Goal: Task Accomplishment & Management: Use online tool/utility

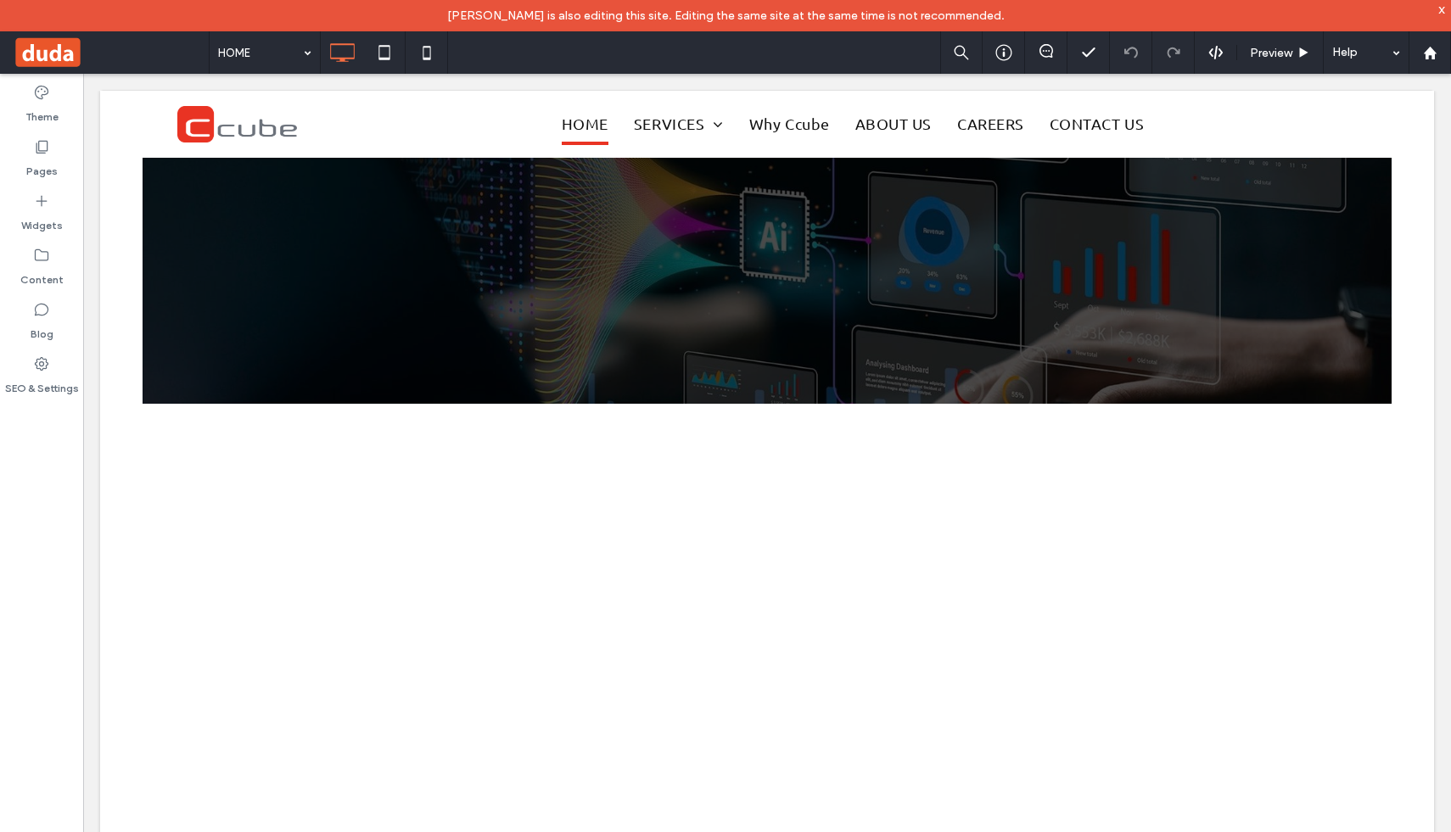
click at [38, 155] on div at bounding box center [725, 416] width 1451 height 832
click at [300, 52] on div at bounding box center [725, 416] width 1451 height 832
click at [305, 54] on div at bounding box center [725, 416] width 1451 height 832
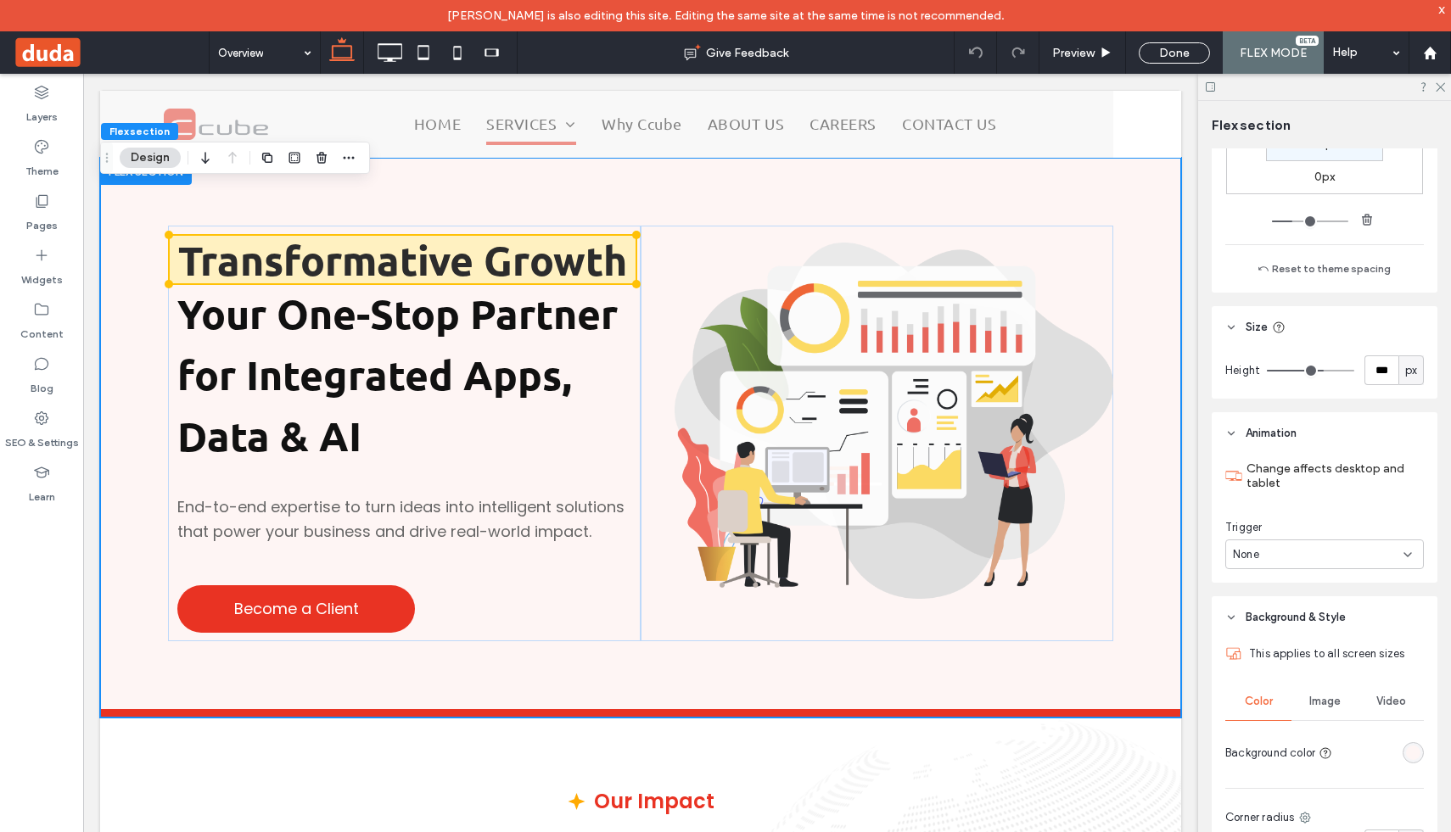
scroll to position [443, 0]
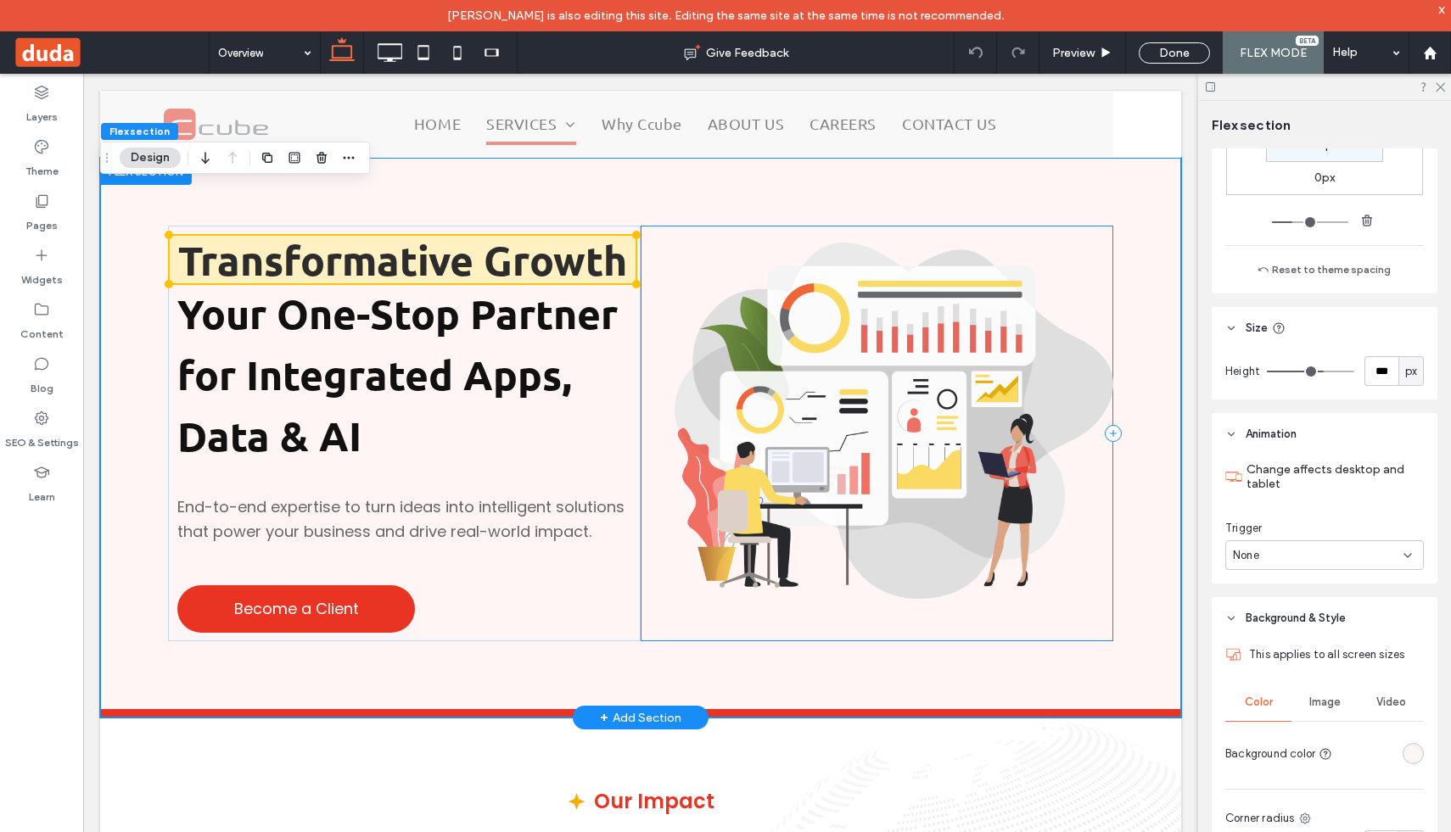
click at [1107, 228] on div at bounding box center [877, 434] width 473 height 416
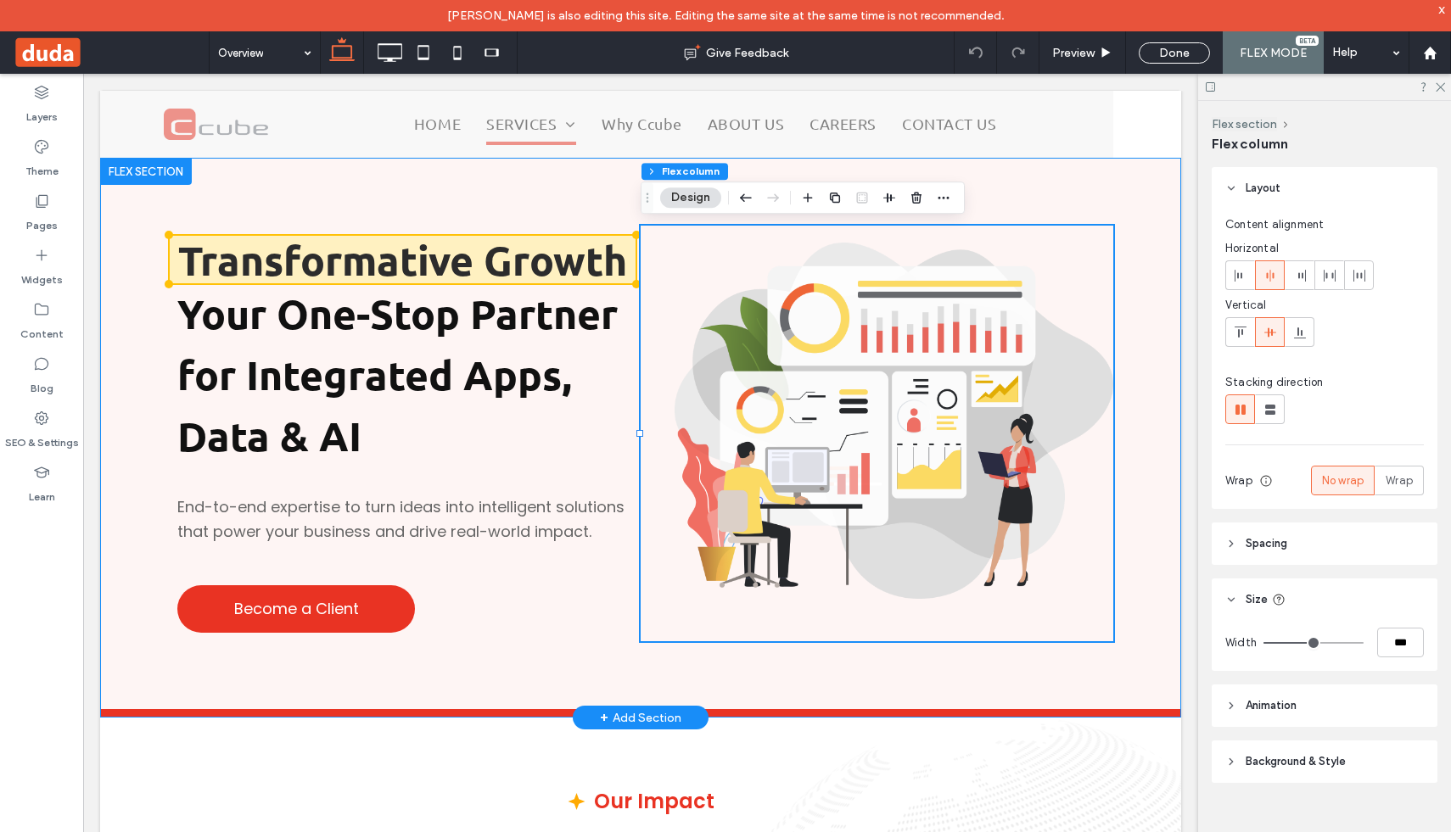
click at [628, 224] on div "Transformative Growth Your One-Stop Partner for Integrated Apps, Data & AI End-…" at bounding box center [640, 434] width 1081 height 552
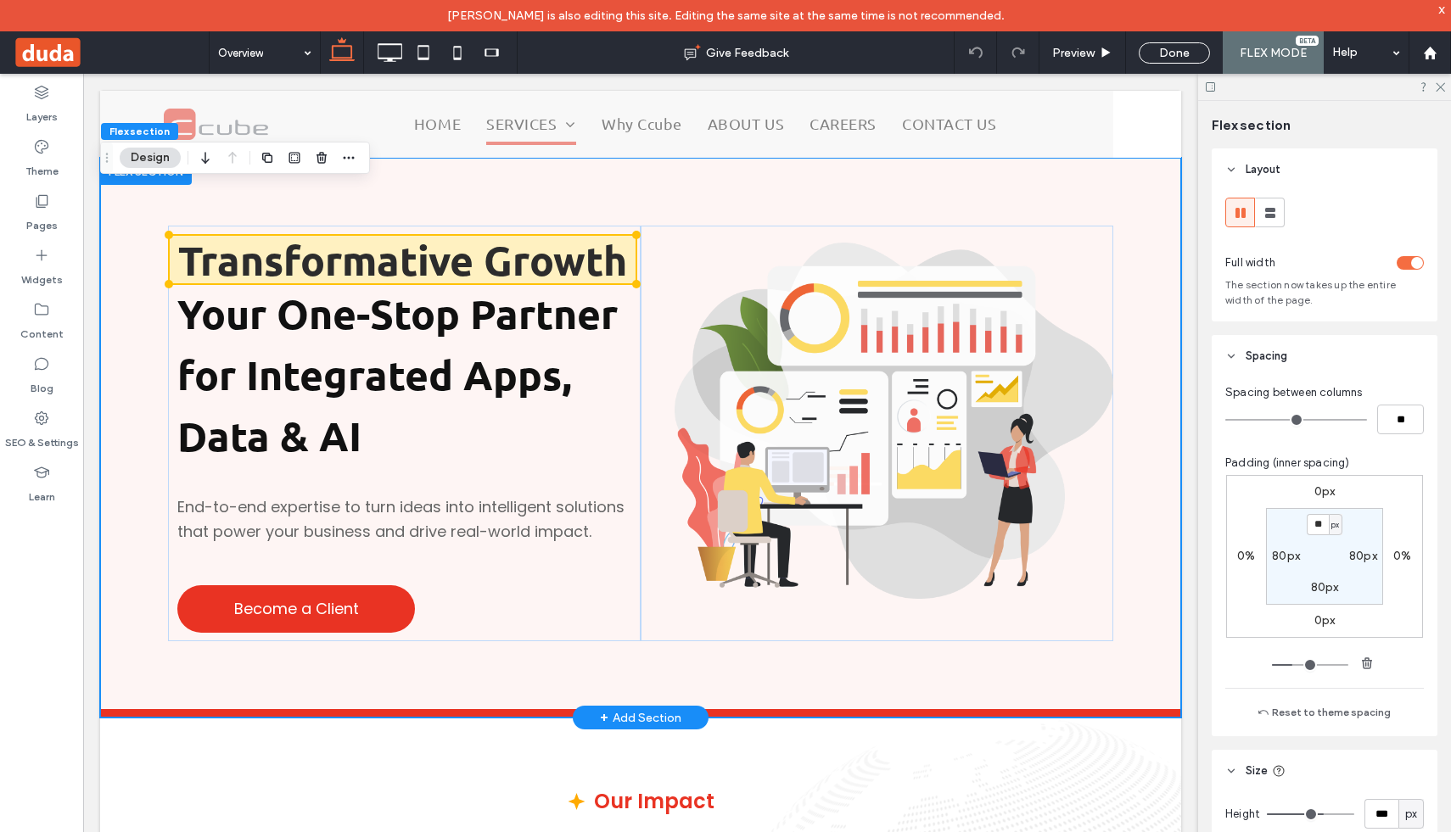
click at [687, 201] on div "Transformative Growth Your One-Stop Partner for Integrated Apps, Data & AI End-…" at bounding box center [640, 434] width 1081 height 552
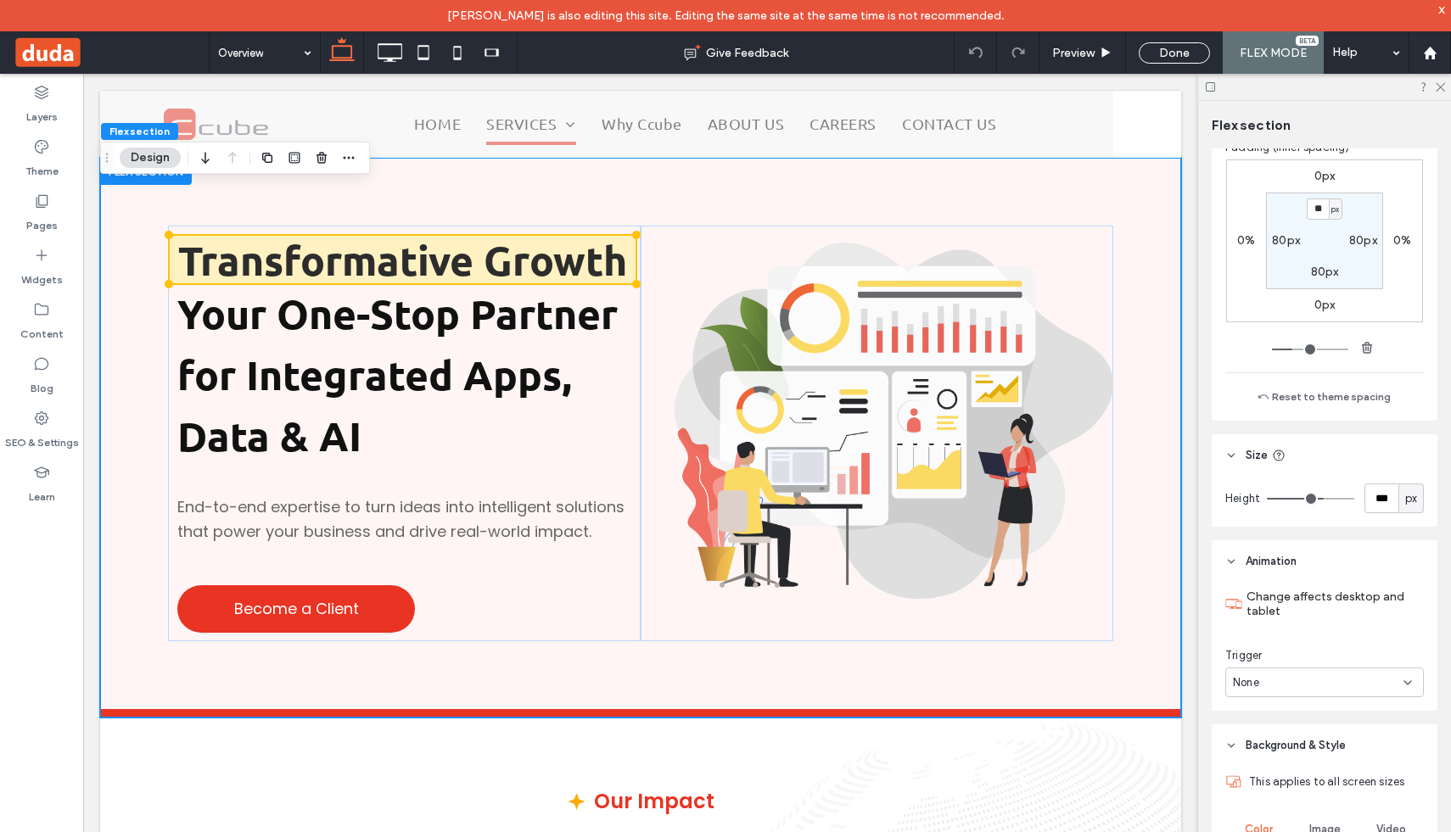
scroll to position [324, 0]
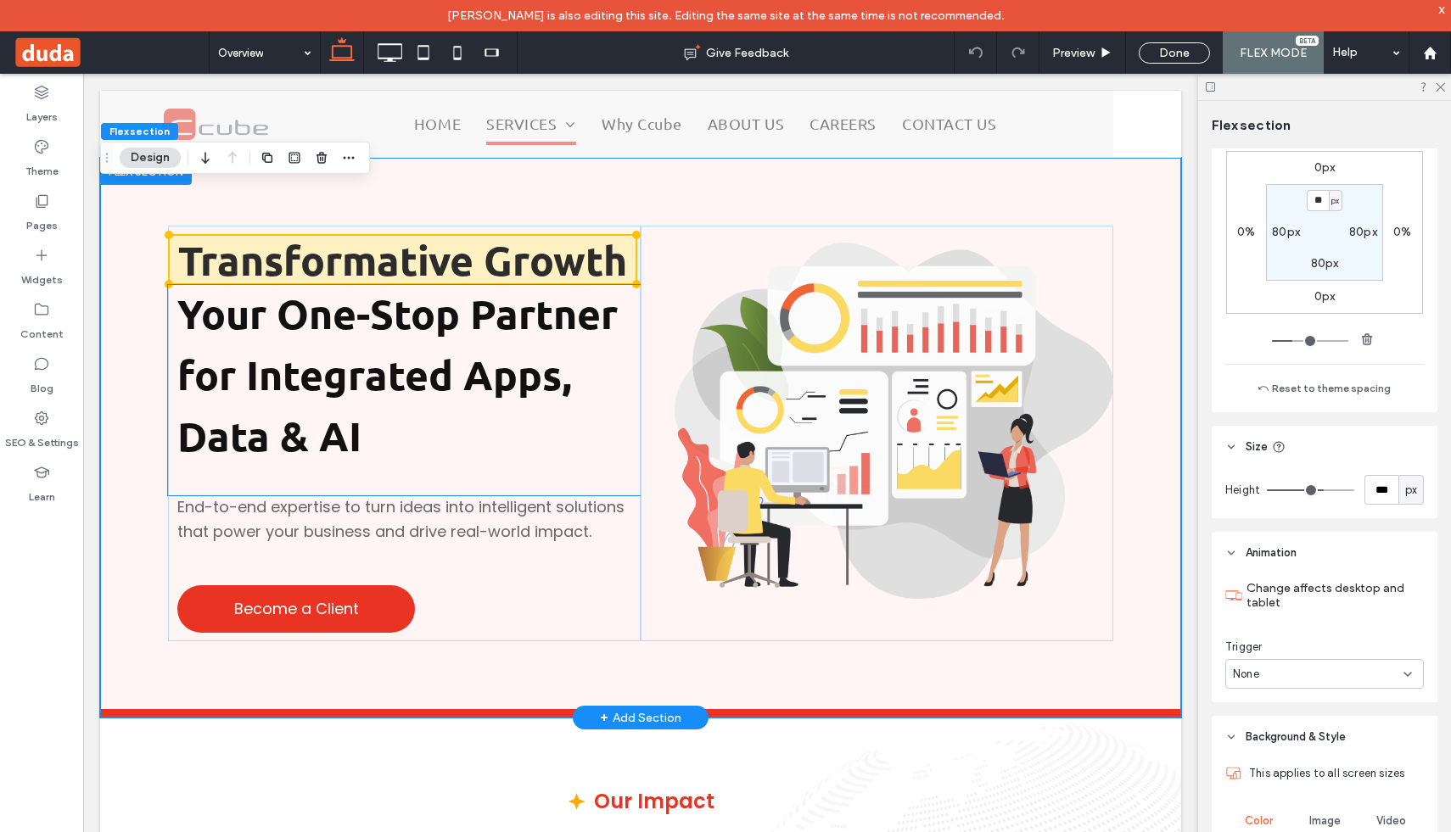
click at [631, 325] on p "Your One-Stop Partner for Integrated Apps, Data & AI" at bounding box center [408, 376] width 463 height 183
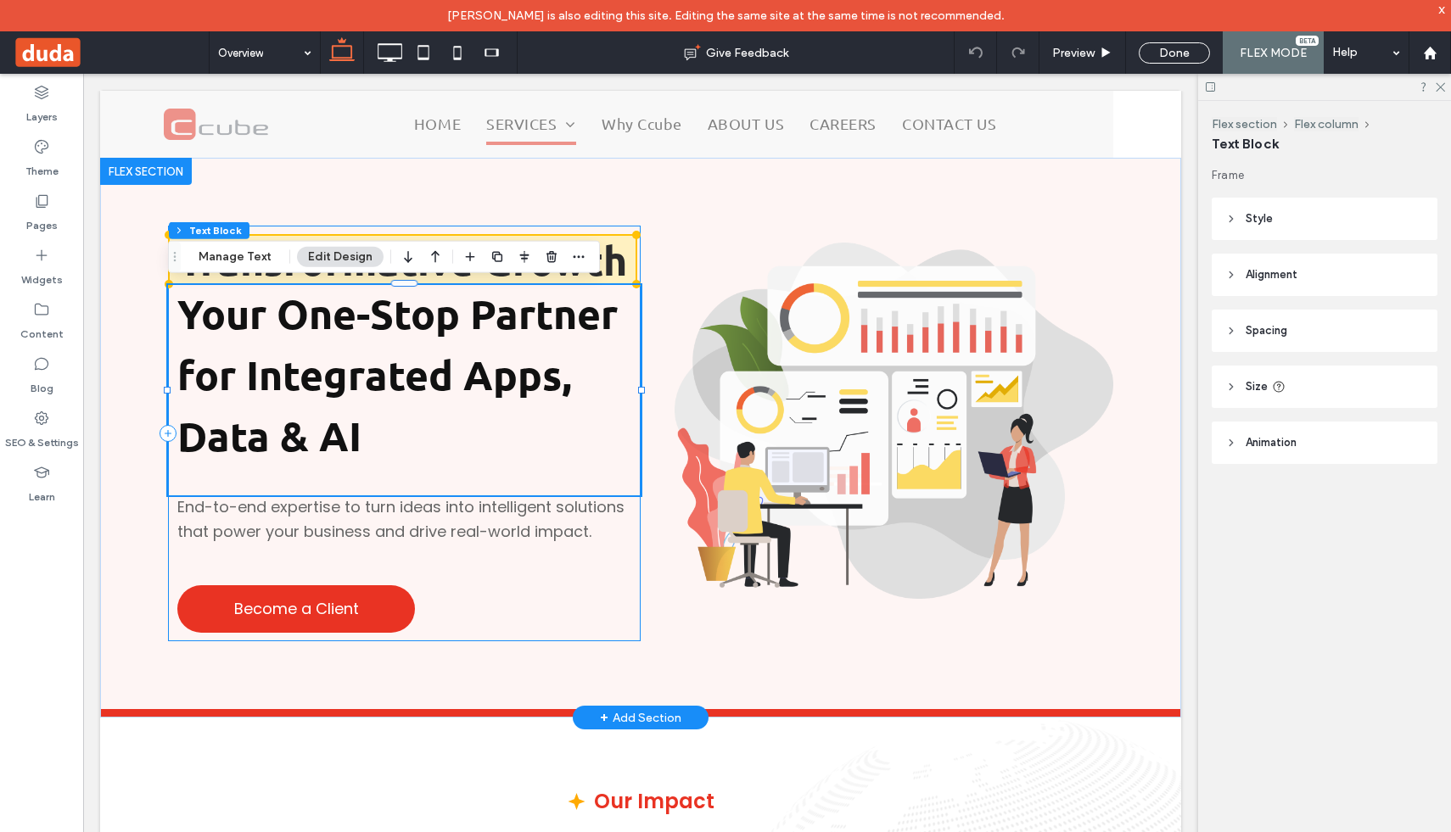
click at [629, 231] on div "Transformative Growth Your One-Stop Partner for Integrated Apps, Data & AI End-…" at bounding box center [404, 434] width 473 height 416
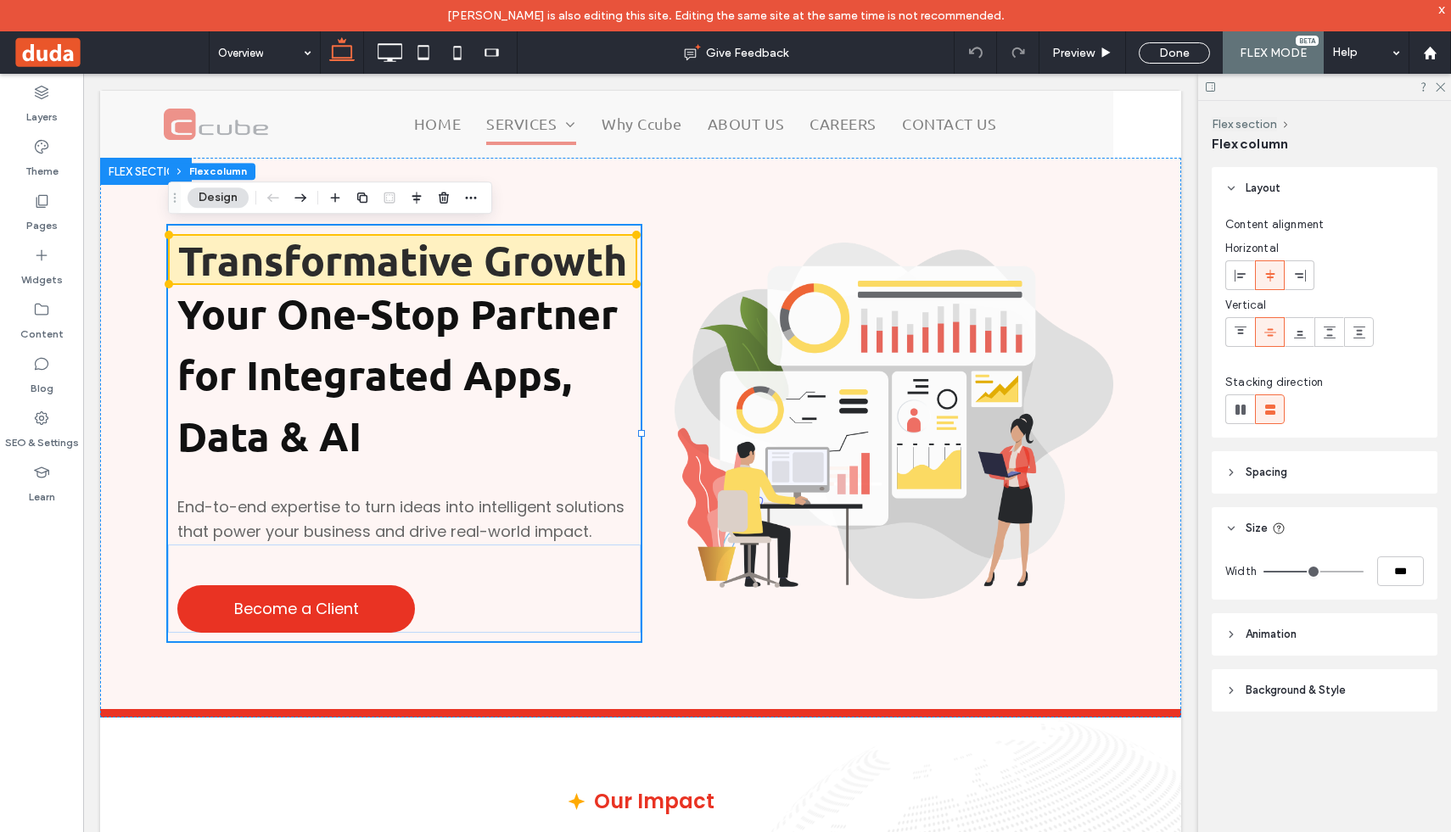
click at [1234, 532] on icon at bounding box center [1231, 529] width 12 height 12
click at [1232, 530] on icon at bounding box center [1231, 529] width 12 height 12
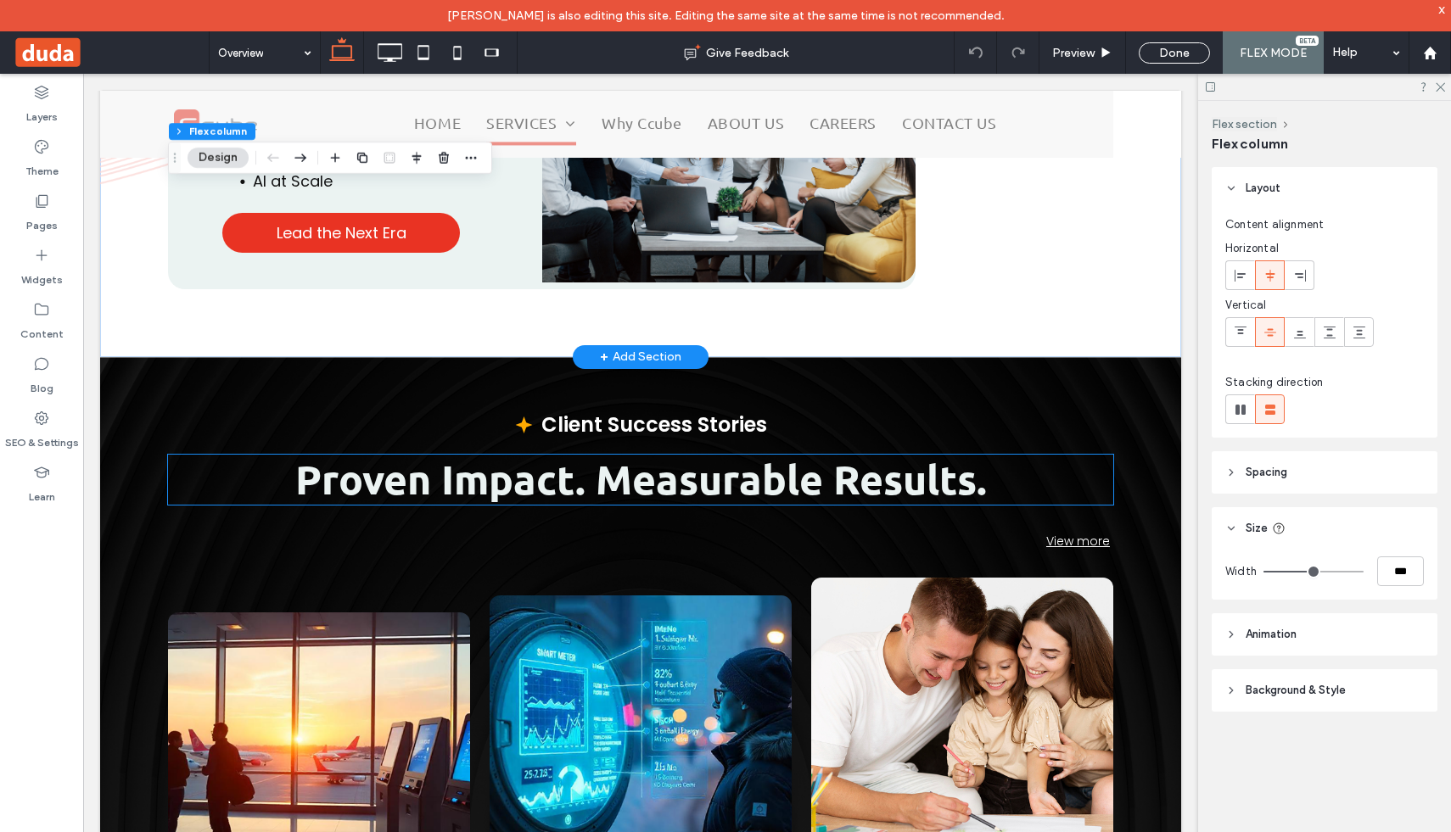
scroll to position [3622, 0]
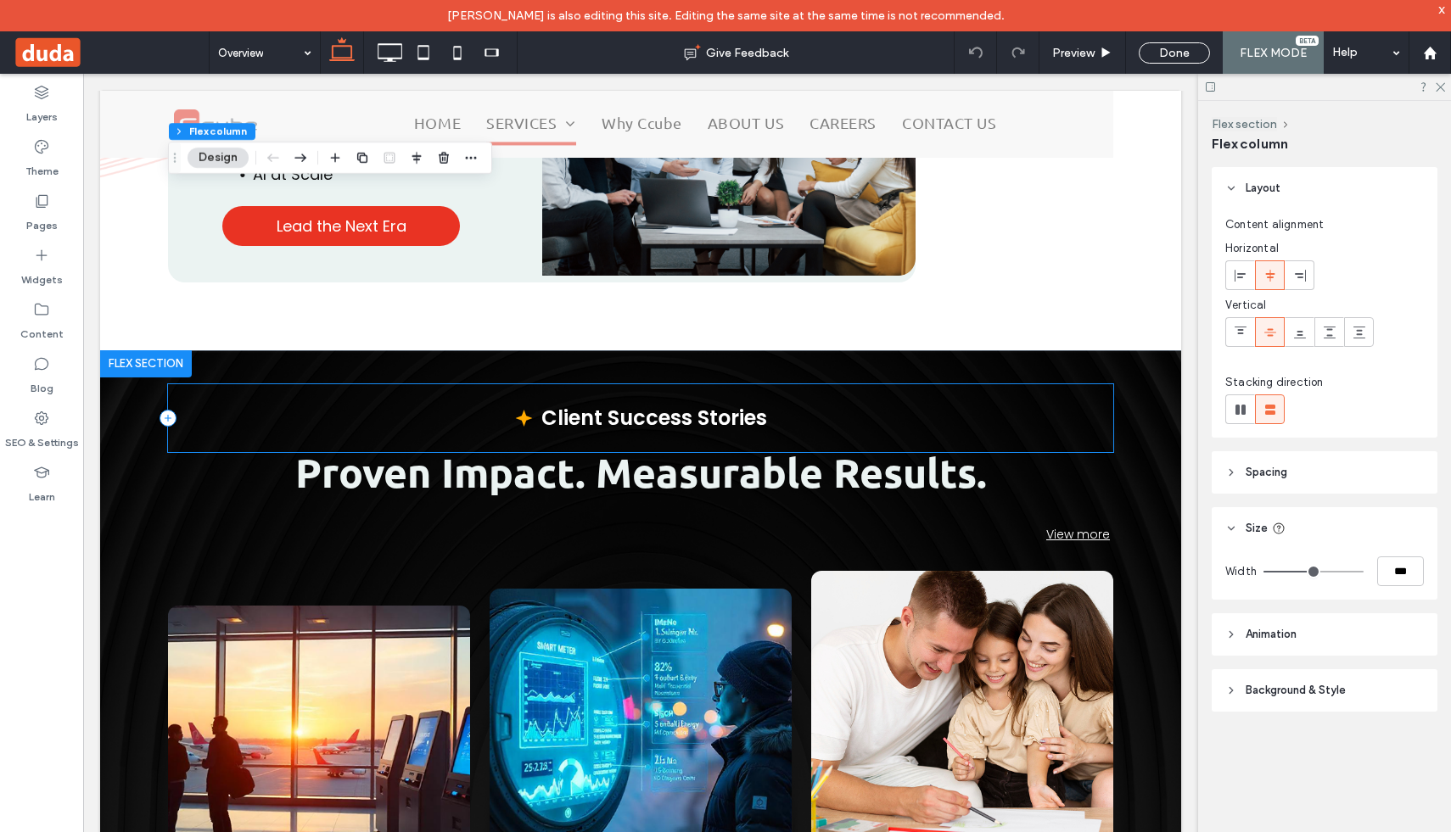
click at [799, 384] on div "Client Success Stories" at bounding box center [640, 418] width 945 height 68
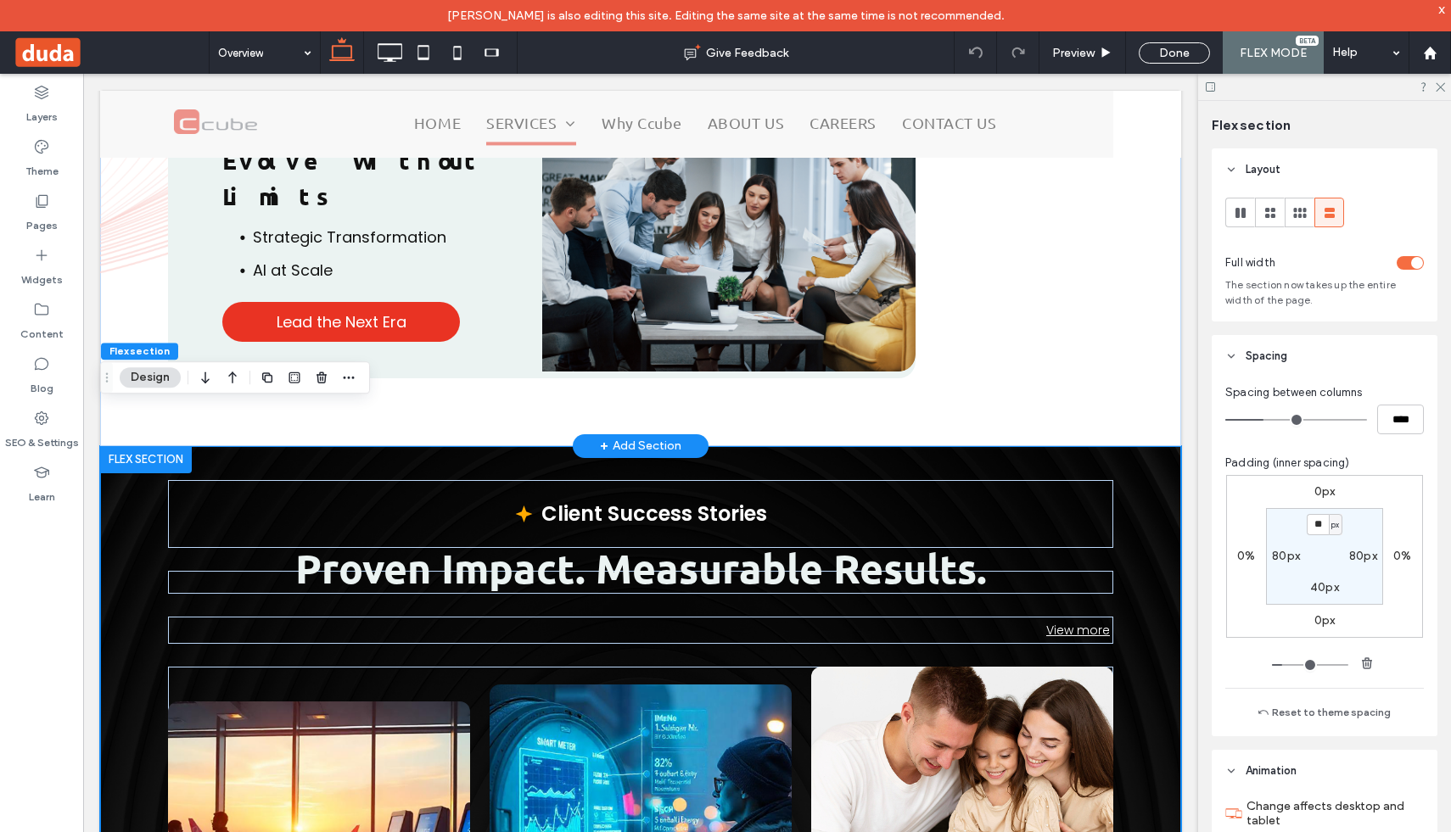
scroll to position [3493, 0]
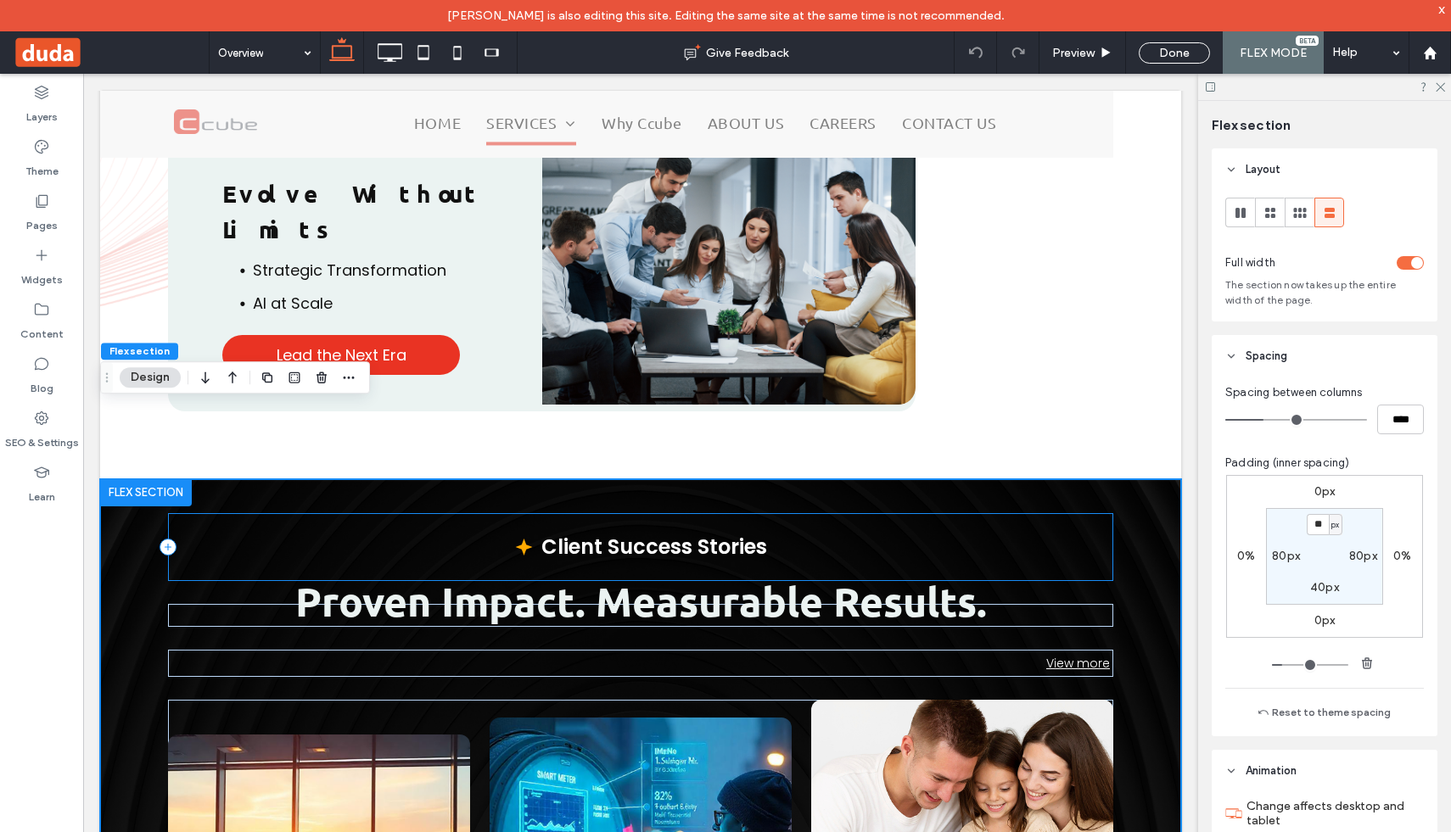
click at [879, 513] on div "Client Success Stories" at bounding box center [640, 547] width 945 height 68
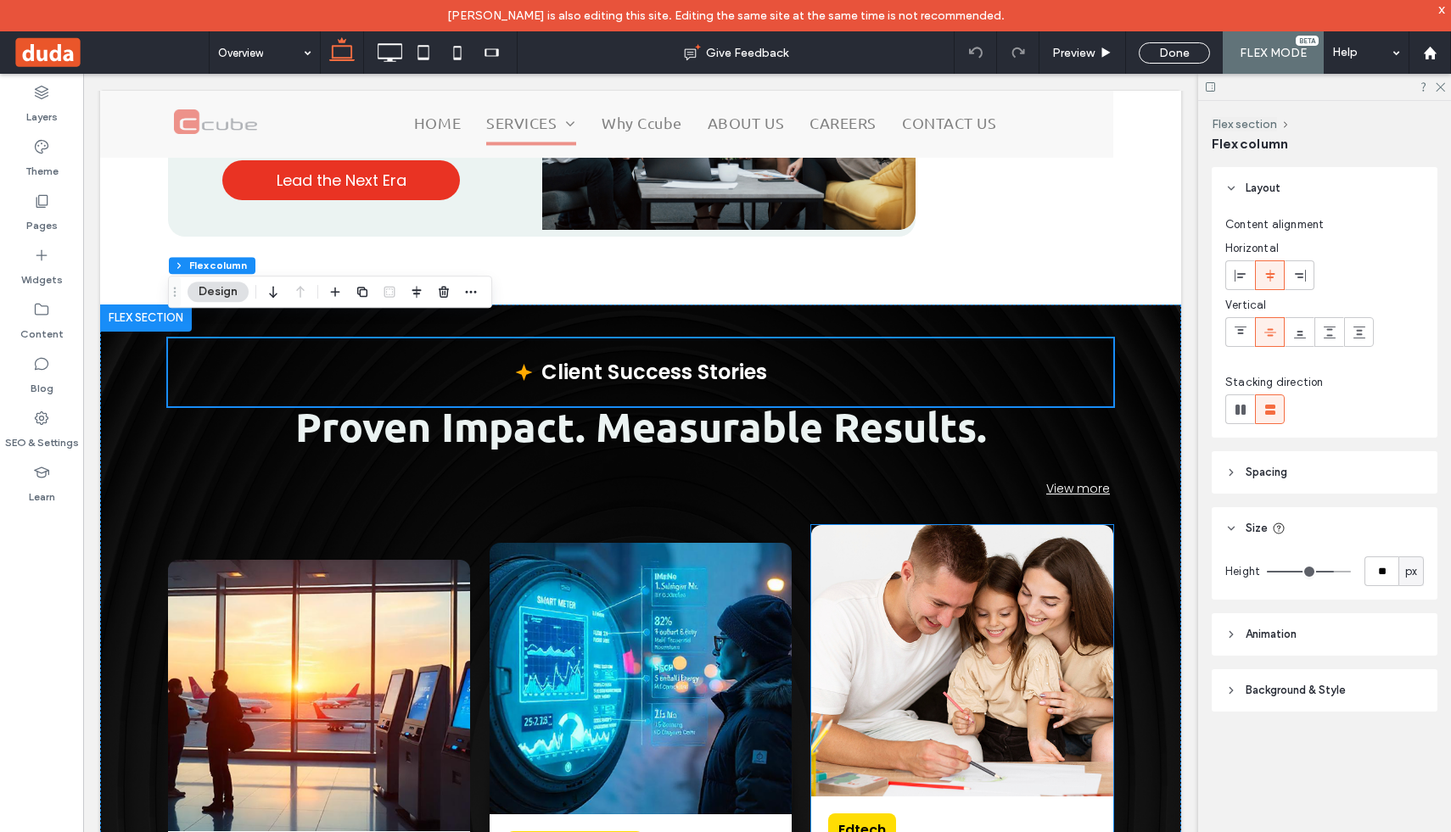
scroll to position [3601, 0]
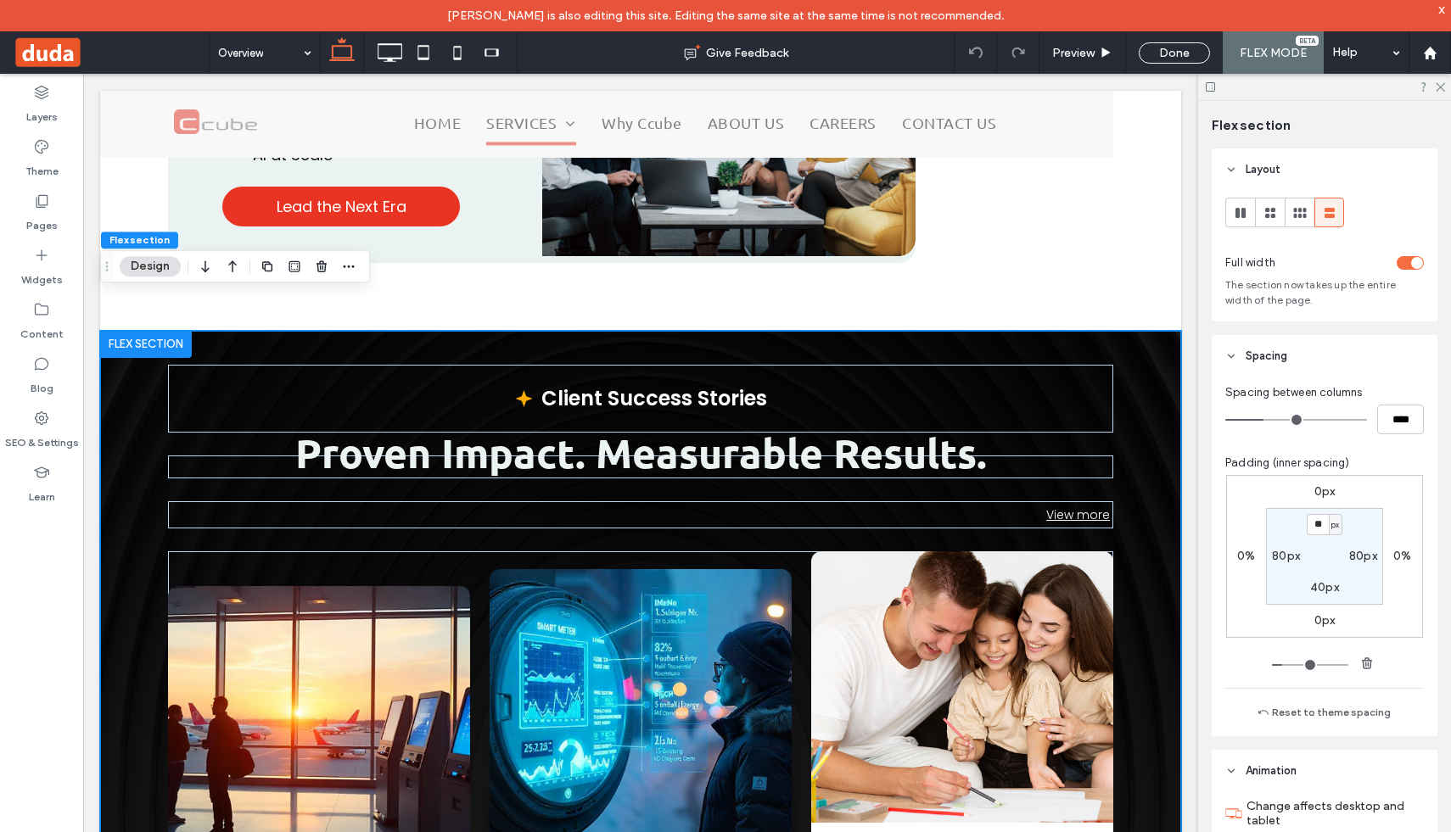
scroll to position [3647, 0]
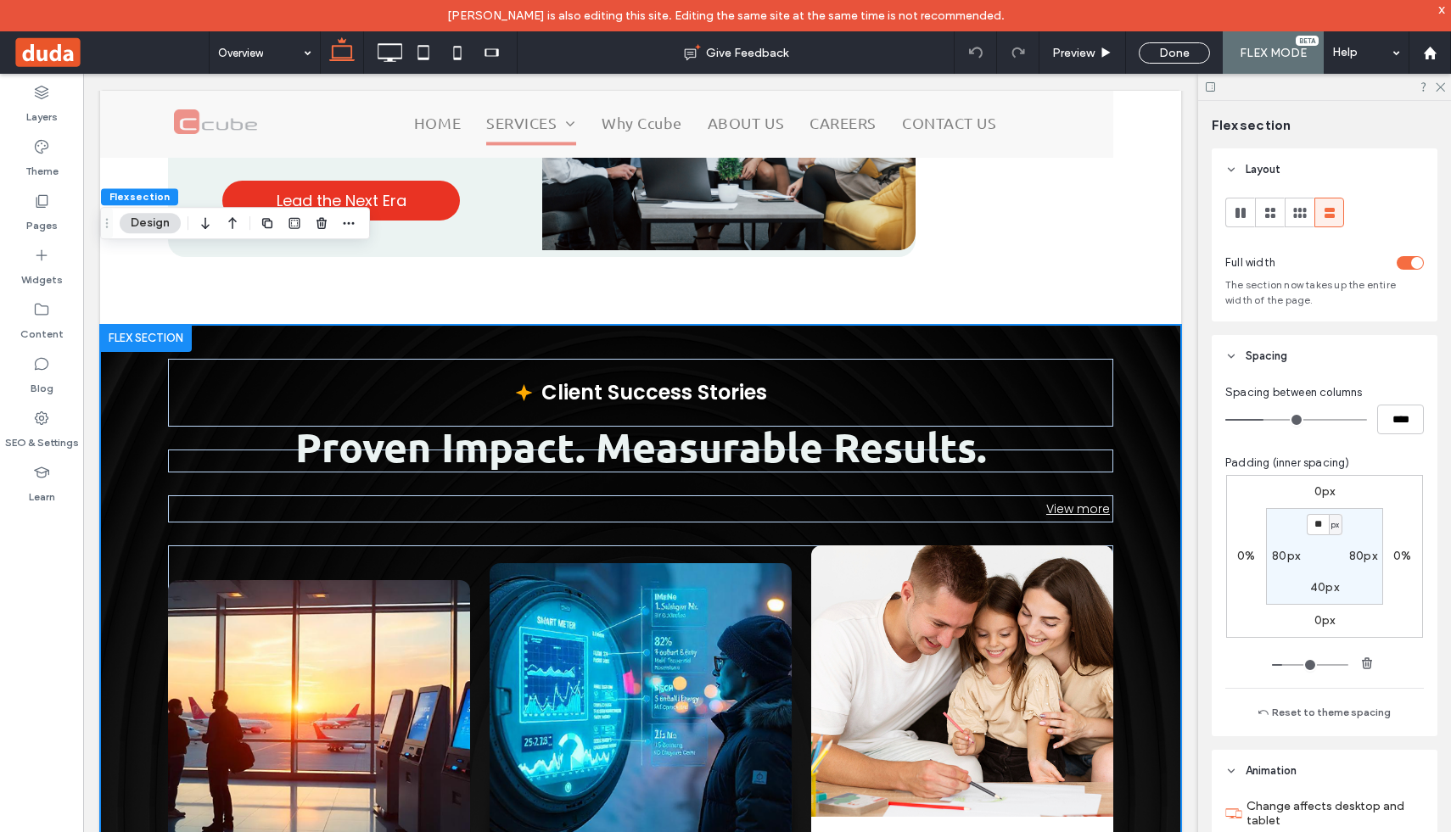
click at [873, 325] on div "Client Success Stories Proven Impact. Measurable Results. View more Learn more …" at bounding box center [640, 804] width 1081 height 958
click at [877, 325] on div "Client Success Stories Proven Impact. Measurable Results. View more Learn more …" at bounding box center [640, 804] width 1081 height 958
click at [1318, 524] on input "**" at bounding box center [1318, 524] width 22 height 21
type input "*"
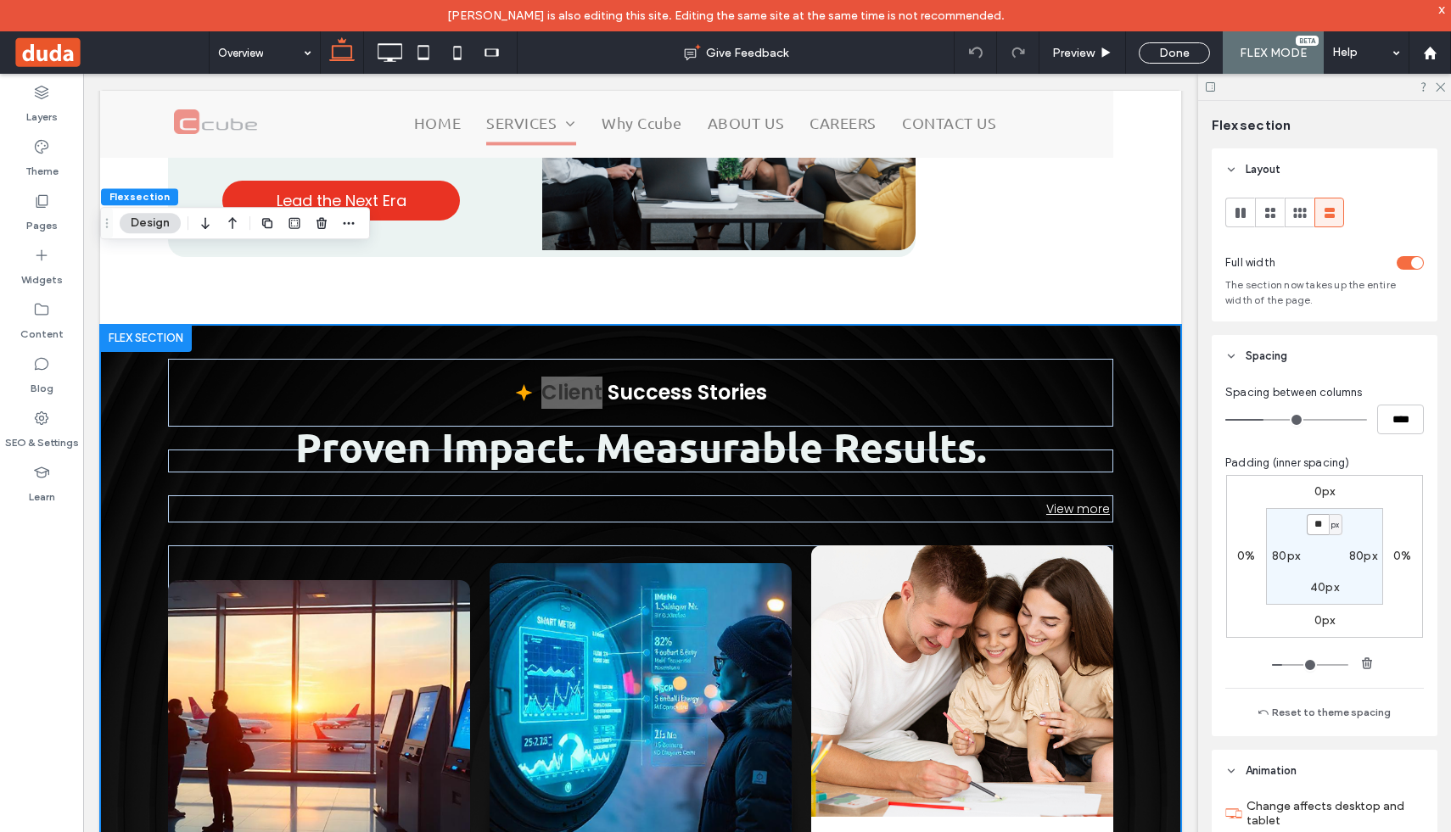
type input "*"
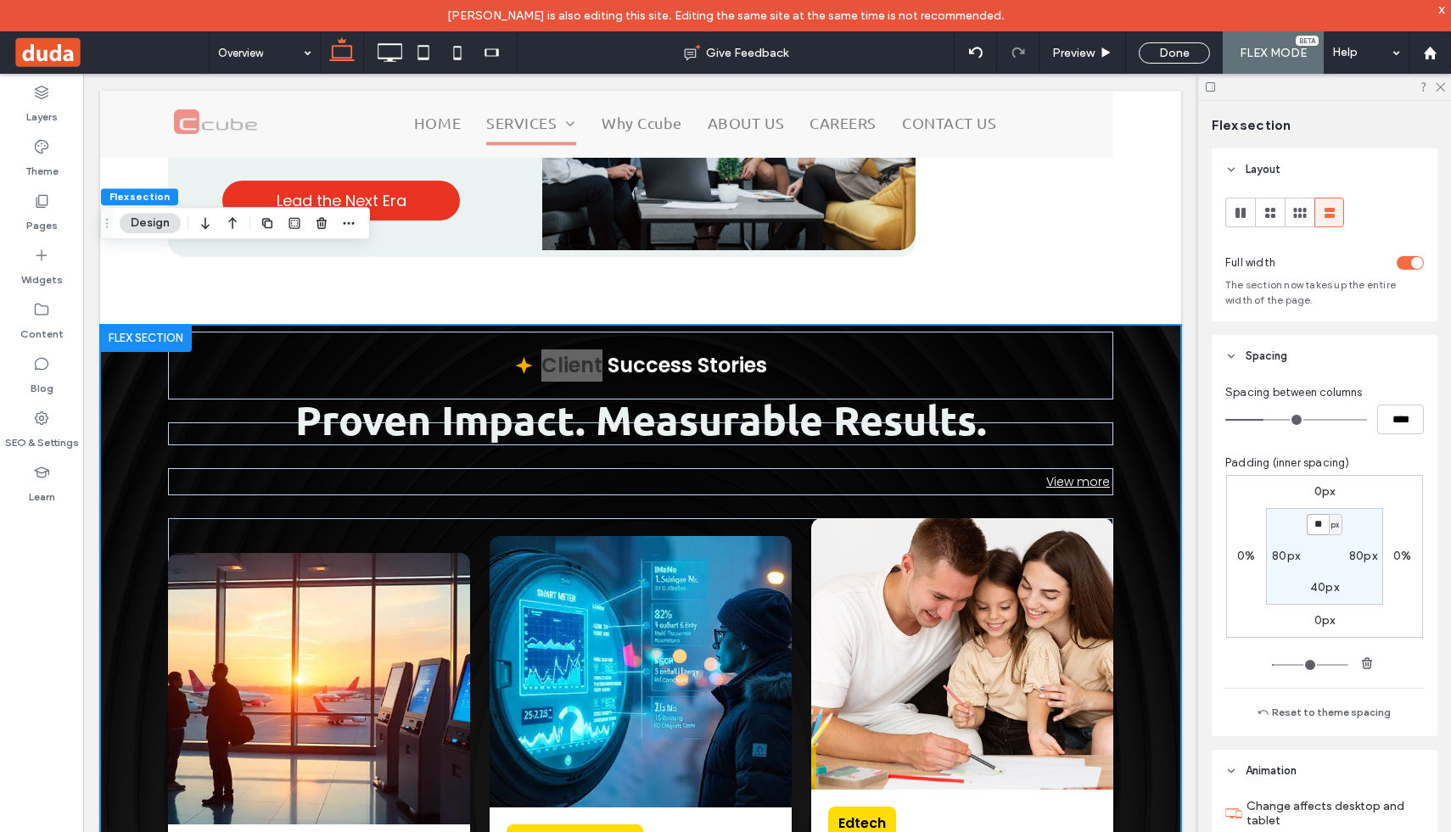
type input "**"
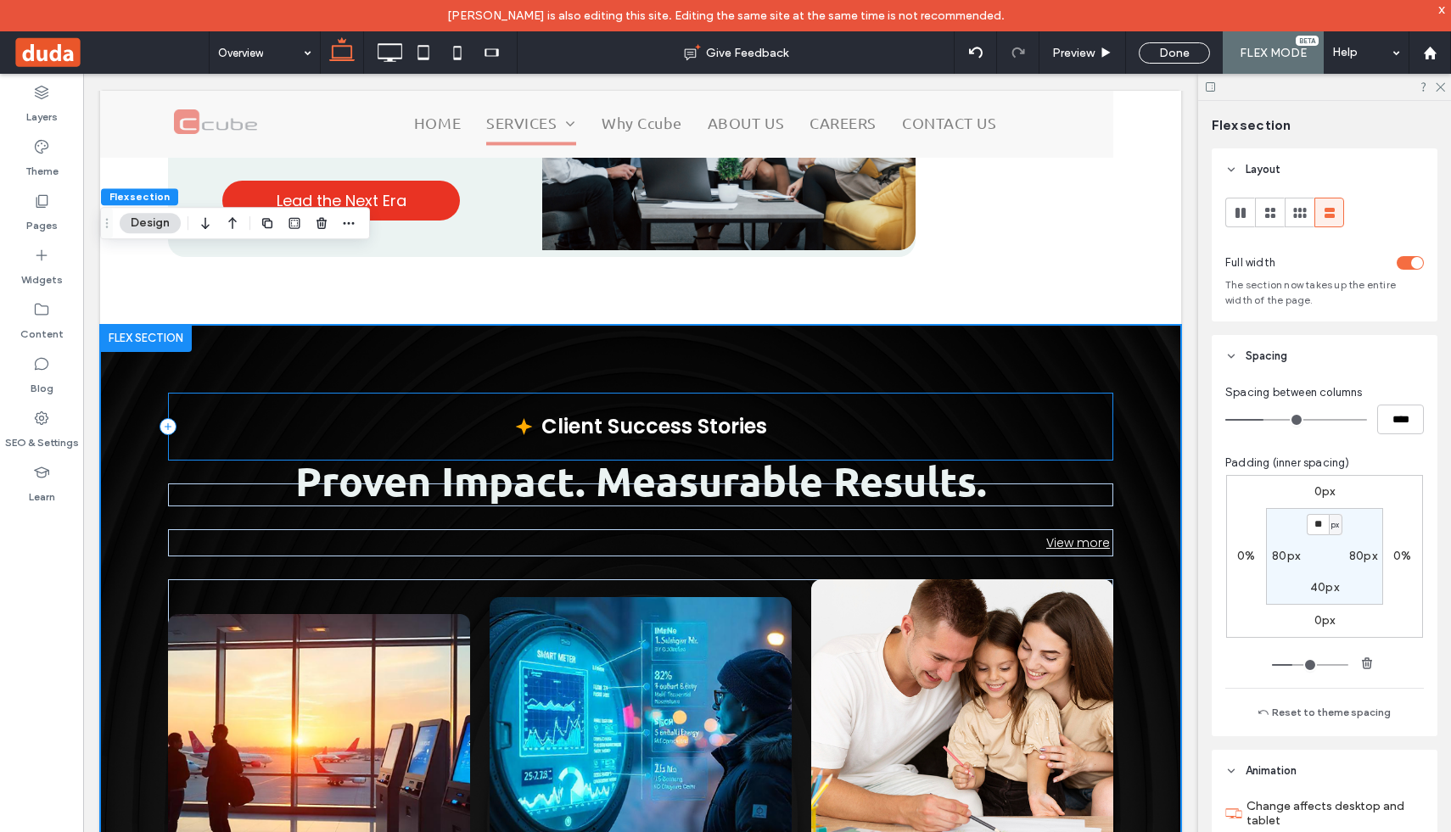
click at [875, 393] on div "Client Success Stories" at bounding box center [640, 427] width 945 height 68
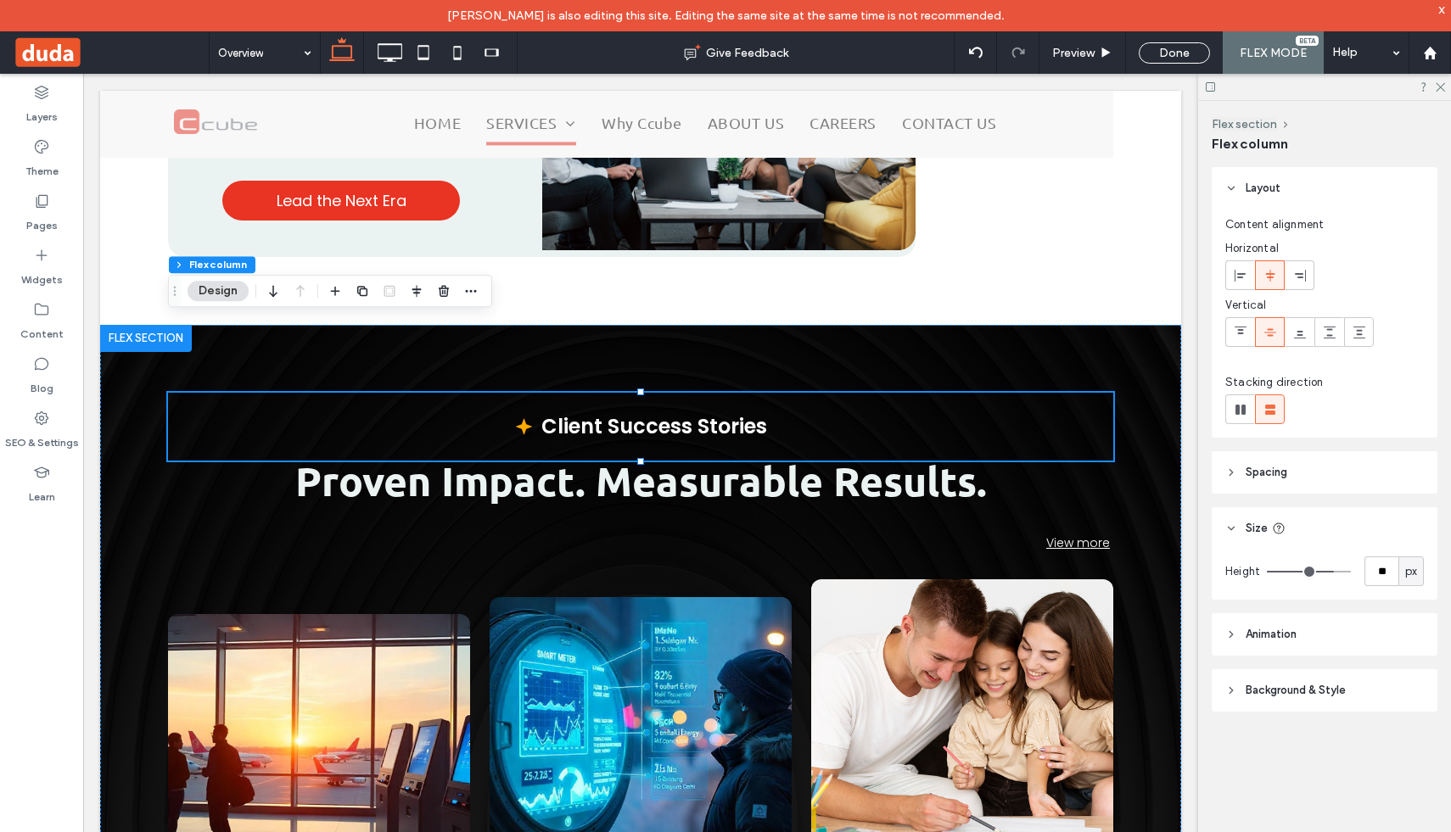
type input "**"
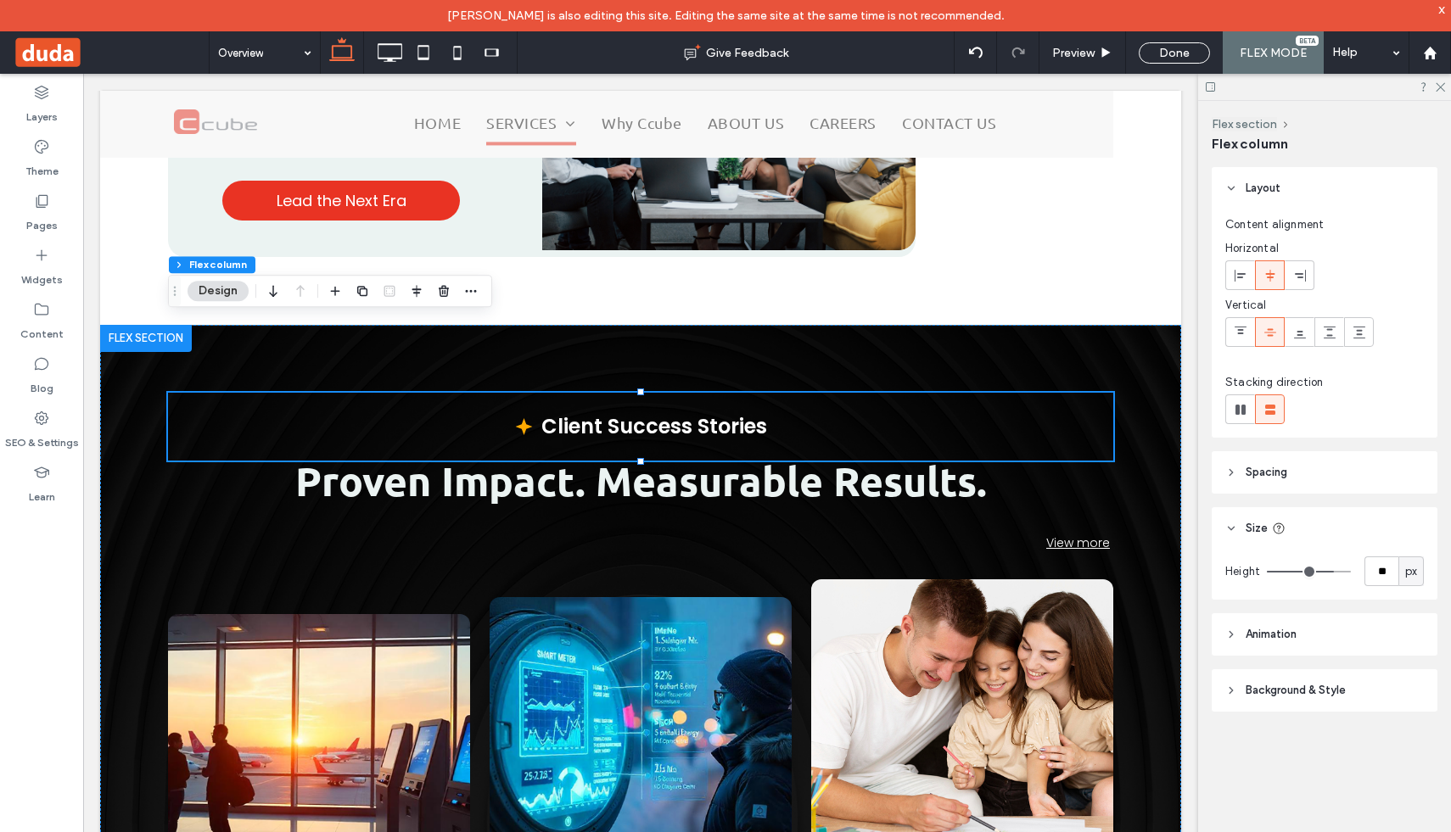
type input "**"
type input "*"
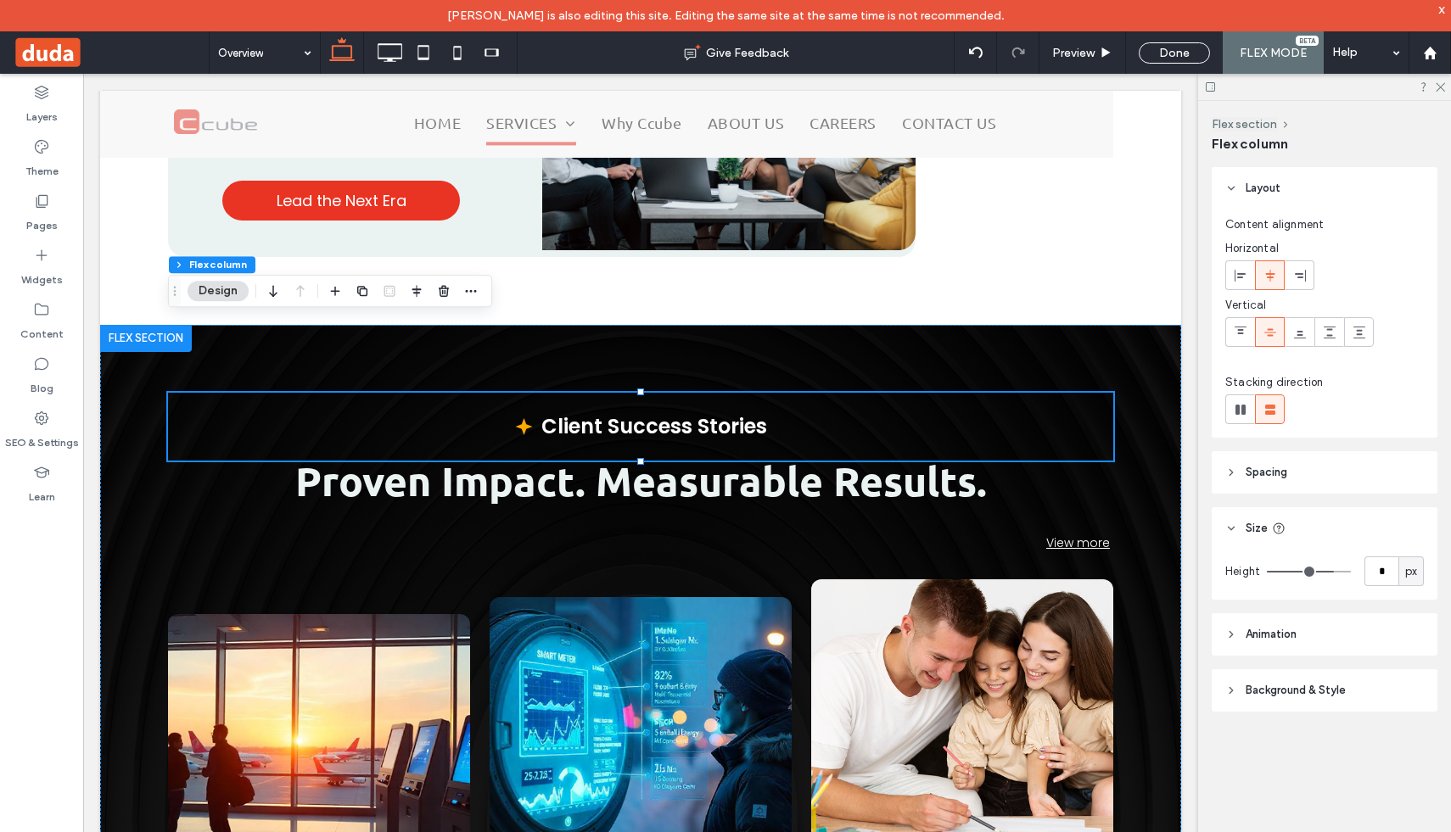
drag, startPoint x: 1331, startPoint y: 571, endPoint x: 1188, endPoint y: 572, distance: 143.4
type input "*"
click at [1267, 572] on input "range" at bounding box center [1309, 572] width 84 height 2
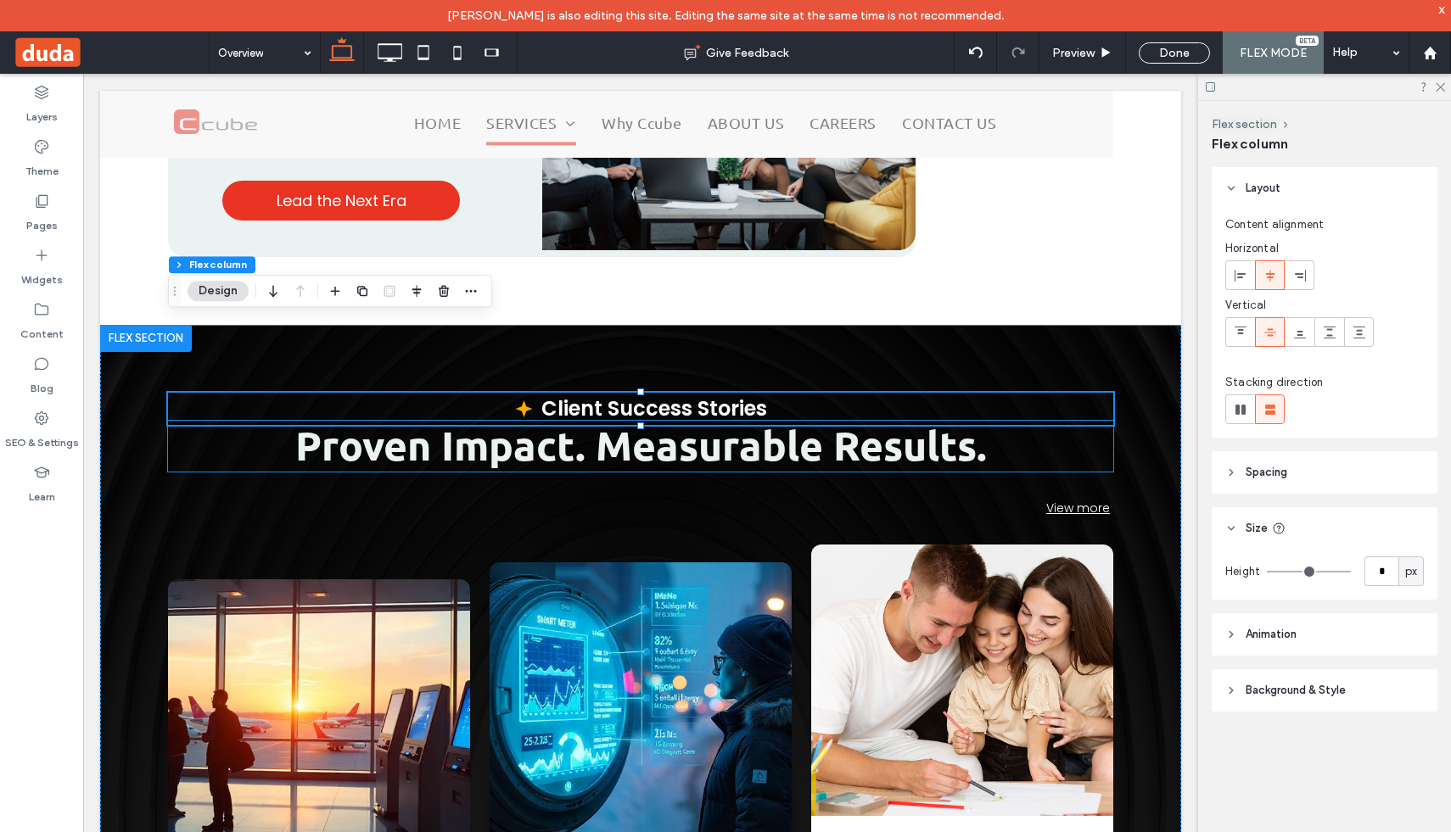
click at [635, 419] on strong "Proven Impact. Measurable Results." at bounding box center [641, 444] width 692 height 51
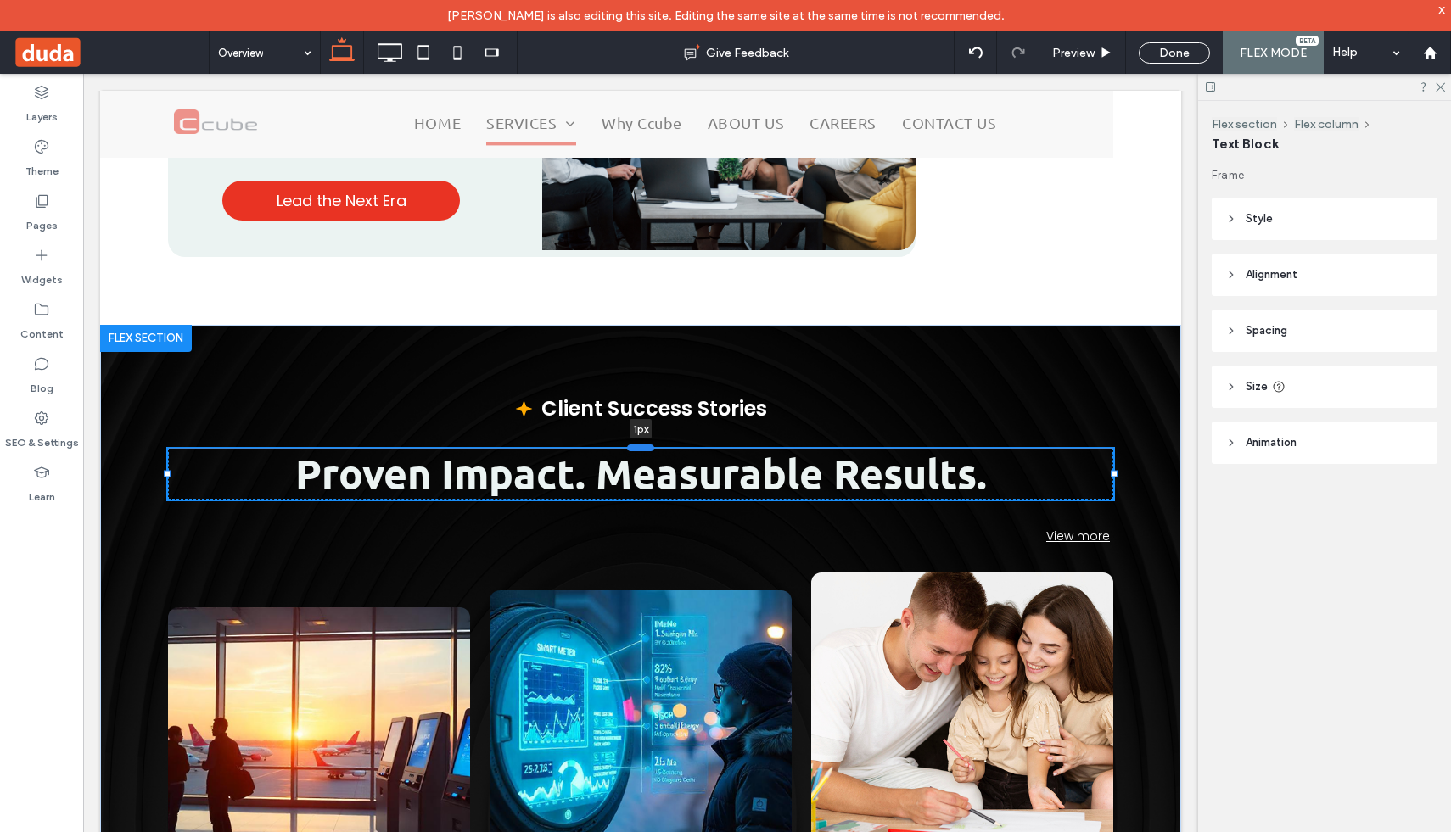
drag, startPoint x: 647, startPoint y: 347, endPoint x: 647, endPoint y: 375, distance: 28.0
click at [647, 444] on div at bounding box center [640, 447] width 27 height 7
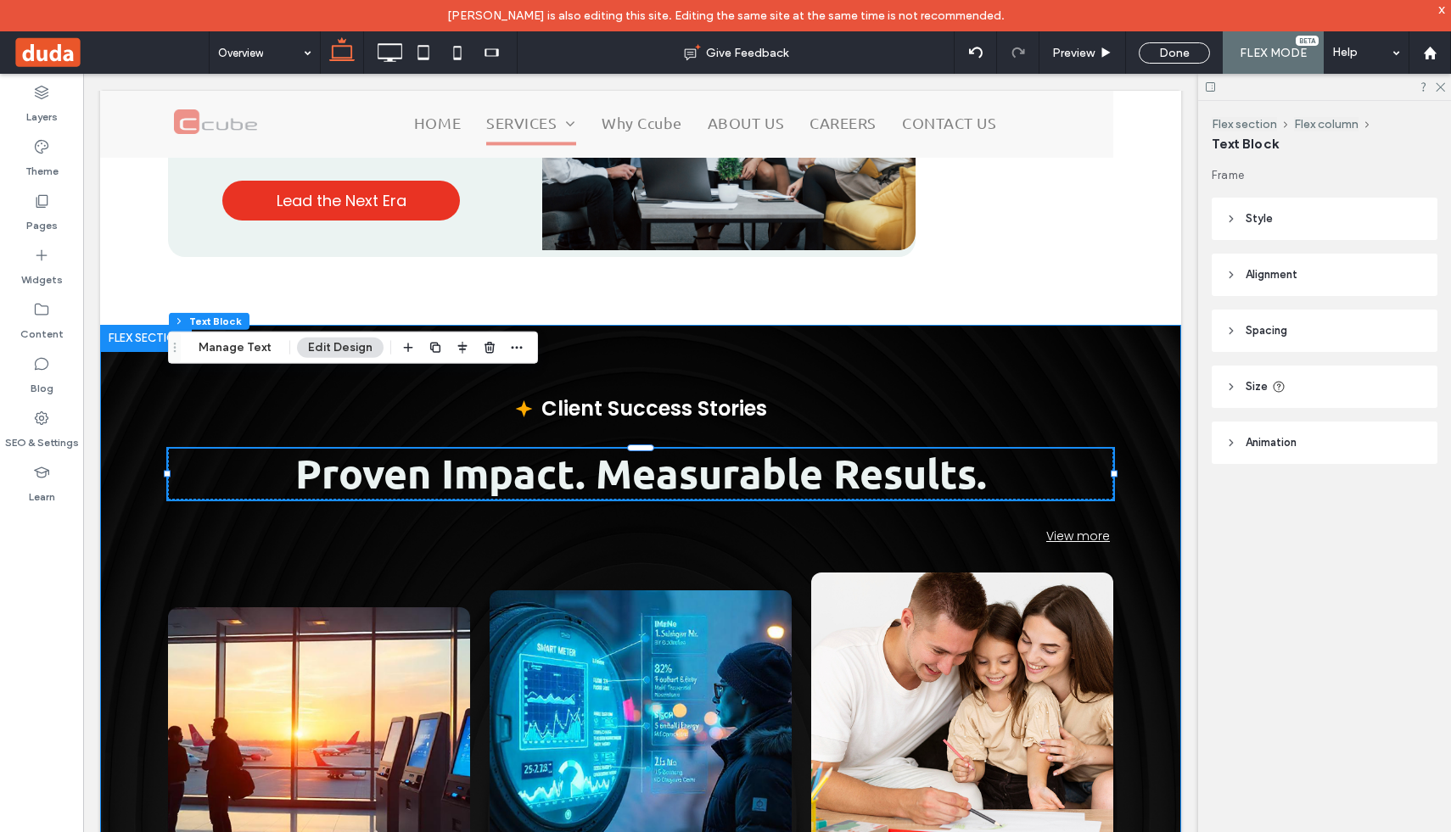
click at [678, 352] on div "Client Success Stories Proven Impact. Measurable Results. 1px View more Learn m…" at bounding box center [640, 817] width 1081 height 984
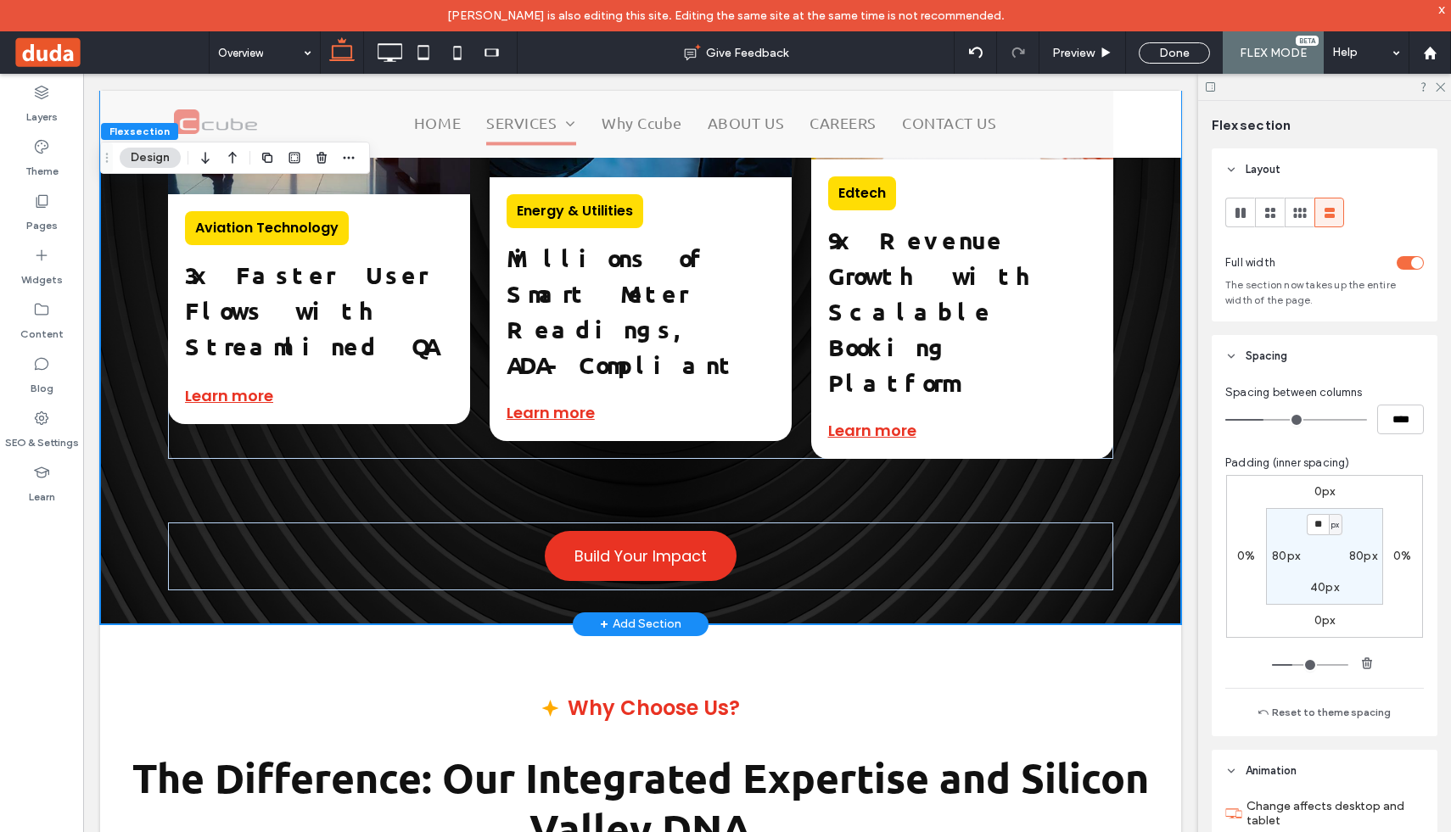
scroll to position [4333, 0]
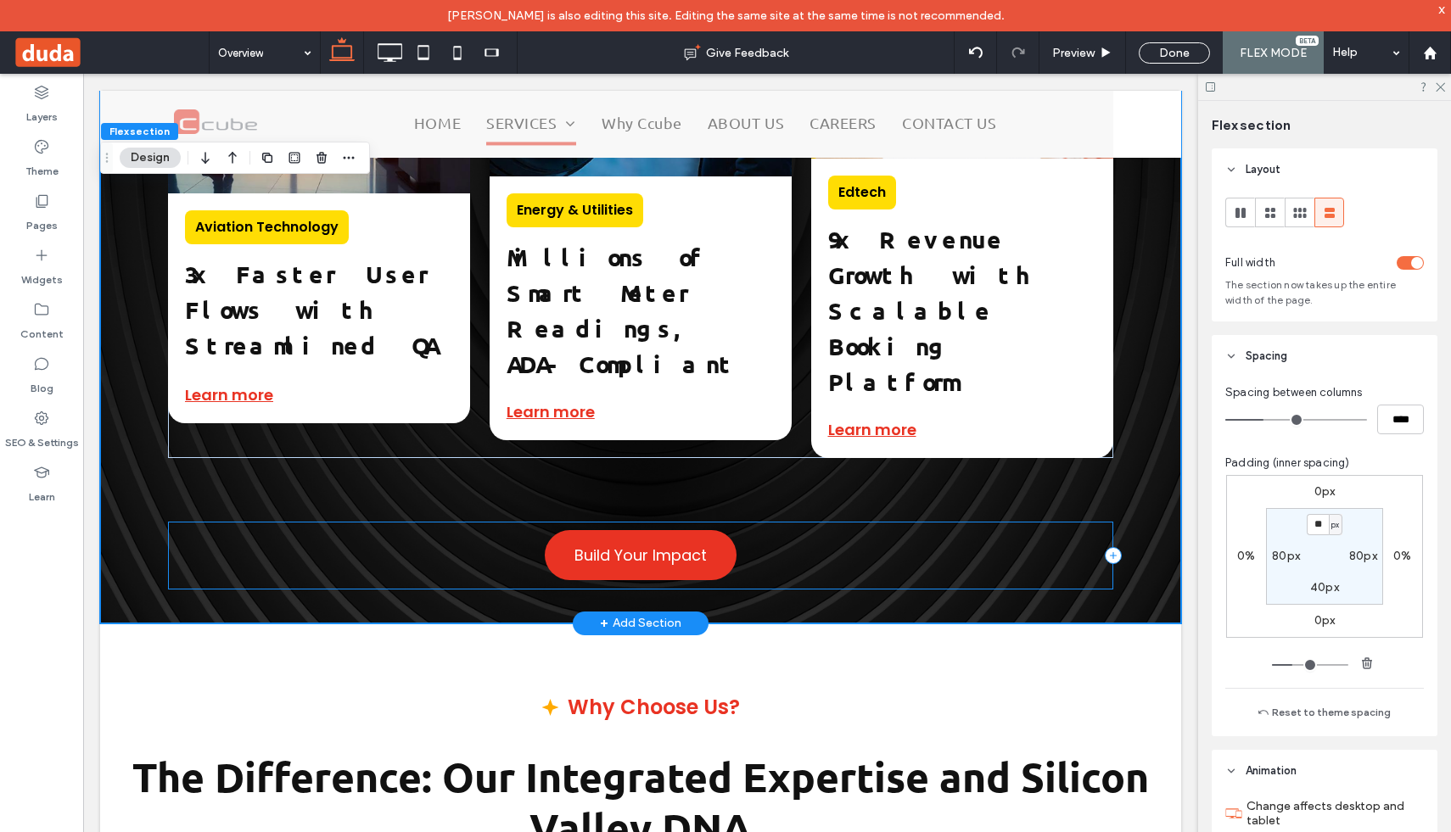
click at [835, 522] on div "Build Your Impact" at bounding box center [640, 556] width 945 height 68
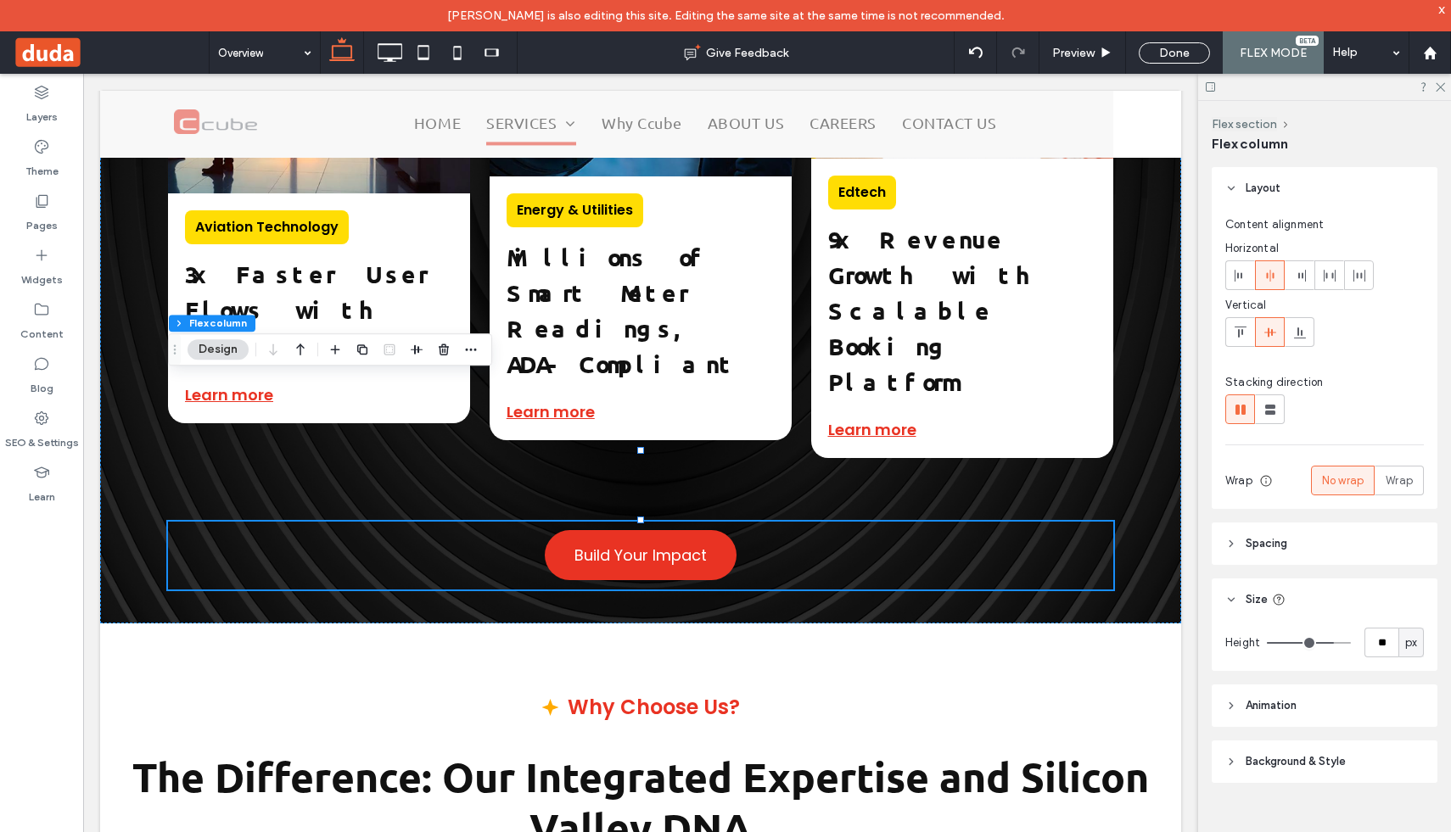
type input "**"
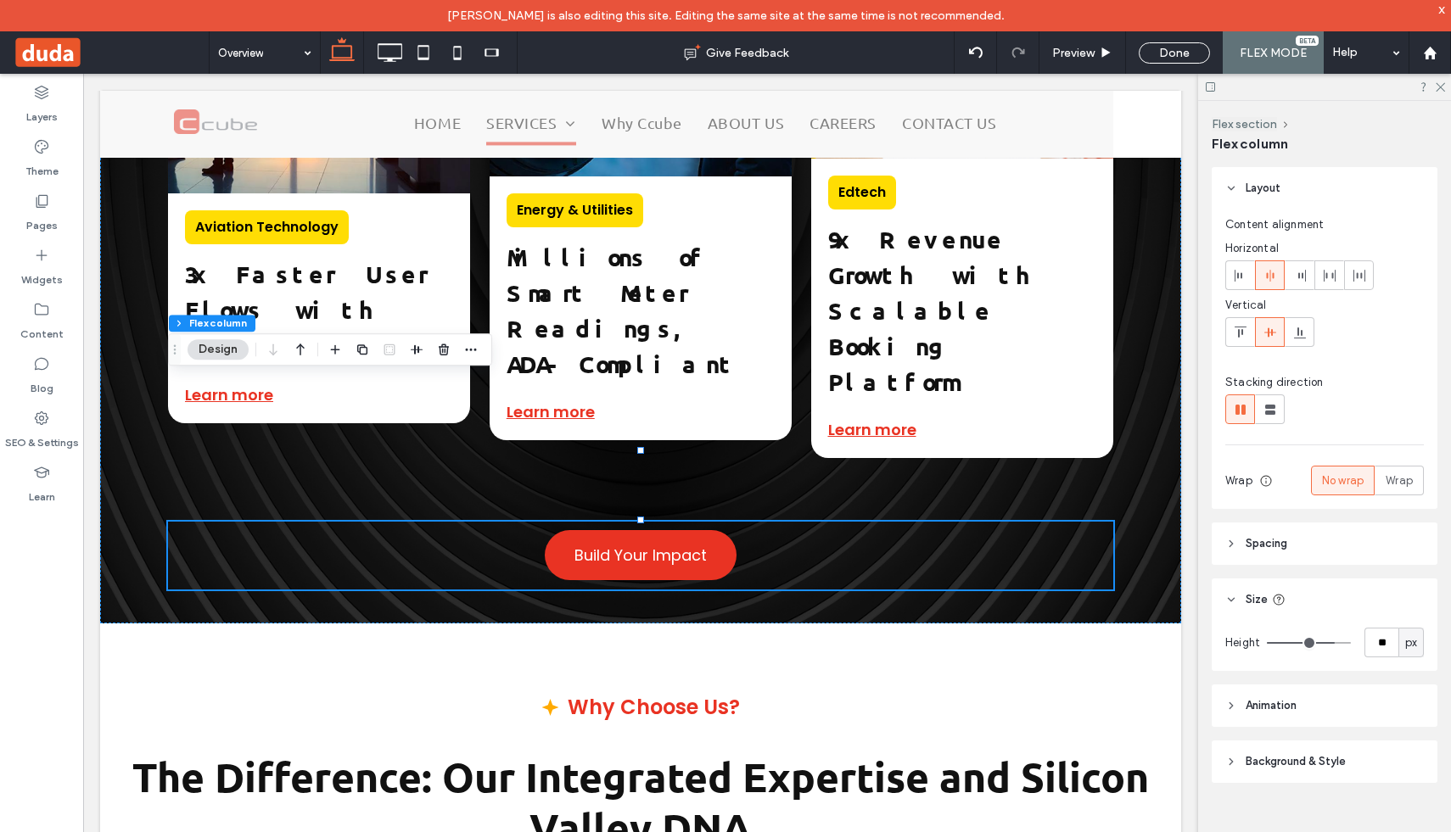
type input "**"
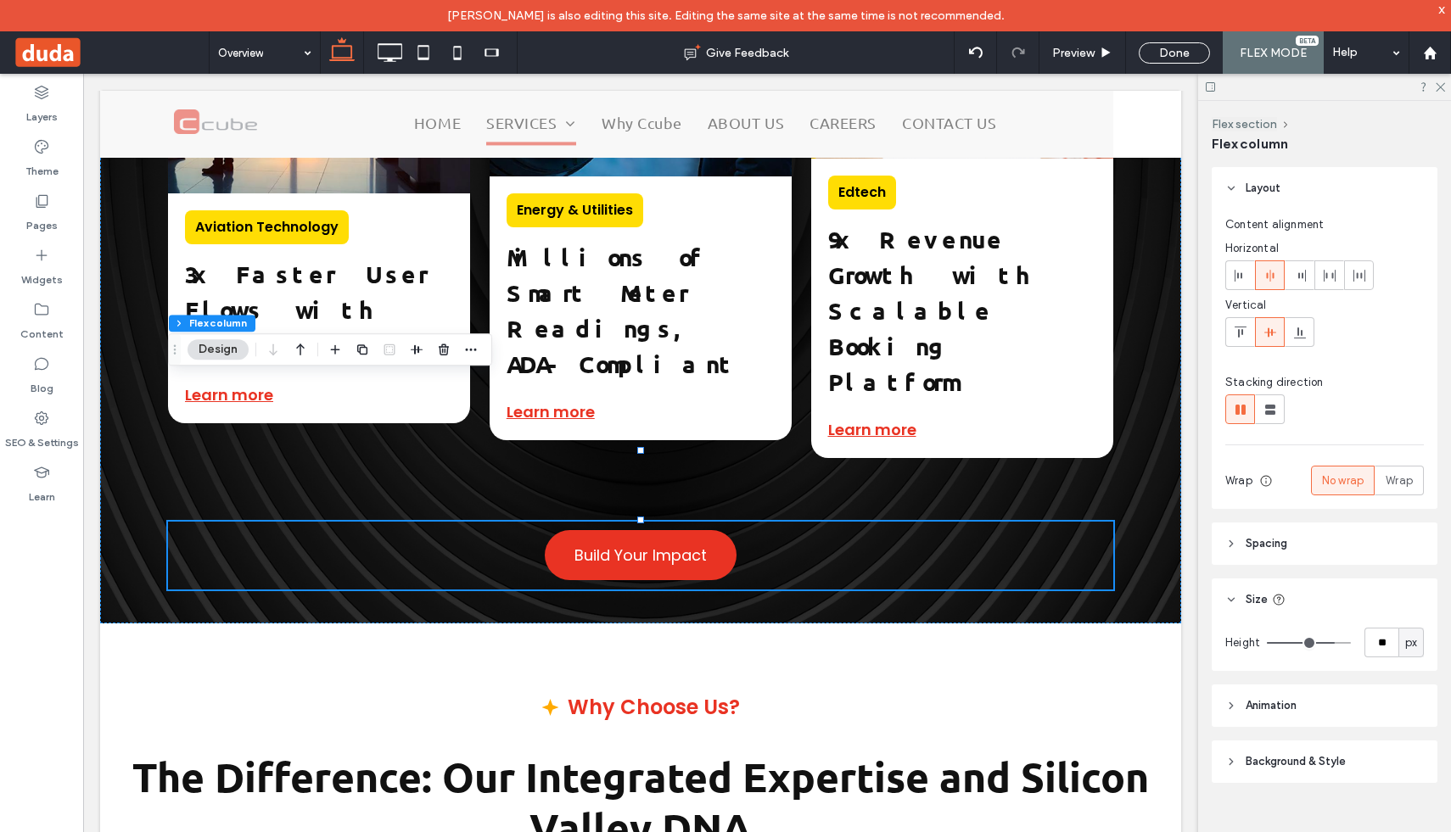
type input "*"
drag, startPoint x: 1331, startPoint y: 642, endPoint x: 1188, endPoint y: 637, distance: 142.6
type input "*"
click at [1267, 642] on input "range" at bounding box center [1309, 643] width 84 height 2
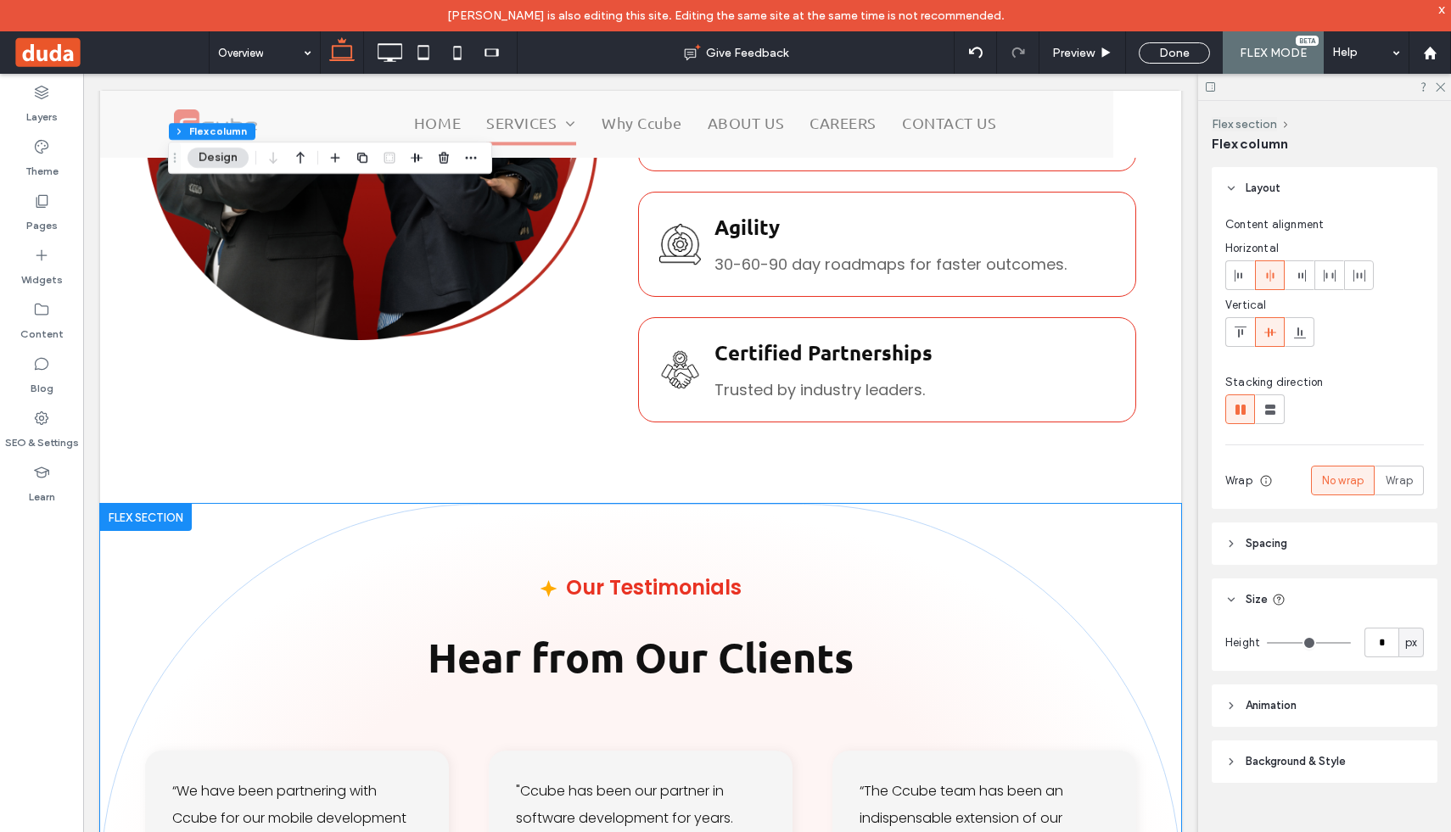
scroll to position [5514, 0]
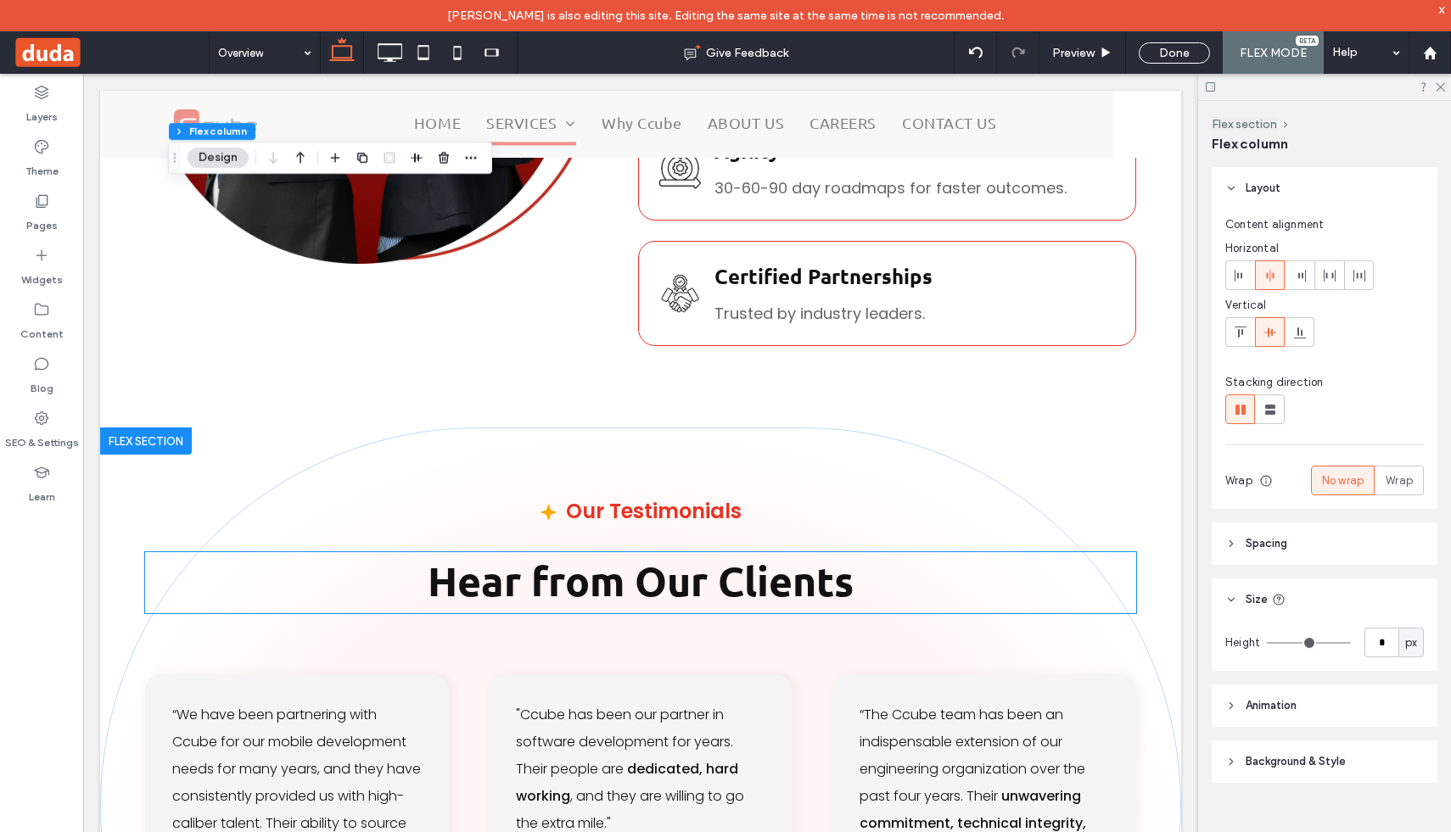
click at [795, 555] on strong "Hear from Our Clients" at bounding box center [641, 580] width 426 height 51
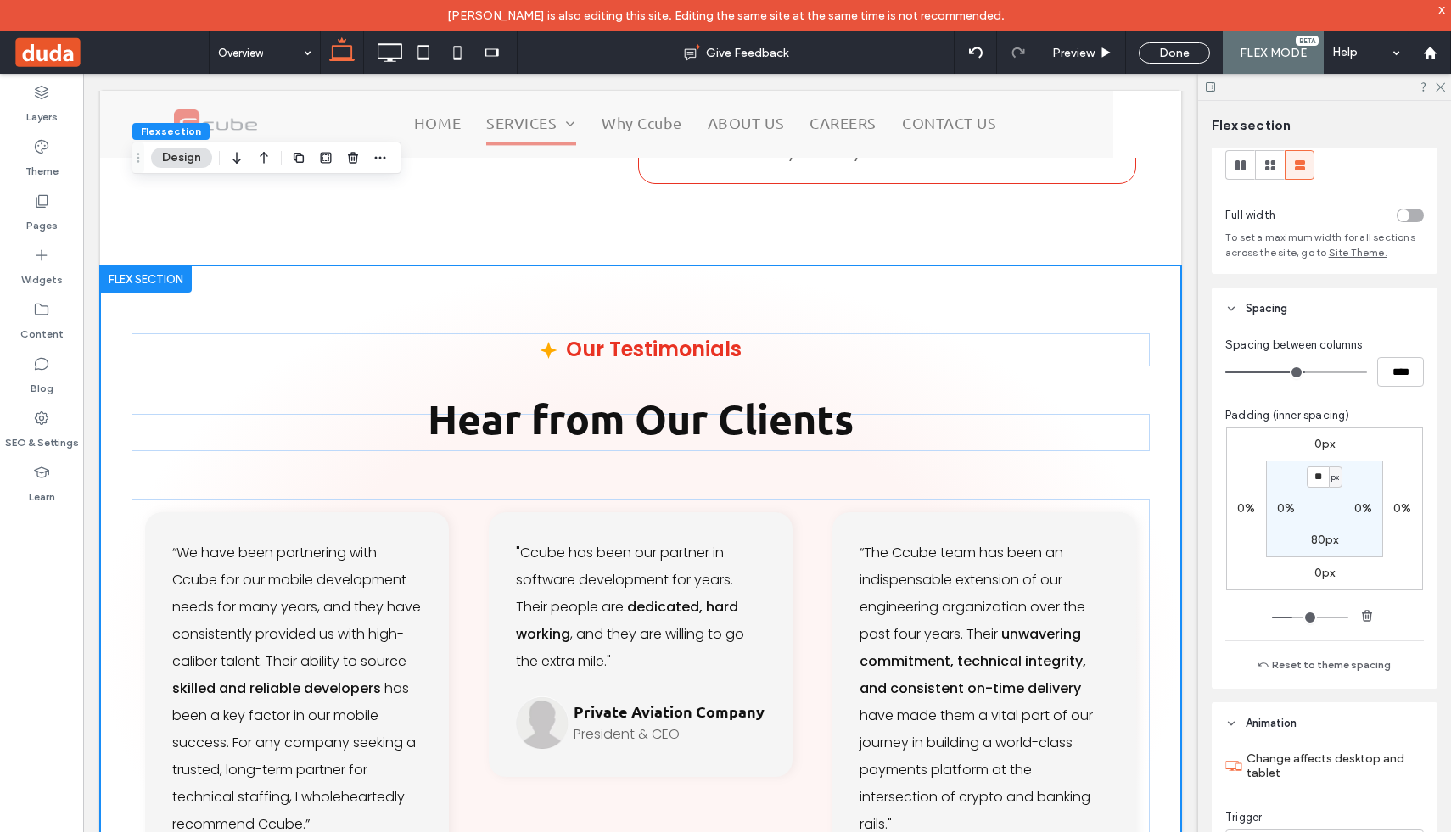
scroll to position [0, 0]
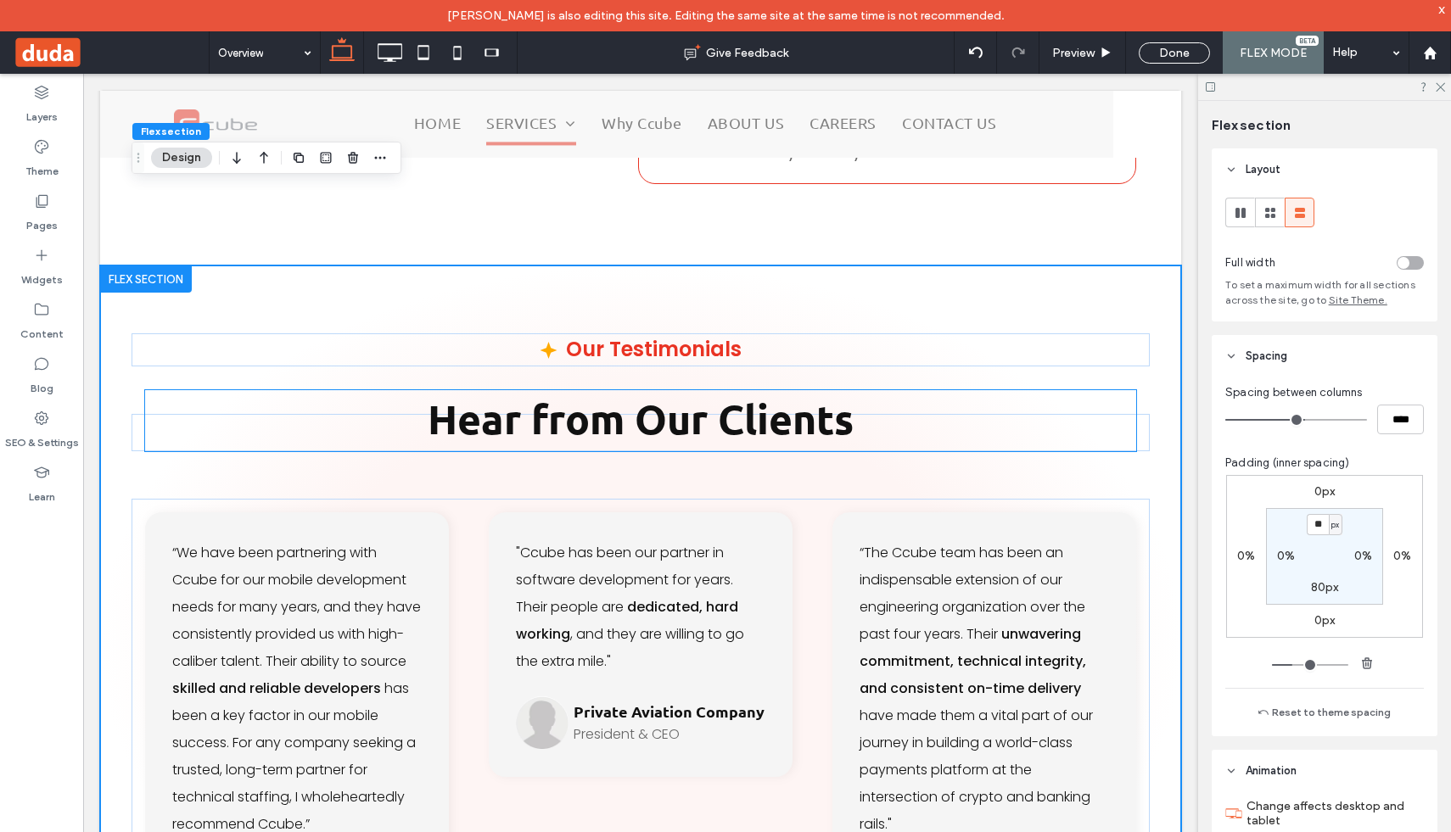
click at [960, 390] on p "Hear from Our Clients" at bounding box center [640, 420] width 991 height 61
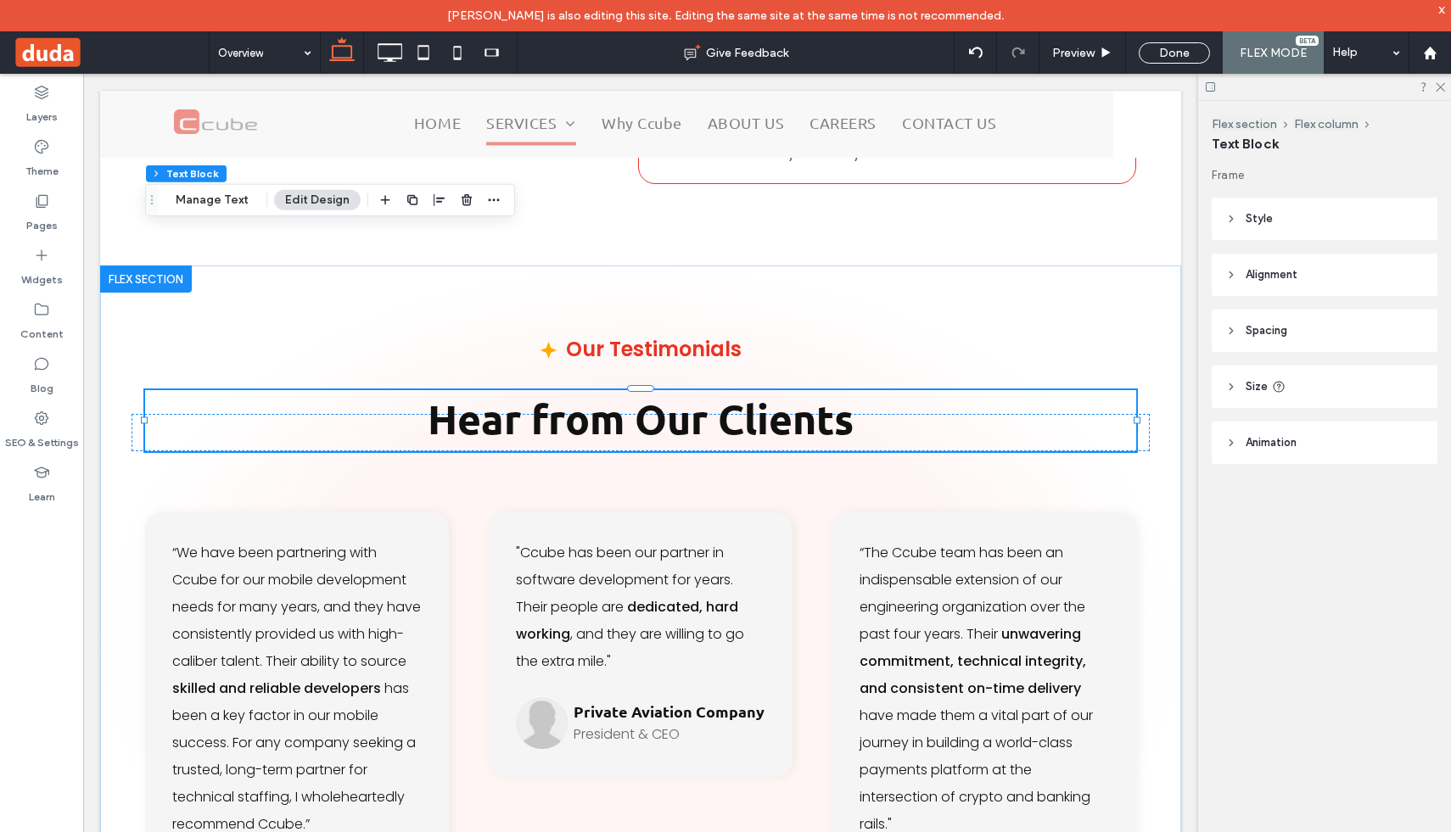
click at [1032, 390] on p "Hear from Our Clients" at bounding box center [640, 420] width 991 height 61
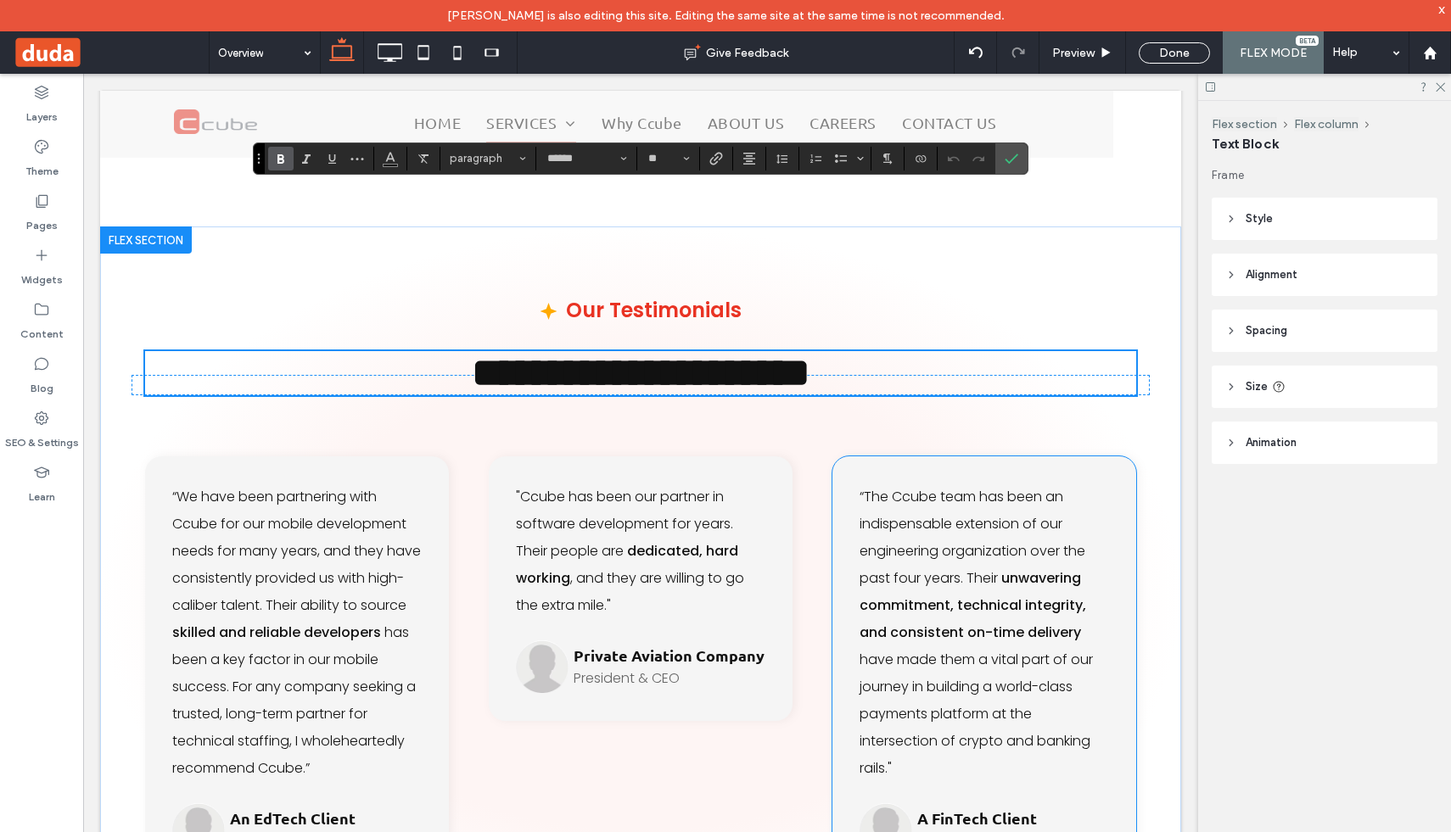
scroll to position [5716, 0]
click at [905, 456] on div "“The Ccube team has been an indispensable extension of our engineering organiza…" at bounding box center [984, 670] width 304 height 428
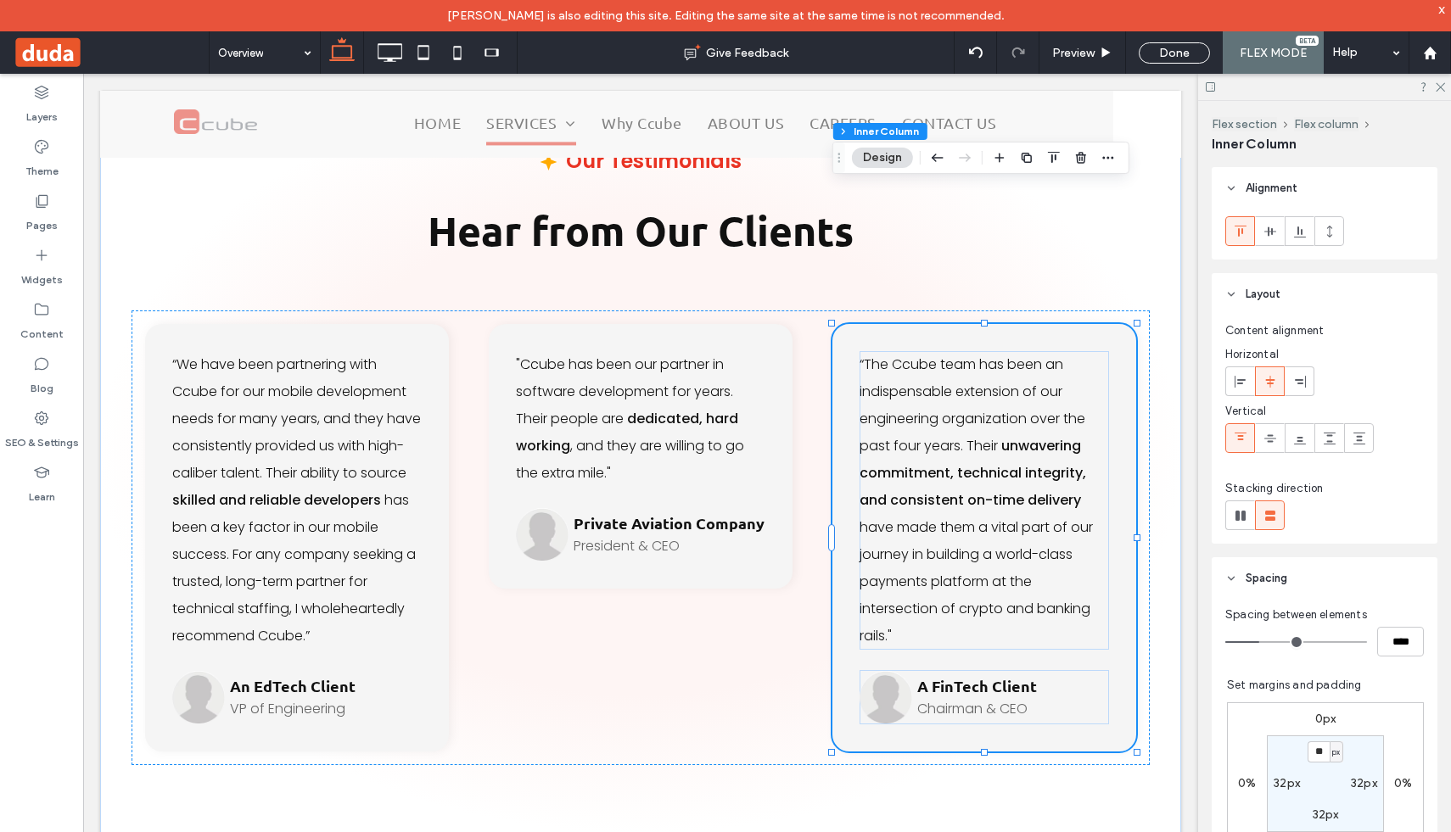
scroll to position [88, 0]
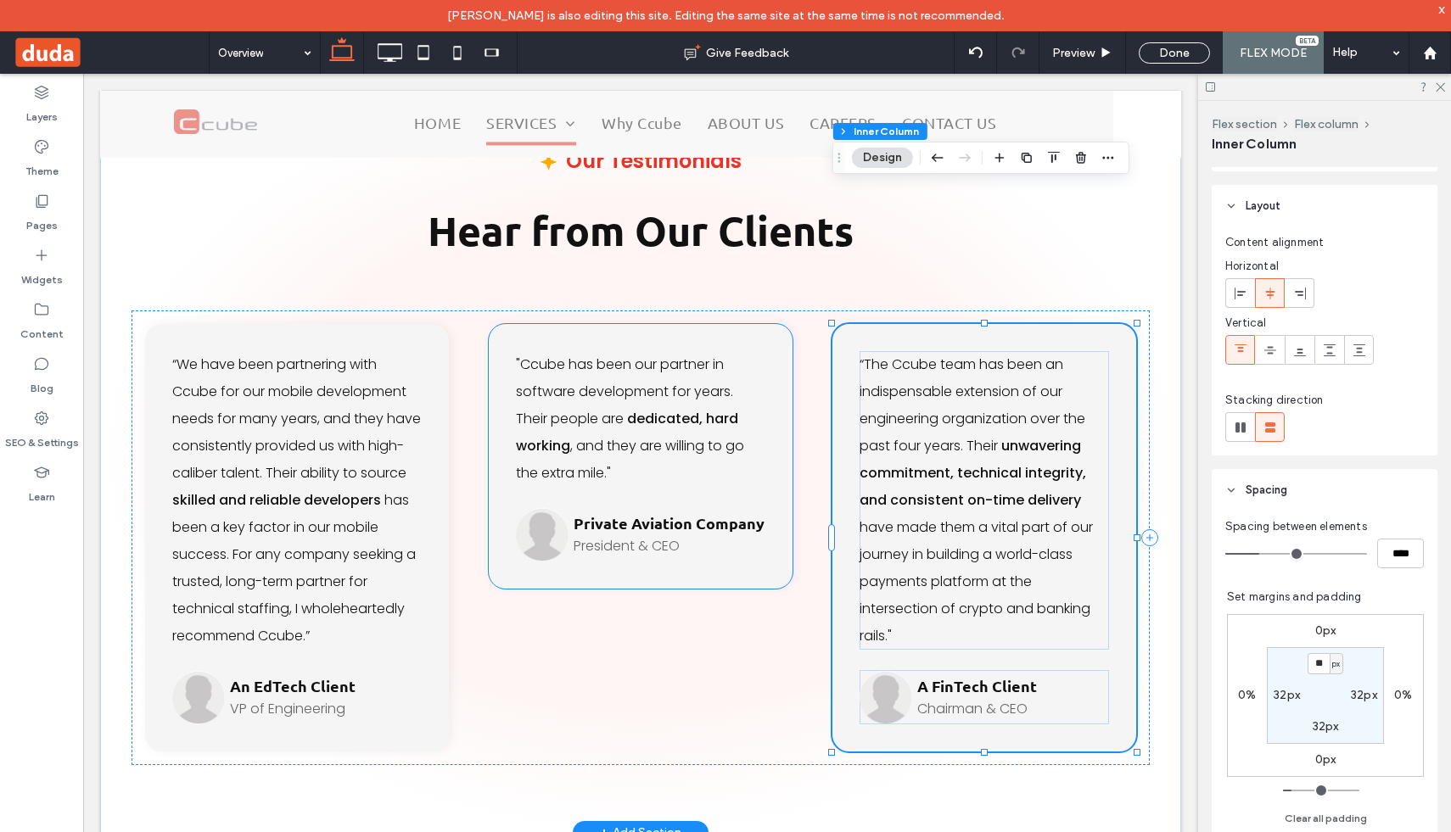
click at [728, 513] on p "Private Aviation Company" at bounding box center [670, 524] width 192 height 23
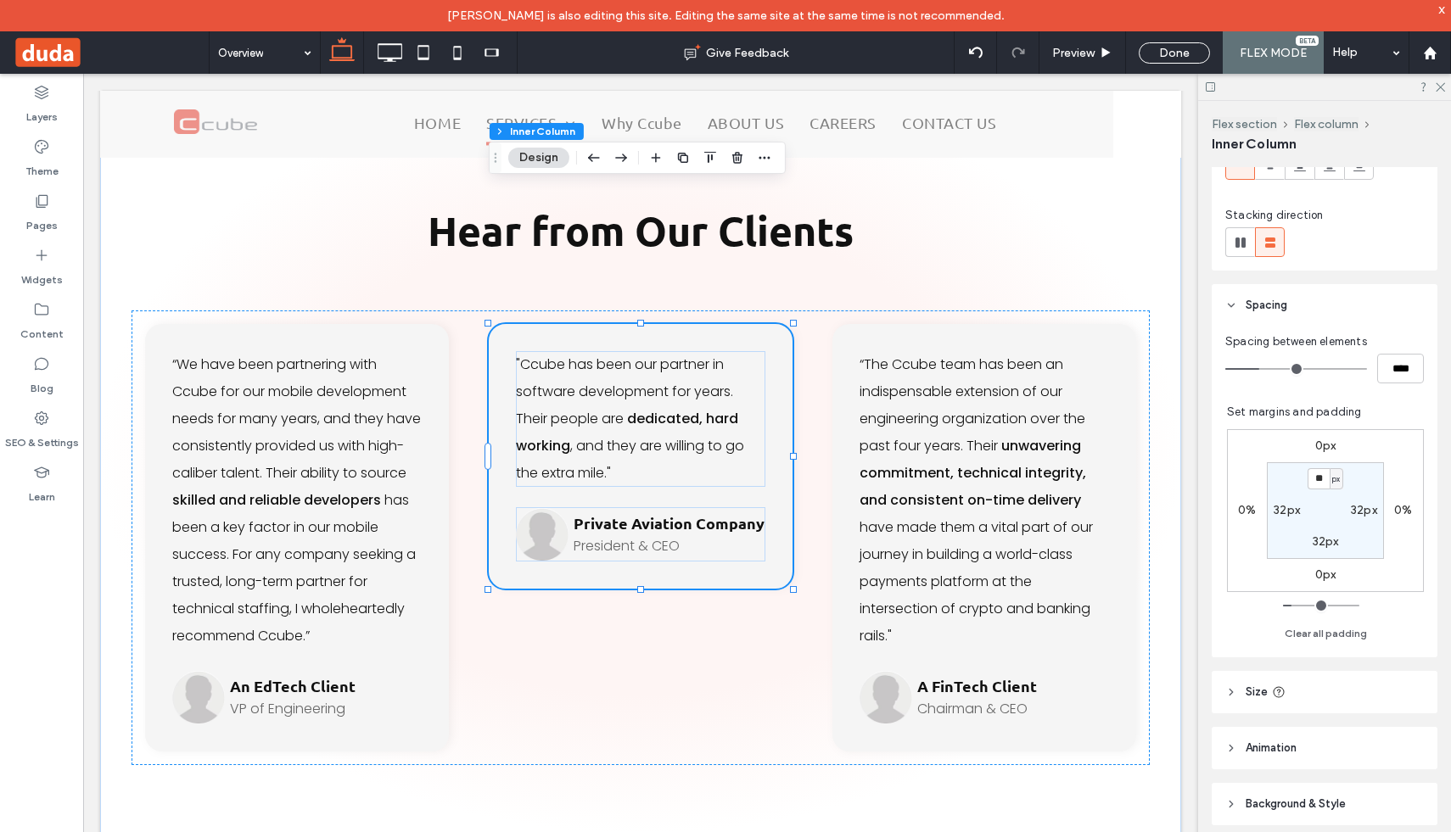
scroll to position [310, 0]
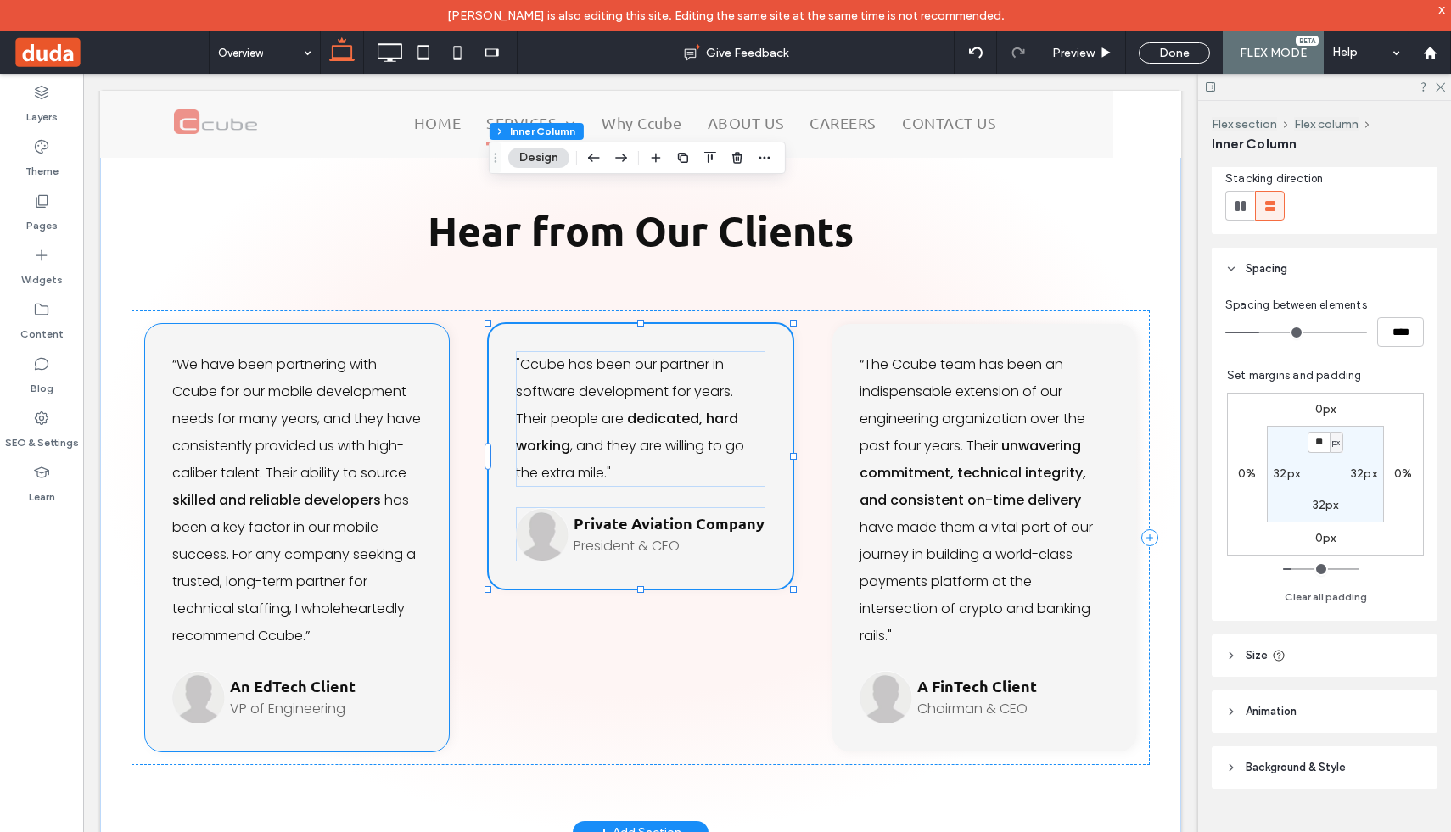
click at [392, 351] on p "“We have been partnering with Ccube for our mobile development needs for many y…" at bounding box center [296, 500] width 249 height 299
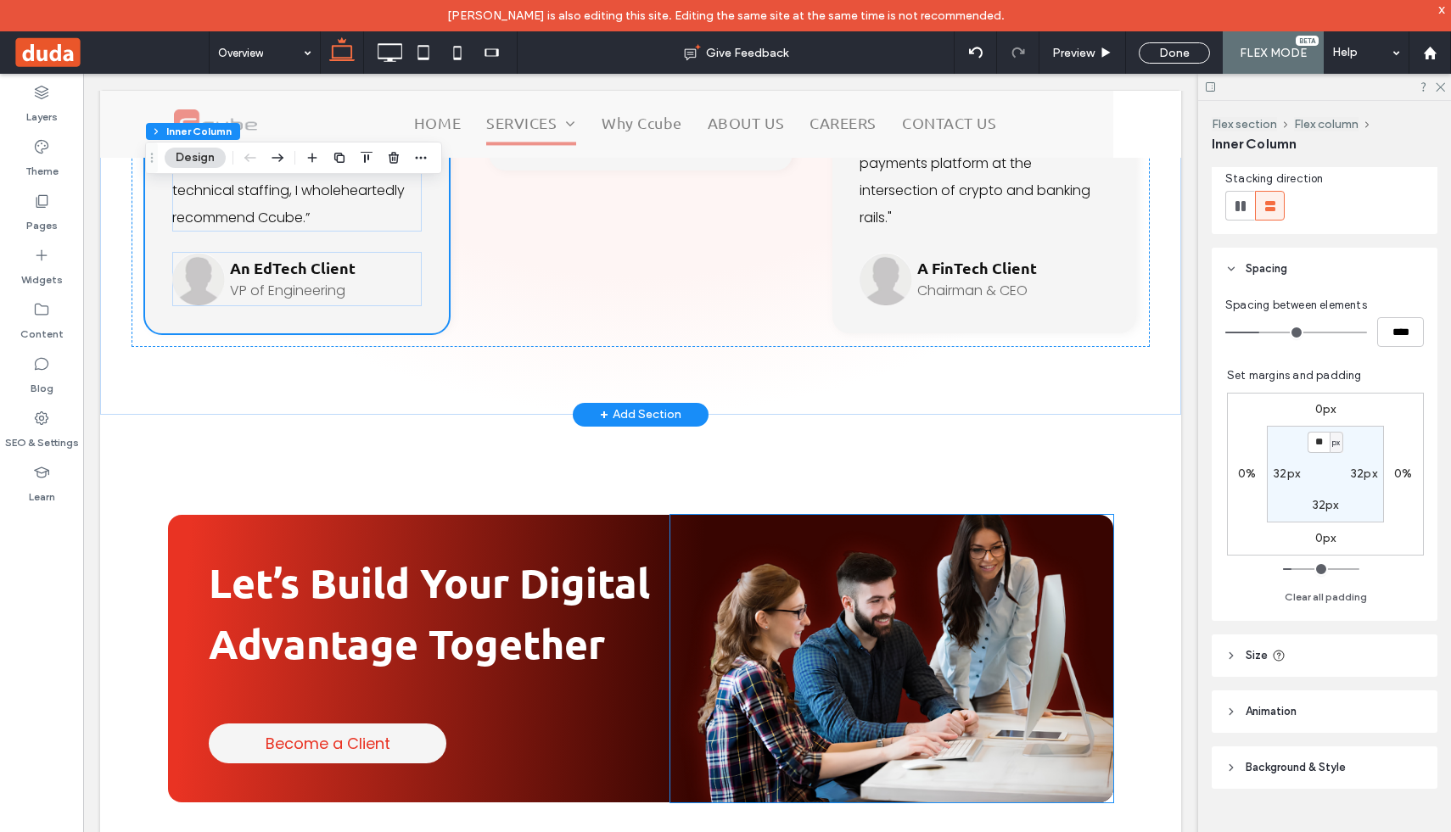
scroll to position [6280, 0]
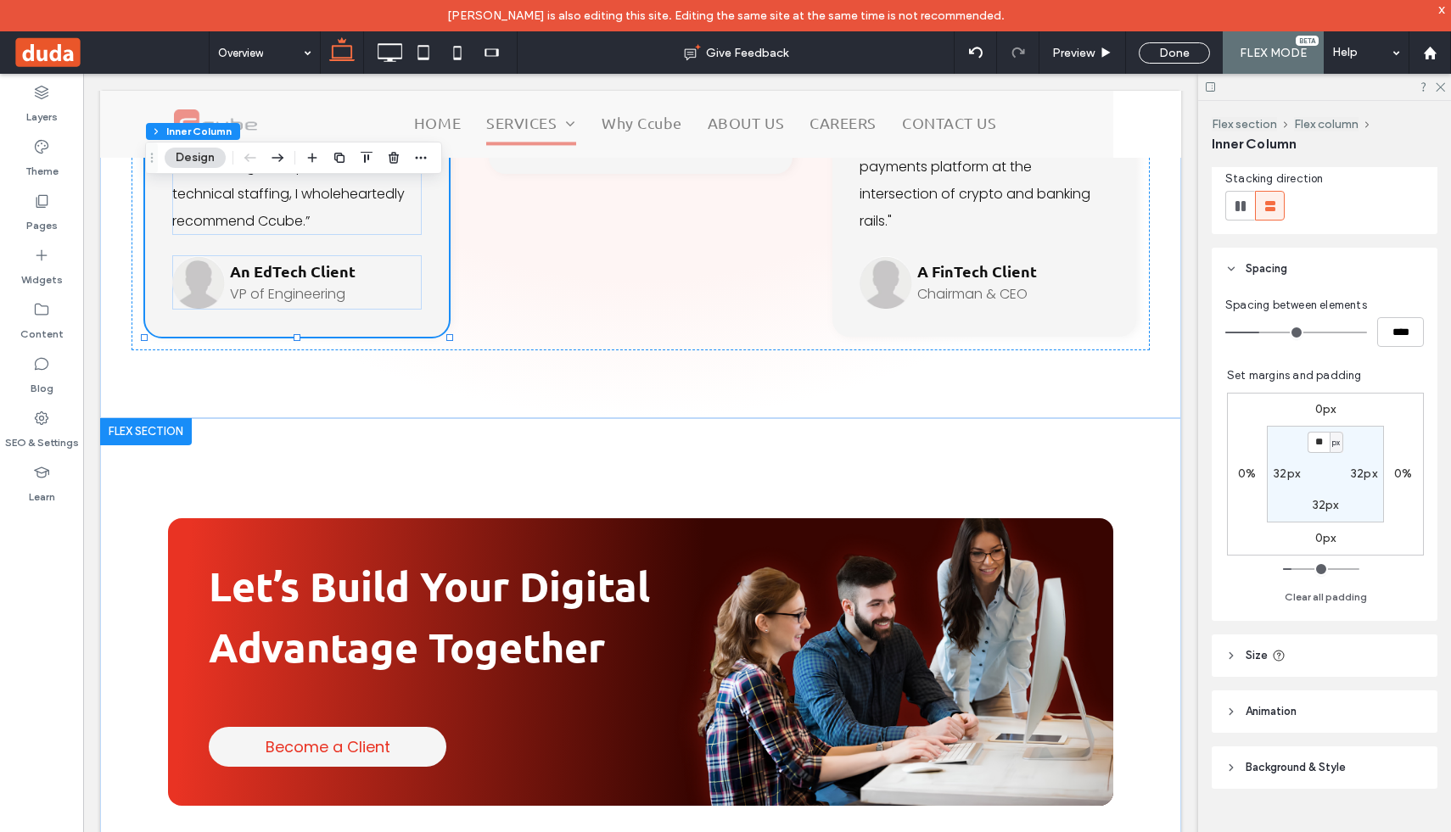
click at [134, 418] on div "Let’s Build Your Digital Advantage Together Become a Client Section Click to ed…" at bounding box center [640, 642] width 1081 height 449
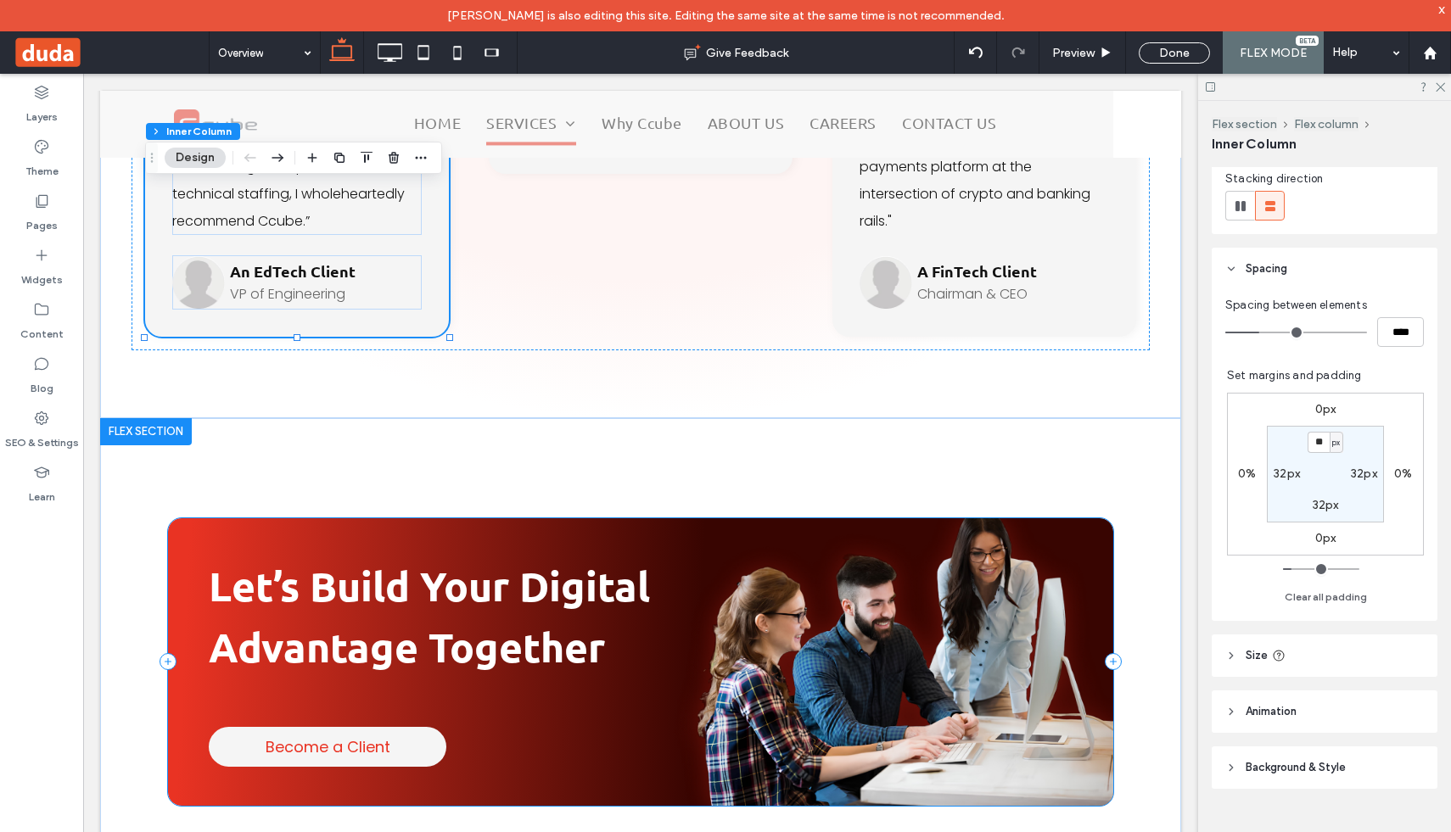
click at [178, 518] on div "Let’s Build Your Digital Advantage Together Become a Client" at bounding box center [640, 662] width 945 height 288
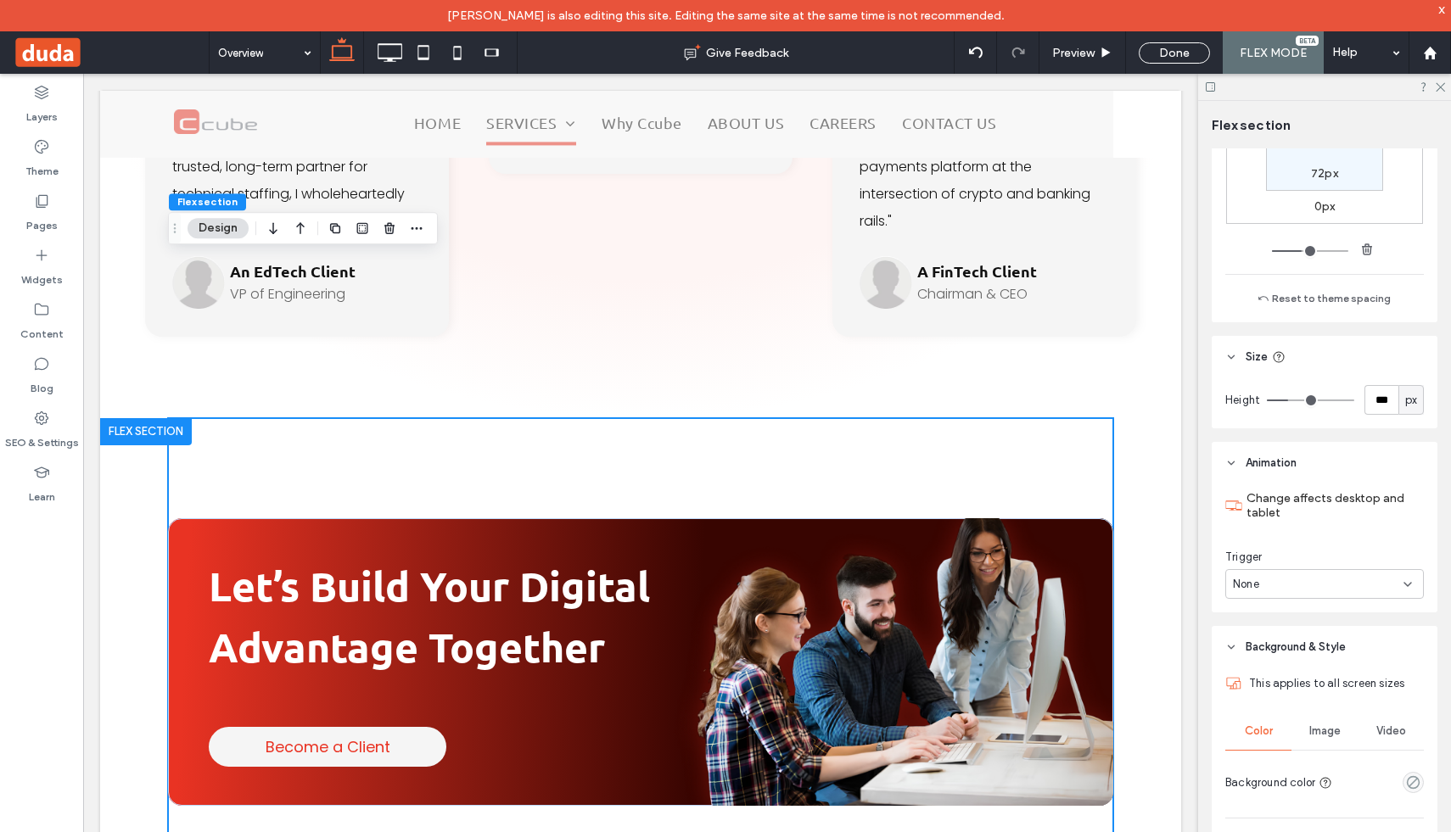
scroll to position [426, 0]
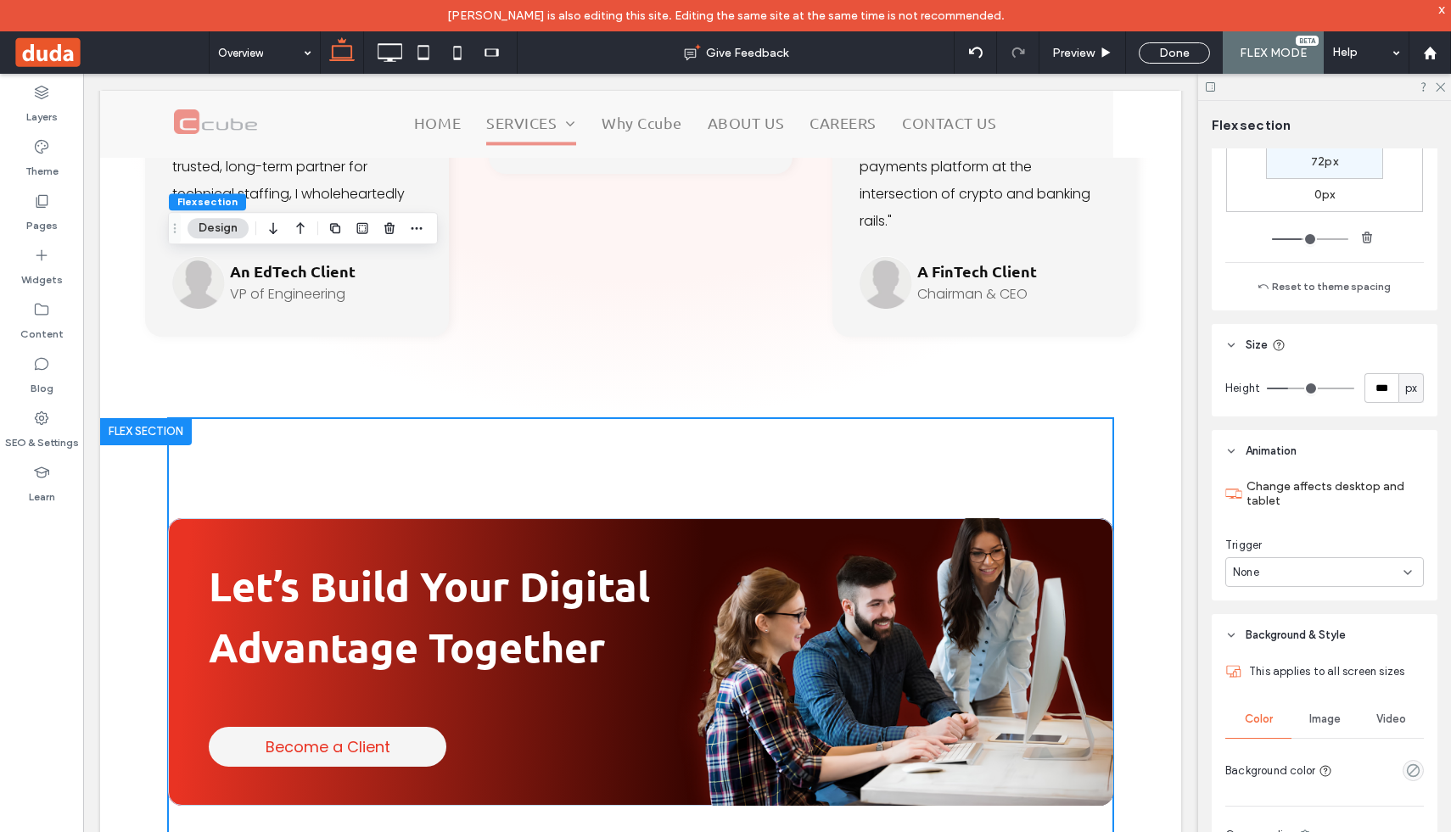
click at [972, 418] on div "Let’s Build Your Digital Advantage Together Become a Client" at bounding box center [640, 642] width 945 height 449
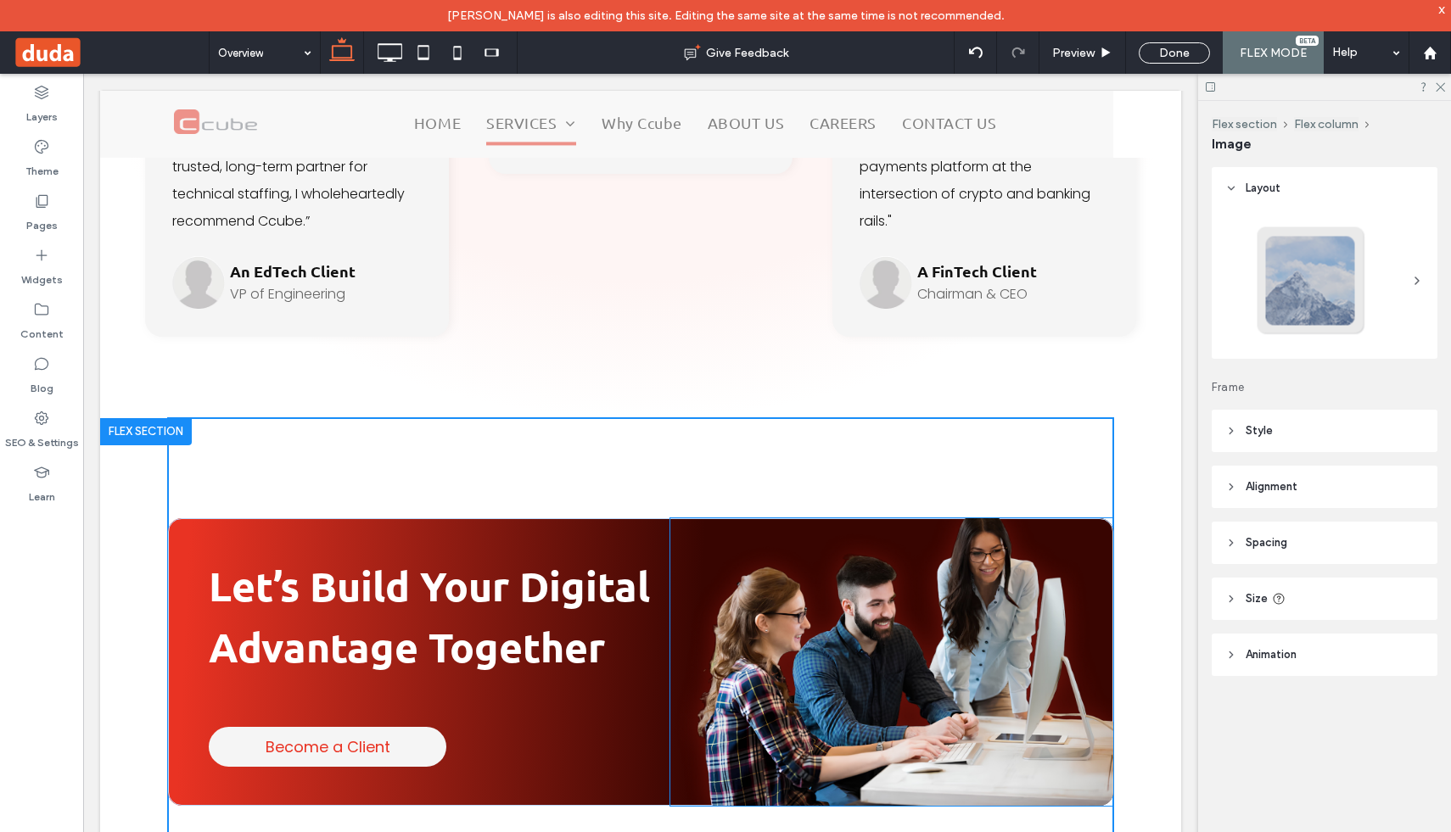
type input "**"
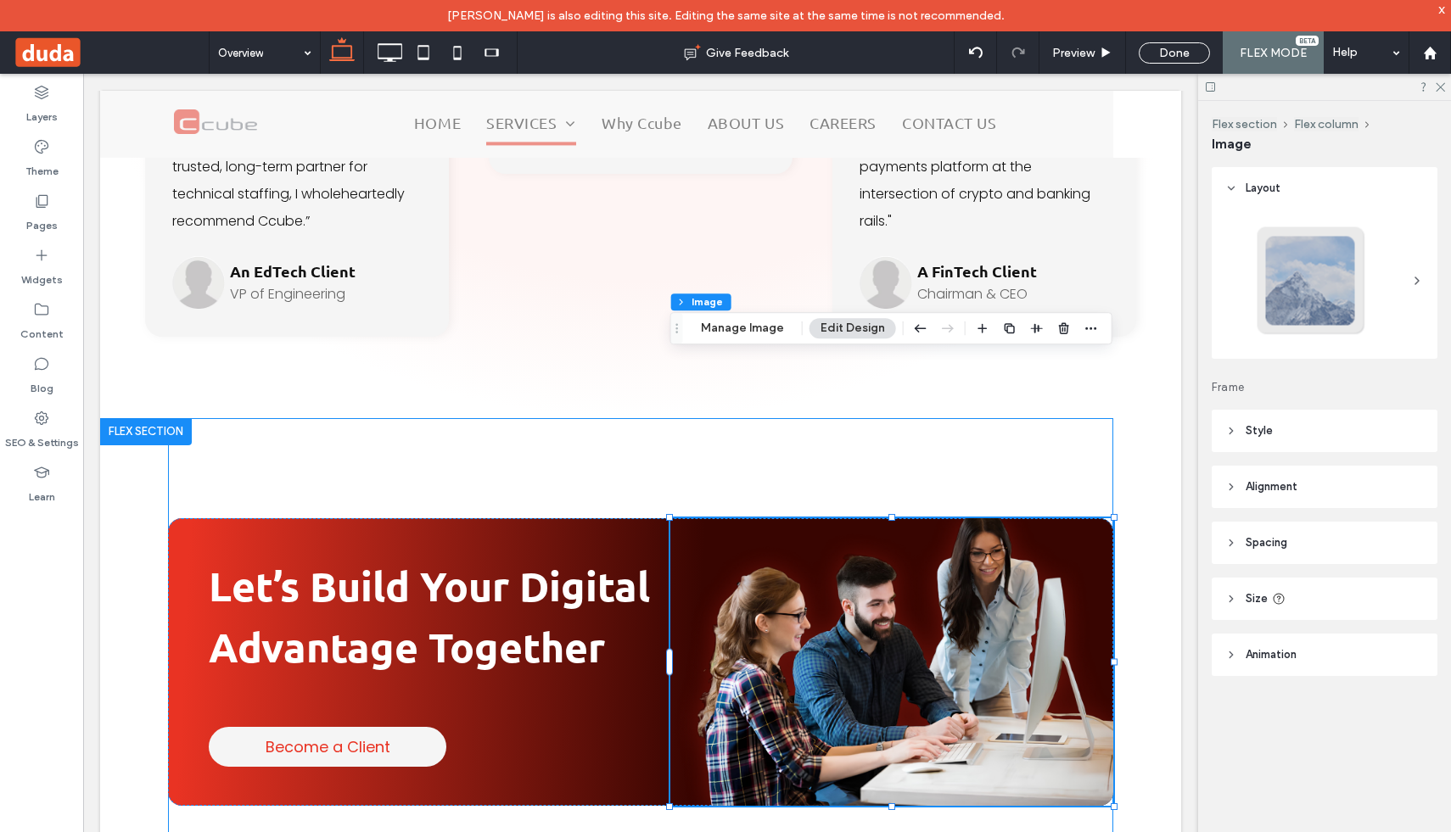
click at [264, 418] on div "Let’s Build Your Digital Advantage Together Become a Client" at bounding box center [640, 642] width 945 height 449
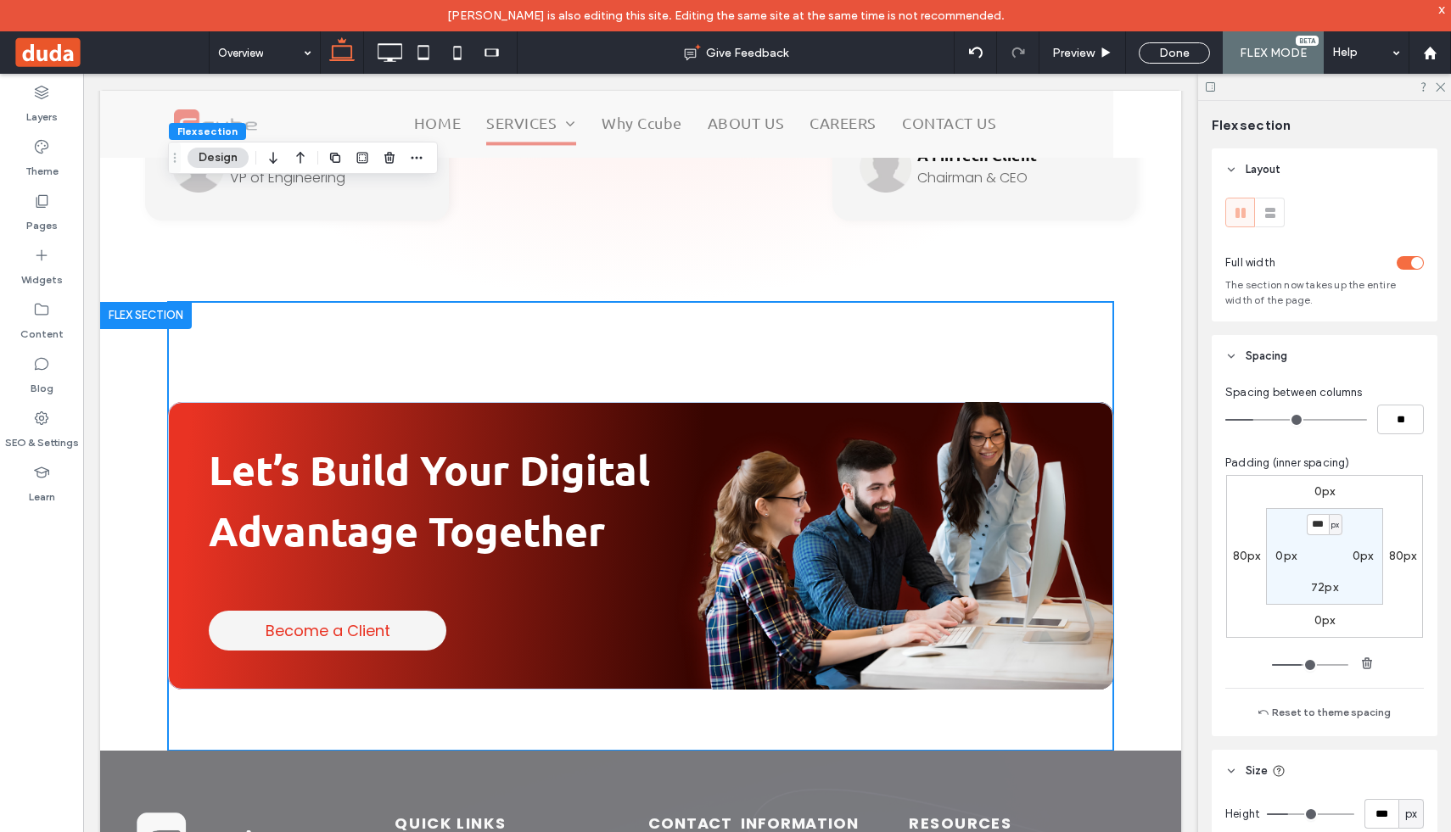
scroll to position [6398, 0]
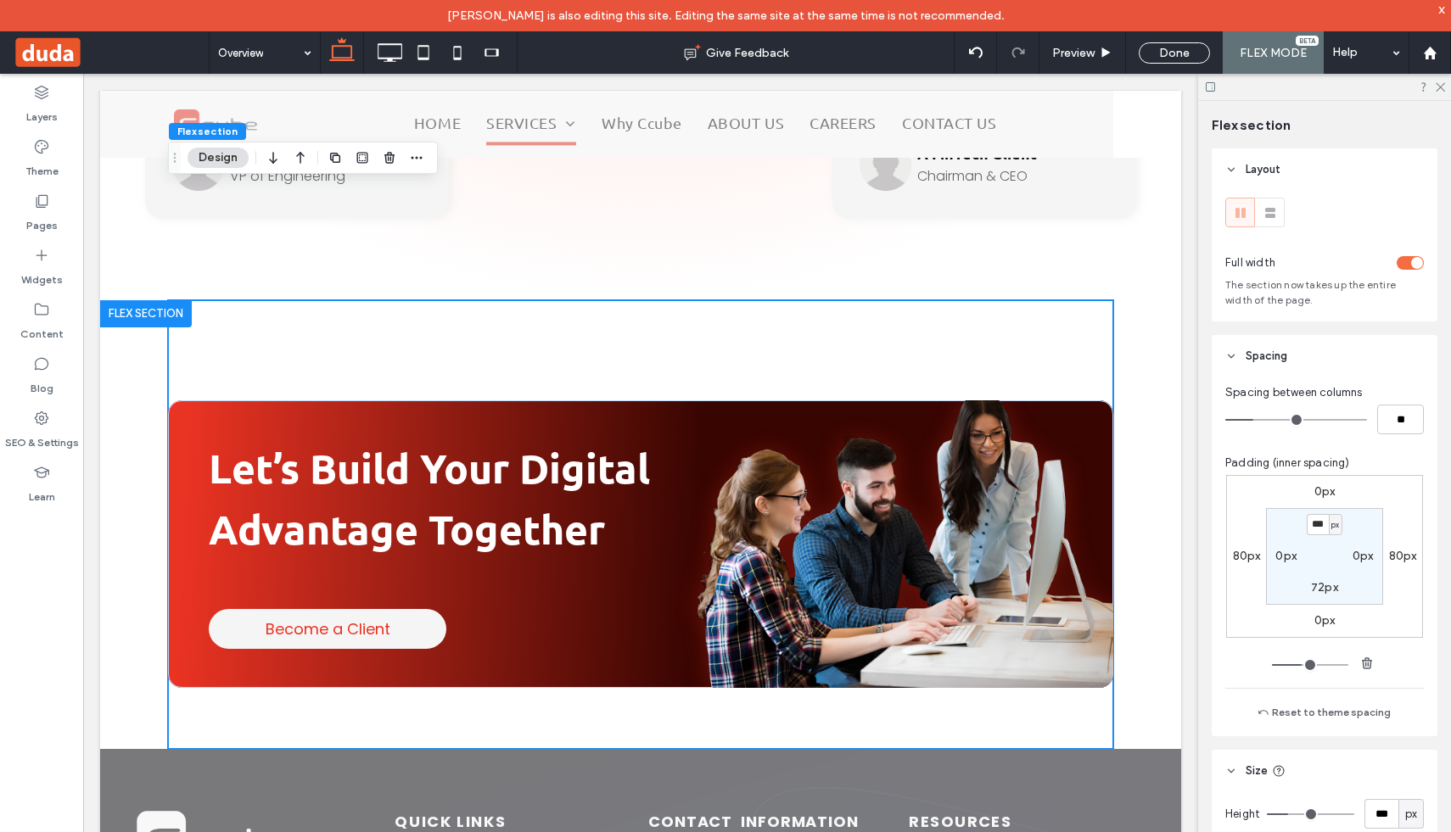
click at [1411, 263] on div "toggle" at bounding box center [1417, 263] width 12 height 12
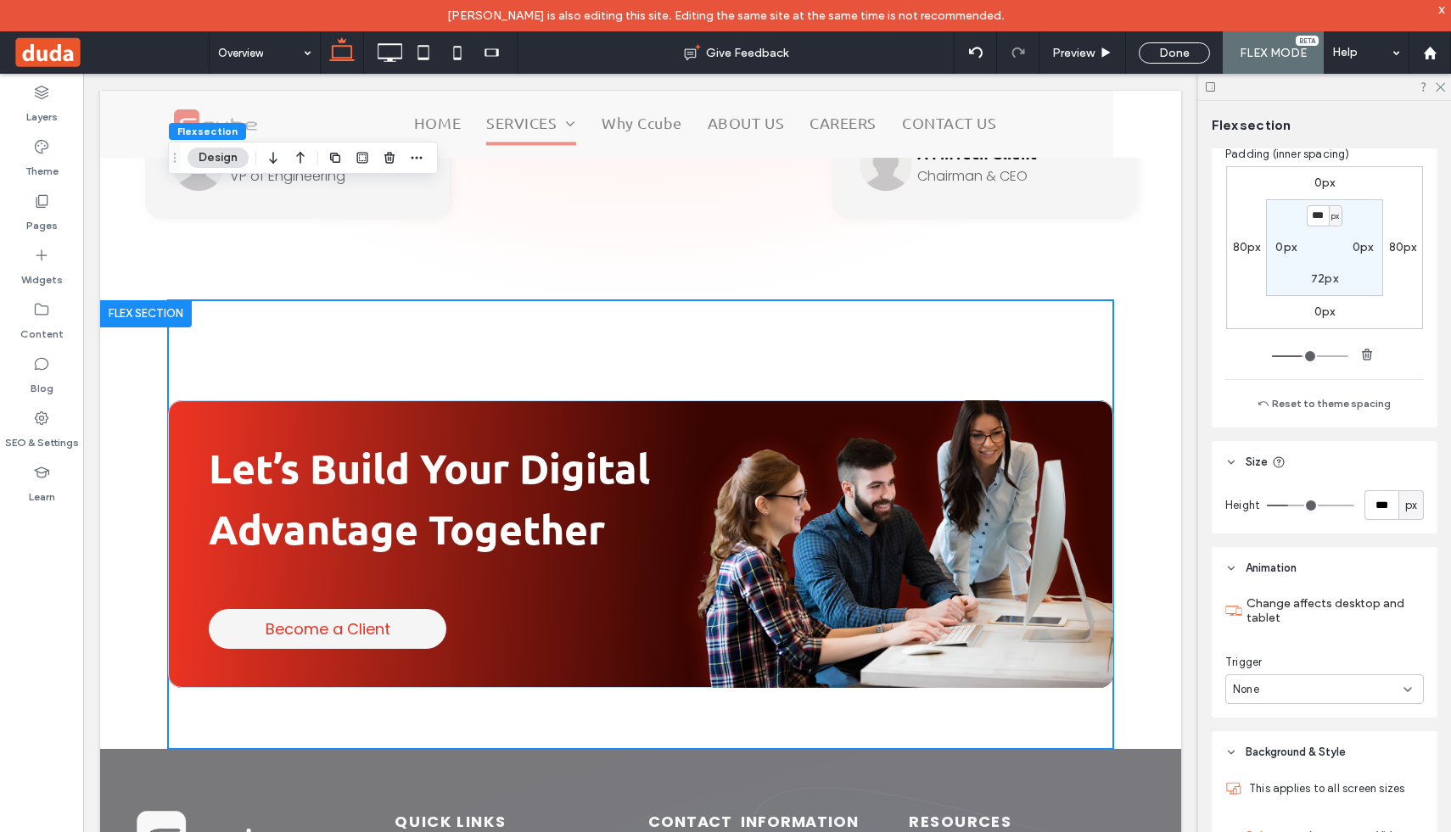
scroll to position [311, 0]
click at [1135, 512] on div "Let’s Build Your Digital Advantage Together Become a Client Section Click to ed…" at bounding box center [640, 524] width 1081 height 449
click at [131, 373] on div "Let’s Build Your Digital Advantage Together Become a Client Section Click to ed…" at bounding box center [640, 524] width 1081 height 449
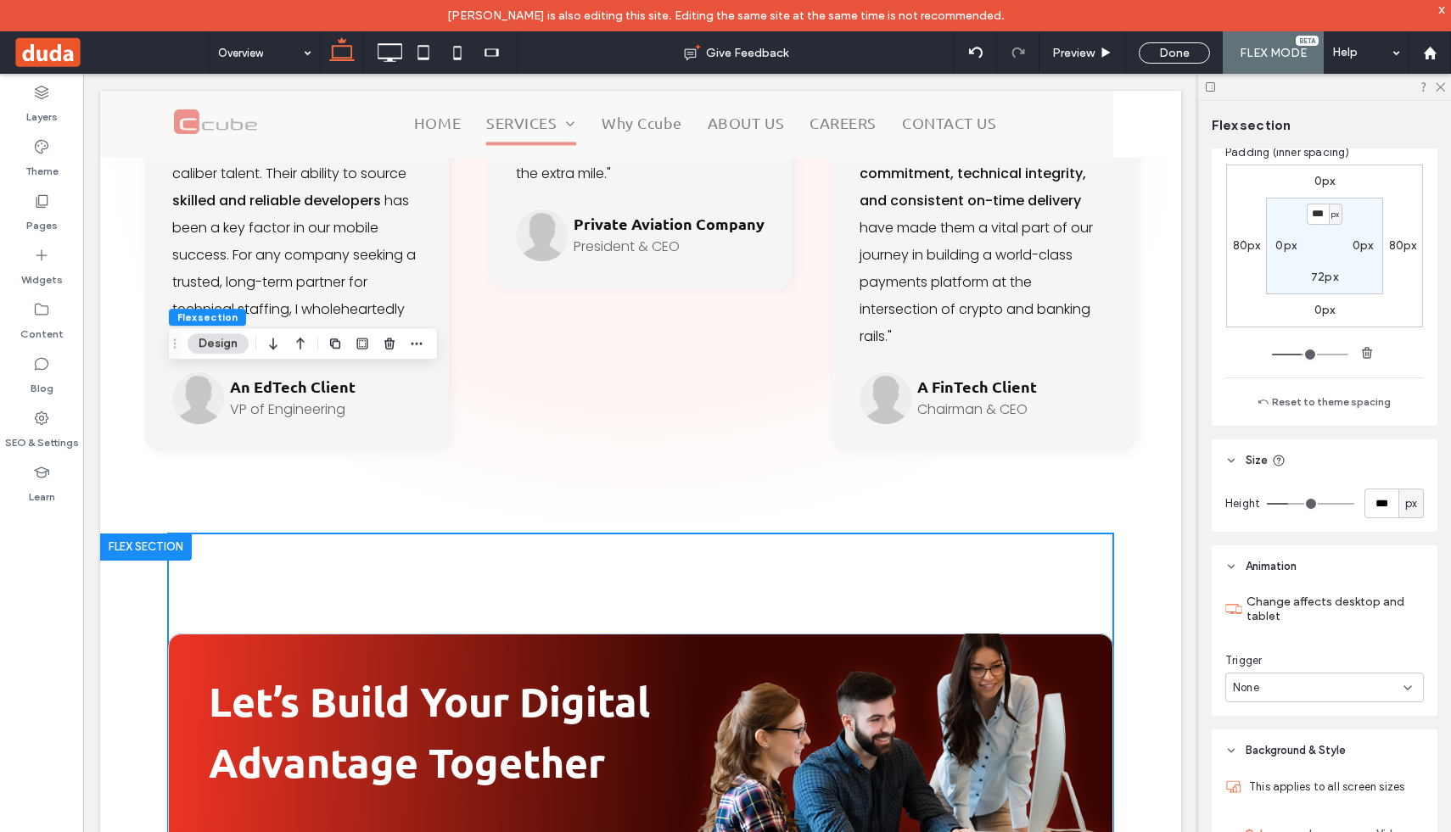
scroll to position [6163, 0]
click at [205, 535] on div "Let’s Build Your Digital Advantage Together Become a Client" at bounding box center [640, 759] width 945 height 449
click at [227, 535] on div "Let’s Build Your Digital Advantage Together Become a Client" at bounding box center [640, 759] width 945 height 449
click at [150, 535] on div "Let’s Build Your Digital Advantage Together Become a Client Section Click to ed…" at bounding box center [640, 759] width 1081 height 449
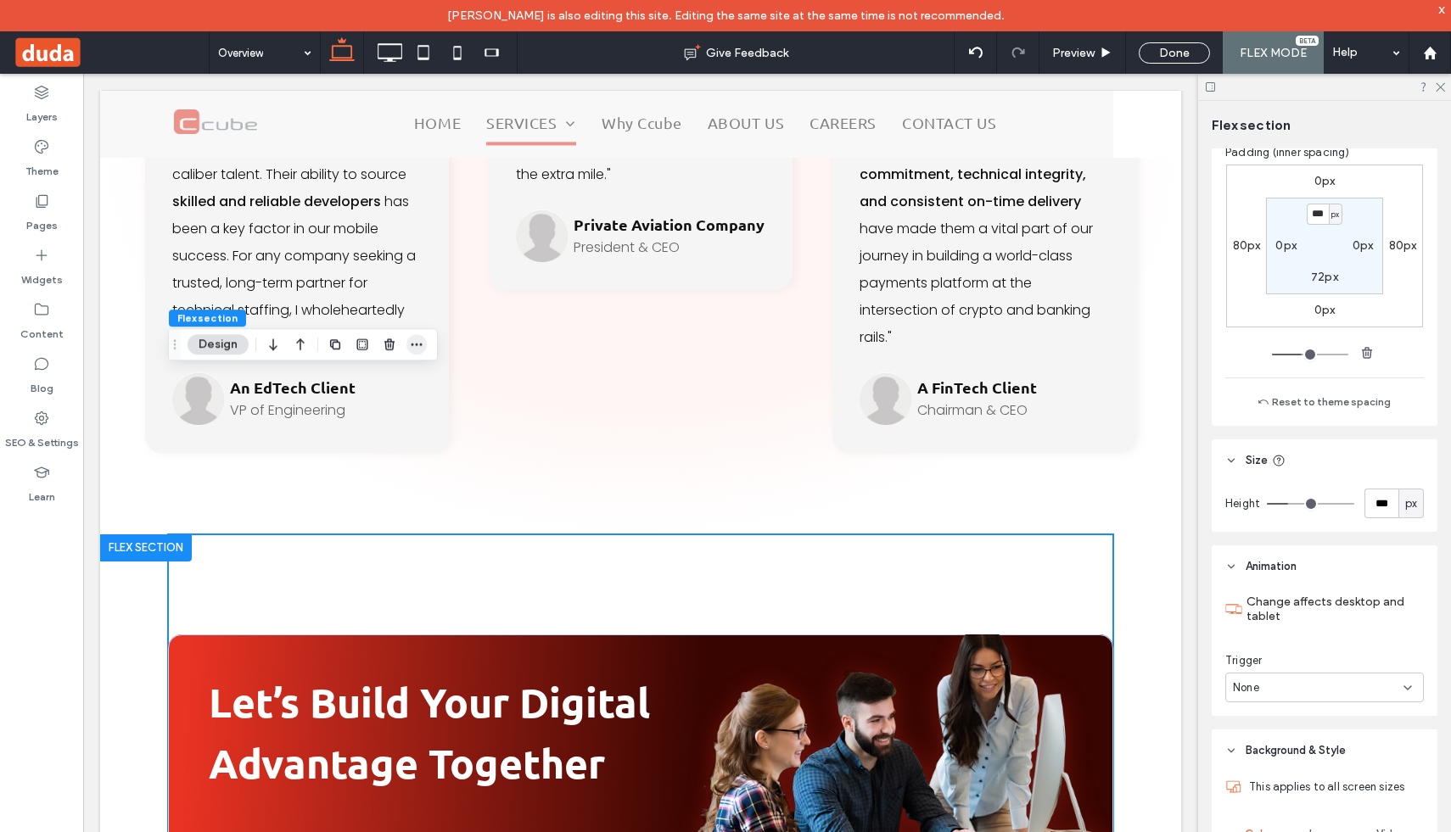
click at [413, 345] on icon "button" at bounding box center [417, 345] width 14 height 14
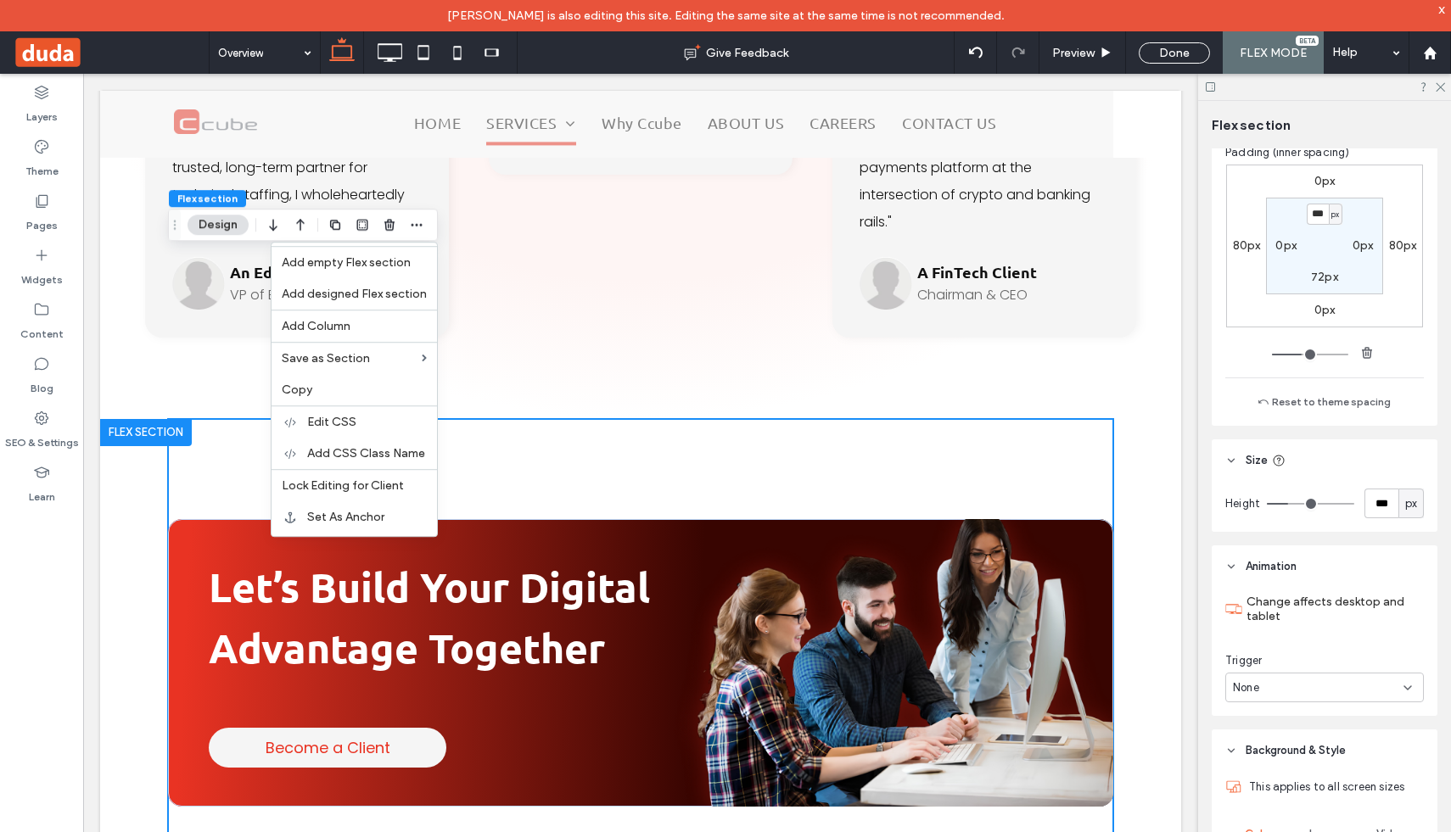
scroll to position [6283, 0]
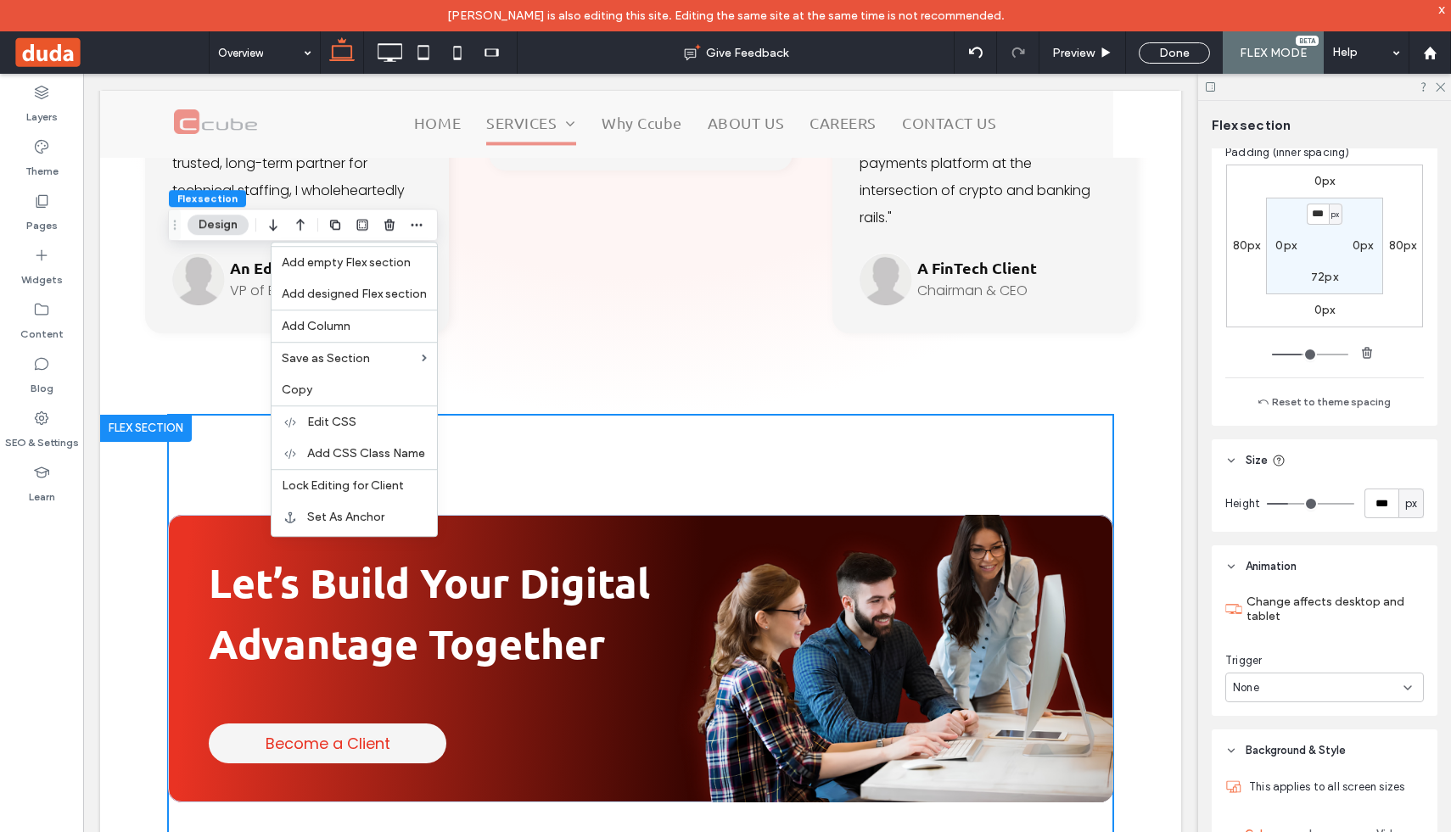
click at [622, 415] on div "Let’s Build Your Digital Advantage Together Become a Client" at bounding box center [640, 639] width 945 height 449
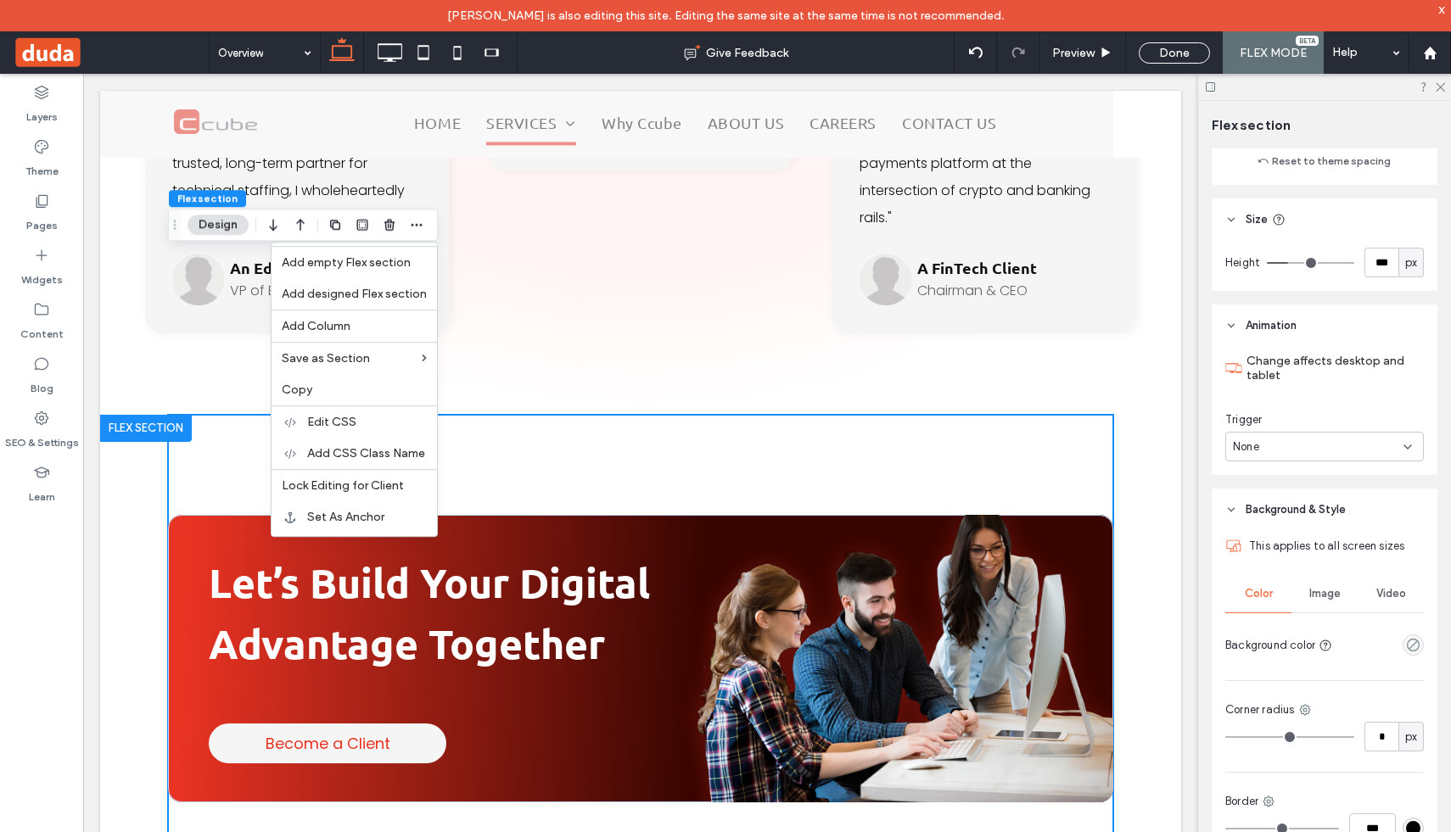
scroll to position [692, 0]
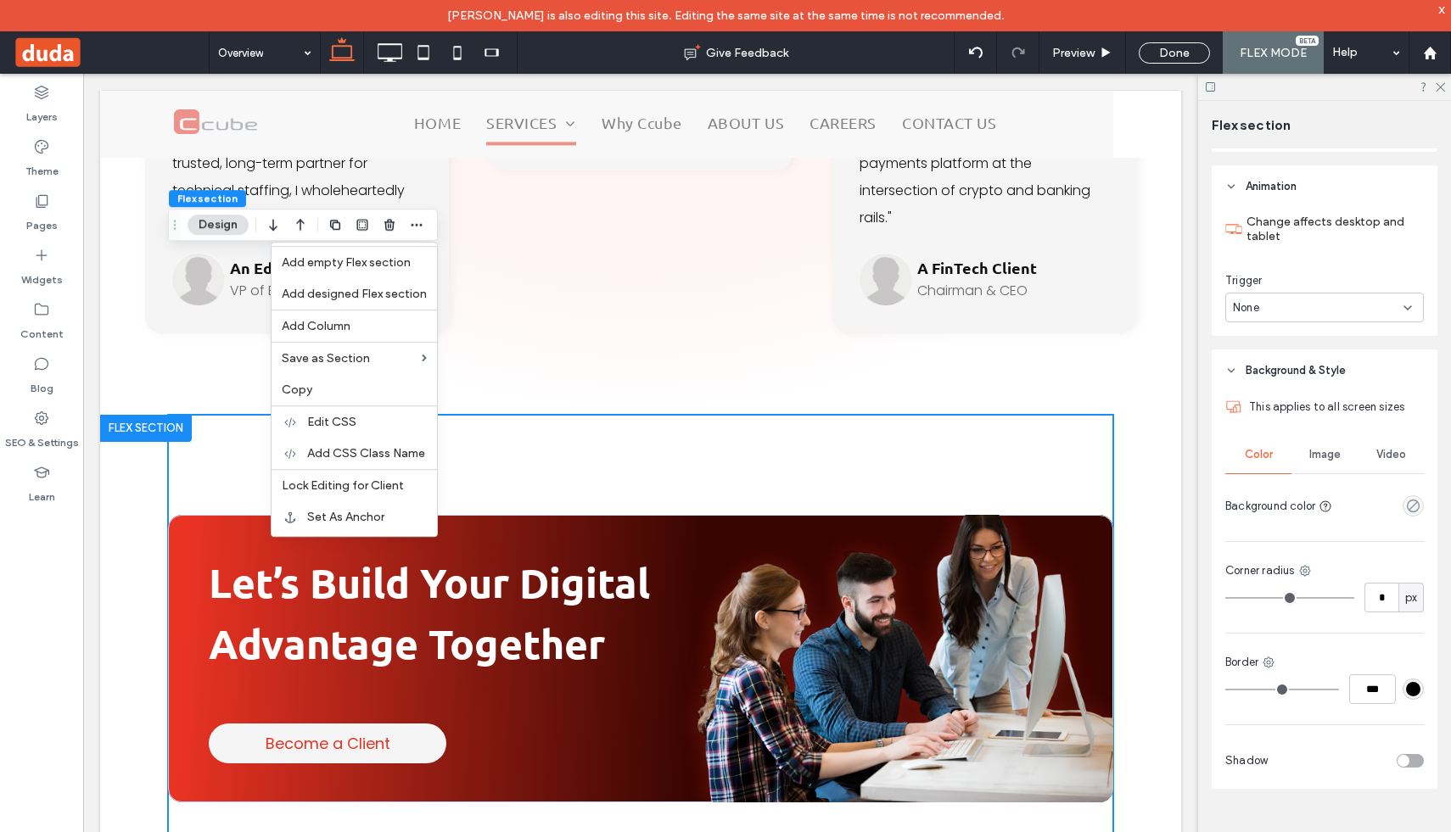
click at [1083, 658] on div "Let’s Build Your Digital Advantage Together Become a Client" at bounding box center [640, 639] width 945 height 449
click at [182, 662] on div "Let’s Build Your Digital Advantage Together Become a Client" at bounding box center [640, 639] width 945 height 449
click at [129, 510] on div "Let’s Build Your Digital Advantage Together Become a Client Section Click to ed…" at bounding box center [640, 639] width 1081 height 449
click at [132, 453] on div "Let’s Build Your Digital Advantage Together Become a Client Section Click to ed…" at bounding box center [640, 639] width 1081 height 449
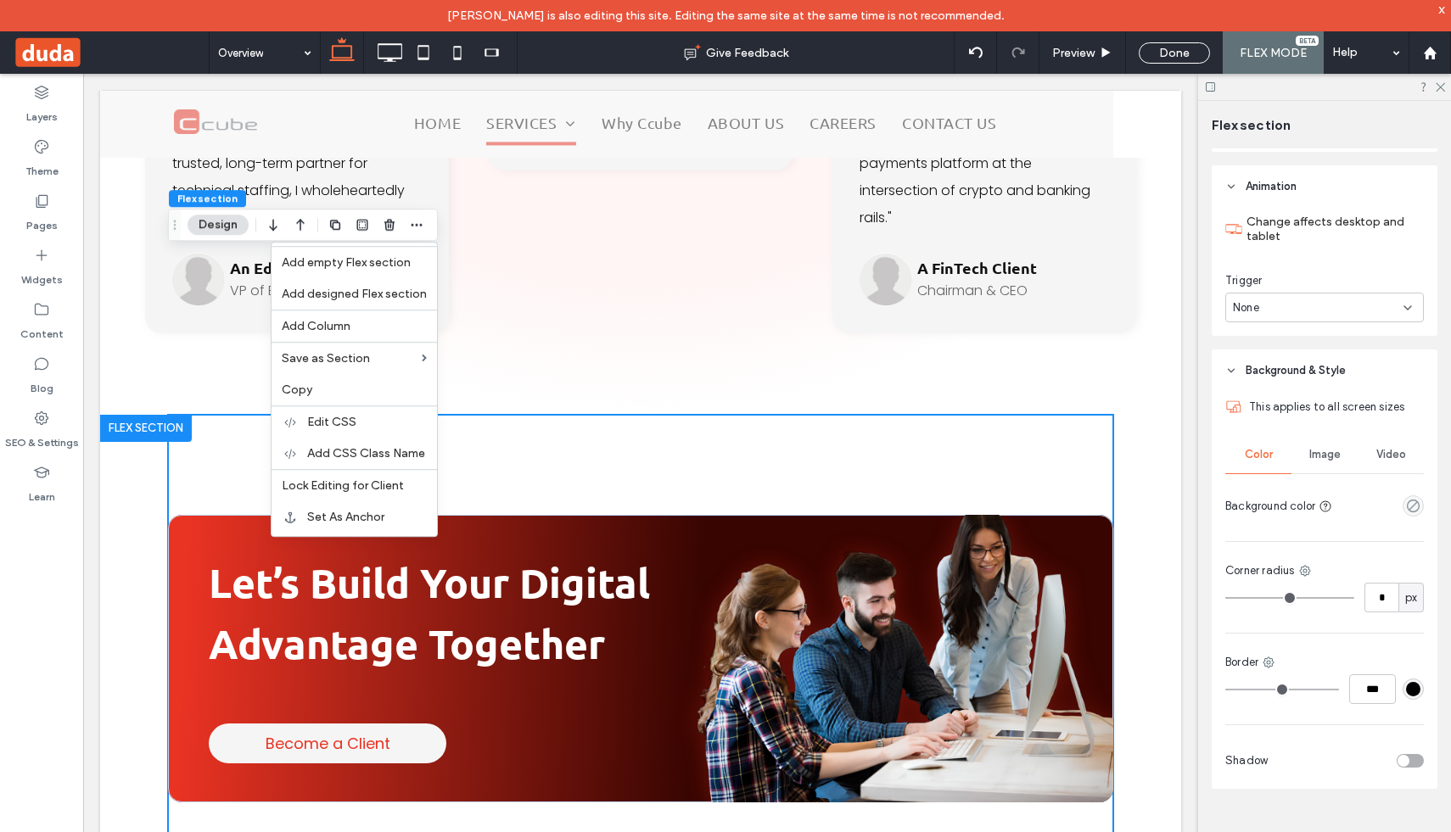
click at [151, 415] on div "Let’s Build Your Digital Advantage Together Become a Client Section Click to ed…" at bounding box center [640, 639] width 1081 height 449
click at [38, 92] on icon at bounding box center [41, 92] width 17 height 17
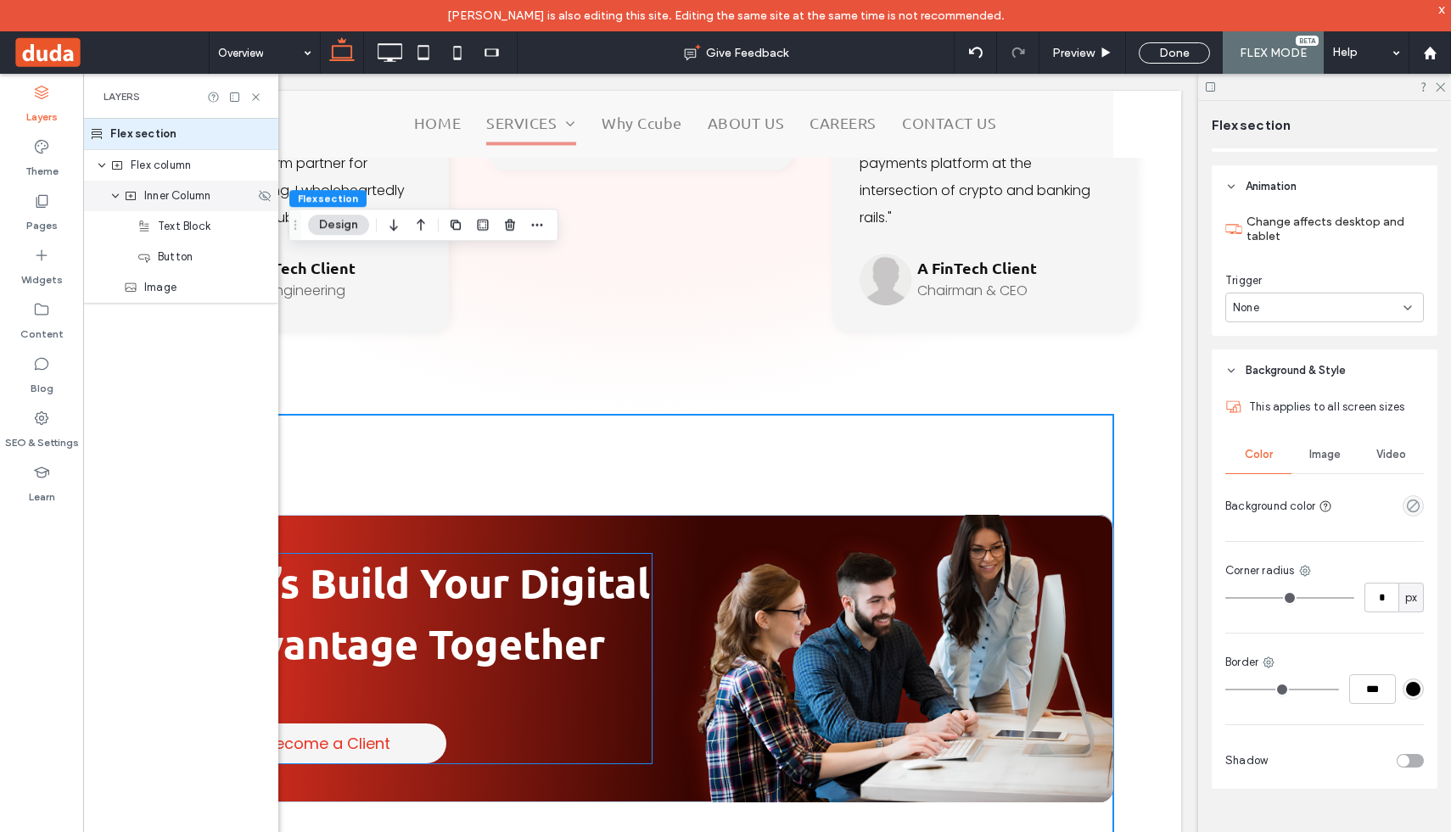
click at [159, 198] on span "Inner Column" at bounding box center [177, 196] width 66 height 17
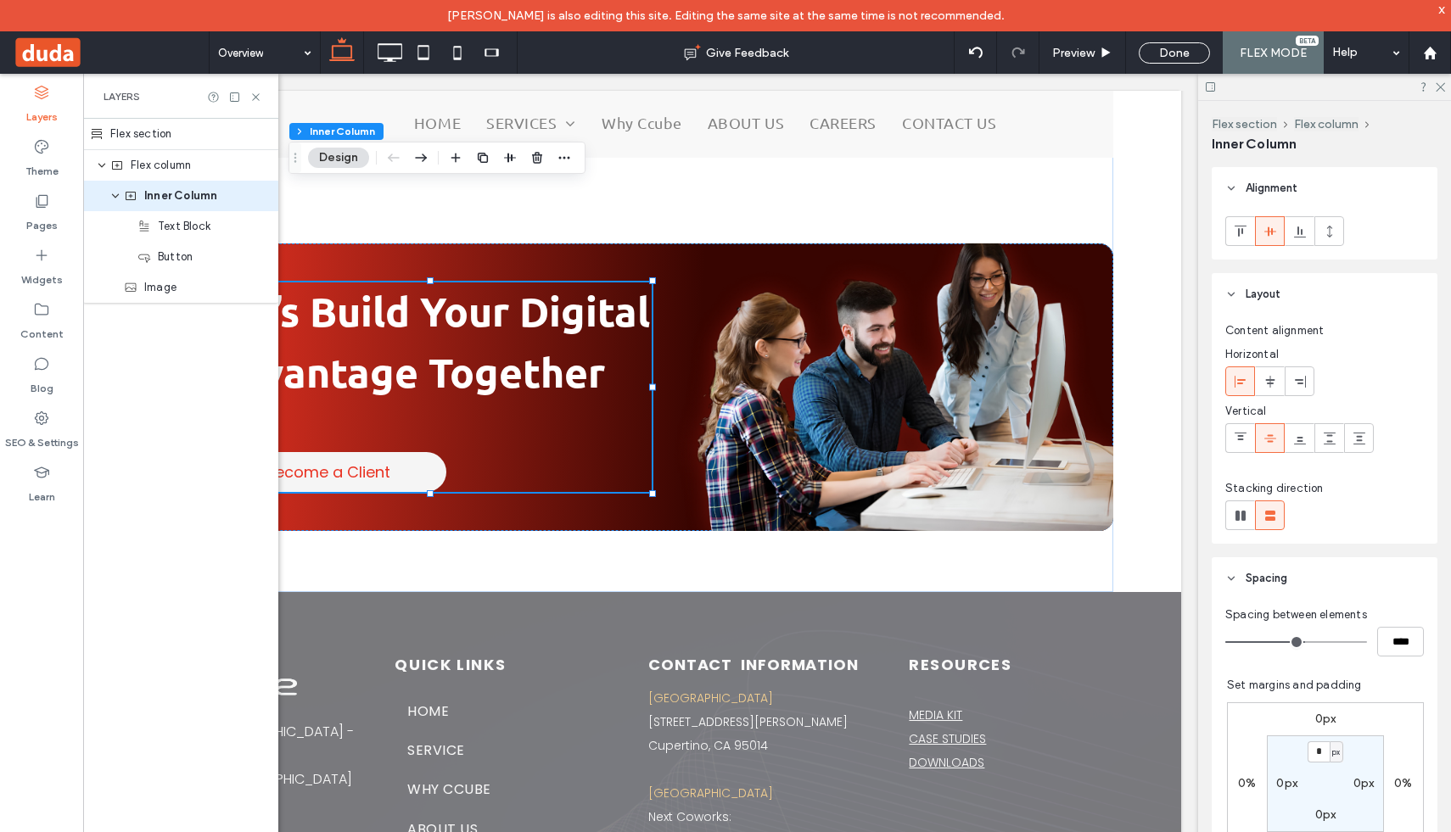
scroll to position [310, 0]
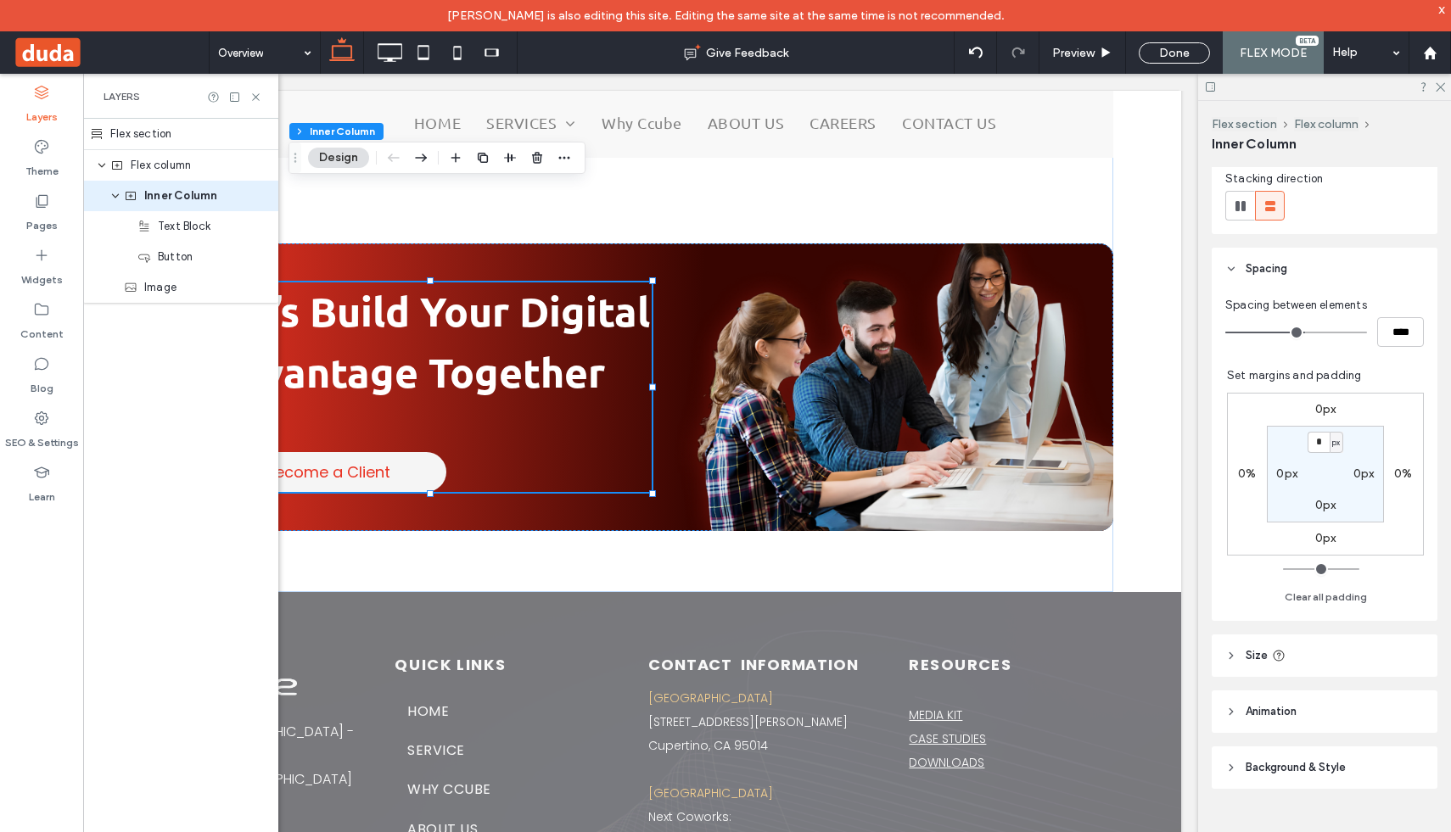
click at [1265, 648] on span "Size" at bounding box center [1257, 655] width 22 height 17
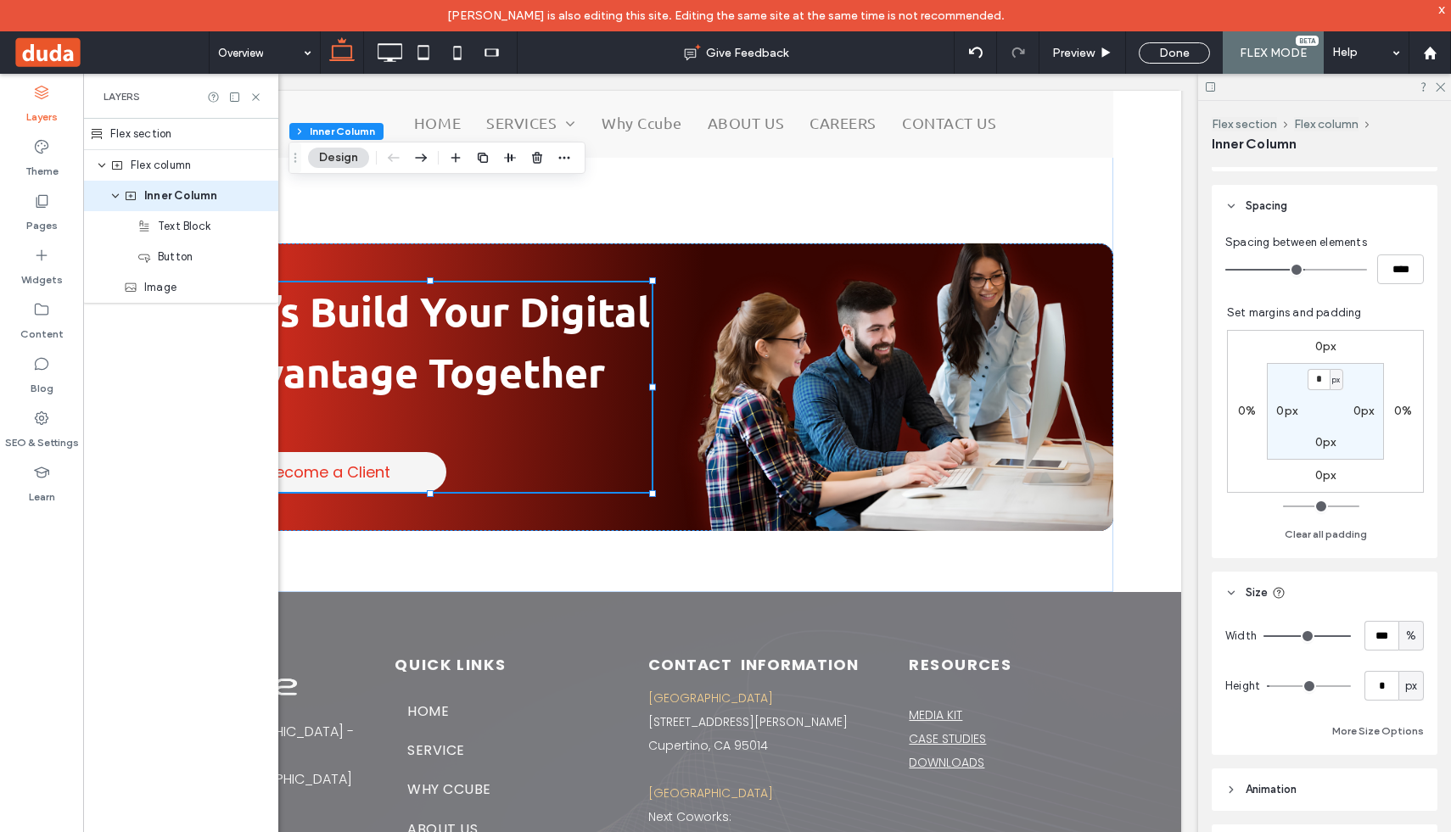
scroll to position [384, 0]
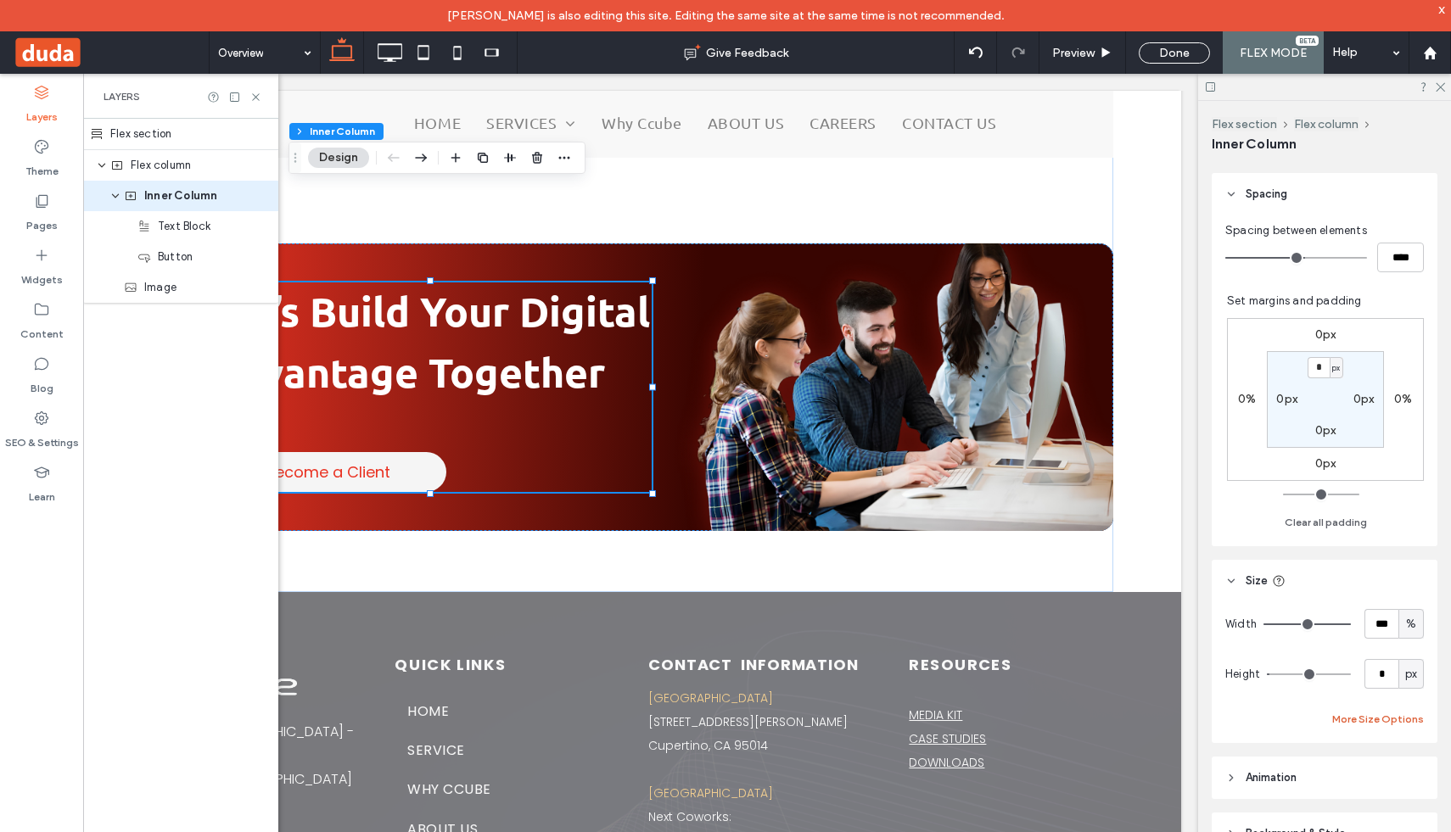
click at [1367, 715] on button "More Size Options" at bounding box center [1378, 719] width 92 height 20
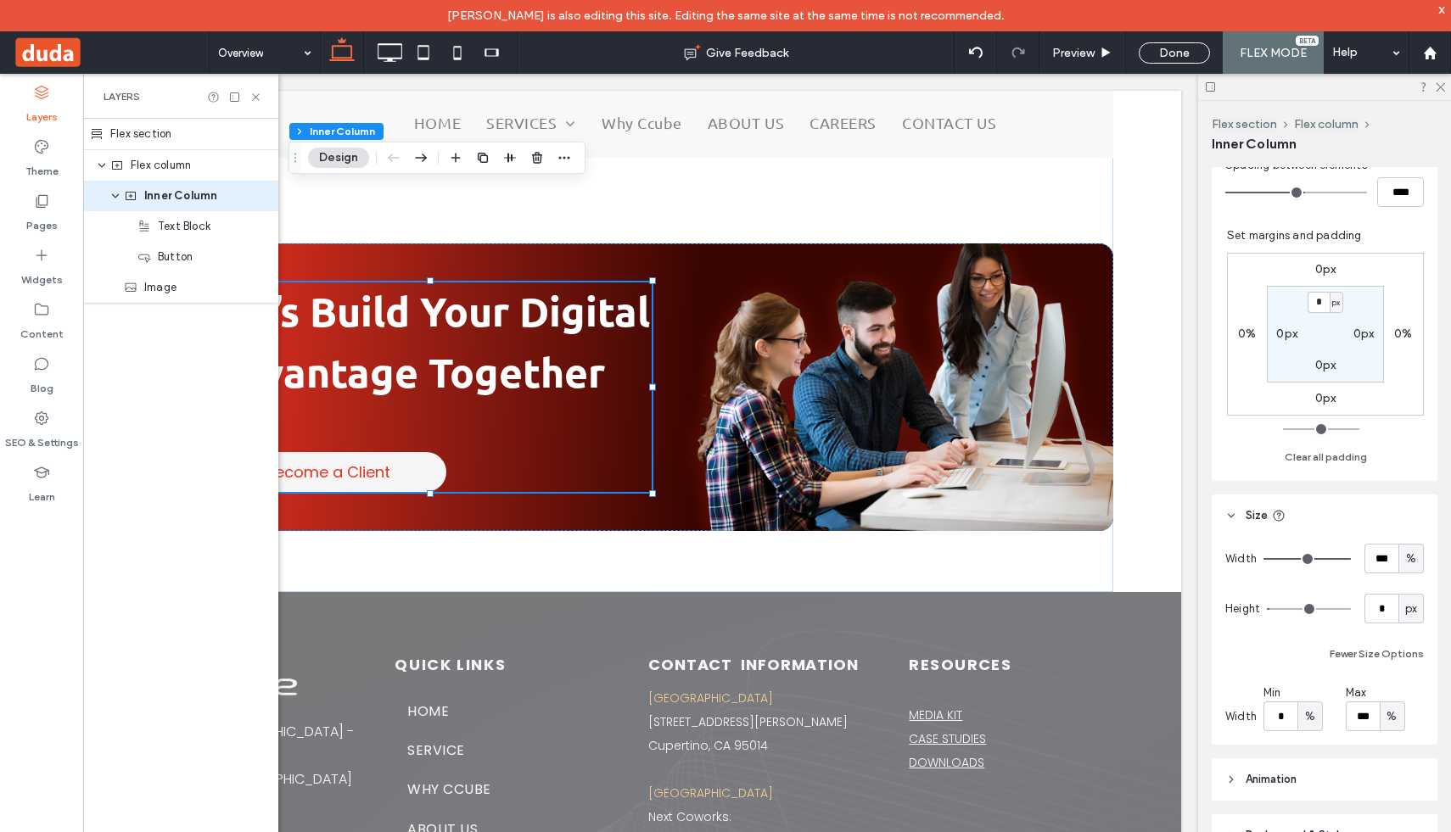
scroll to position [451, 0]
click at [1364, 715] on input "***" at bounding box center [1363, 716] width 34 height 30
type input "**"
click at [1377, 553] on input "***" at bounding box center [1382, 558] width 34 height 30
type input "**"
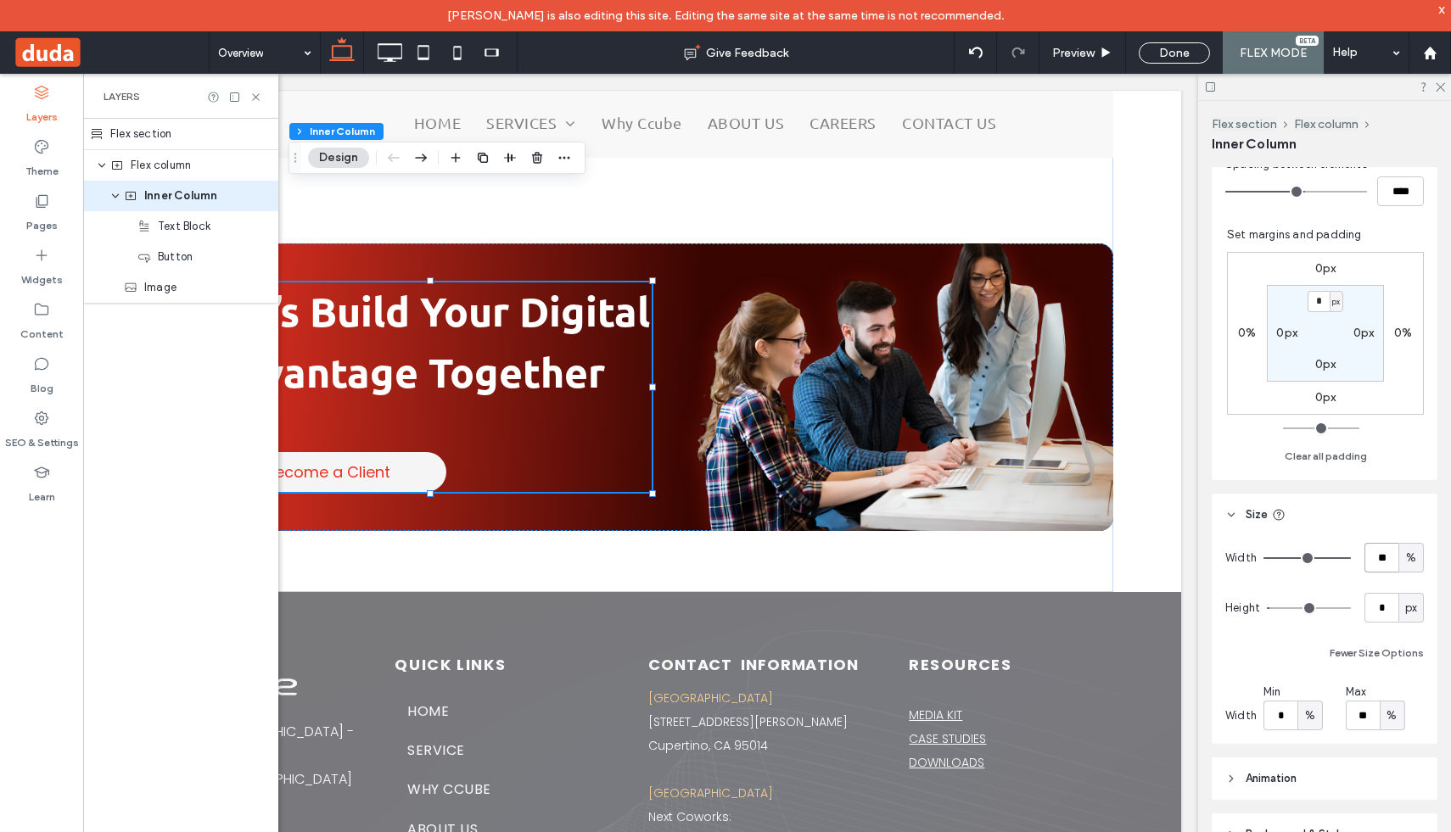
type input "**"
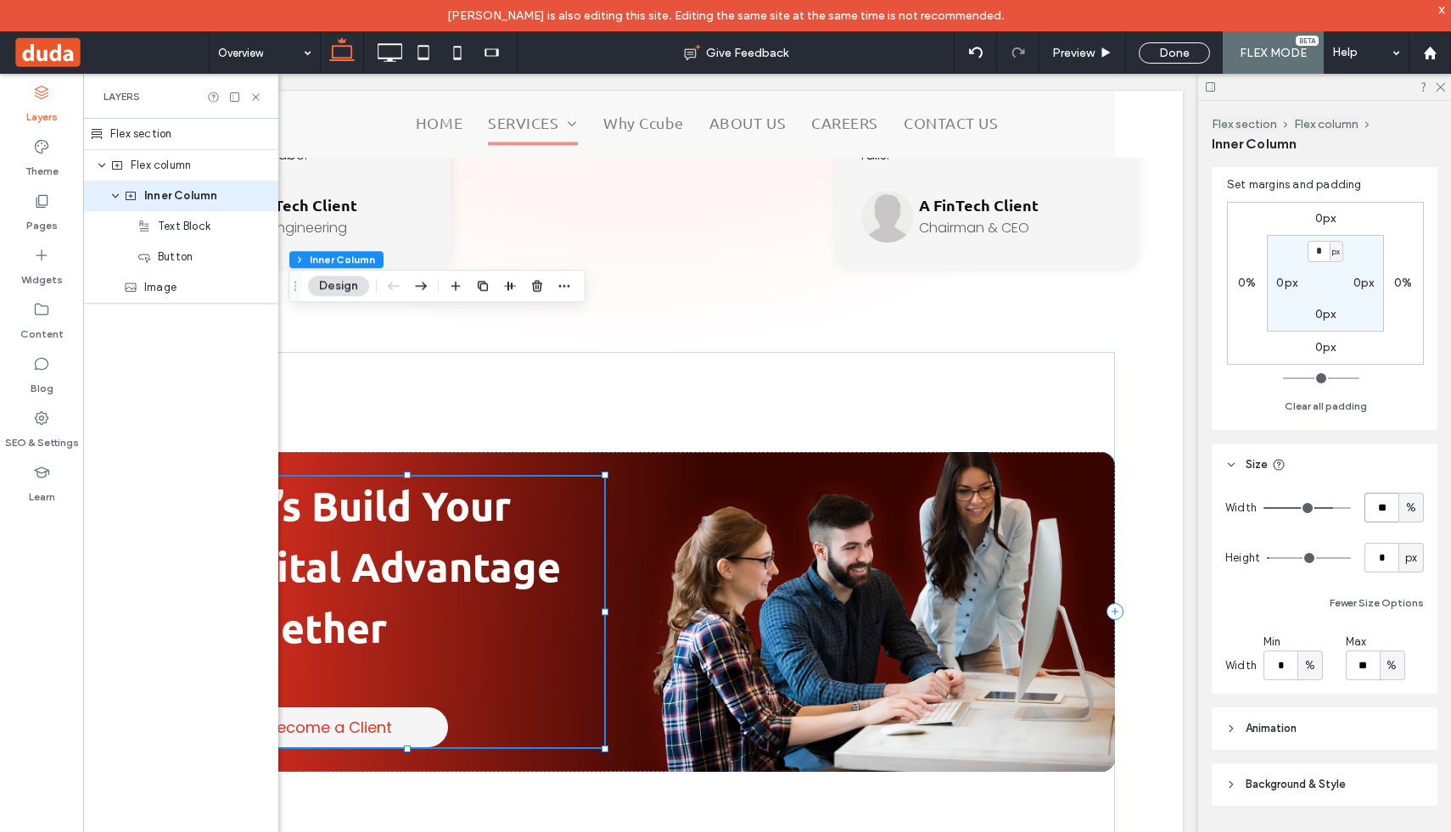
scroll to position [504, 0]
click at [1440, 86] on icon at bounding box center [1439, 86] width 11 height 11
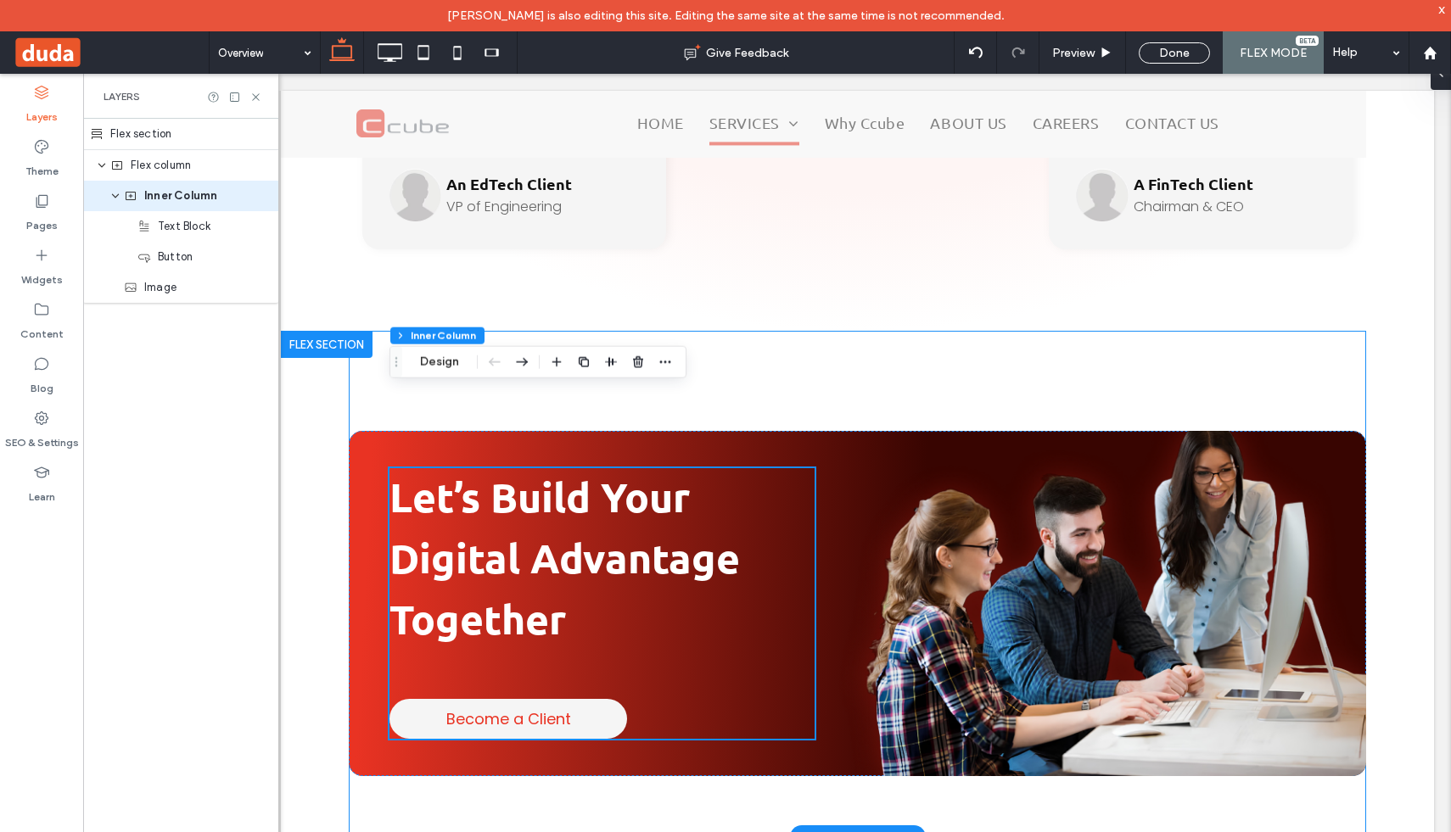
scroll to position [6281, 0]
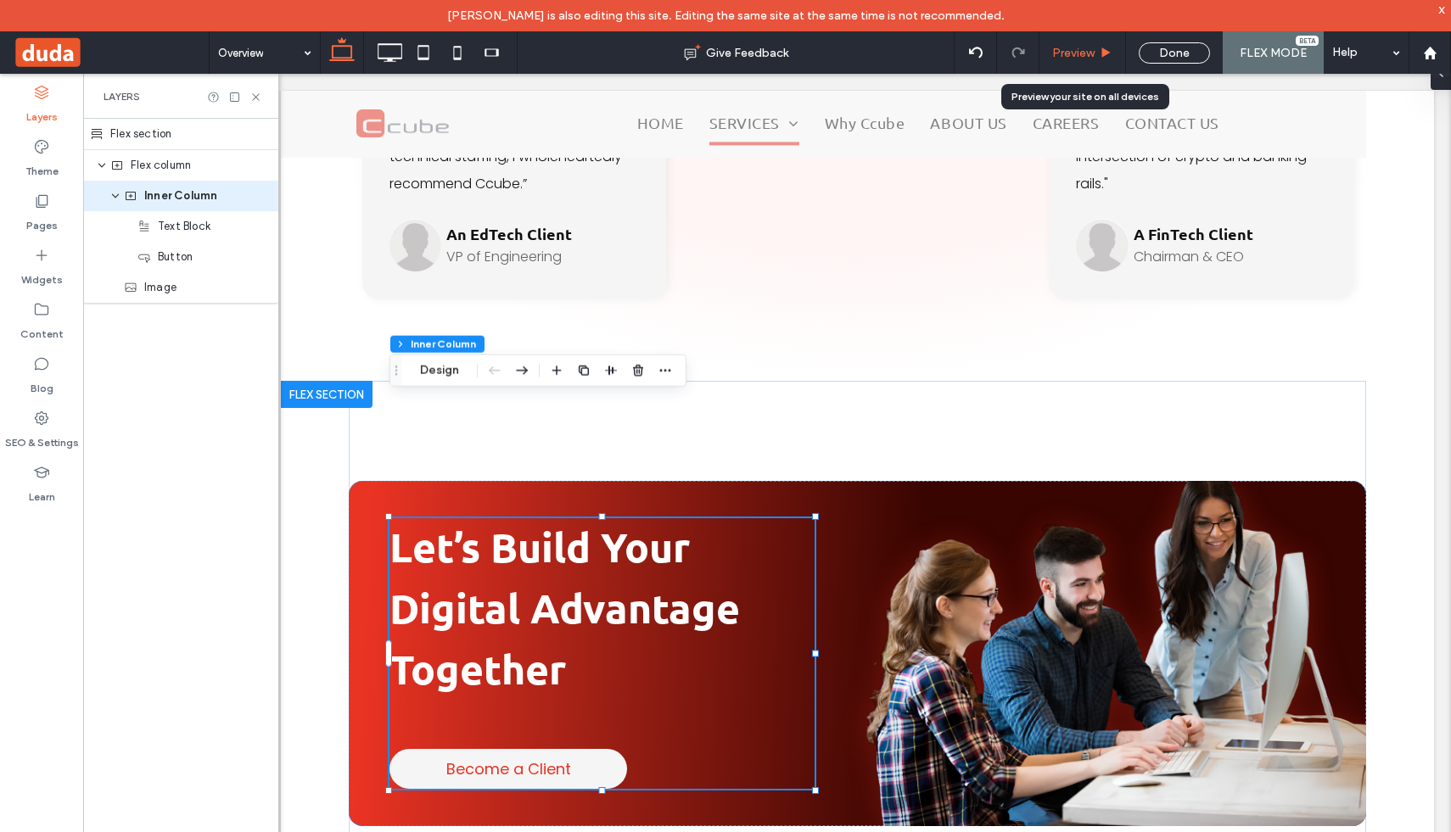
click at [1107, 43] on div "Preview" at bounding box center [1083, 52] width 87 height 42
click at [1085, 53] on span "Preview" at bounding box center [1073, 53] width 42 height 14
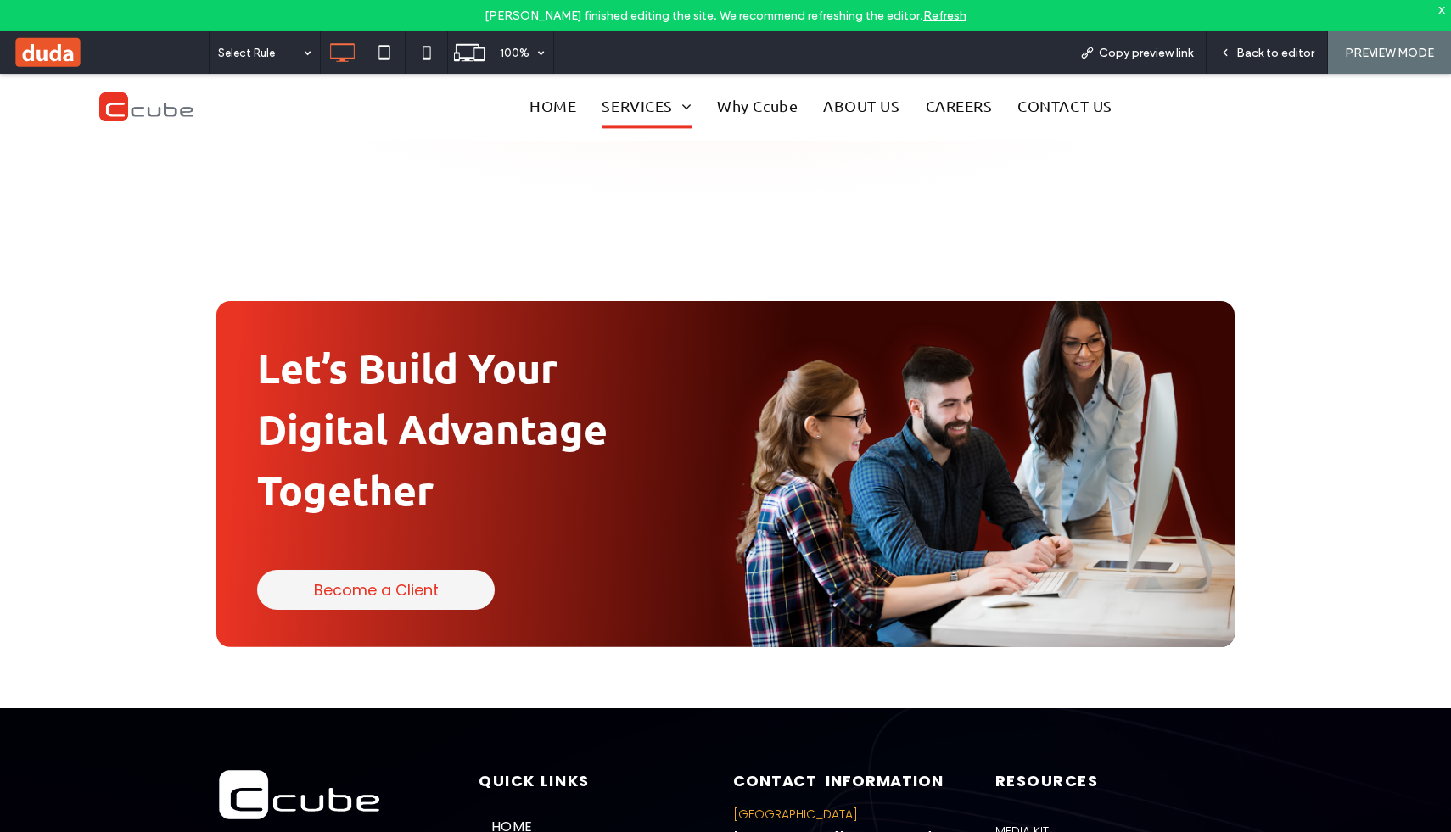
scroll to position [6625, 0]
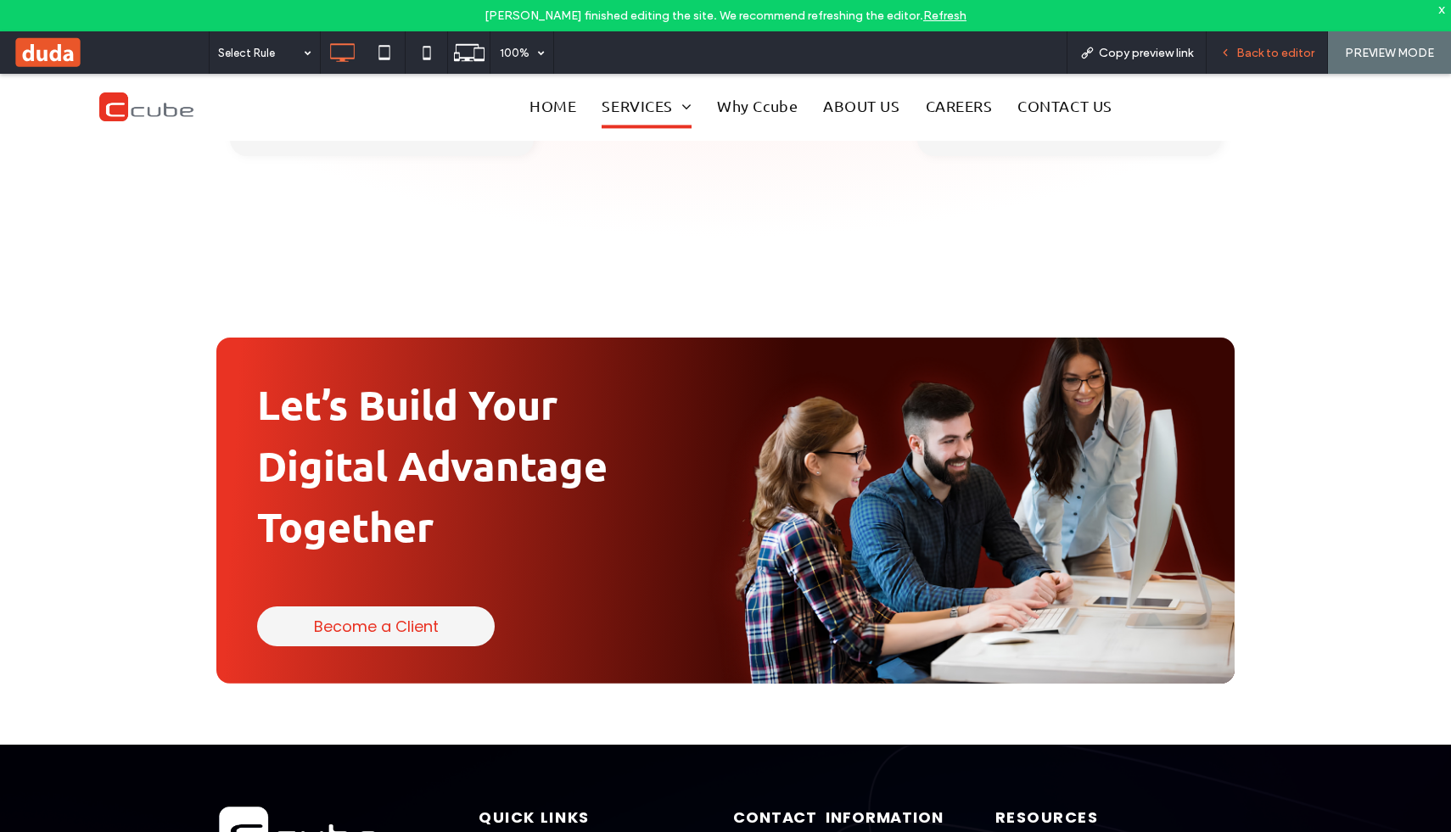
click at [1230, 48] on icon at bounding box center [1225, 53] width 12 height 12
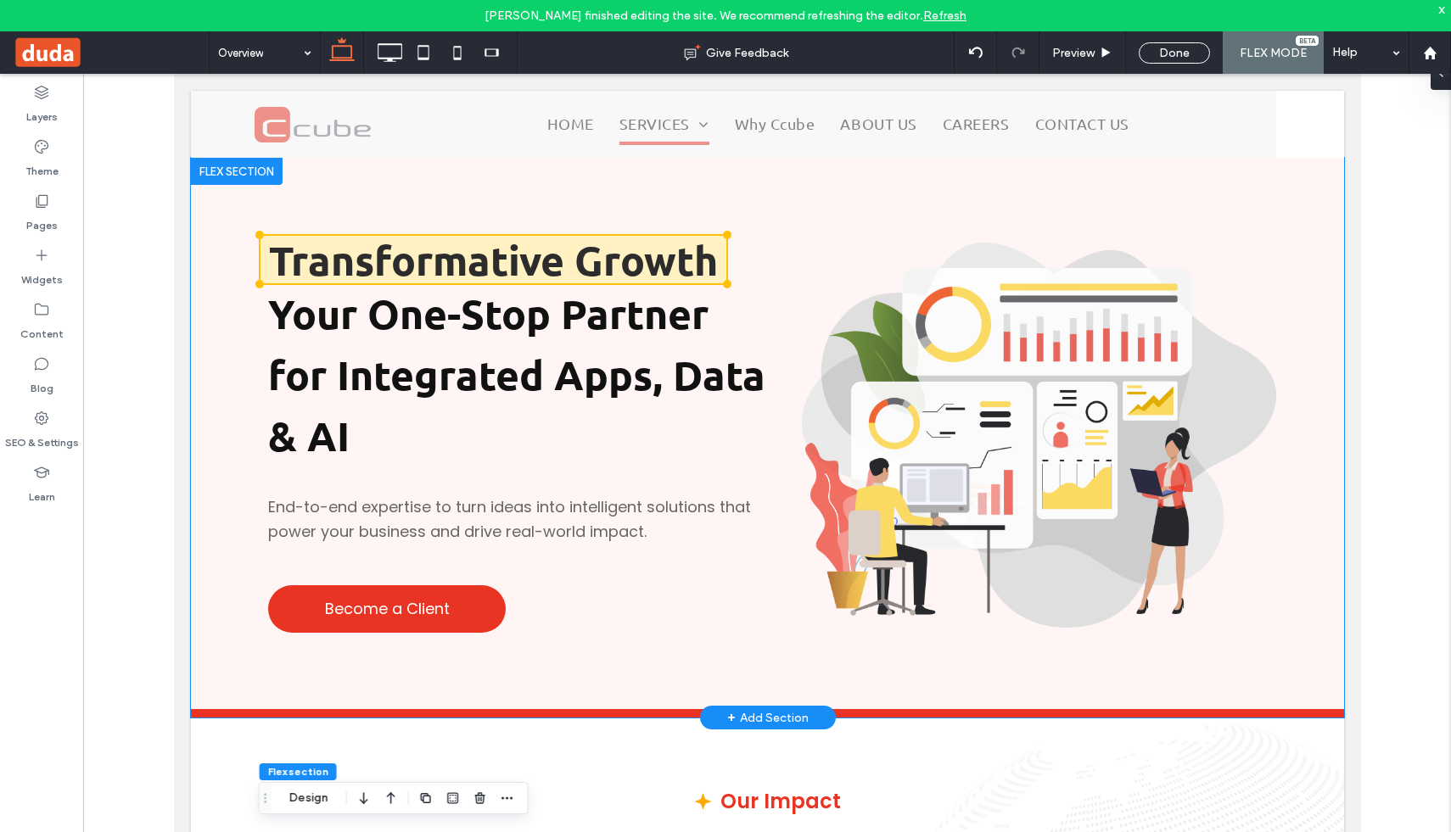
click at [599, 171] on div "Transformative Growth Your One-Stop Partner for Integrated Apps, Data & AI End-…" at bounding box center [766, 434] width 1153 height 552
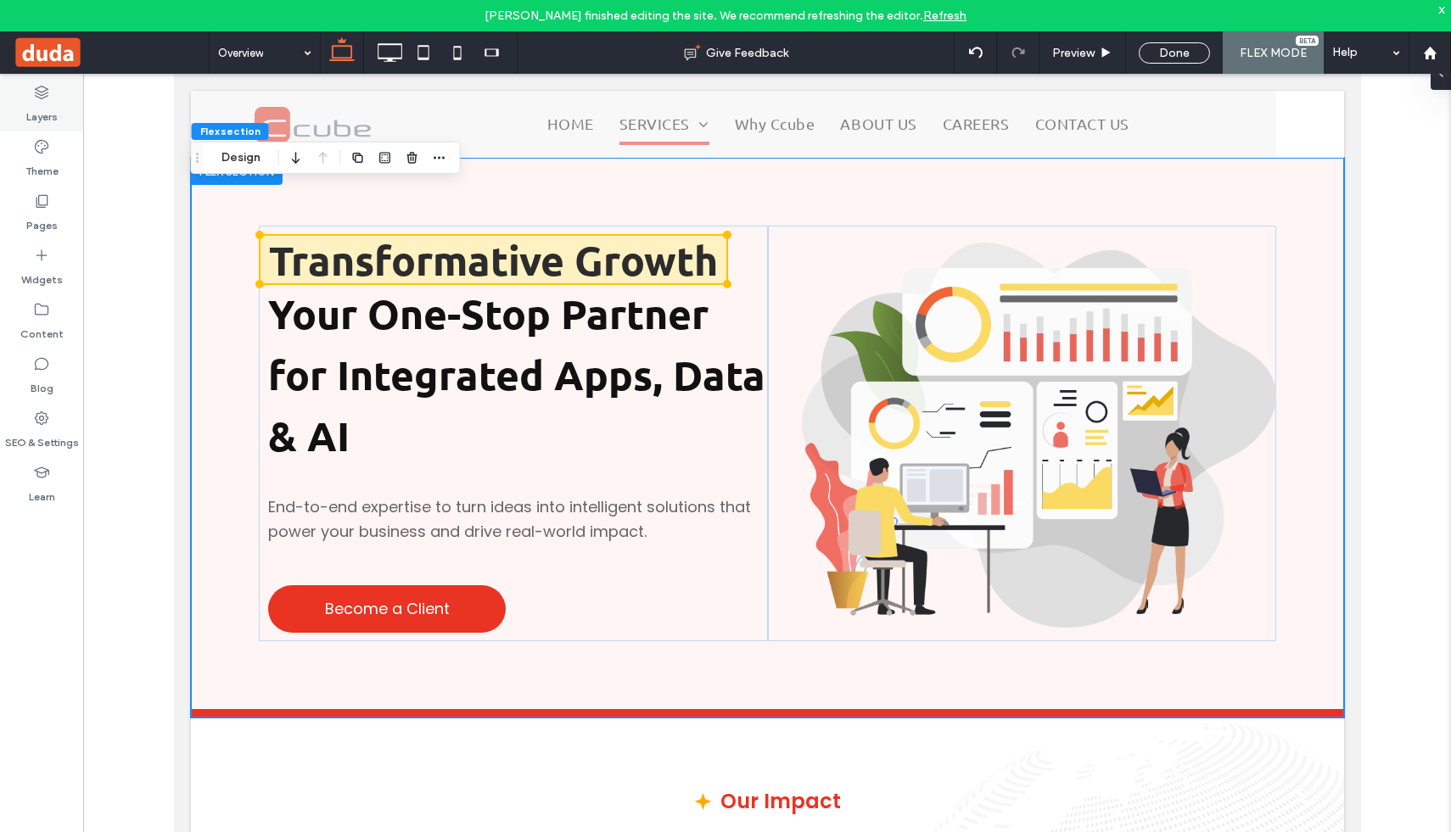
click at [36, 89] on use at bounding box center [42, 93] width 14 height 14
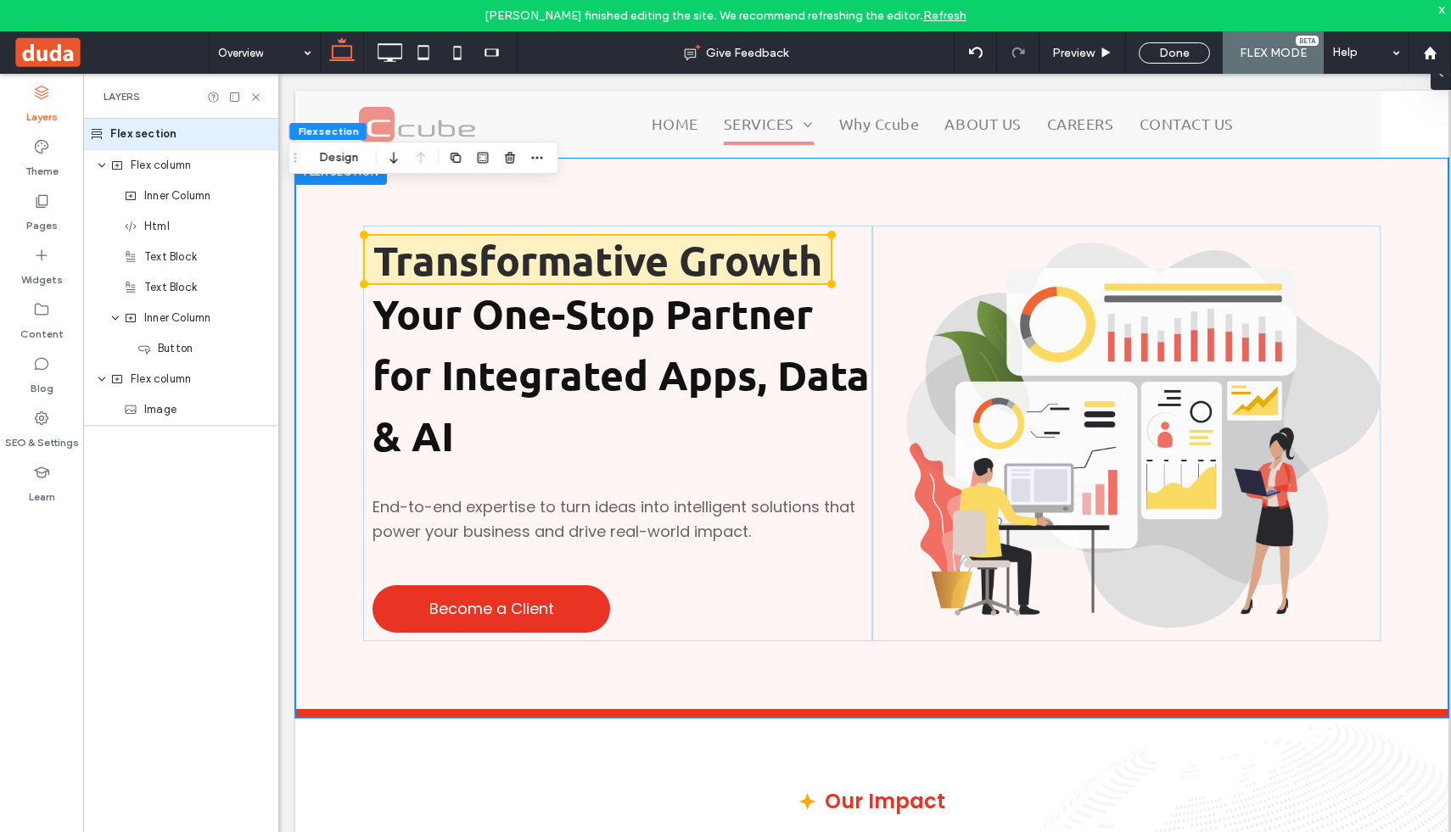
scroll to position [0, 14]
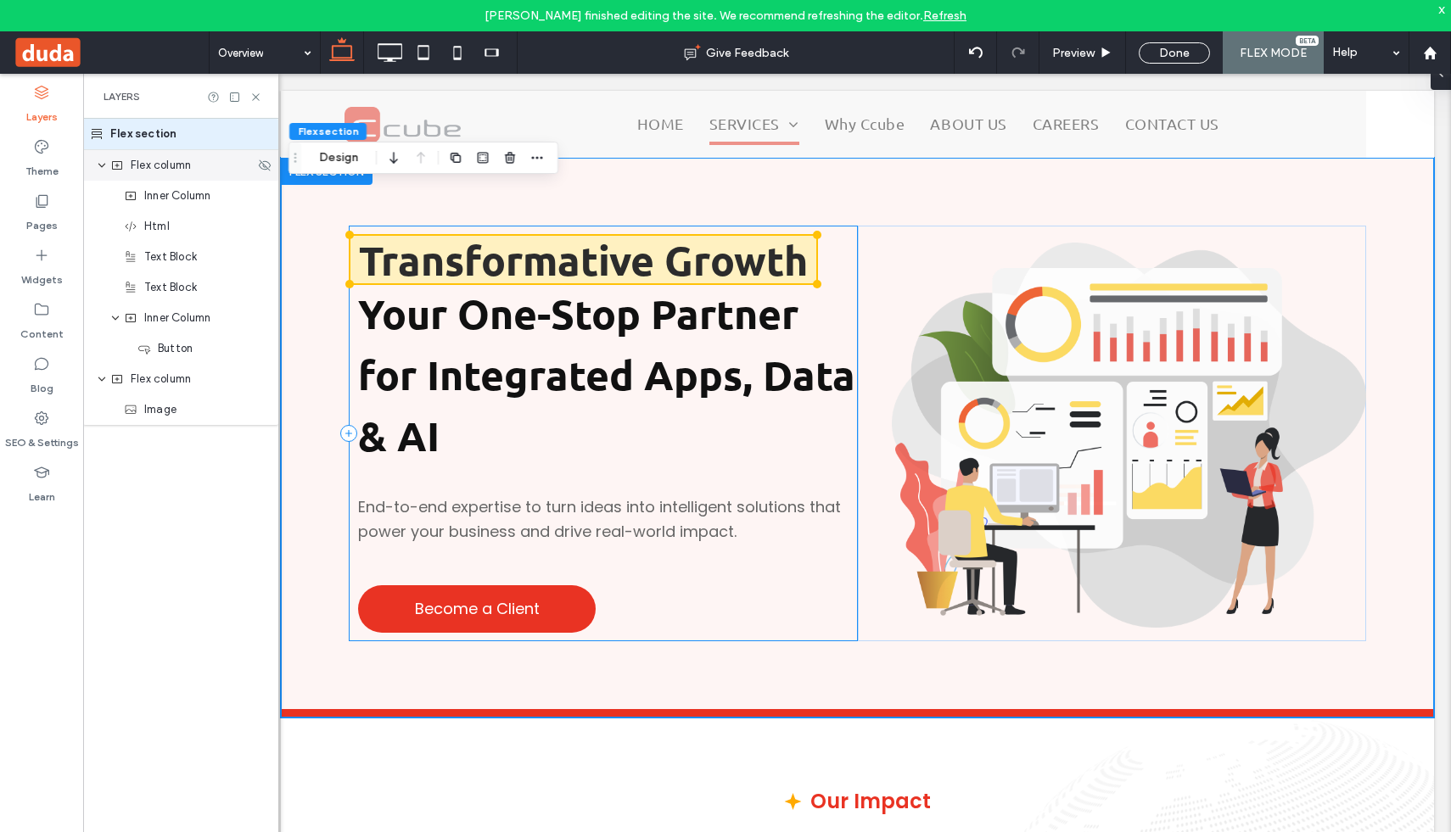
click at [160, 173] on span "Flex column" at bounding box center [161, 165] width 60 height 17
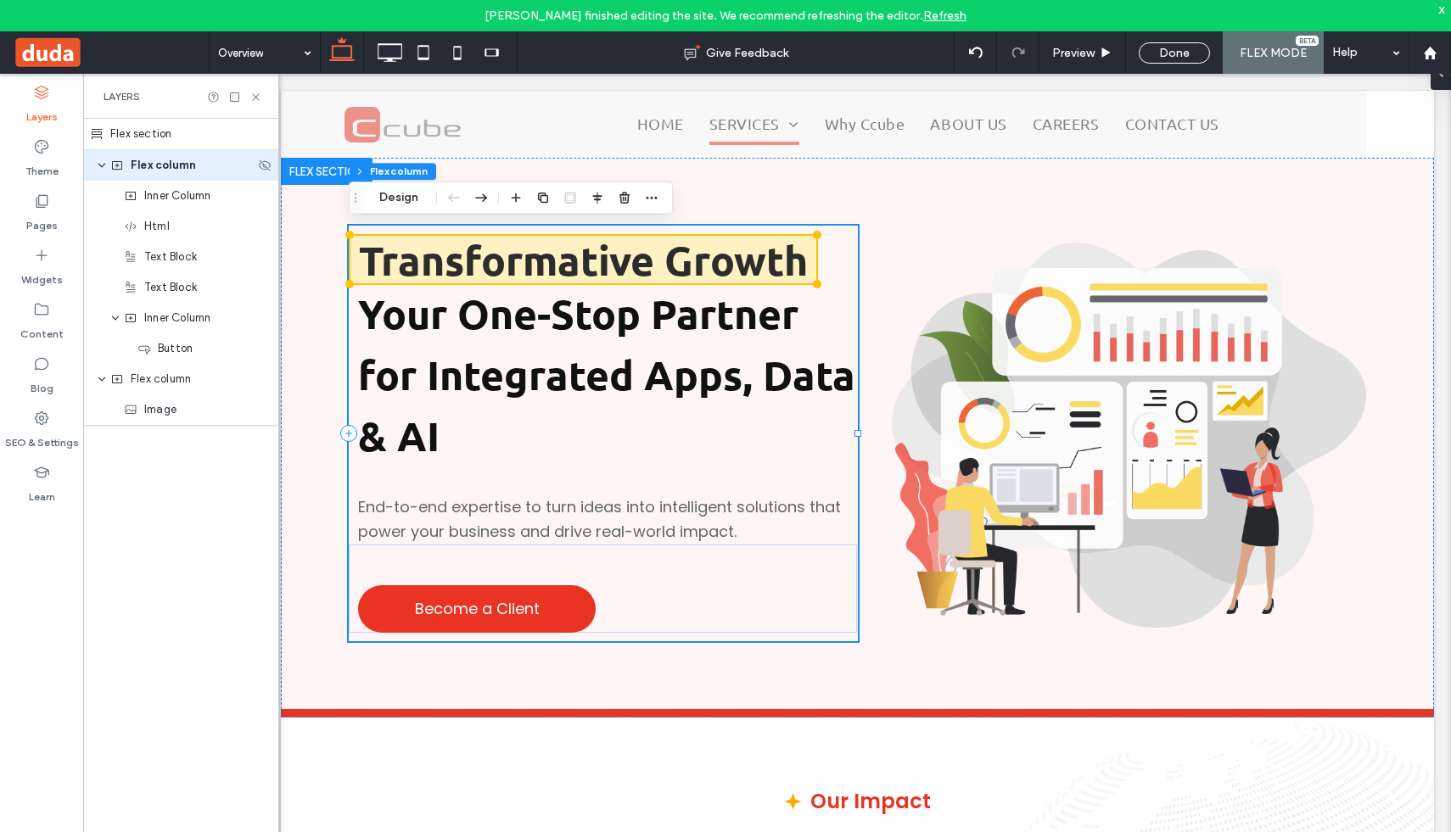
click at [103, 166] on icon "expand Flex column" at bounding box center [102, 166] width 10 height 14
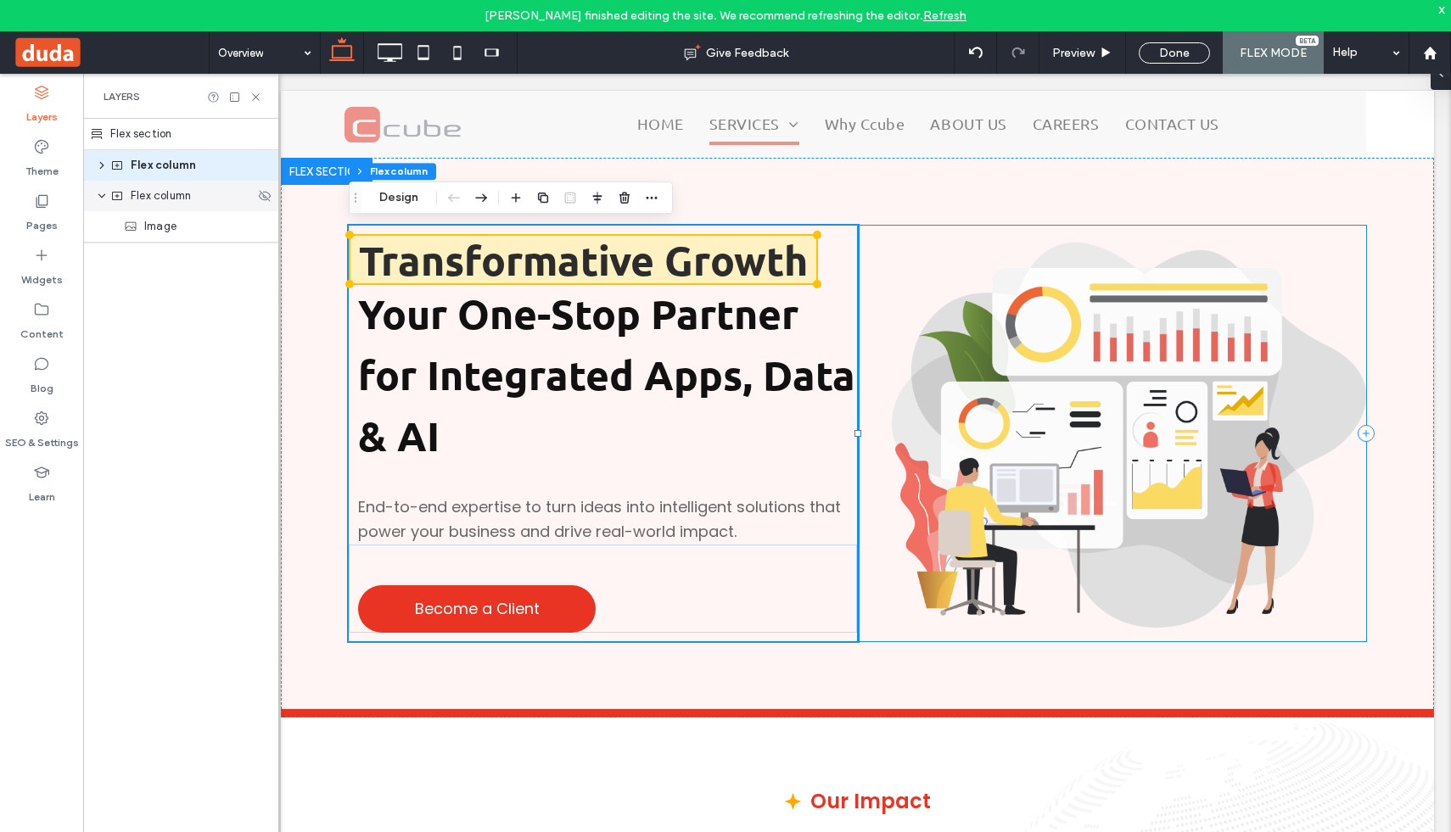
click at [104, 198] on icon "expand Flex column" at bounding box center [102, 196] width 10 height 14
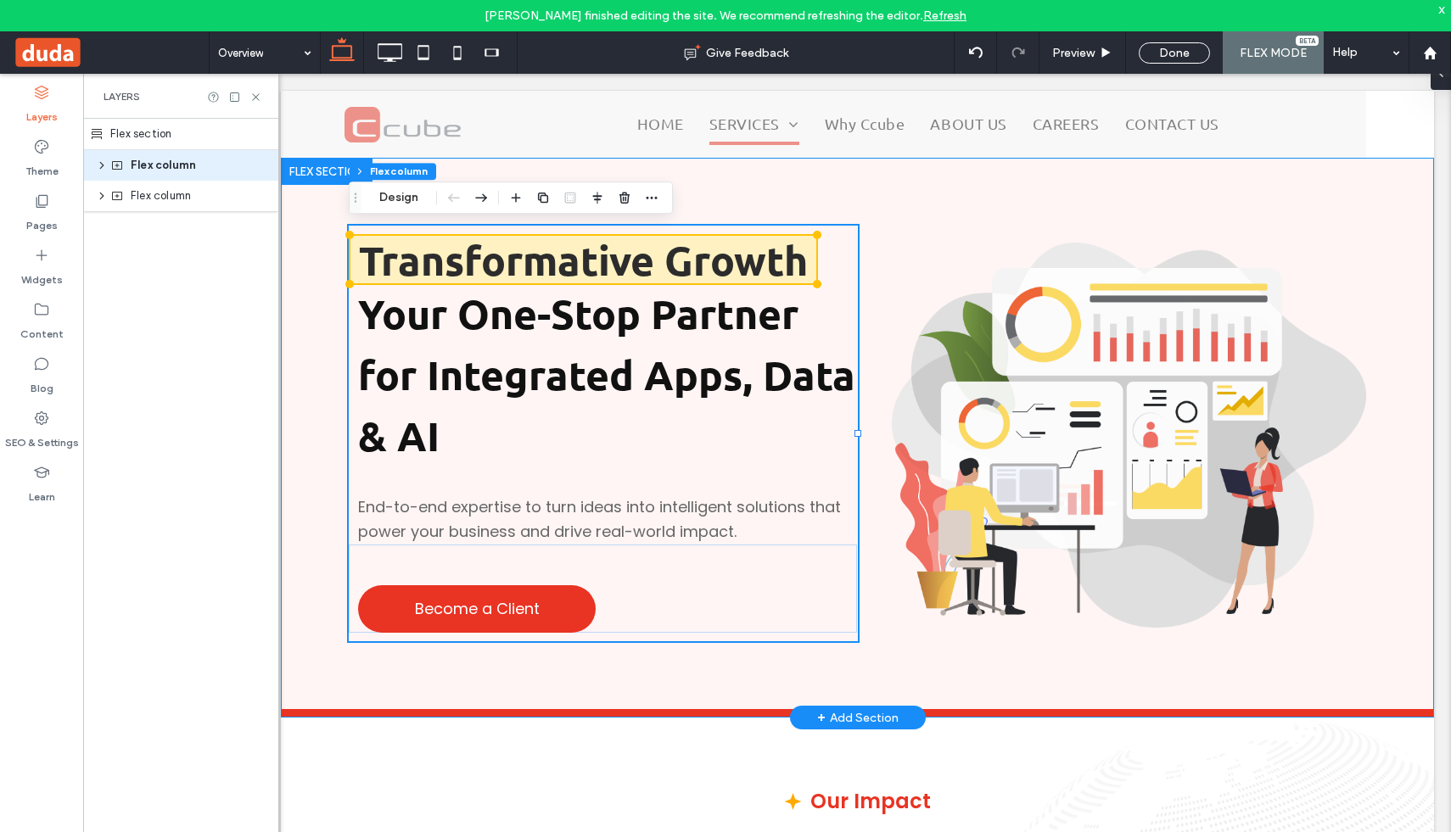
click at [304, 193] on div "Transformative Growth Your One-Stop Partner for Integrated Apps, Data & AI End-…" at bounding box center [857, 434] width 1153 height 552
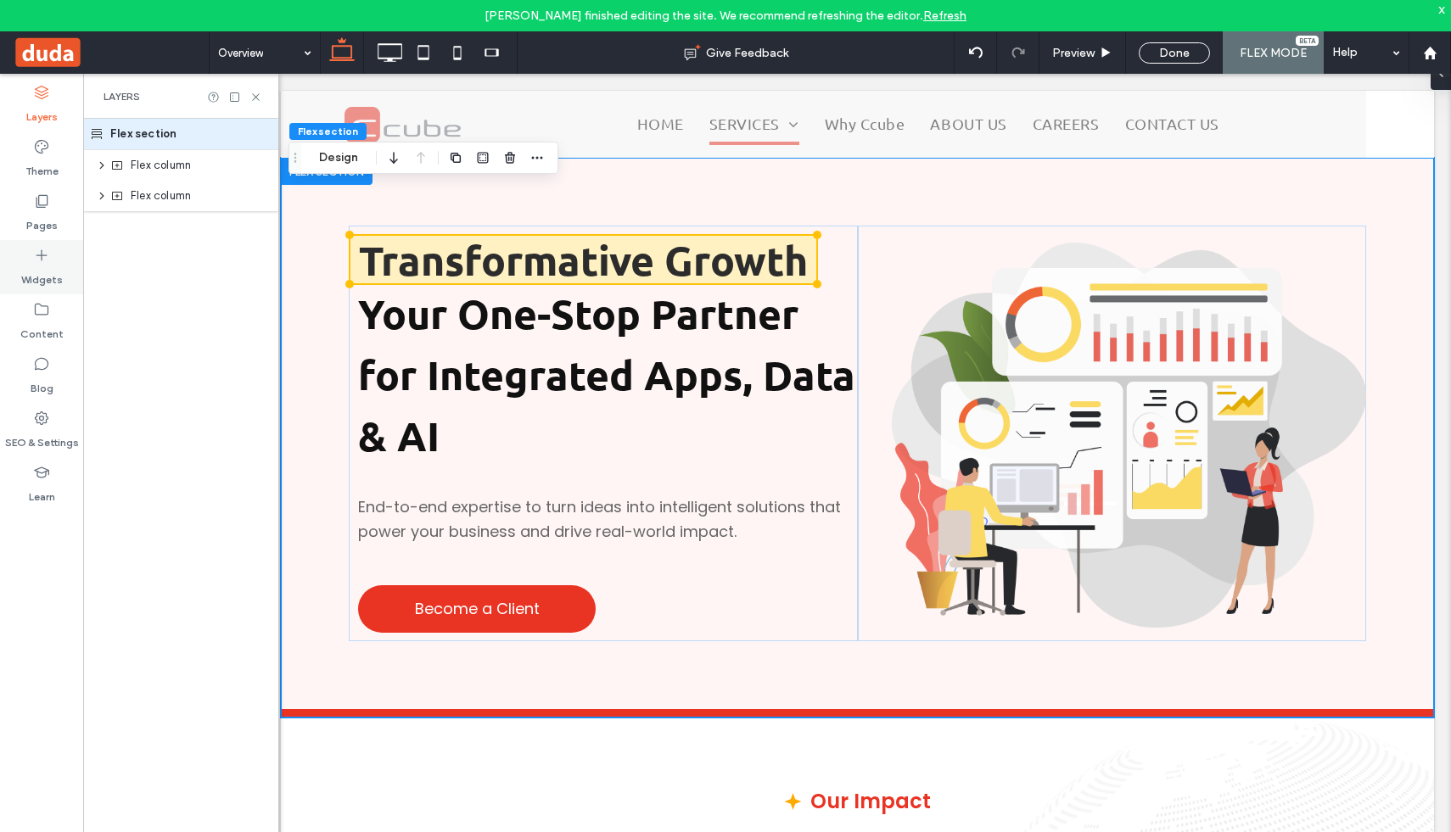
click at [44, 257] on icon at bounding box center [41, 255] width 17 height 17
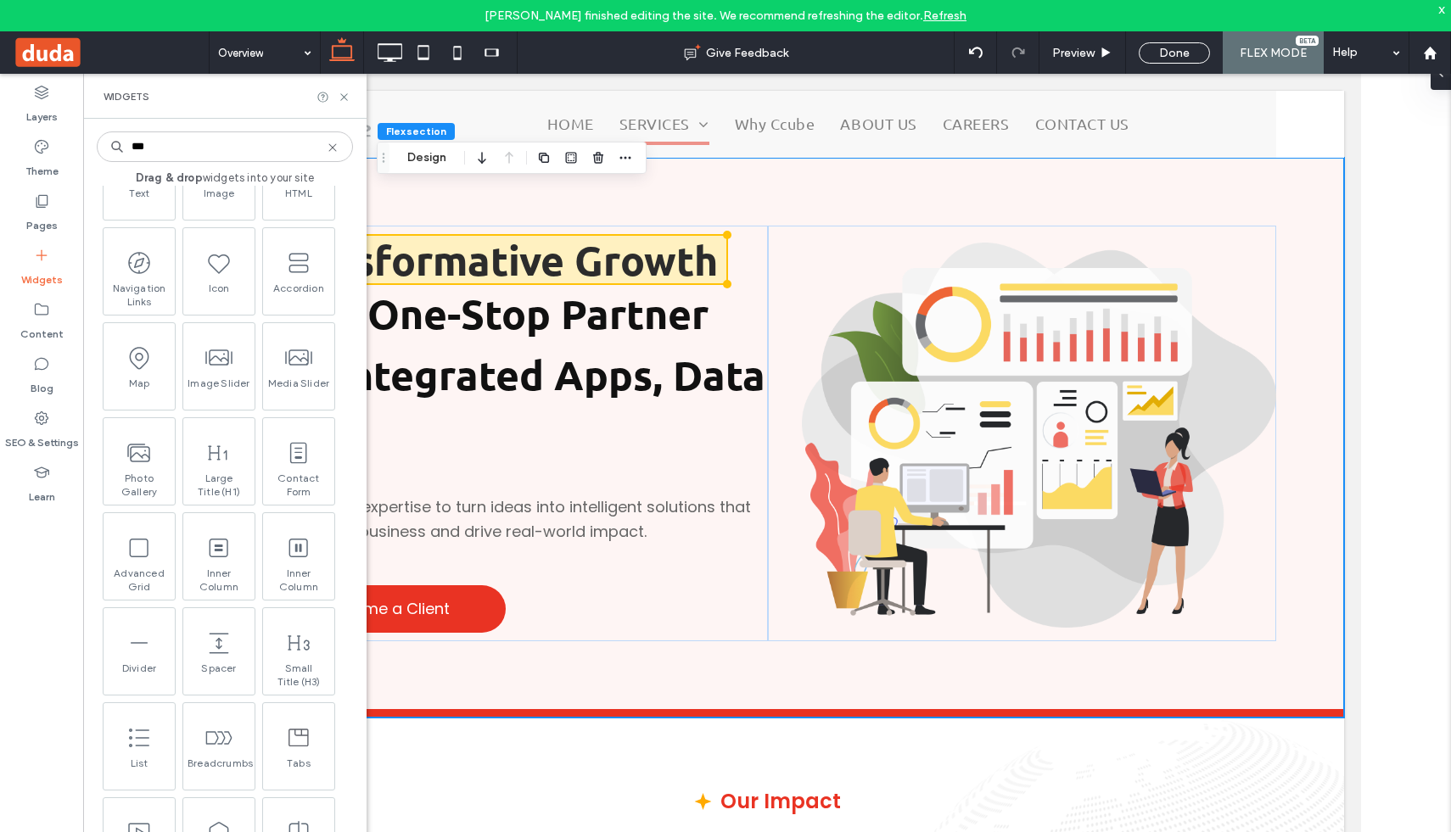
scroll to position [0, 0]
type input "*"
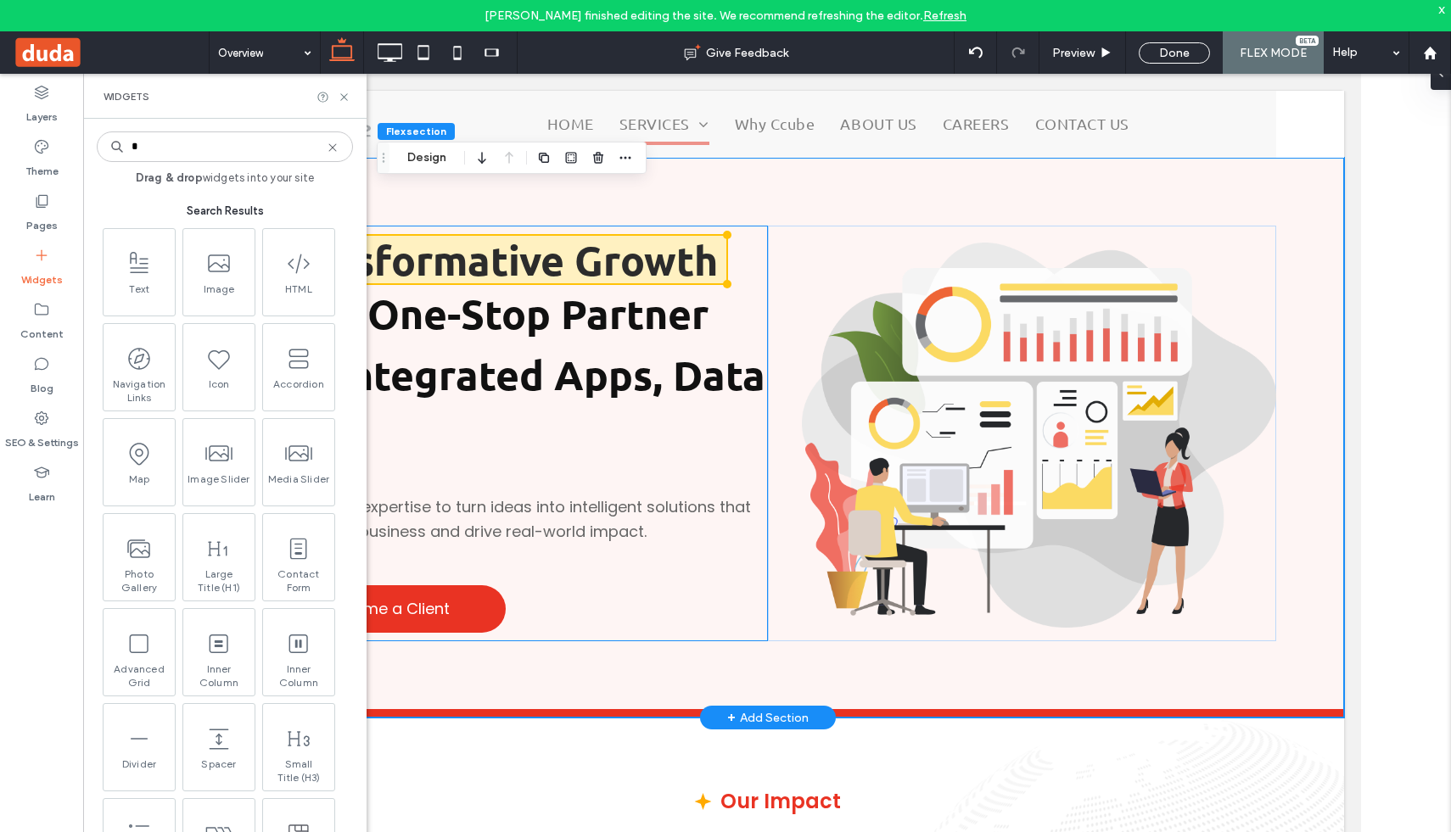
click at [536, 228] on div "Transformative Growth Your One-Stop Partner for Integrated Apps, Data & AI End-…" at bounding box center [512, 434] width 509 height 416
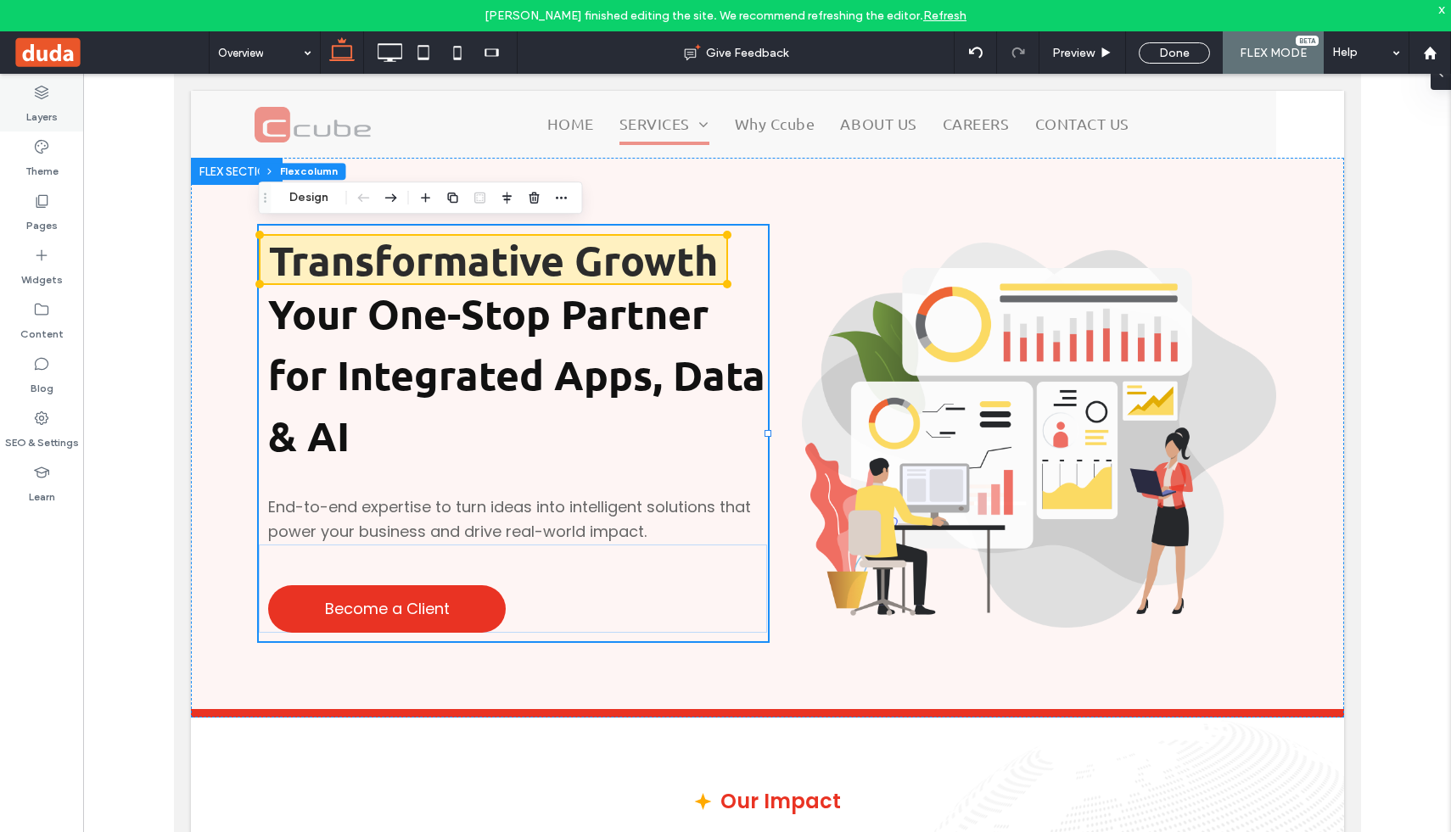
click at [45, 95] on icon at bounding box center [41, 92] width 17 height 17
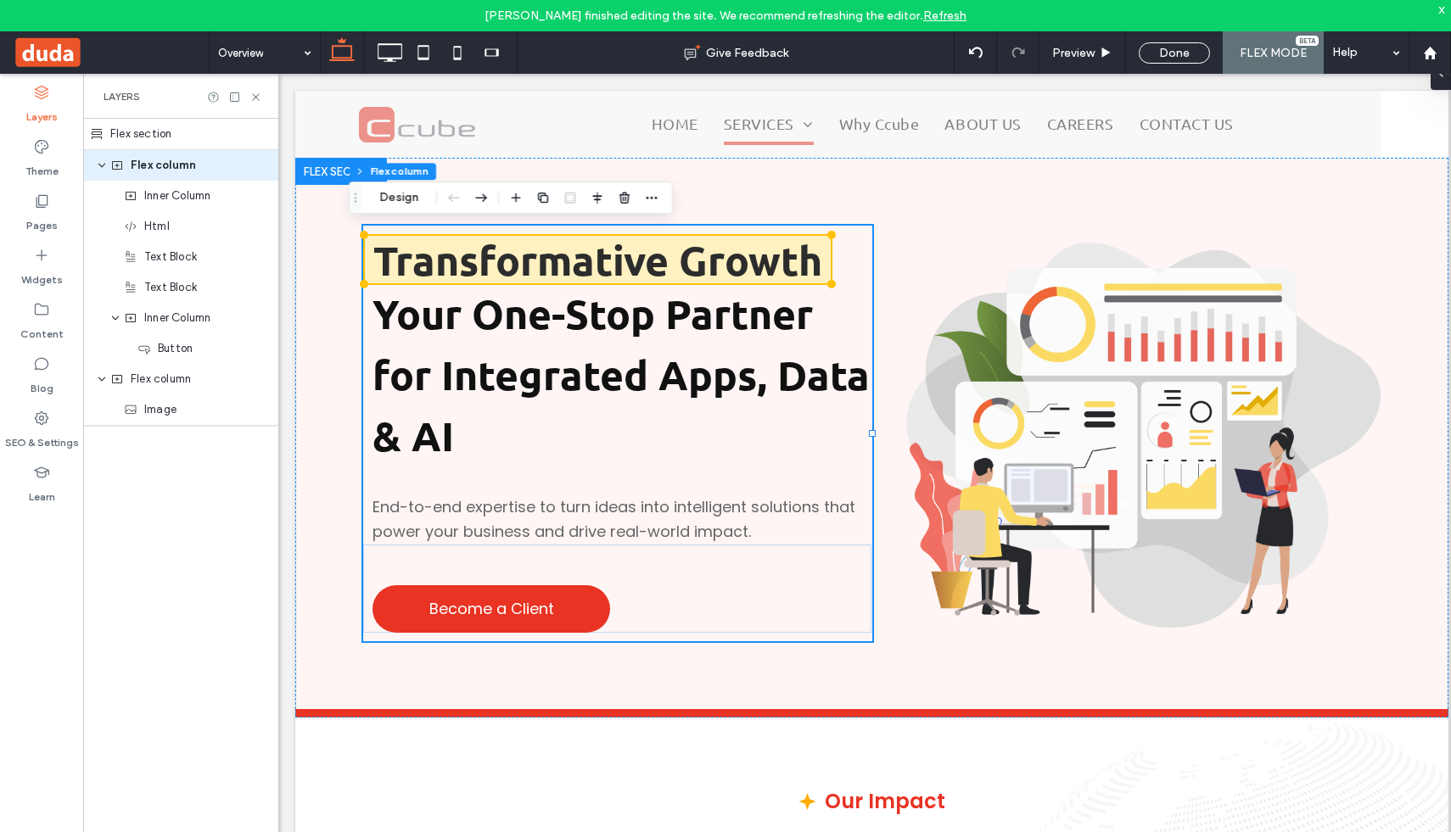
scroll to position [0, 14]
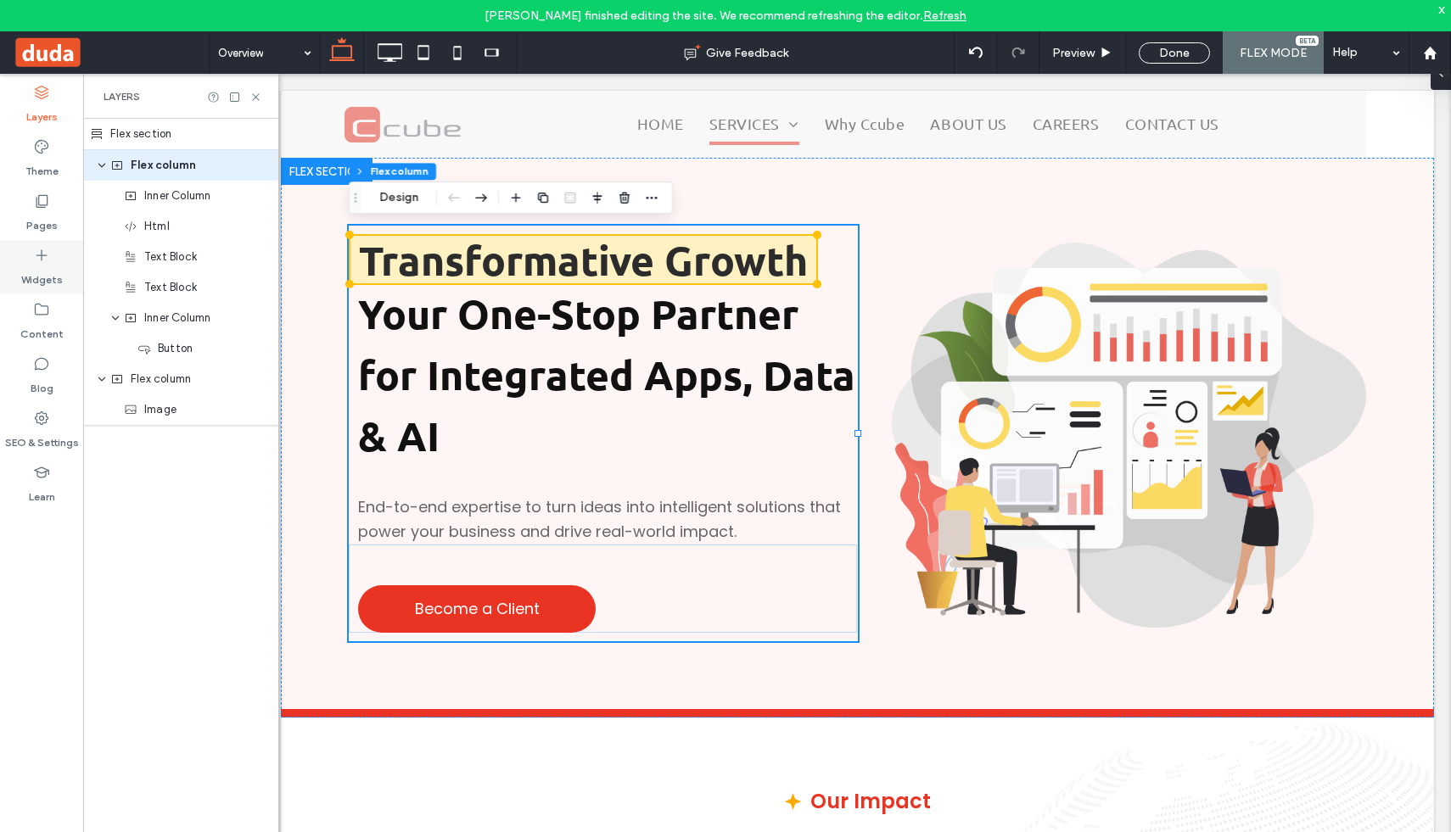
click at [41, 249] on icon at bounding box center [41, 255] width 17 height 17
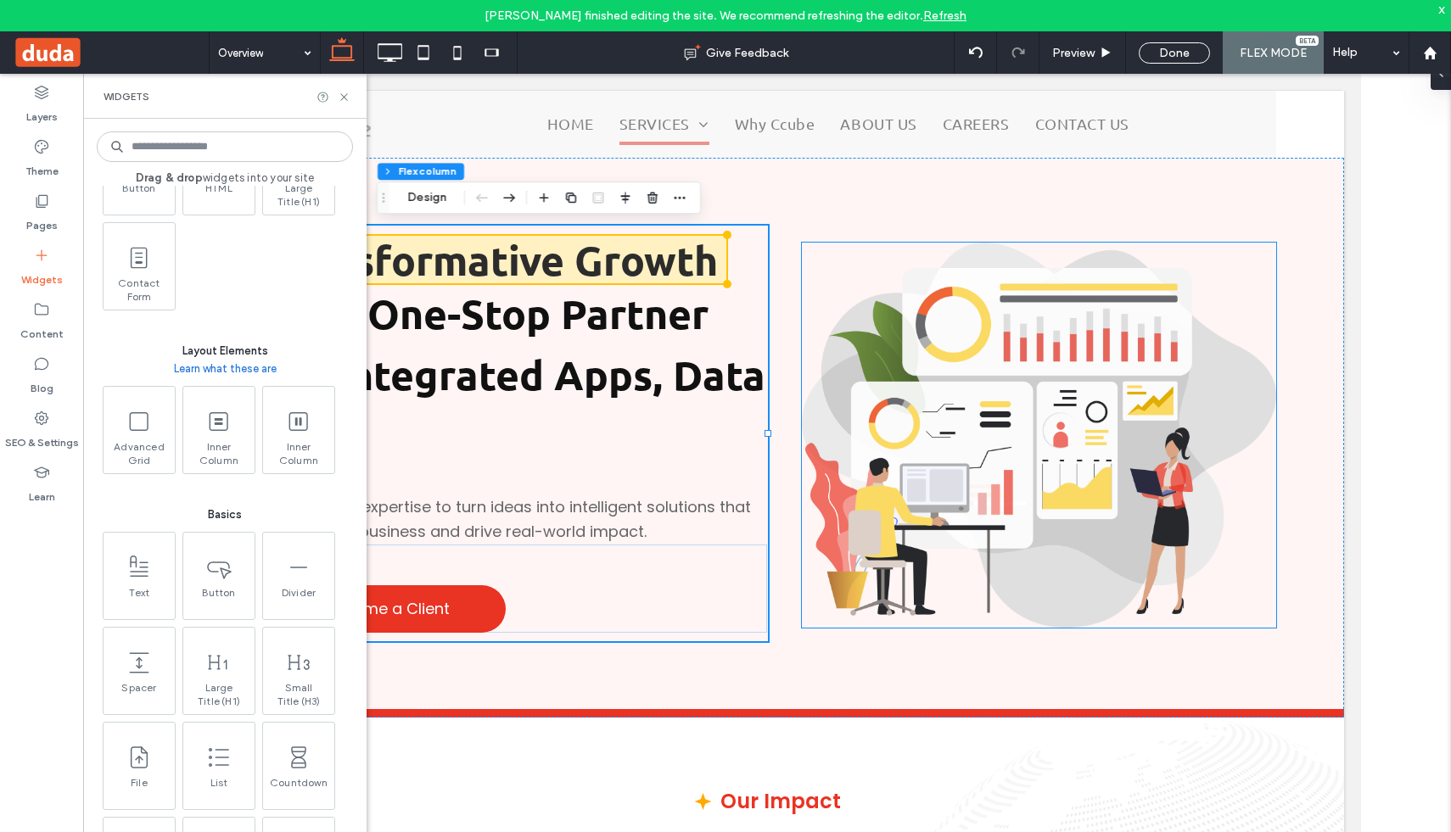
scroll to position [626, 0]
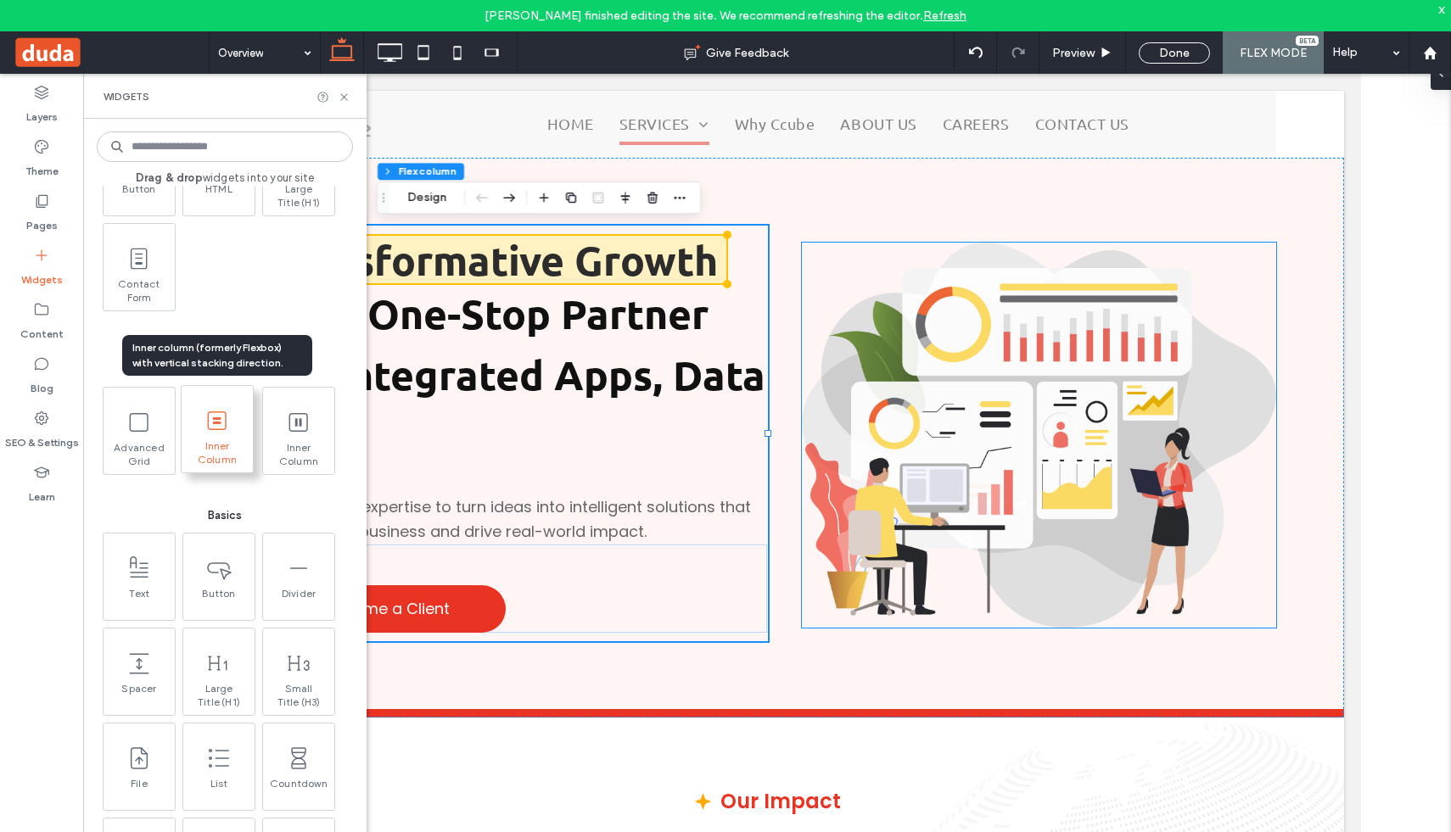
click at [222, 423] on icon at bounding box center [217, 420] width 27 height 27
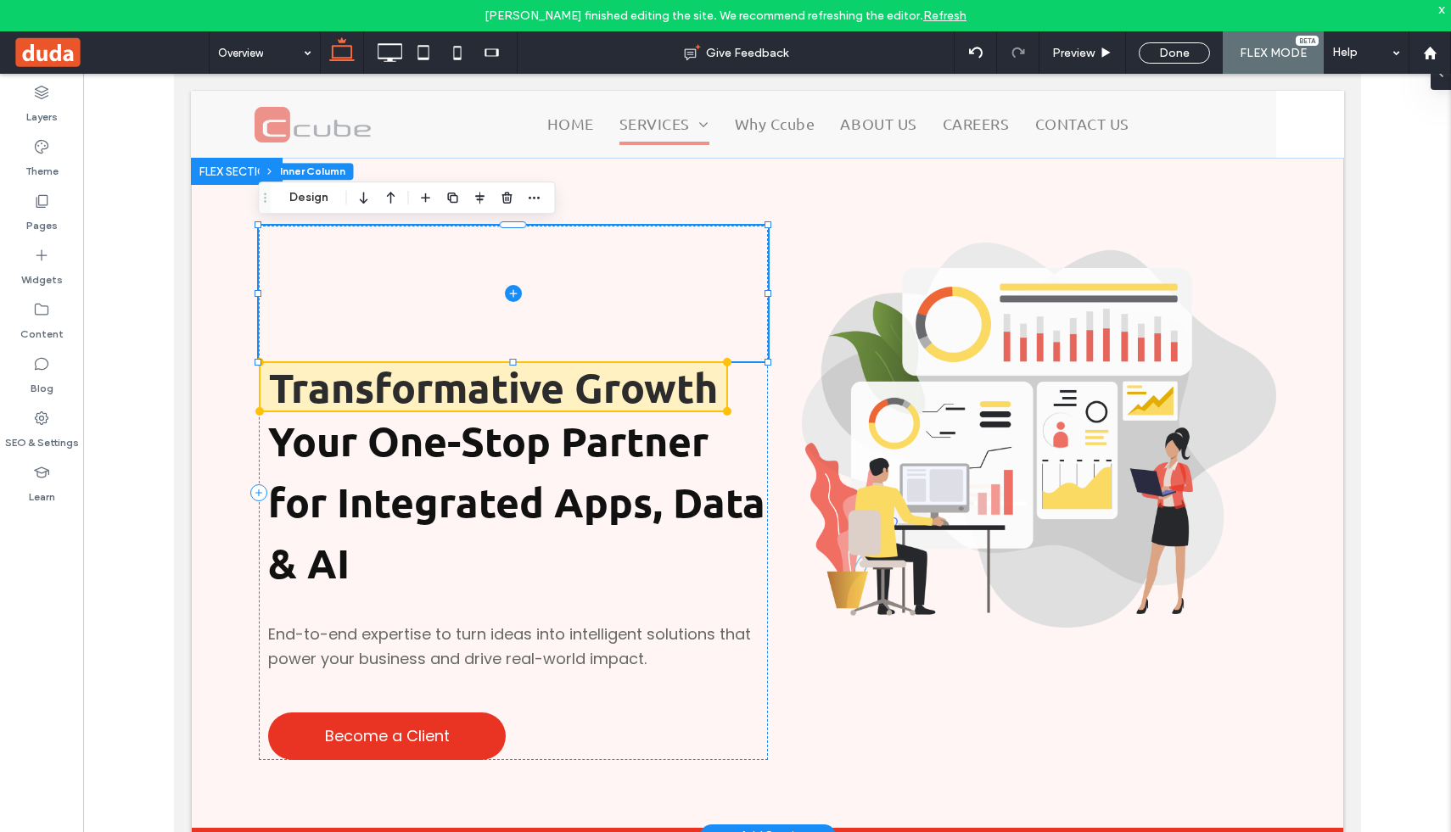
click at [599, 269] on span at bounding box center [512, 294] width 509 height 136
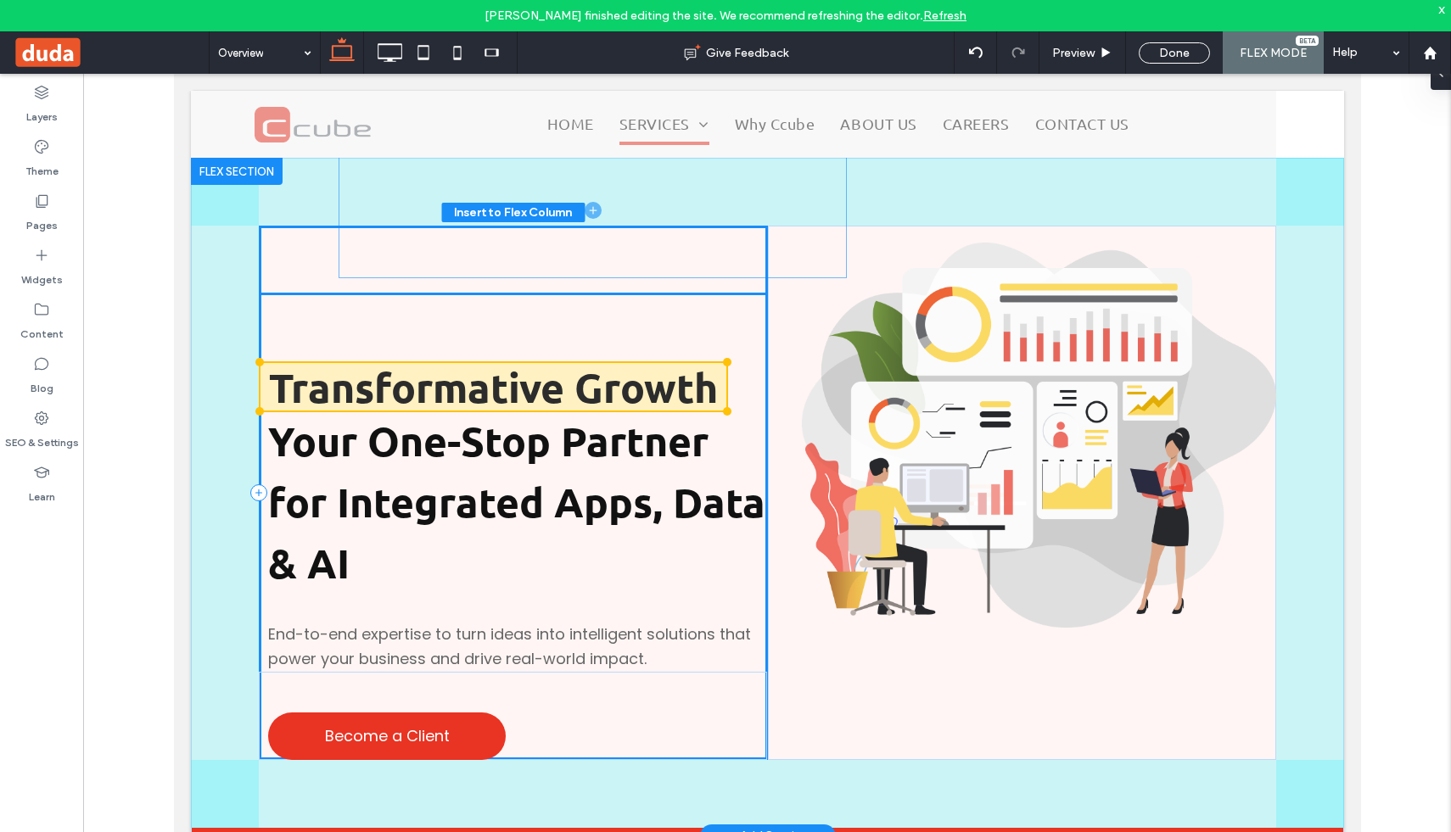
drag, startPoint x: 599, startPoint y: 269, endPoint x: 679, endPoint y: 186, distance: 115.2
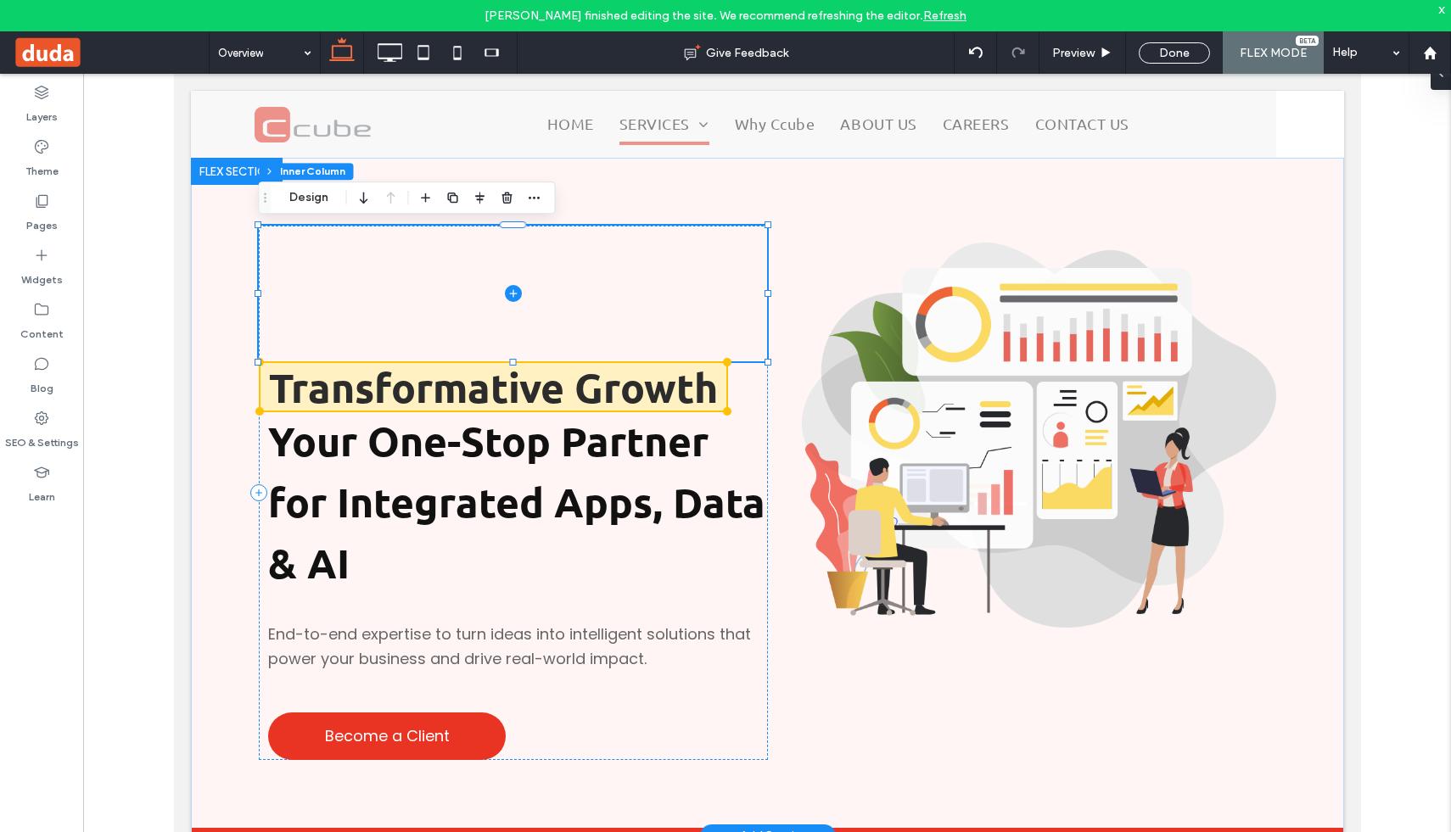
click at [589, 301] on span at bounding box center [512, 294] width 508 height 136
click at [510, 196] on use "button" at bounding box center [507, 197] width 10 height 11
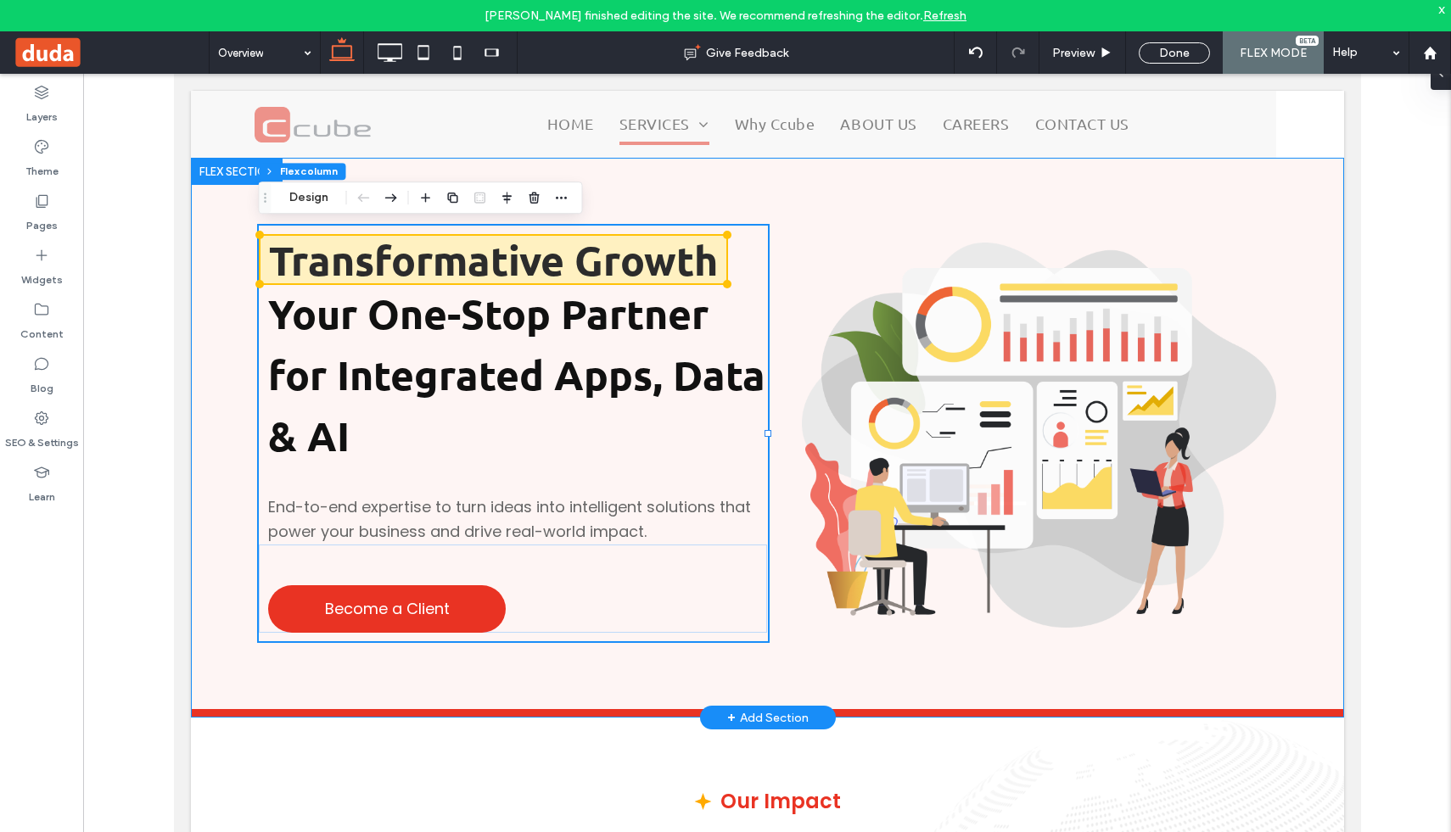
click at [233, 257] on div "Transformative Growth Your One-Stop Partner for Integrated Apps, Data & AI End-…" at bounding box center [766, 434] width 1153 height 552
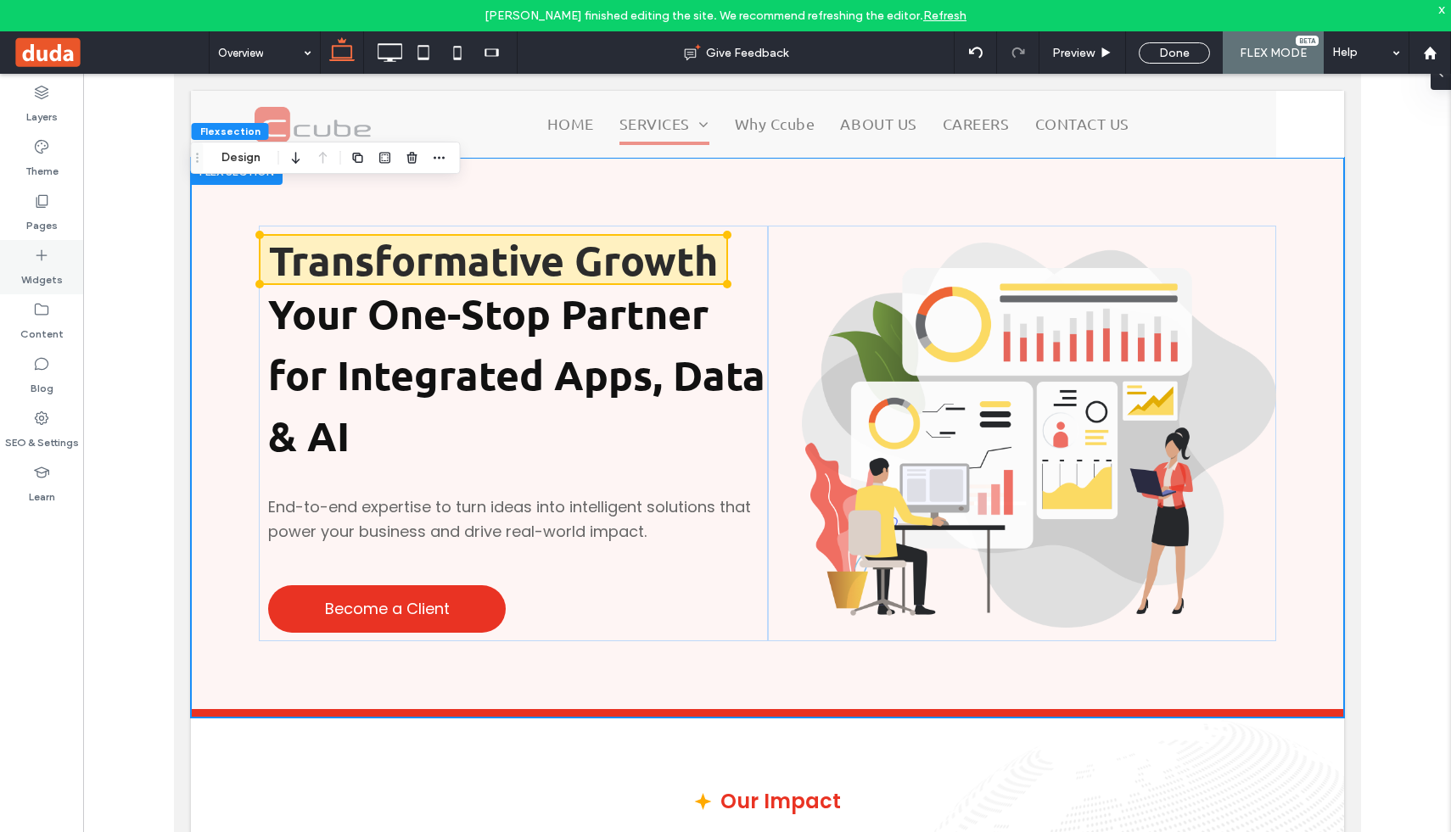
click at [41, 259] on use at bounding box center [41, 255] width 11 height 11
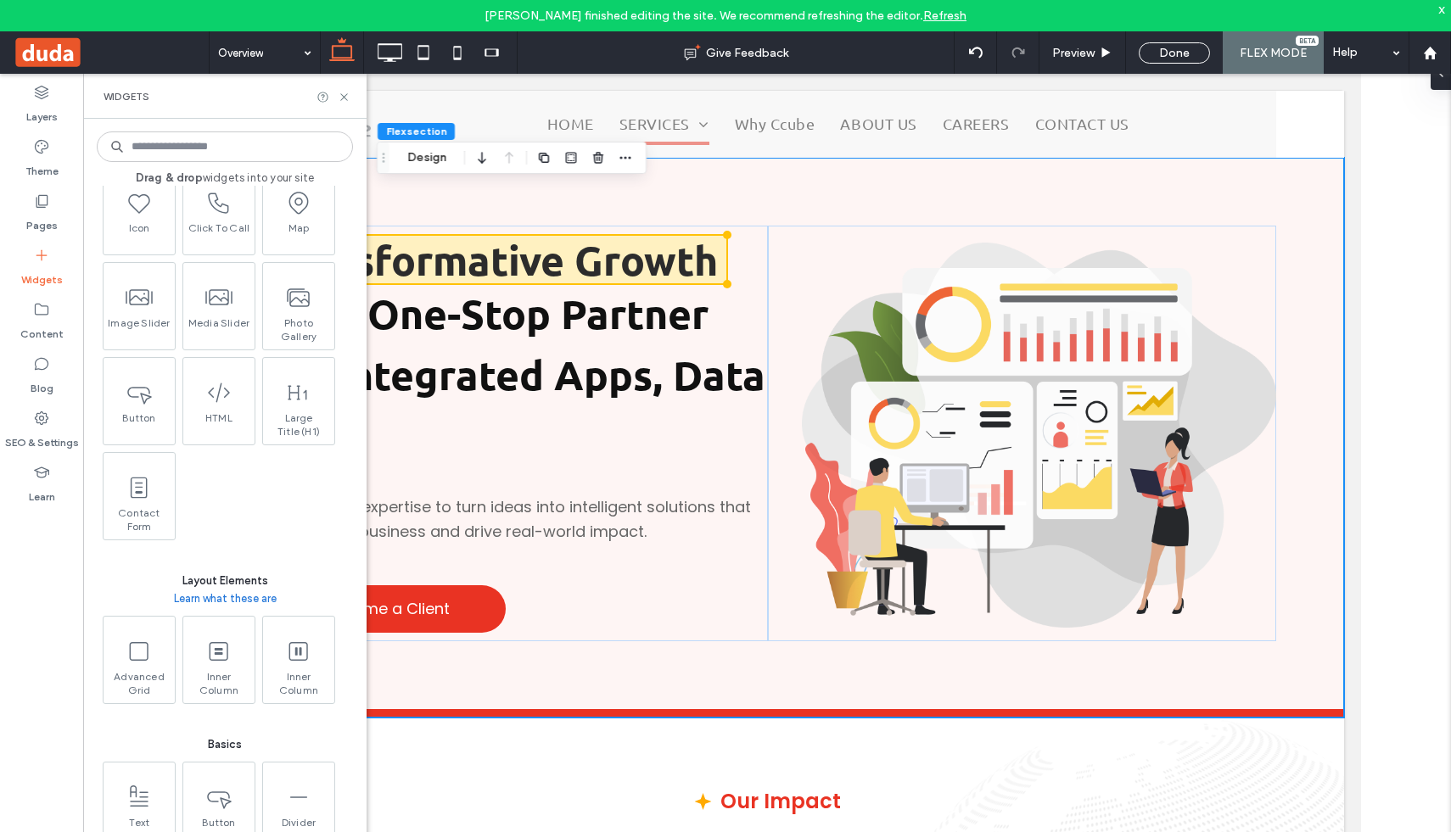
scroll to position [400, 0]
click at [221, 666] on span "Inner Column" at bounding box center [217, 678] width 71 height 24
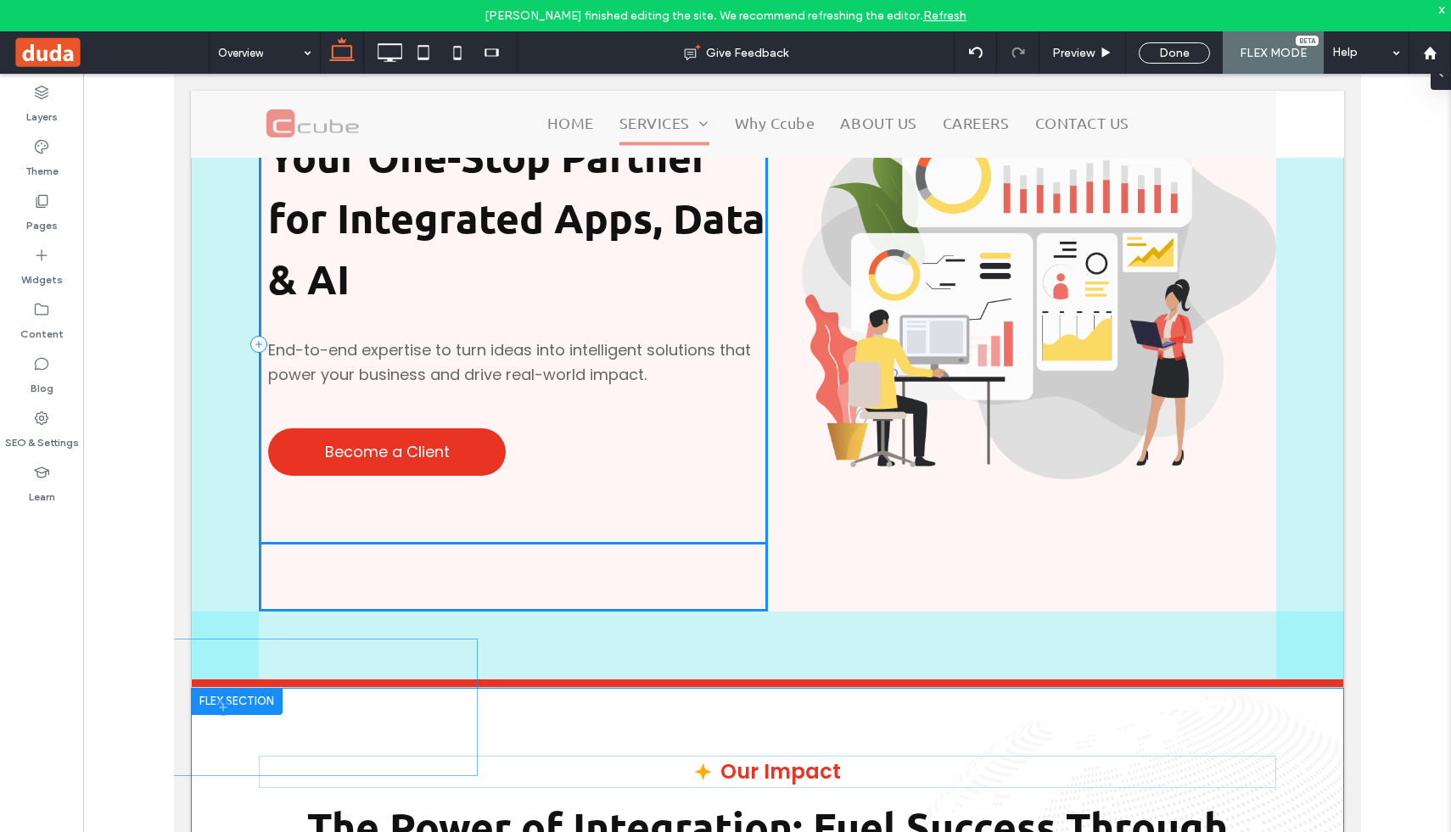
scroll to position [165, 0]
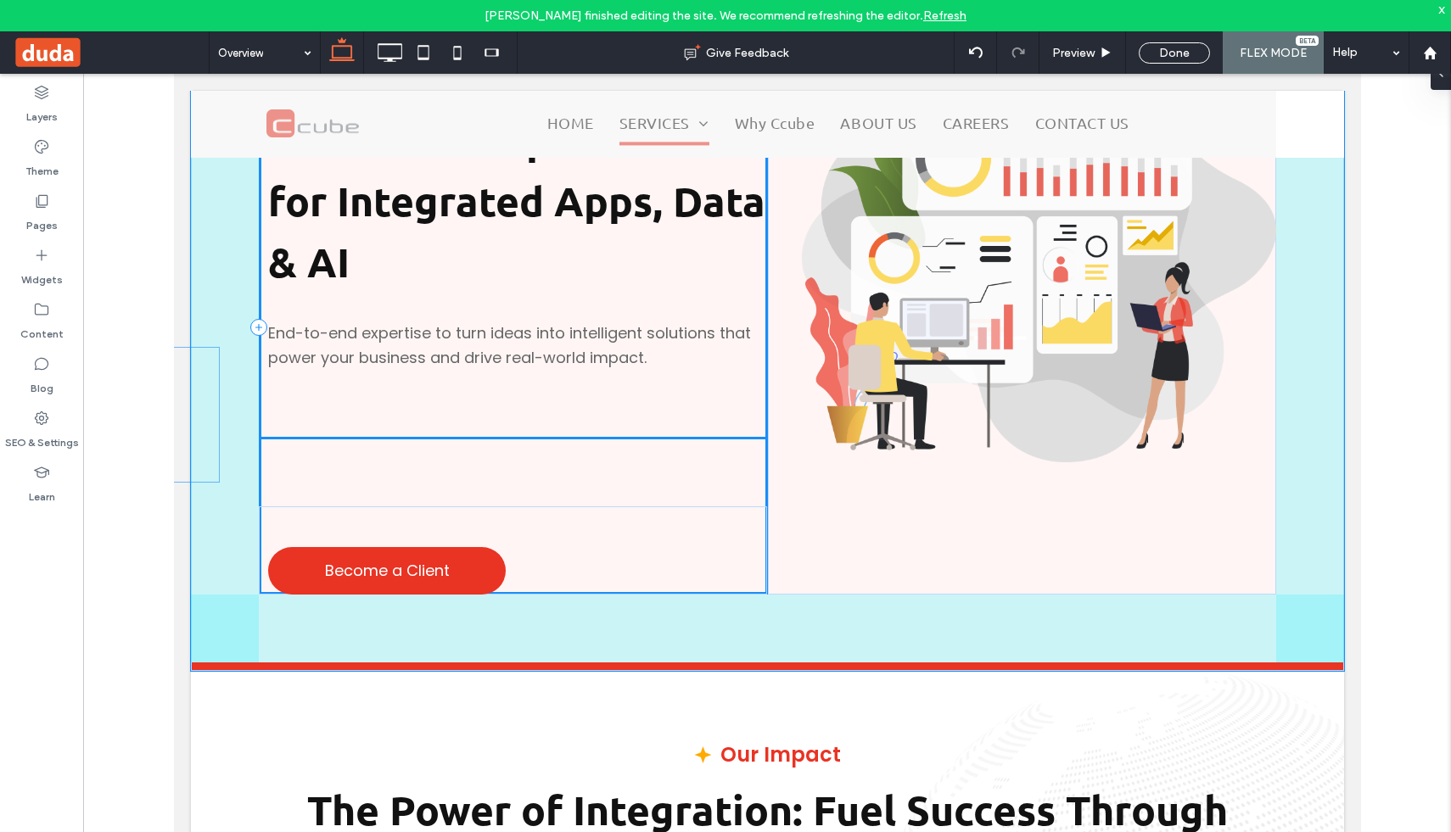
drag, startPoint x: 561, startPoint y: 309, endPoint x: 14, endPoint y: 430, distance: 559.8
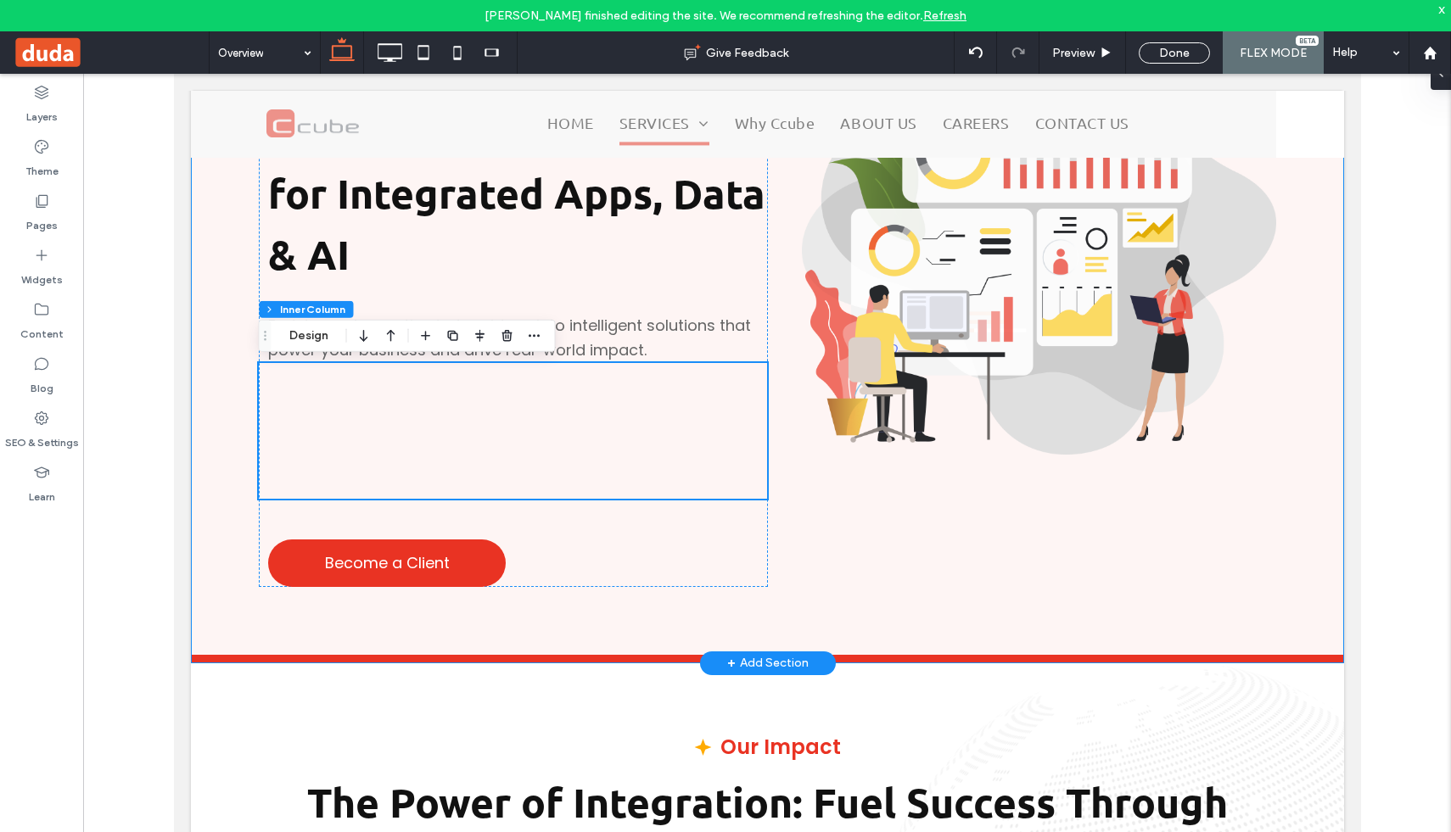
scroll to position [0, 0]
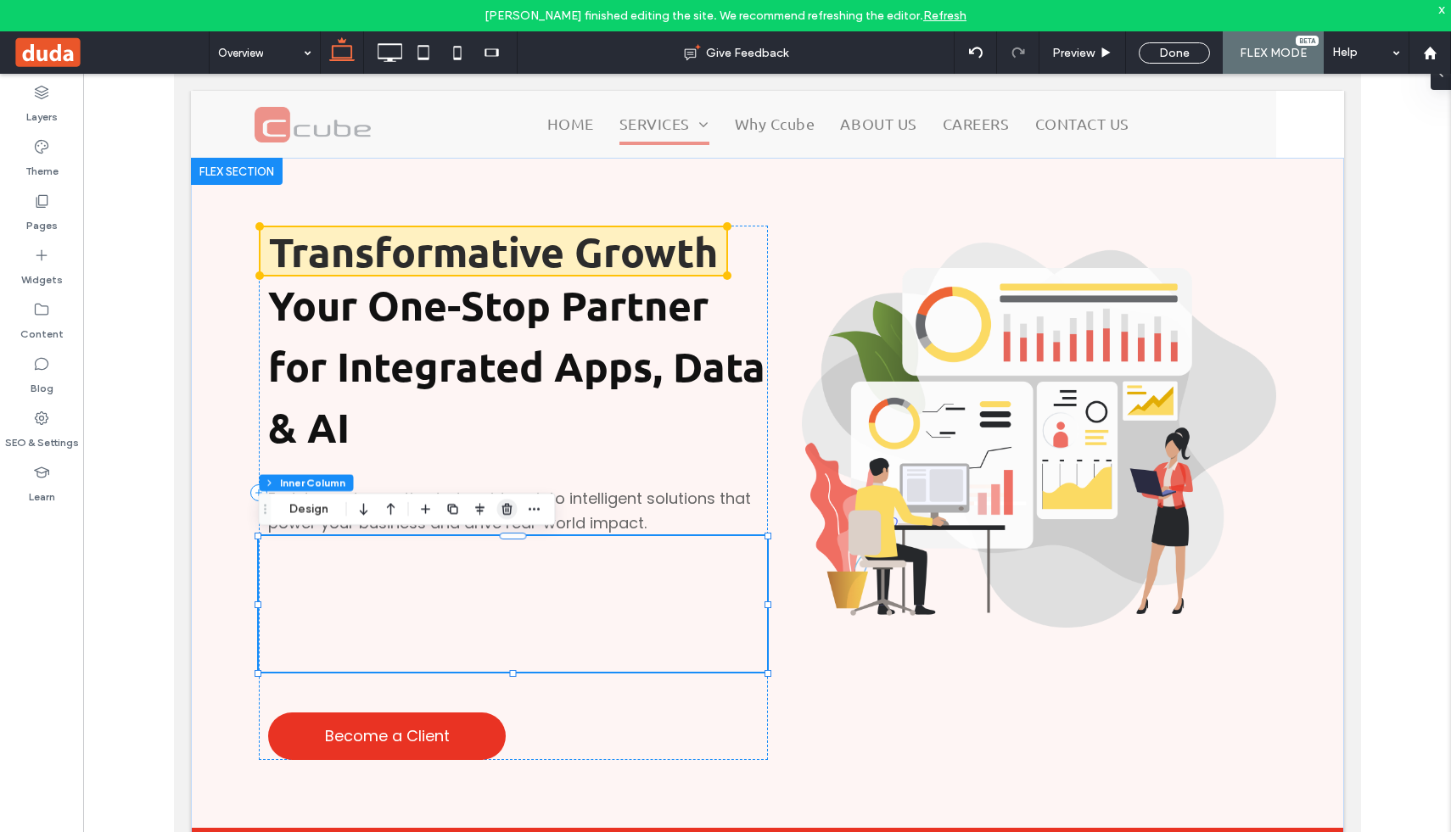
click at [506, 512] on icon "button" at bounding box center [508, 509] width 14 height 14
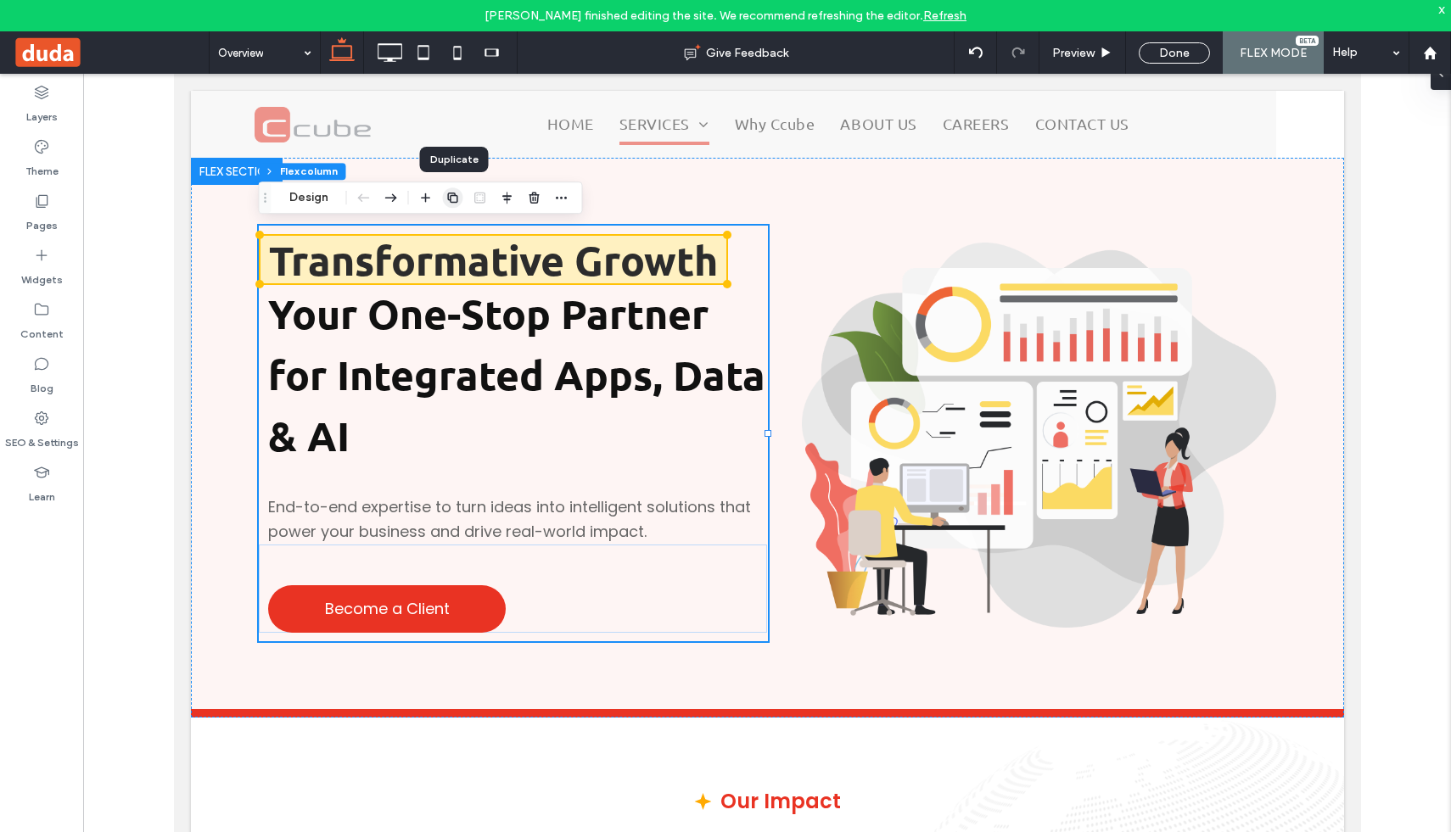
click at [454, 198] on icon "button" at bounding box center [453, 198] width 14 height 14
type input "**"
type input "*****"
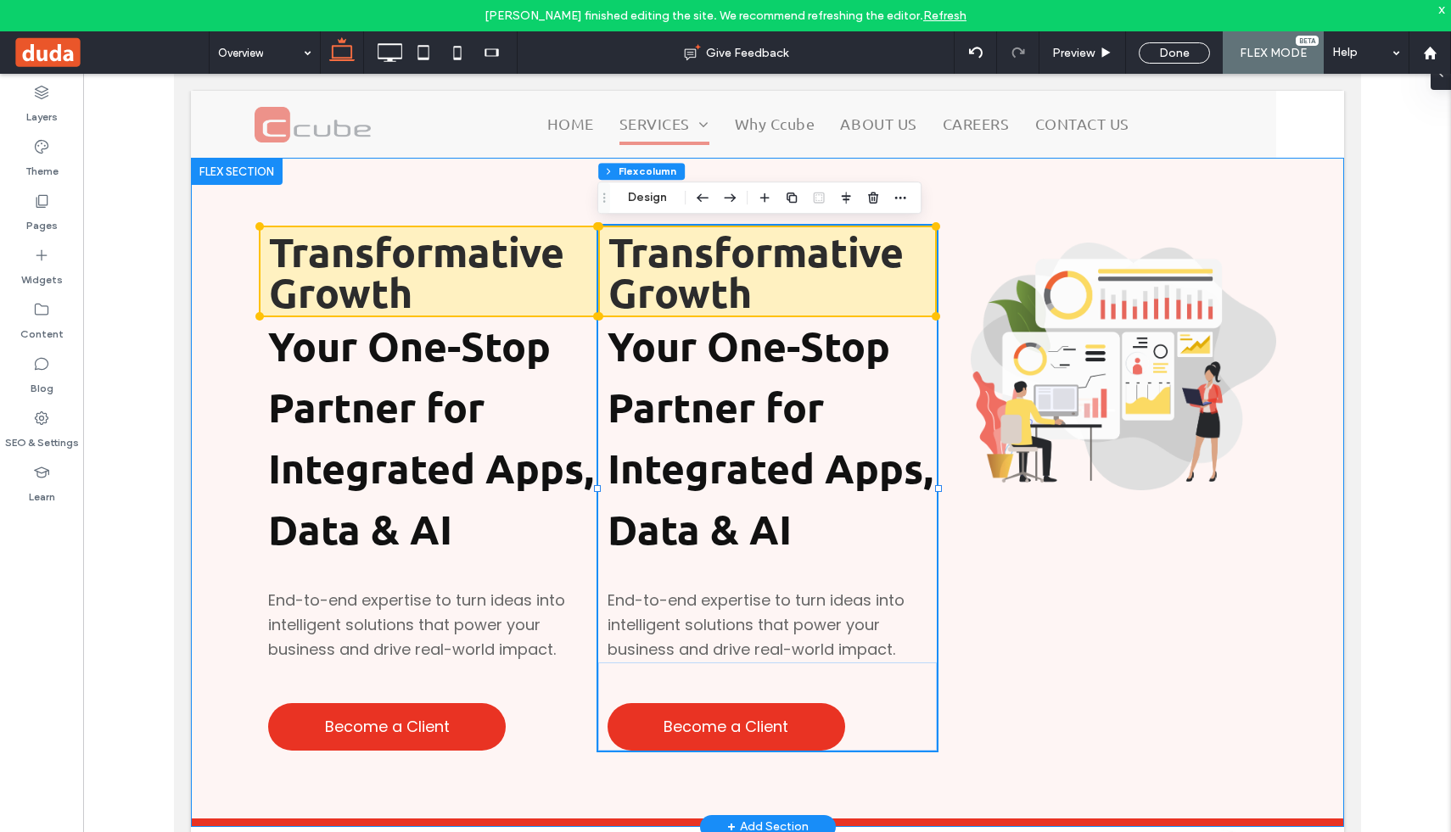
click at [315, 179] on div "Transformative Growth Your One-Stop Partner for Integrated Apps, Data & AI End-…" at bounding box center [766, 488] width 1153 height 660
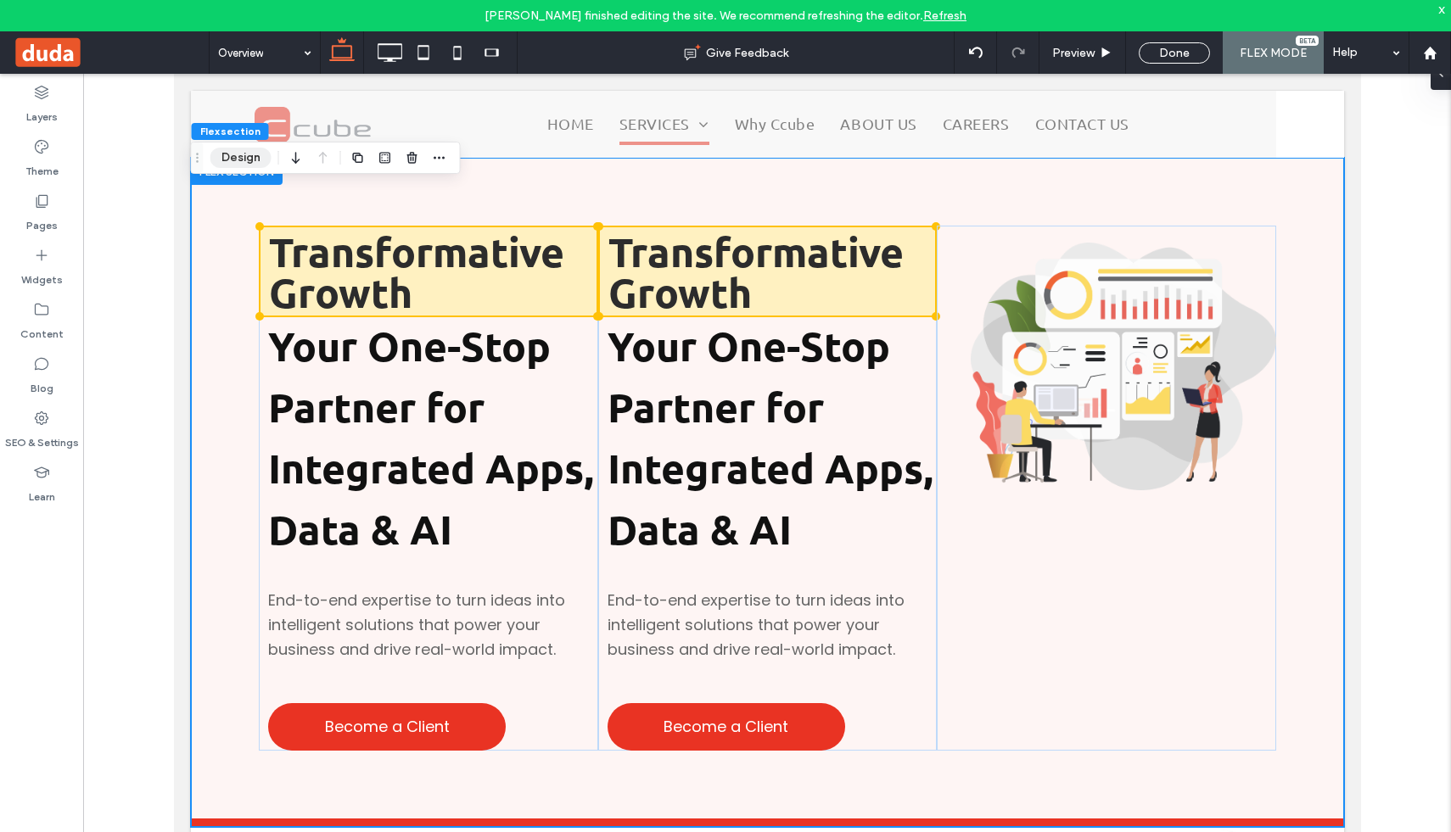
click at [234, 159] on button "Design" at bounding box center [240, 158] width 61 height 20
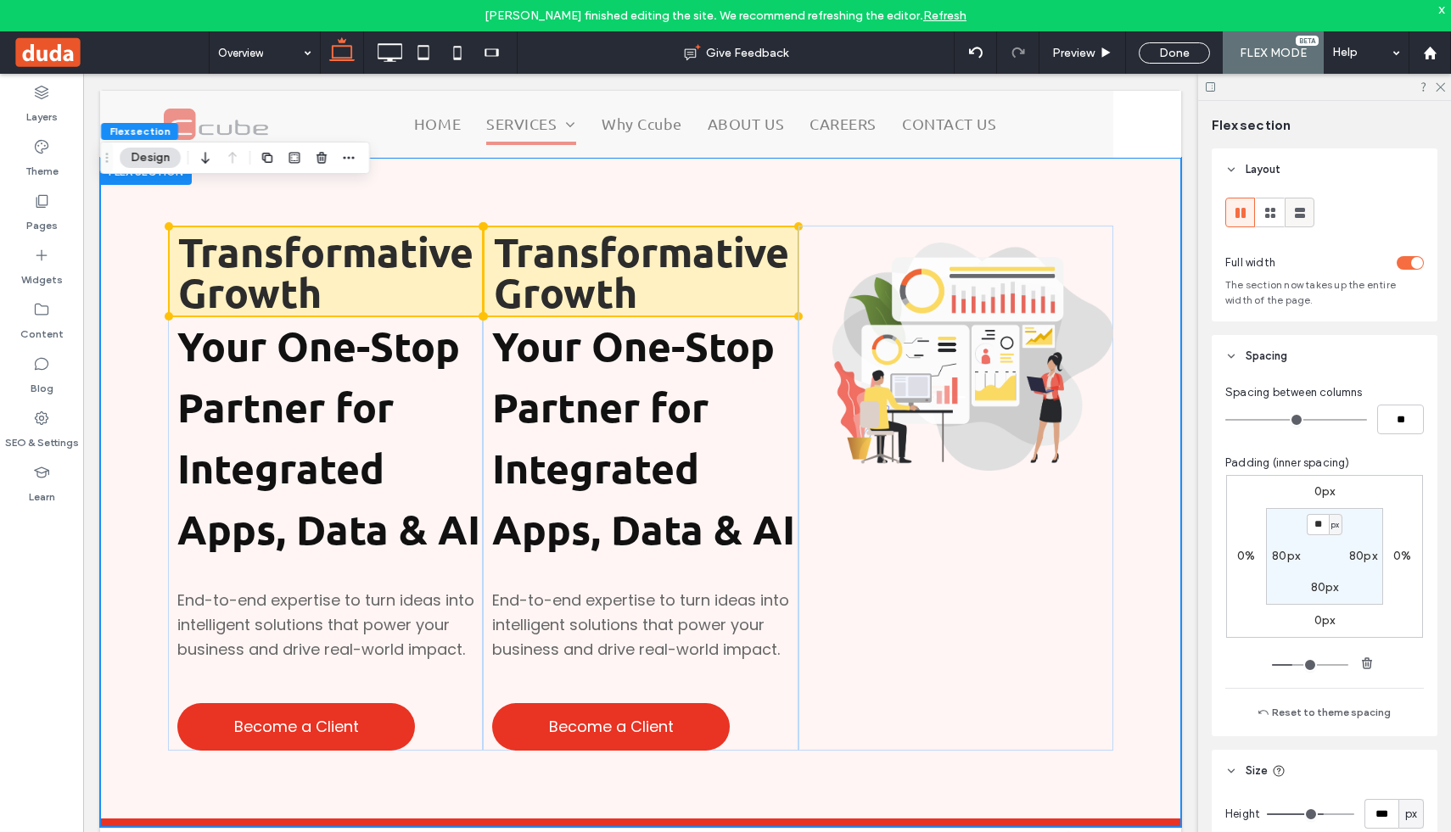
click at [1286, 210] on div at bounding box center [1300, 213] width 28 height 28
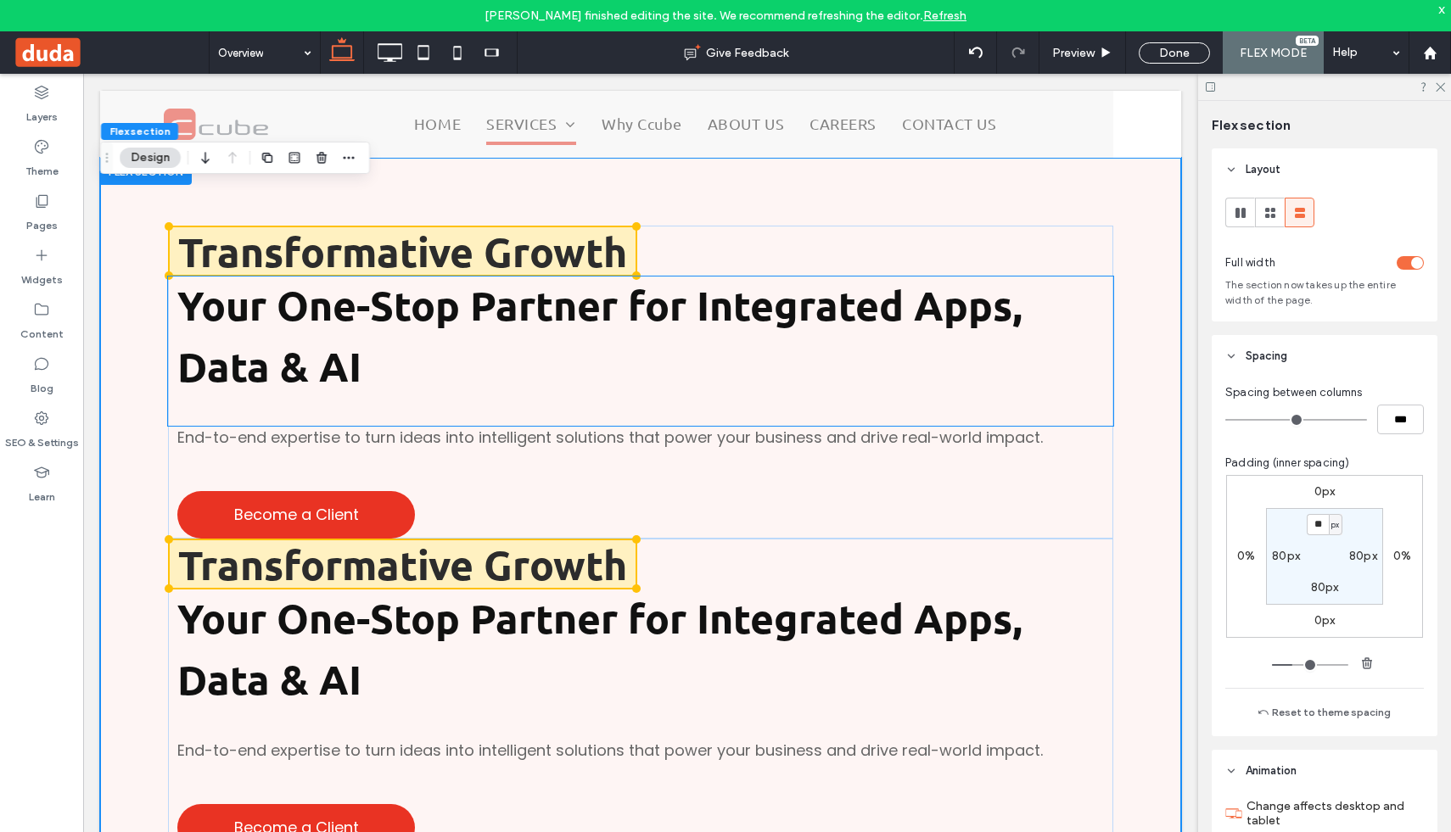
click at [776, 367] on p "Your One-Stop Partner for Integrated Apps, Data & AI" at bounding box center [645, 338] width 936 height 122
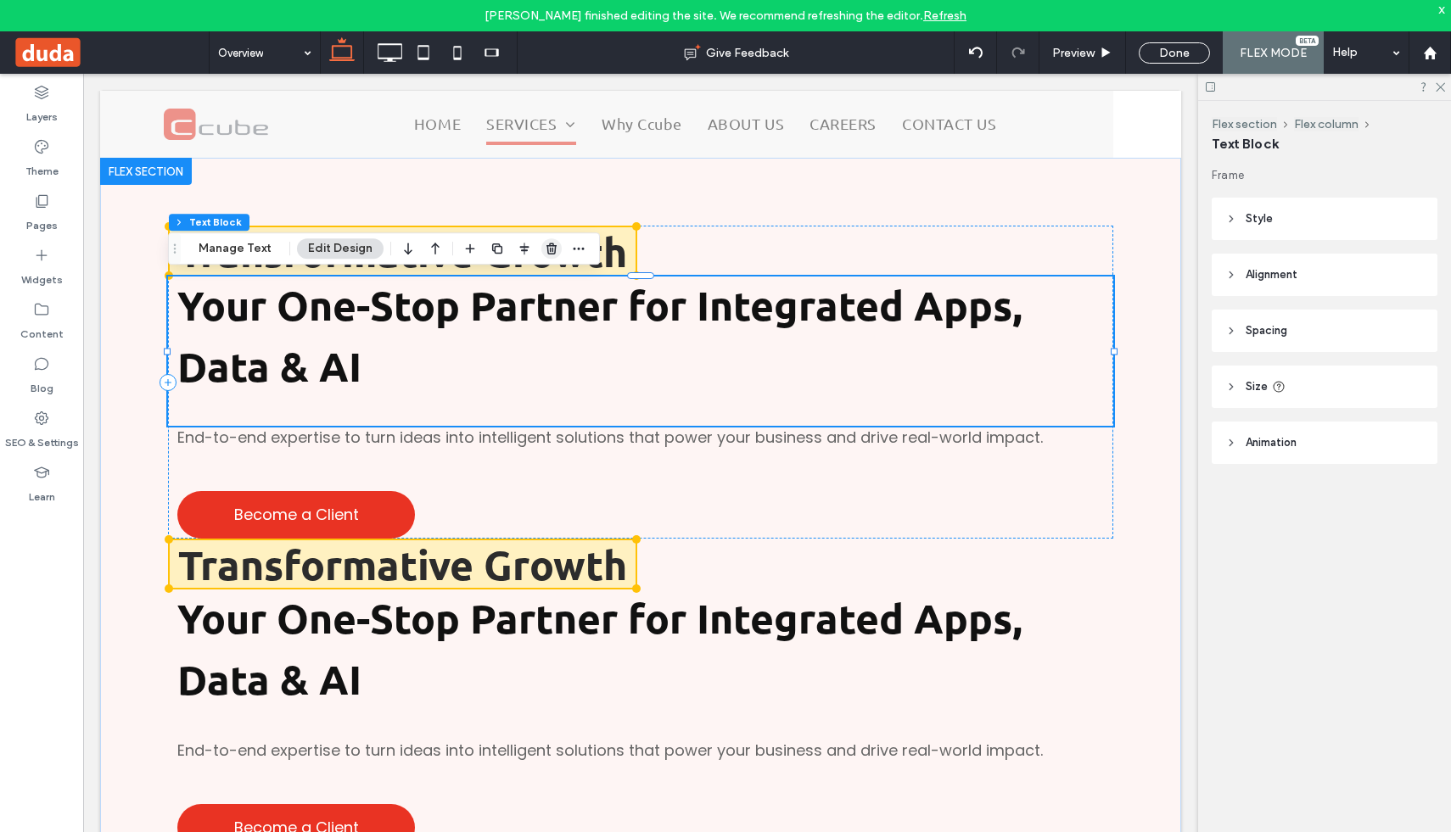
click at [547, 245] on use "button" at bounding box center [551, 248] width 10 height 11
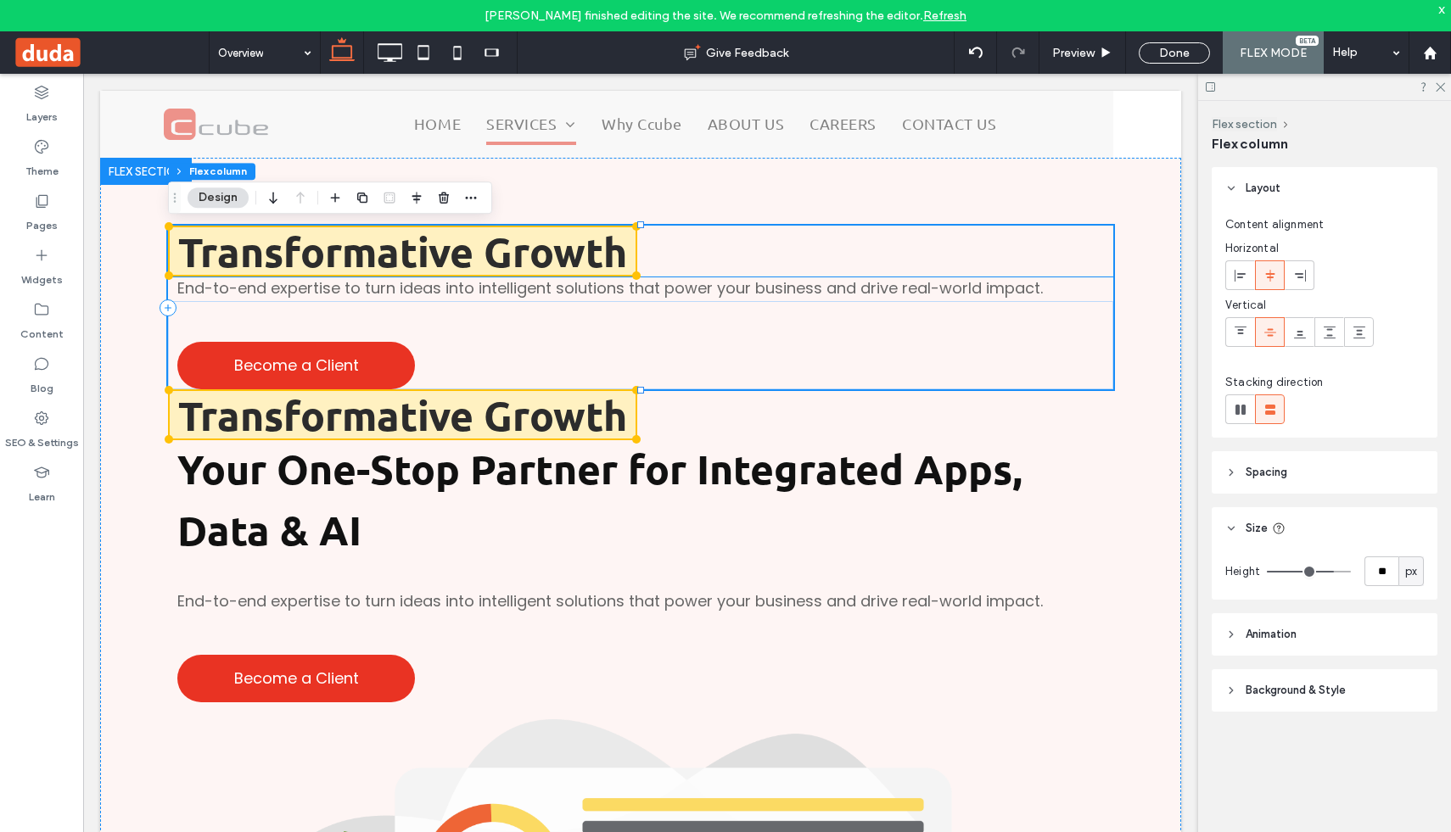
click at [524, 246] on span at bounding box center [403, 251] width 466 height 48
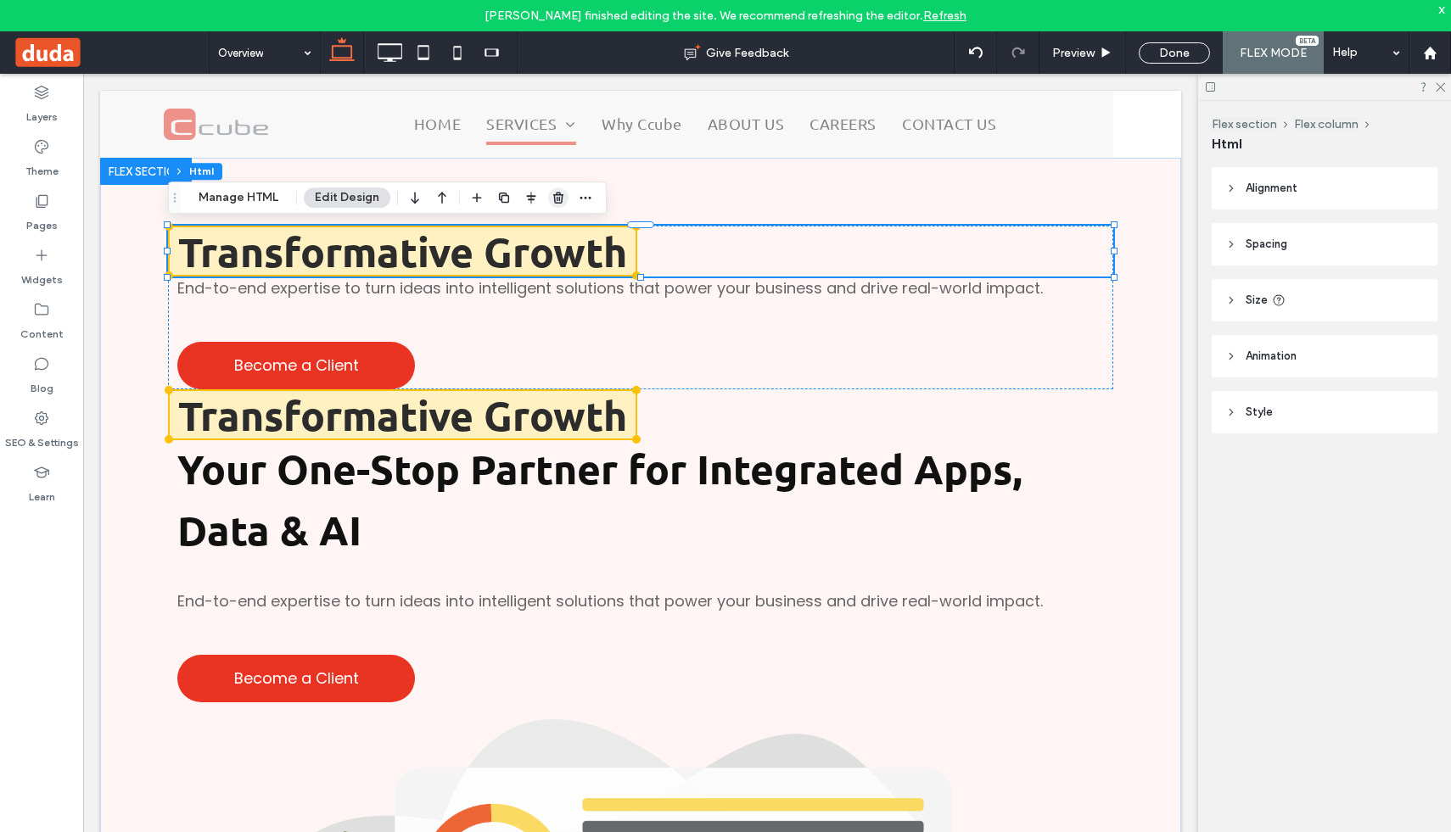
click at [558, 199] on use "button" at bounding box center [558, 197] width 10 height 11
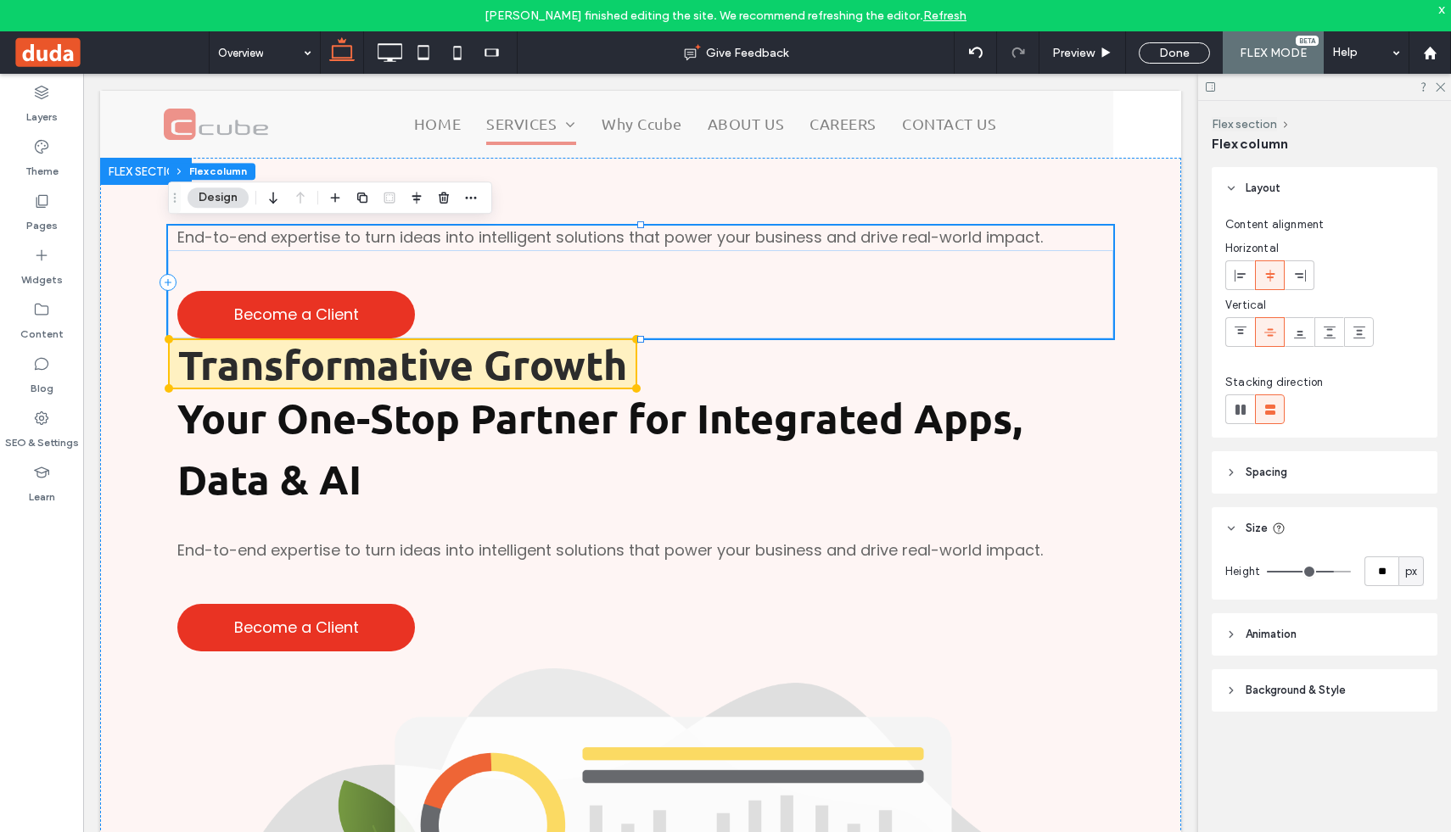
click at [508, 244] on span "End-to-end expertise to turn ideas into intelligent solutions that power your b…" at bounding box center [610, 237] width 866 height 21
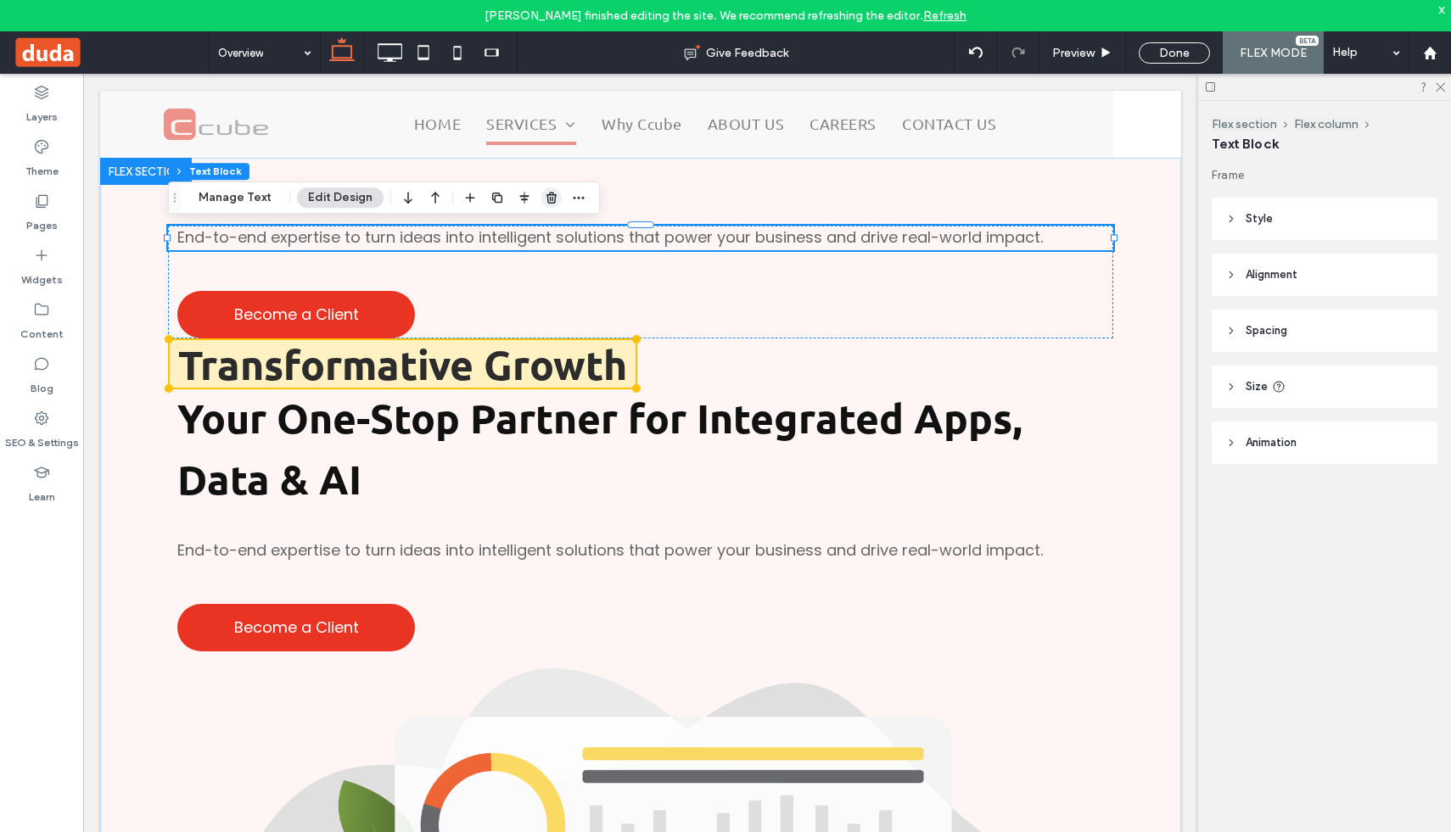
click at [554, 198] on icon "button" at bounding box center [552, 198] width 14 height 14
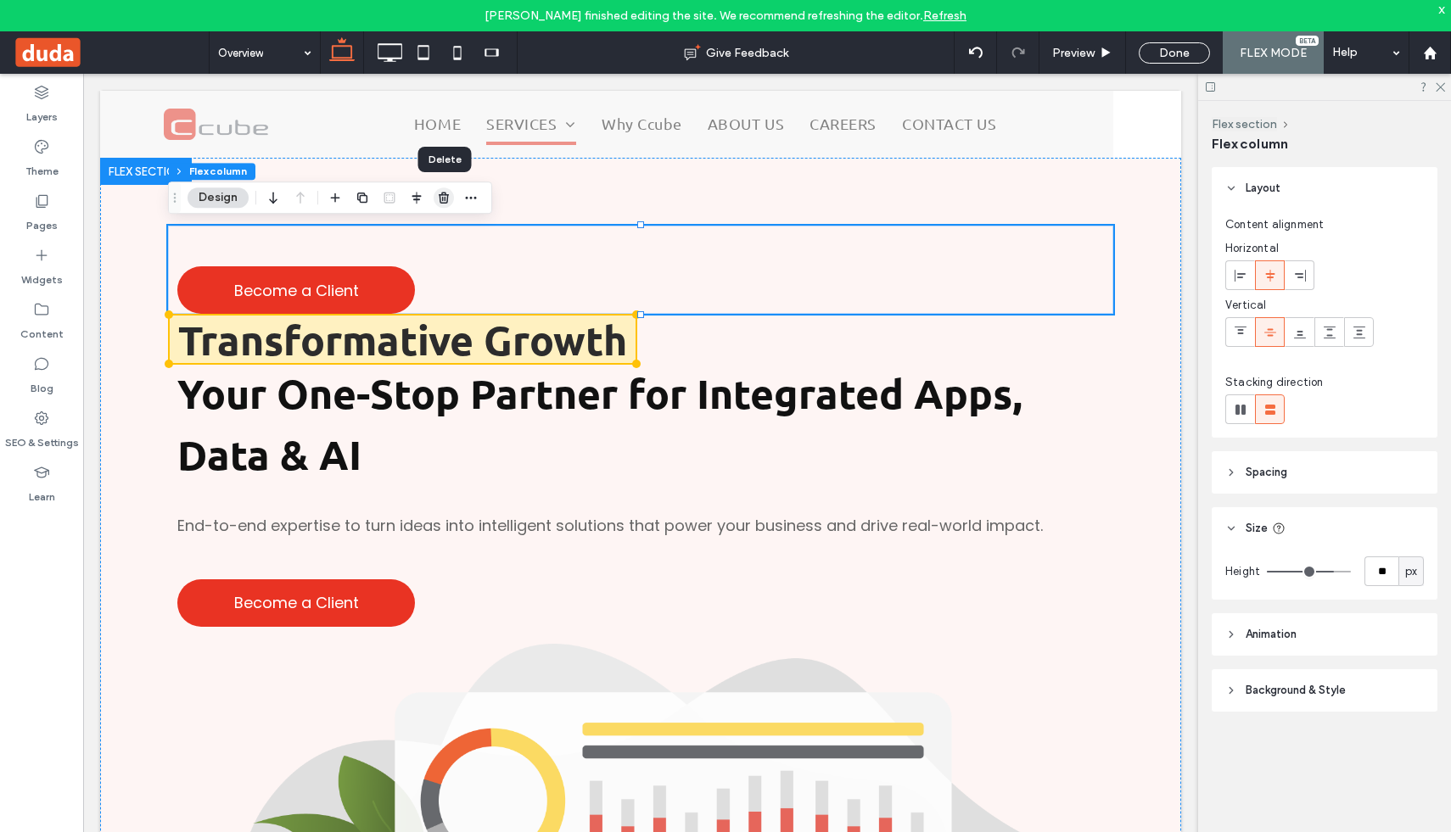
click at [445, 199] on use "button" at bounding box center [444, 197] width 10 height 11
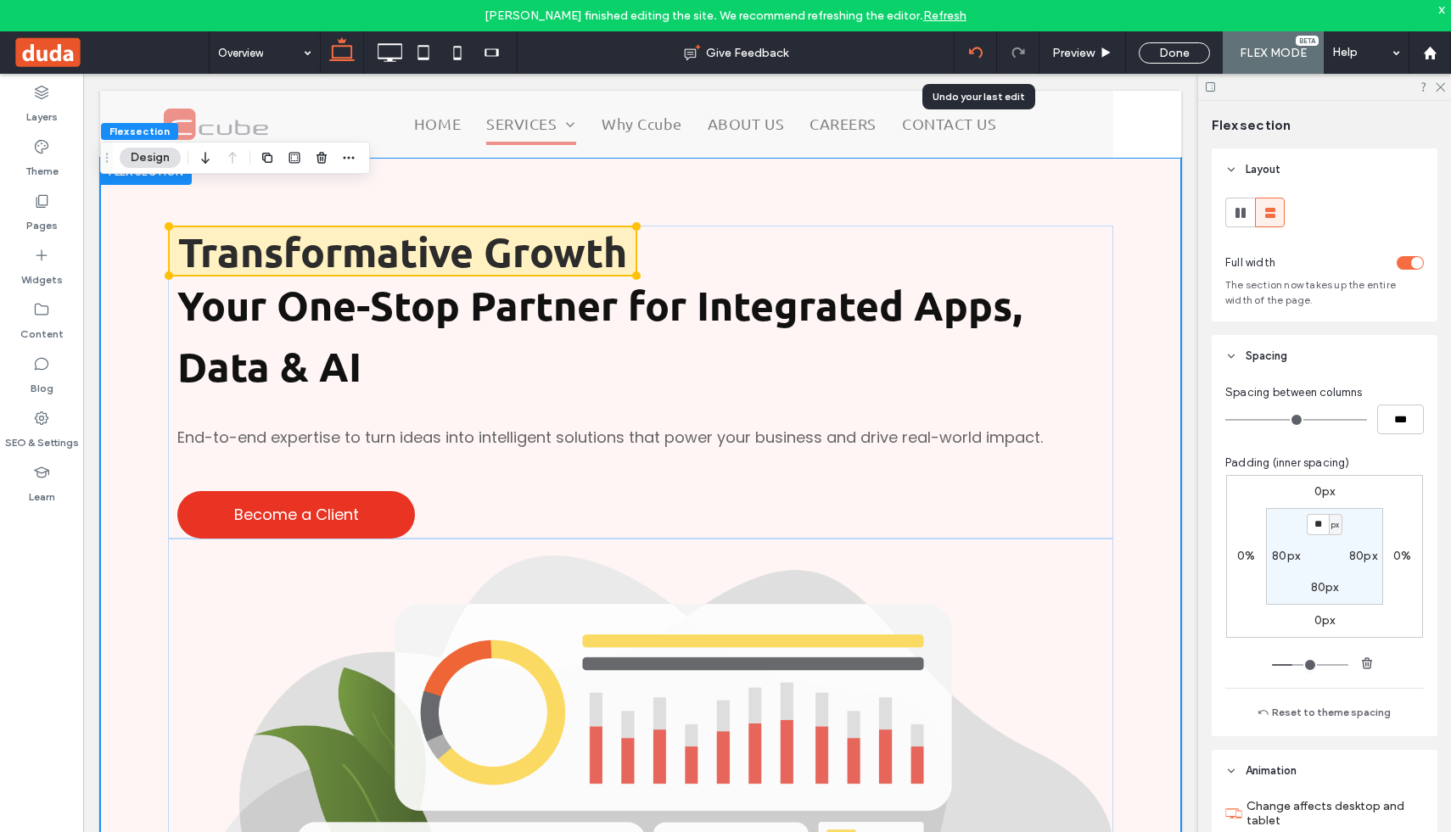
click at [976, 56] on icon at bounding box center [976, 53] width 14 height 14
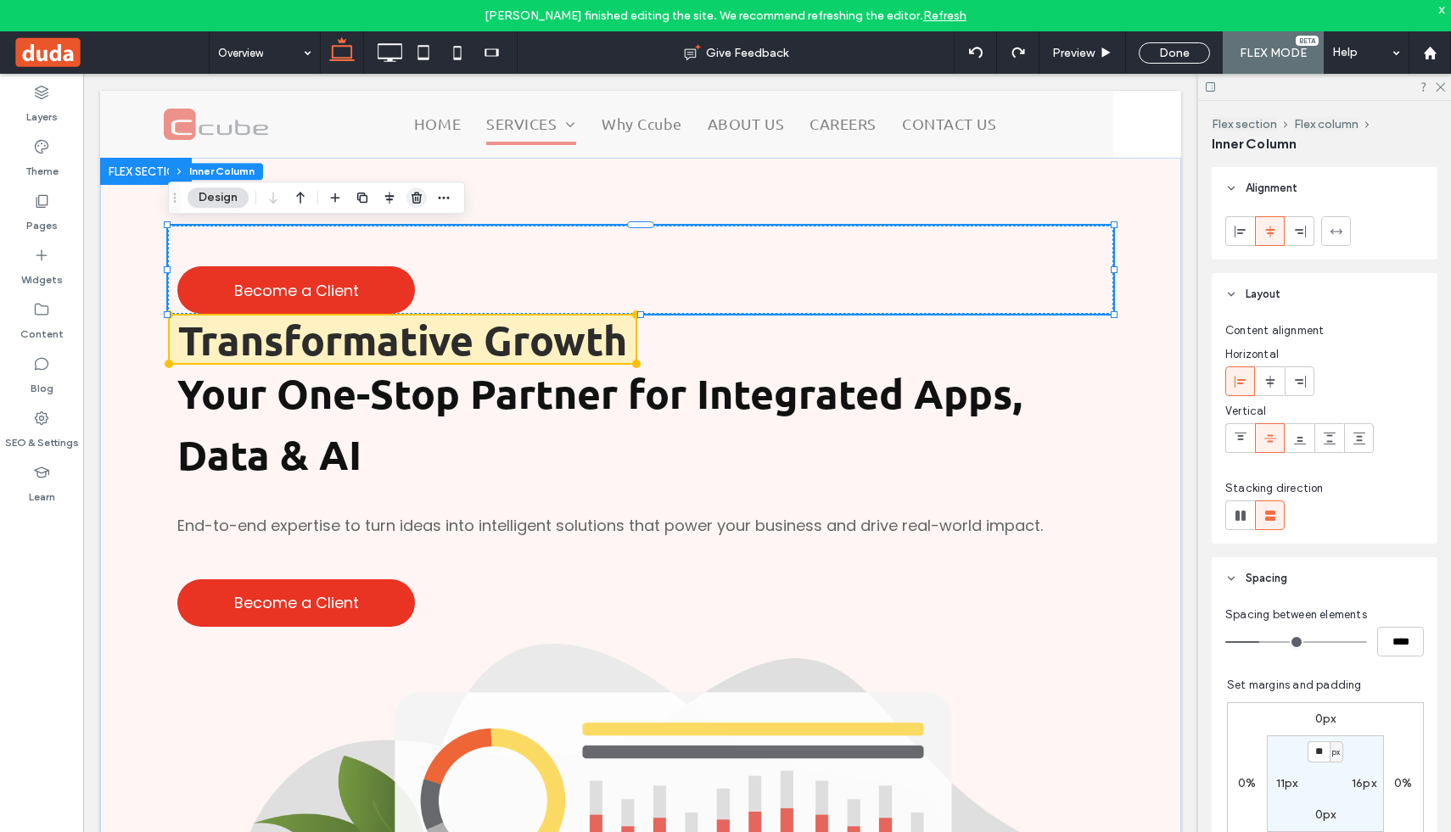
click at [417, 197] on icon "button" at bounding box center [417, 198] width 14 height 14
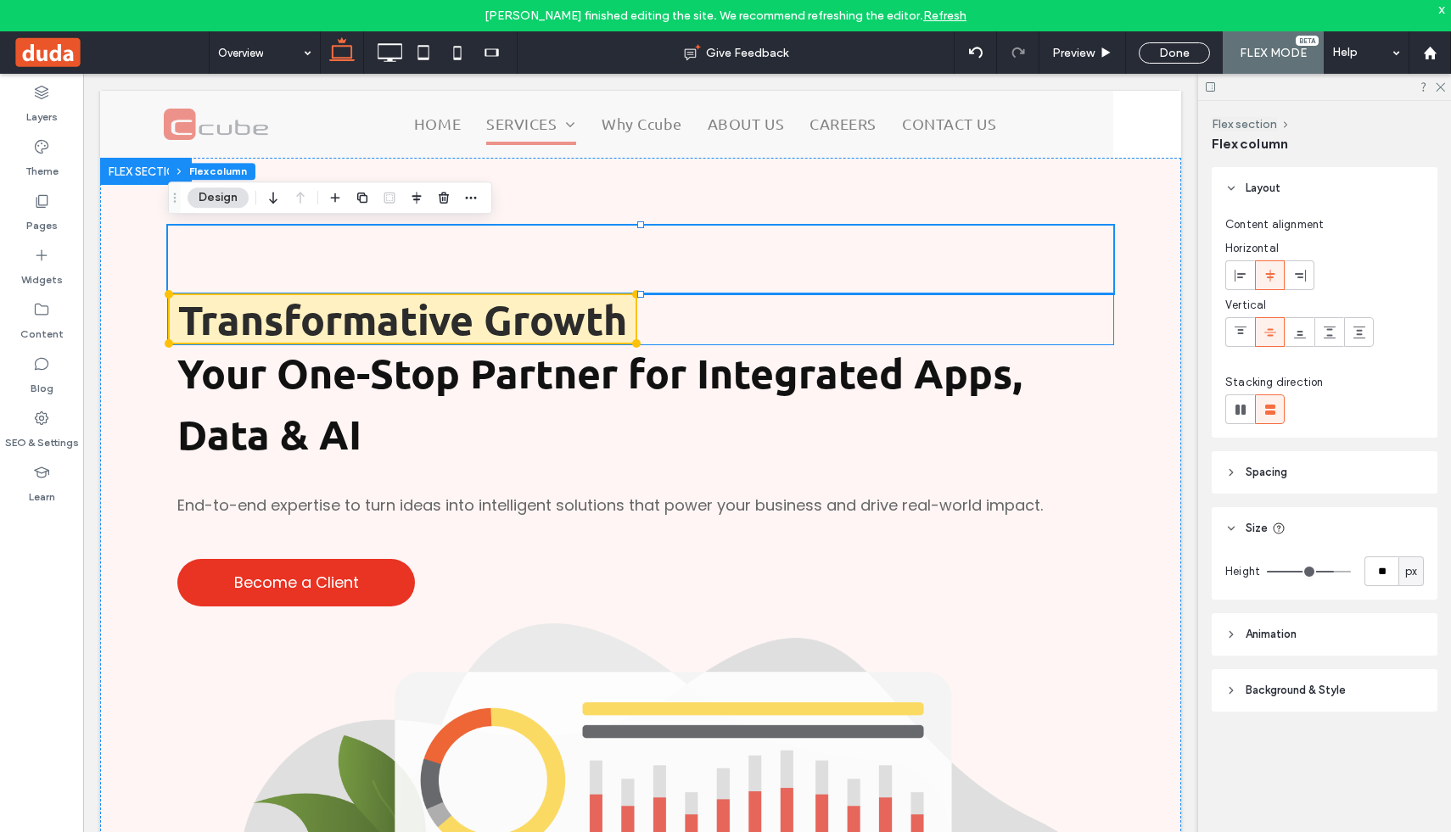
click at [764, 333] on div "Transformative Growth" at bounding box center [640, 319] width 945 height 51
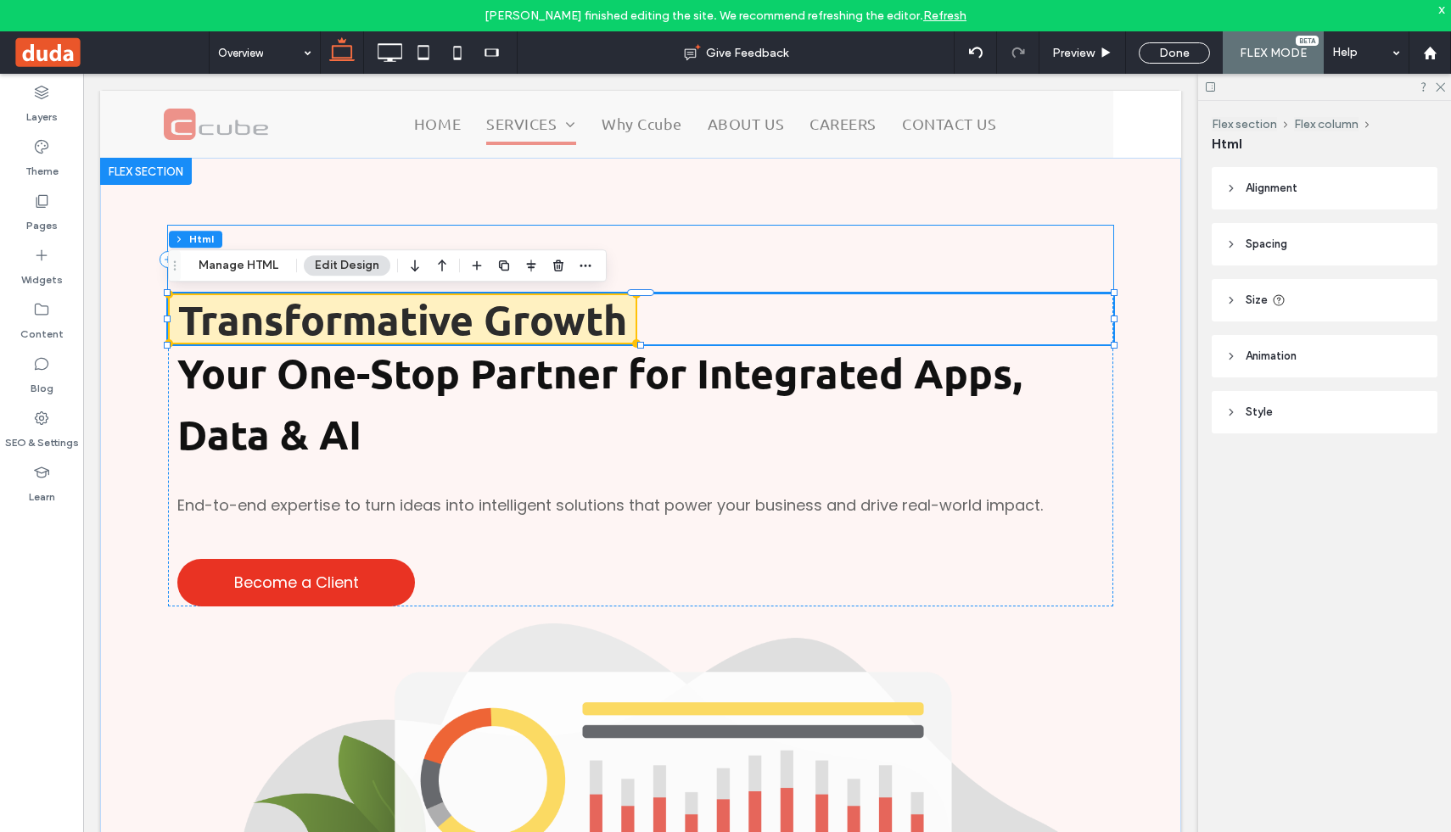
click at [778, 263] on div at bounding box center [640, 260] width 945 height 68
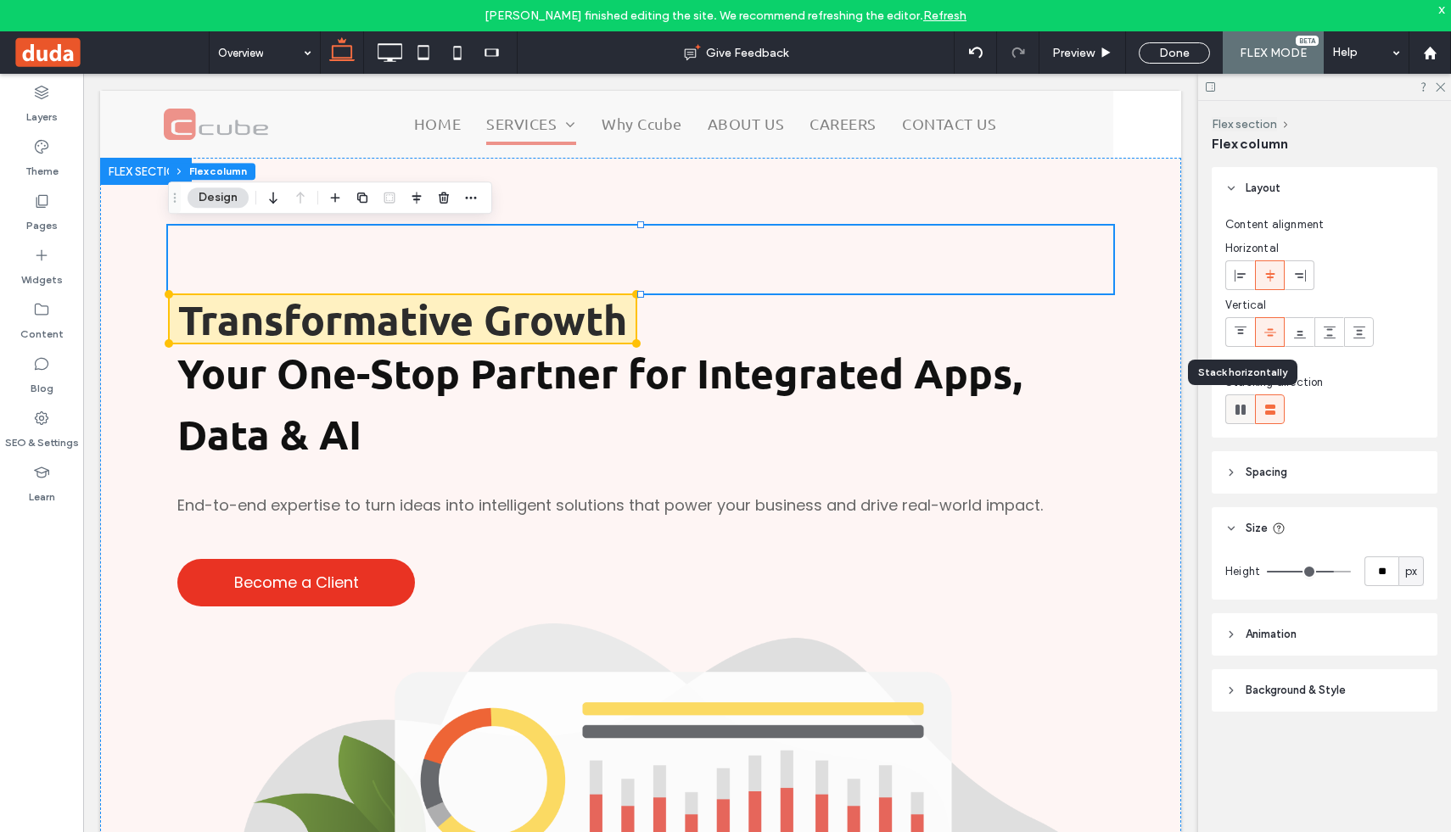
click at [1242, 412] on use at bounding box center [1241, 410] width 10 height 10
type input "*"
type input "**"
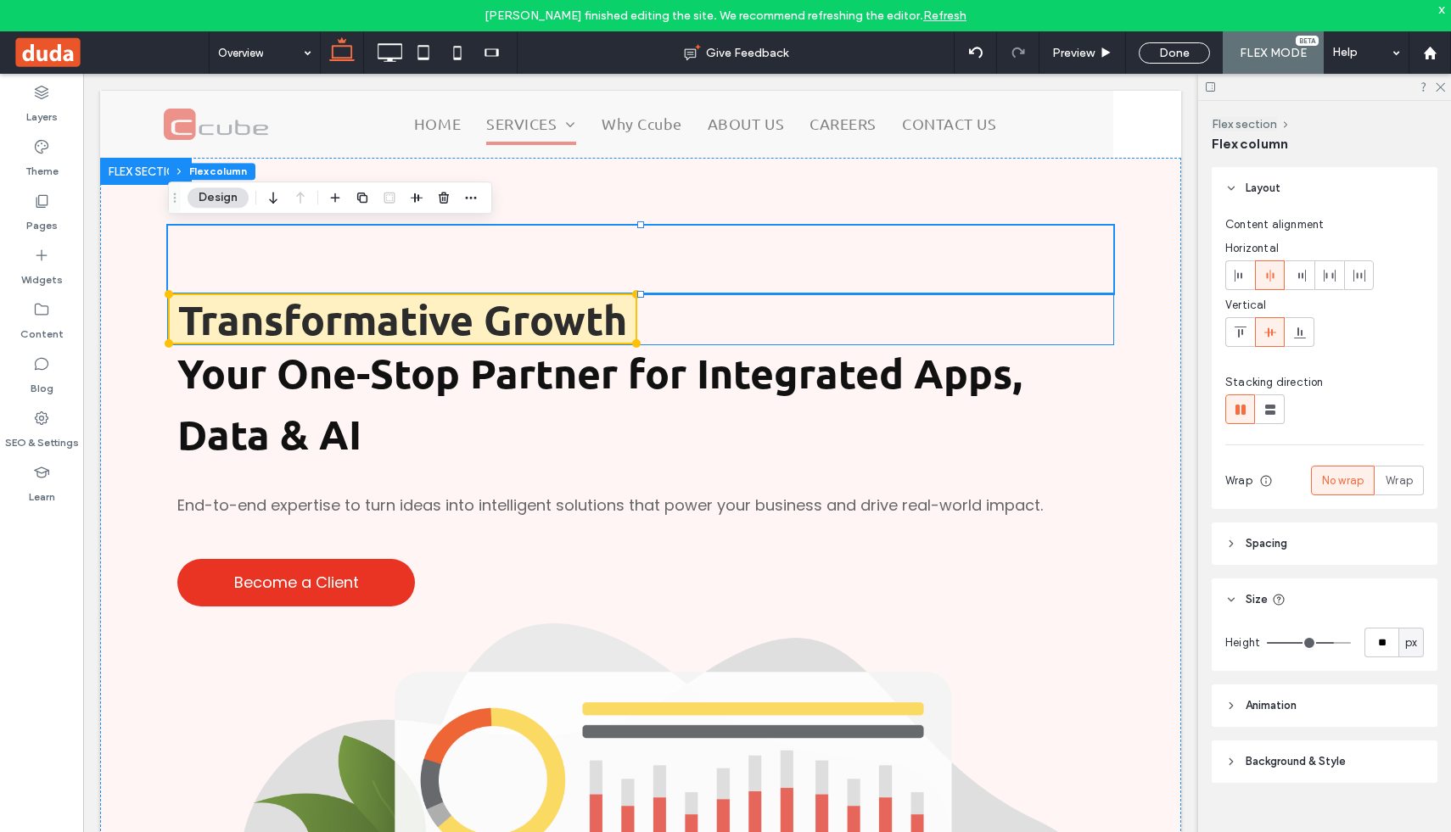
click at [1039, 321] on div "Transformative Growth" at bounding box center [640, 319] width 945 height 51
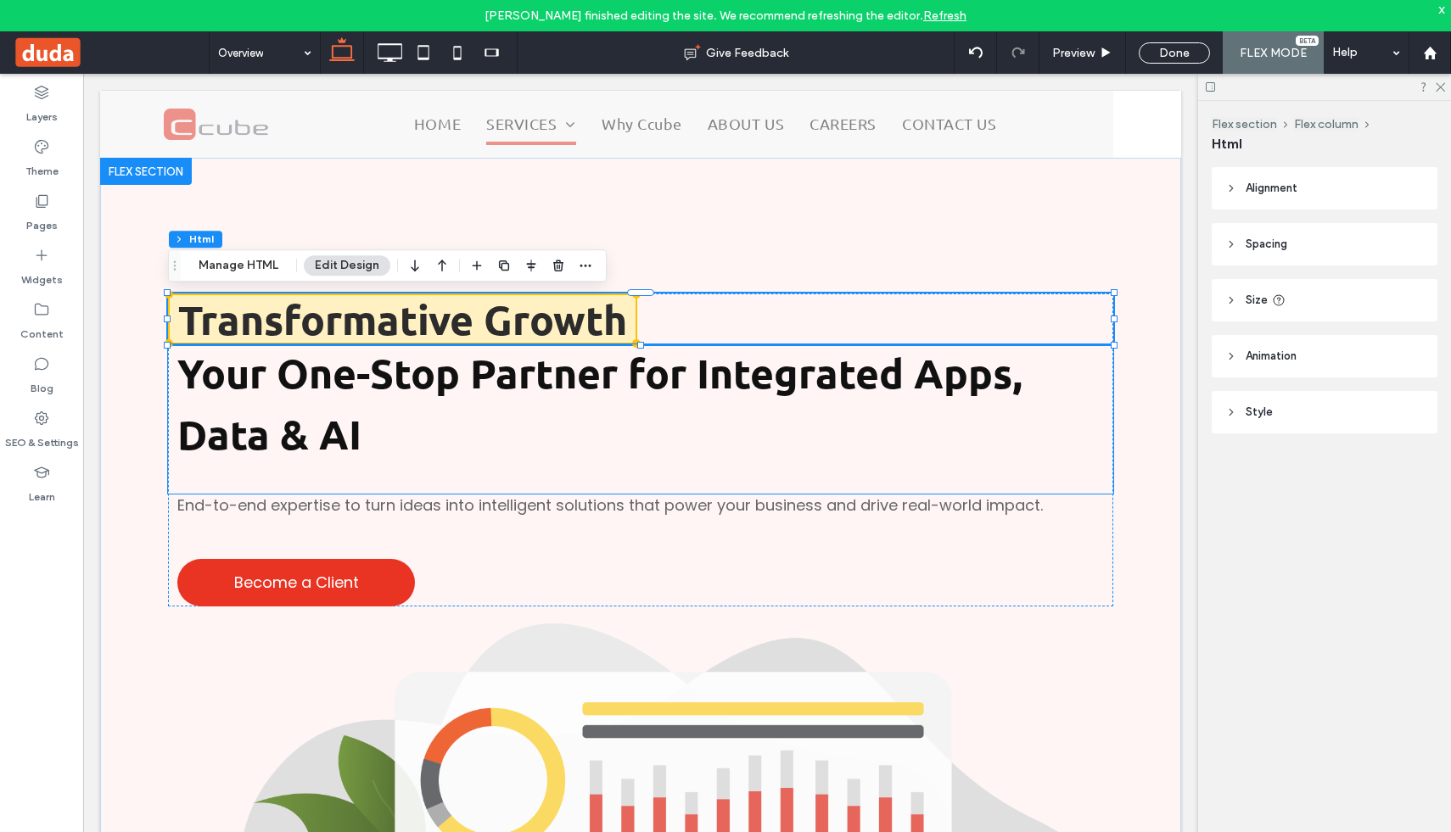
click at [1105, 401] on p "Your One-Stop Partner for Integrated Apps, Data & AI" at bounding box center [645, 406] width 936 height 122
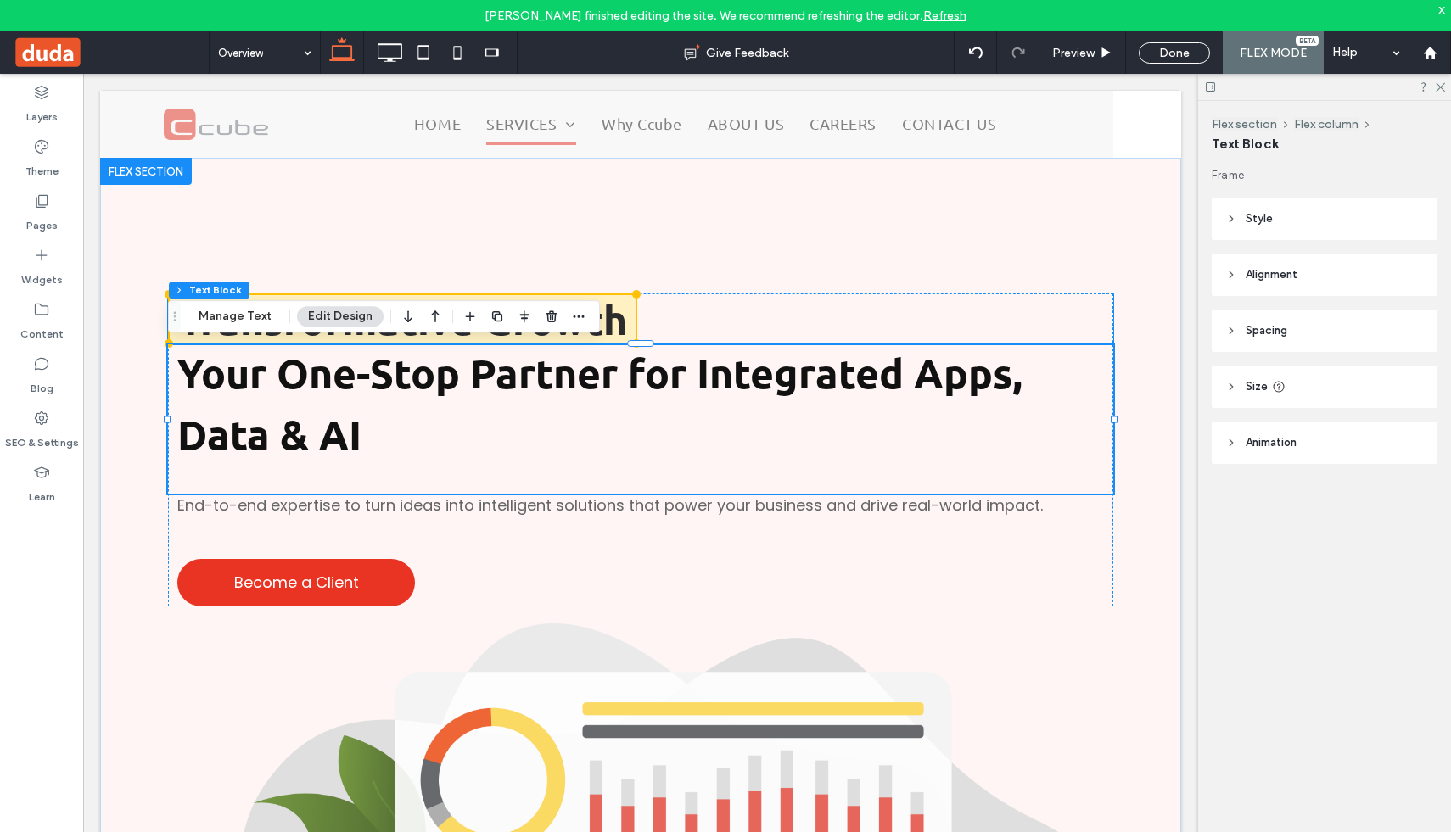
click at [1023, 303] on div "Transformative Growth" at bounding box center [640, 319] width 945 height 51
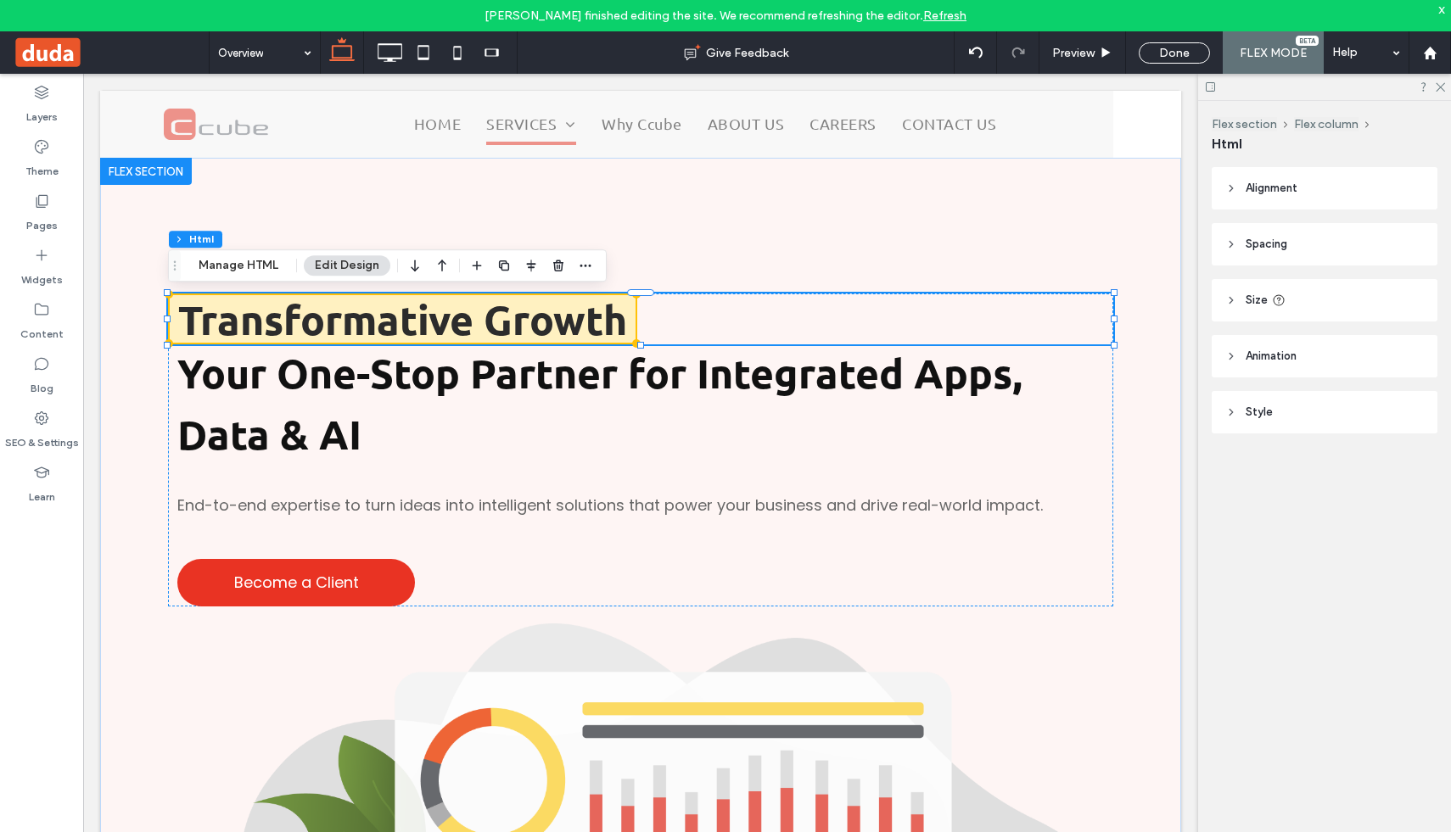
click at [1023, 303] on div "Transformative Growth" at bounding box center [640, 319] width 945 height 51
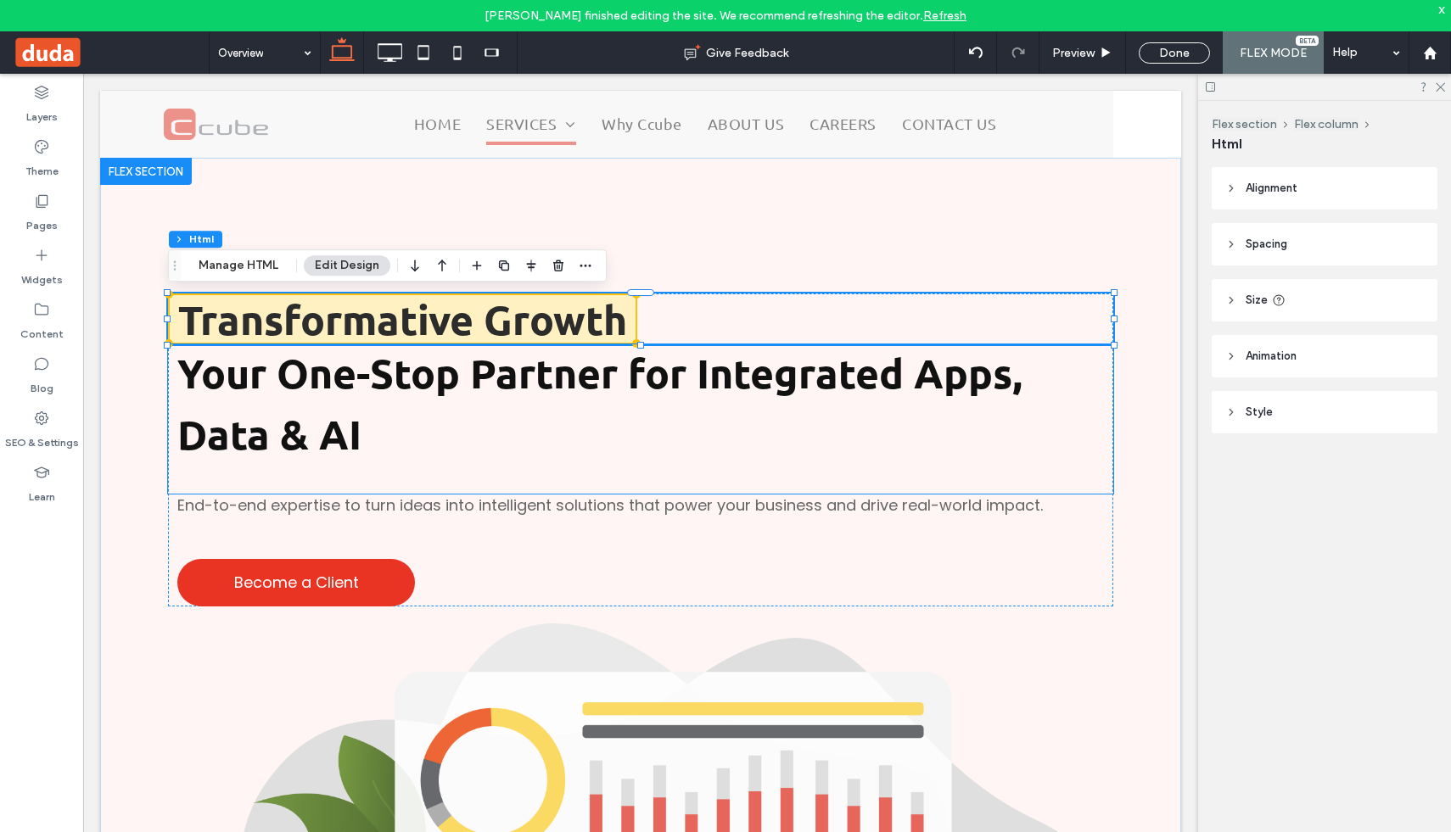
click at [169, 474] on div "Your One-Stop Partner for Integrated Apps, Data & AI" at bounding box center [640, 419] width 945 height 149
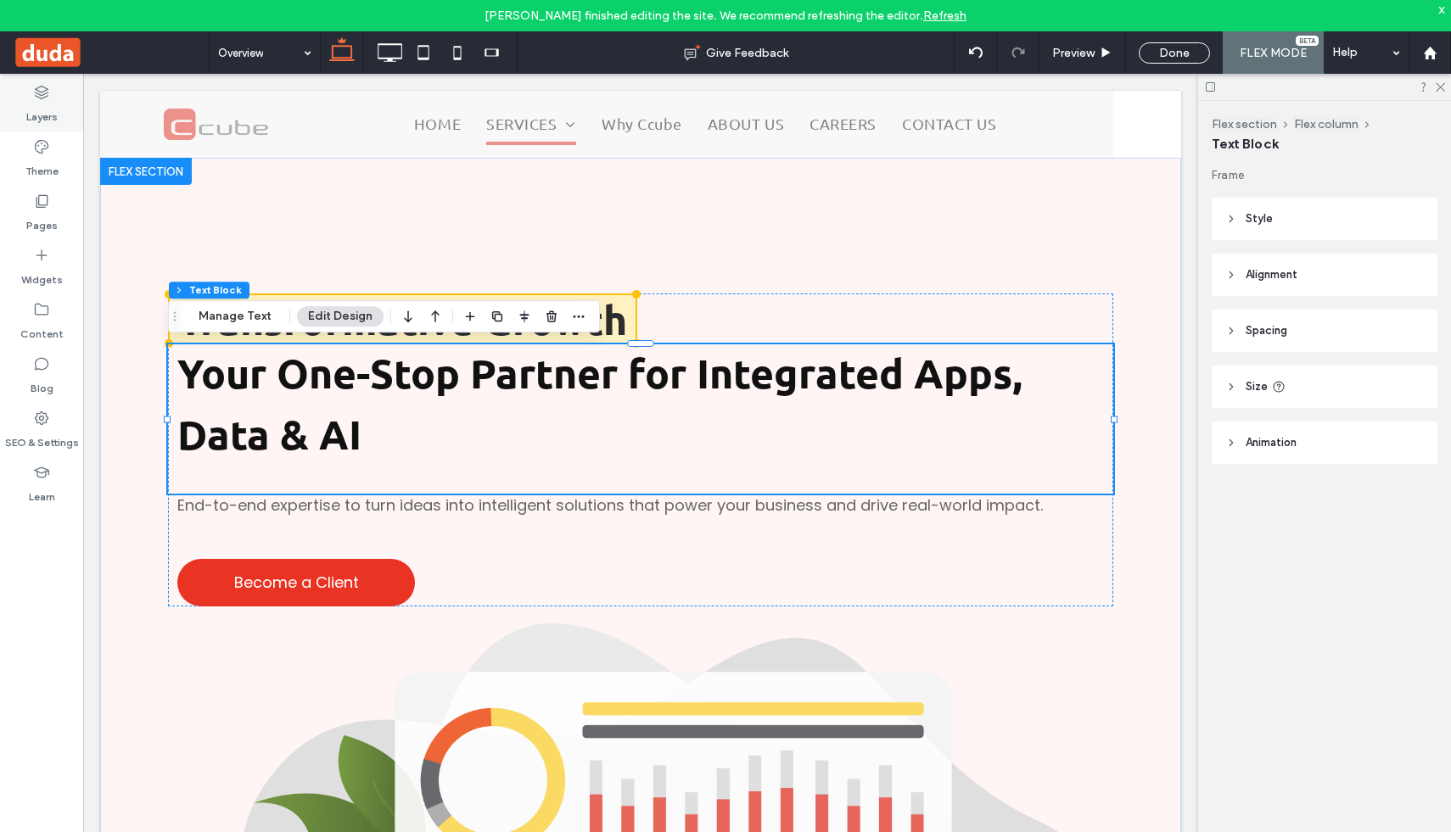
click at [48, 109] on label "Layers" at bounding box center [41, 113] width 31 height 24
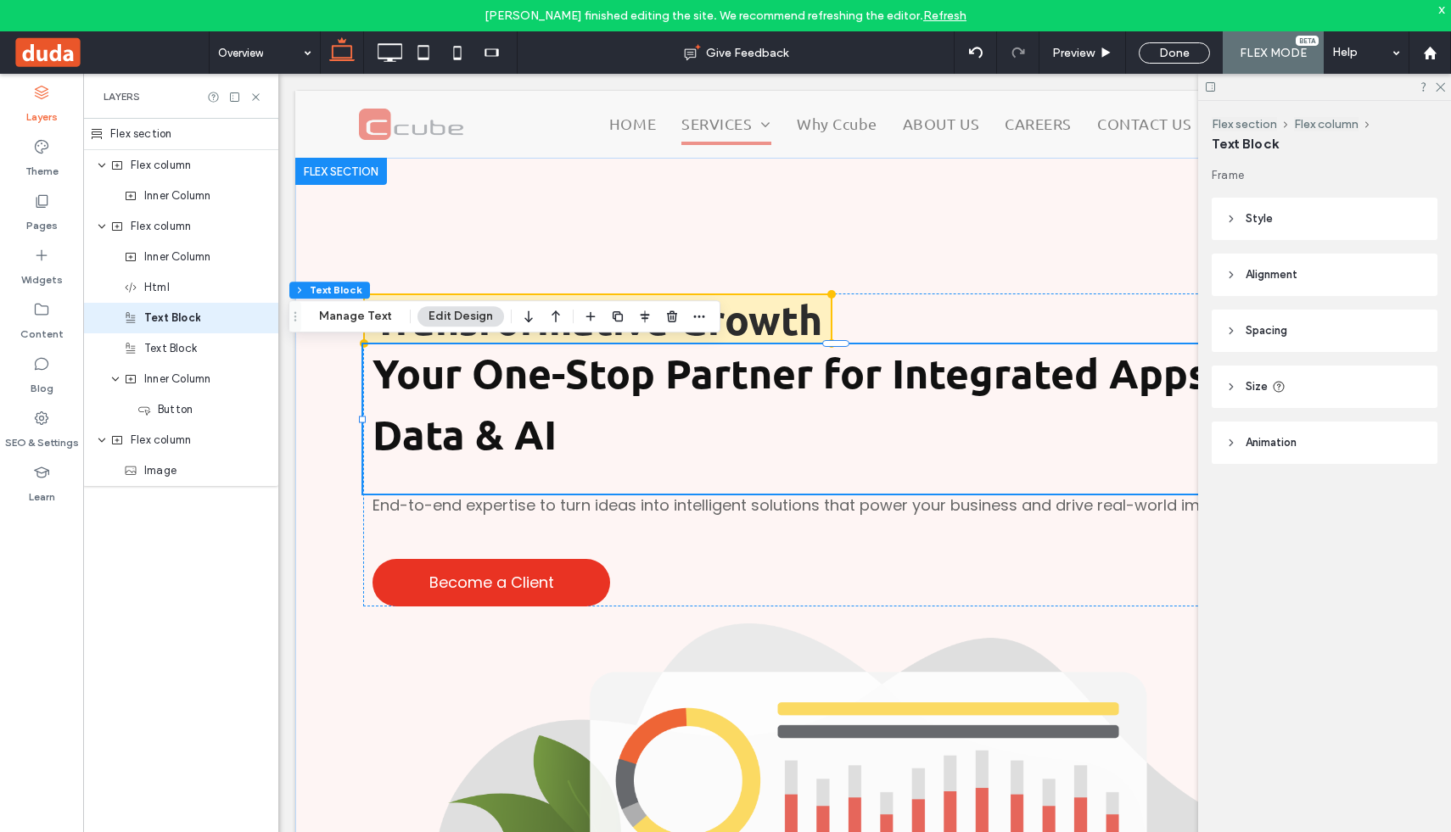
scroll to position [0, 195]
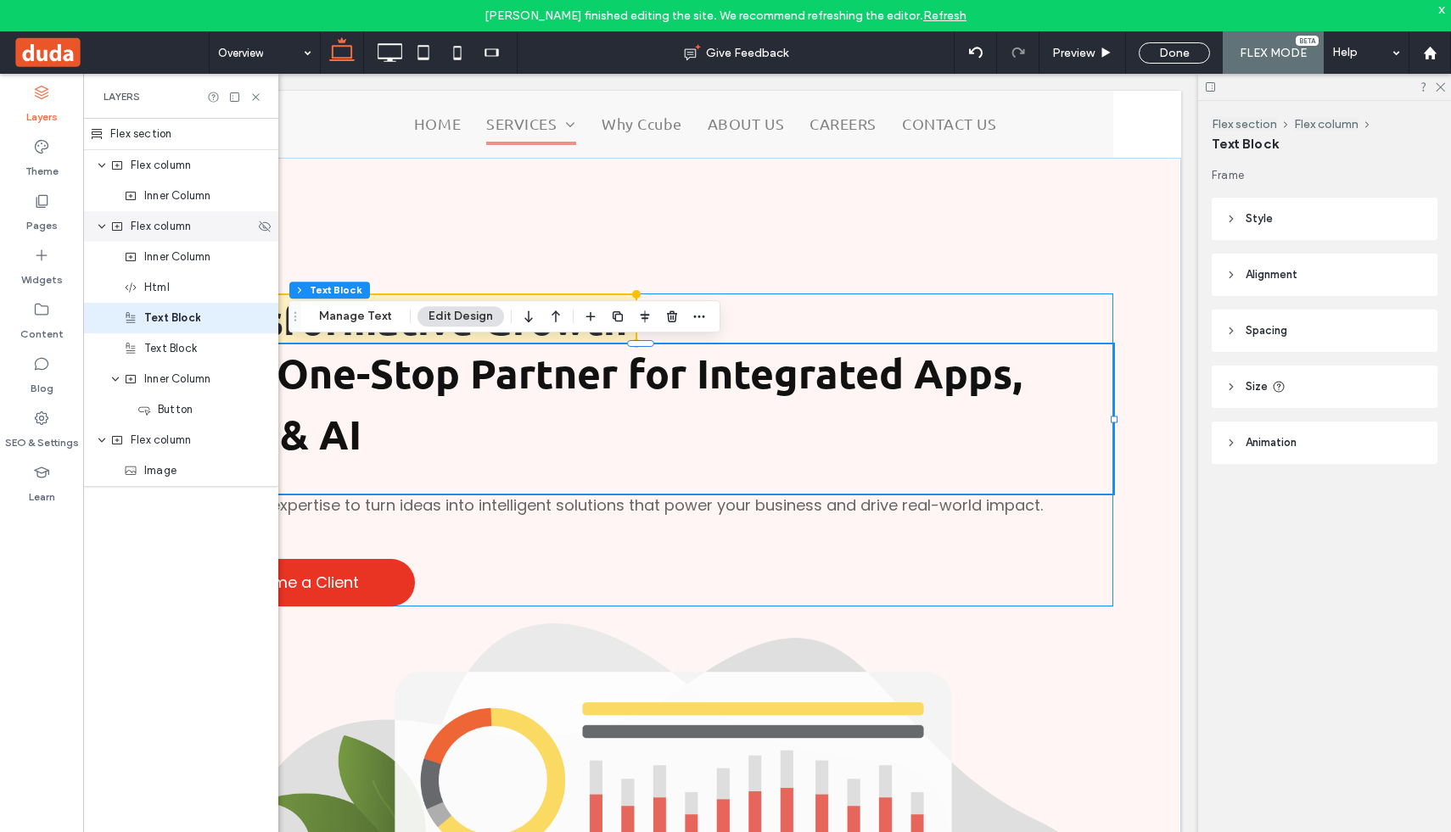
click at [149, 227] on span "Flex column" at bounding box center [161, 226] width 60 height 17
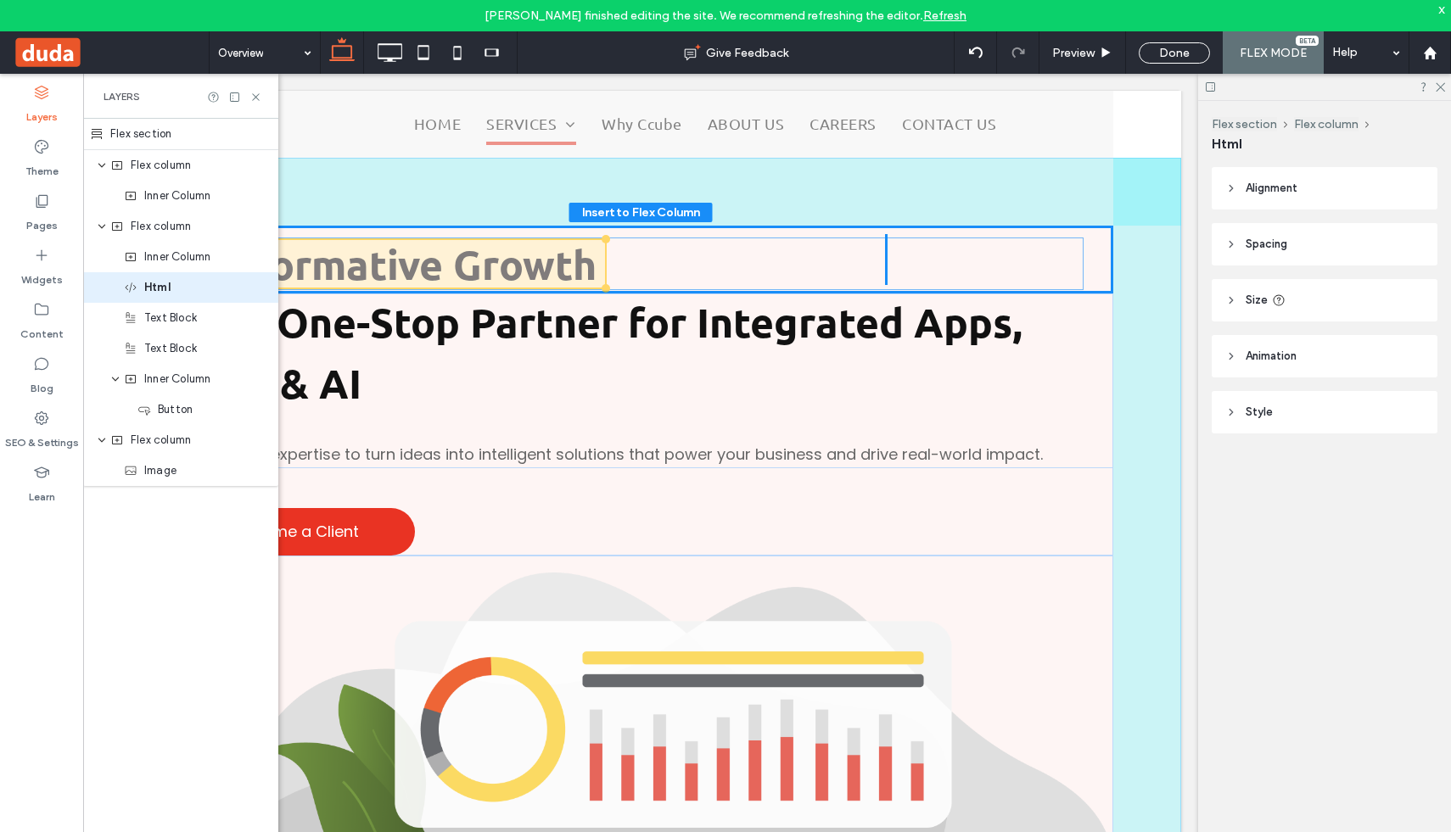
drag, startPoint x: 749, startPoint y: 320, endPoint x: 719, endPoint y: 265, distance: 63.1
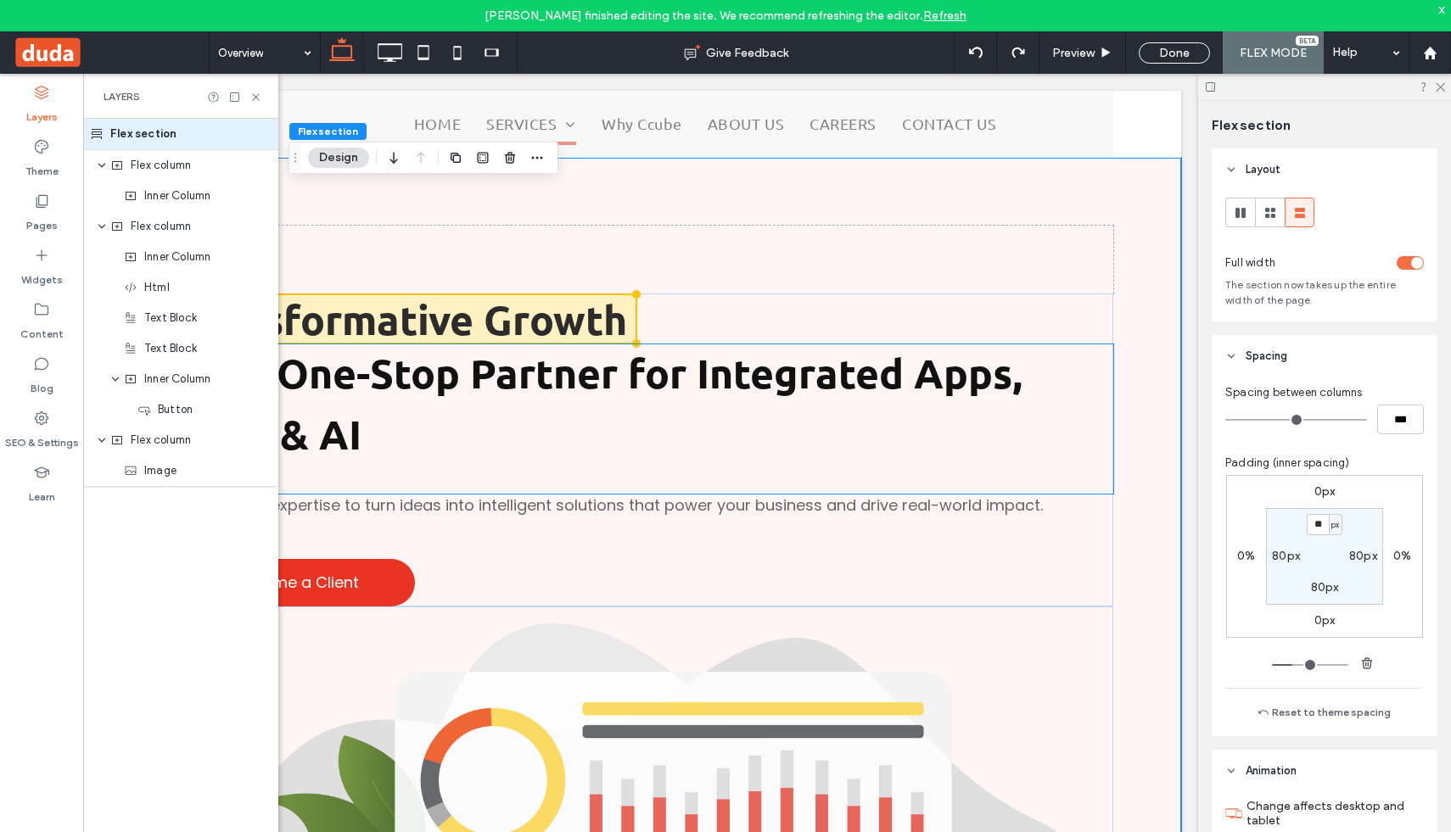
scroll to position [84, 0]
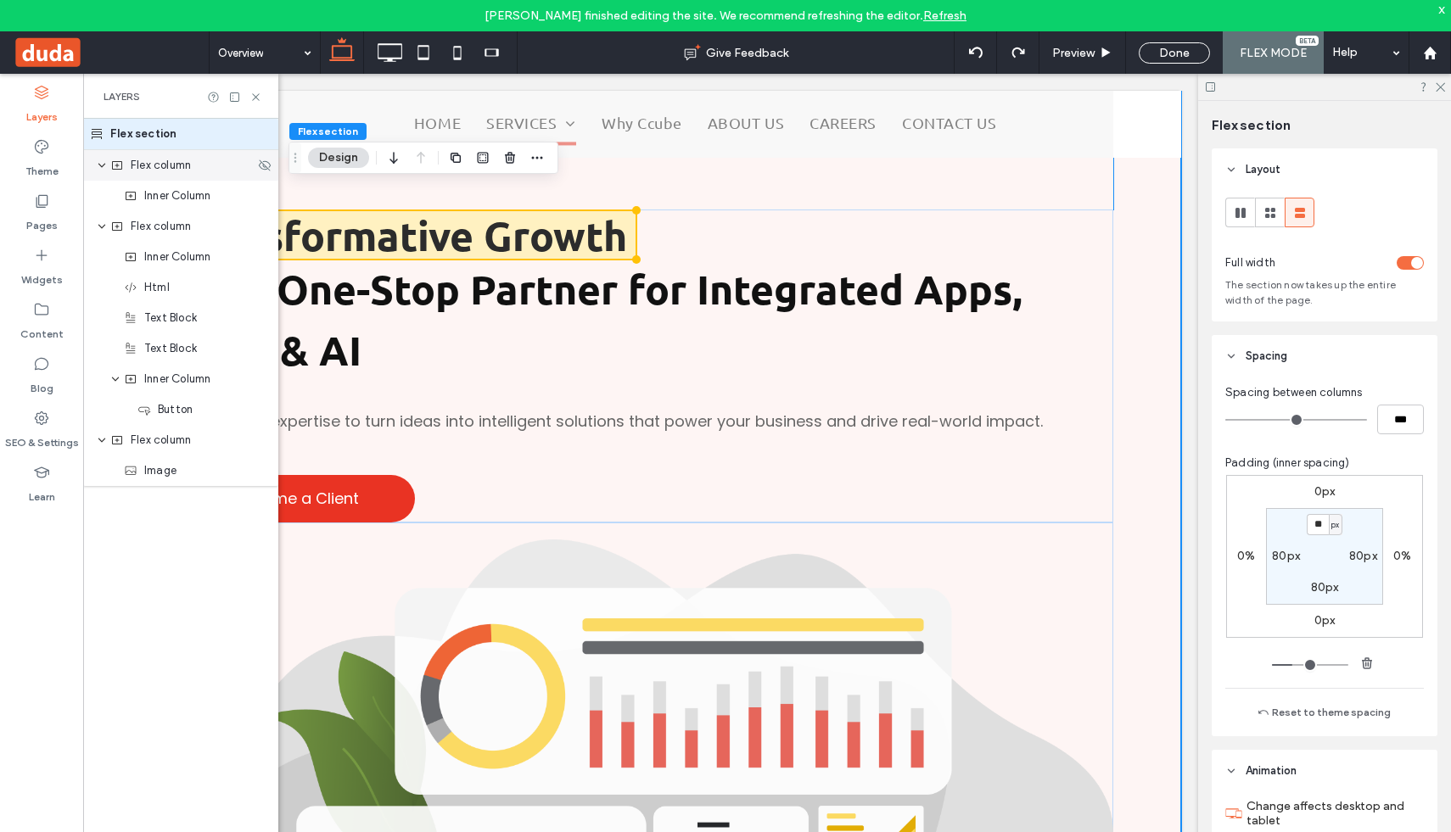
click at [136, 167] on span "Flex column" at bounding box center [161, 165] width 60 height 17
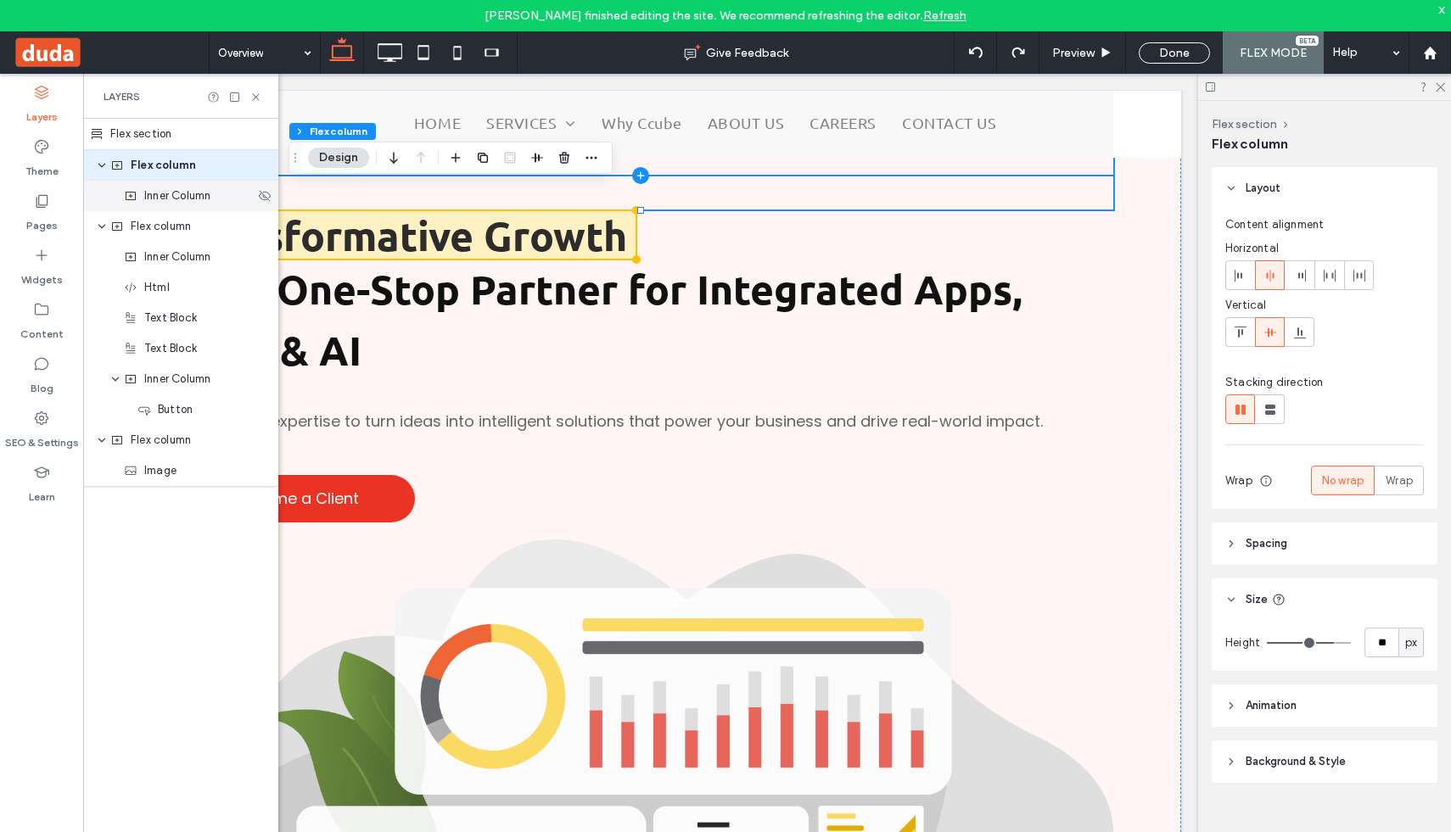
click at [176, 200] on span "Inner Column" at bounding box center [177, 196] width 66 height 17
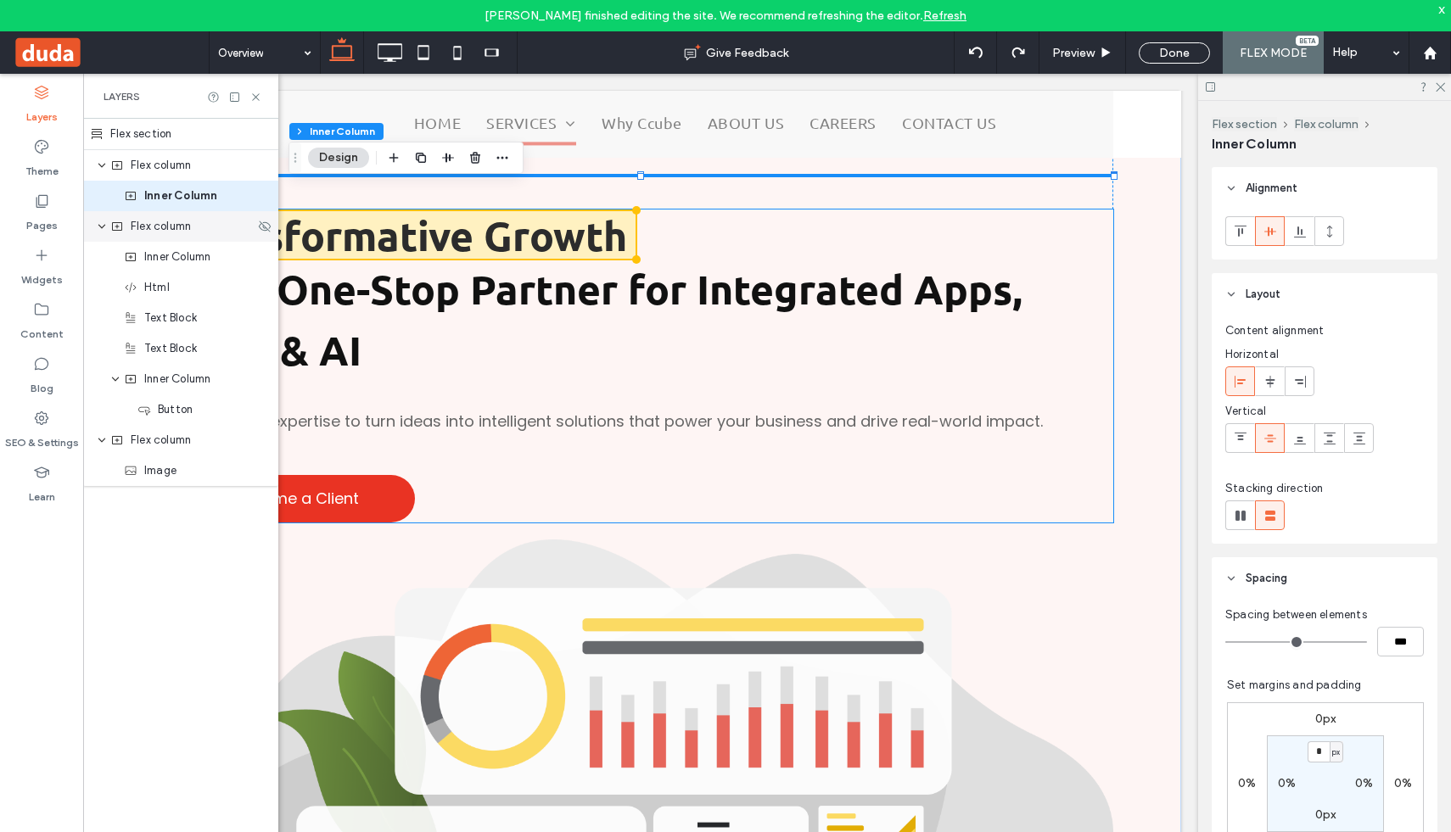
click at [159, 233] on span "Flex column" at bounding box center [161, 226] width 60 height 17
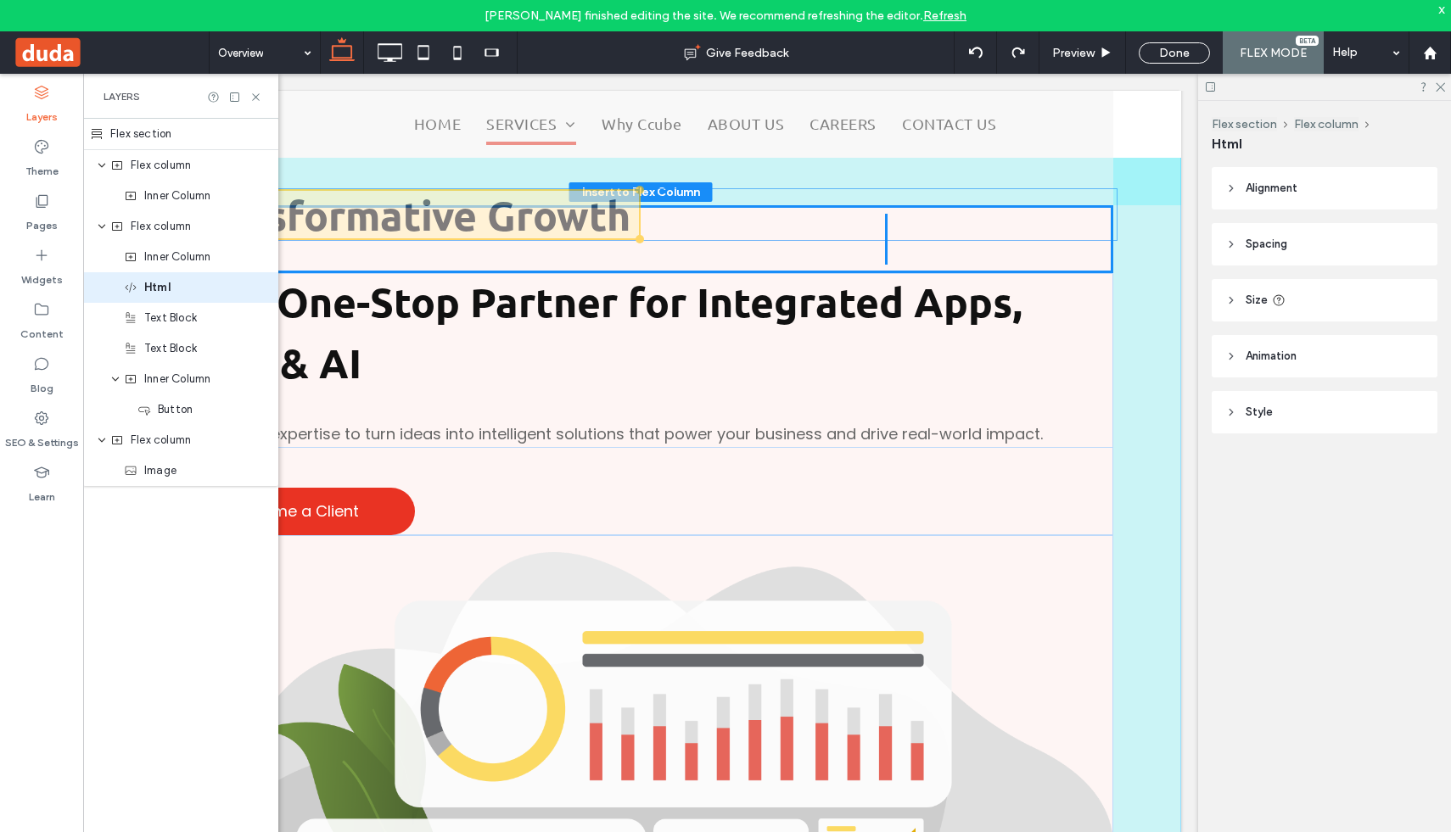
scroll to position [0, 0]
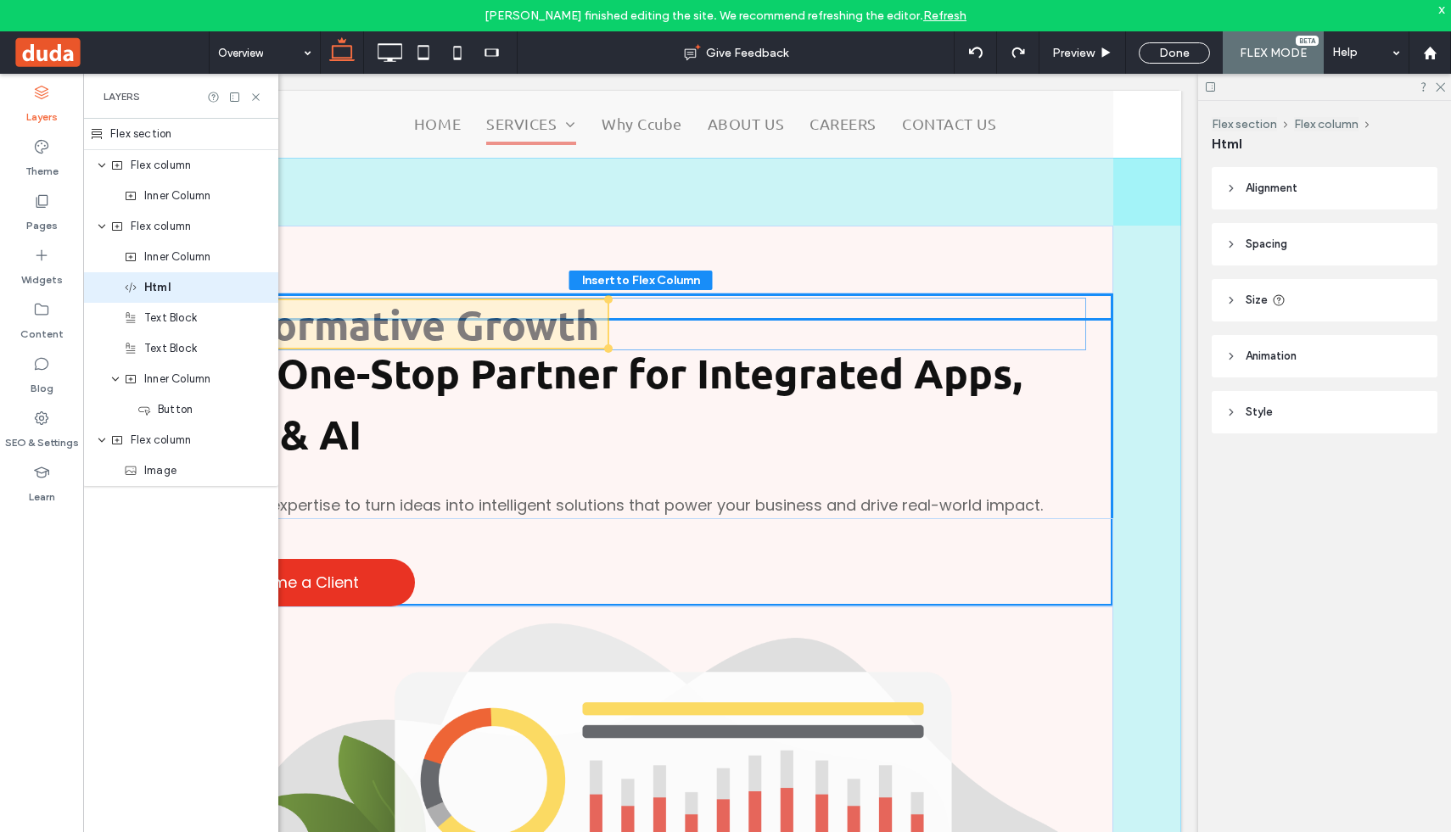
drag, startPoint x: 653, startPoint y: 211, endPoint x: 625, endPoint y: 300, distance: 93.4
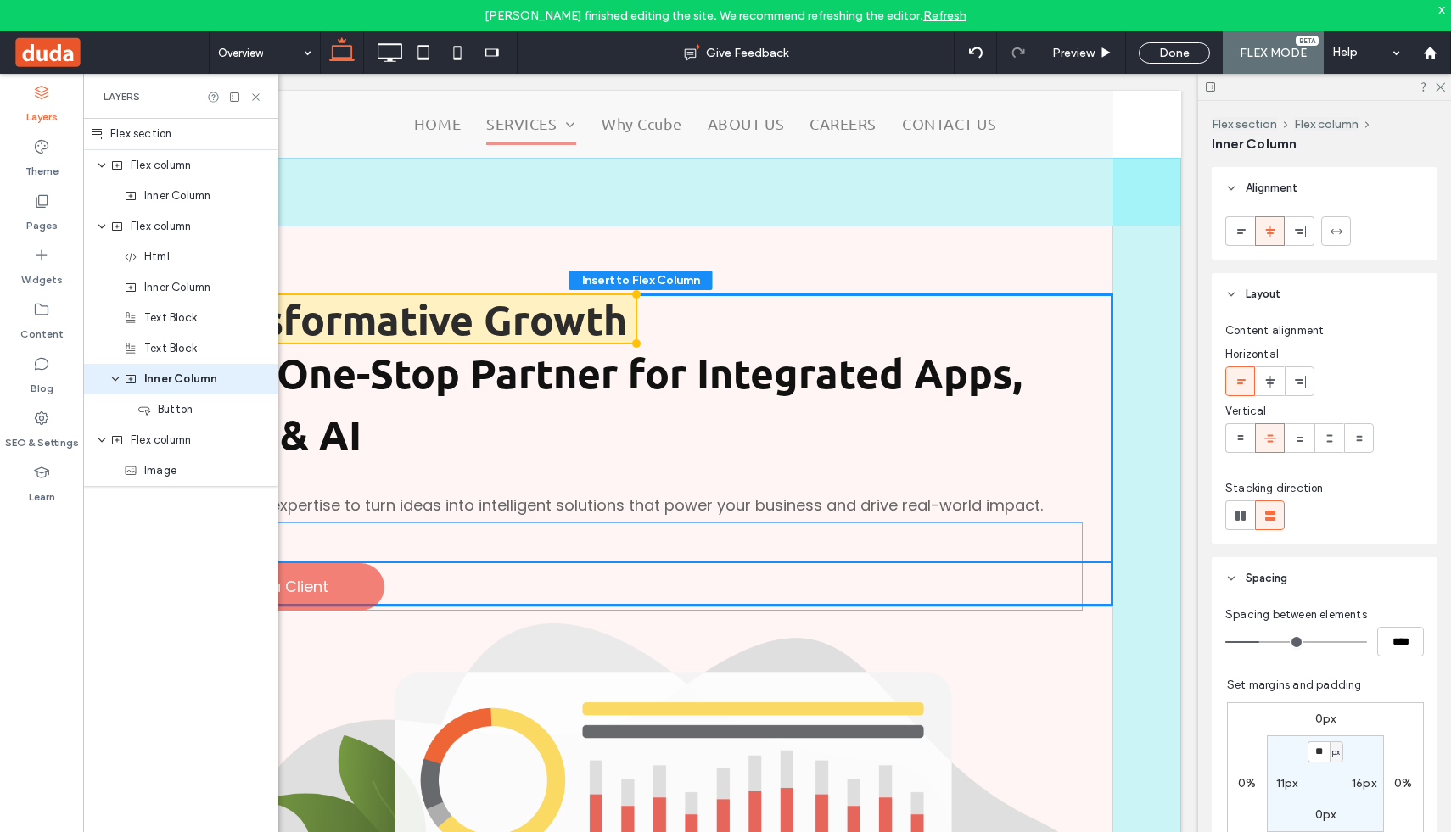
drag, startPoint x: 703, startPoint y: 562, endPoint x: 674, endPoint y: 563, distance: 29.7
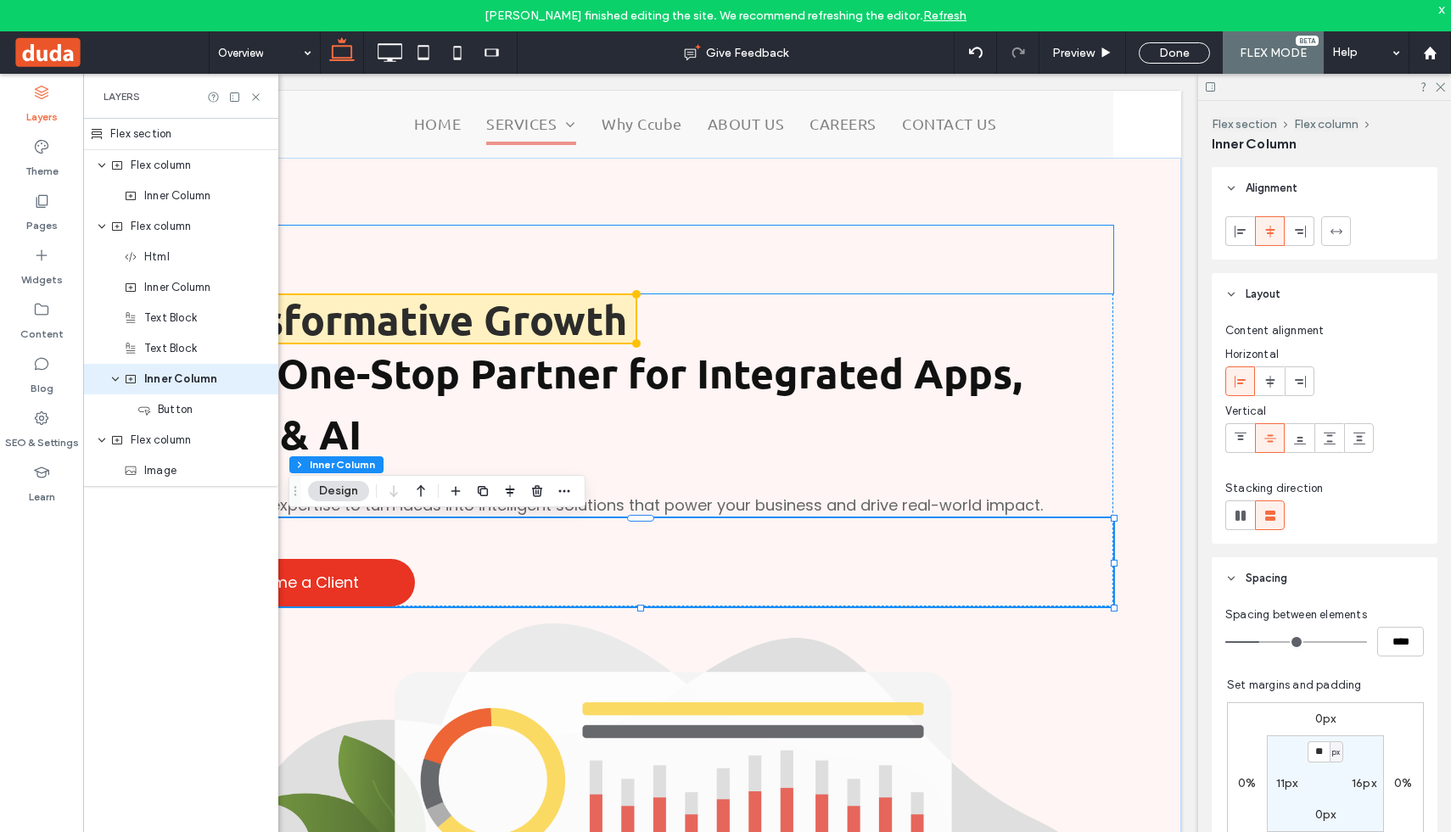
click at [1101, 245] on div at bounding box center [640, 260] width 945 height 68
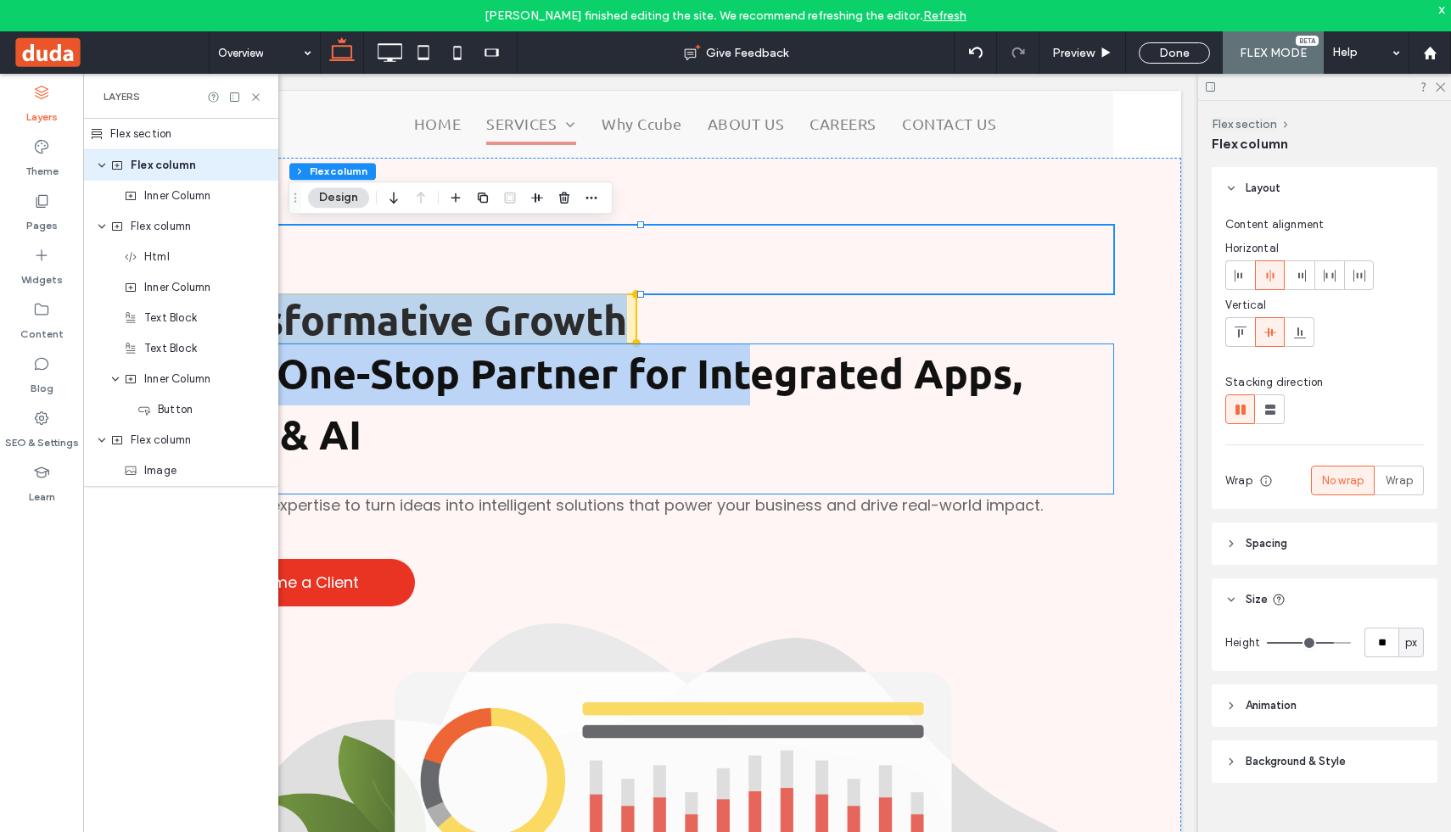
drag, startPoint x: 730, startPoint y: 255, endPoint x: 750, endPoint y: 353, distance: 100.5
click at [750, 353] on div "Transformative Growth Your One-Stop Partner for Integrated Apps, Data & AI End-…" at bounding box center [640, 794] width 1081 height 1273
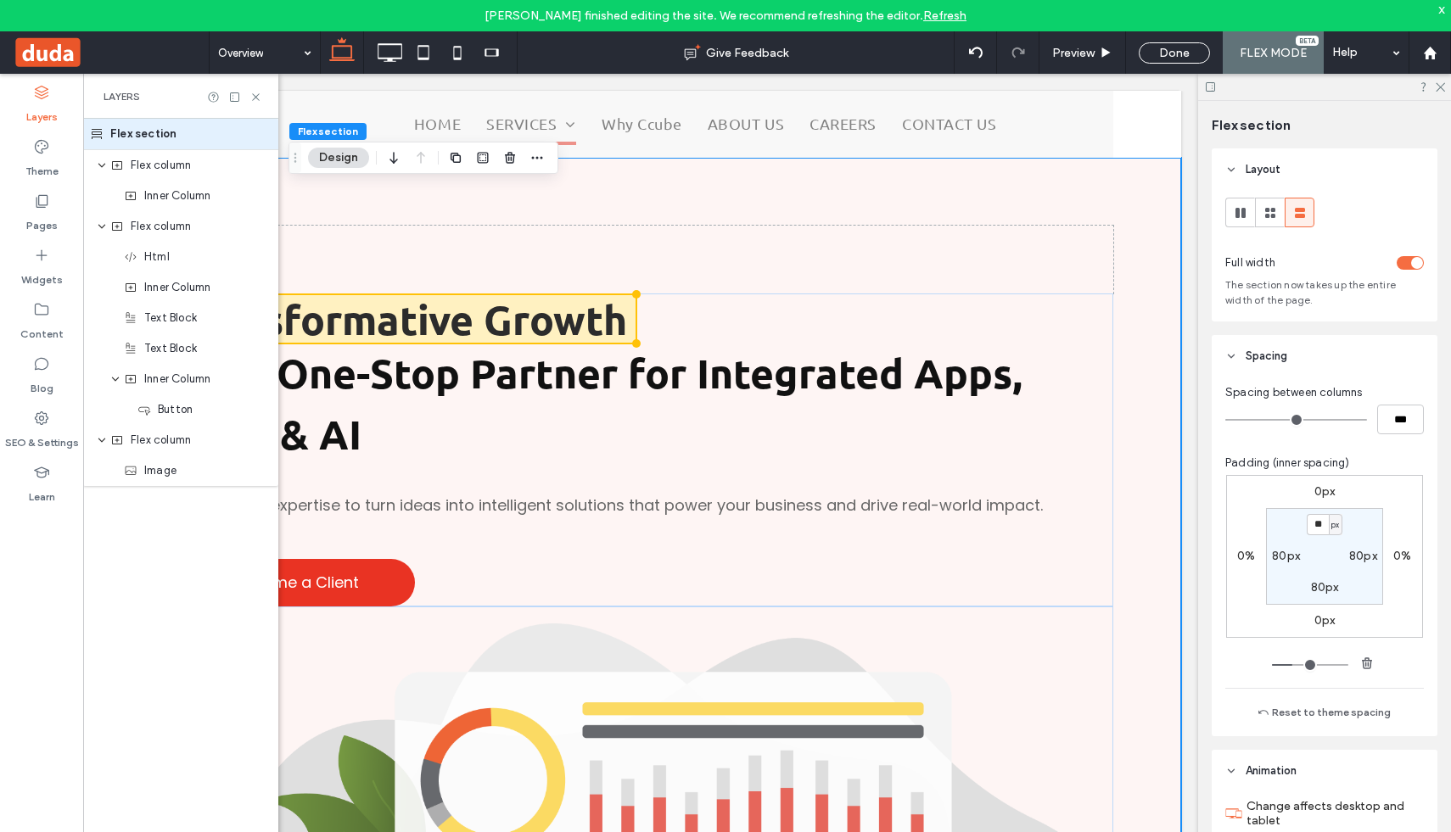
drag, startPoint x: 760, startPoint y: 259, endPoint x: 804, endPoint y: 218, distance: 60.1
click at [804, 218] on div "Transformative Growth Your One-Stop Partner for Integrated Apps, Data & AI End-…" at bounding box center [640, 794] width 1081 height 1273
click at [254, 95] on icon at bounding box center [255, 97] width 13 height 13
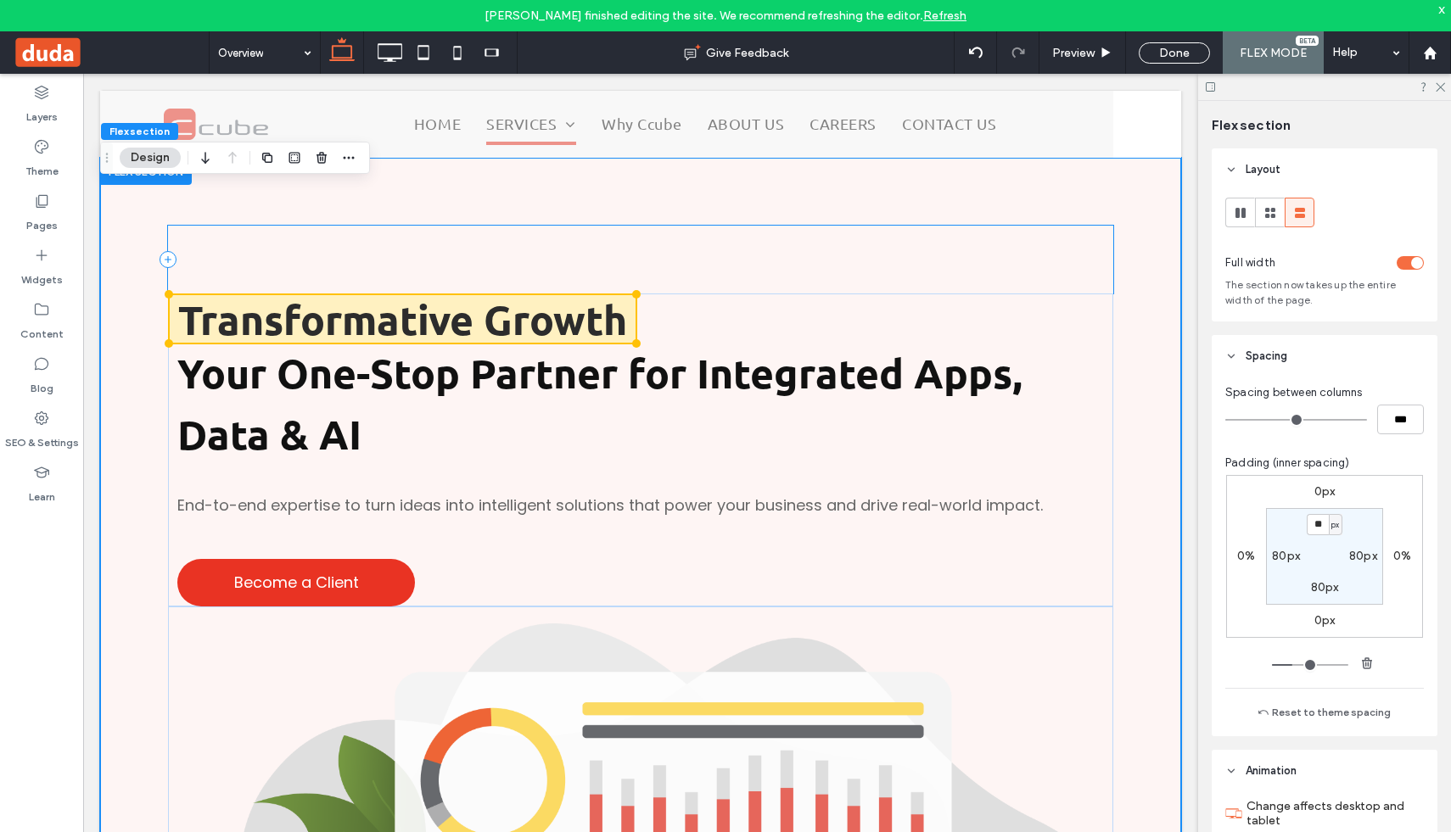
click at [388, 261] on div at bounding box center [640, 260] width 945 height 68
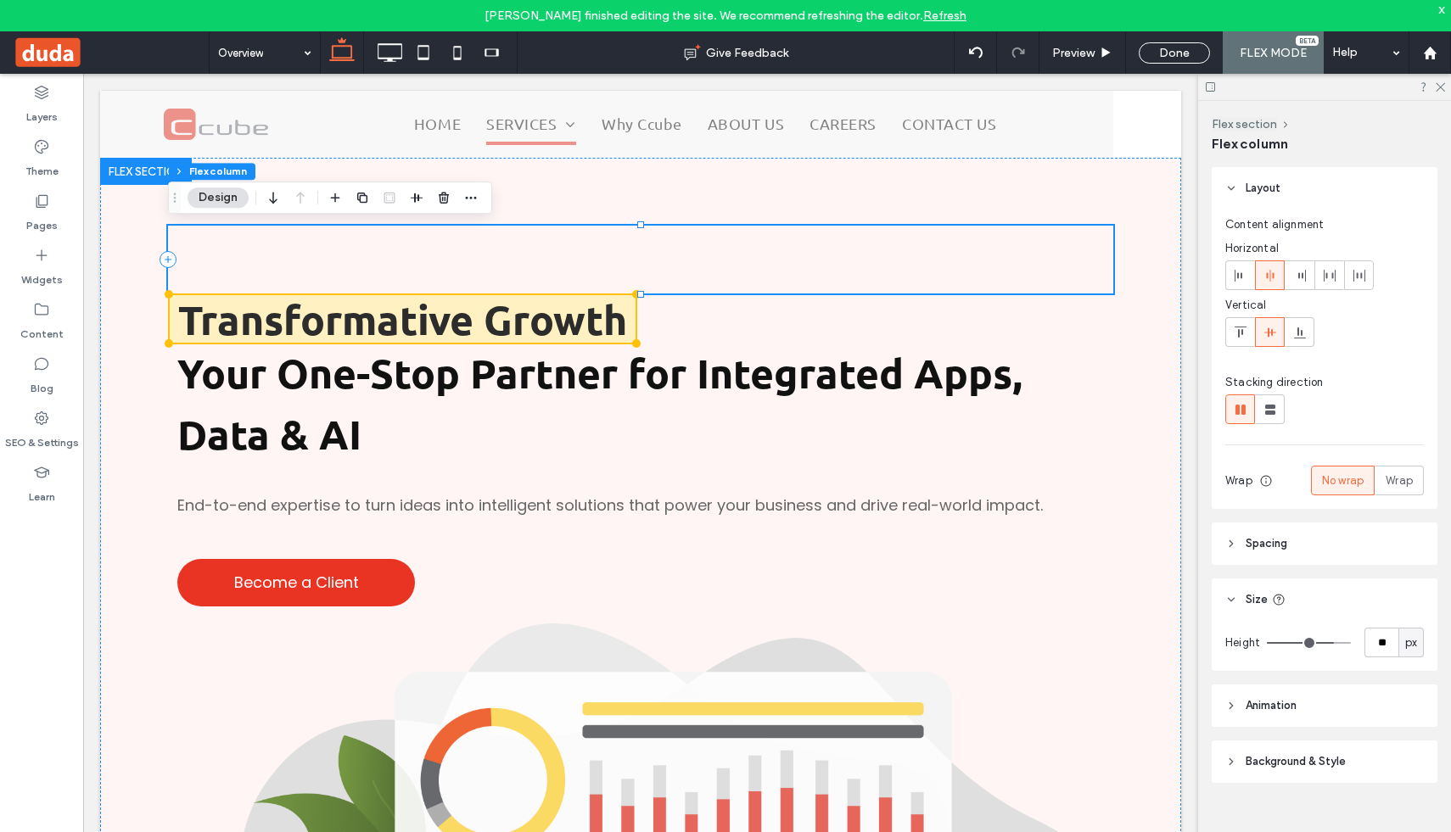
drag, startPoint x: 388, startPoint y: 261, endPoint x: 267, endPoint y: 255, distance: 120.6
click at [267, 255] on div at bounding box center [640, 260] width 945 height 68
click at [167, 254] on icon at bounding box center [168, 259] width 17 height 17
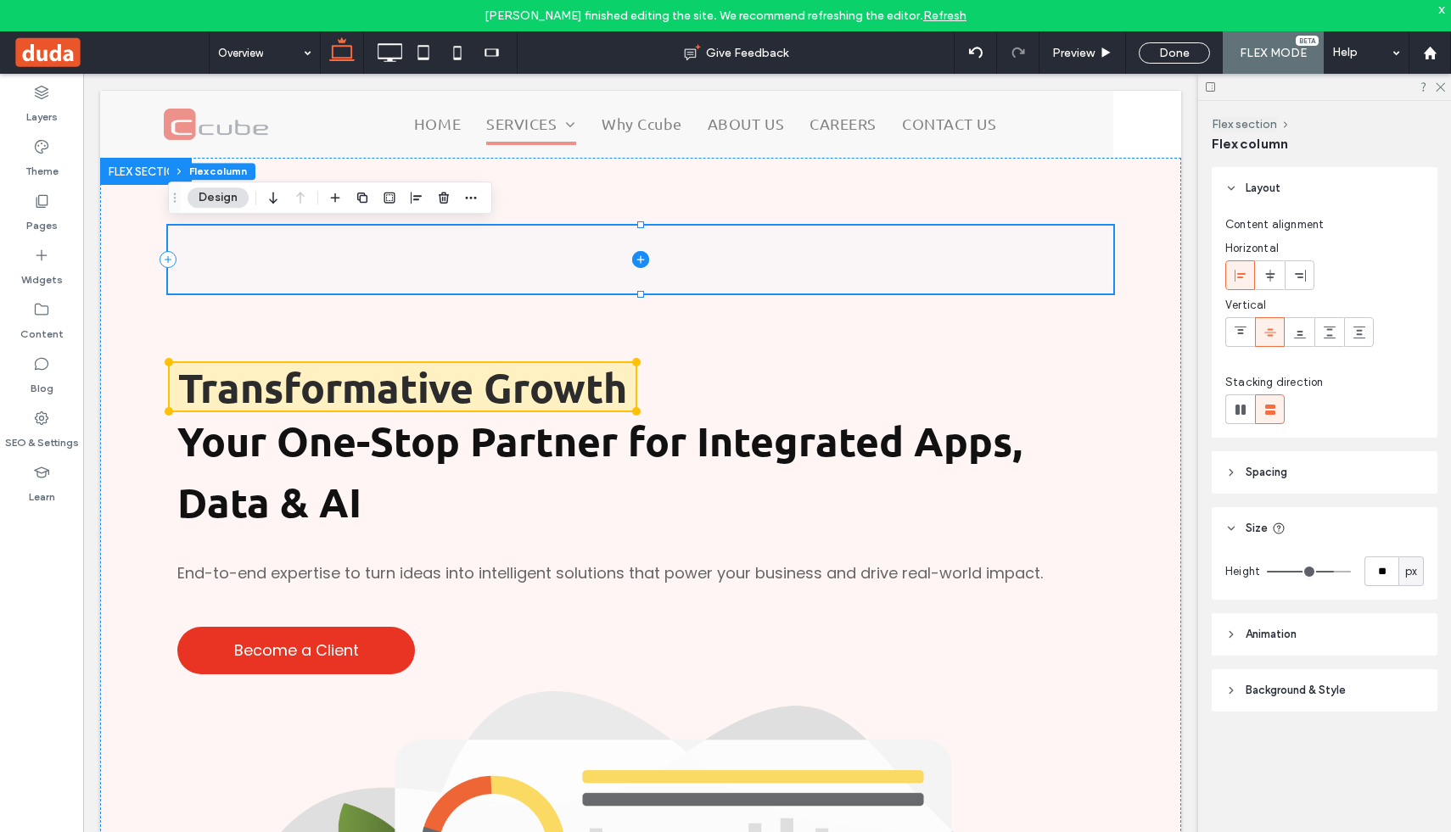
drag, startPoint x: 255, startPoint y: 327, endPoint x: 316, endPoint y: 259, distance: 91.3
click at [316, 259] on div "Transformative Growth Your One-Stop Partner for Integrated Apps, Data & AI End-…" at bounding box center [640, 828] width 1081 height 1341
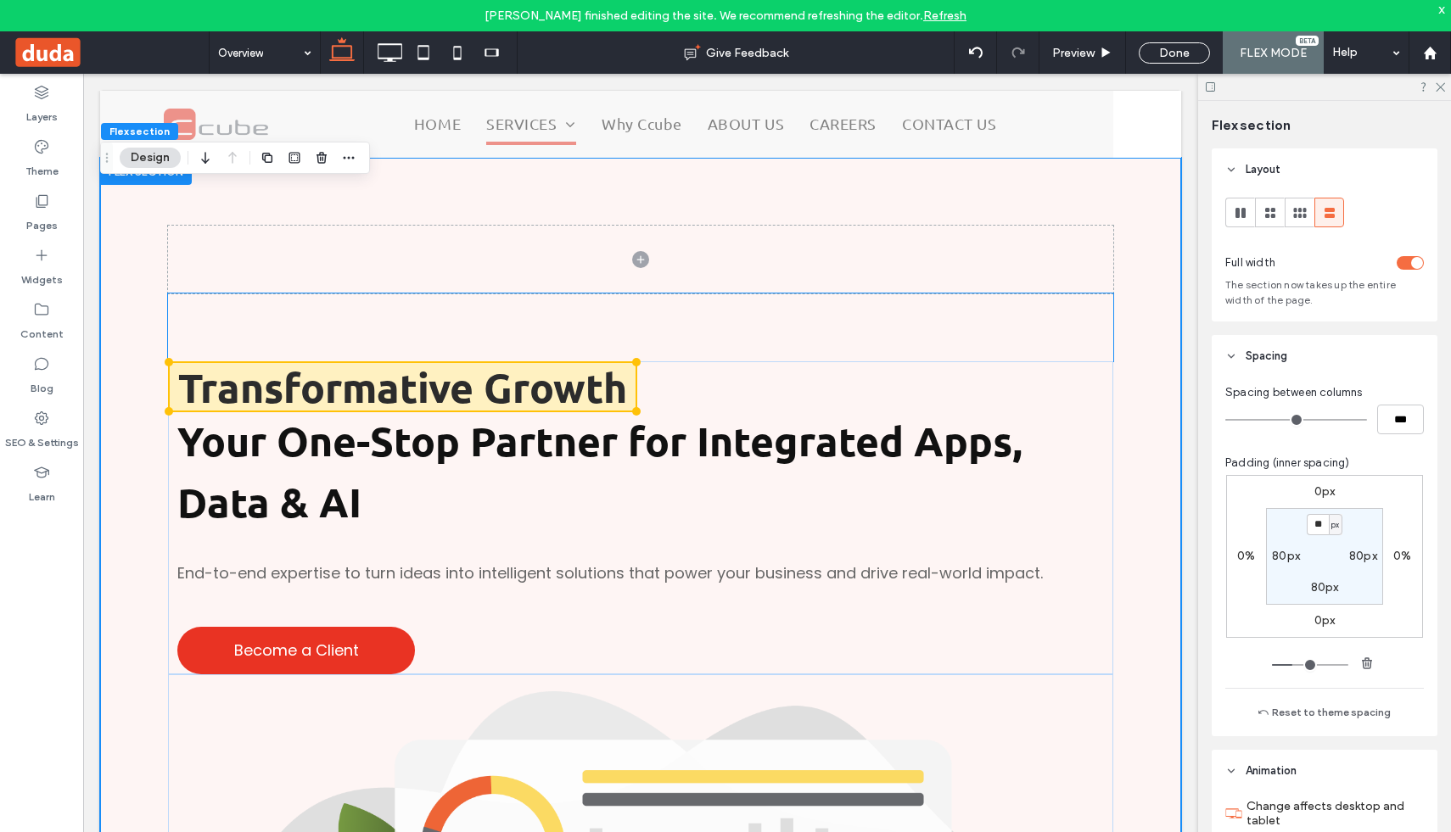
click at [303, 328] on div at bounding box center [640, 328] width 945 height 68
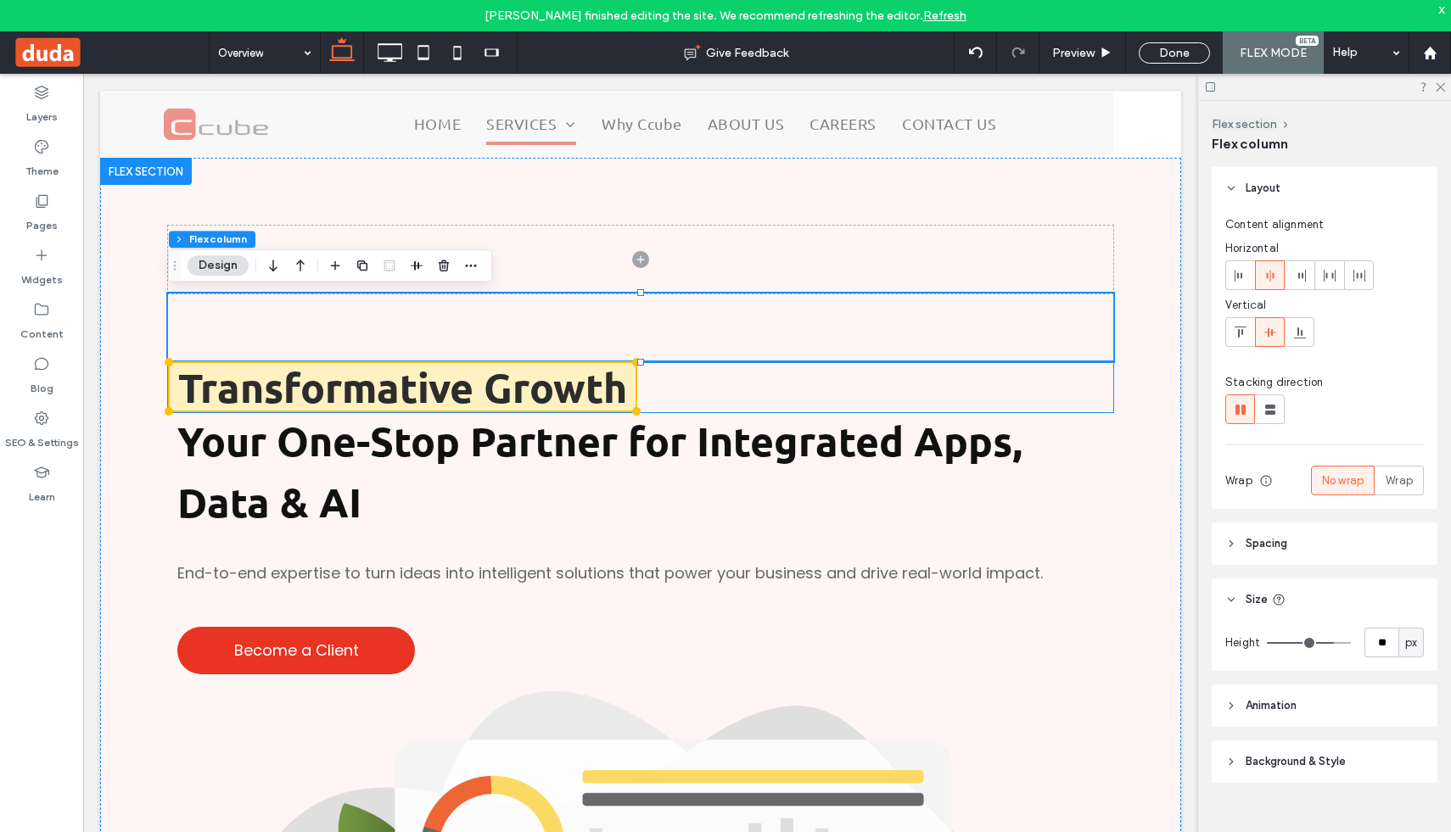
drag, startPoint x: 303, startPoint y: 328, endPoint x: 287, endPoint y: 375, distance: 50.2
click at [287, 375] on div "Transformative Growth Your One-Stop Partner for Integrated Apps, Data & AI End-…" at bounding box center [640, 828] width 1081 height 1341
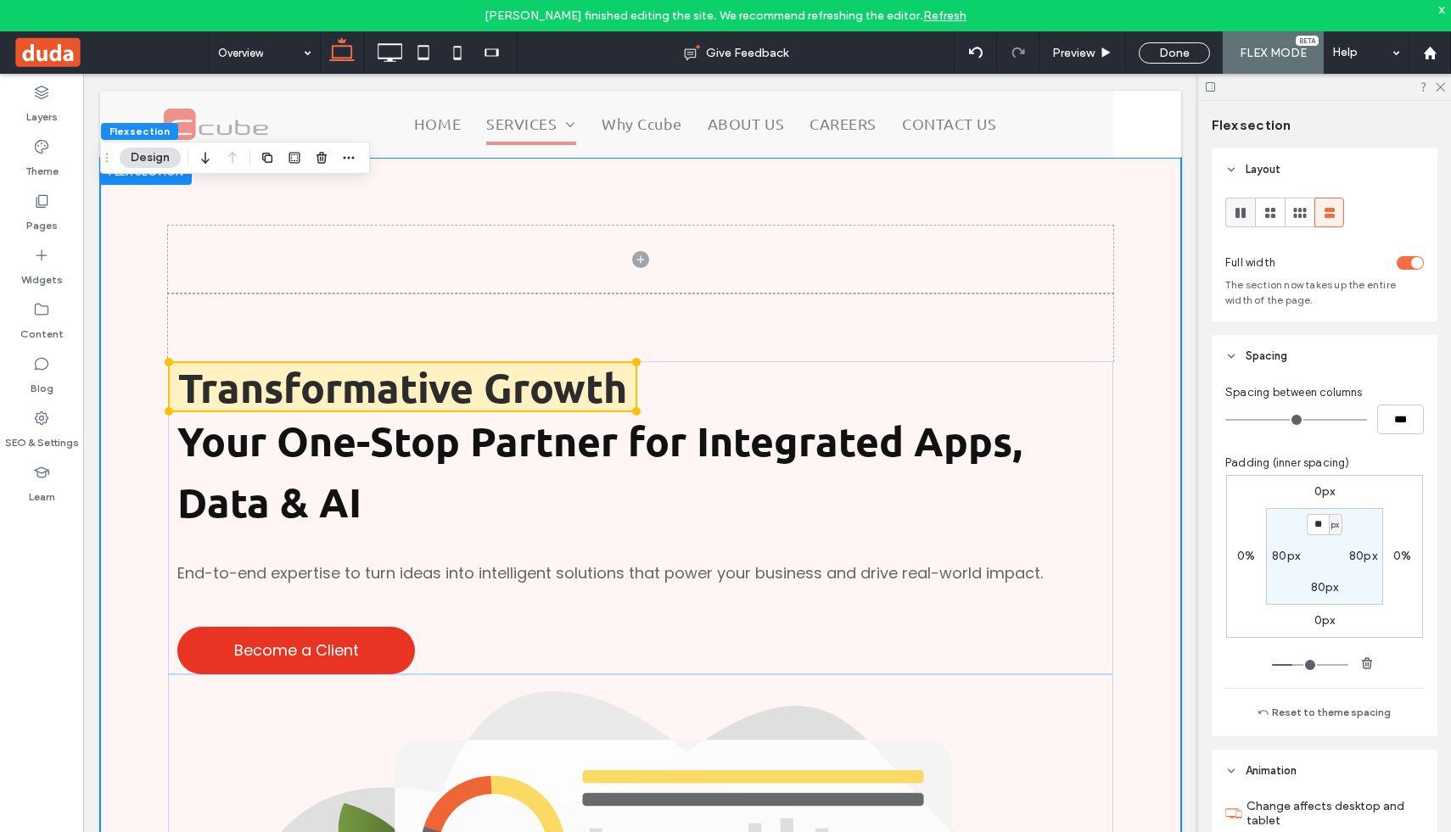
click at [1242, 210] on use at bounding box center [1241, 213] width 10 height 10
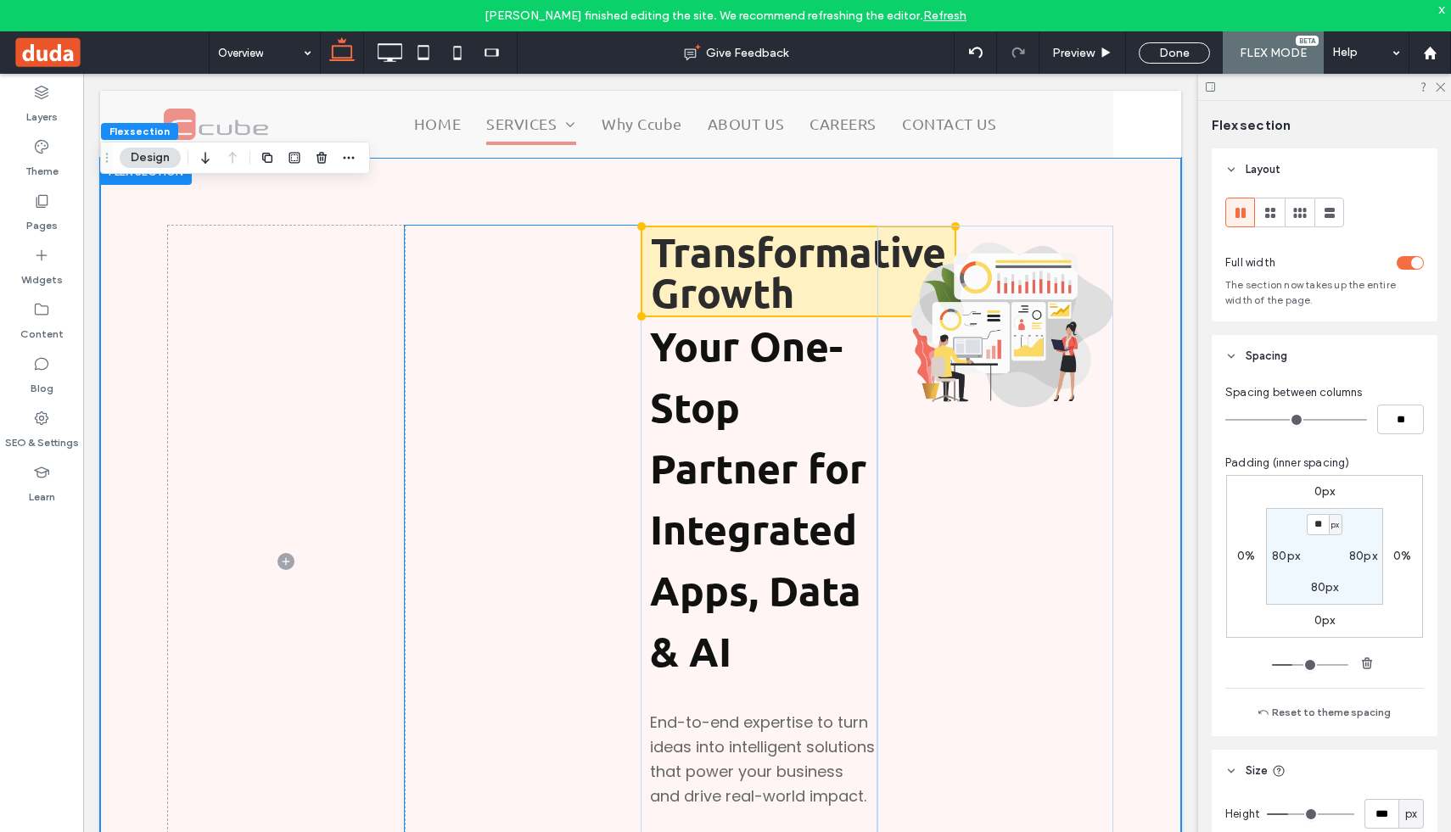
click at [562, 356] on div at bounding box center [523, 561] width 237 height 671
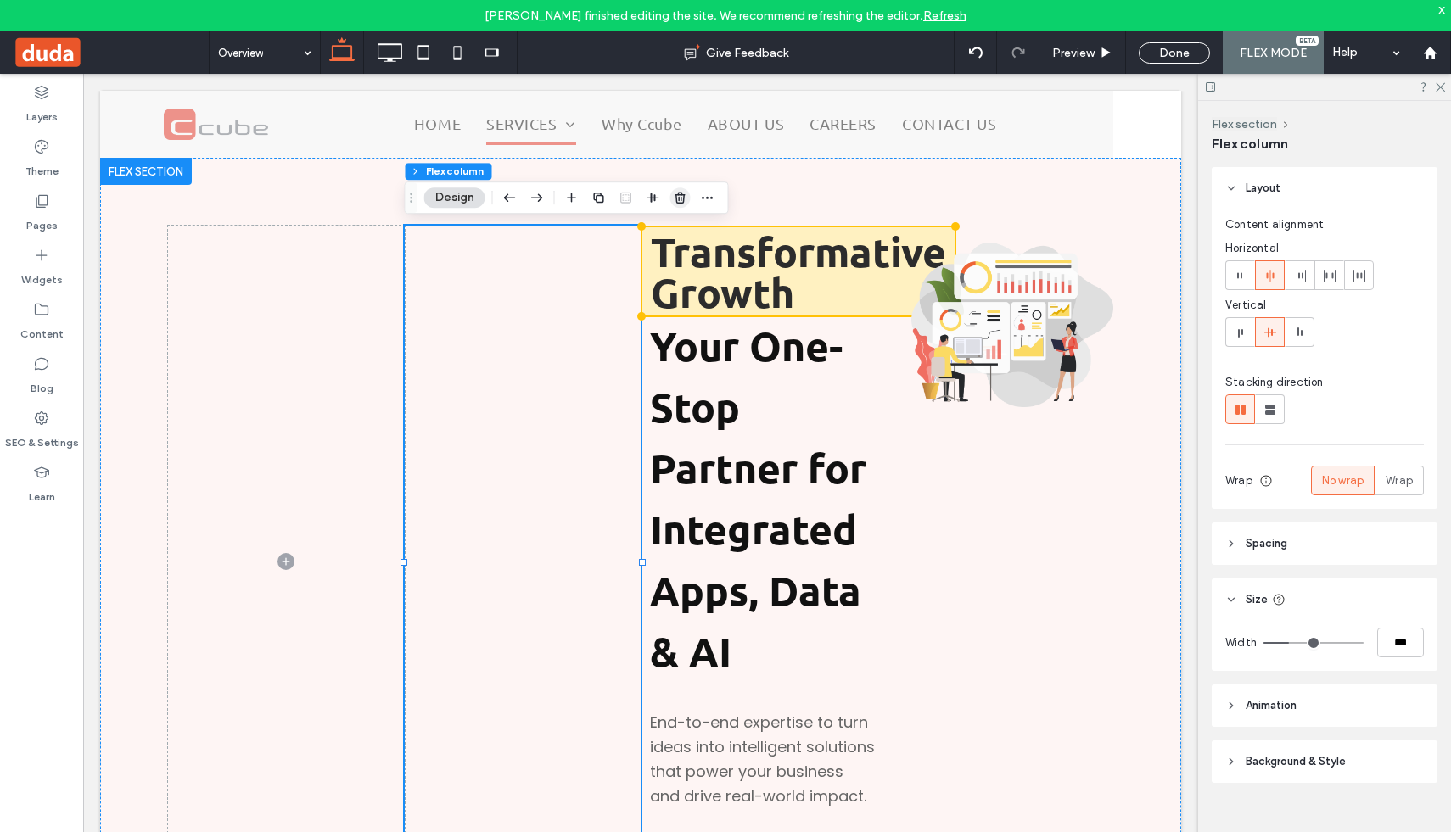
click at [682, 191] on icon "button" at bounding box center [681, 198] width 14 height 14
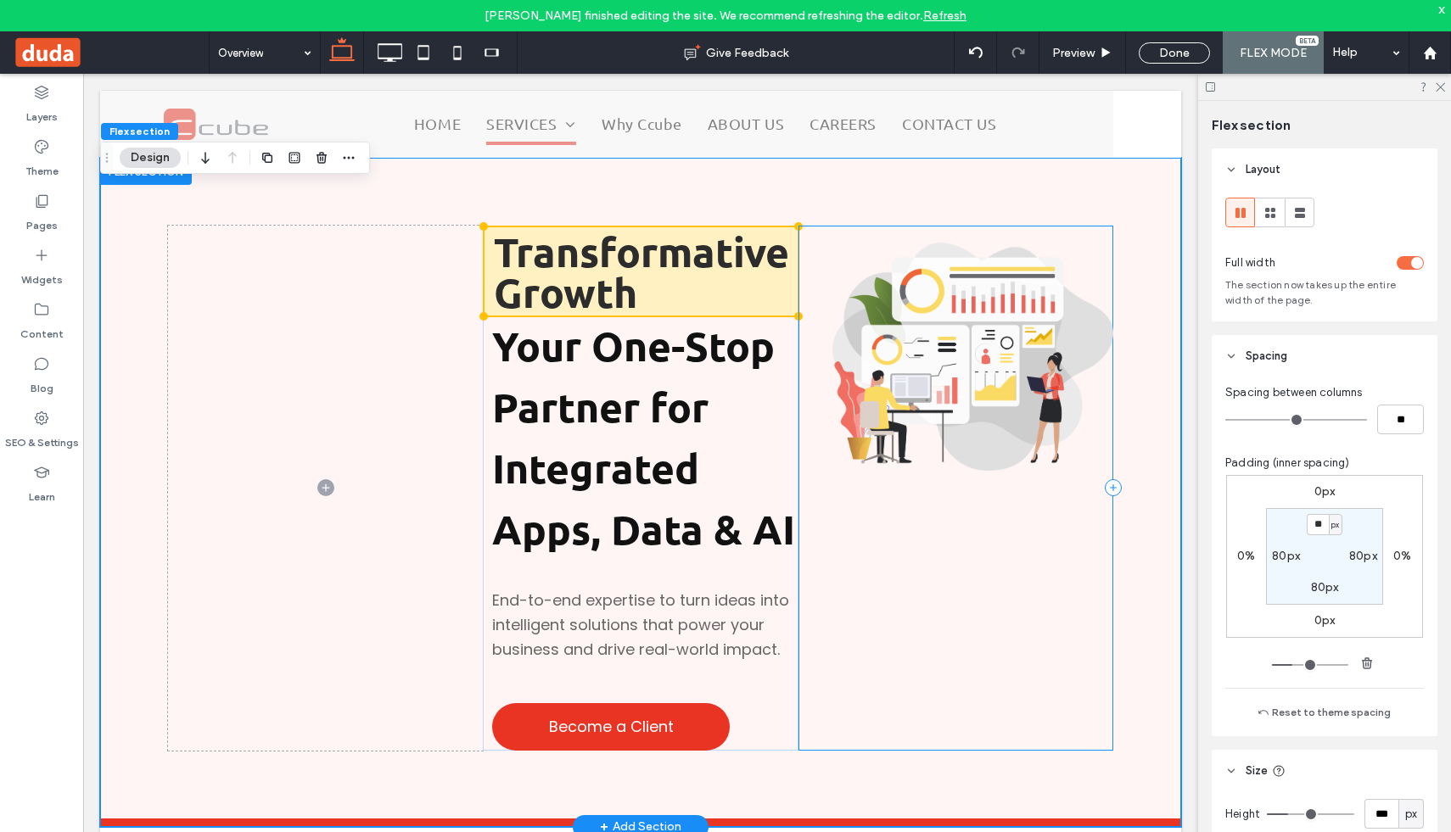
drag, startPoint x: 896, startPoint y: 709, endPoint x: 942, endPoint y: 675, distance: 56.5
click at [943, 675] on div at bounding box center [956, 488] width 315 height 524
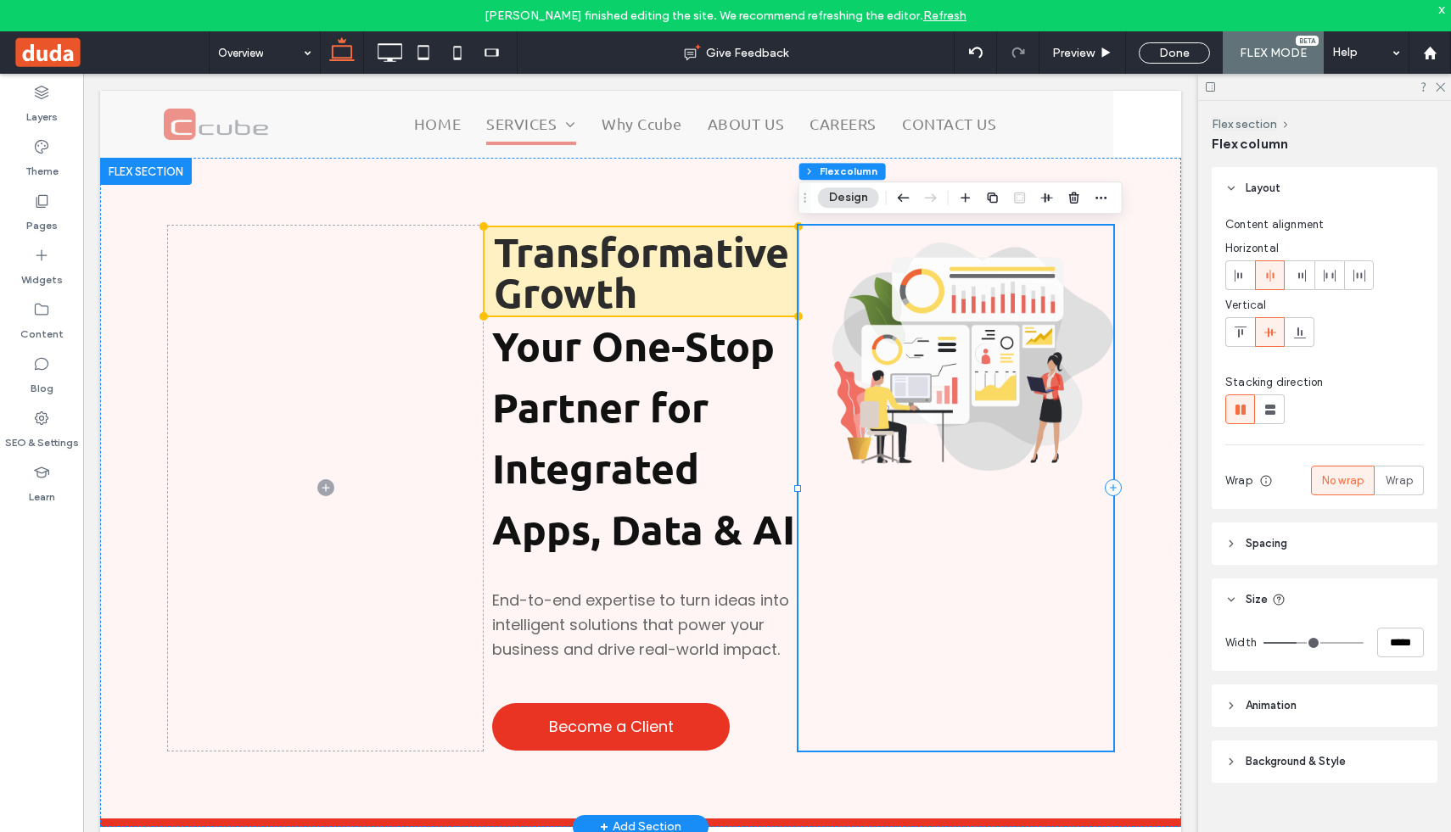
click at [942, 675] on div at bounding box center [956, 488] width 315 height 524
drag, startPoint x: 942, startPoint y: 675, endPoint x: 833, endPoint y: 676, distance: 108.6
click at [833, 676] on div at bounding box center [956, 488] width 315 height 524
click at [322, 486] on icon at bounding box center [325, 487] width 17 height 17
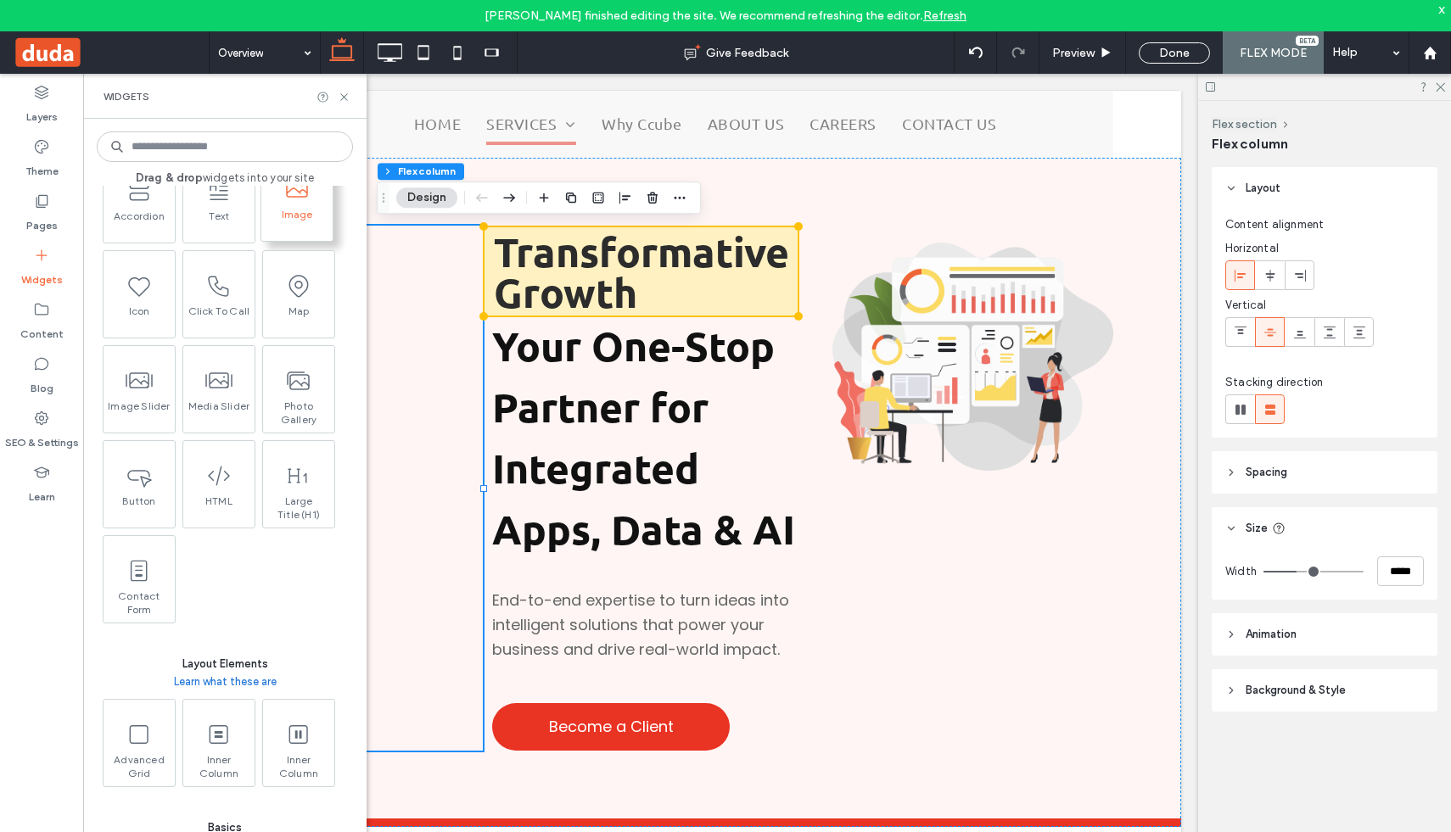
scroll to position [316, 0]
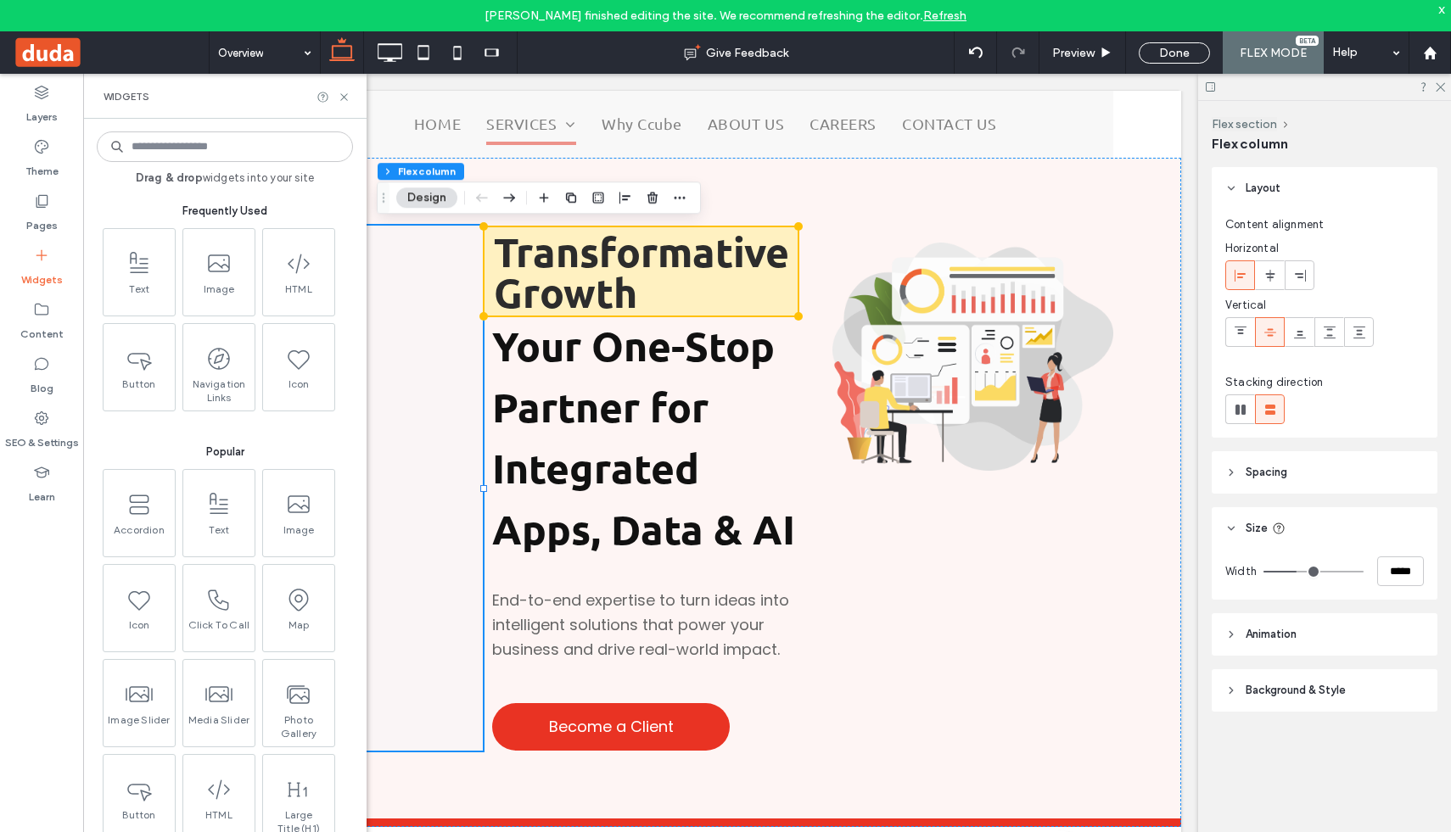
click at [402, 335] on span at bounding box center [325, 488] width 315 height 524
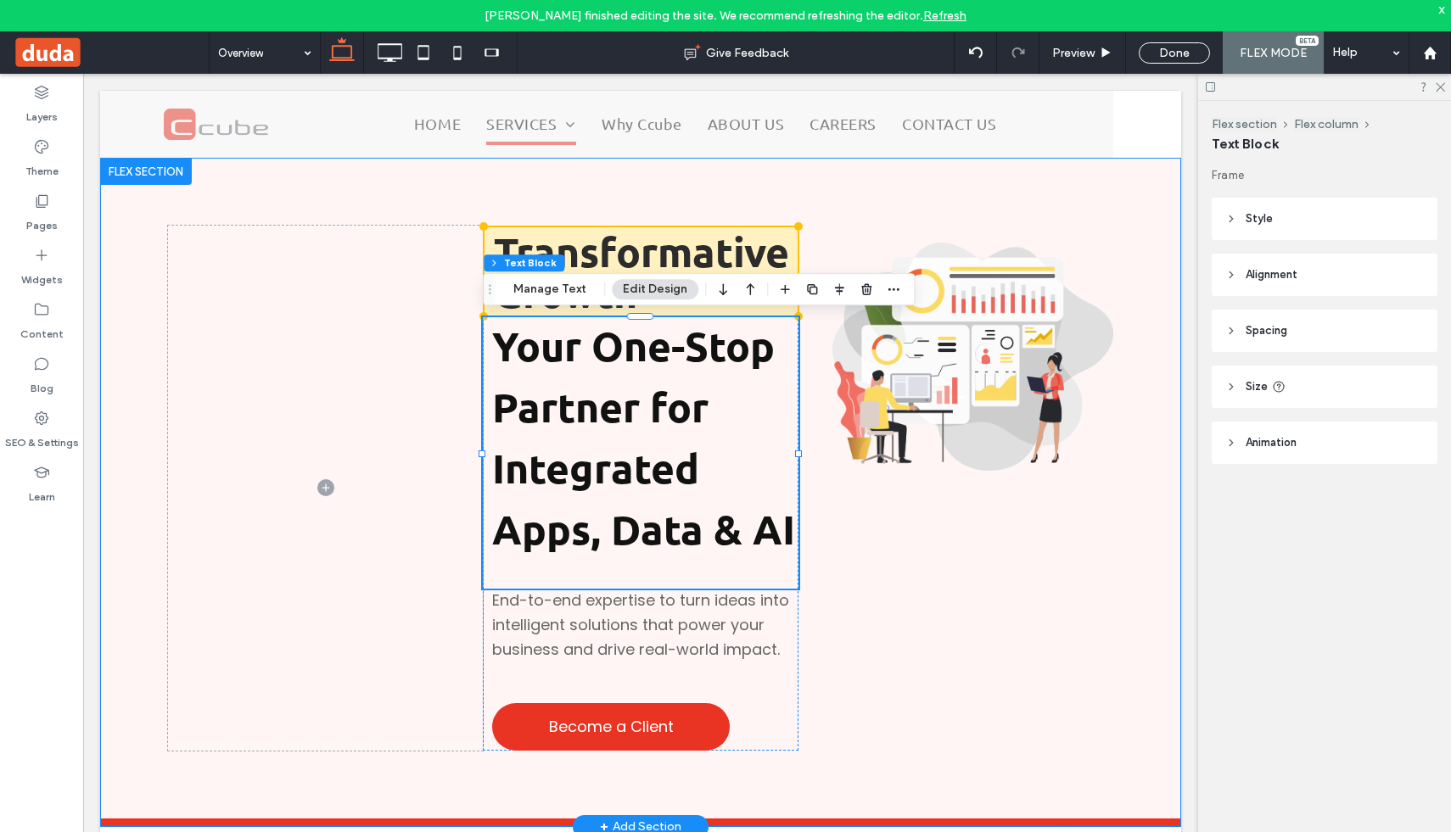
click at [614, 226] on div "Transformative Growth" at bounding box center [641, 272] width 316 height 92
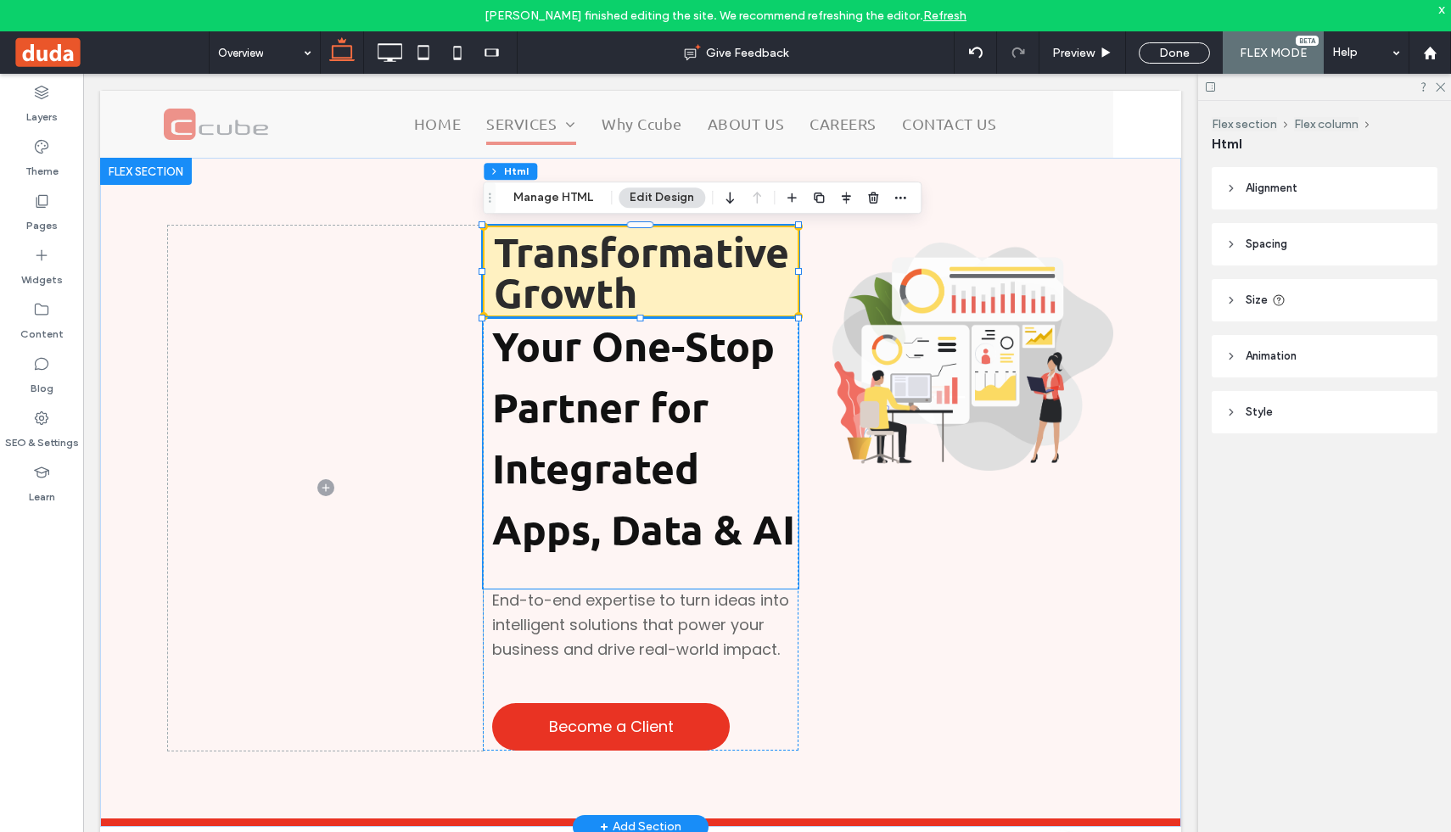
click at [615, 365] on strong "Your One-Stop Partner for Integrated Apps, Data & AI" at bounding box center [643, 437] width 303 height 234
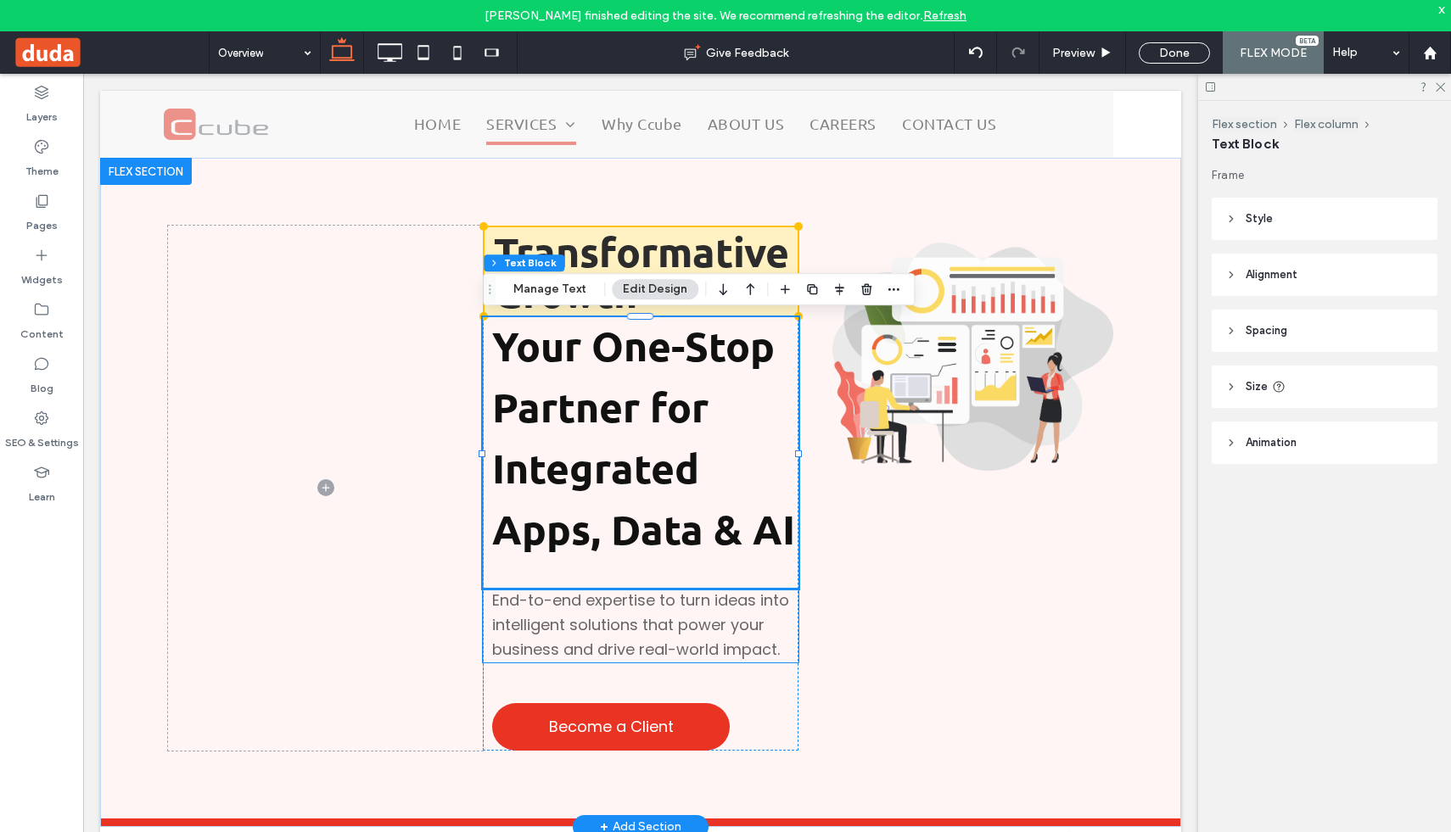
click at [797, 658] on p "End-to-end expertise to turn ideas into intelligent solutions that power your b…" at bounding box center [644, 625] width 305 height 73
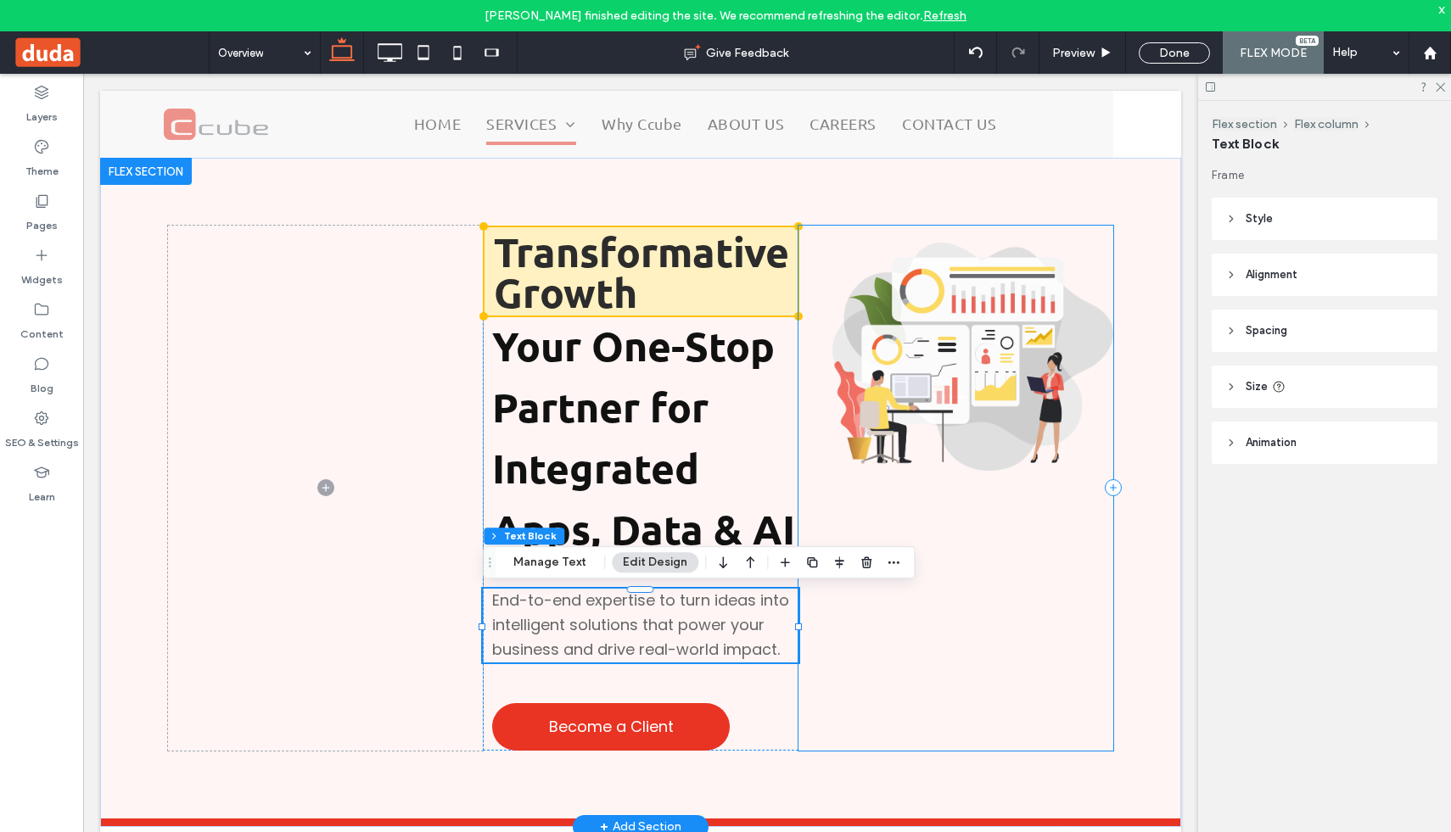
click at [866, 706] on div at bounding box center [956, 488] width 315 height 524
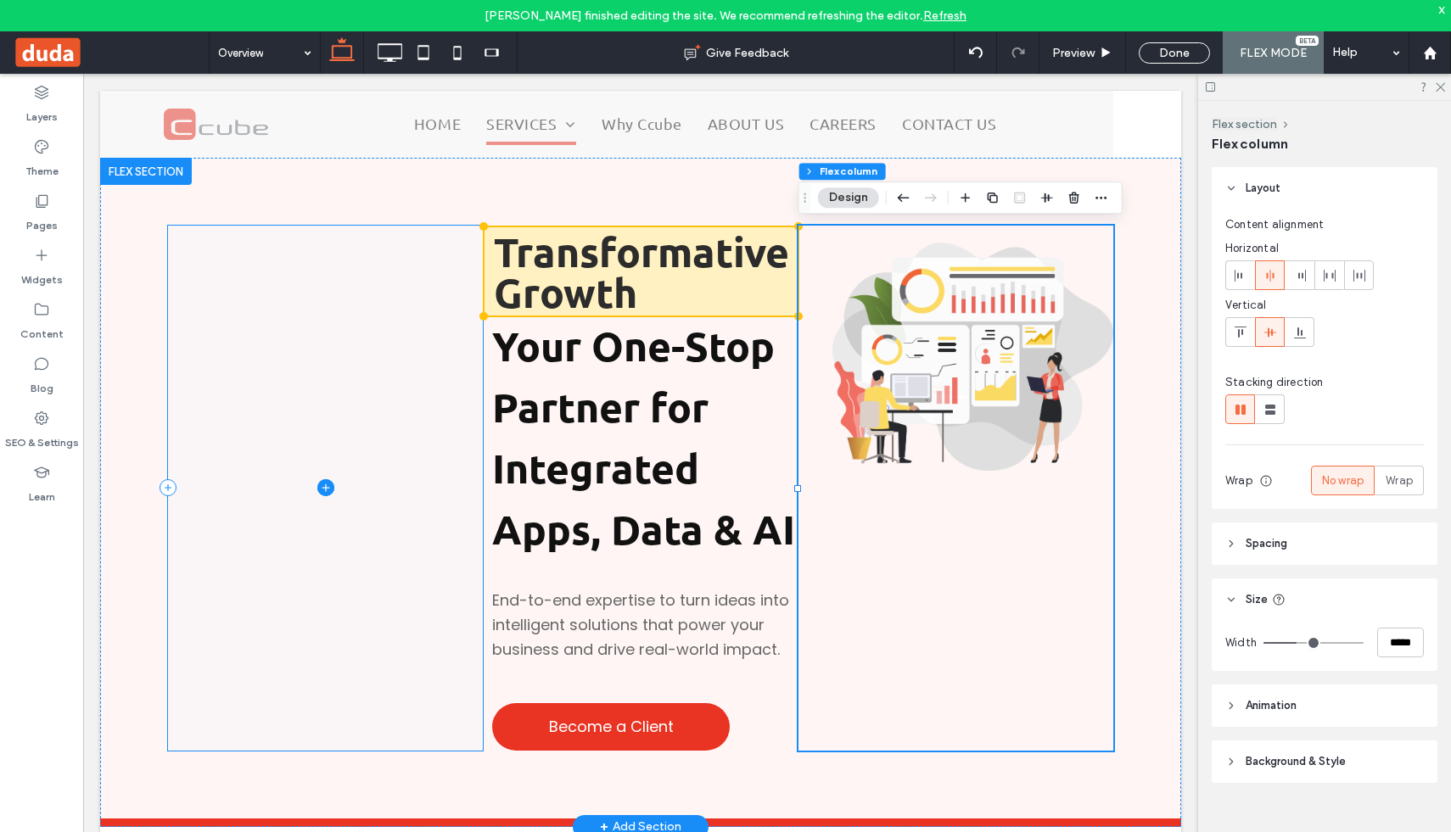
click at [356, 459] on span at bounding box center [325, 488] width 315 height 524
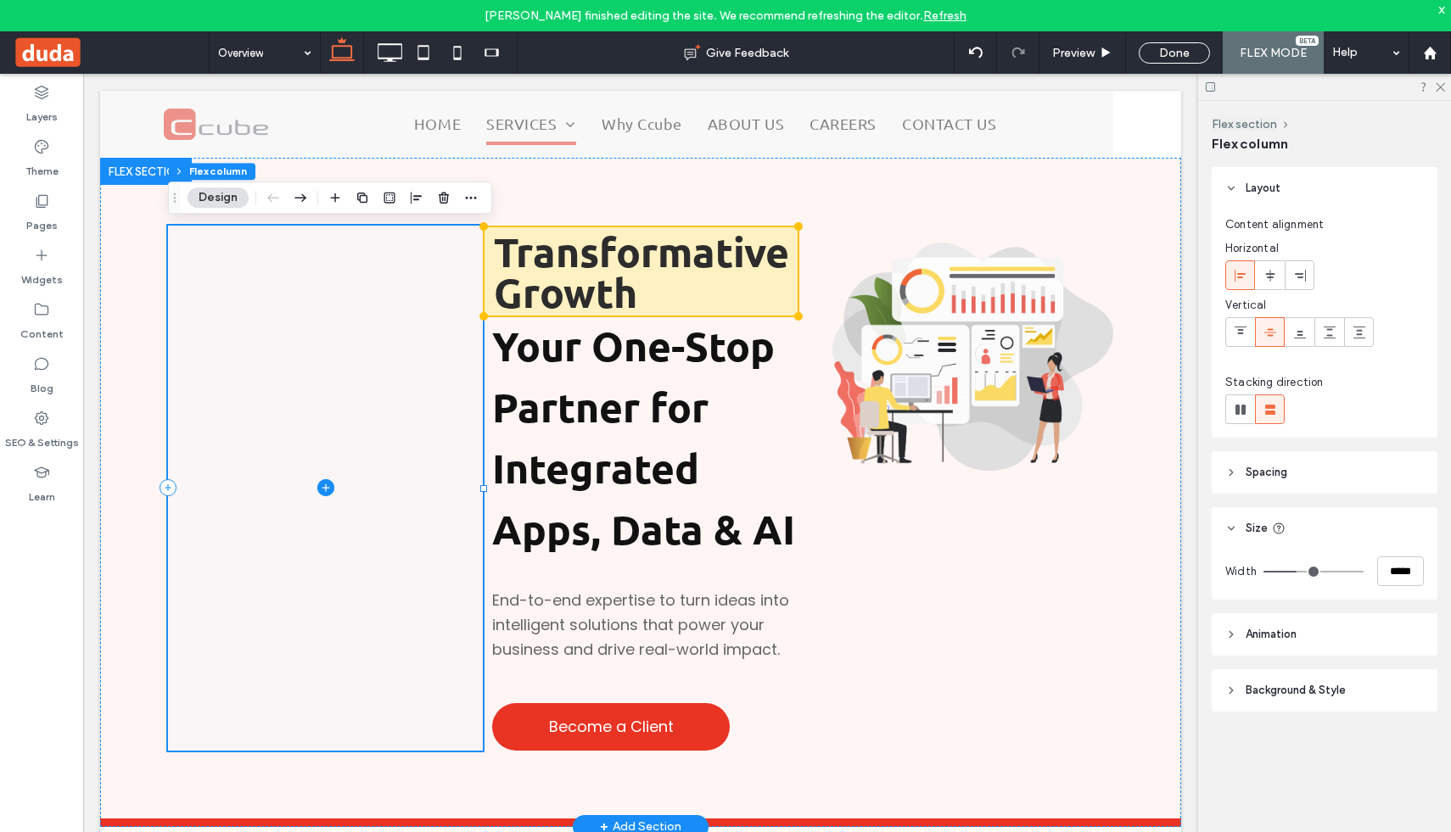
click at [327, 483] on icon at bounding box center [325, 487] width 17 height 17
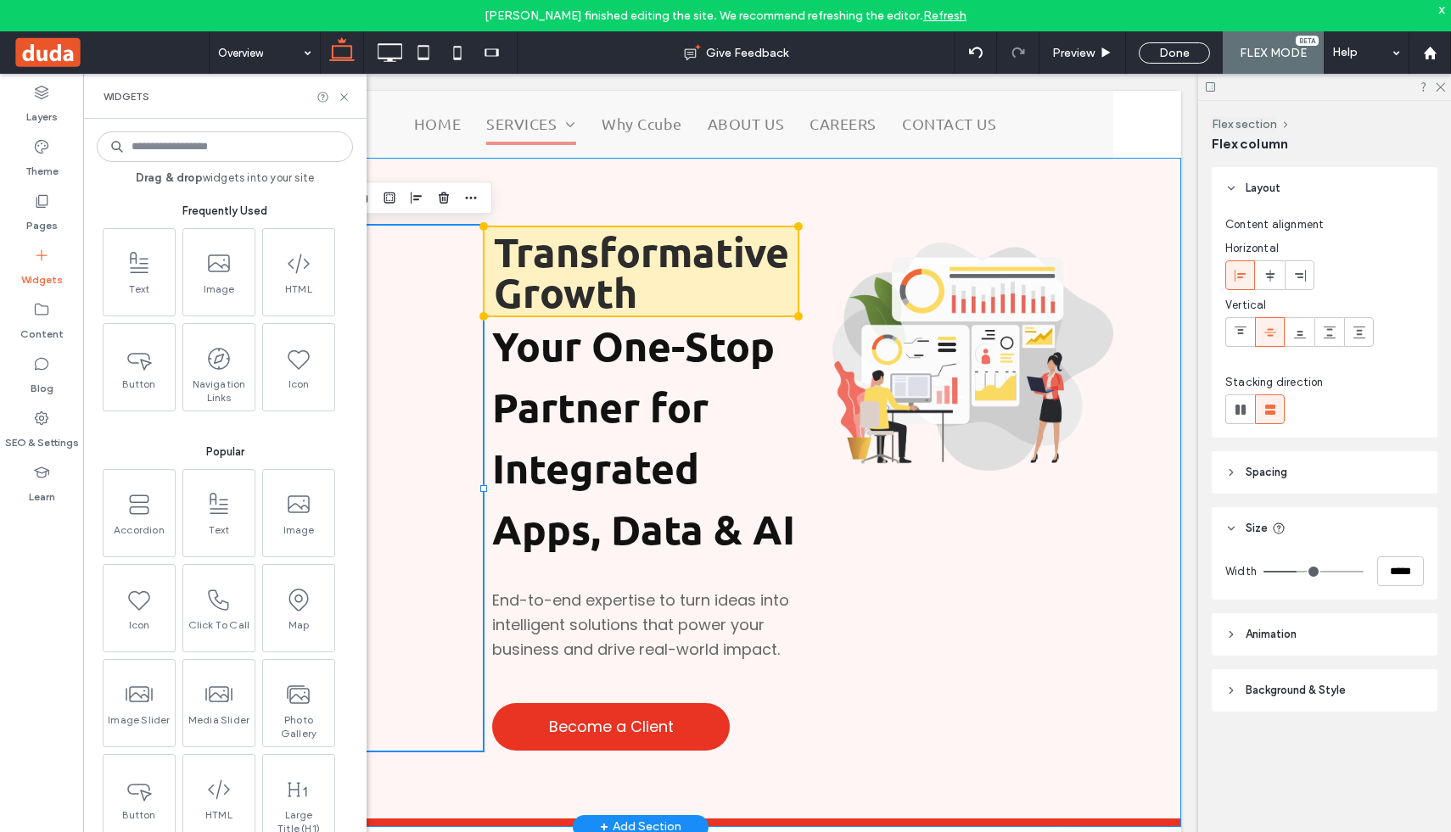
click at [1080, 177] on div "Transformative Growth Your One-Stop Partner for Integrated Apps, Data & AI End-…" at bounding box center [640, 488] width 1081 height 660
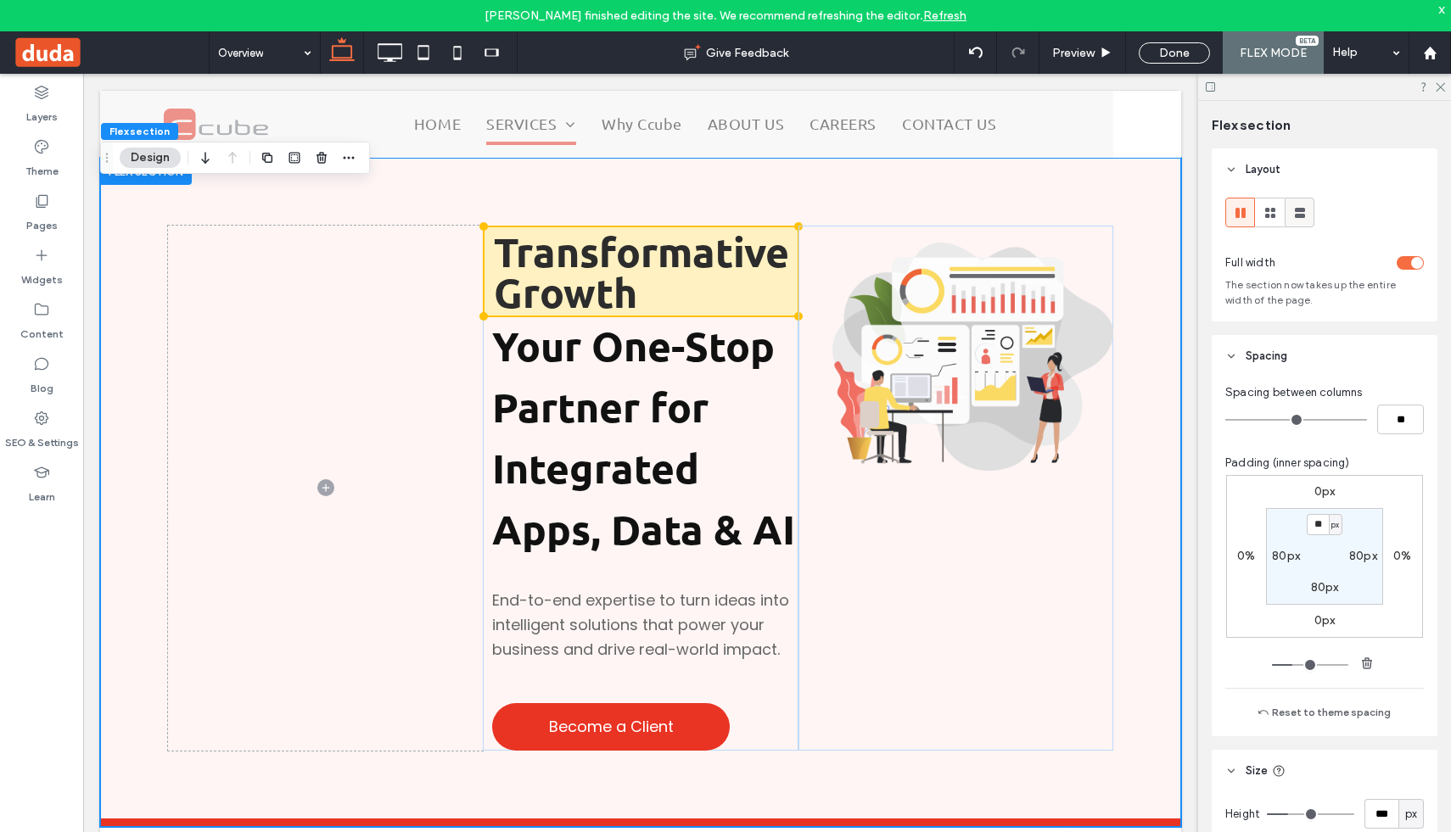
click at [1300, 205] on icon at bounding box center [1300, 213] width 17 height 17
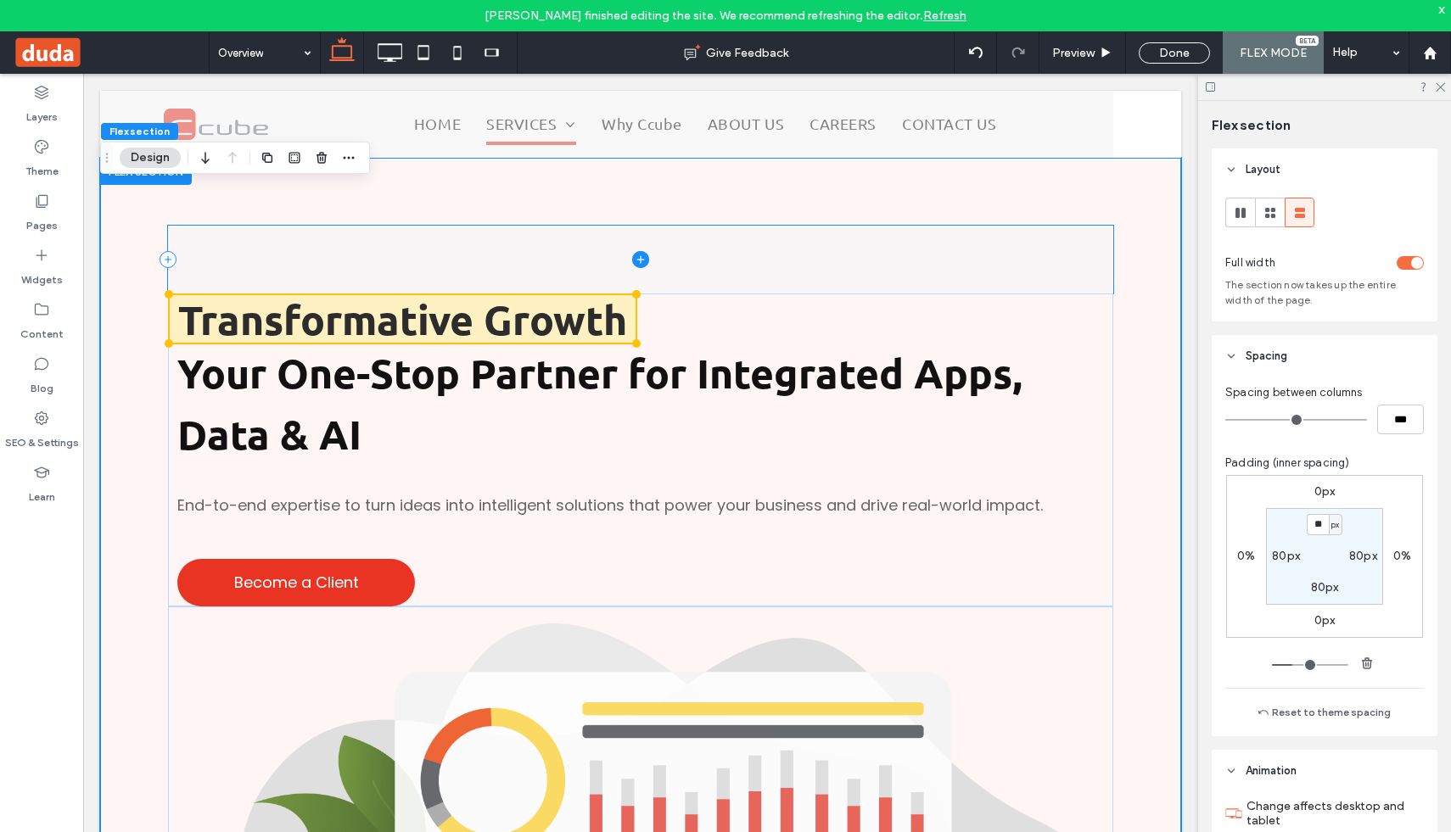
click at [855, 269] on span at bounding box center [640, 260] width 945 height 68
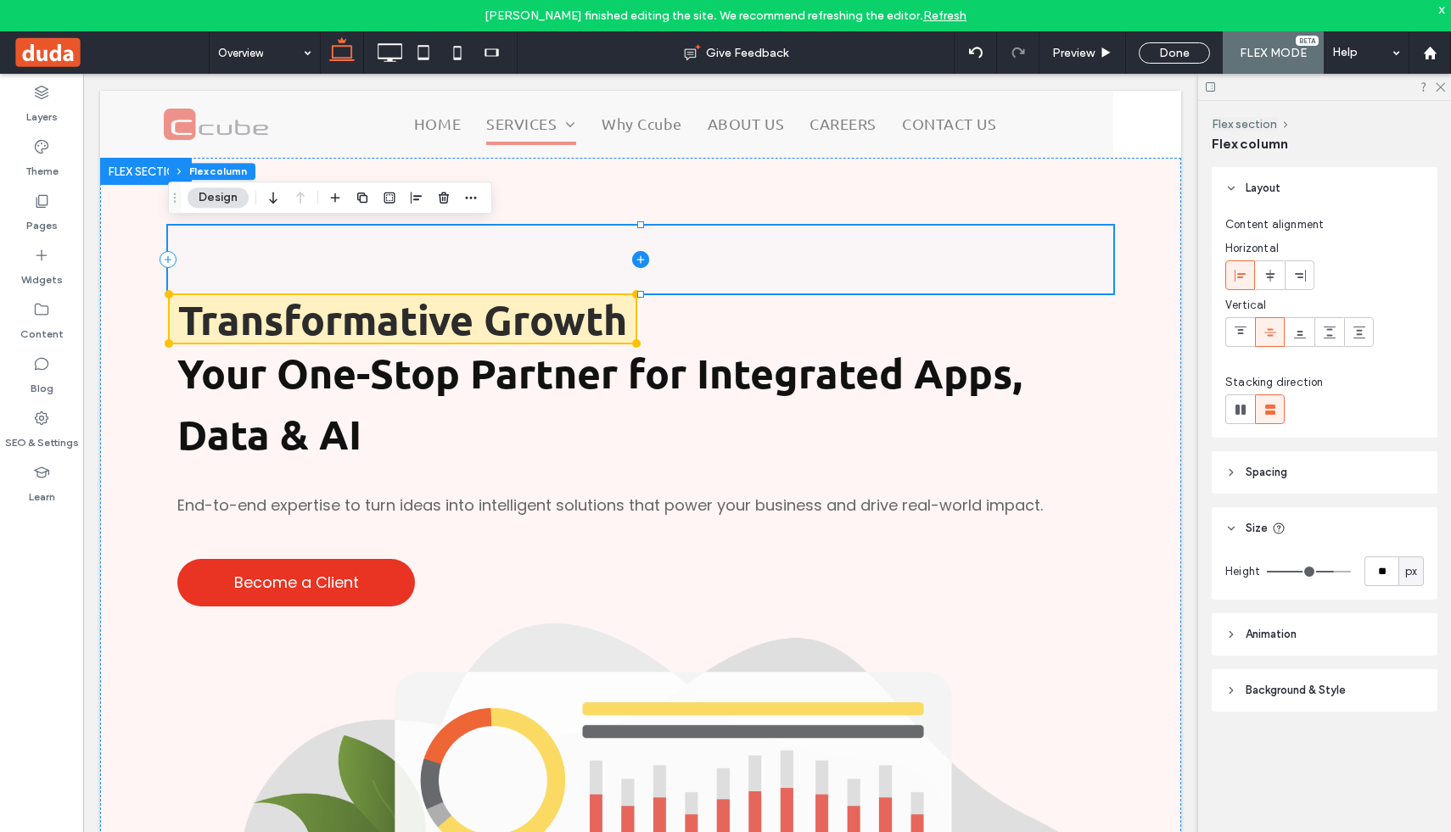
click at [641, 257] on icon at bounding box center [640, 259] width 17 height 17
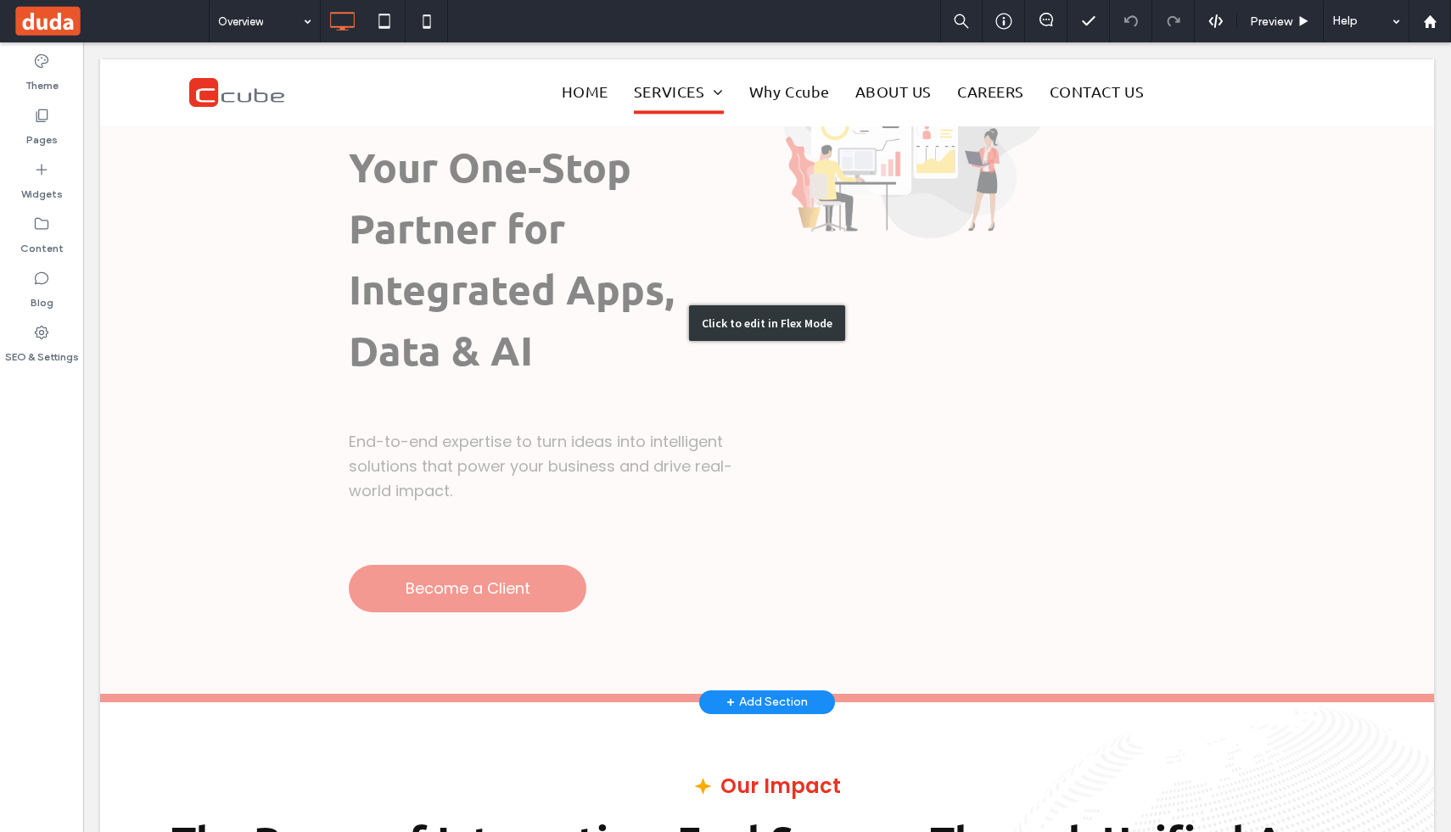
click at [1105, 300] on div "Click to edit in Flex Mode" at bounding box center [767, 323] width 1334 height 757
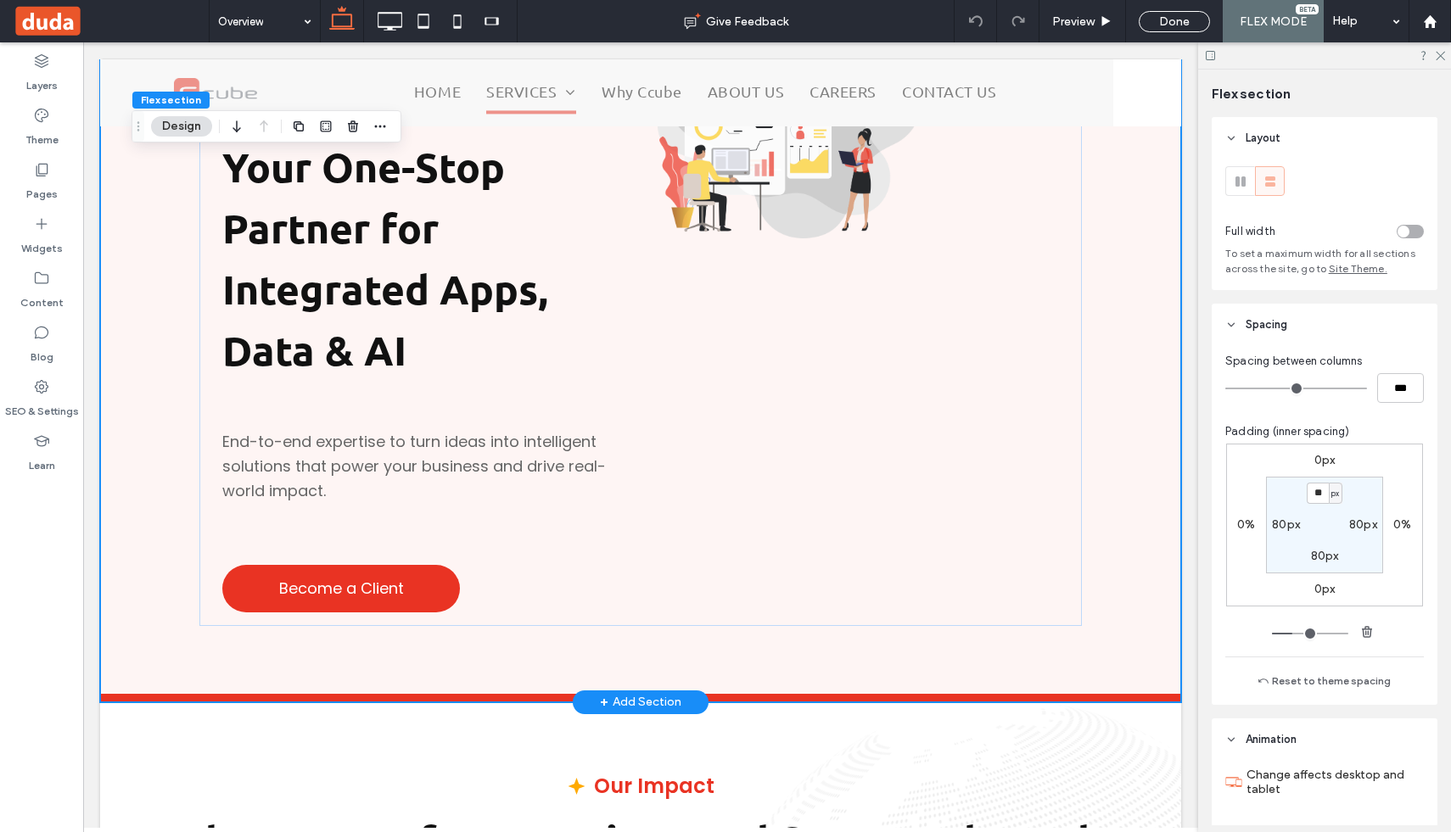
click at [1120, 326] on div "Transformative Growth Your One-Stop Partner for Integrated Apps, Data & AI End-…" at bounding box center [641, 319] width 1018 height 748
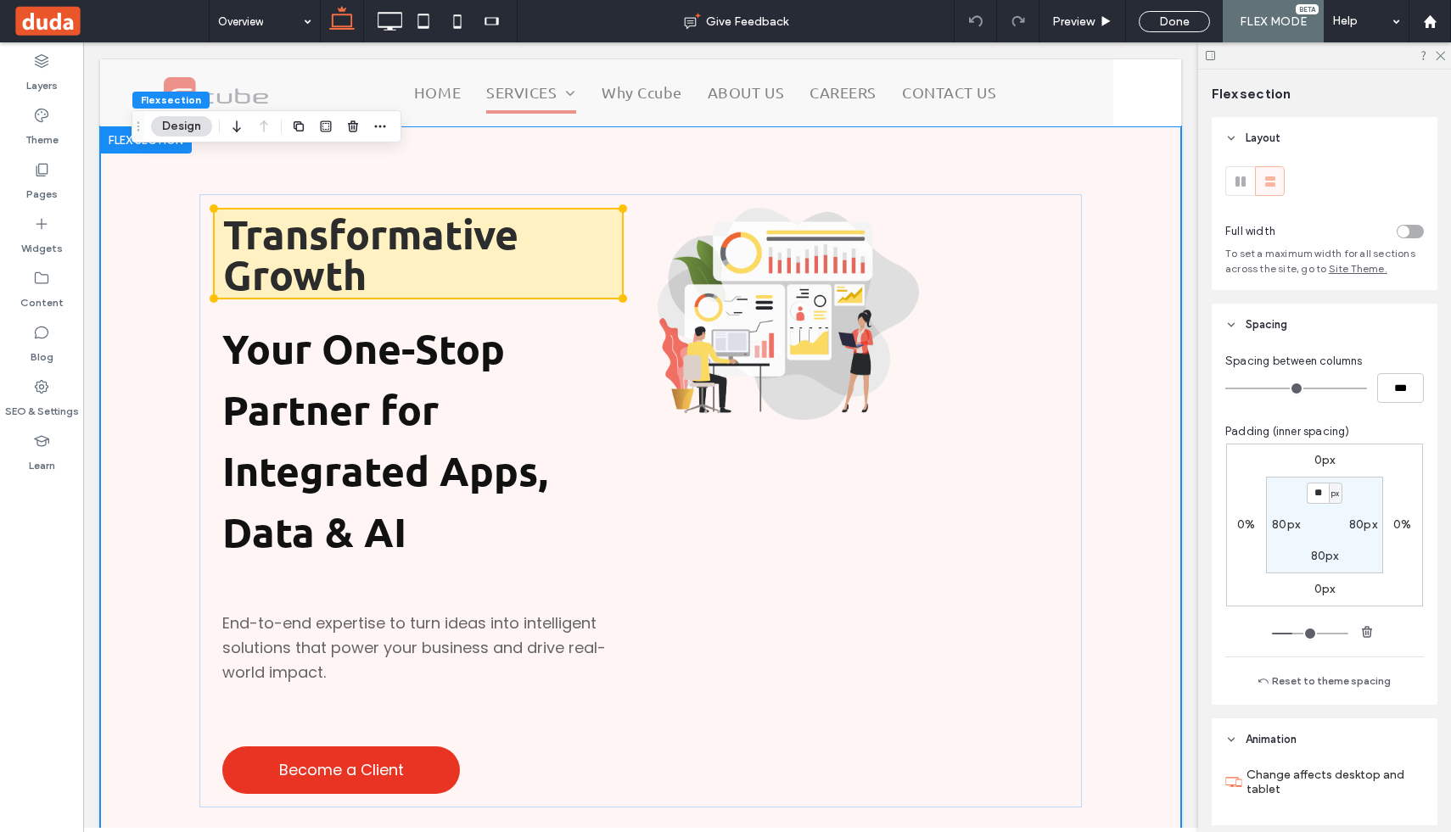
click at [153, 227] on div "Transformative Growth Your One-Stop Partner for Integrated Apps, Data & AI End-…" at bounding box center [641, 500] width 1018 height 748
click at [206, 242] on div "Transformative Growth Your One-Stop Partner for Integrated Apps, Data & AI End-…" at bounding box center [640, 500] width 883 height 613
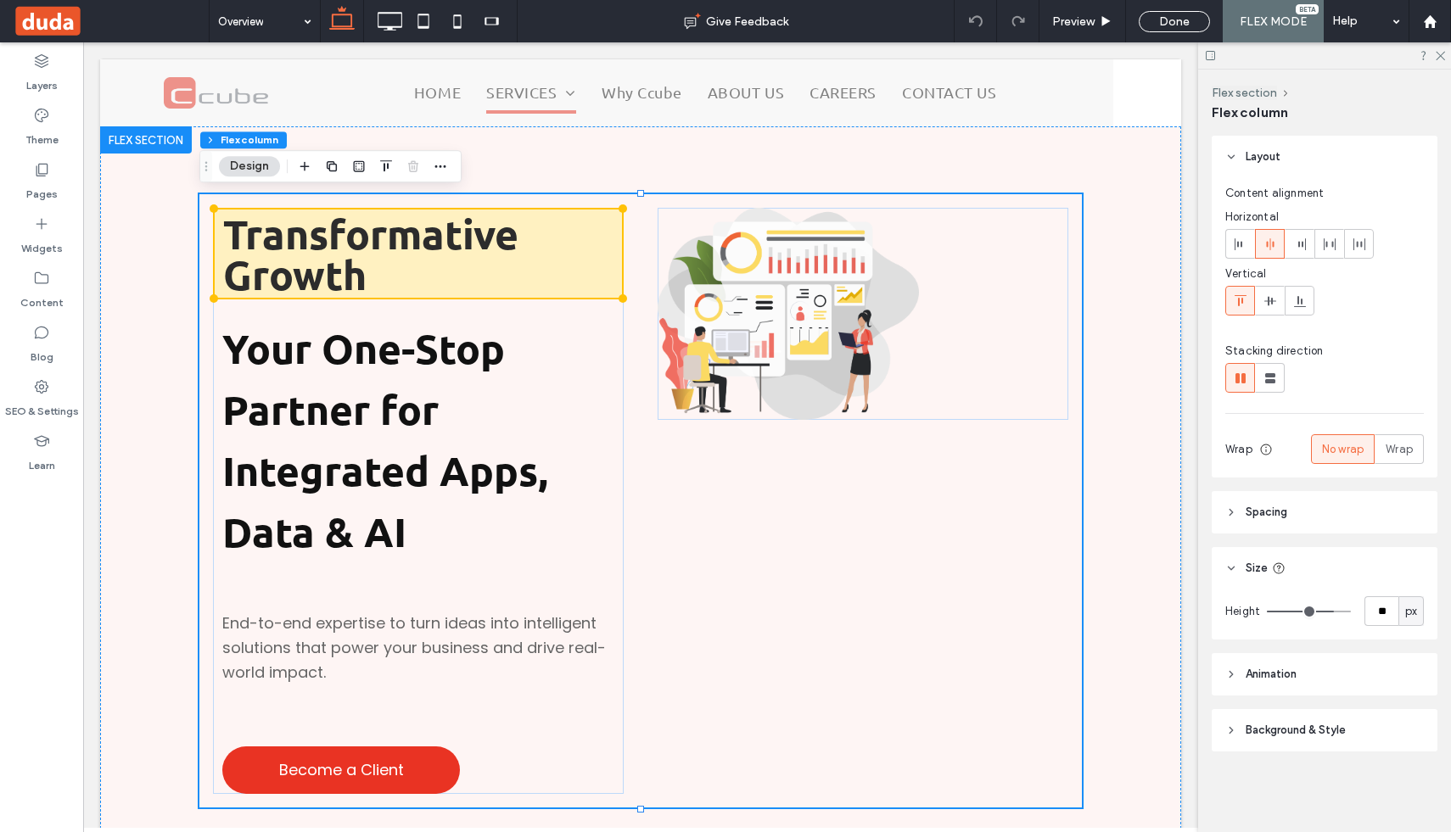
click at [1238, 574] on header "Size" at bounding box center [1325, 568] width 226 height 42
click at [1126, 563] on div "Transformative Growth Your One-Stop Partner for Integrated Apps, Data & AI End-…" at bounding box center [641, 500] width 1018 height 748
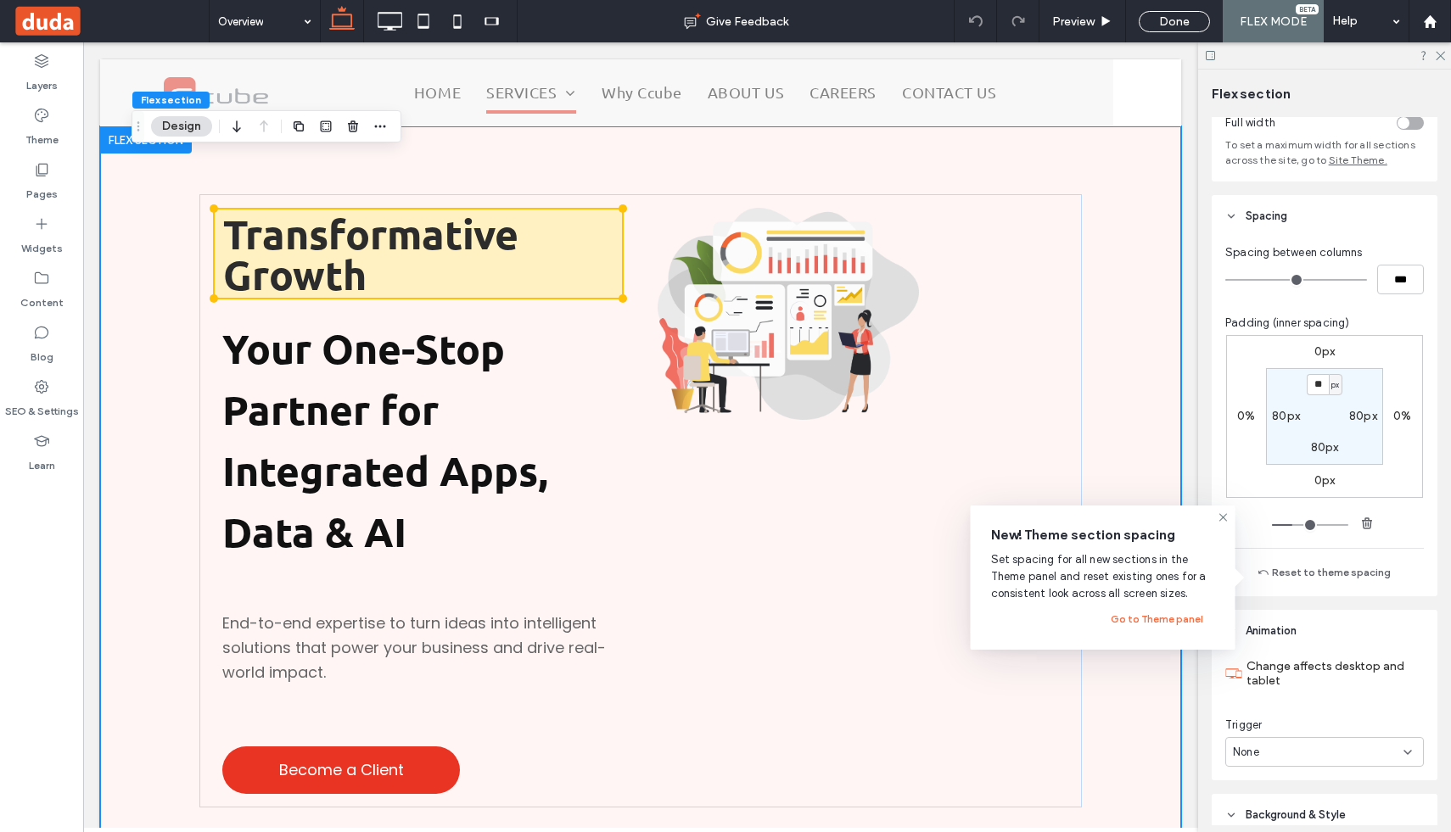
scroll to position [104, 0]
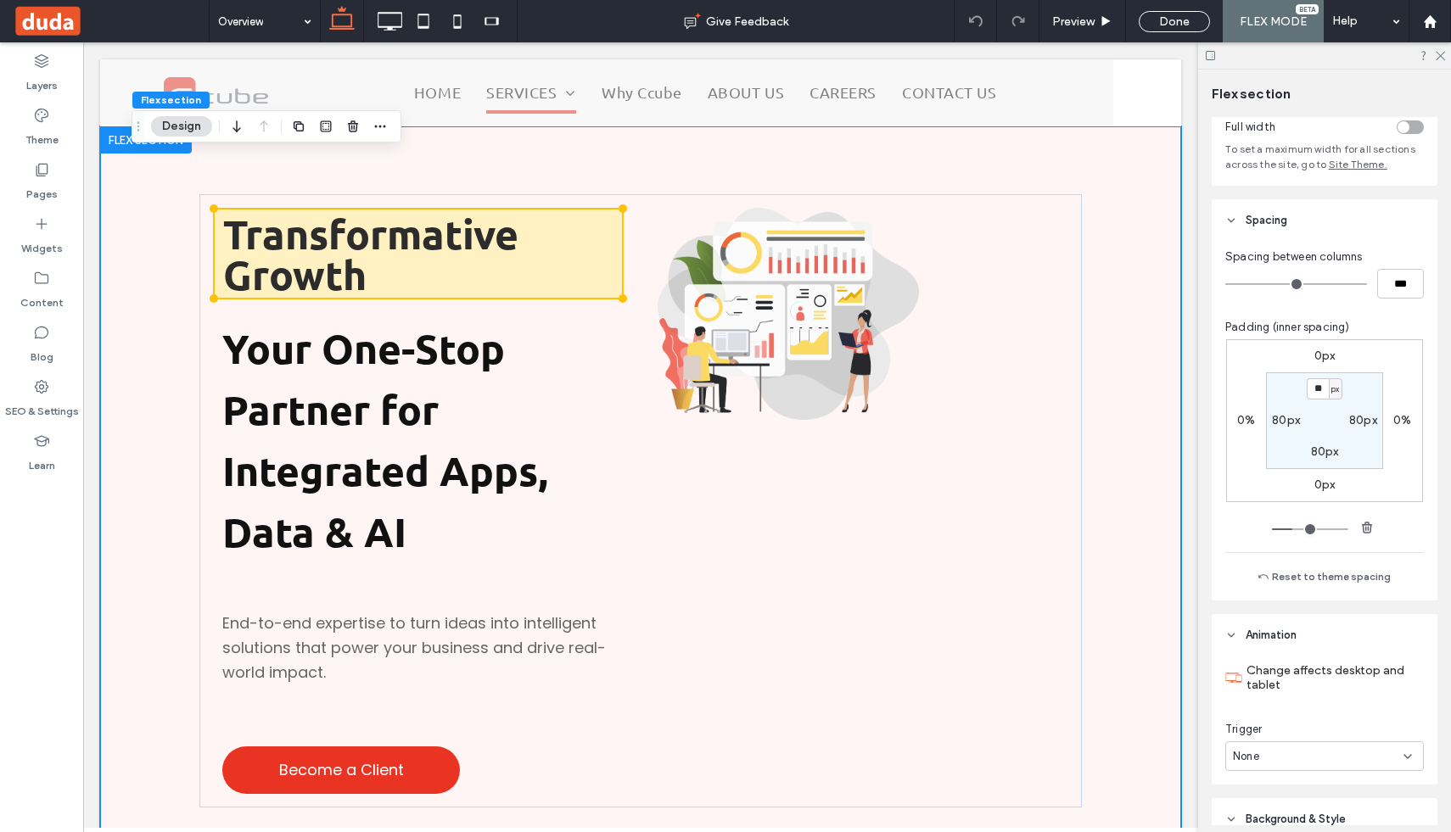
click at [1238, 218] on header "Spacing" at bounding box center [1325, 220] width 226 height 42
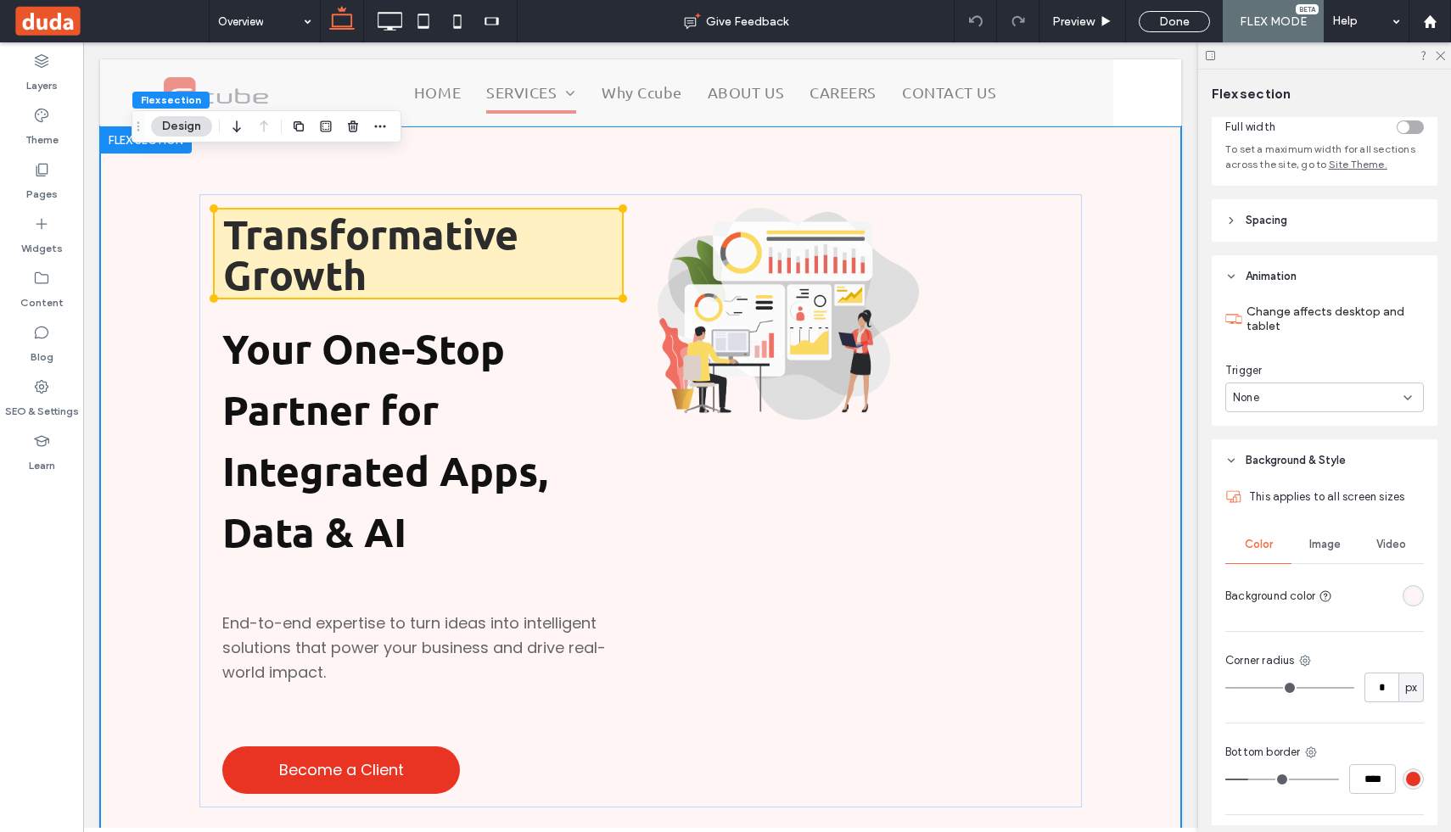
click at [1230, 277] on icon at bounding box center [1231, 277] width 12 height 12
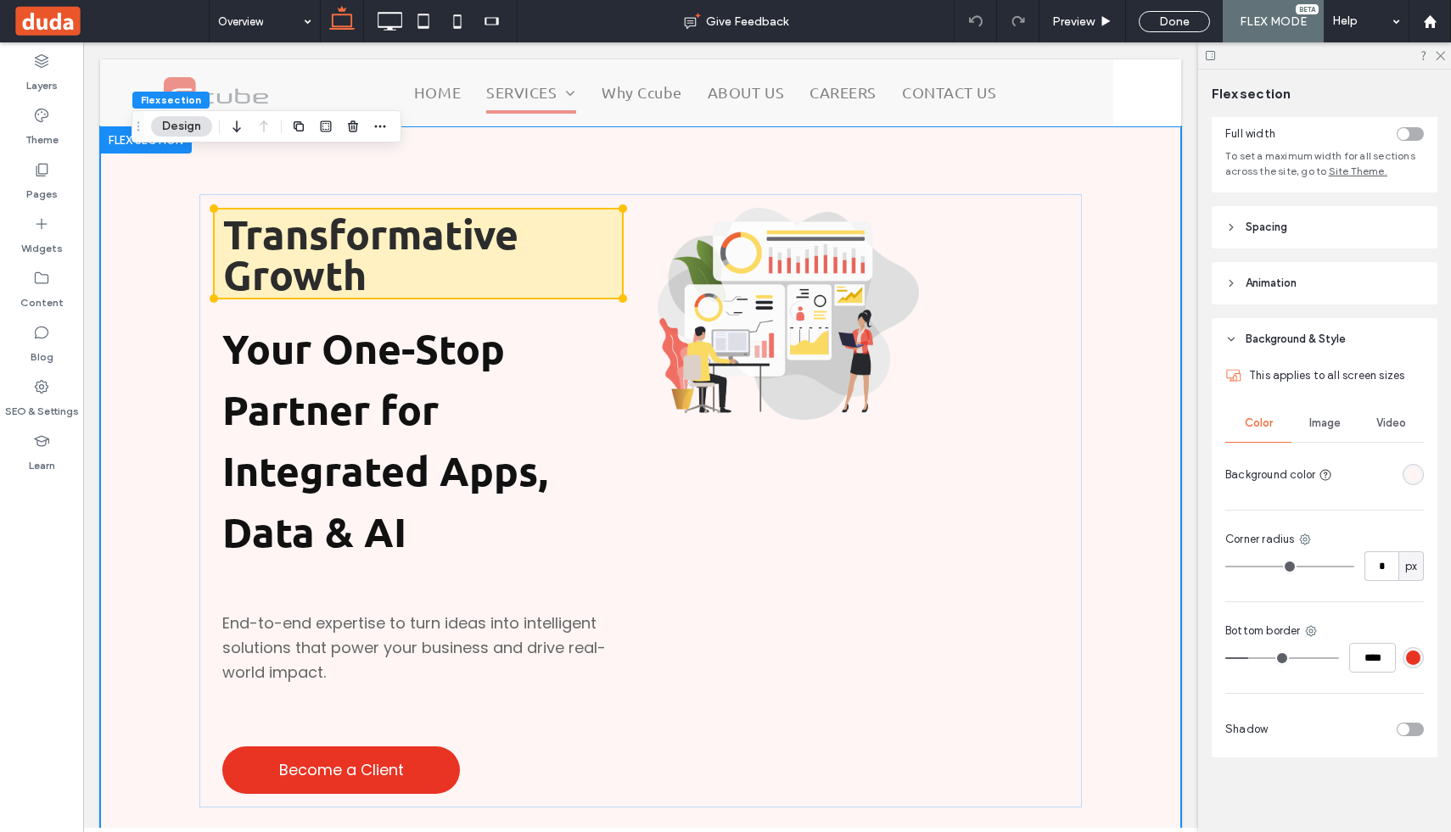
scroll to position [98, 0]
click at [1225, 333] on header "Background & Style" at bounding box center [1325, 339] width 226 height 42
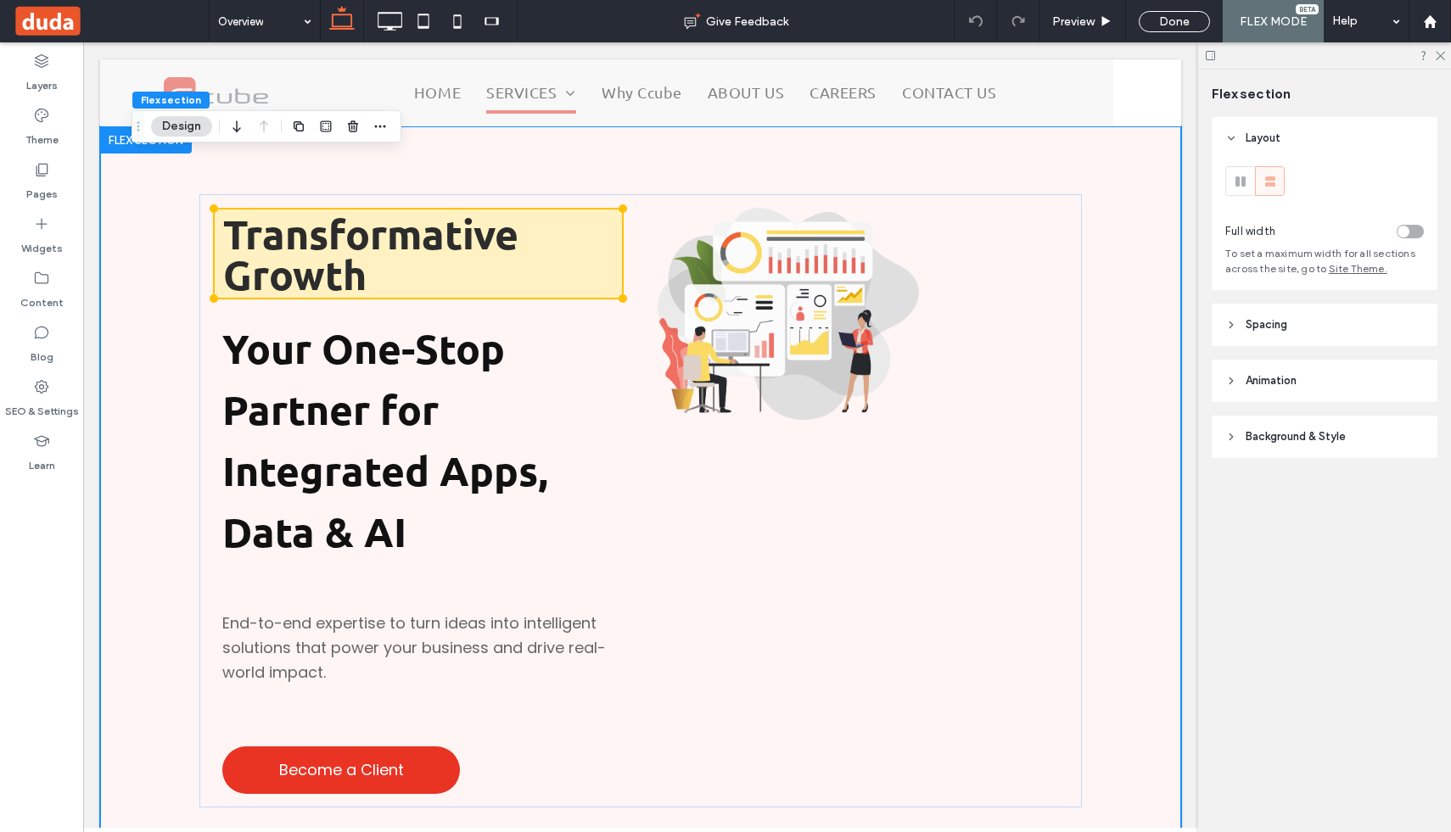
click at [1107, 266] on div "Transformative Growth Your One-Stop Partner for Integrated Apps, Data & AI End-…" at bounding box center [641, 500] width 1018 height 748
click at [1120, 194] on div "Transformative Growth Your One-Stop Partner for Integrated Apps, Data & AI End-…" at bounding box center [641, 500] width 1018 height 748
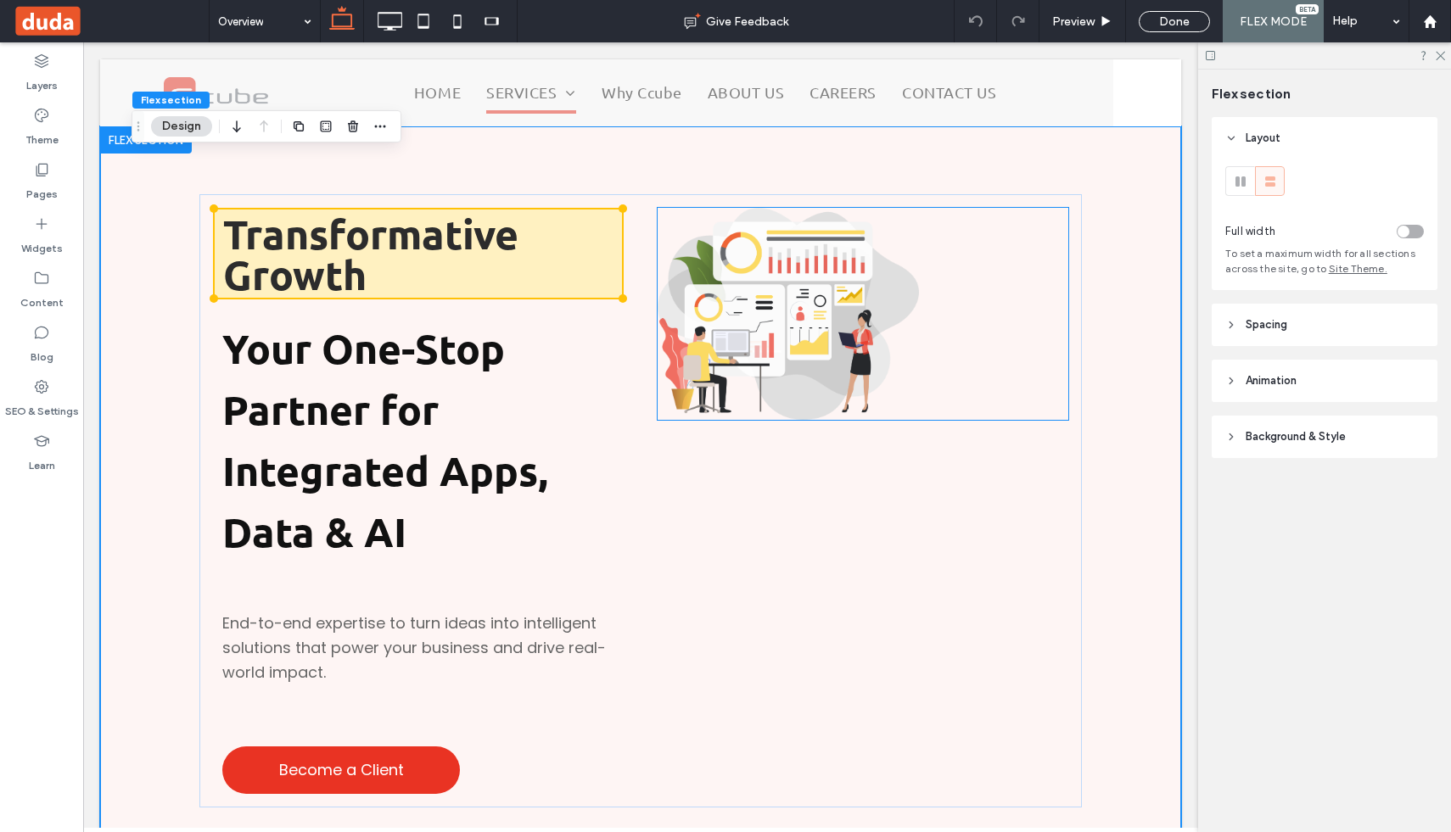
click at [1065, 231] on div at bounding box center [863, 314] width 411 height 212
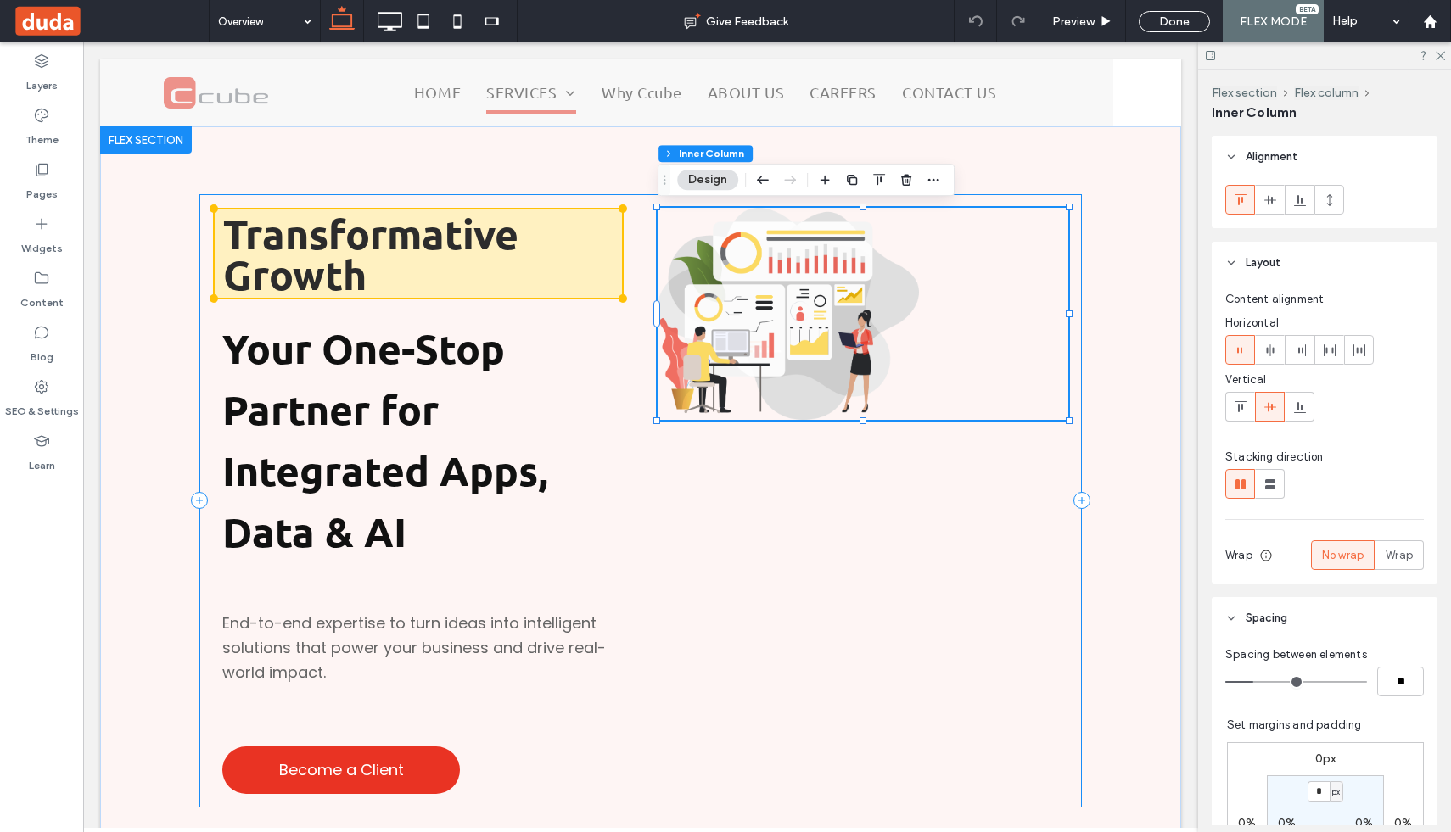
click at [1064, 196] on div "Transformative Growth Your One-Stop Partner for Integrated Apps, Data & AI End-…" at bounding box center [640, 500] width 883 height 613
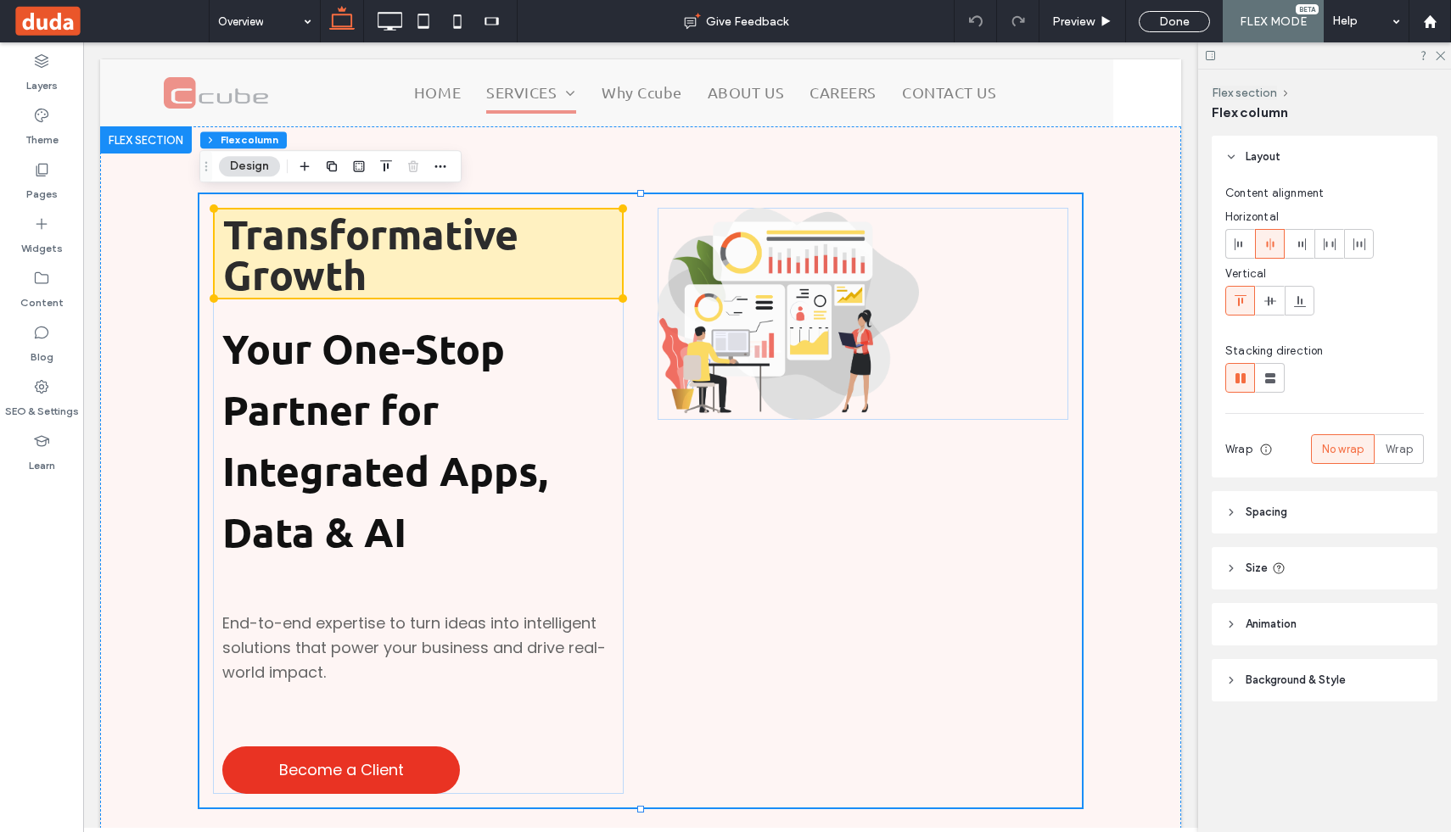
click at [1247, 564] on span "Size" at bounding box center [1257, 568] width 22 height 17
type input "**"
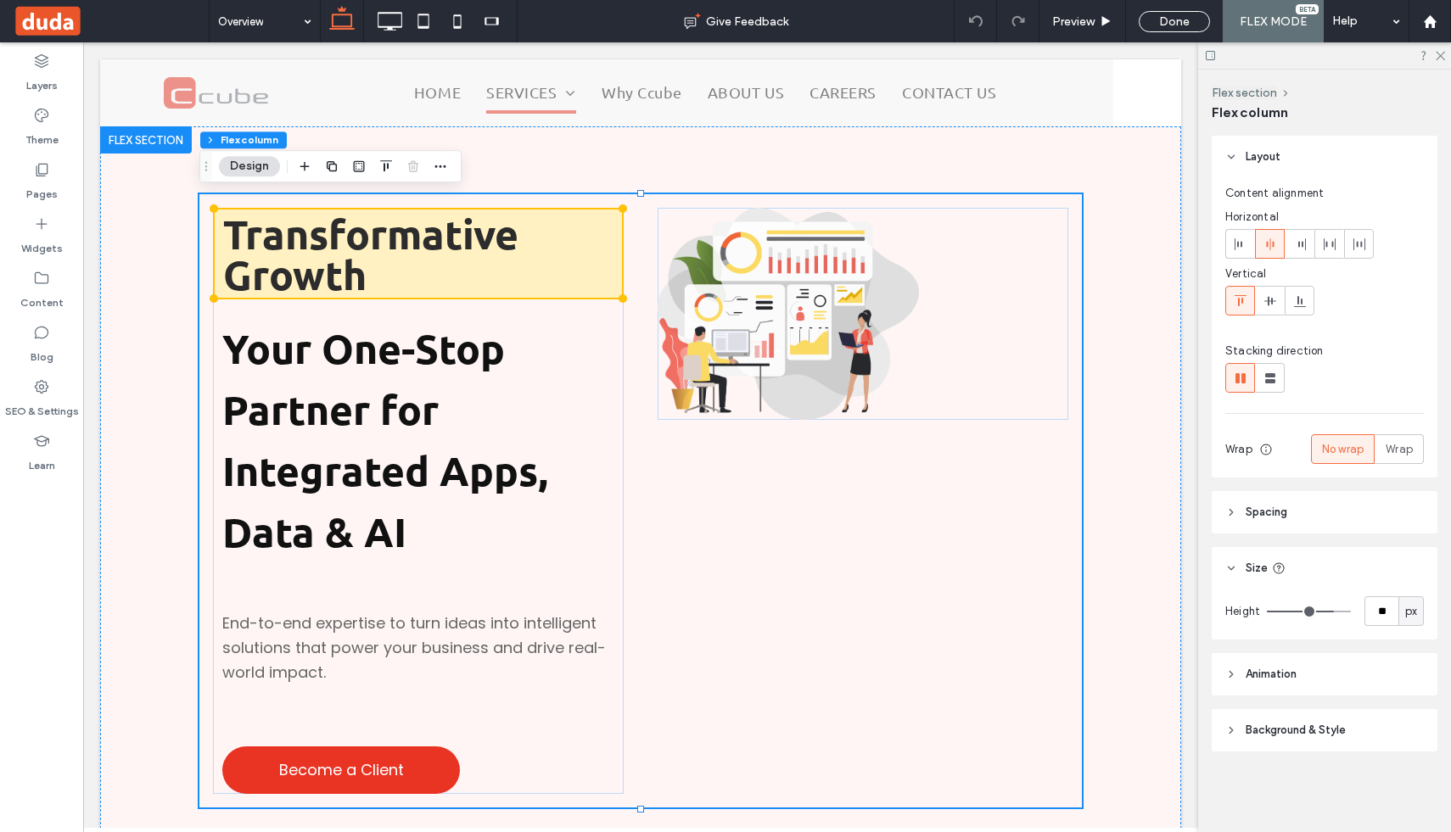
type input "**"
type input "*"
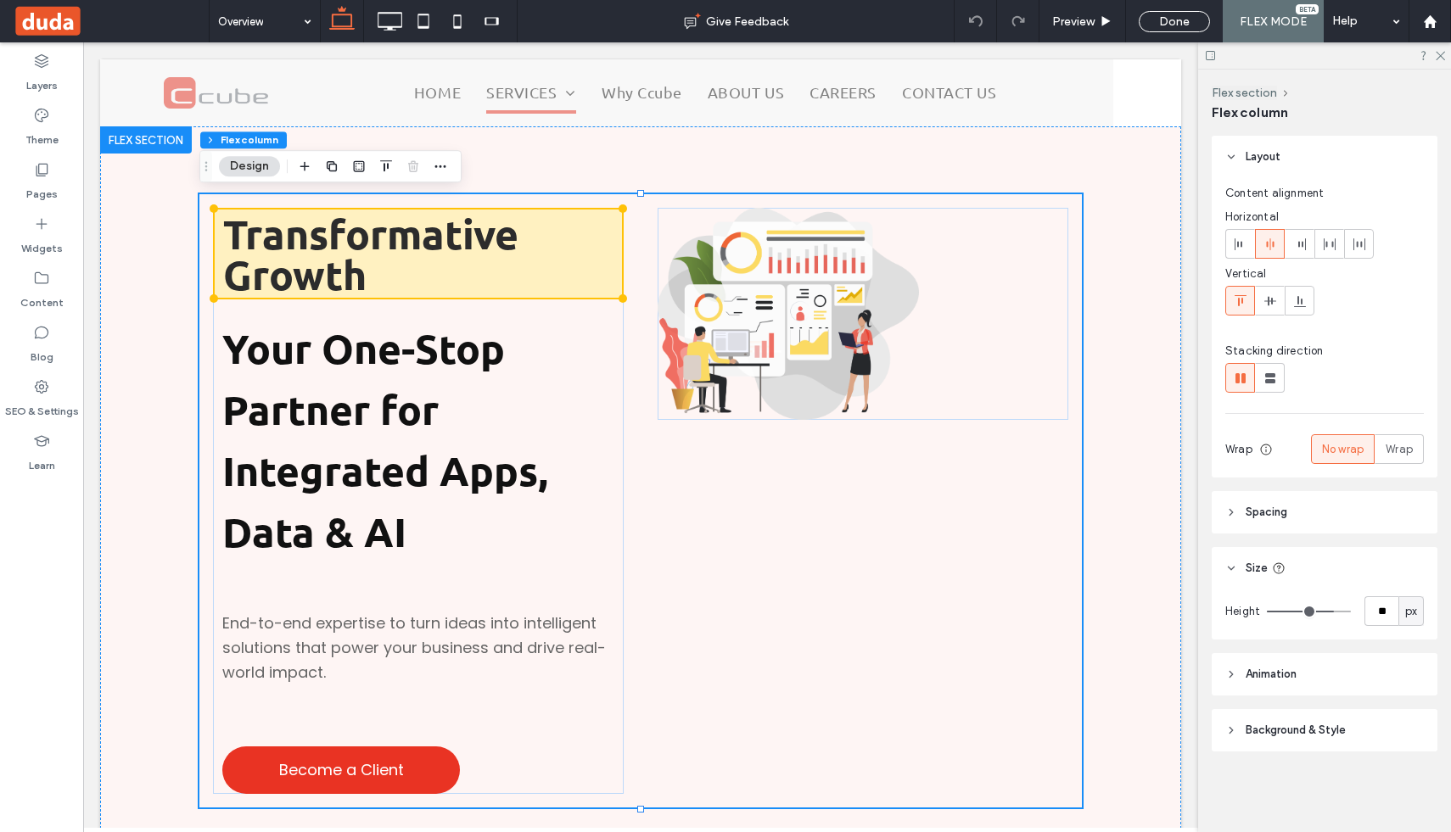
type input "*"
drag, startPoint x: 1329, startPoint y: 609, endPoint x: 1229, endPoint y: 609, distance: 100.1
type input "*"
click at [1267, 611] on input "range" at bounding box center [1309, 612] width 84 height 2
click at [957, 359] on div at bounding box center [863, 314] width 411 height 212
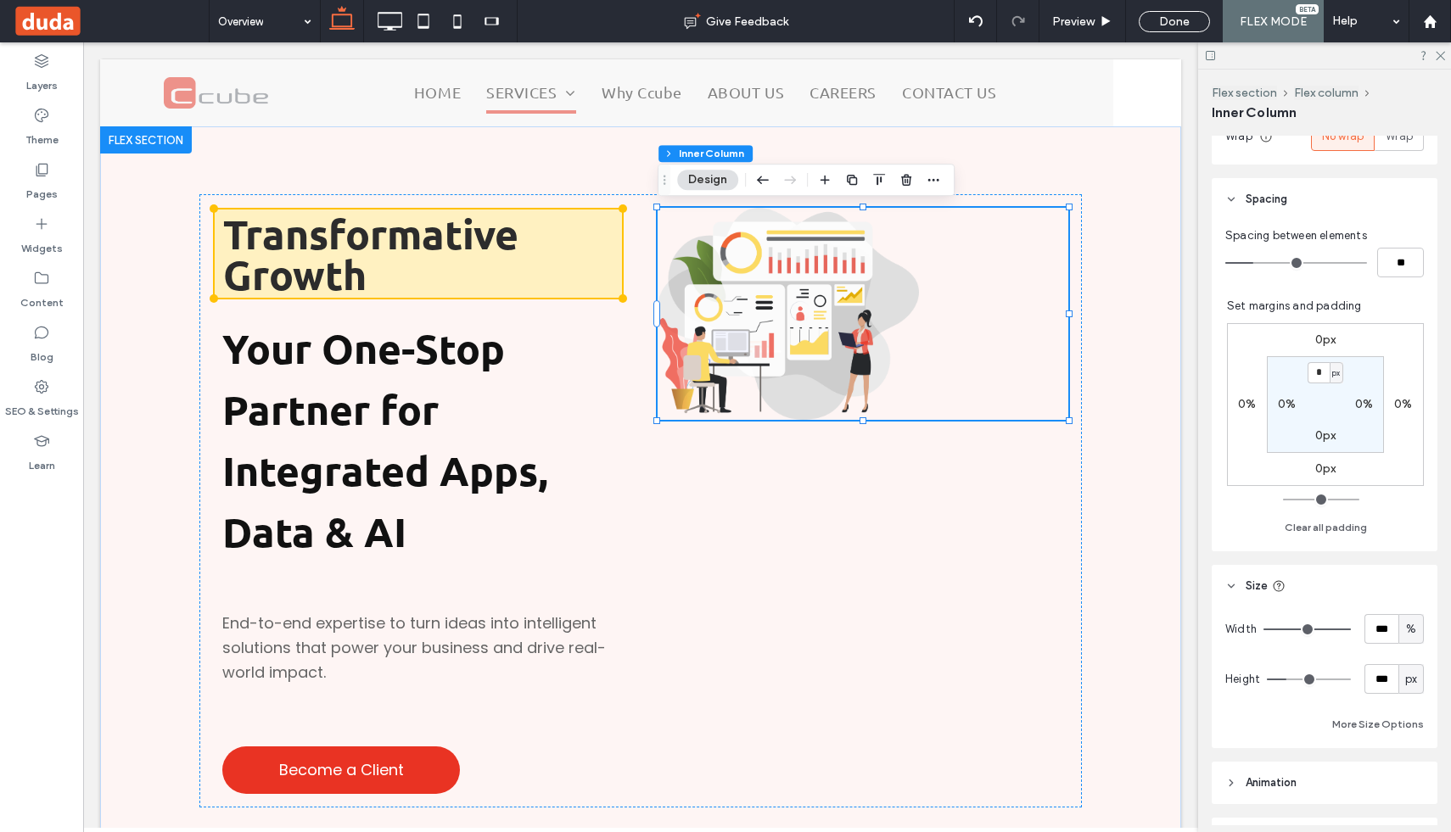
scroll to position [425, 0]
click at [1381, 672] on input "***" at bounding box center [1382, 674] width 34 height 30
click at [1415, 668] on span "px" at bounding box center [1411, 673] width 12 height 17
click at [1382, 685] on input "***" at bounding box center [1382, 674] width 34 height 30
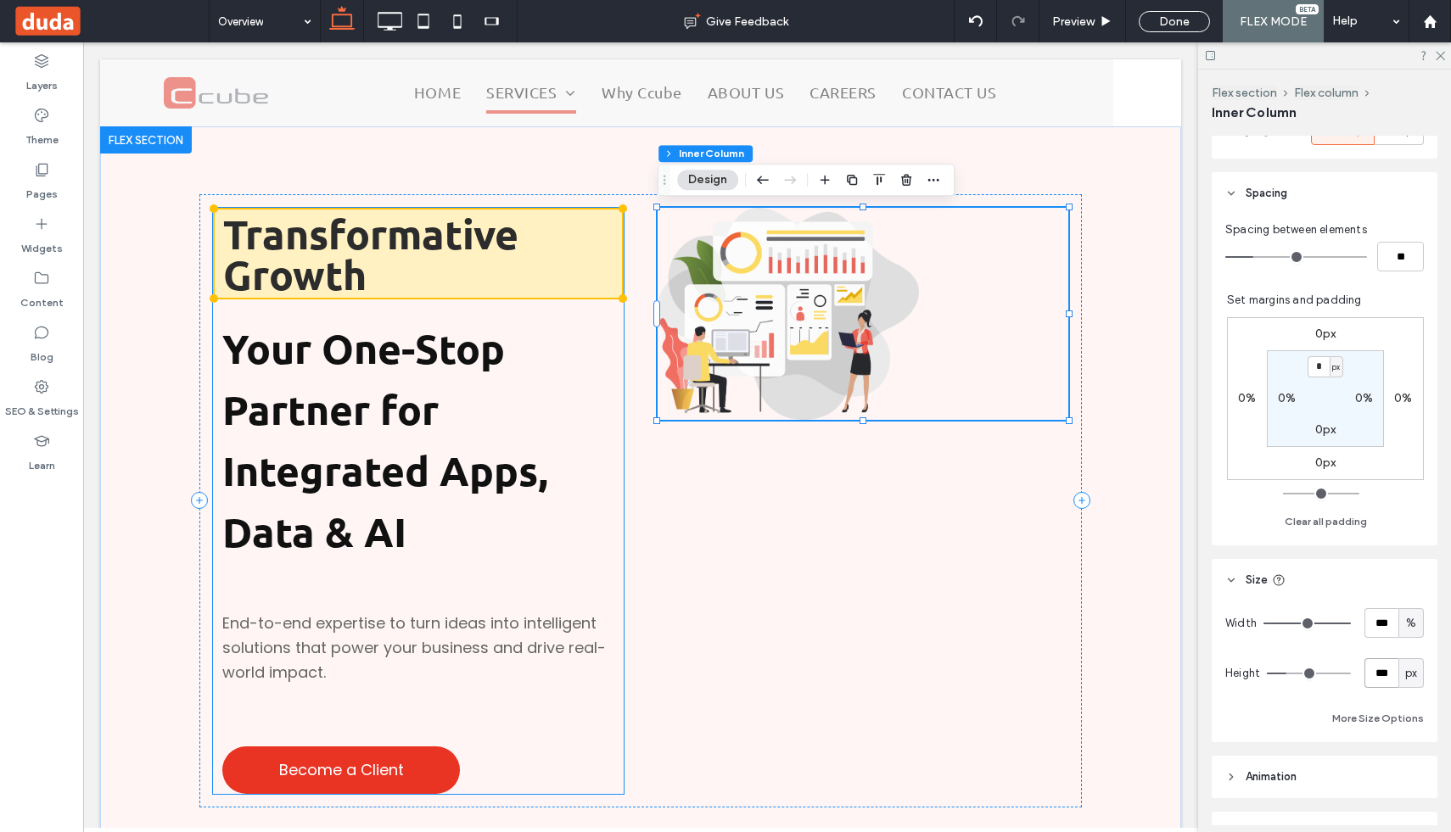
click at [610, 430] on p "Your One-Stop Partner for Integrated Apps, Data & AI" at bounding box center [422, 442] width 401 height 244
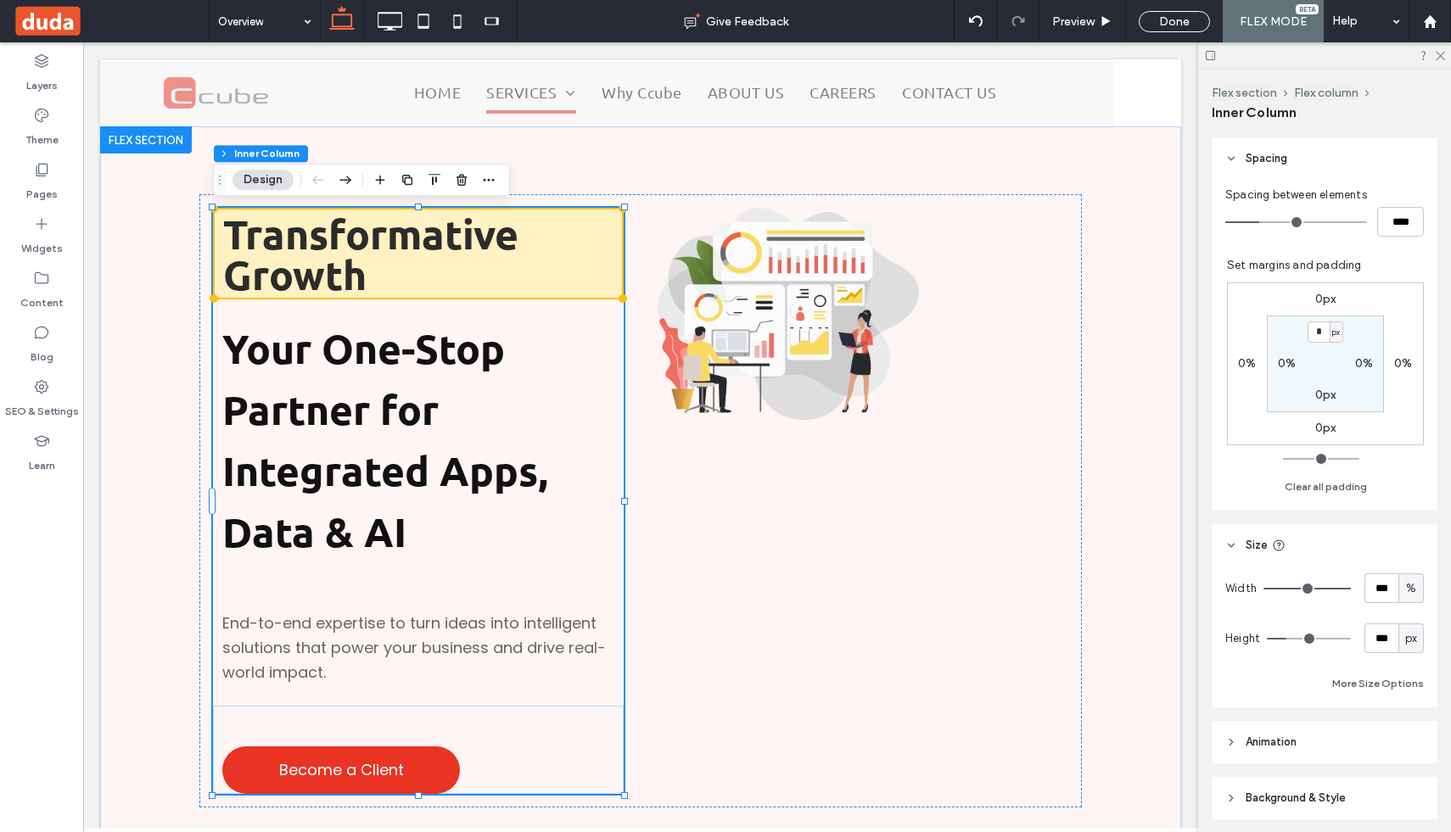
scroll to position [451, 0]
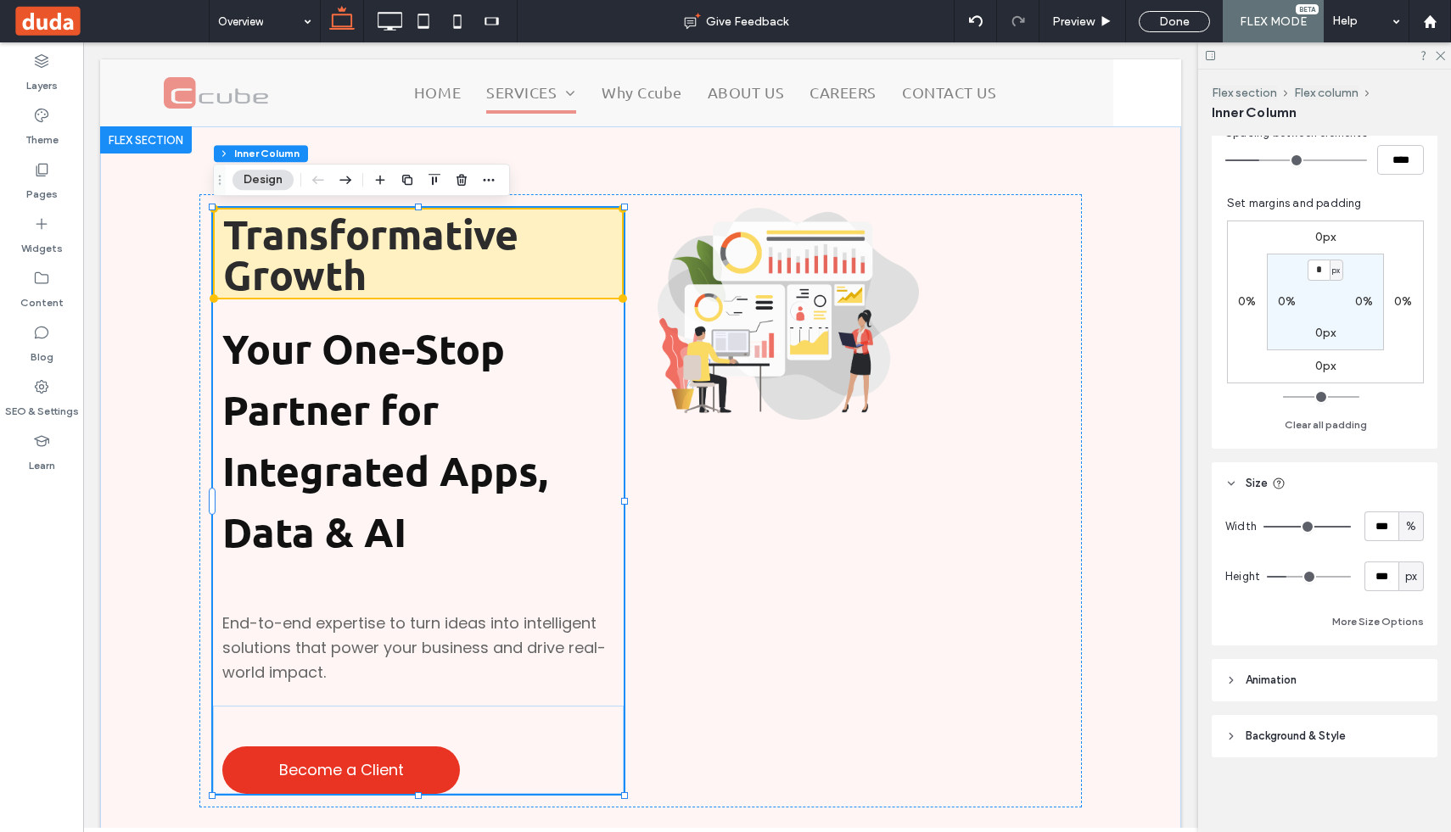
click at [1410, 582] on span "px" at bounding box center [1411, 577] width 12 height 17
click at [1360, 612] on button "More Size Options" at bounding box center [1378, 622] width 92 height 20
click at [1366, 685] on input "***" at bounding box center [1363, 685] width 34 height 30
type input "**"
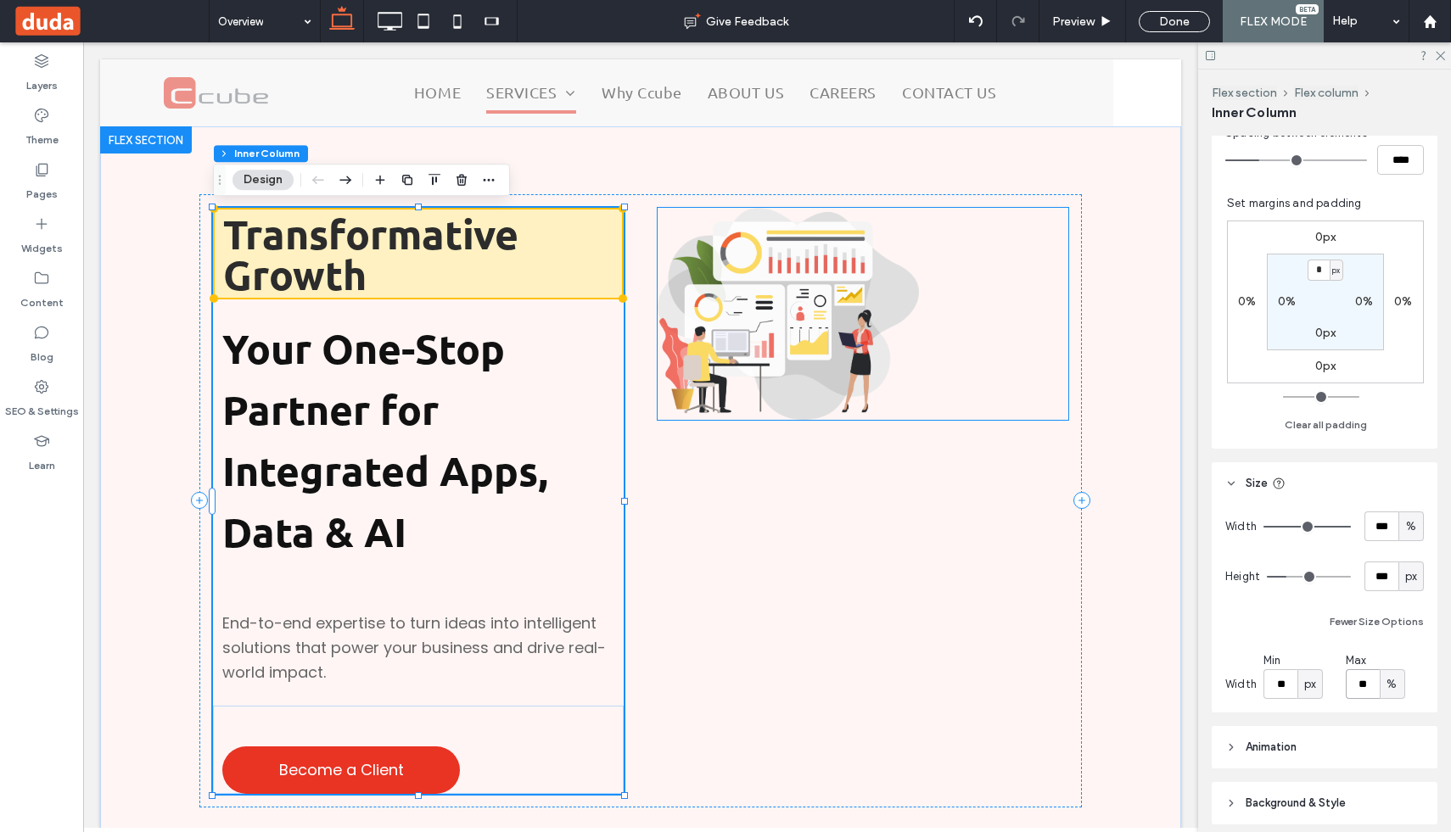
click at [946, 357] on div at bounding box center [863, 314] width 411 height 212
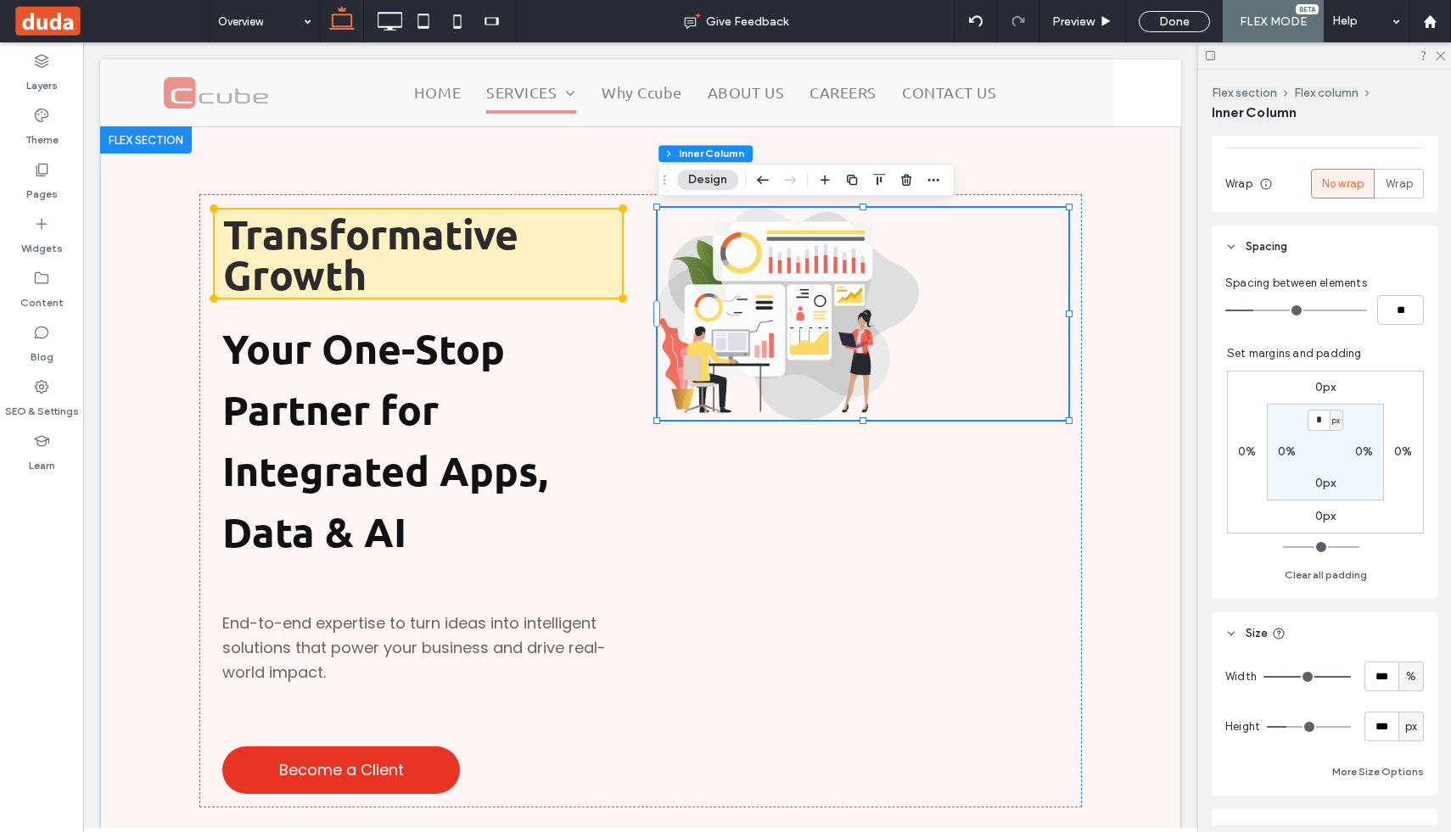
scroll to position [377, 0]
click at [1387, 768] on button "More Size Options" at bounding box center [1378, 767] width 92 height 20
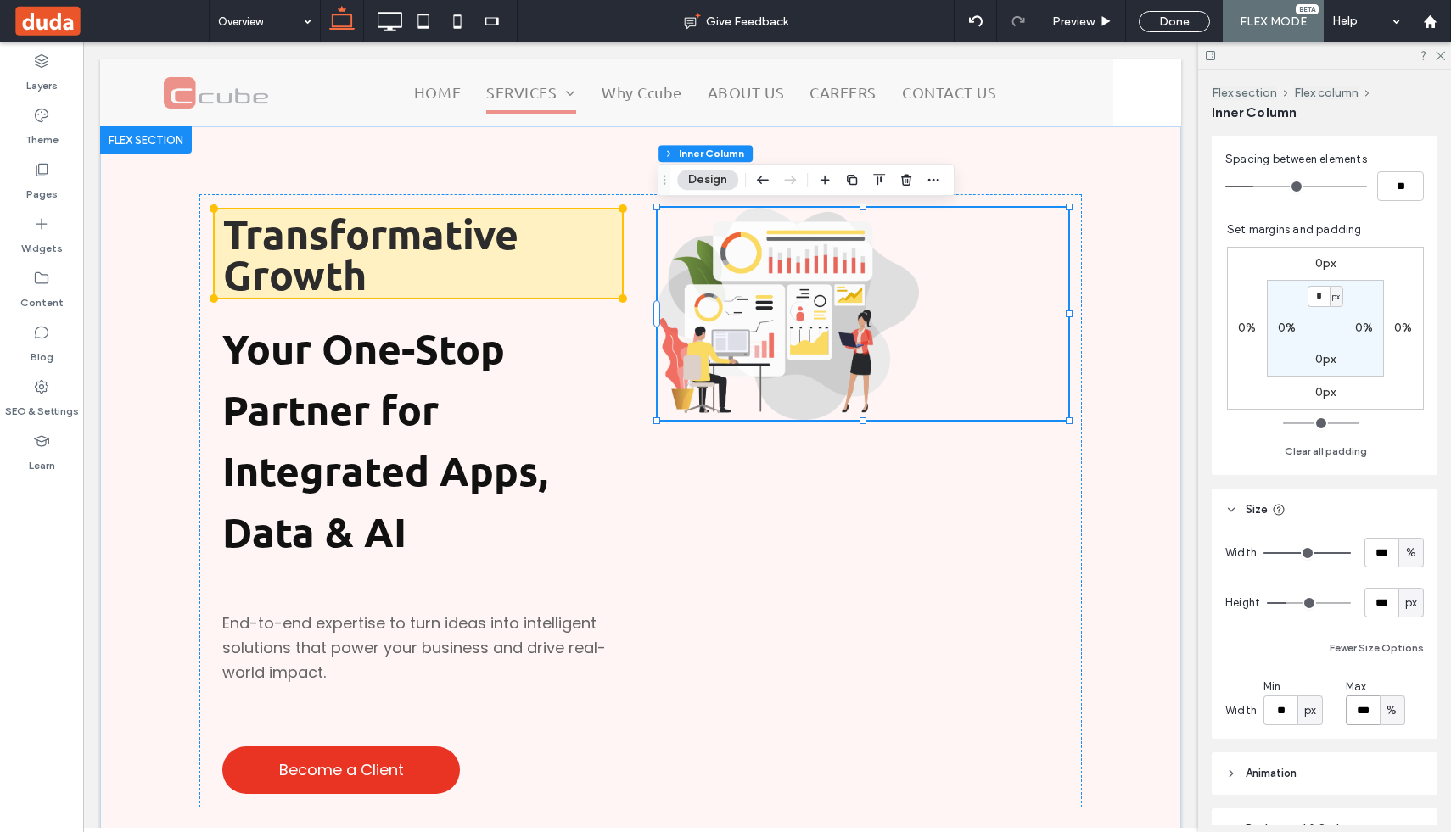
click at [1359, 709] on input "***" at bounding box center [1363, 711] width 34 height 30
type input "**"
click at [1414, 607] on span "px" at bounding box center [1411, 603] width 12 height 17
click at [1410, 686] on span "vh" at bounding box center [1410, 692] width 11 height 17
type input "**"
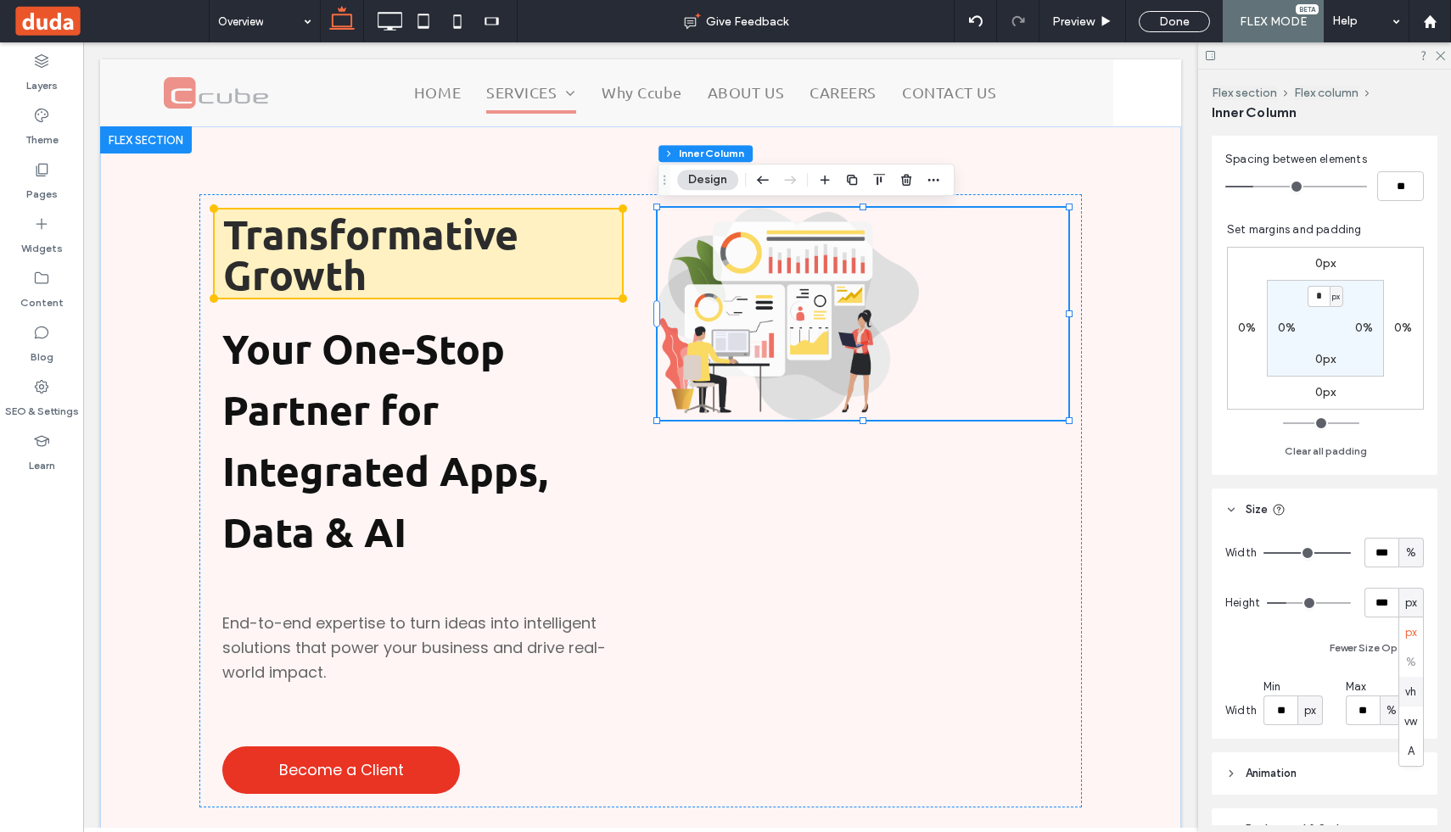
type input "****"
click at [851, 341] on img at bounding box center [788, 314] width 261 height 212
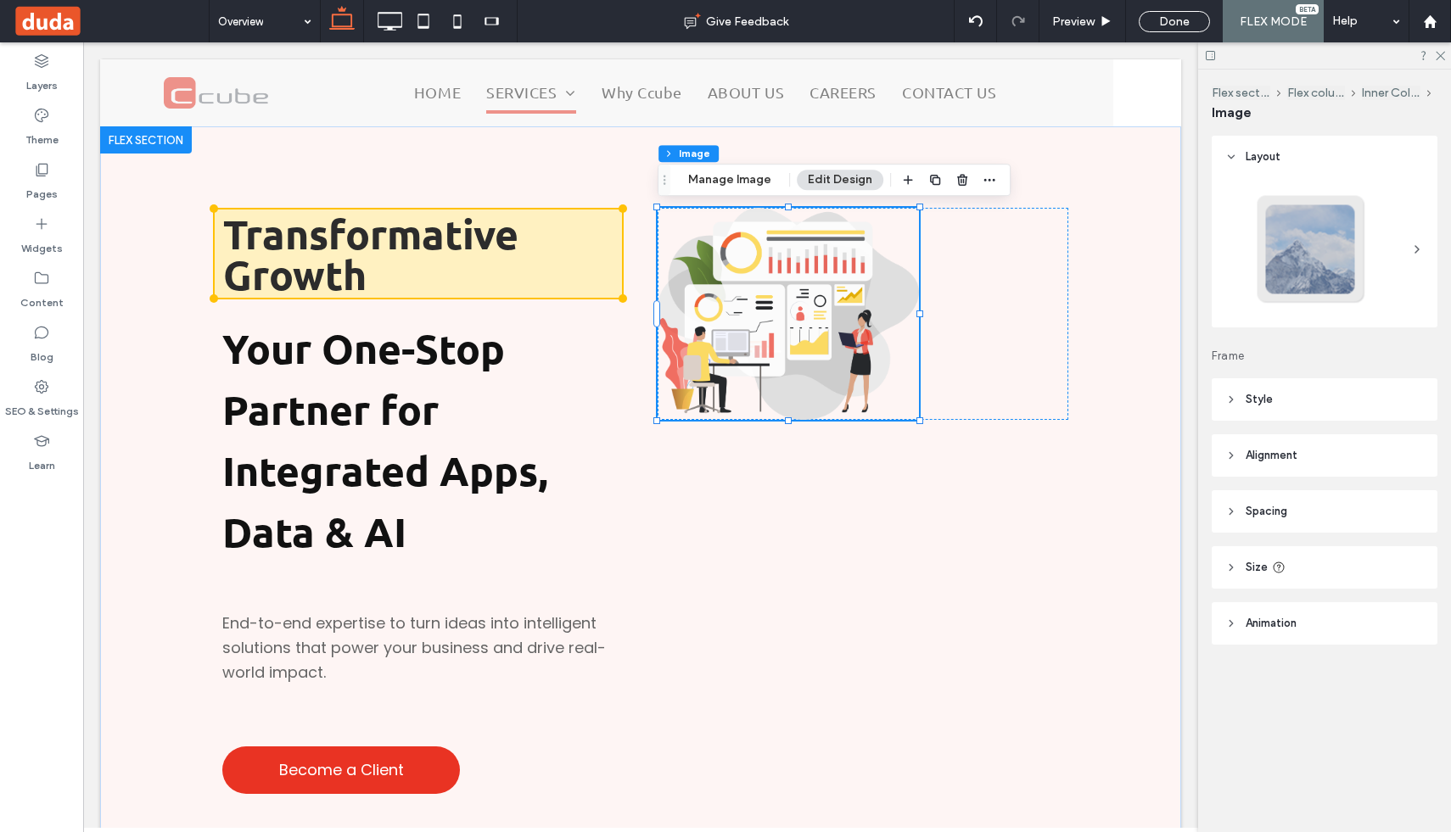
click at [1242, 569] on header "Size" at bounding box center [1325, 567] width 226 height 42
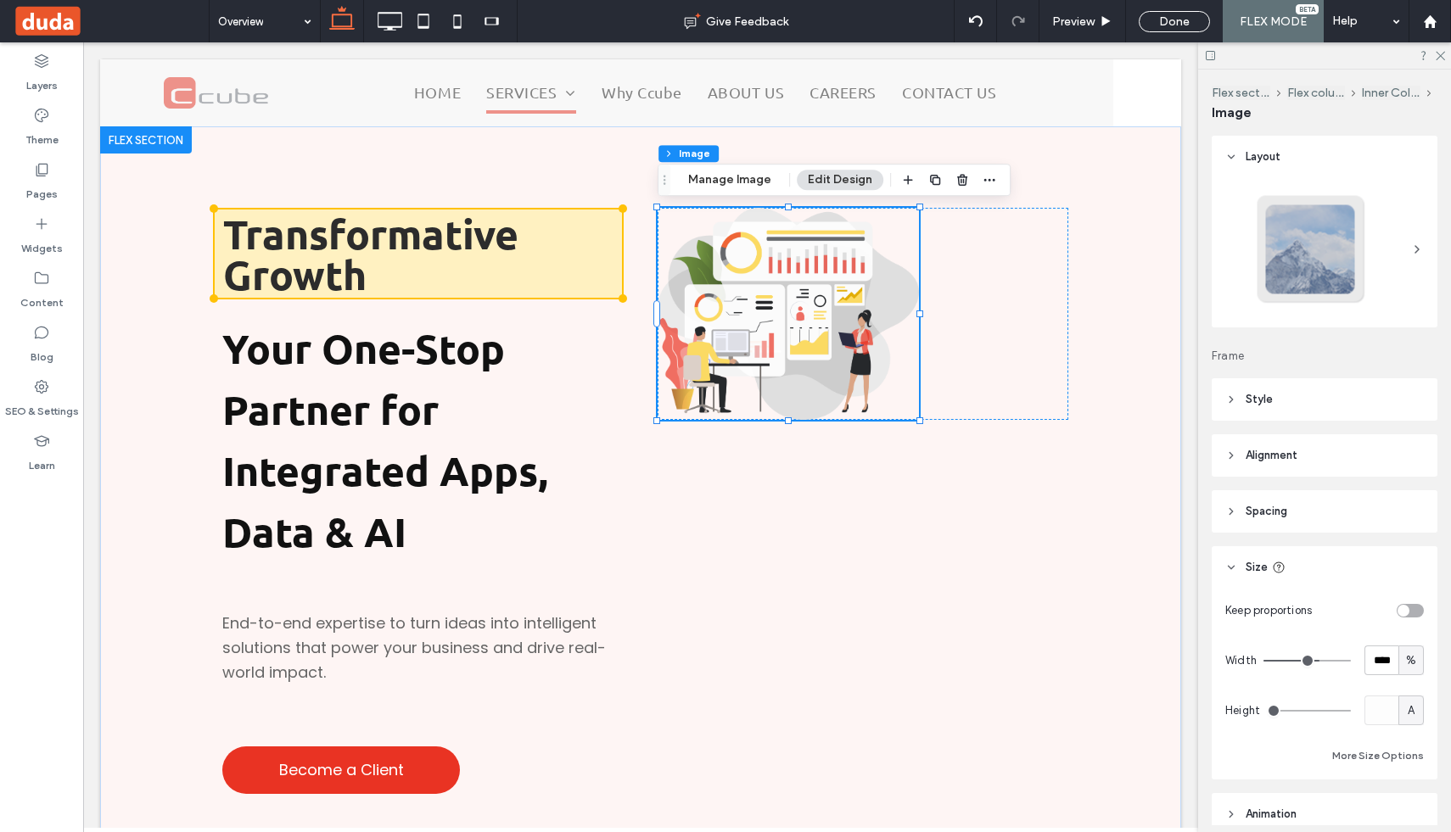
scroll to position [78, 0]
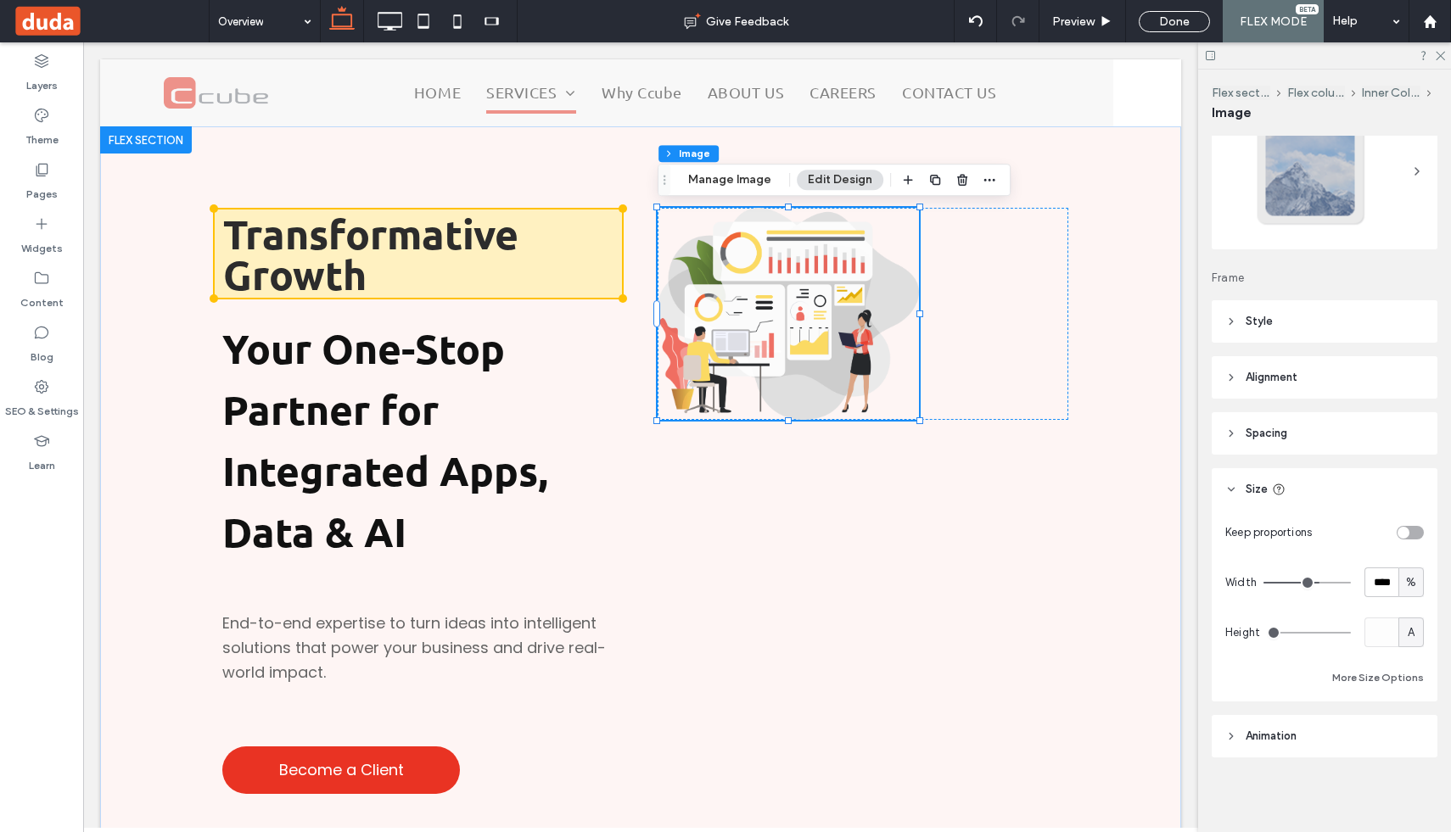
type input "**"
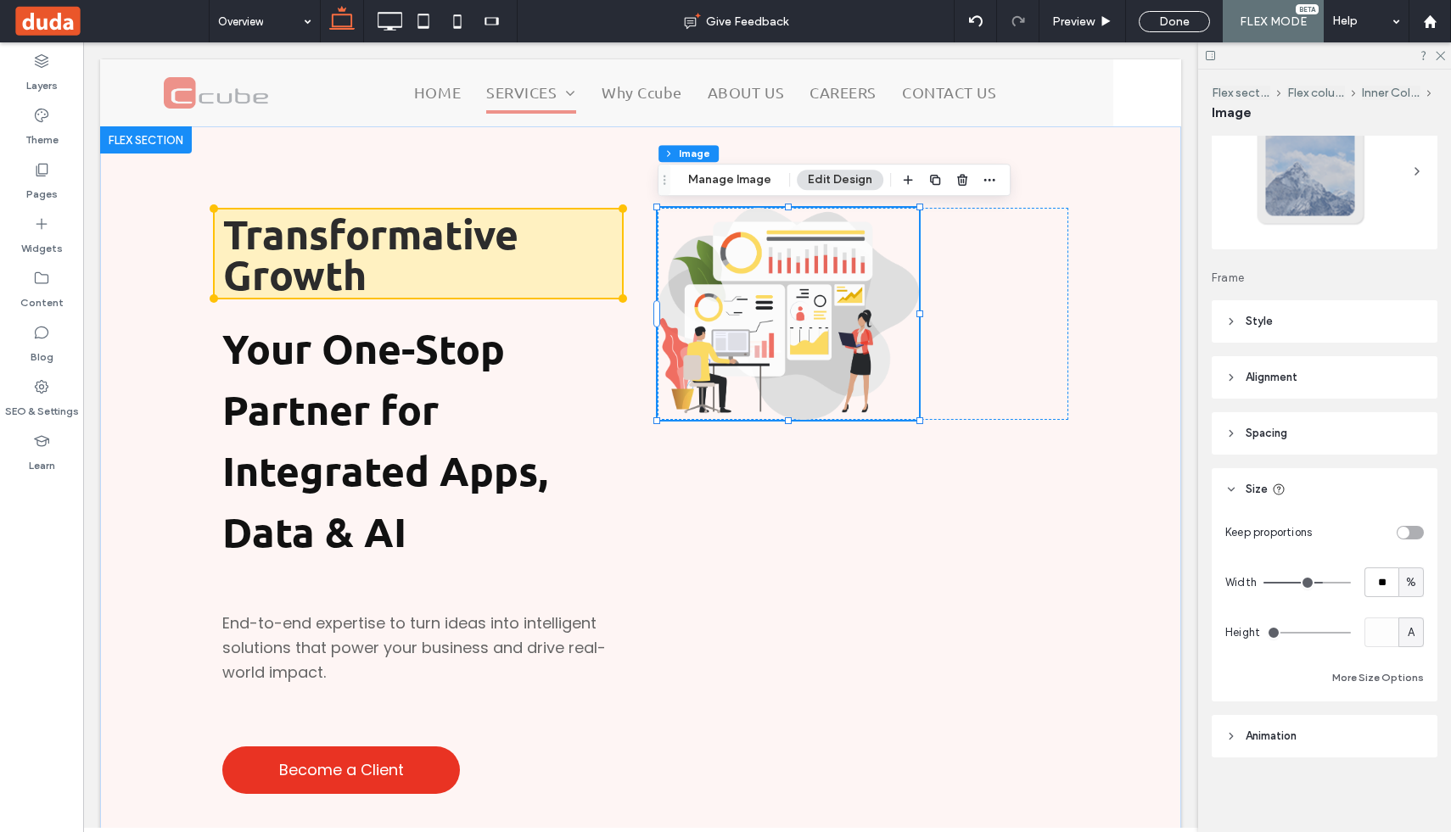
type input "**"
type input "***"
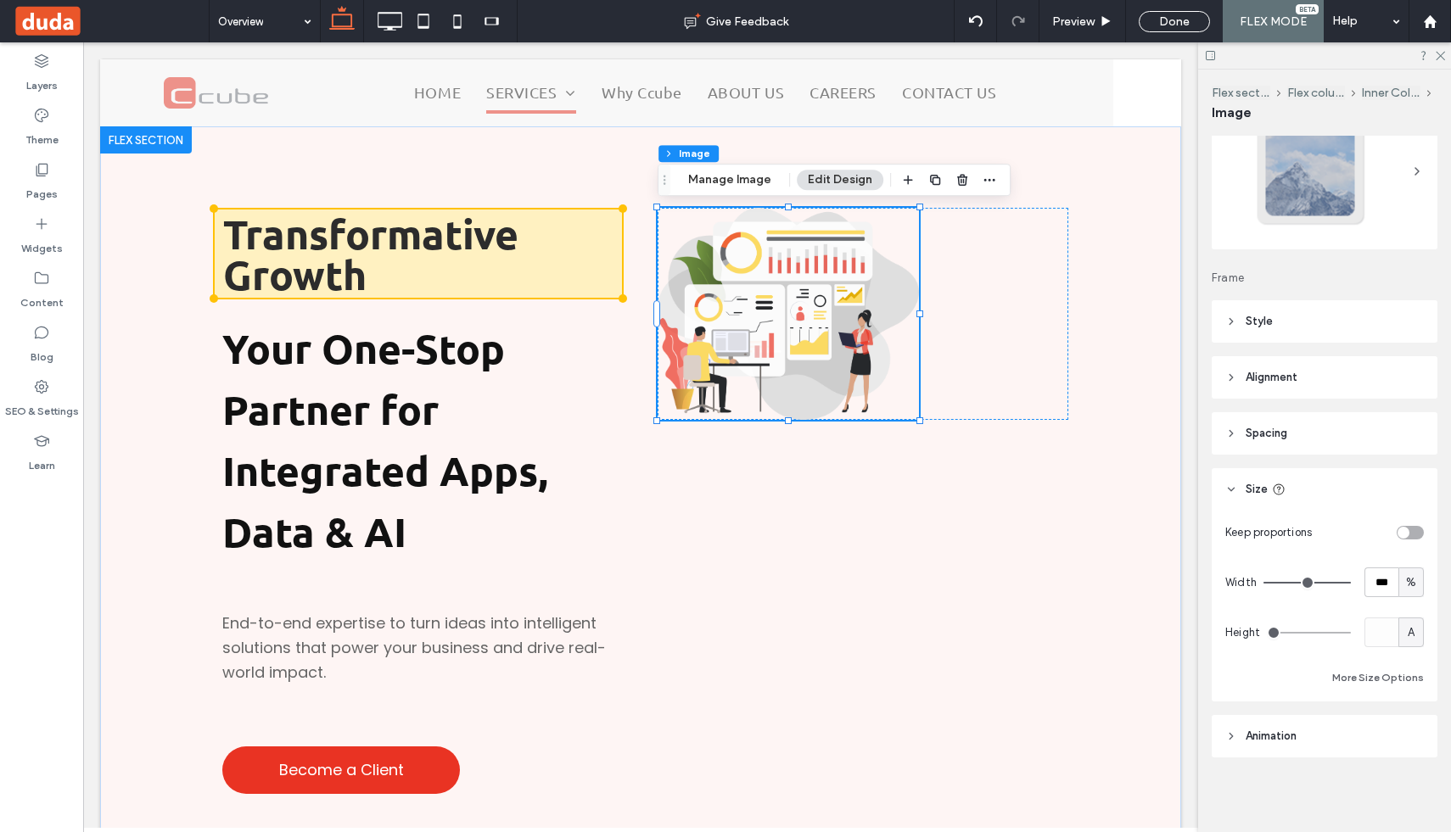
drag, startPoint x: 1320, startPoint y: 578, endPoint x: 1376, endPoint y: 580, distance: 56.0
type input "***"
click at [1351, 582] on input "range" at bounding box center [1307, 583] width 87 height 2
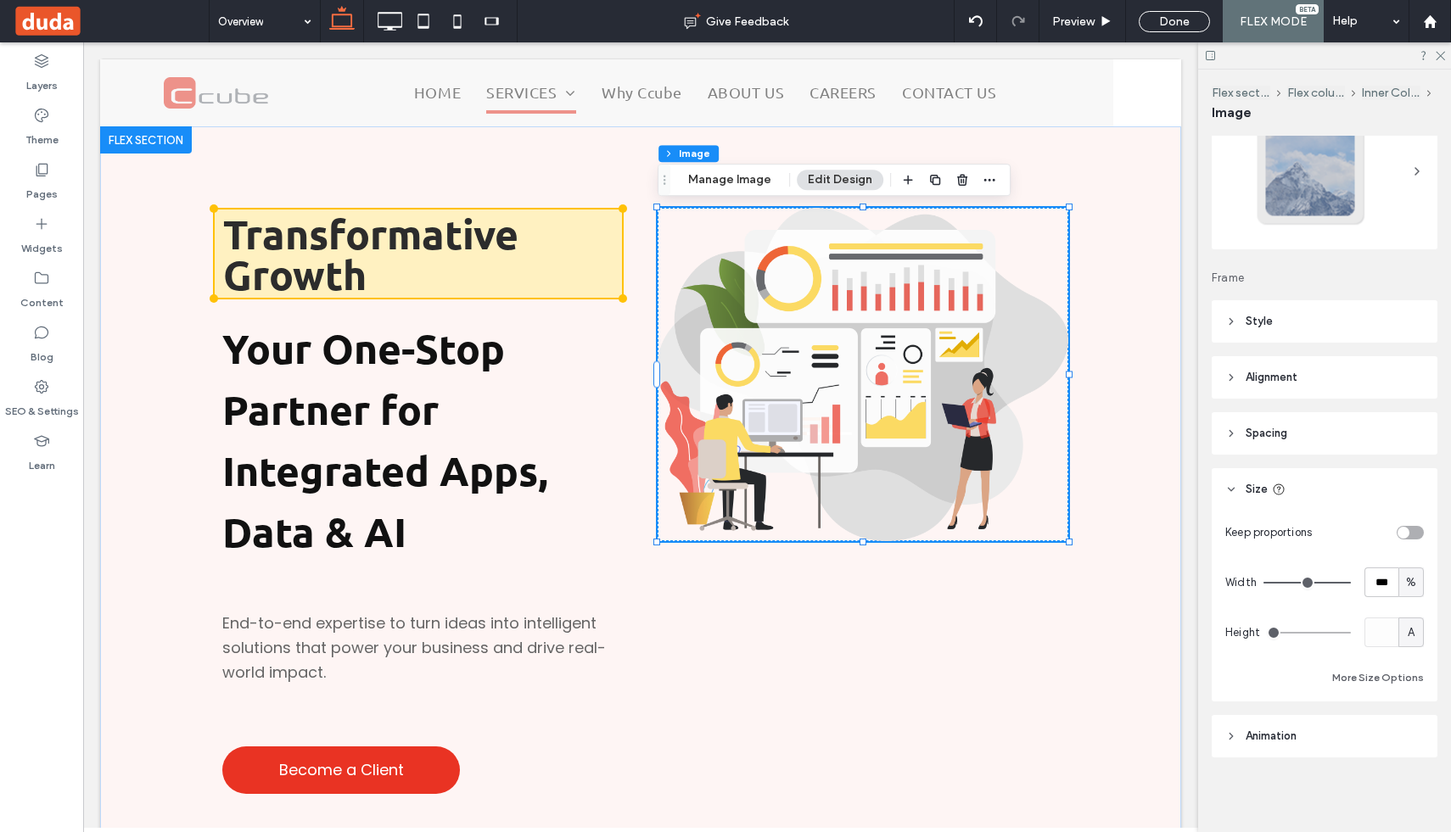
click at [833, 373] on img at bounding box center [863, 374] width 411 height 333
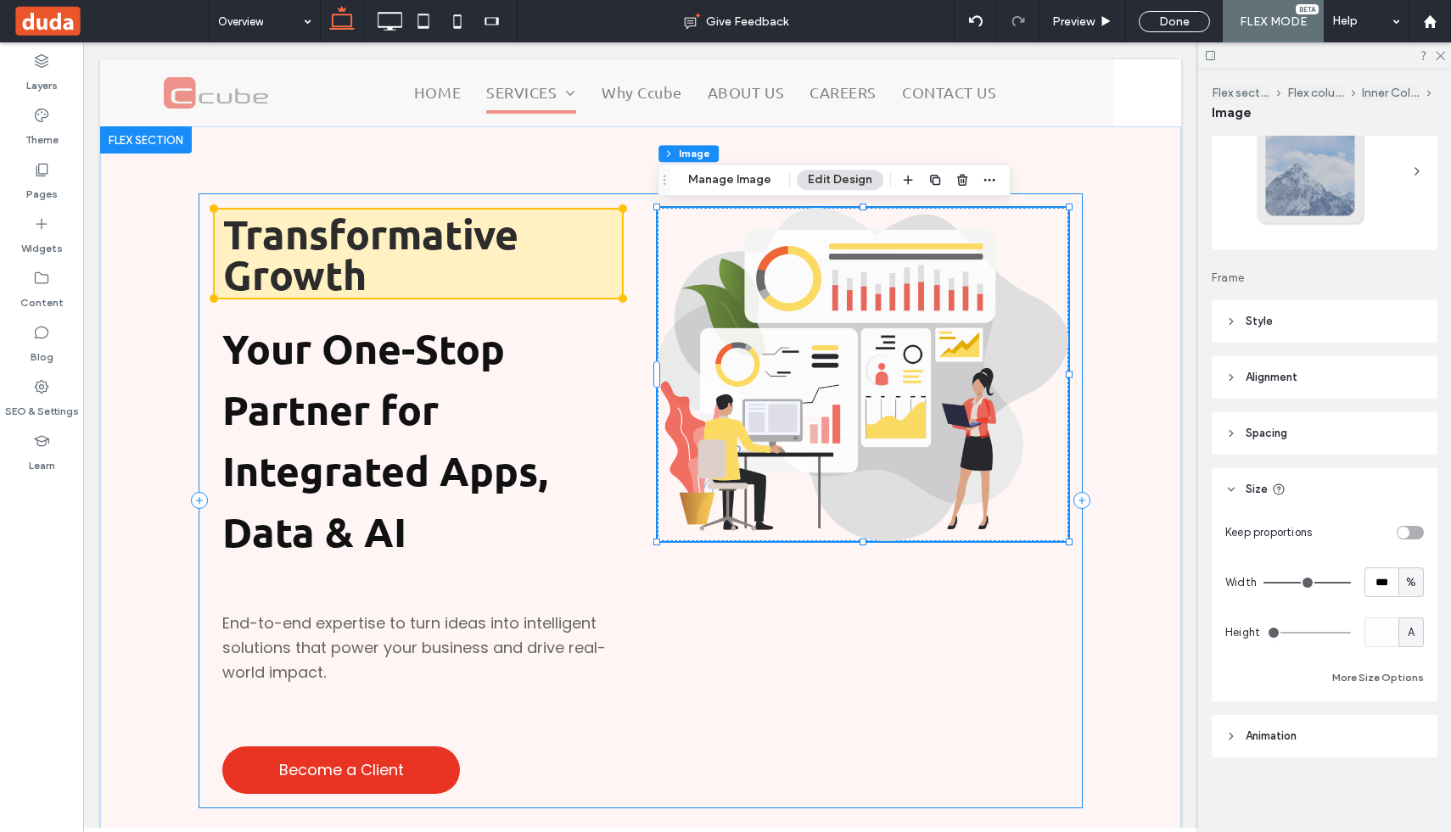
click at [799, 607] on div "Transformative Growth Your One-Stop Partner for Integrated Apps, Data & AI End-…" at bounding box center [640, 500] width 883 height 613
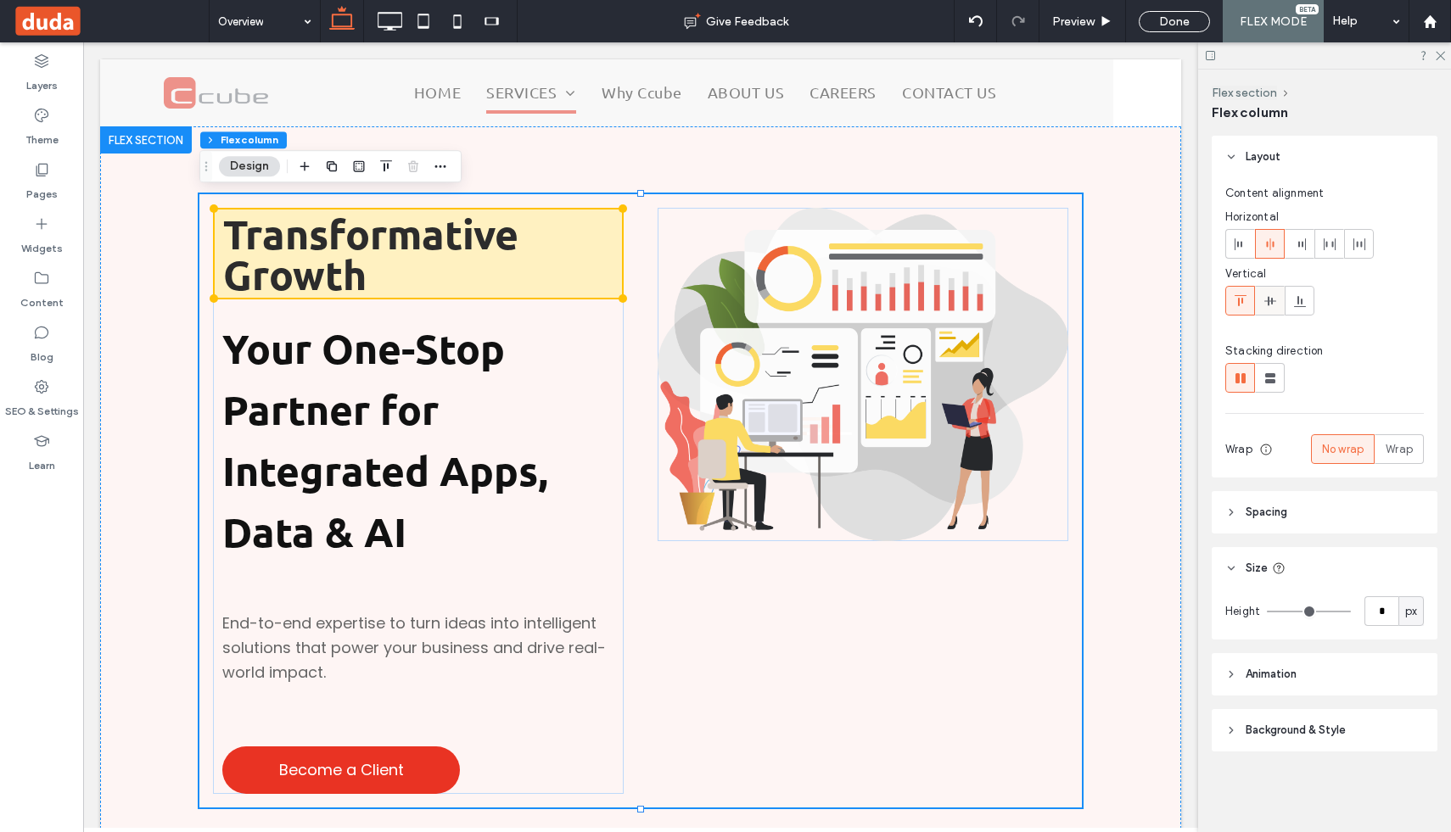
click at [1272, 299] on icon at bounding box center [1271, 301] width 14 height 14
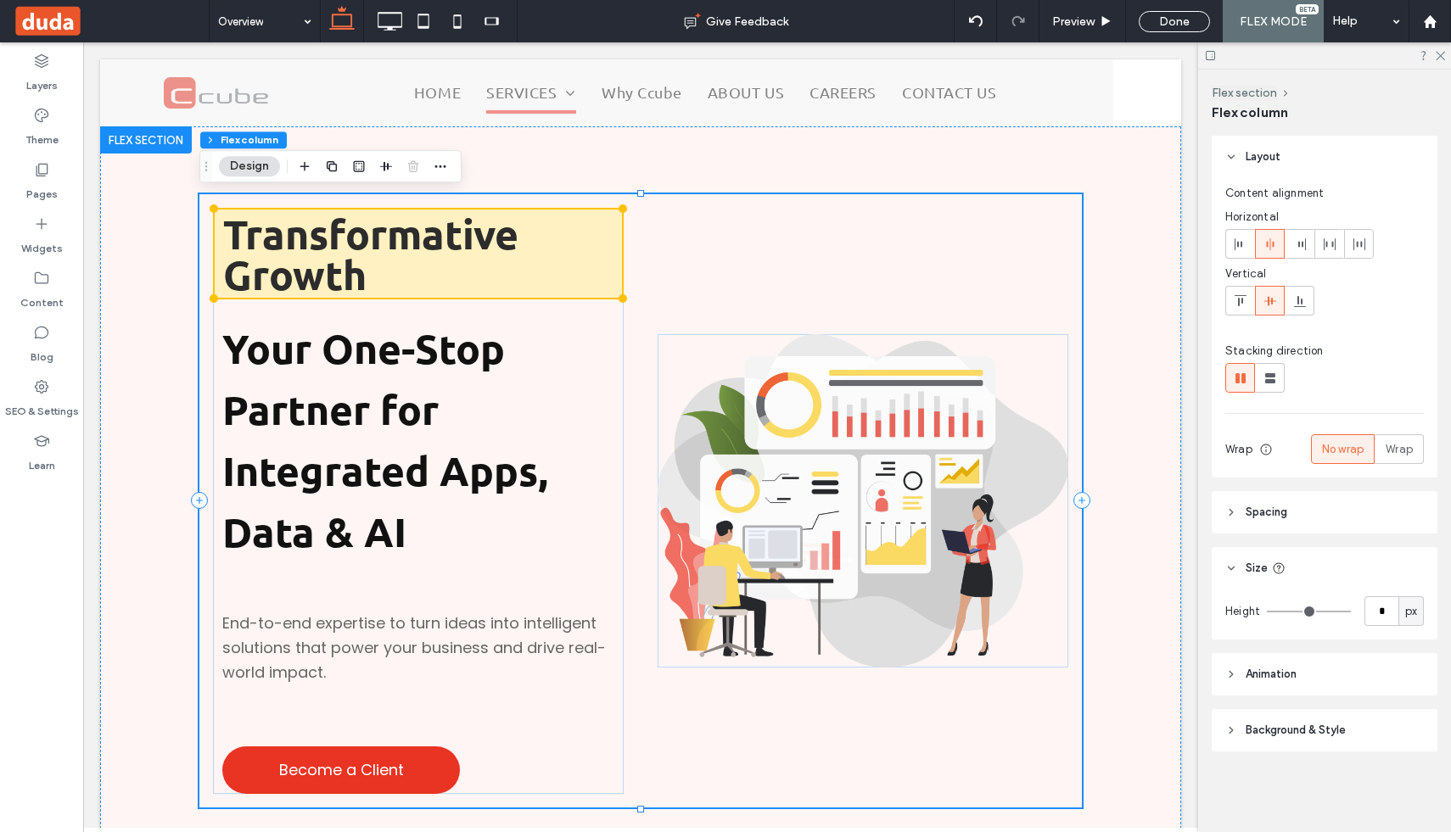
click at [774, 281] on div "Transformative Growth Your One-Stop Partner for Integrated Apps, Data & AI End-…" at bounding box center [640, 500] width 883 height 613
click at [674, 244] on div "Transformative Growth Your One-Stop Partner for Integrated Apps, Data & AI End-…" at bounding box center [640, 500] width 883 height 613
click at [1234, 513] on icon at bounding box center [1231, 513] width 12 height 12
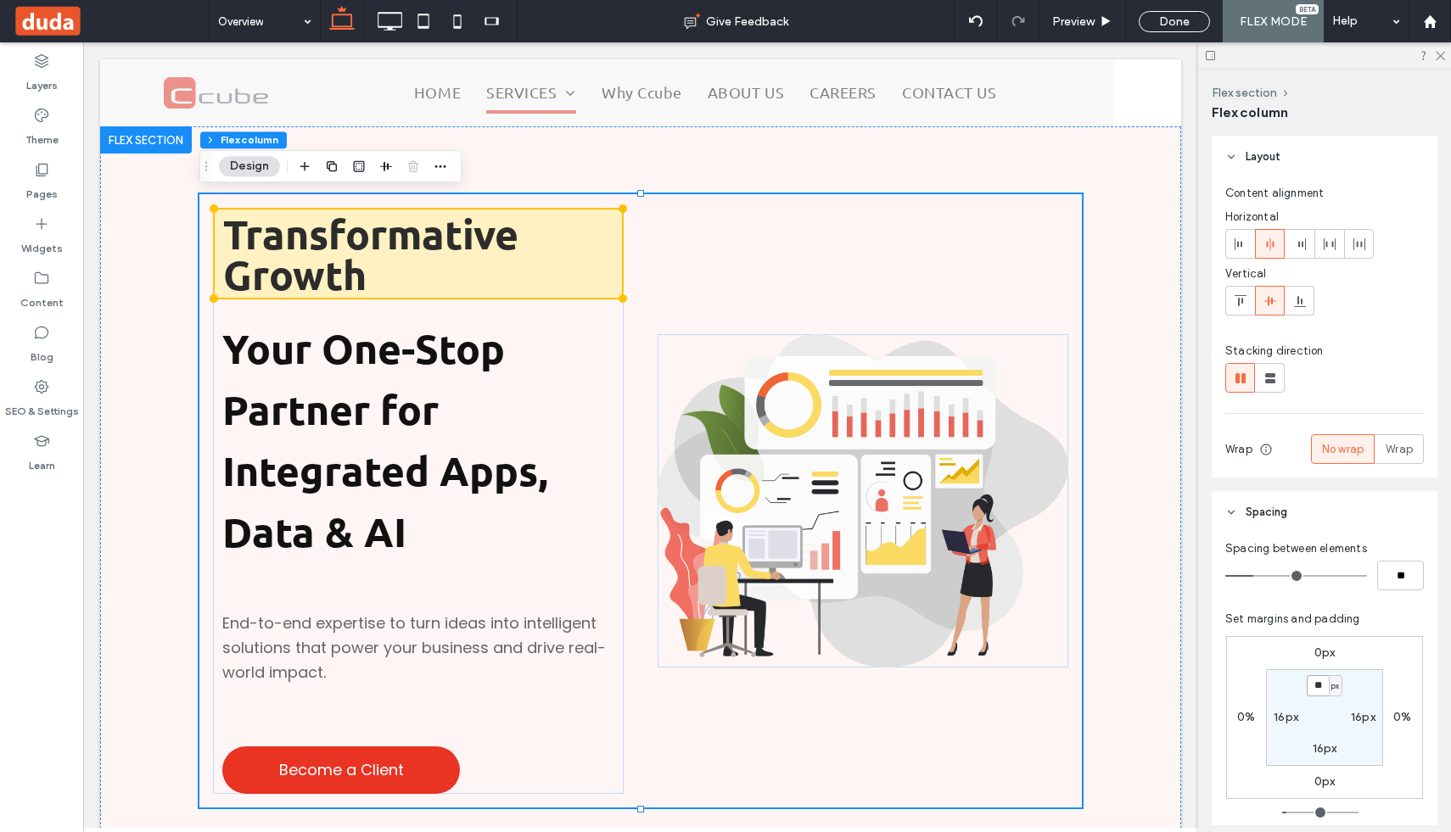
click at [1314, 681] on input "**" at bounding box center [1318, 685] width 22 height 21
type input "*"
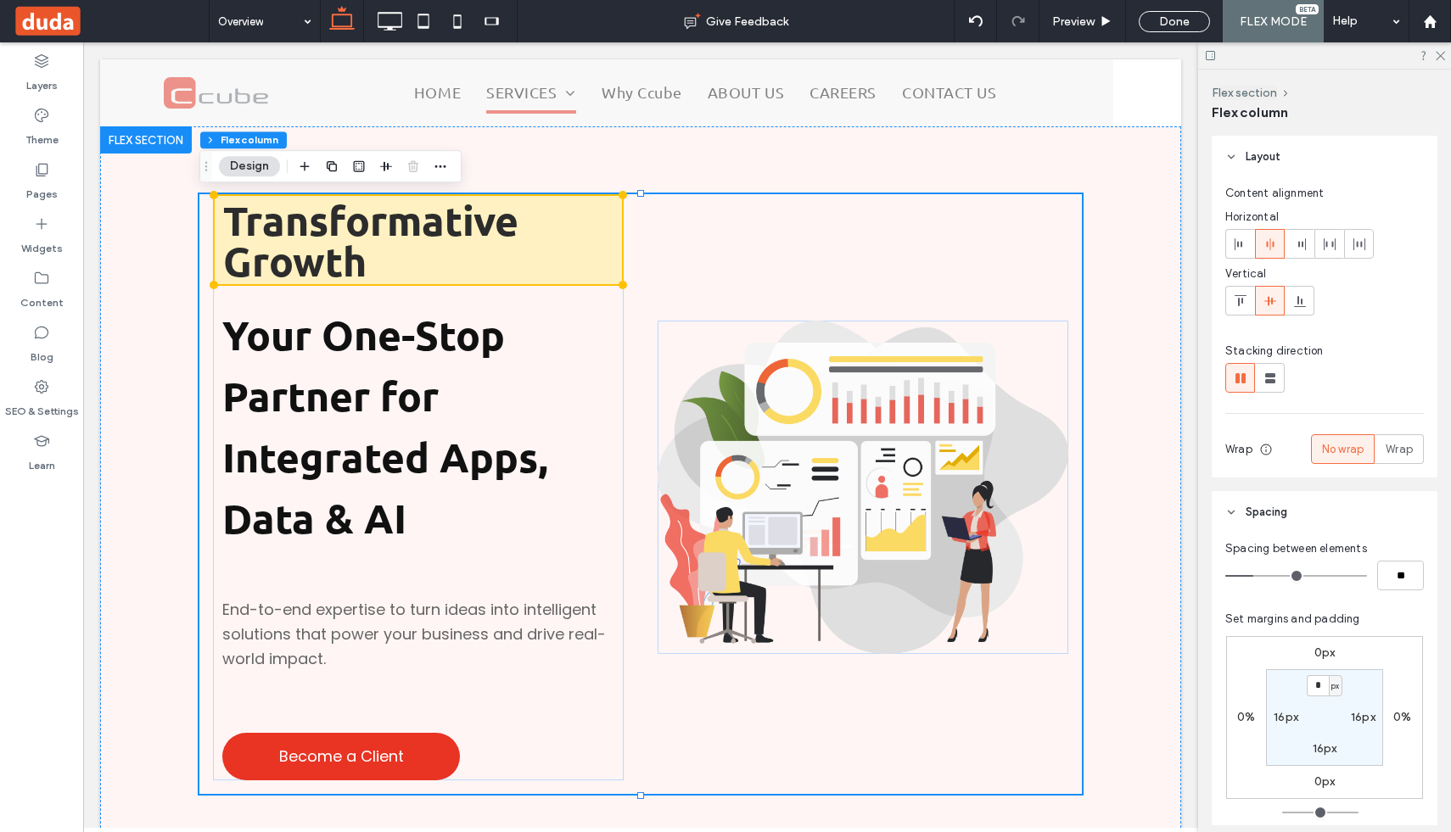
click at [1277, 718] on label "16px" at bounding box center [1286, 717] width 25 height 14
type input "**"
type input "*"
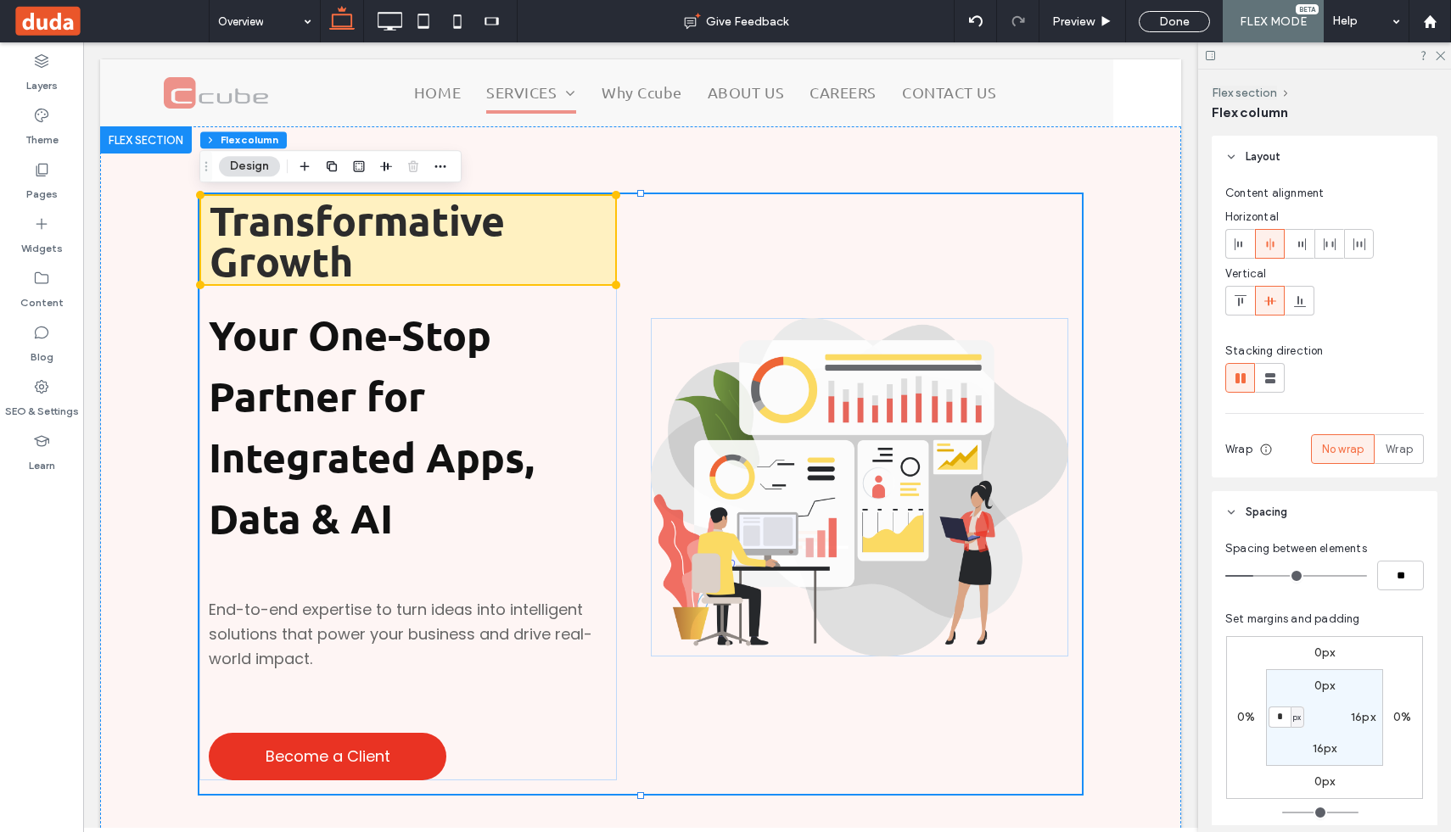
click at [1360, 718] on label "16px" at bounding box center [1363, 717] width 25 height 14
type input "**"
type input "*"
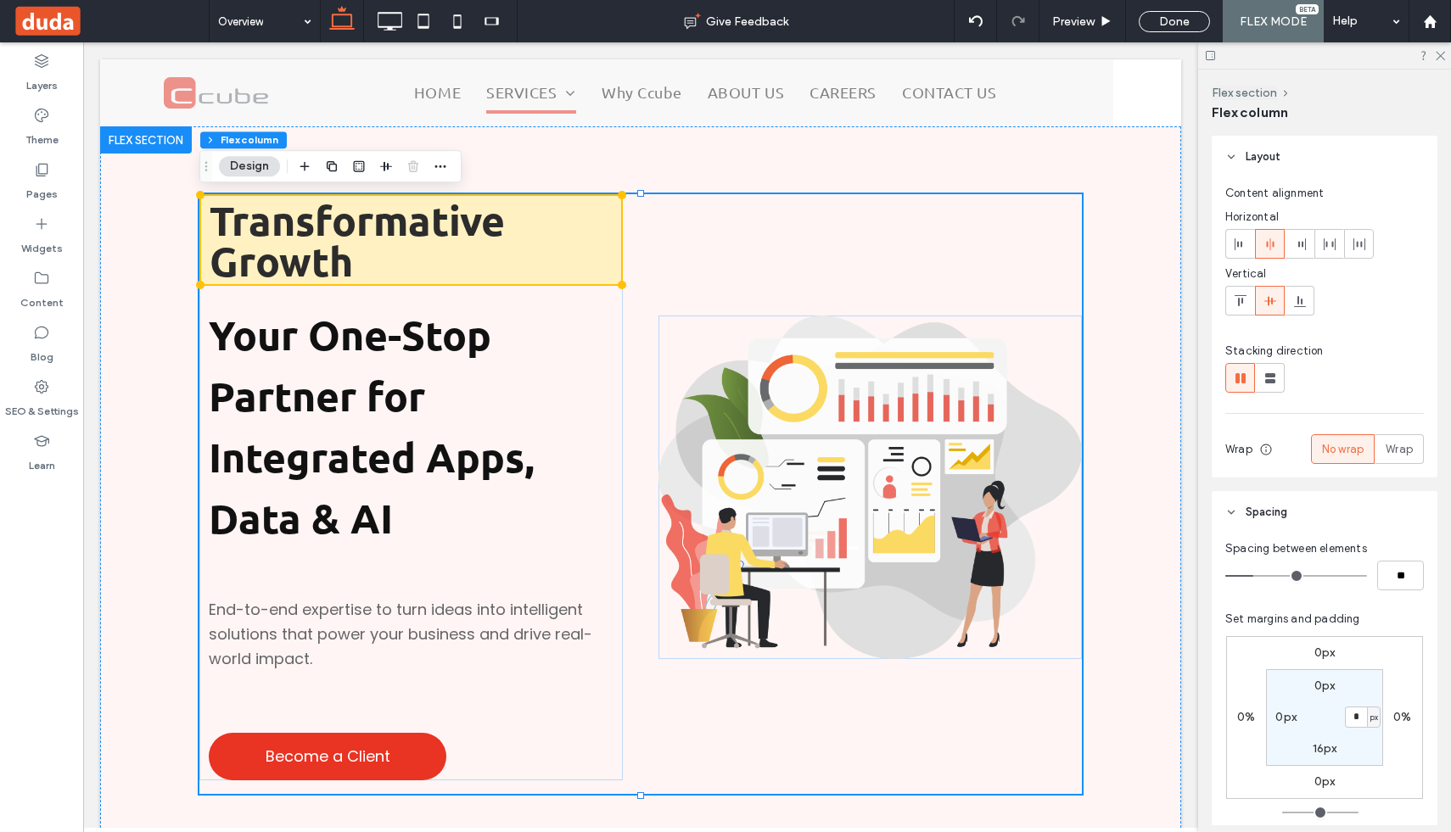
click at [1318, 755] on label "16px" at bounding box center [1325, 749] width 25 height 14
type input "**"
type input "*"
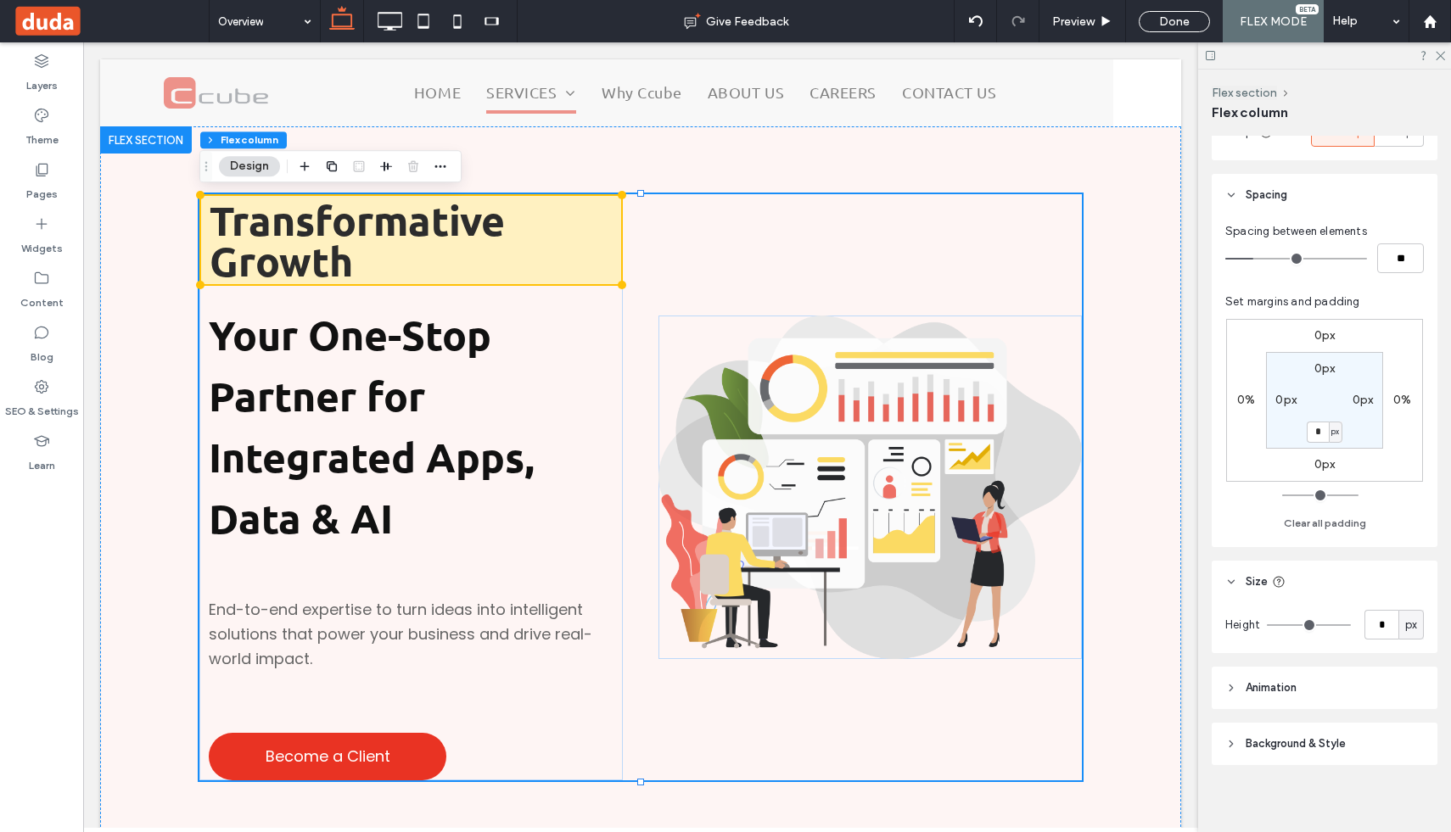
scroll to position [325, 0]
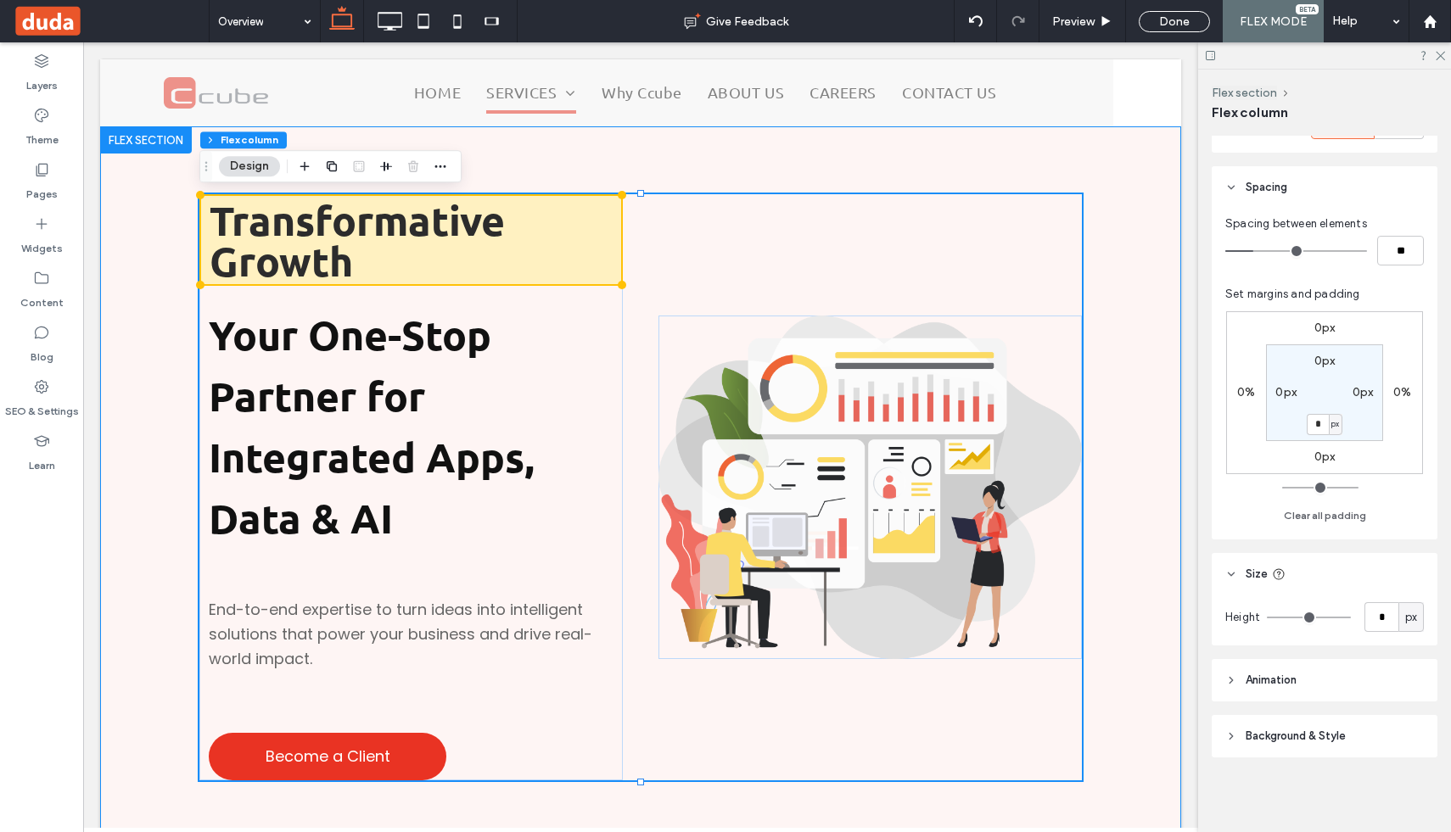
click at [1112, 698] on div "Transformative Growth Your One-Stop Partner for Integrated Apps, Data & AI End-…" at bounding box center [641, 486] width 1018 height 721
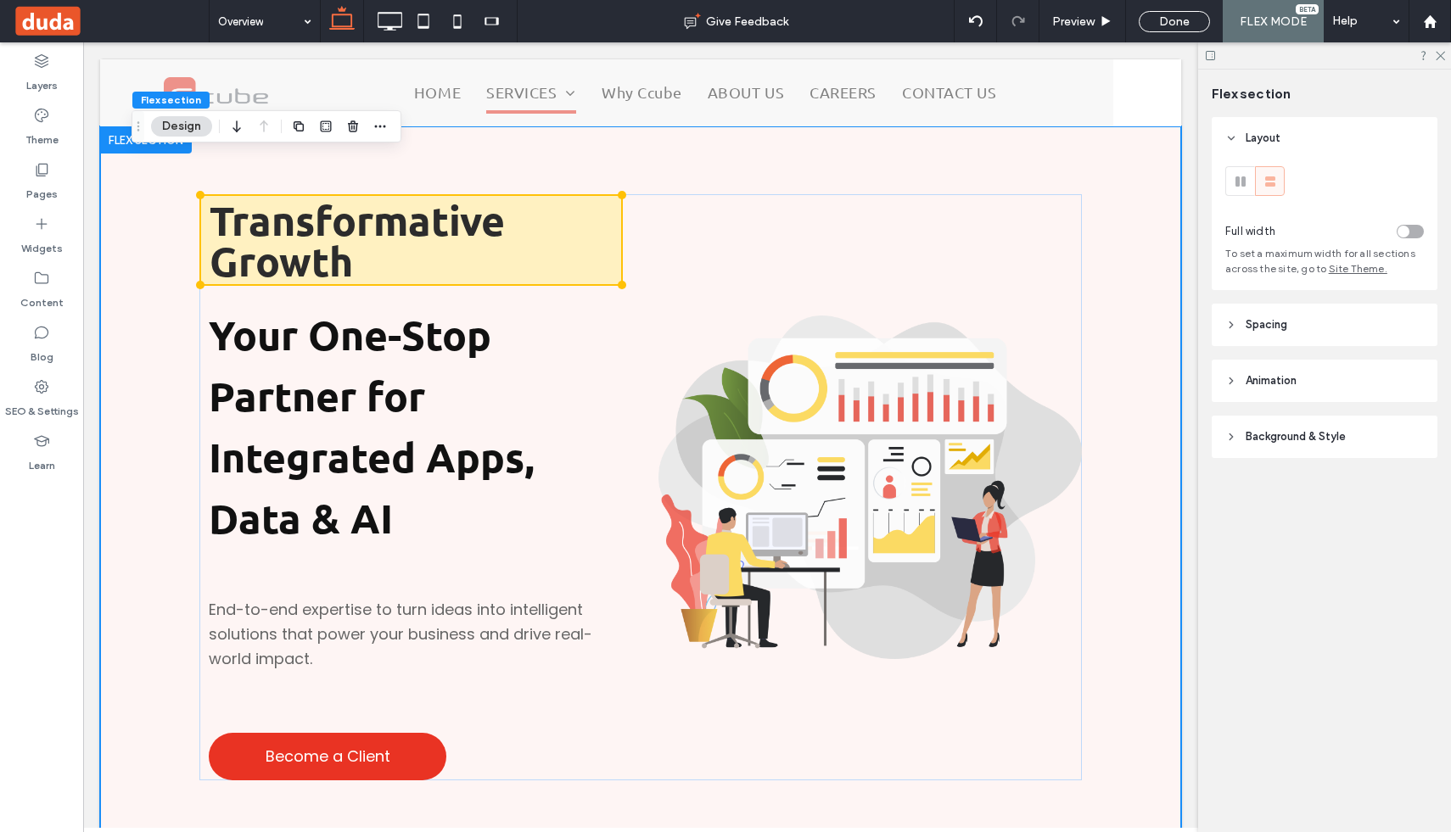
click at [1249, 325] on span "Spacing" at bounding box center [1267, 325] width 42 height 17
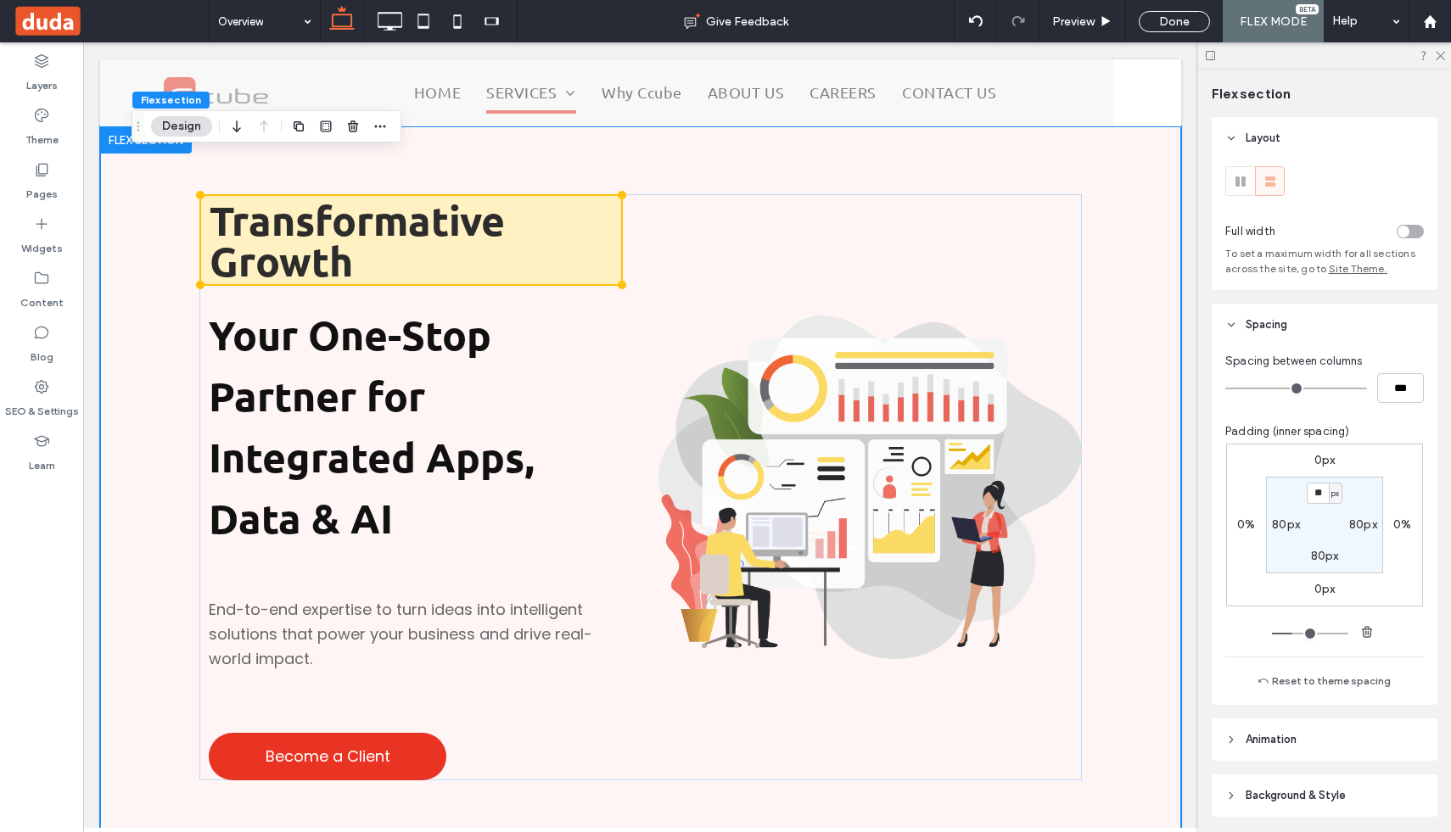
click at [1284, 526] on label "80px" at bounding box center [1286, 525] width 28 height 14
type input "*"
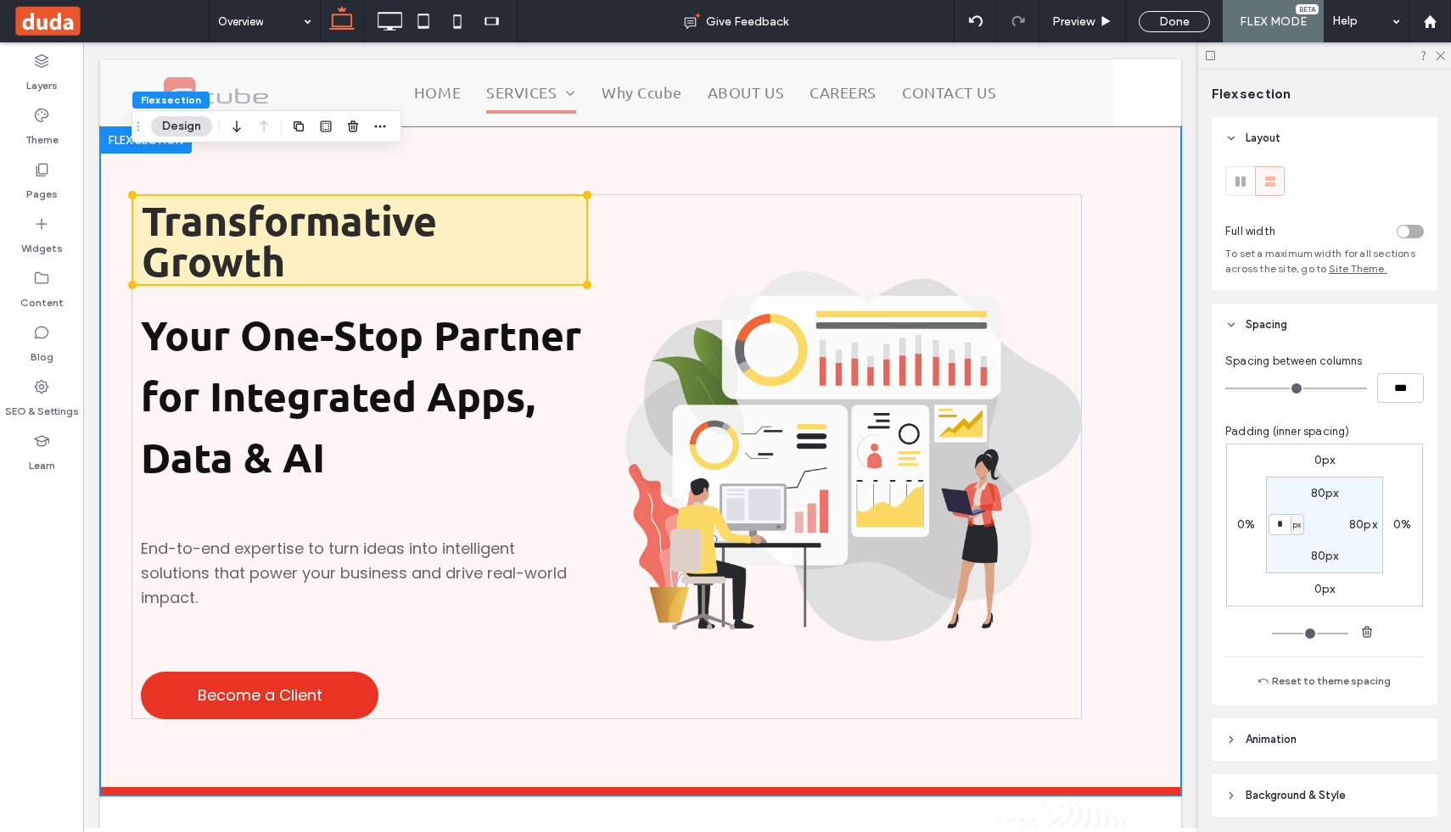
click at [1359, 524] on label "80px" at bounding box center [1363, 525] width 28 height 14
type input "**"
type input "*"
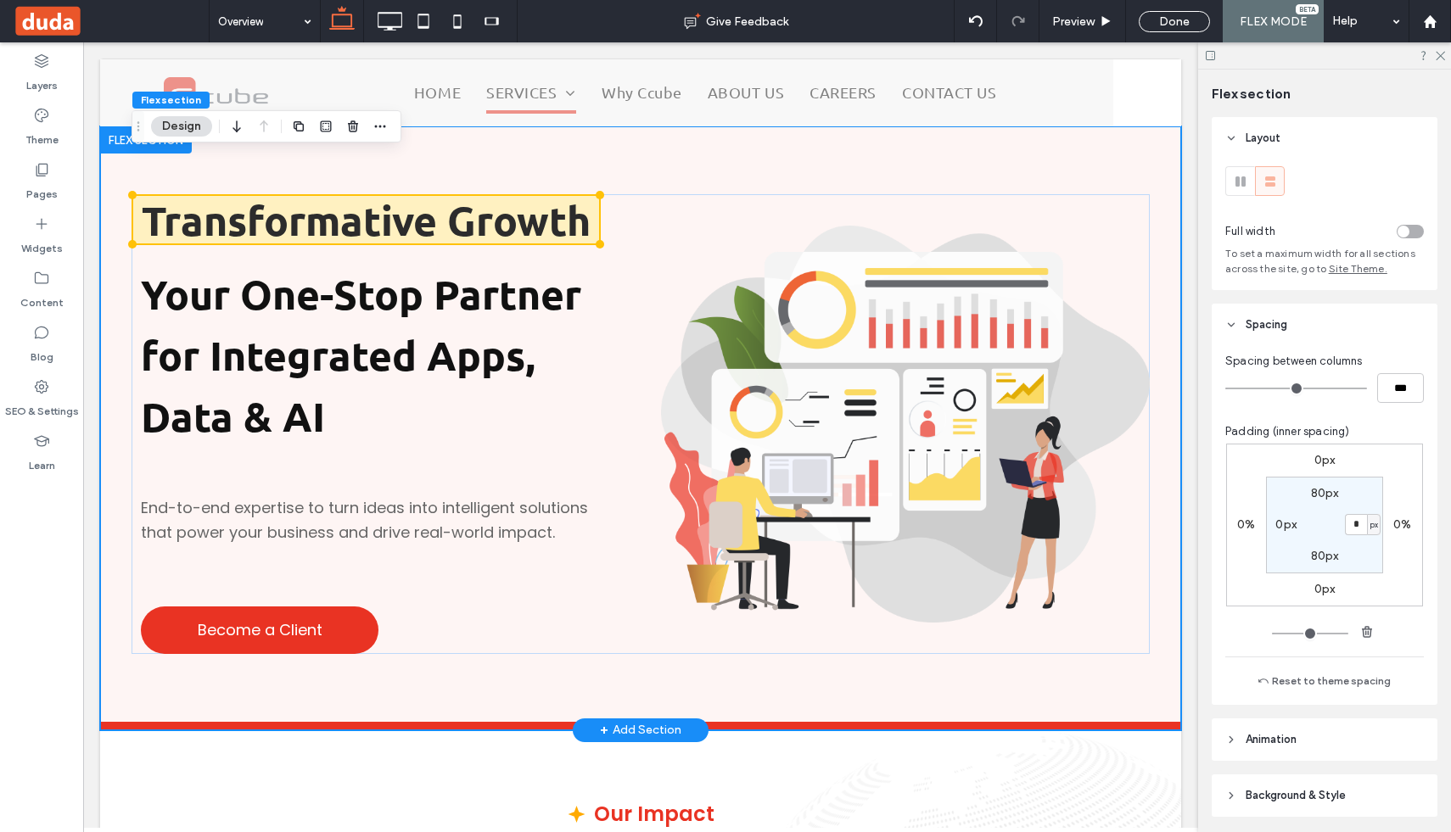
click at [1086, 155] on div "Transformative Growth Your One-Stop Partner for Integrated Apps, Data & AI End-…" at bounding box center [641, 424] width 1018 height 596
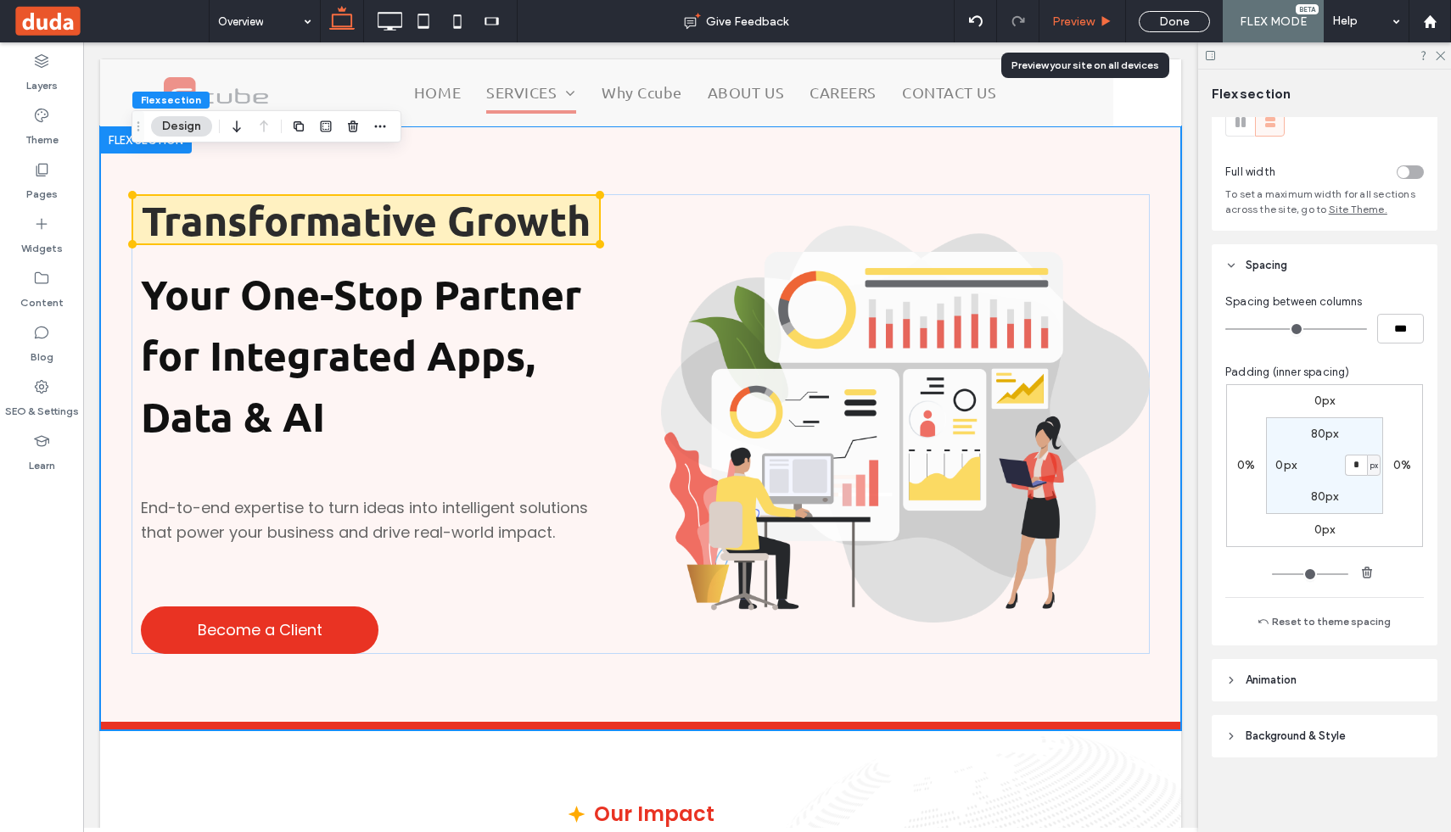
click at [1096, 14] on div "Preview" at bounding box center [1083, 21] width 86 height 14
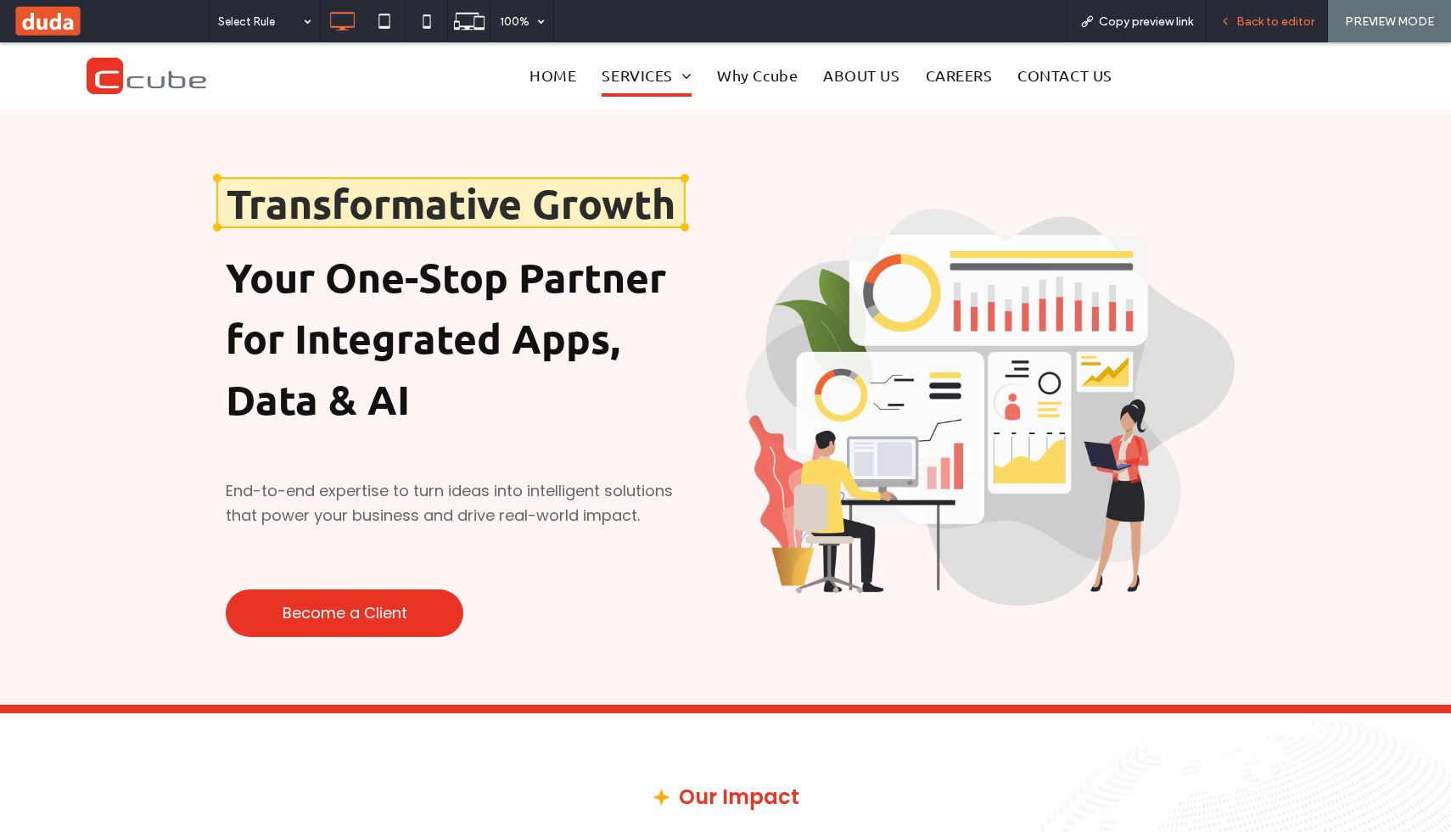
click at [1239, 25] on span "Back to editor" at bounding box center [1275, 21] width 78 height 14
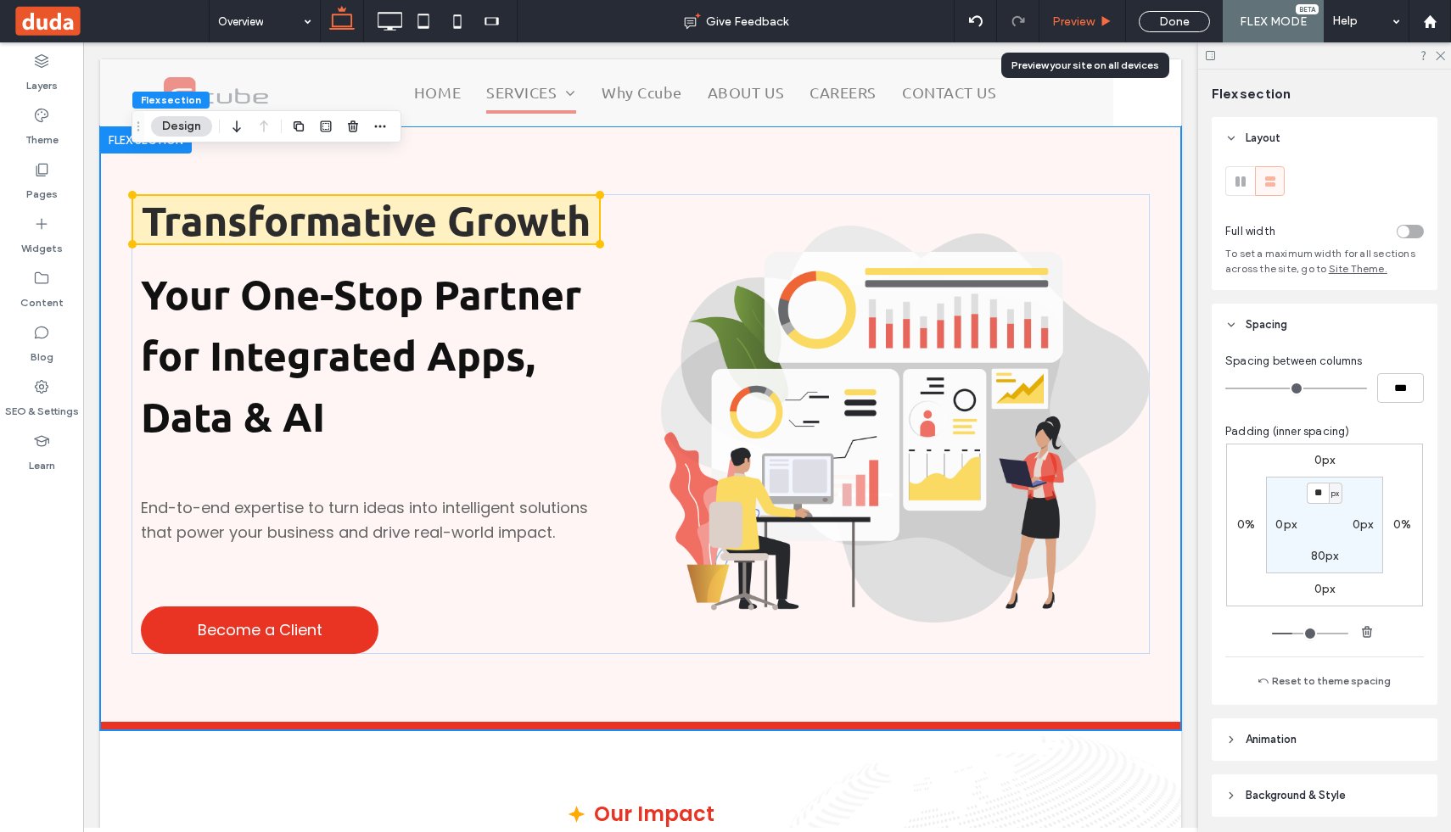
click at [1092, 33] on div "Preview" at bounding box center [1083, 21] width 87 height 42
click at [1083, 17] on span "Preview" at bounding box center [1073, 21] width 42 height 14
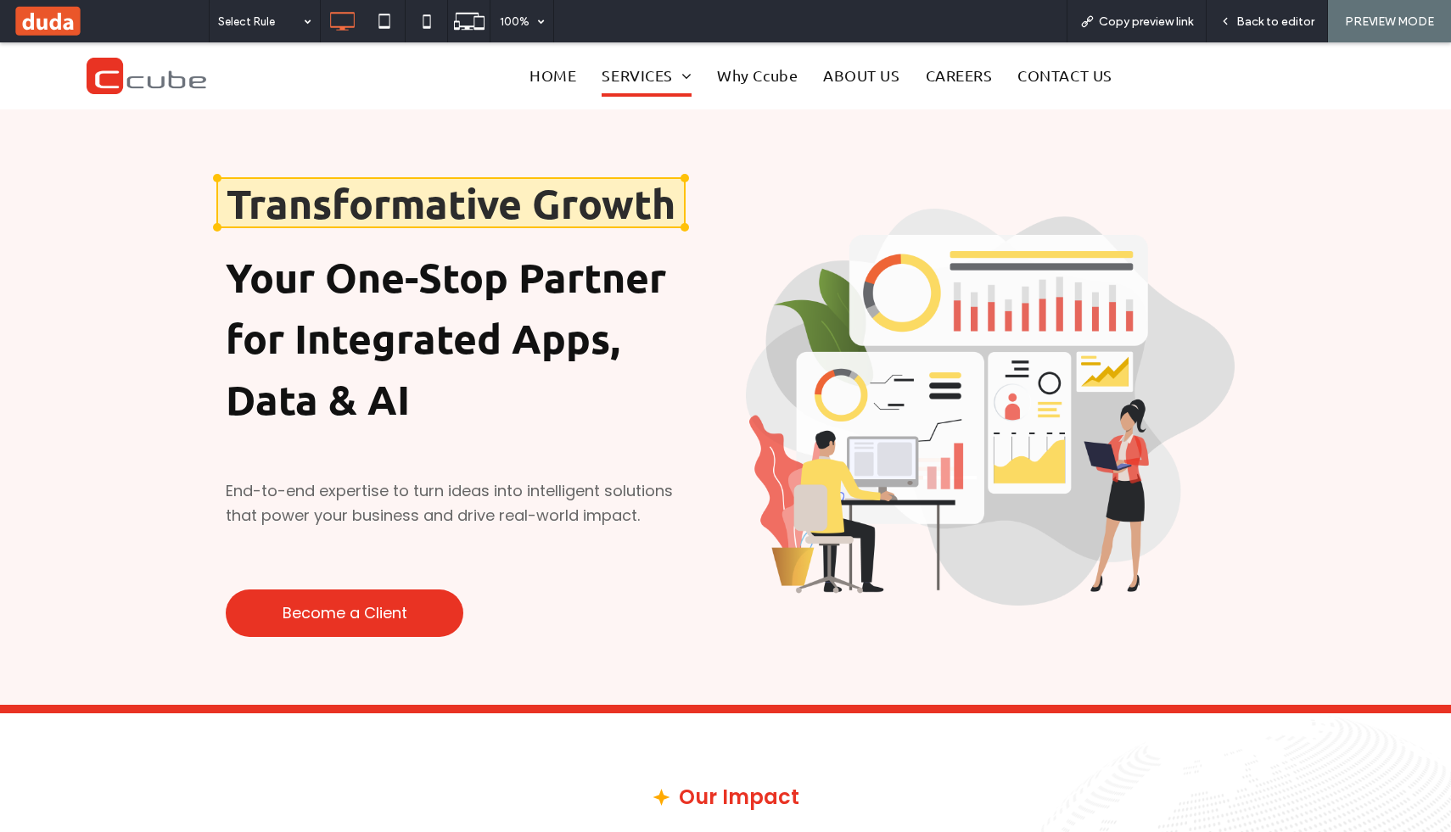
click at [182, 329] on div "Transformative Growth Your One-Stop Partner for Integrated Apps, Data & AI End-…" at bounding box center [725, 411] width 1451 height 604
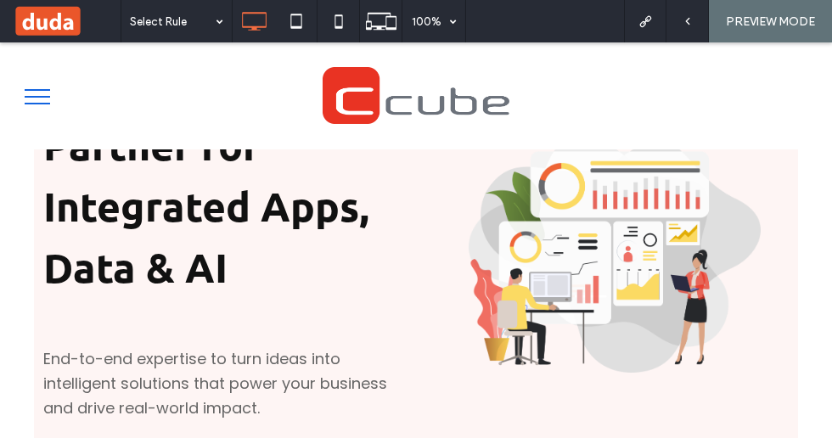
scroll to position [255, 0]
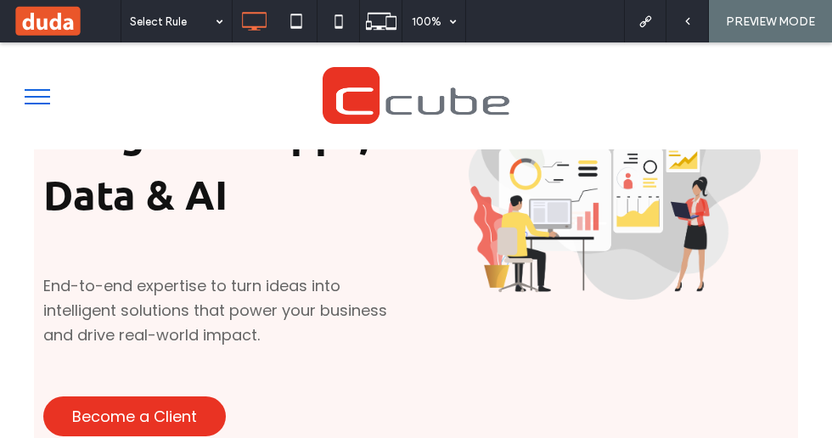
click at [238, 21] on icon at bounding box center [254, 21] width 34 height 34
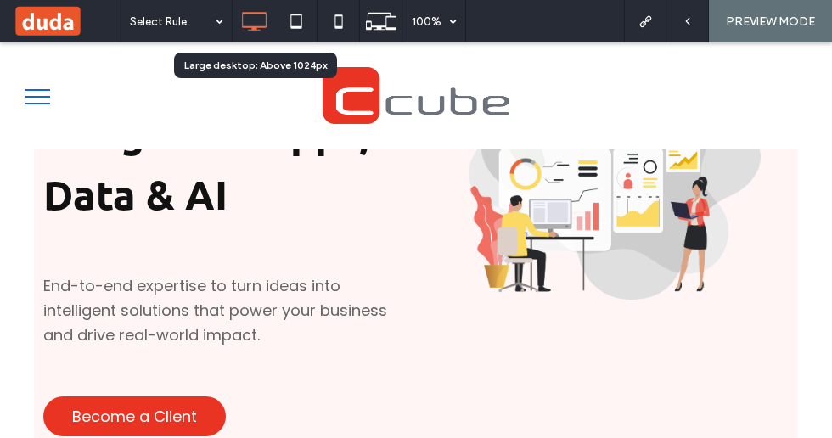
click at [263, 20] on icon at bounding box center [254, 21] width 34 height 34
click at [295, 27] on use at bounding box center [295, 21] width 11 height 14
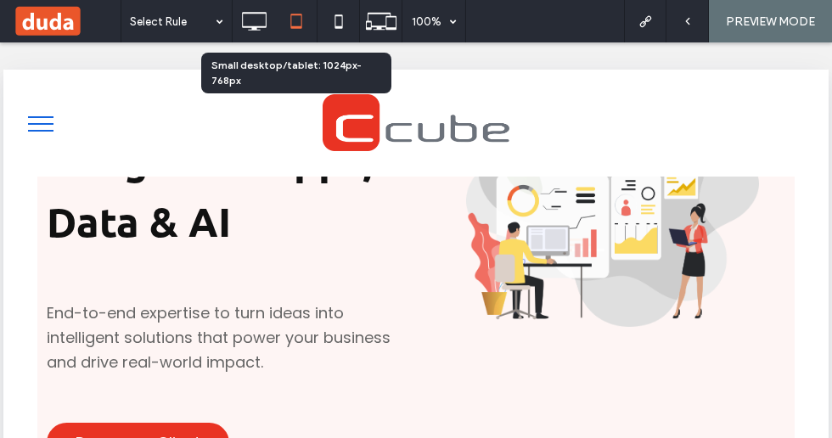
click at [255, 24] on icon at bounding box center [254, 21] width 34 height 34
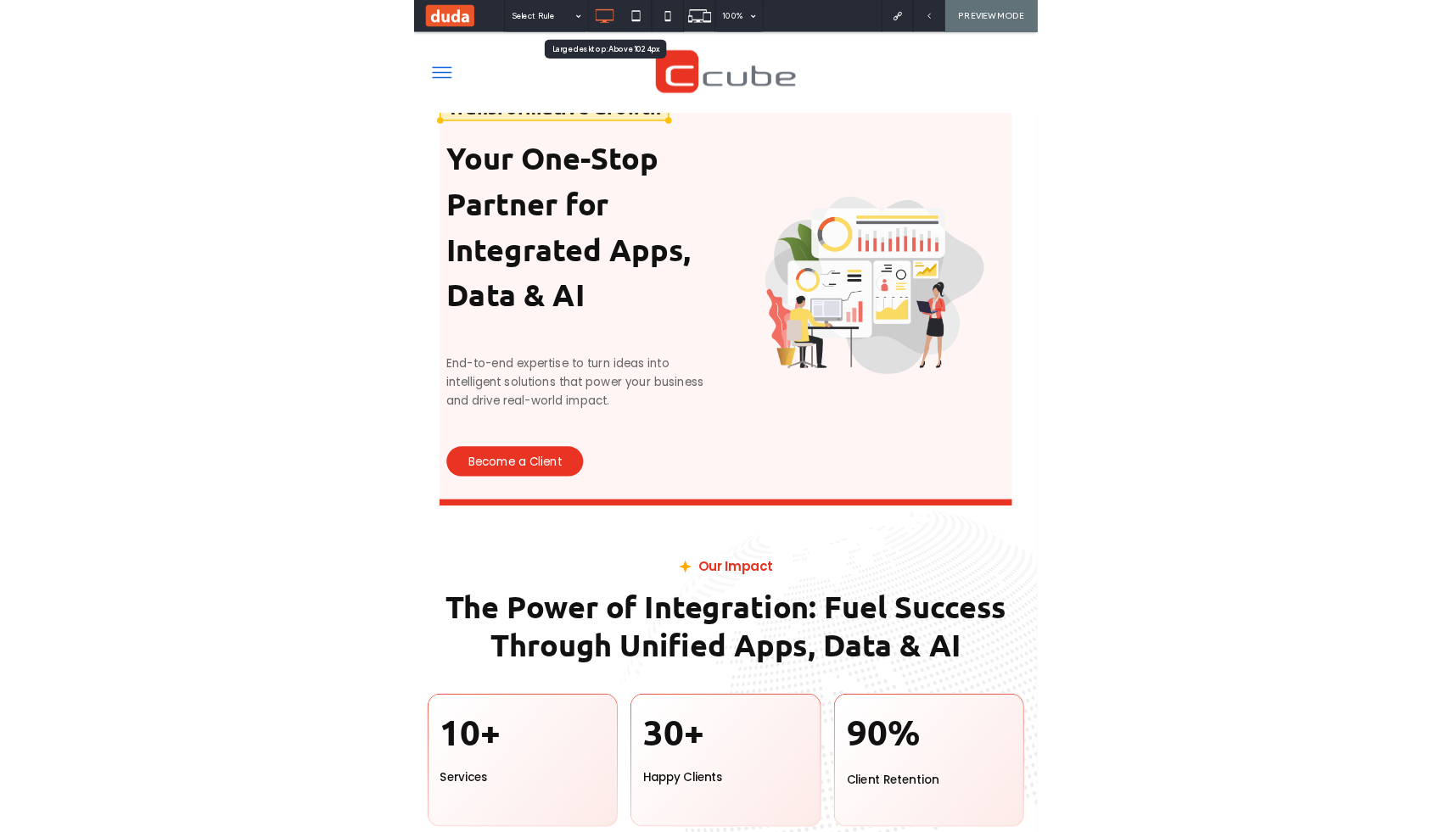
scroll to position [0, 0]
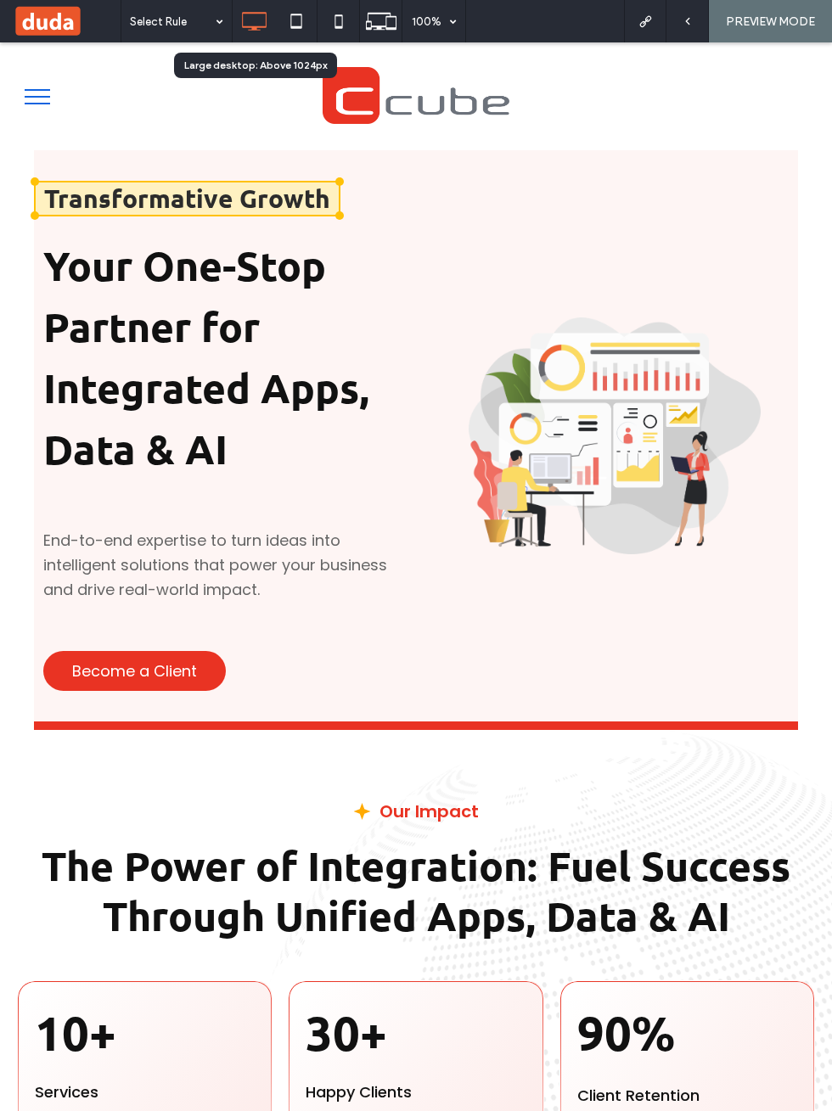
click at [625, 410] on img at bounding box center [614, 436] width 367 height 238
click at [687, 21] on icon at bounding box center [687, 21] width 12 height 12
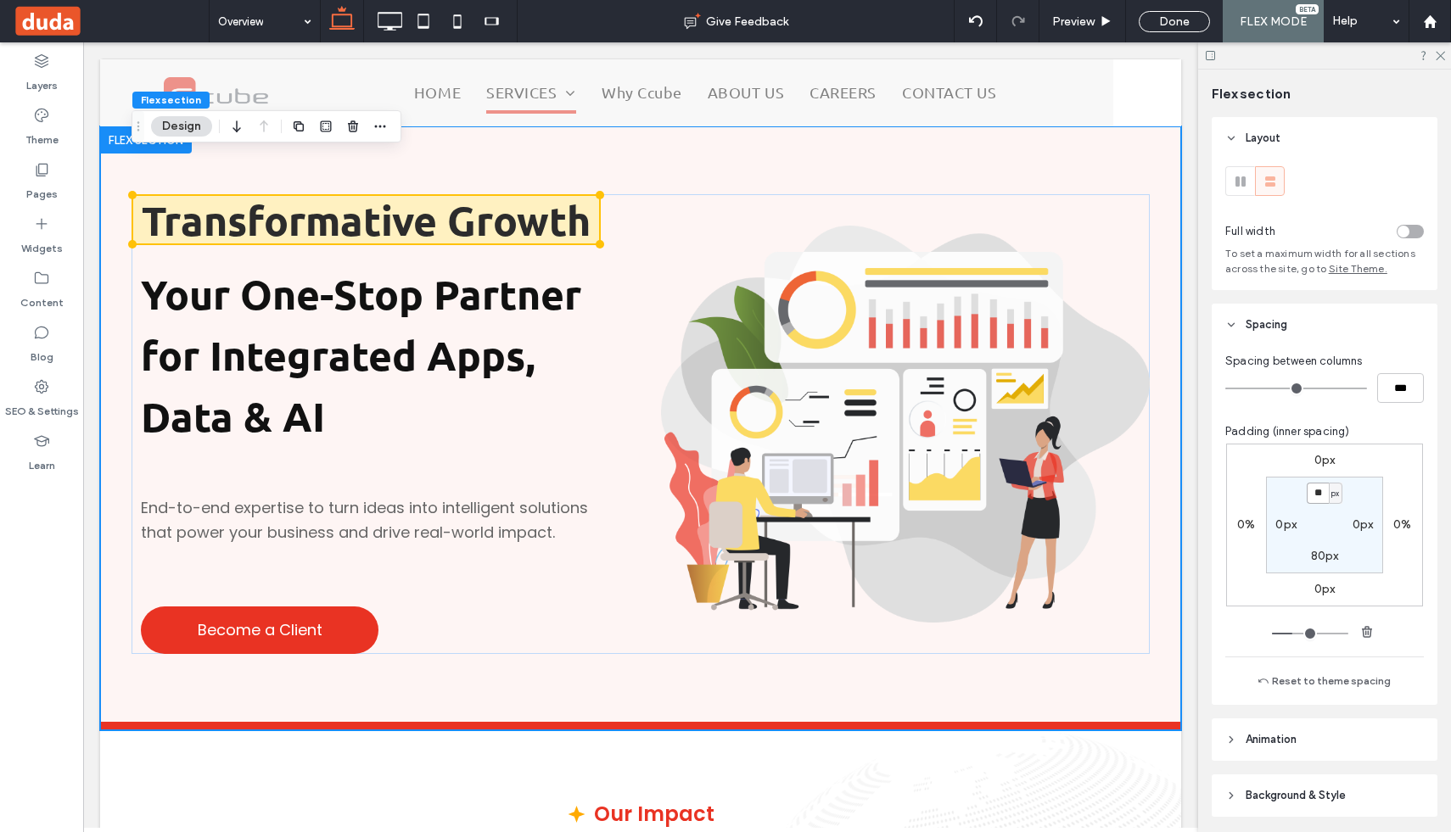
scroll to position [60, 0]
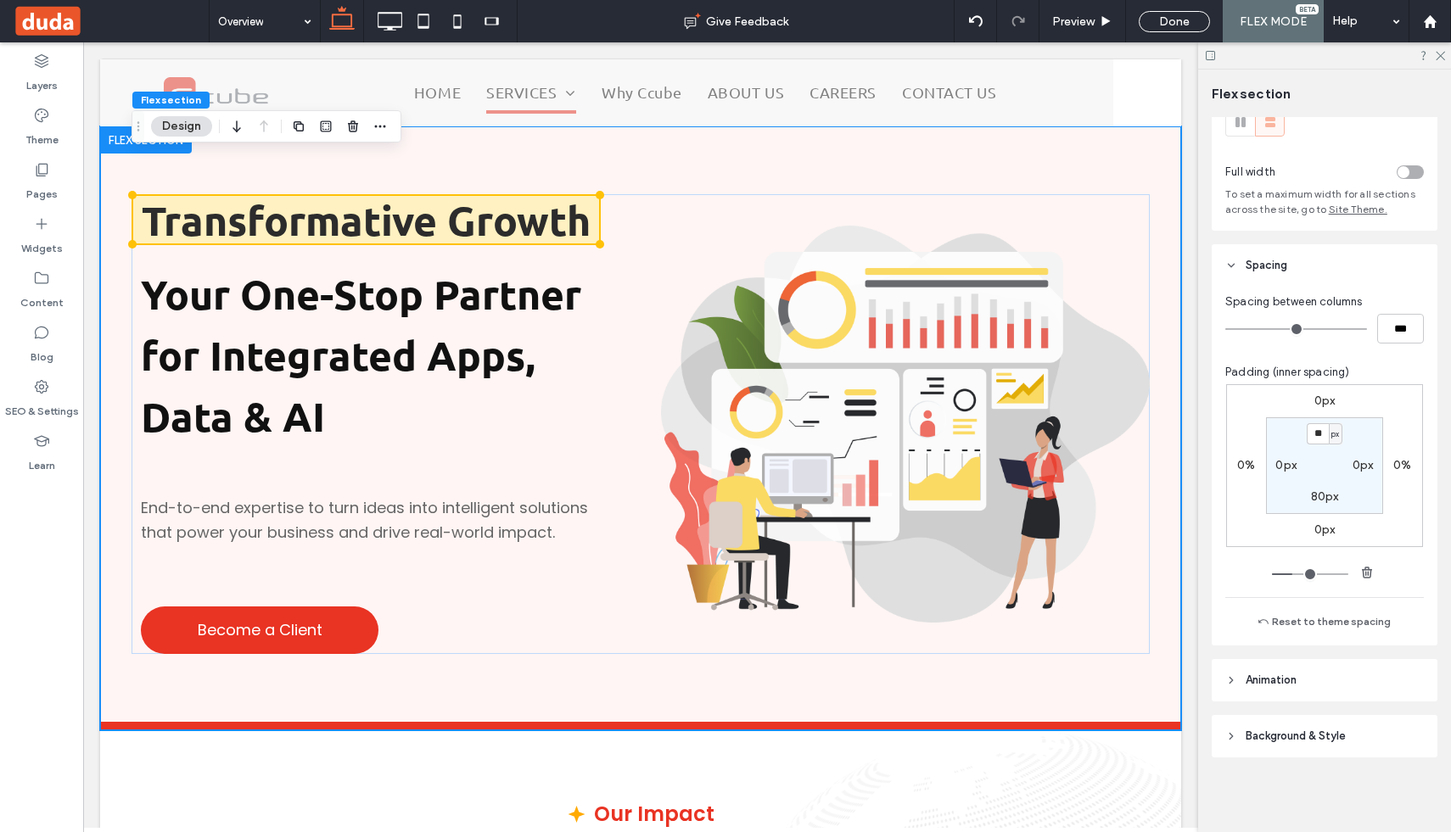
click at [1256, 673] on span "Animation" at bounding box center [1271, 680] width 51 height 17
click at [1409, 173] on div "toggle" at bounding box center [1410, 172] width 27 height 14
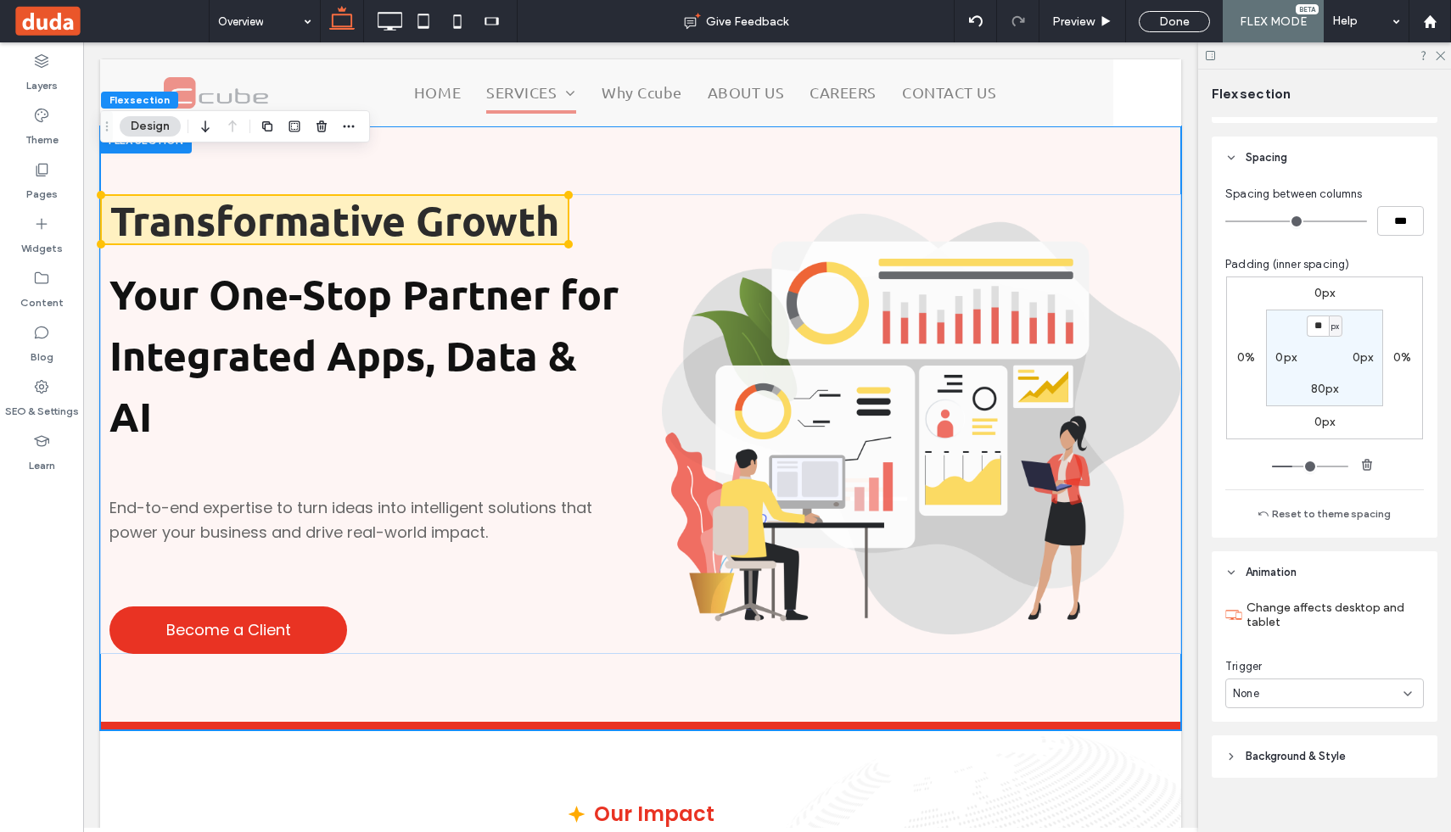
scroll to position [188, 0]
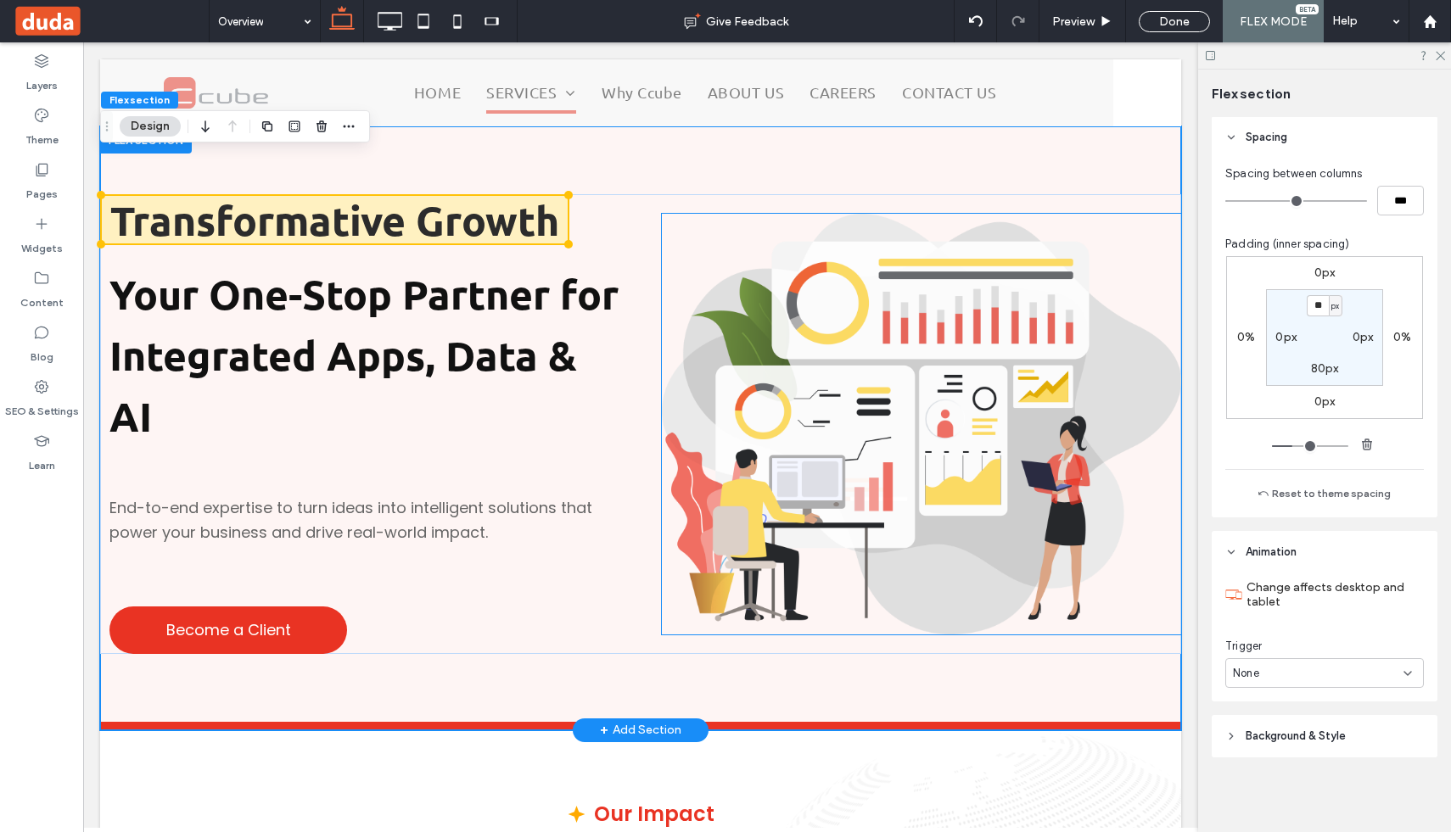
click at [1111, 486] on img at bounding box center [921, 424] width 519 height 421
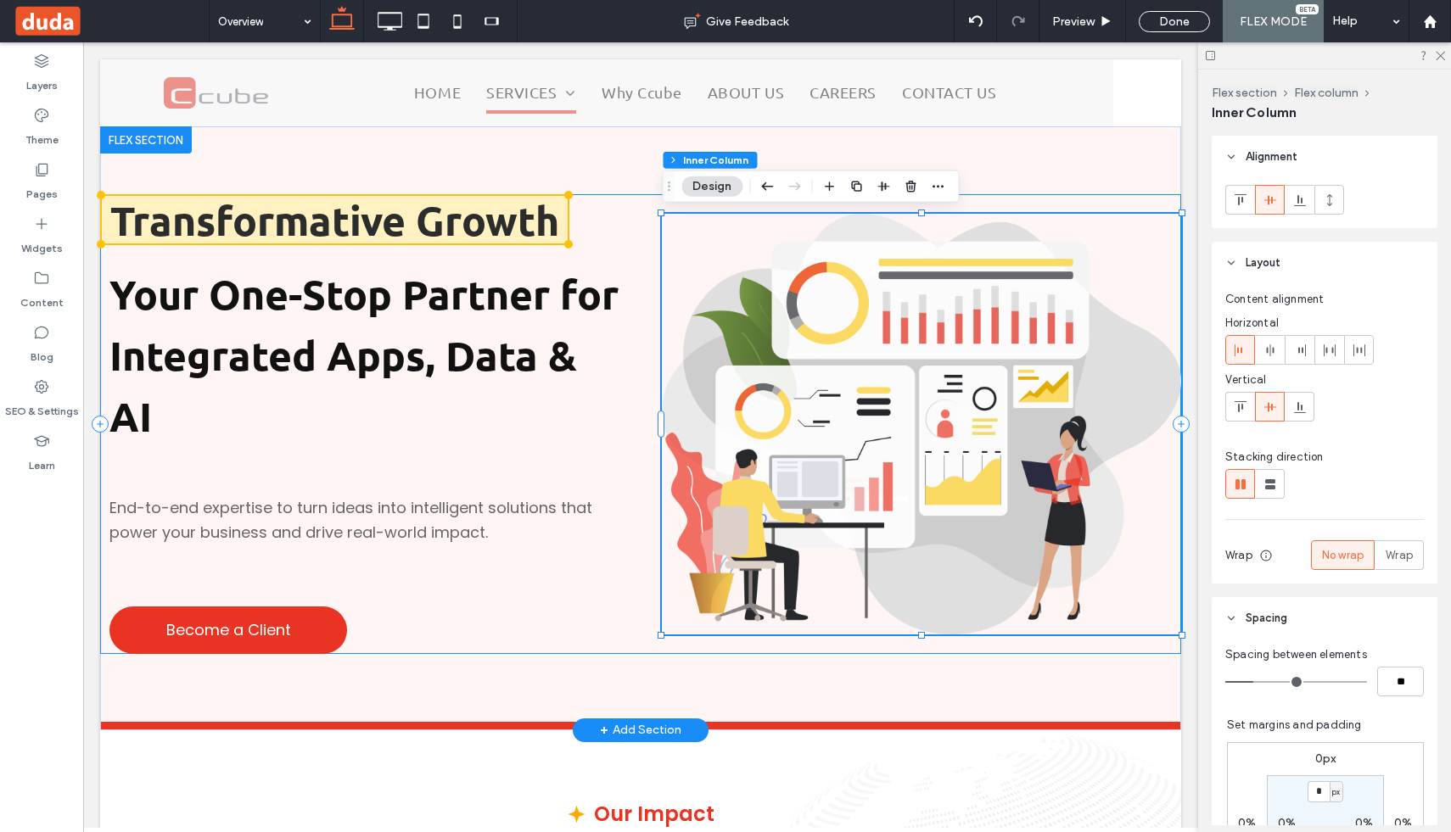
click at [1123, 194] on div "Transformative Growth Your One-Stop Partner for Integrated Apps, Data & AI End-…" at bounding box center [640, 424] width 1081 height 460
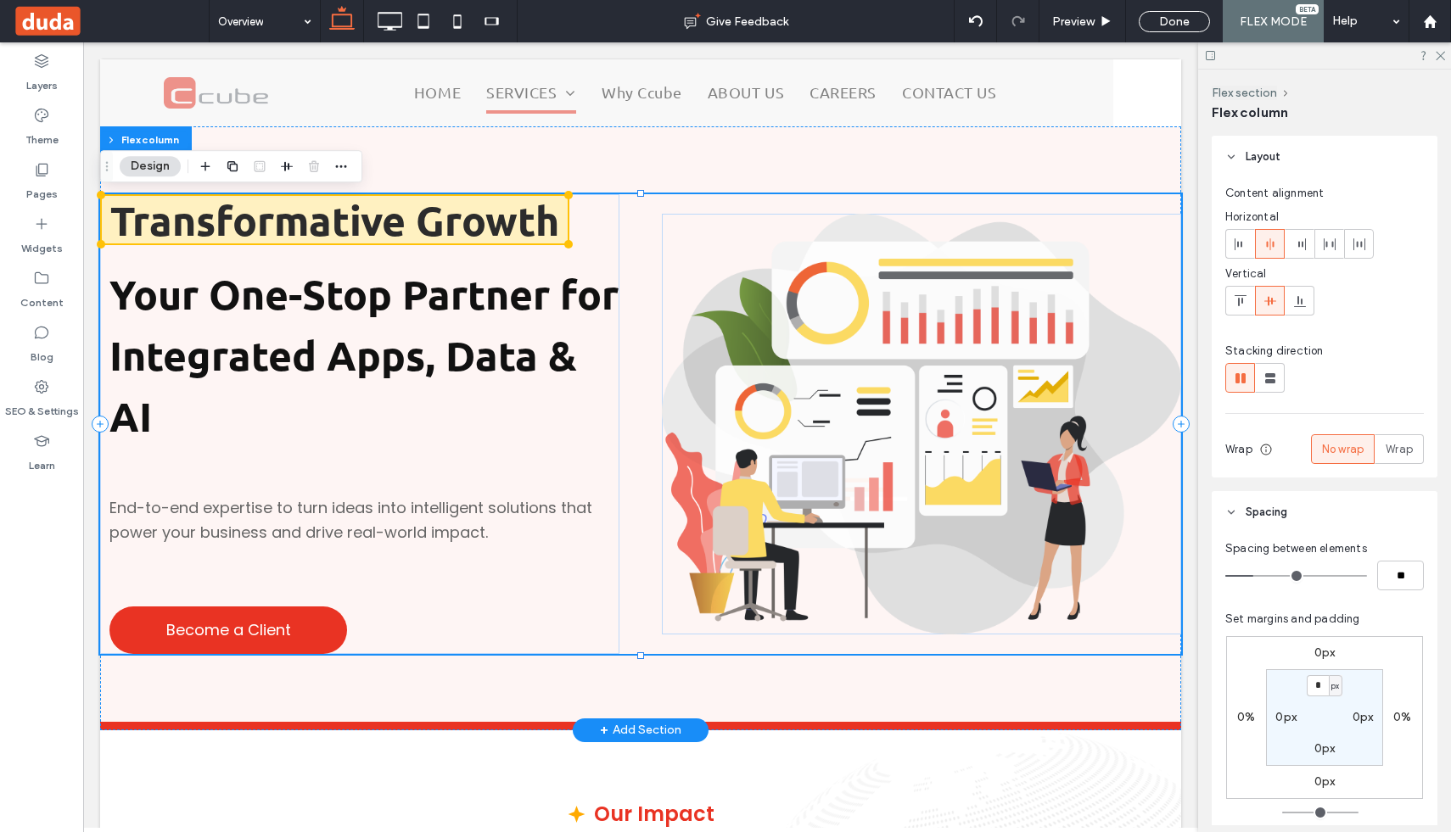
click at [1124, 196] on div "Transformative Growth Your One-Stop Partner for Integrated Apps, Data & AI End-…" at bounding box center [640, 424] width 1081 height 460
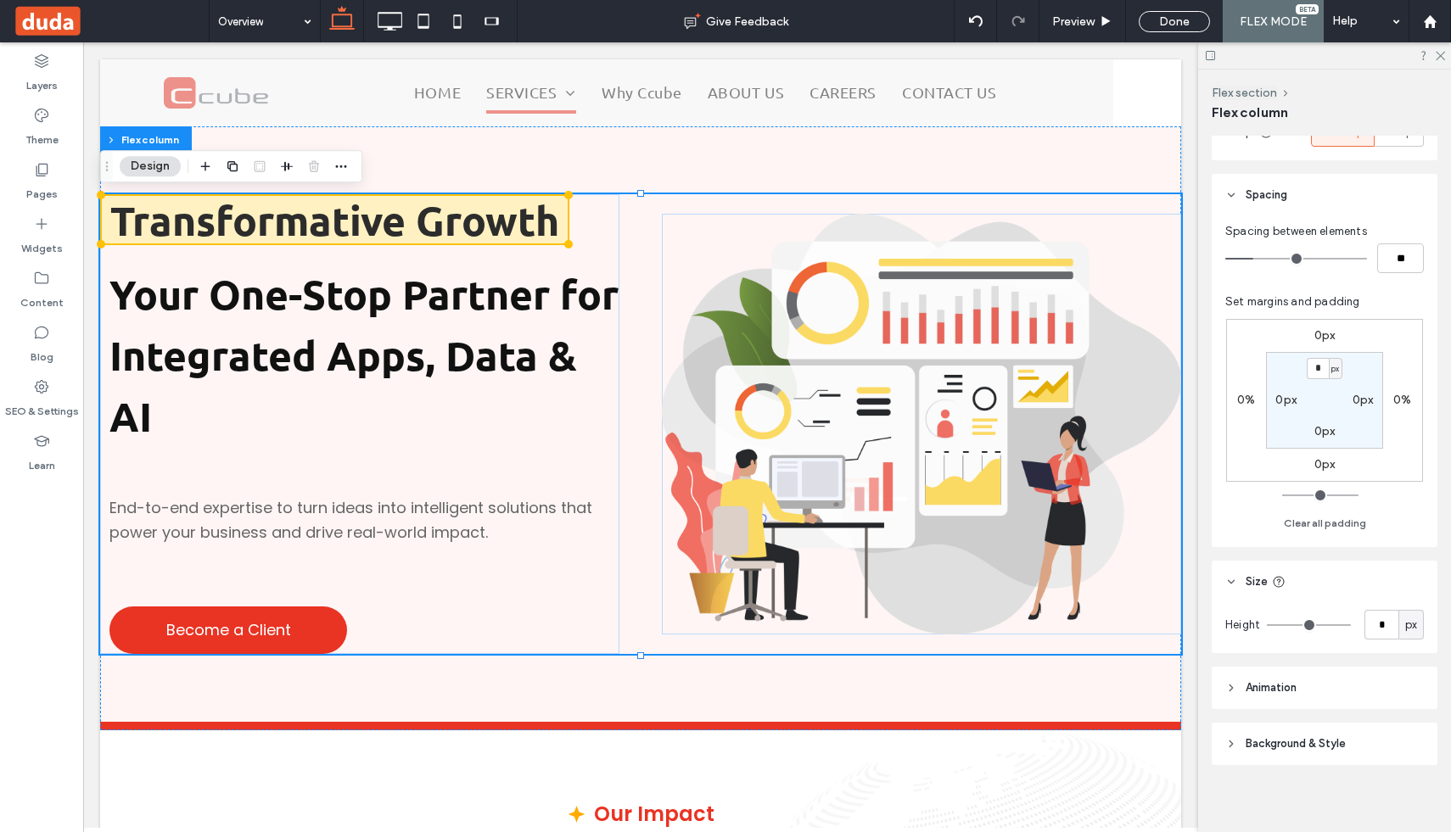
scroll to position [325, 0]
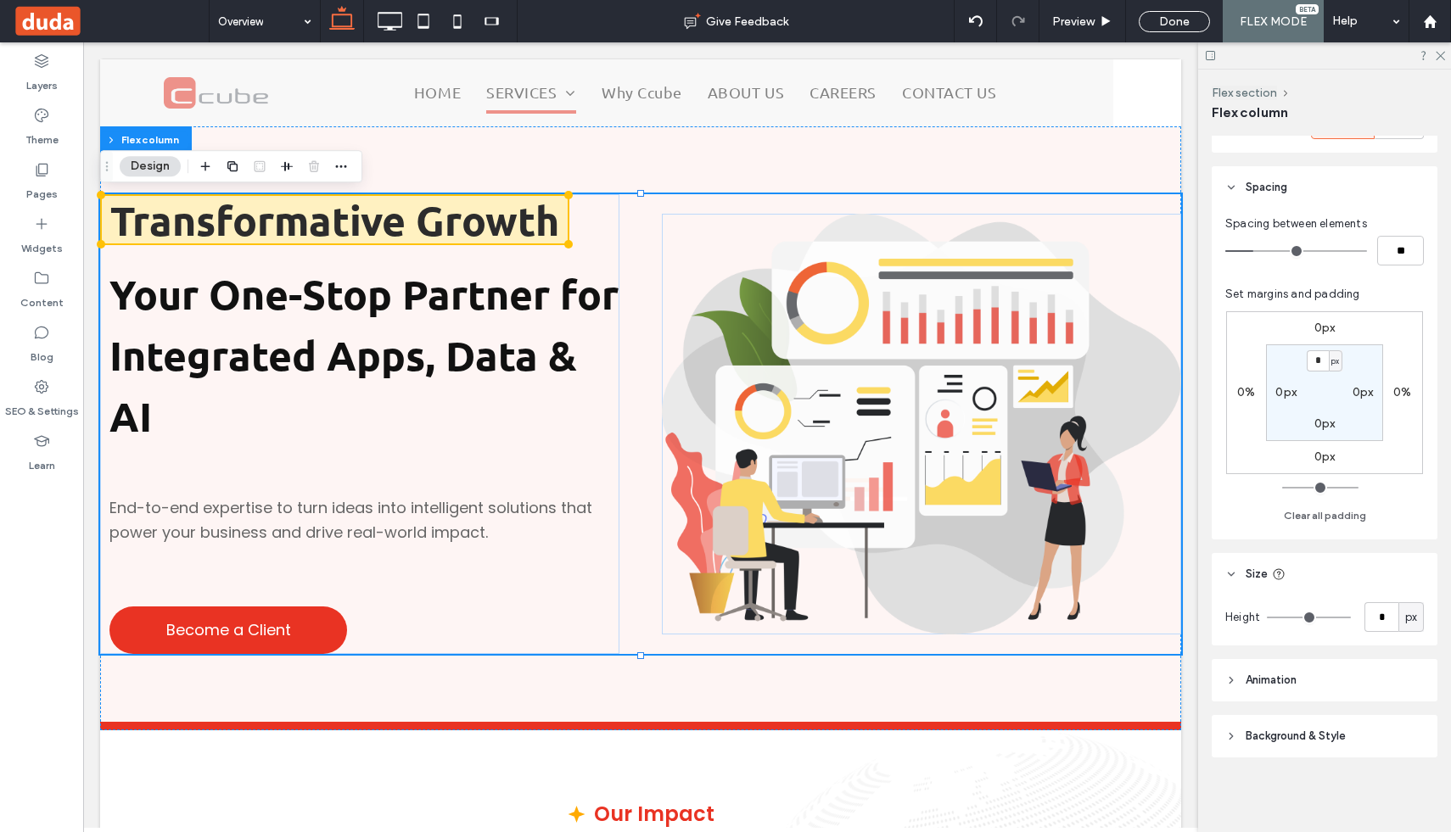
click at [1258, 579] on span "Size" at bounding box center [1257, 574] width 22 height 17
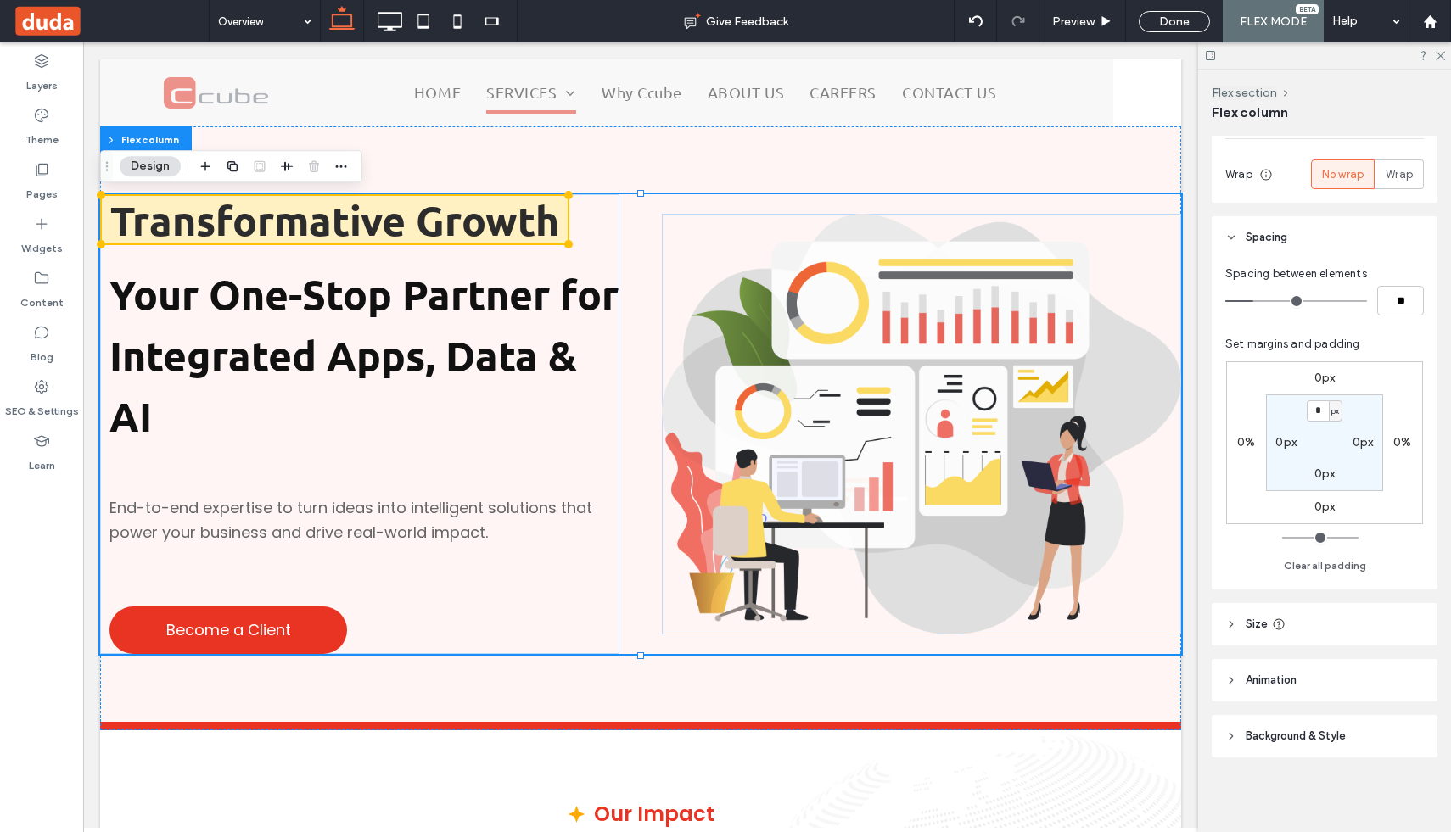
click at [1258, 616] on span "Size" at bounding box center [1257, 624] width 22 height 17
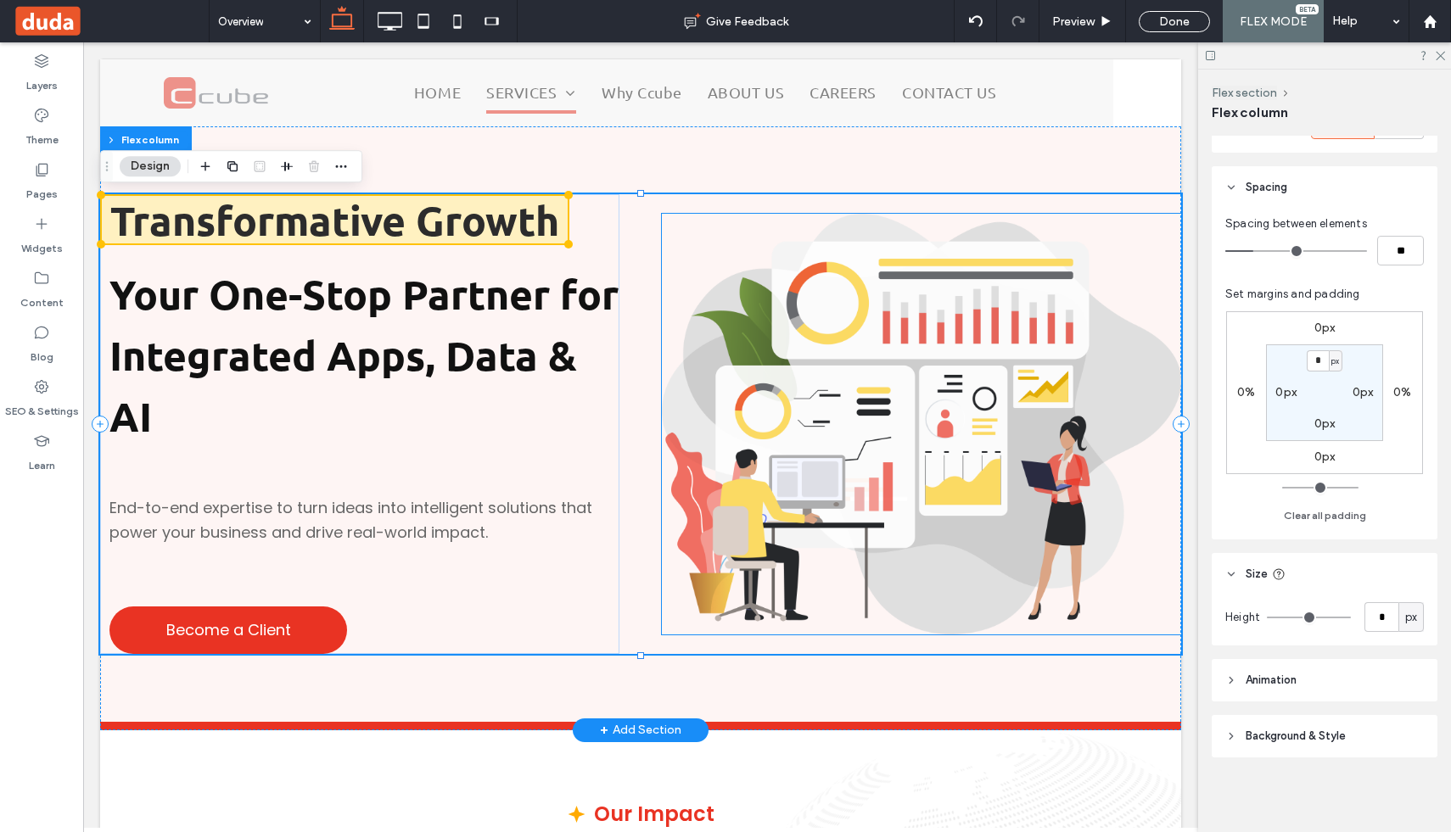
click at [1023, 598] on img at bounding box center [921, 424] width 519 height 421
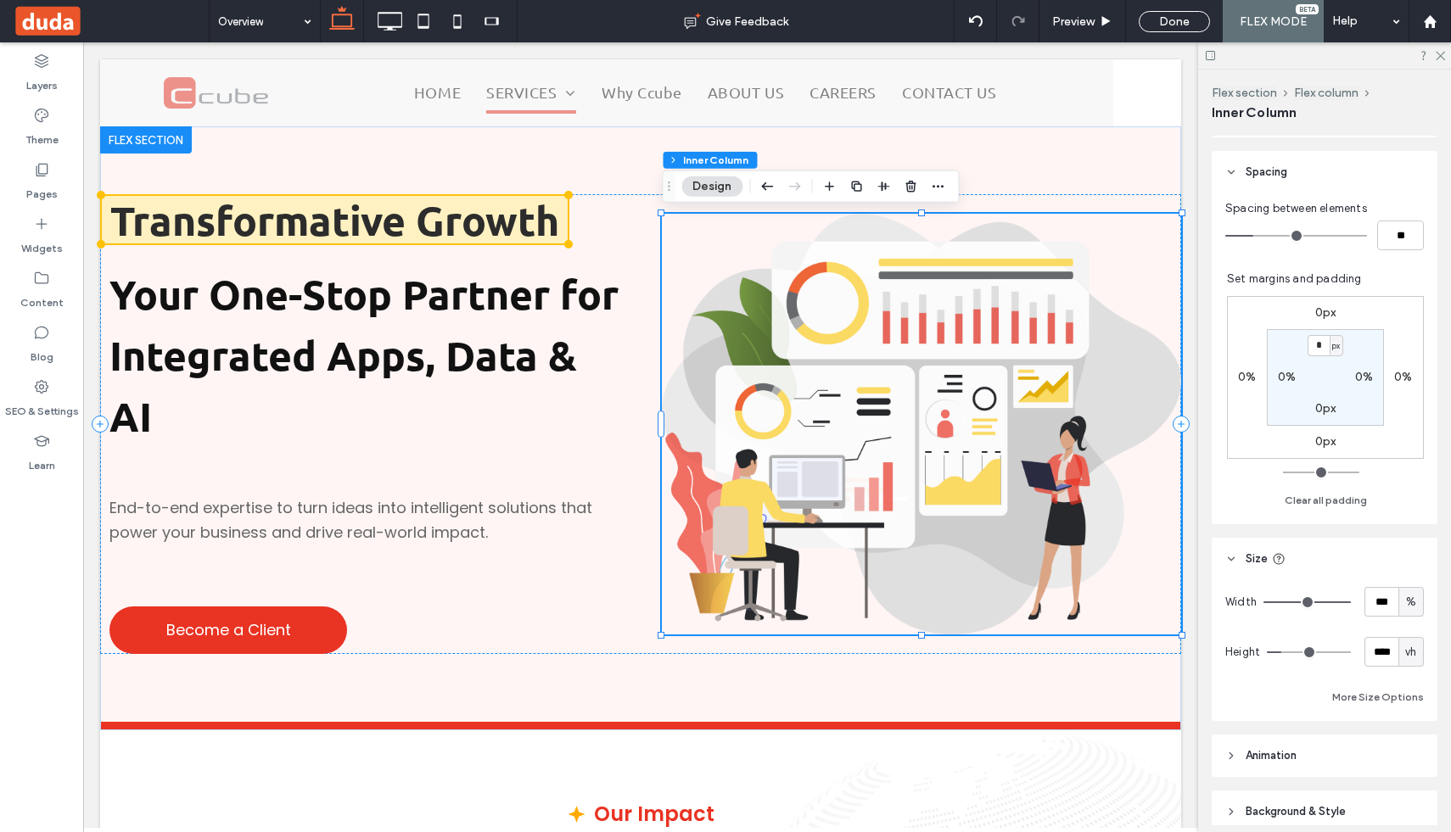
scroll to position [448, 0]
click at [631, 277] on div "Transformative Growth Your One-Stop Partner for Integrated Apps, Data & AI End-…" at bounding box center [640, 424] width 1081 height 460
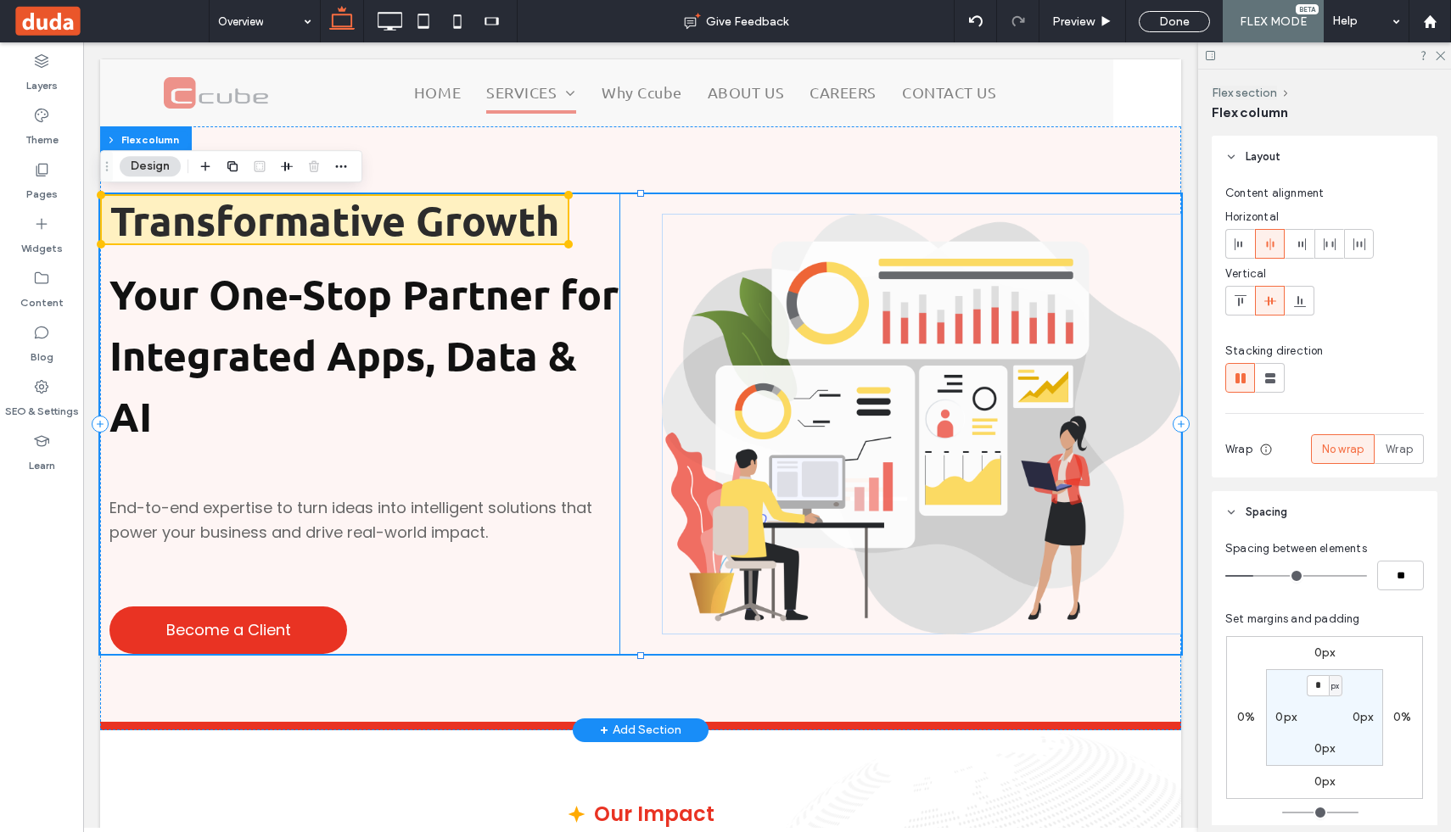
click at [571, 290] on p "Your One-Stop Partner for Integrated Apps, Data & AI" at bounding box center [364, 357] width 510 height 183
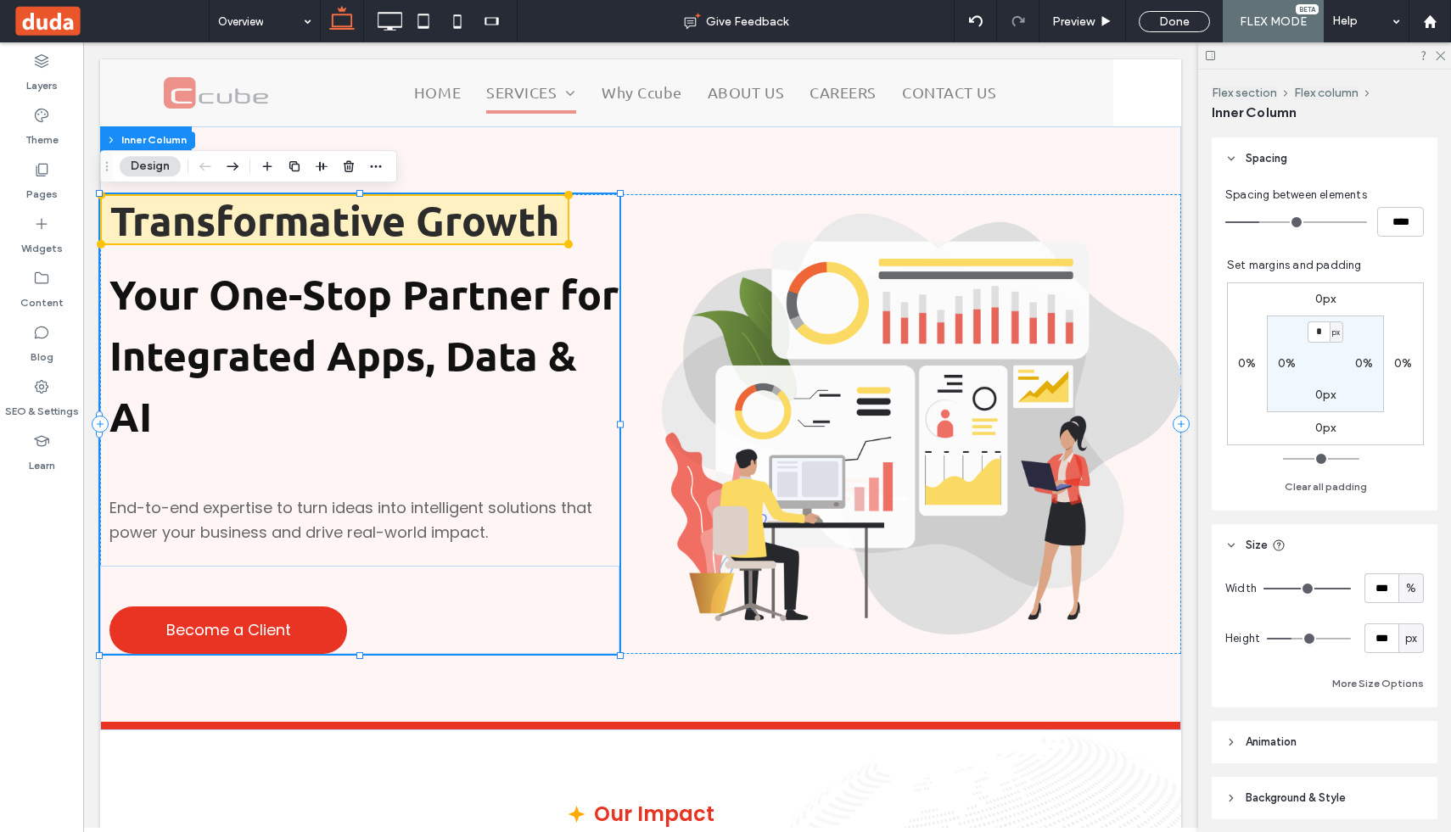
scroll to position [421, 0]
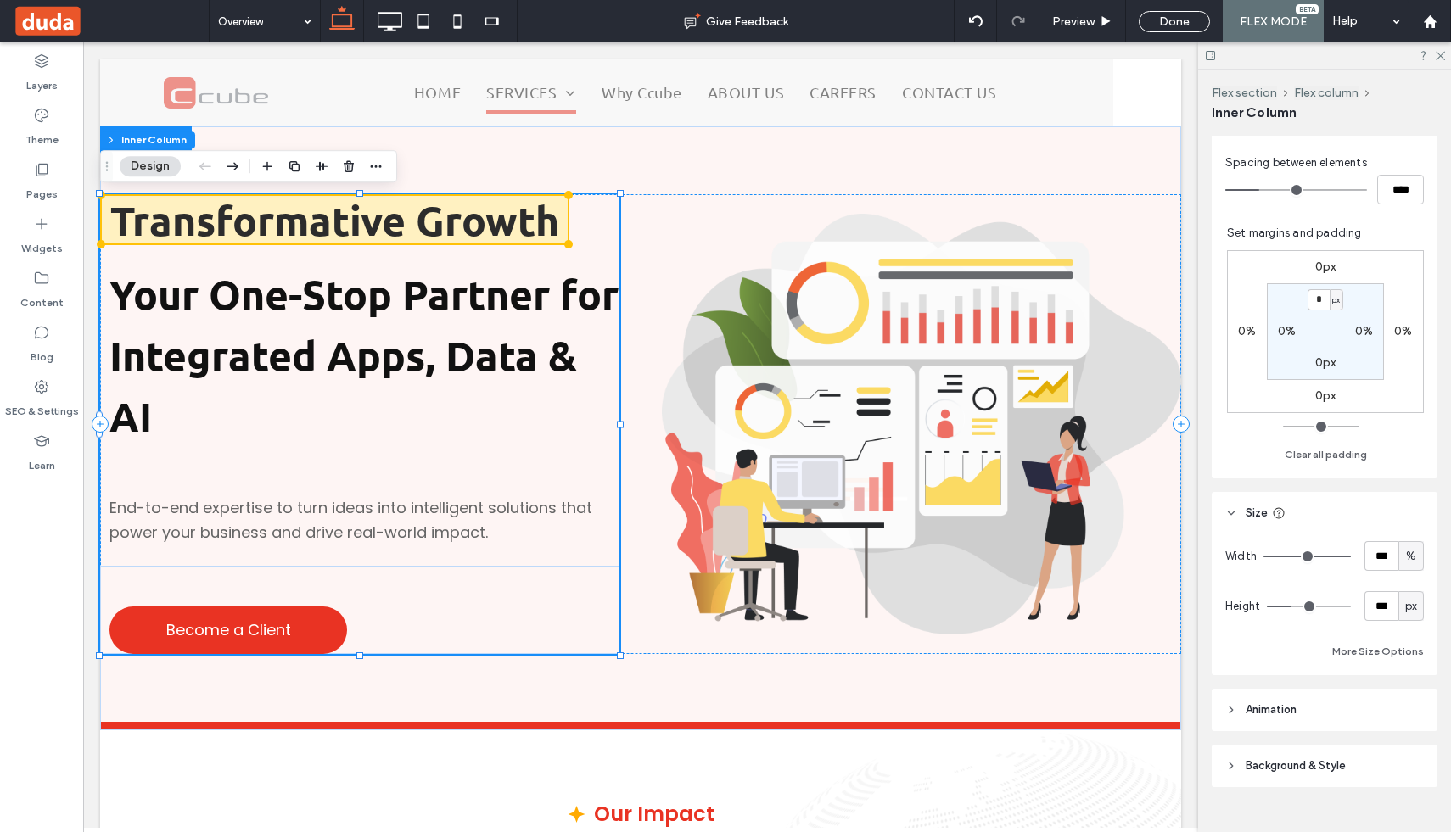
click at [1410, 605] on span "px" at bounding box center [1411, 606] width 12 height 17
click at [1408, 553] on span "%" at bounding box center [1411, 556] width 10 height 17
click at [1387, 558] on input "***" at bounding box center [1382, 556] width 34 height 30
type input "**"
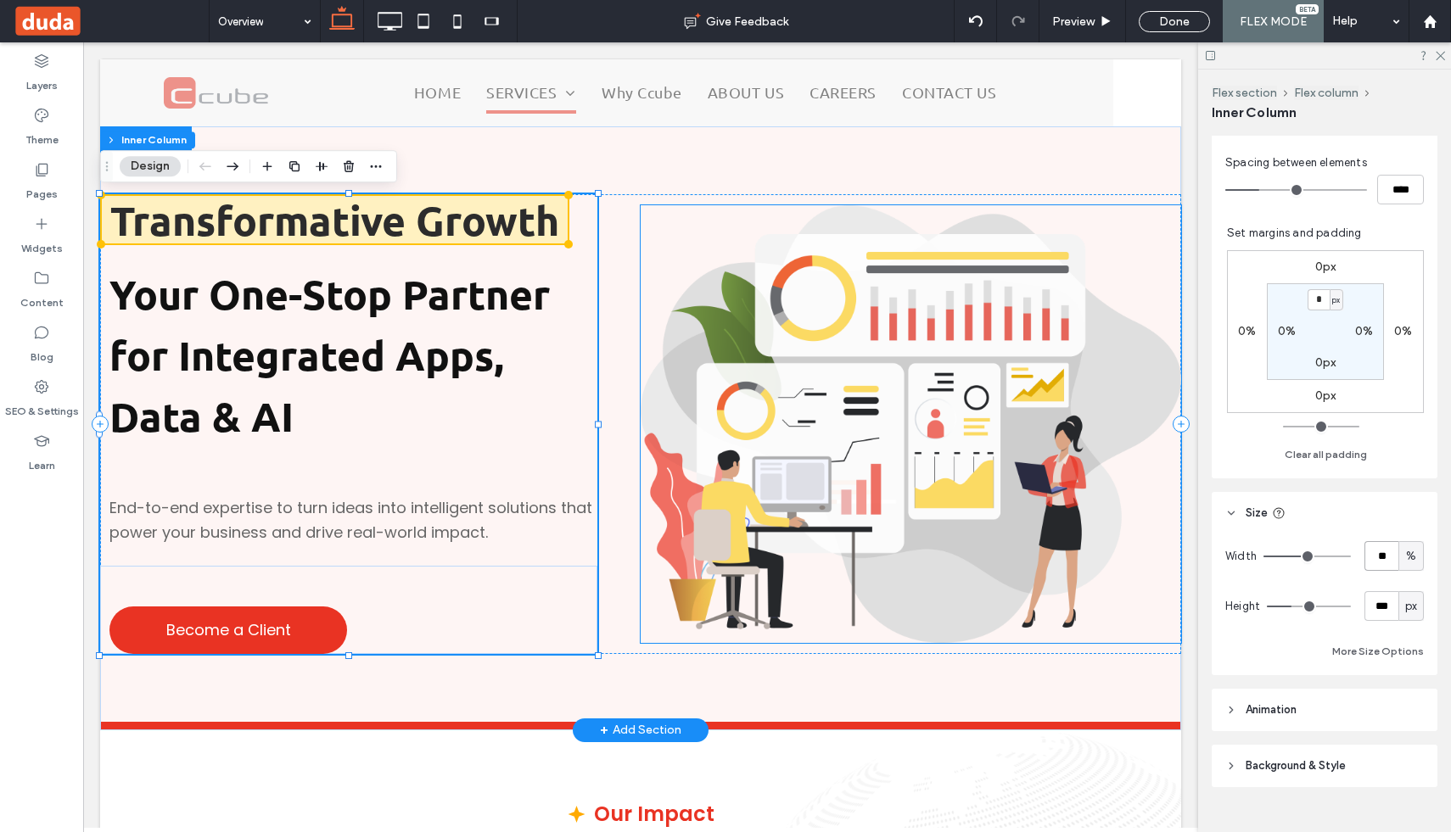
click at [1011, 449] on img at bounding box center [911, 424] width 541 height 439
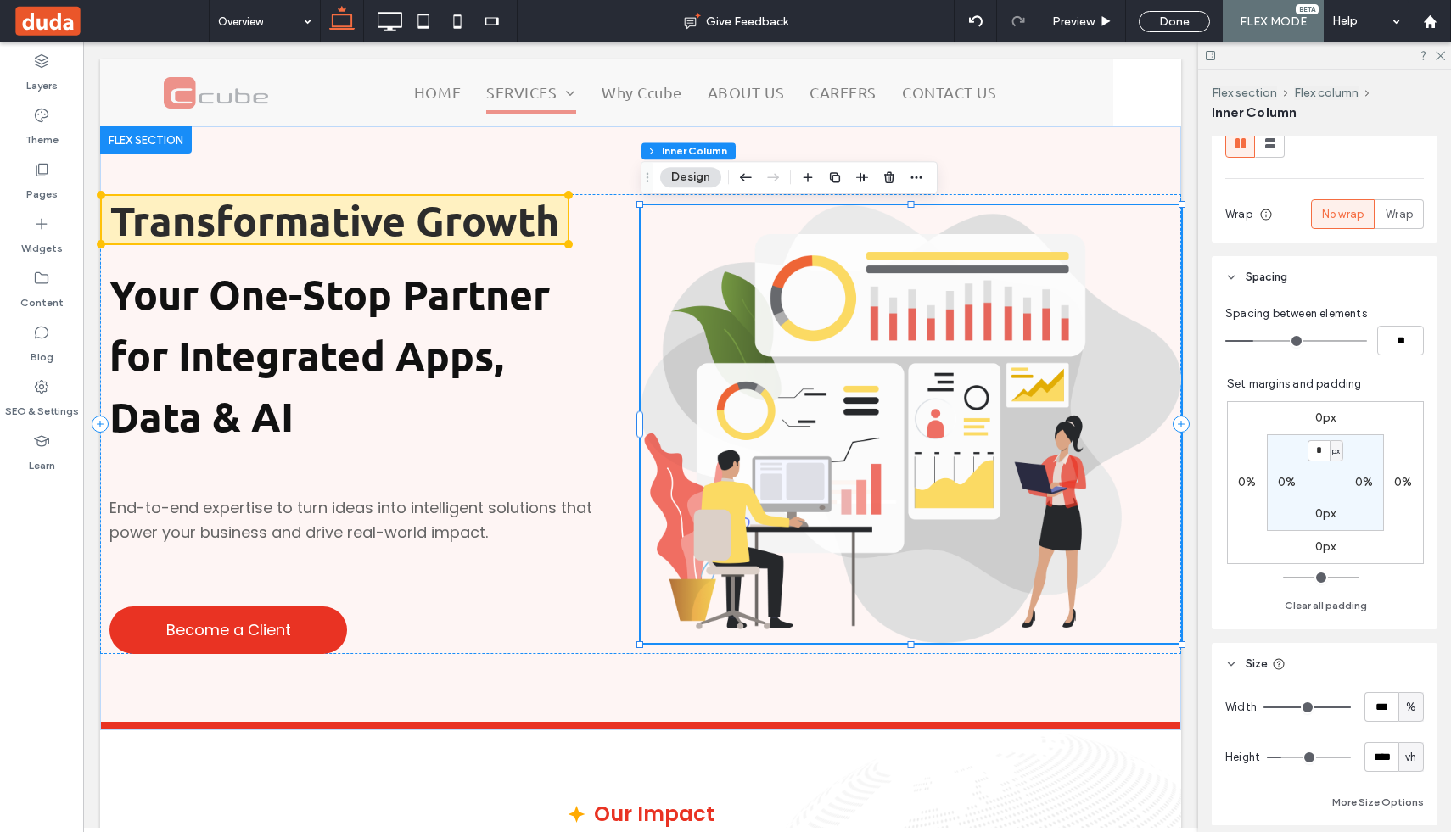
scroll to position [522, 0]
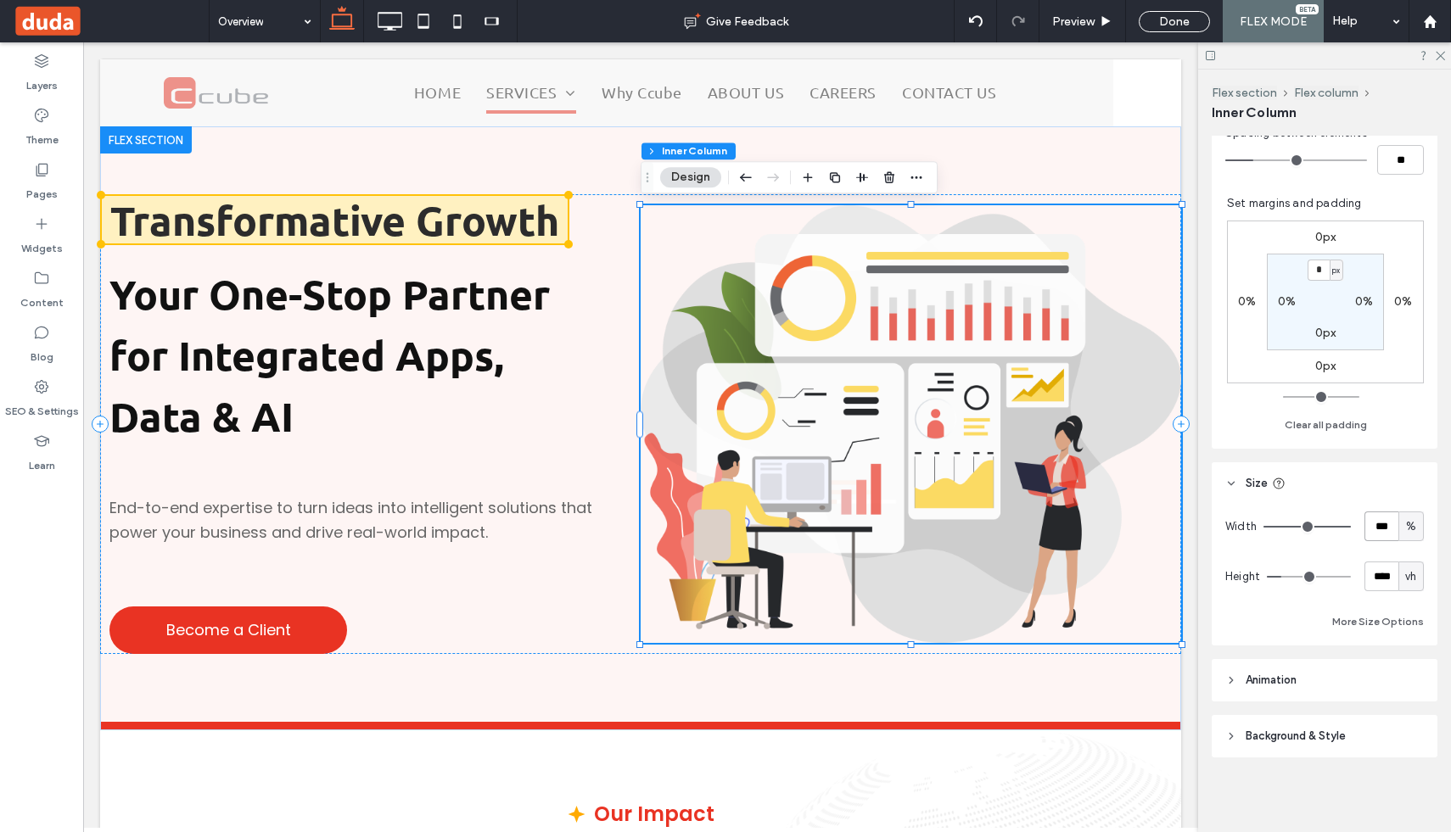
click at [1382, 530] on input "***" at bounding box center [1382, 527] width 34 height 30
type input "**"
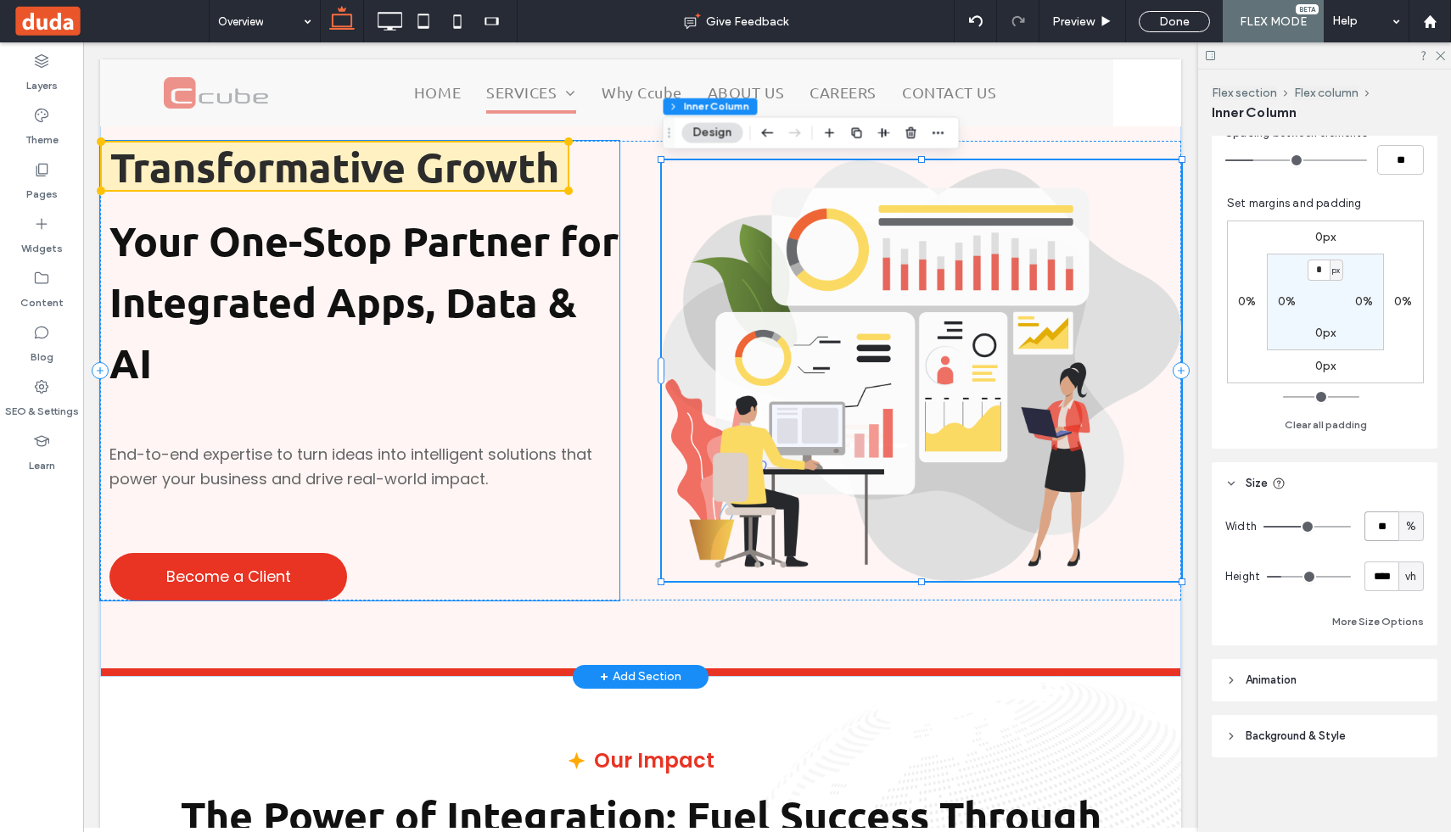
scroll to position [0, 0]
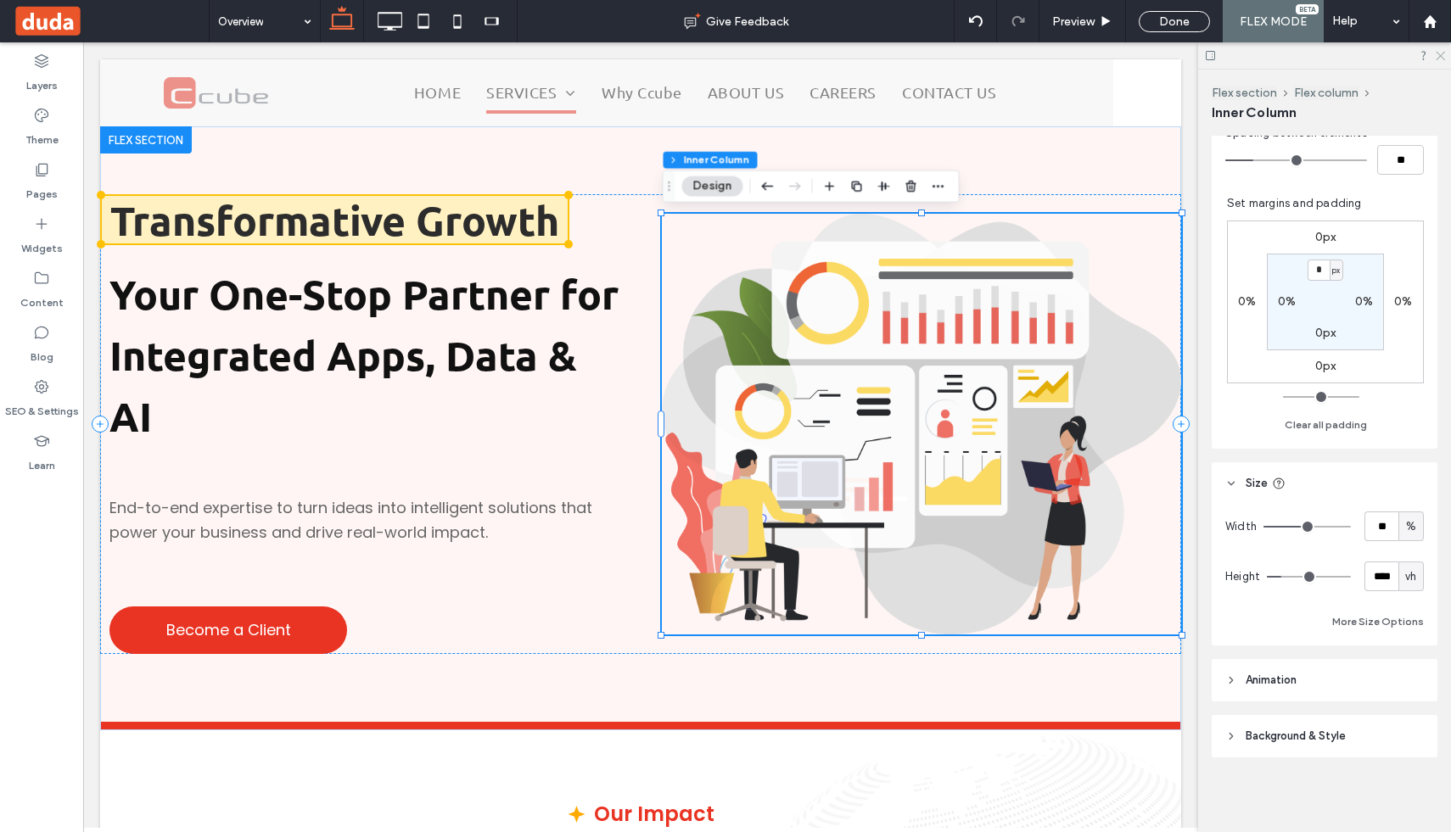
click at [1442, 50] on icon at bounding box center [1439, 54] width 11 height 11
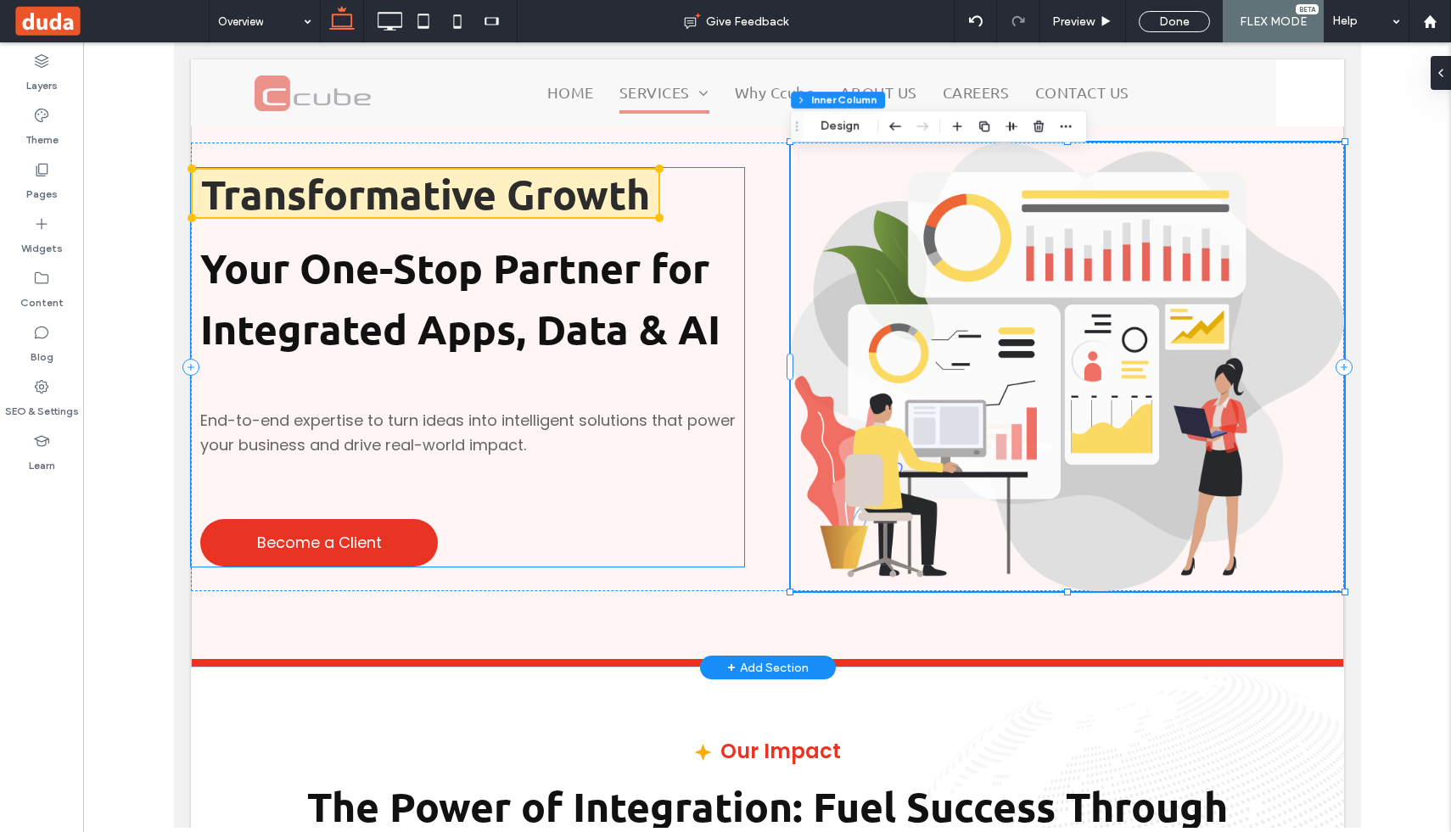
scroll to position [59, 0]
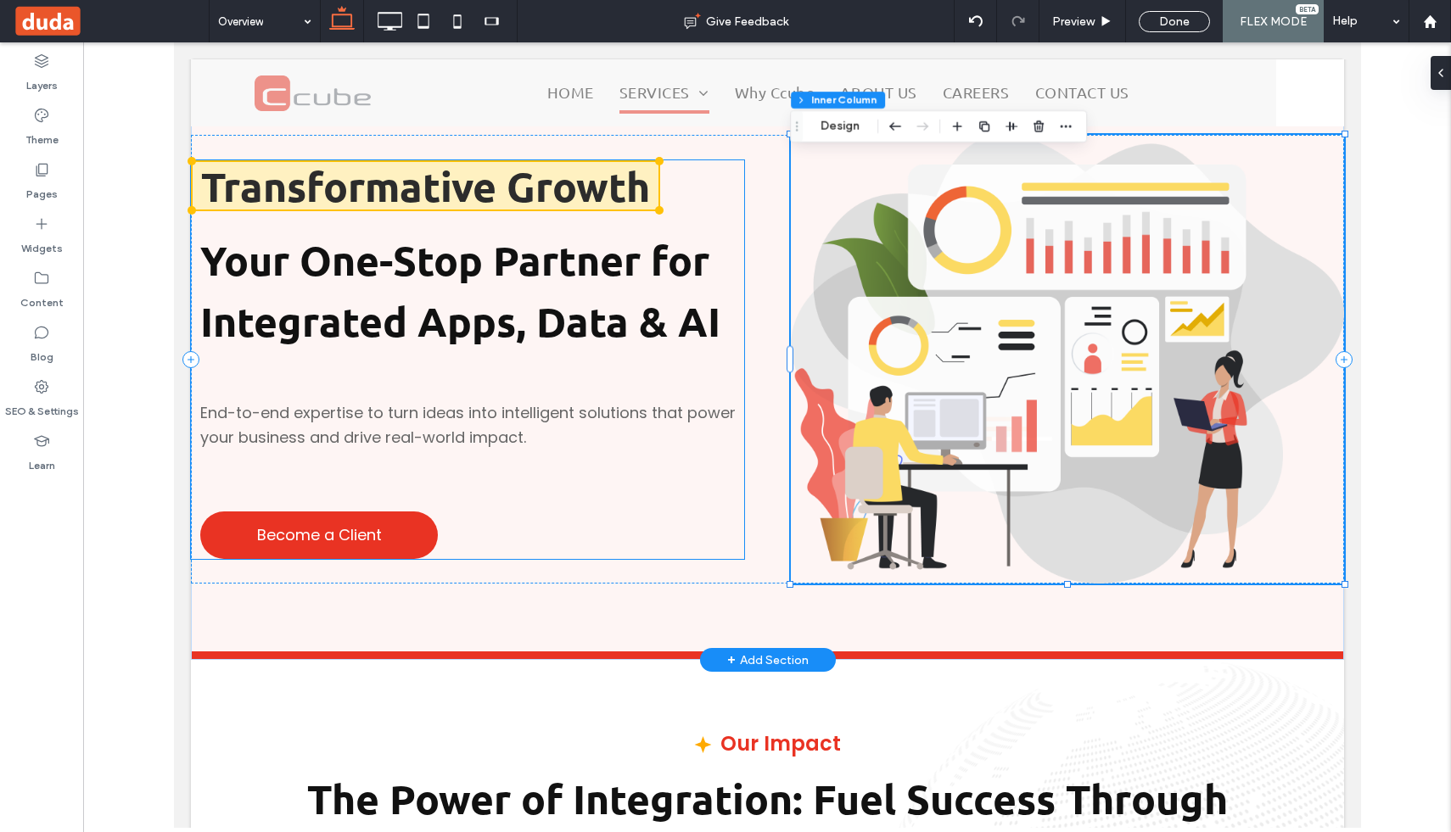
click at [564, 288] on p "Your One-Stop Partner for Integrated Apps, Data & AI" at bounding box center [471, 293] width 544 height 122
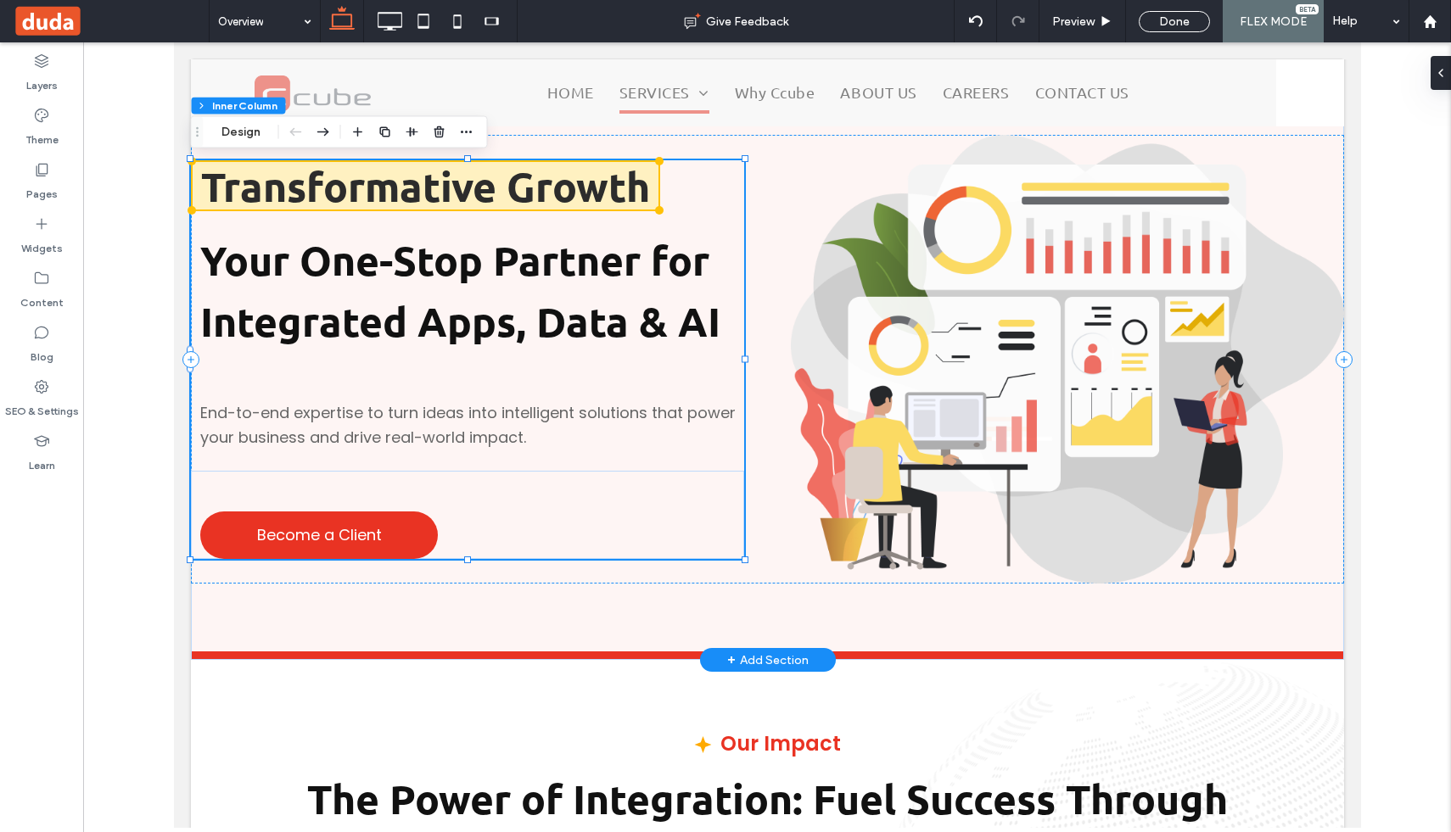
click at [542, 289] on p "Your One-Stop Partner for Integrated Apps, Data & AI" at bounding box center [471, 293] width 544 height 122
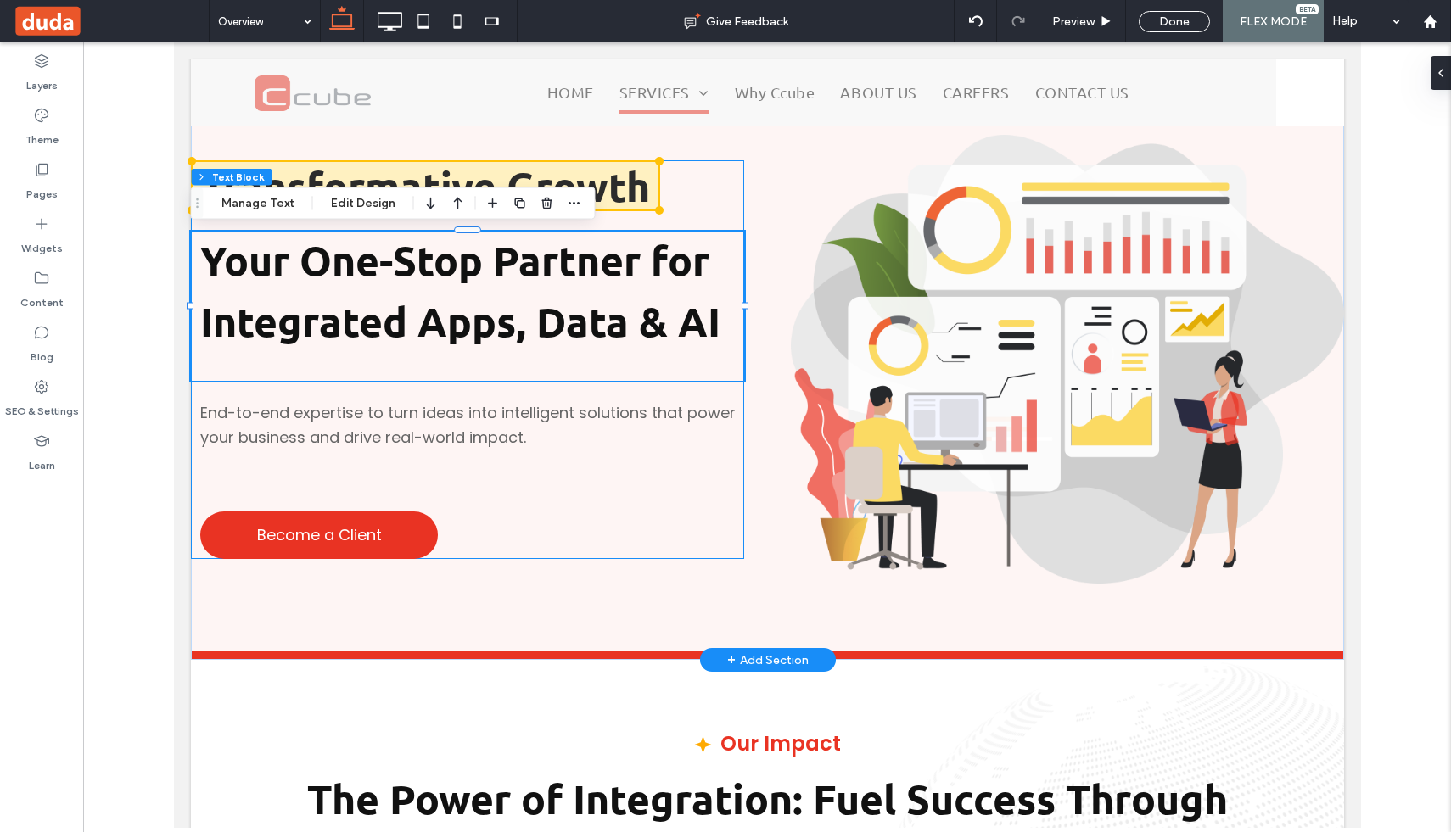
click at [542, 289] on p "Your One-Stop Partner for Integrated Apps, Data & AI" at bounding box center [471, 293] width 544 height 122
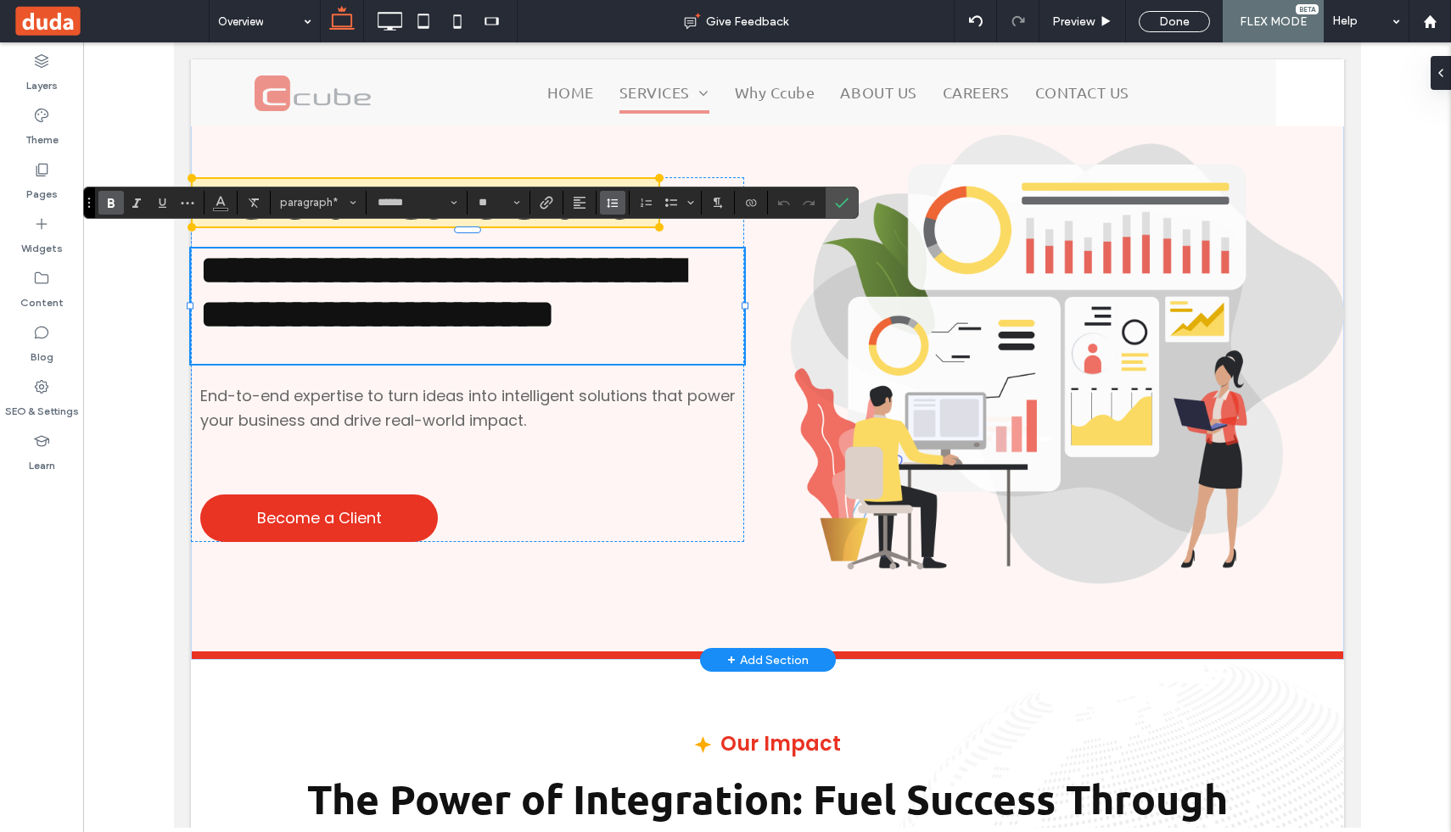
click at [618, 206] on icon "Line Height" at bounding box center [613, 203] width 14 height 14
click at [499, 360] on div "**********" at bounding box center [466, 306] width 553 height 115
click at [373, 364] on div "**********" at bounding box center [466, 306] width 553 height 115
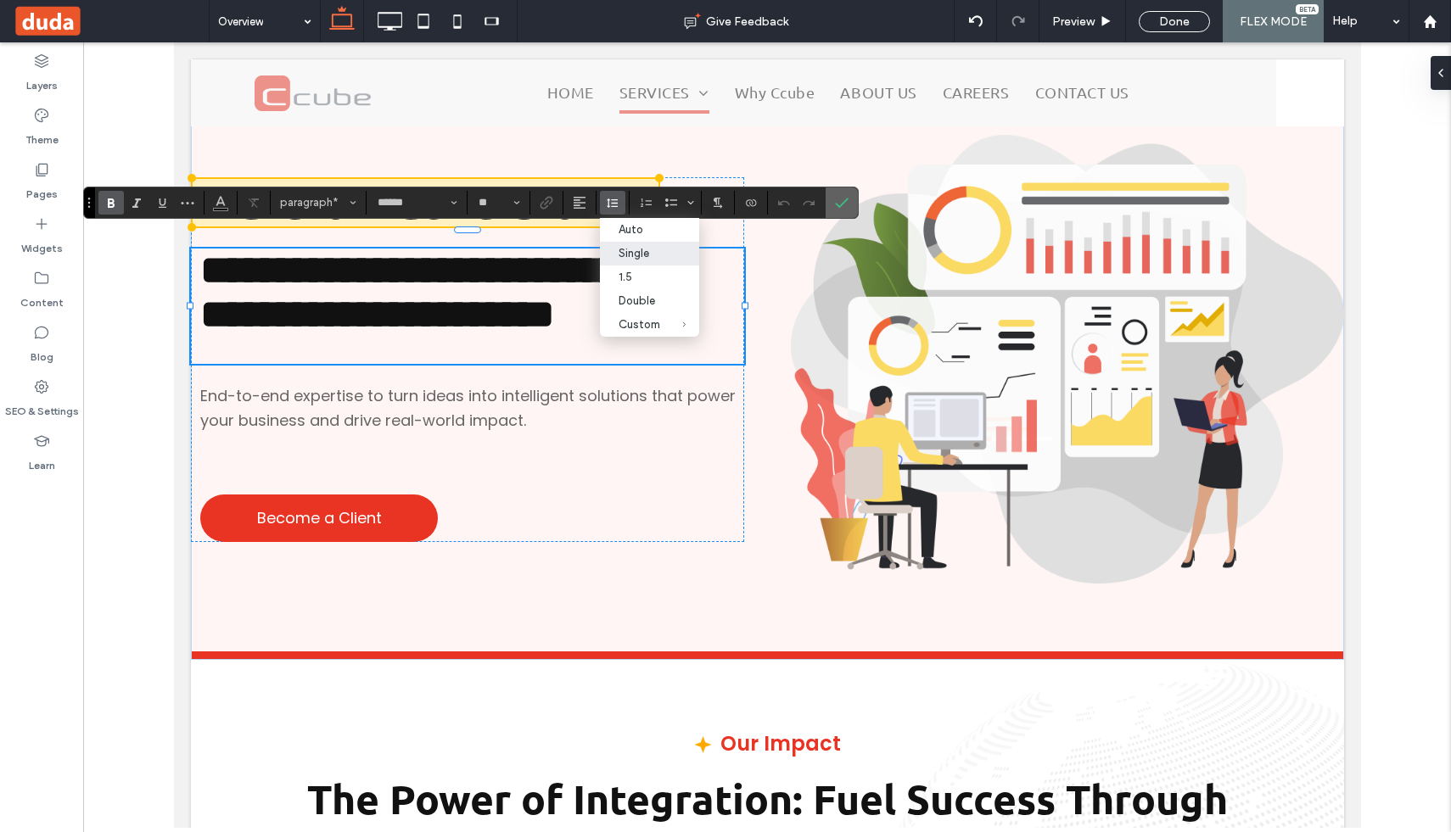
click at [849, 202] on label "Confirm" at bounding box center [841, 203] width 25 height 31
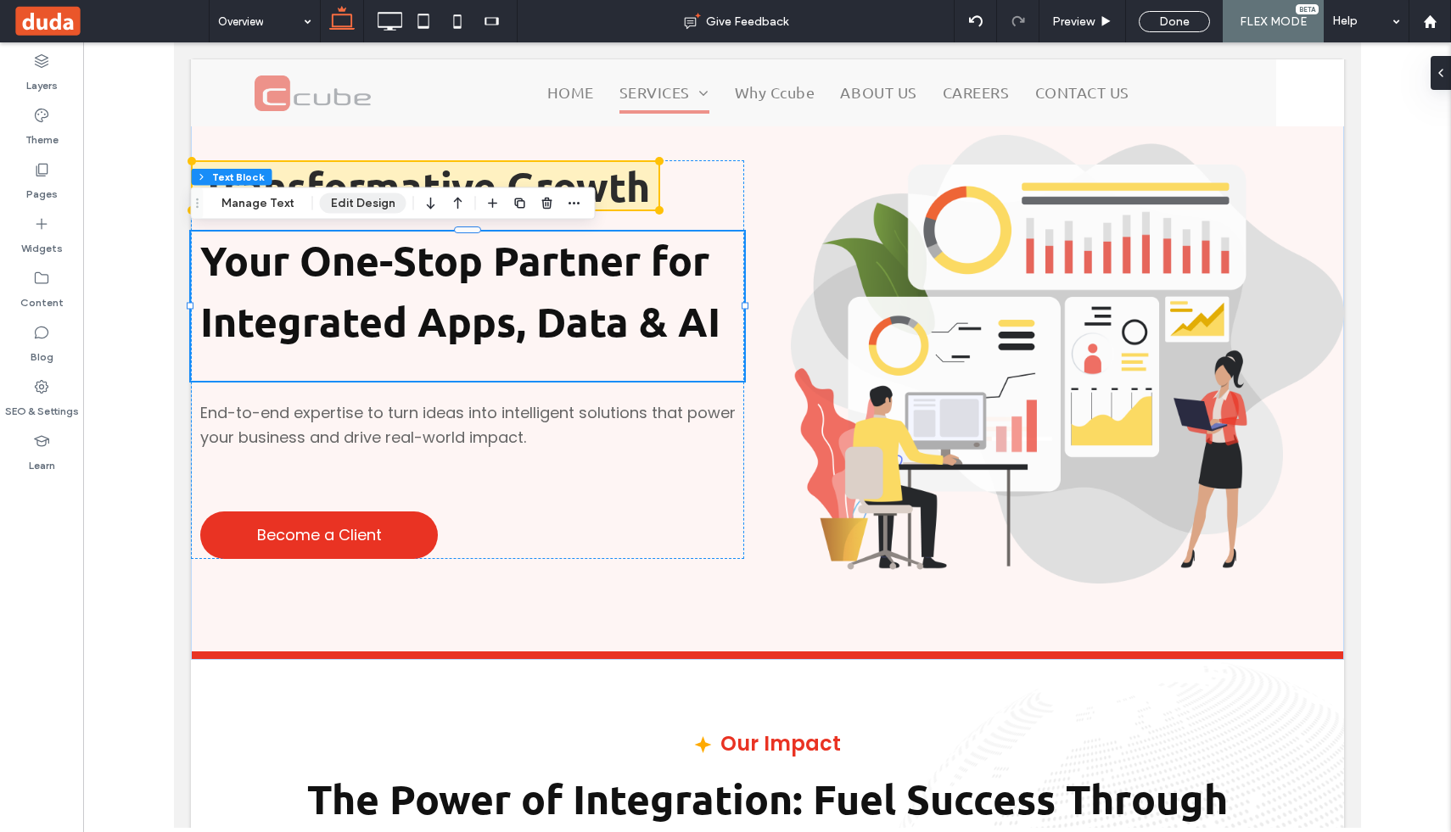
click at [342, 201] on button "Edit Design" at bounding box center [363, 203] width 87 height 20
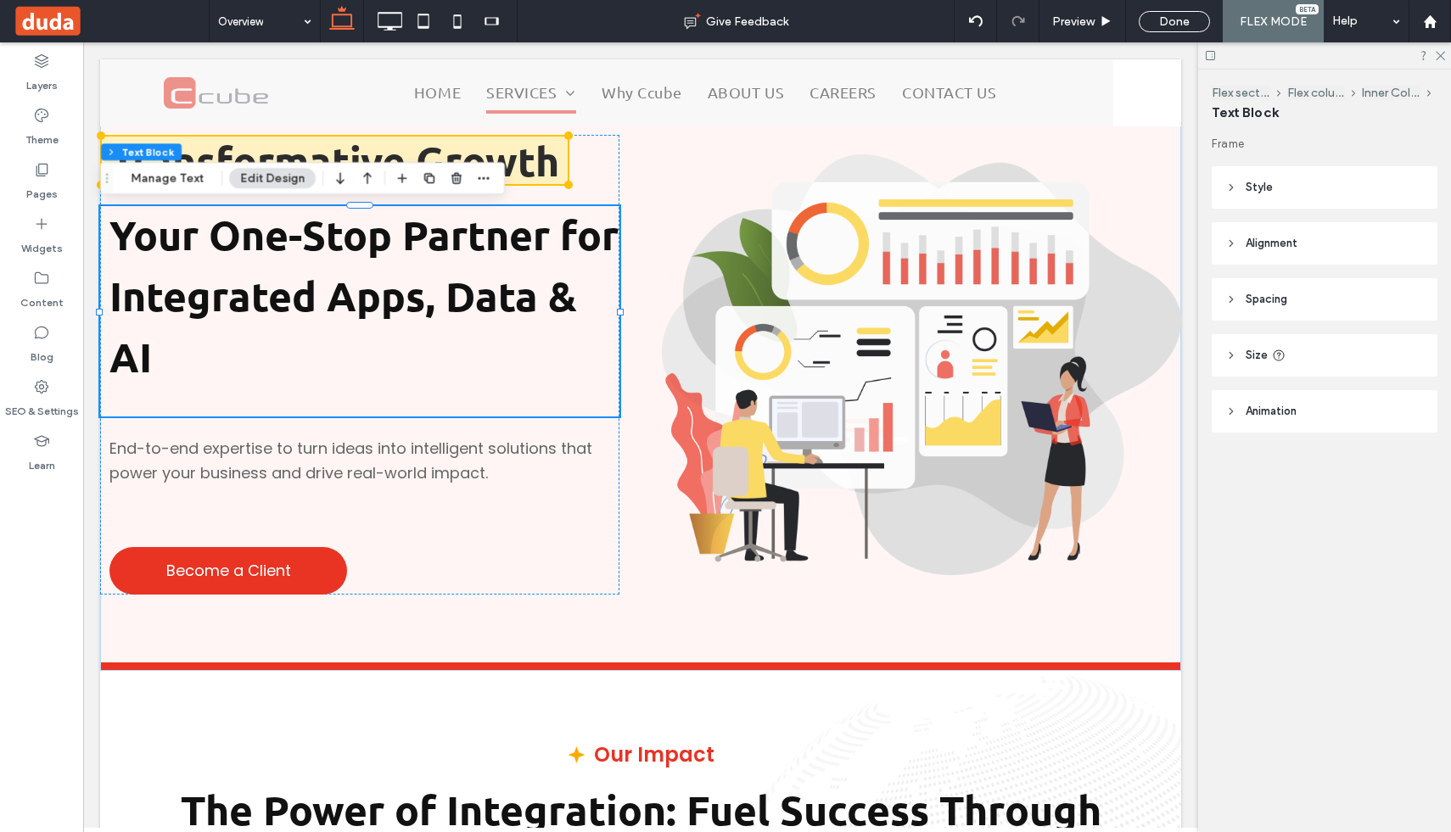
click at [1236, 351] on icon at bounding box center [1231, 356] width 12 height 12
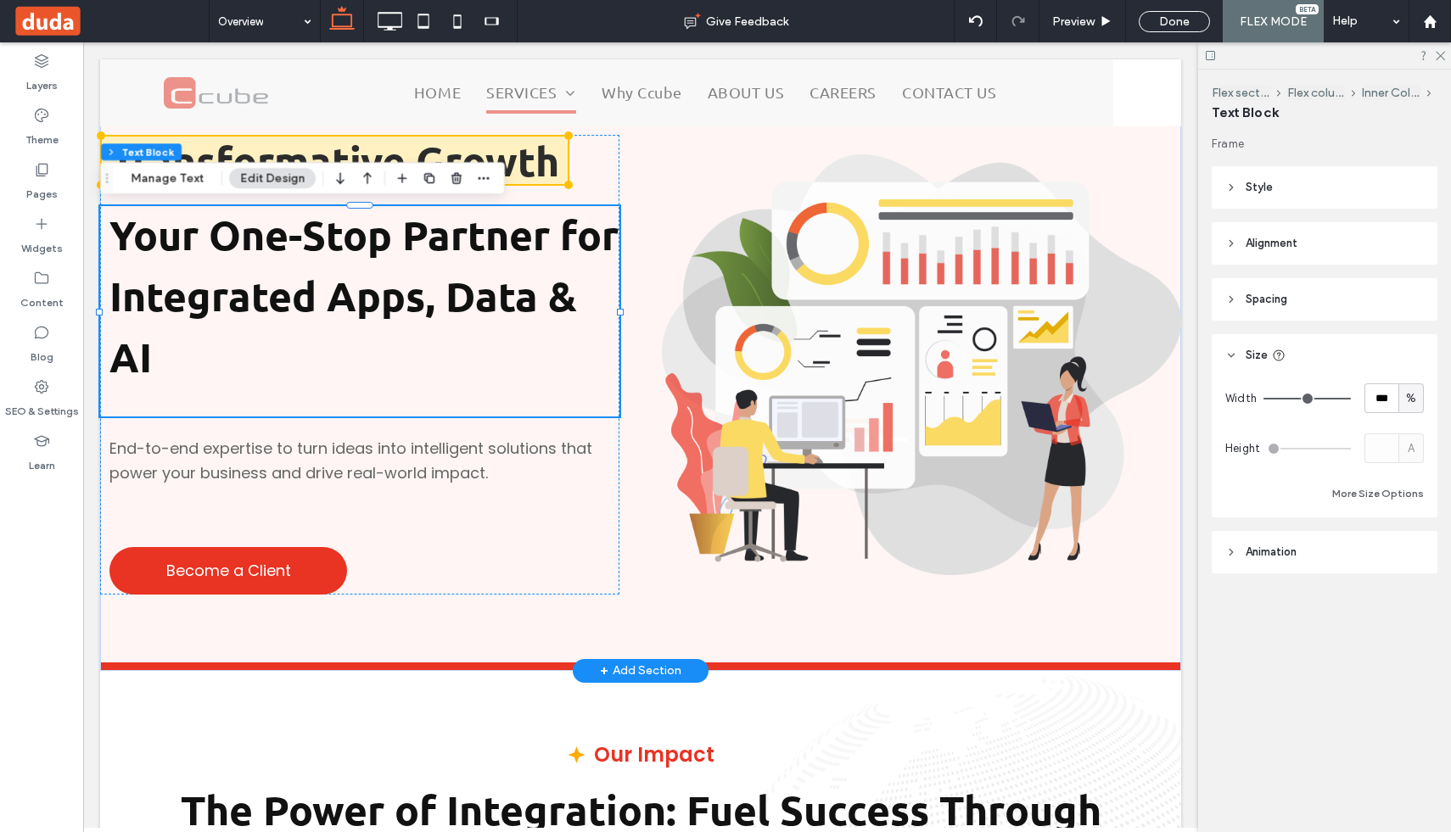
click at [546, 401] on div "Your One-Stop Partner for Integrated Apps, Data & AI" at bounding box center [359, 311] width 519 height 210
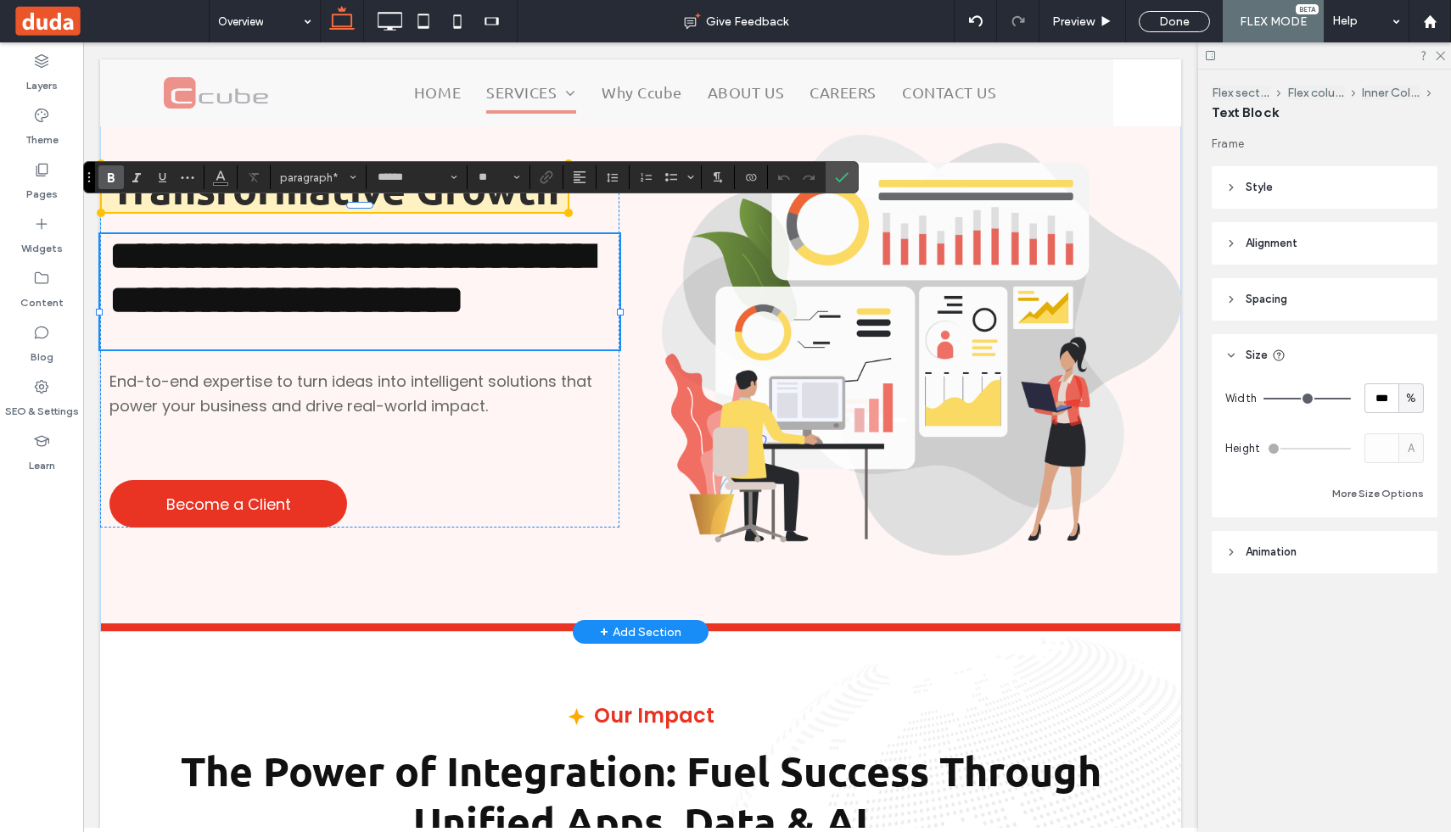
click at [451, 350] on div "**********" at bounding box center [359, 291] width 519 height 115
click at [335, 435] on div "**********" at bounding box center [359, 345] width 519 height 365
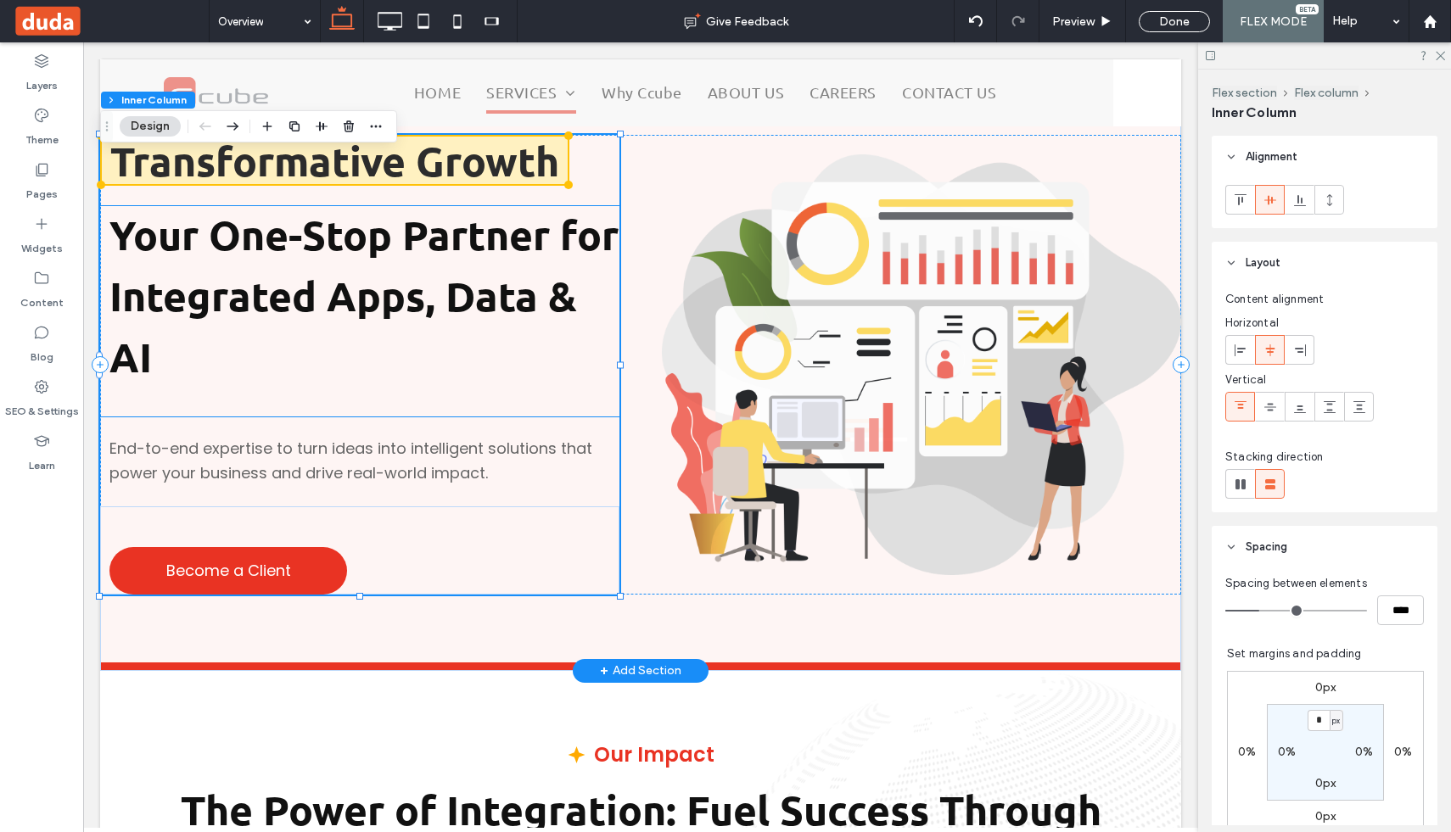
click at [308, 401] on div "Your One-Stop Partner for Integrated Apps, Data & AI" at bounding box center [359, 311] width 519 height 210
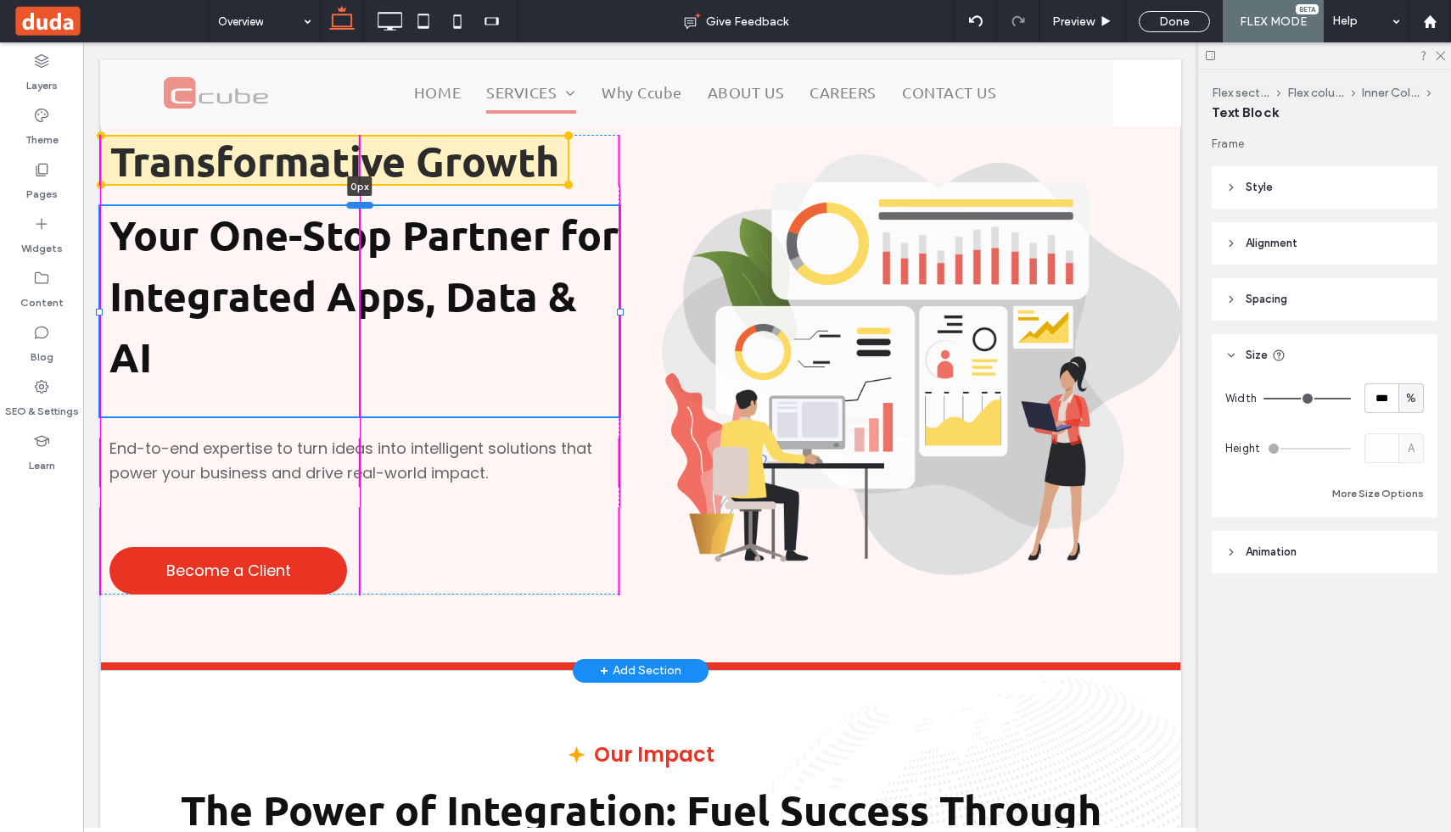
click at [355, 205] on div at bounding box center [359, 205] width 27 height 7
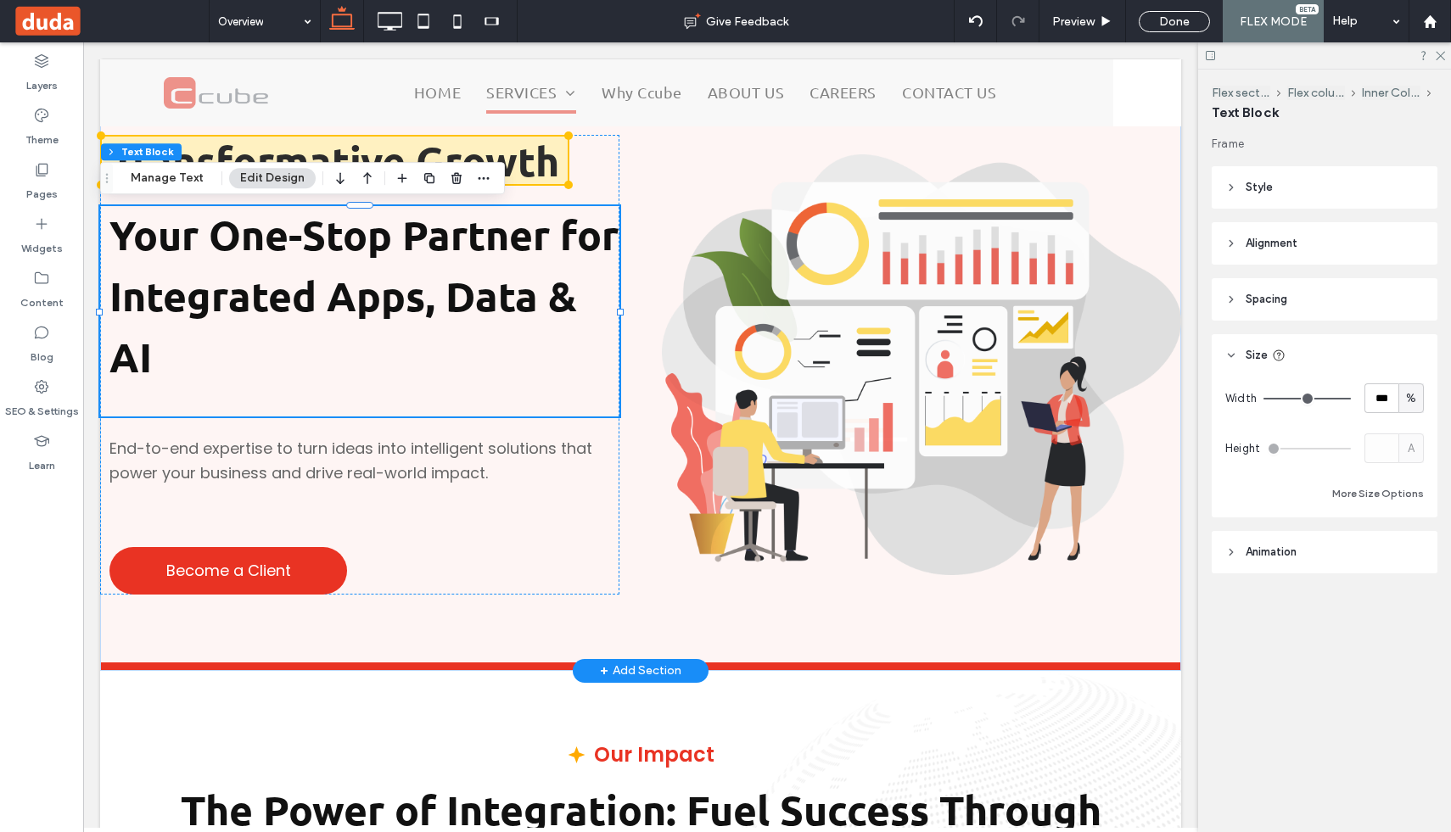
click at [265, 415] on div "Your One-Stop Partner for Integrated Apps, Data & AI" at bounding box center [359, 311] width 519 height 210
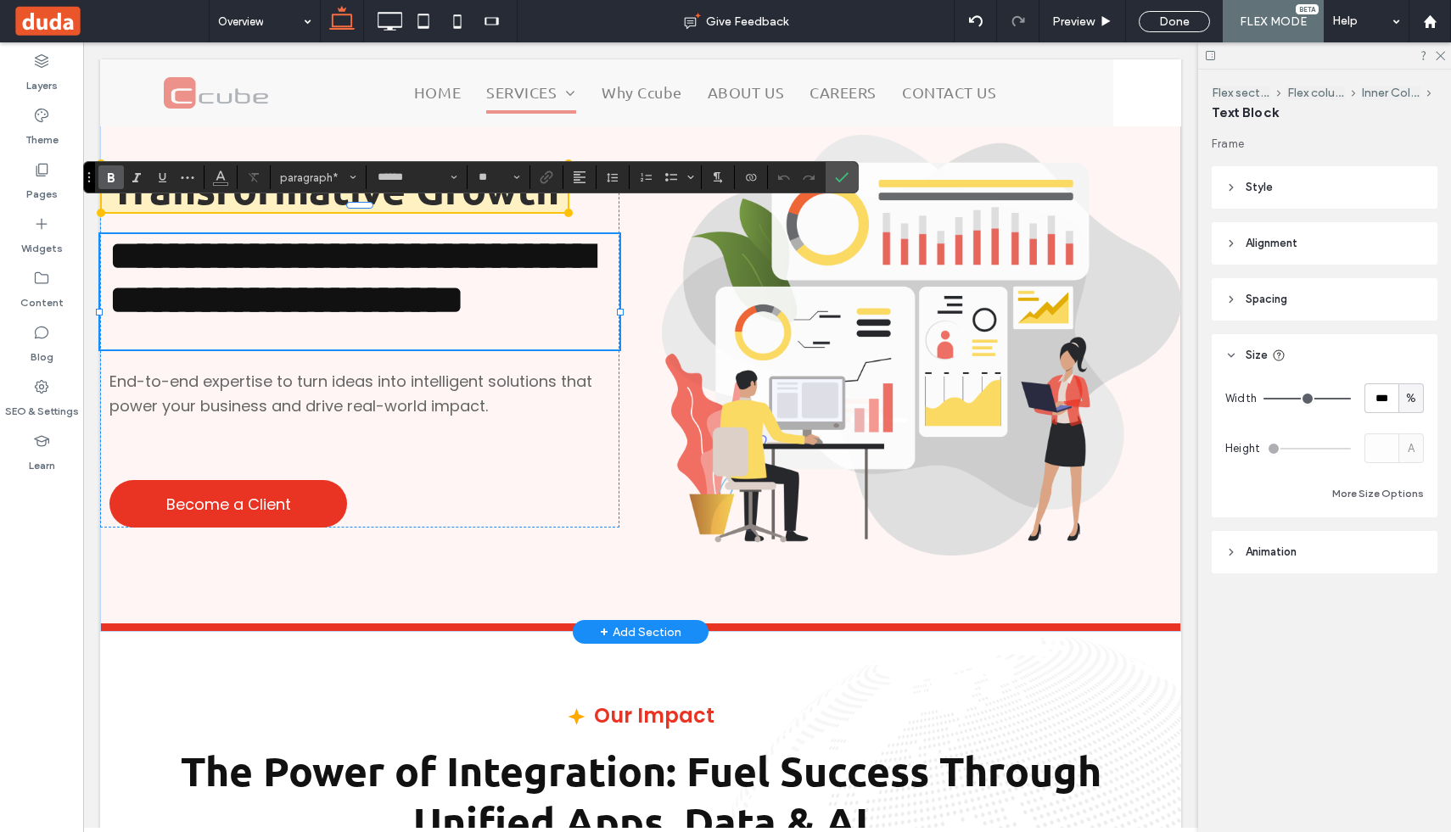
click at [273, 350] on div "**********" at bounding box center [359, 291] width 519 height 115
click at [615, 176] on icon "Line Height" at bounding box center [613, 178] width 14 height 14
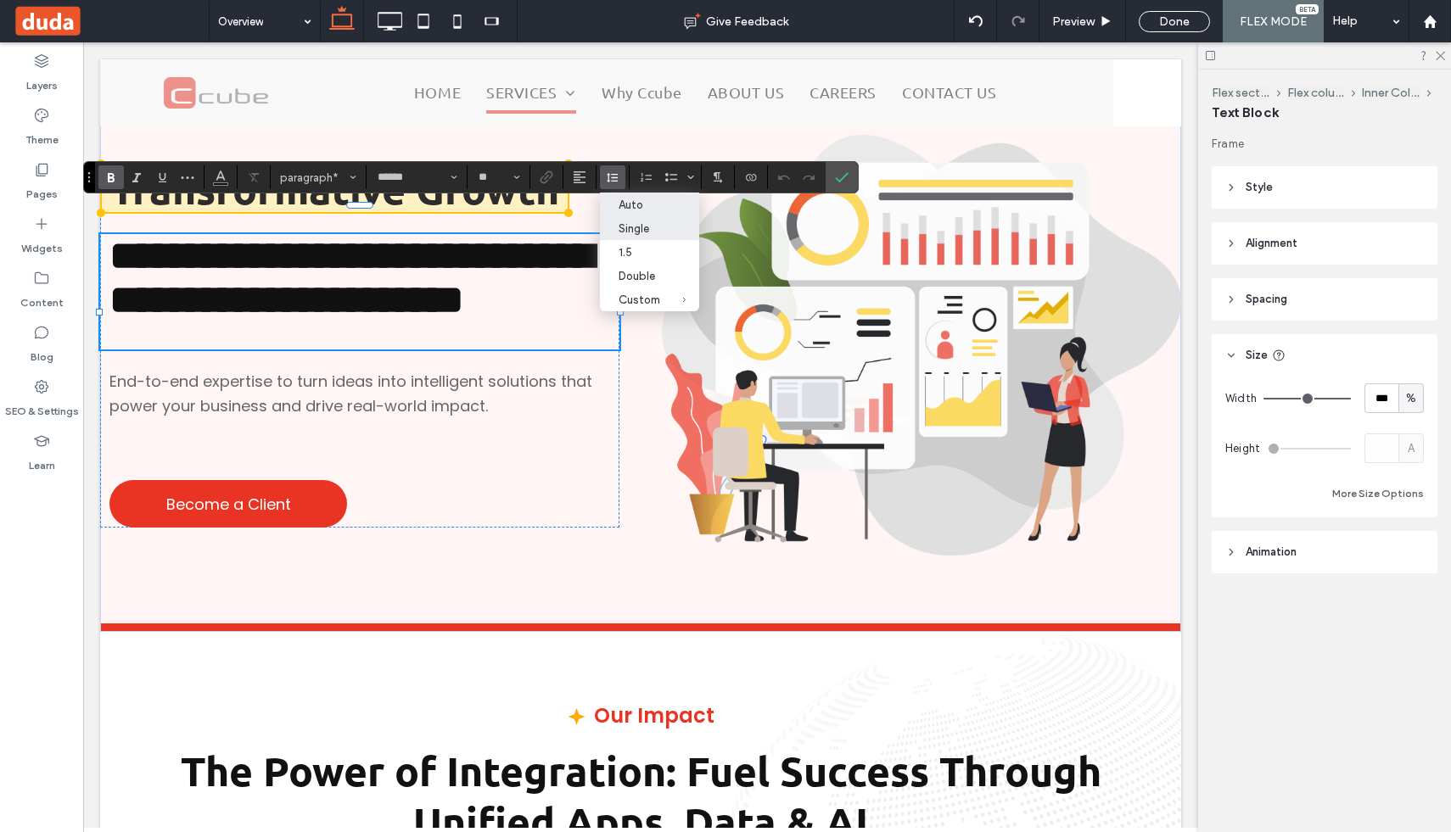
click at [625, 201] on div "Auto" at bounding box center [640, 205] width 42 height 13
click at [612, 181] on icon "Line Height" at bounding box center [613, 178] width 14 height 14
click at [631, 199] on div "Auto" at bounding box center [640, 205] width 42 height 13
click at [614, 175] on use "Line Height" at bounding box center [612, 177] width 11 height 9
click at [634, 293] on label "Custom *" at bounding box center [649, 300] width 99 height 24
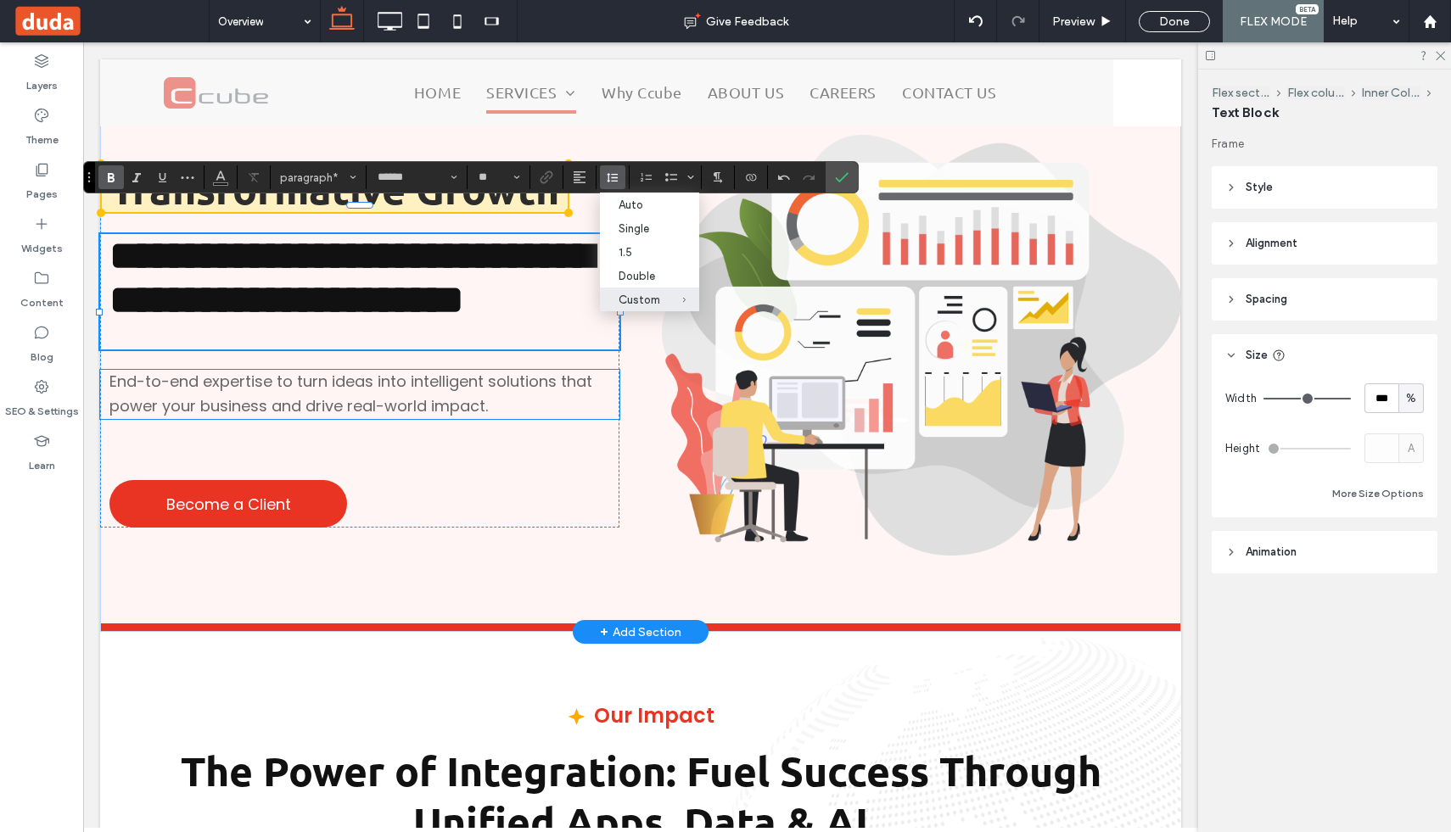
click at [353, 419] on p "End-to-end expertise to turn ideas into intelligent solutions that power your b…" at bounding box center [364, 394] width 510 height 49
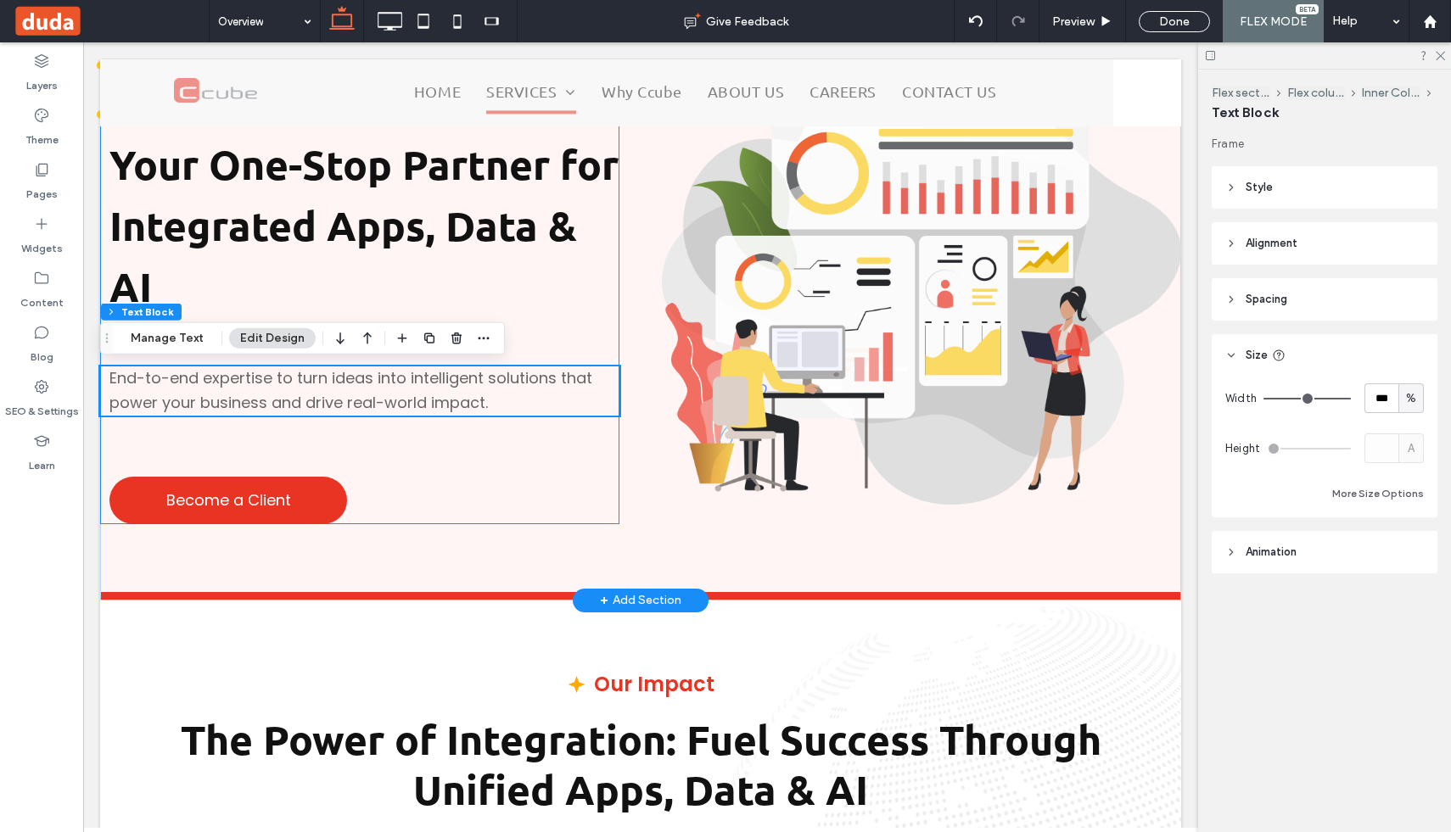
scroll to position [133, 0]
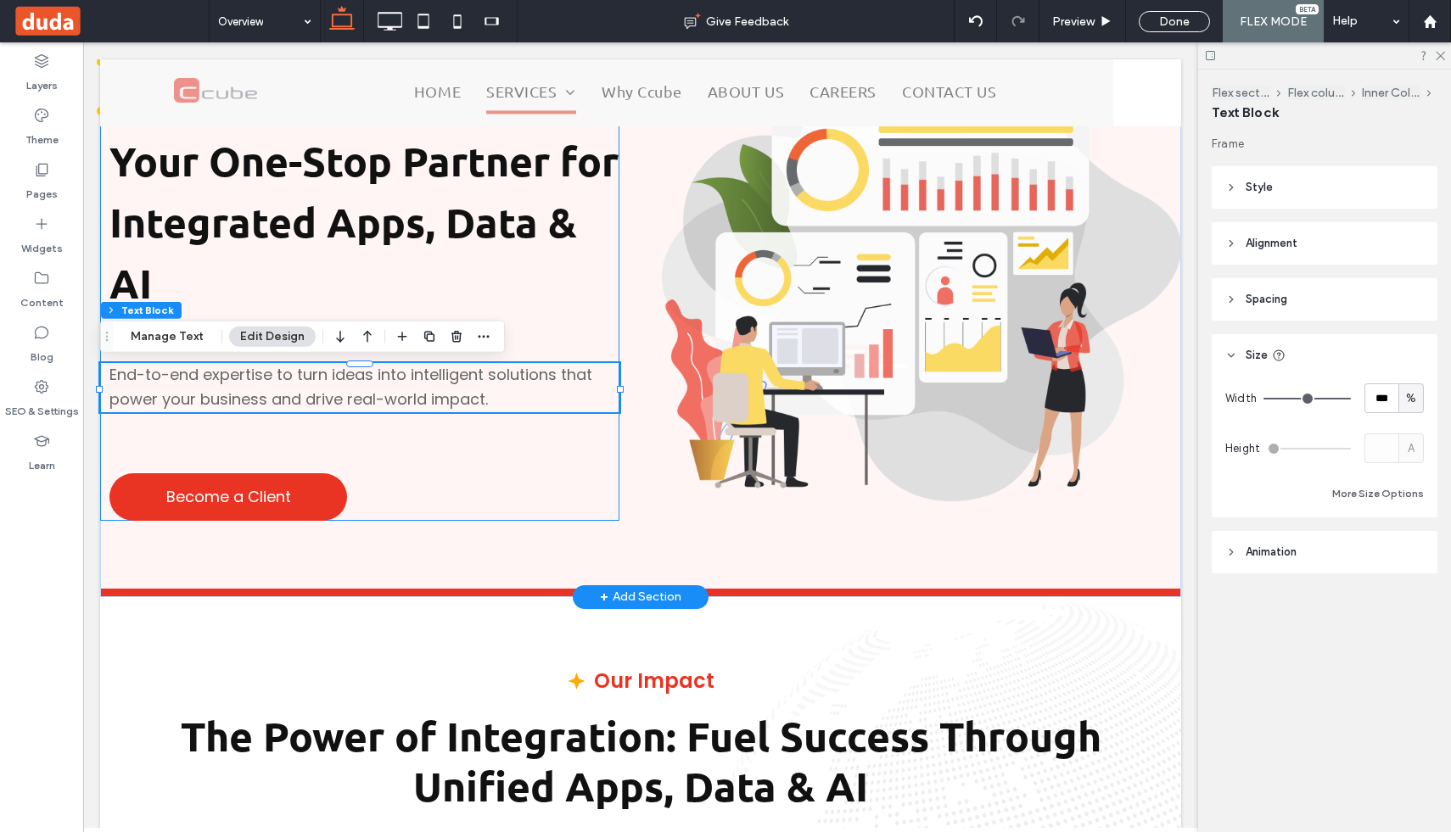
click at [361, 430] on div "Transformative Growth Your One-Stop Partner for Integrated Apps, Data & AI End-…" at bounding box center [359, 291] width 519 height 460
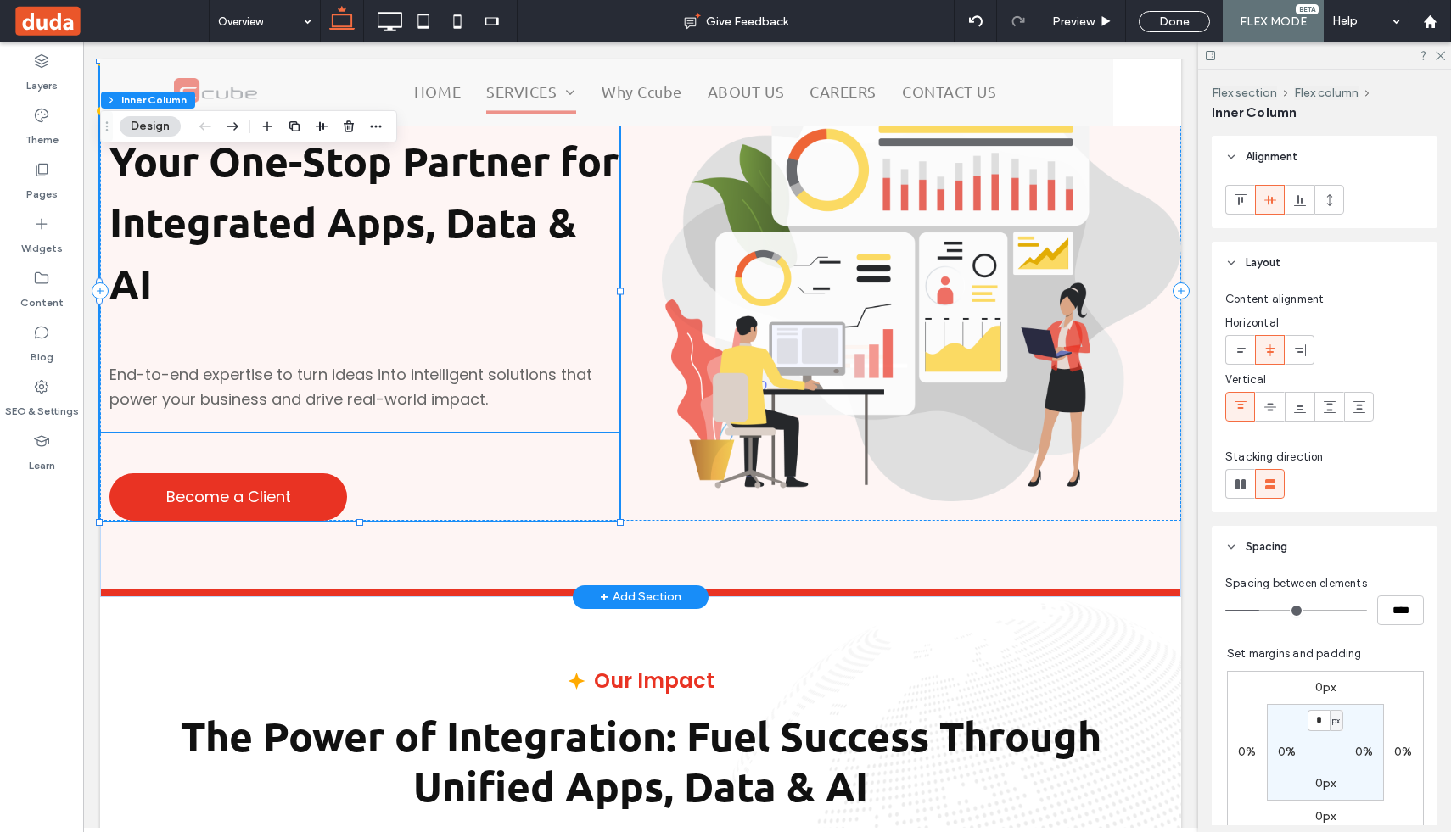
click at [339, 455] on div "Become a Client" at bounding box center [359, 477] width 519 height 88
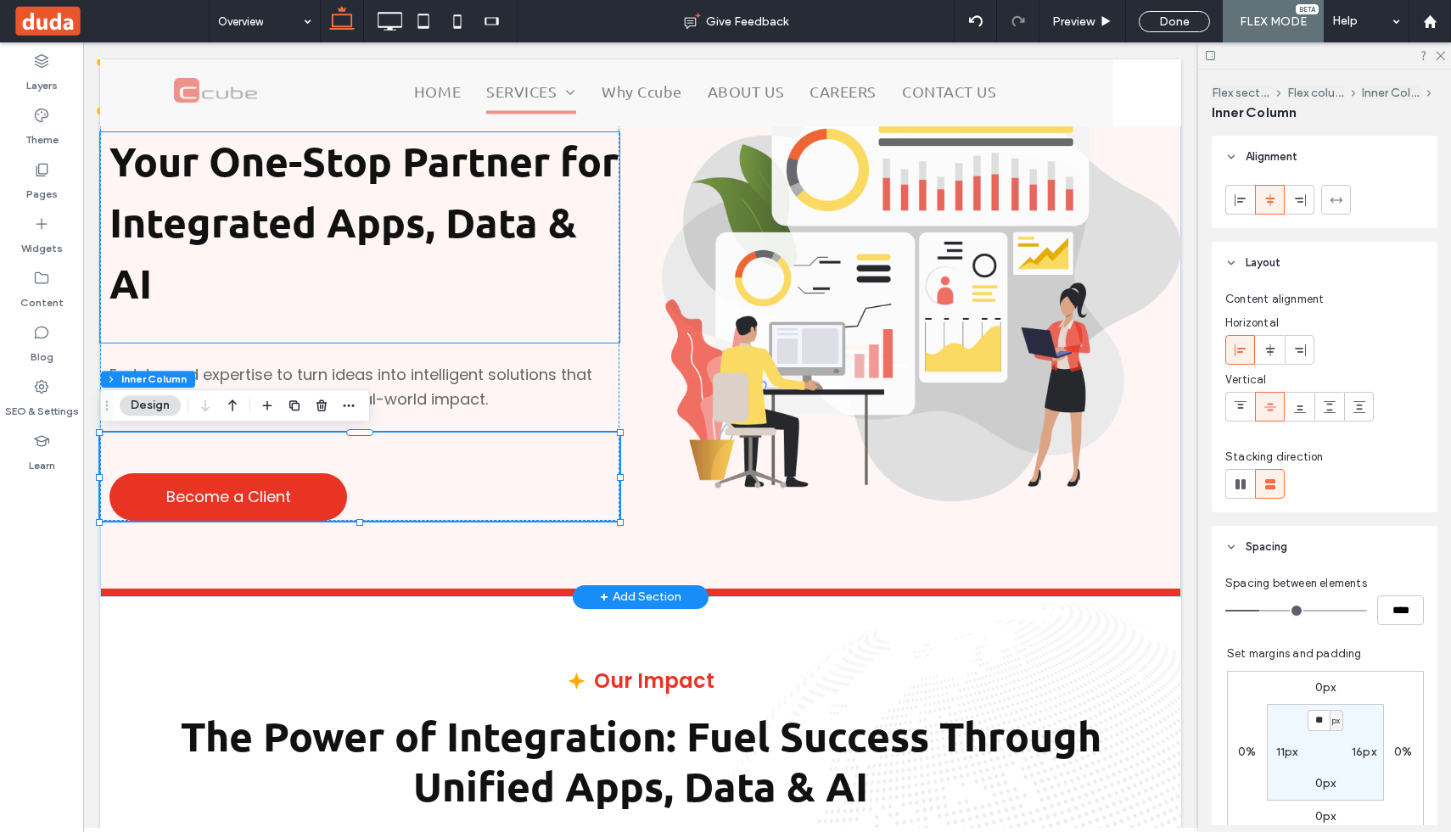
click at [410, 278] on p "Your One-Stop Partner for Integrated Apps, Data & AI" at bounding box center [364, 223] width 510 height 183
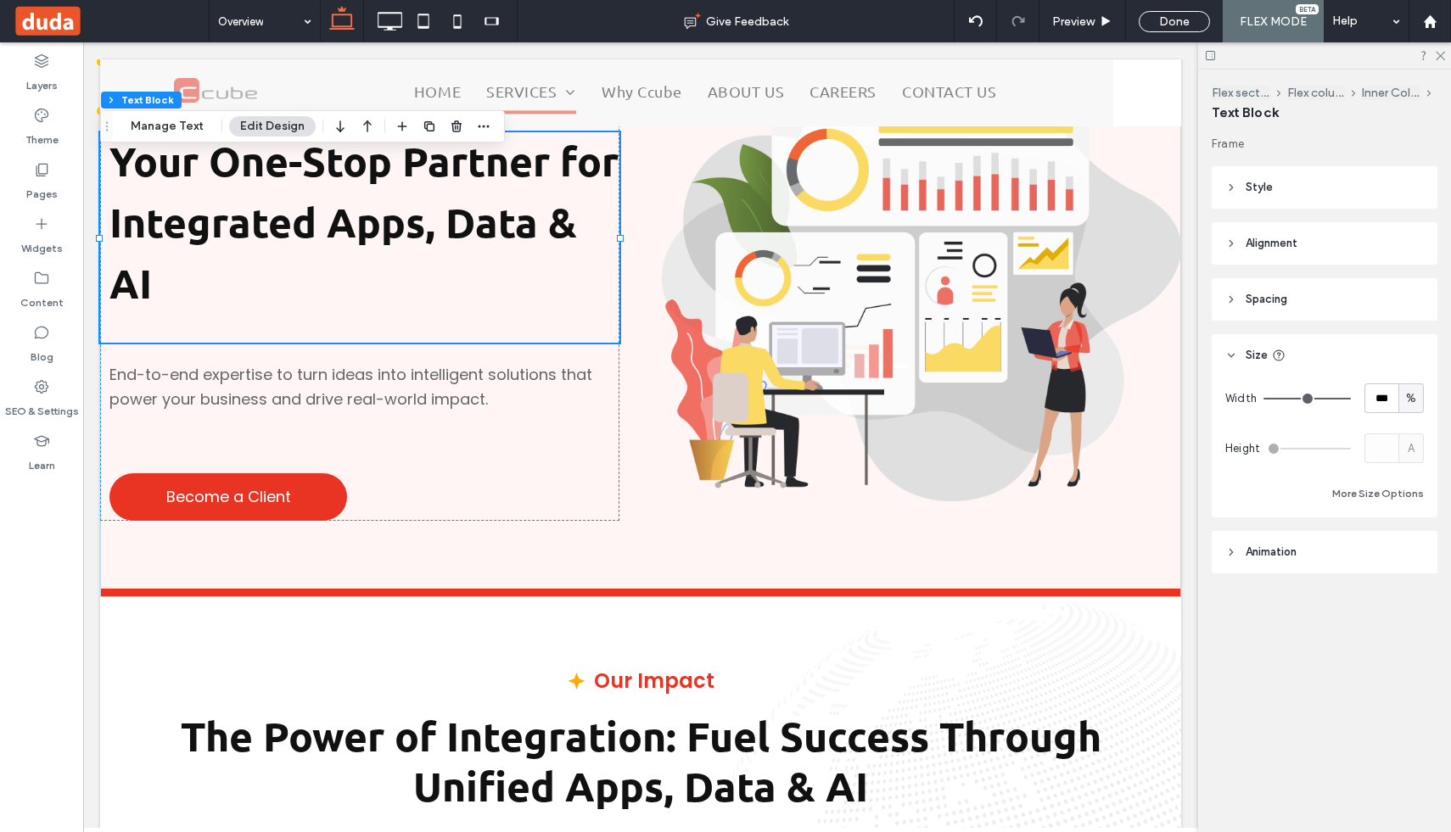
click at [1242, 300] on header "Spacing" at bounding box center [1325, 299] width 226 height 42
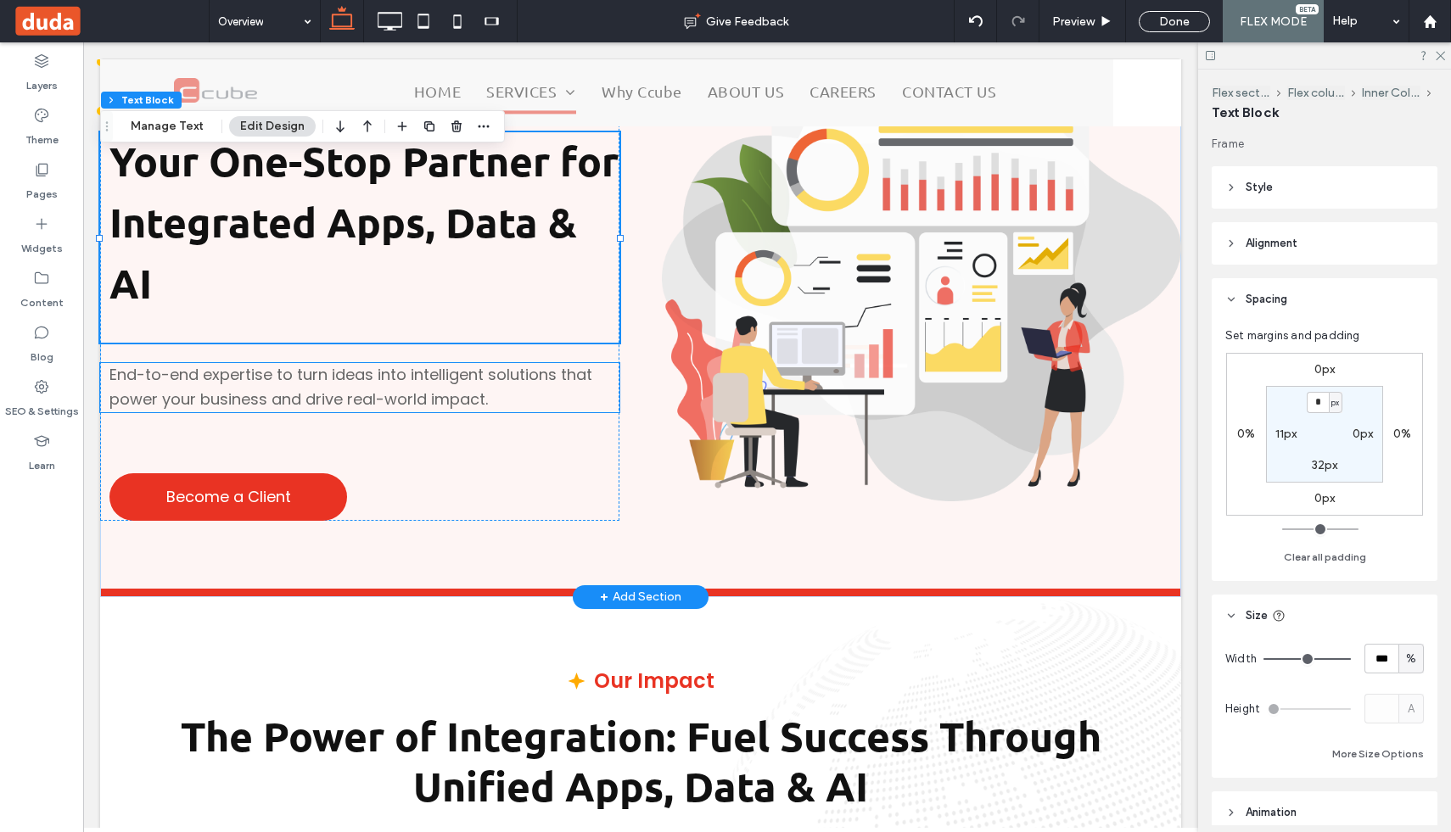
click at [455, 384] on span "End-to-end expertise to turn ideas into intelligent solutions that power your b…" at bounding box center [350, 387] width 483 height 46
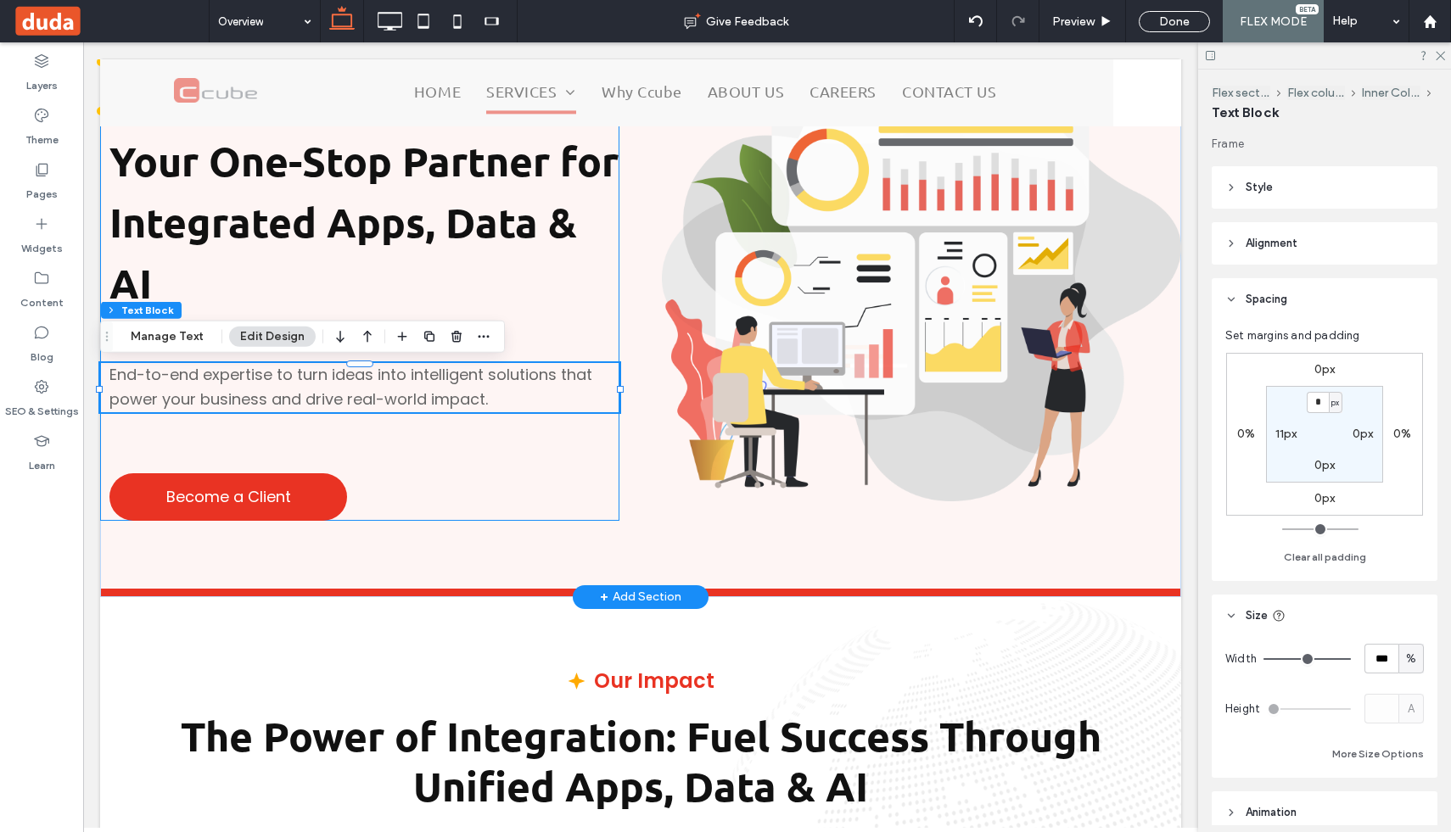
click at [569, 351] on div "Transformative Growth Your One-Stop Partner for Integrated Apps, Data & AI End-…" at bounding box center [359, 291] width 519 height 460
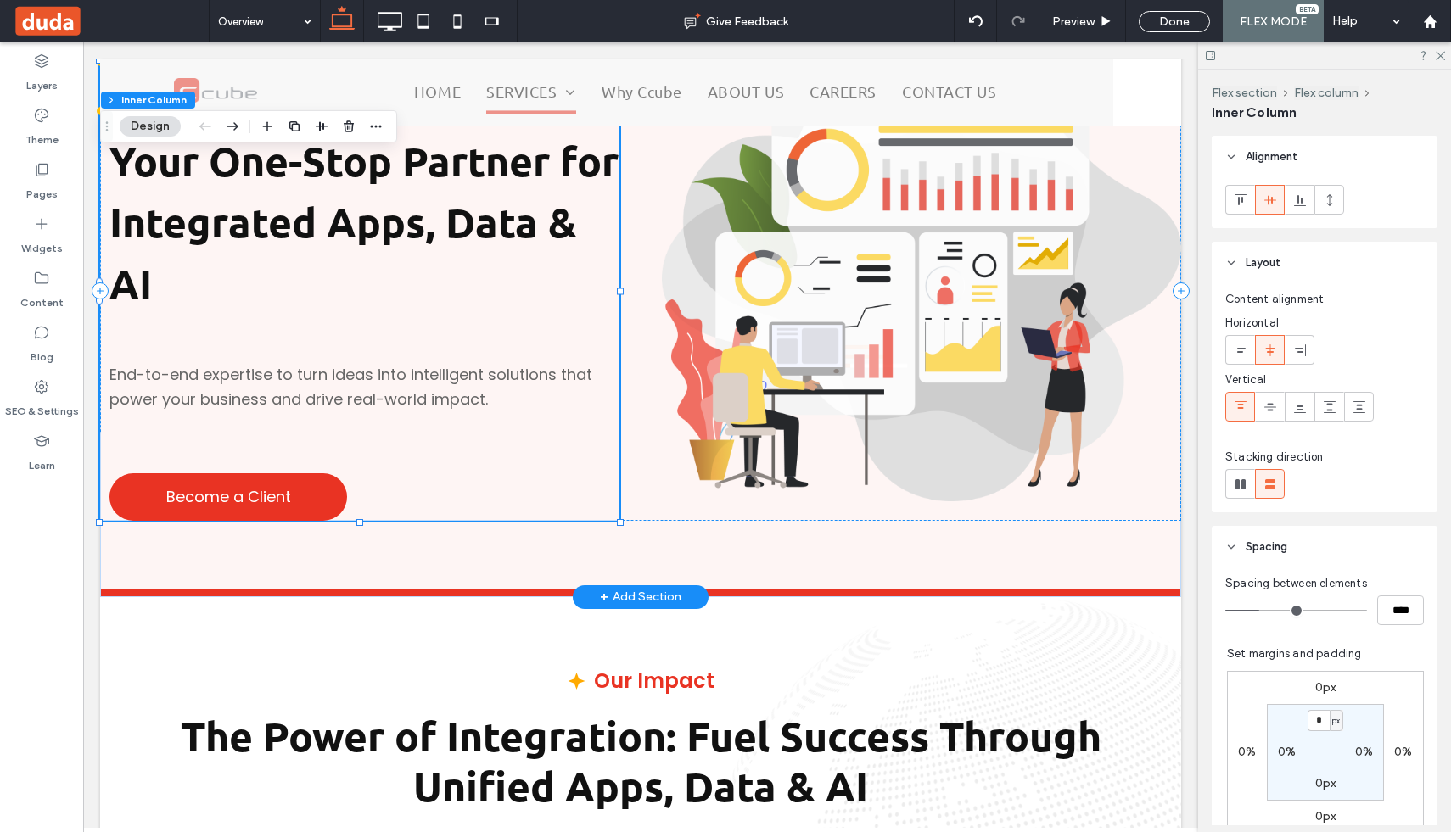
click at [503, 345] on div "Transformative Growth Your One-Stop Partner for Integrated Apps, Data & AI End-…" at bounding box center [359, 291] width 519 height 460
click at [432, 364] on div "Transformative Growth Your One-Stop Partner for Integrated Apps, Data & AI End-…" at bounding box center [359, 291] width 519 height 460
click at [491, 312] on p "Your One-Stop Partner for Integrated Apps, Data & AI" at bounding box center [364, 223] width 510 height 183
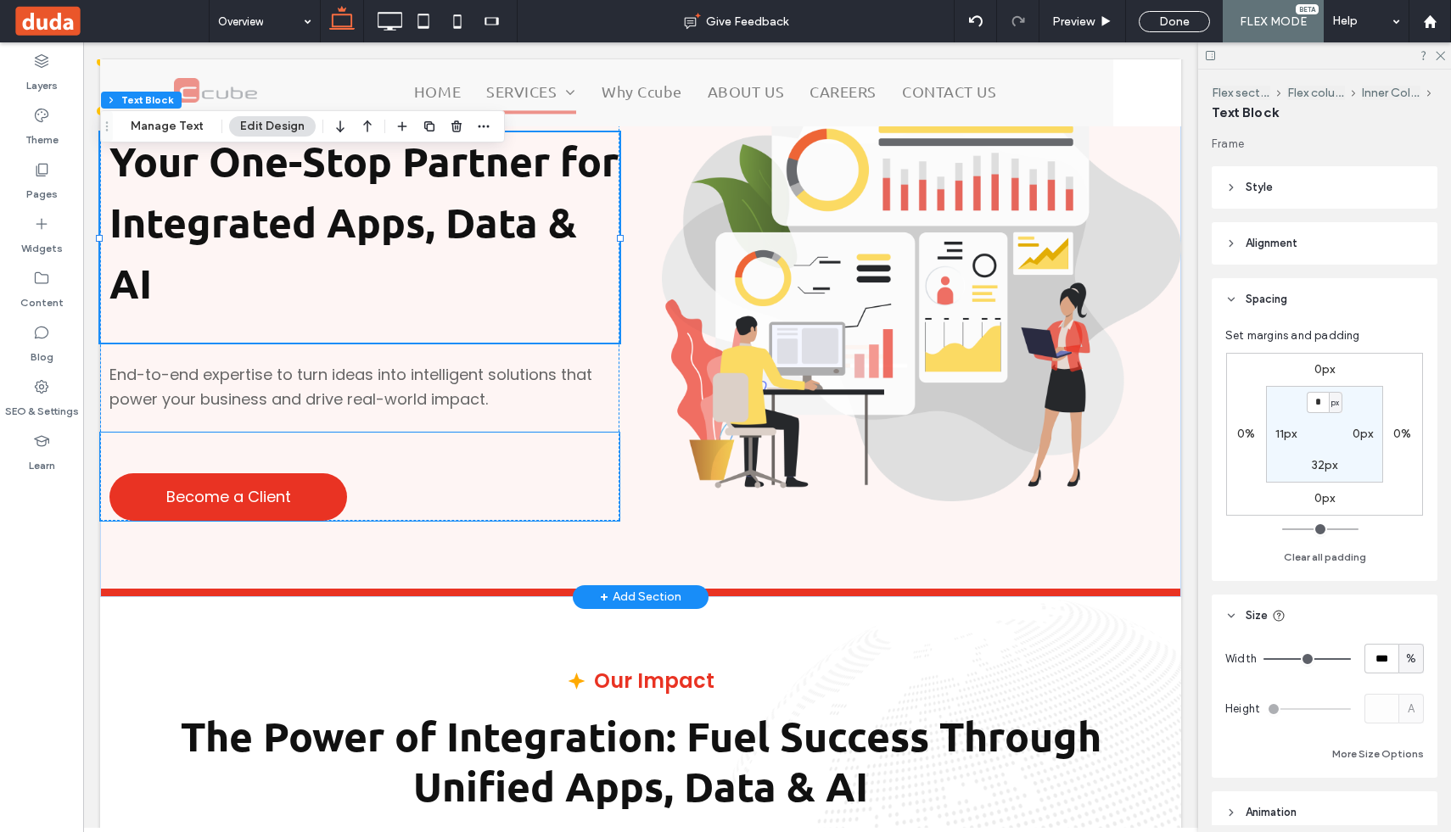
click at [556, 451] on div "Become a Client" at bounding box center [359, 477] width 519 height 88
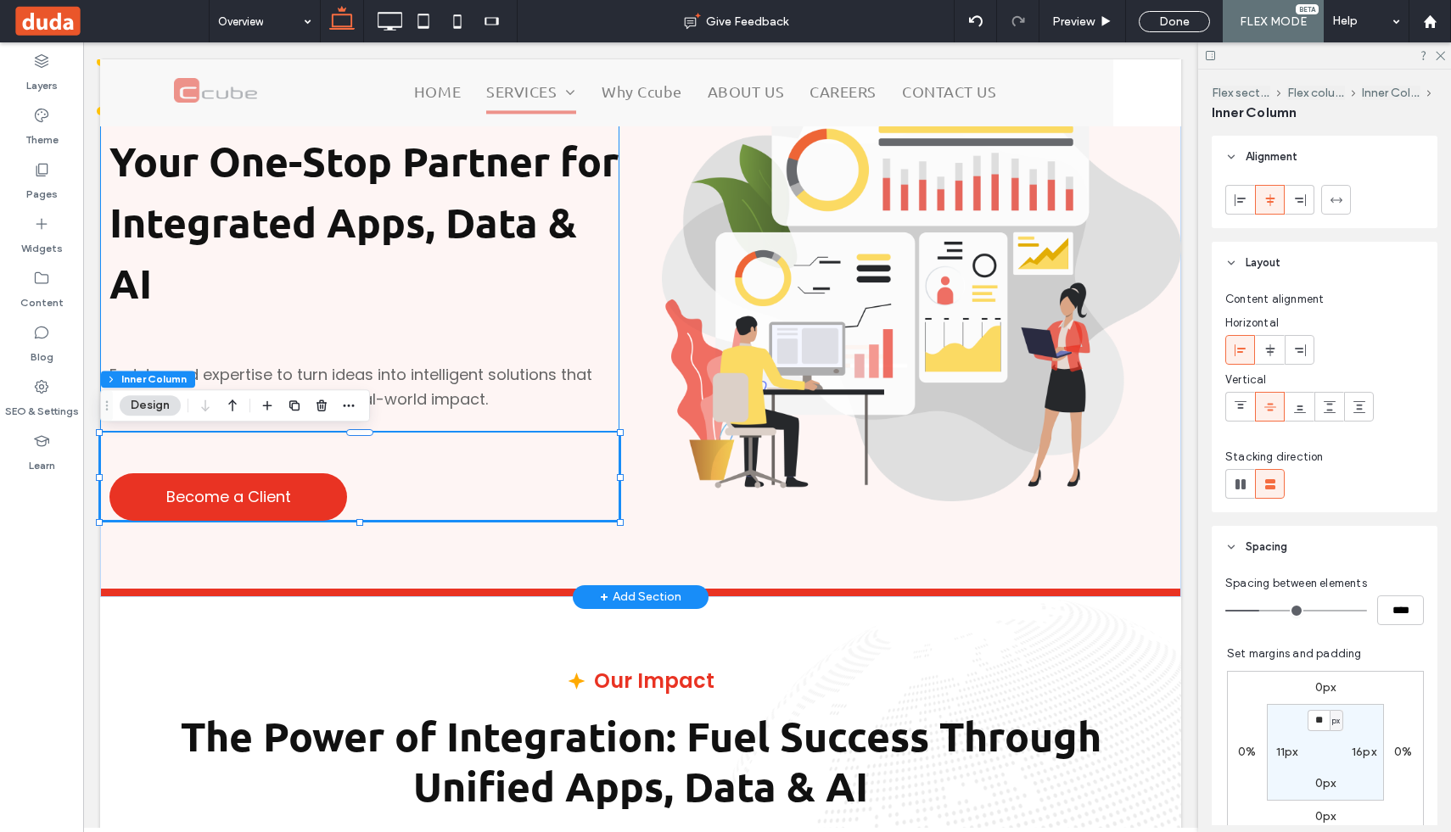
click at [555, 423] on div "Transformative Growth Your One-Stop Partner for Integrated Apps, Data & AI End-…" at bounding box center [359, 291] width 519 height 460
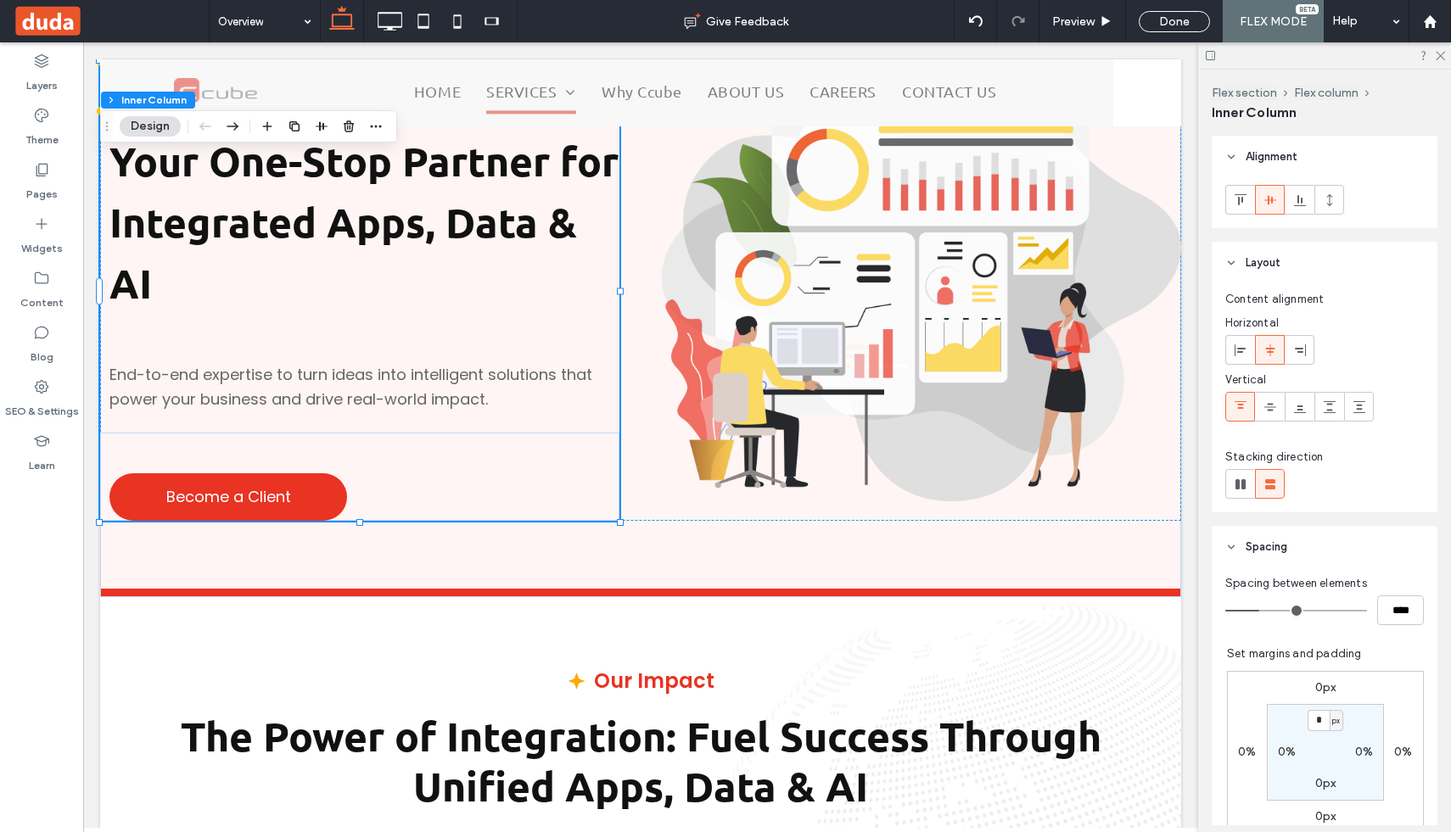
type input "**"
type input "****"
type input "**"
type input "****"
type input "**"
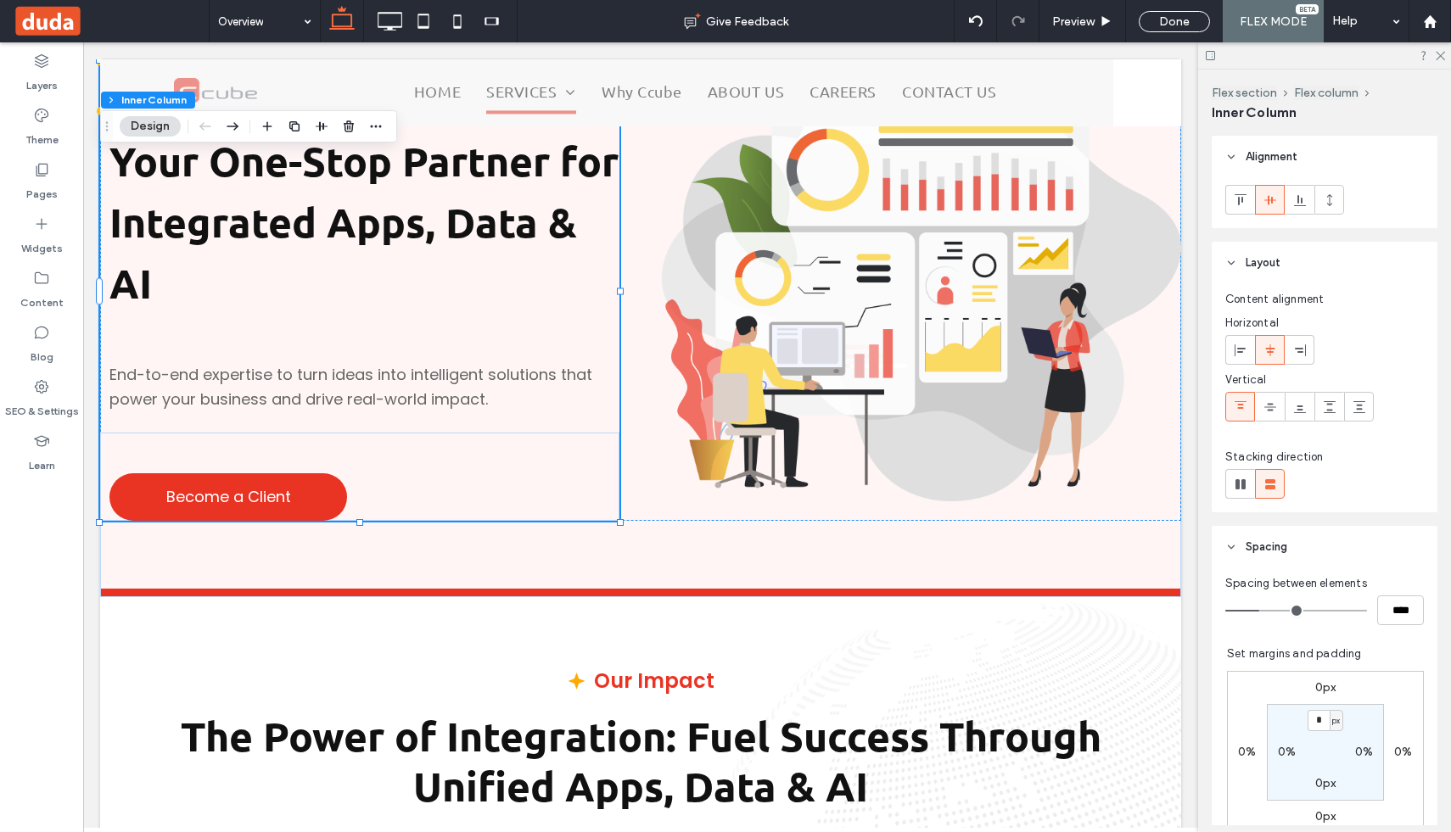
type input "****"
type input "**"
type input "****"
type input "*"
type input "***"
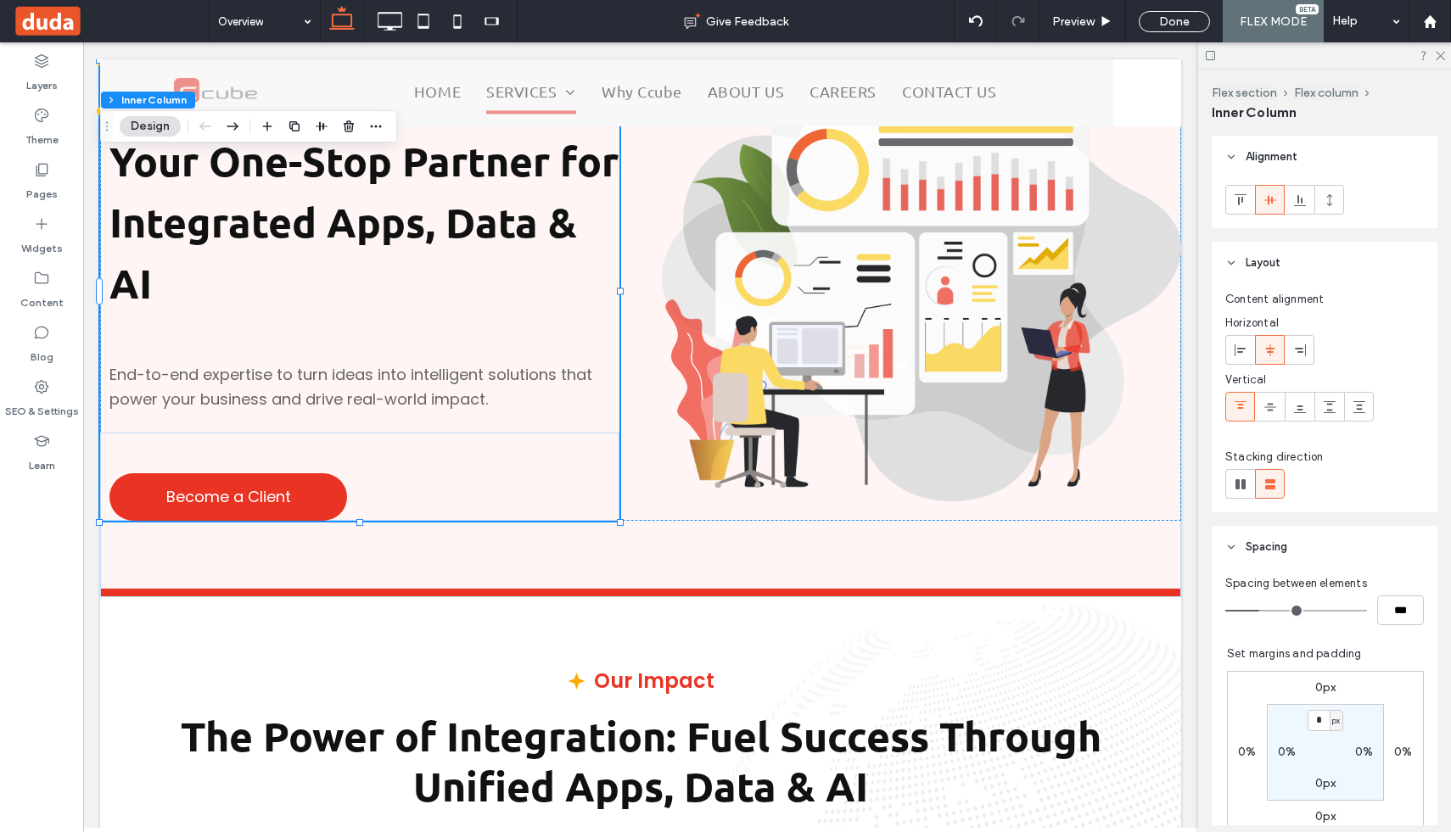
type input "*"
type input "***"
drag, startPoint x: 1265, startPoint y: 608, endPoint x: 1184, endPoint y: 608, distance: 81.5
type input "*"
click at [1225, 610] on input "range" at bounding box center [1296, 611] width 142 height 2
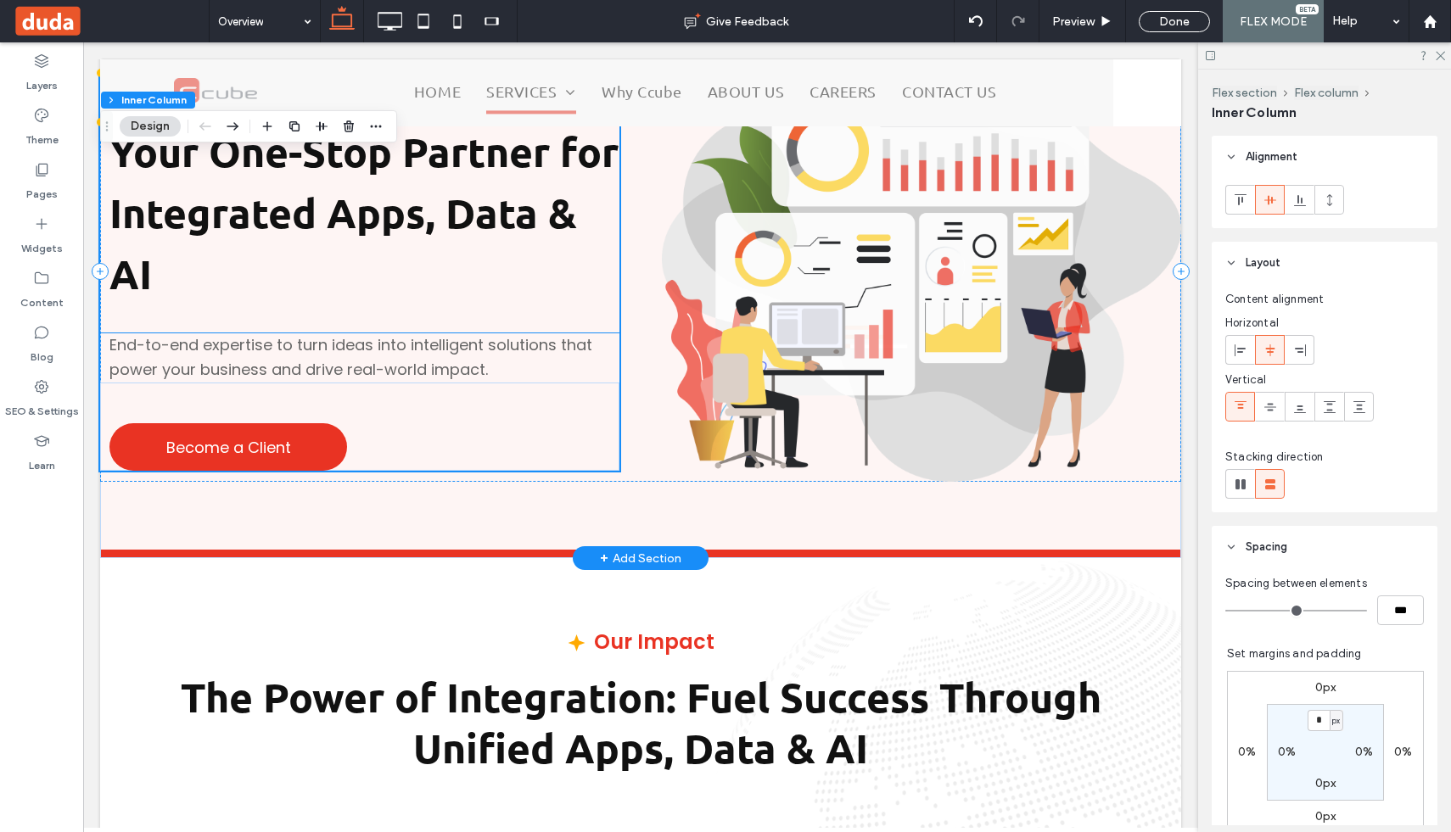
scroll to position [0, 0]
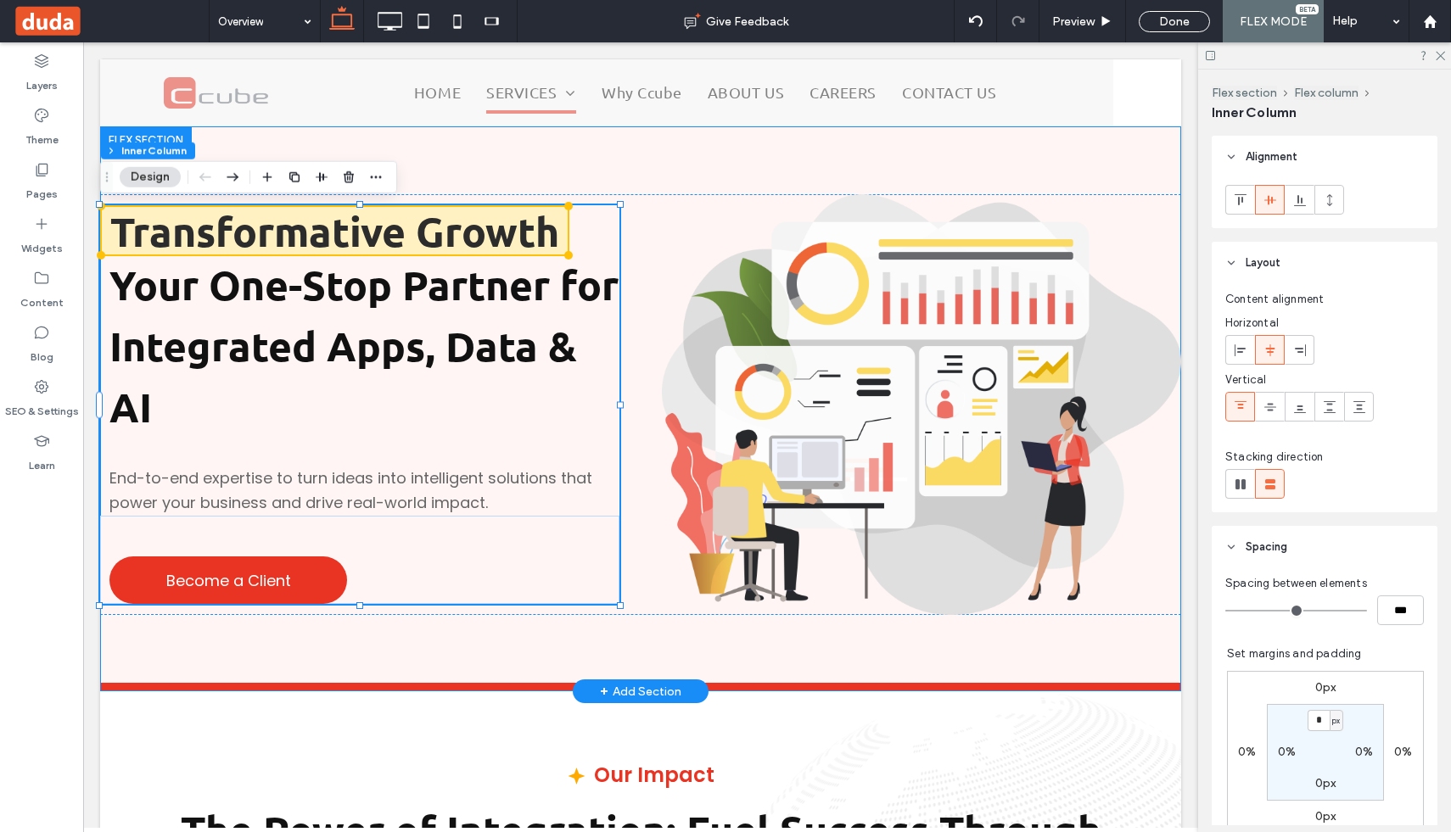
click at [746, 157] on div "Transformative Growth Your One-Stop Partner for Integrated Apps, Data & AI End-…" at bounding box center [640, 404] width 1081 height 557
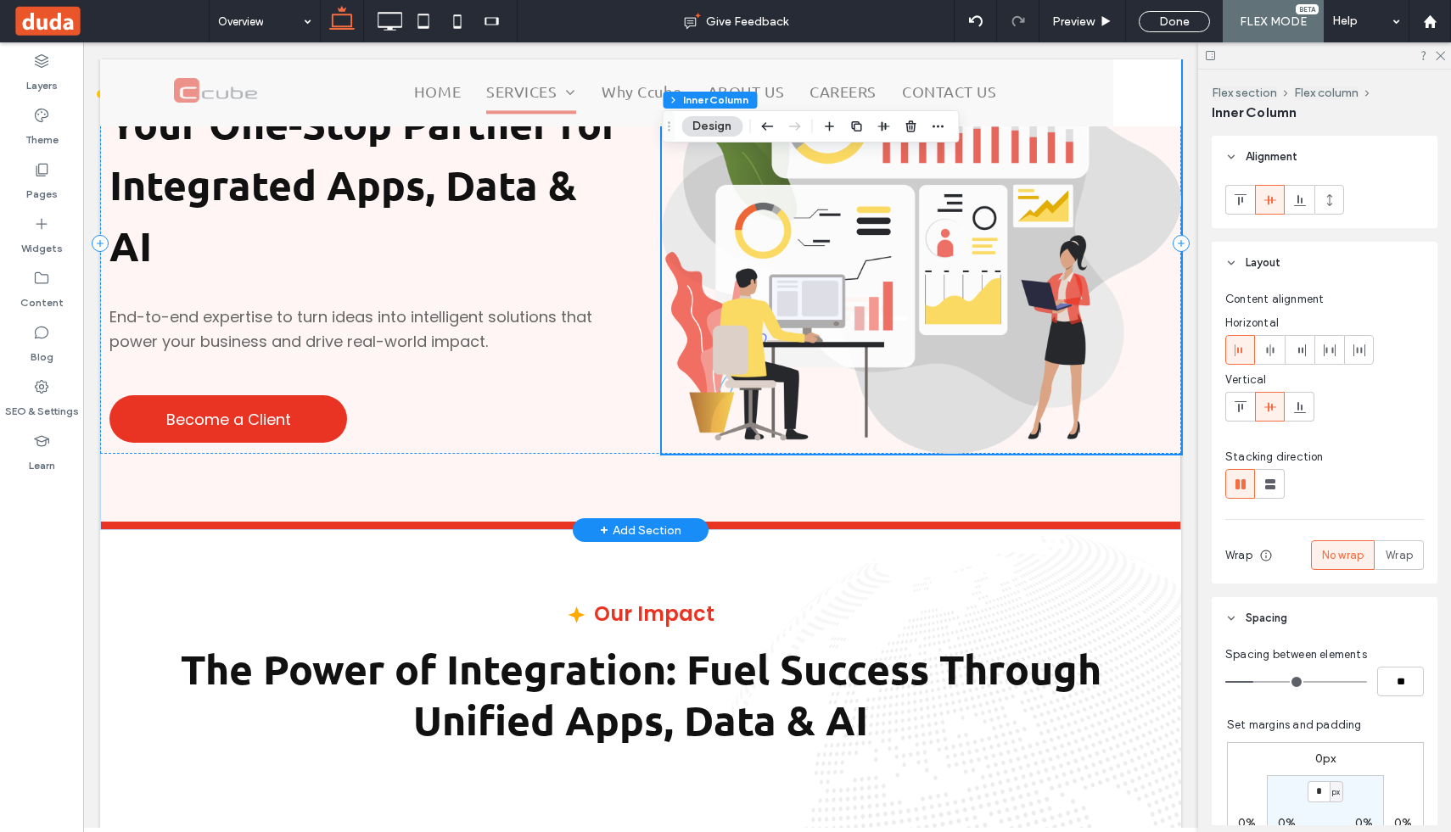
scroll to position [233, 0]
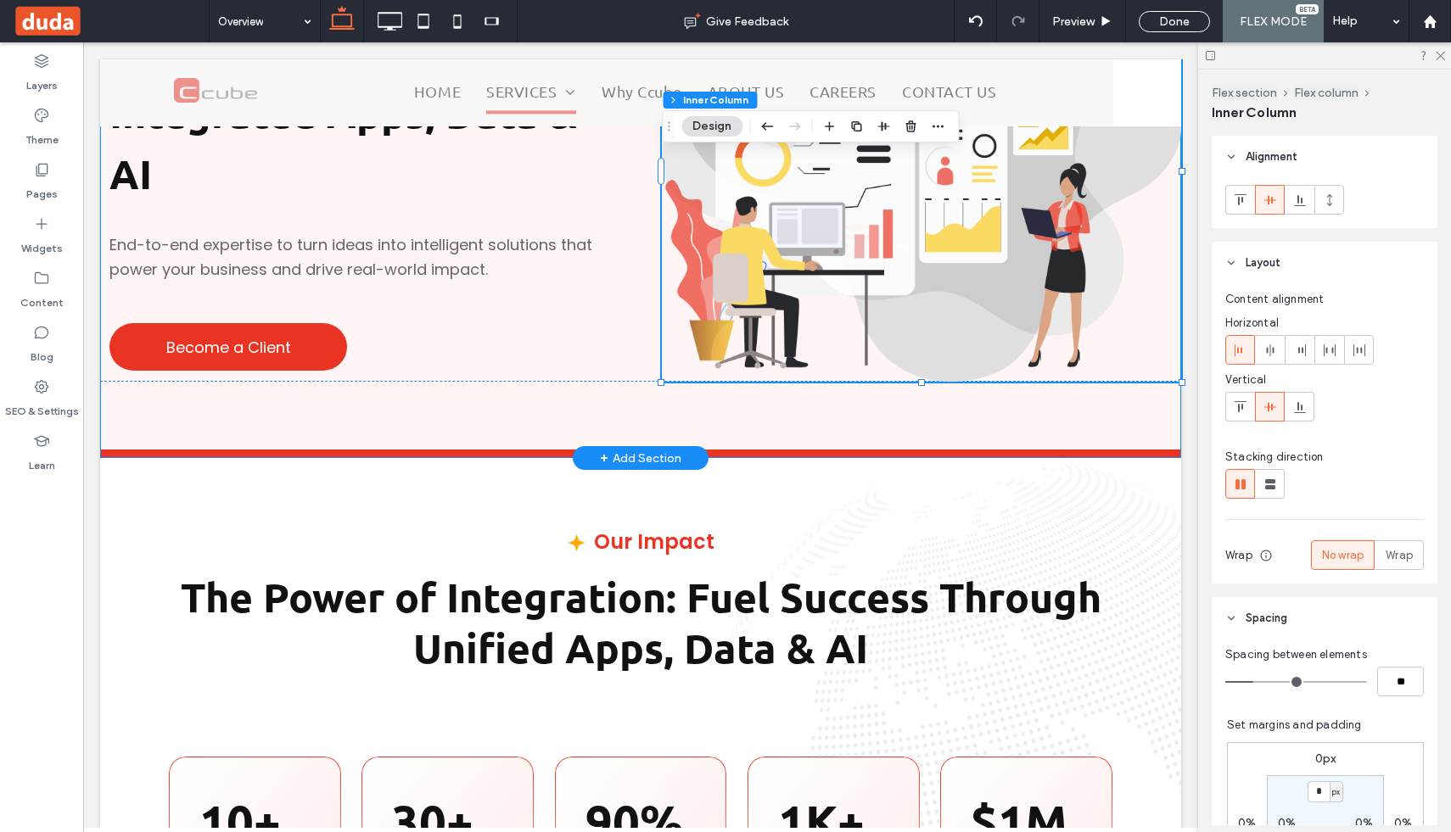
click at [860, 420] on div "Transformative Growth Your One-Stop Partner for Integrated Apps, Data & AI End-…" at bounding box center [640, 171] width 1081 height 557
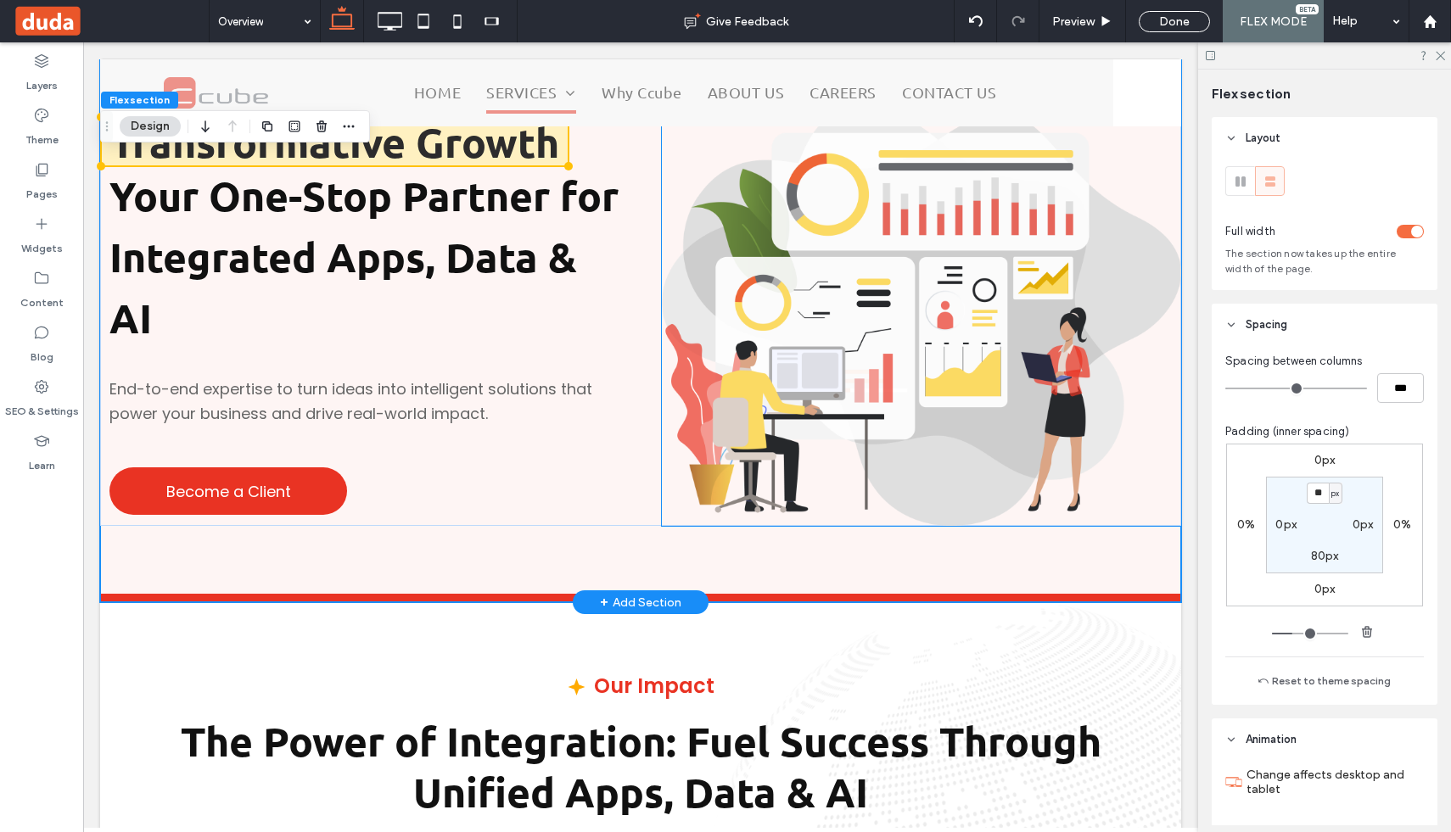
scroll to position [24, 0]
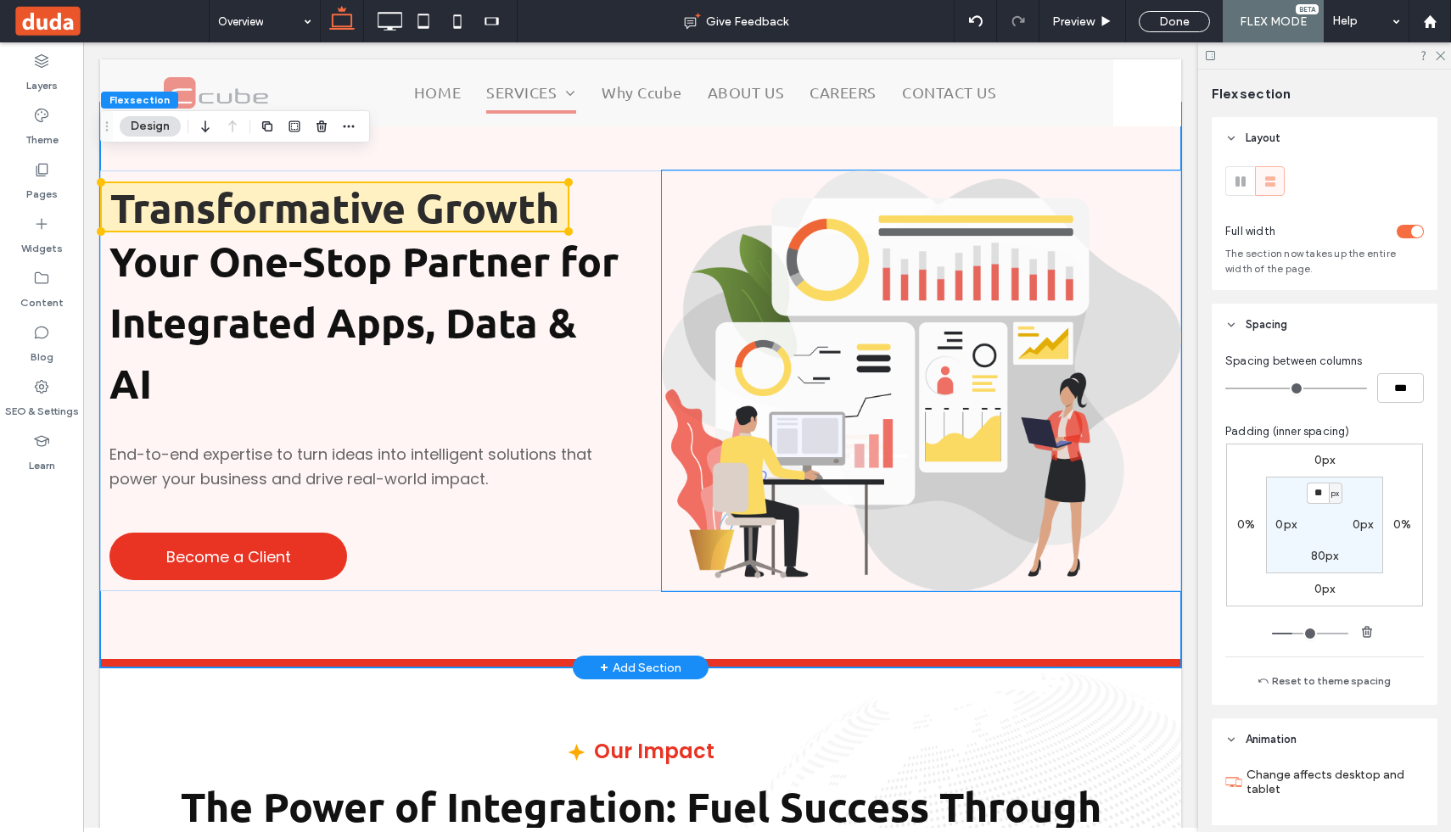
click at [1148, 171] on img at bounding box center [921, 381] width 519 height 421
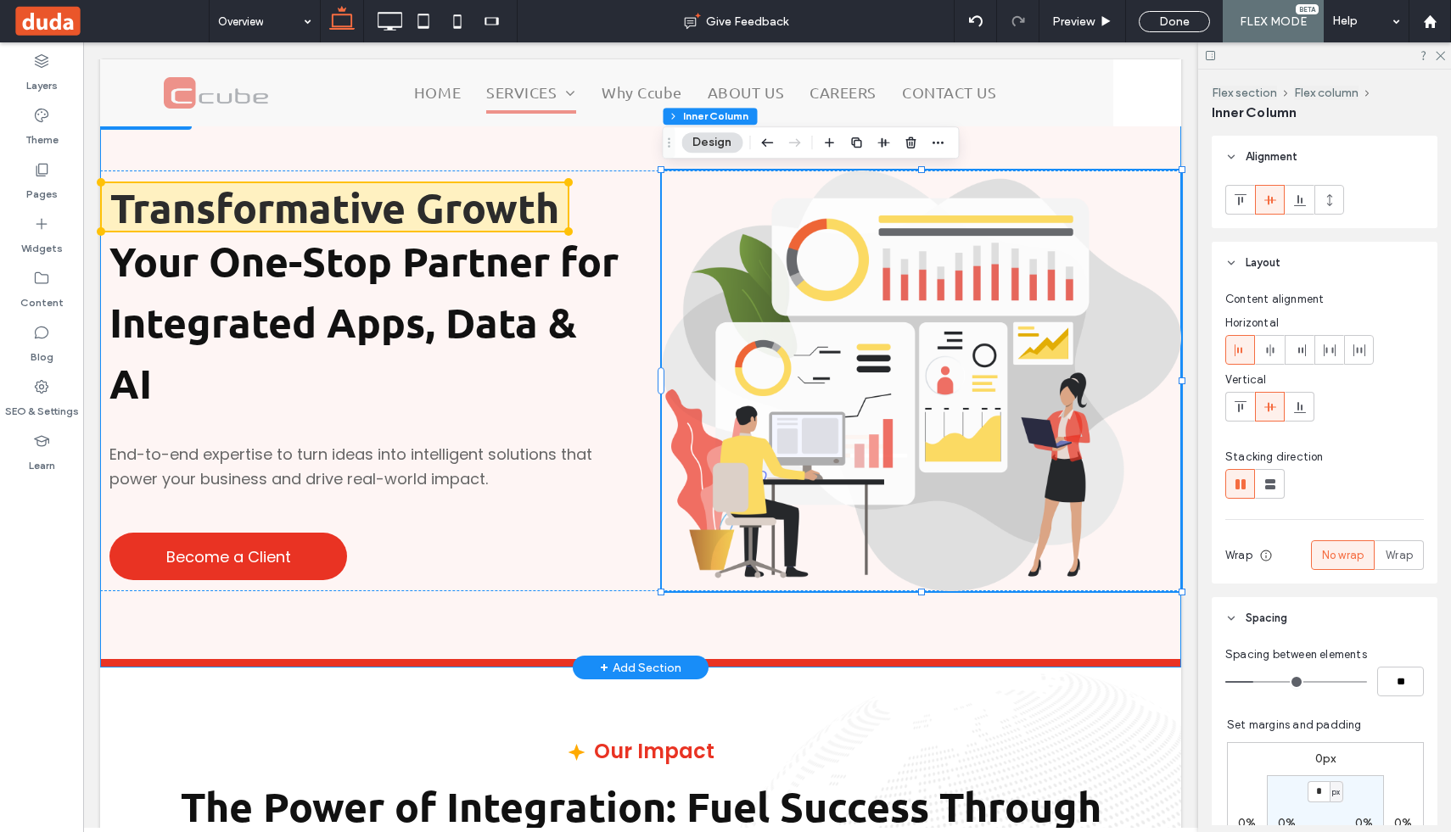
click at [643, 166] on div "Transformative Growth Your One-Stop Partner for Integrated Apps, Data & AI End-…" at bounding box center [640, 381] width 1081 height 557
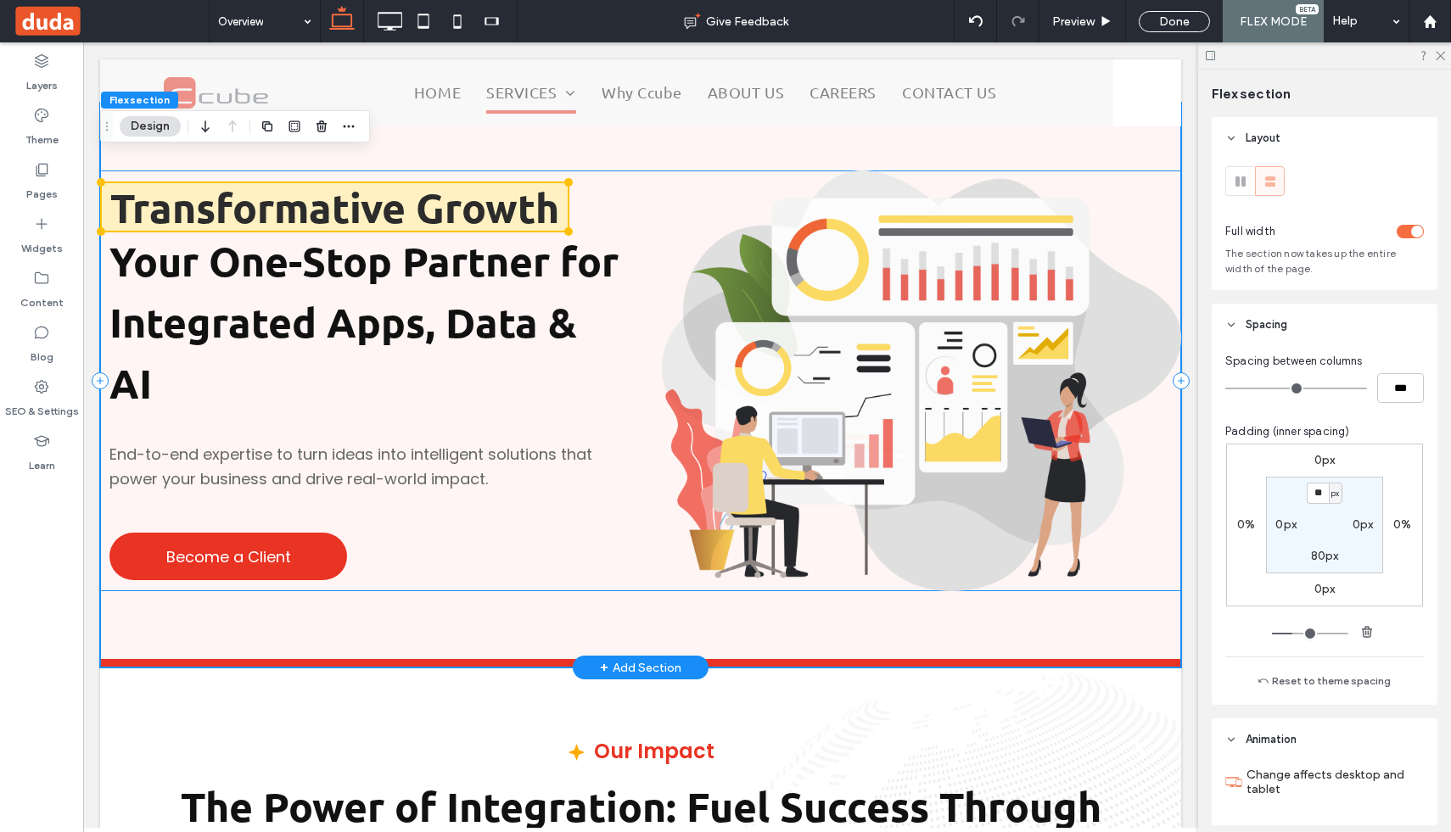
click at [647, 172] on div "Transformative Growth Your One-Stop Partner for Integrated Apps, Data & AI End-…" at bounding box center [640, 381] width 1081 height 421
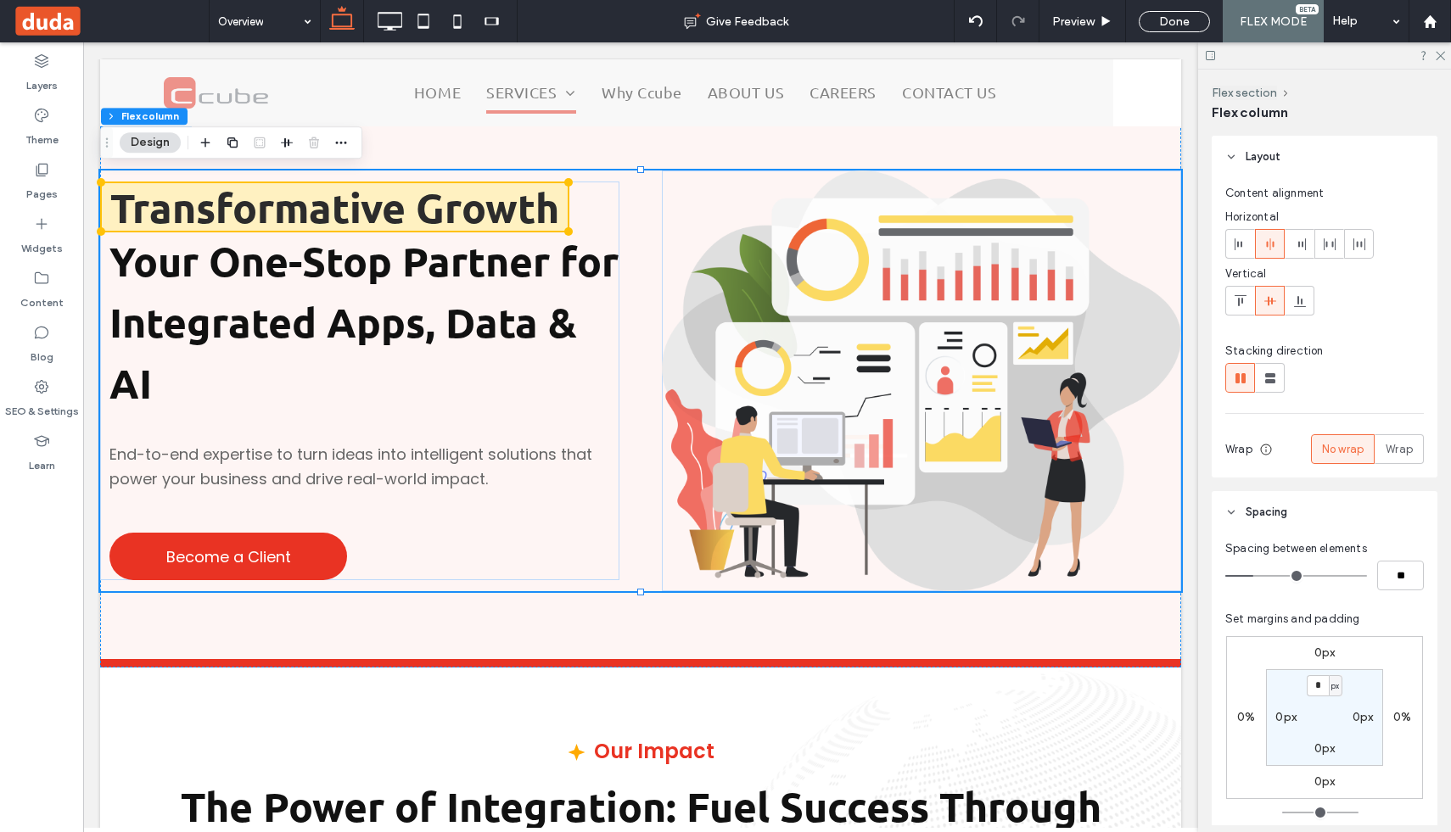
scroll to position [325, 0]
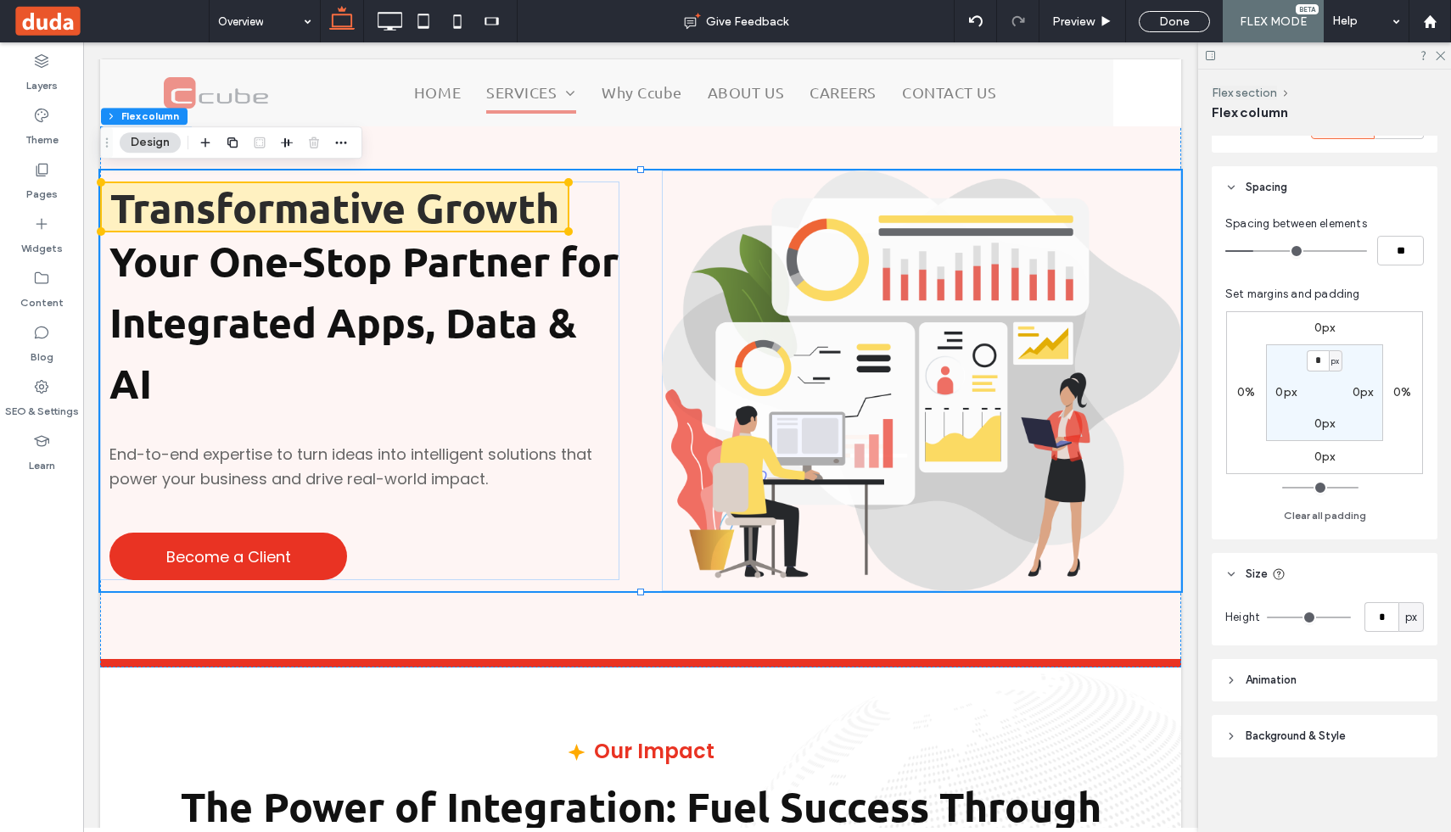
click at [1279, 575] on icon at bounding box center [1279, 575] width 14 height 14
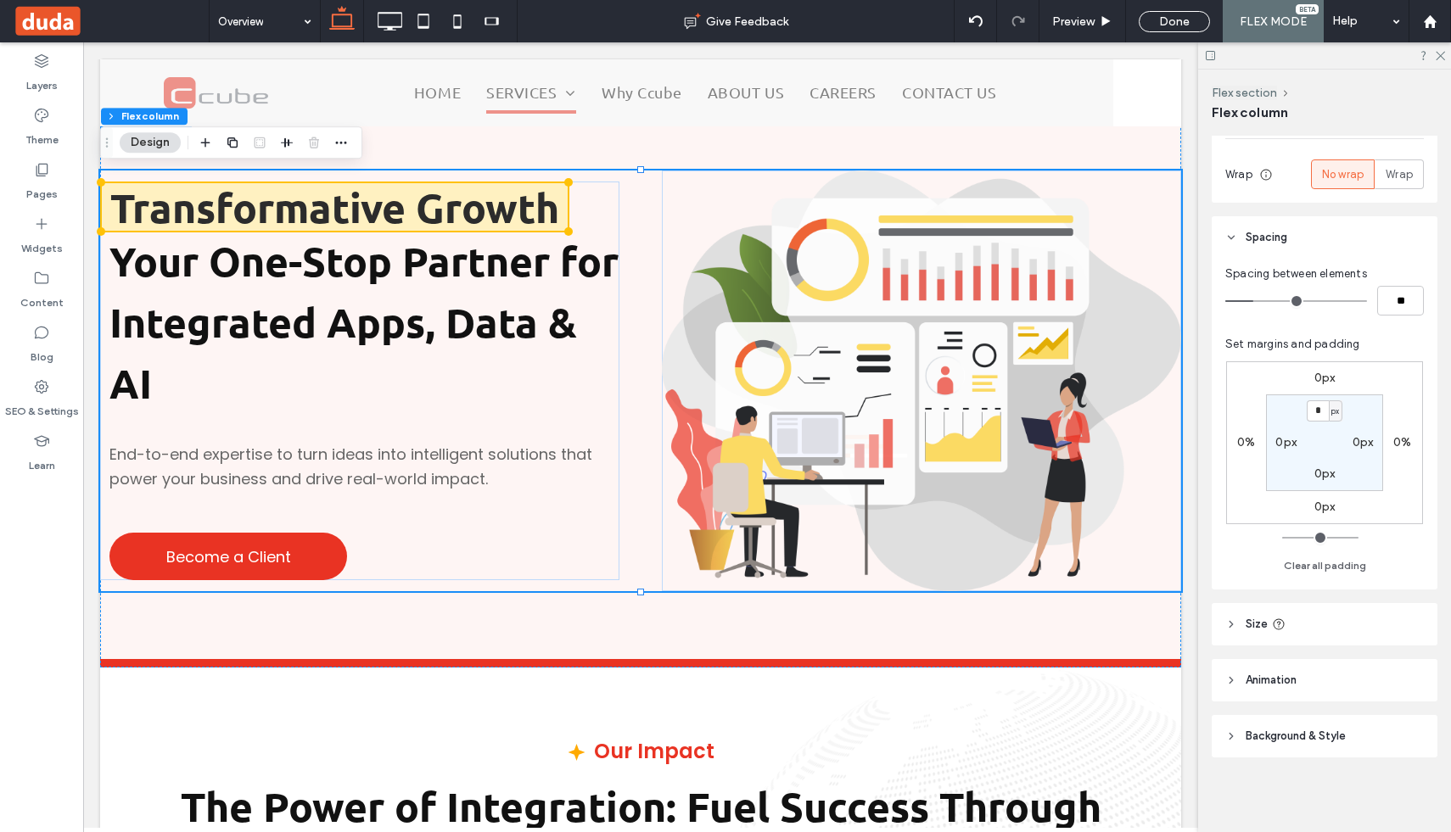
click at [1281, 618] on icon at bounding box center [1279, 625] width 14 height 14
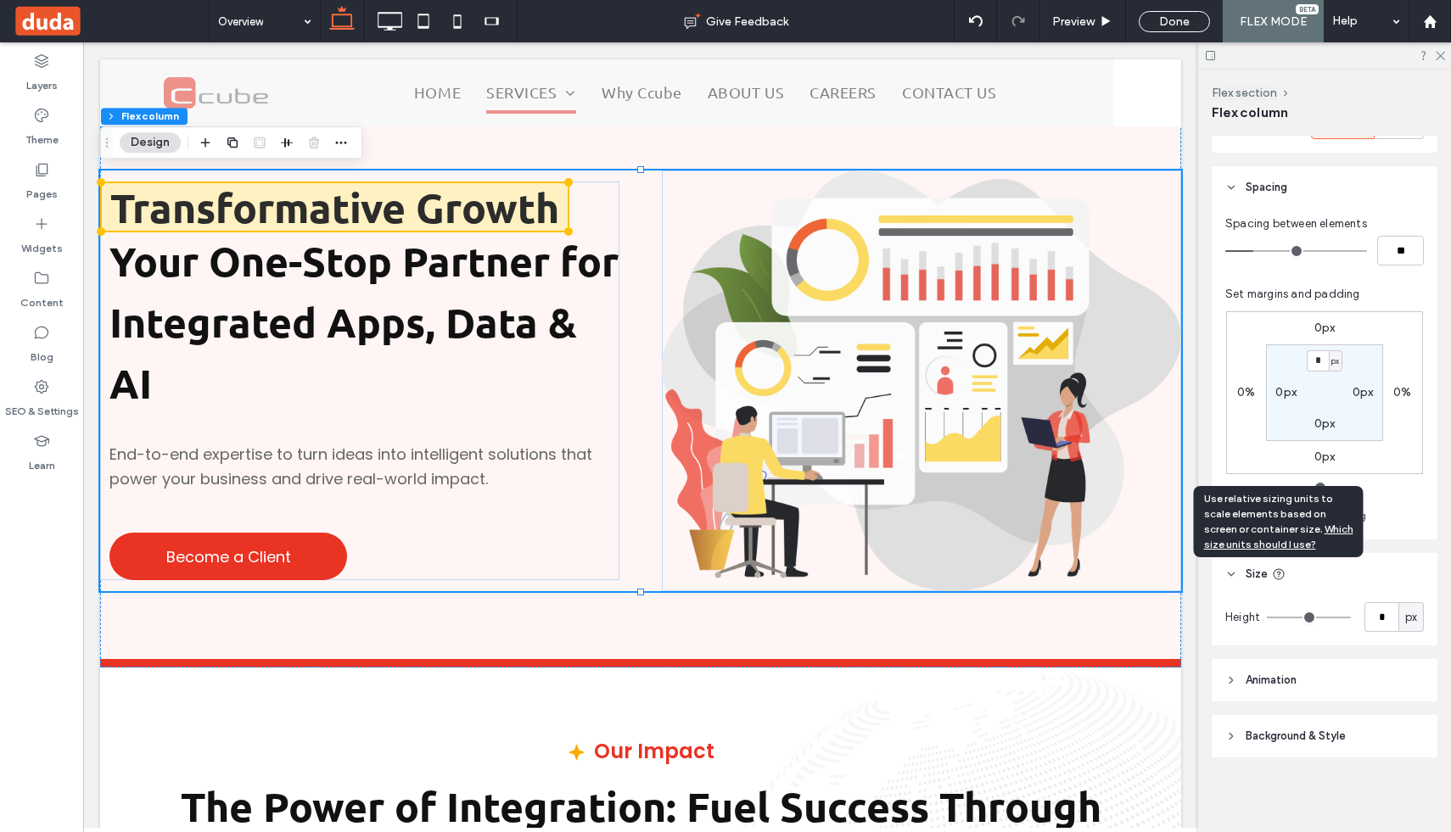
click at [1283, 569] on icon at bounding box center [1279, 575] width 14 height 14
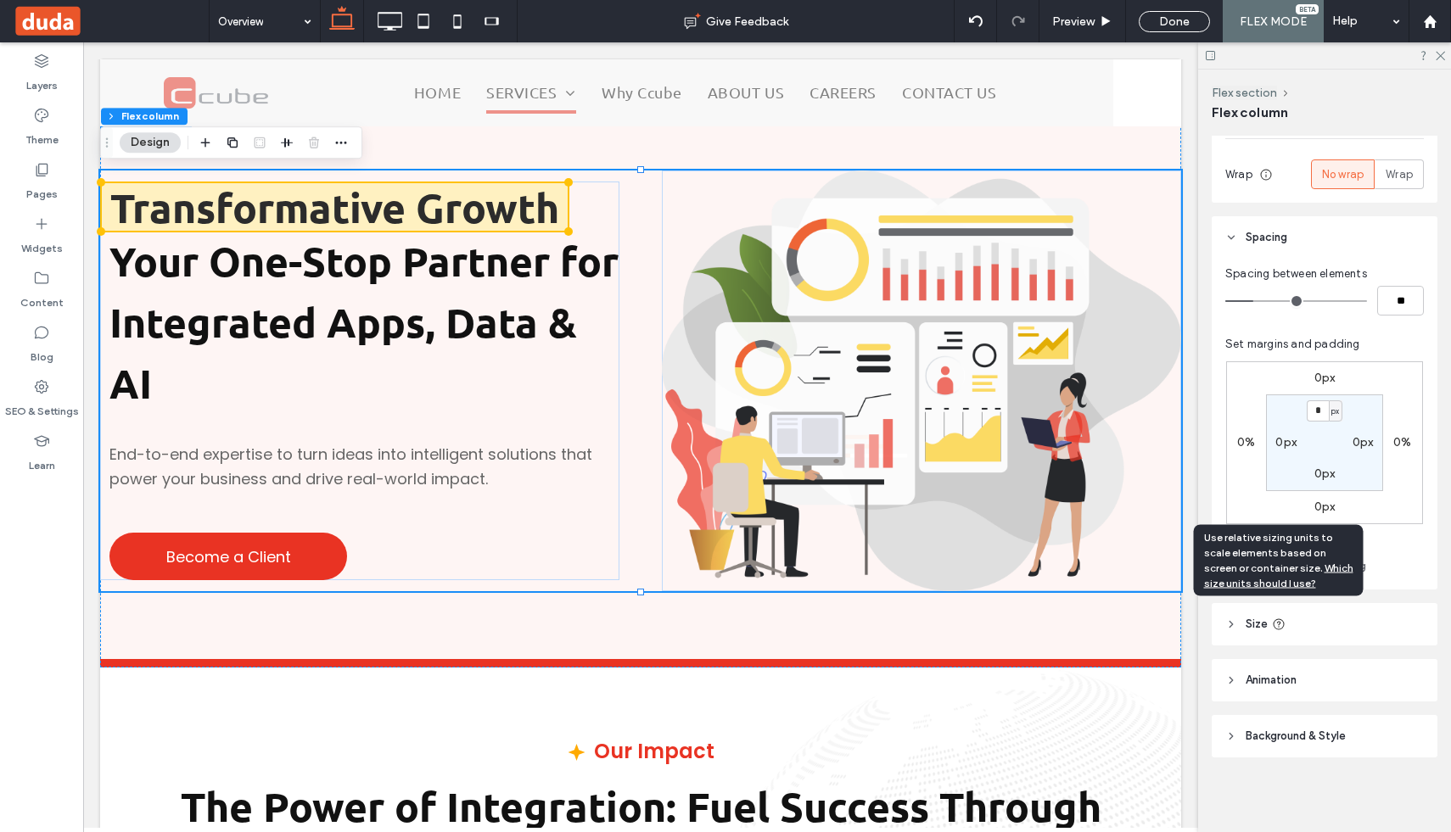
scroll to position [275, 0]
click at [1298, 580] on span "Which size units should I use?" at bounding box center [1278, 587] width 149 height 28
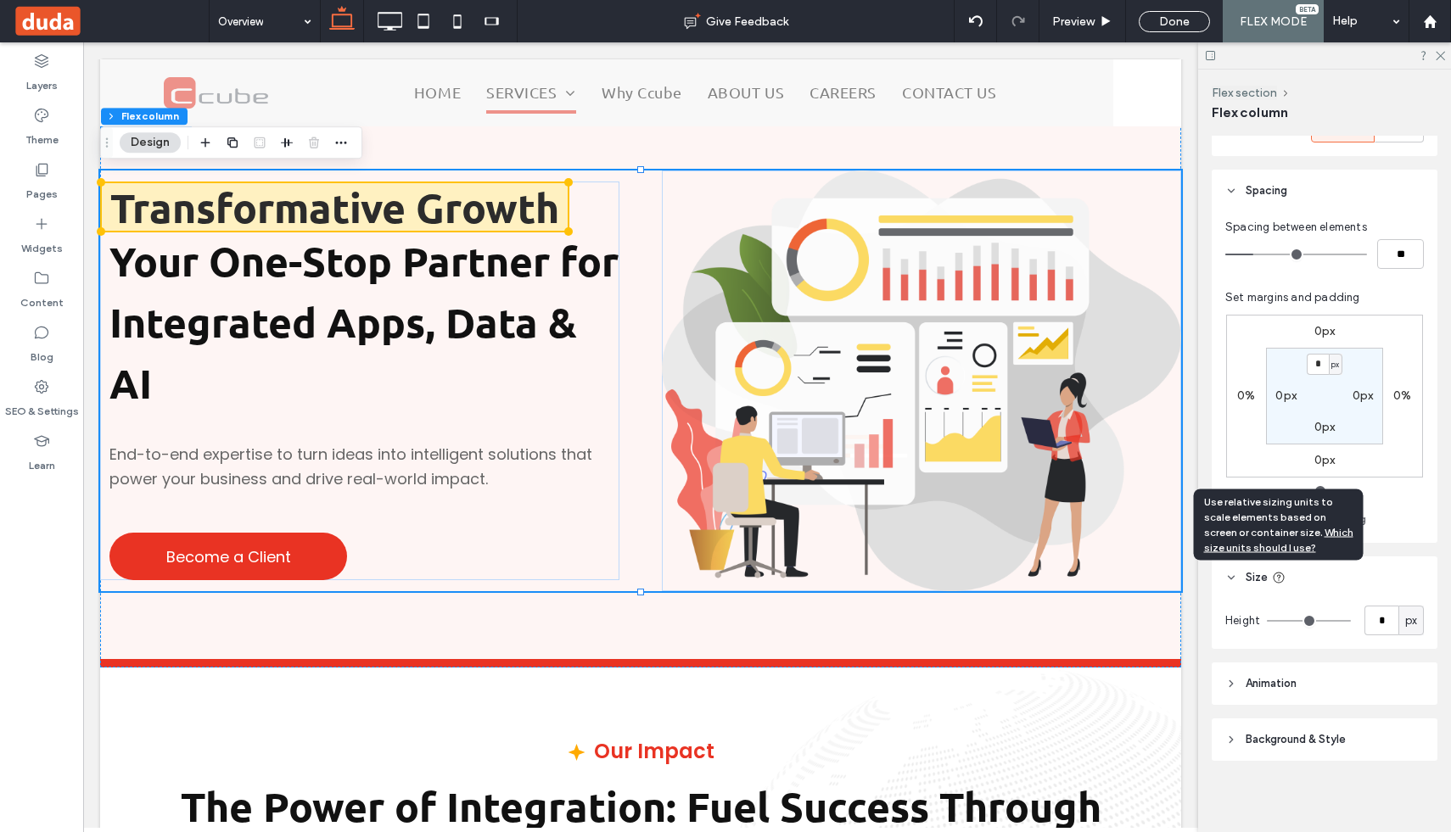
scroll to position [325, 0]
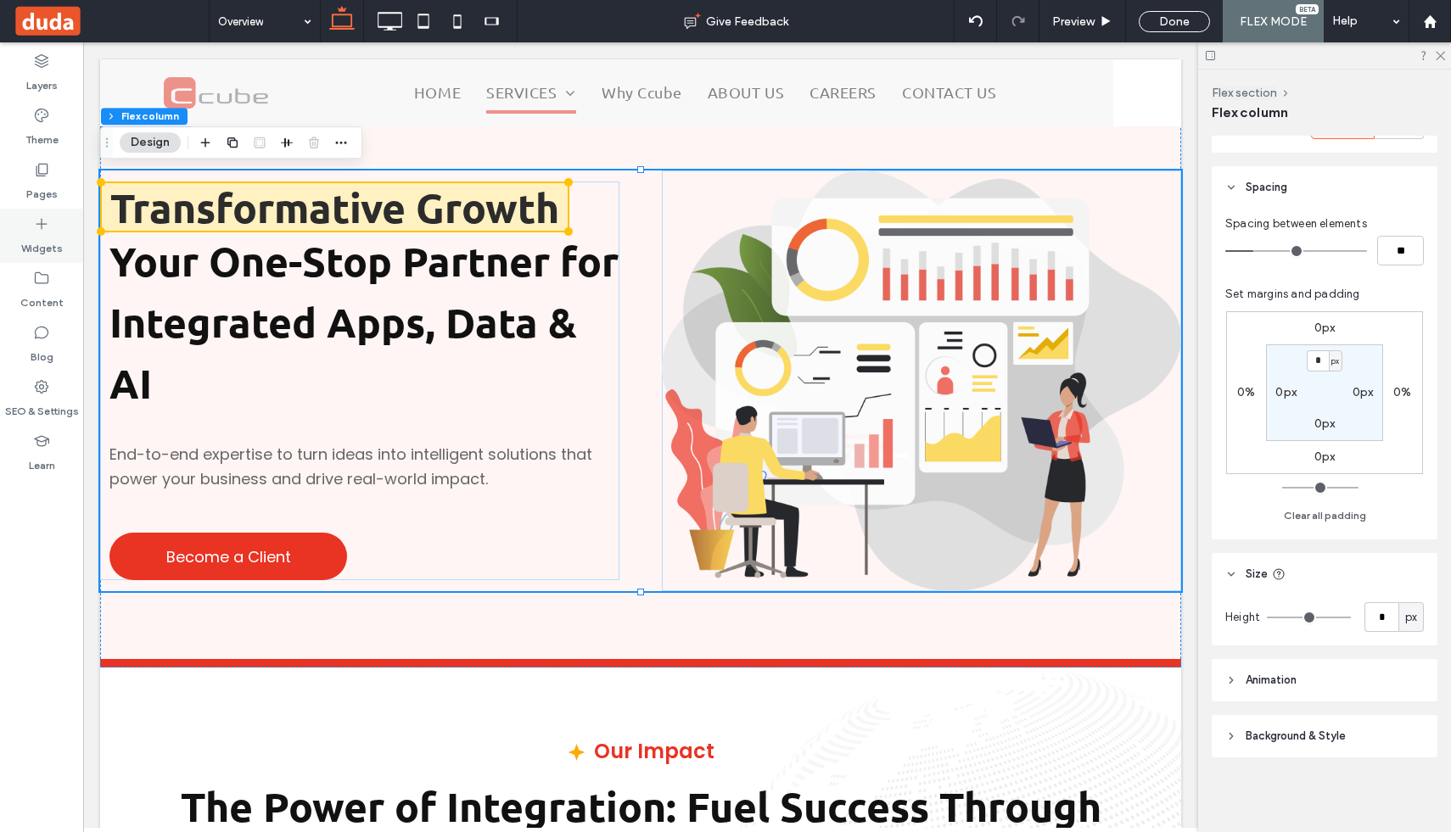
click at [49, 239] on label "Widgets" at bounding box center [42, 245] width 42 height 24
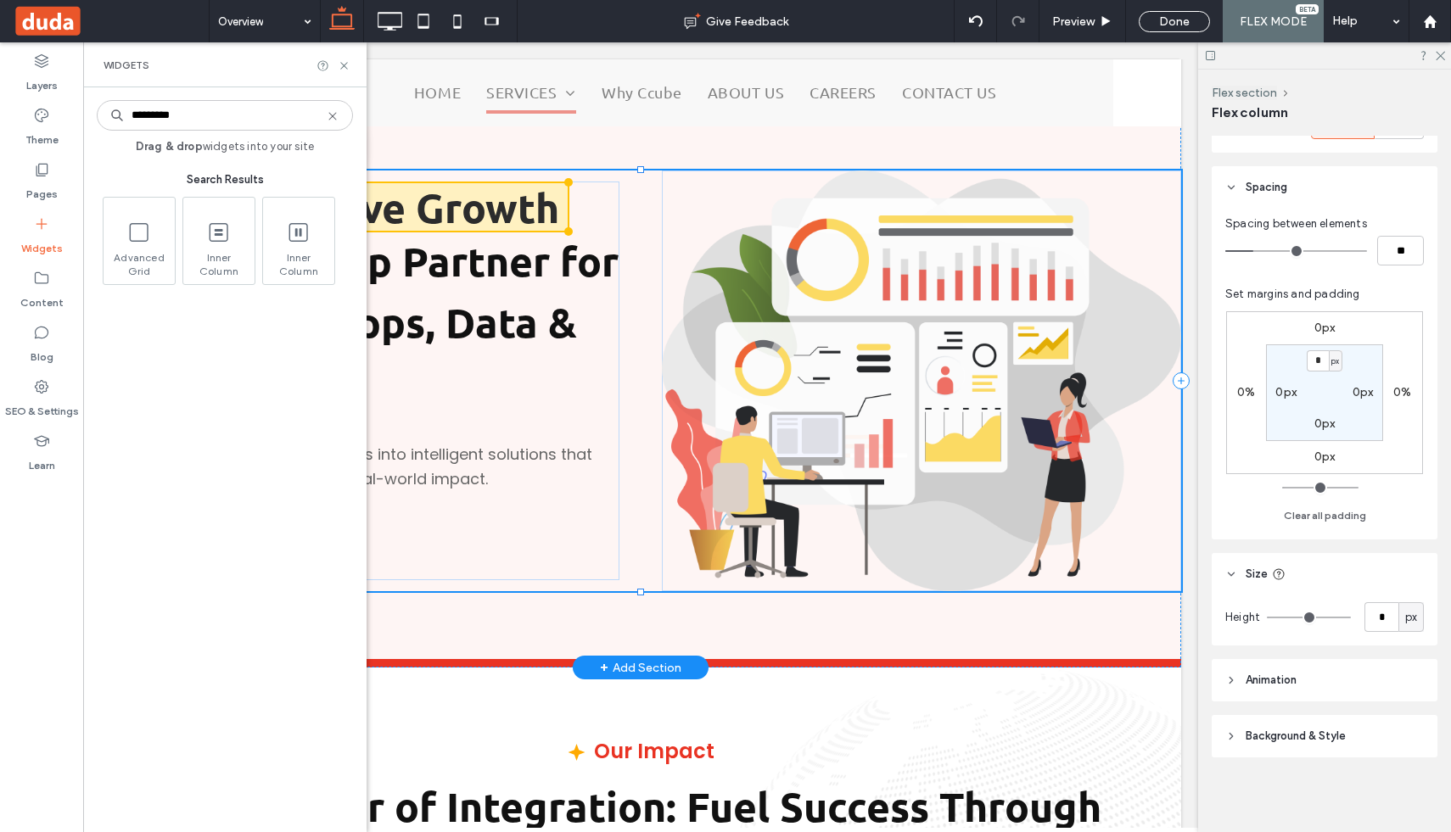
type input "*********"
click at [636, 194] on div "Transformative Growth Your One-Stop Partner for Integrated Apps, Data & AI End-…" at bounding box center [640, 381] width 1081 height 421
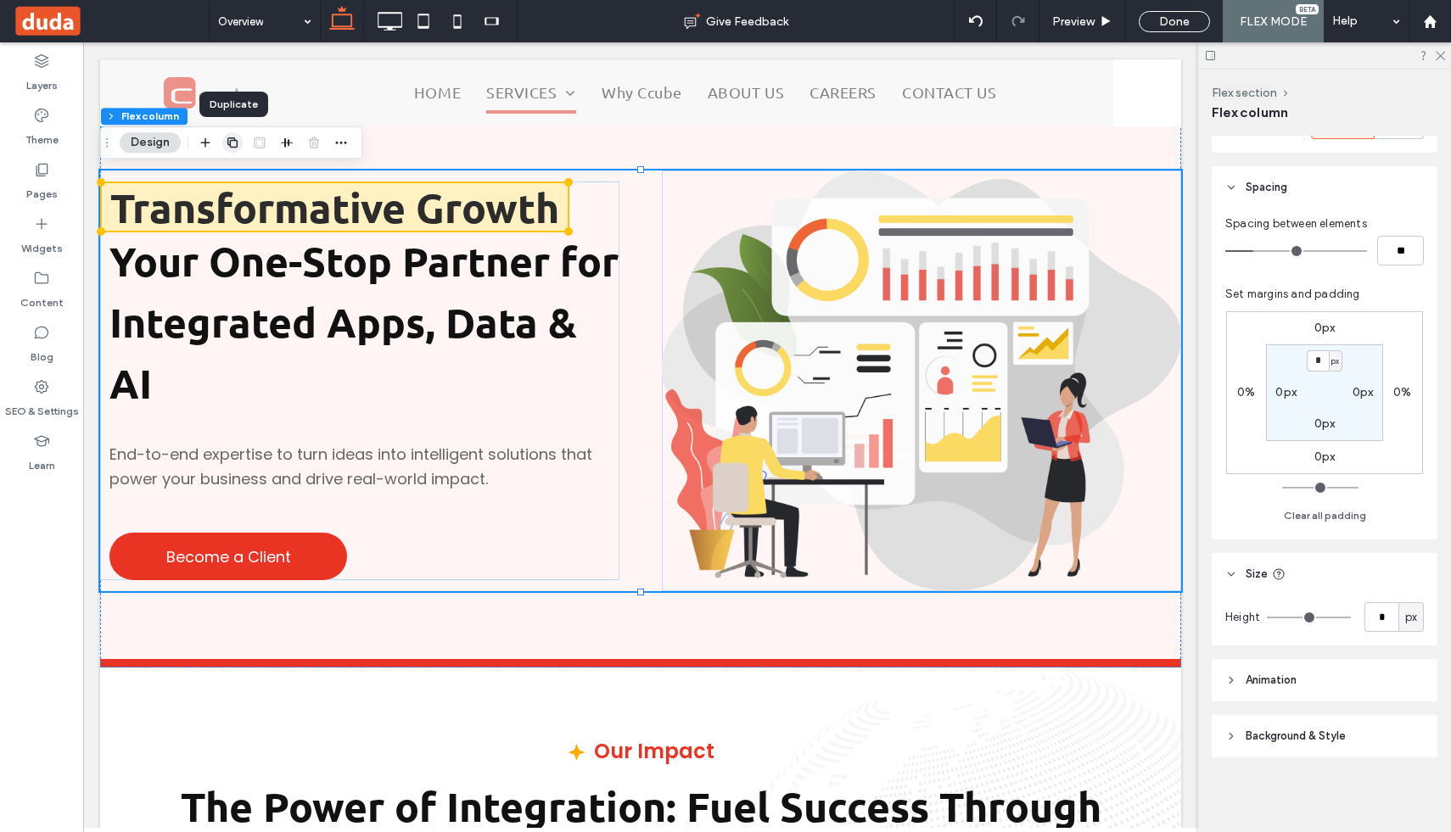
click at [234, 142] on icon "button" at bounding box center [233, 143] width 14 height 14
type input "**"
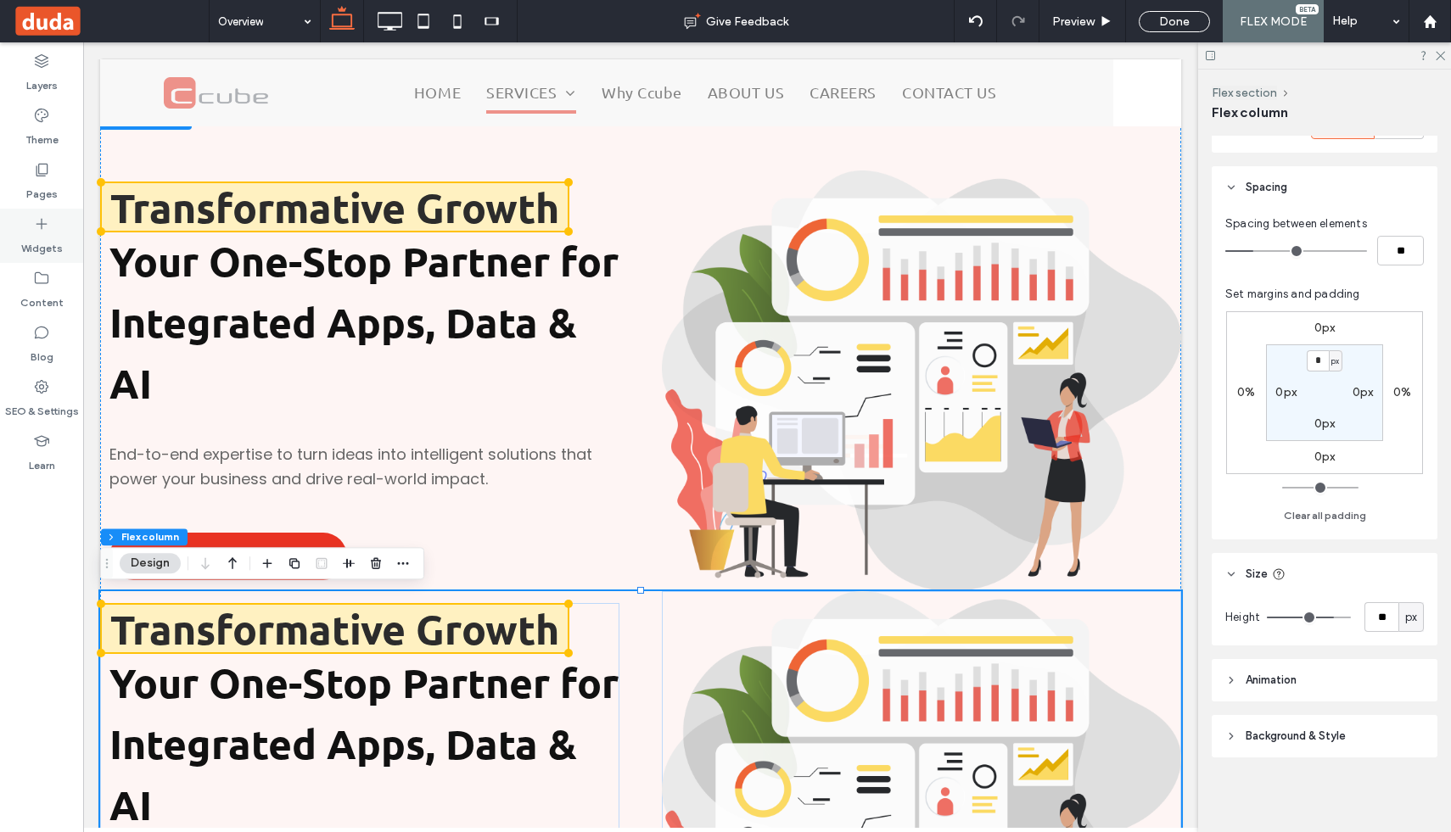
click at [46, 226] on icon at bounding box center [41, 224] width 17 height 17
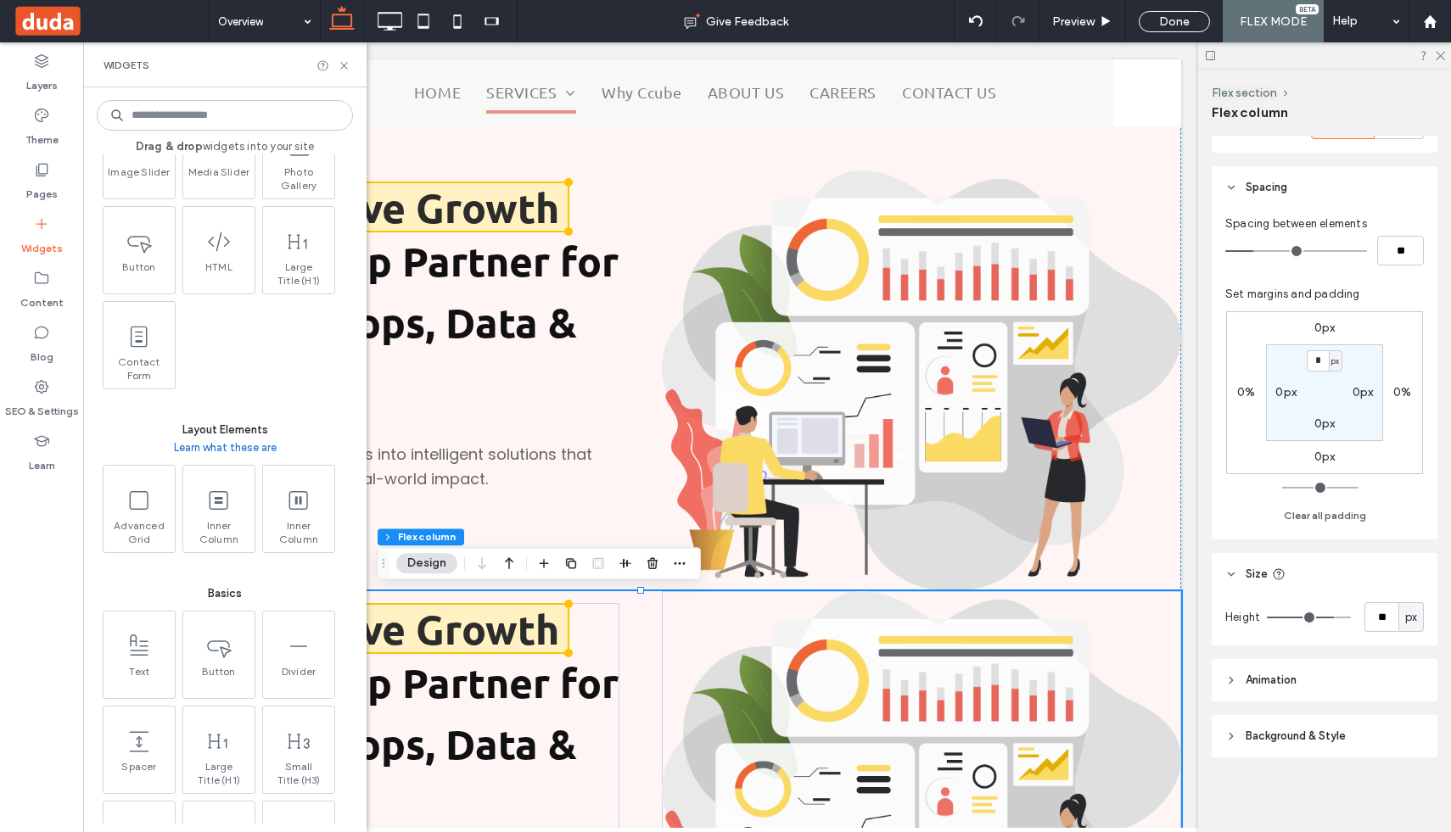
scroll to position [518, 0]
click at [150, 499] on icon at bounding box center [137, 498] width 27 height 27
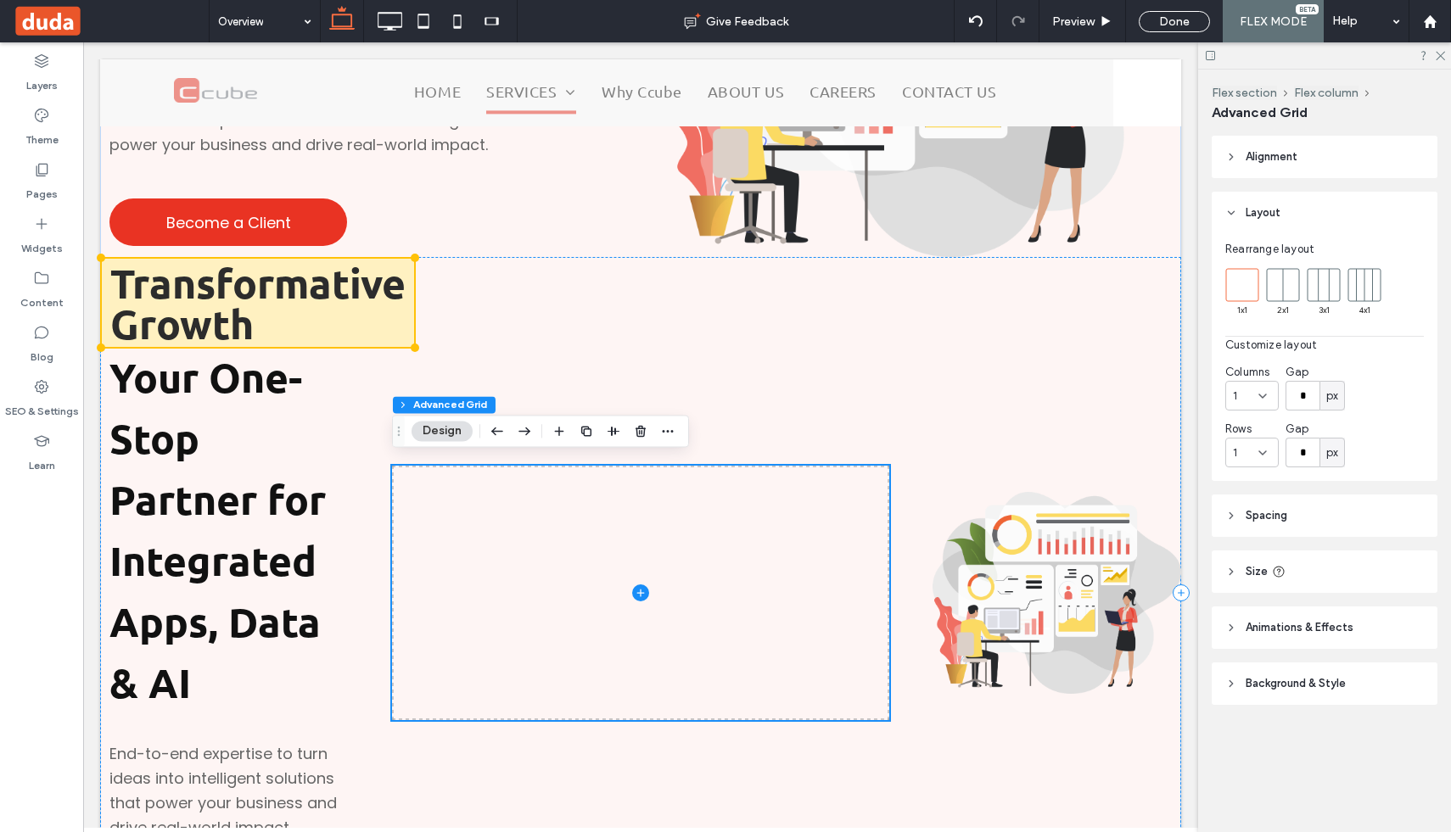
scroll to position [367, 0]
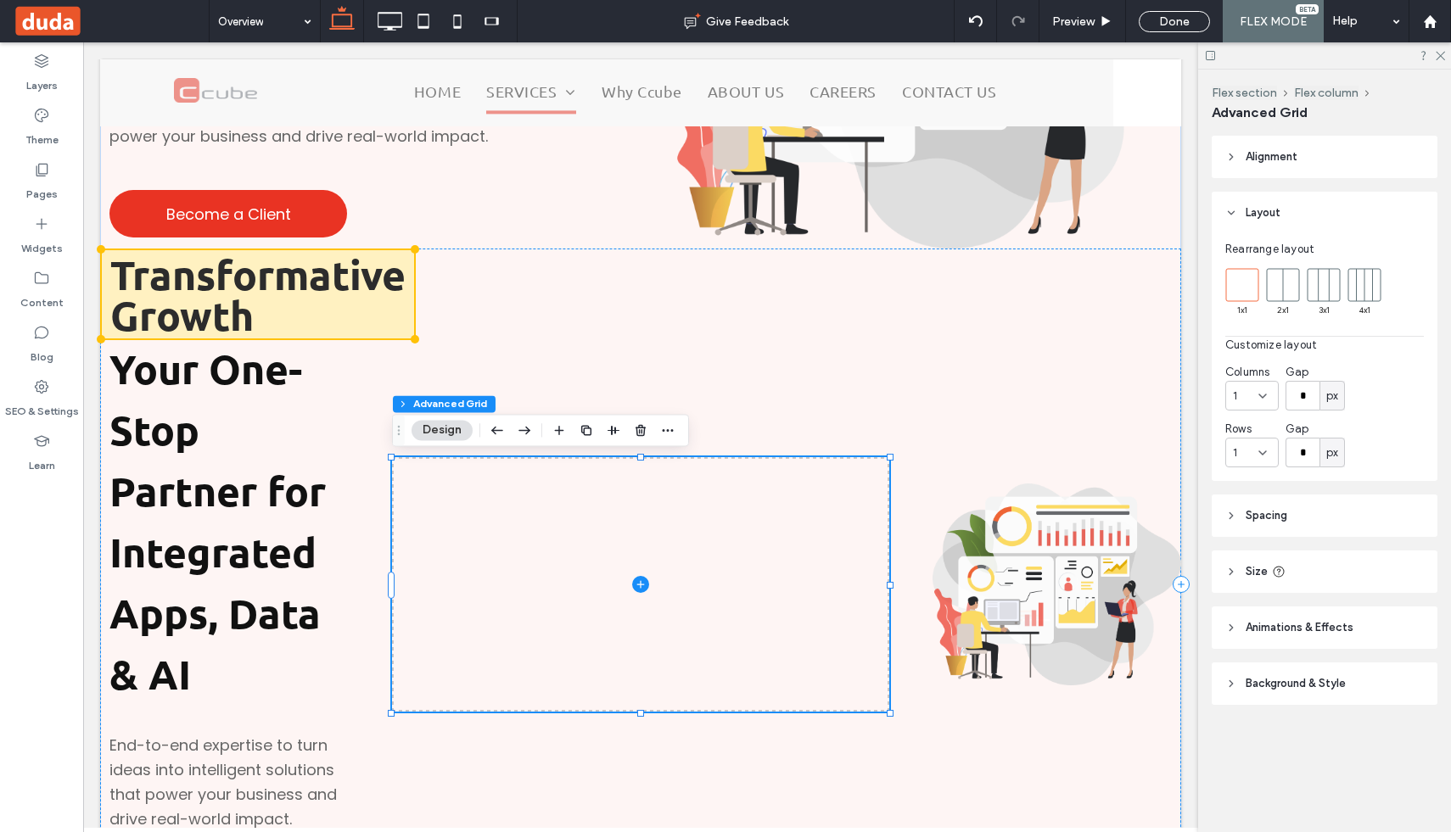
click at [693, 502] on span at bounding box center [640, 584] width 497 height 255
click at [1236, 566] on icon at bounding box center [1231, 572] width 12 height 12
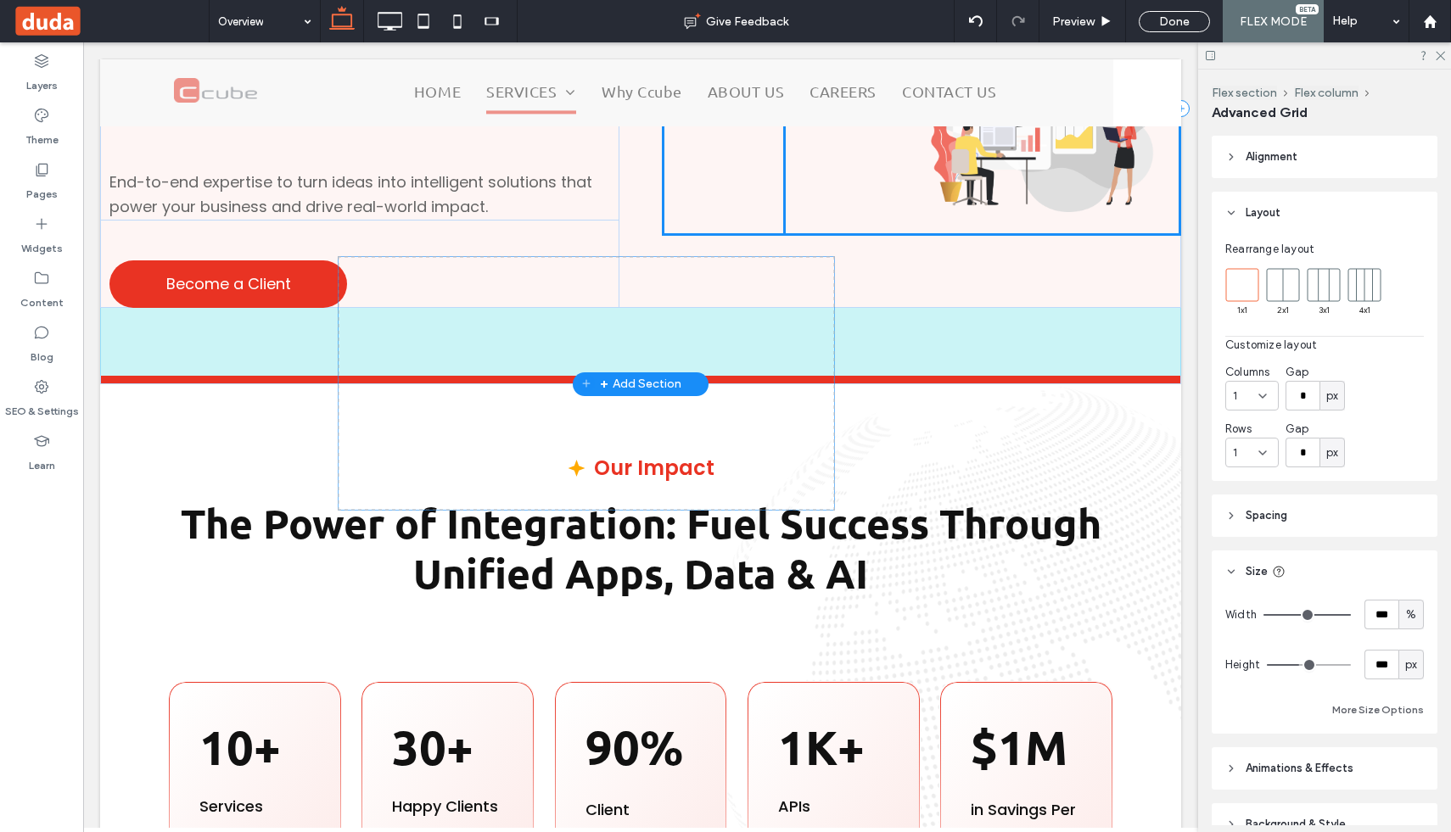
scroll to position [696, 0]
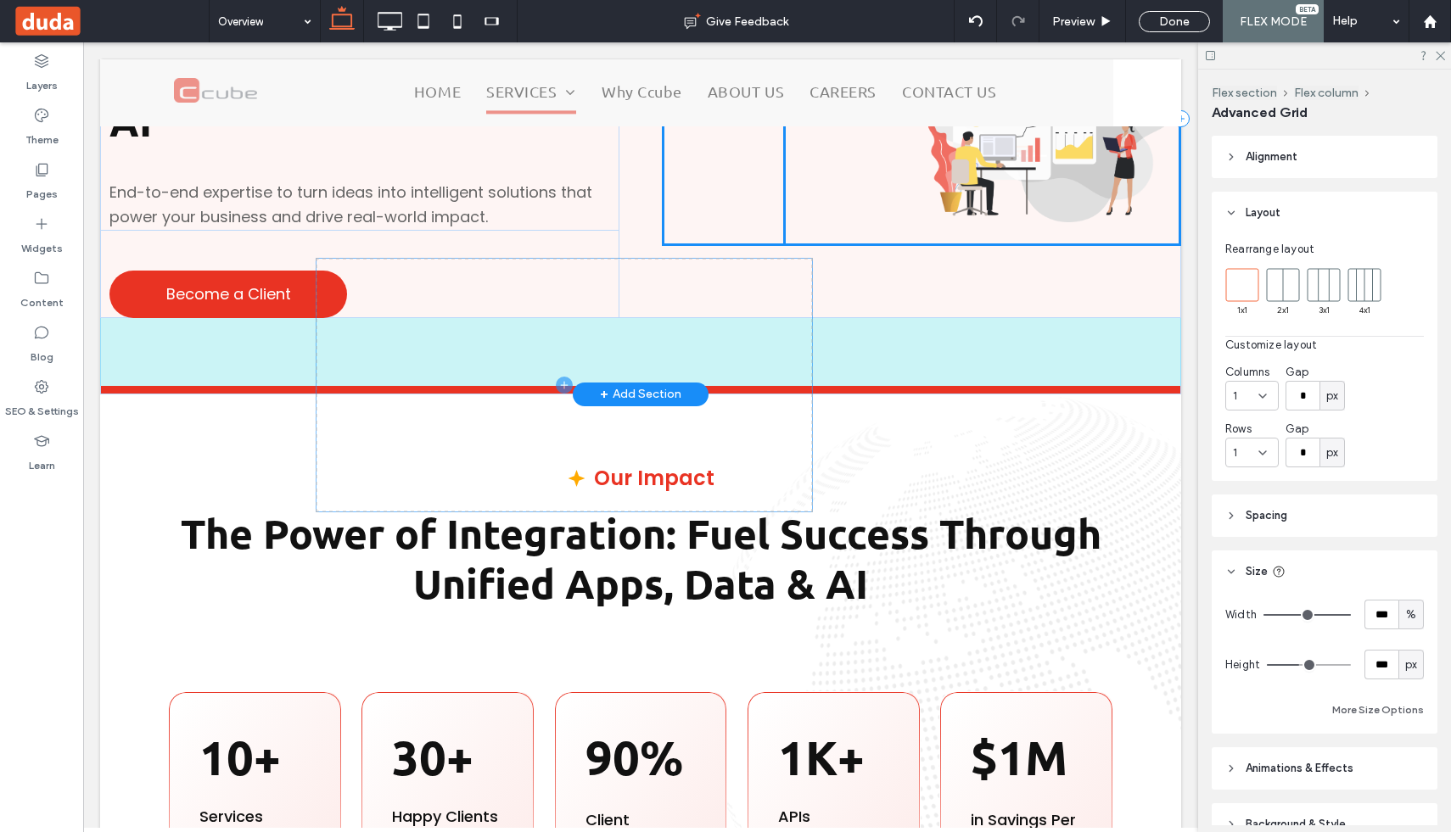
drag, startPoint x: 747, startPoint y: 507, endPoint x: 673, endPoint y: 328, distance: 193.7
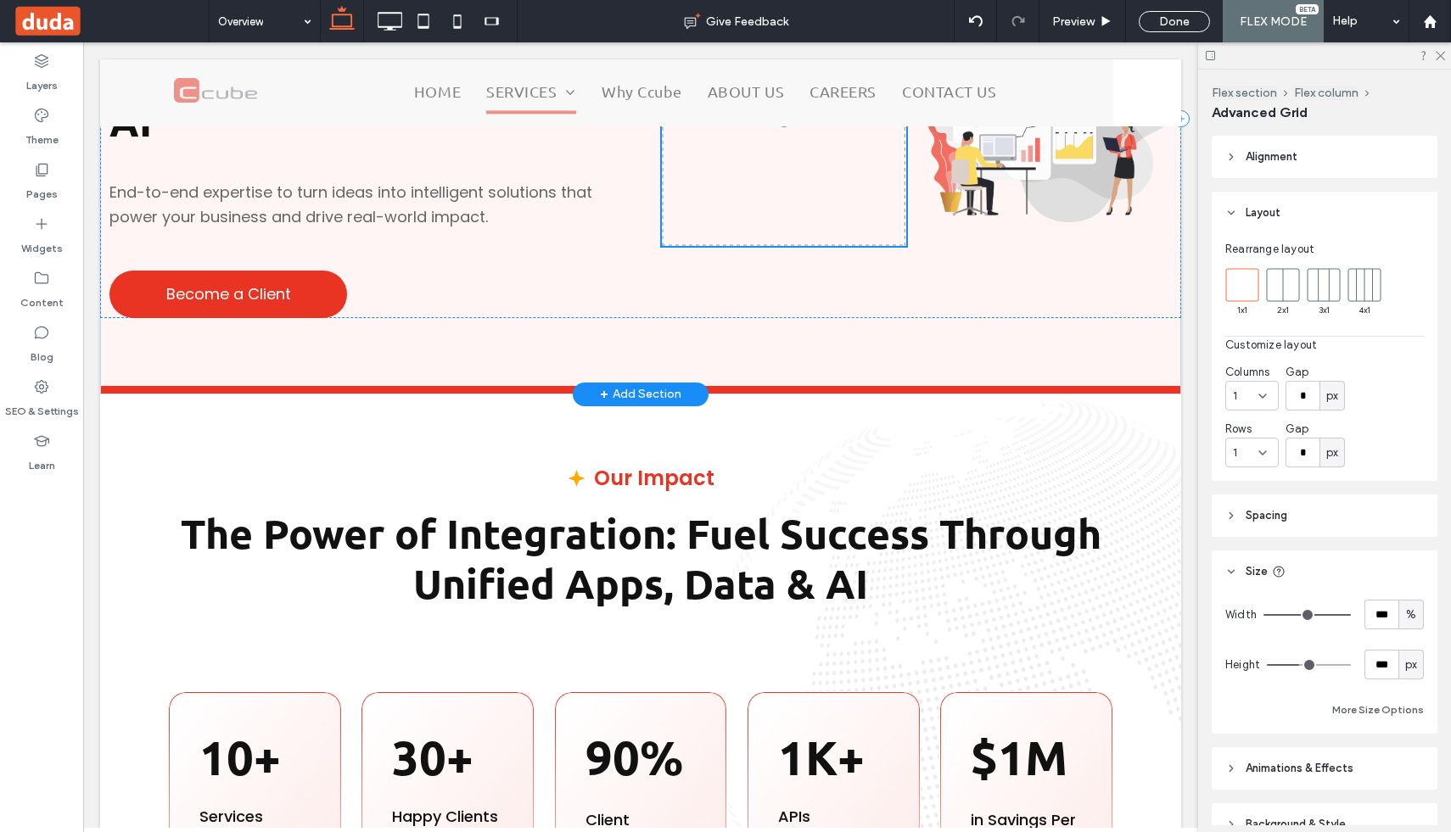
type input "**"
type input "****"
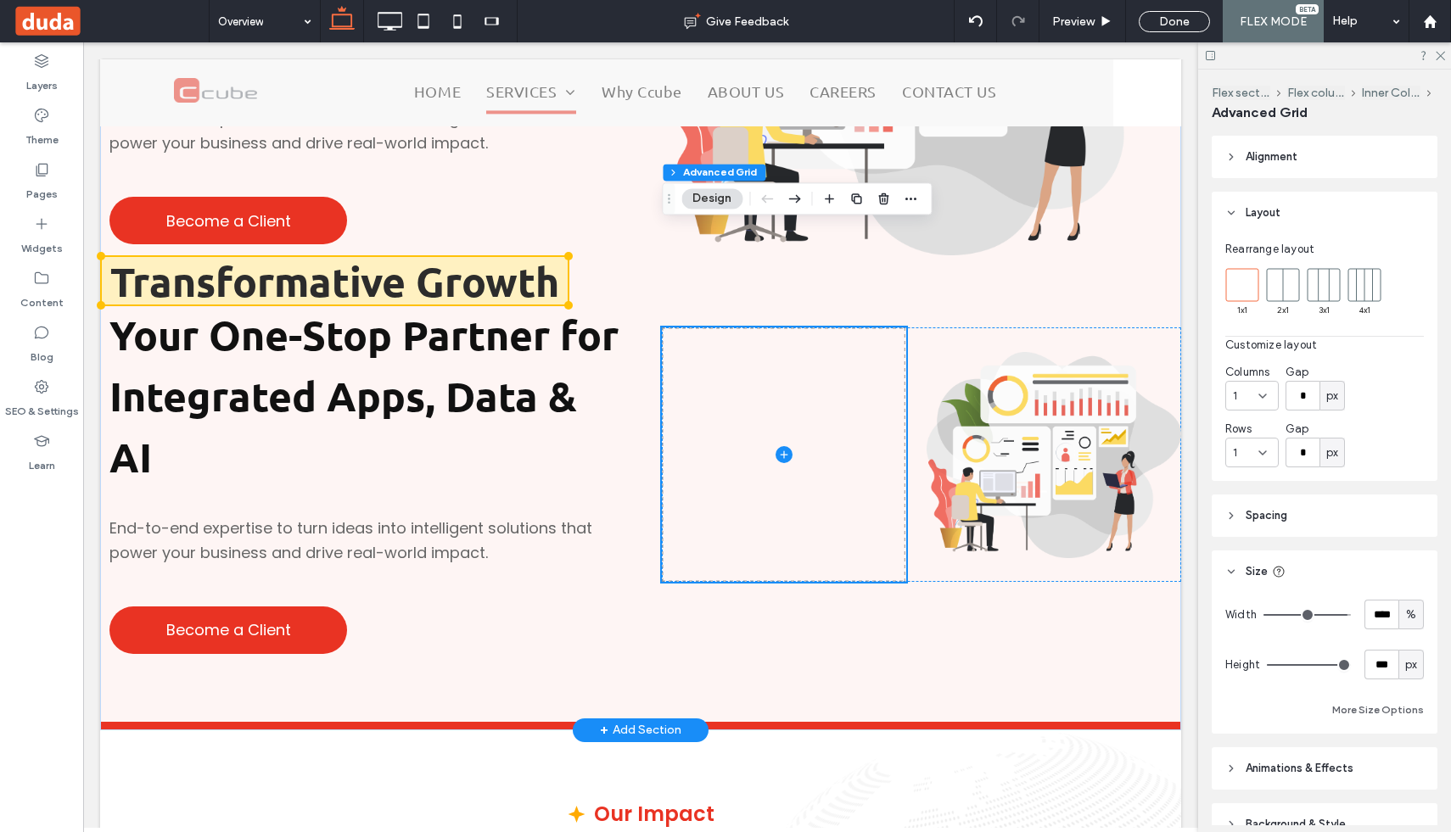
scroll to position [339, 0]
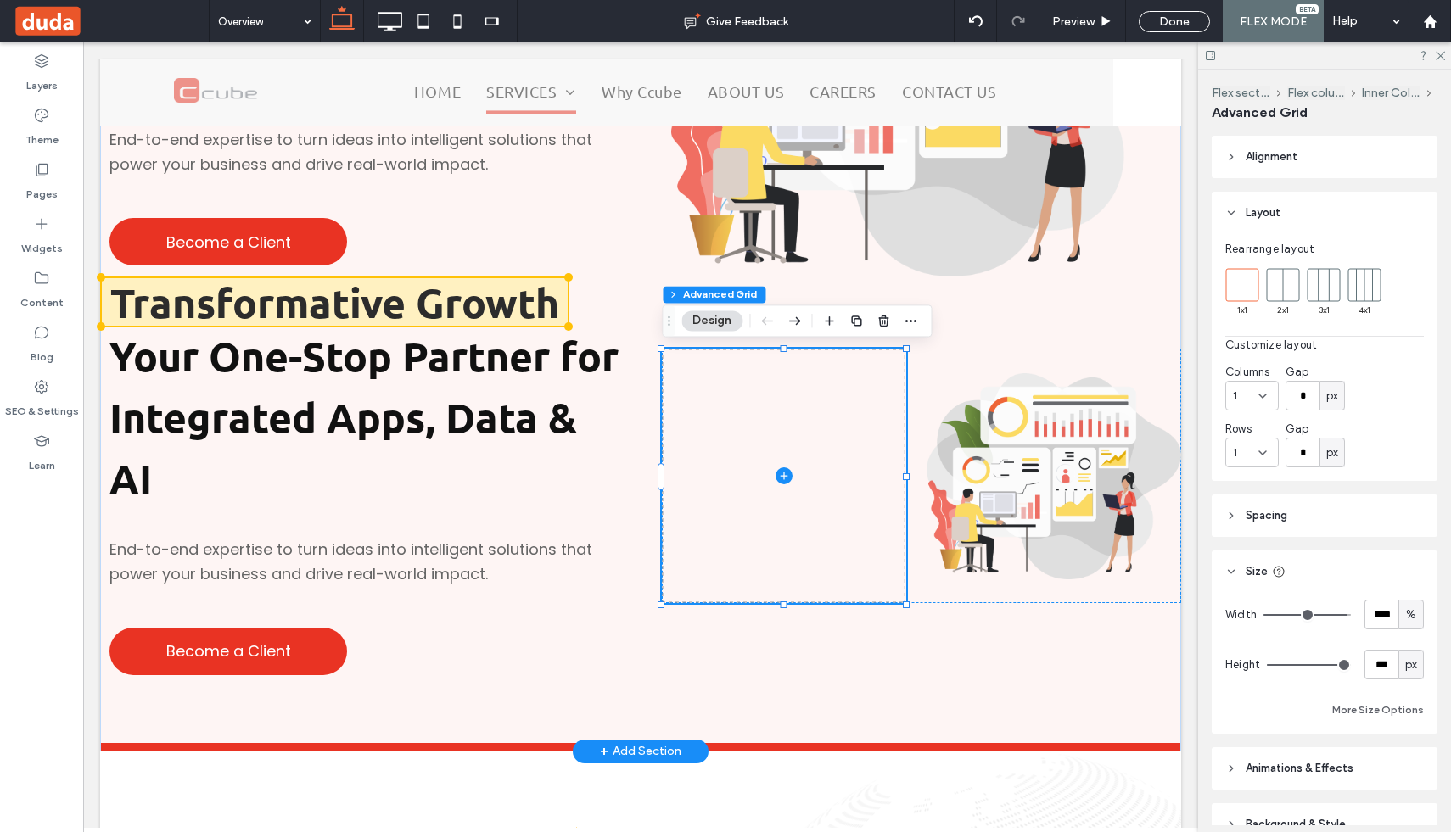
click at [743, 441] on span at bounding box center [784, 476] width 244 height 255
click at [880, 324] on use "button" at bounding box center [883, 321] width 10 height 11
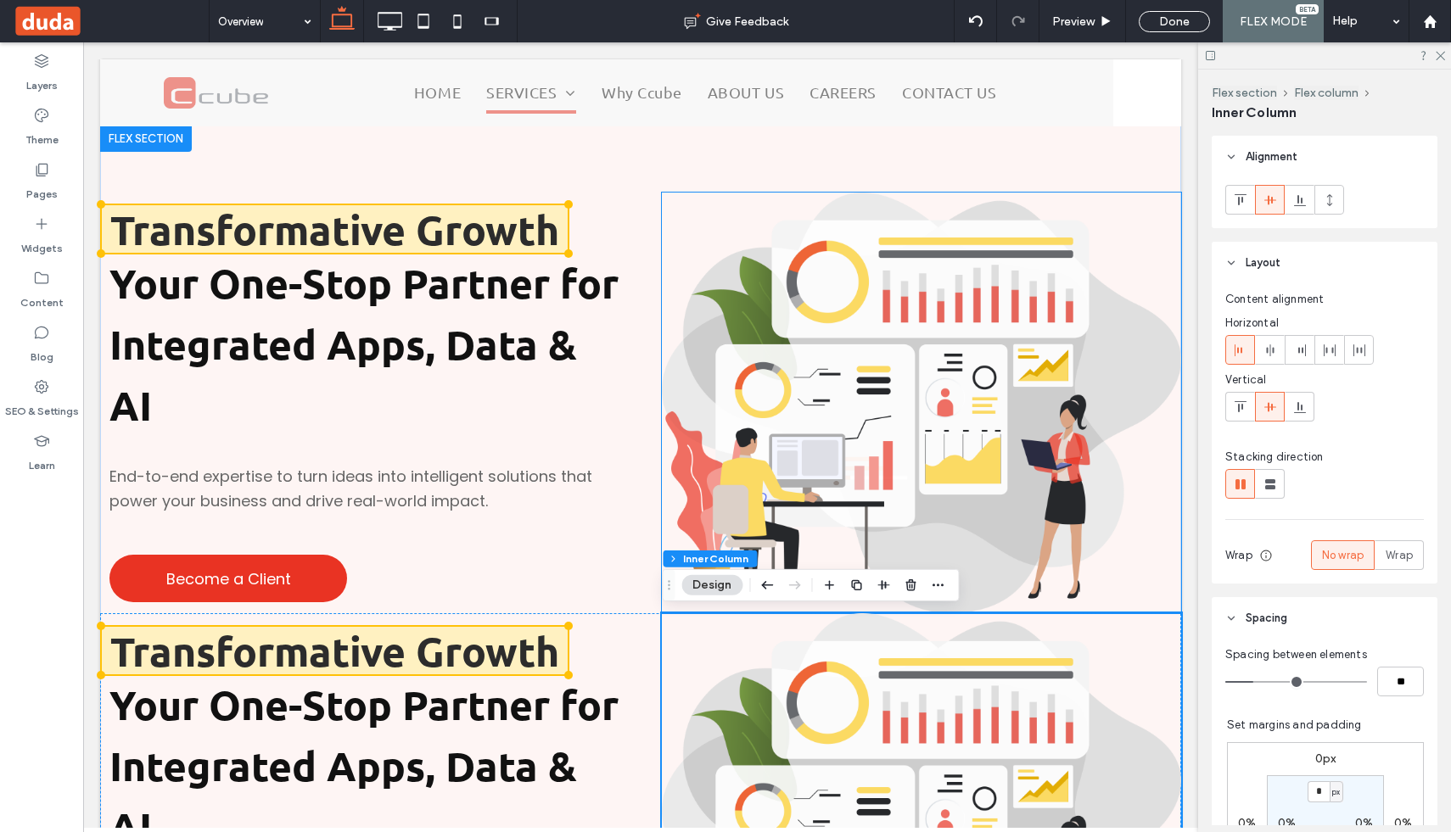
scroll to position [0, 0]
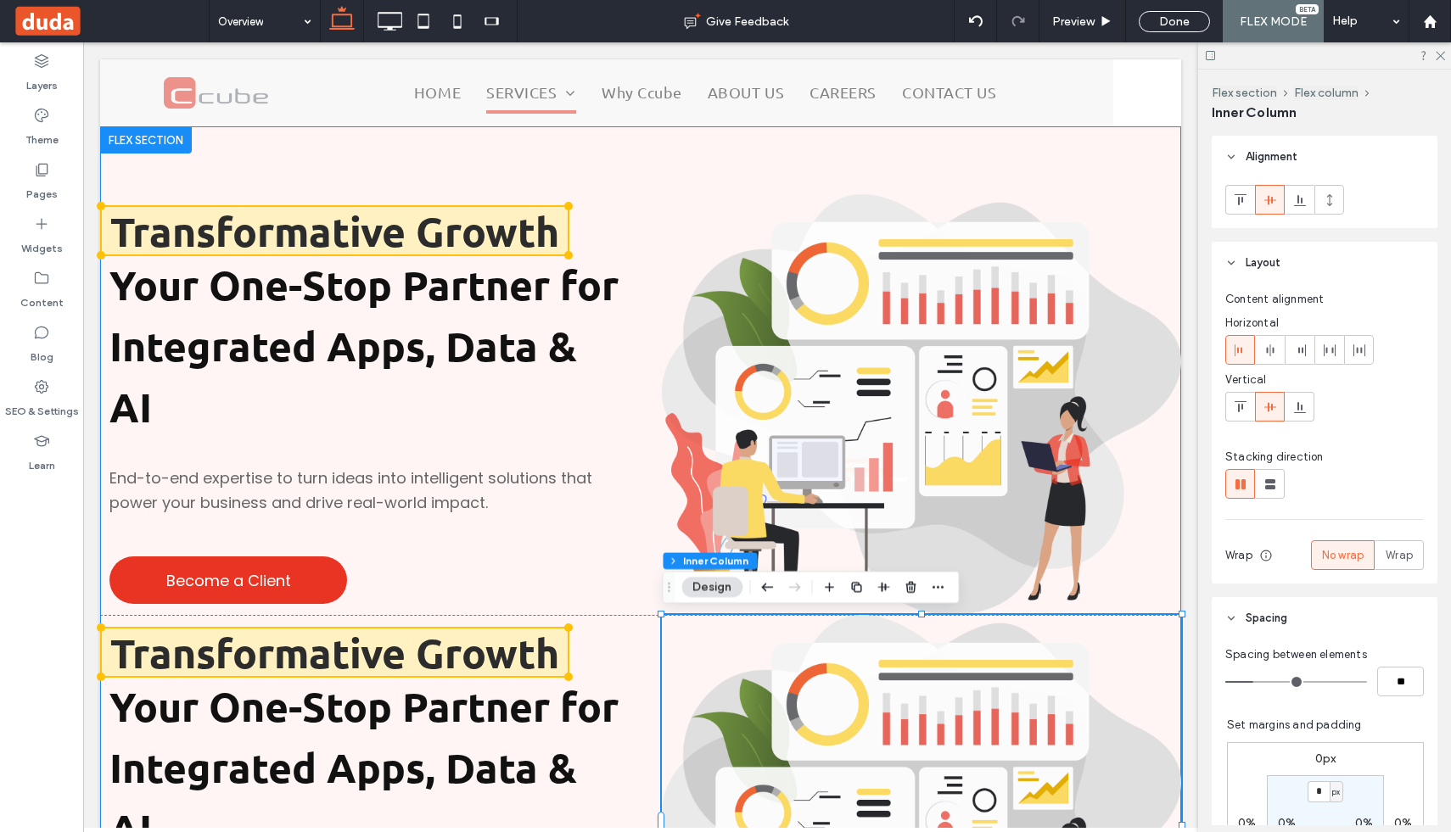
click at [577, 137] on div "Transformative Growth Your One-Stop Partner for Integrated Apps, Data & AI End-…" at bounding box center [640, 615] width 1081 height 978
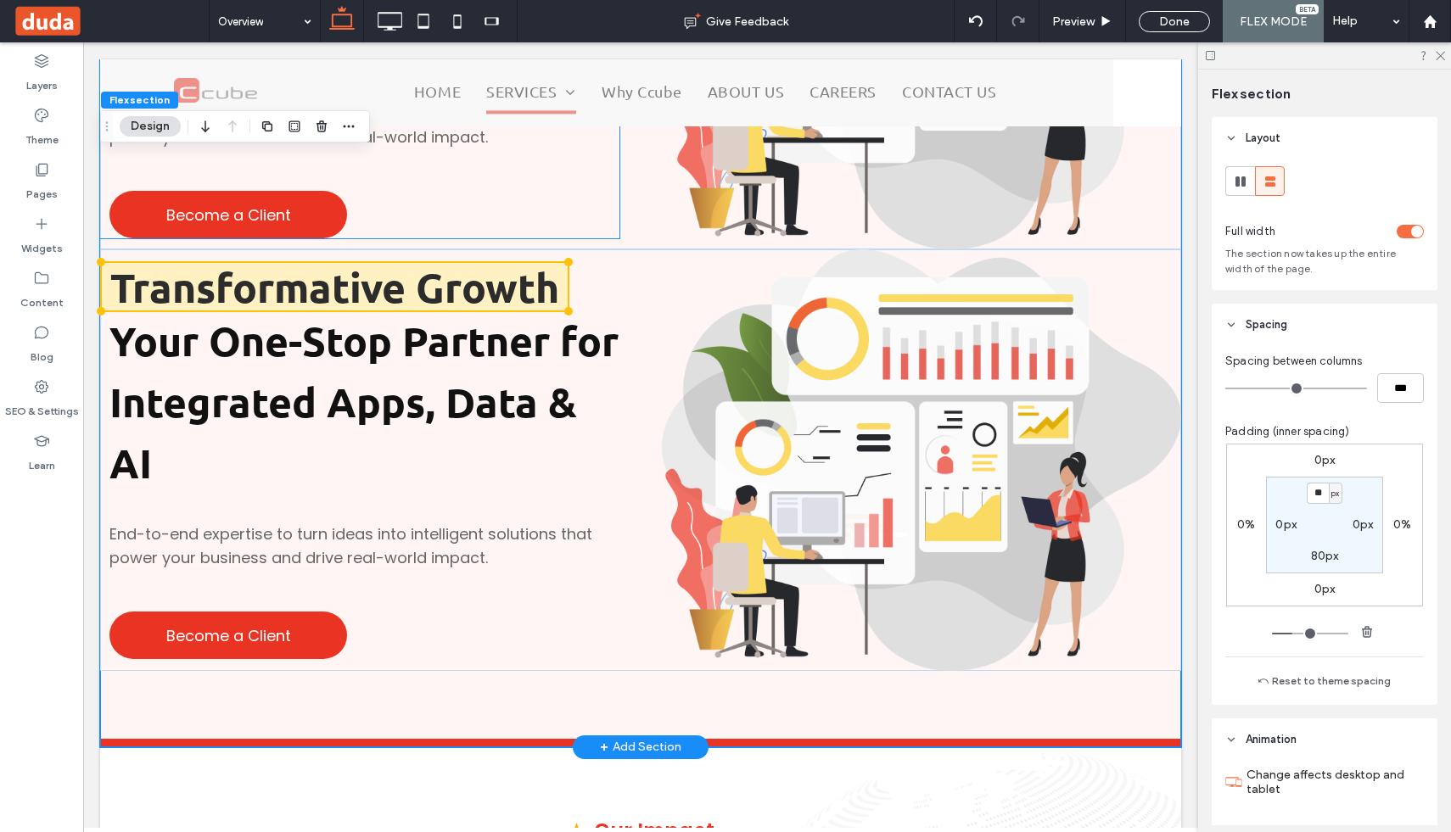
scroll to position [537, 0]
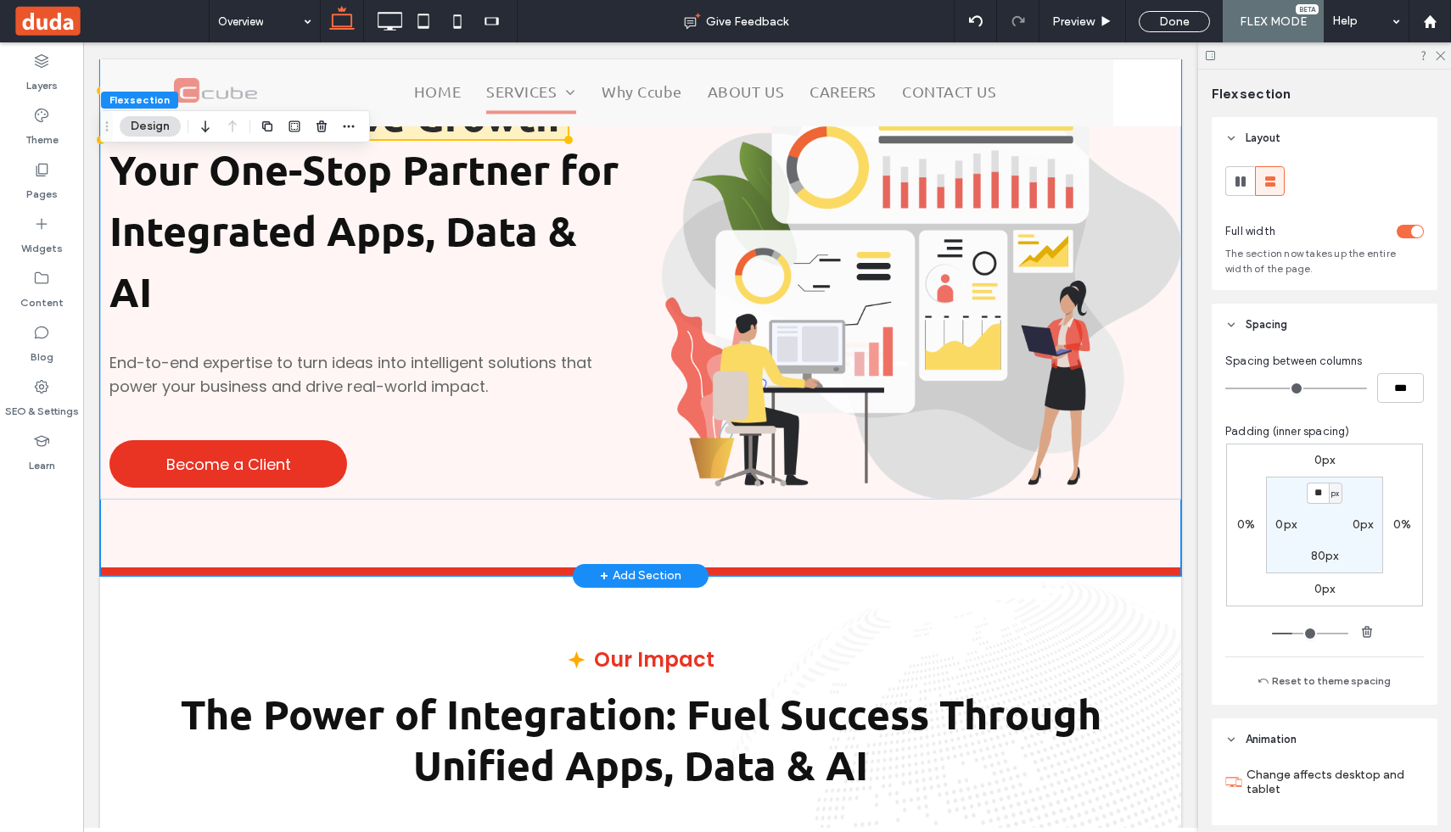
click at [636, 569] on div "+ Add Section" at bounding box center [640, 576] width 81 height 19
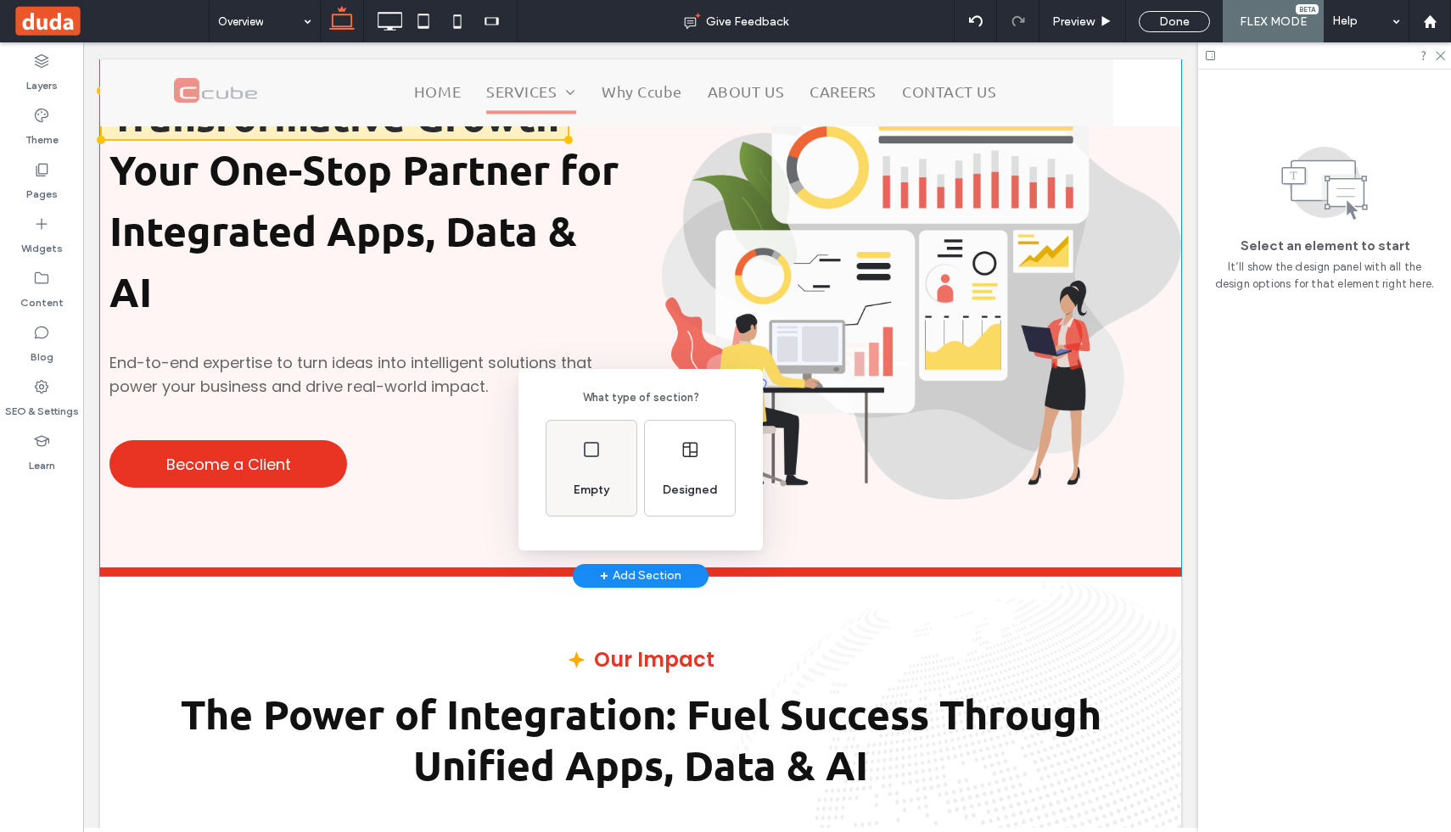
click at [589, 459] on div "Empty" at bounding box center [591, 468] width 90 height 95
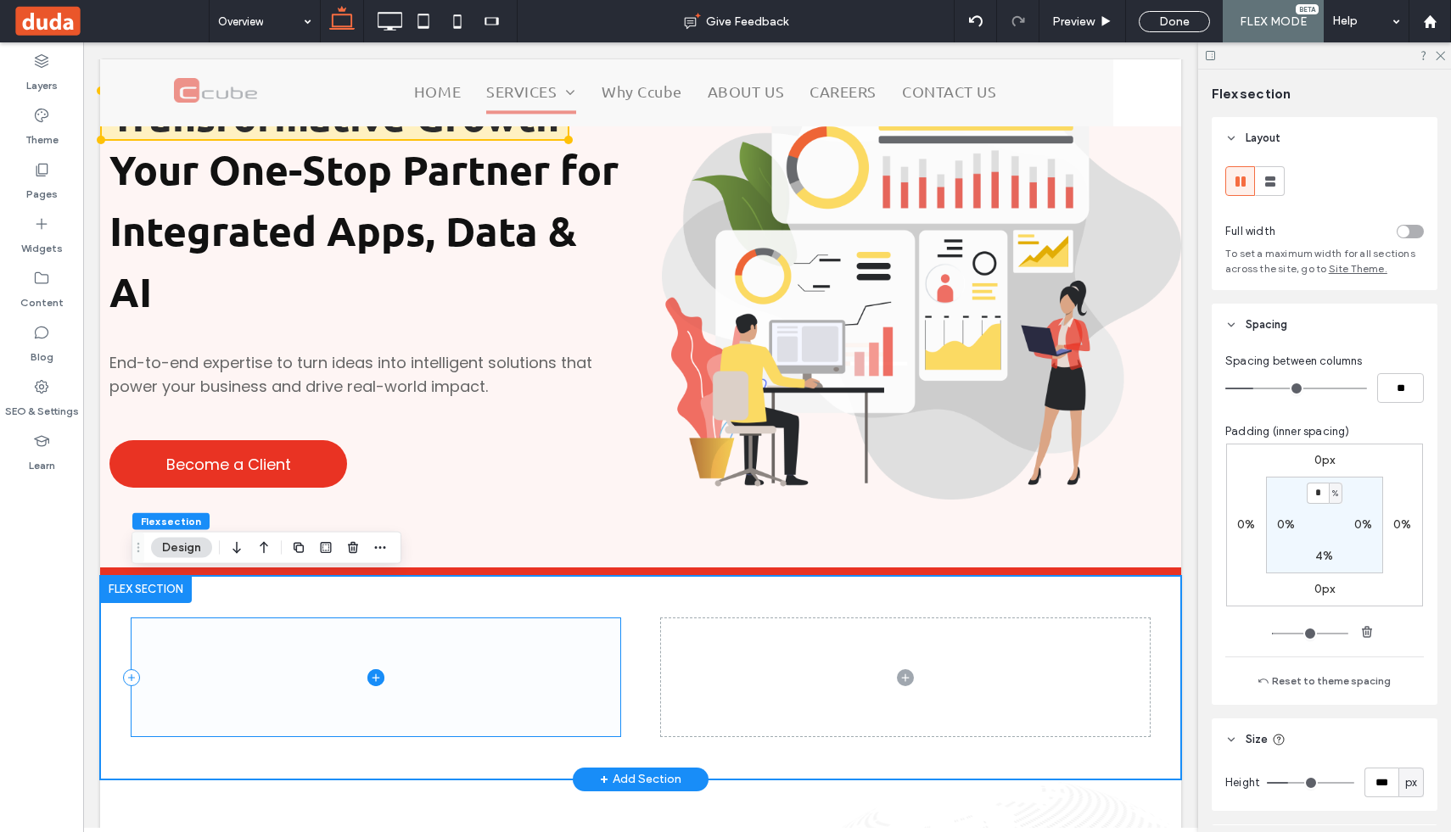
click at [482, 670] on span at bounding box center [376, 677] width 489 height 117
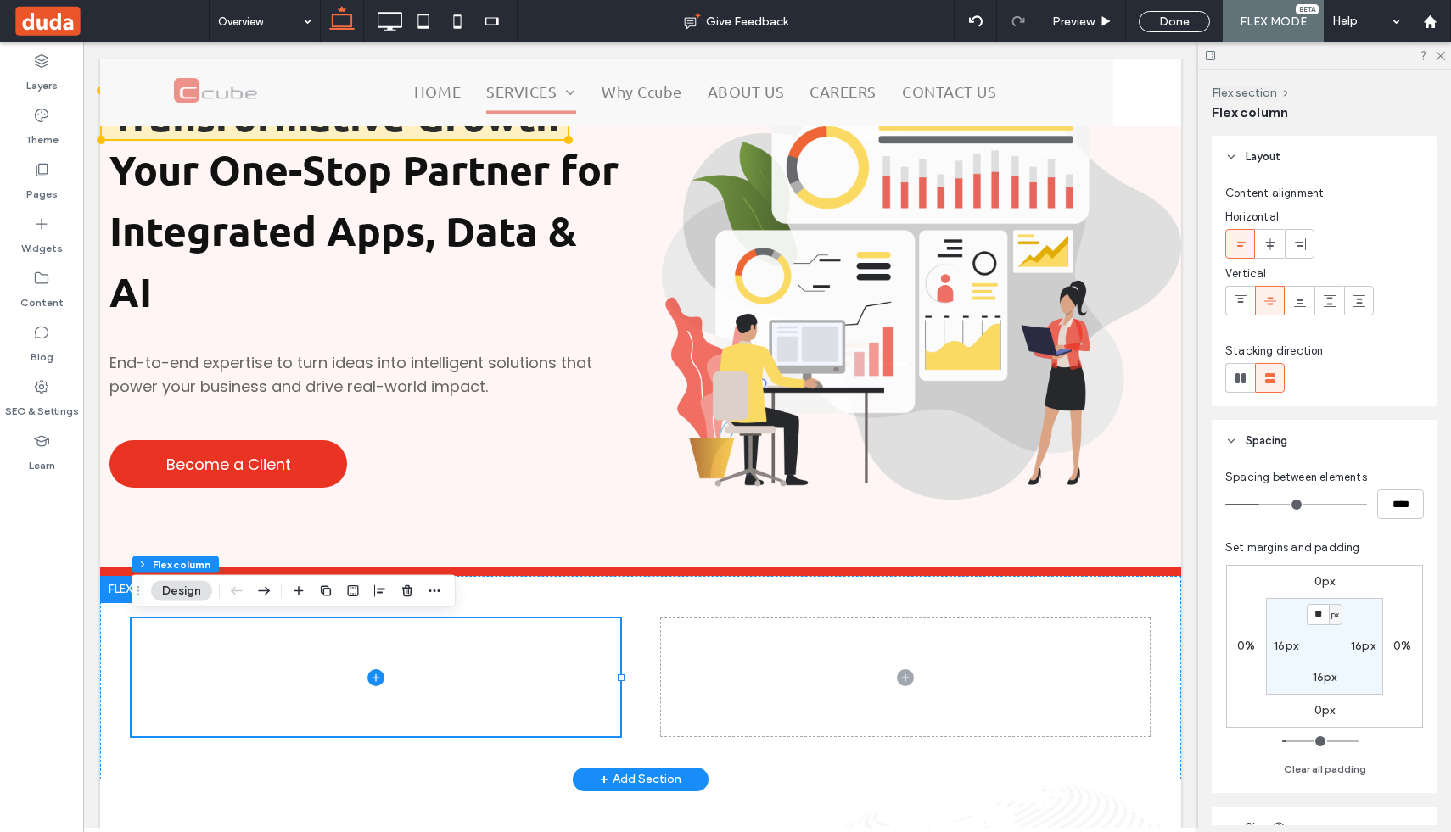
scroll to position [254, 0]
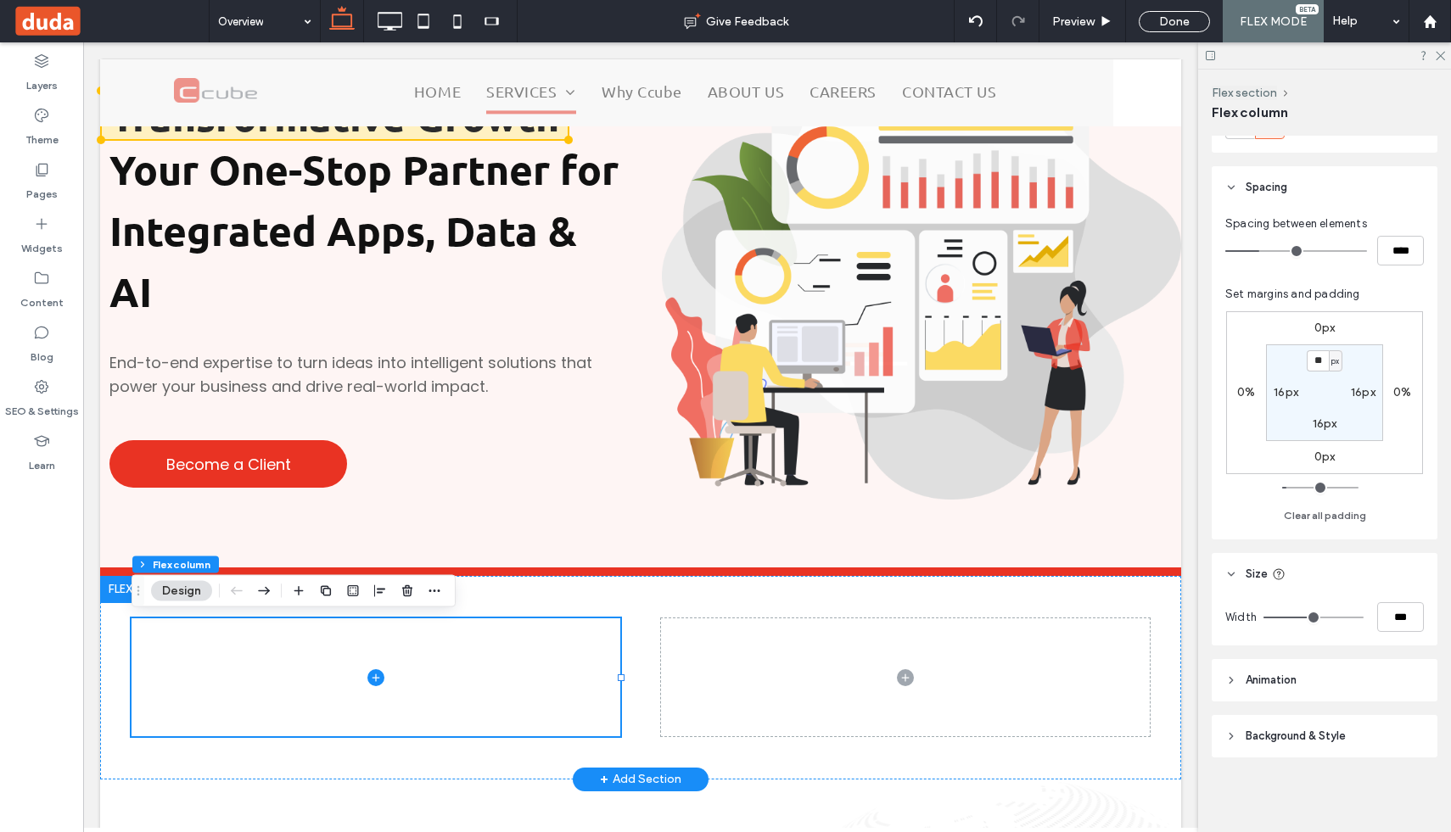
type input "**"
type input "***"
type input "**"
type input "***"
type input "**"
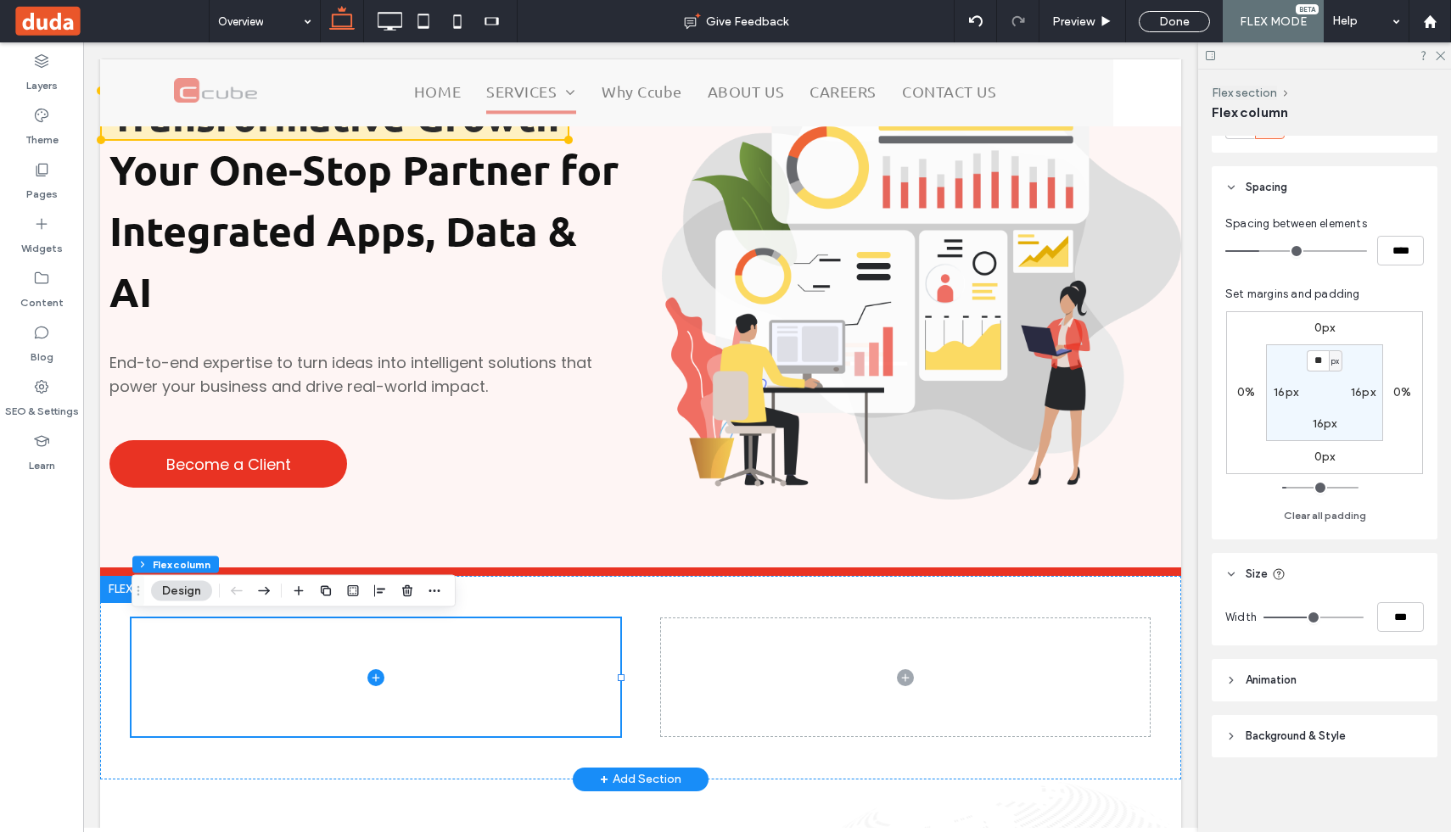
type input "***"
type input "**"
type input "***"
type input "**"
type input "***"
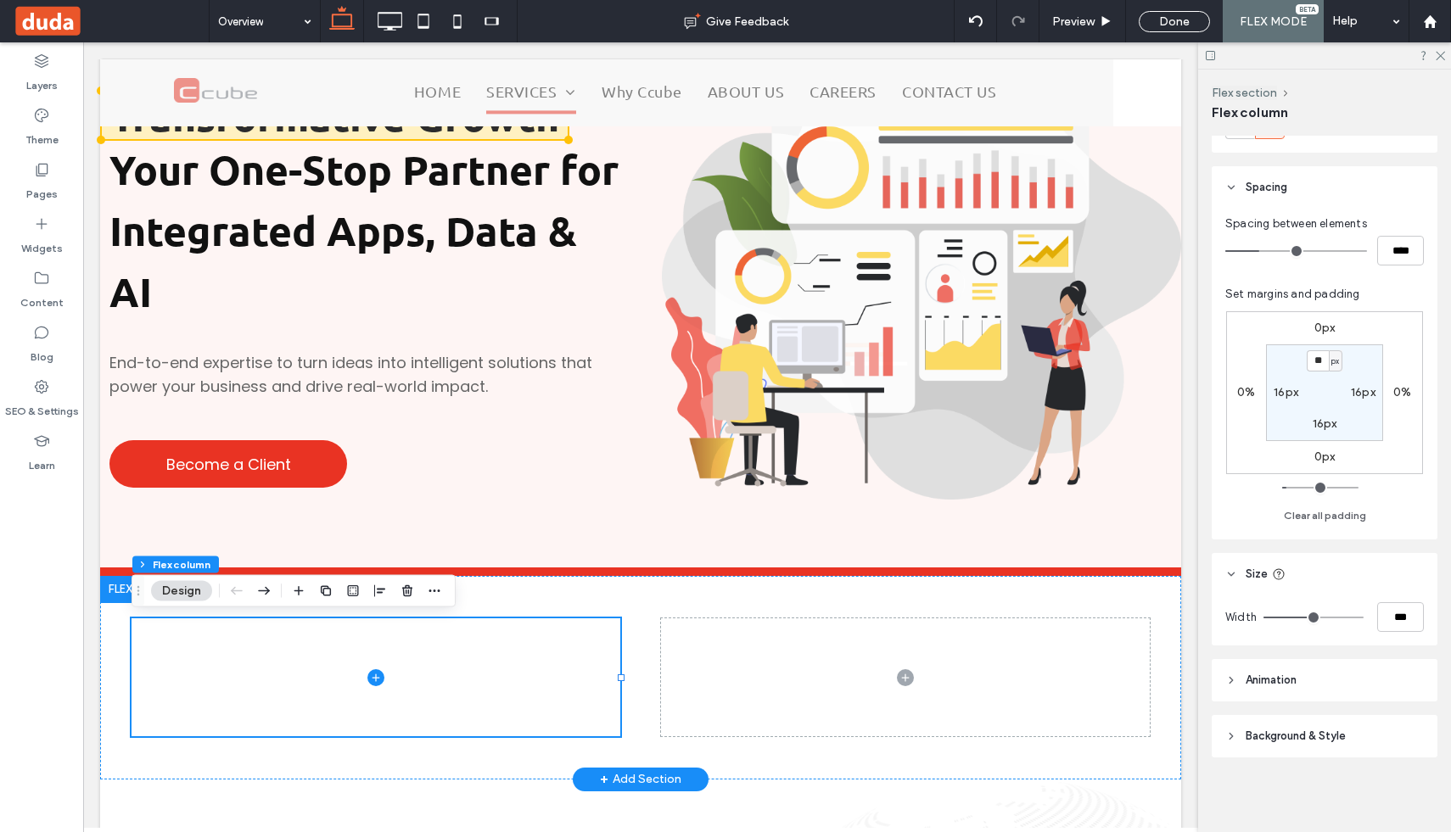
type input "**"
type input "***"
type input "**"
type input "***"
type input "**"
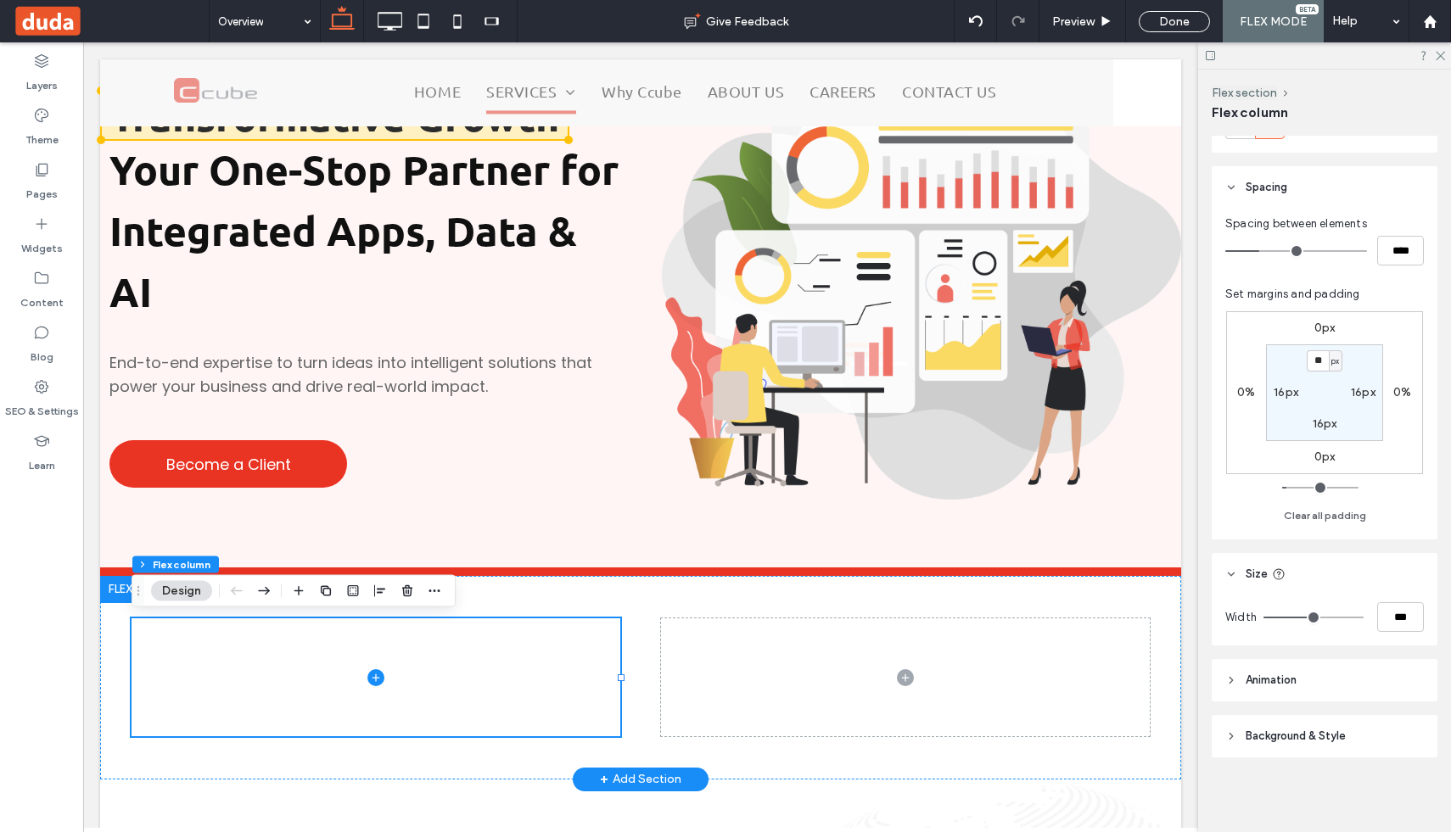
type input "***"
type input "**"
type input "***"
type input "**"
type input "***"
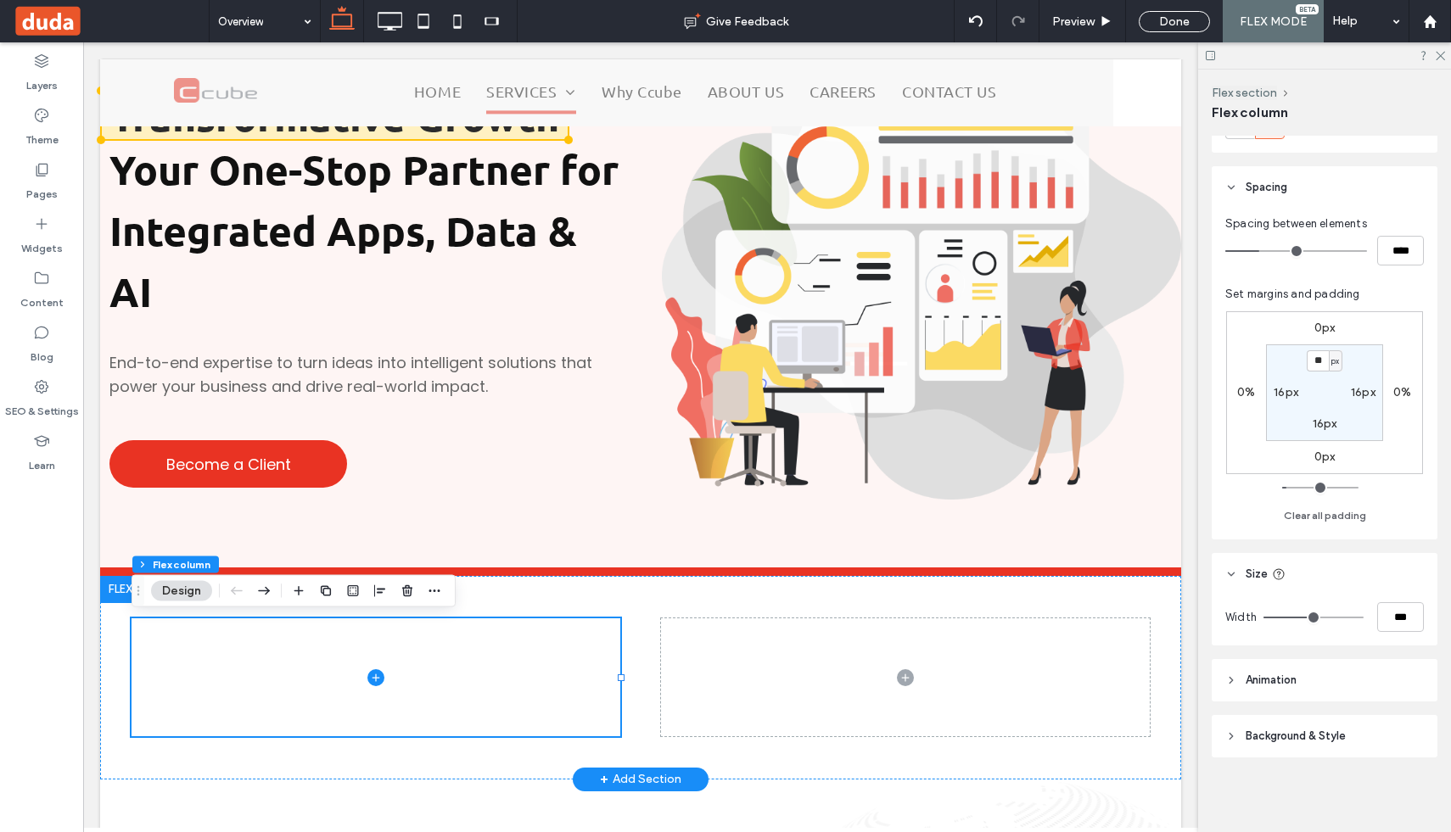
type input "**"
type input "***"
type input "**"
type input "***"
type input "**"
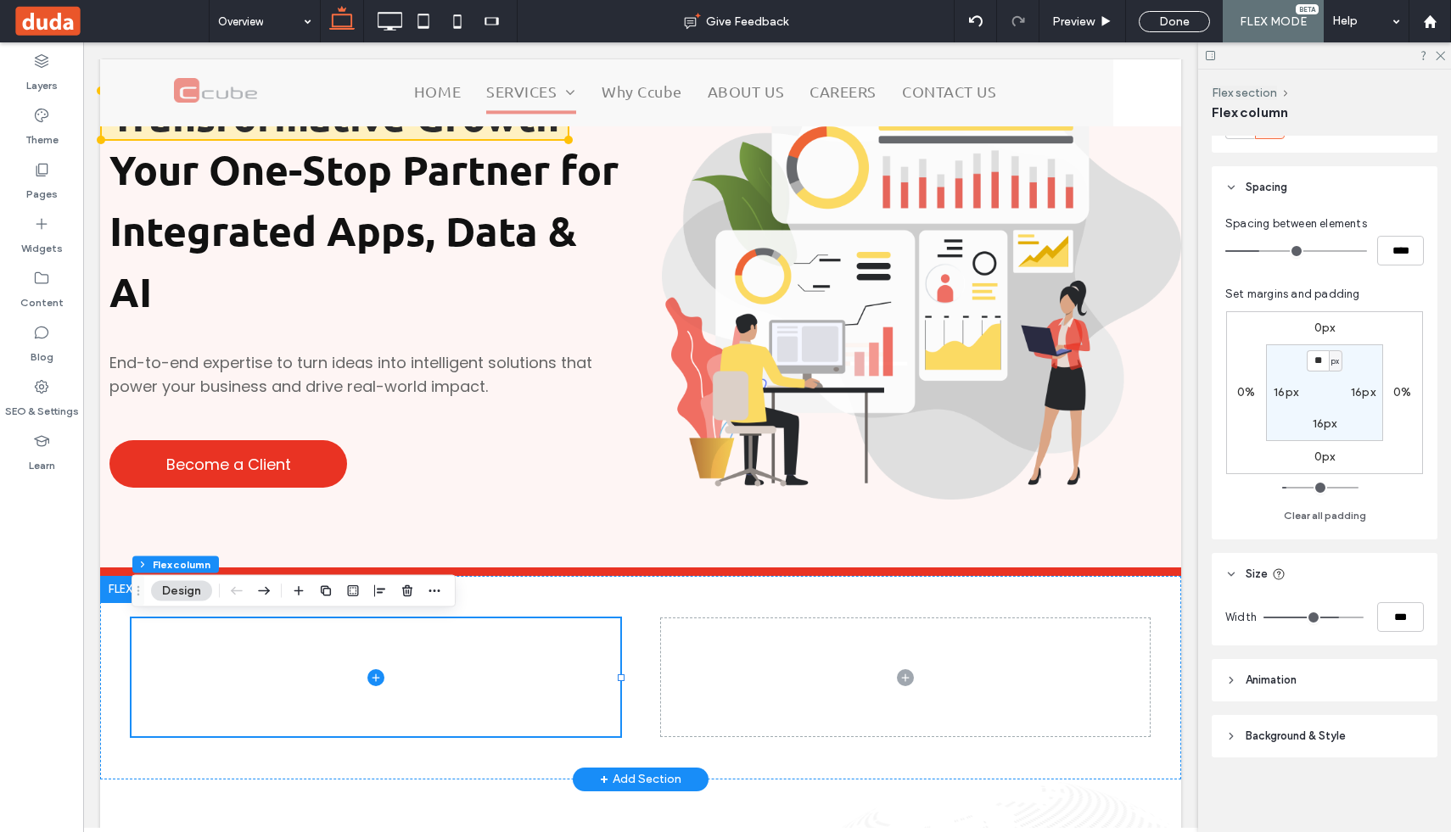
type input "***"
type input "**"
type input "***"
type input "**"
type input "***"
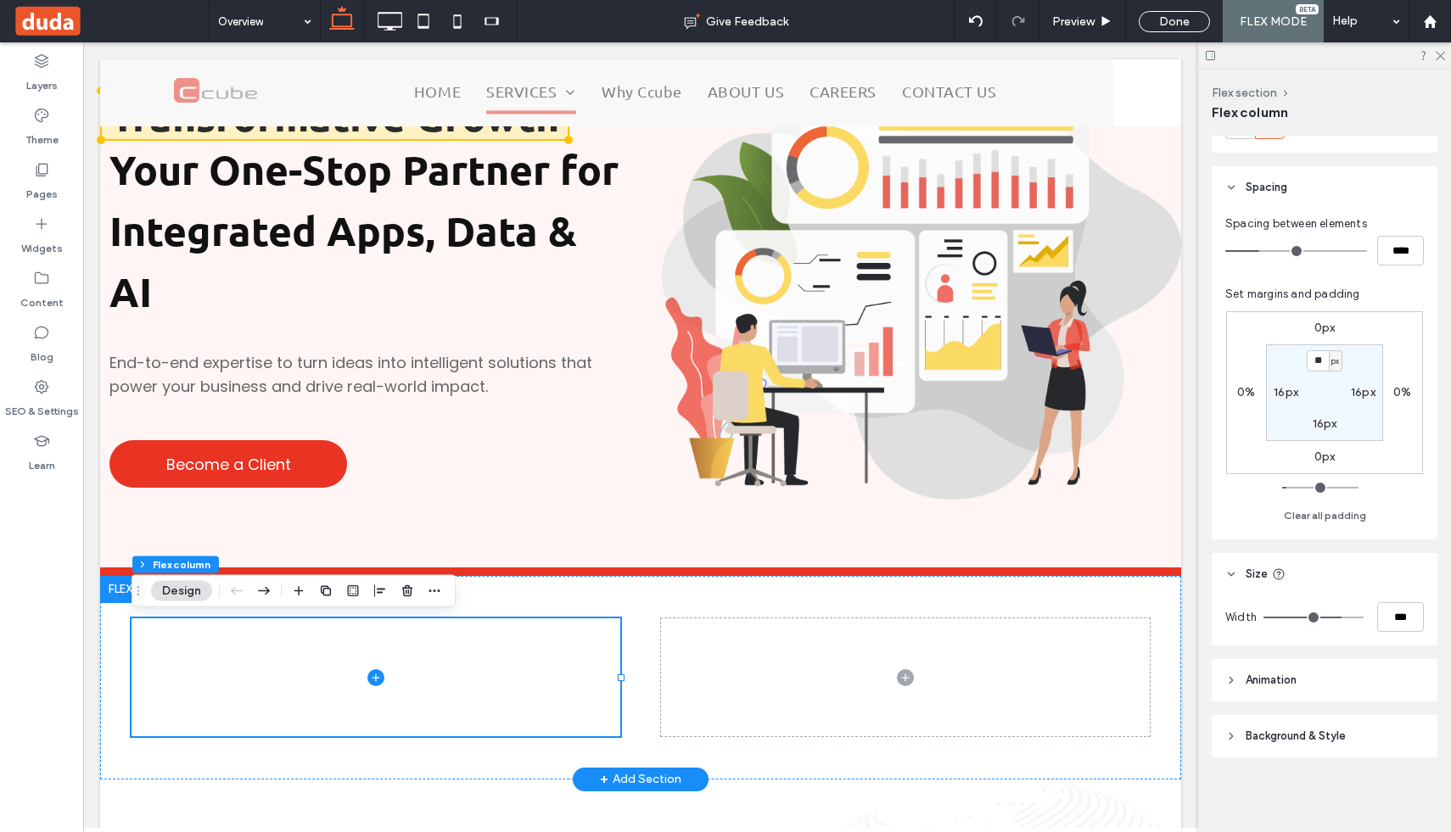
drag, startPoint x: 1313, startPoint y: 622, endPoint x: 1339, endPoint y: 624, distance: 26.4
type input "**"
click at [1339, 619] on input "range" at bounding box center [1314, 618] width 100 height 2
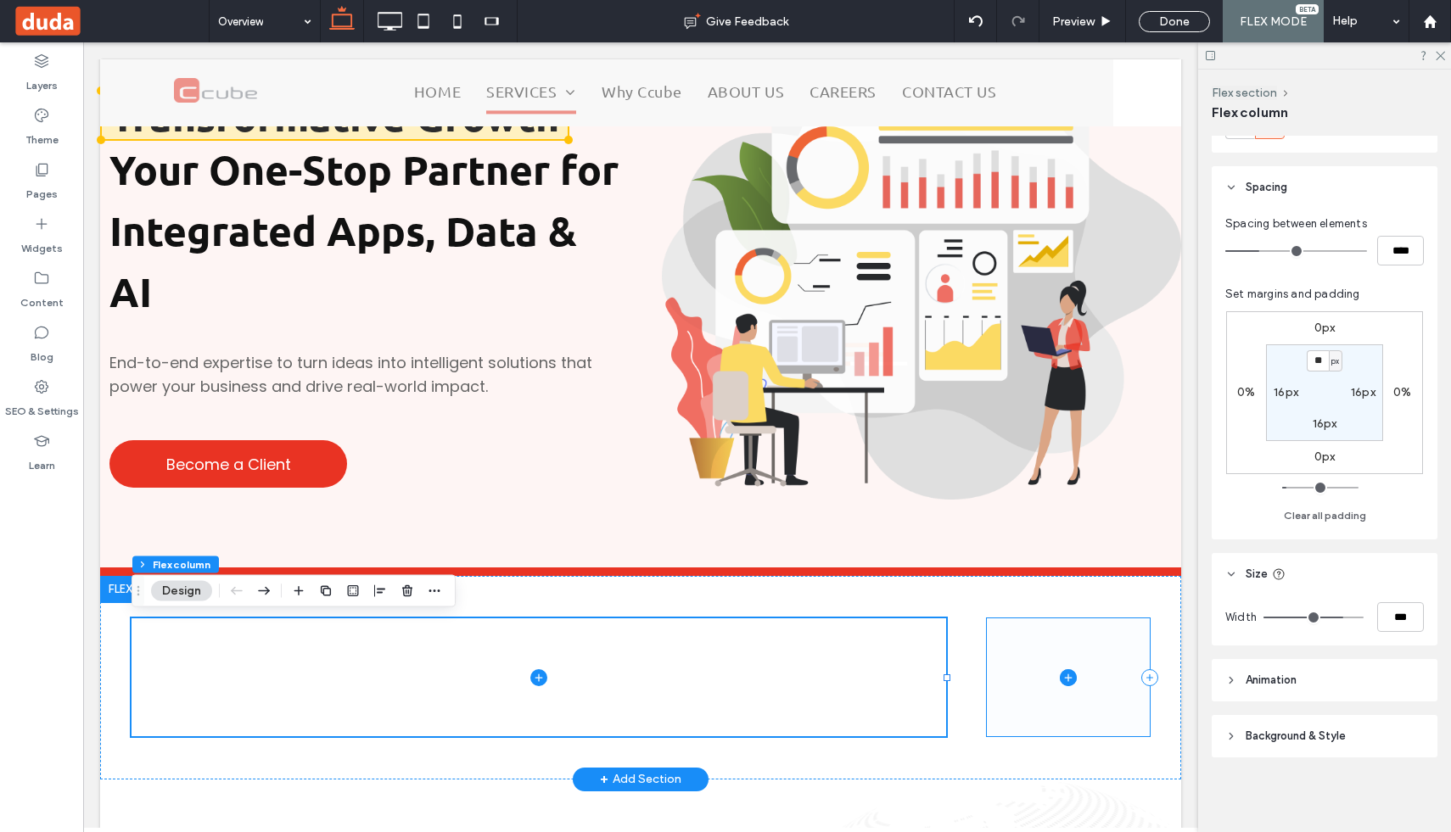
click at [1102, 663] on span at bounding box center [1068, 677] width 163 height 117
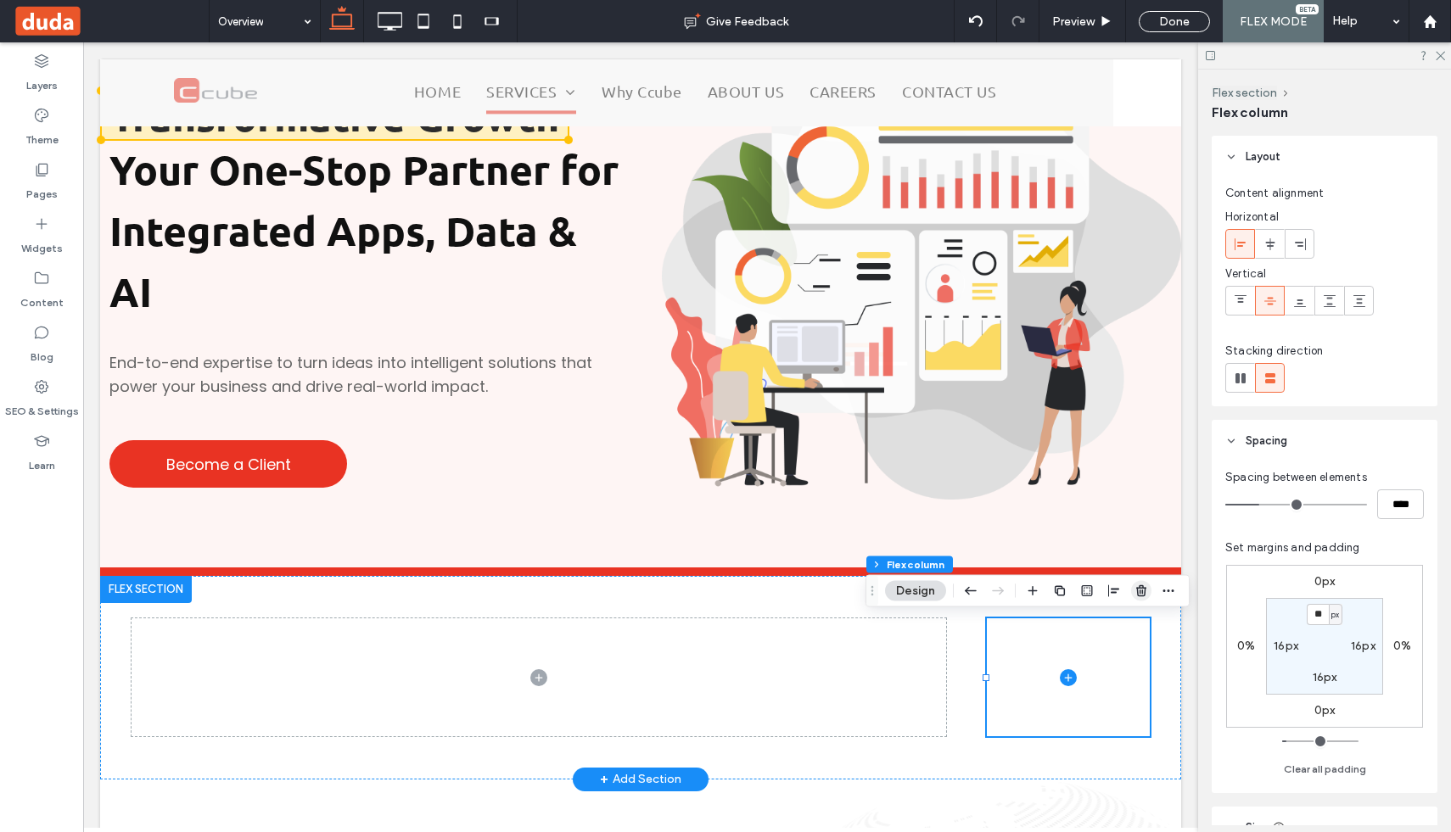
click at [1141, 585] on icon "button" at bounding box center [1142, 592] width 14 height 14
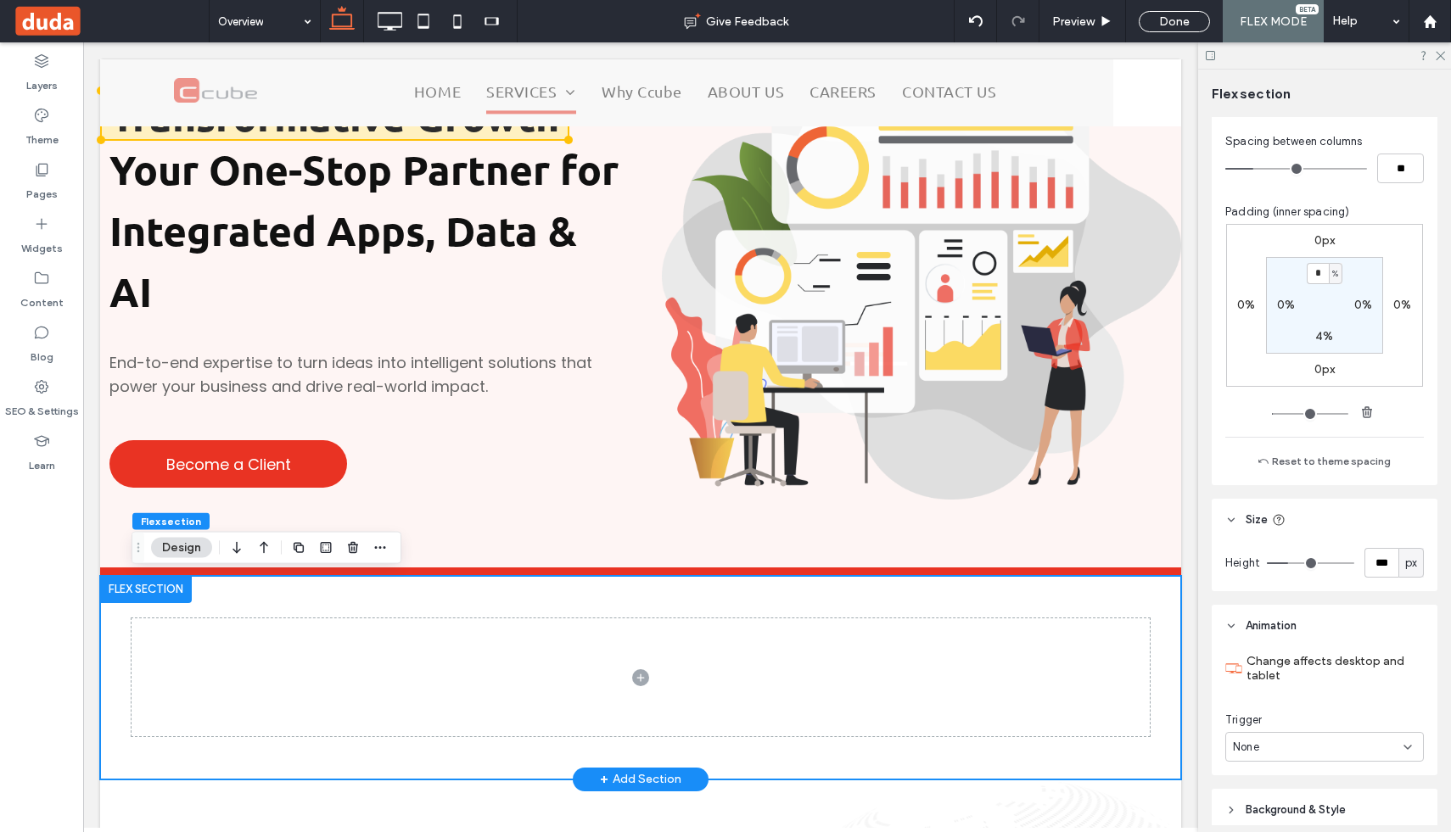
scroll to position [221, 0]
click at [199, 608] on div at bounding box center [641, 678] width 1018 height 204
click at [42, 228] on icon at bounding box center [41, 224] width 17 height 17
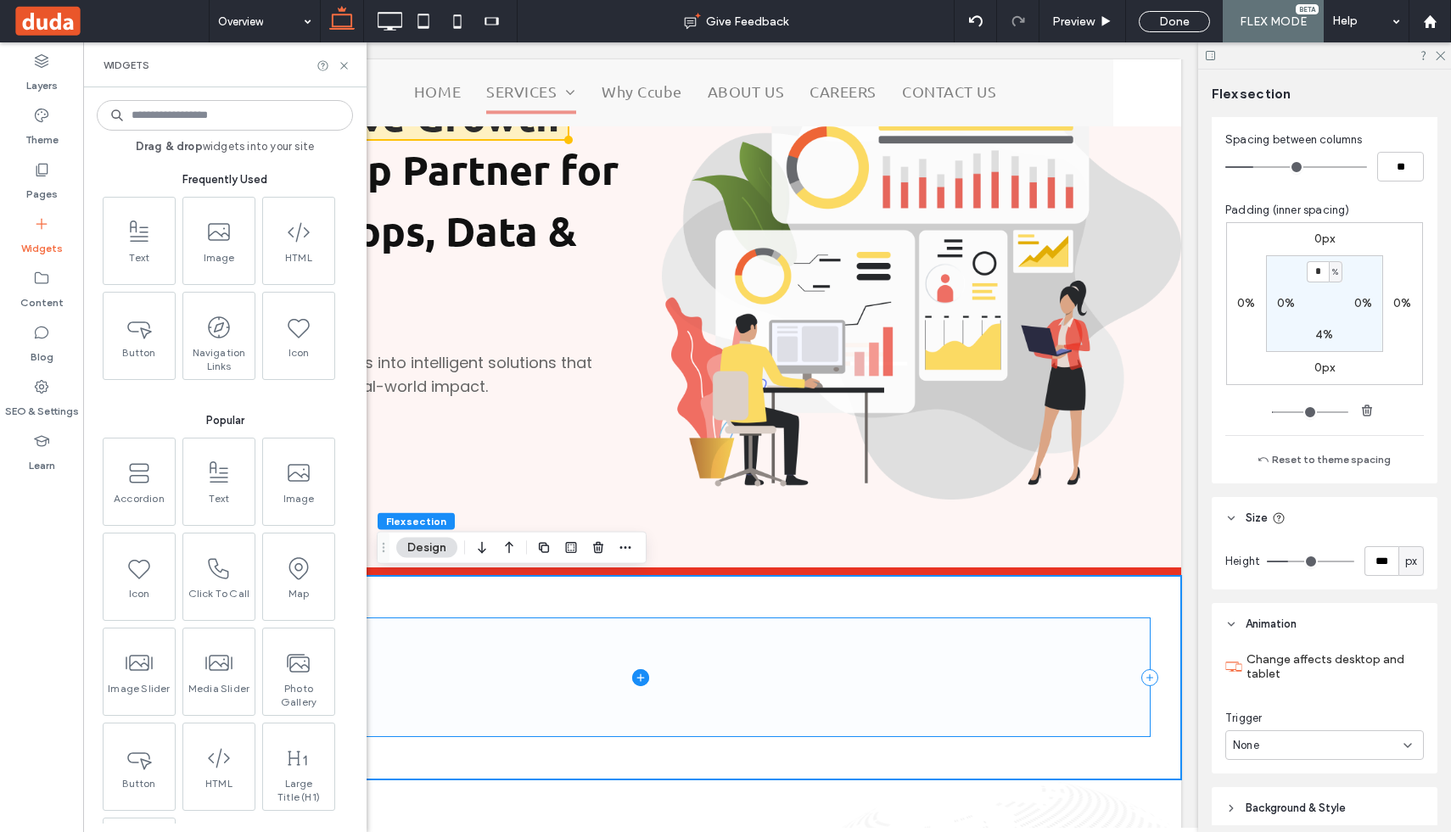
click at [563, 698] on span at bounding box center [641, 677] width 1018 height 117
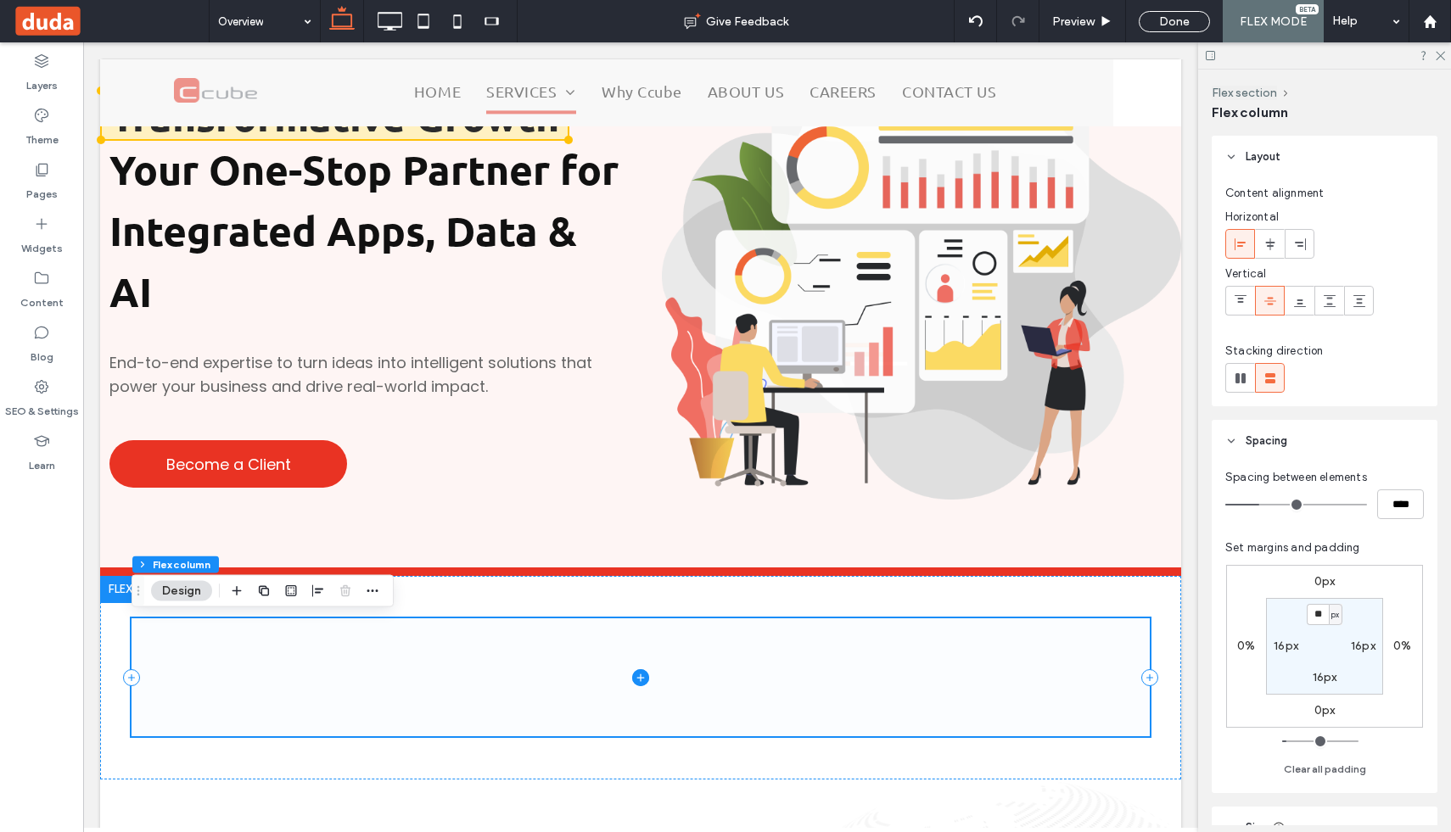
click at [377, 654] on span at bounding box center [641, 677] width 1018 height 117
click at [235, 593] on icon "button" at bounding box center [237, 592] width 14 height 14
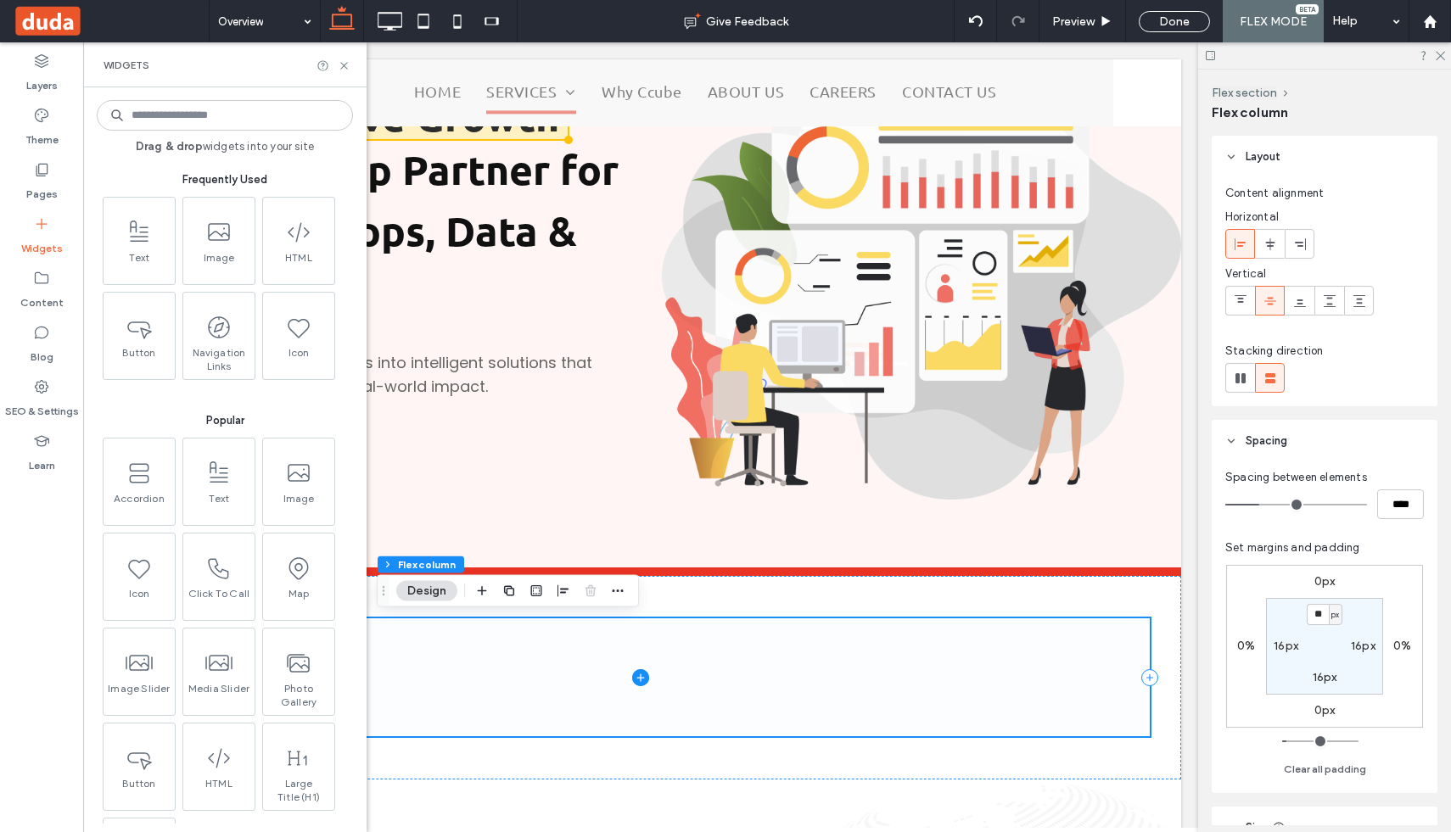
click at [407, 653] on span at bounding box center [641, 677] width 1018 height 117
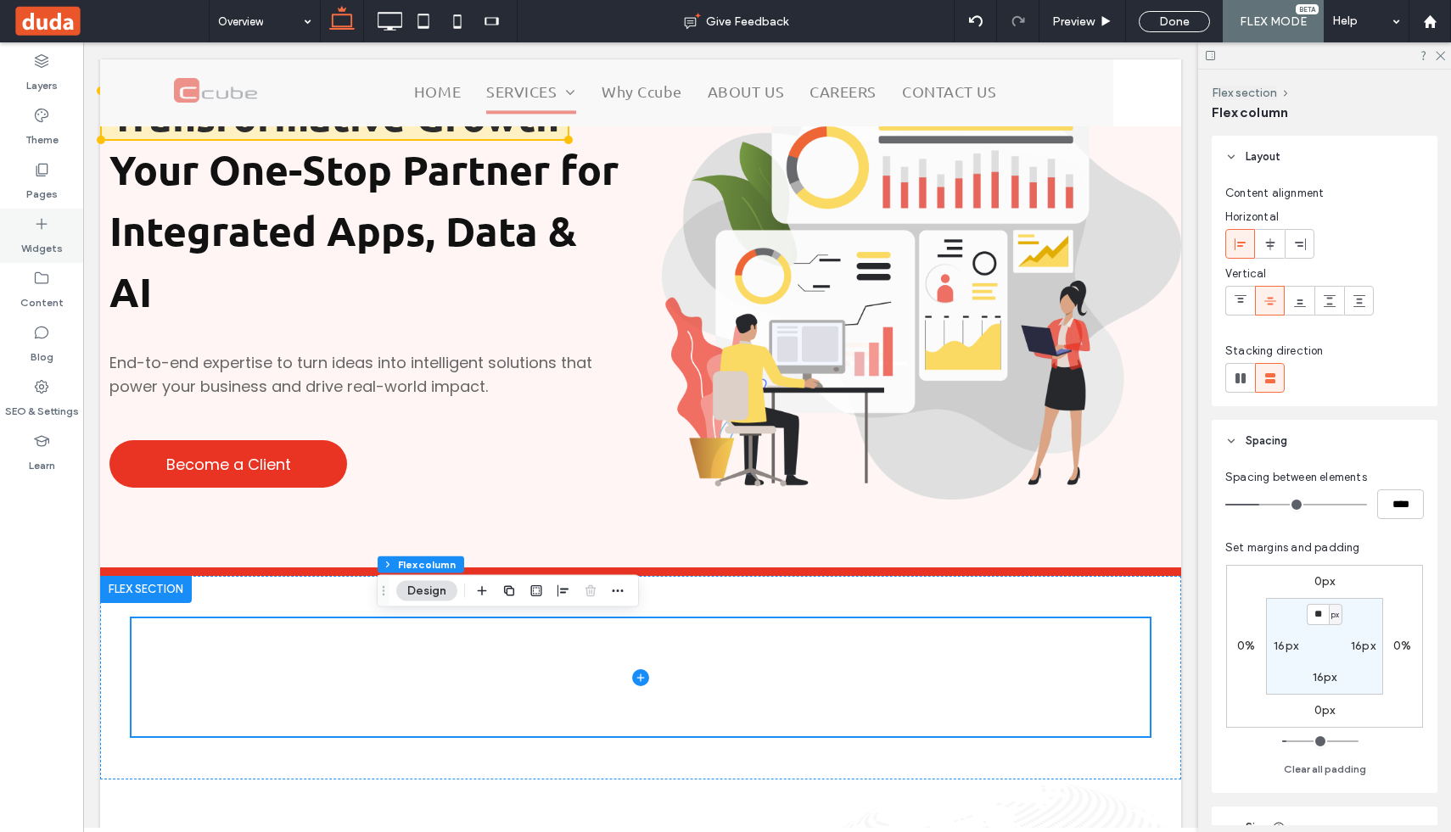
click at [42, 220] on use at bounding box center [41, 224] width 11 height 11
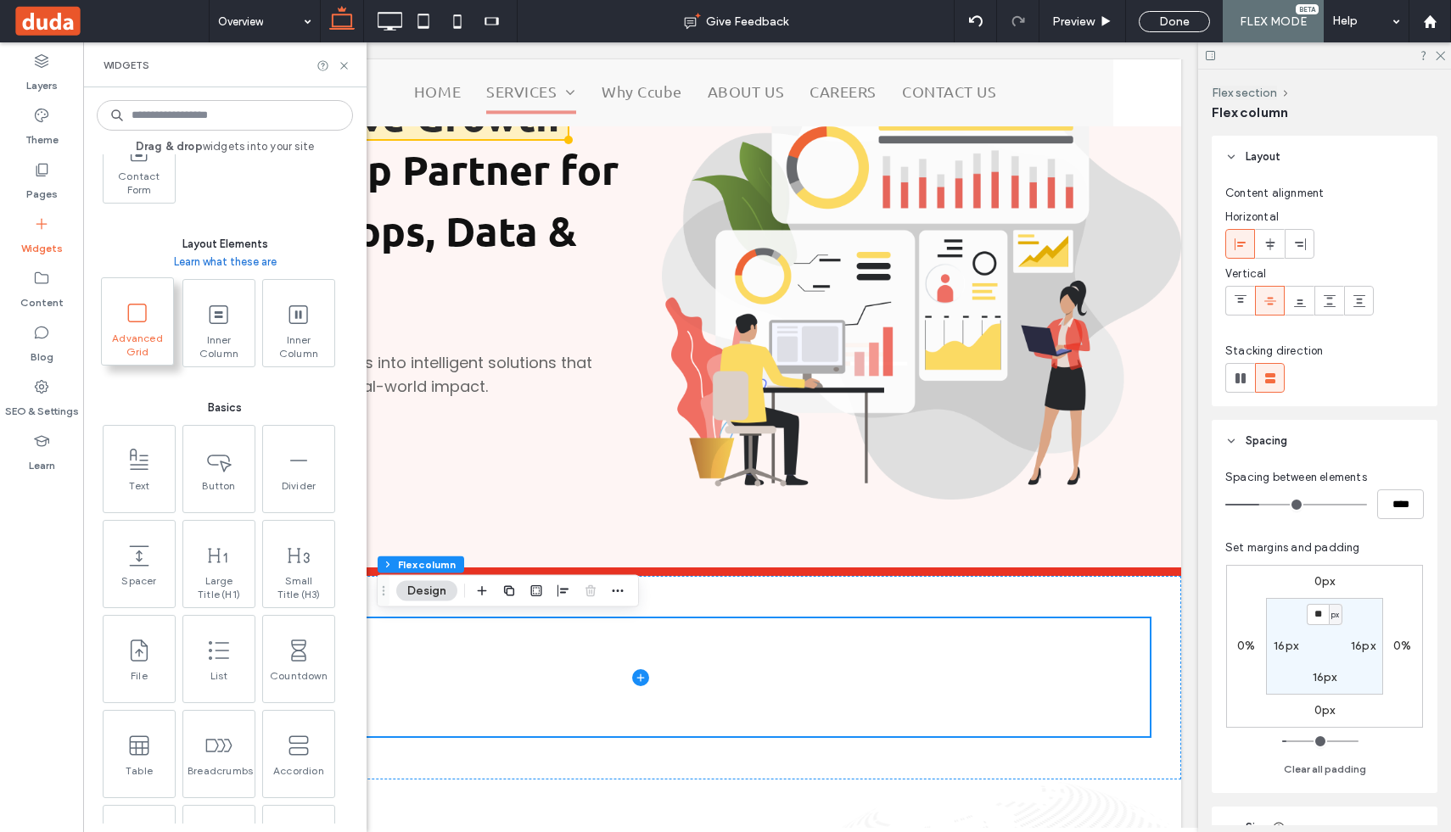
scroll to position [691, 0]
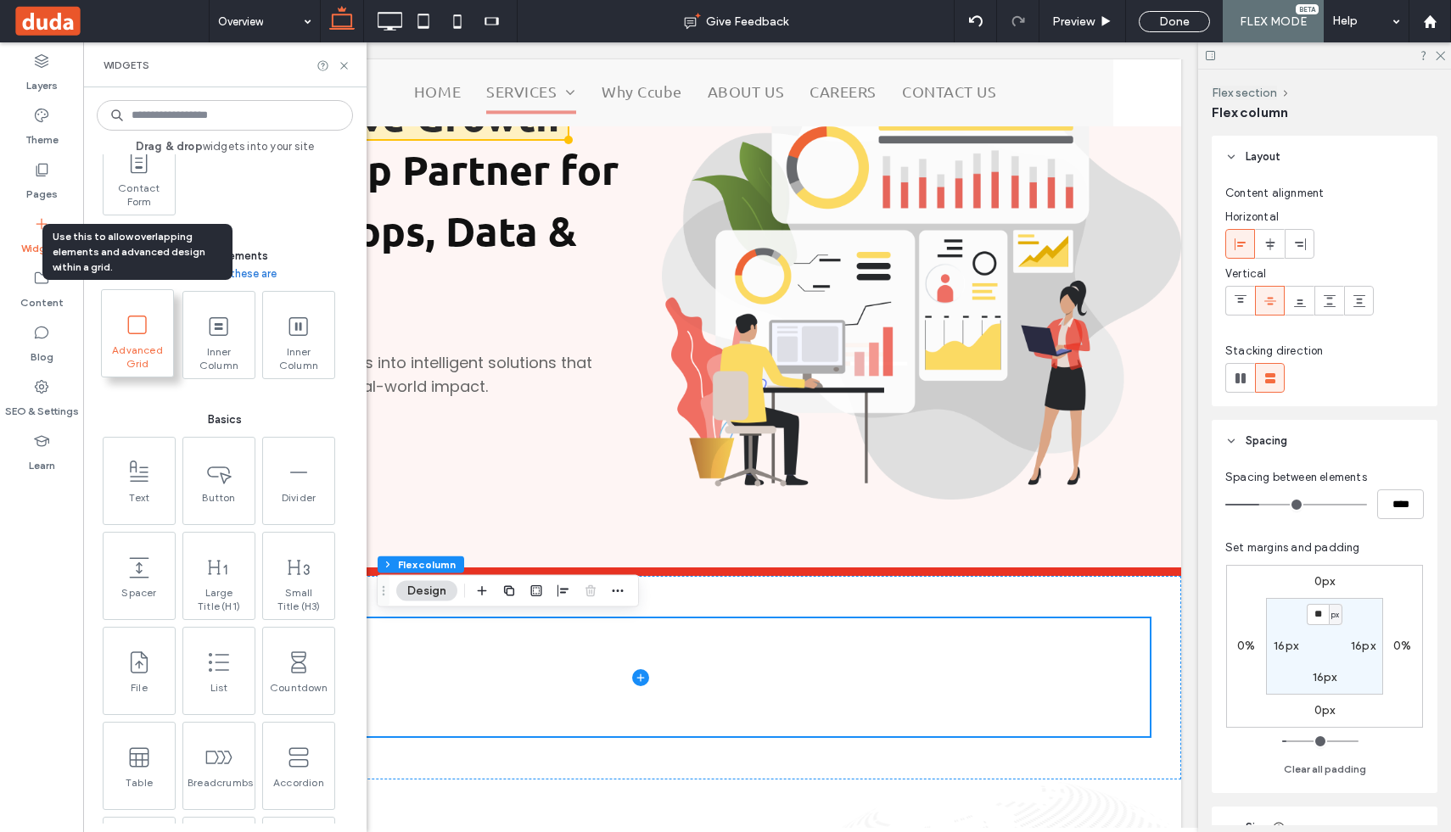
click at [132, 331] on icon at bounding box center [137, 324] width 27 height 27
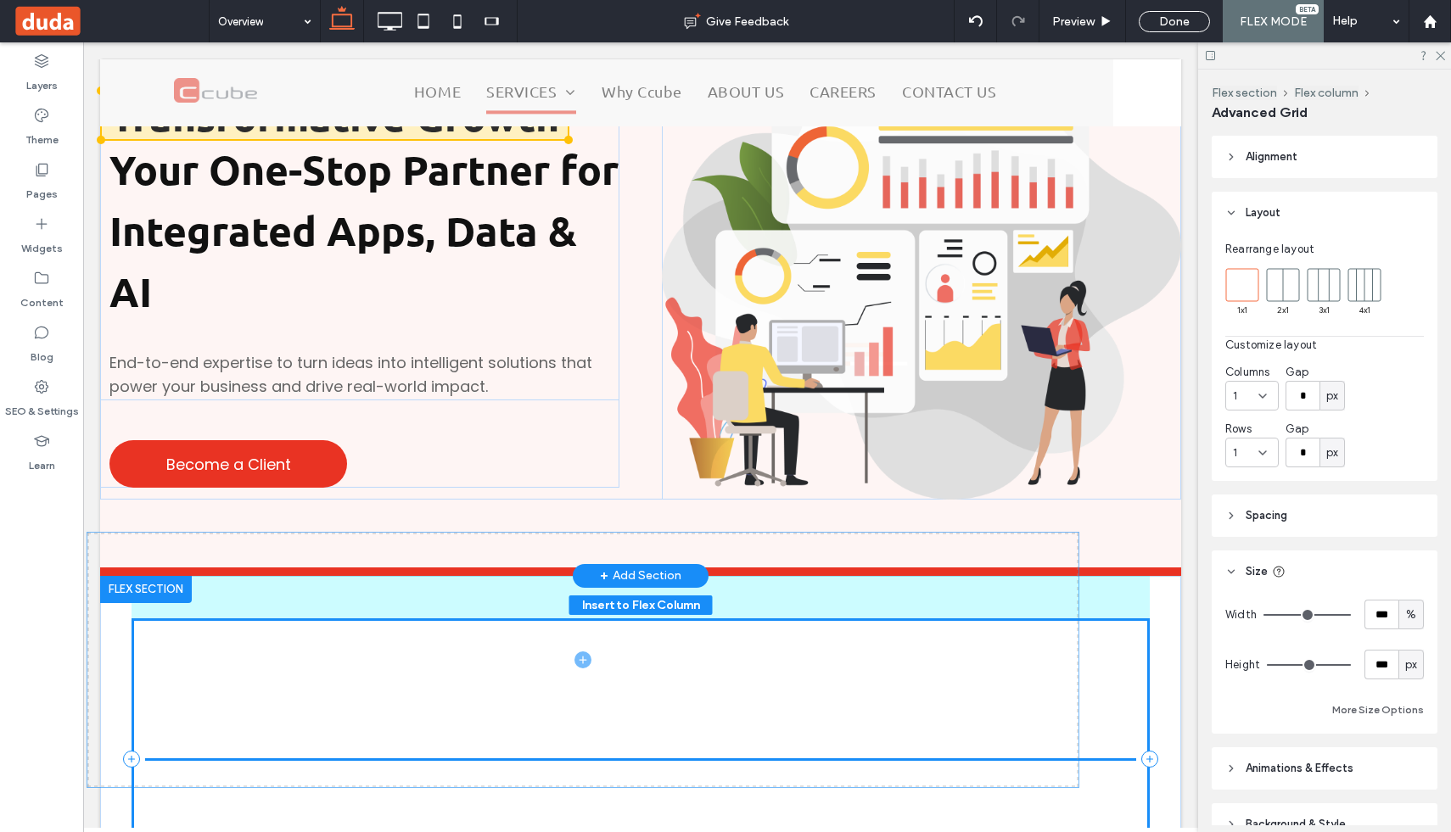
drag, startPoint x: 208, startPoint y: 671, endPoint x: 148, endPoint y: 572, distance: 116.1
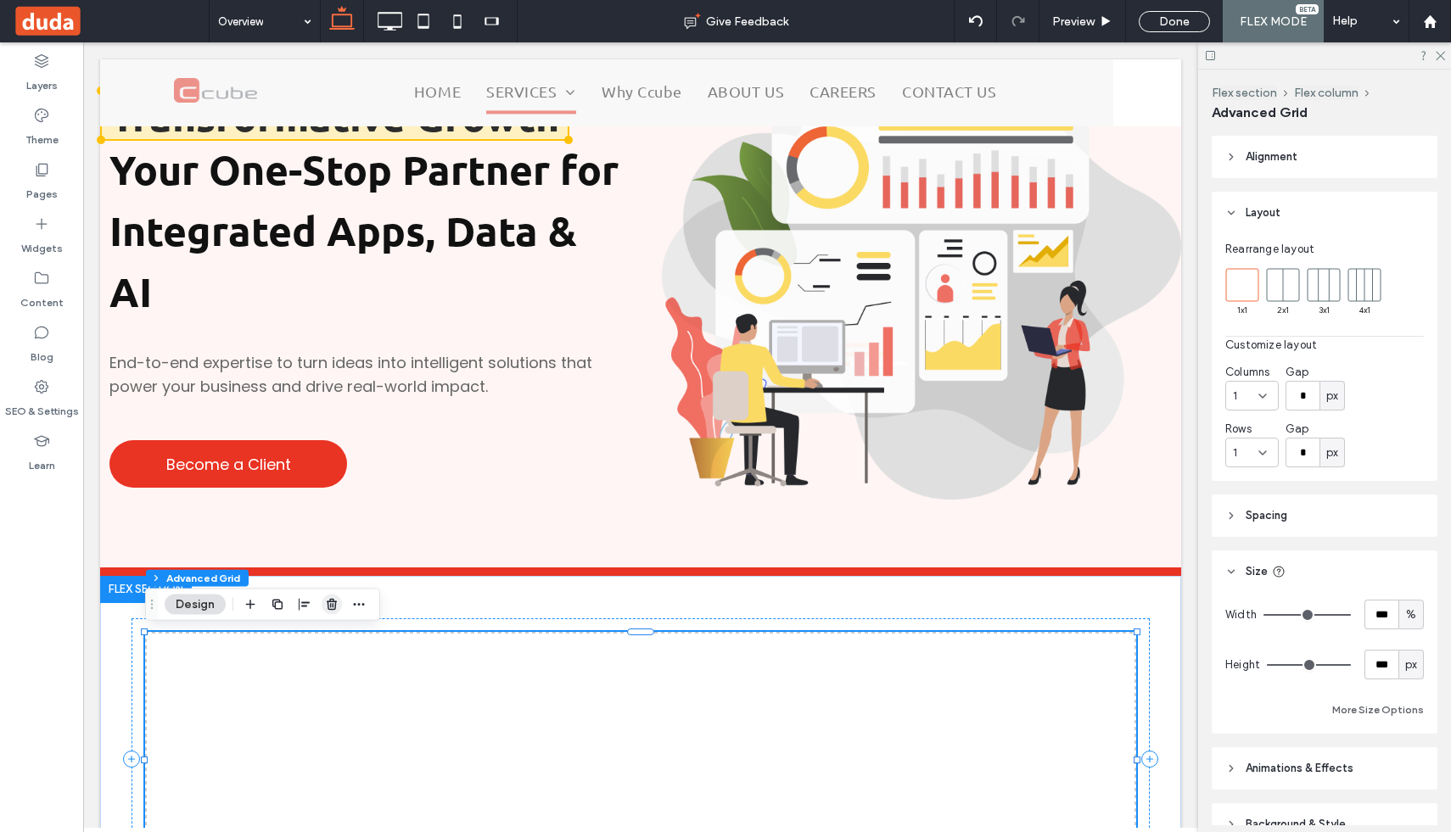
click at [333, 602] on use "button" at bounding box center [332, 604] width 10 height 11
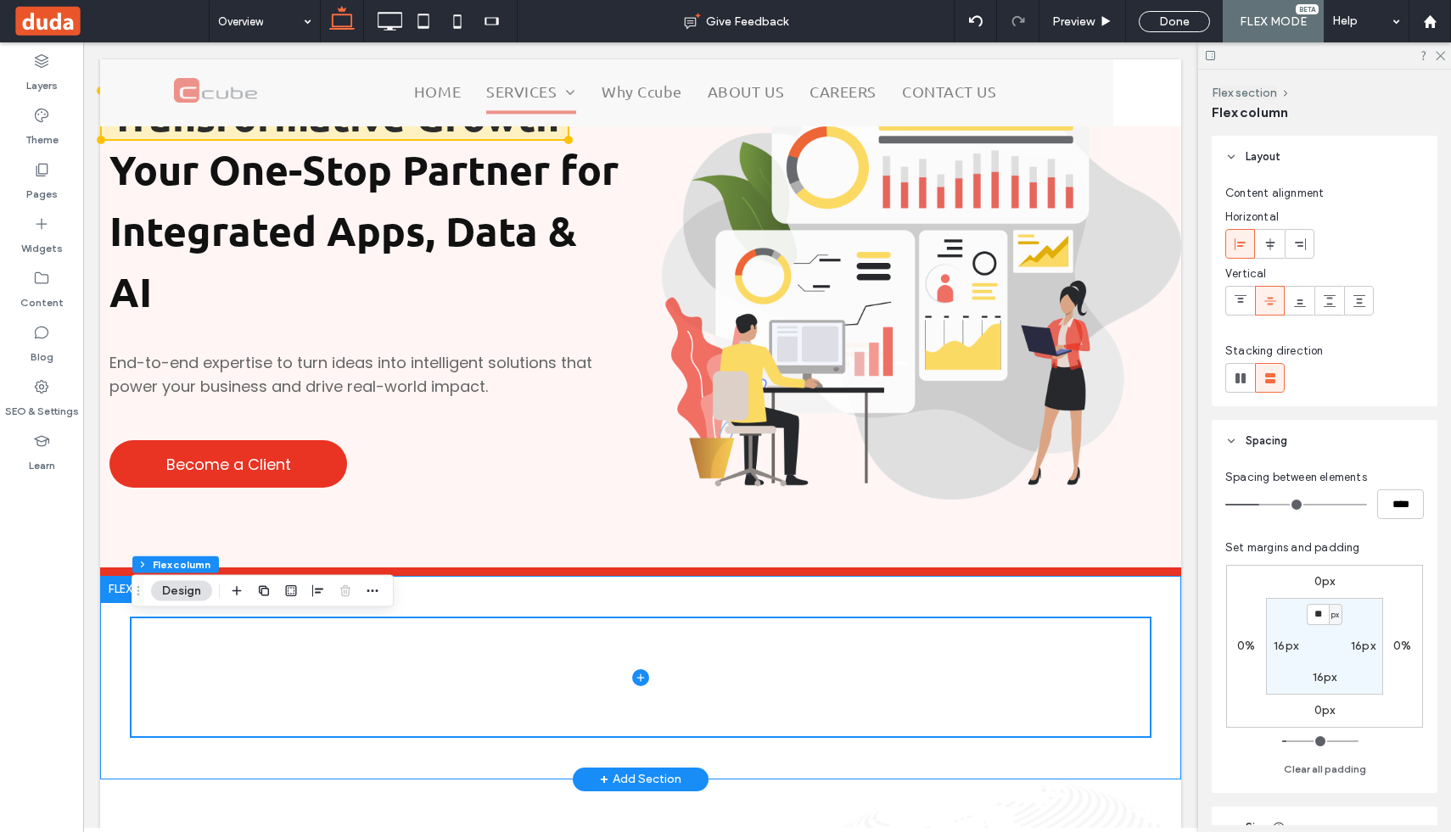
click at [110, 640] on div at bounding box center [640, 678] width 1081 height 204
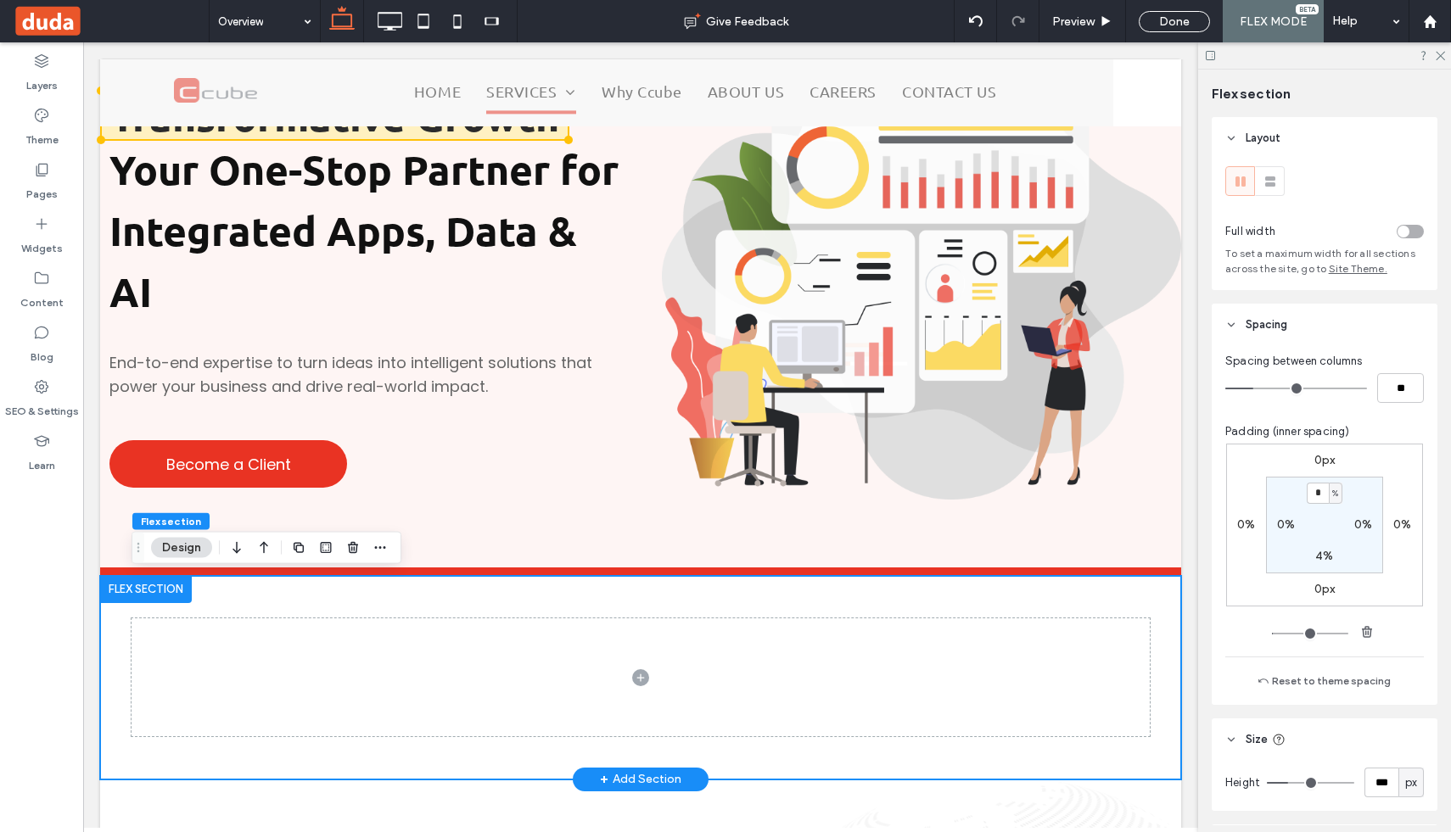
click at [110, 640] on div at bounding box center [640, 678] width 1081 height 204
click at [44, 221] on icon at bounding box center [41, 224] width 17 height 17
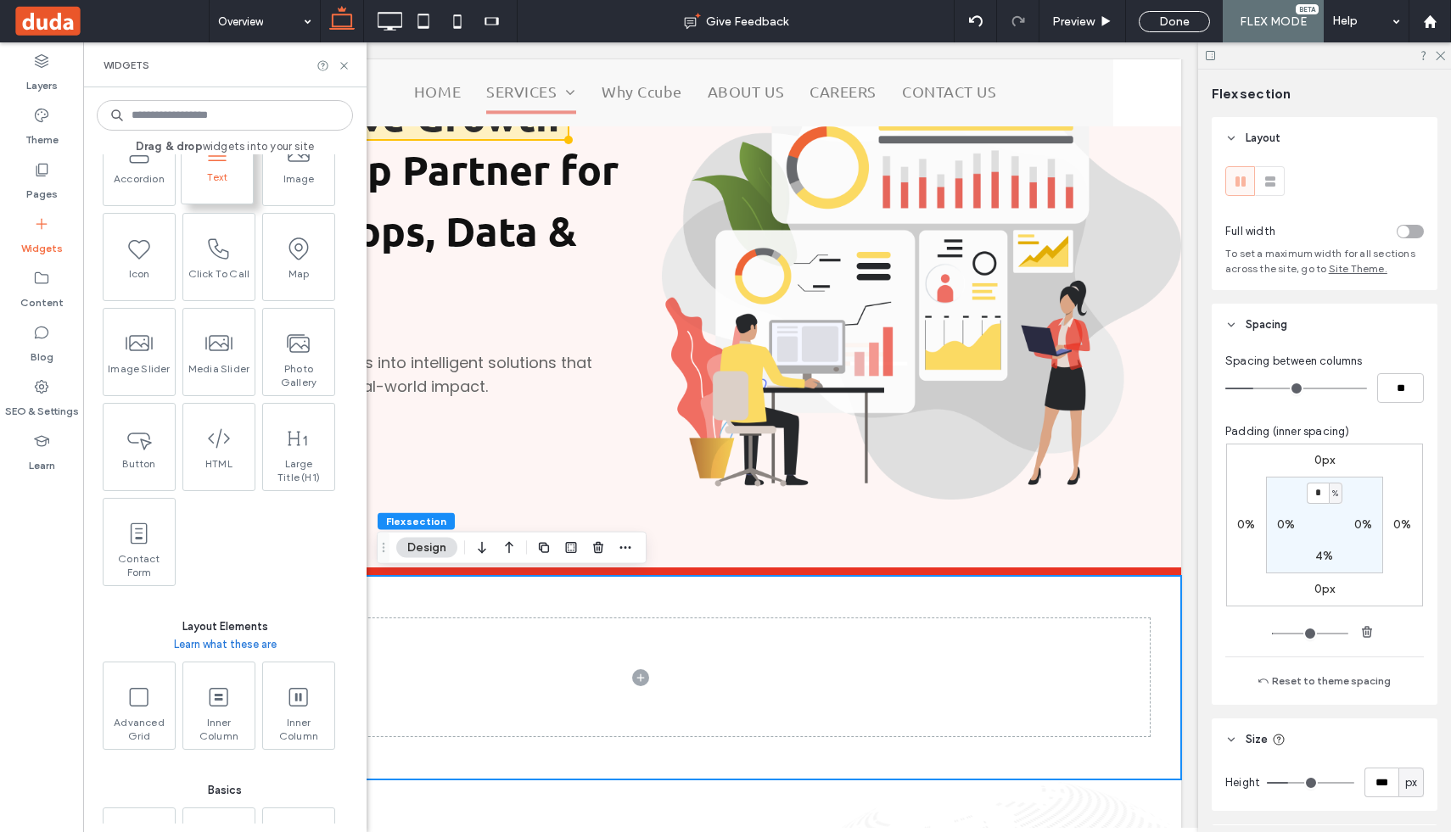
scroll to position [321, 0]
click at [139, 691] on icon at bounding box center [137, 694] width 27 height 27
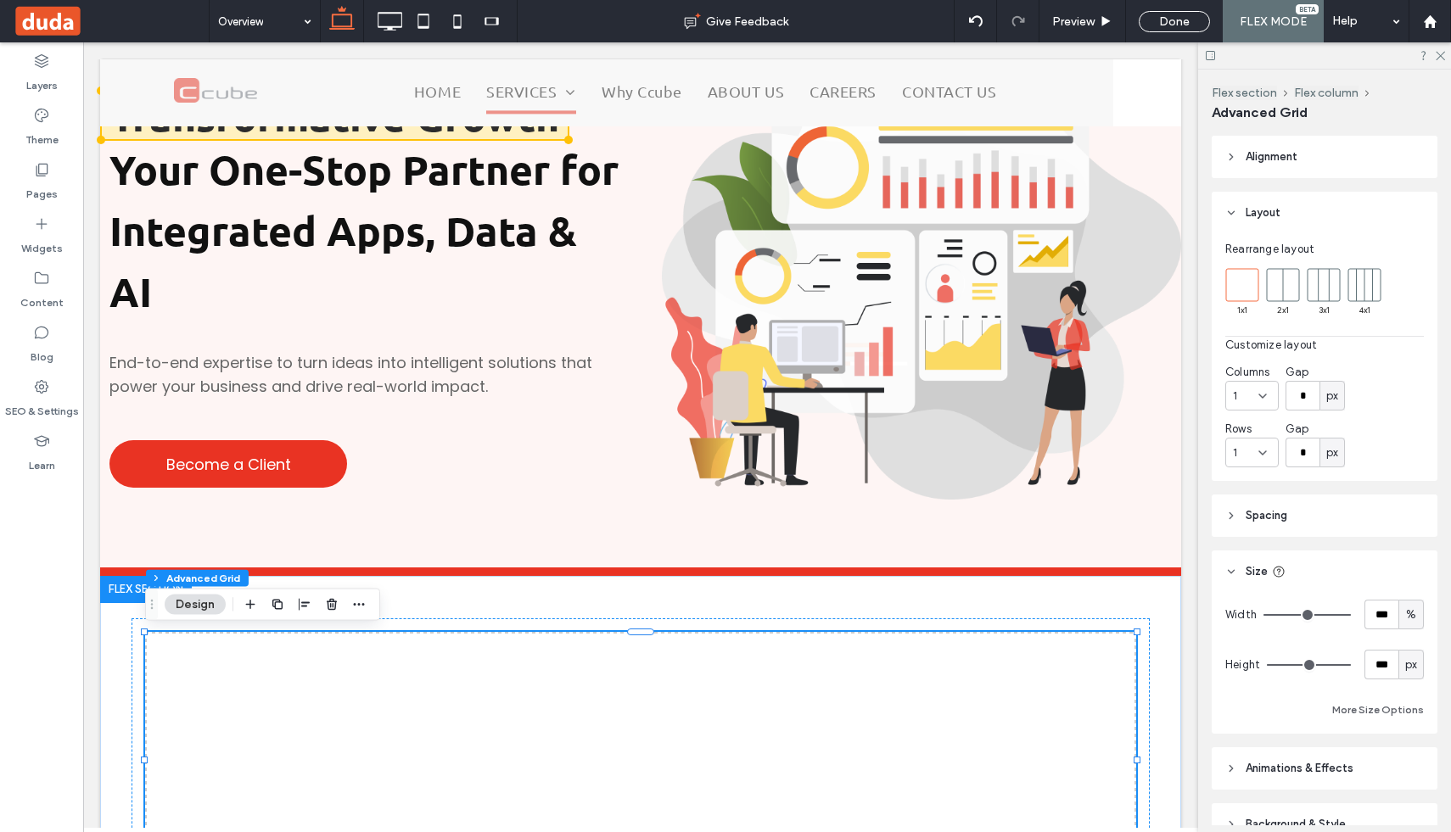
scroll to position [21, 0]
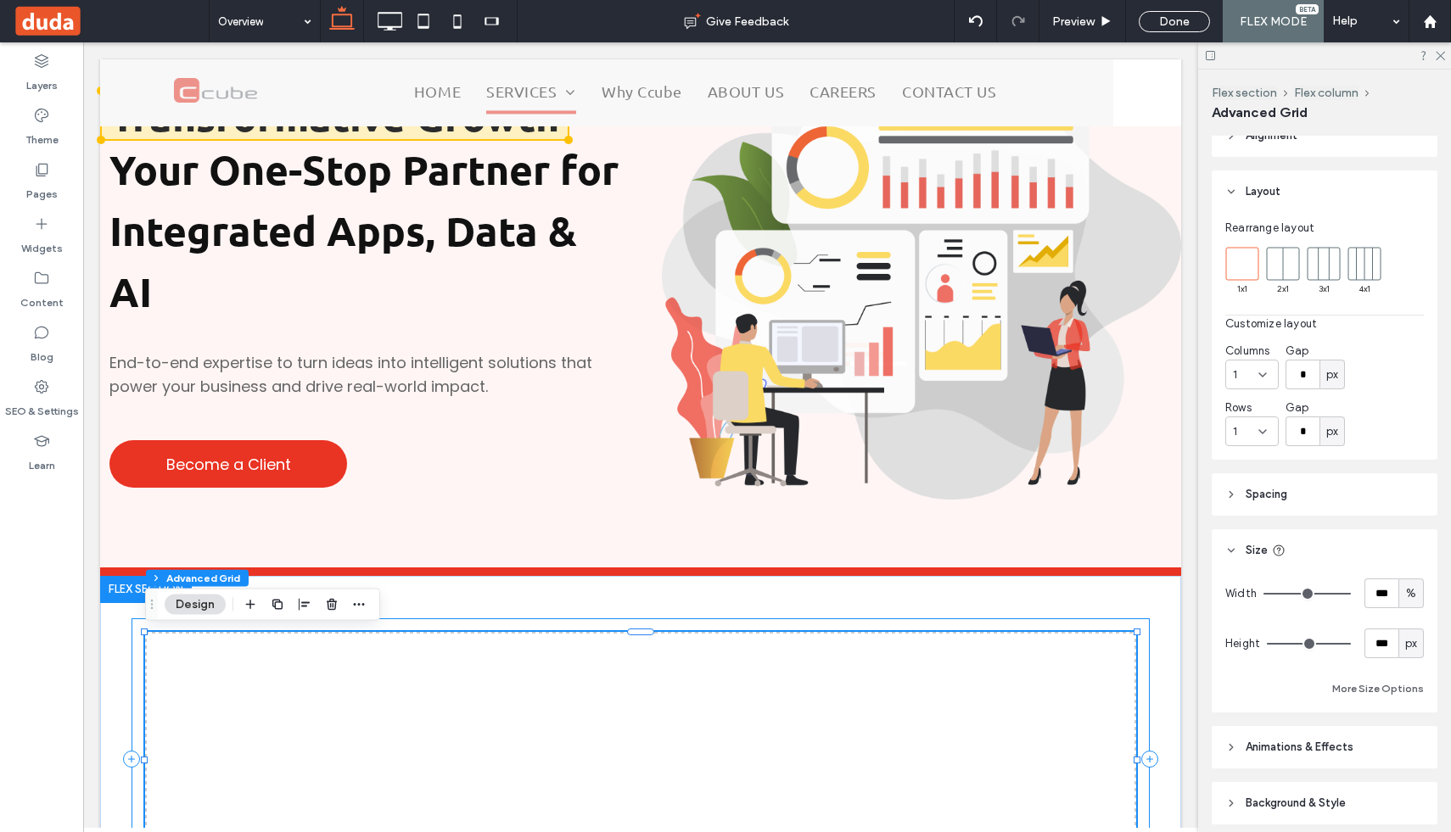
click at [1145, 624] on div at bounding box center [641, 760] width 1018 height 282
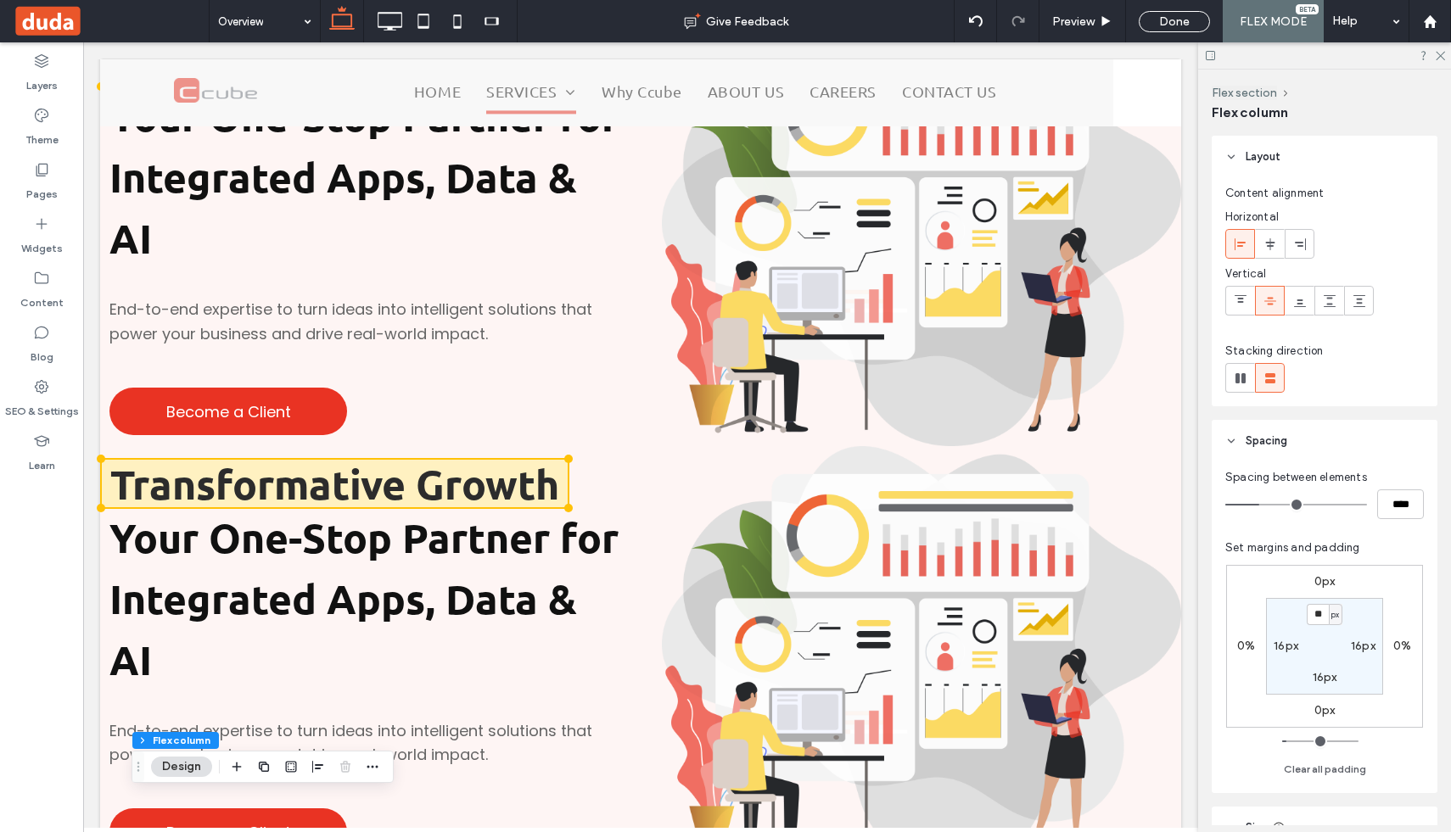
scroll to position [157, 0]
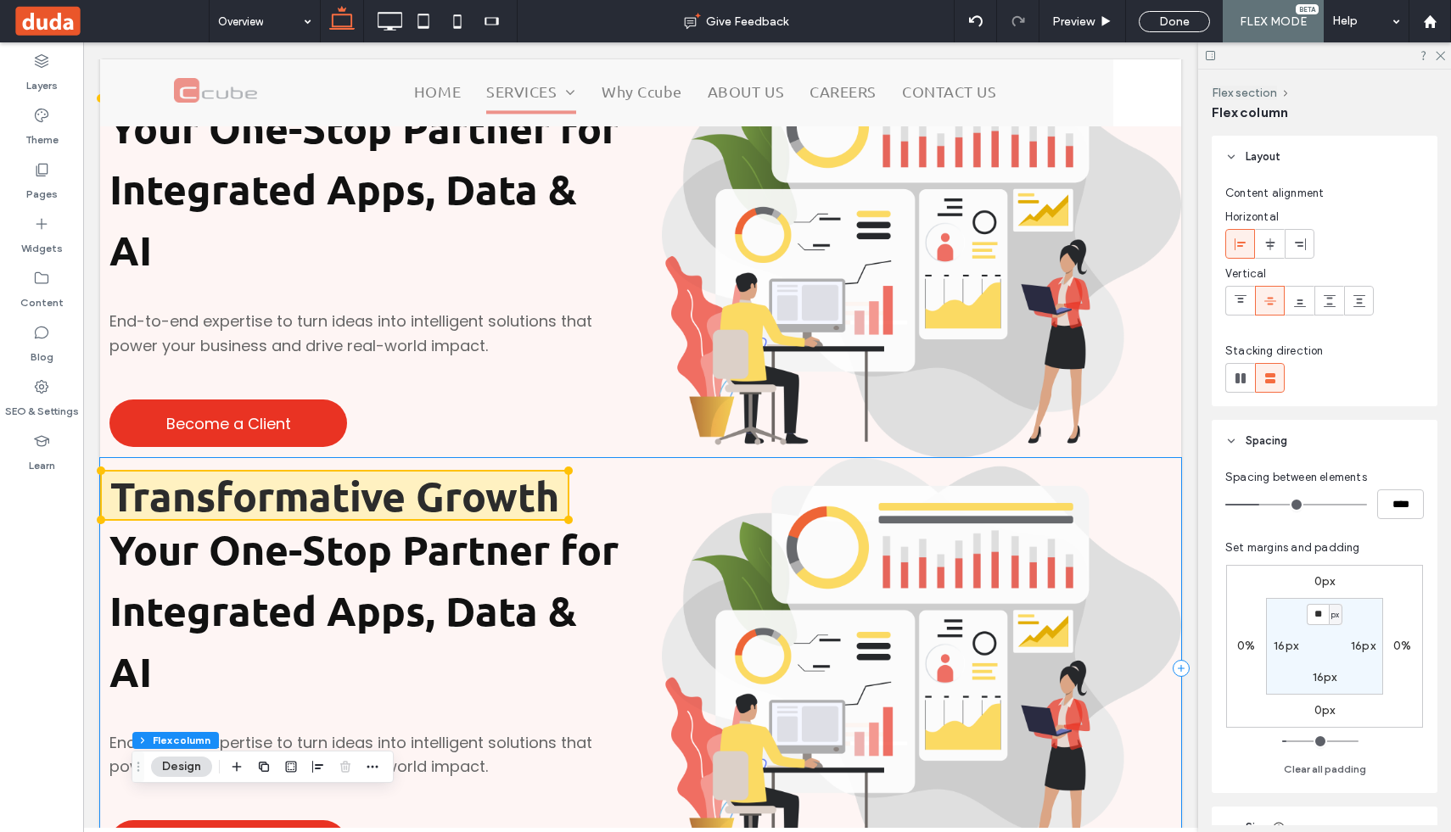
click at [631, 463] on div "Transformative Growth Your One-Stop Partner for Integrated Apps, Data & AI End-…" at bounding box center [640, 668] width 1081 height 421
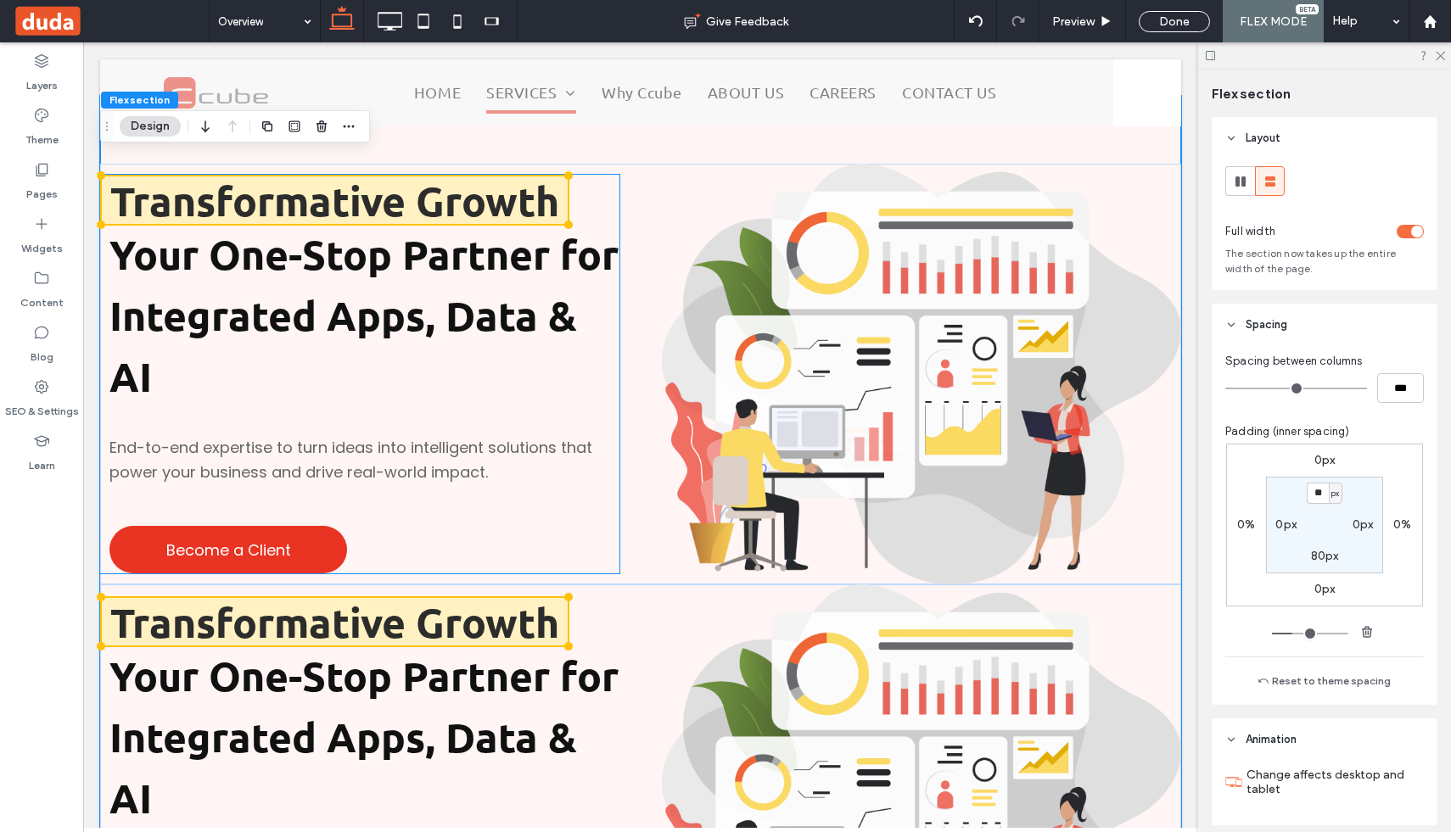
scroll to position [0, 0]
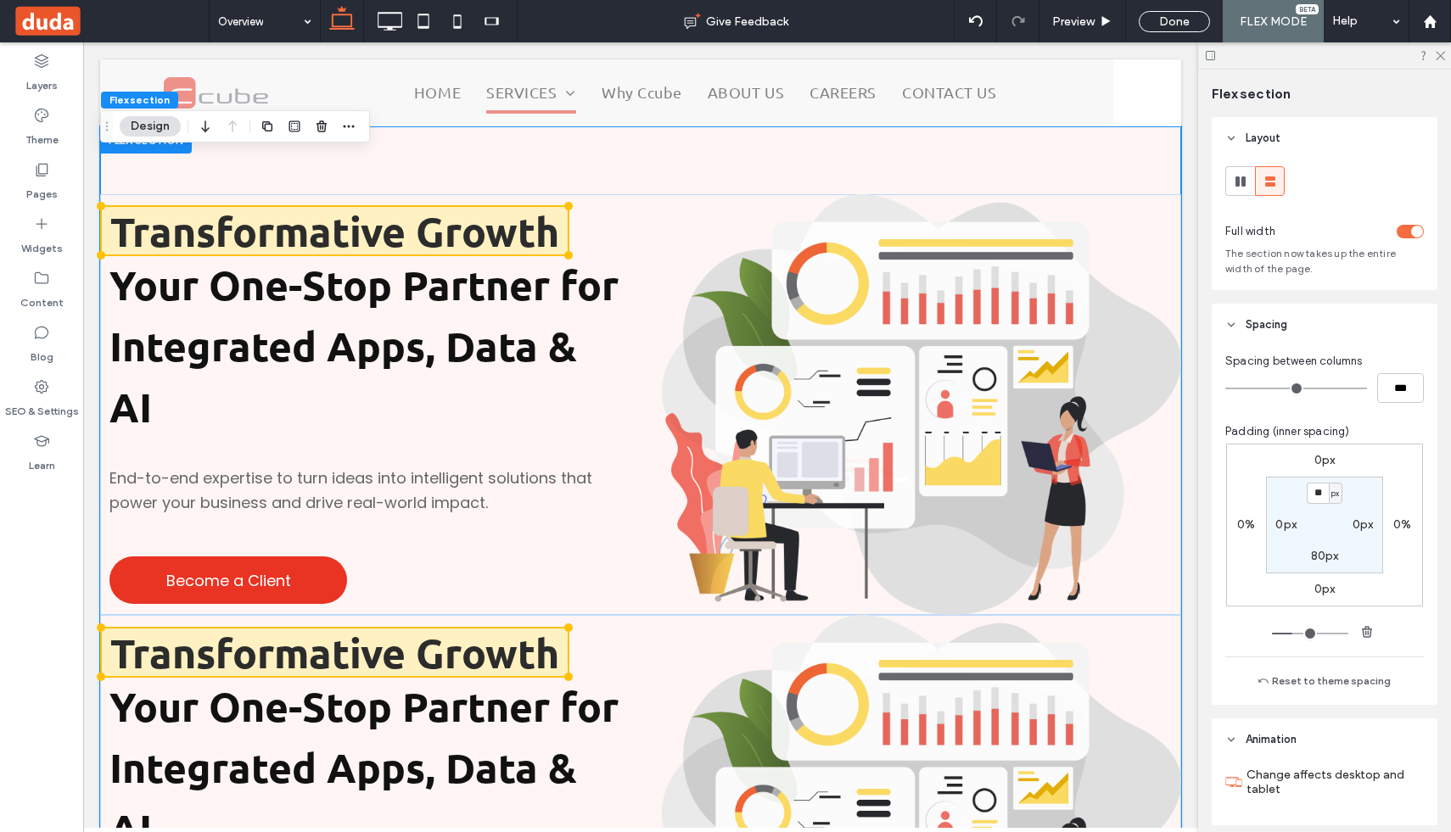
click at [1041, 156] on div "Transformative Growth Your One-Stop Partner for Integrated Apps, Data & AI End-…" at bounding box center [640, 615] width 1081 height 978
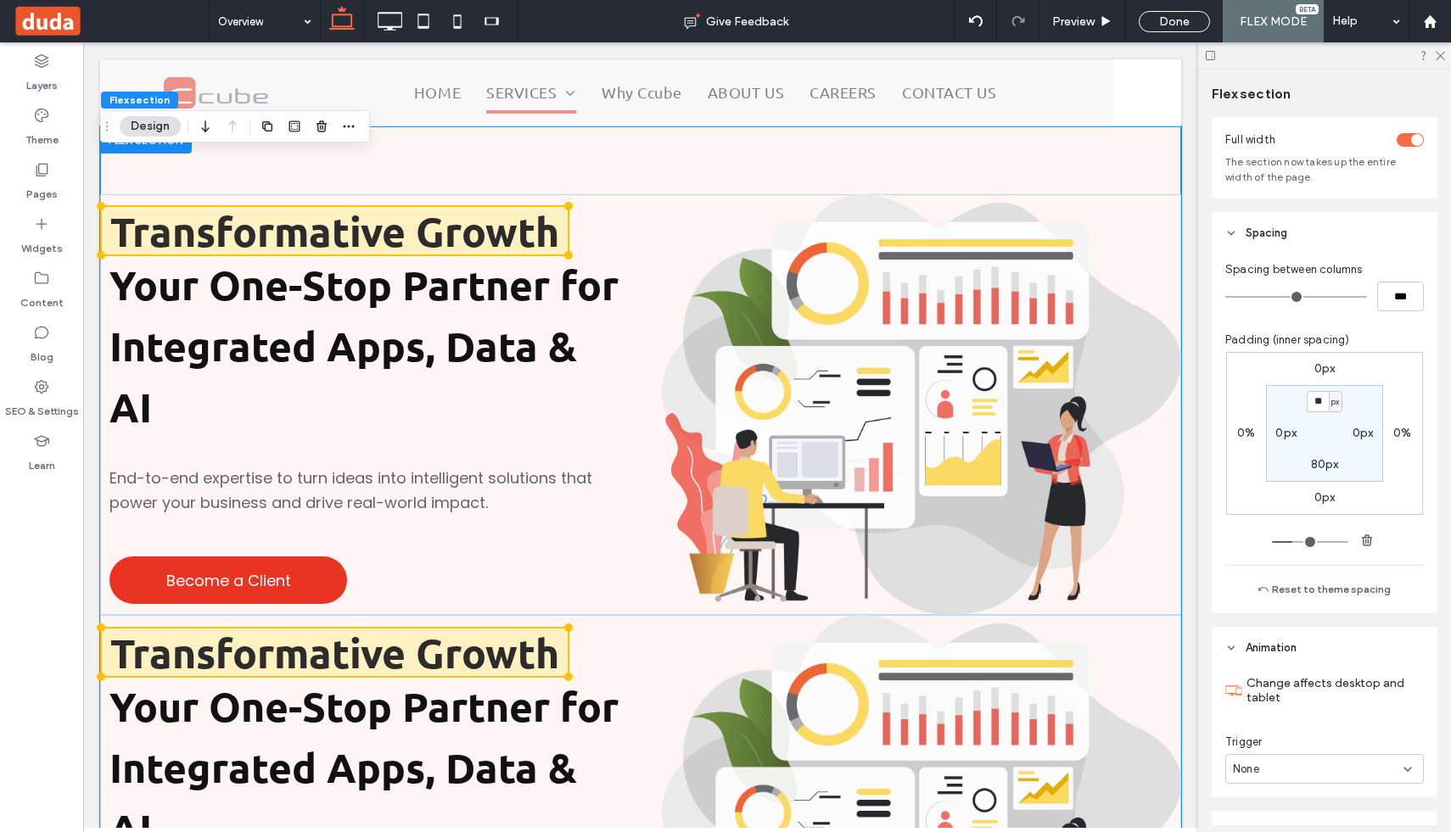
scroll to position [188, 0]
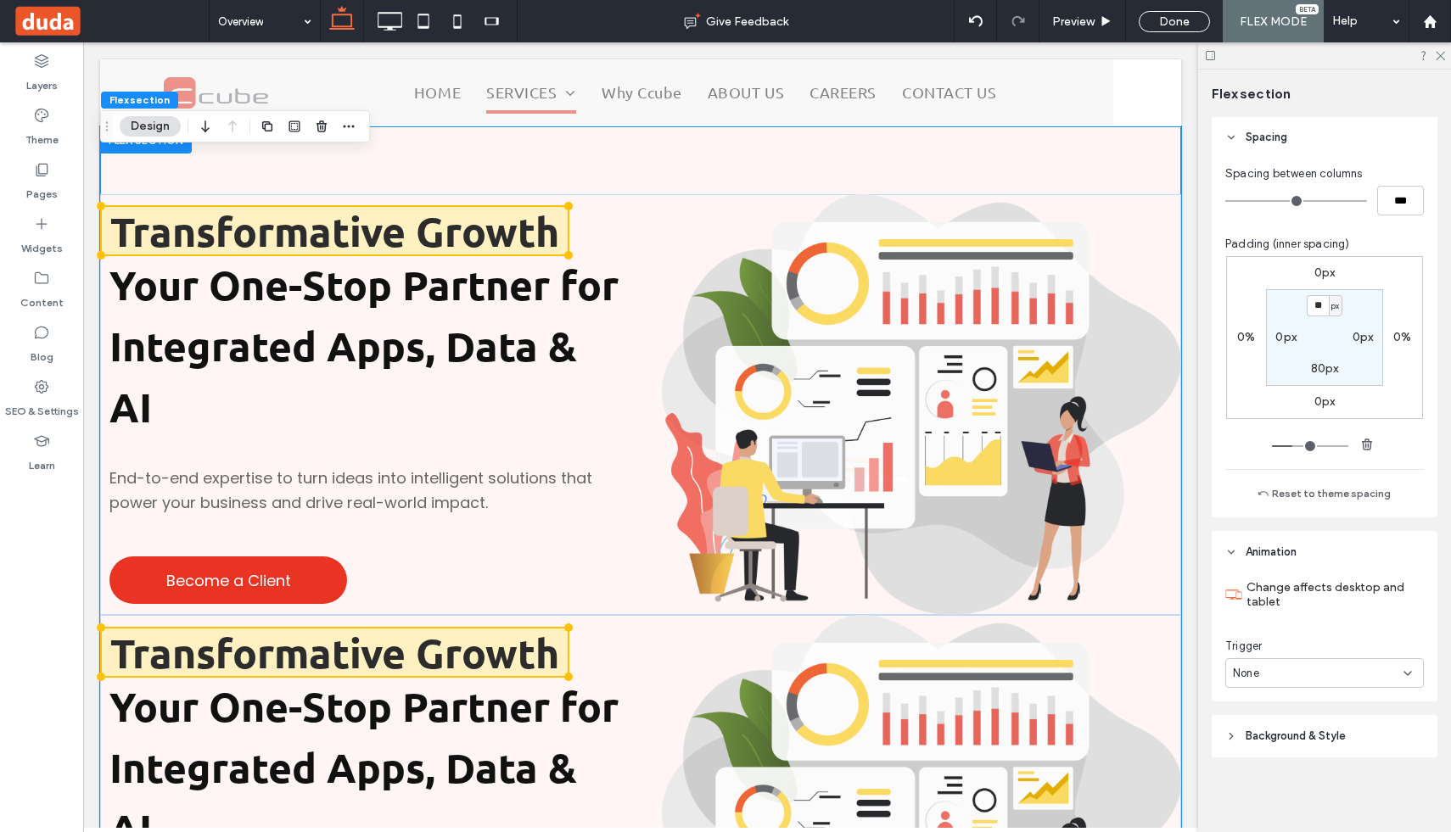
click at [1244, 742] on header "Background & Style" at bounding box center [1325, 736] width 226 height 42
click at [1231, 738] on icon at bounding box center [1231, 736] width 12 height 12
click at [485, 618] on div "Transformative Growth Your One-Stop Partner for Integrated Apps, Data & AI End-…" at bounding box center [640, 825] width 1081 height 421
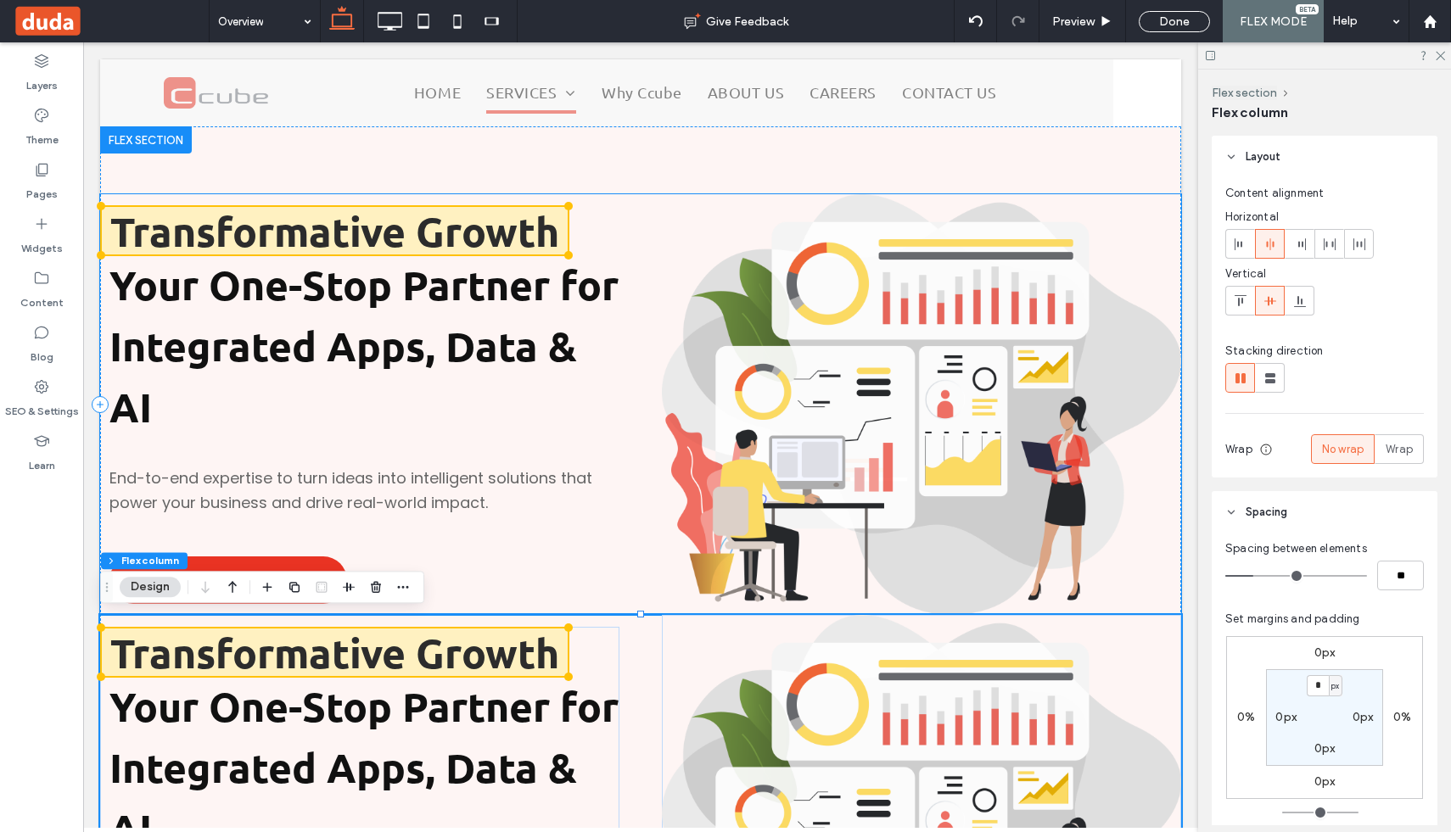
click at [638, 199] on div "Transformative Growth Your One-Stop Partner for Integrated Apps, Data & AI End-…" at bounding box center [640, 404] width 1081 height 421
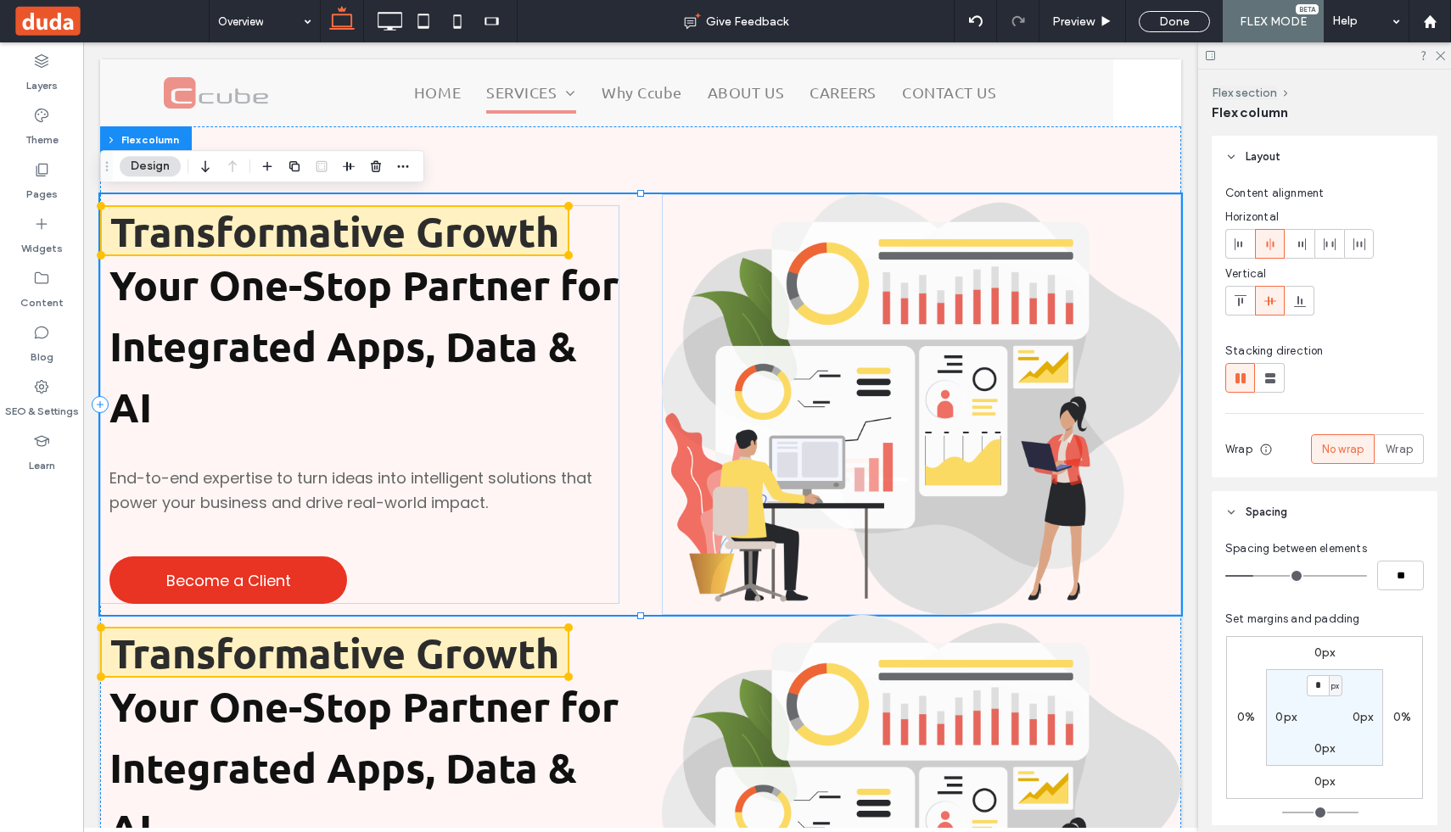
click at [642, 208] on div "Transformative Growth Your One-Stop Partner for Integrated Apps, Data & AI End-…" at bounding box center [640, 404] width 1081 height 421
click at [39, 220] on icon at bounding box center [41, 224] width 17 height 17
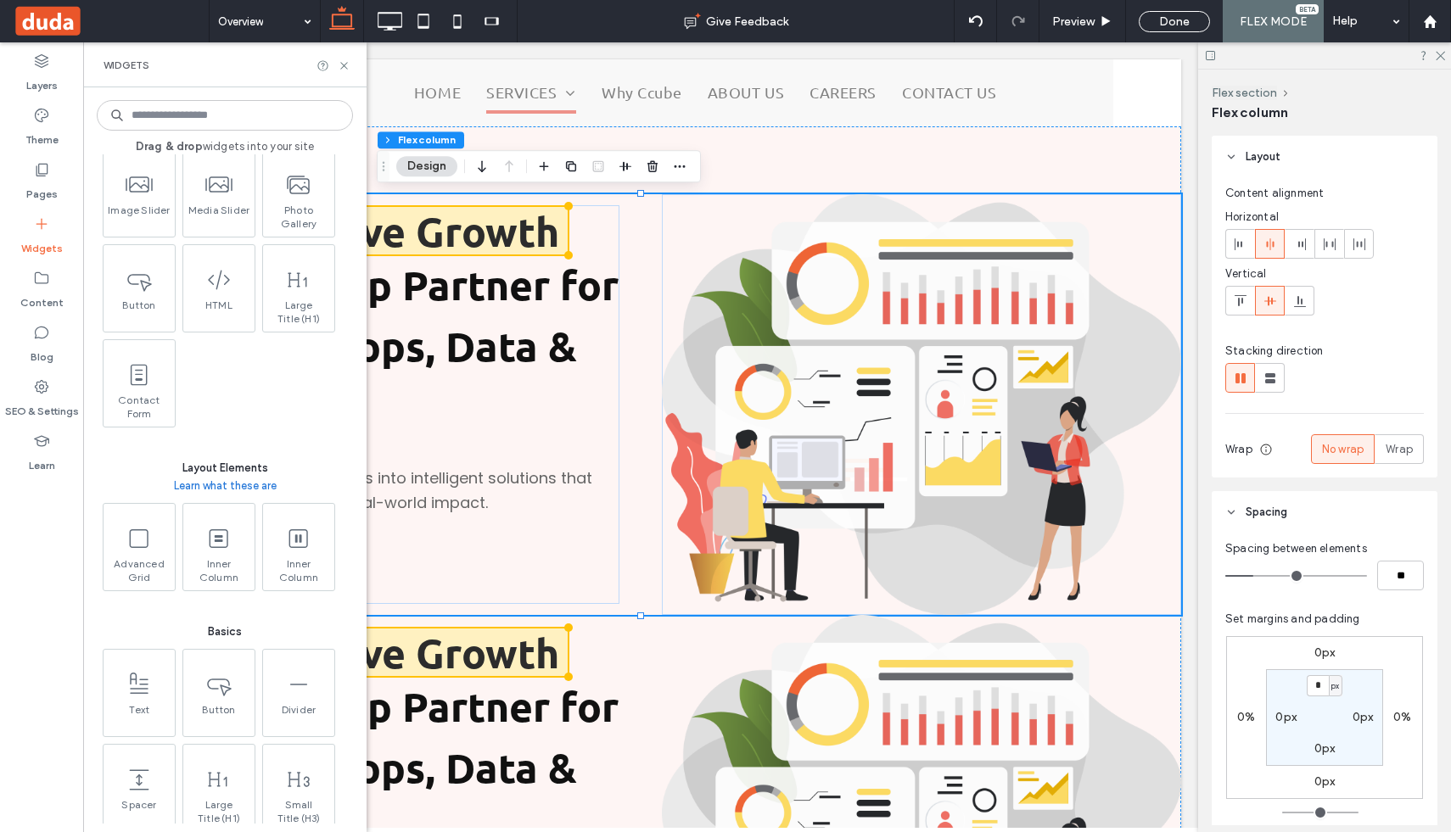
scroll to position [482, 0]
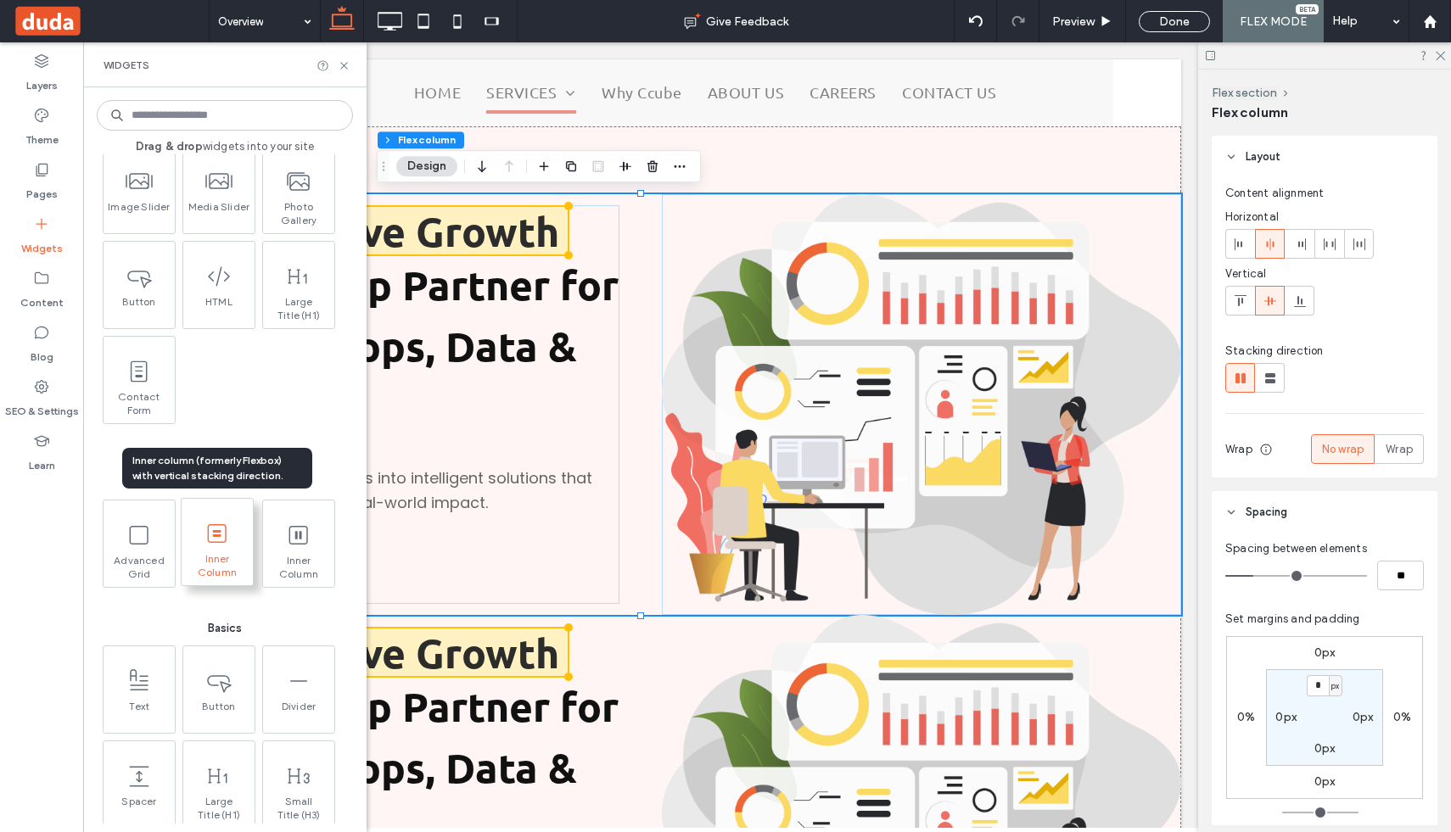
click at [214, 535] on use at bounding box center [217, 533] width 19 height 19
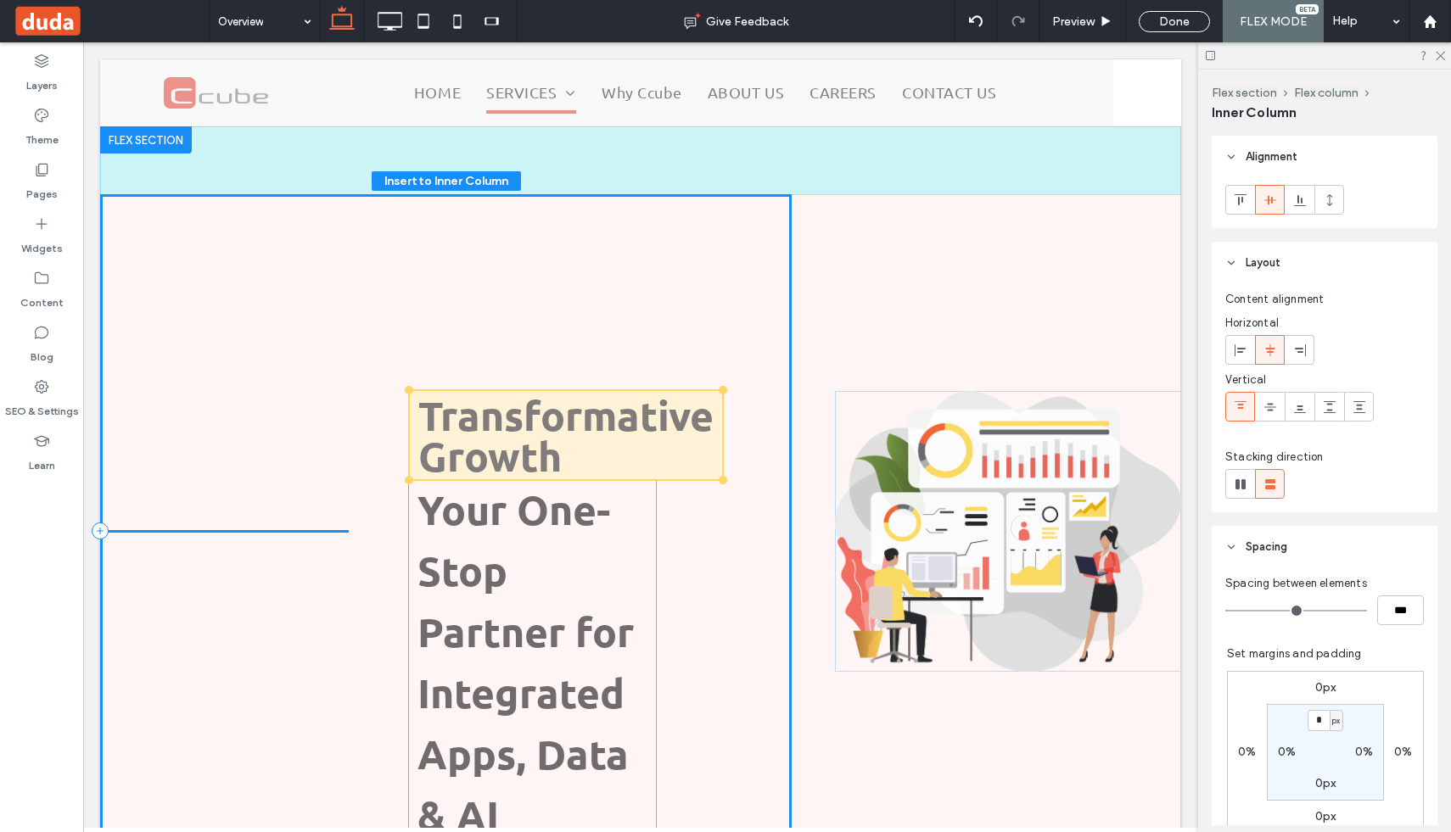
drag, startPoint x: 328, startPoint y: 305, endPoint x: 634, endPoint y: 499, distance: 362.8
type input "**"
type input "****"
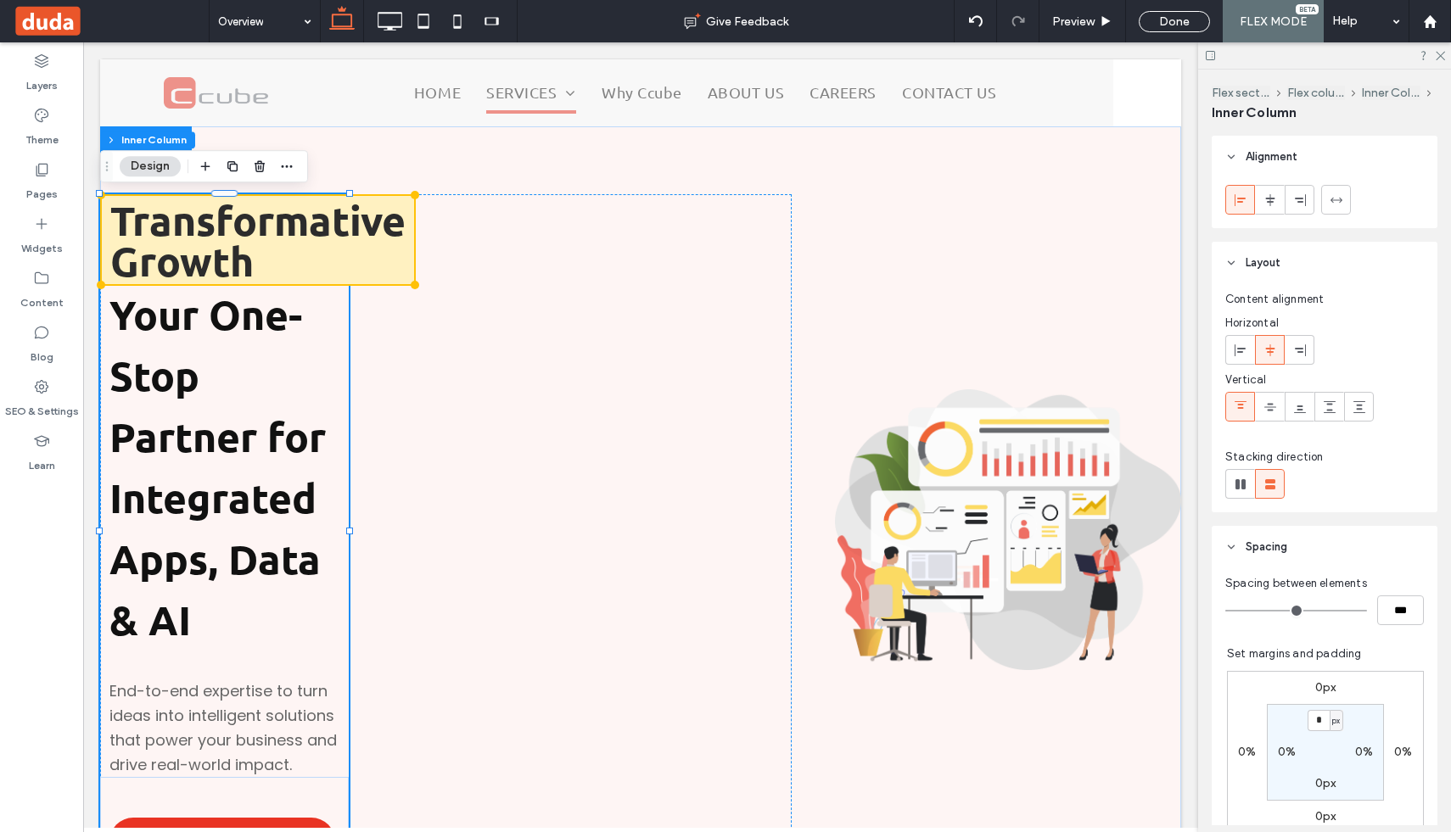
click at [534, 535] on div "Transformative Growth Your One-Stop Partner for Integrated Apps, Data & AI End-…" at bounding box center [446, 529] width 692 height 671
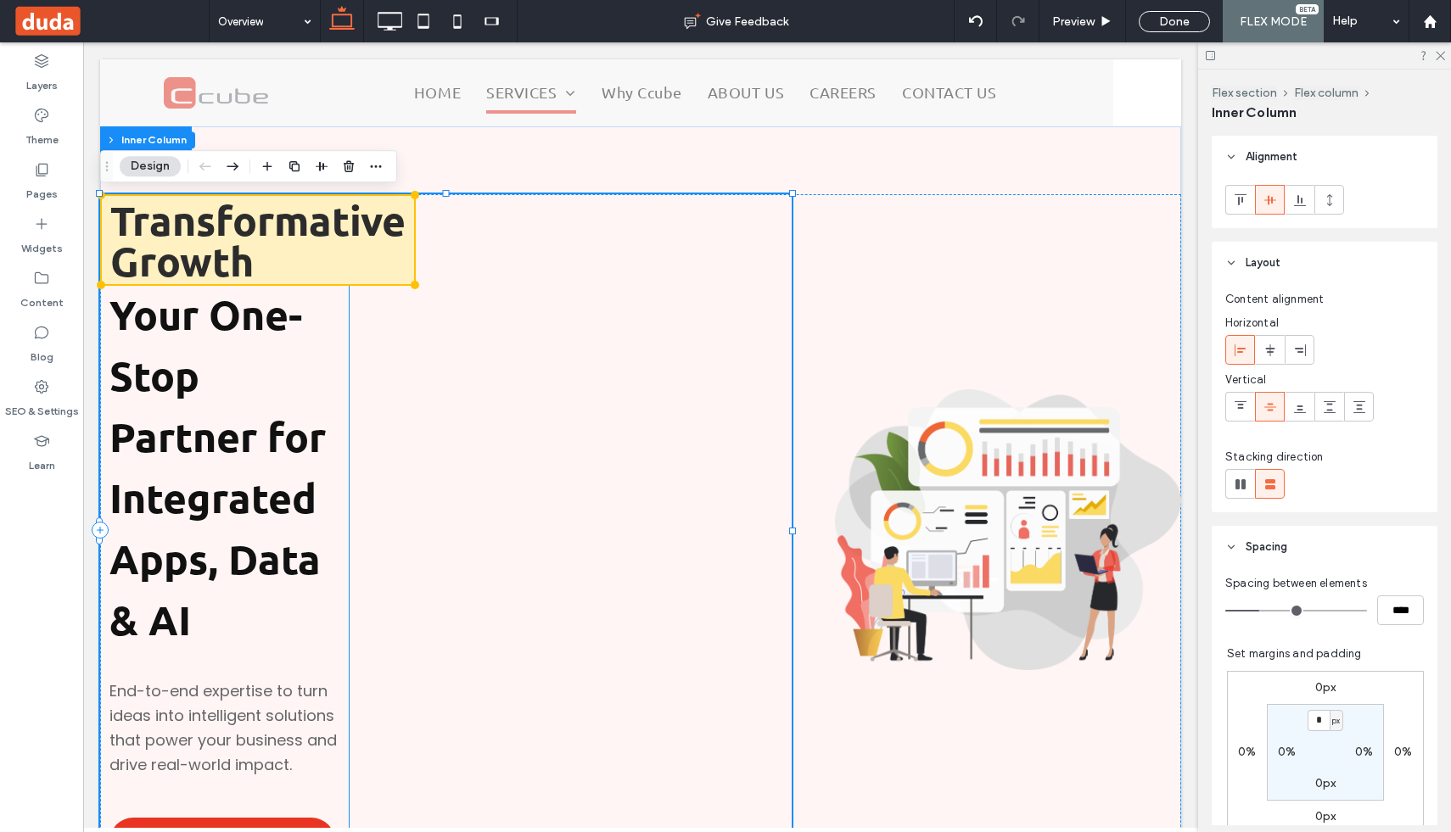
click at [534, 535] on div "Transformative Growth Your One-Stop Partner for Integrated Apps, Data & AI End-…" at bounding box center [446, 529] width 692 height 671
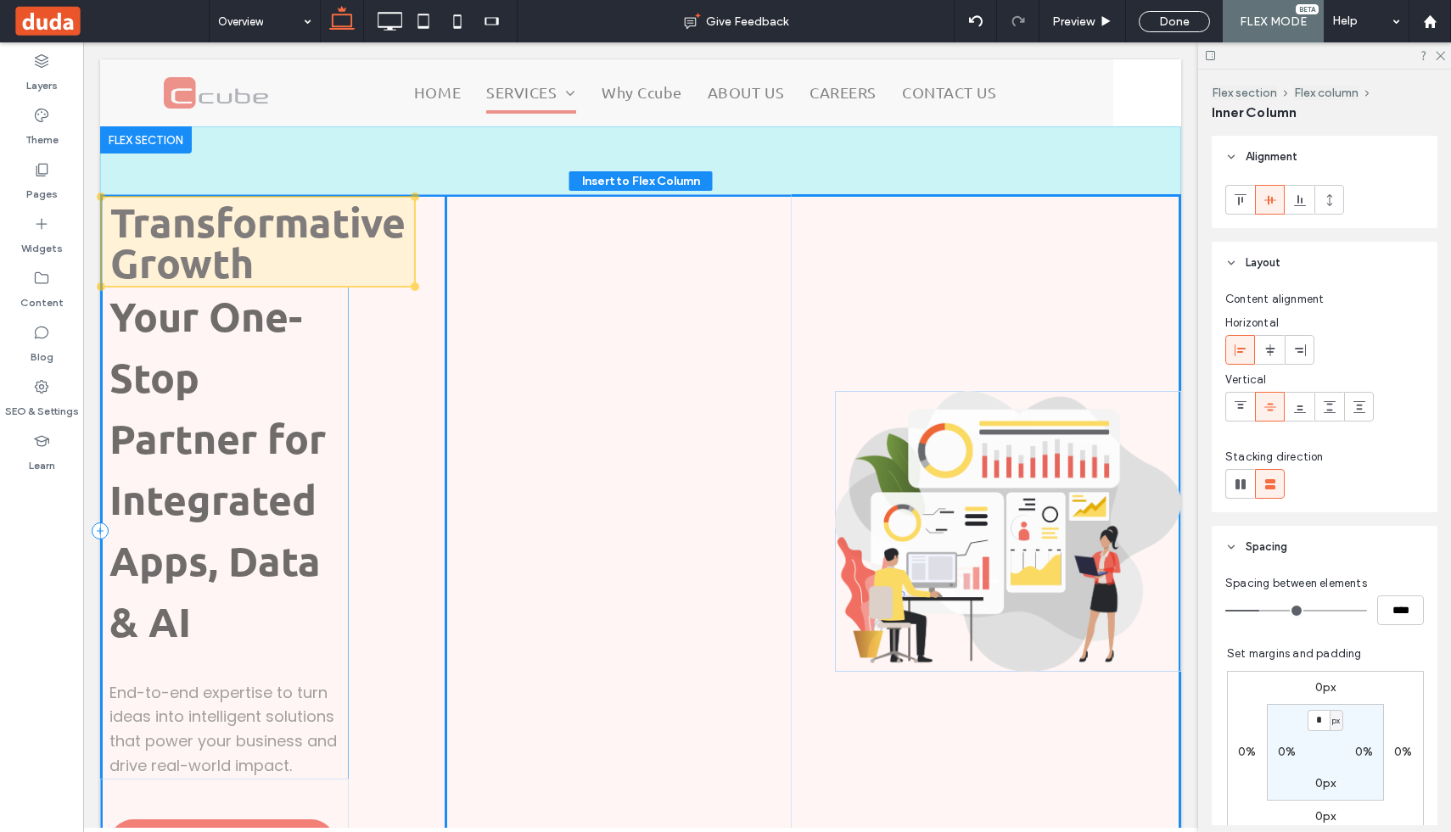
type input "**"
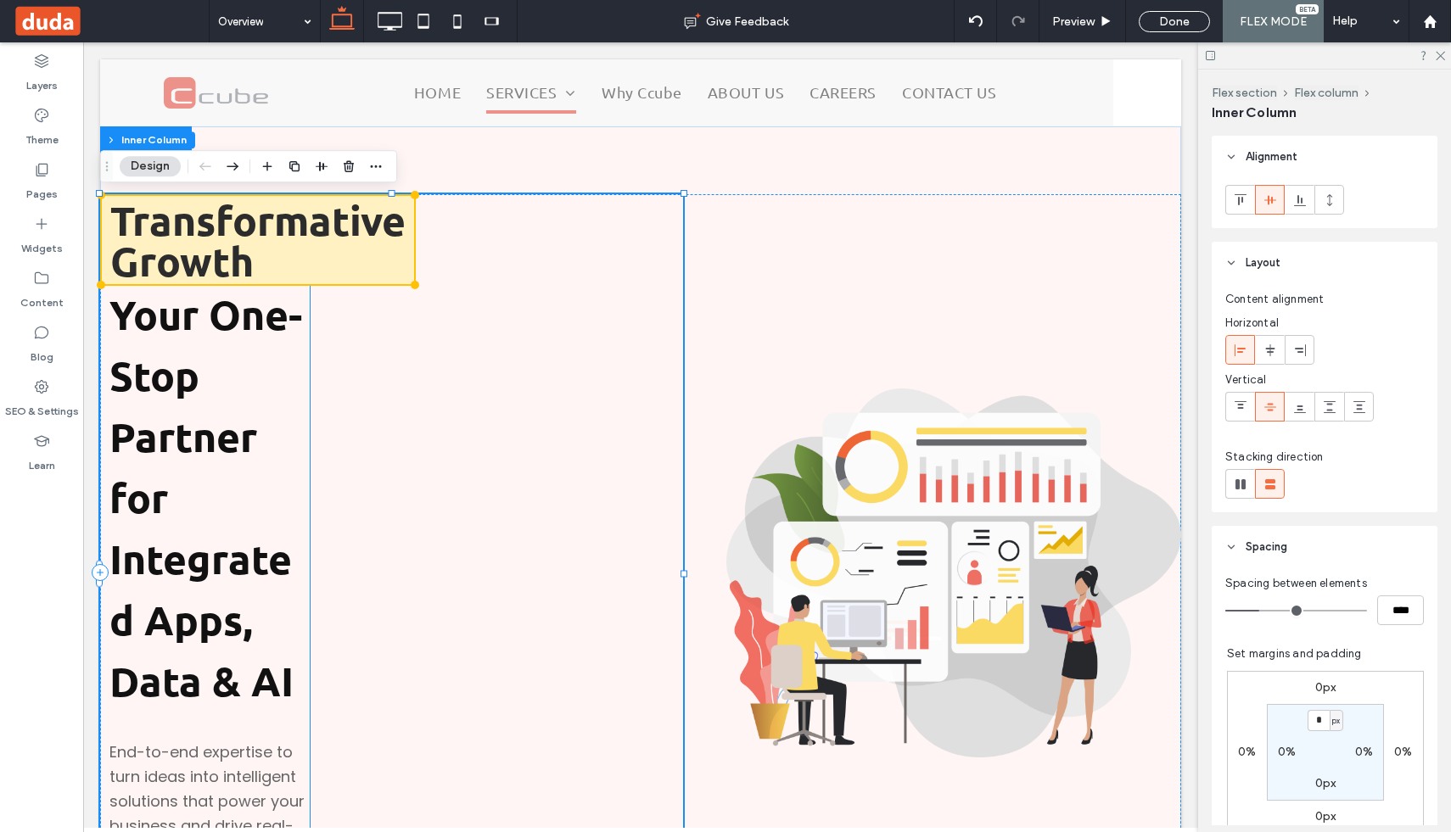
click at [591, 540] on div "Transformative Growth Your One-Stop Partner for Integrated Apps, Data & AI End-…" at bounding box center [391, 572] width 583 height 757
click at [507, 491] on div "Transformative Growth Your One-Stop Partner for Integrated Apps, Data & AI End-…" at bounding box center [391, 572] width 583 height 757
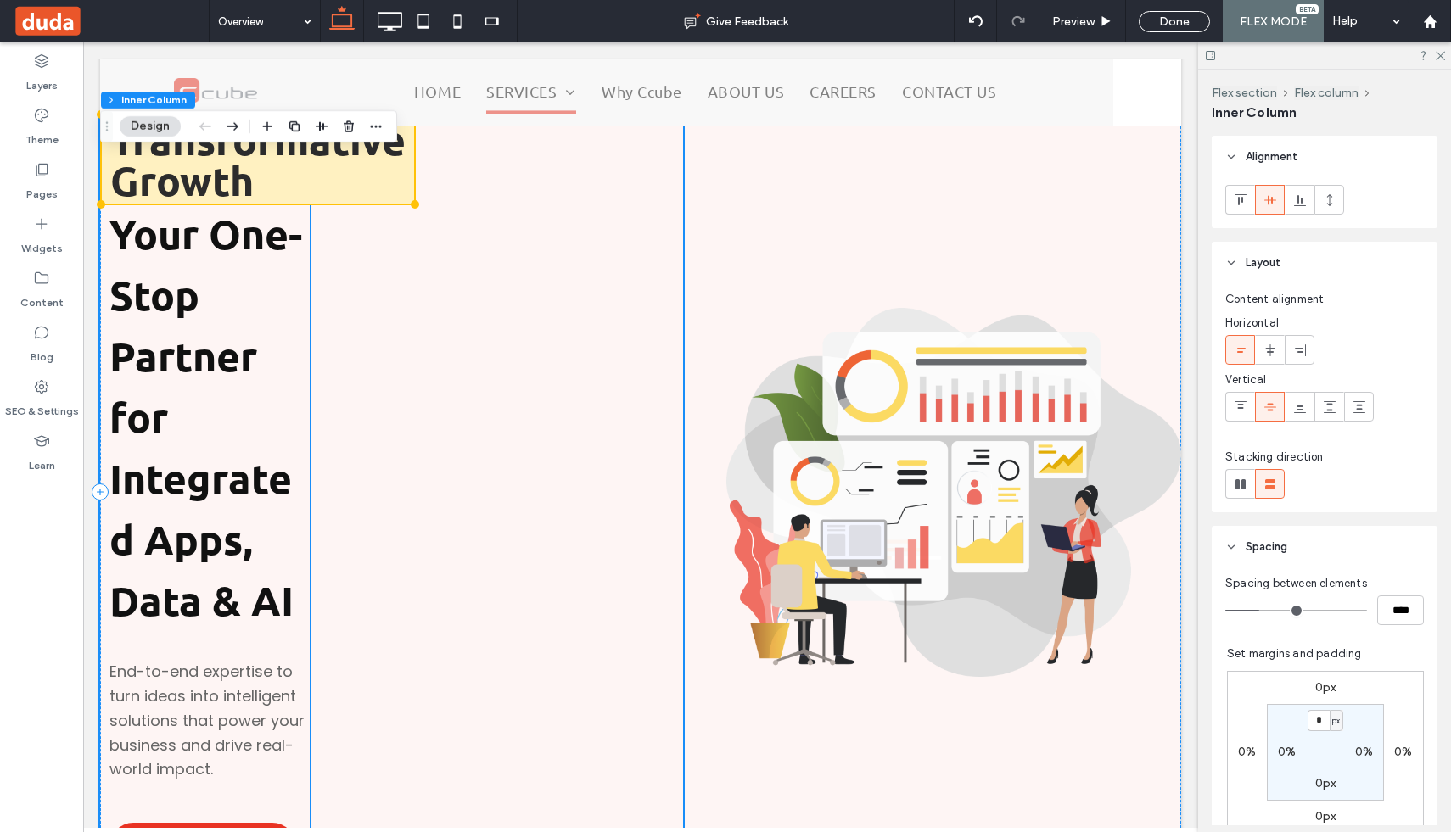
scroll to position [56, 0]
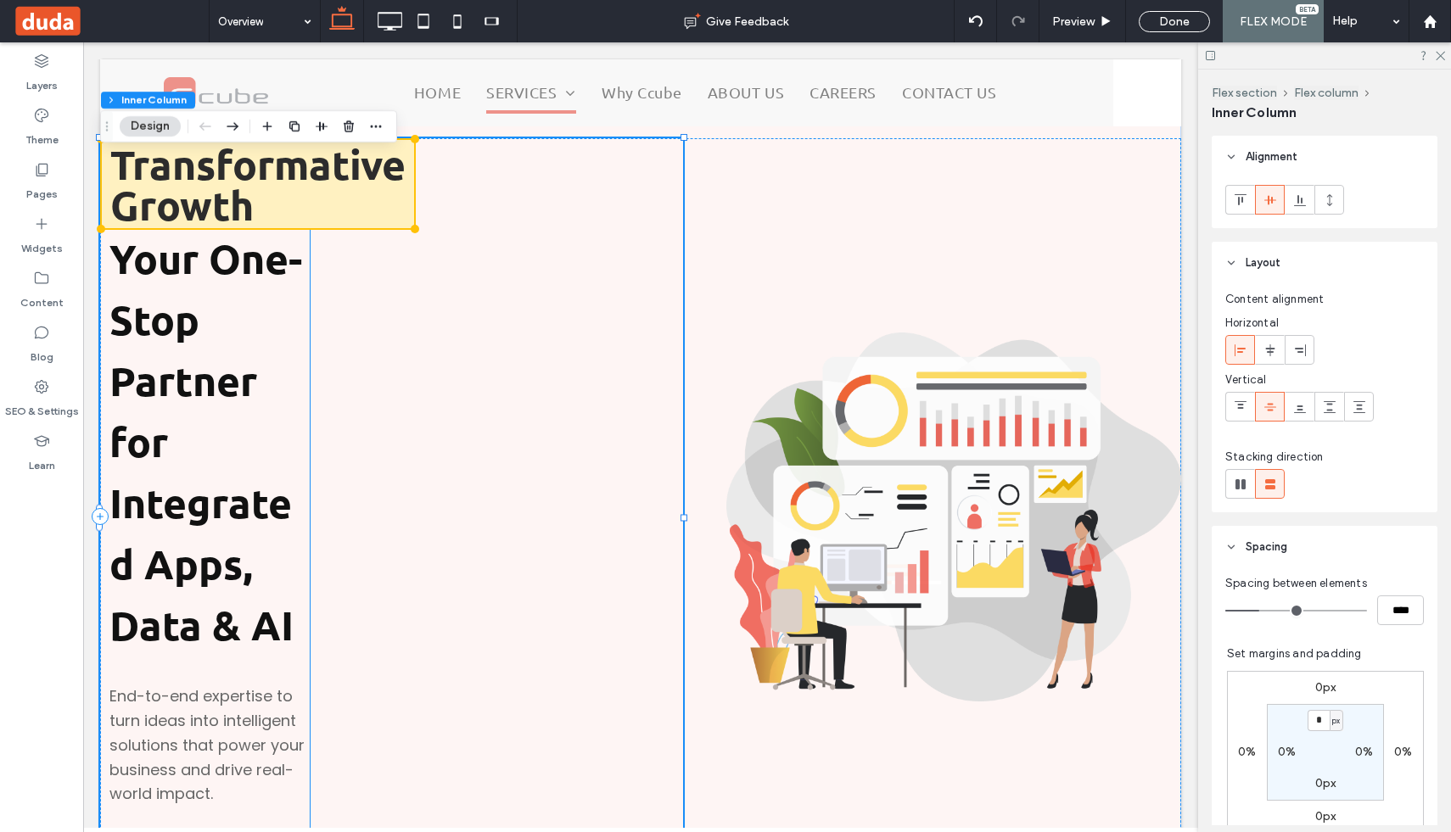
click at [273, 444] on p "Your One-Stop Partner for Integrated Apps, Data & AI" at bounding box center [209, 444] width 200 height 428
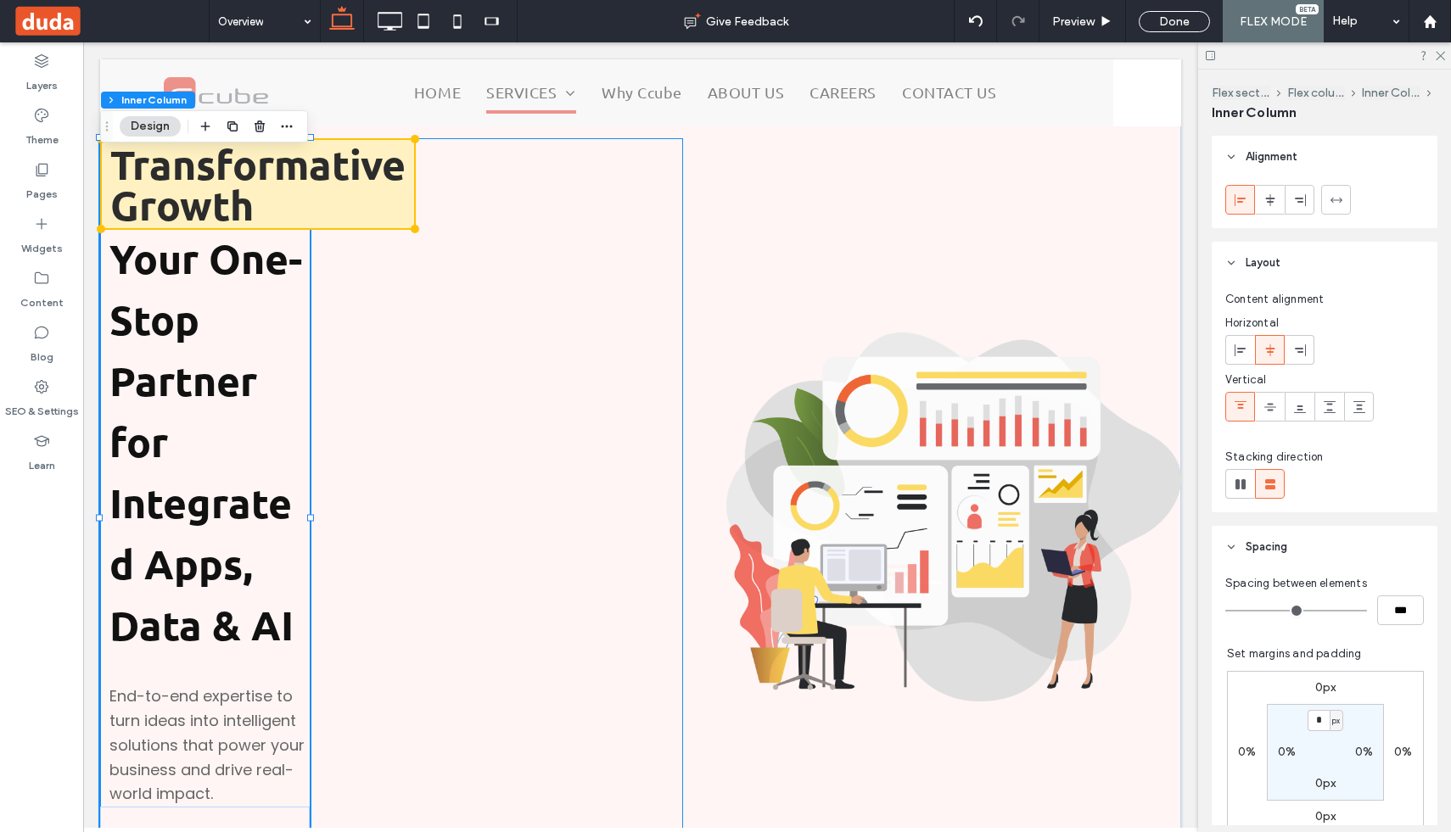
click at [639, 410] on div "Transformative Growth Your One-Stop Partner for Integrated Apps, Data & AI End-…" at bounding box center [391, 516] width 583 height 757
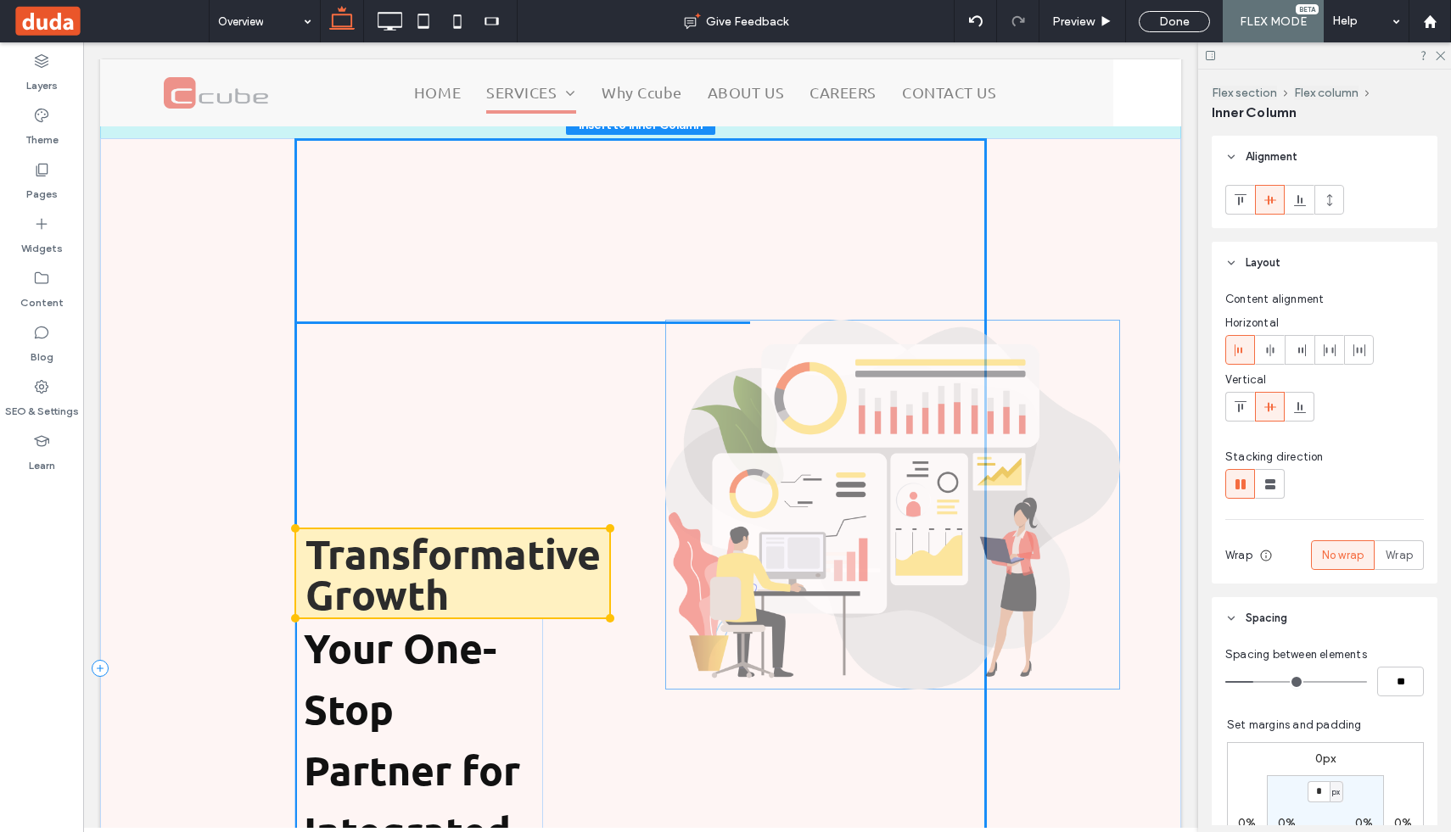
drag, startPoint x: 750, startPoint y: 363, endPoint x: 688, endPoint y: 350, distance: 63.4
type input "**"
type input "****"
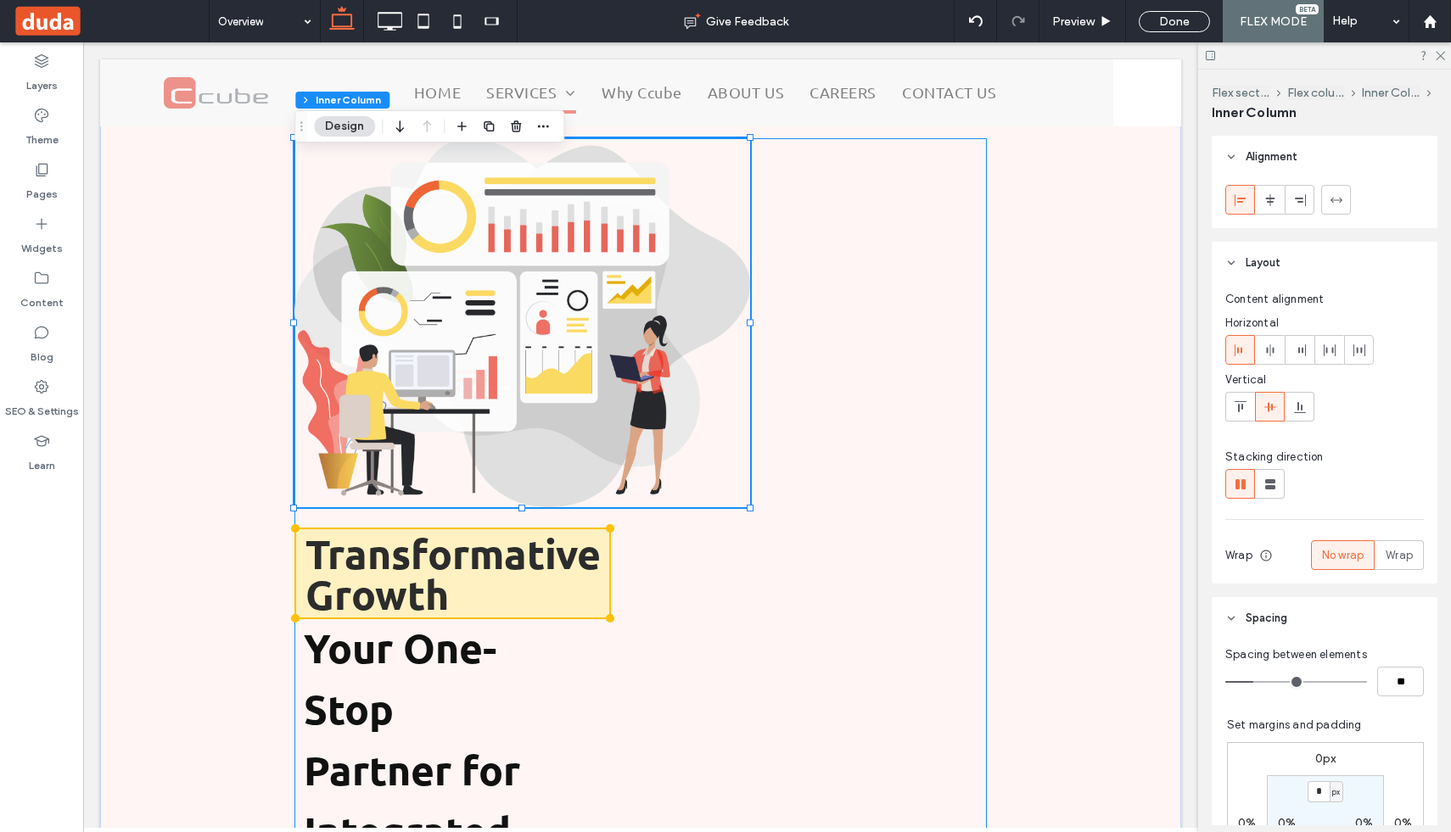
click at [861, 422] on div "Transformative Growth Your One-Stop Partner for Integrated Apps, Data & AI End-…" at bounding box center [640, 668] width 692 height 1061
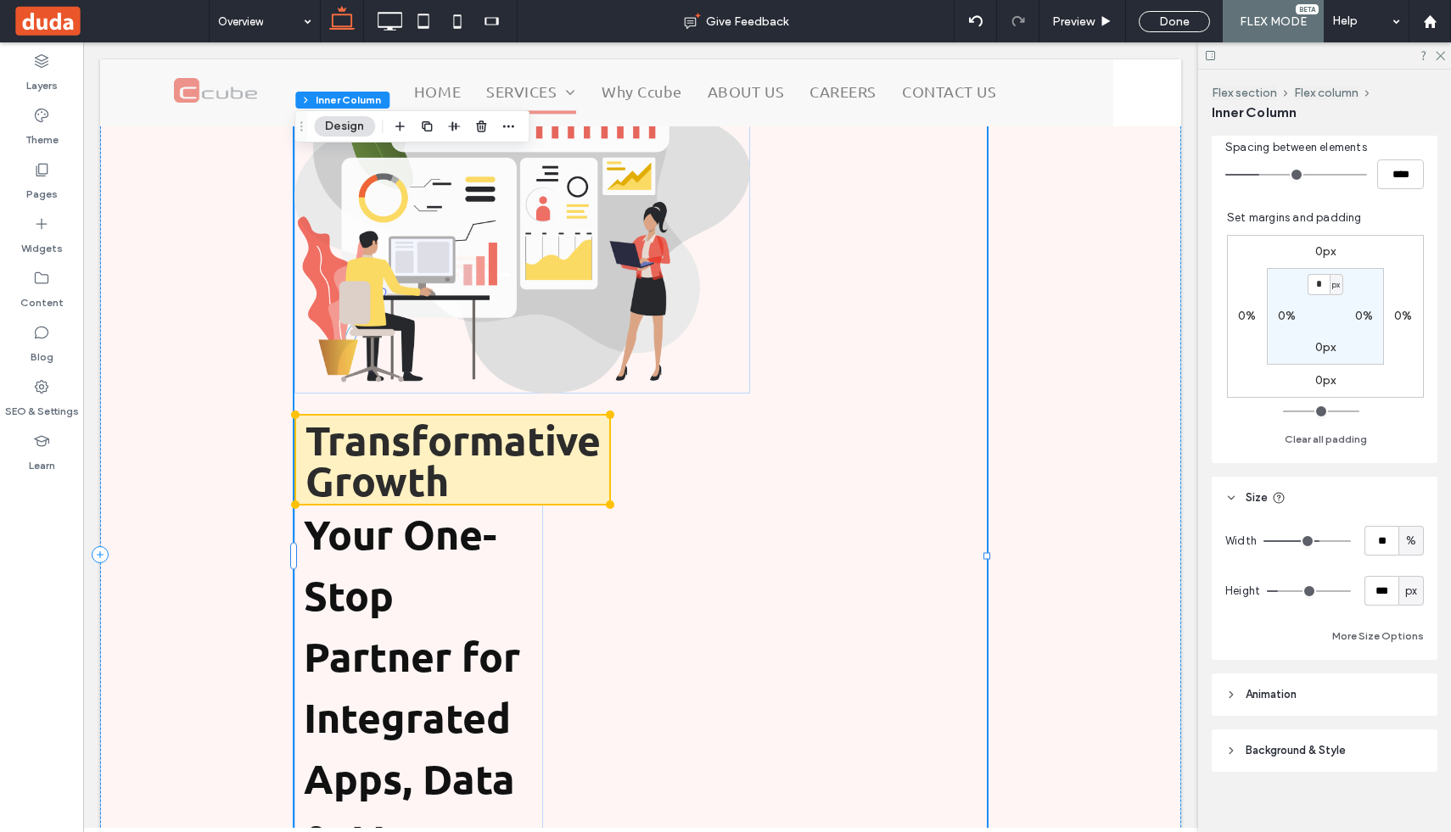
scroll to position [451, 0]
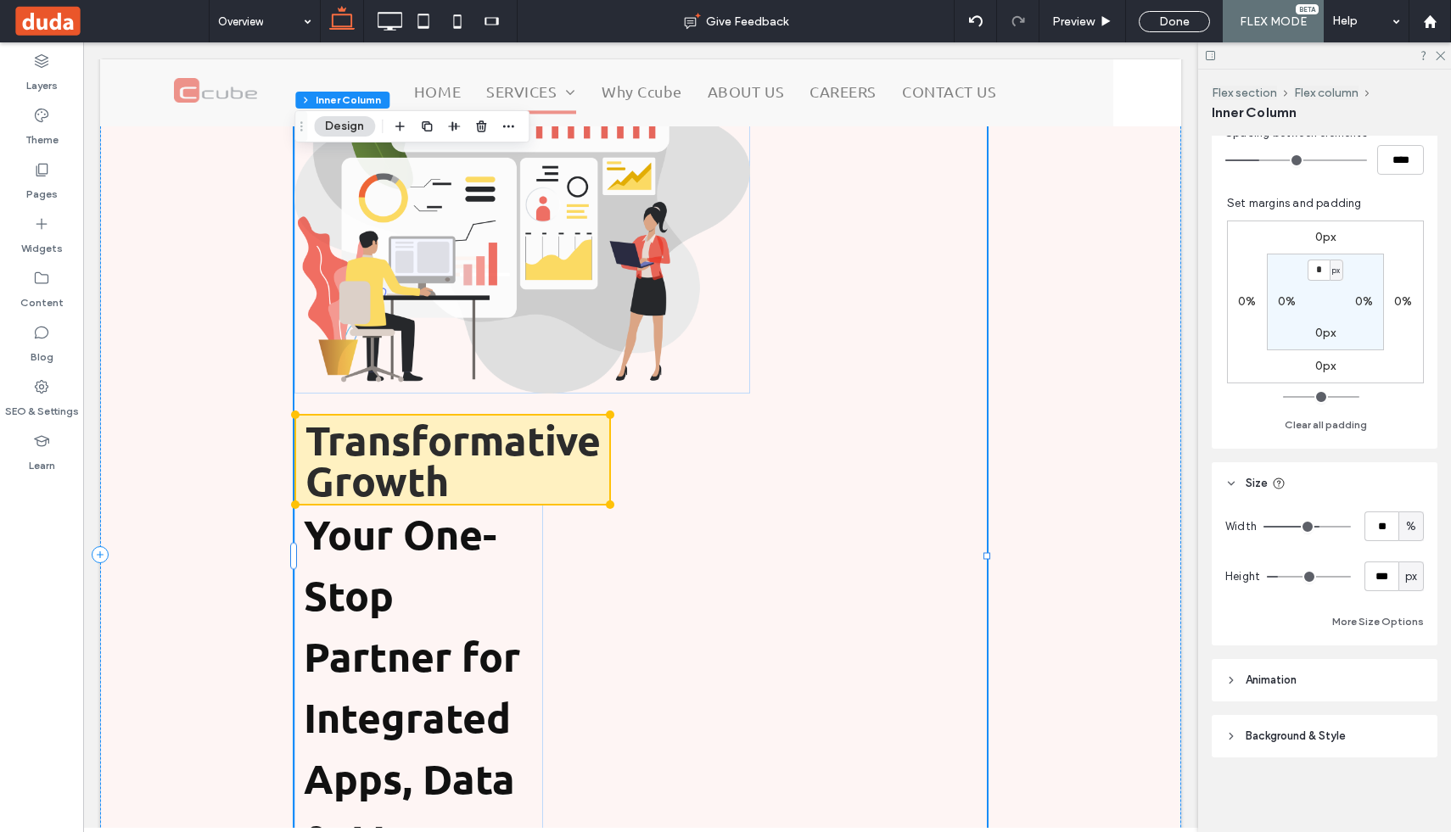
type input "**"
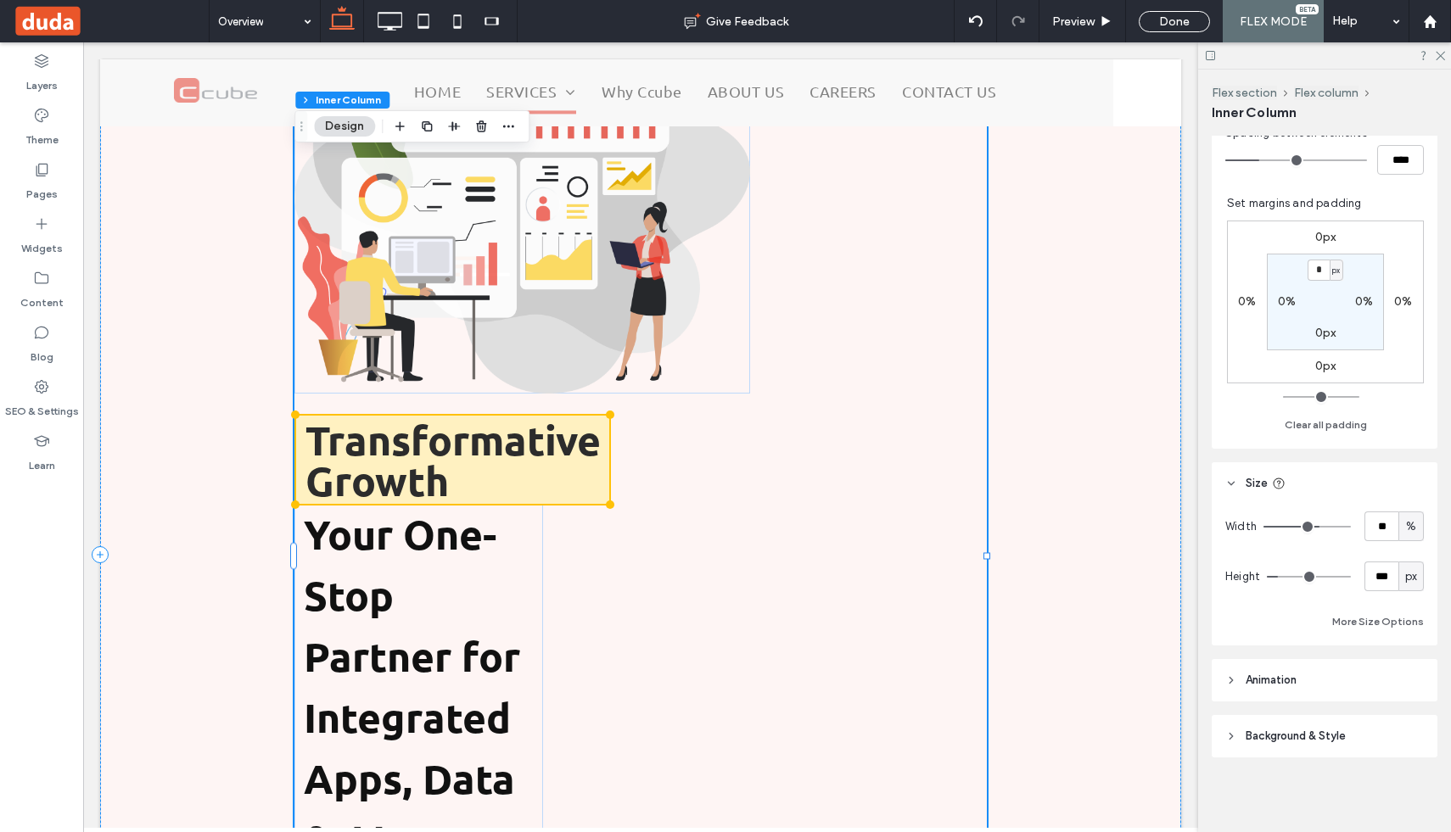
type input "**"
type input "***"
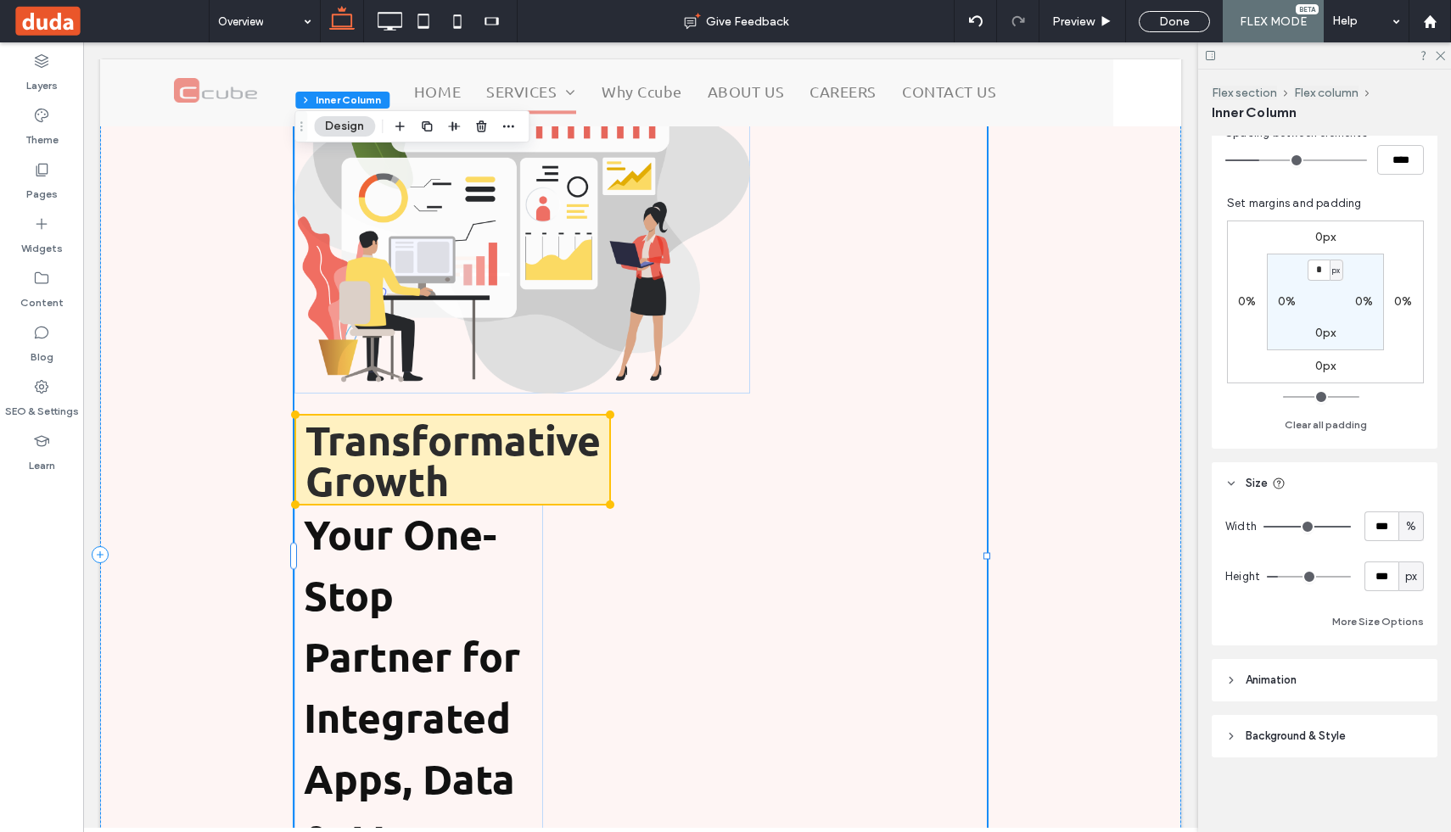
drag, startPoint x: 1318, startPoint y: 525, endPoint x: 1362, endPoint y: 526, distance: 44.1
type input "***"
click at [1351, 526] on input "range" at bounding box center [1307, 527] width 87 height 2
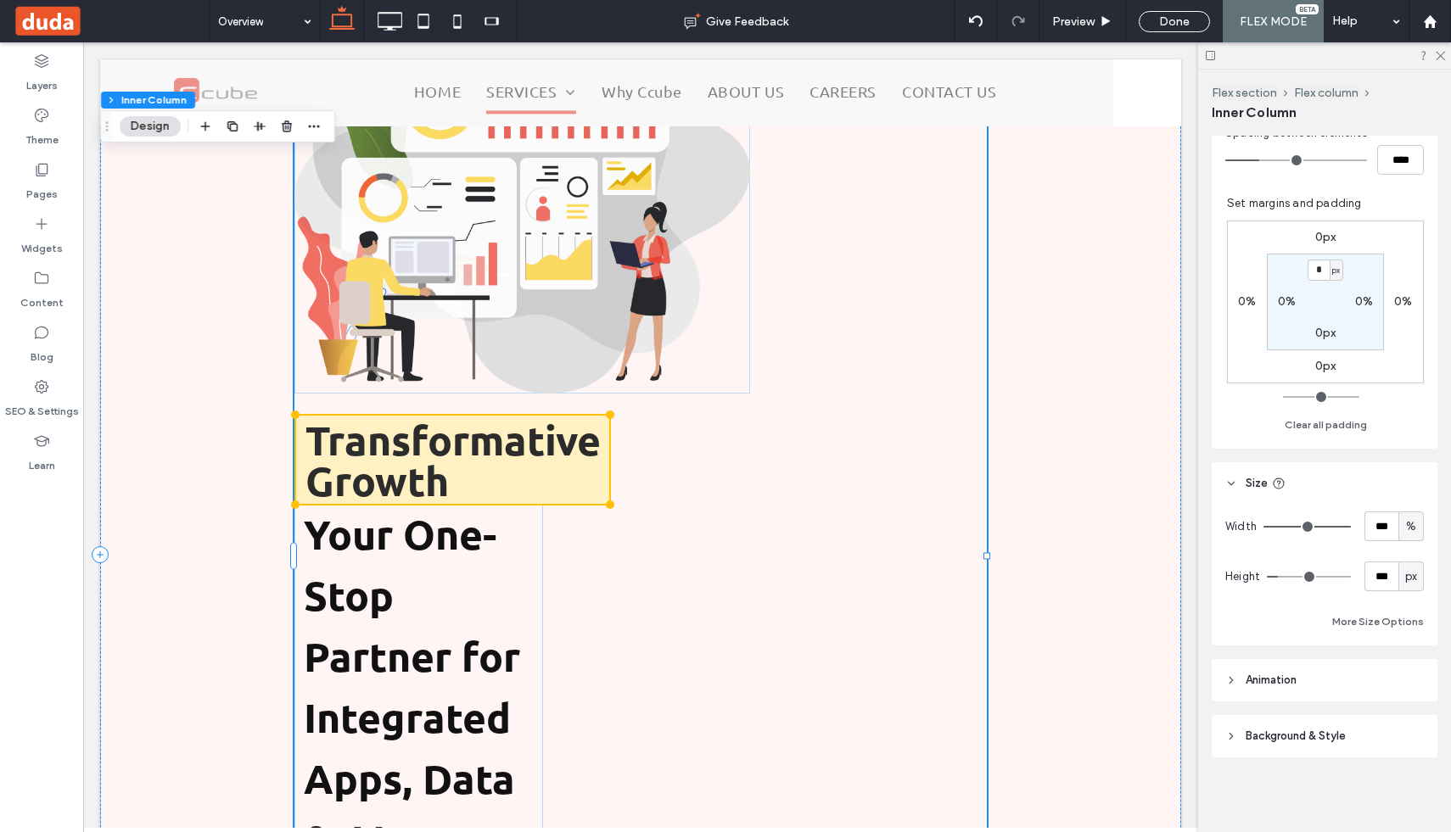
scroll to position [199, 0]
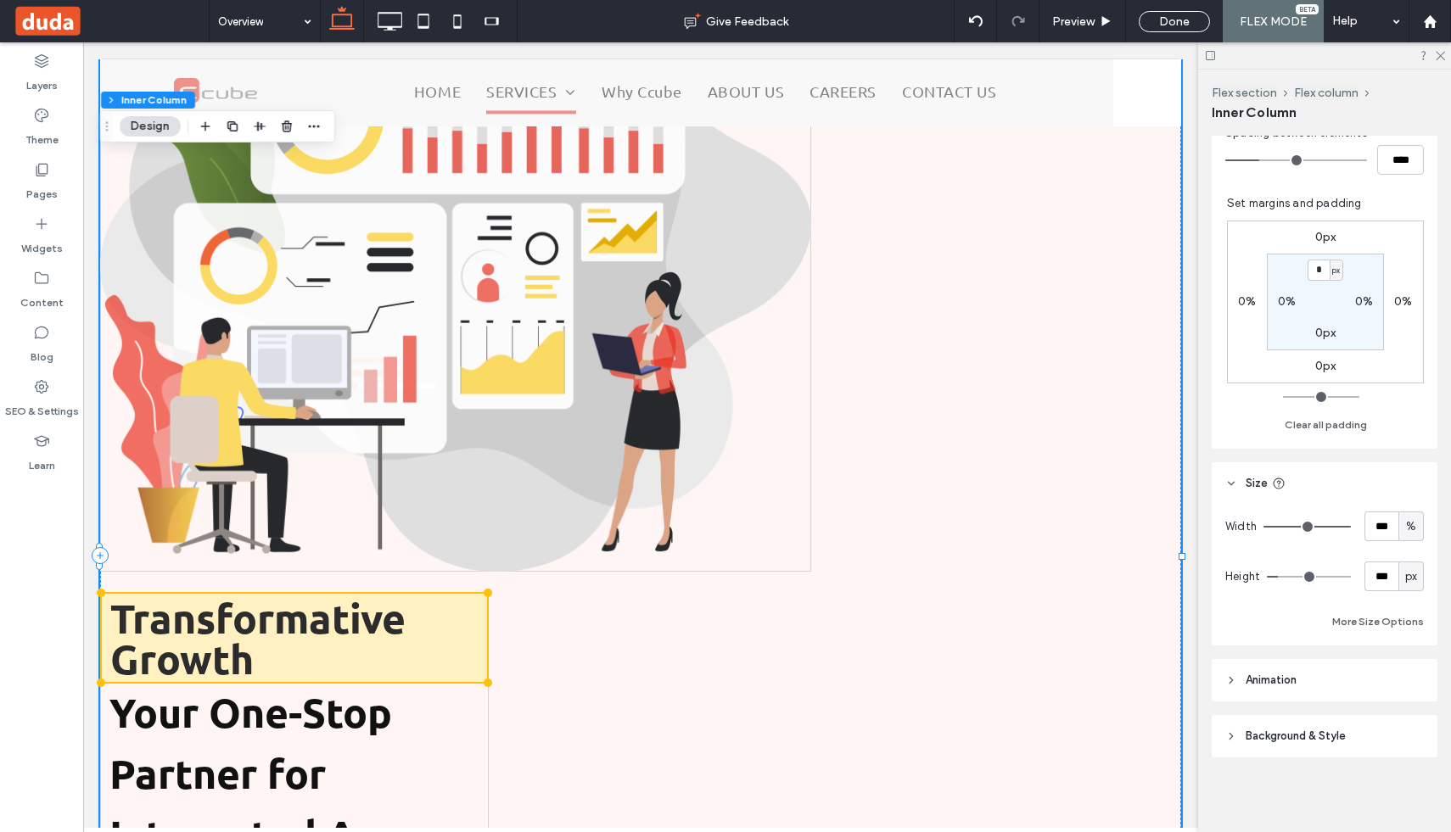
click at [1001, 530] on div "Transformative Growth Your One-Stop Partner for Integrated Apps, Data & AI End-…" at bounding box center [640, 556] width 1081 height 1122
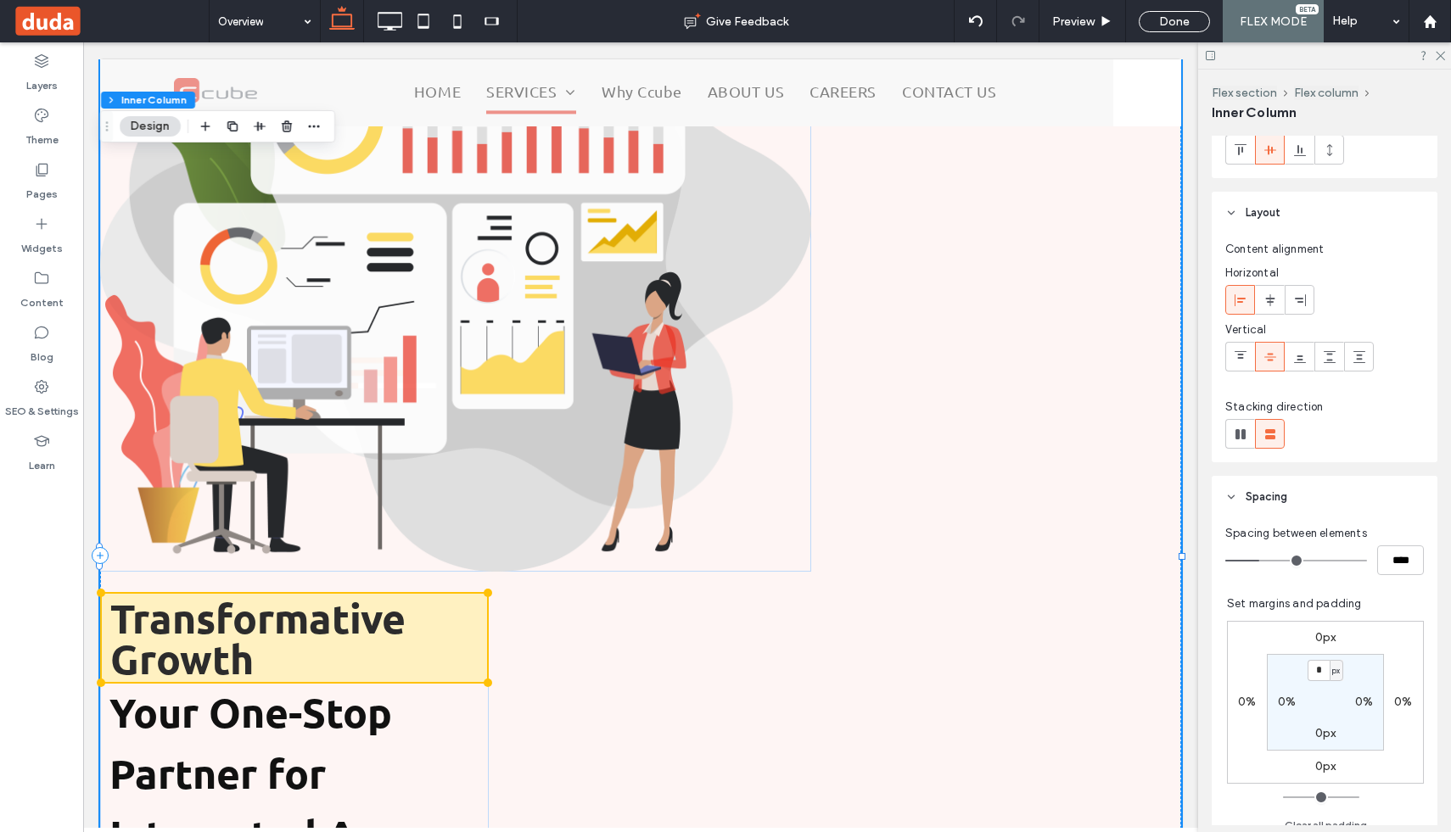
scroll to position [49, 0]
click at [1242, 433] on use at bounding box center [1241, 435] width 10 height 10
type input "*"
type input "**"
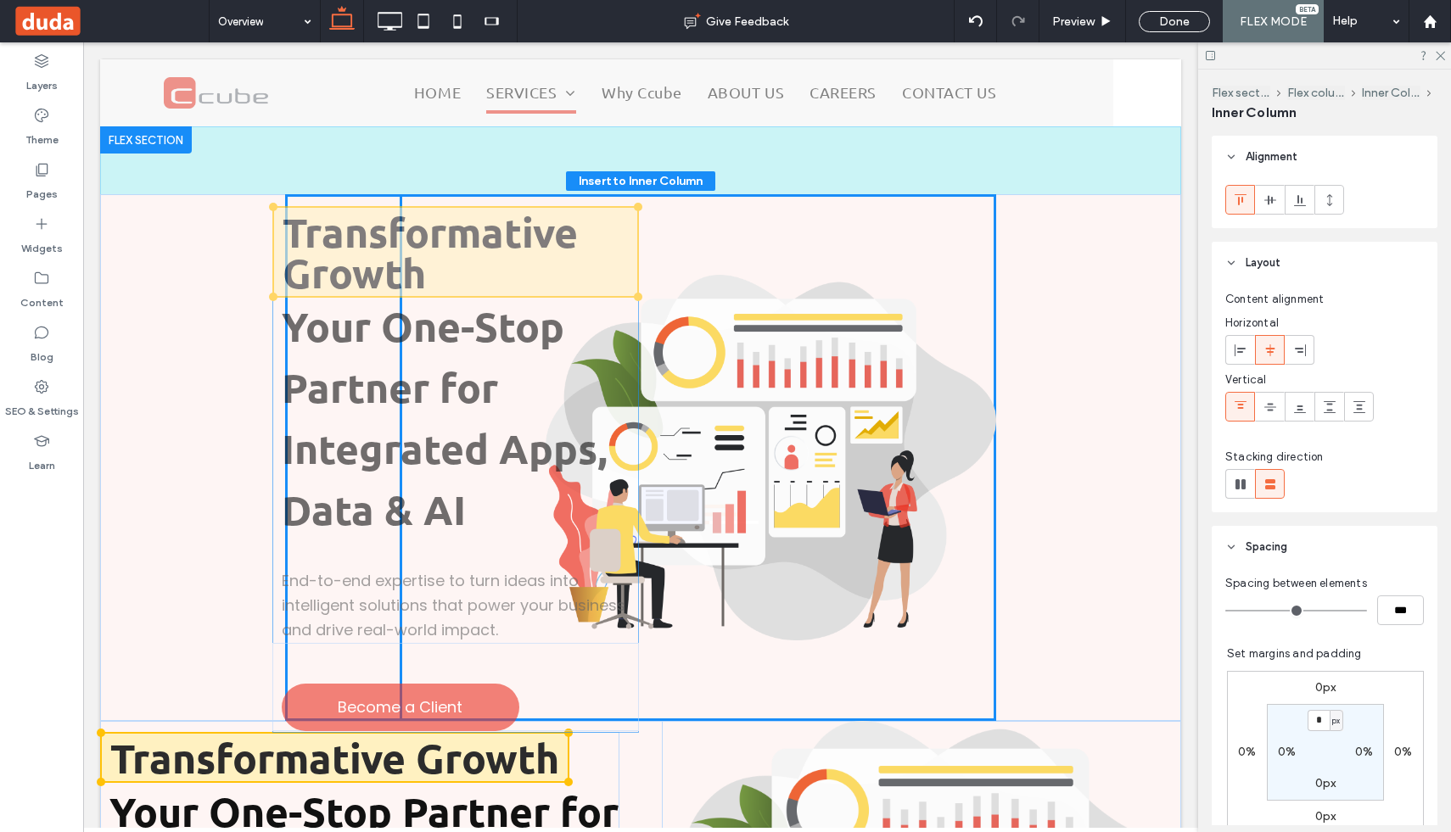
drag, startPoint x: 883, startPoint y: 402, endPoint x: 344, endPoint y: 415, distance: 539.0
type input "**"
type input "****"
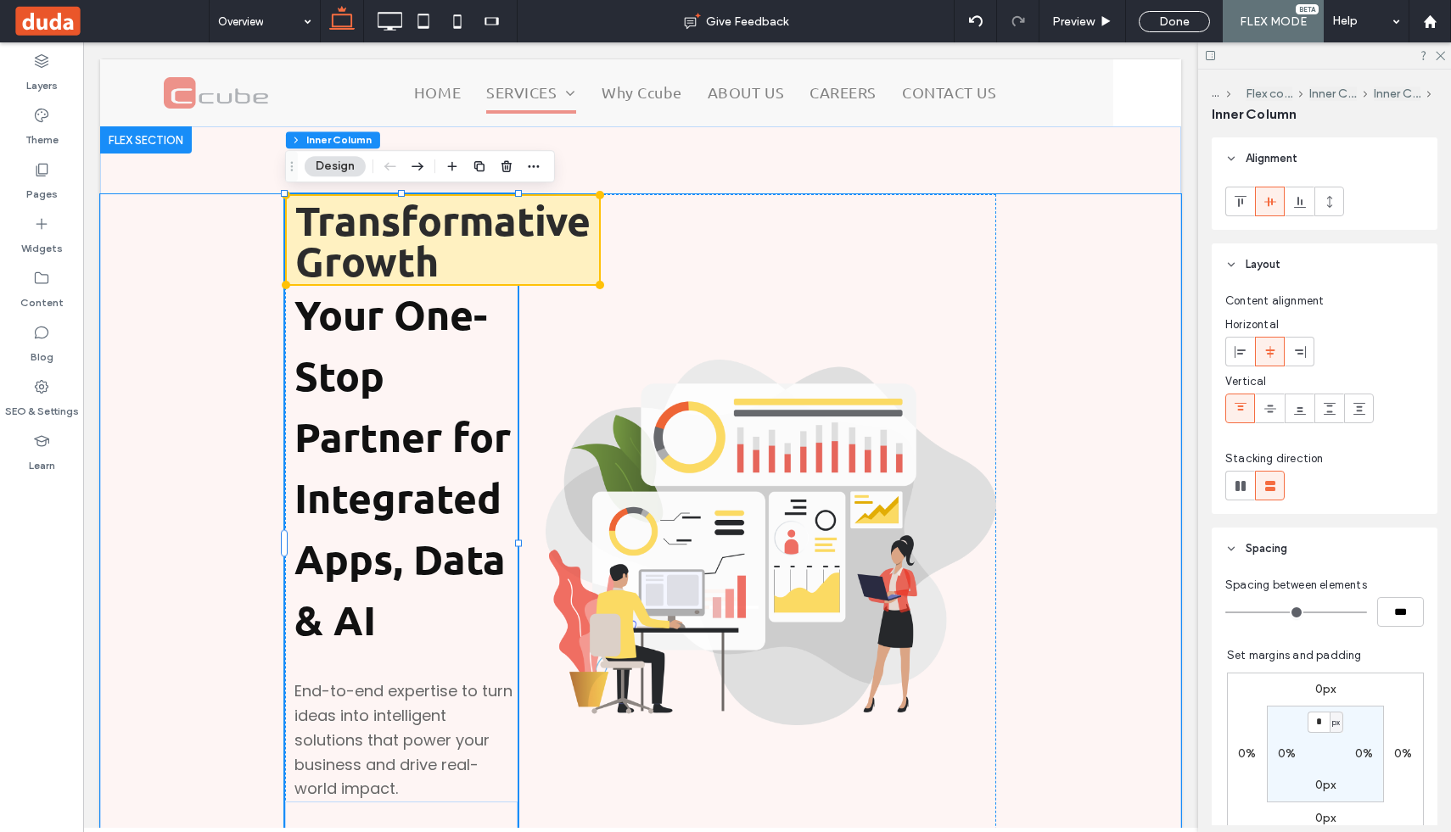
click at [205, 326] on div "Transformative Growth Your One-Stop Partner for Integrated Apps, Data & AI End-…" at bounding box center [640, 542] width 1081 height 696
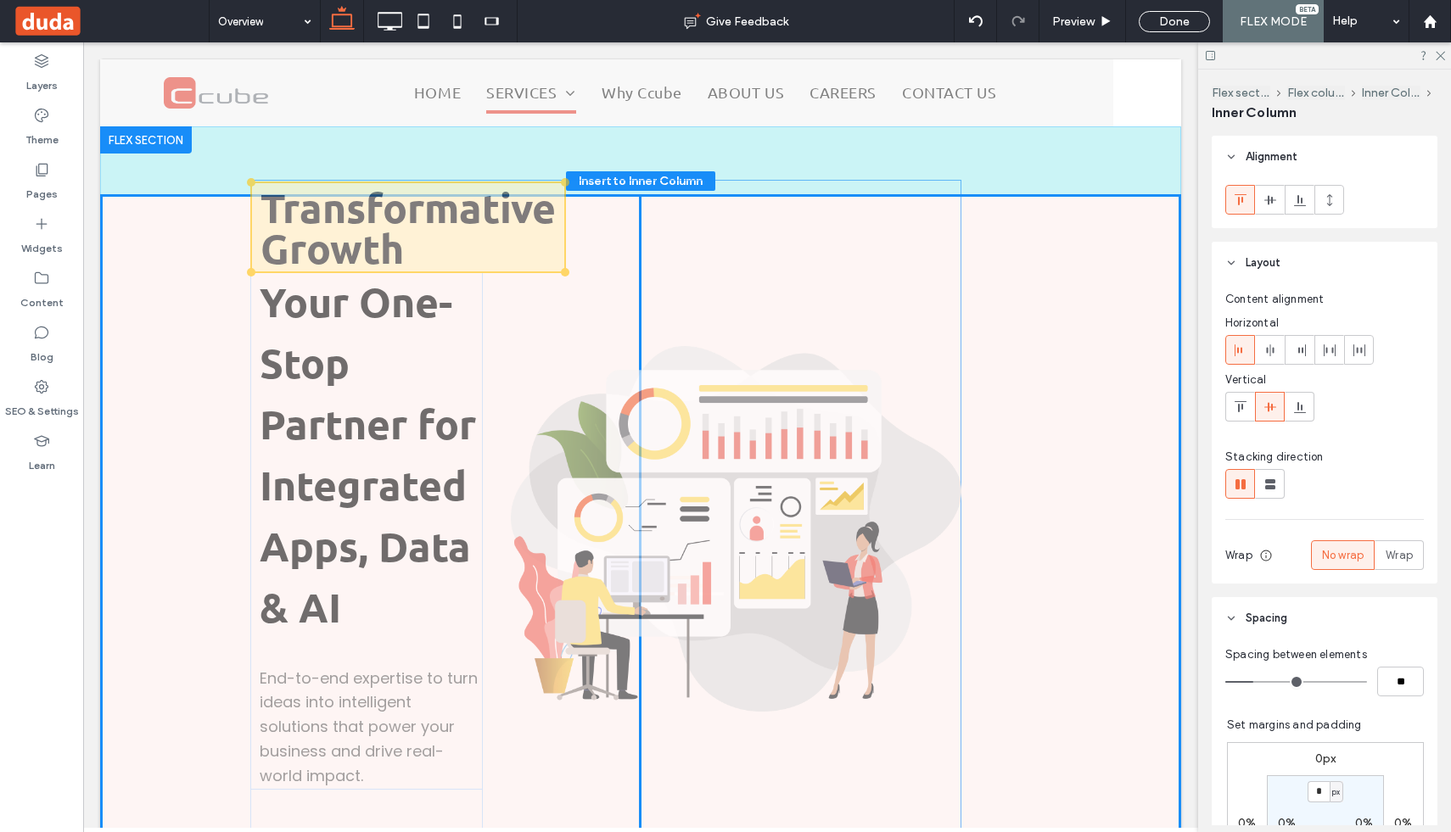
drag, startPoint x: 427, startPoint y: 391, endPoint x: 406, endPoint y: 378, distance: 25.2
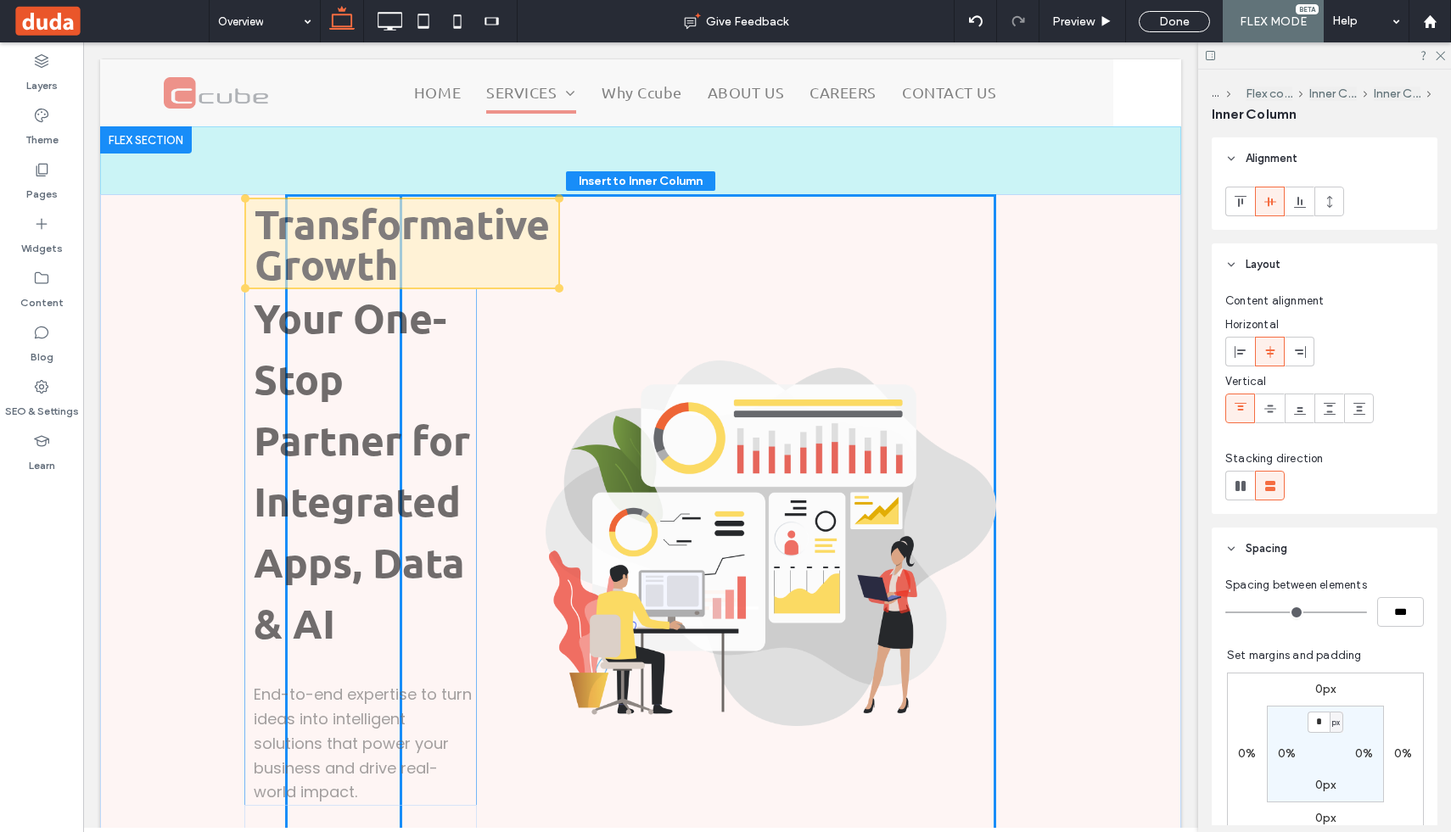
drag, startPoint x: 442, startPoint y: 379, endPoint x: 404, endPoint y: 384, distance: 38.4
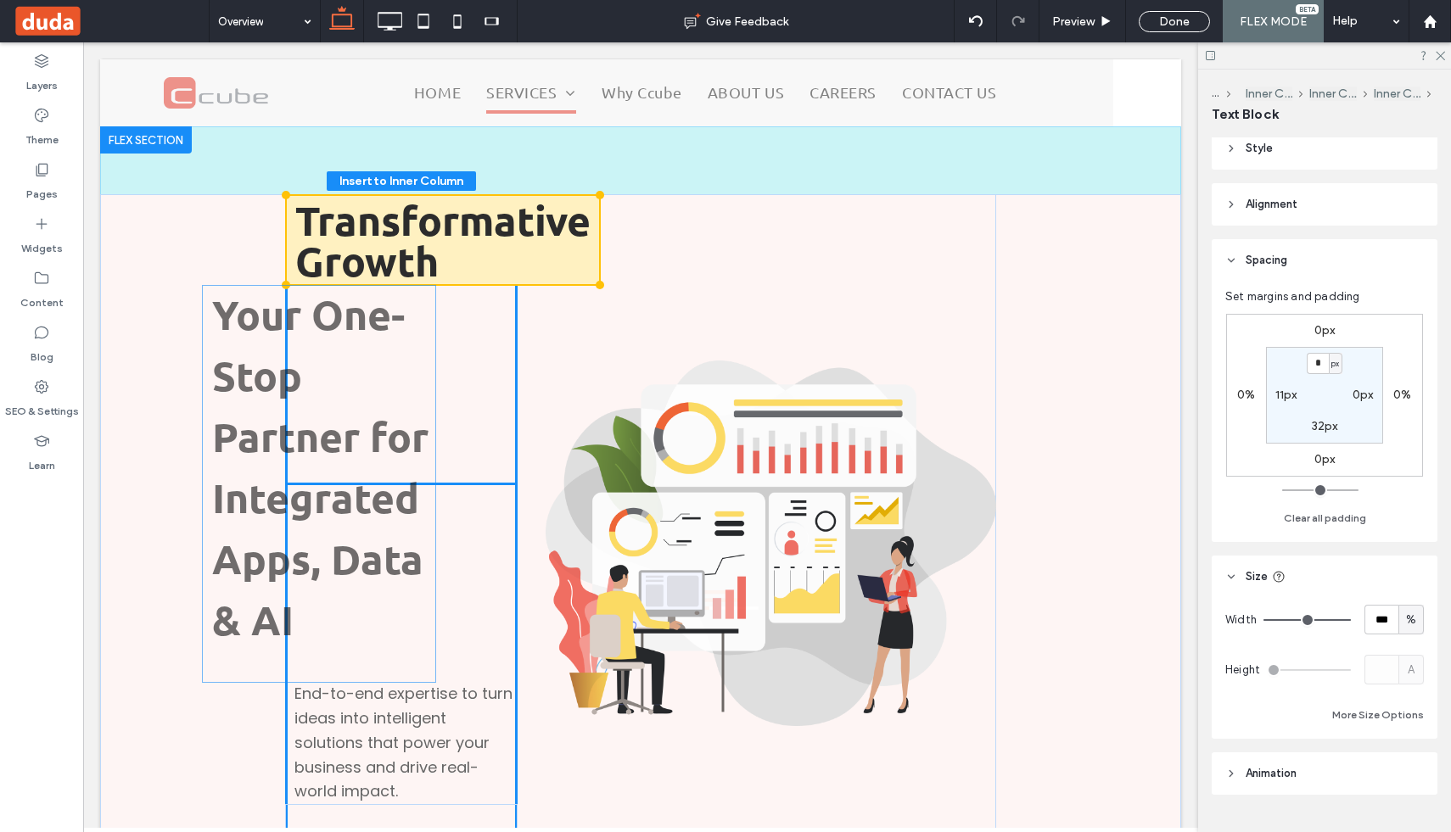
scroll to position [78, 0]
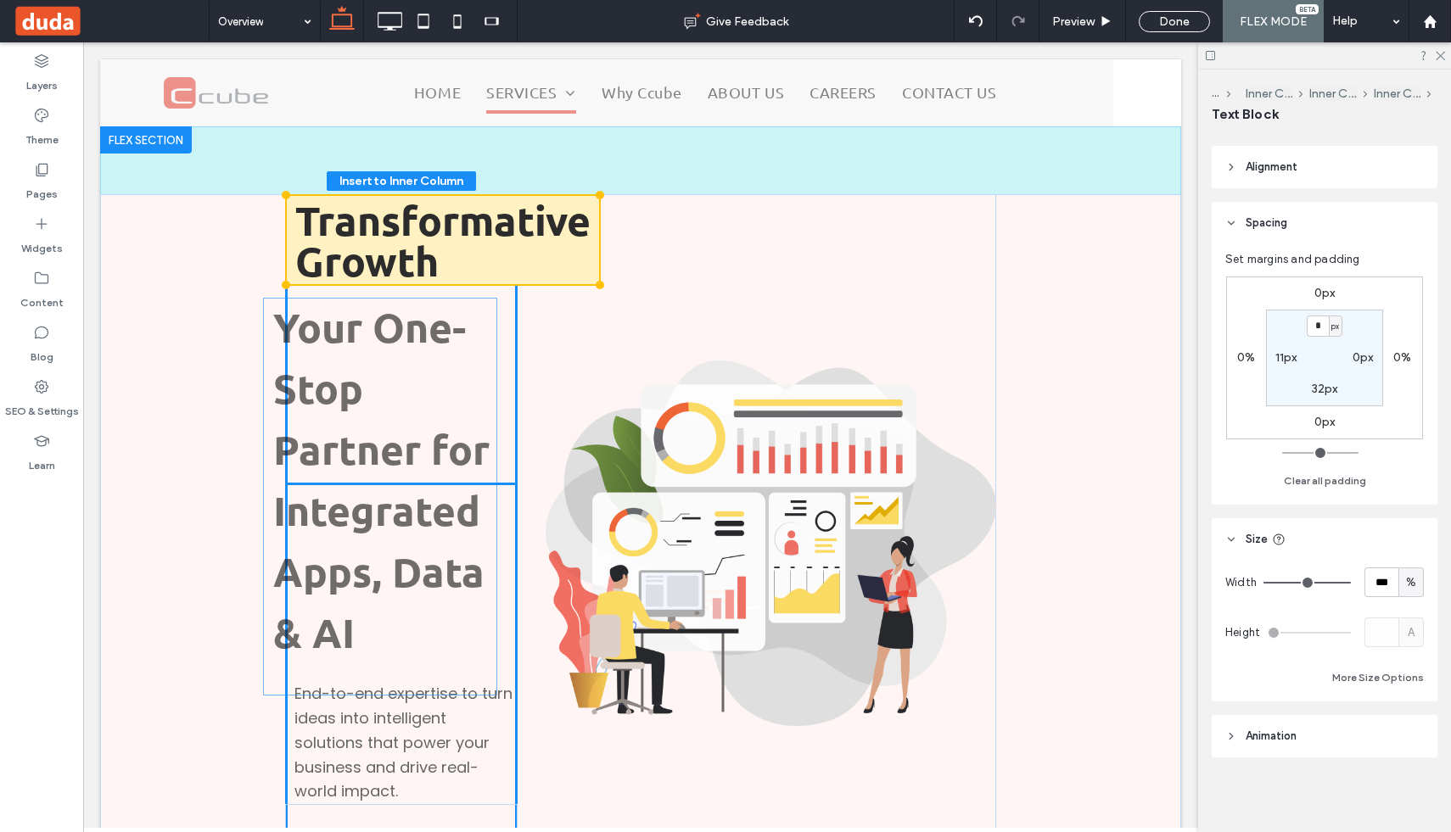
drag, startPoint x: 406, startPoint y: 384, endPoint x: 385, endPoint y: 396, distance: 24.7
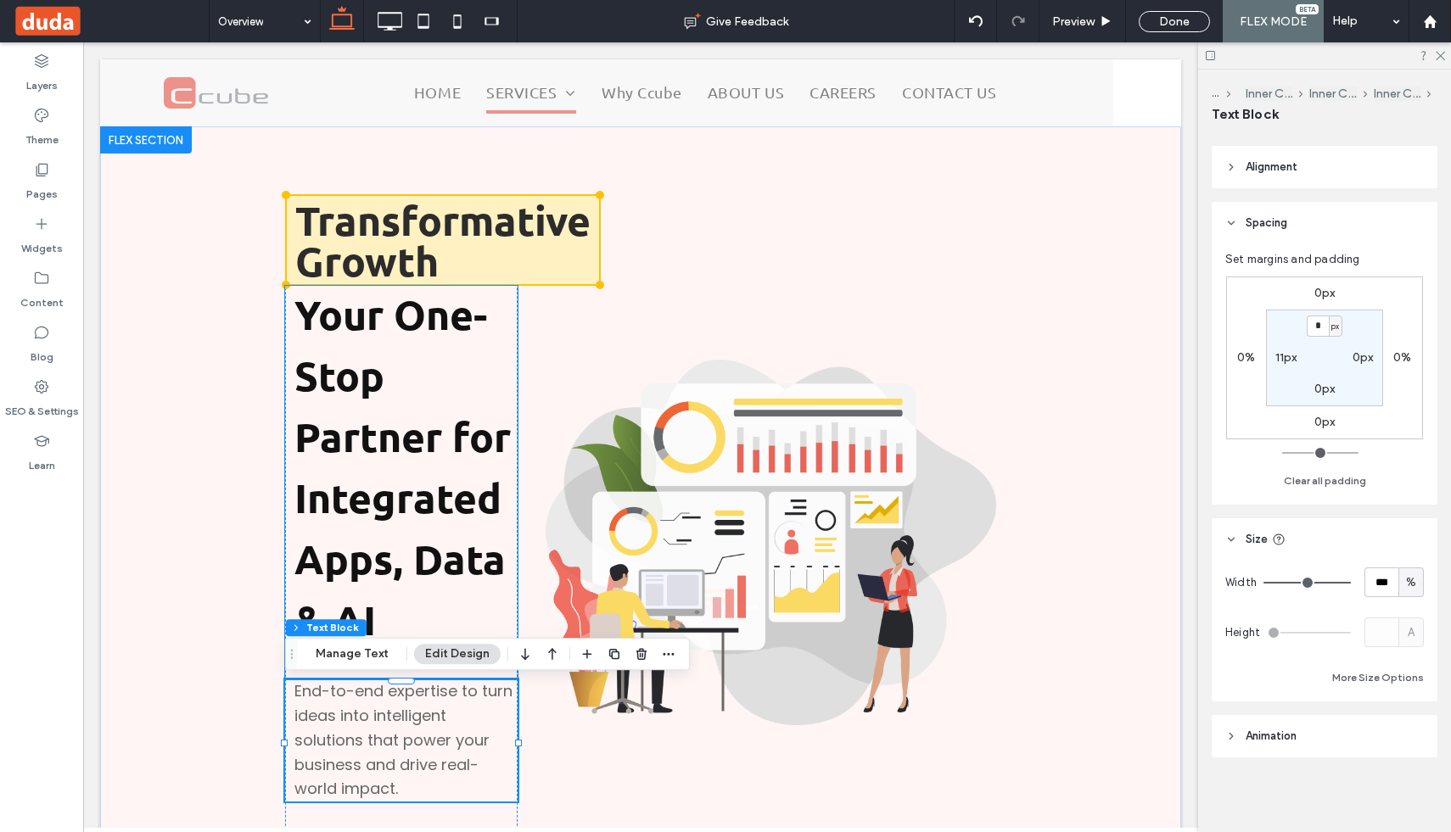
click at [285, 325] on div "Your One-Stop Partner for Integrated Apps, Data & AI" at bounding box center [401, 483] width 233 height 394
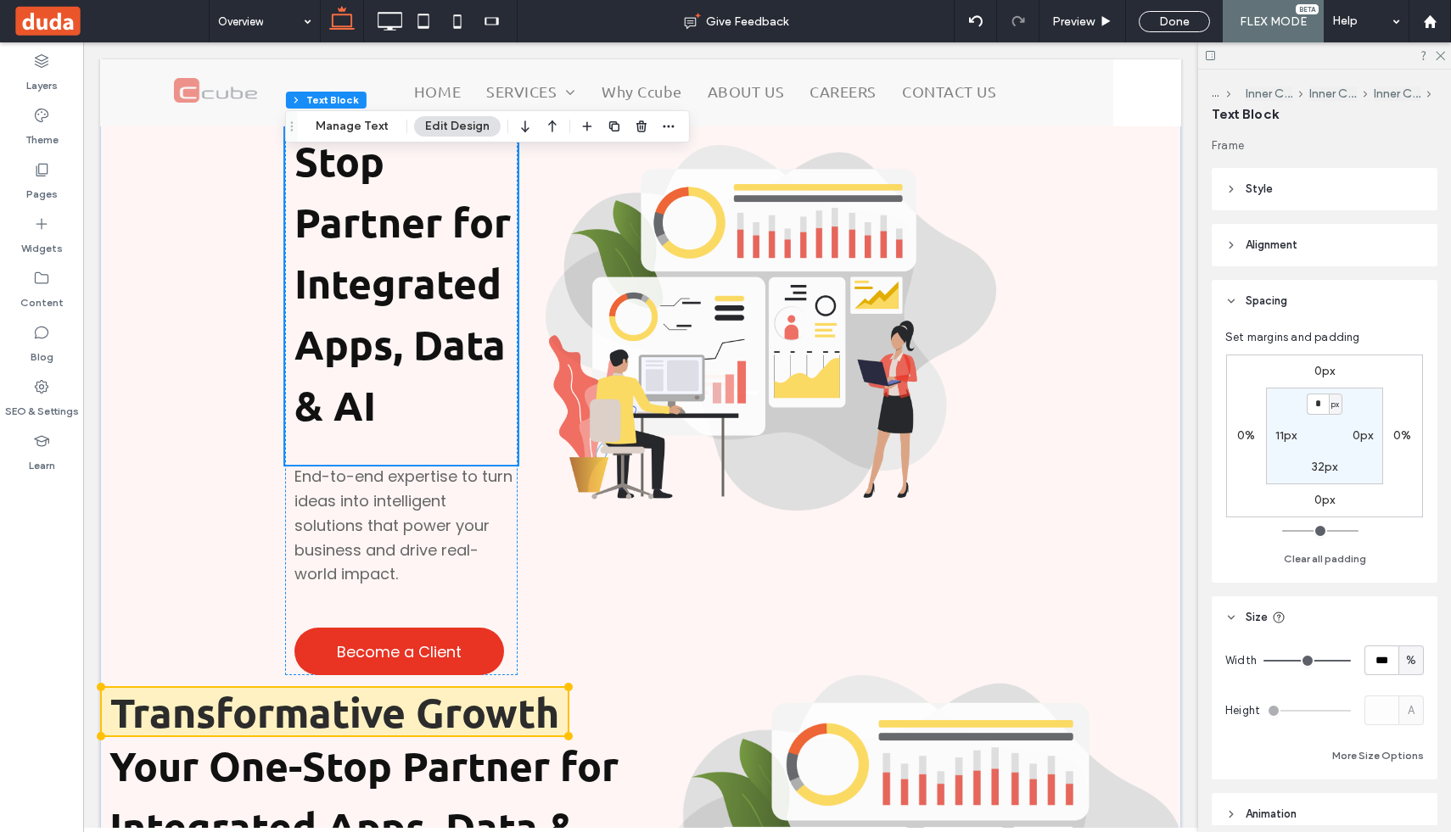
scroll to position [342, 0]
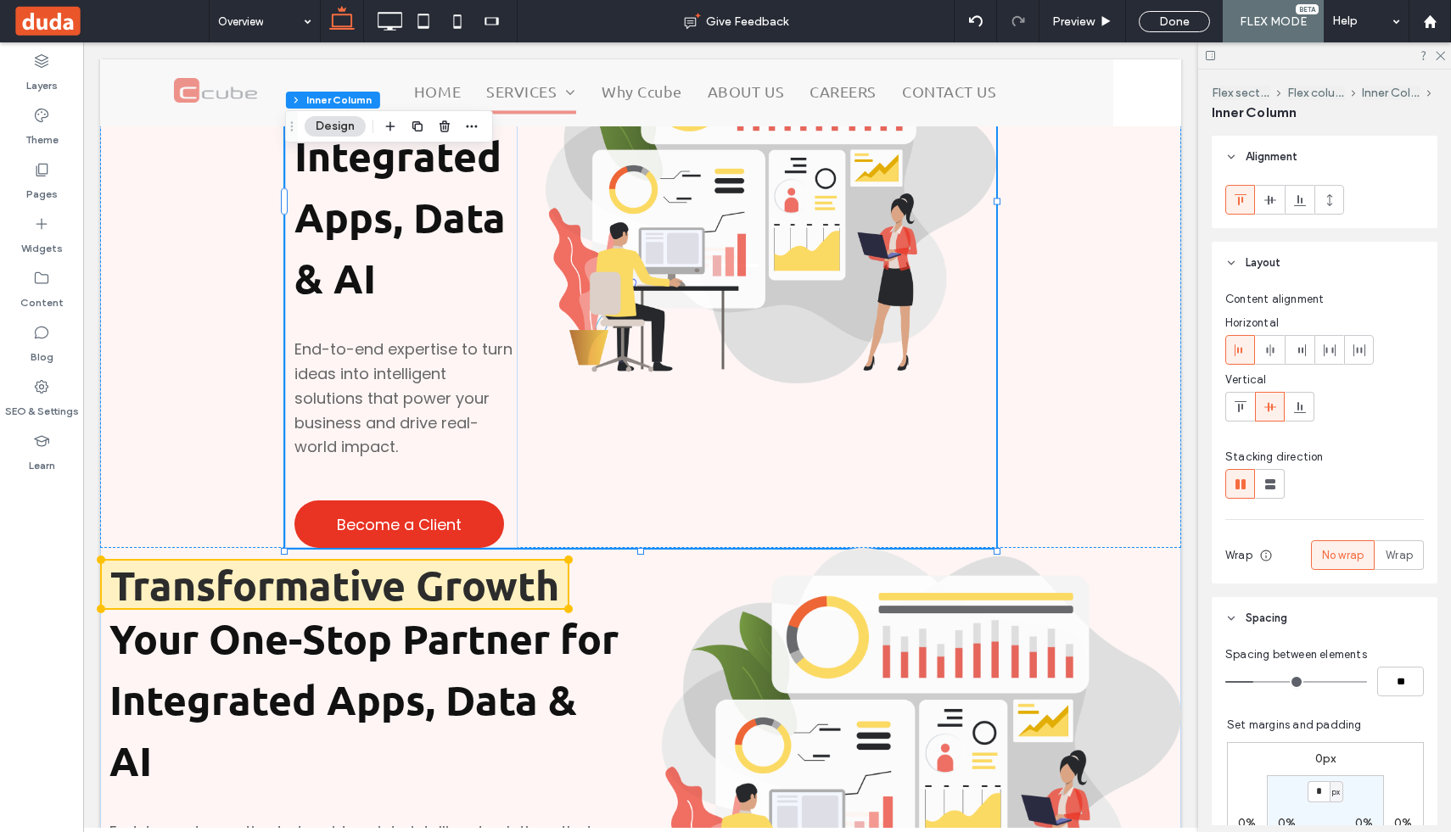
click at [518, 450] on div "Transformative Growth Your One-Stop Partner for Integrated Apps, Data & AI End-…" at bounding box center [640, 200] width 711 height 696
click at [510, 449] on p "End-to-end expertise to turn ideas into intelligent solutions that power your b…" at bounding box center [405, 399] width 223 height 122
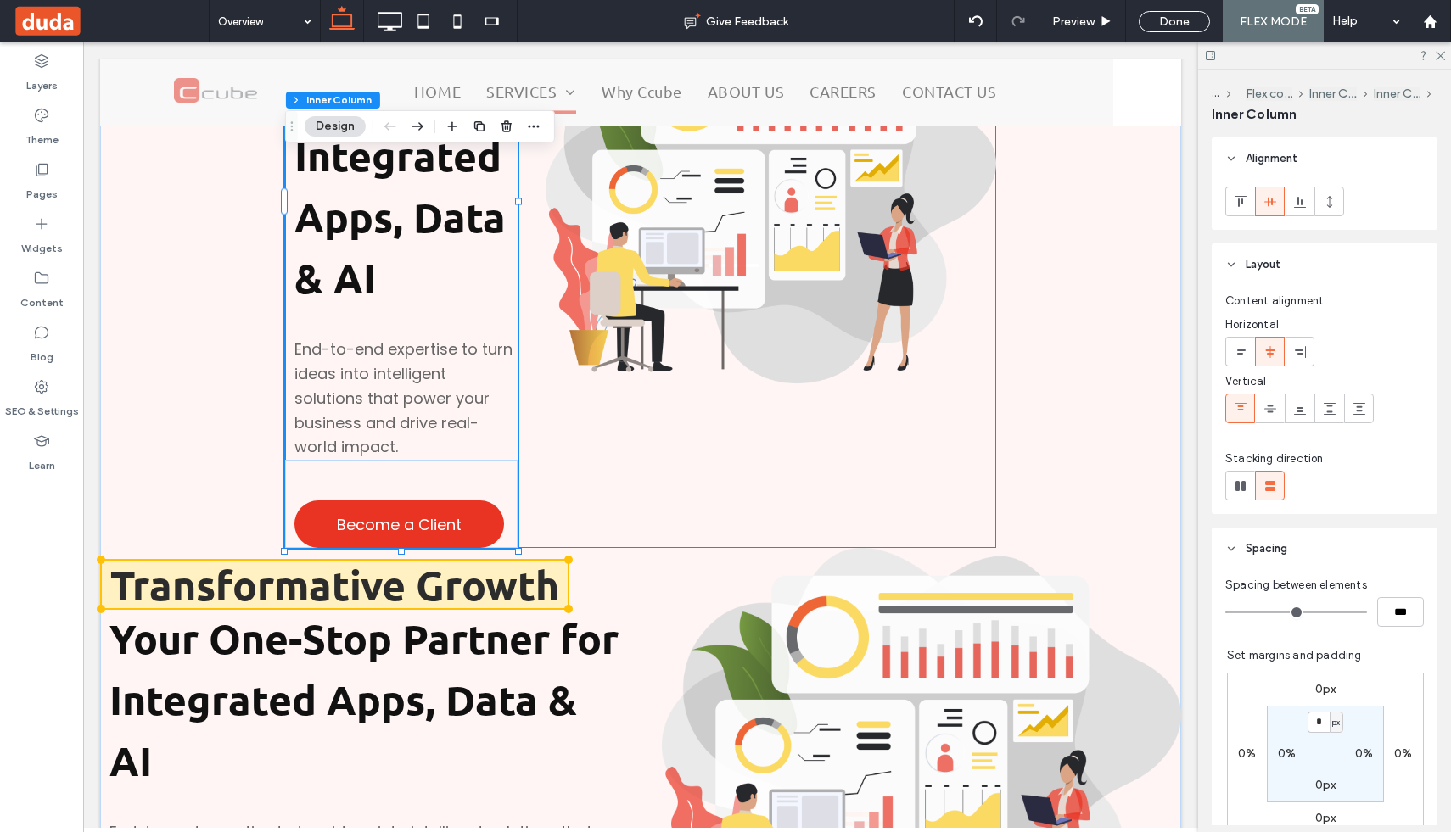
click at [517, 435] on div at bounding box center [517, 201] width 1 height 698
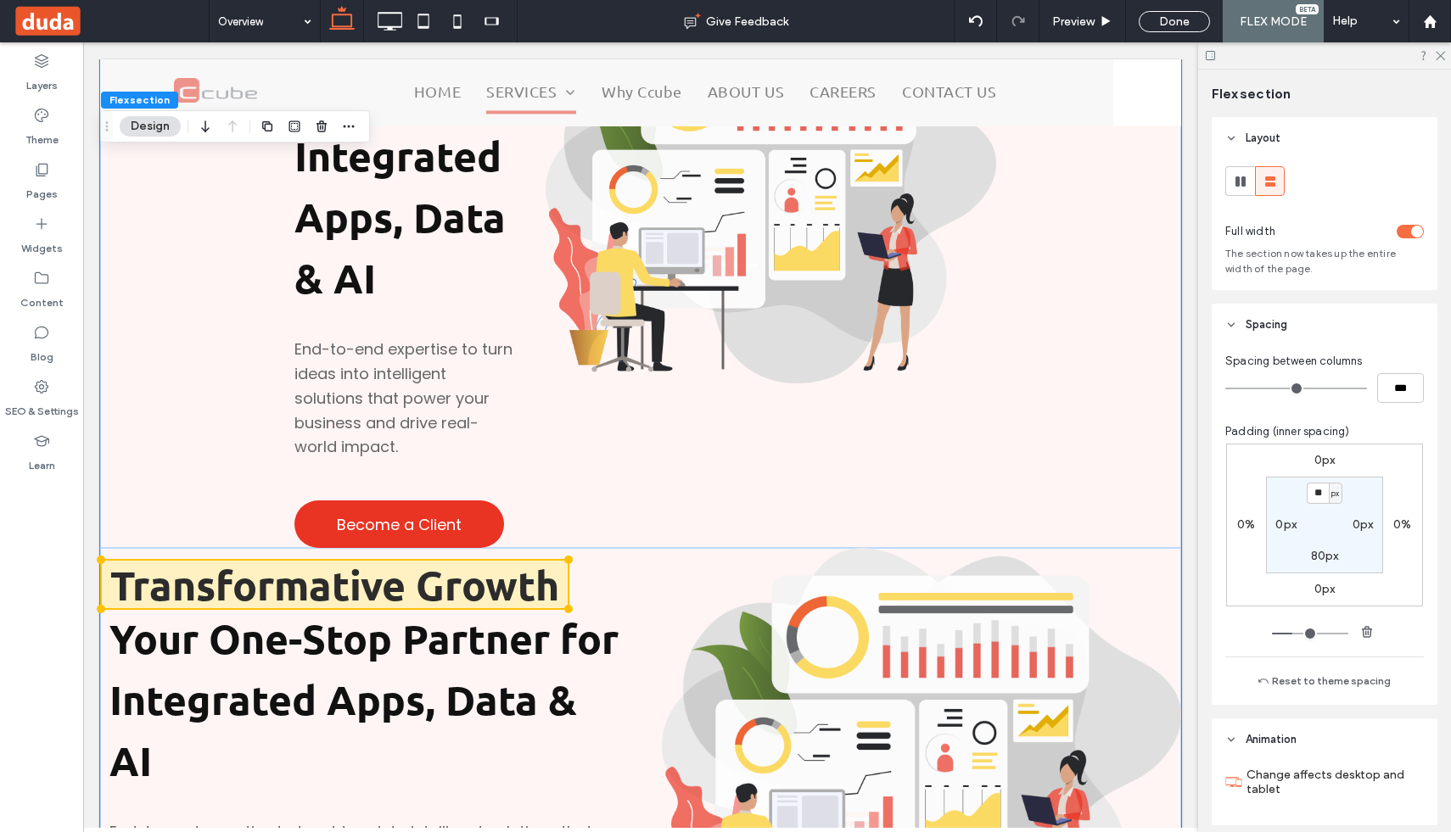
click at [518, 435] on div "Transformative Growth Your One-Stop Partner for Integrated Apps, Data & AI End-…" at bounding box center [640, 200] width 711 height 696
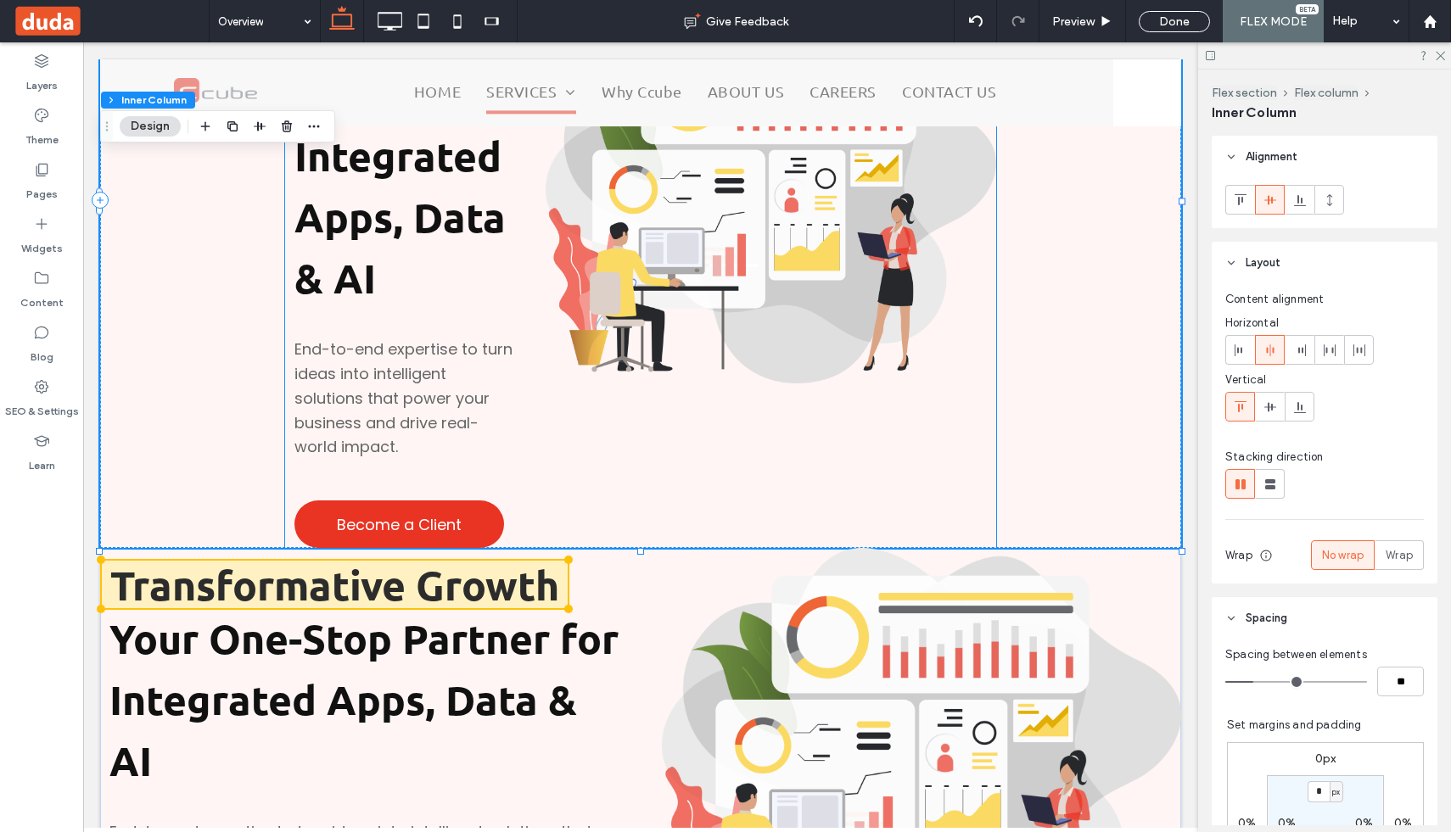
click at [513, 434] on p "End-to-end expertise to turn ideas into intelligent solutions that power your b…" at bounding box center [405, 399] width 223 height 122
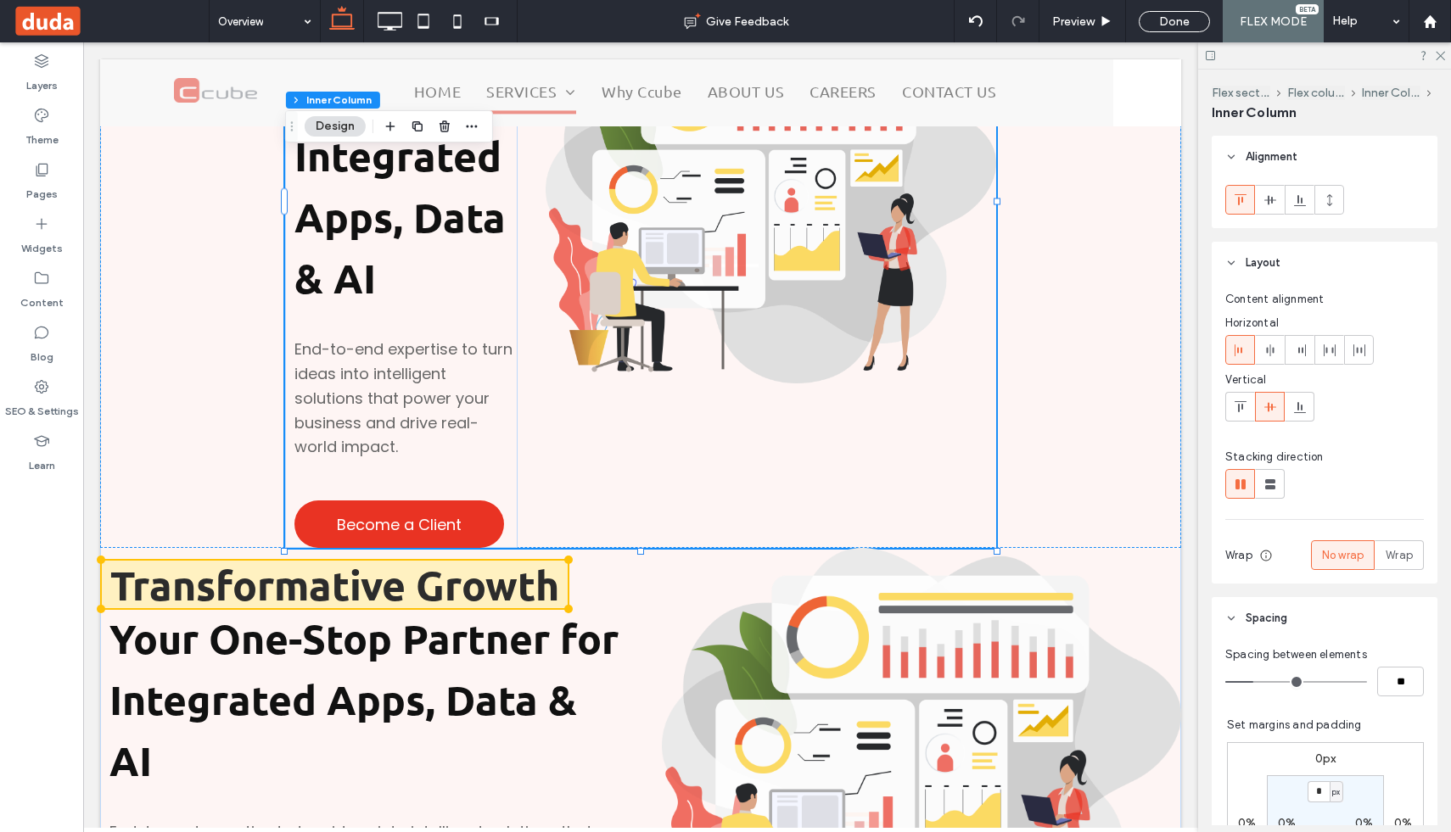
click at [513, 434] on p "End-to-end expertise to turn ideas into intelligent solutions that power your b…" at bounding box center [405, 399] width 223 height 122
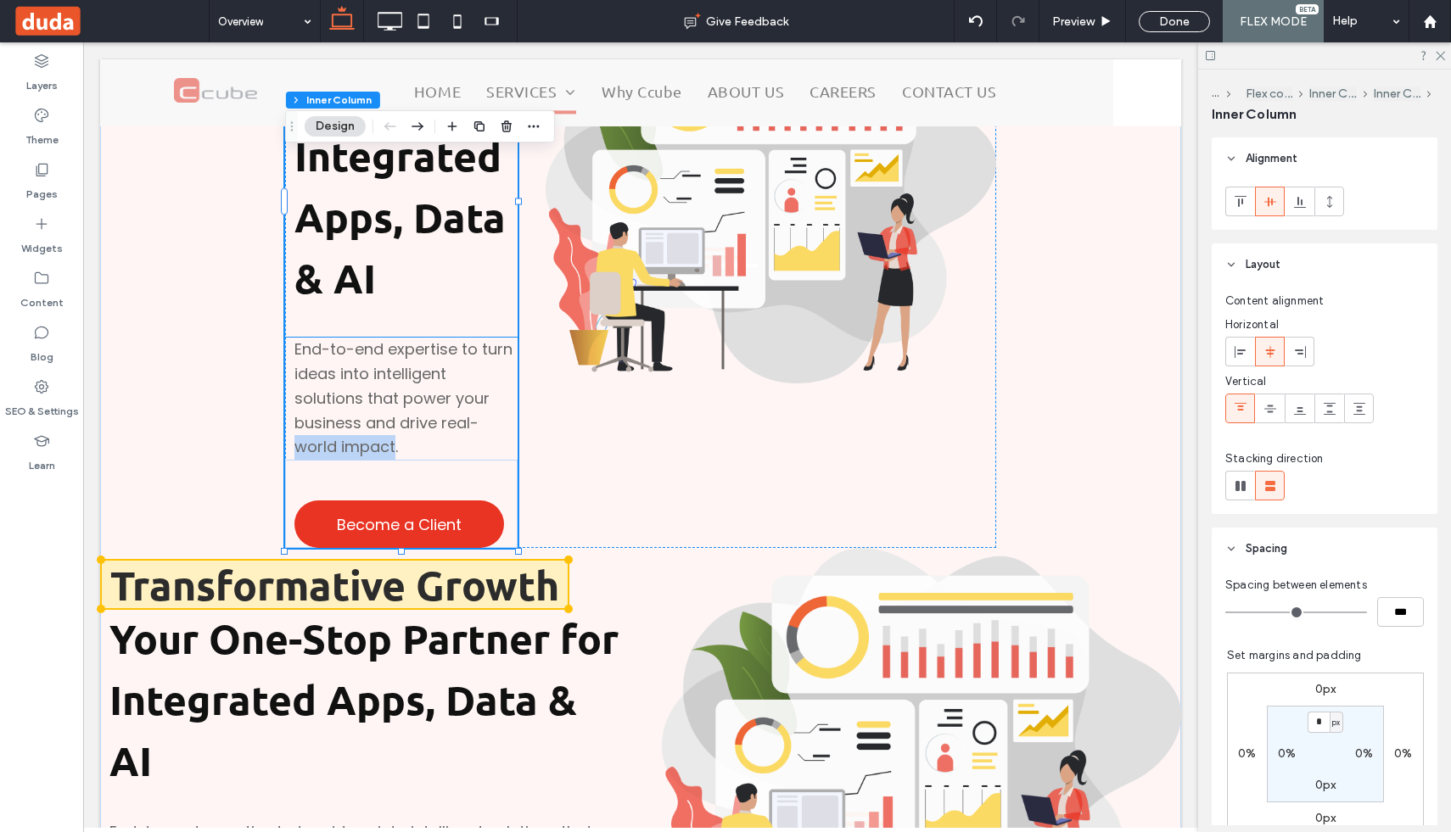
drag, startPoint x: 518, startPoint y: 429, endPoint x: 395, endPoint y: 446, distance: 124.1
click at [395, 446] on div "Transformative Growth Your One-Stop Partner for Integrated Apps, Data & AI End-…" at bounding box center [640, 200] width 711 height 696
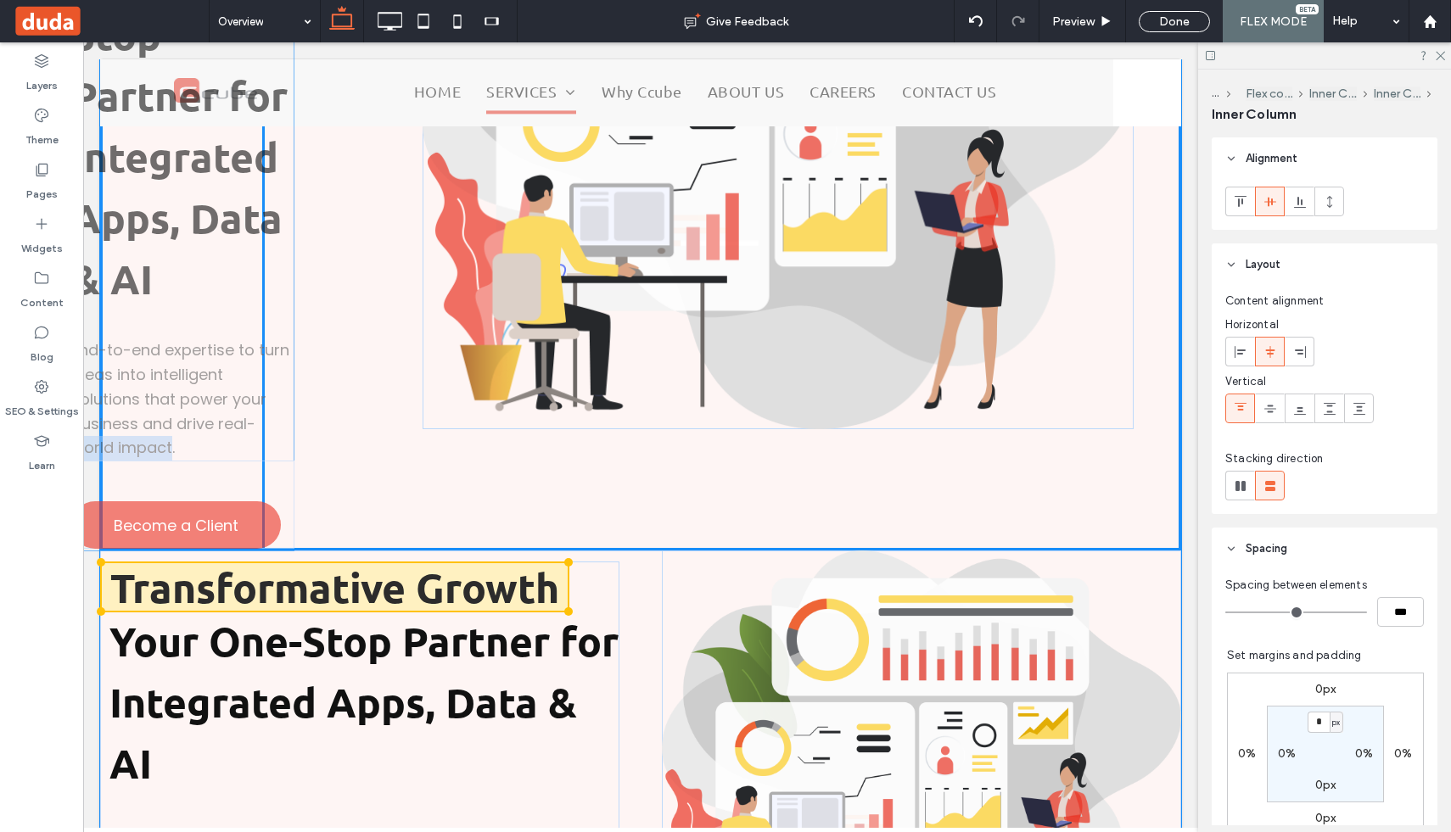
drag, startPoint x: 495, startPoint y: 311, endPoint x: 267, endPoint y: 311, distance: 227.4
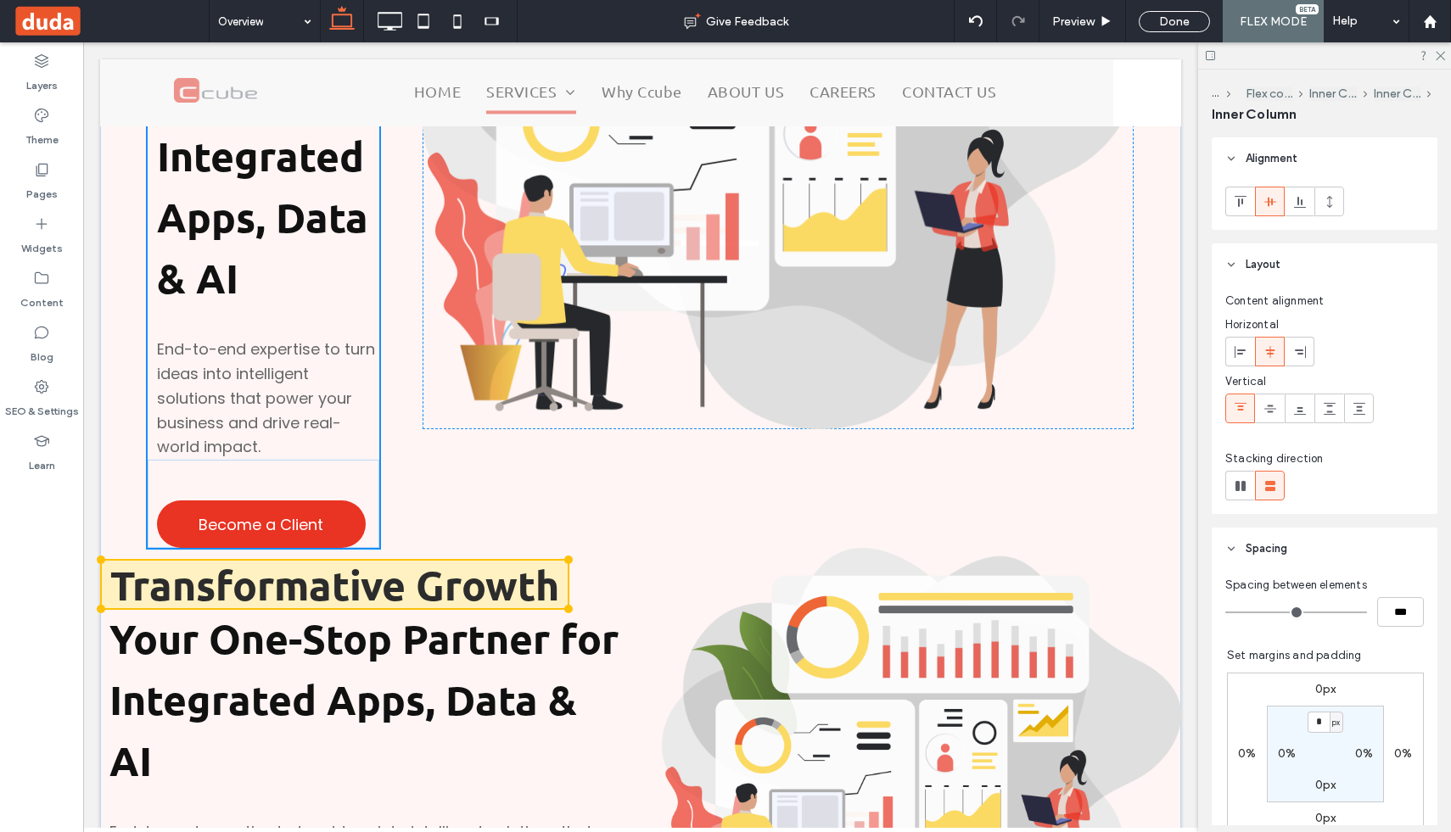
type input "**"
type input "****"
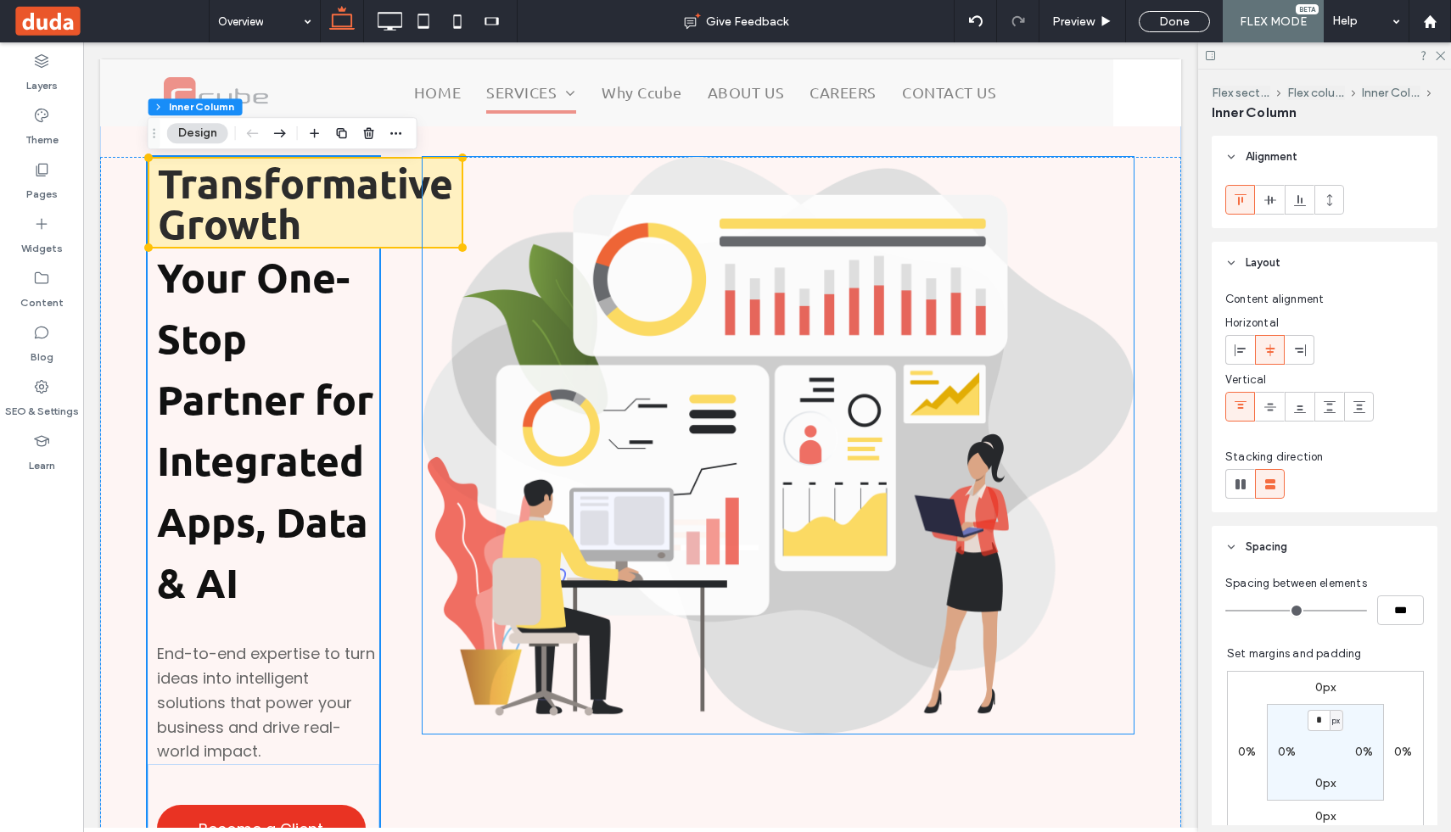
scroll to position [33, 0]
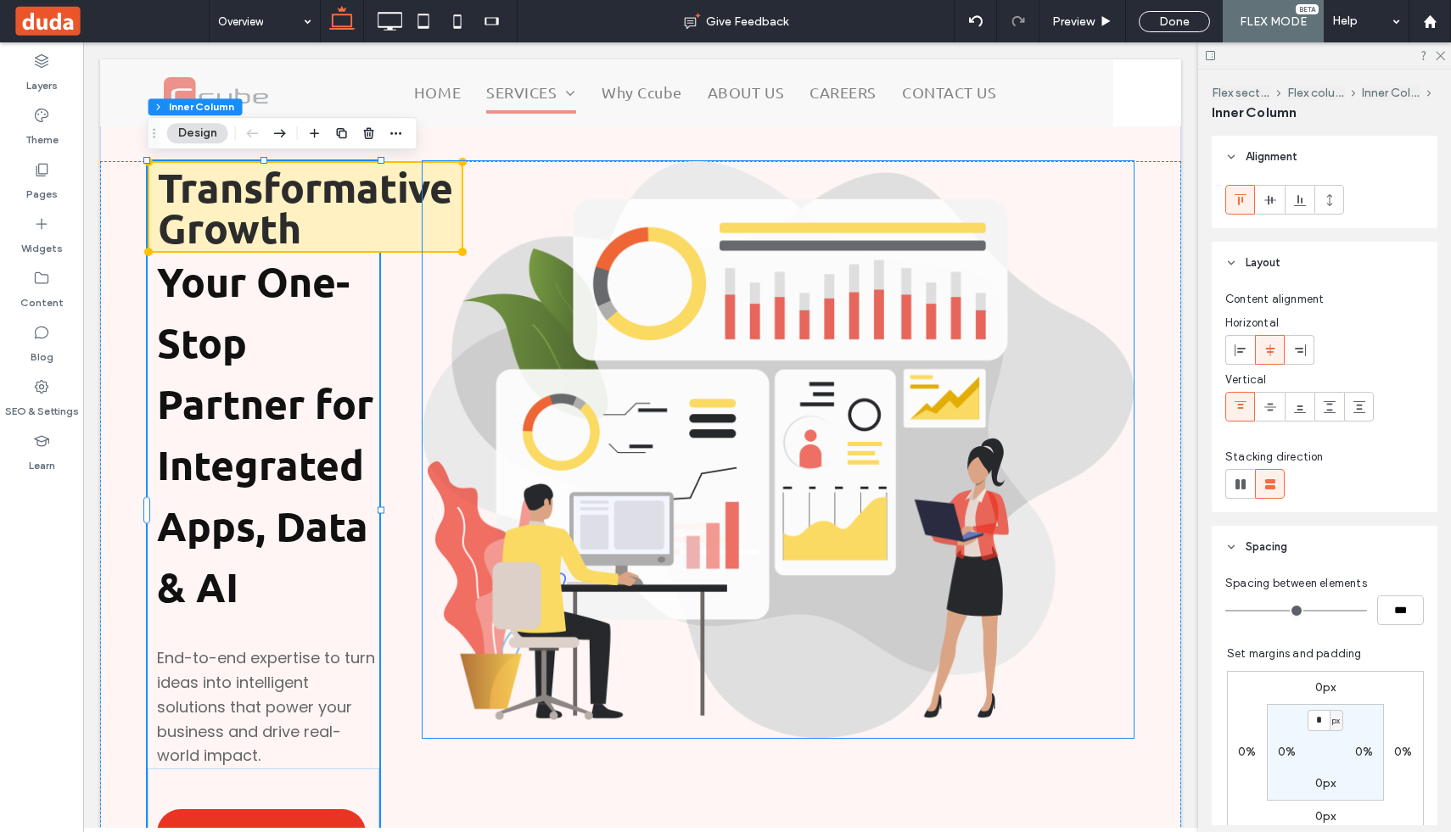
click at [431, 336] on img at bounding box center [778, 449] width 711 height 577
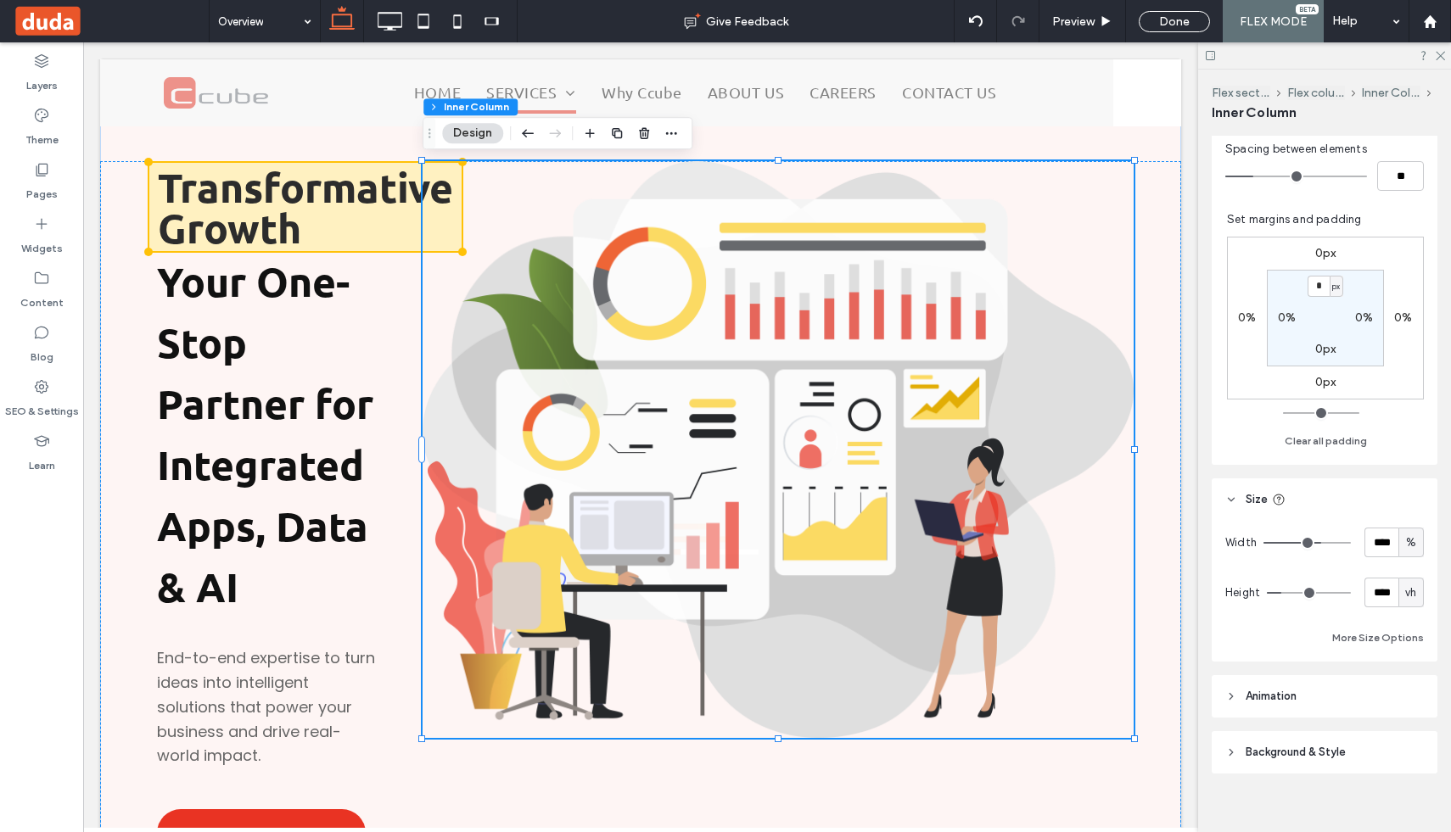
scroll to position [509, 0]
click at [1376, 537] on input "****" at bounding box center [1382, 539] width 34 height 30
type input "**"
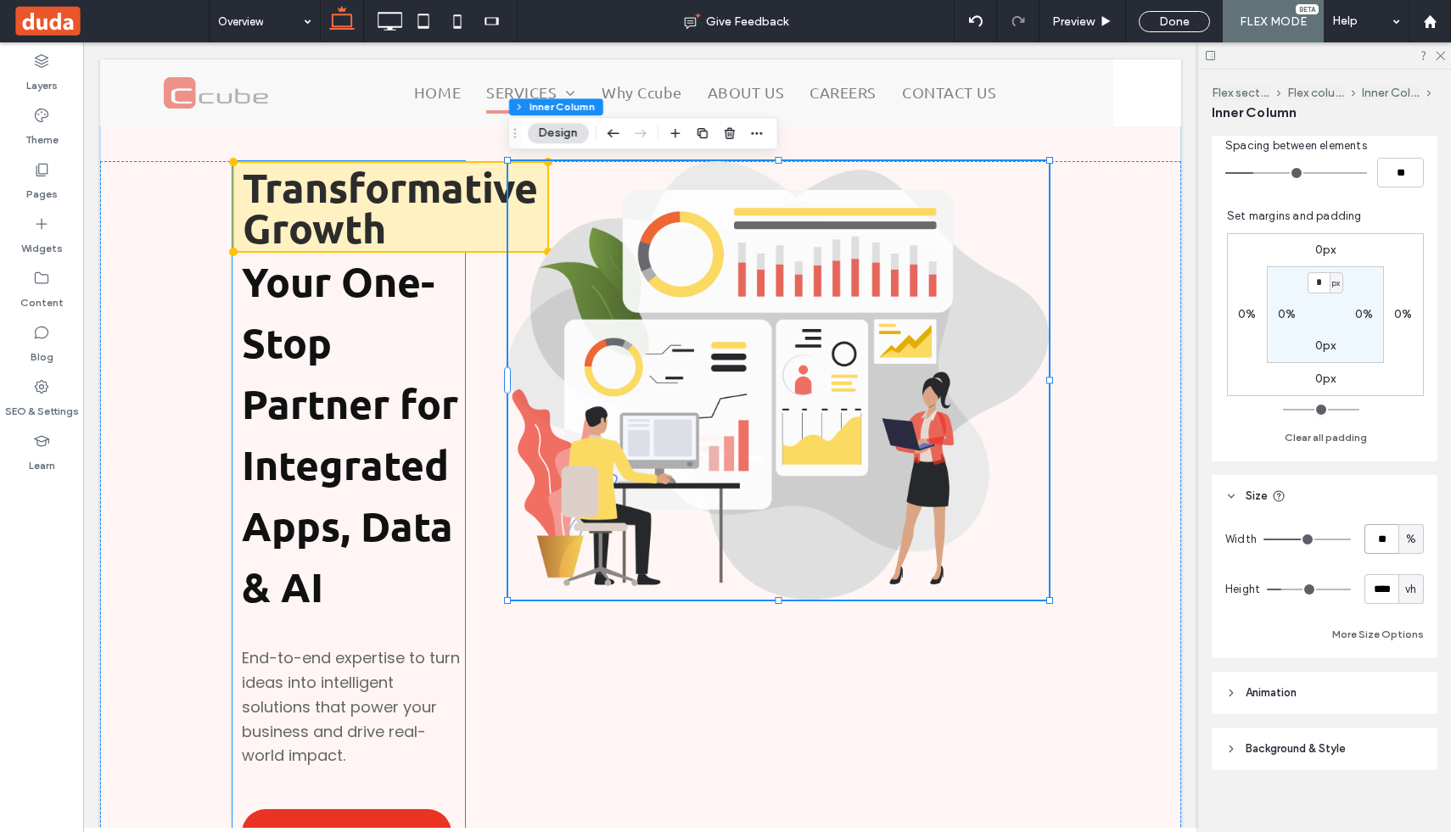
click at [446, 340] on p "Your One-Stop Partner for Integrated Apps, Data & AI" at bounding box center [353, 436] width 223 height 367
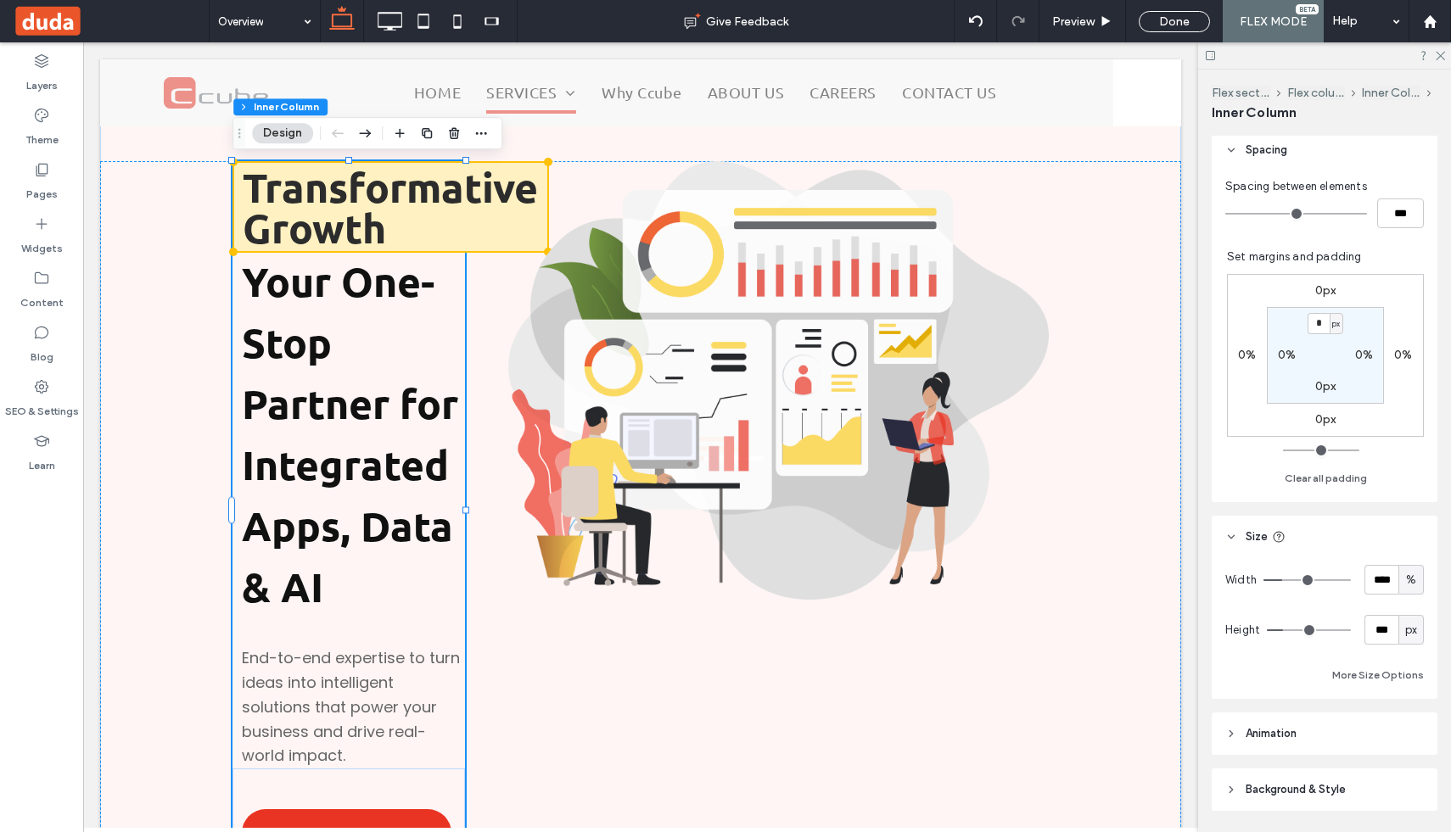
scroll to position [401, 0]
click at [1381, 575] on input "****" at bounding box center [1382, 577] width 34 height 30
type input "**"
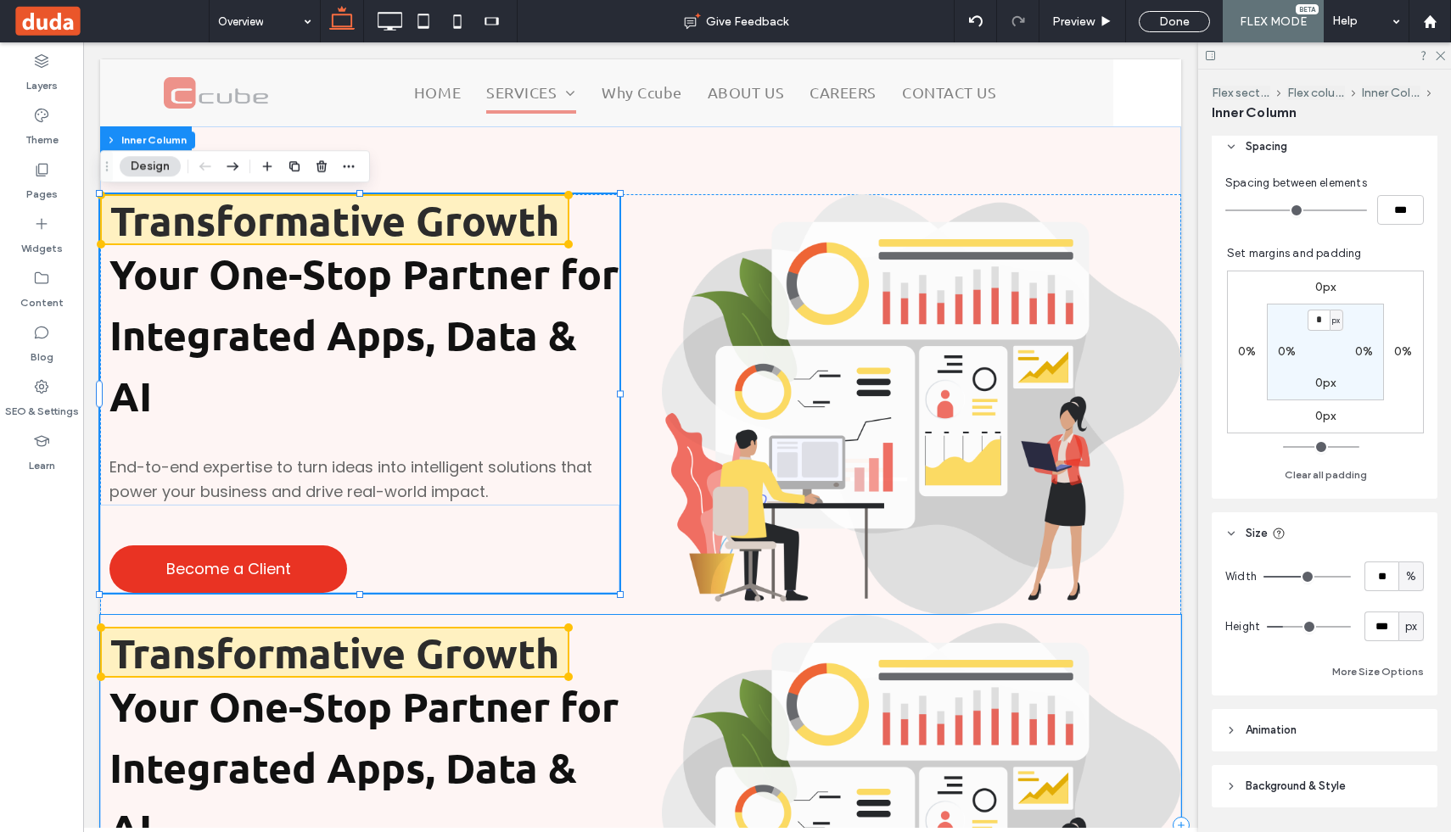
click at [636, 621] on div "Transformative Growth Your One-Stop Partner for Integrated Apps, Data & AI End-…" at bounding box center [640, 825] width 1081 height 421
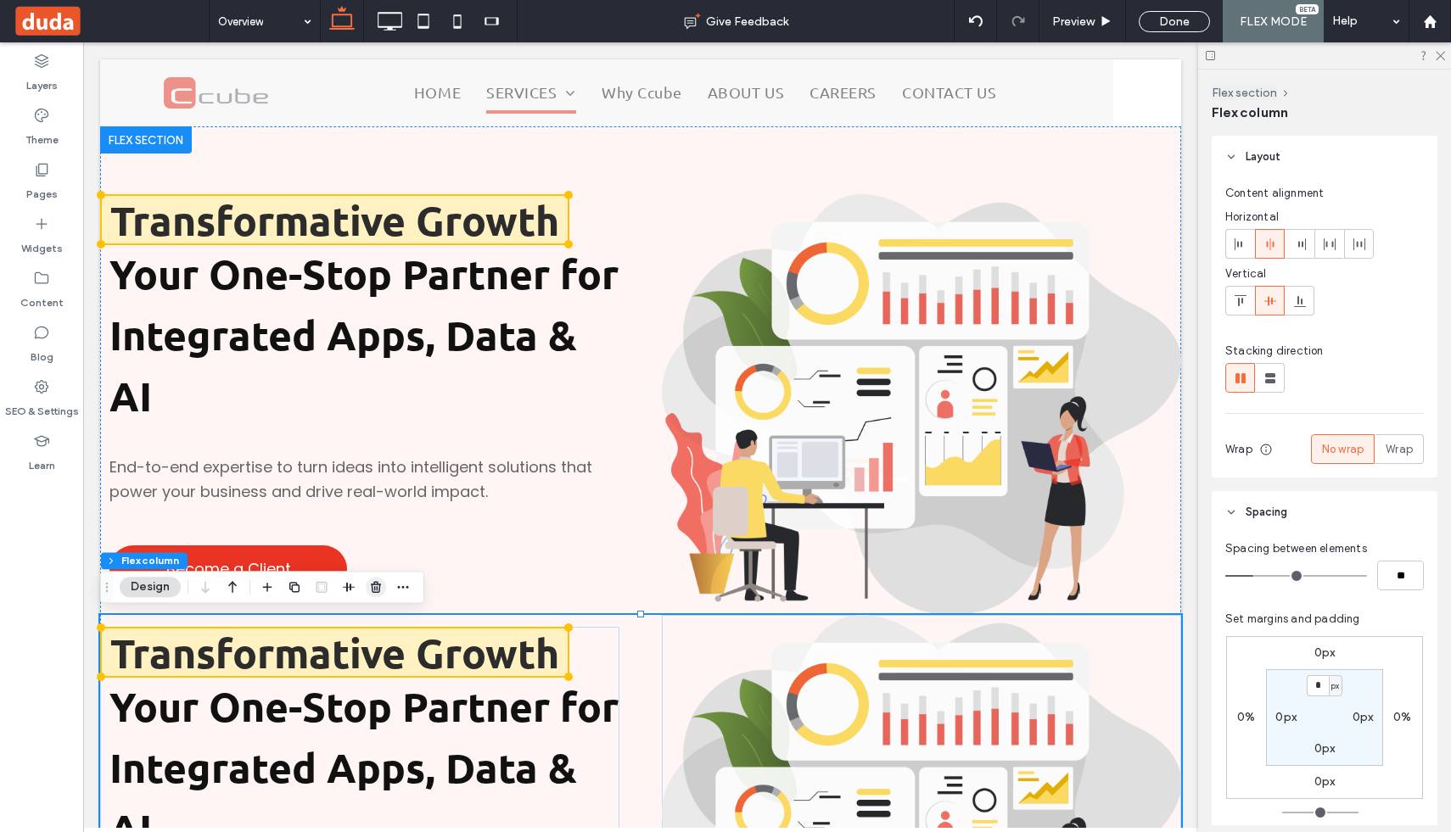
click at [378, 595] on span "button" at bounding box center [376, 587] width 20 height 20
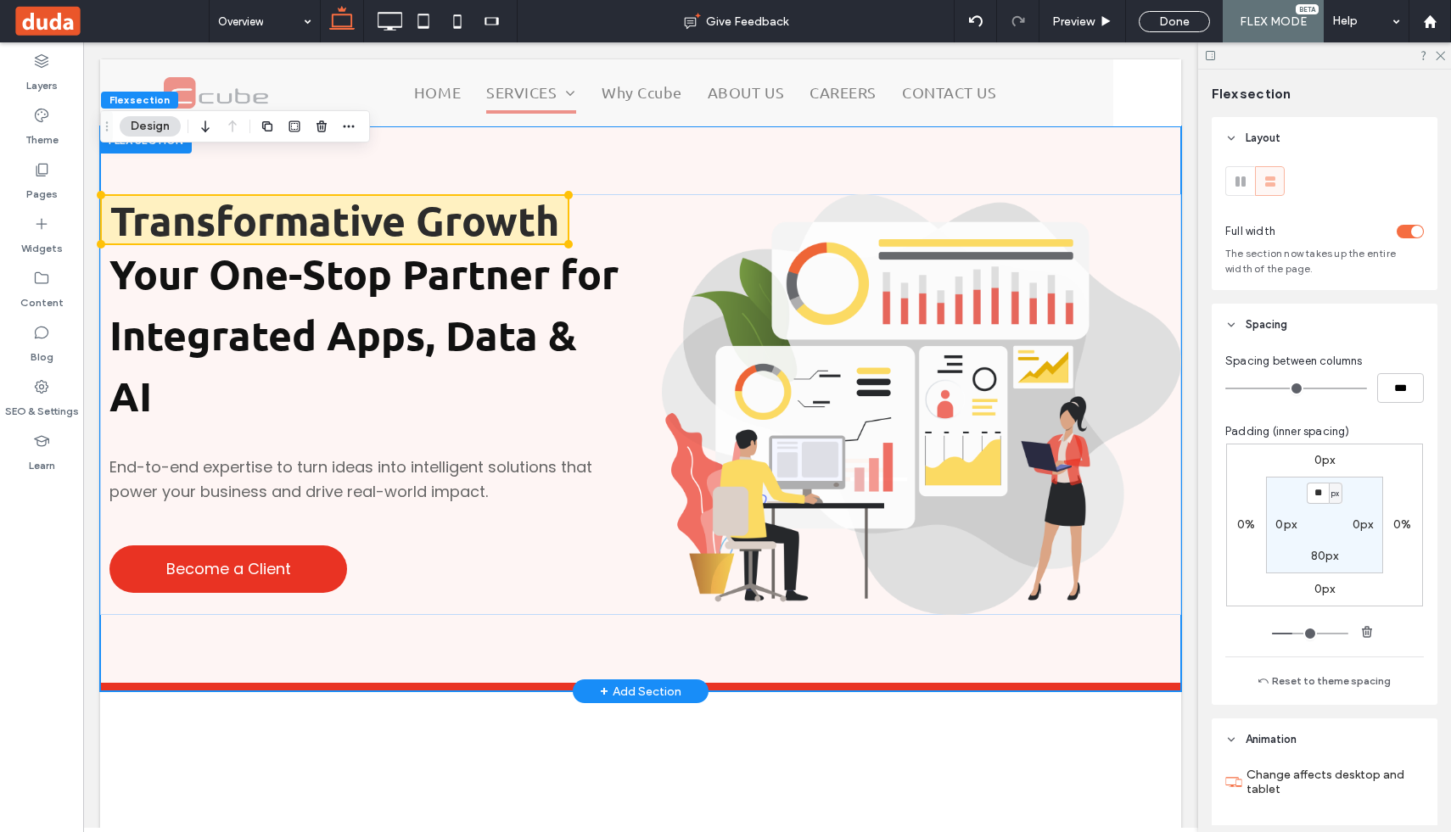
click at [561, 184] on div "Transformative Growth Your One-Stop Partner for Integrated Apps, Data & AI End-…" at bounding box center [640, 404] width 1081 height 557
click at [573, 155] on div "Transformative Growth Your One-Stop Partner for Integrated Apps, Data & AI End-…" at bounding box center [640, 404] width 1081 height 557
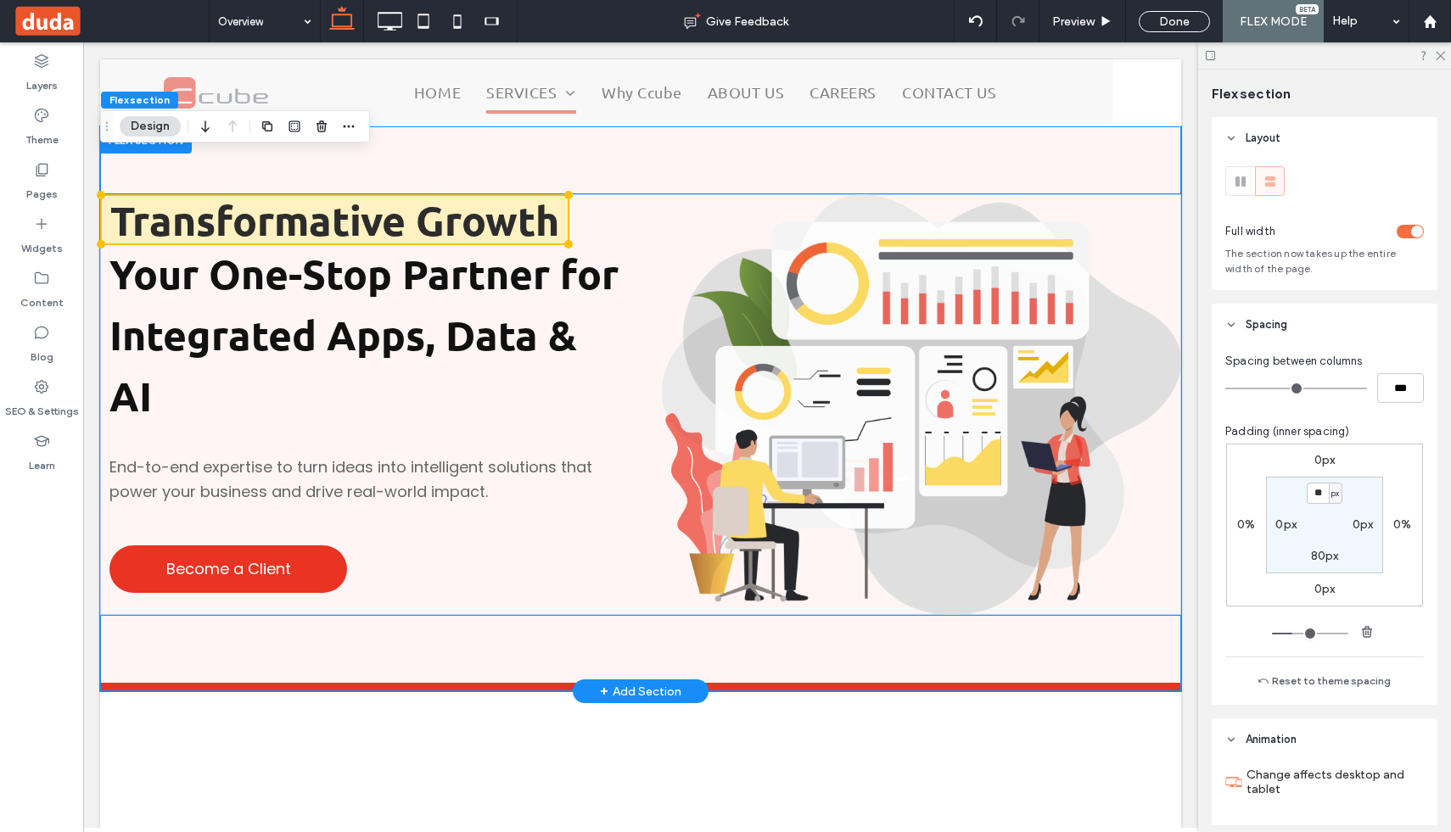
click at [659, 202] on div "Transformative Growth Your One-Stop Partner for Integrated Apps, Data & AI End-…" at bounding box center [640, 404] width 1081 height 421
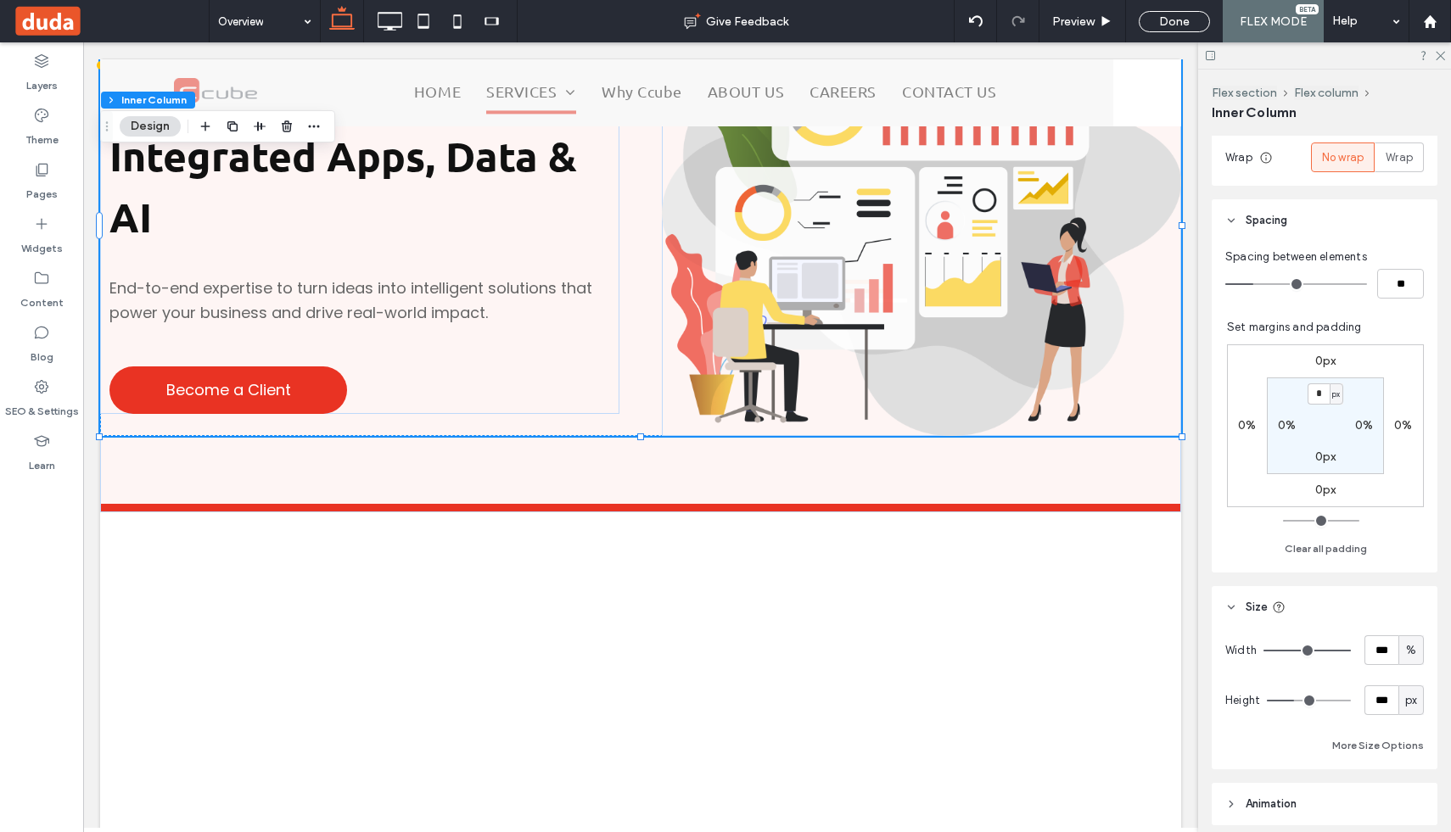
scroll to position [408, 0]
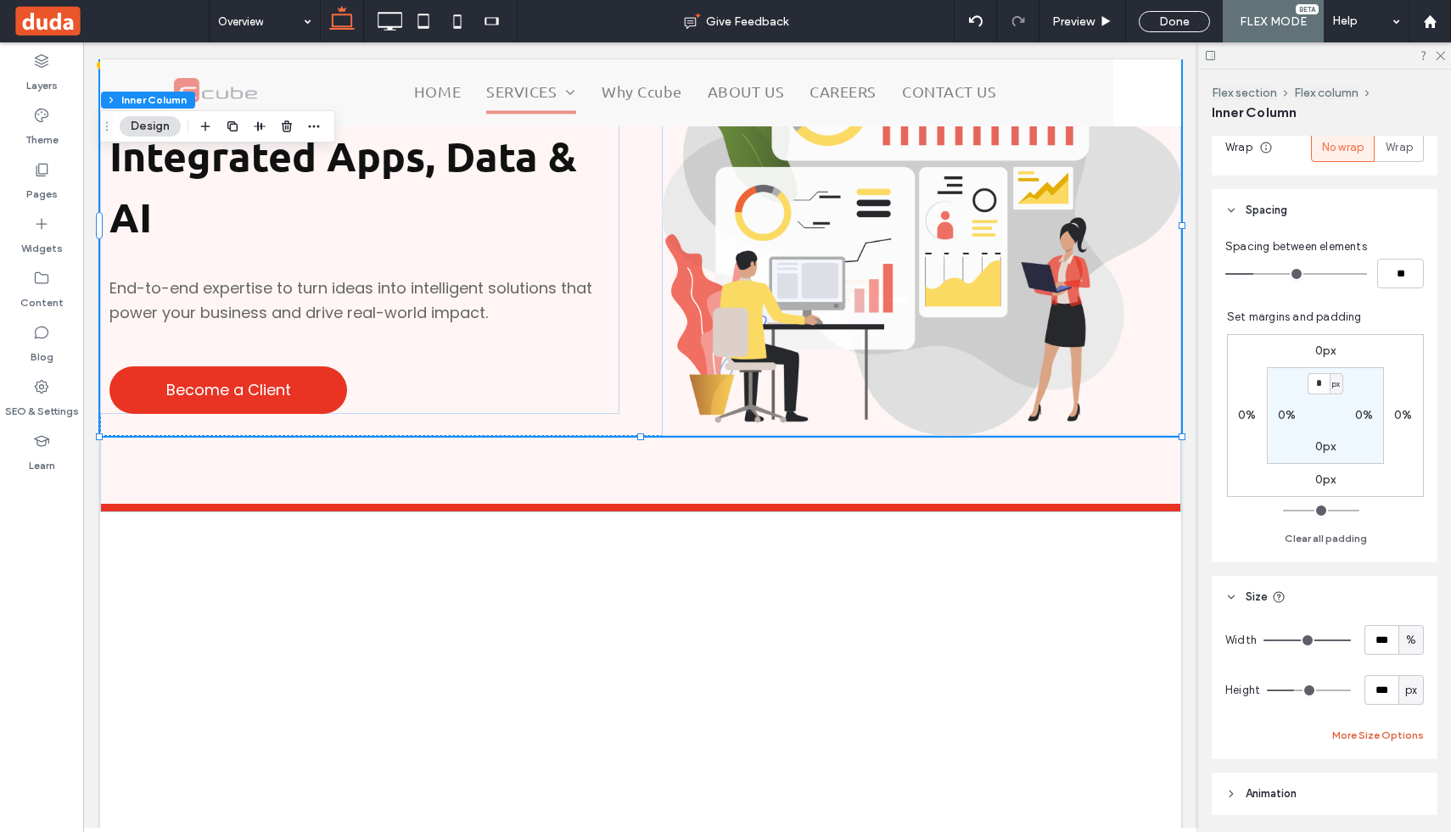
click at [1396, 737] on button "More Size Options" at bounding box center [1378, 736] width 92 height 20
click at [1395, 797] on span "%" at bounding box center [1392, 798] width 10 height 17
click at [1390, 648] on span "px" at bounding box center [1393, 650] width 12 height 17
click at [1362, 797] on input "****" at bounding box center [1363, 798] width 34 height 30
type input "****"
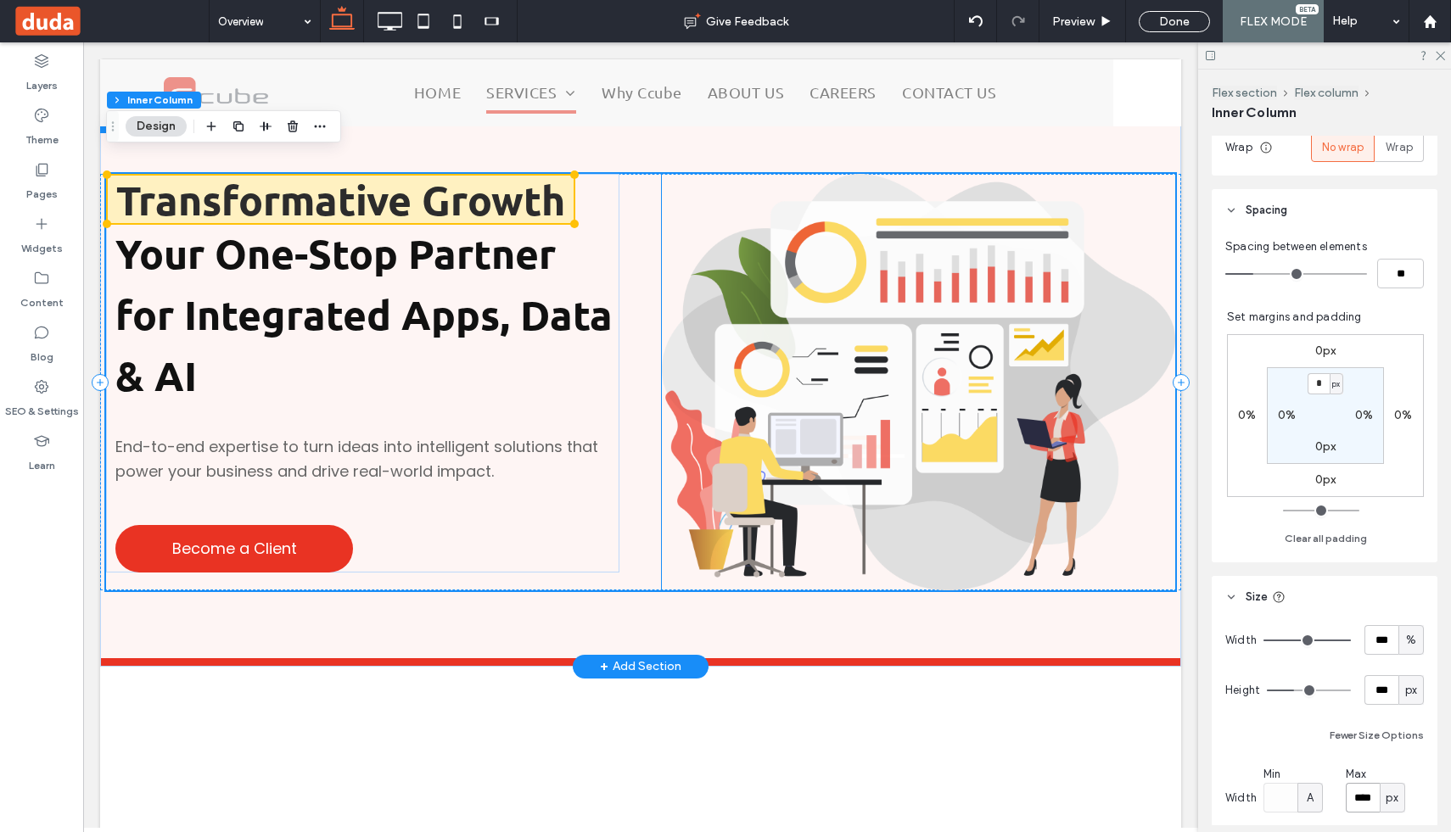
scroll to position [0, 0]
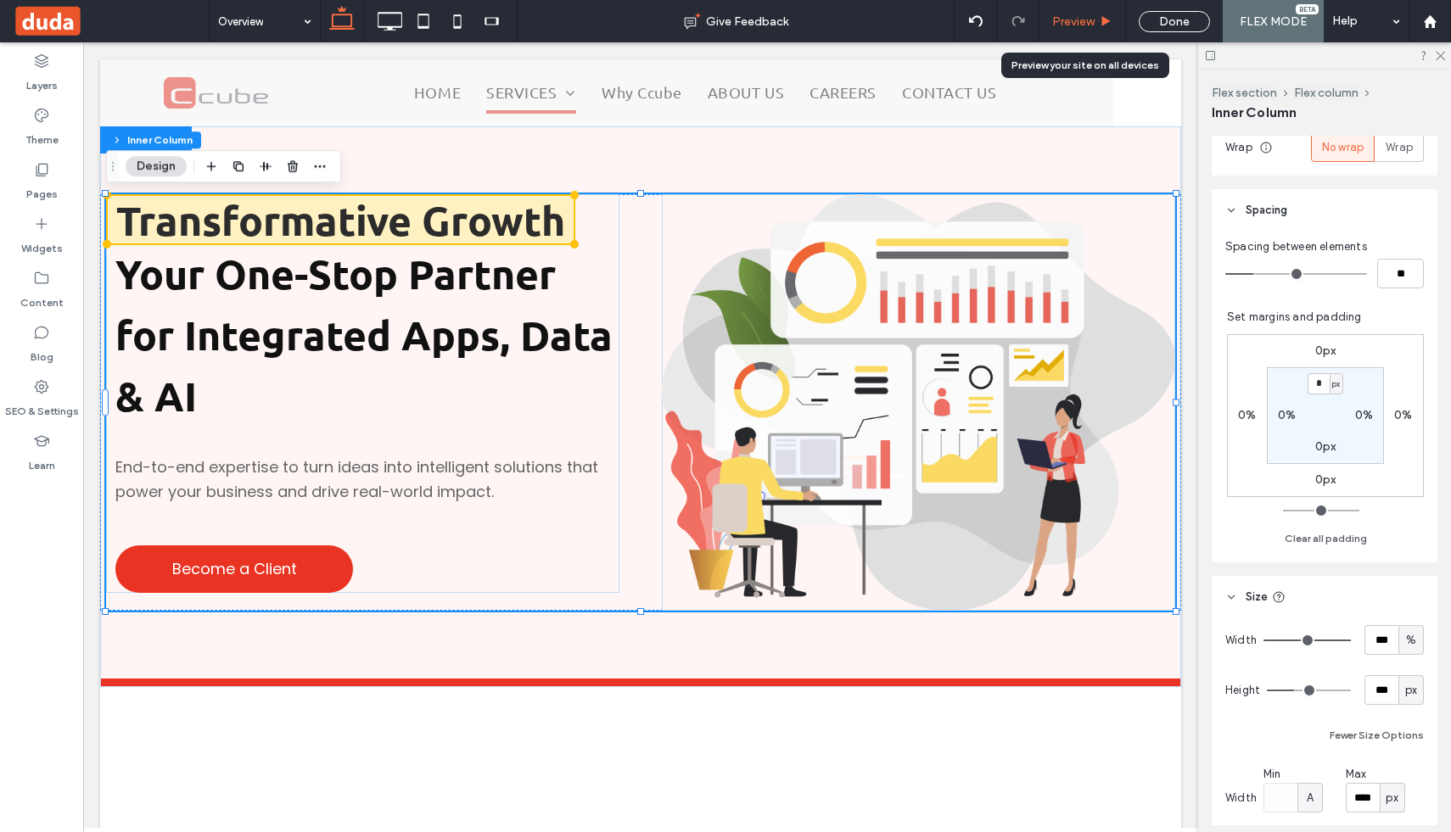
click at [1079, 26] on span "Preview" at bounding box center [1073, 21] width 42 height 14
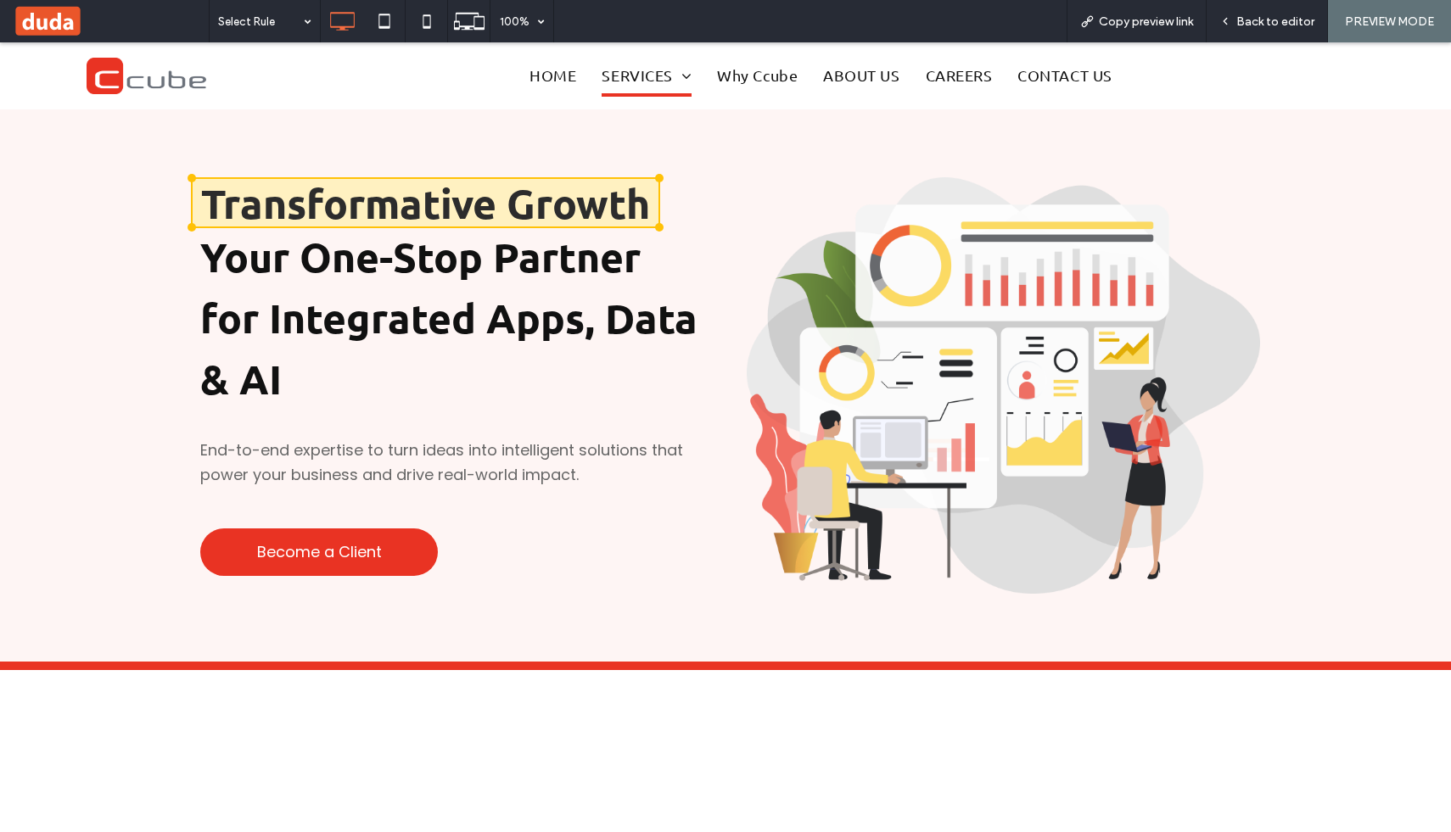
click at [245, 81] on div "Click To Paste Click To Paste Click To Paste Click To Paste" at bounding box center [146, 75] width 225 height 53
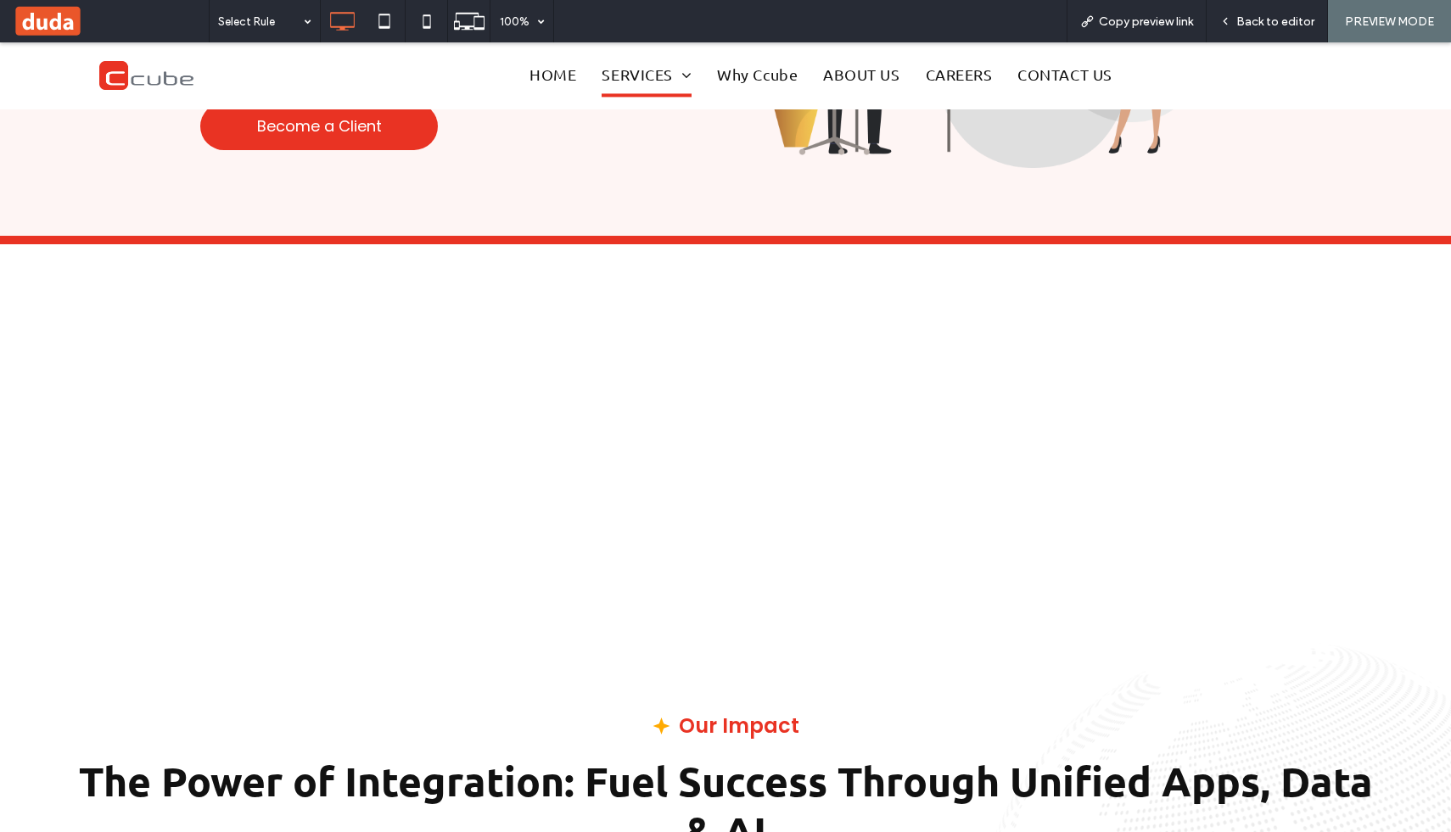
scroll to position [399, 0]
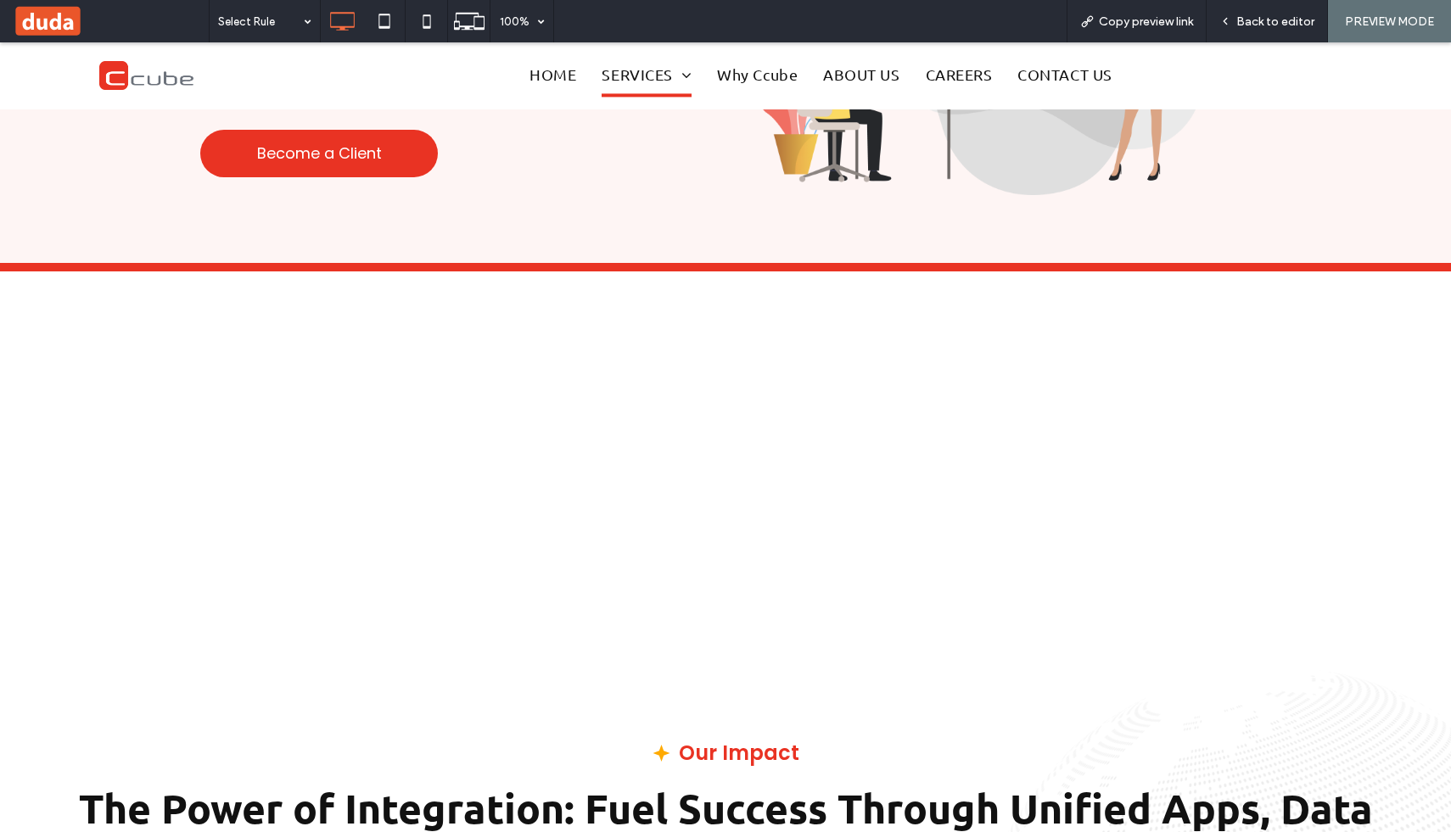
click at [399, 560] on div at bounding box center [725, 470] width 991 height 255
click at [1259, 17] on span "Back to editor" at bounding box center [1275, 21] width 78 height 14
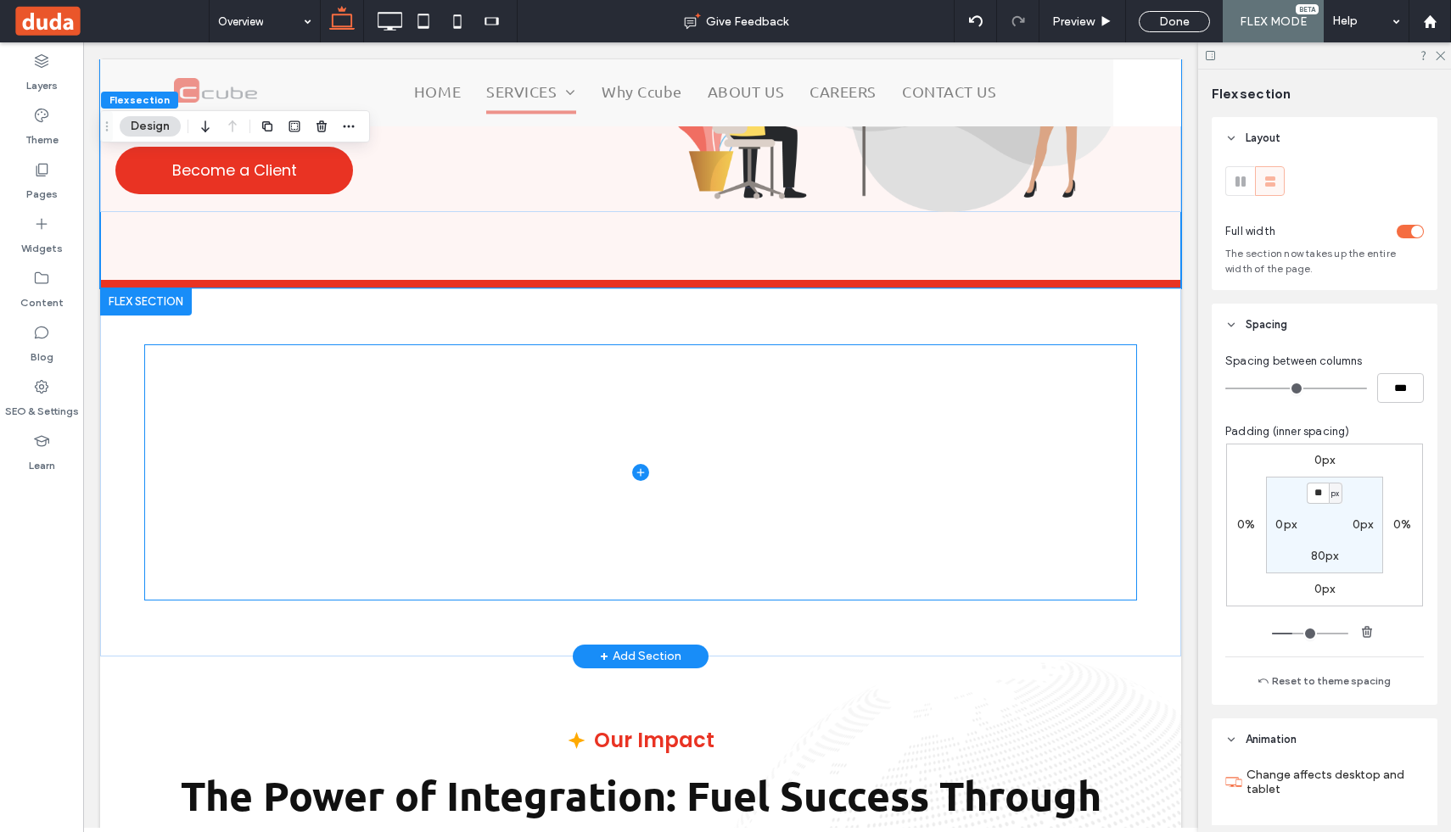
click at [768, 445] on span at bounding box center [640, 472] width 991 height 255
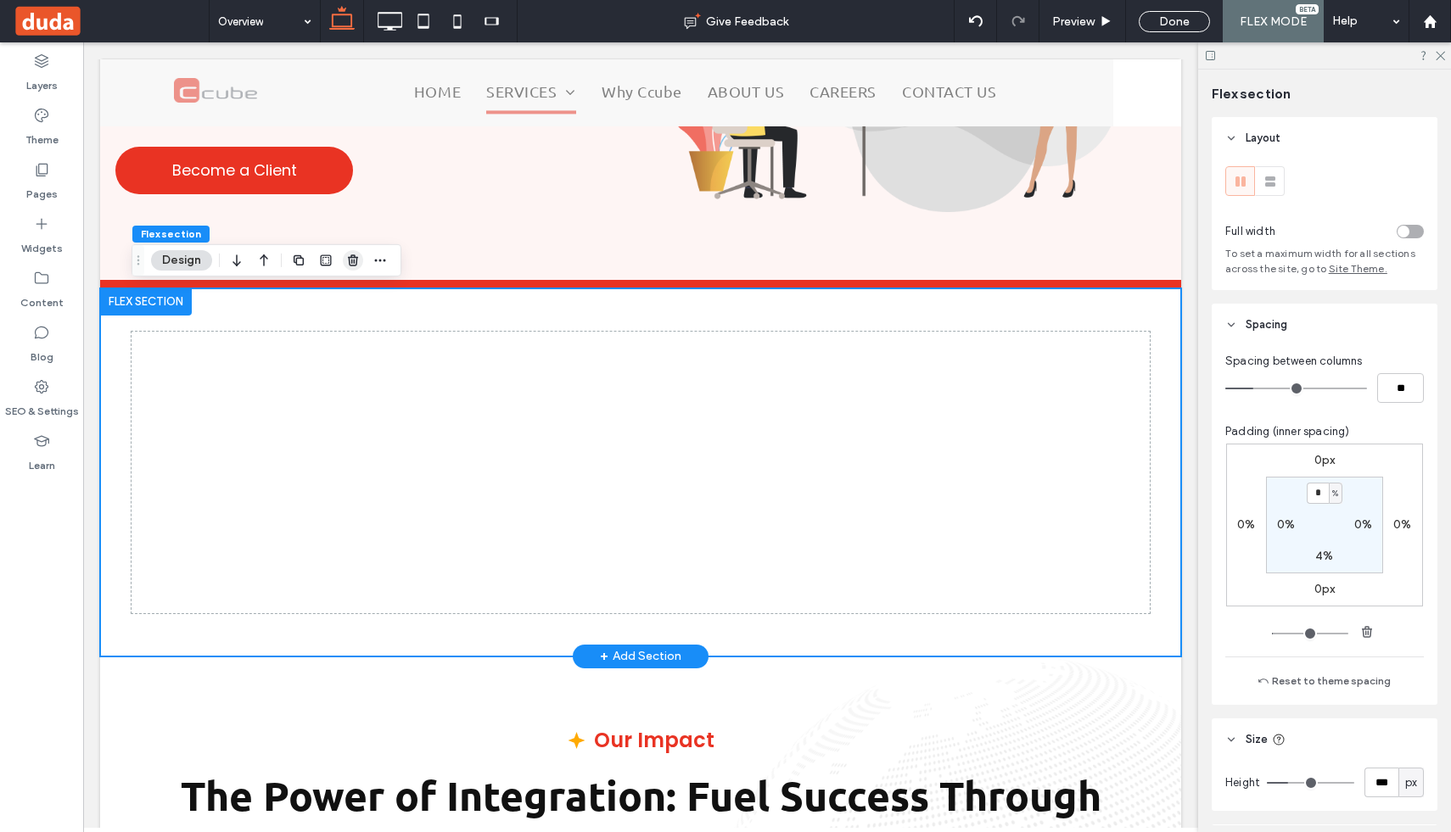
click at [349, 261] on icon "button" at bounding box center [353, 261] width 14 height 14
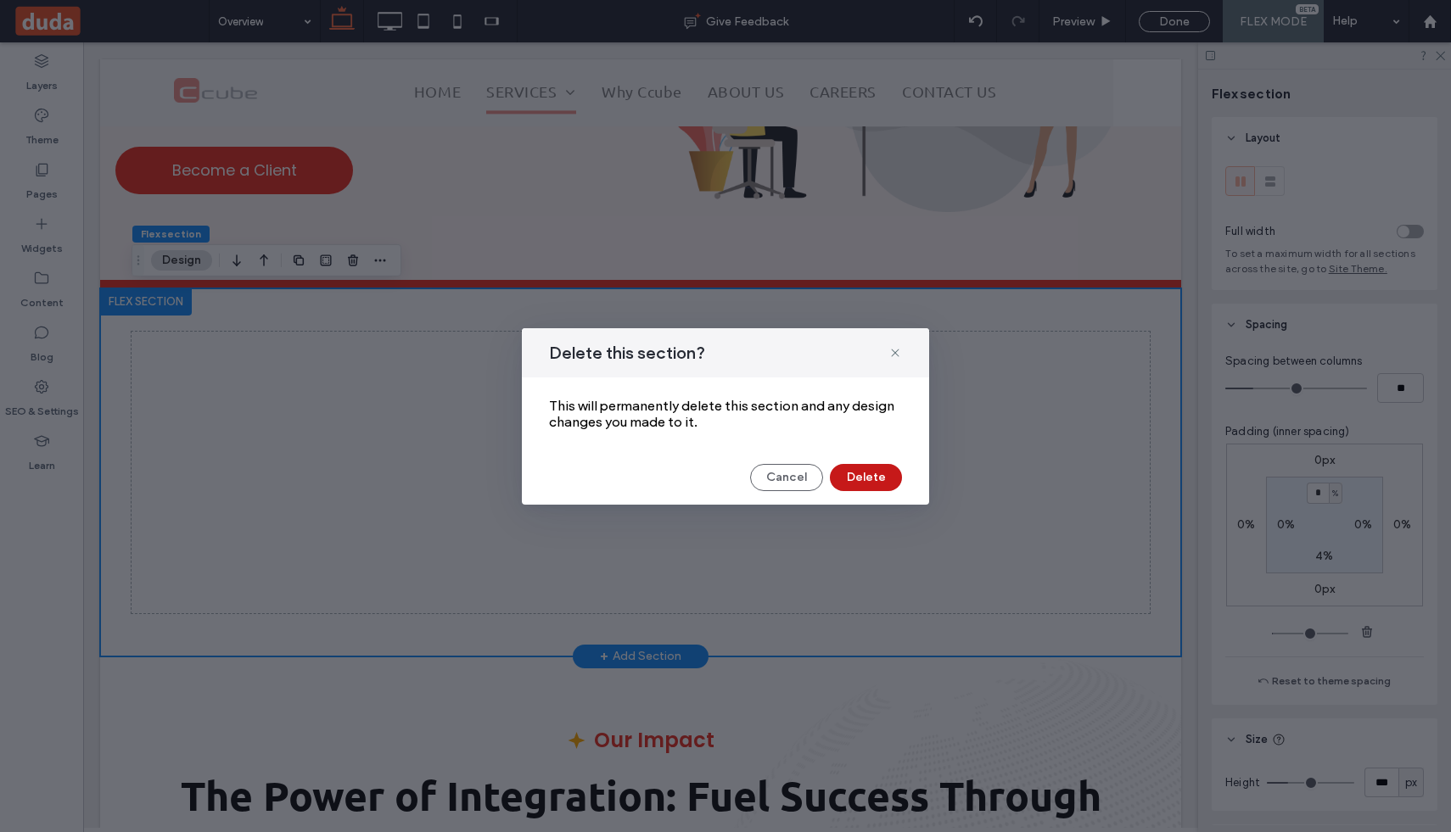
click at [856, 474] on button "Delete" at bounding box center [866, 477] width 72 height 27
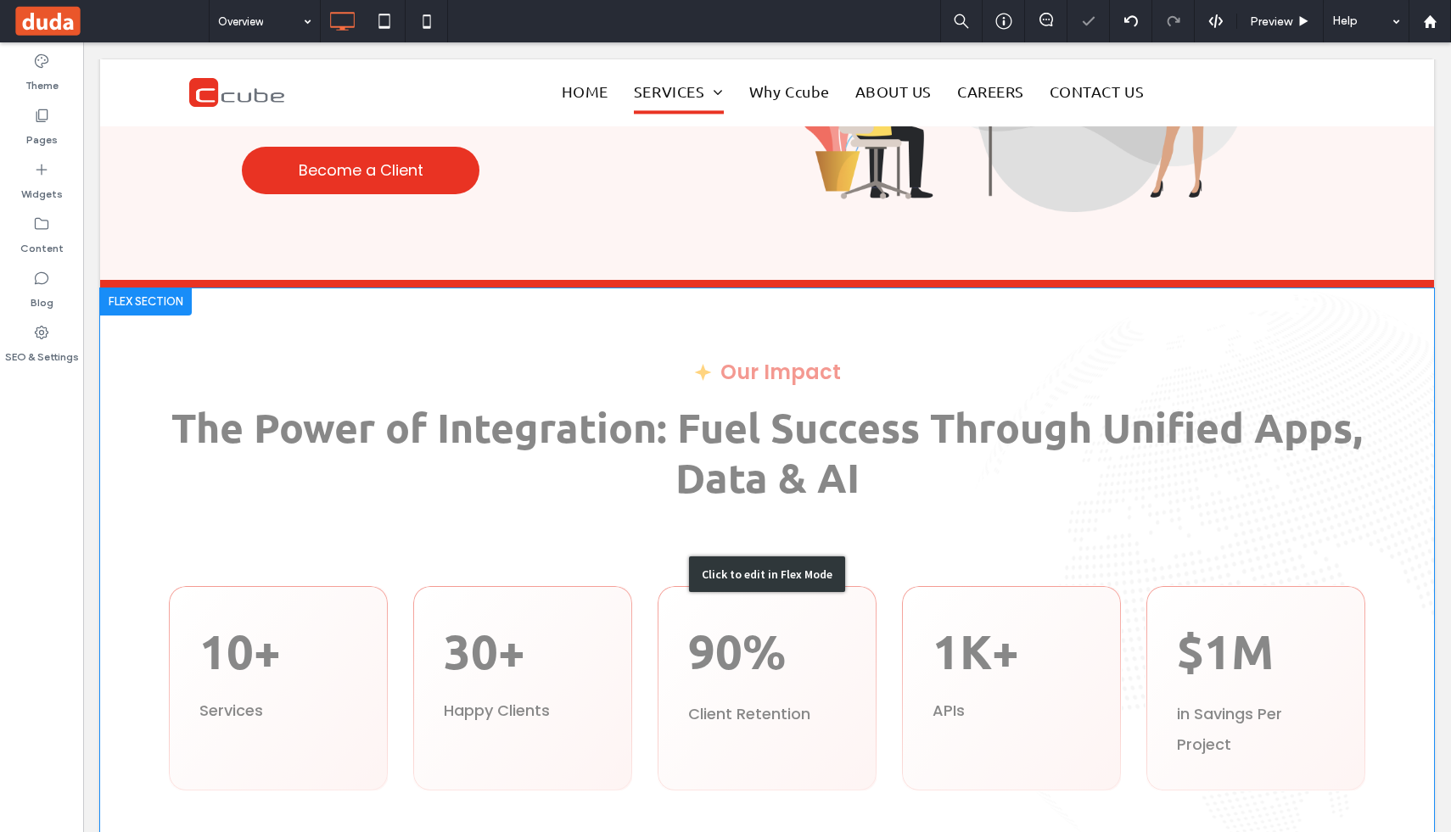
click at [747, 317] on div "Click to edit in Flex Mode" at bounding box center [767, 574] width 1334 height 571
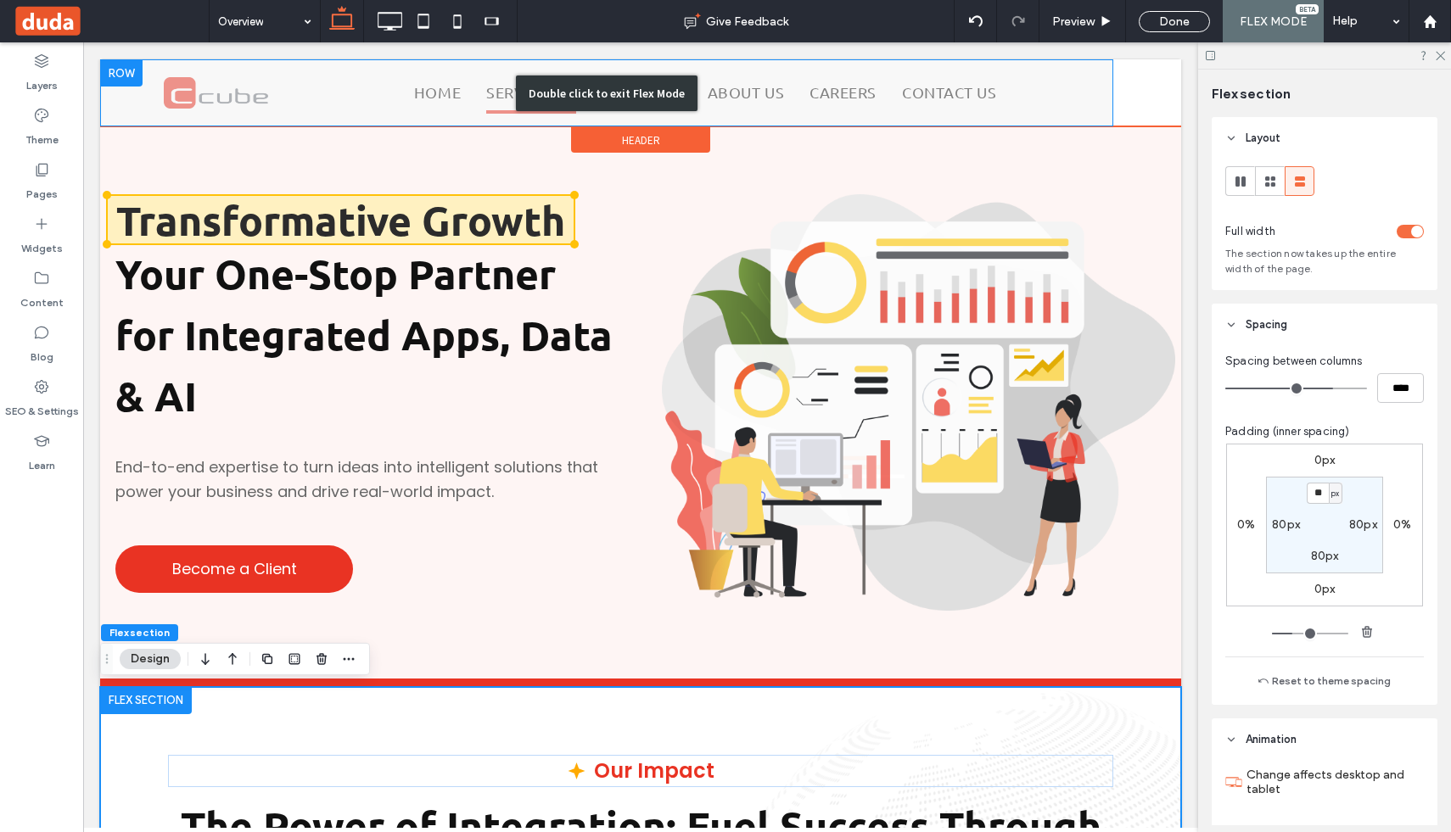
click at [717, 114] on div "Double click to exit Flex Mode" at bounding box center [606, 92] width 1013 height 67
click at [821, 98] on div "Double click to exit Flex Mode" at bounding box center [606, 92] width 1013 height 67
click at [1075, 85] on div "Double click to exit Flex Mode" at bounding box center [606, 92] width 1013 height 67
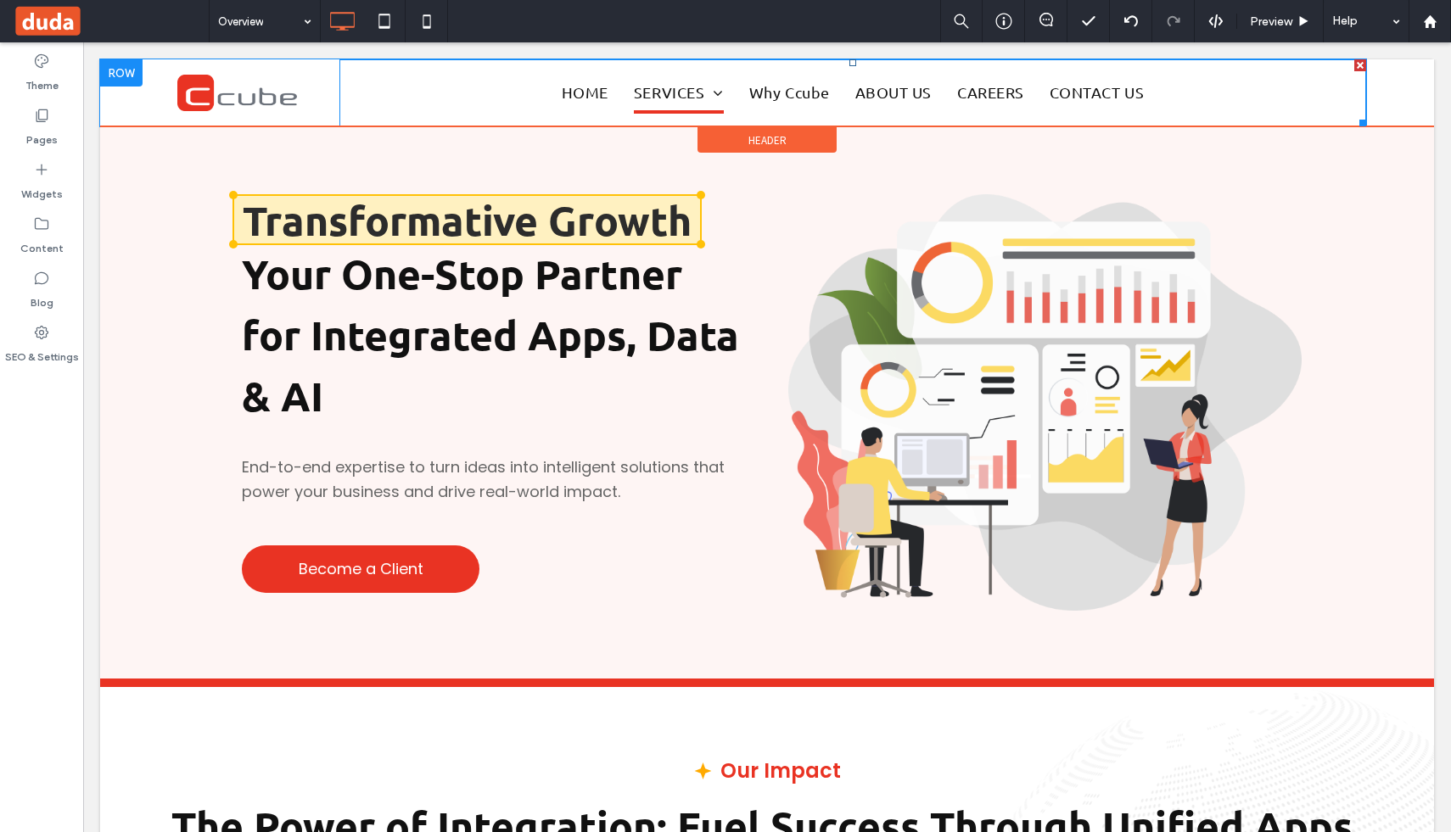
click at [1191, 98] on nav "HOME SERVICES Overview Strategic Consulting AI & GenAI Data Analytics Data Mana…" at bounding box center [852, 92] width 1027 height 67
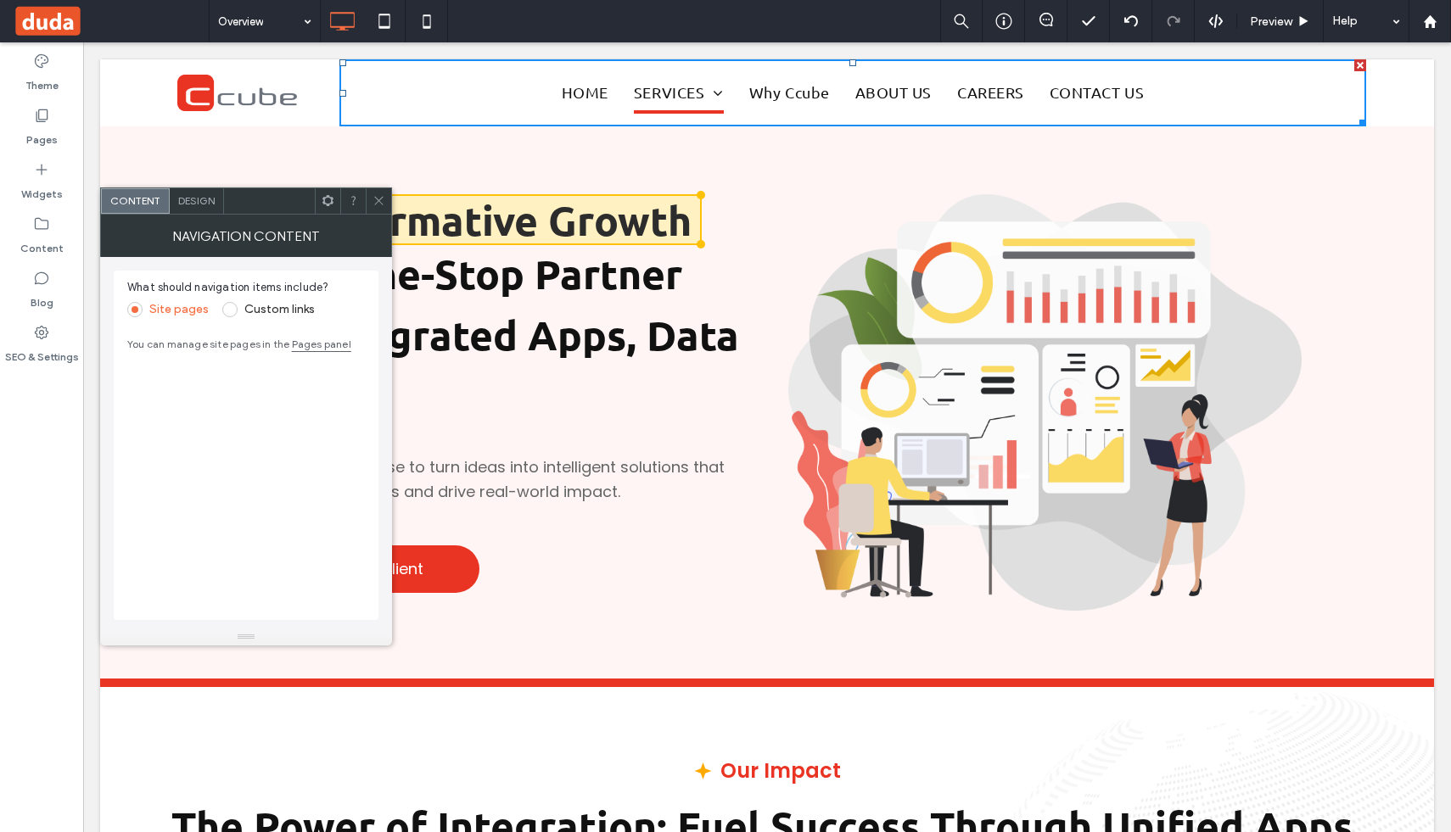
click at [137, 82] on div "Click To Paste Click To Paste Click To Paste Click To Paste Click To Paste Clic…" at bounding box center [236, 92] width 205 height 53
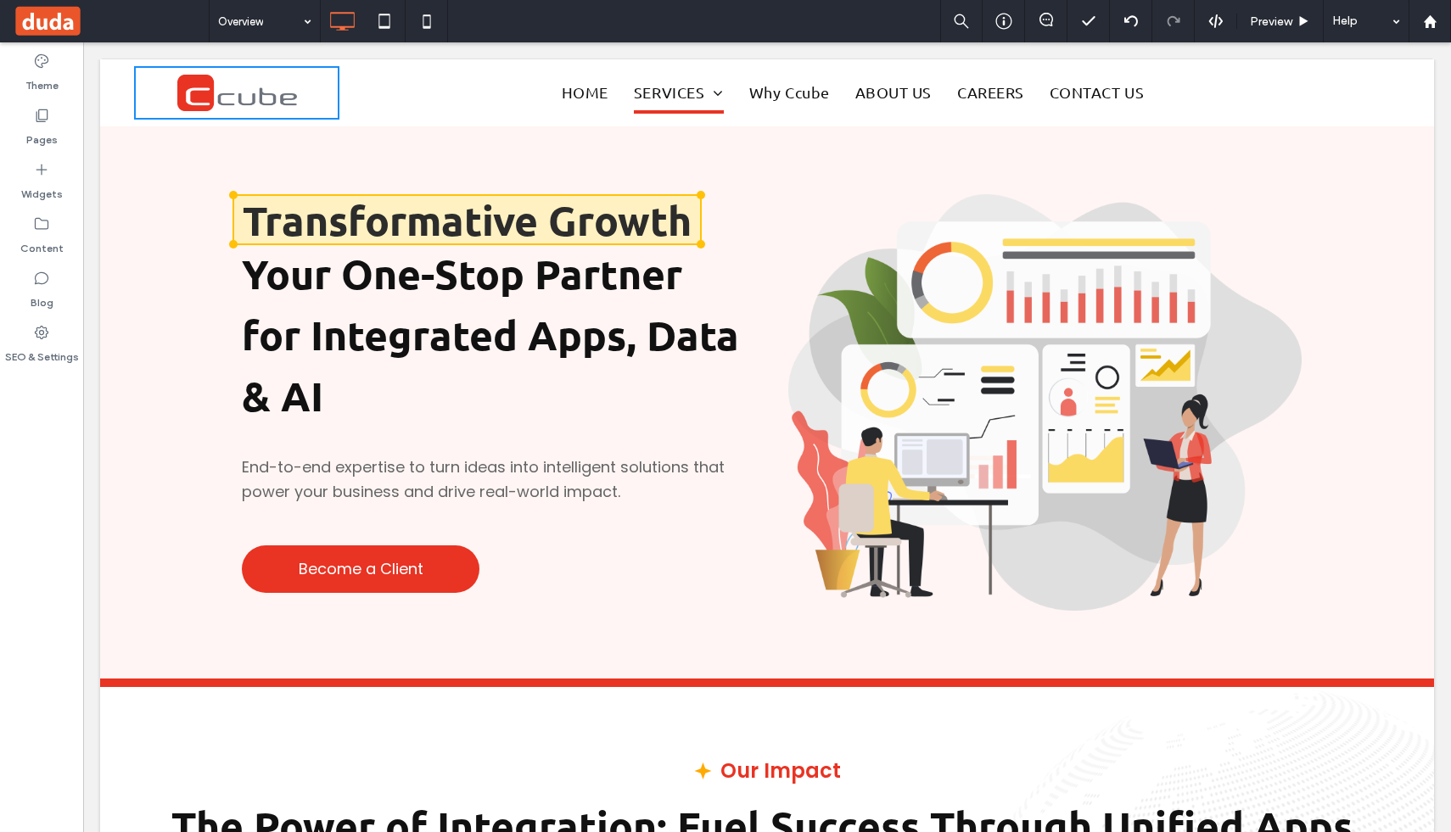
click at [119, 82] on div "Click To Paste Click To Paste Click To Paste Click To Paste Click To Paste Clic…" at bounding box center [733, 92] width 1266 height 67
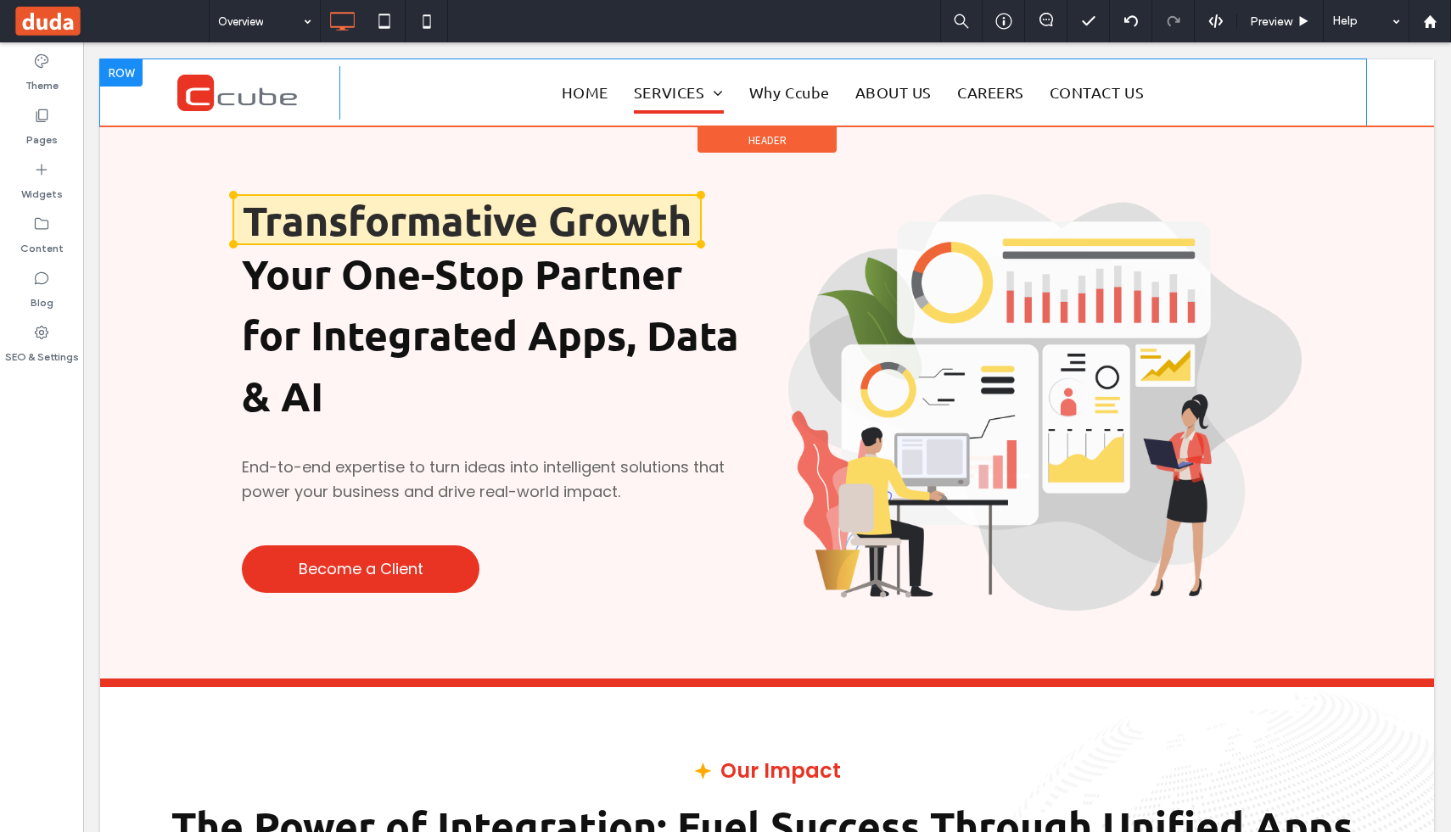
click at [123, 84] on div at bounding box center [121, 72] width 42 height 27
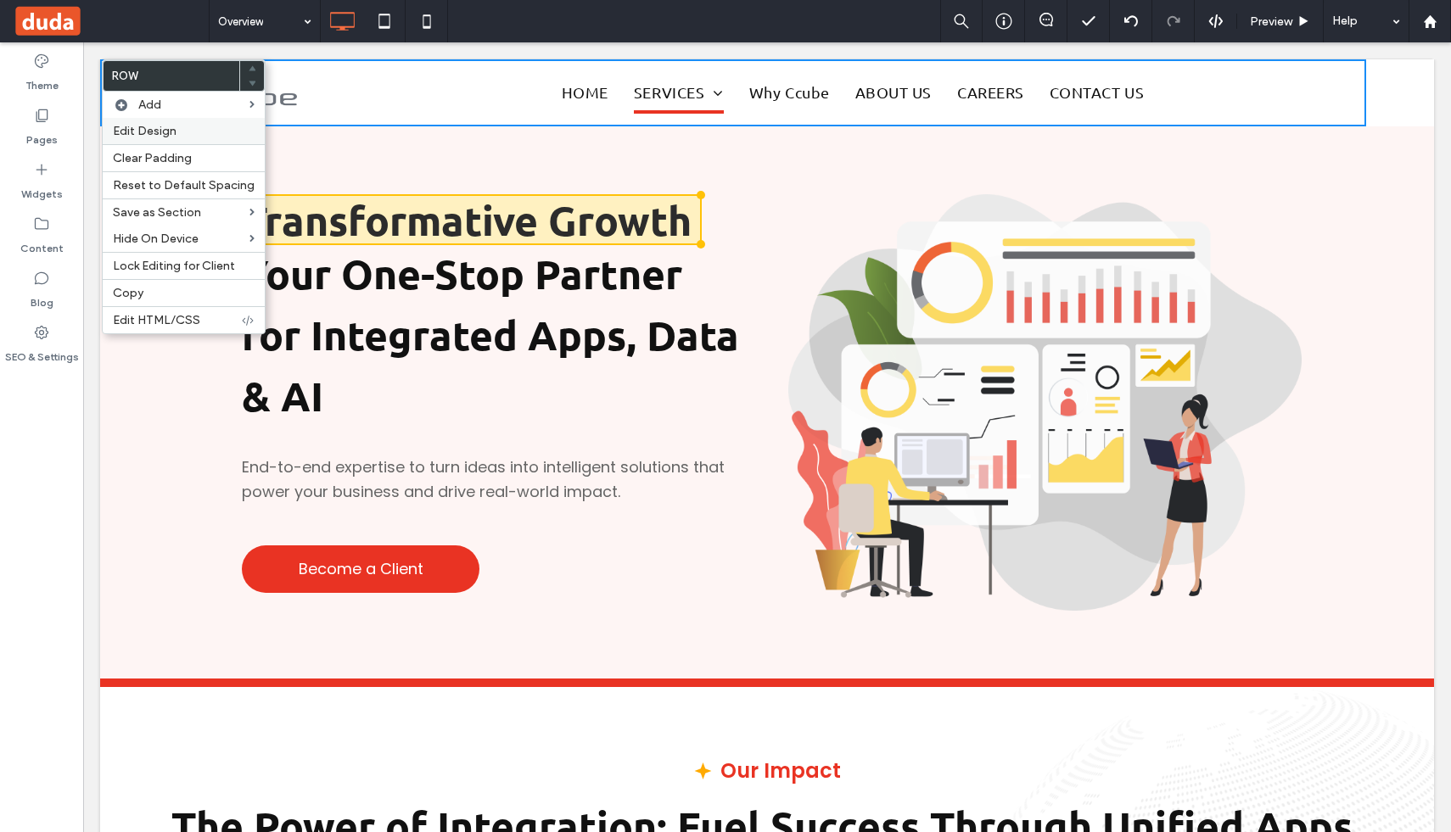
click at [153, 132] on span "Edit Design" at bounding box center [145, 131] width 64 height 14
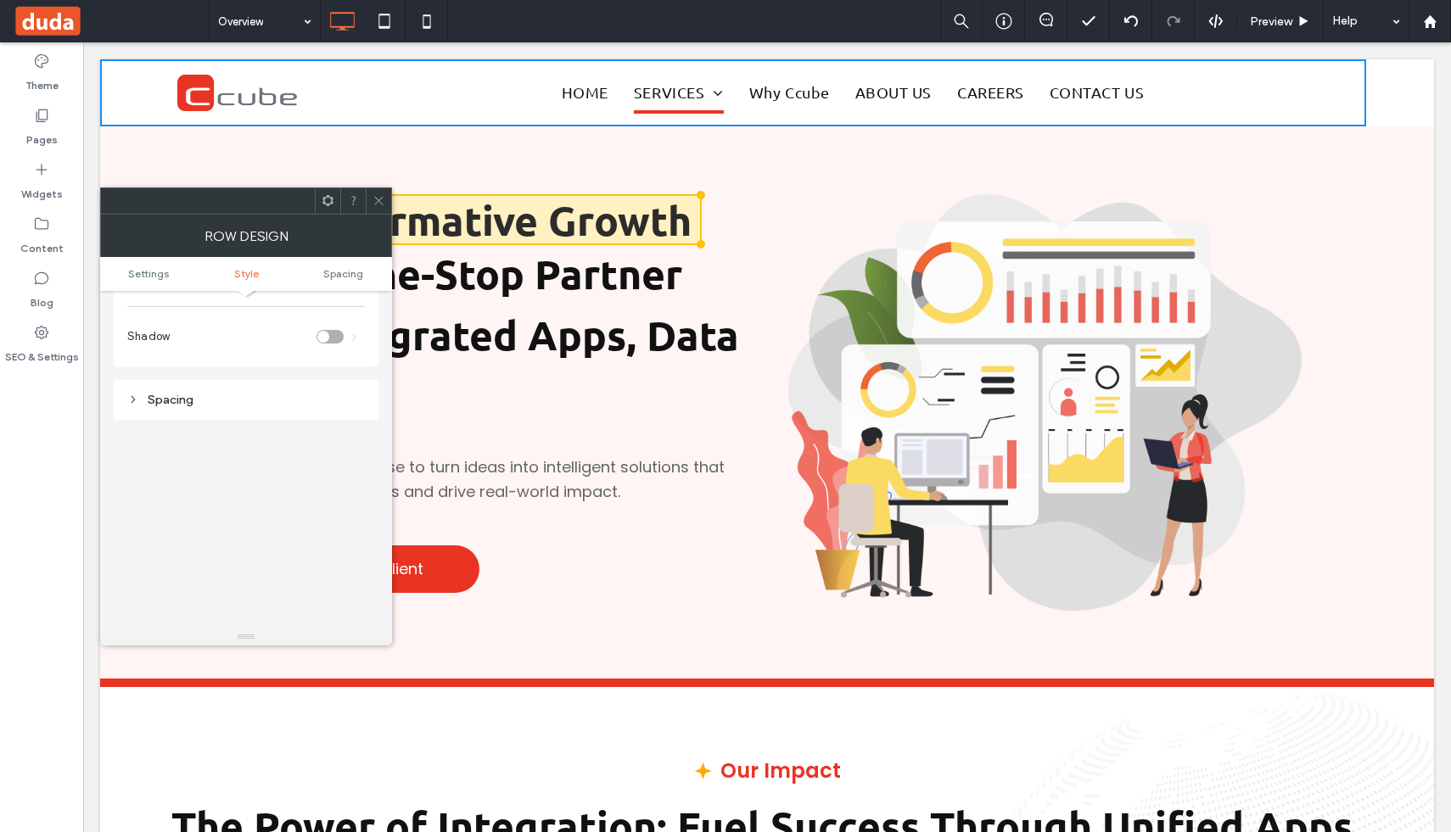
scroll to position [353, 0]
click at [175, 407] on div "Spacing" at bounding box center [246, 397] width 238 height 23
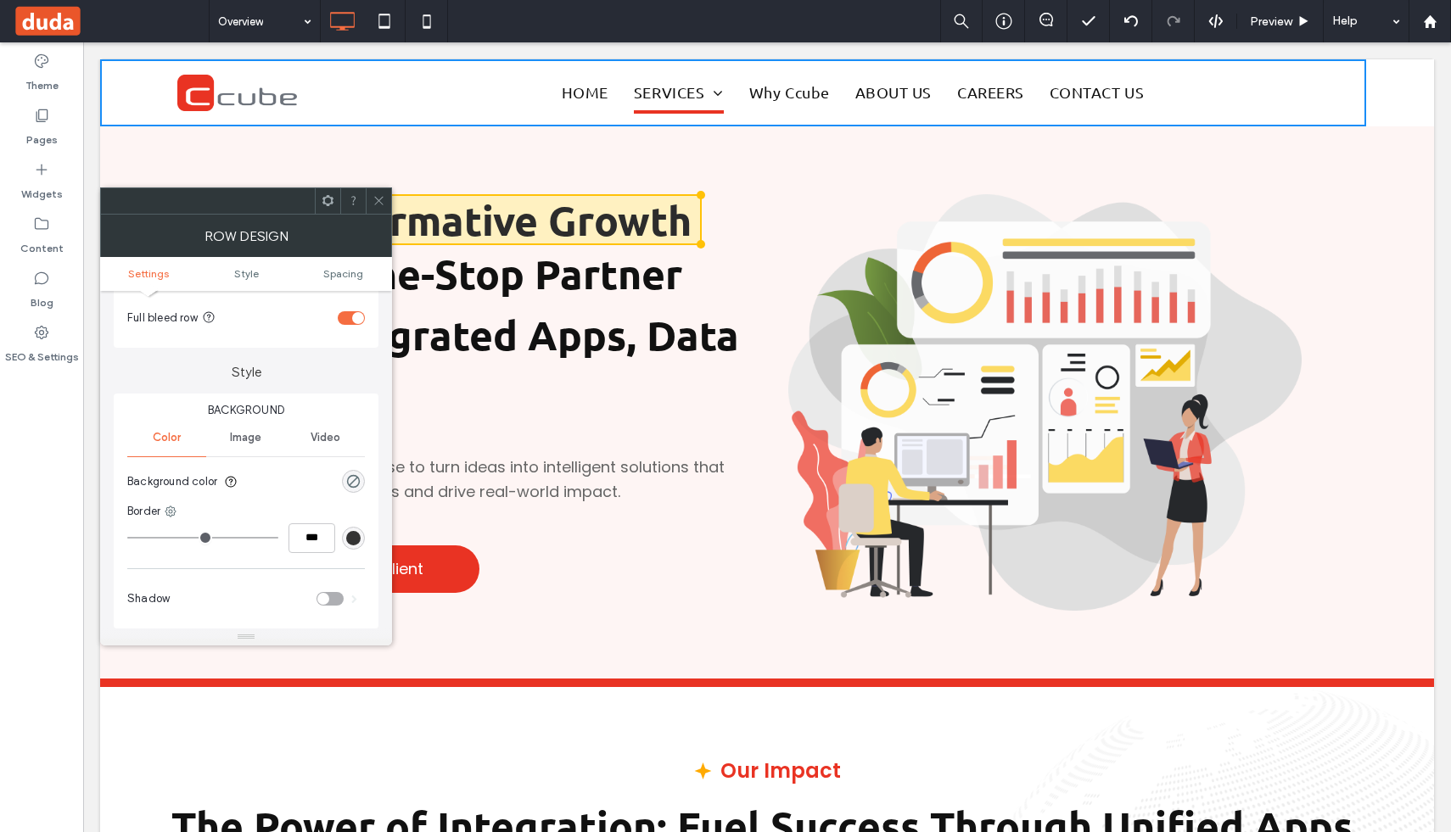
scroll to position [77, 0]
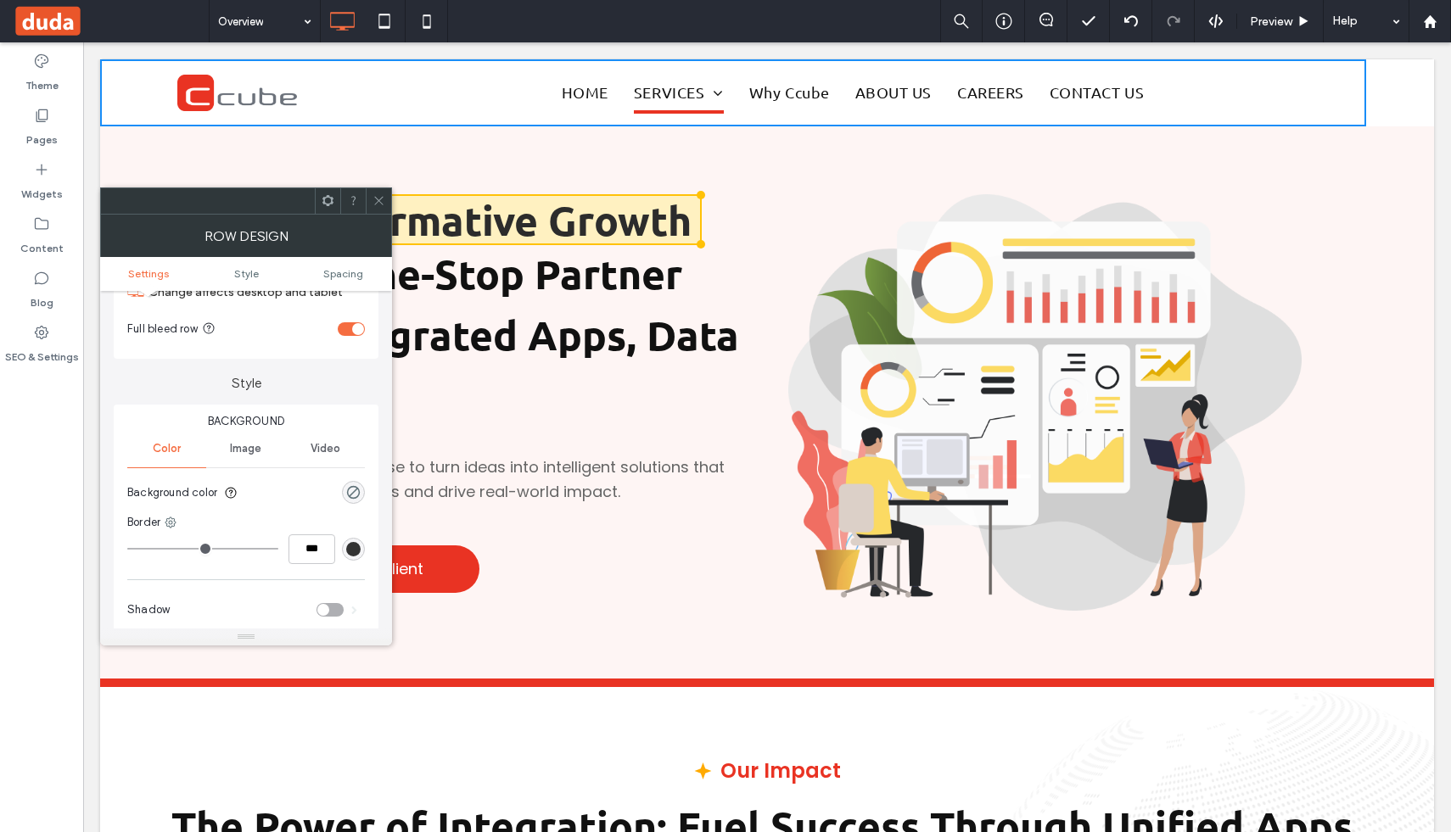
click at [347, 328] on div "toggle" at bounding box center [351, 329] width 27 height 14
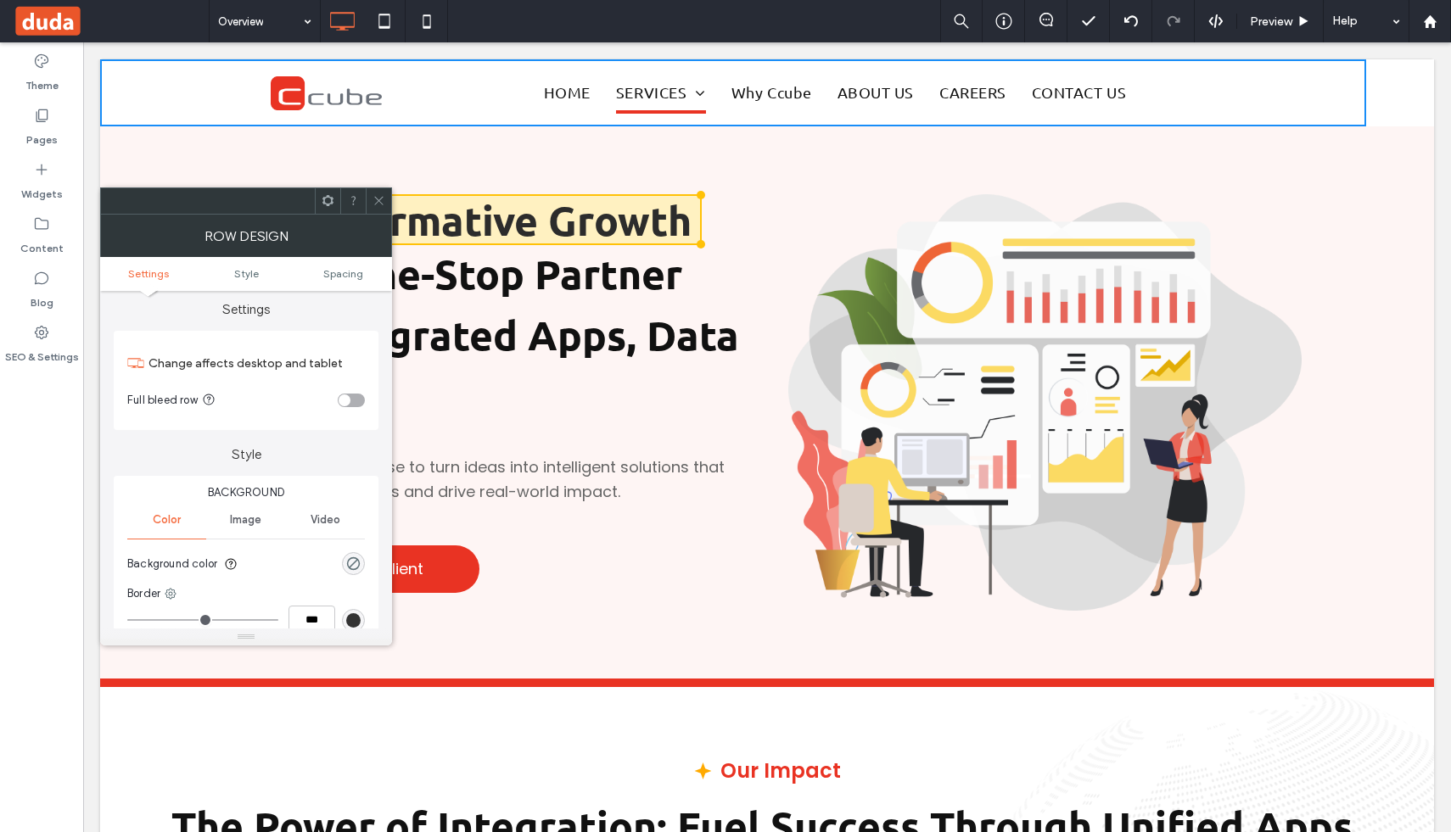
scroll to position [0, 0]
click at [247, 274] on span "Style" at bounding box center [246, 273] width 25 height 13
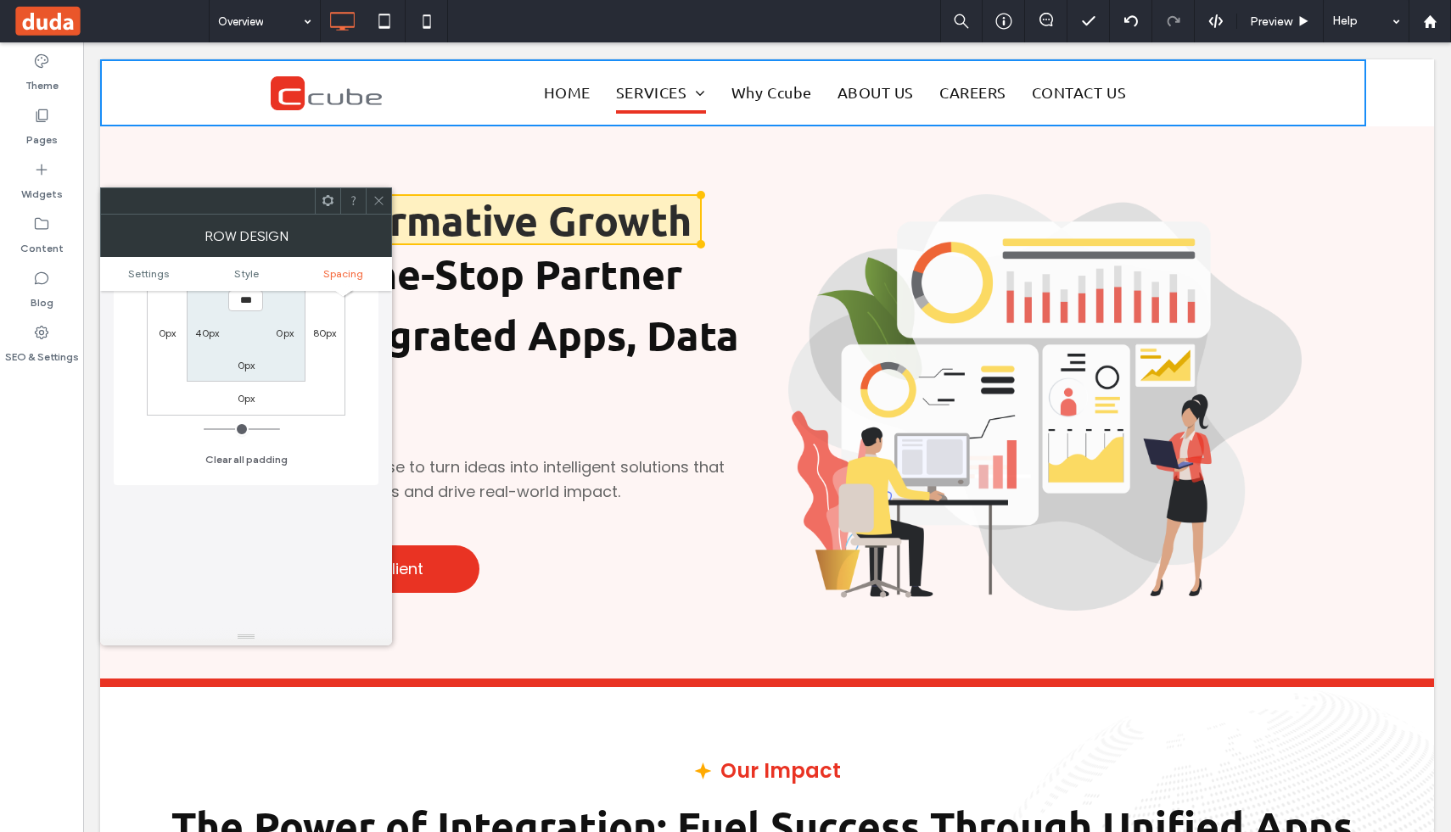
scroll to position [611, 0]
click at [347, 273] on span "Spacing" at bounding box center [343, 273] width 40 height 13
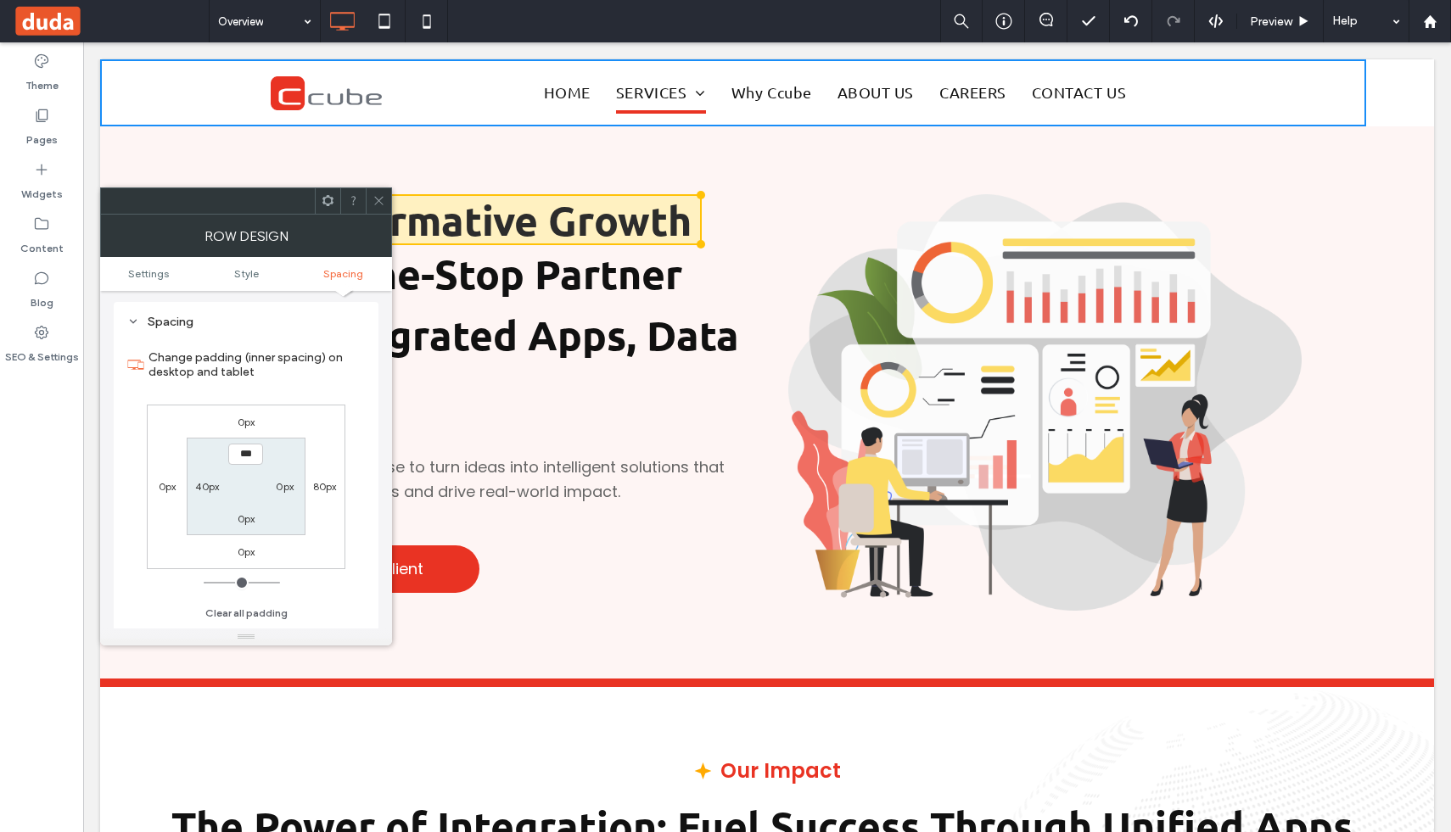
scroll to position [427, 0]
click at [378, 190] on span at bounding box center [379, 200] width 13 height 25
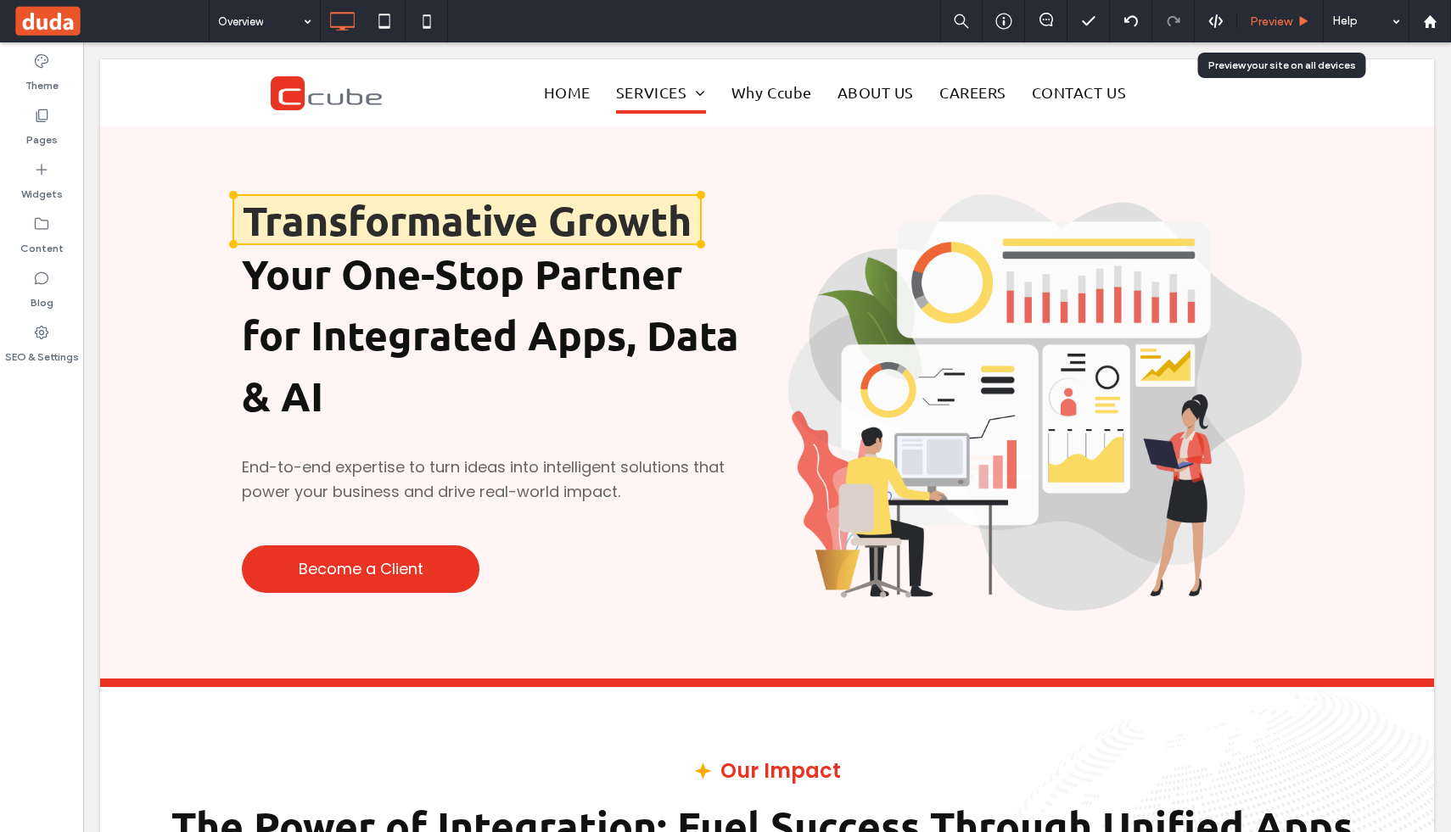
click at [1274, 25] on span "Preview" at bounding box center [1271, 21] width 42 height 14
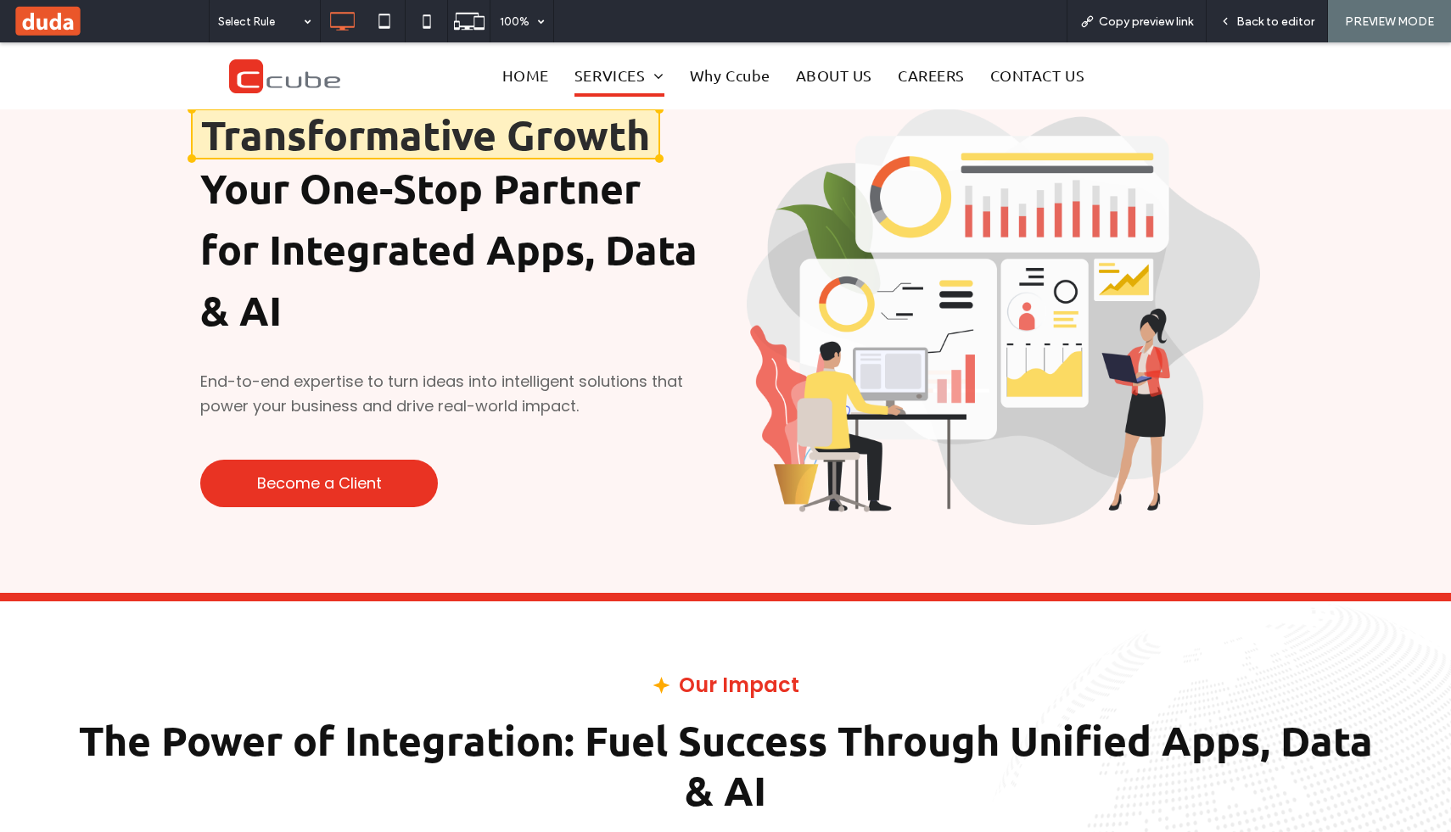
scroll to position [2, 0]
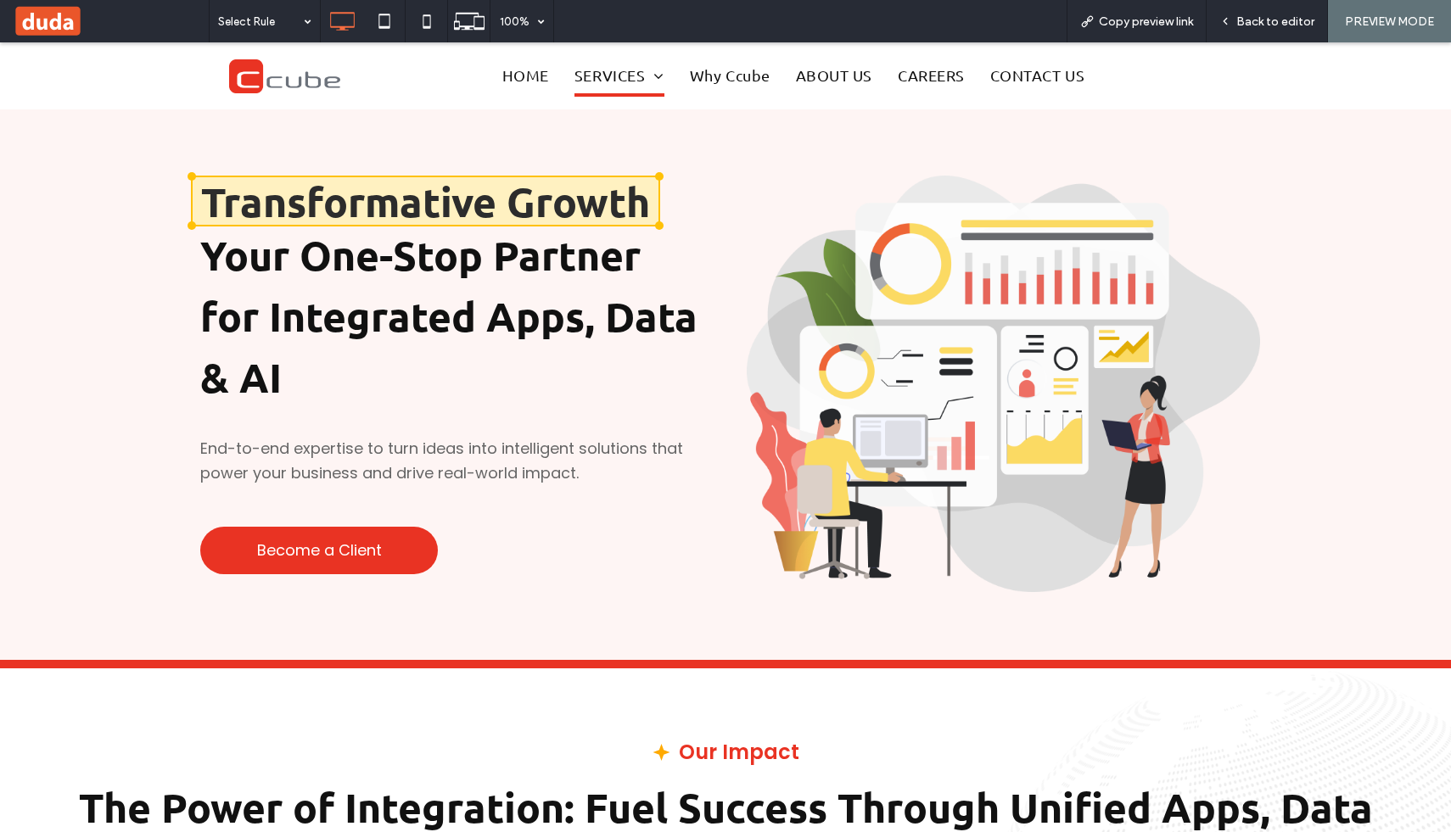
click at [119, 159] on div "Transformative Growth Your One-Stop Partner for Integrated Apps, Data & AI End-…" at bounding box center [725, 384] width 1451 height 552
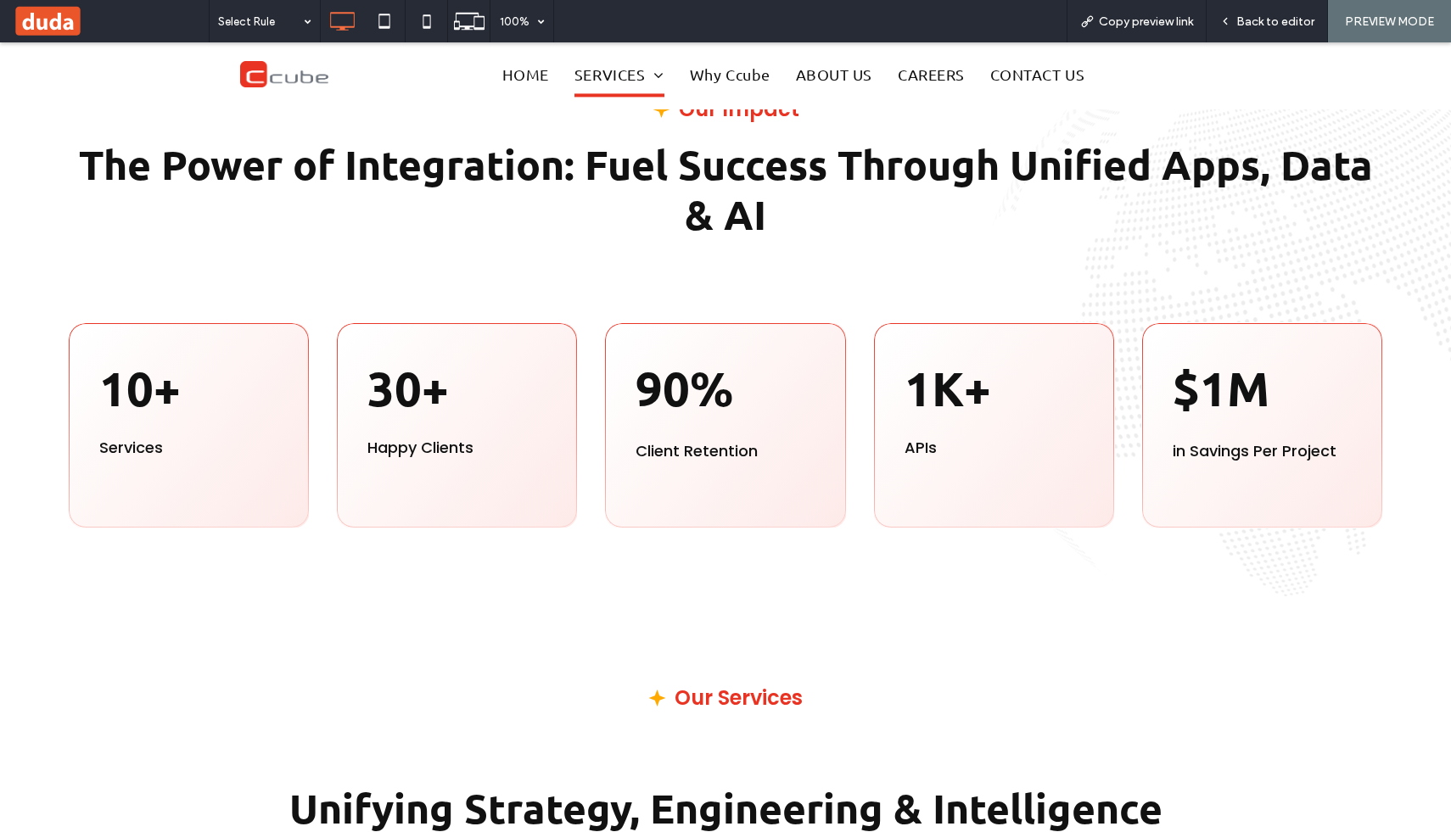
scroll to position [648, 0]
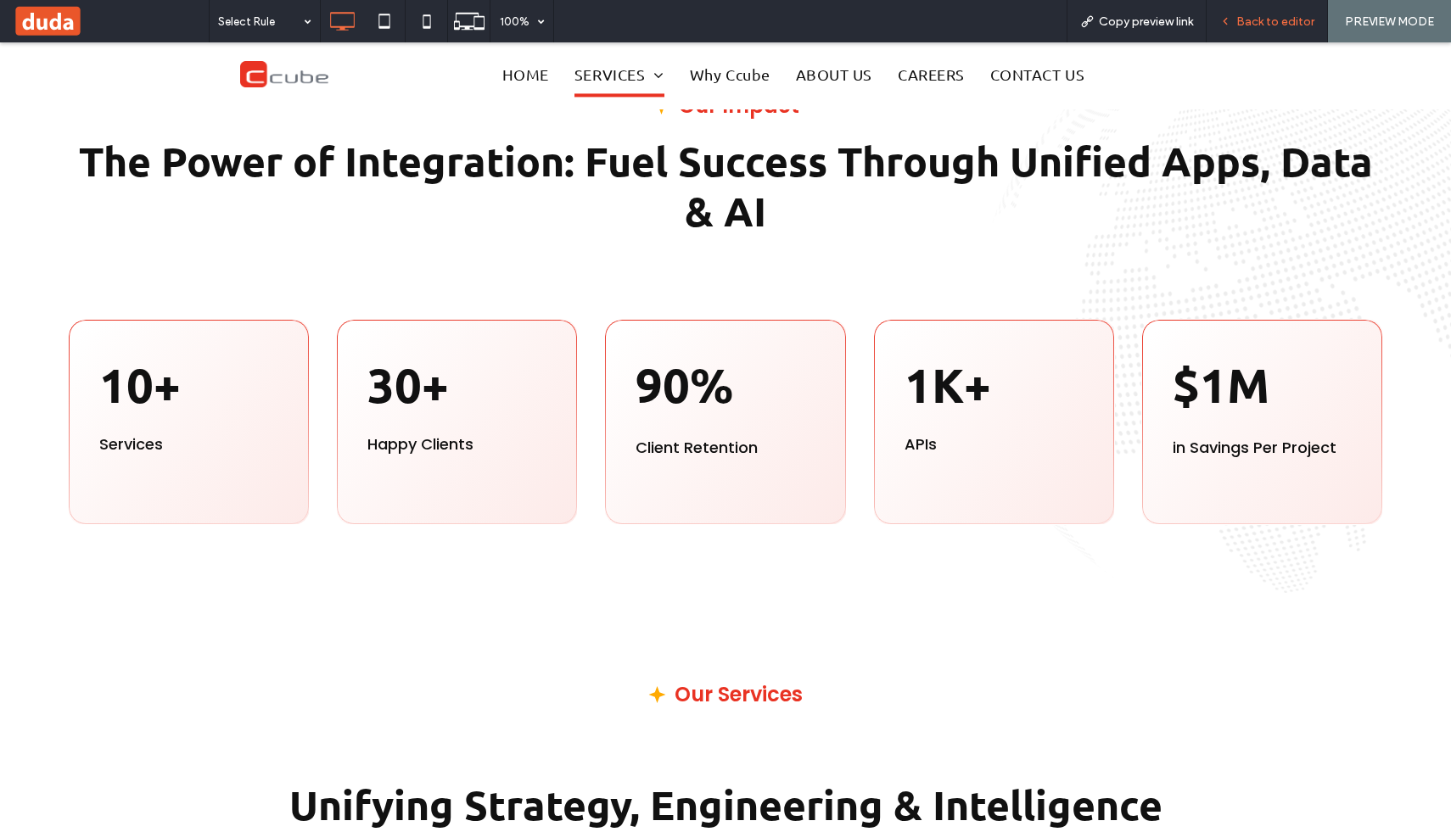
click at [1243, 27] on span "Back to editor" at bounding box center [1275, 21] width 78 height 14
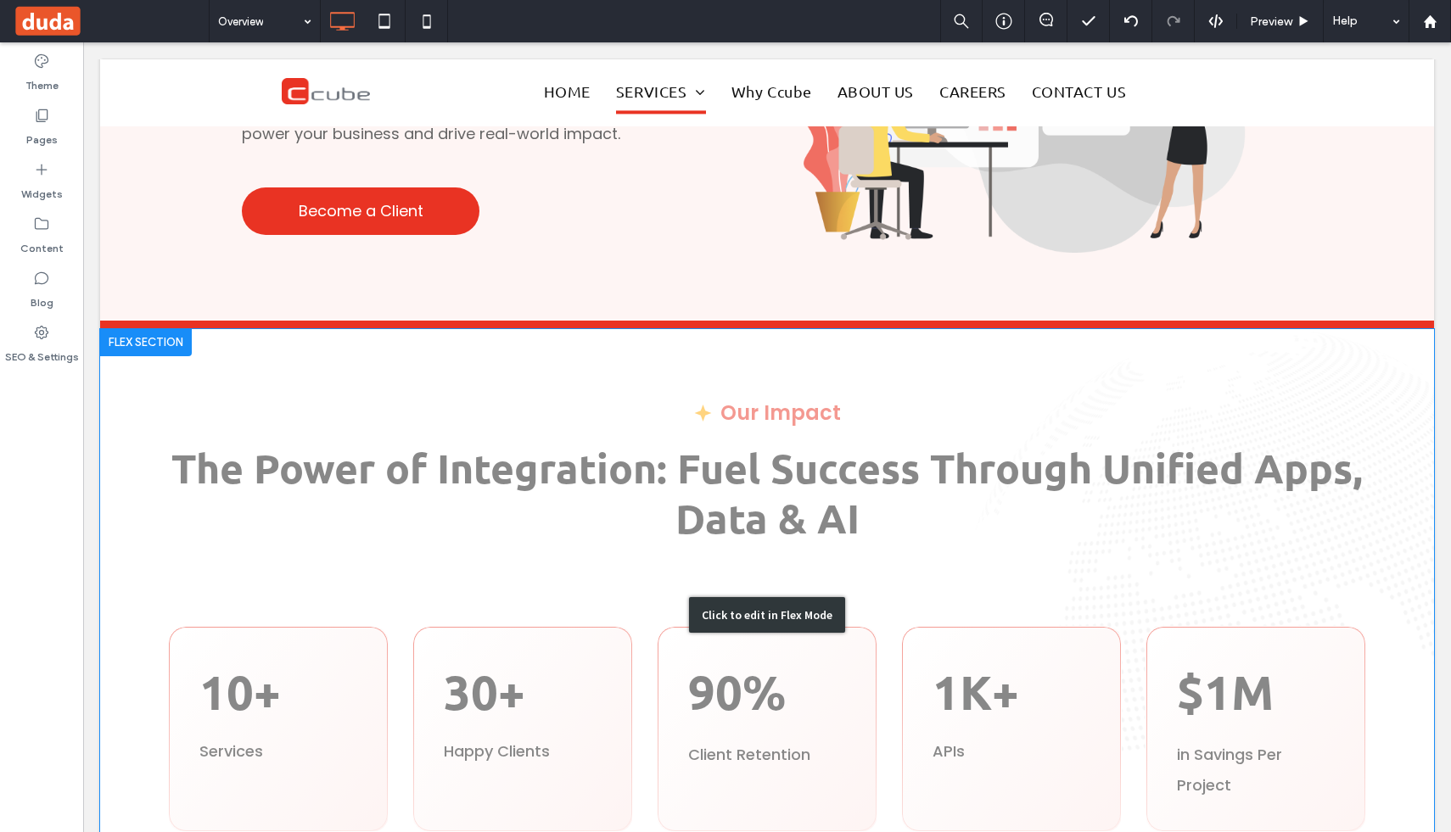
scroll to position [311, 0]
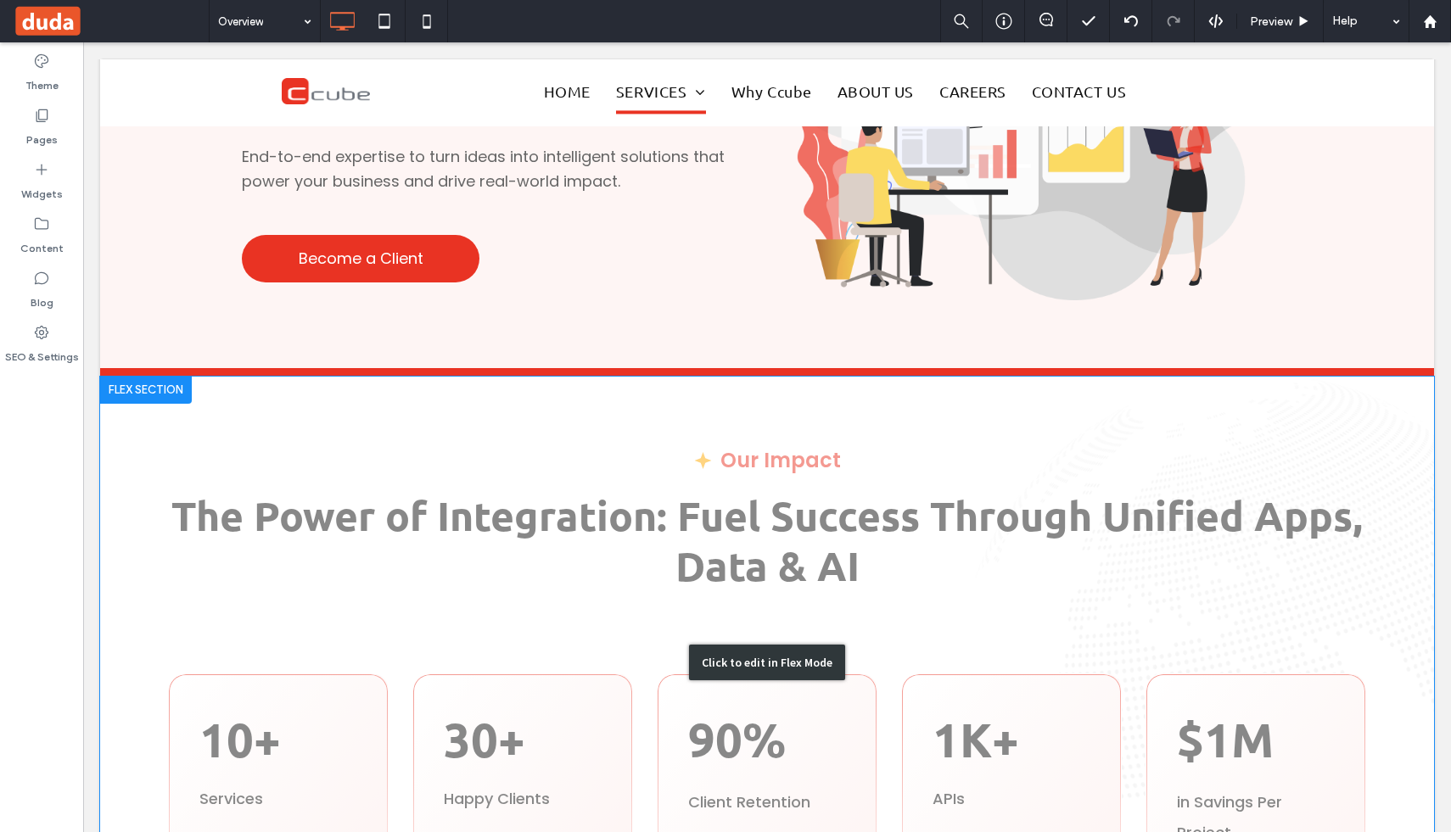
click at [373, 423] on div "Click to edit in Flex Mode" at bounding box center [767, 662] width 1334 height 571
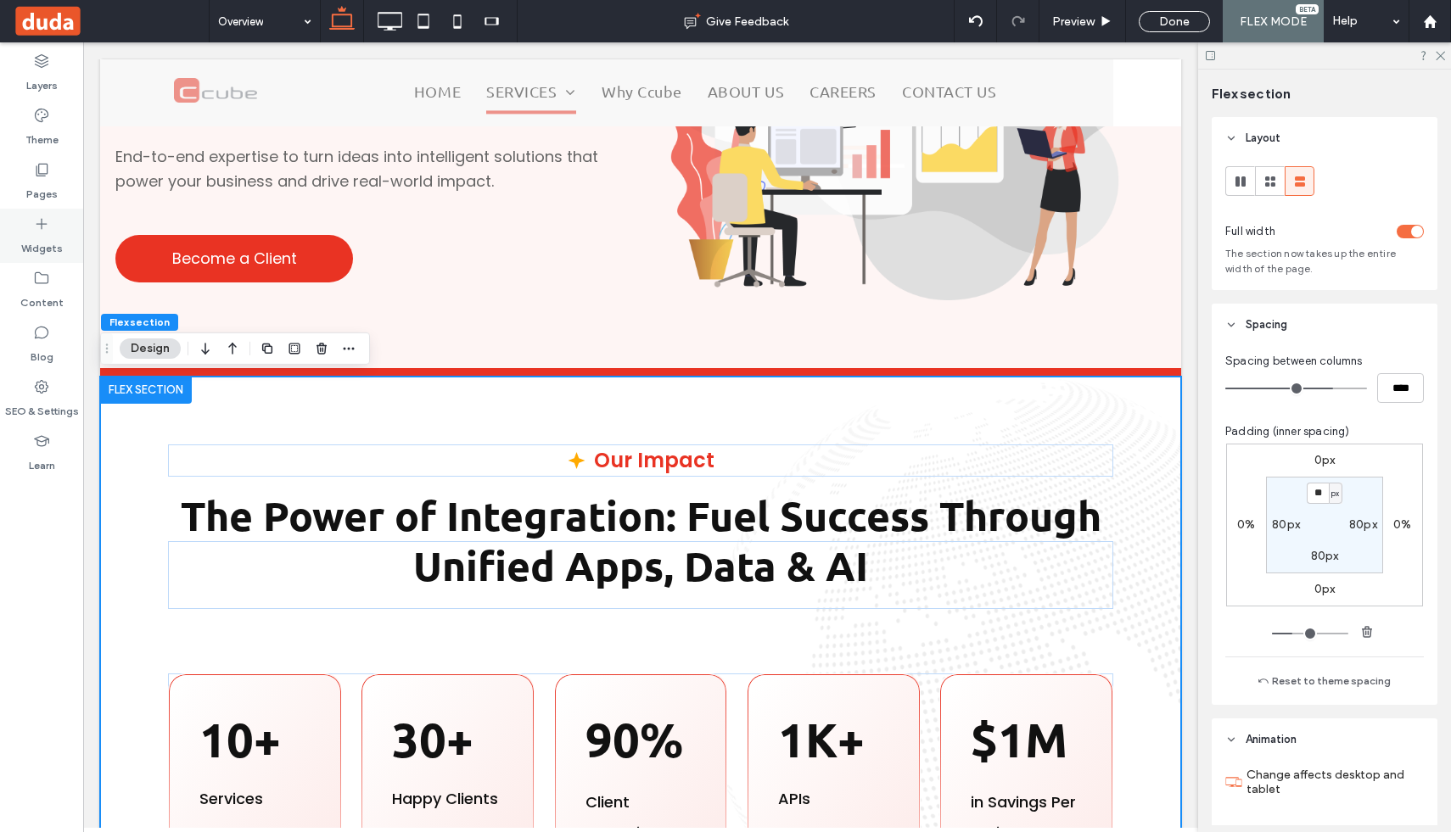
click at [36, 242] on label "Widgets" at bounding box center [42, 245] width 42 height 24
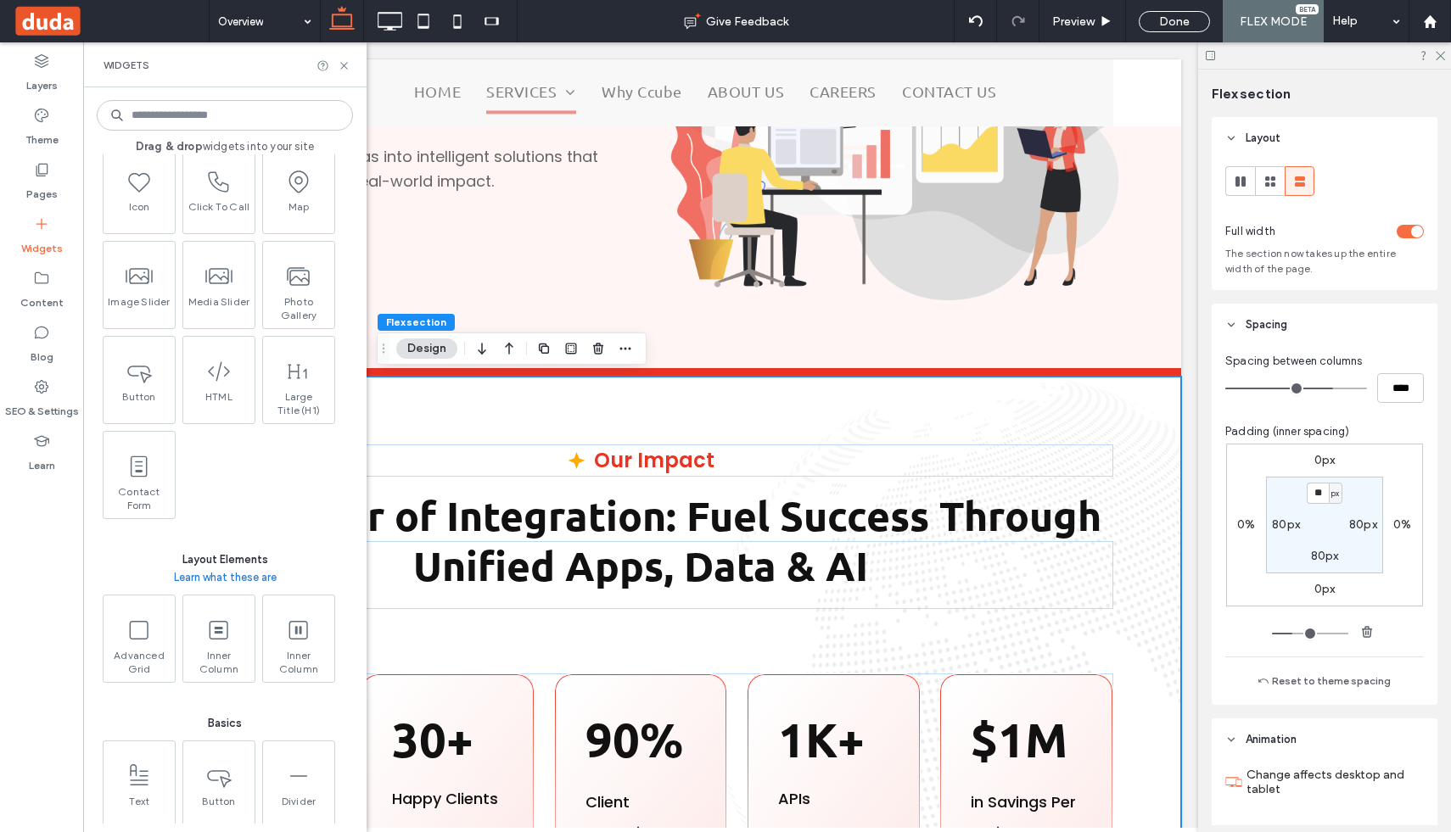
scroll to position [409, 0]
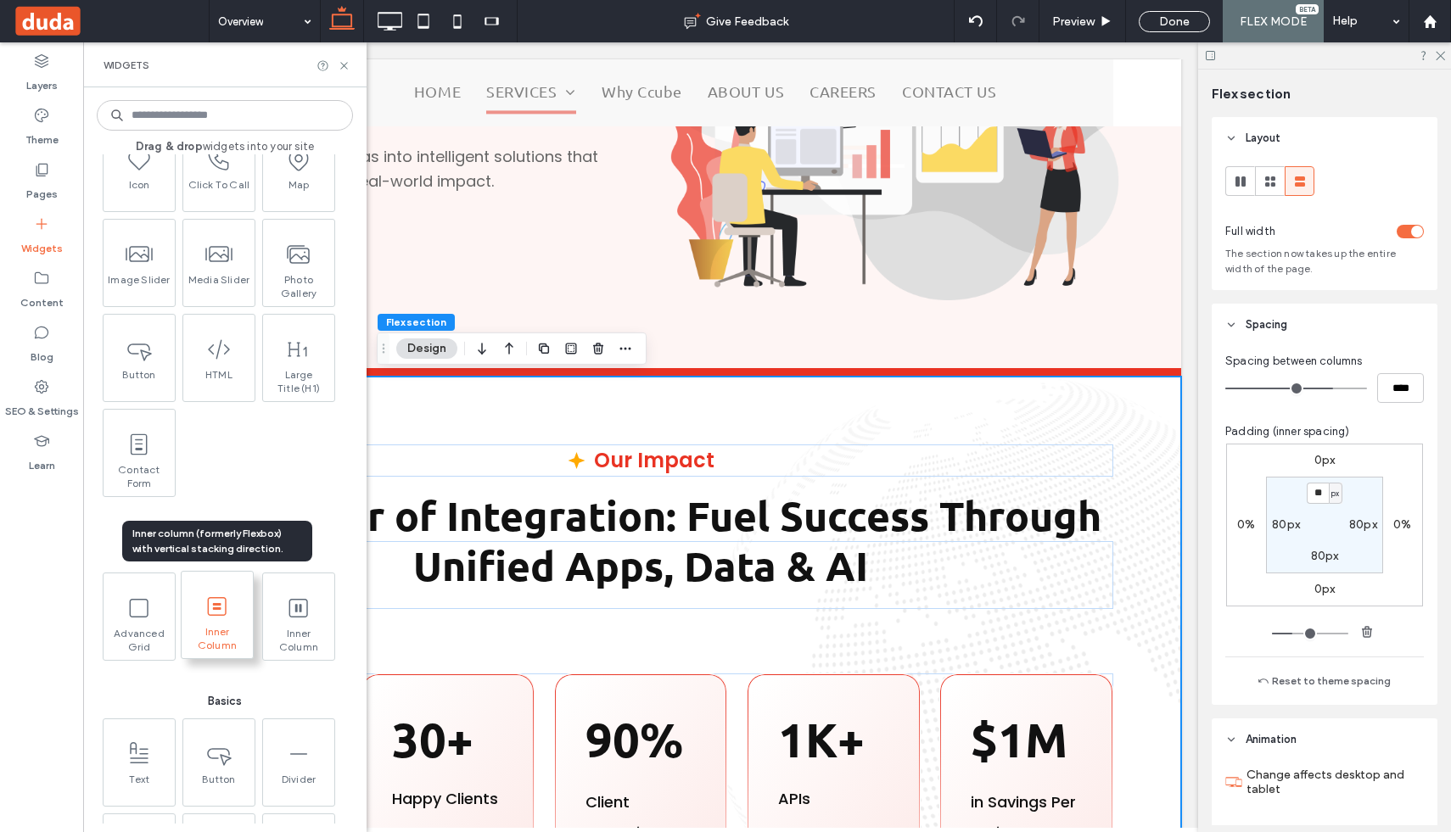
click at [220, 609] on use at bounding box center [217, 606] width 19 height 19
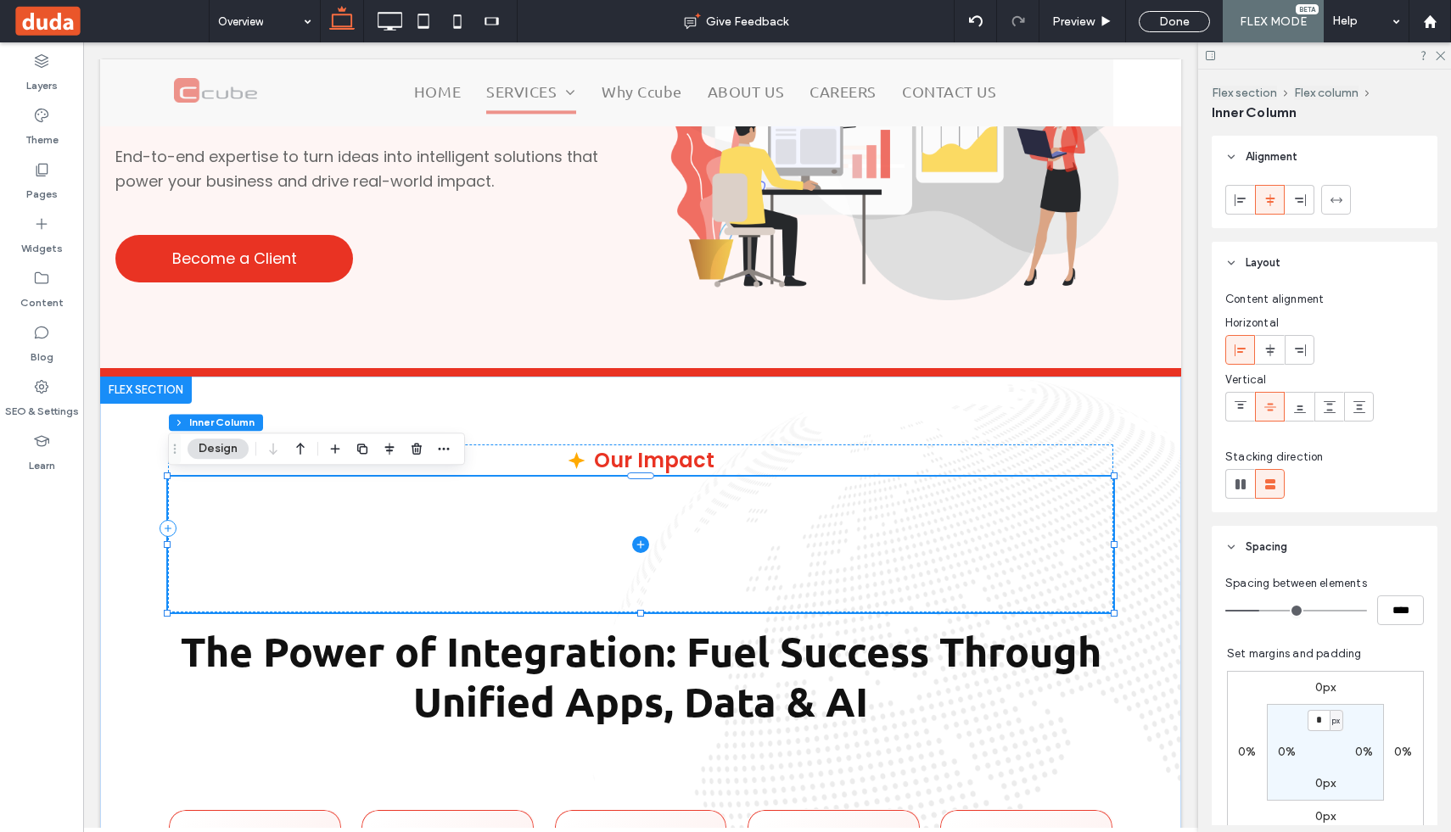
drag, startPoint x: 529, startPoint y: 457, endPoint x: 525, endPoint y: 507, distance: 51.0
click at [525, 507] on div "Our Impact" at bounding box center [640, 529] width 945 height 168
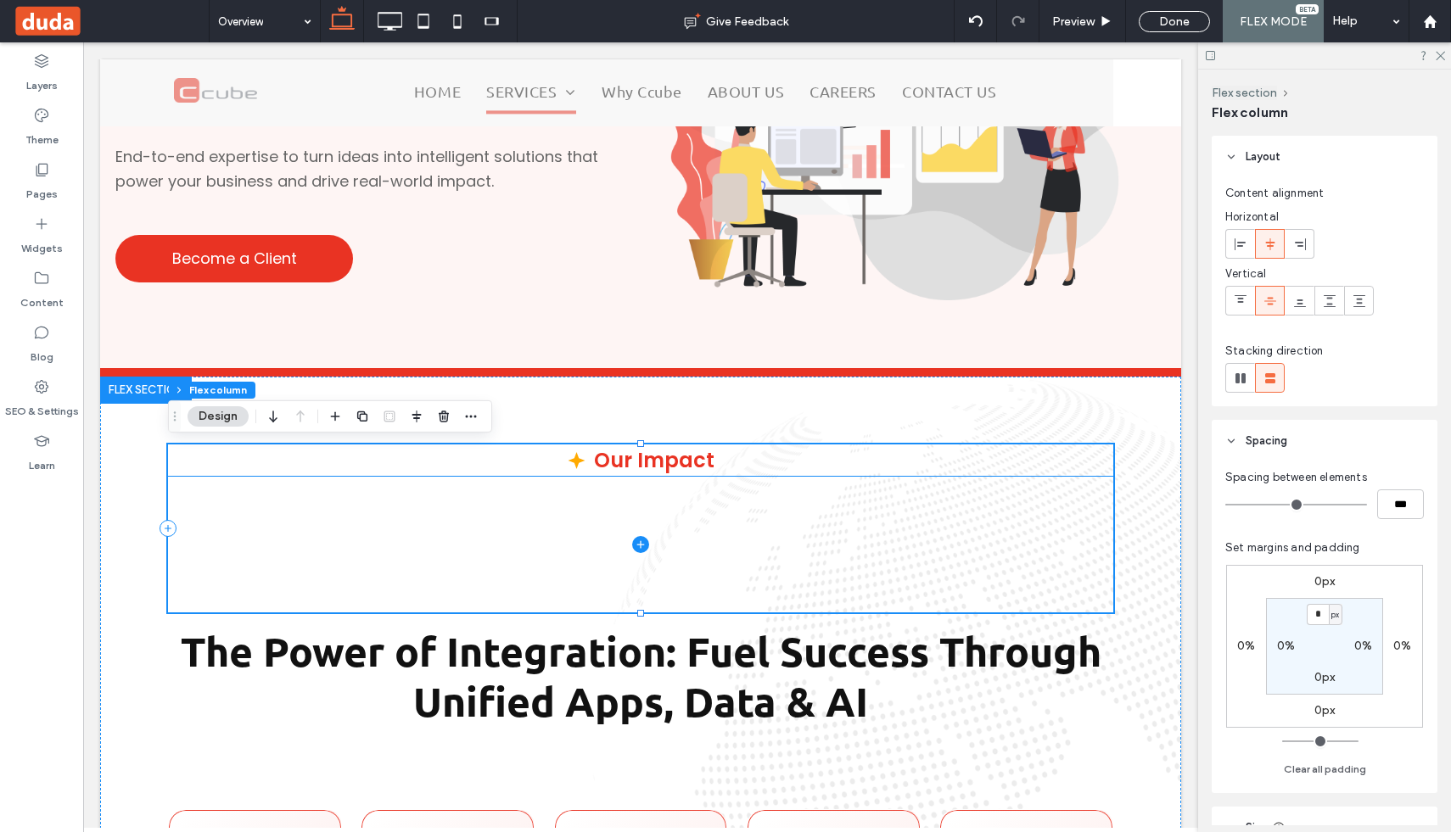
click at [525, 507] on span at bounding box center [640, 545] width 945 height 136
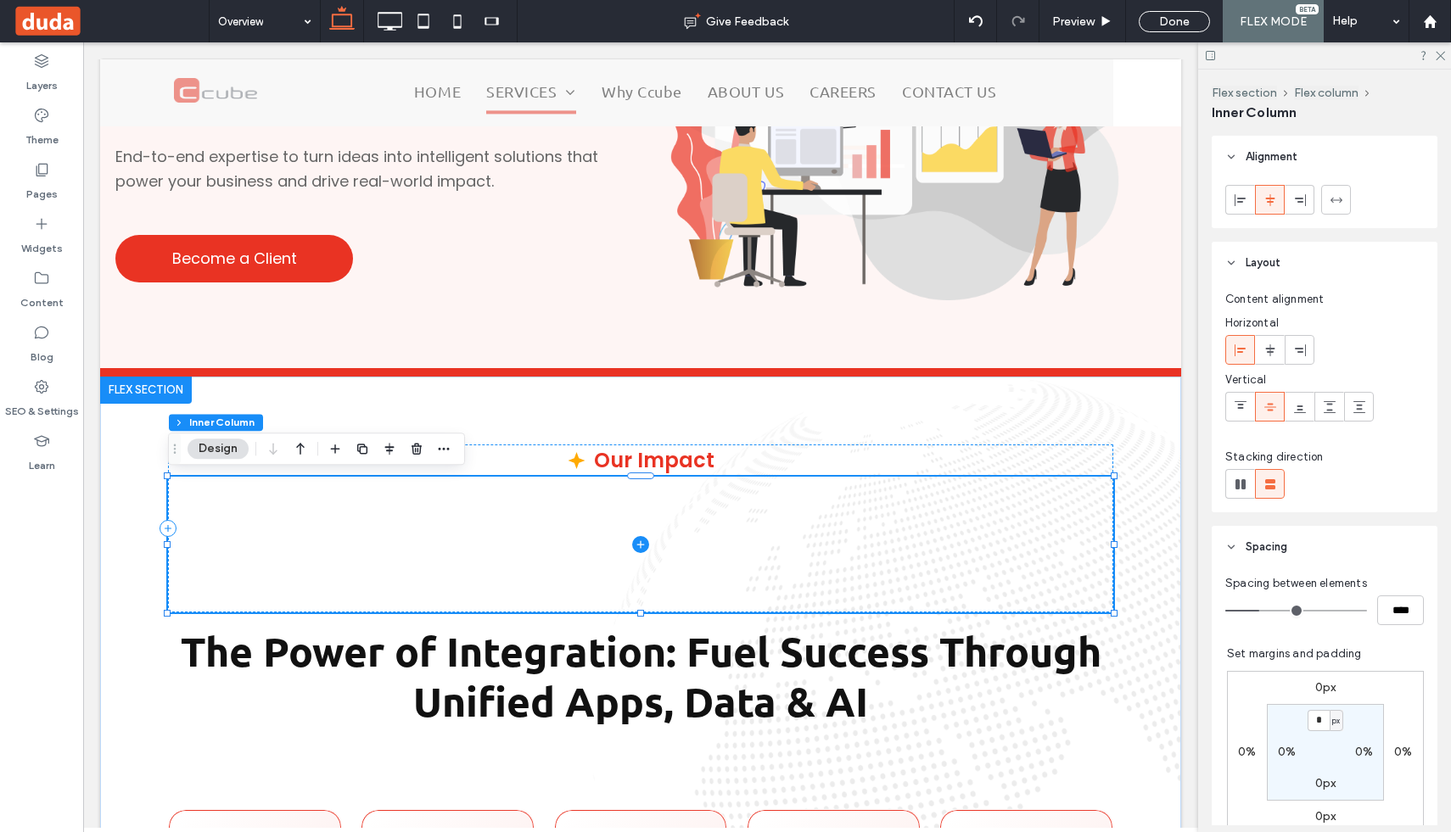
drag, startPoint x: 490, startPoint y: 451, endPoint x: 485, endPoint y: 504, distance: 53.7
click at [485, 505] on div "Our Impact" at bounding box center [640, 529] width 945 height 168
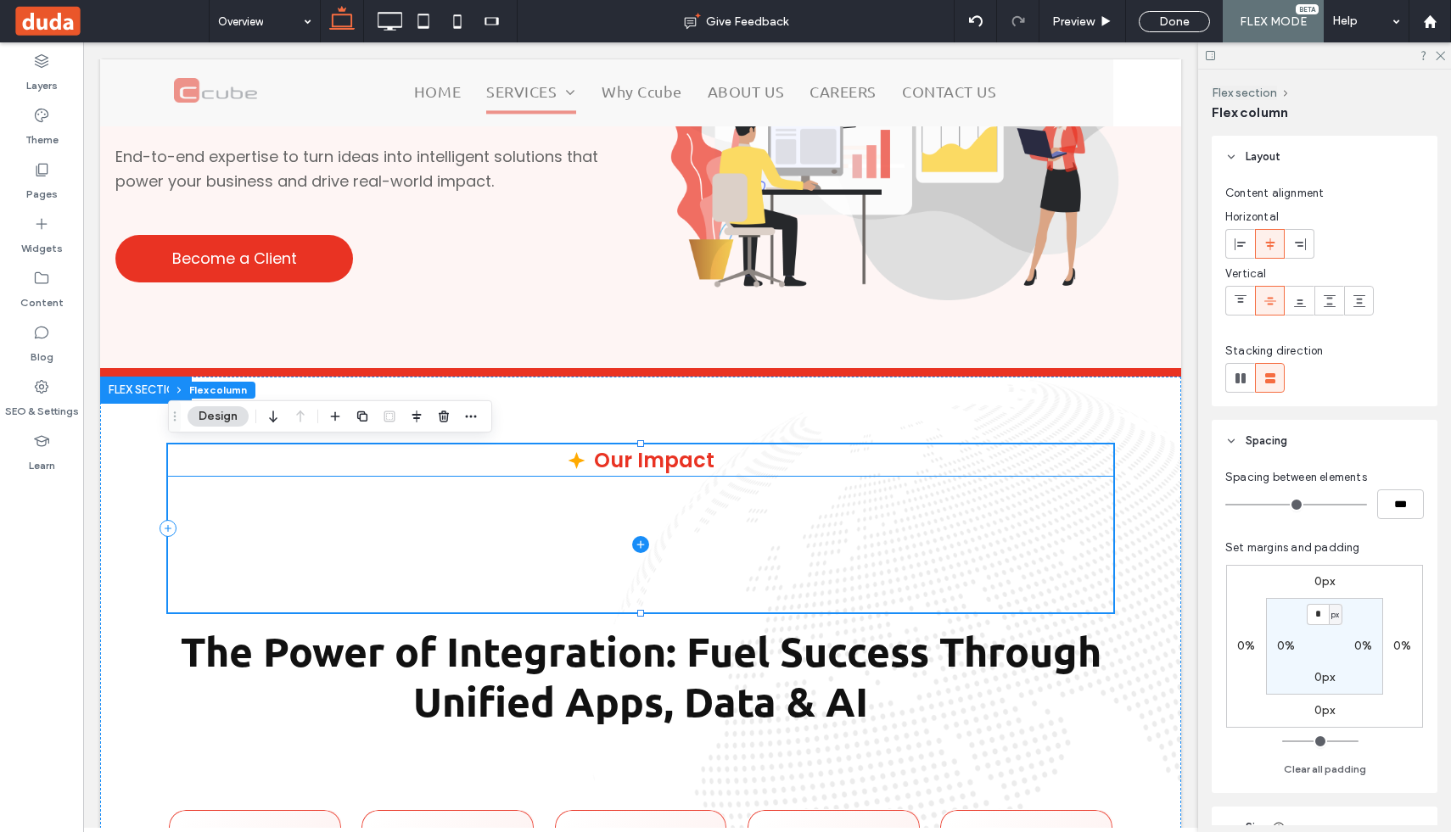
click at [507, 478] on div "Our Impact" at bounding box center [640, 529] width 945 height 168
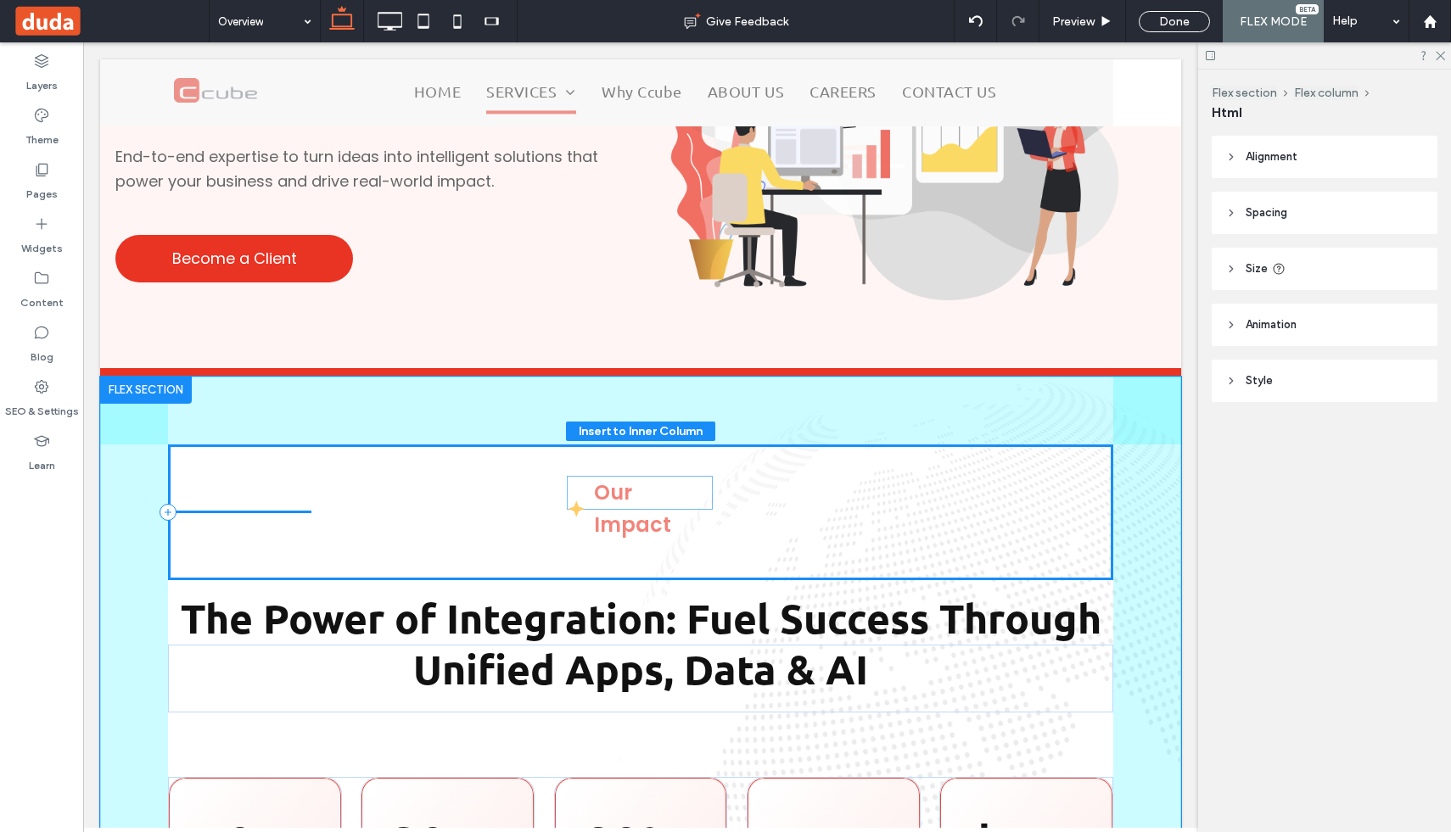
drag, startPoint x: 636, startPoint y: 453, endPoint x: 635, endPoint y: 485, distance: 32.3
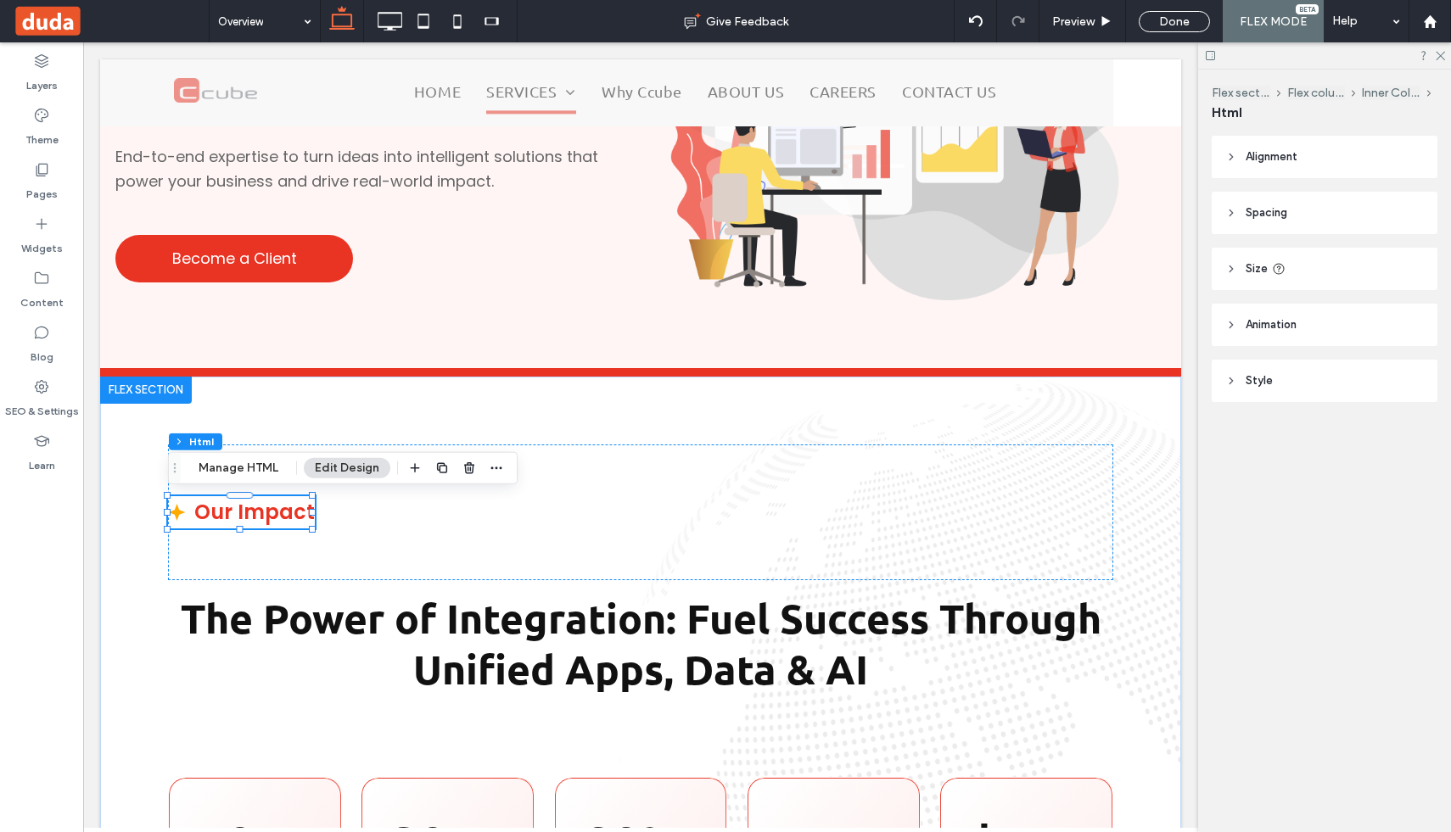
click at [668, 450] on div "Our Impact" at bounding box center [640, 513] width 945 height 136
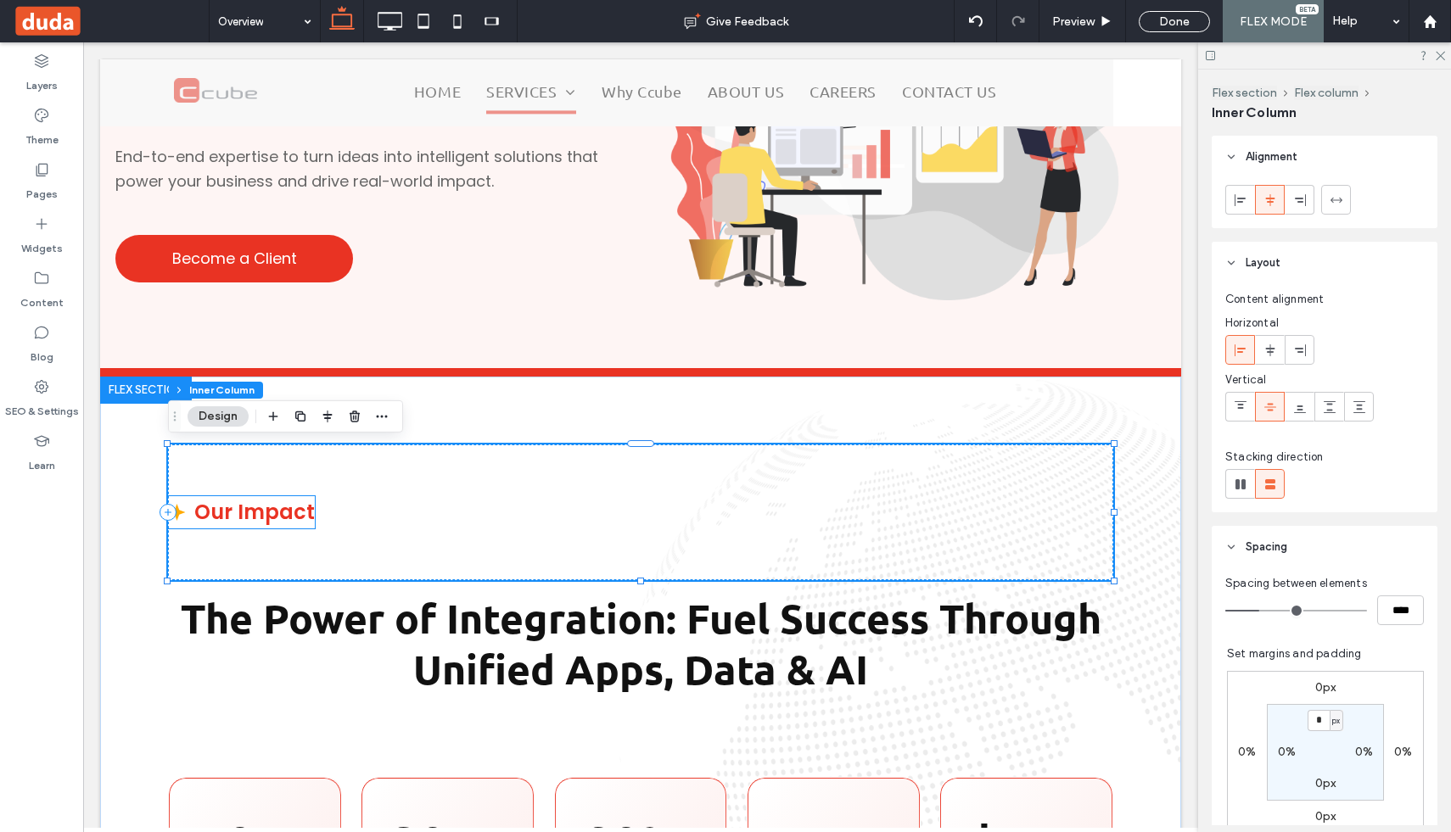
click at [653, 447] on div "Our Impact" at bounding box center [640, 513] width 945 height 136
click at [568, 466] on div "Our Impact" at bounding box center [640, 513] width 945 height 136
click at [586, 429] on div "Our Impact The Power of Integration: Fuel Success Through Unified Apps, Data & …" at bounding box center [640, 714] width 1081 height 675
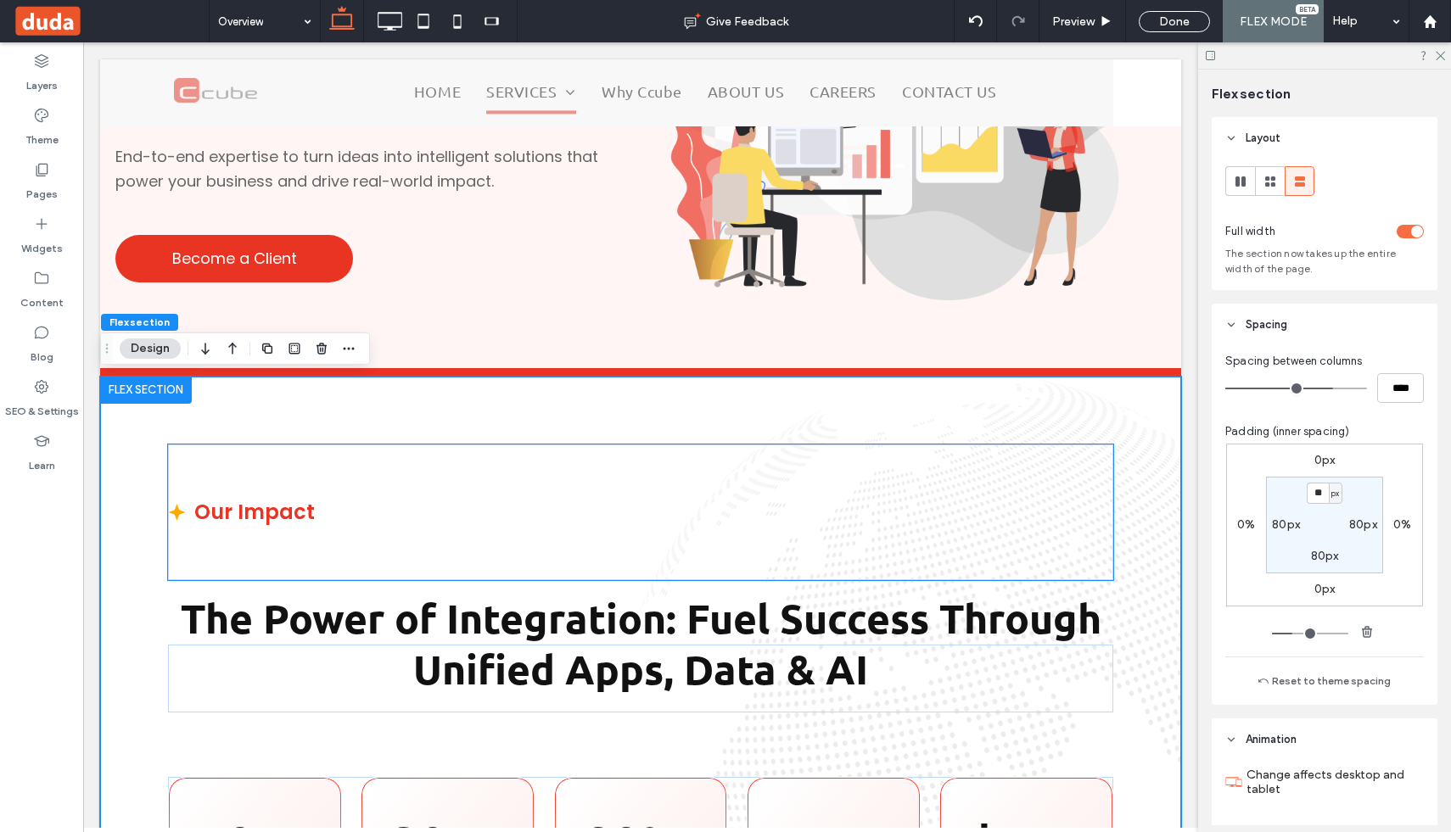
click at [544, 491] on div "Our Impact" at bounding box center [640, 513] width 945 height 136
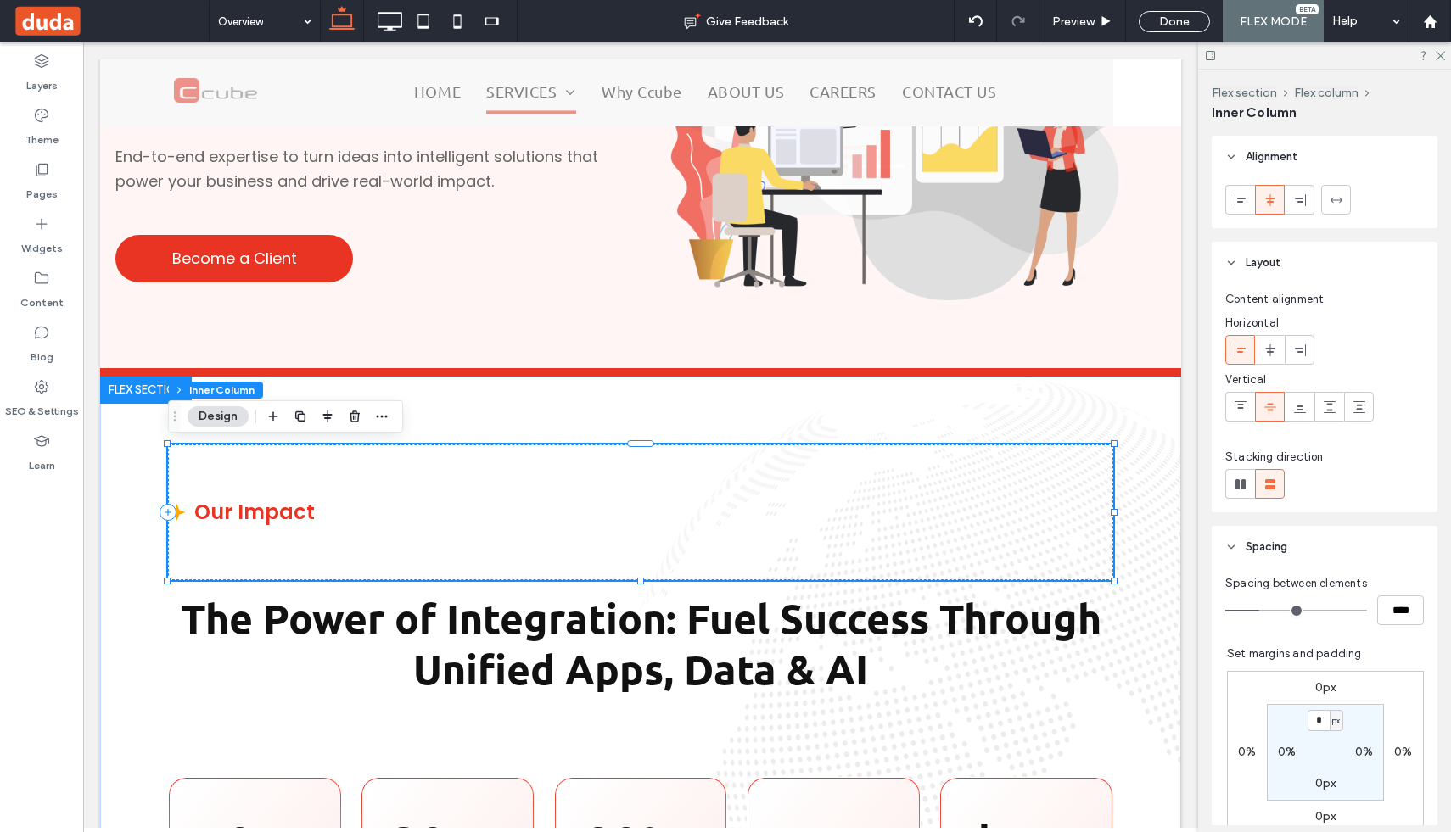
click at [544, 491] on div "Our Impact" at bounding box center [640, 513] width 945 height 136
click at [409, 511] on div "Our Impact" at bounding box center [640, 513] width 945 height 136
click at [311, 515] on div "Our Impact" at bounding box center [640, 513] width 945 height 136
click at [275, 515] on div "Our Impact" at bounding box center [254, 512] width 121 height 32
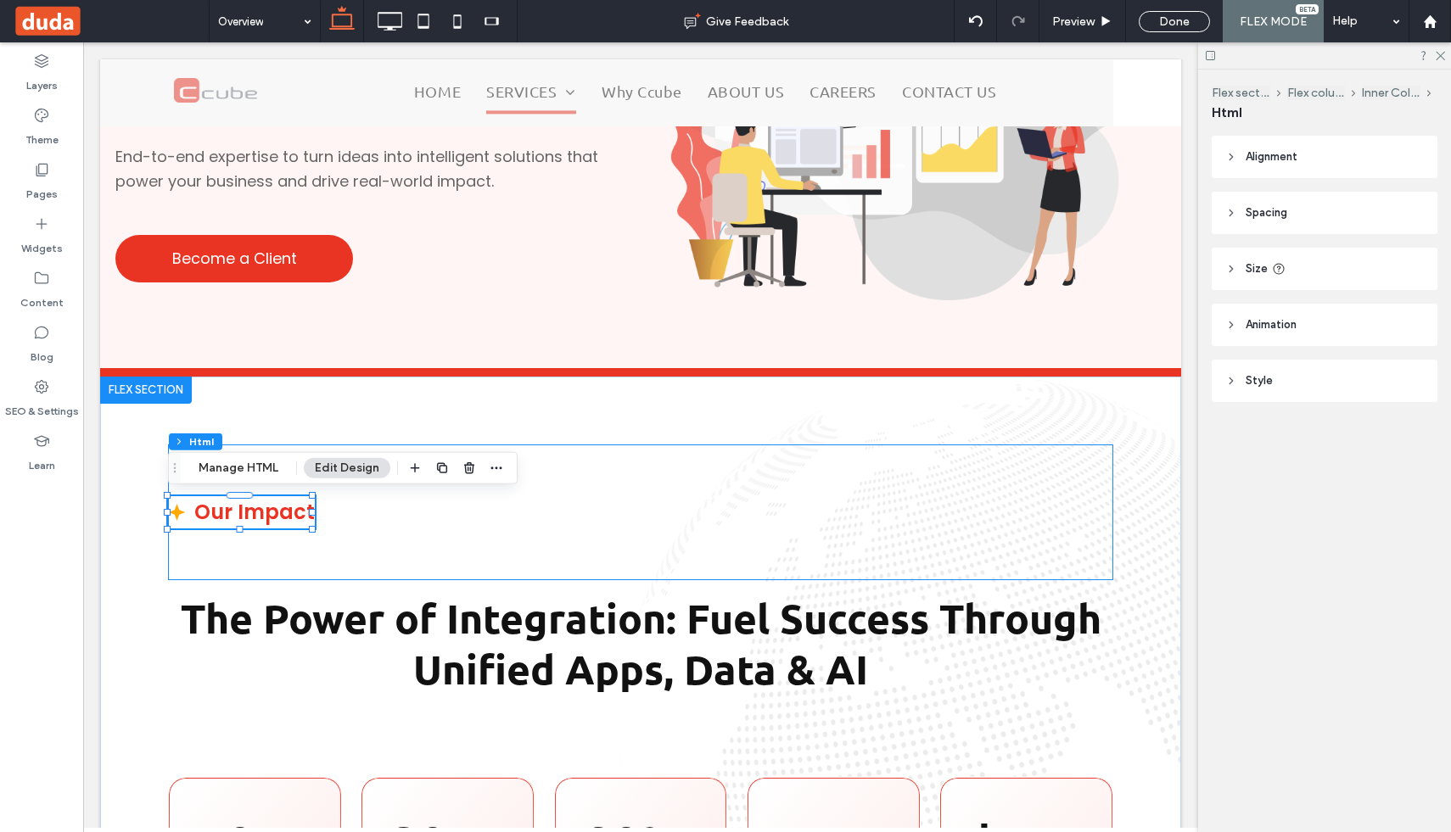
click at [1045, 481] on div "Our Impact" at bounding box center [640, 513] width 945 height 136
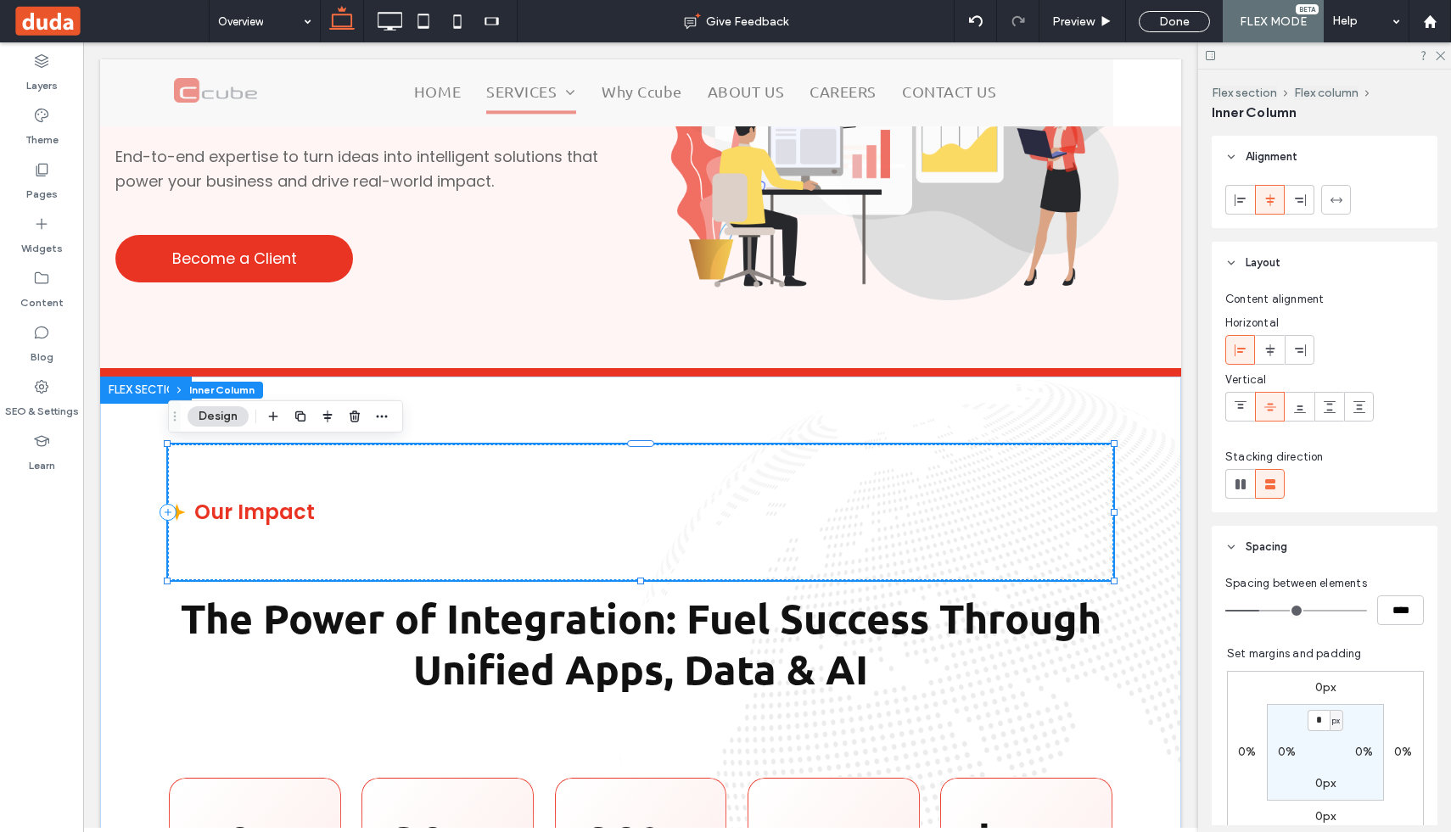
click at [1000, 449] on div "Our Impact" at bounding box center [640, 513] width 945 height 136
click at [37, 59] on use at bounding box center [42, 61] width 14 height 14
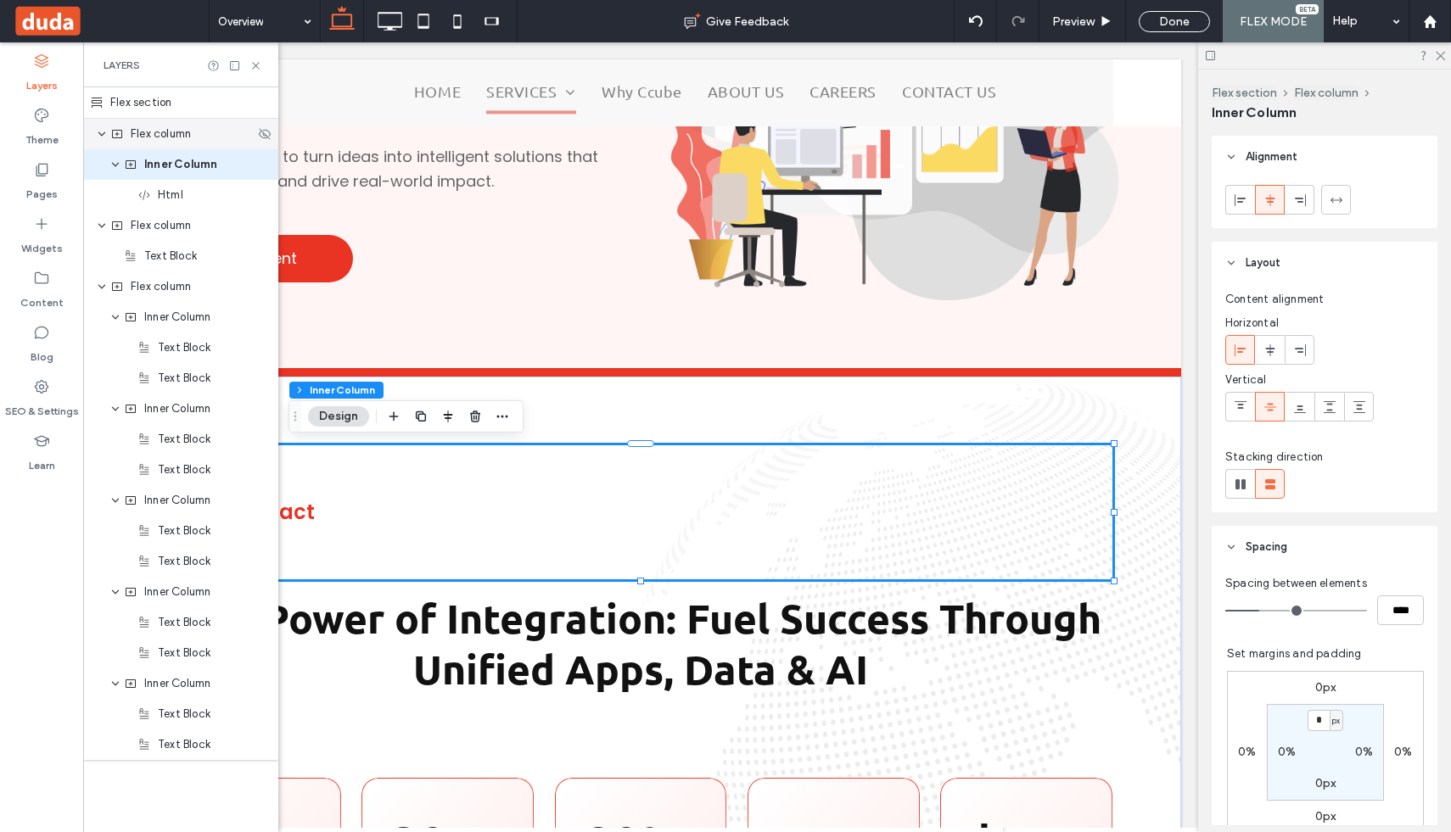
click at [143, 139] on span "Flex column" at bounding box center [161, 134] width 60 height 17
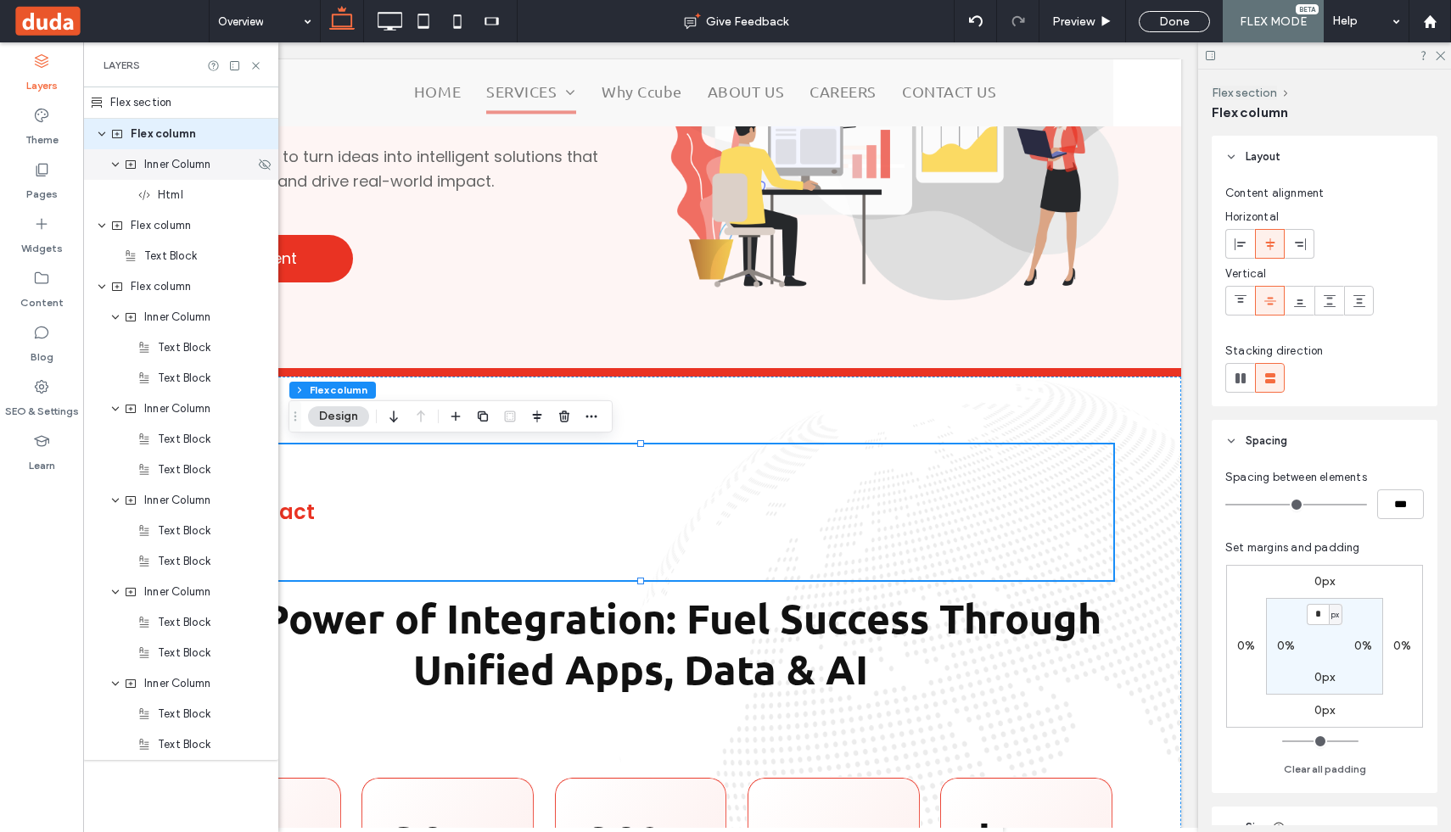
click at [171, 175] on div "Inner Column" at bounding box center [180, 164] width 195 height 31
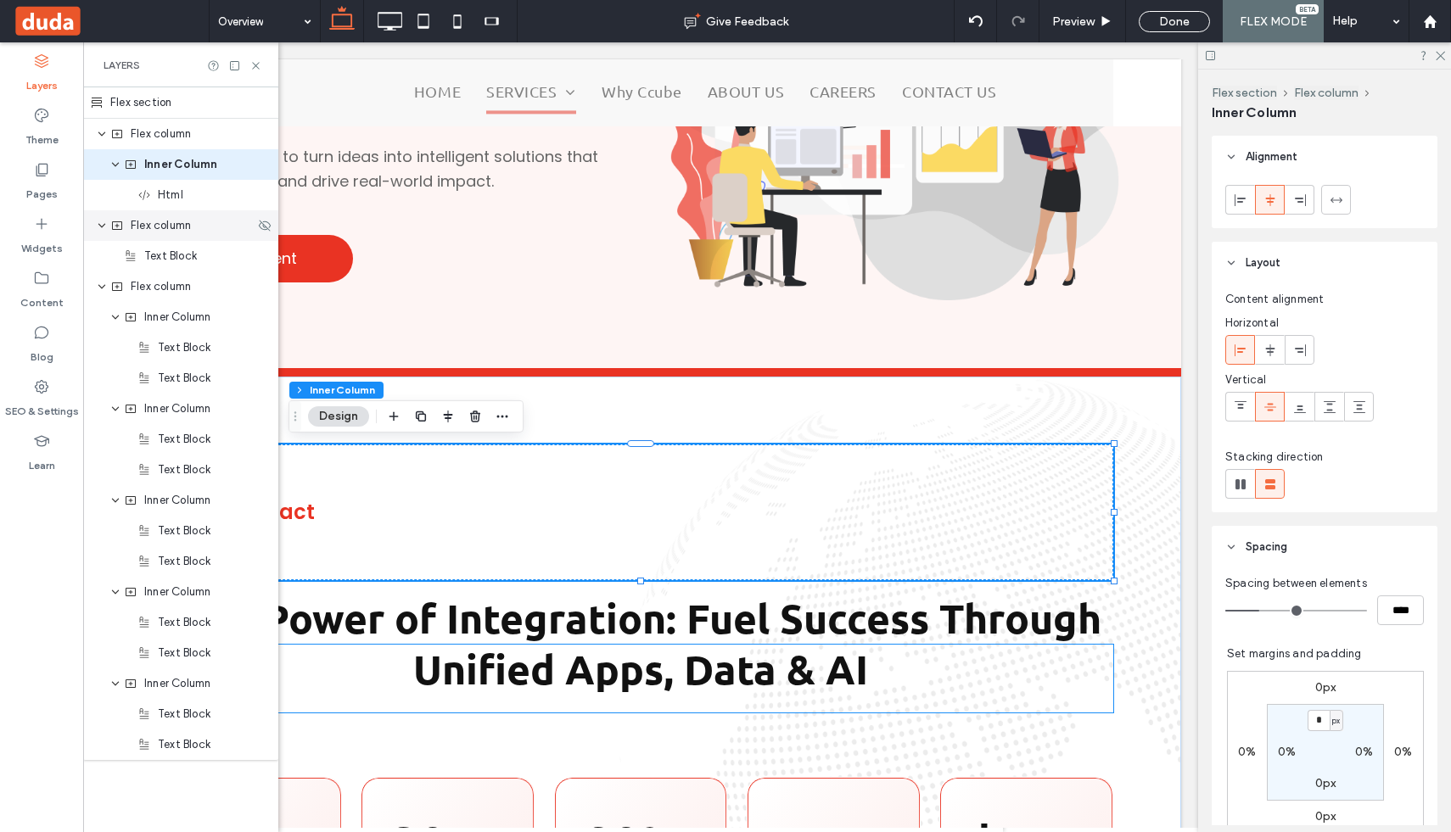
click at [149, 225] on span "Flex column" at bounding box center [161, 225] width 60 height 17
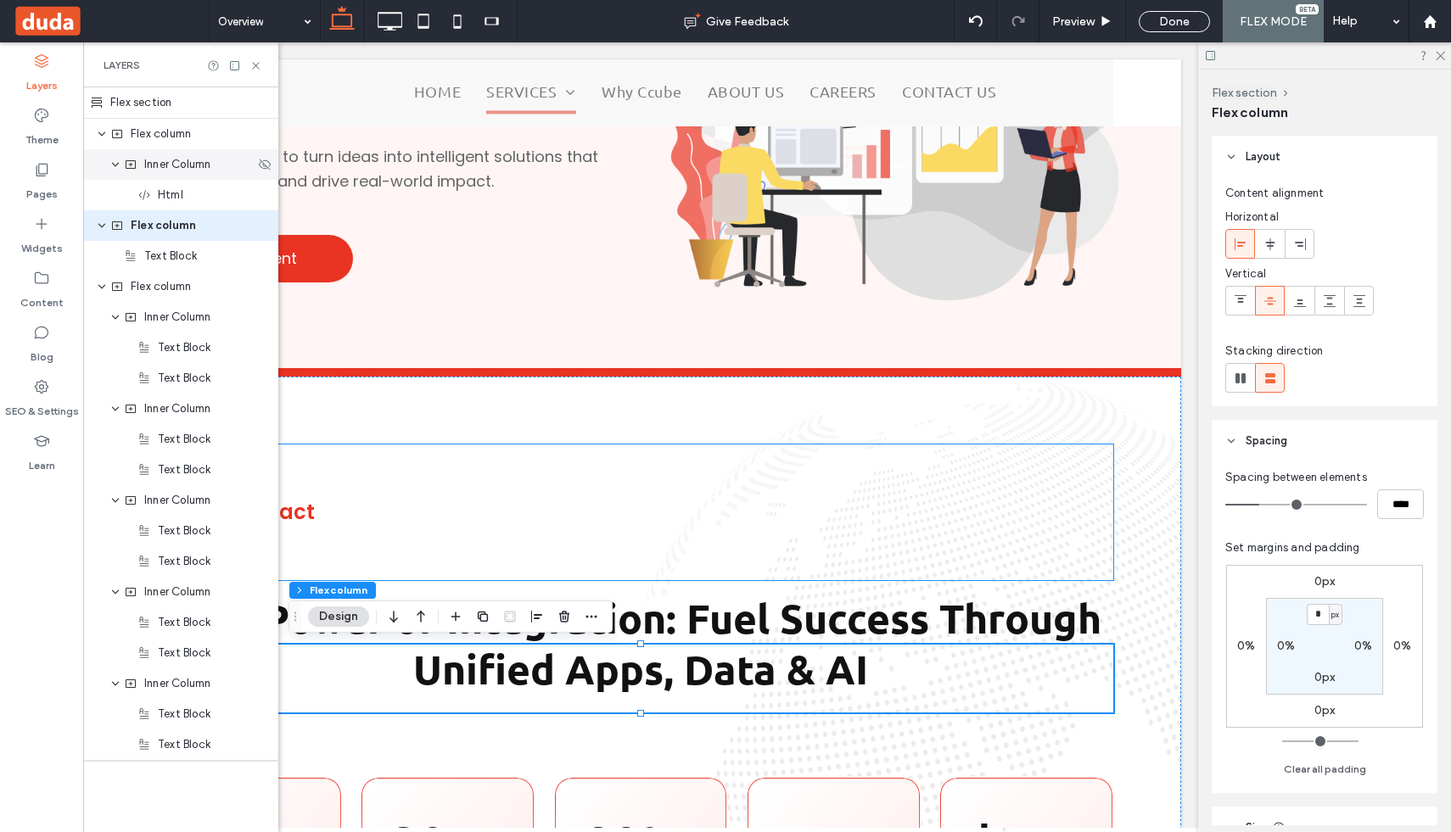
click at [159, 174] on div "Inner Column" at bounding box center [180, 164] width 195 height 31
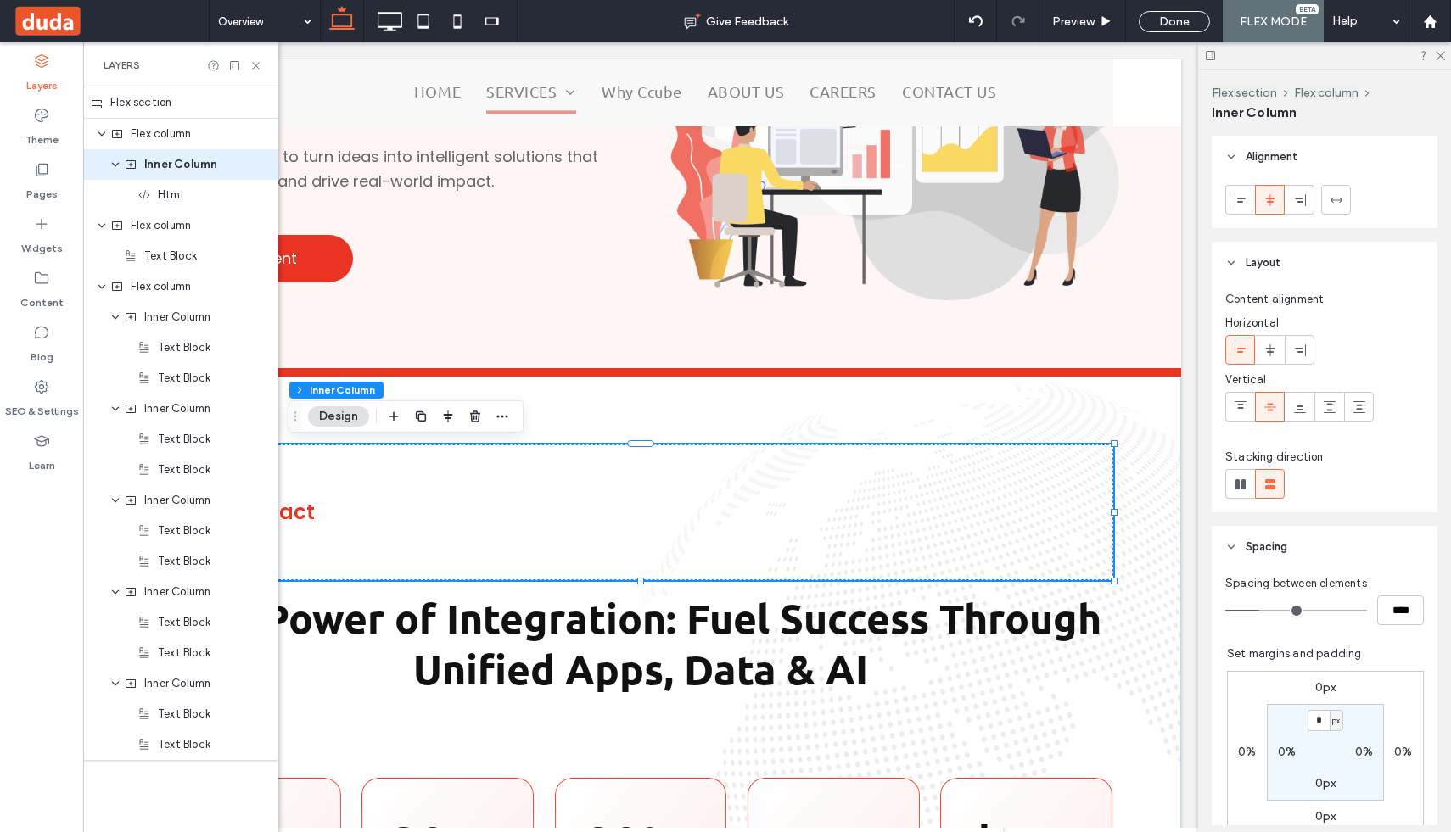
click at [572, 514] on div "Our Impact" at bounding box center [640, 513] width 945 height 136
click at [1270, 350] on icon at bounding box center [1271, 351] width 14 height 14
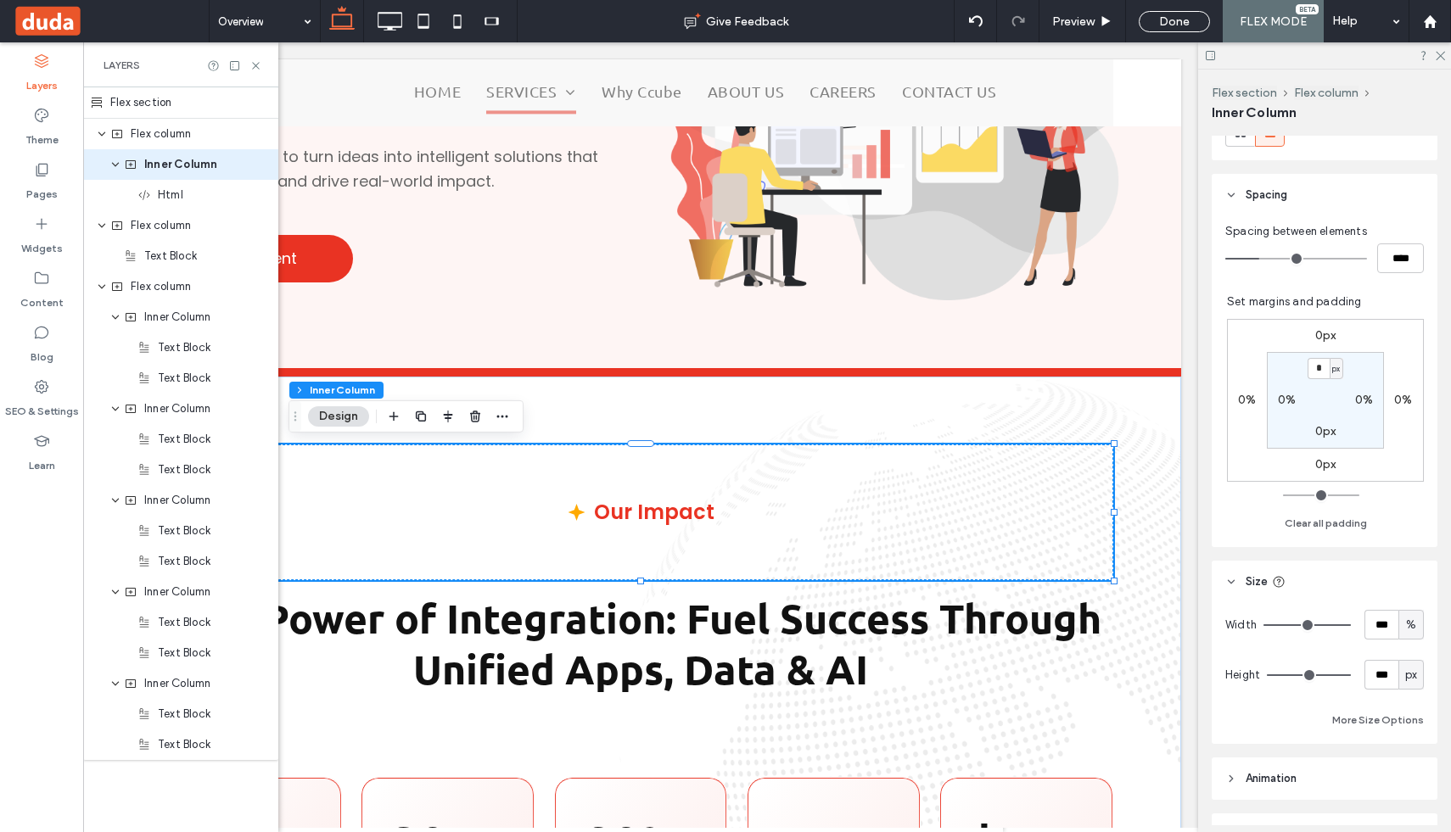
scroll to position [402, 0]
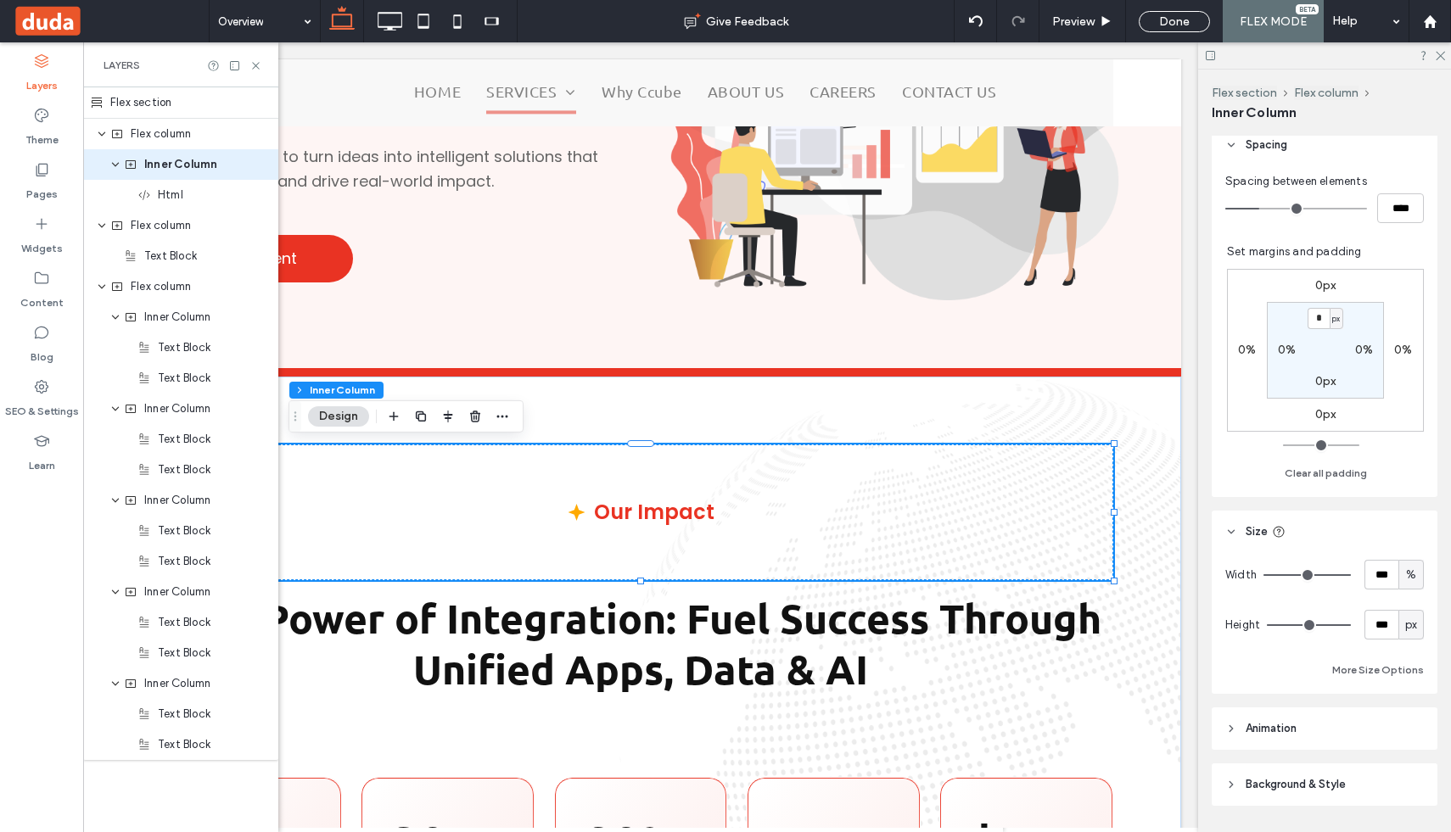
type input "***"
type input "**"
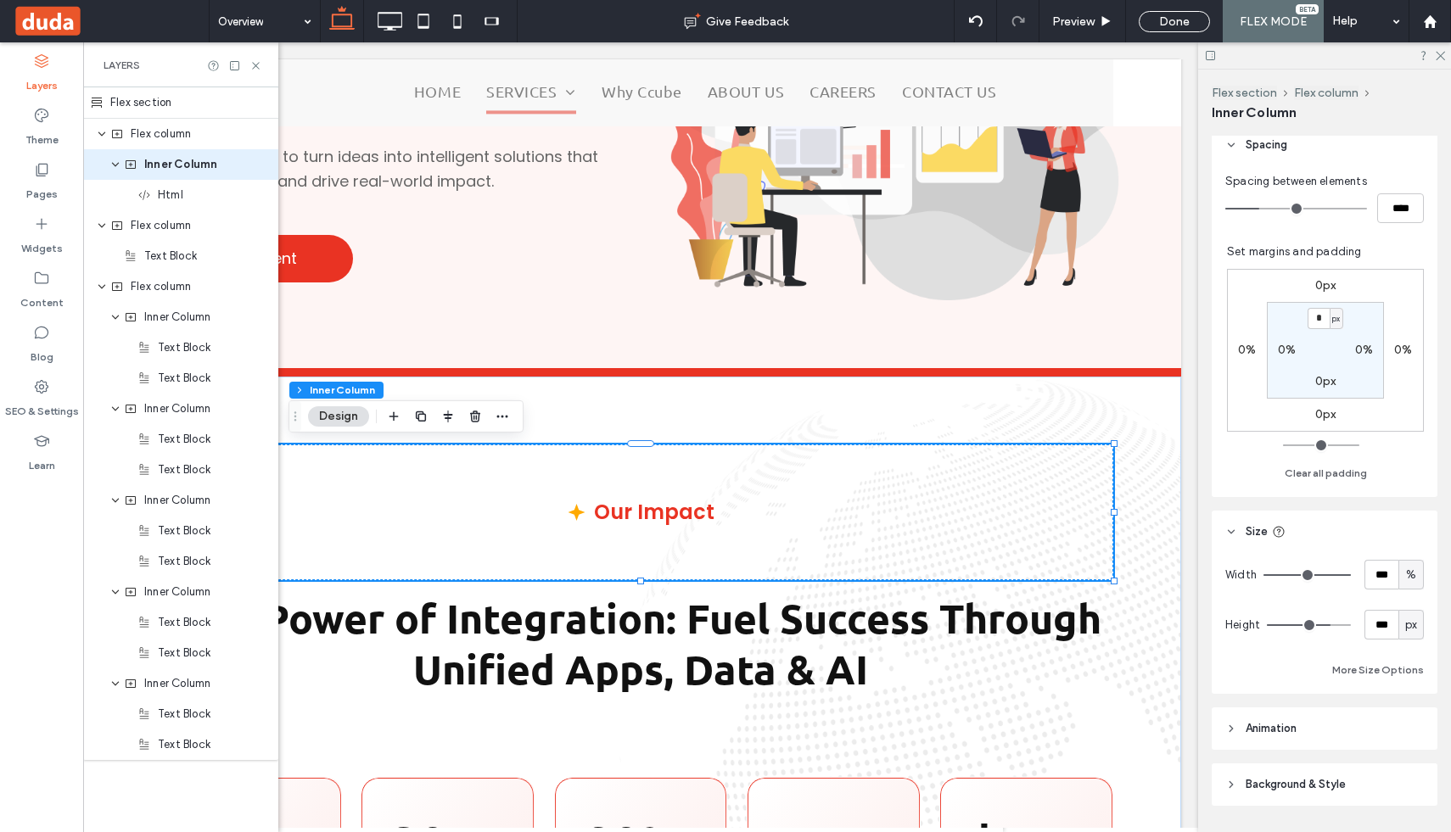
type input "**"
type input "*"
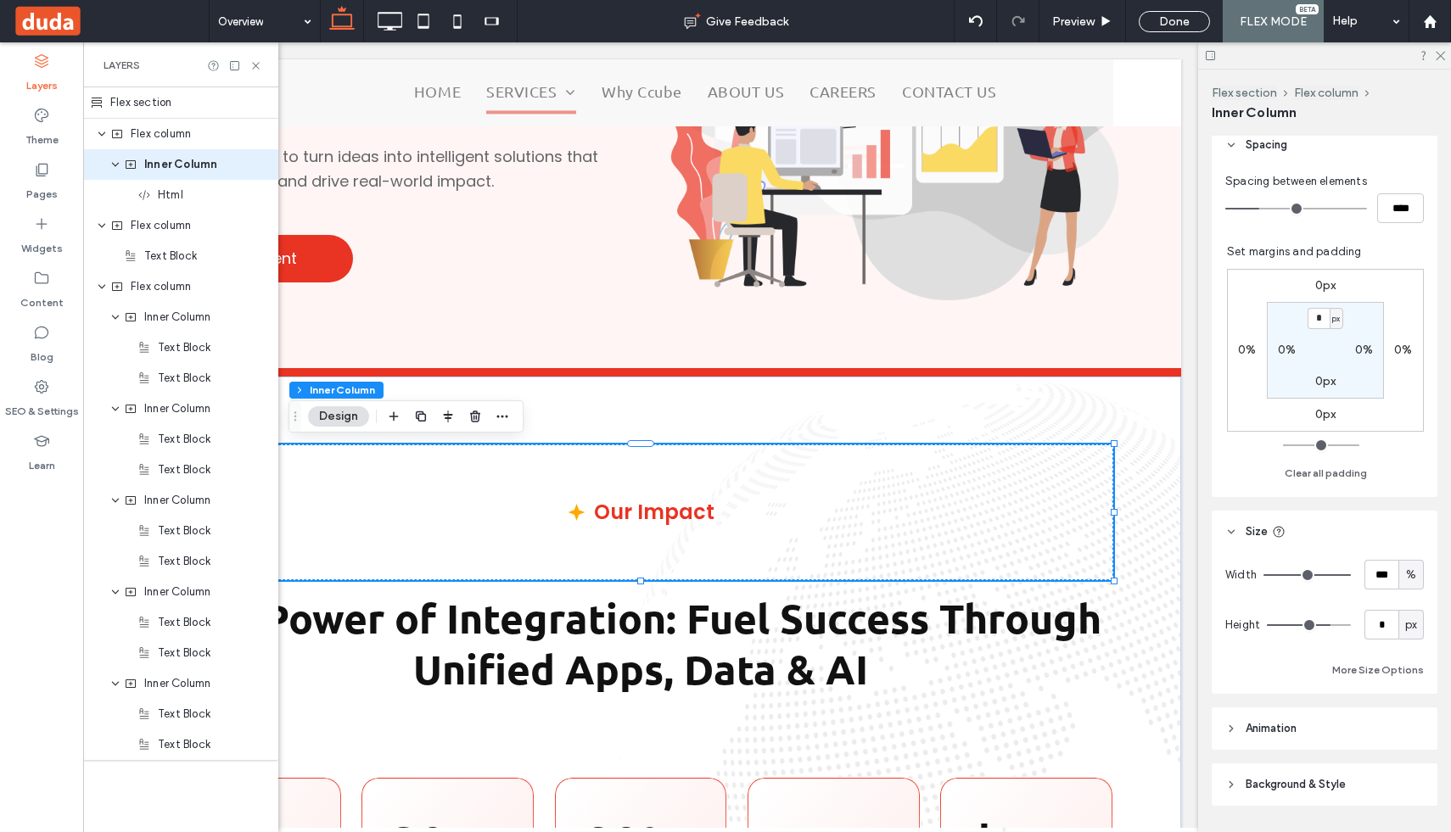
drag, startPoint x: 1342, startPoint y: 627, endPoint x: 1179, endPoint y: 629, distance: 162.9
type input "*"
click at [1267, 626] on input "range" at bounding box center [1309, 626] width 84 height 2
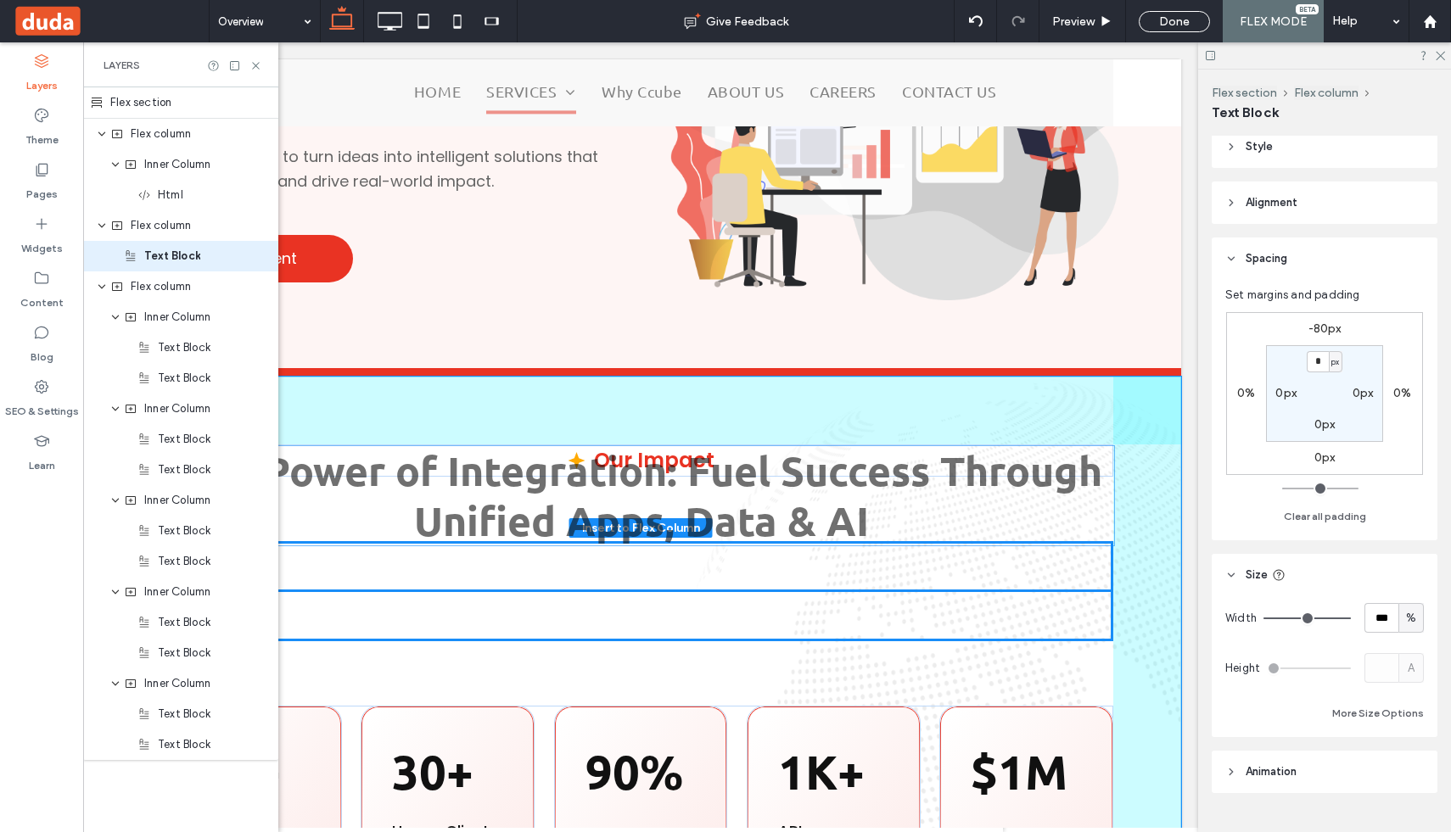
scroll to position [76, 0]
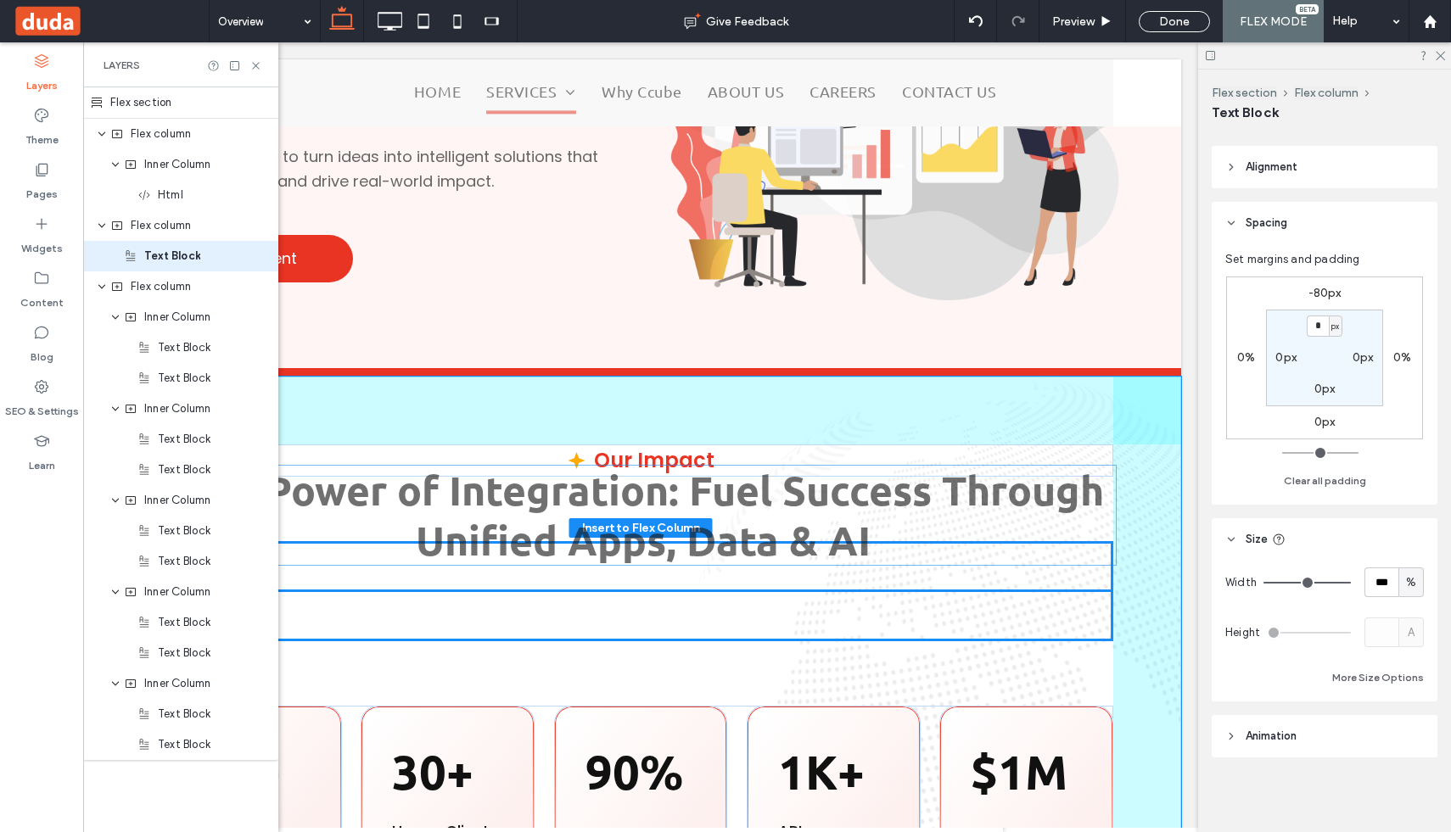
drag, startPoint x: 808, startPoint y: 564, endPoint x: 810, endPoint y: 538, distance: 26.4
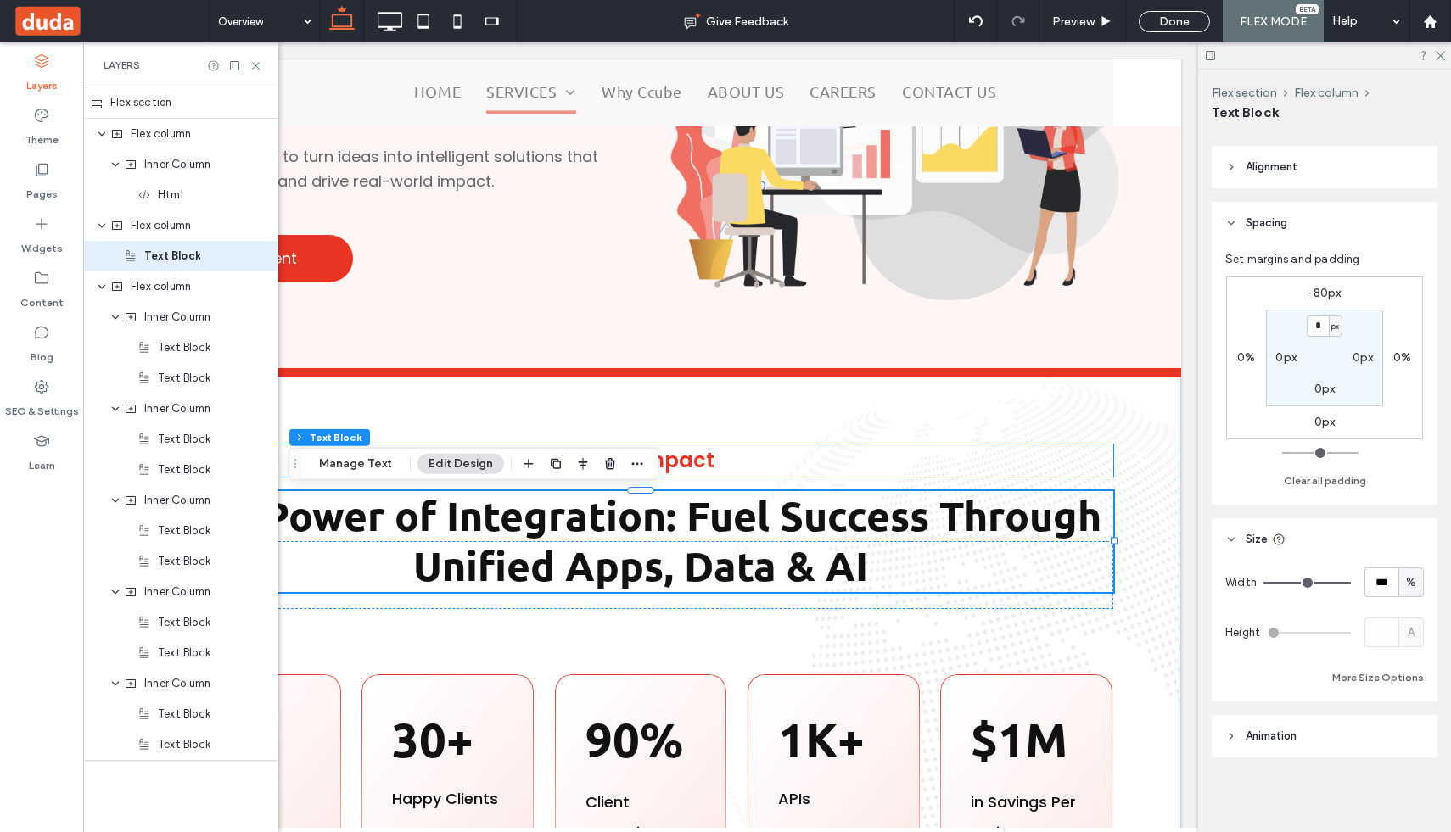
click at [837, 467] on div "Our Impact" at bounding box center [640, 461] width 945 height 32
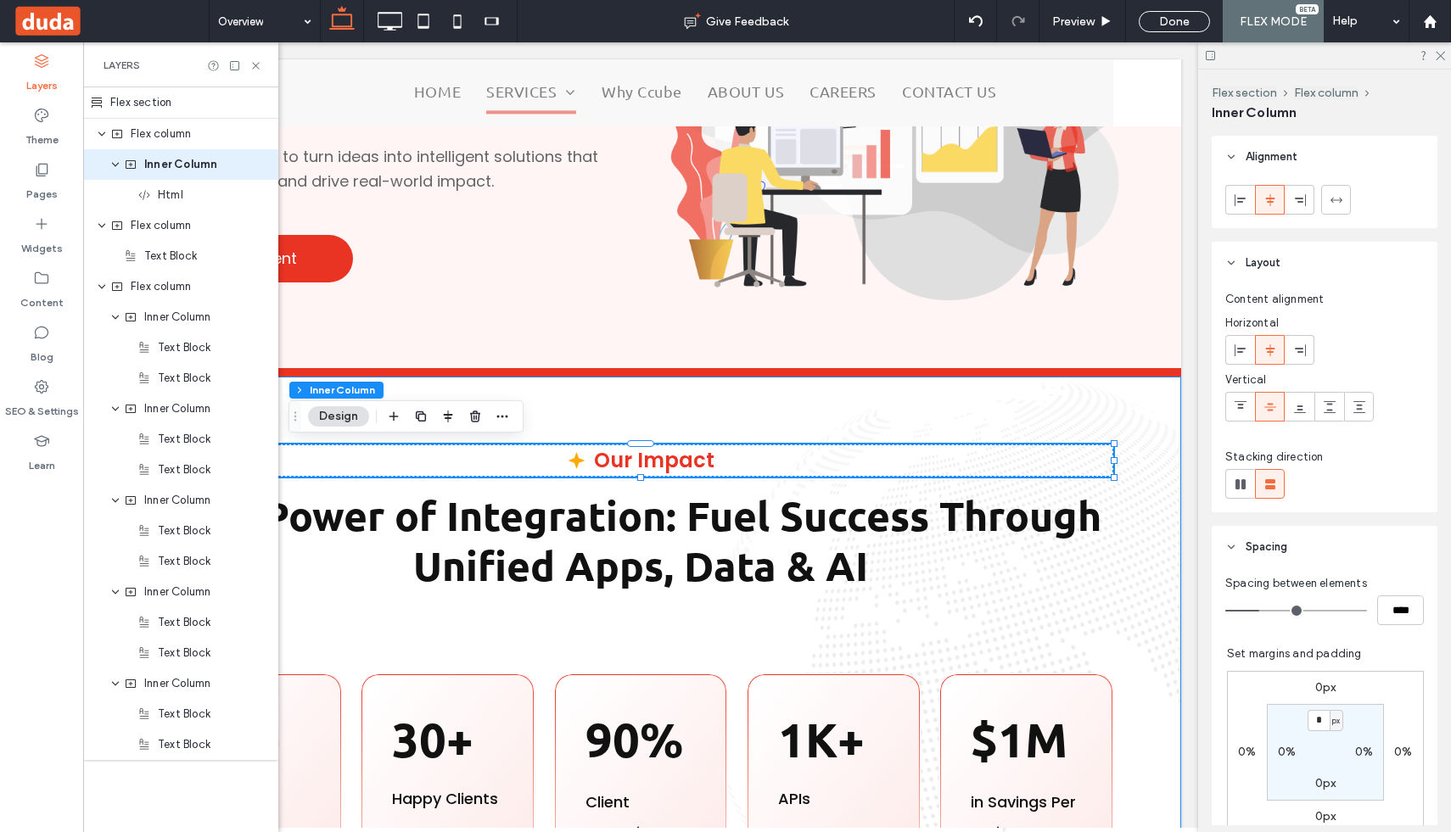
click at [972, 486] on div "Our Impact The Power of Integration: Fuel Success Through Unified Apps, Data & …" at bounding box center [640, 662] width 1081 height 571
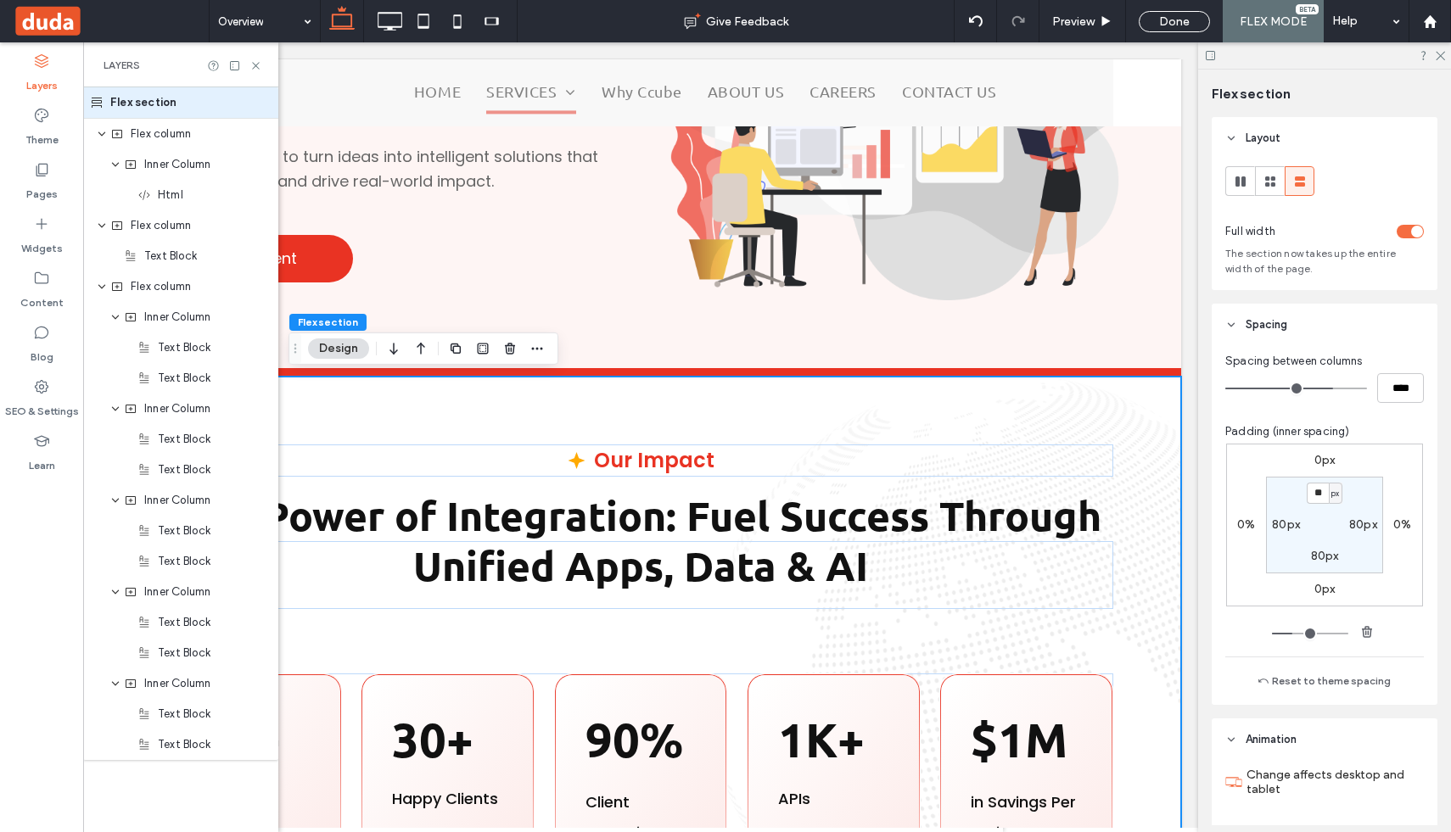
click at [1038, 484] on div "Our Impact The Power of Integration: Fuel Success Through Unified Apps, Data & …" at bounding box center [640, 662] width 1081 height 571
click at [1085, 486] on div "Our Impact The Power of Integration: Fuel Success Through Unified Apps, Data & …" at bounding box center [640, 662] width 1081 height 571
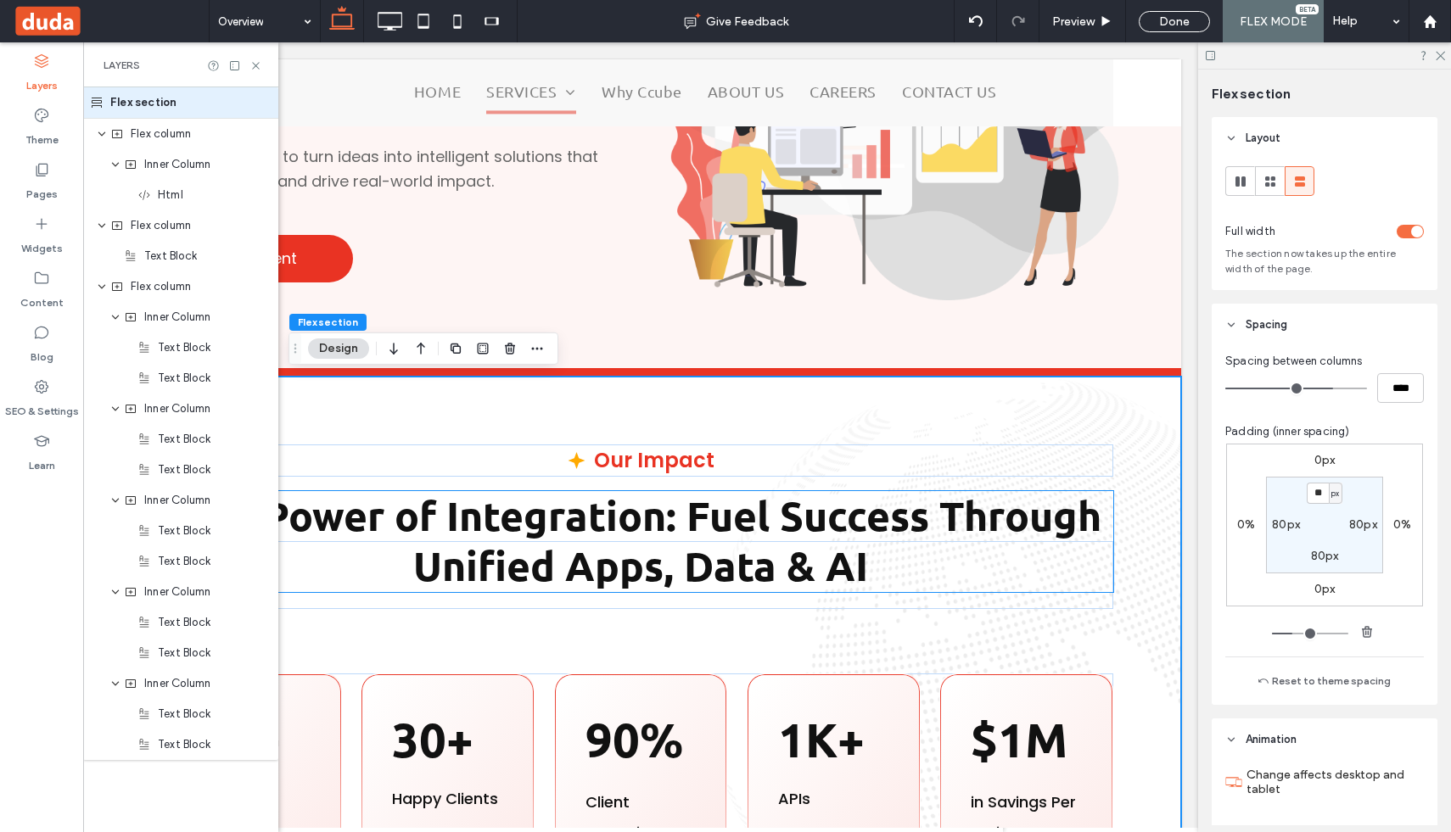
click at [970, 511] on strong "The Power of Integration: Fuel Success Through Unified Apps, Data & AI" at bounding box center [641, 541] width 921 height 102
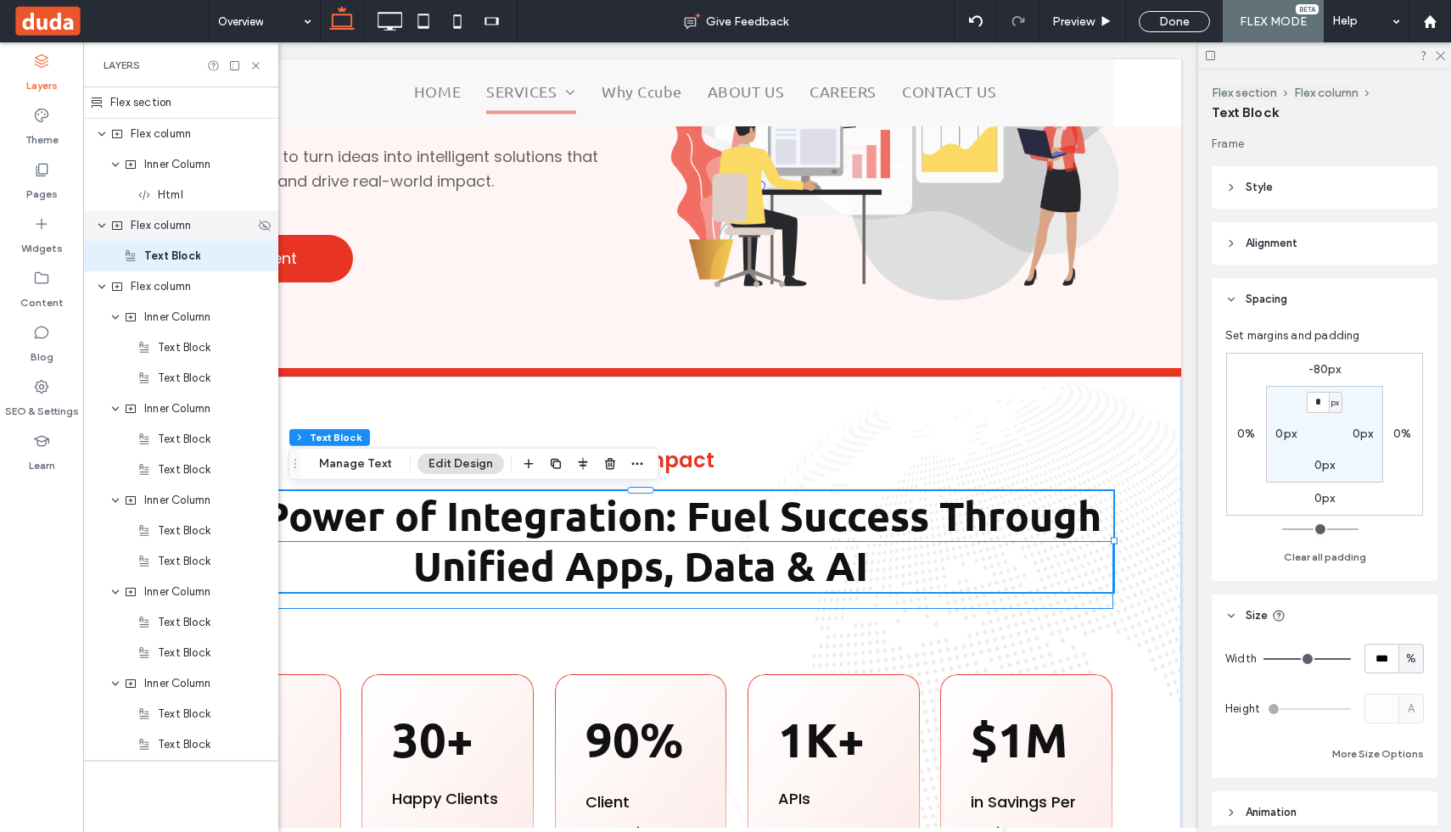
click at [101, 230] on icon "expand Flex column" at bounding box center [102, 226] width 10 height 14
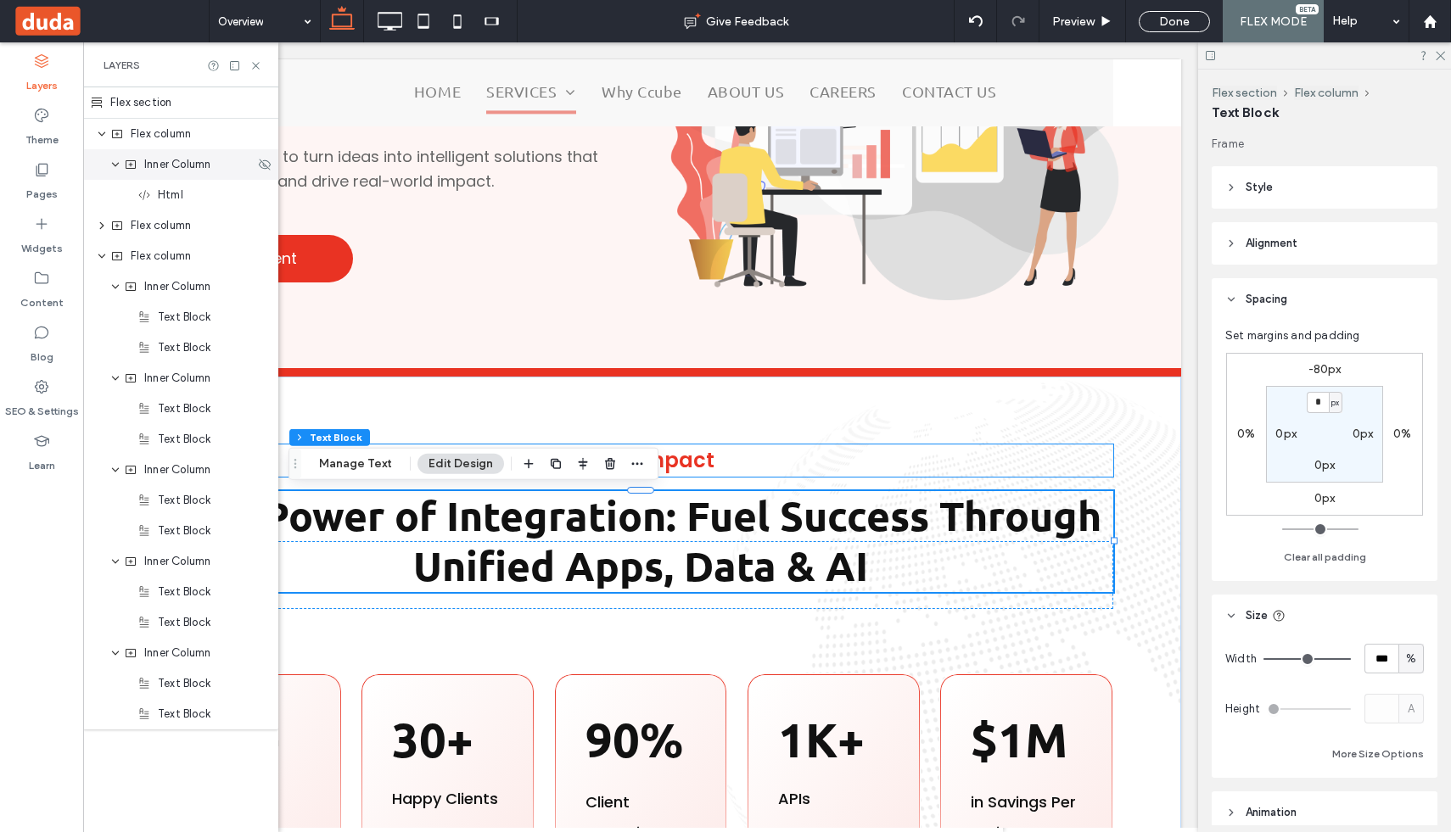
click at [122, 167] on div "Inner Column" at bounding box center [180, 164] width 195 height 31
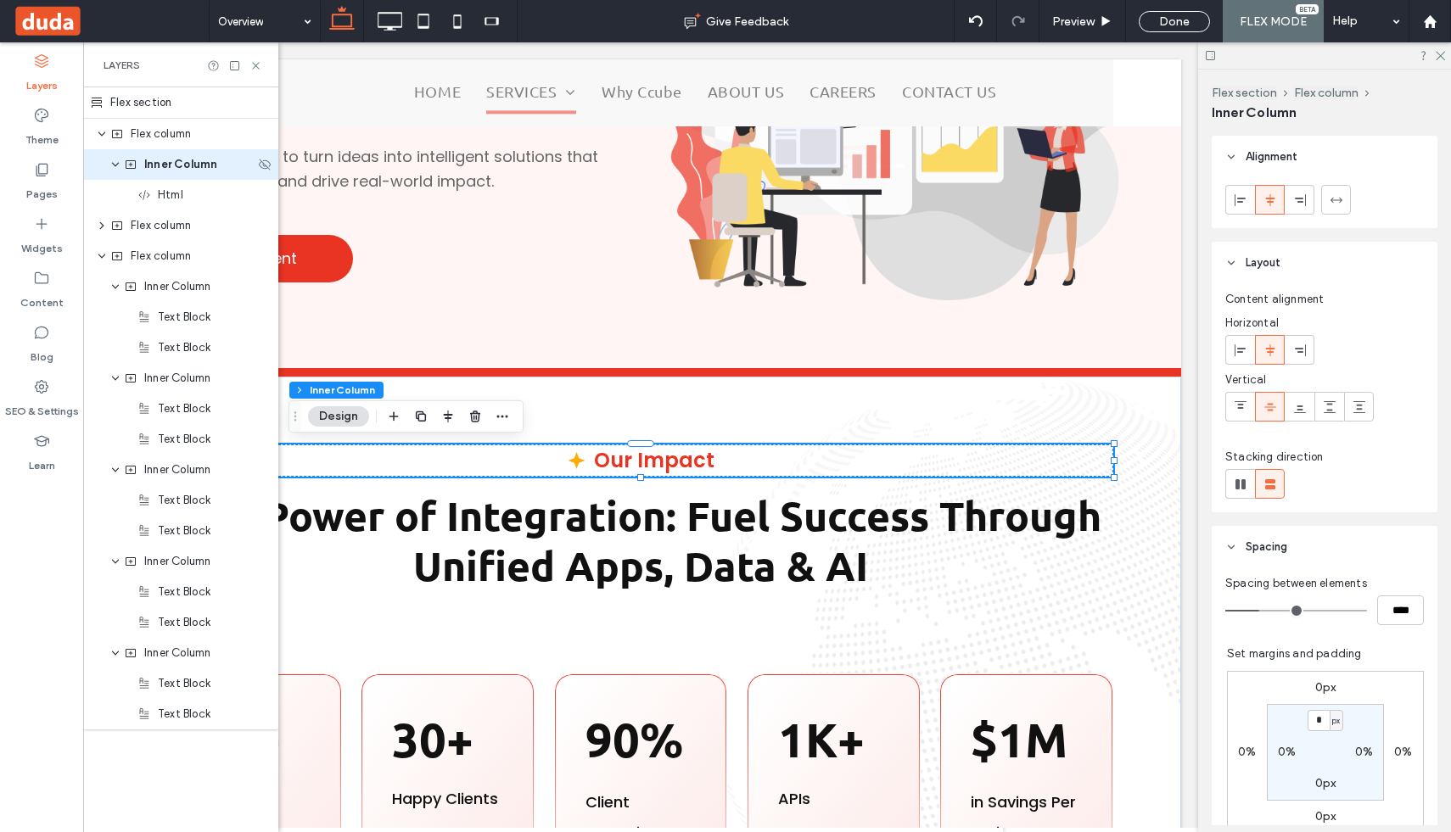
click at [115, 161] on icon "expand Inner Column" at bounding box center [115, 165] width 10 height 14
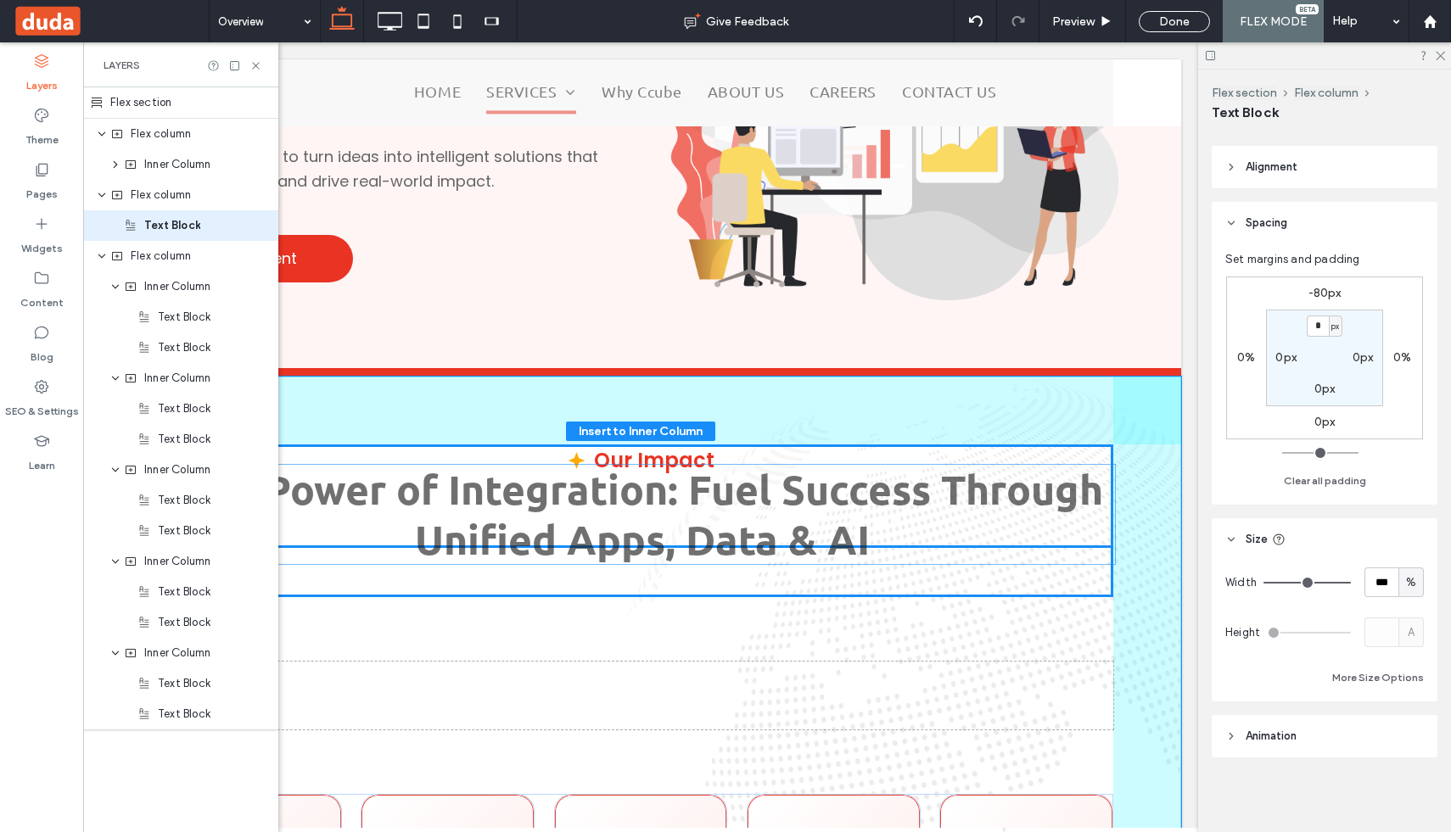
drag, startPoint x: 621, startPoint y: 543, endPoint x: 623, endPoint y: 516, distance: 27.2
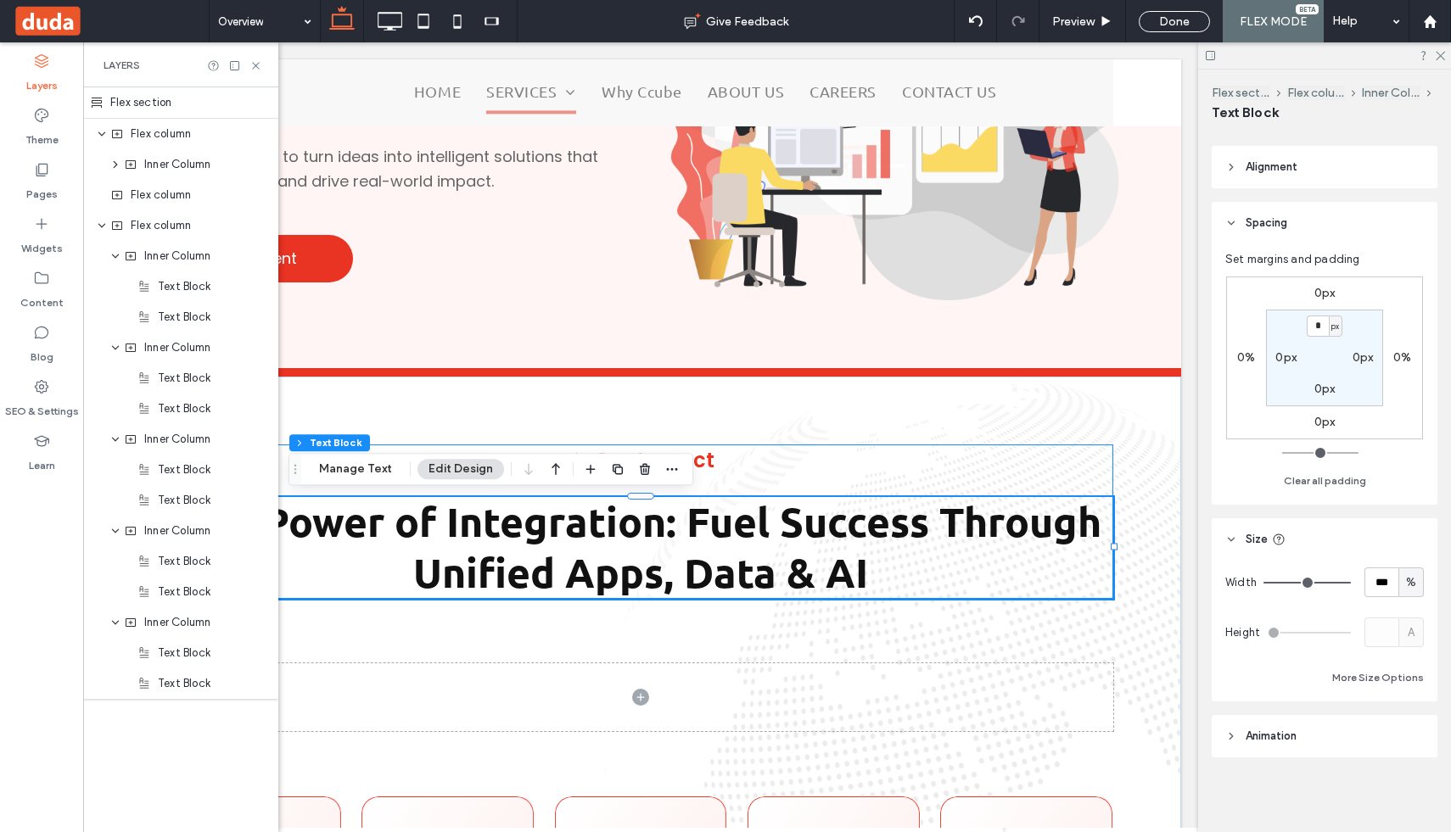
click at [758, 477] on div "Our Impact The Power of Integration: Fuel Success Through Unified Apps, Data & …" at bounding box center [640, 522] width 945 height 154
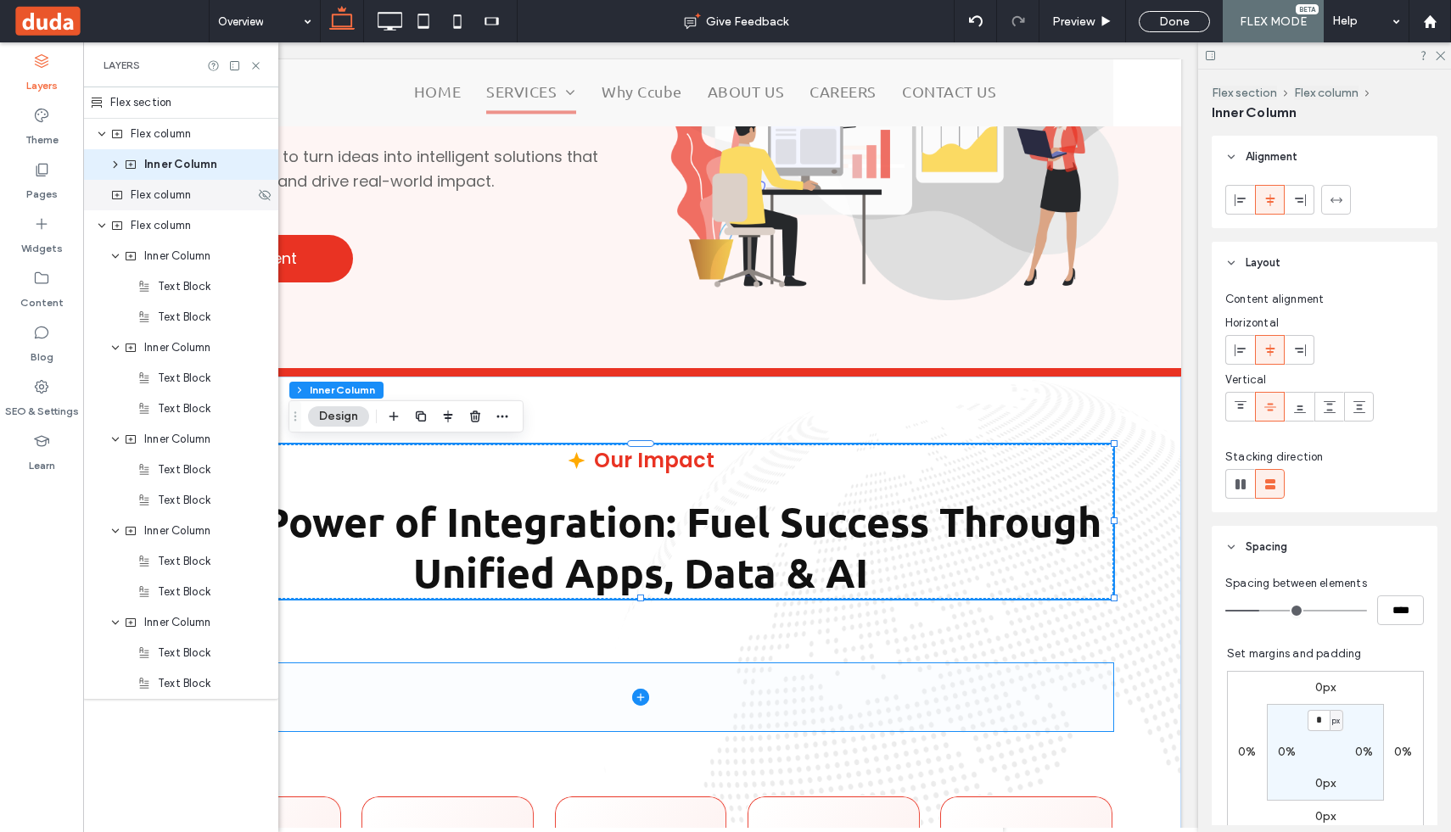
click at [131, 195] on span "Flex column" at bounding box center [161, 195] width 60 height 17
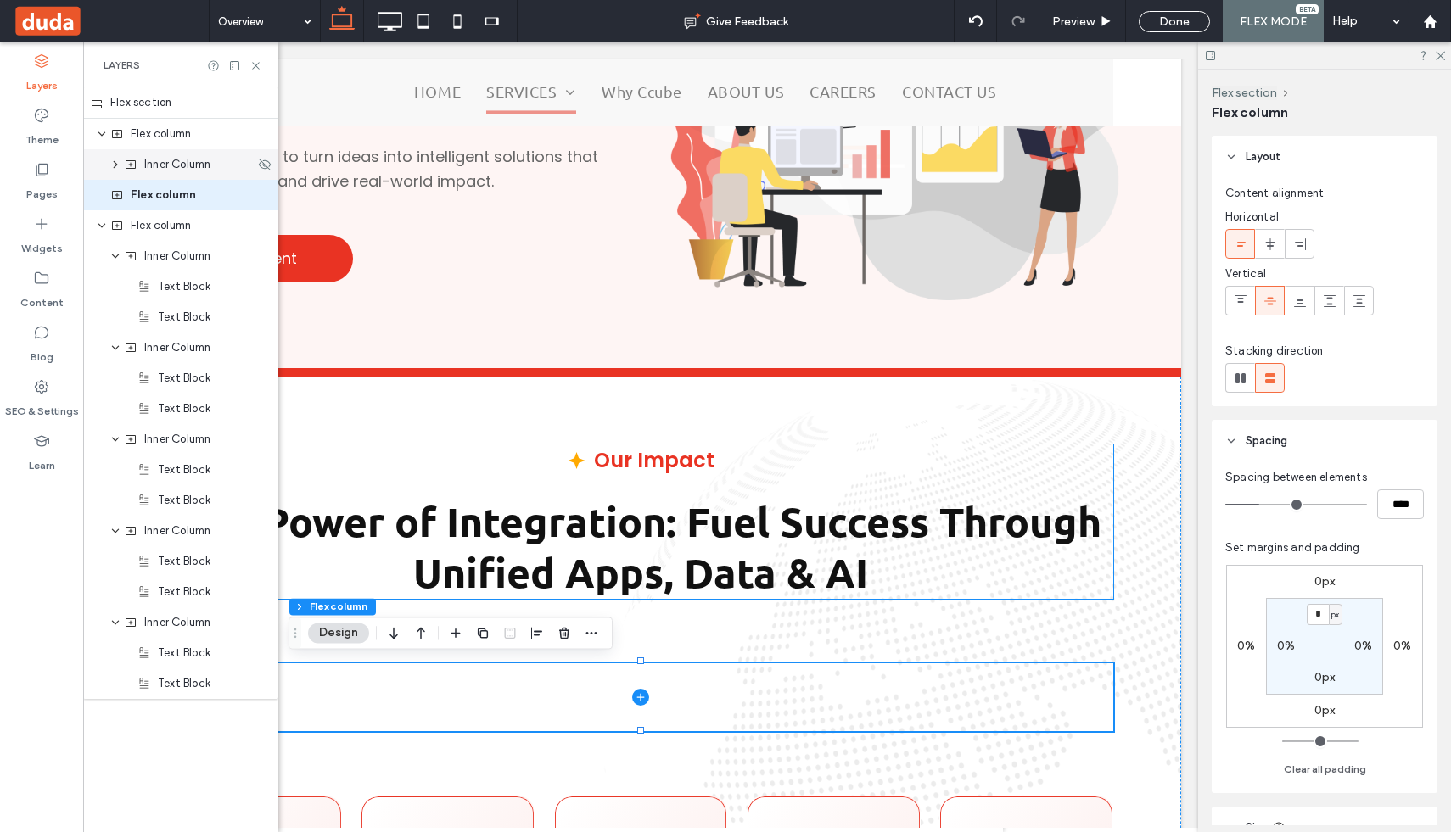
click at [115, 167] on icon "expand Inner Column" at bounding box center [116, 165] width 14 height 10
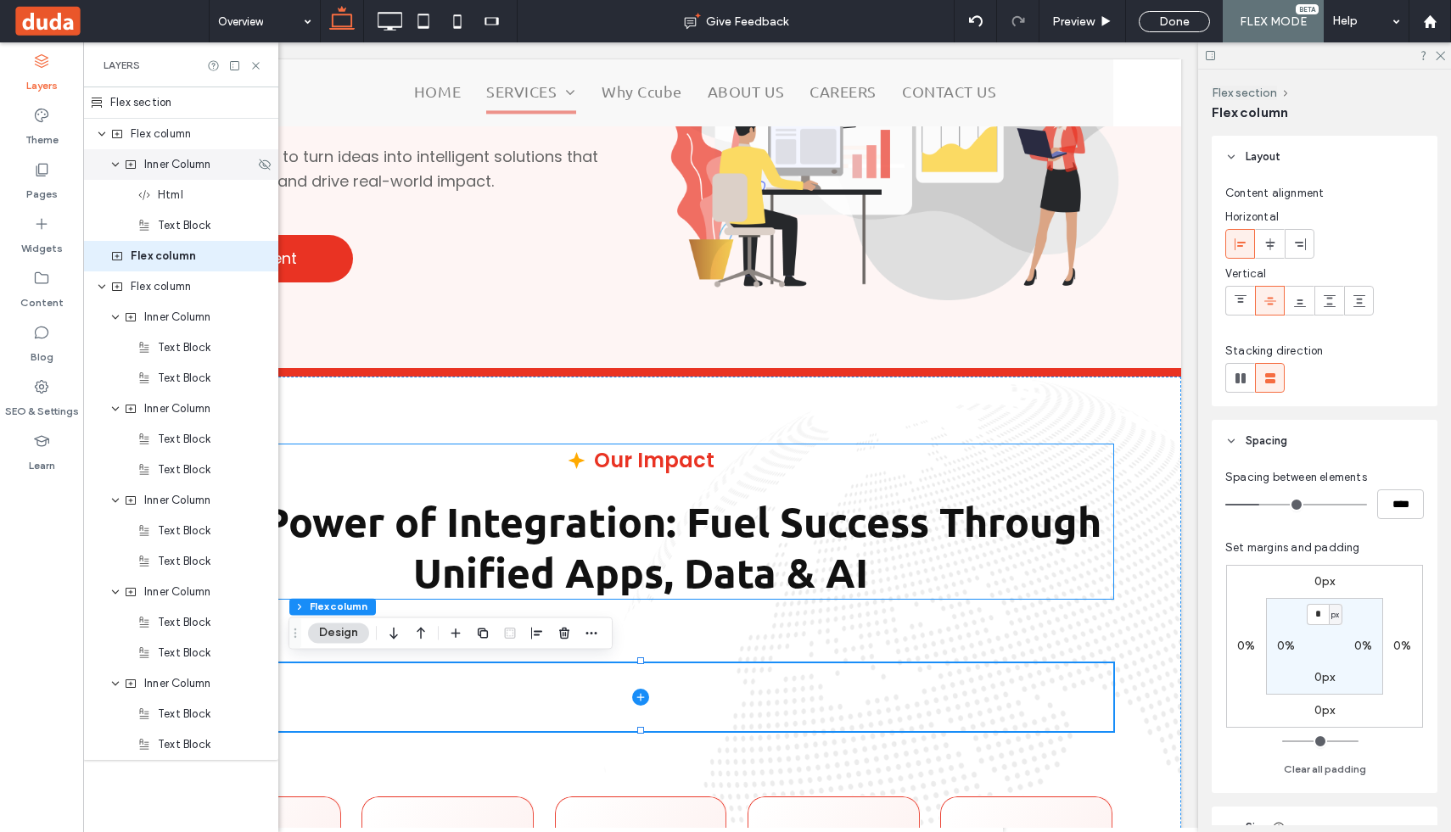
click at [115, 165] on use "expand Inner Column" at bounding box center [115, 165] width 7 height 4
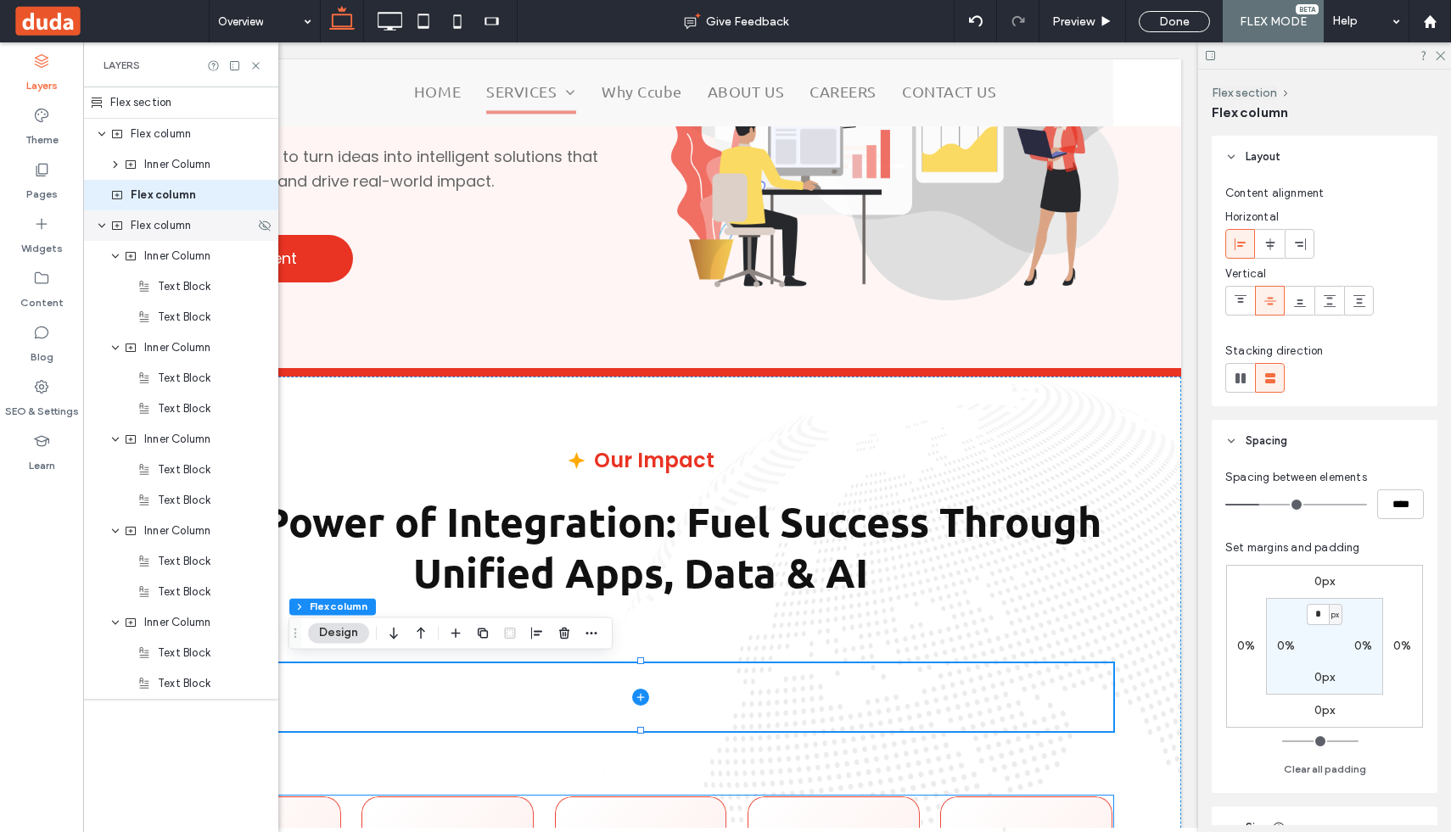
click at [114, 237] on div "Flex column" at bounding box center [180, 225] width 195 height 31
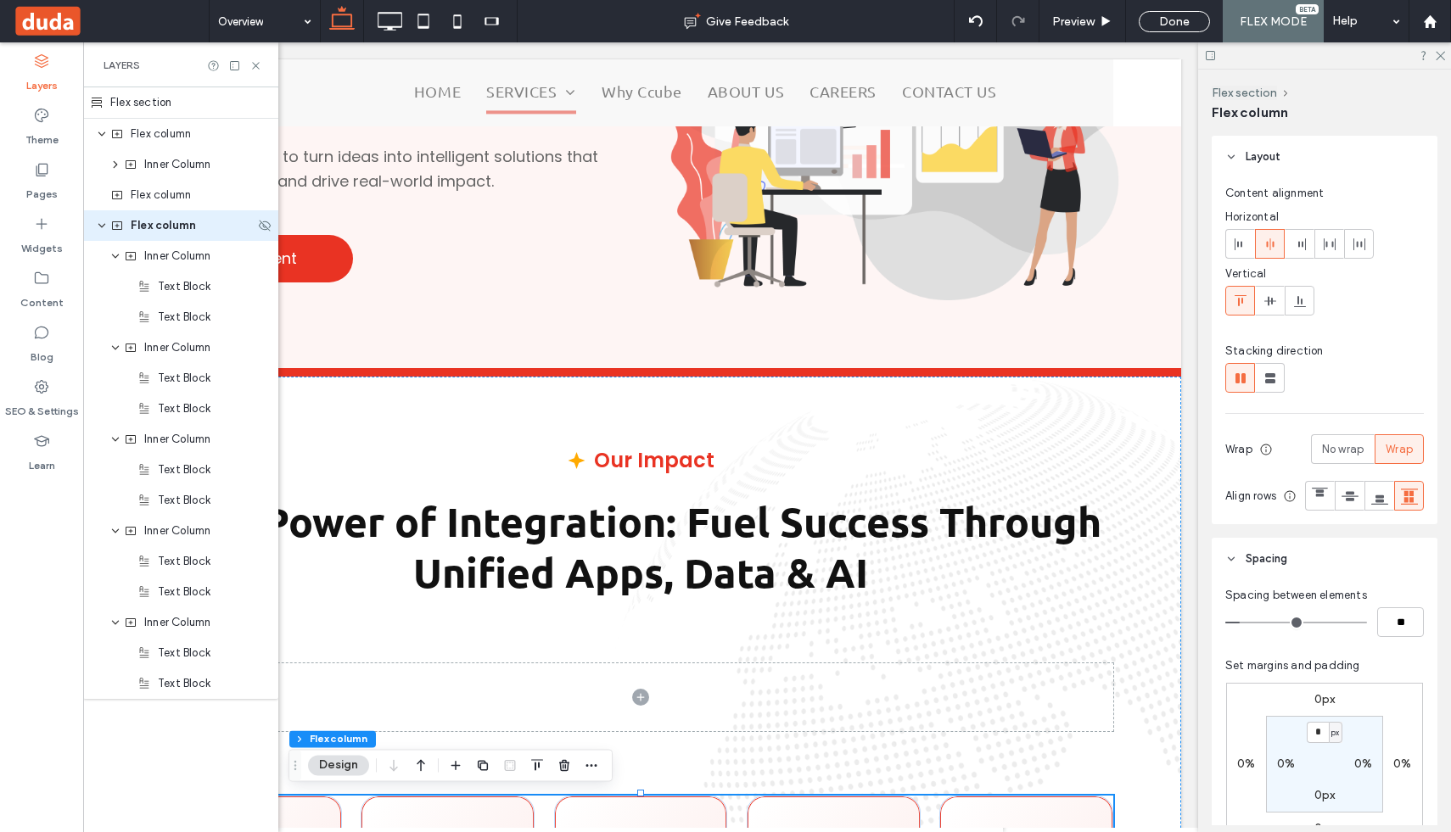
click at [156, 232] on span "Flex column" at bounding box center [163, 225] width 65 height 17
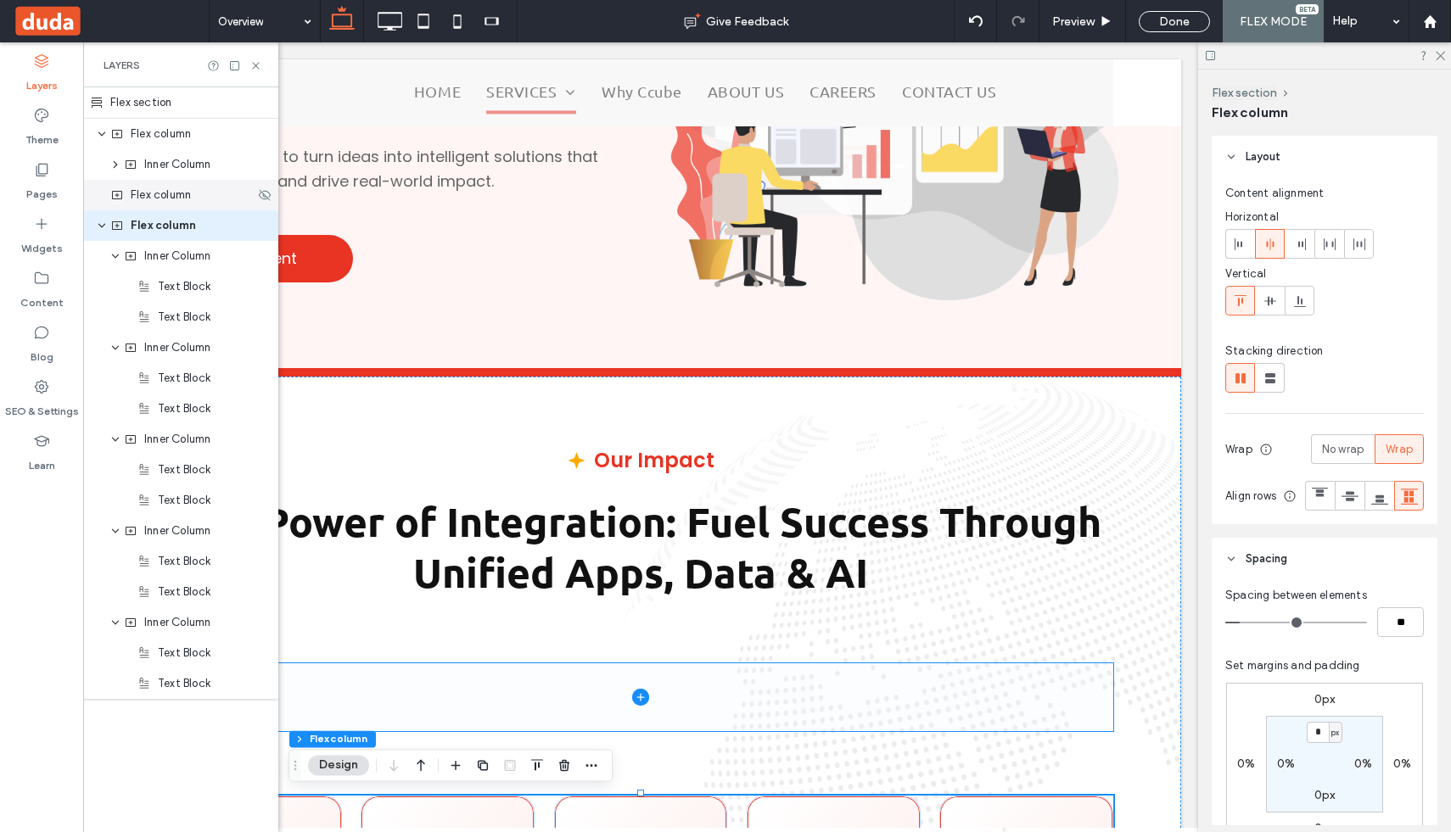
click at [161, 184] on div "Flex column" at bounding box center [180, 195] width 195 height 31
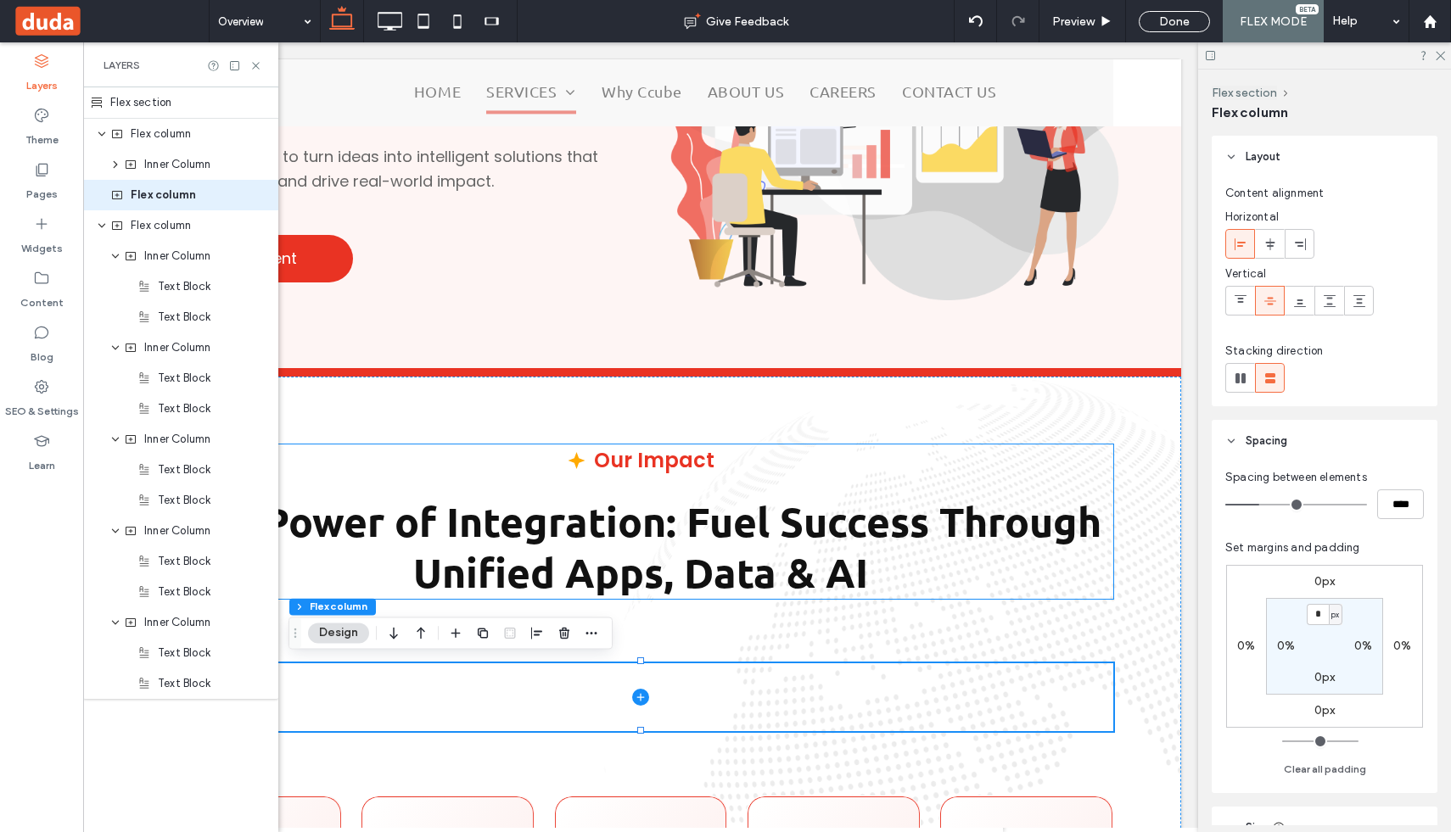
click at [532, 520] on strong "The Power of Integration: Fuel Success Through Unified Apps, Data & AI" at bounding box center [641, 547] width 921 height 102
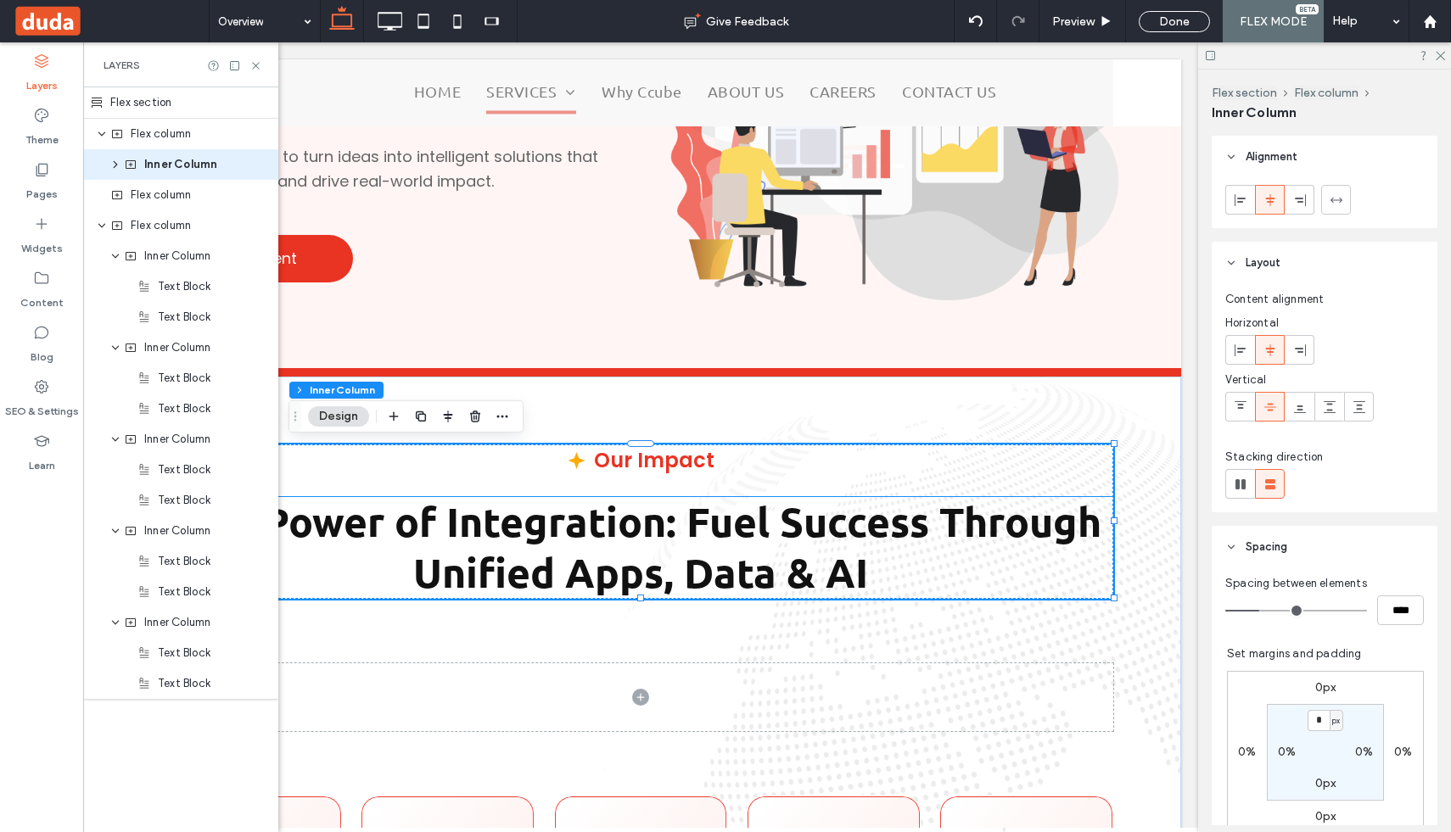
click at [578, 551] on strong "The Power of Integration: Fuel Success Through Unified Apps, Data & AI" at bounding box center [641, 547] width 921 height 102
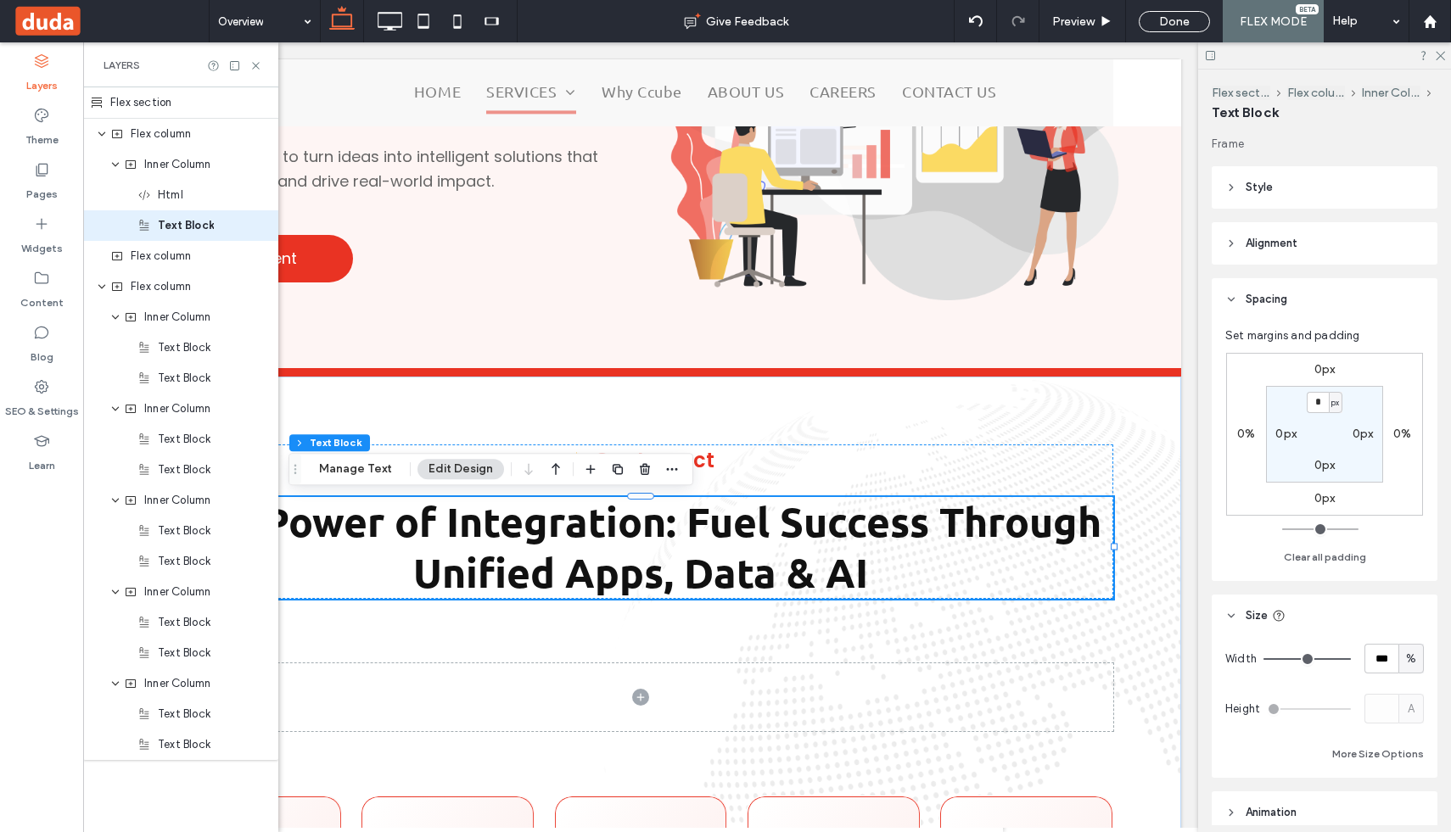
click at [580, 552] on strong "The Power of Integration: Fuel Success Through Unified Apps, Data & AI" at bounding box center [641, 547] width 921 height 102
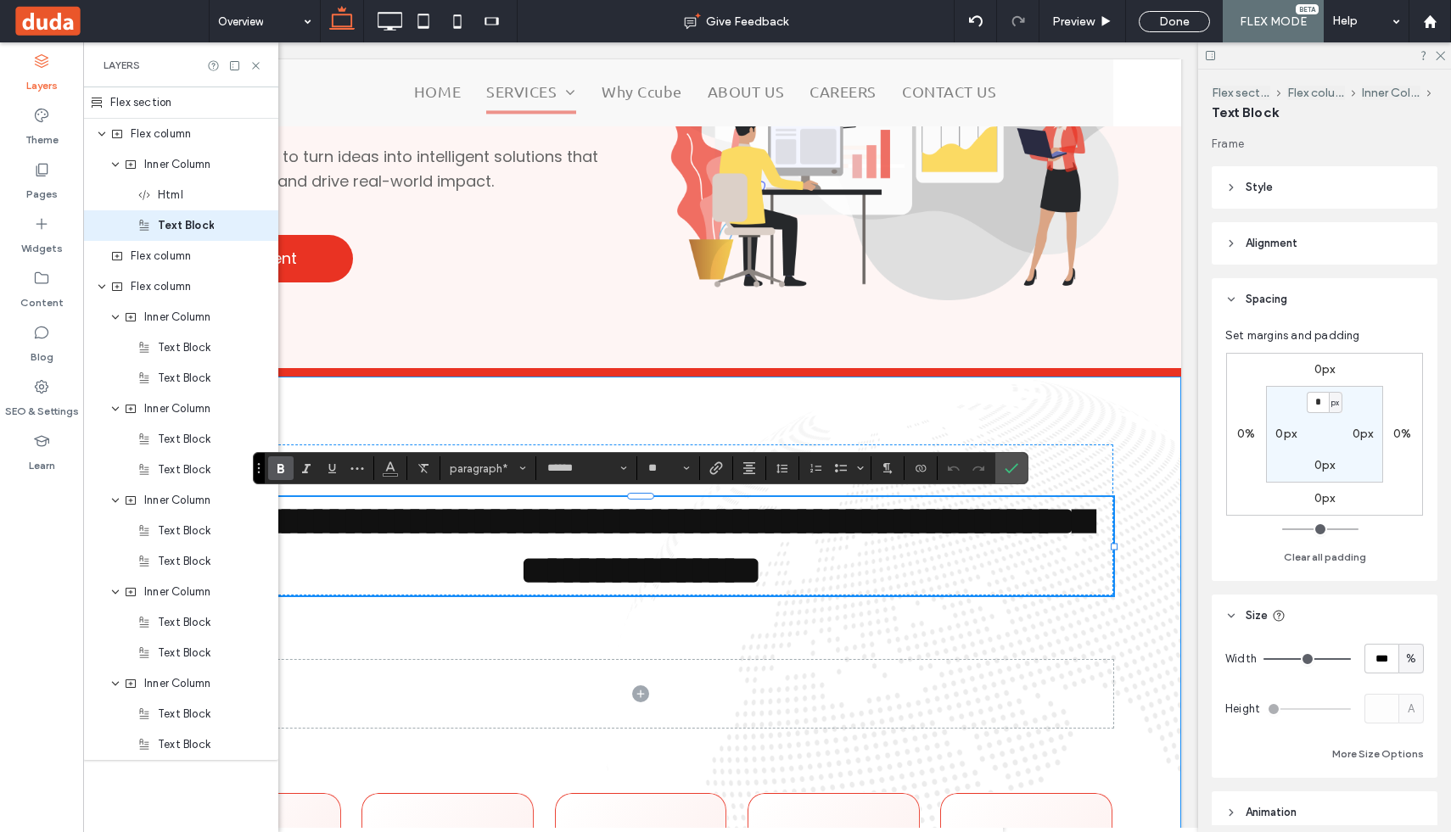
click at [487, 610] on div "**********" at bounding box center [640, 722] width 1081 height 690
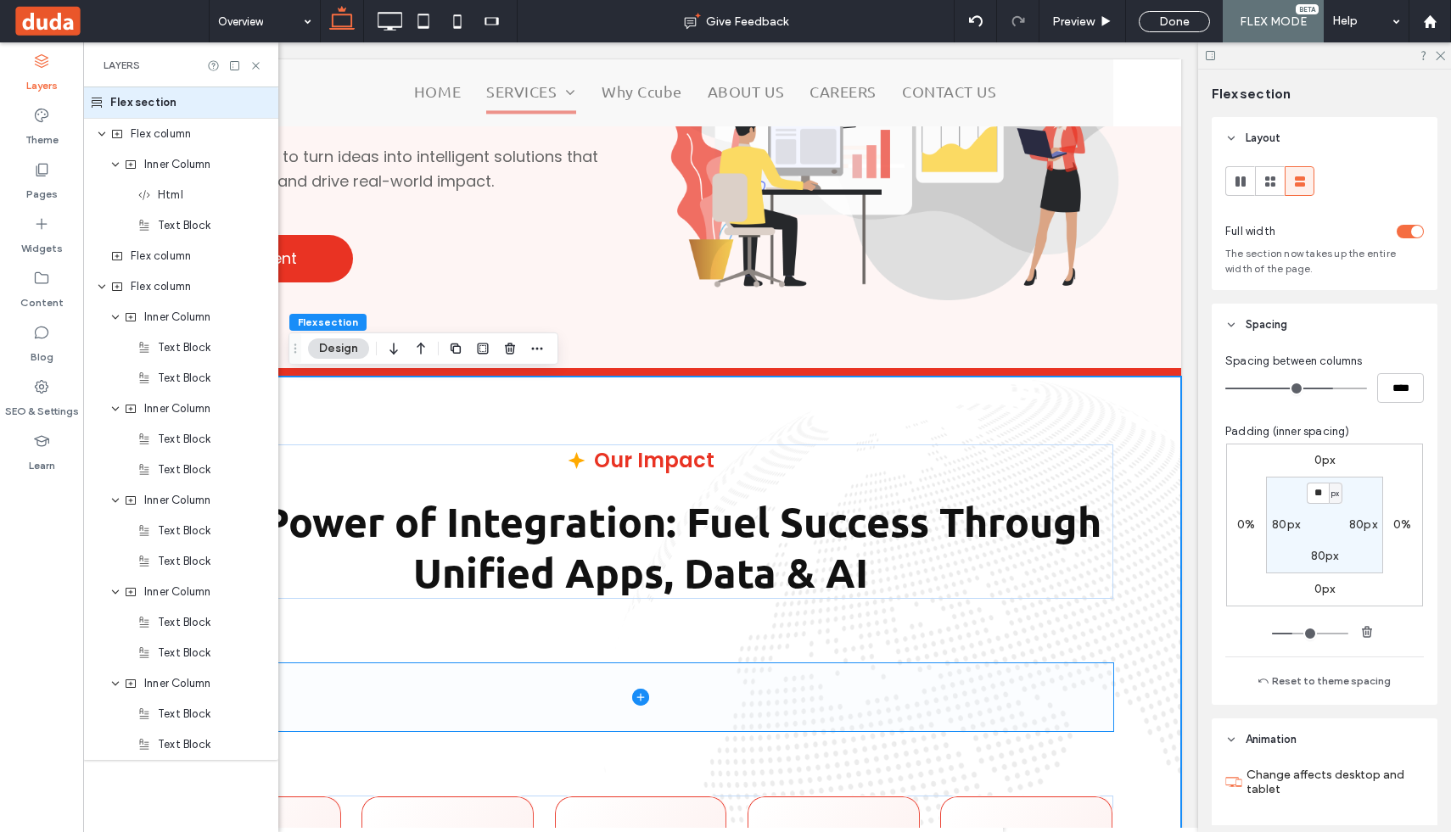
click at [513, 692] on span at bounding box center [640, 698] width 945 height 68
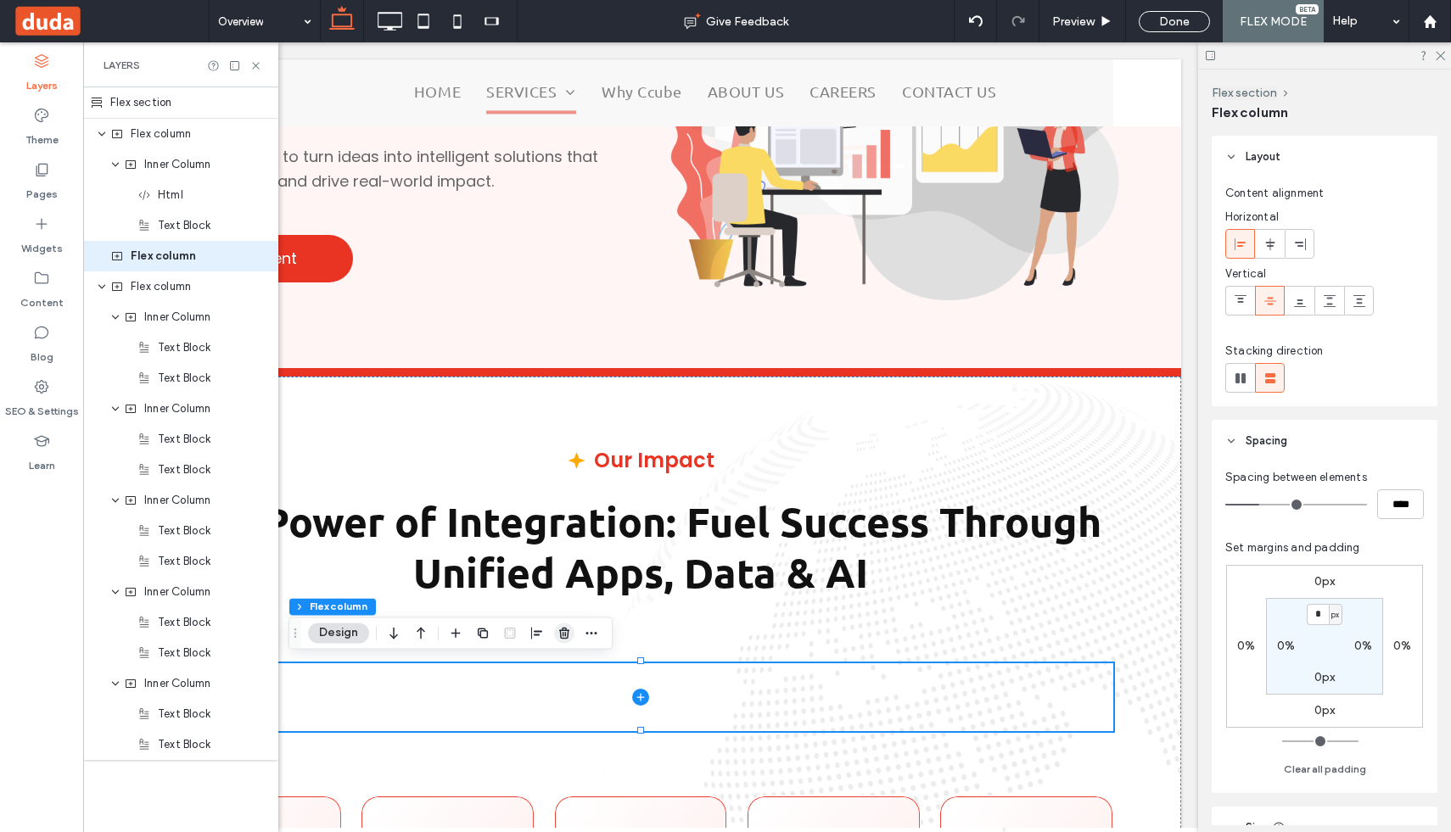
click at [568, 635] on use "button" at bounding box center [564, 633] width 10 height 11
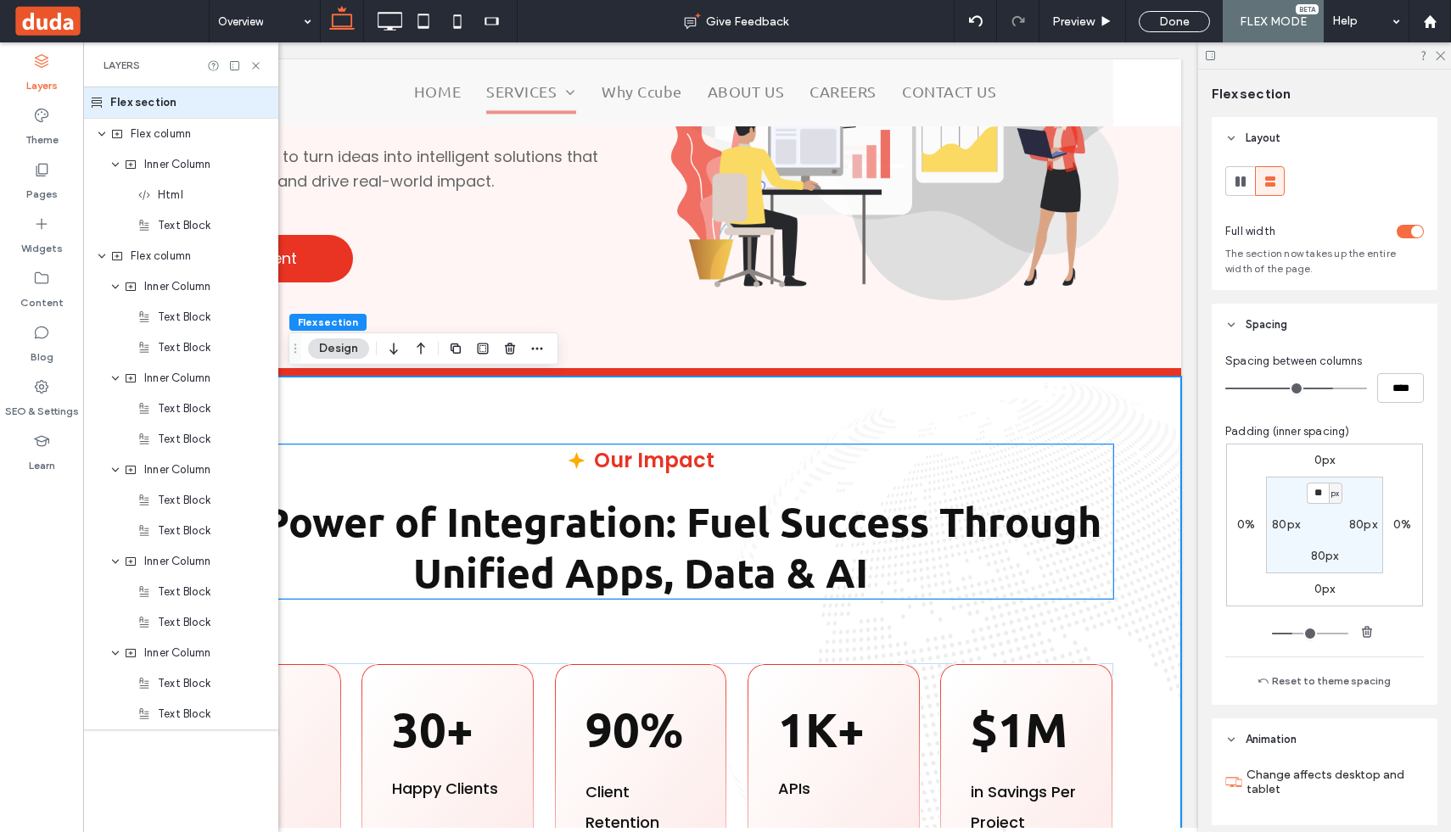
click at [690, 487] on div "Our Impact The Power of Integration: Fuel Success Through Unified Apps, Data & …" at bounding box center [640, 522] width 945 height 154
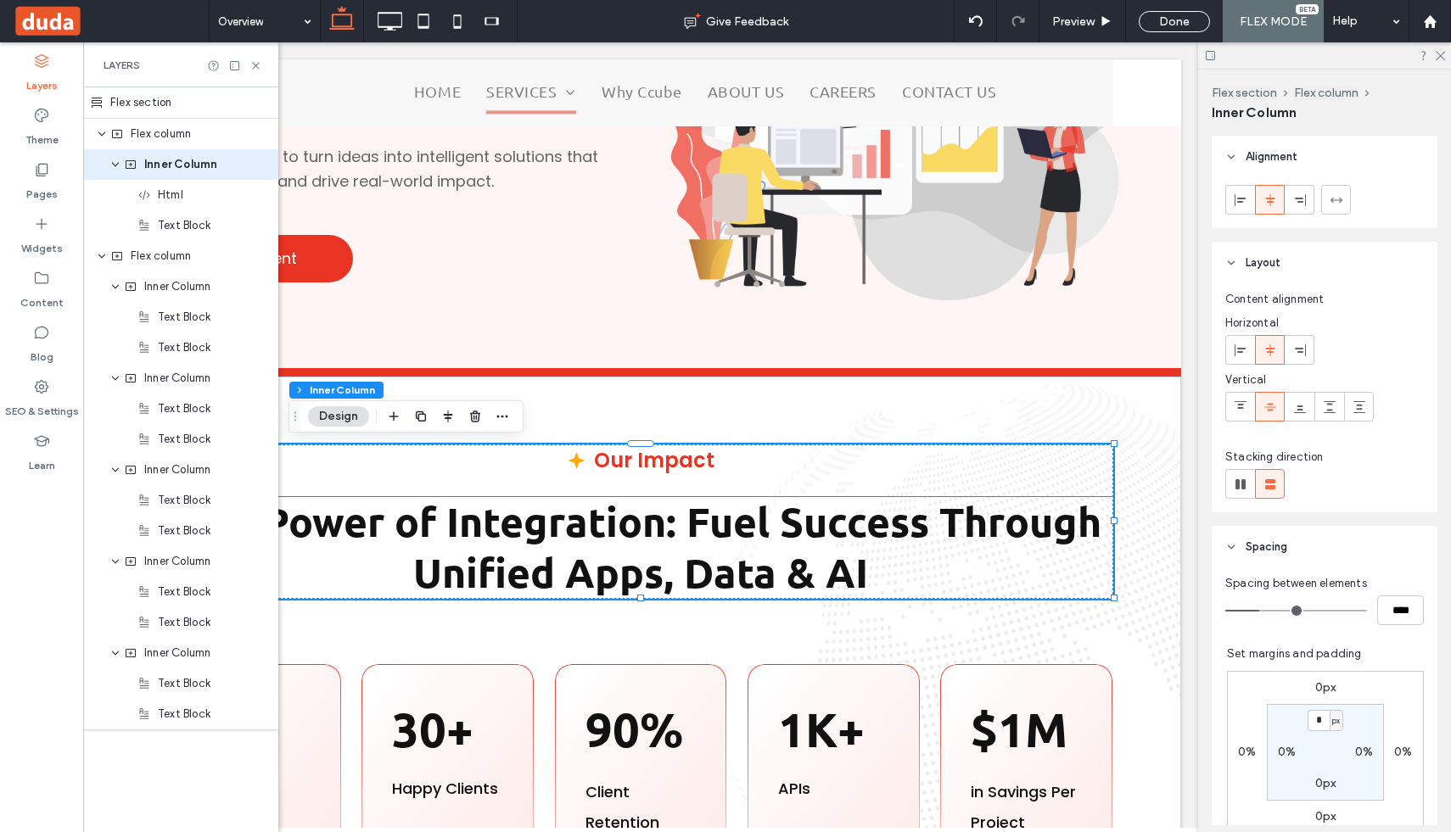
click at [681, 504] on strong "The Power of Integration: Fuel Success Through Unified Apps, Data & AI" at bounding box center [641, 547] width 921 height 102
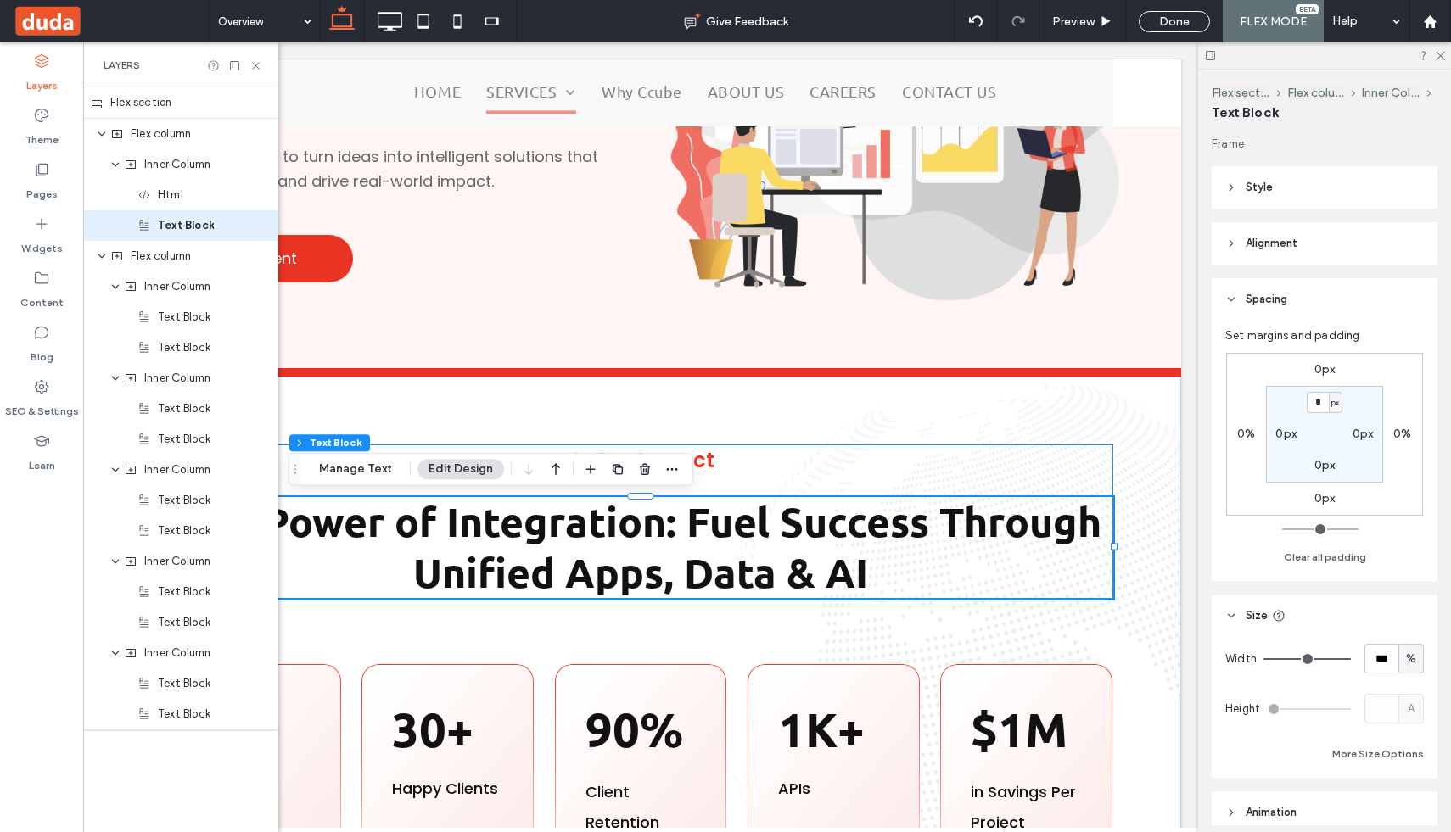
click at [753, 471] on div "Our Impact The Power of Integration: Fuel Success Through Unified Apps, Data & …" at bounding box center [640, 522] width 945 height 154
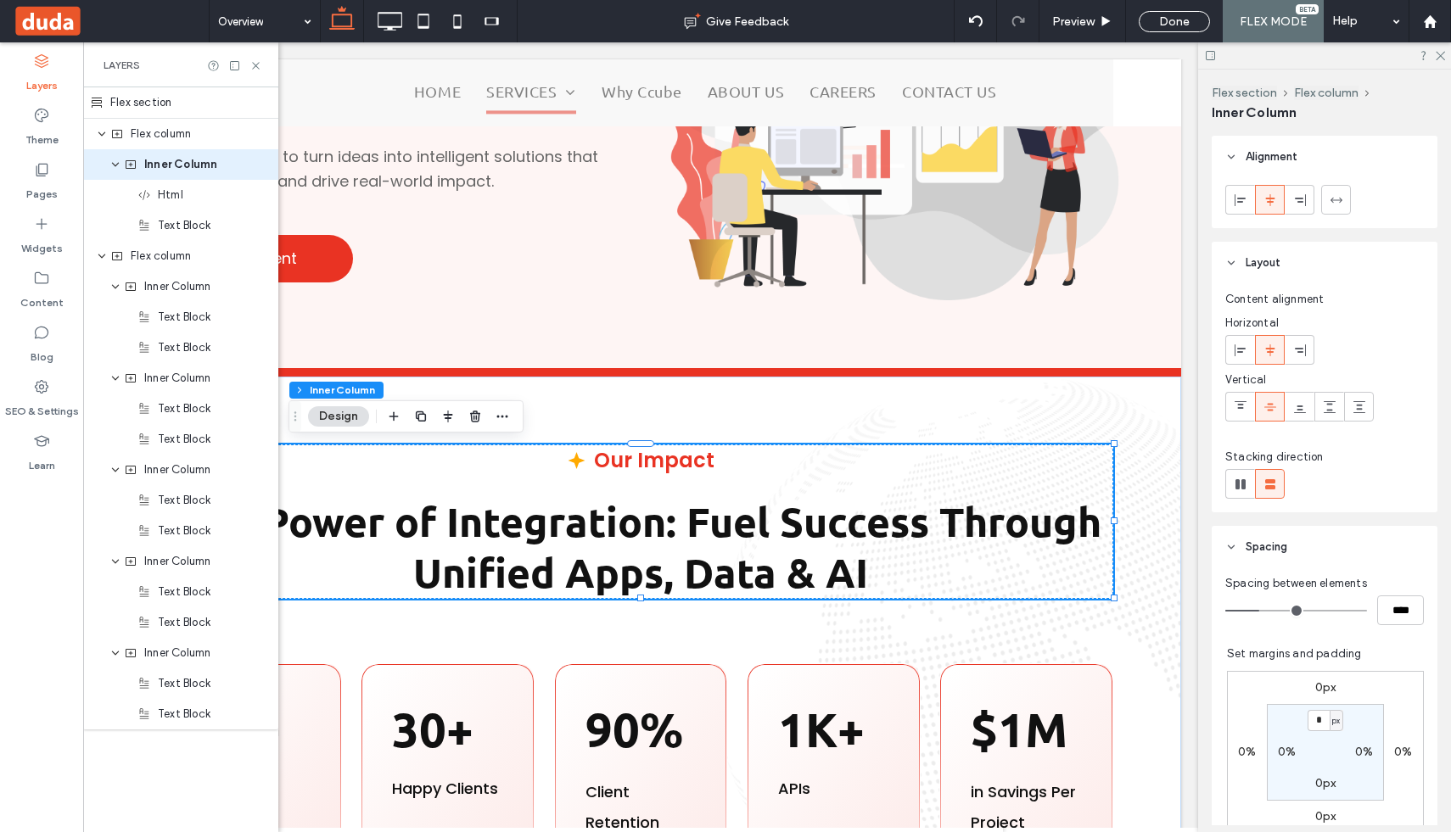
click at [733, 490] on div "Our Impact The Power of Integration: Fuel Success Through Unified Apps, Data & …" at bounding box center [640, 522] width 945 height 154
click at [125, 173] on div "Inner Column" at bounding box center [180, 164] width 195 height 31
click at [112, 165] on icon "expand Inner Column" at bounding box center [115, 165] width 10 height 14
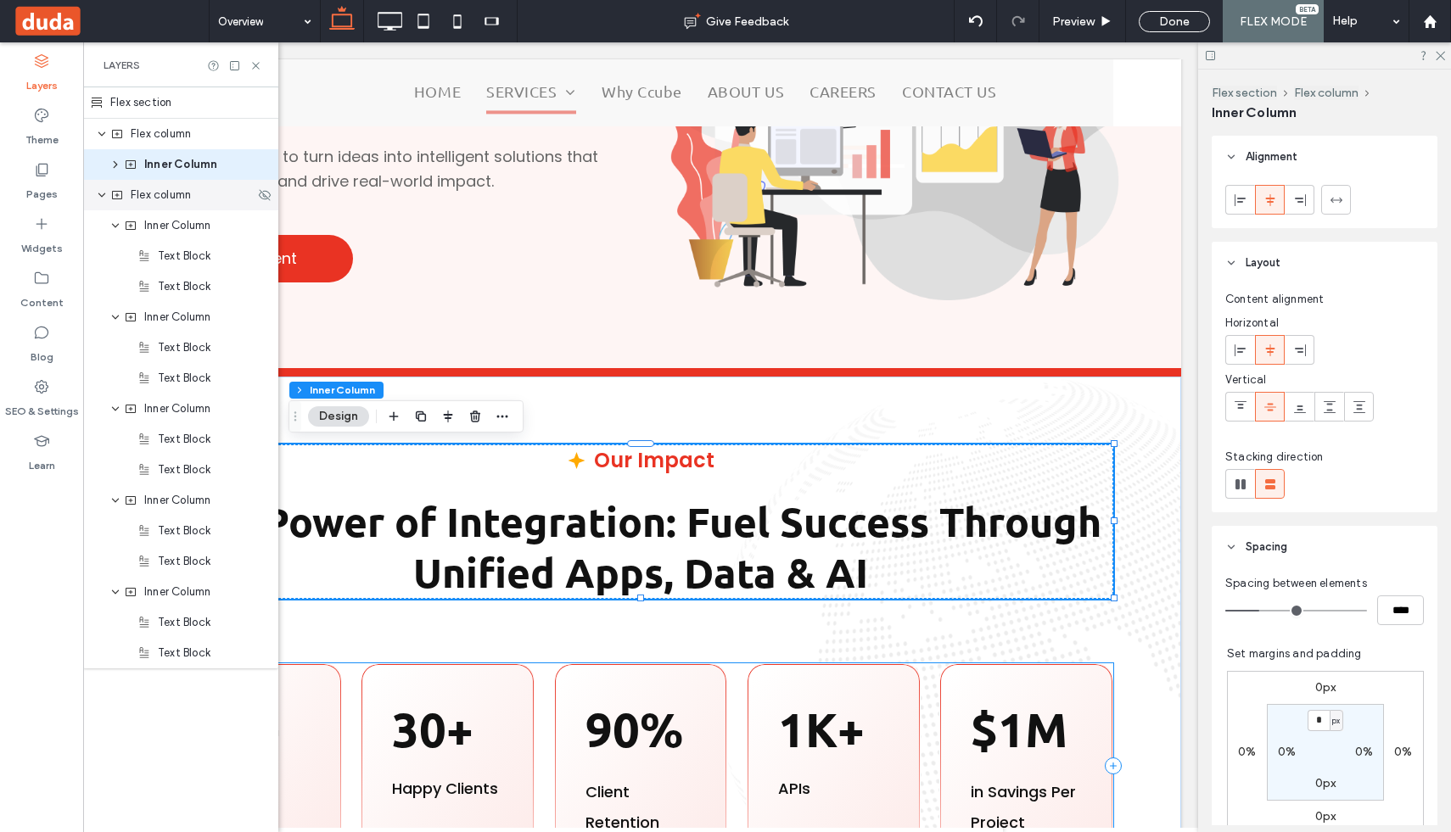
click at [108, 197] on div "Flex column" at bounding box center [180, 195] width 195 height 31
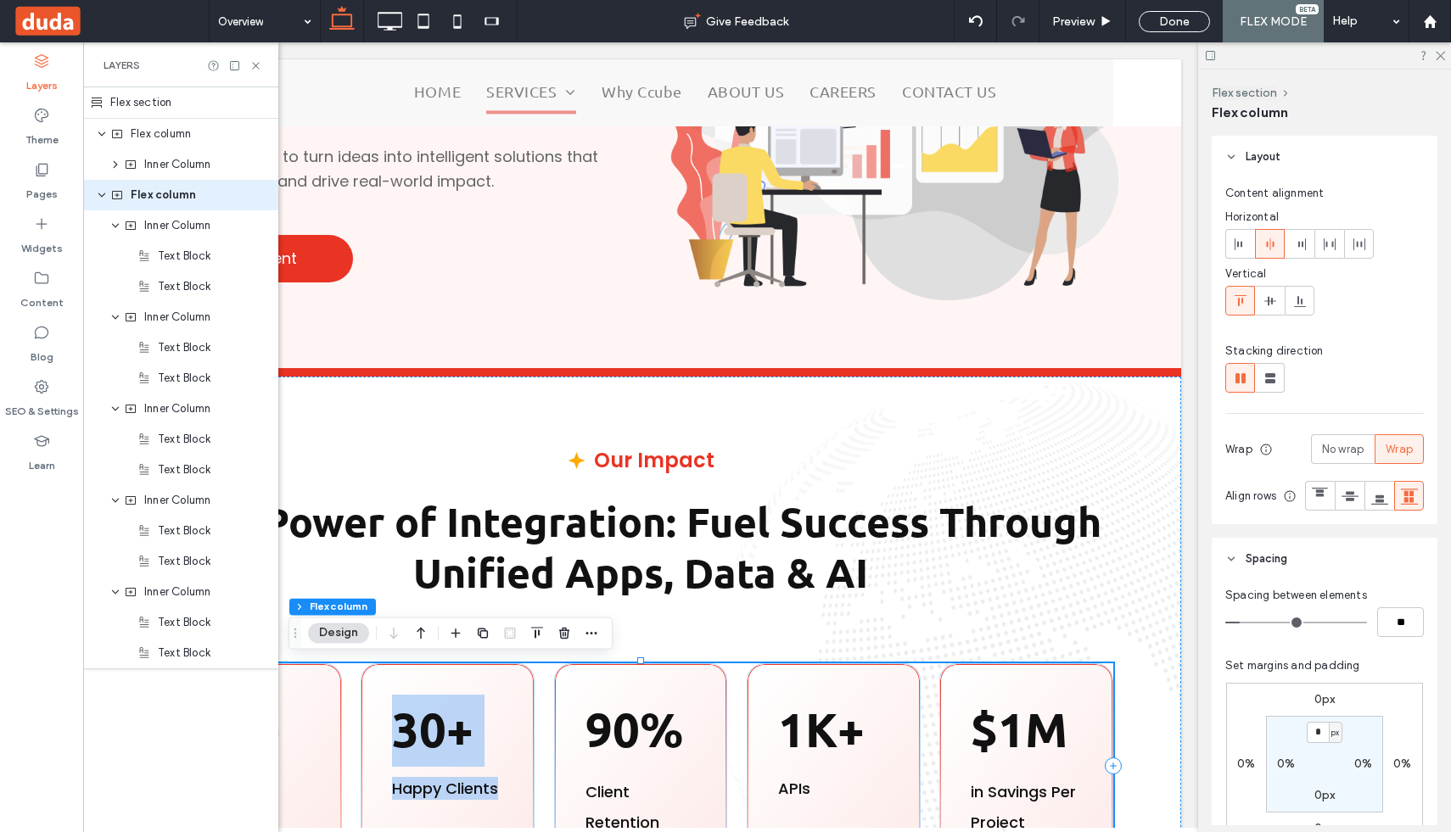
drag, startPoint x: 537, startPoint y: 669, endPoint x: 549, endPoint y: 672, distance: 12.4
click at [549, 672] on div "10+ ﻿ Services 30+ Happy Clients 90% Client Retention 1K+ APIs $1M in Savings P…" at bounding box center [640, 767] width 945 height 206
drag, startPoint x: 541, startPoint y: 672, endPoint x: 541, endPoint y: 643, distance: 28.9
click at [541, 643] on div "Our Impact The Power of Integration: Fuel Success Through Unified Apps, Data & …" at bounding box center [640, 657] width 1081 height 561
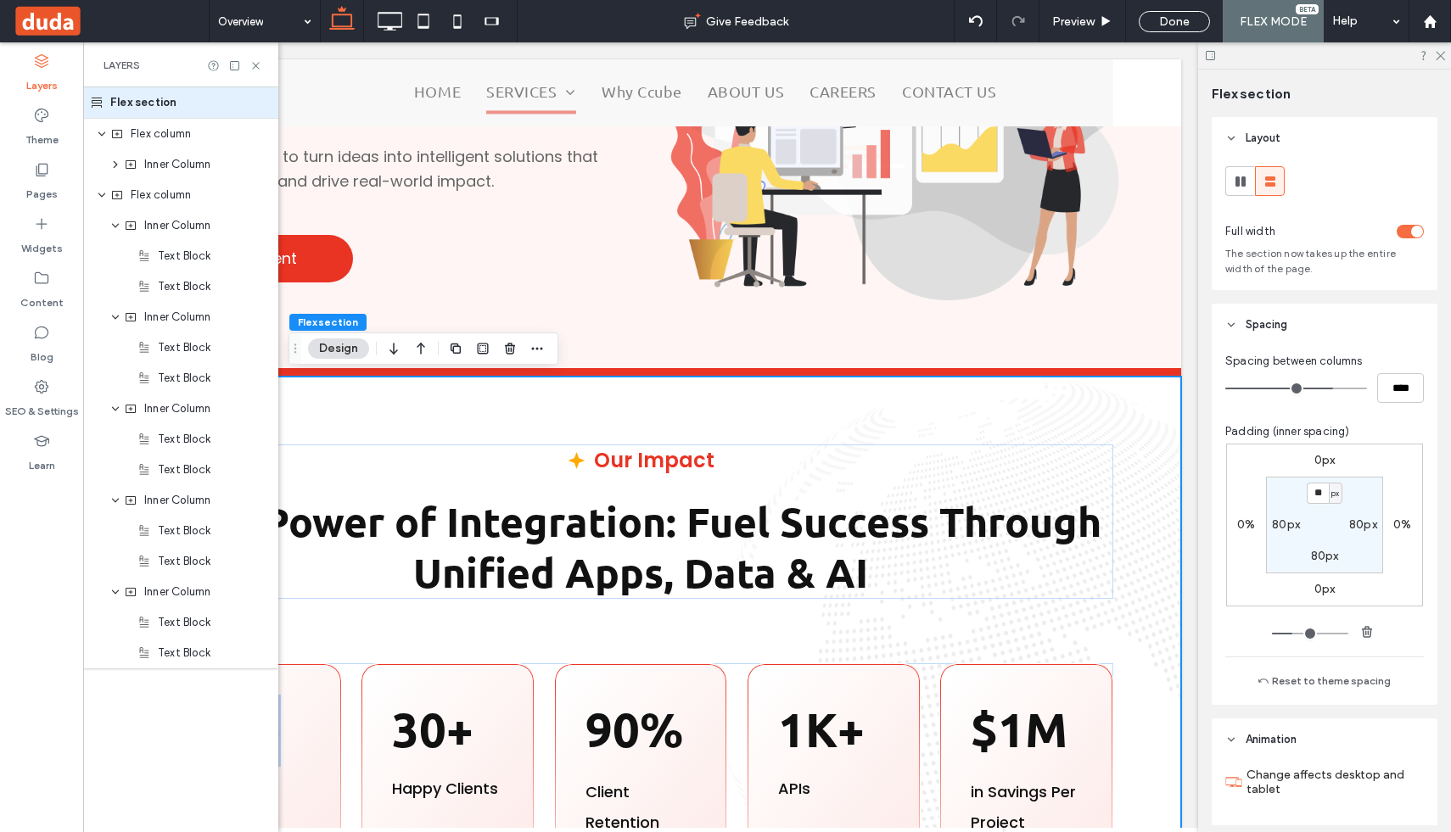
drag, startPoint x: 541, startPoint y: 663, endPoint x: 546, endPoint y: 608, distance: 54.5
click at [546, 608] on div "Our Impact The Power of Integration: Fuel Success Through Unified Apps, Data & …" at bounding box center [640, 657] width 1081 height 561
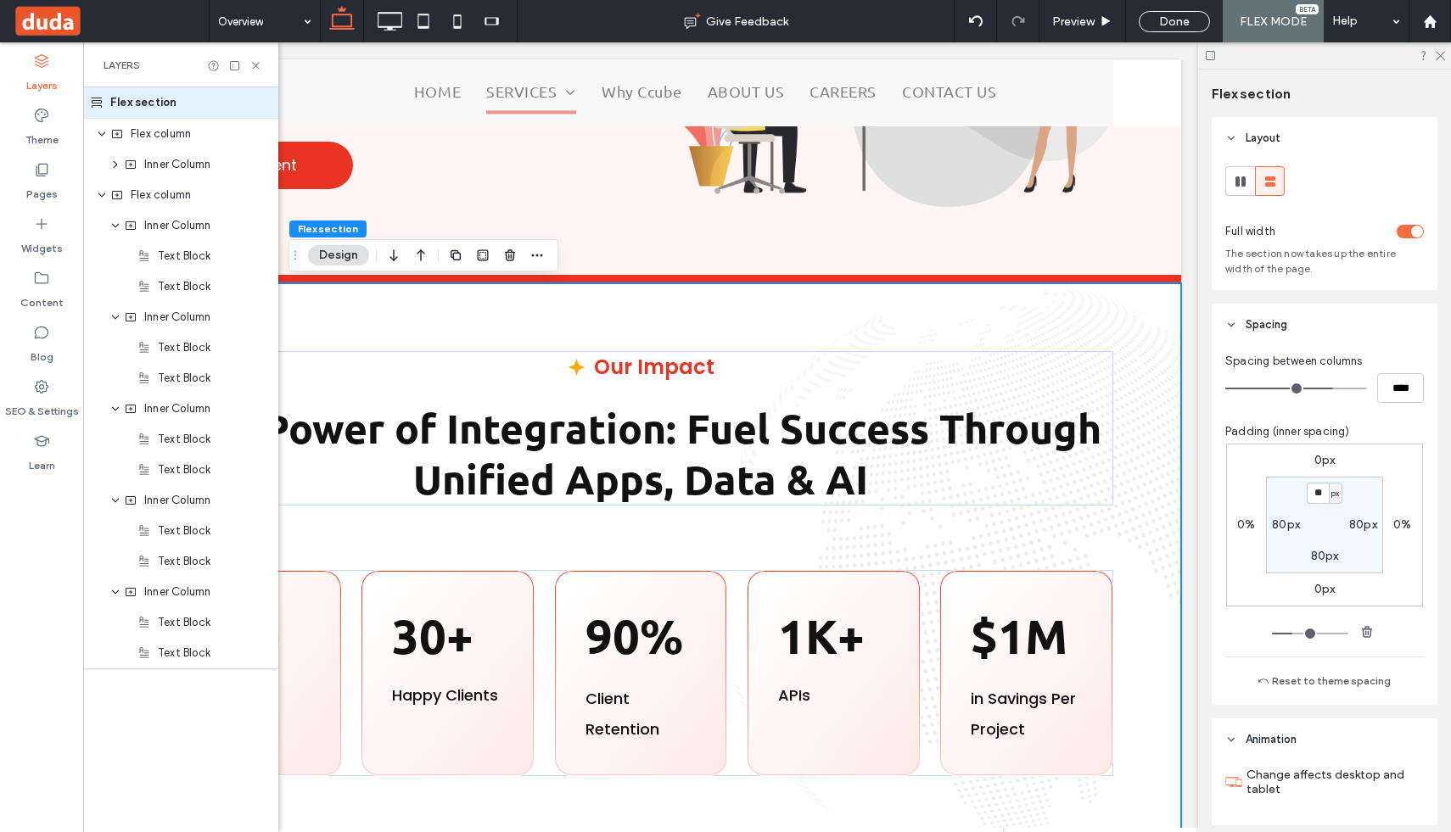
click at [727, 567] on div "Our Impact The Power of Integration: Fuel Success Through Unified Apps, Data & …" at bounding box center [640, 563] width 1081 height 561
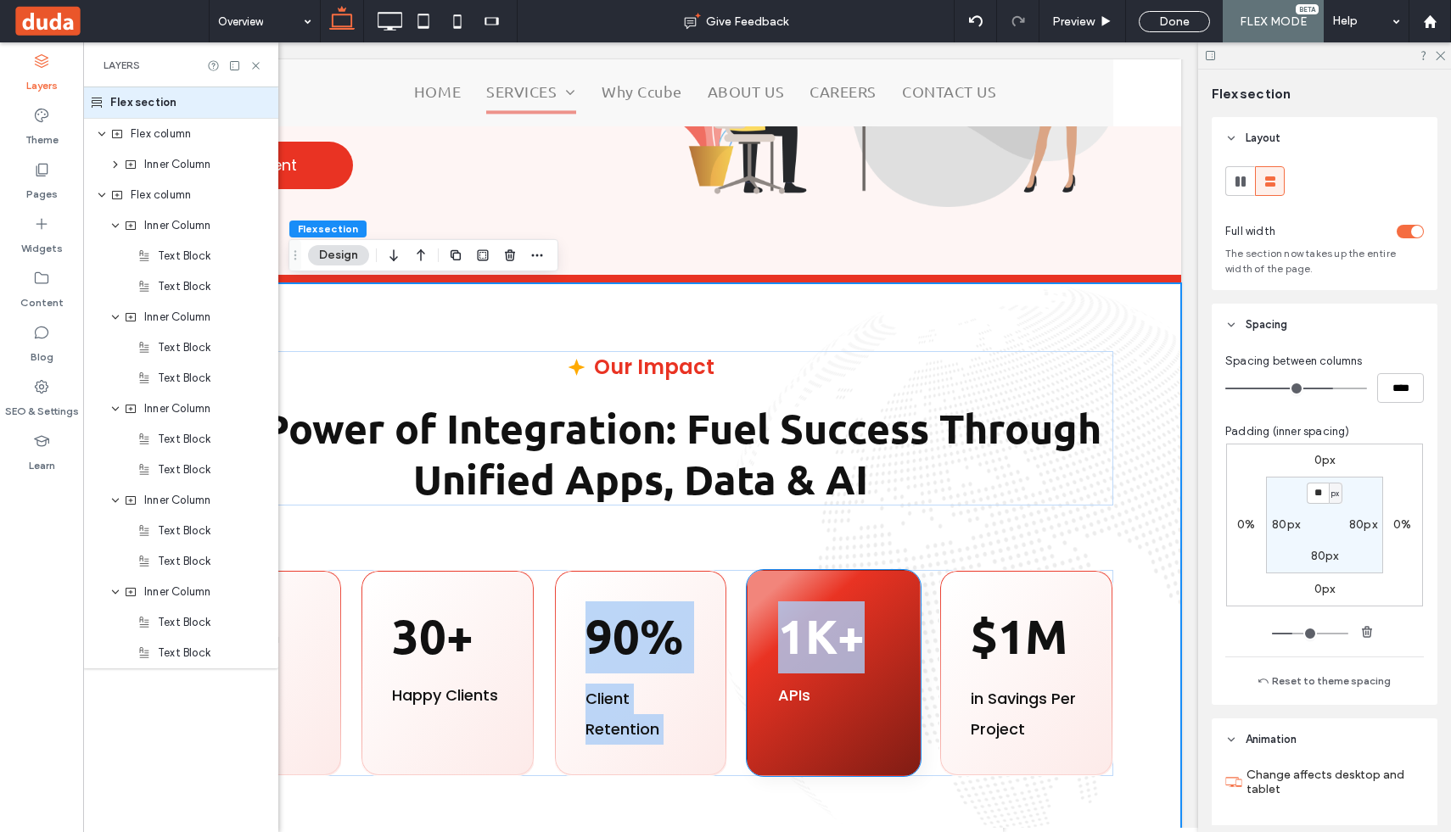
drag, startPoint x: 729, startPoint y: 577, endPoint x: 758, endPoint y: 682, distance: 109.1
click at [758, 682] on div "10+ ﻿ Services 30+ Happy Clients 90% Client Retention 1K+ APIs $1M in Savings P…" at bounding box center [640, 673] width 945 height 206
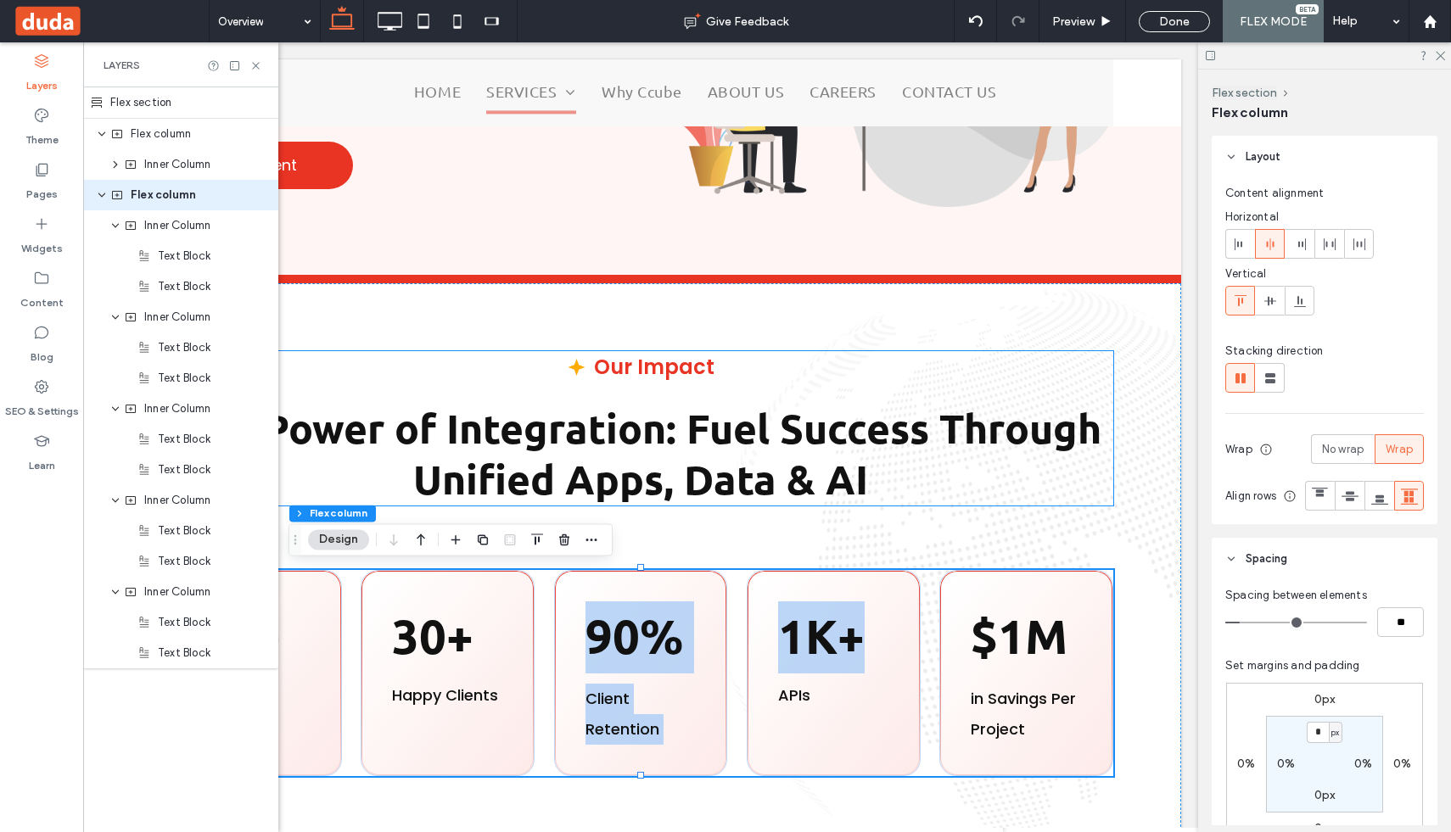
click at [912, 486] on p "The Power of Integration: Fuel Success Through Unified Apps, Data & AI" at bounding box center [640, 454] width 945 height 101
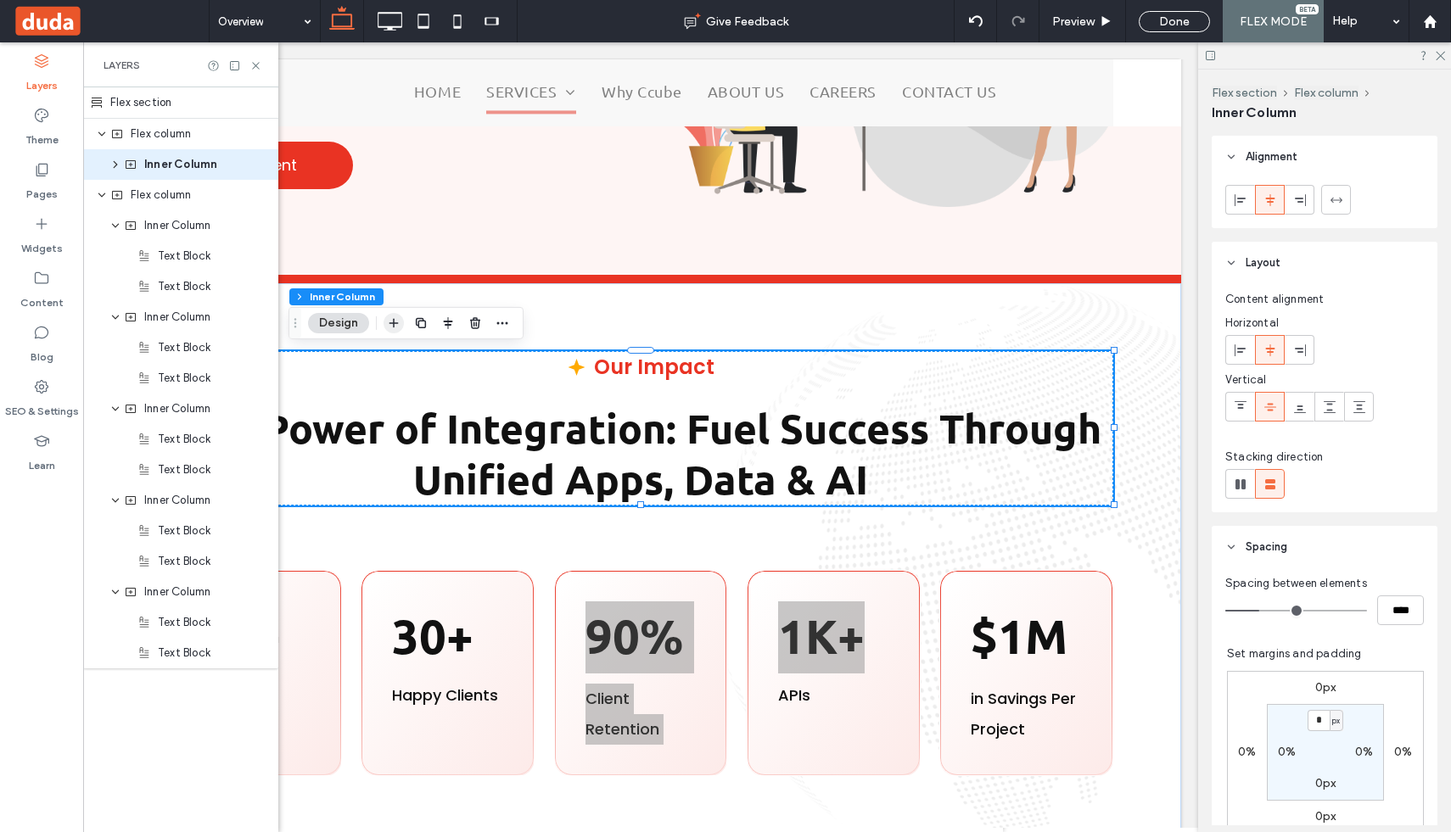
click at [397, 317] on icon "button" at bounding box center [394, 324] width 14 height 14
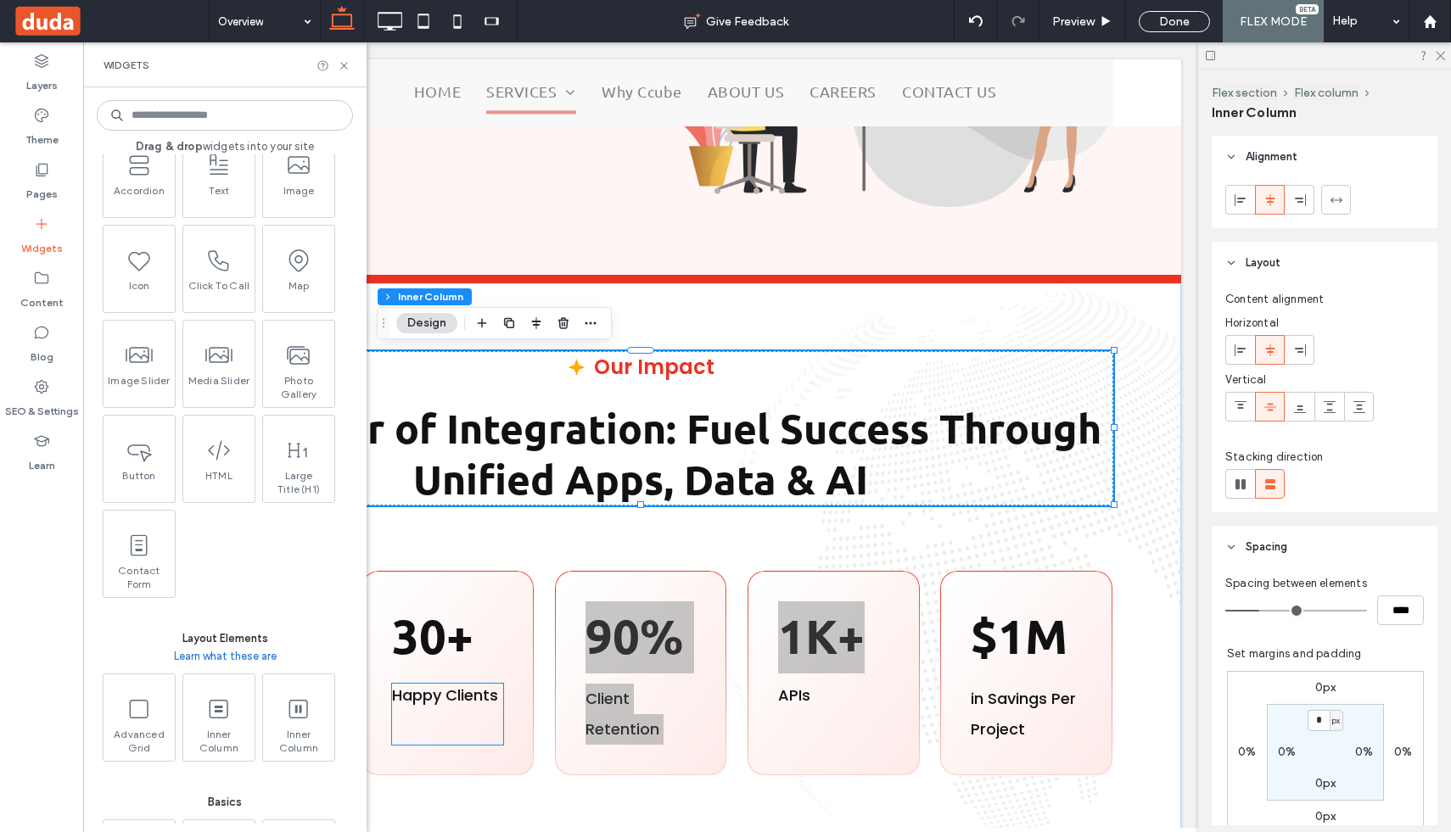
scroll to position [328, 0]
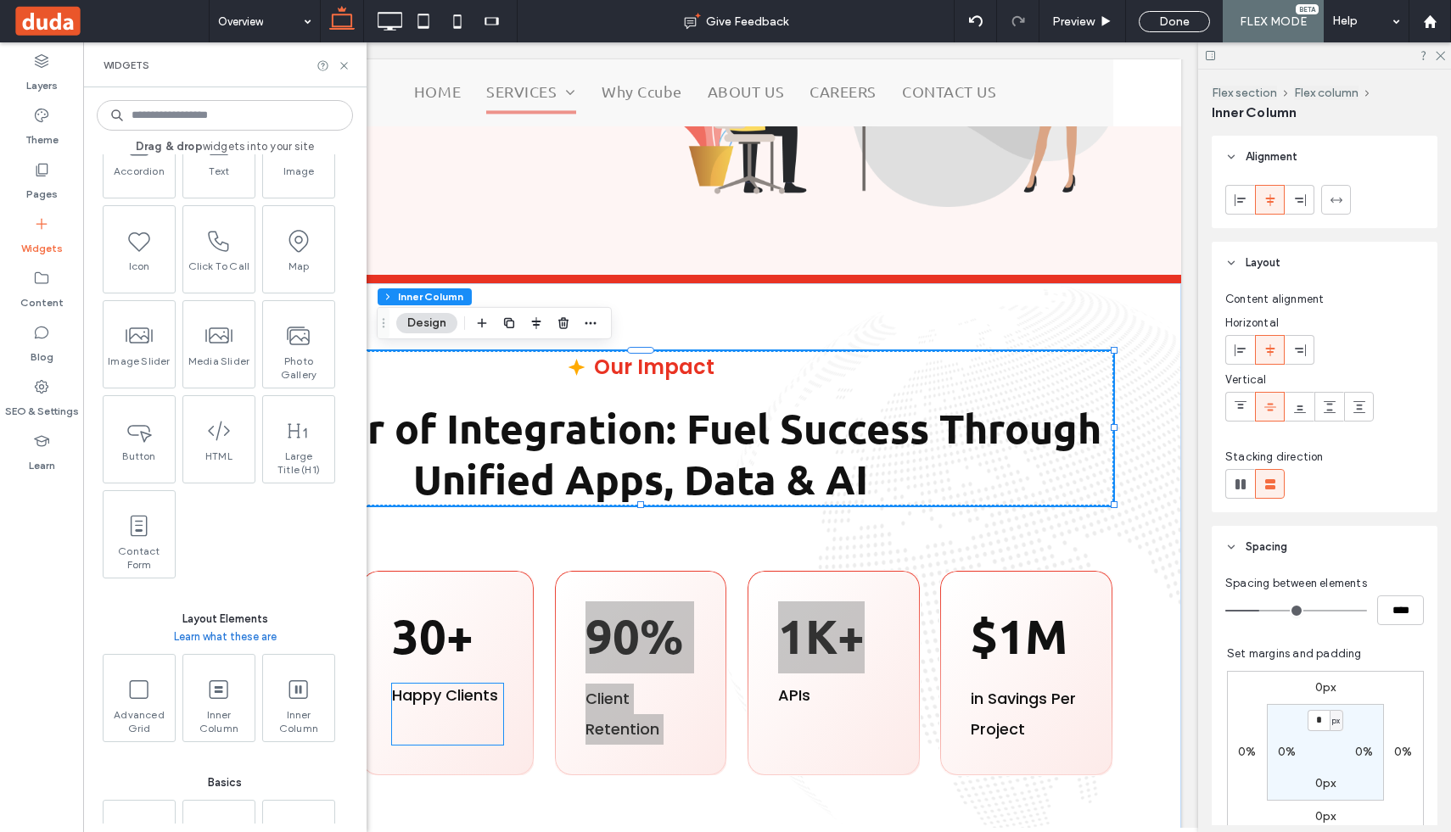
click at [221, 698] on icon at bounding box center [218, 689] width 27 height 27
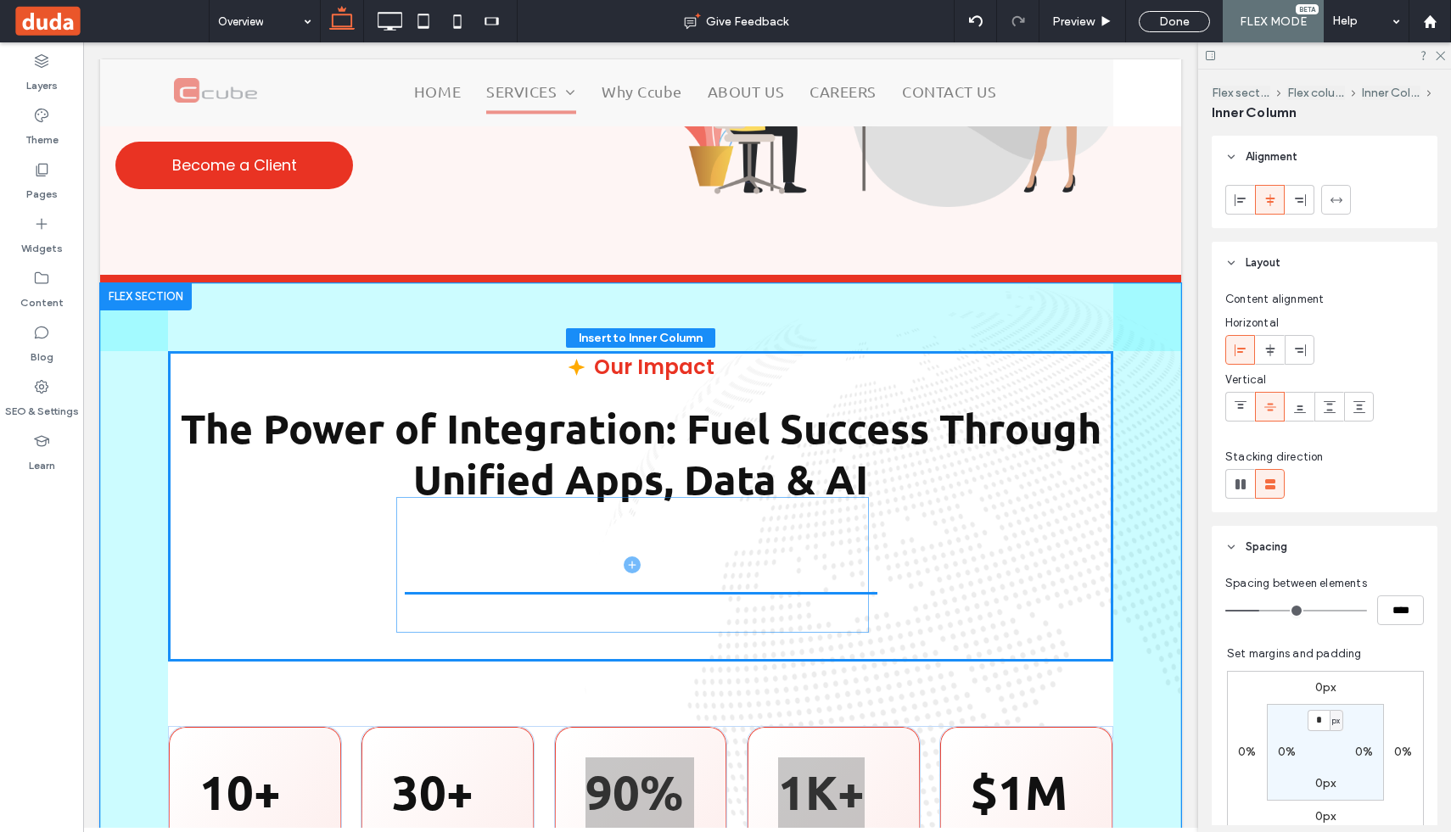
drag, startPoint x: 523, startPoint y: 483, endPoint x: 513, endPoint y: 576, distance: 93.8
drag, startPoint x: 532, startPoint y: 485, endPoint x: 539, endPoint y: 616, distance: 131.7
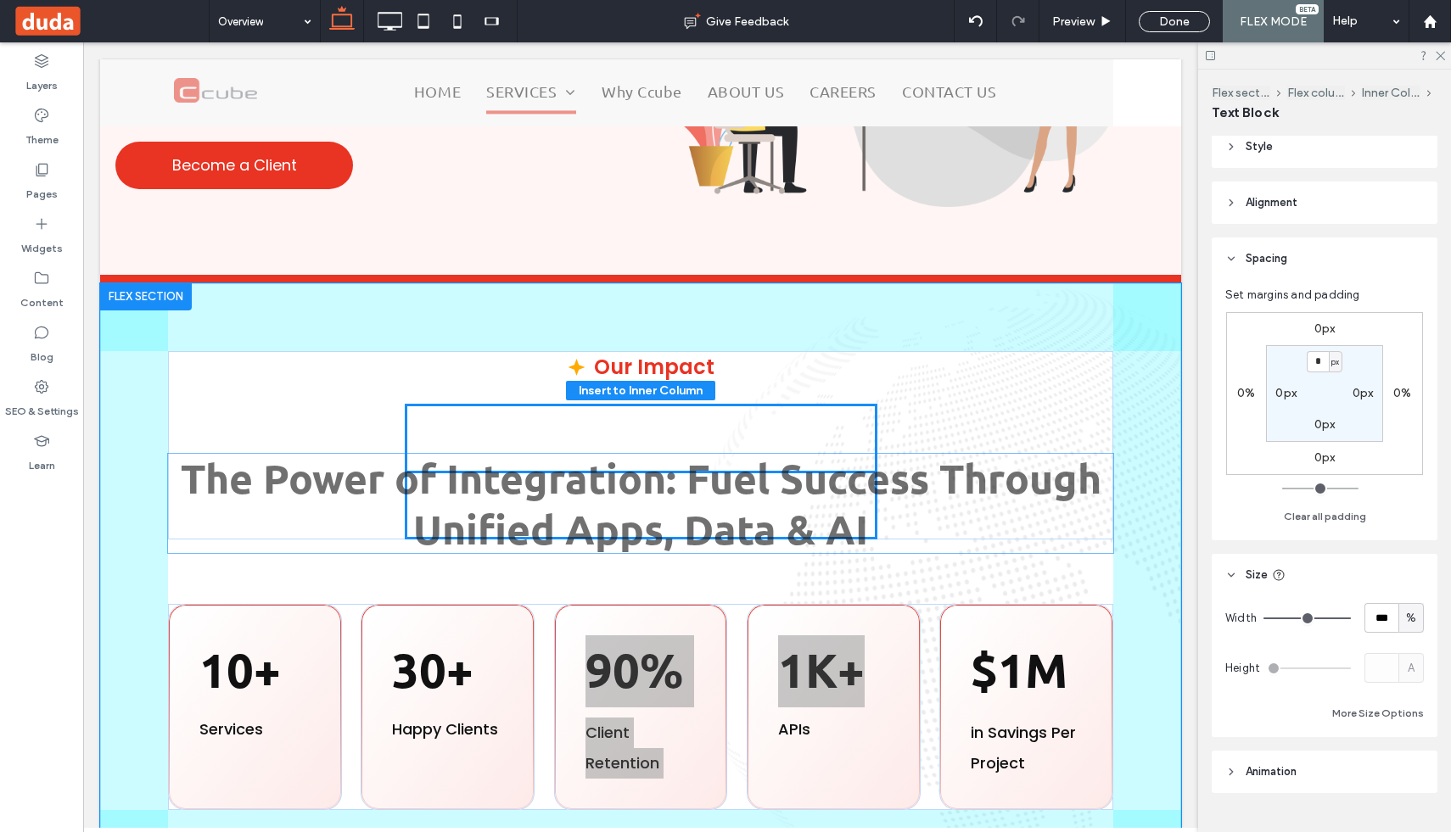
scroll to position [76, 0]
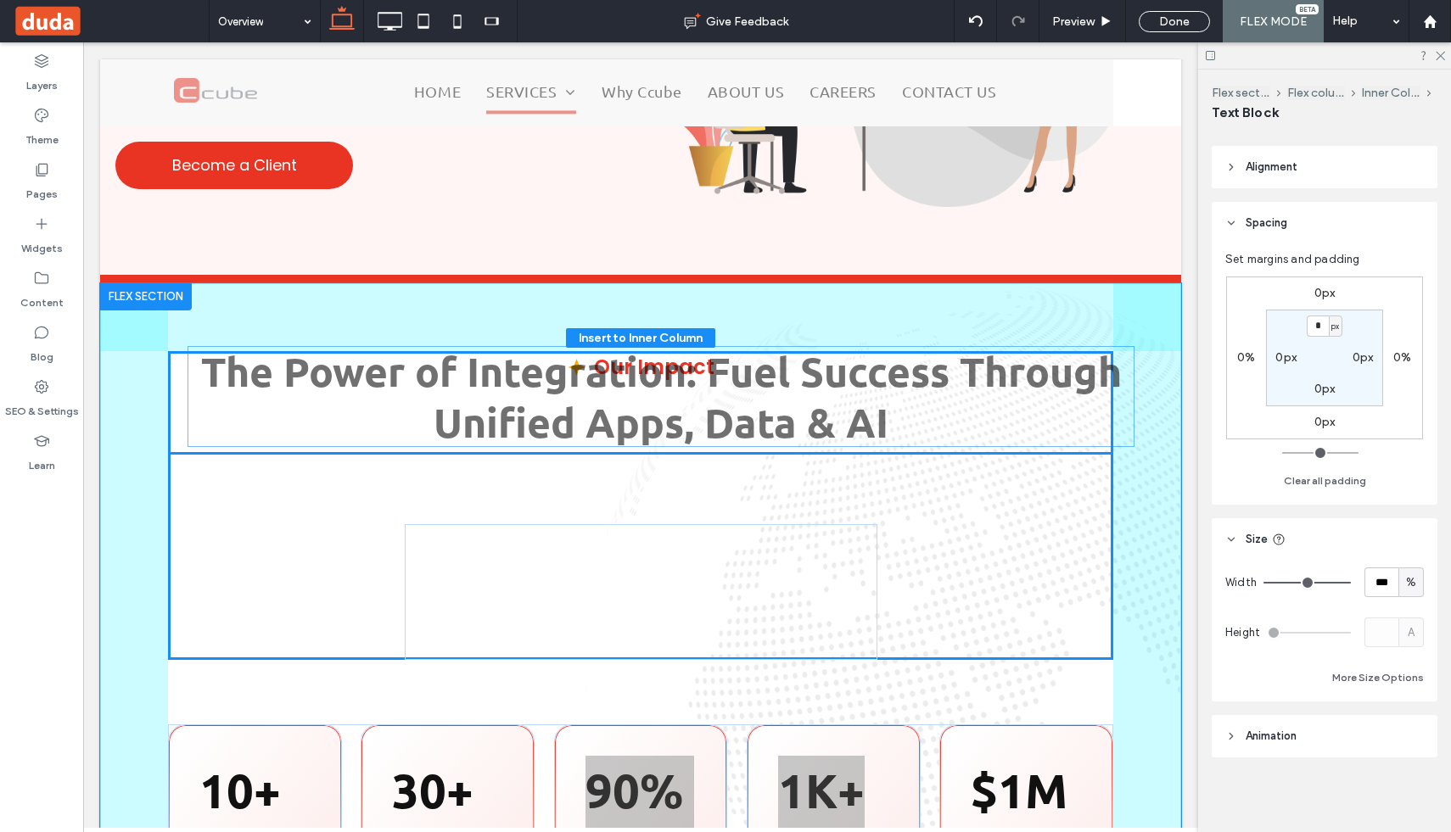
drag, startPoint x: 543, startPoint y: 618, endPoint x: 563, endPoint y: 405, distance: 214.0
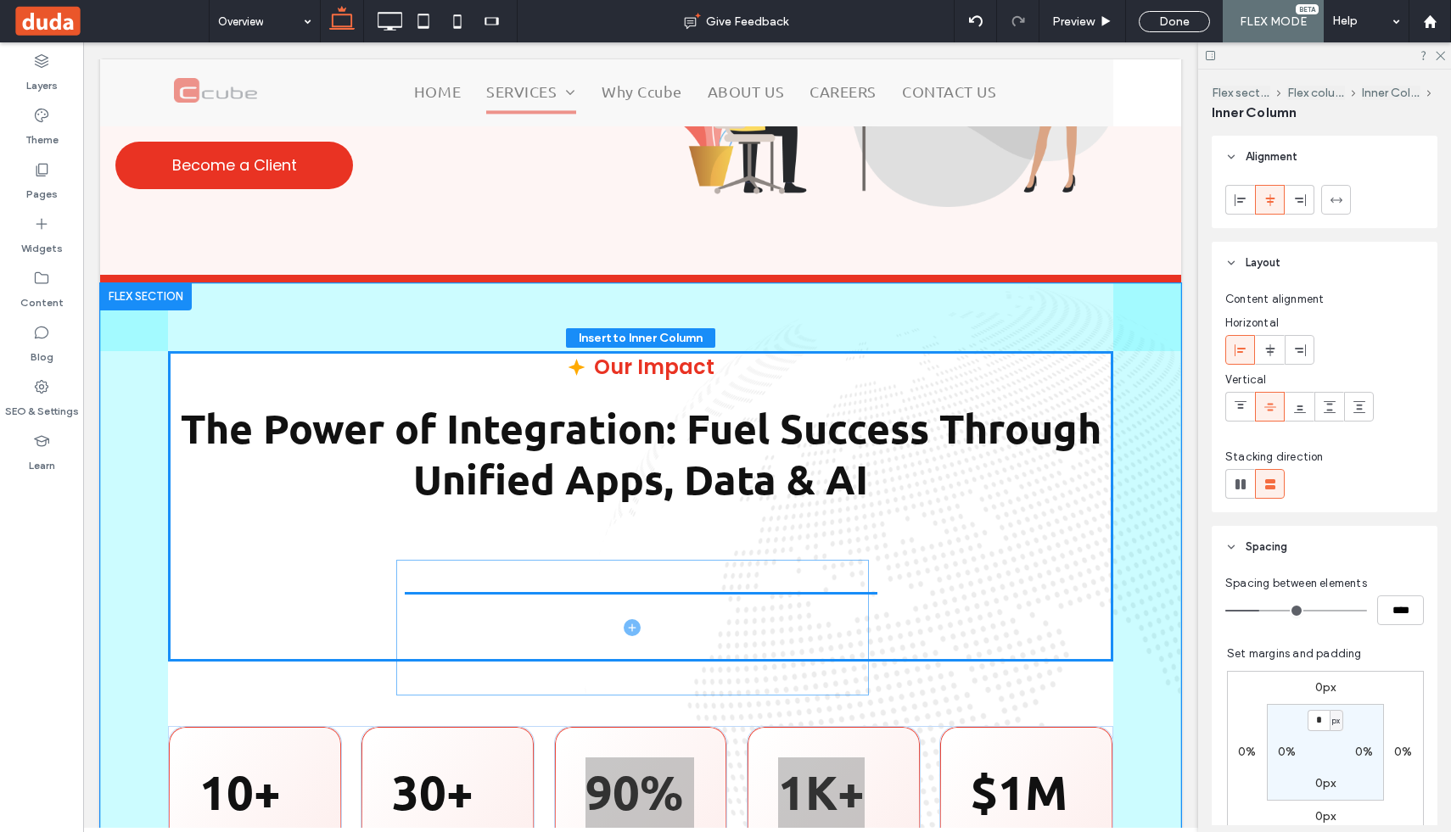
drag, startPoint x: 491, startPoint y: 480, endPoint x: 480, endPoint y: 635, distance: 154.8
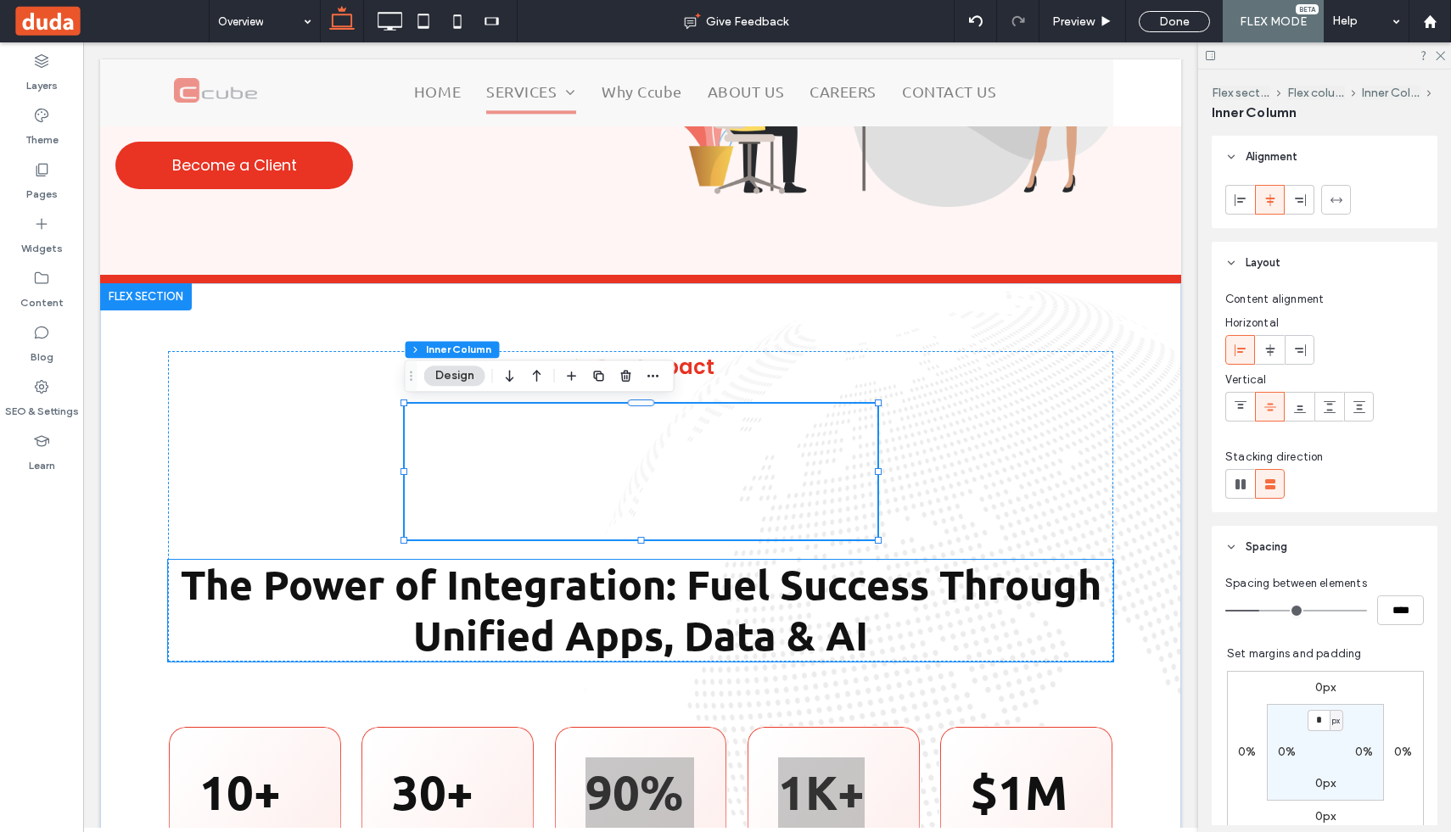
click at [469, 603] on strong "The Power of Integration: Fuel Success Through Unified Apps, Data & AI" at bounding box center [641, 609] width 921 height 102
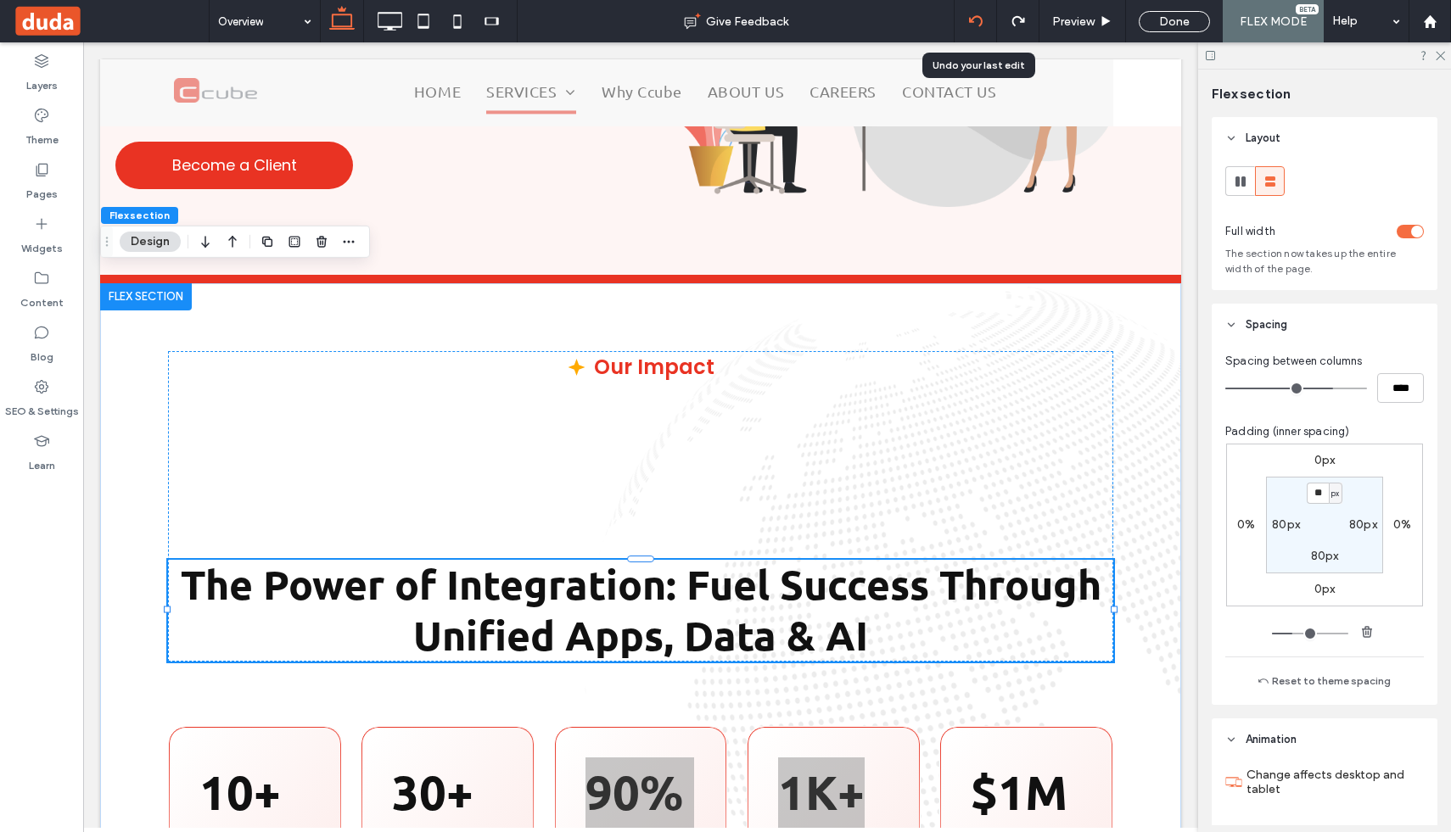
click at [992, 10] on div at bounding box center [976, 21] width 42 height 42
click at [978, 23] on icon at bounding box center [976, 21] width 14 height 14
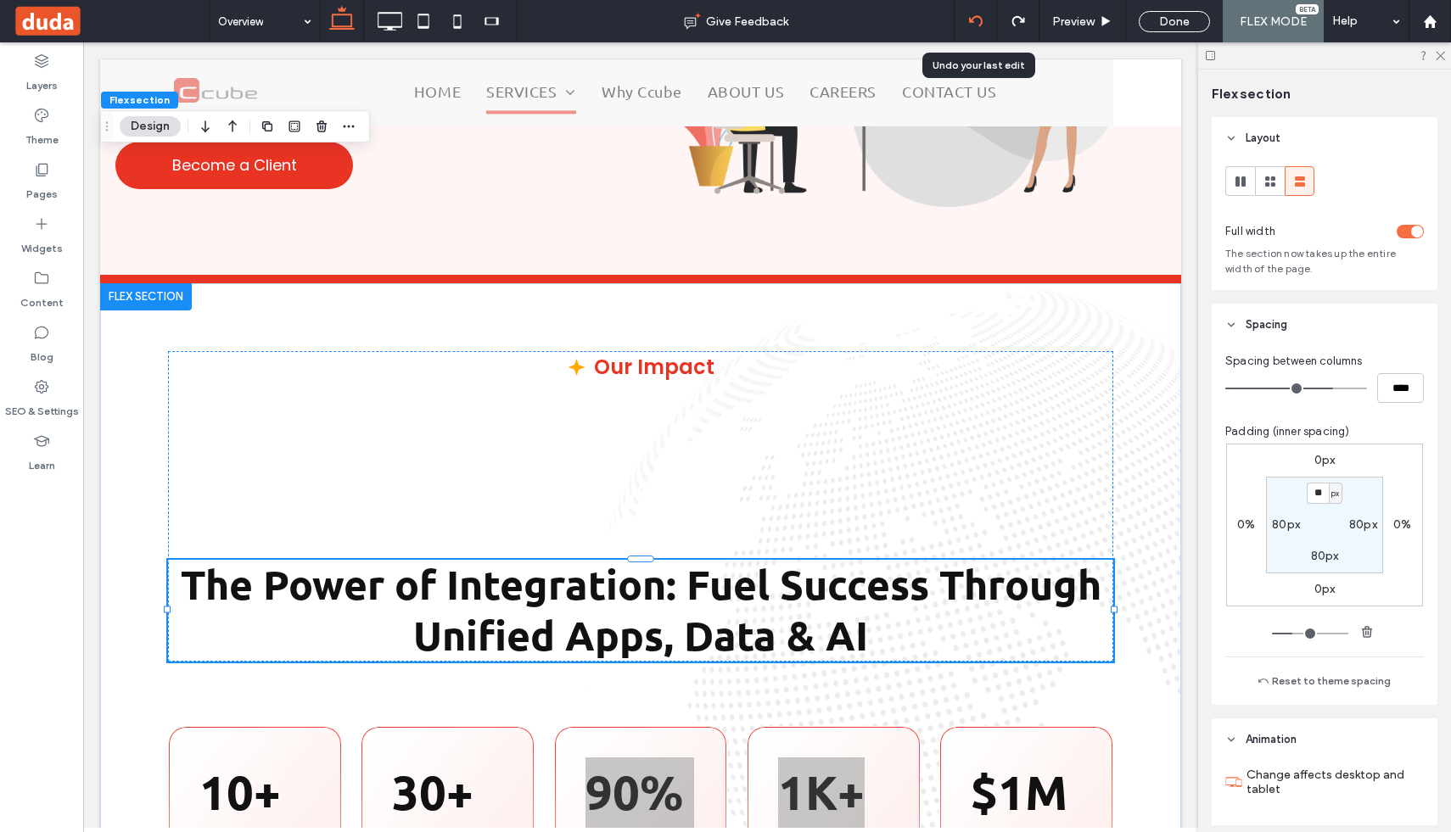
click at [976, 20] on icon at bounding box center [976, 21] width 14 height 14
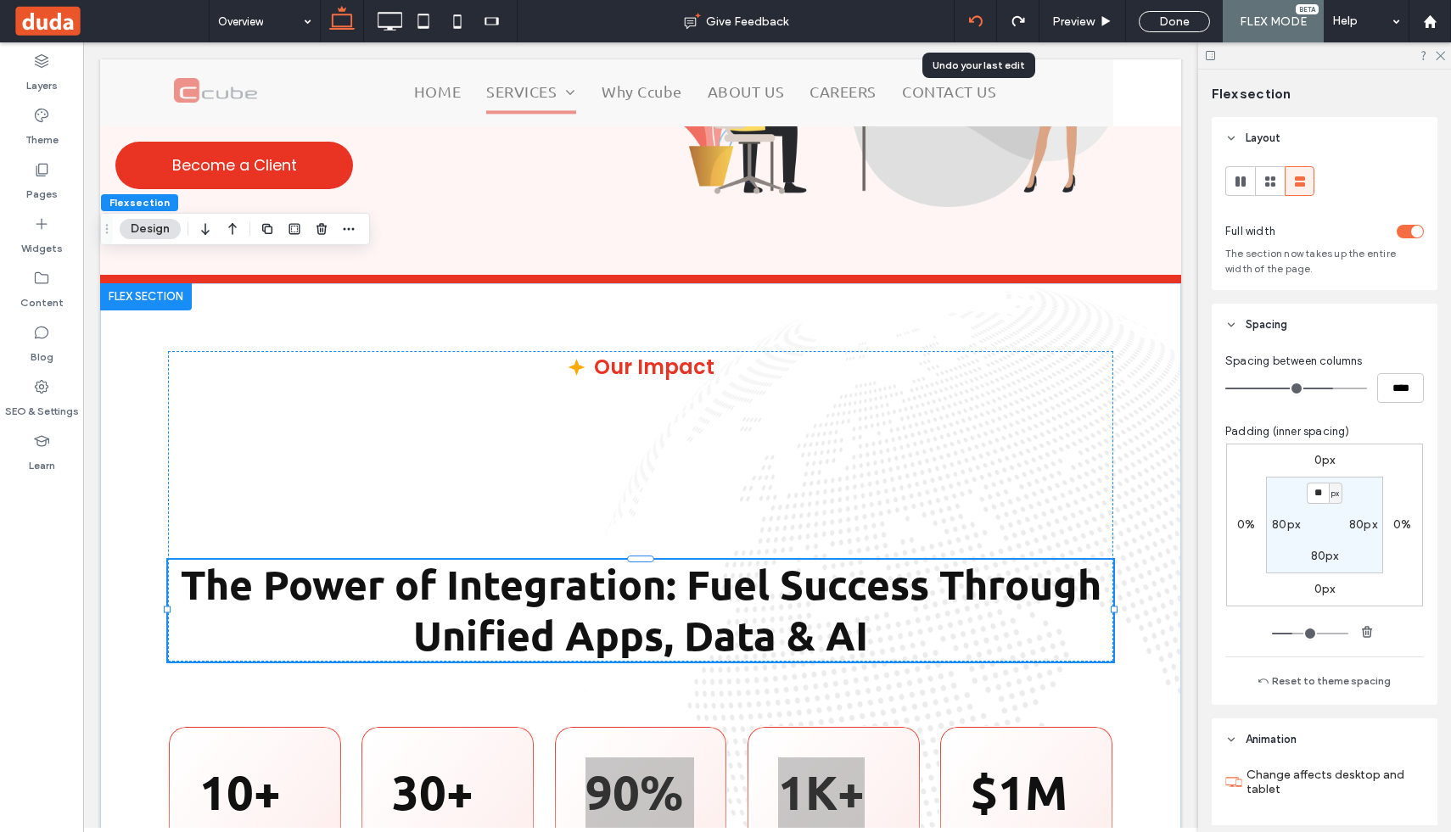
click at [972, 25] on icon at bounding box center [976, 21] width 14 height 14
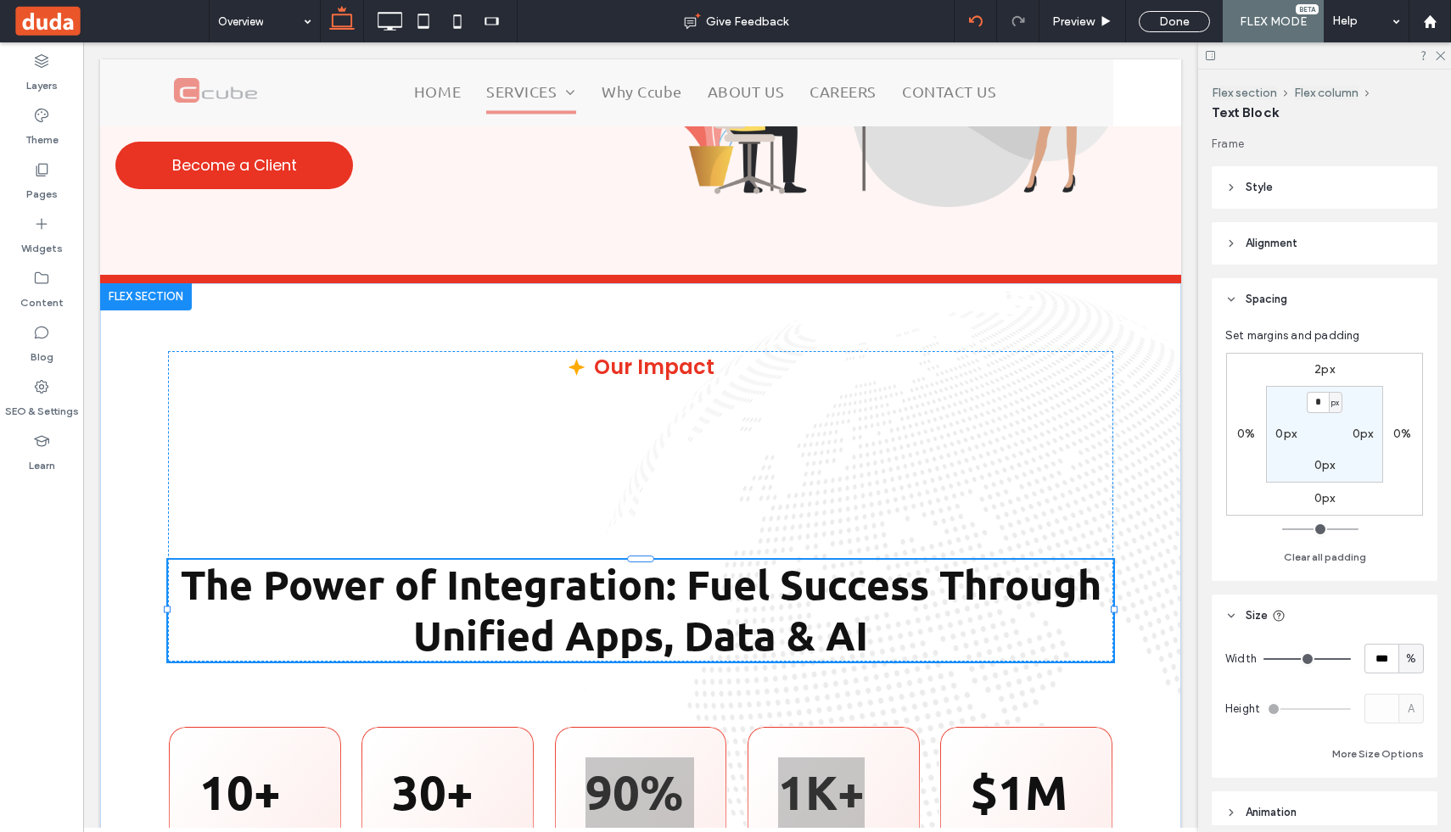
type input "******"
type input "**"
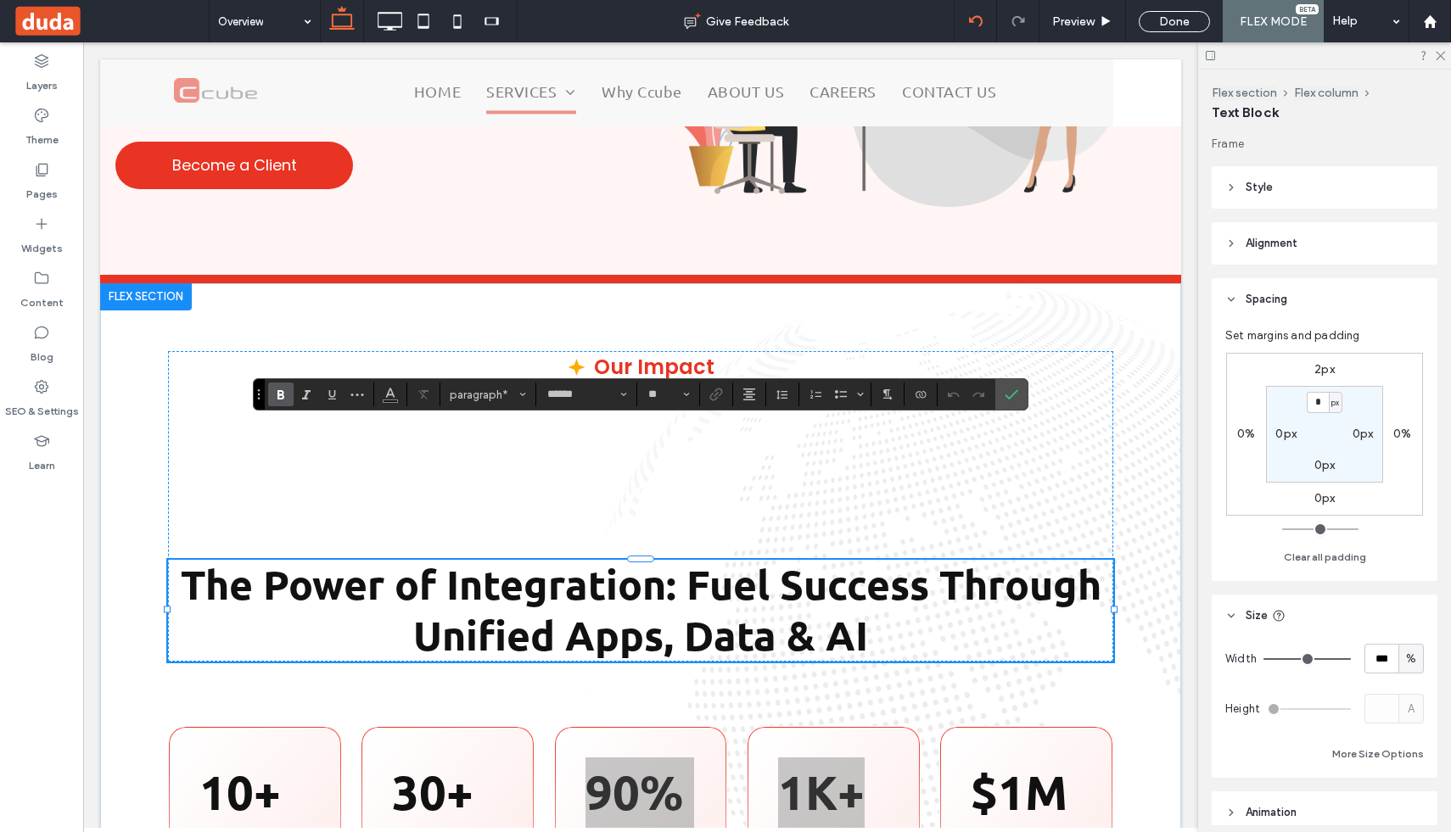
type input "**"
type input "****"
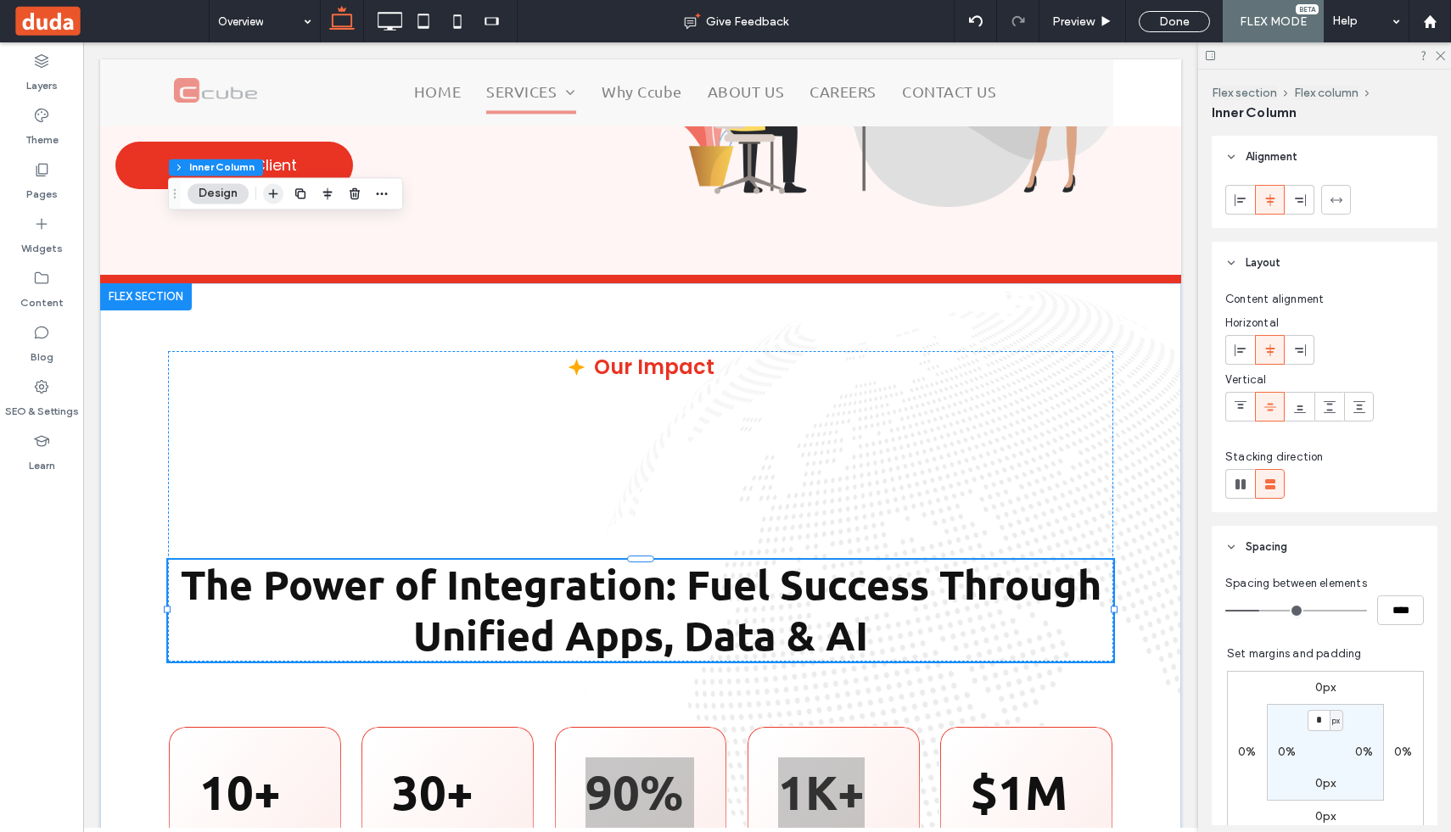
click at [276, 189] on icon "button" at bounding box center [273, 194] width 14 height 14
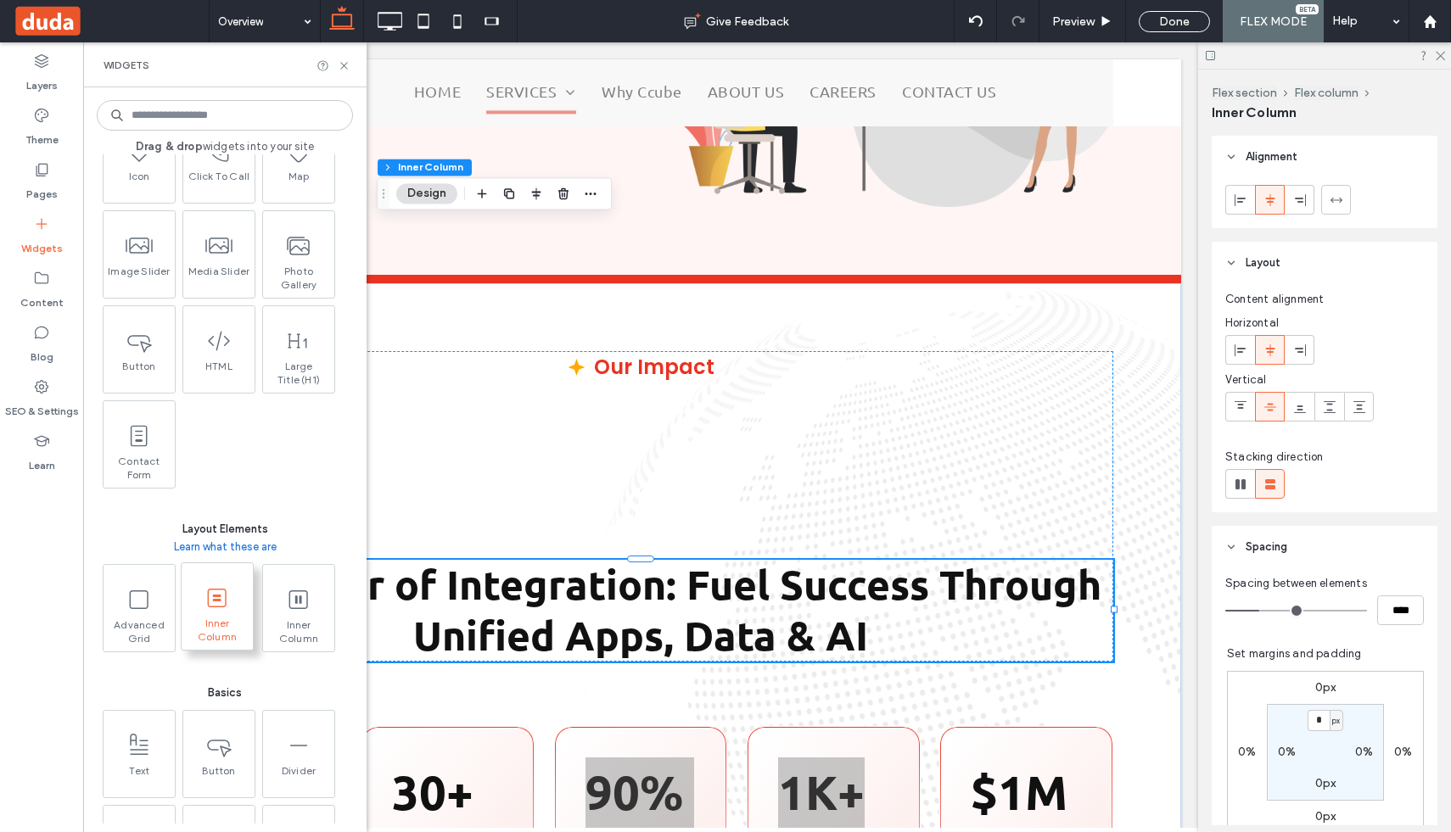
scroll to position [441, 0]
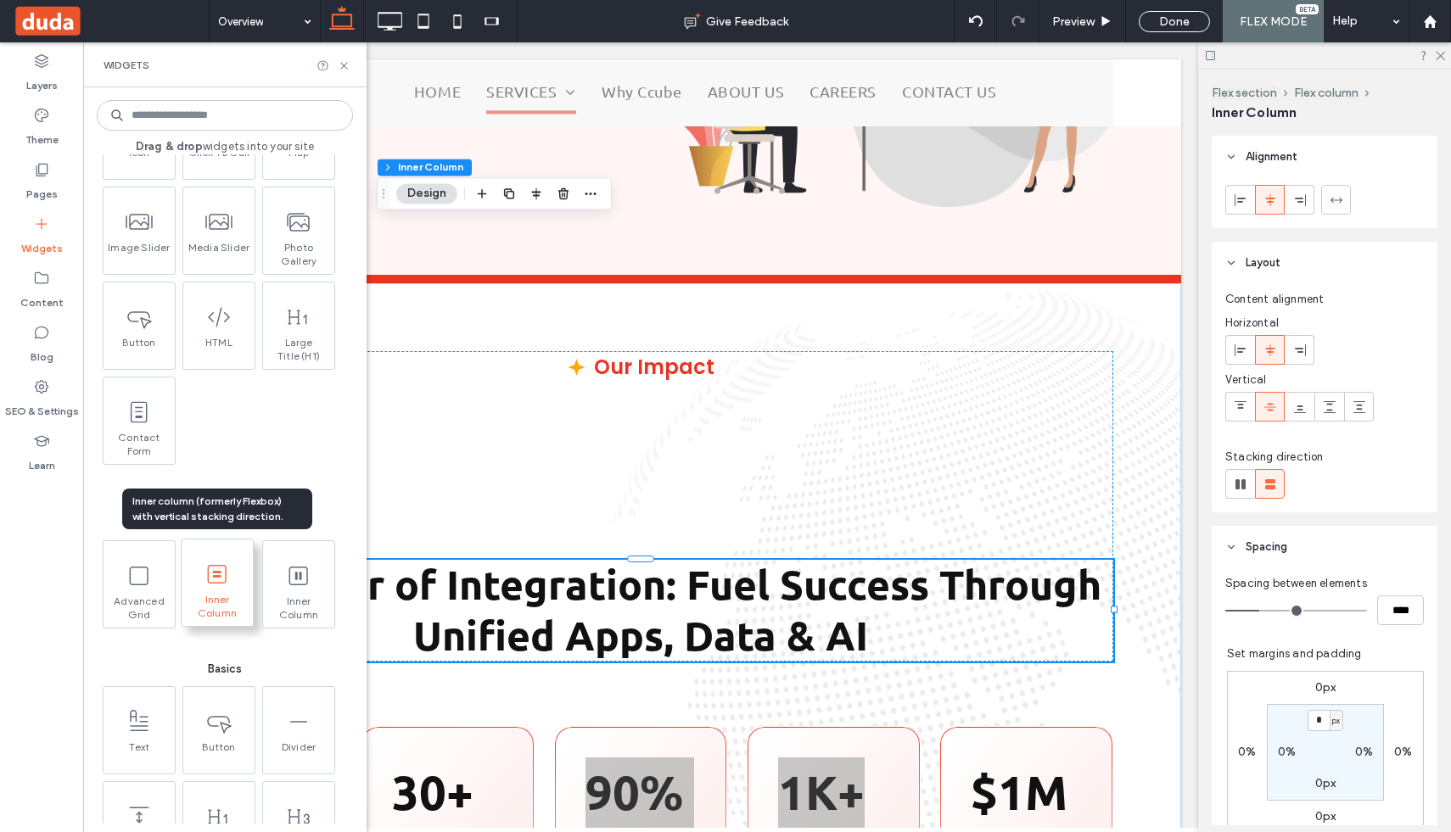
click at [219, 585] on icon at bounding box center [217, 574] width 27 height 27
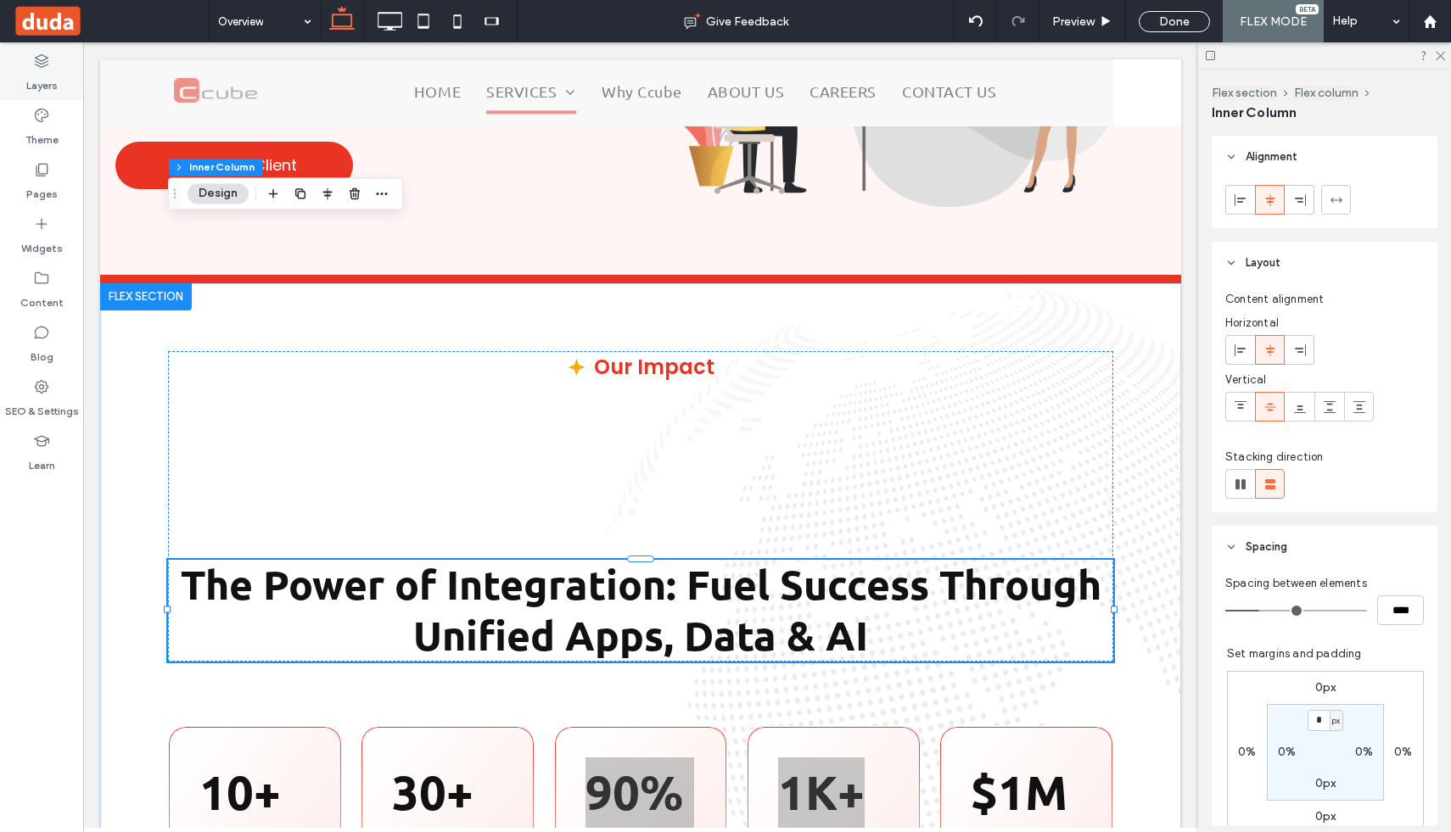
click at [42, 81] on label "Layers" at bounding box center [41, 82] width 31 height 24
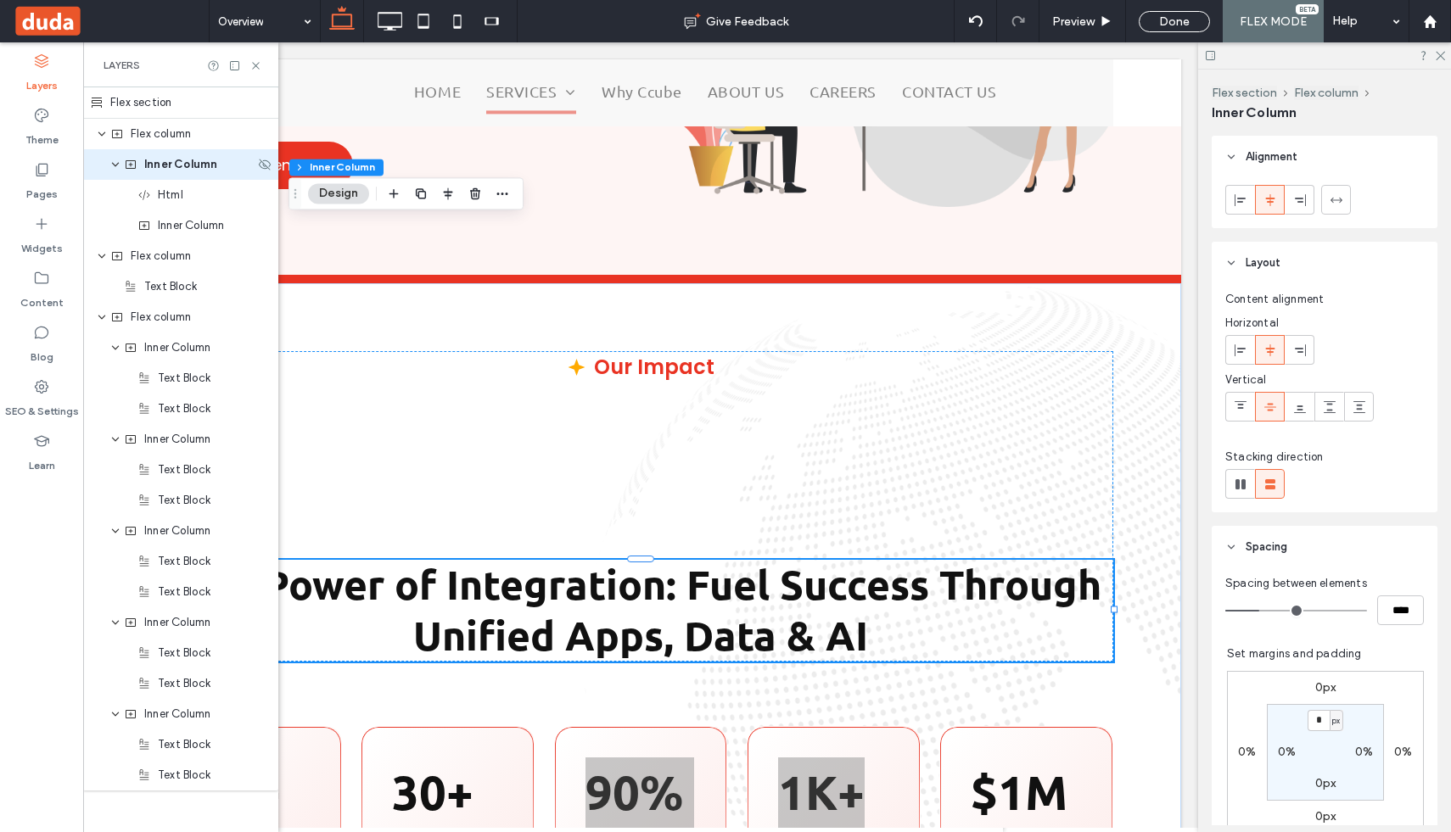
click at [164, 164] on span "Inner Column" at bounding box center [180, 164] width 73 height 17
click at [176, 229] on span "Inner Column" at bounding box center [191, 225] width 66 height 17
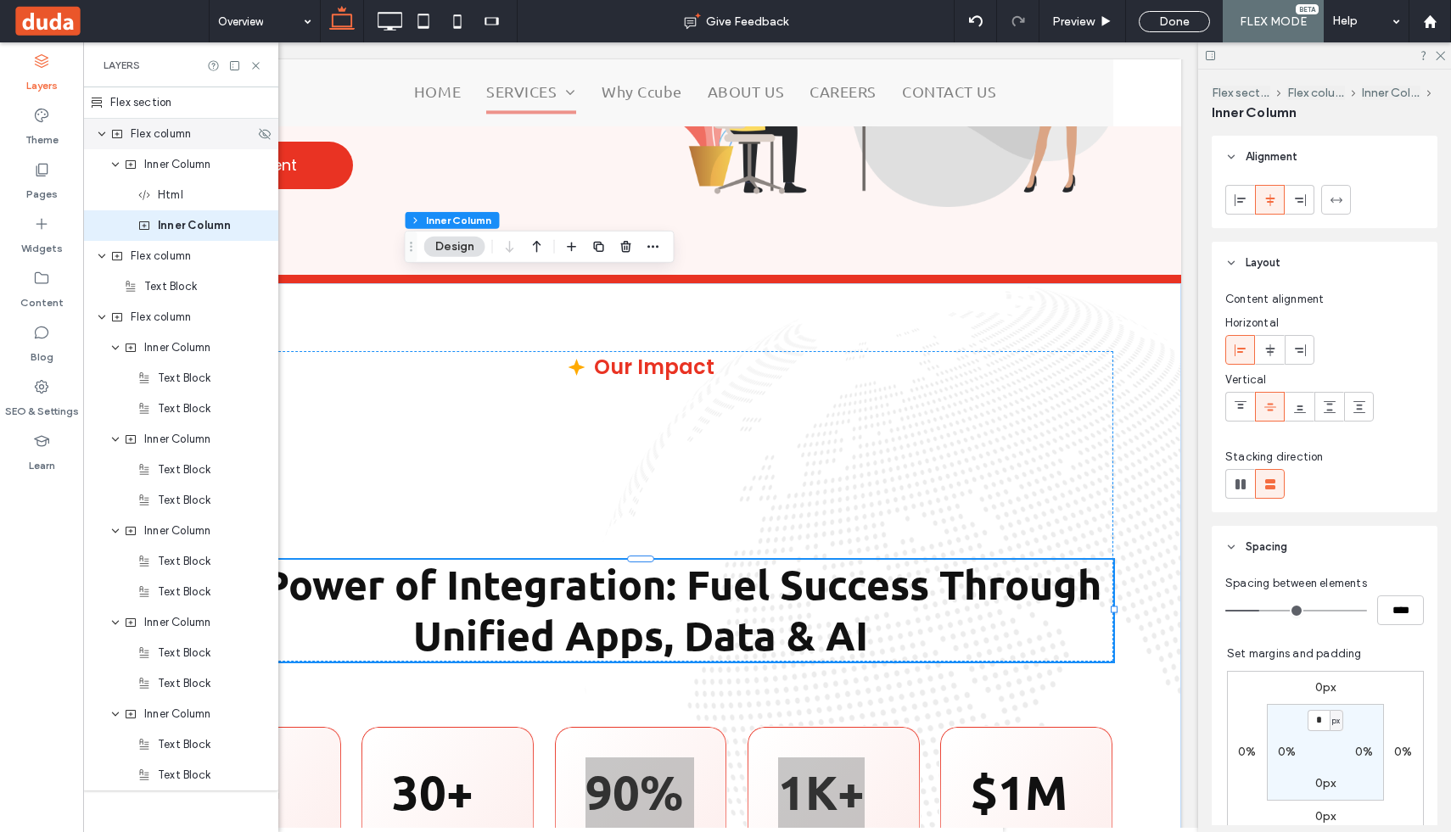
click at [162, 143] on div "Flex column" at bounding box center [180, 134] width 195 height 31
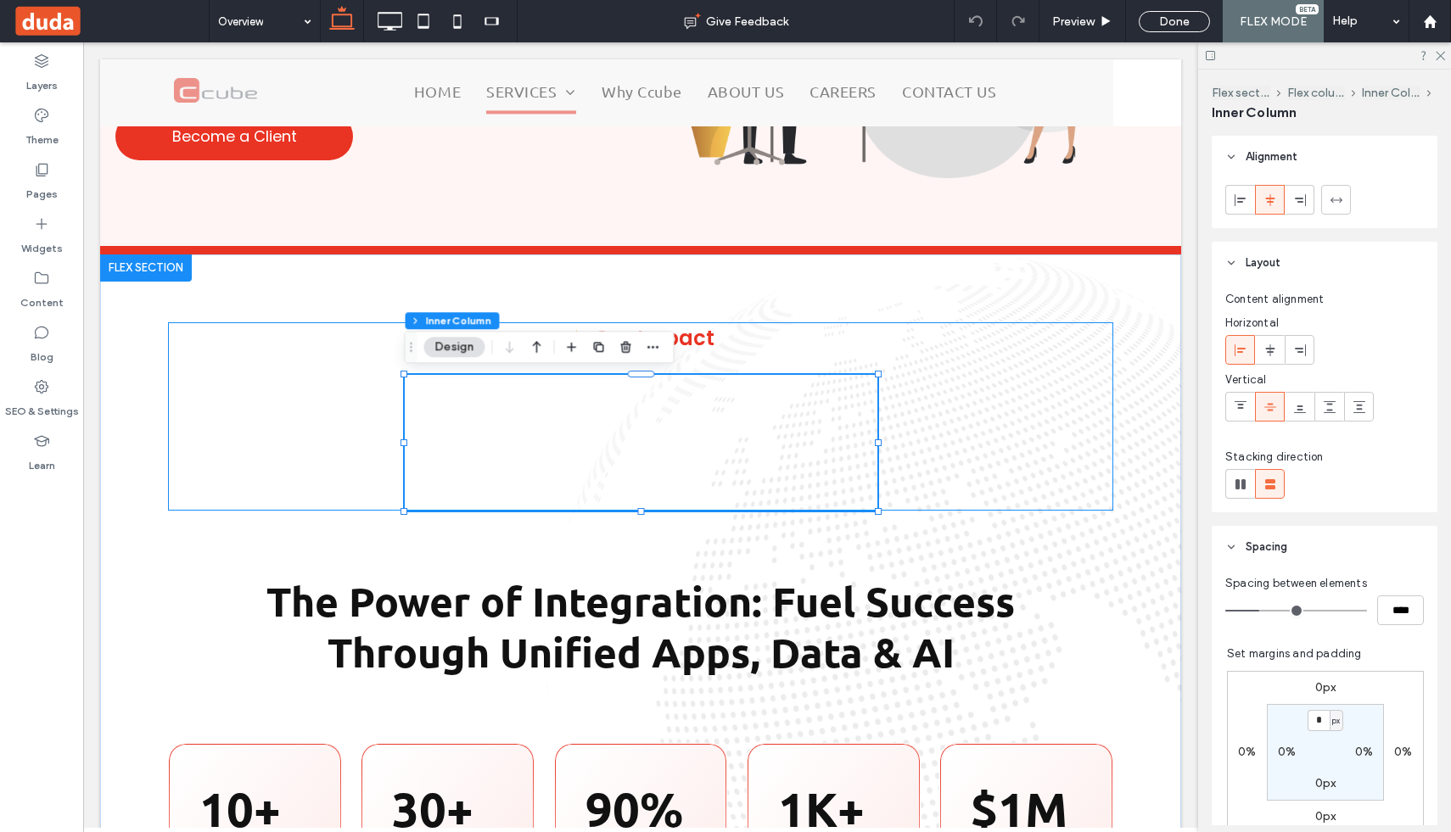
click at [884, 351] on div "Our Impact" at bounding box center [640, 416] width 945 height 188
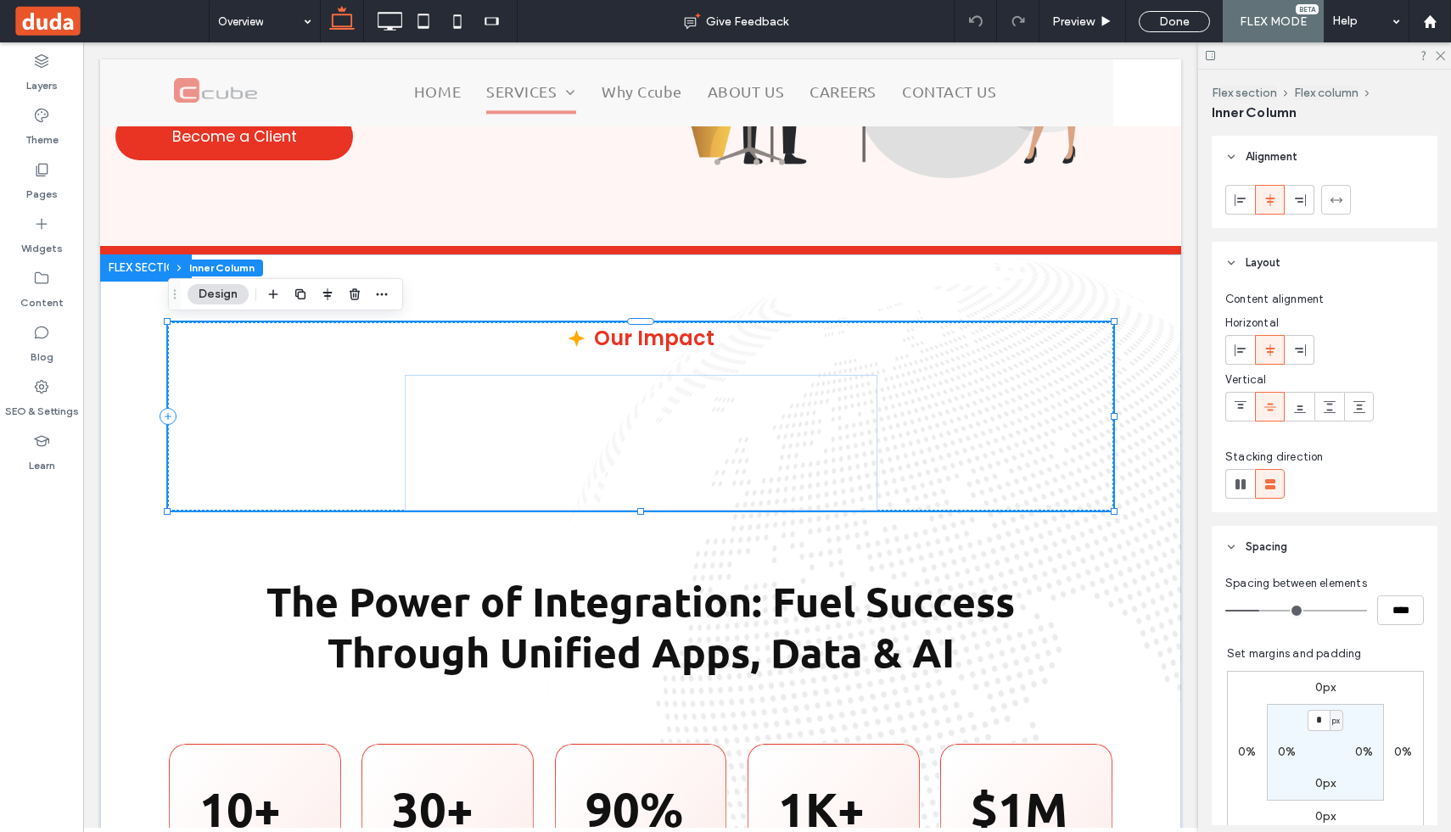
click at [753, 347] on div "Our Impact" at bounding box center [640, 416] width 945 height 188
click at [677, 334] on div "Our Impact" at bounding box center [654, 338] width 121 height 32
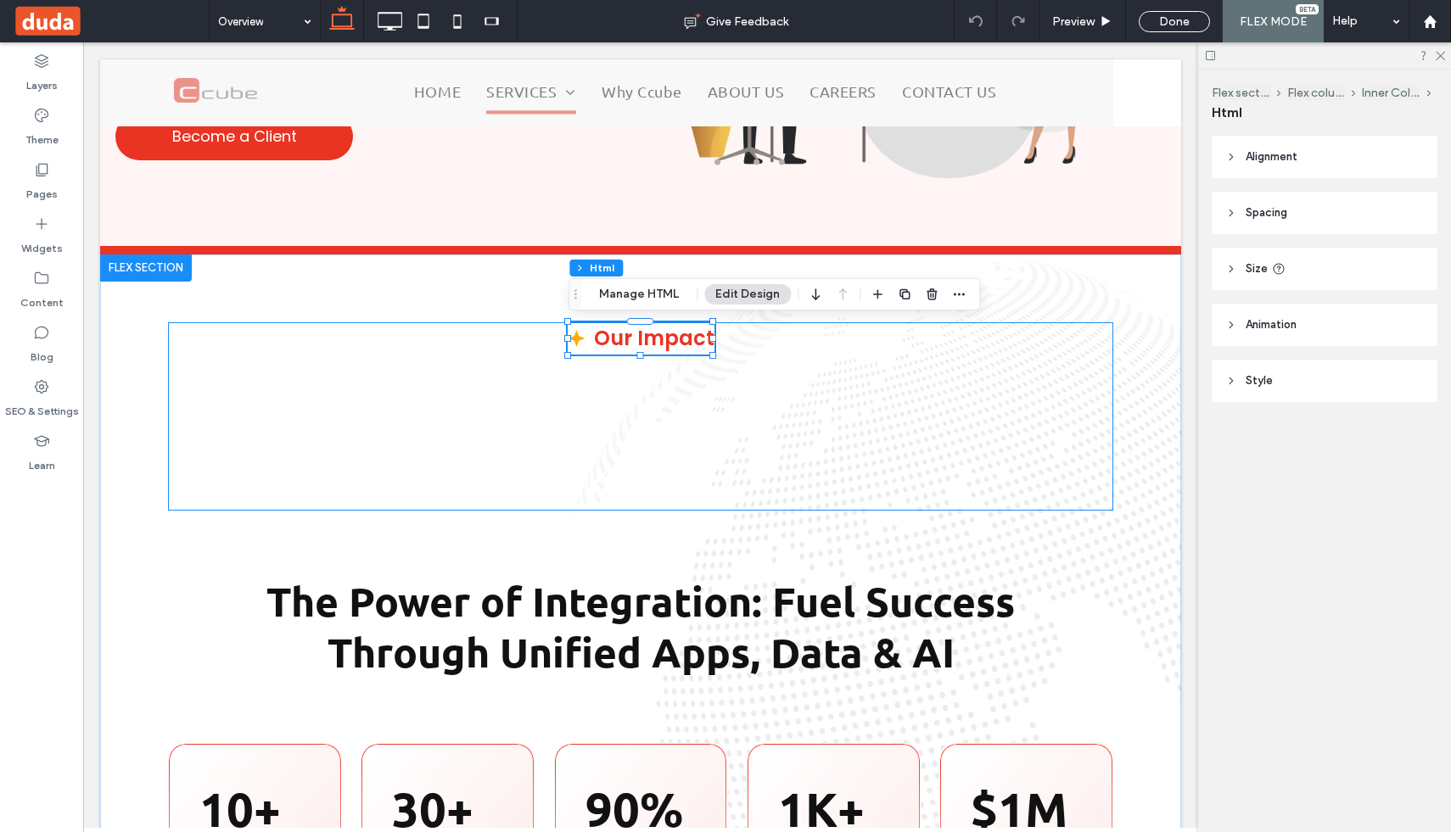
click at [339, 432] on div "Our Impact" at bounding box center [640, 416] width 945 height 188
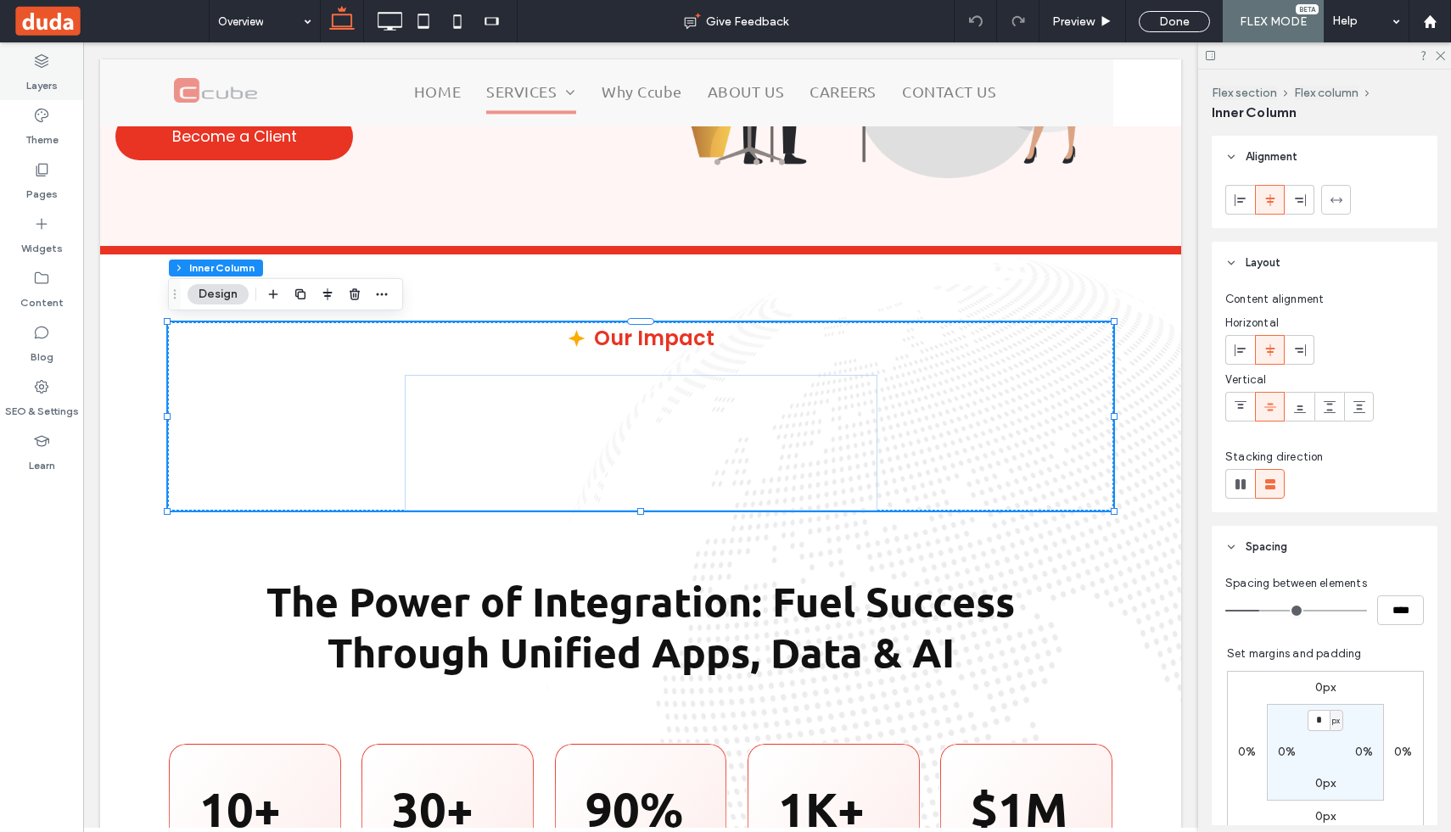
click at [36, 62] on icon at bounding box center [41, 61] width 17 height 17
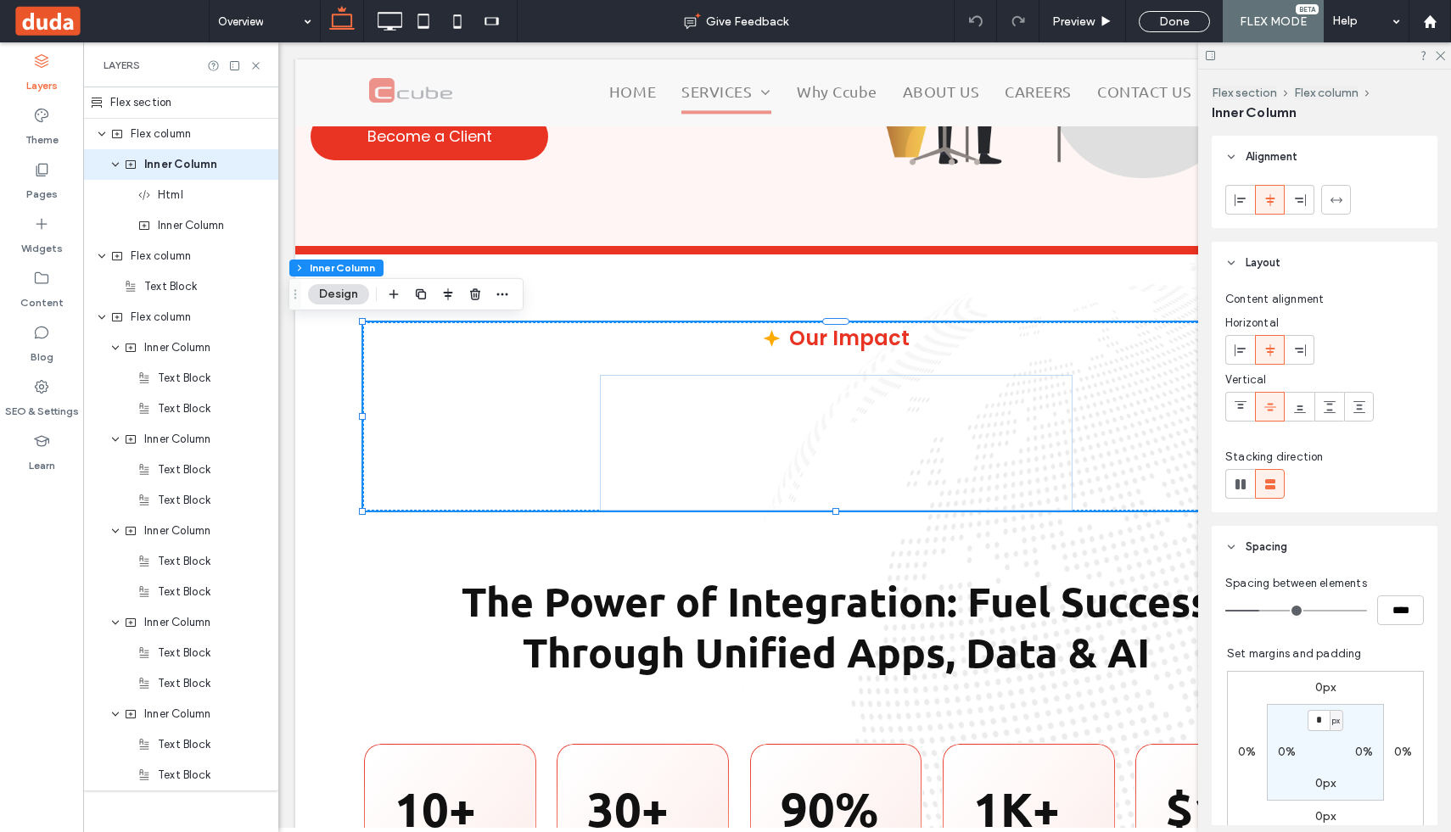
scroll to position [0, 195]
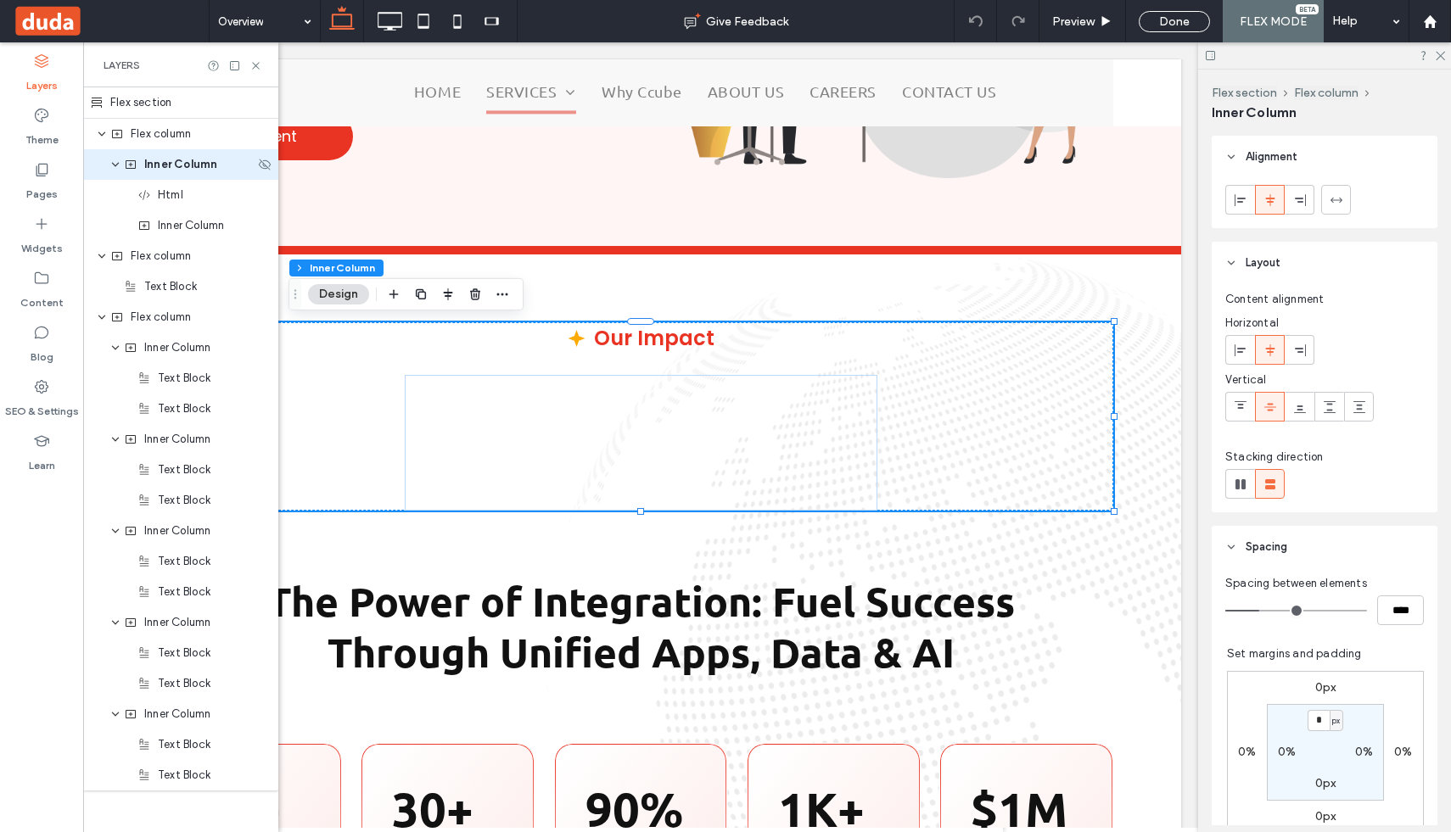
click at [173, 169] on span "Inner Column" at bounding box center [180, 164] width 73 height 17
click at [178, 226] on span "Inner Column" at bounding box center [191, 225] width 66 height 17
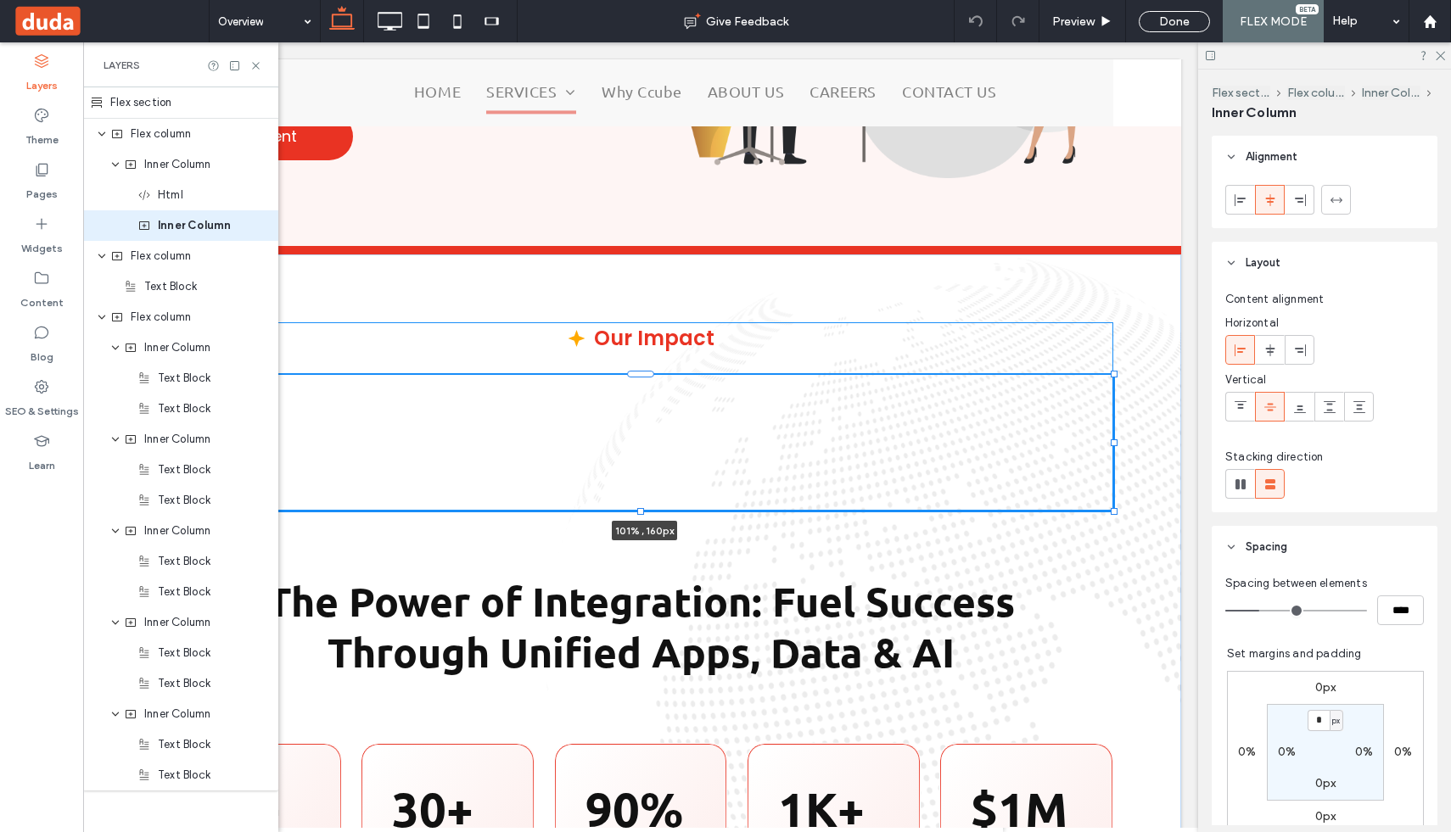
drag, startPoint x: 405, startPoint y: 441, endPoint x: 165, endPoint y: 434, distance: 240.2
click at [165, 434] on div "Our Impact 101% , 160px The Power of Integration: Fuel Success Through Unified …" at bounding box center [640, 636] width 1081 height 763
type input "***"
click at [1034, 340] on div "Our Impact 101% , 160px" at bounding box center [640, 416] width 945 height 188
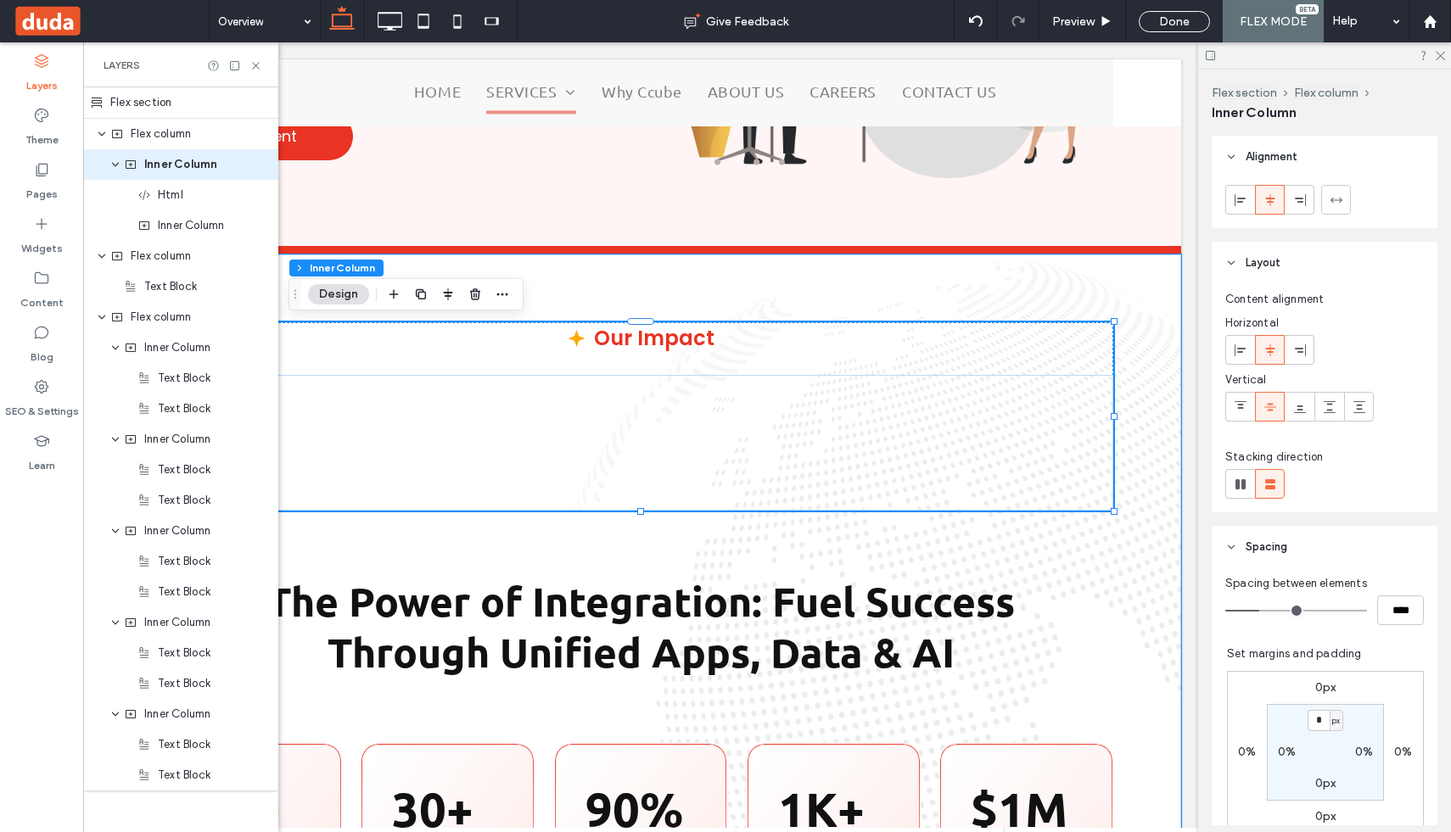
click at [1152, 294] on div "Our Impact The Power of Integration: Fuel Success Through Unified Apps, Data & …" at bounding box center [640, 636] width 1081 height 763
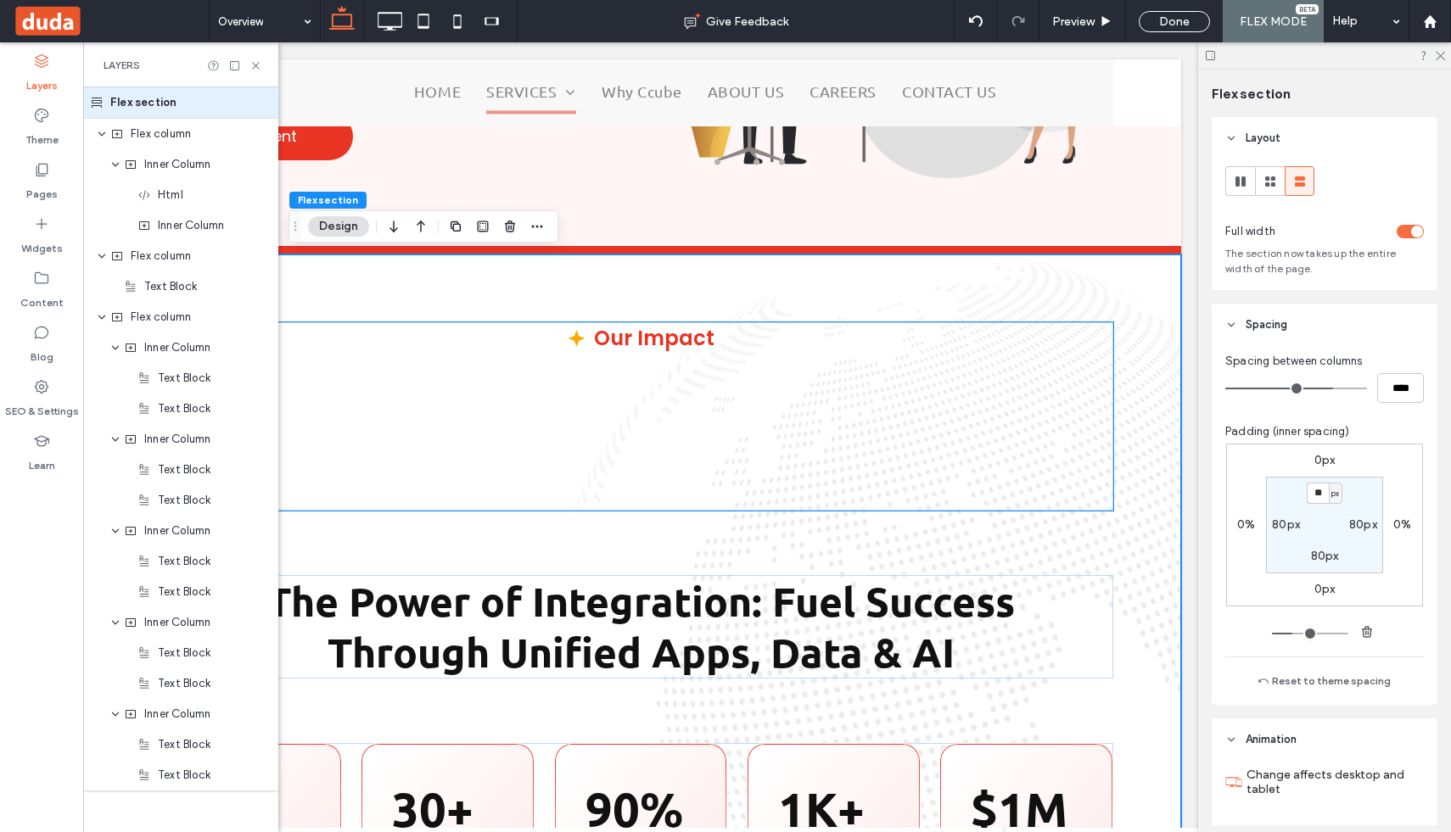
click at [1091, 377] on div at bounding box center [640, 443] width 945 height 136
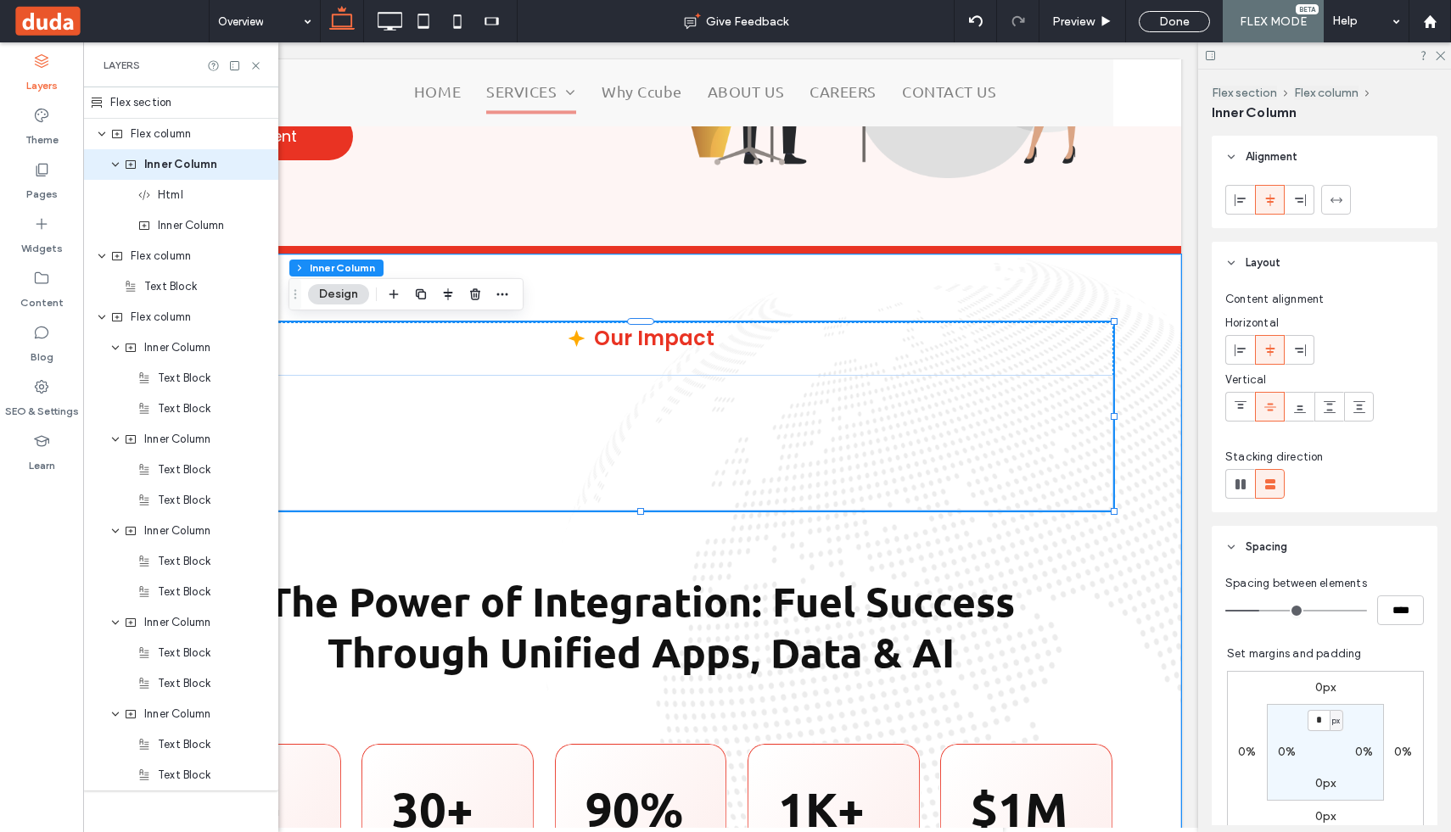
click at [1115, 329] on div "Our Impact The Power of Integration: Fuel Success Through Unified Apps, Data & …" at bounding box center [640, 636] width 1081 height 763
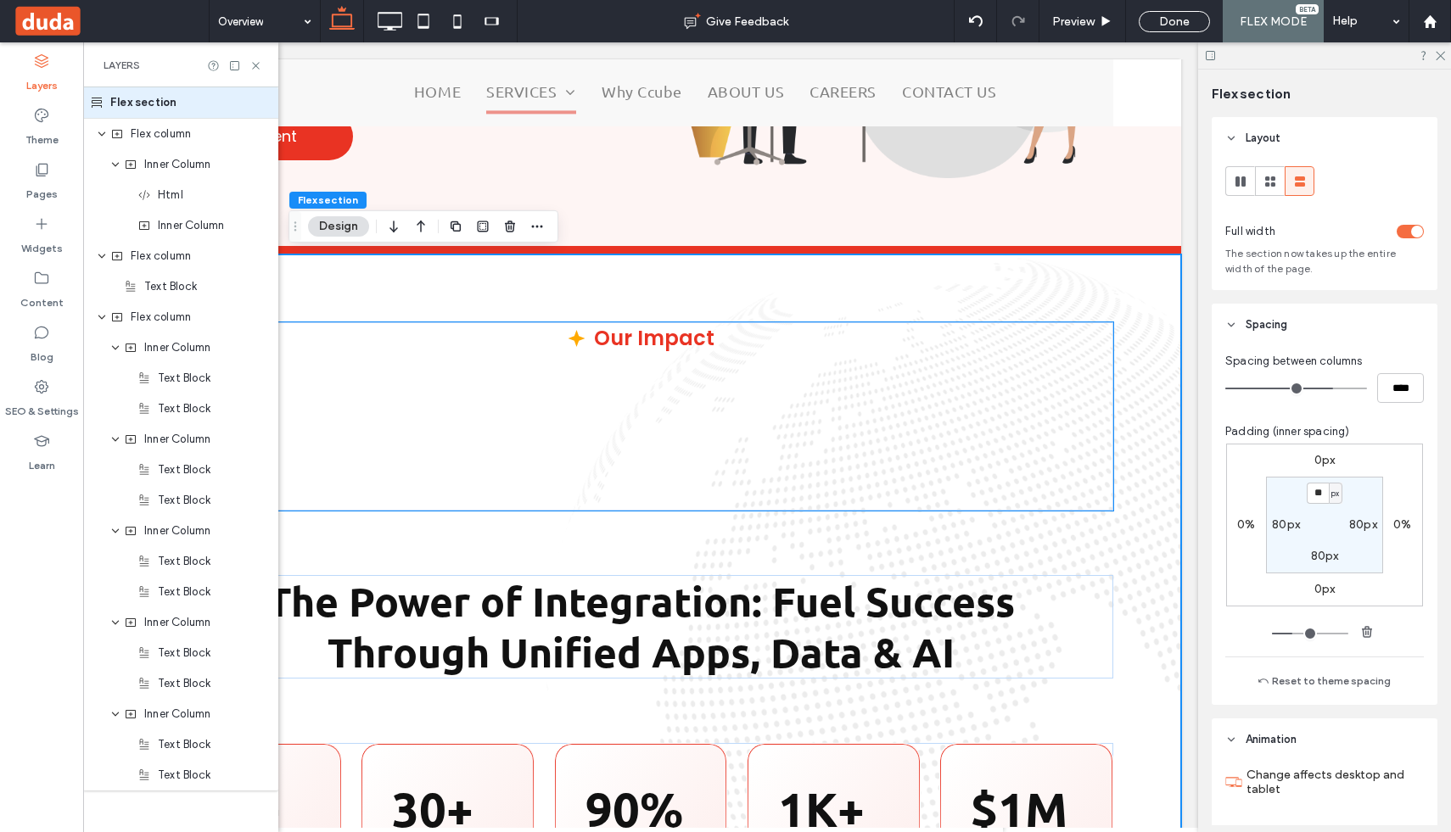
click at [1091, 328] on div "Our Impact" at bounding box center [640, 416] width 945 height 188
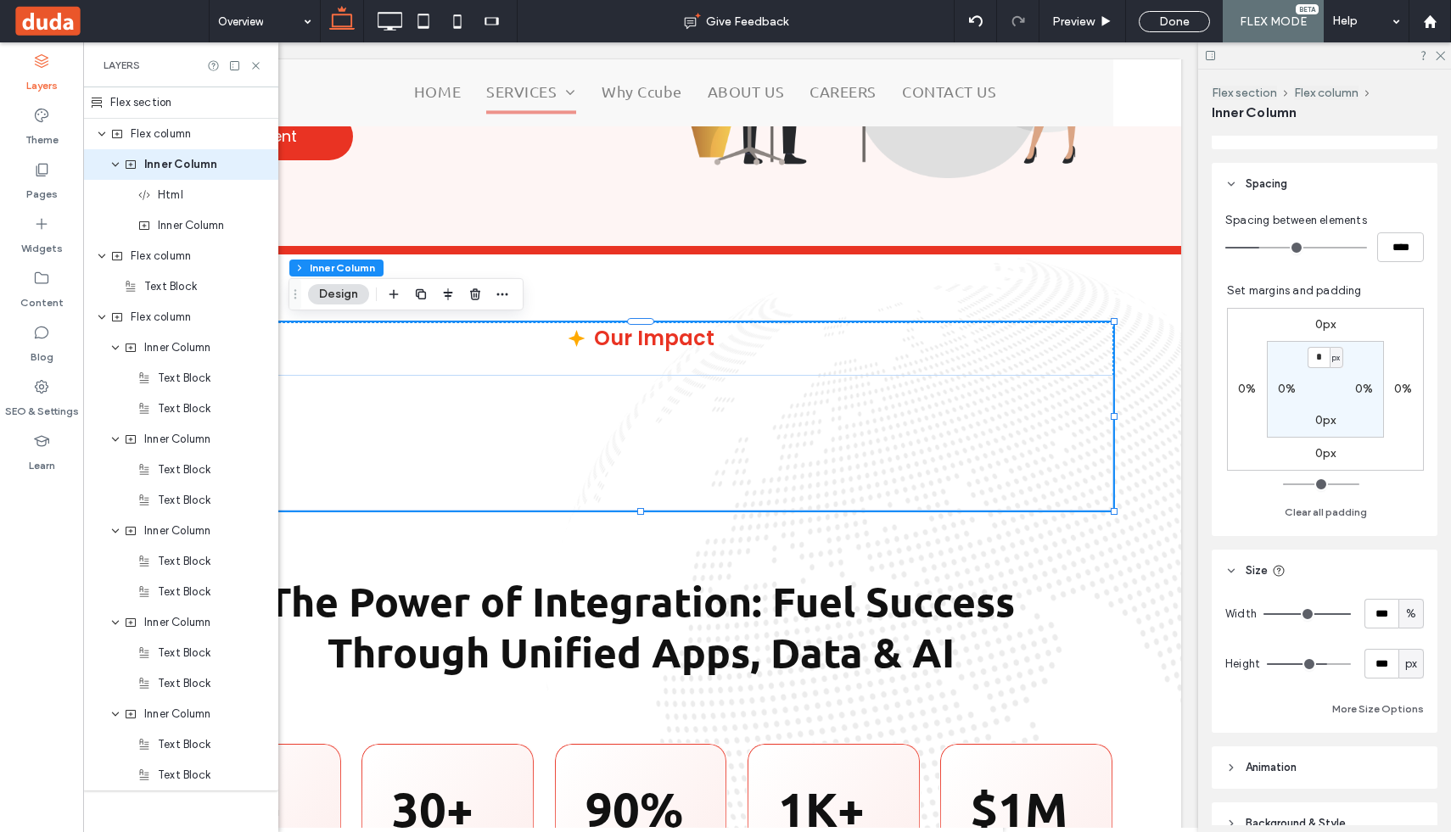
scroll to position [451, 0]
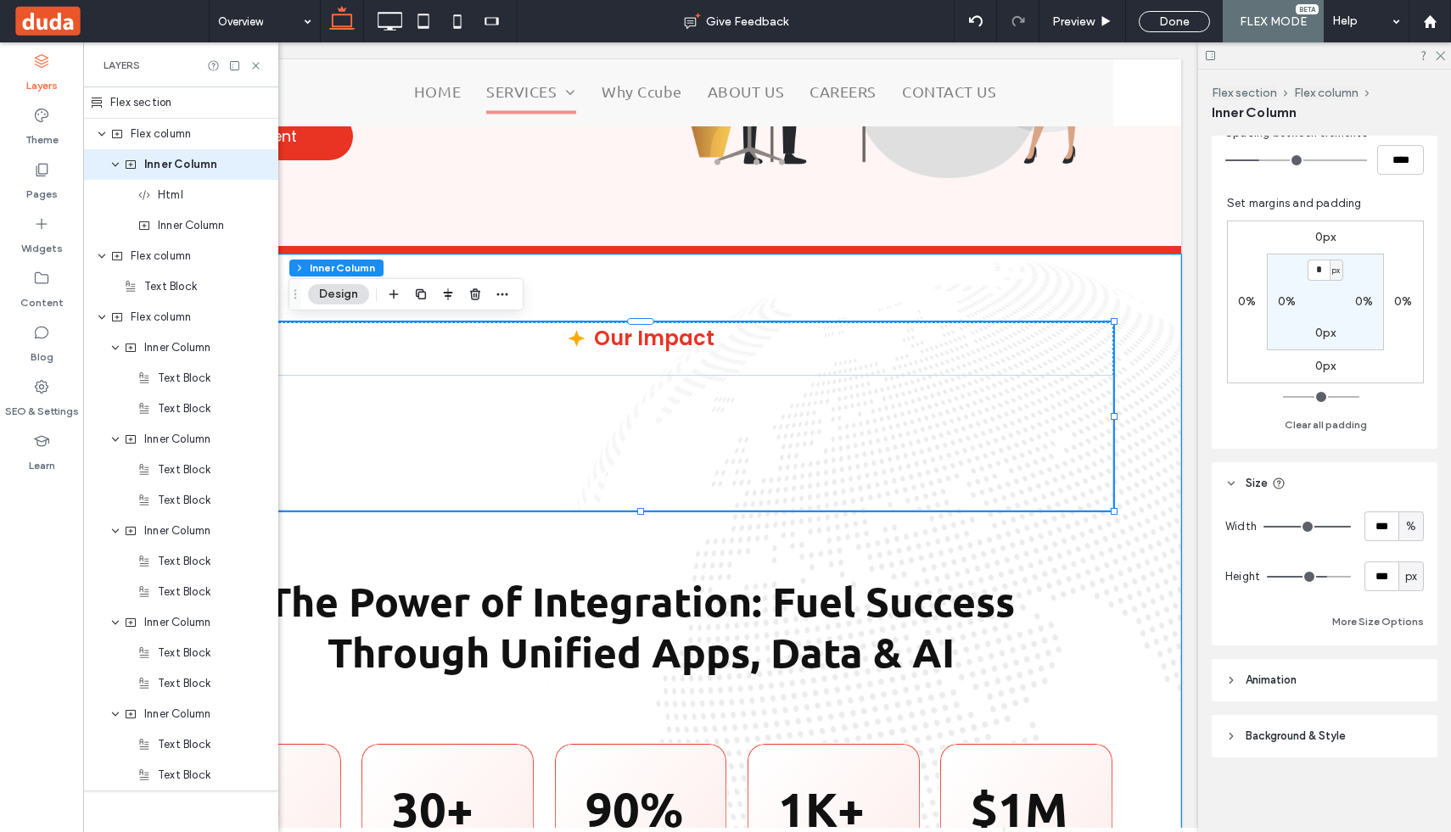
click at [1137, 394] on div "Our Impact The Power of Integration: Fuel Success Through Unified Apps, Data & …" at bounding box center [640, 636] width 1081 height 763
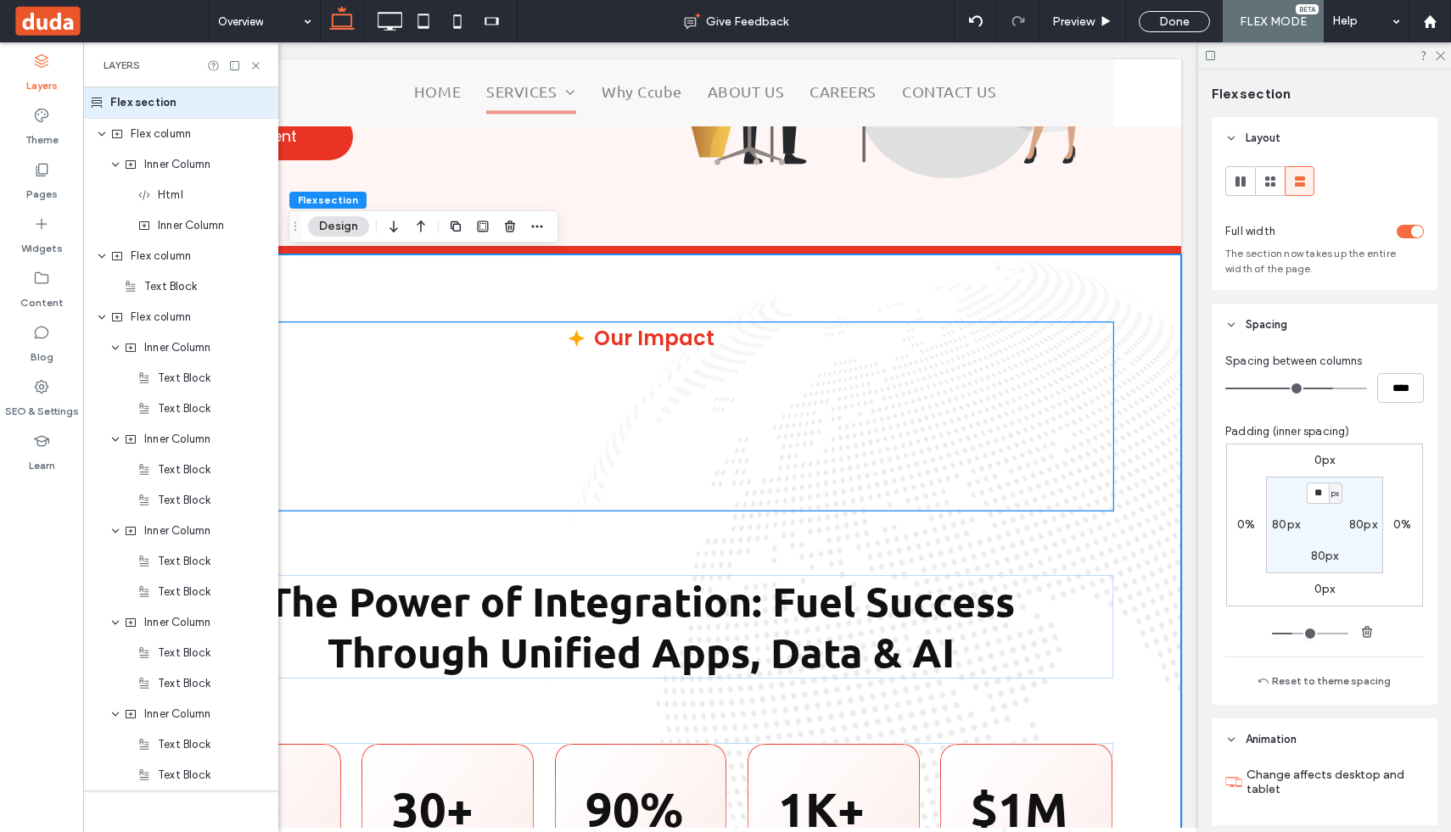
click at [1110, 380] on div at bounding box center [640, 443] width 945 height 136
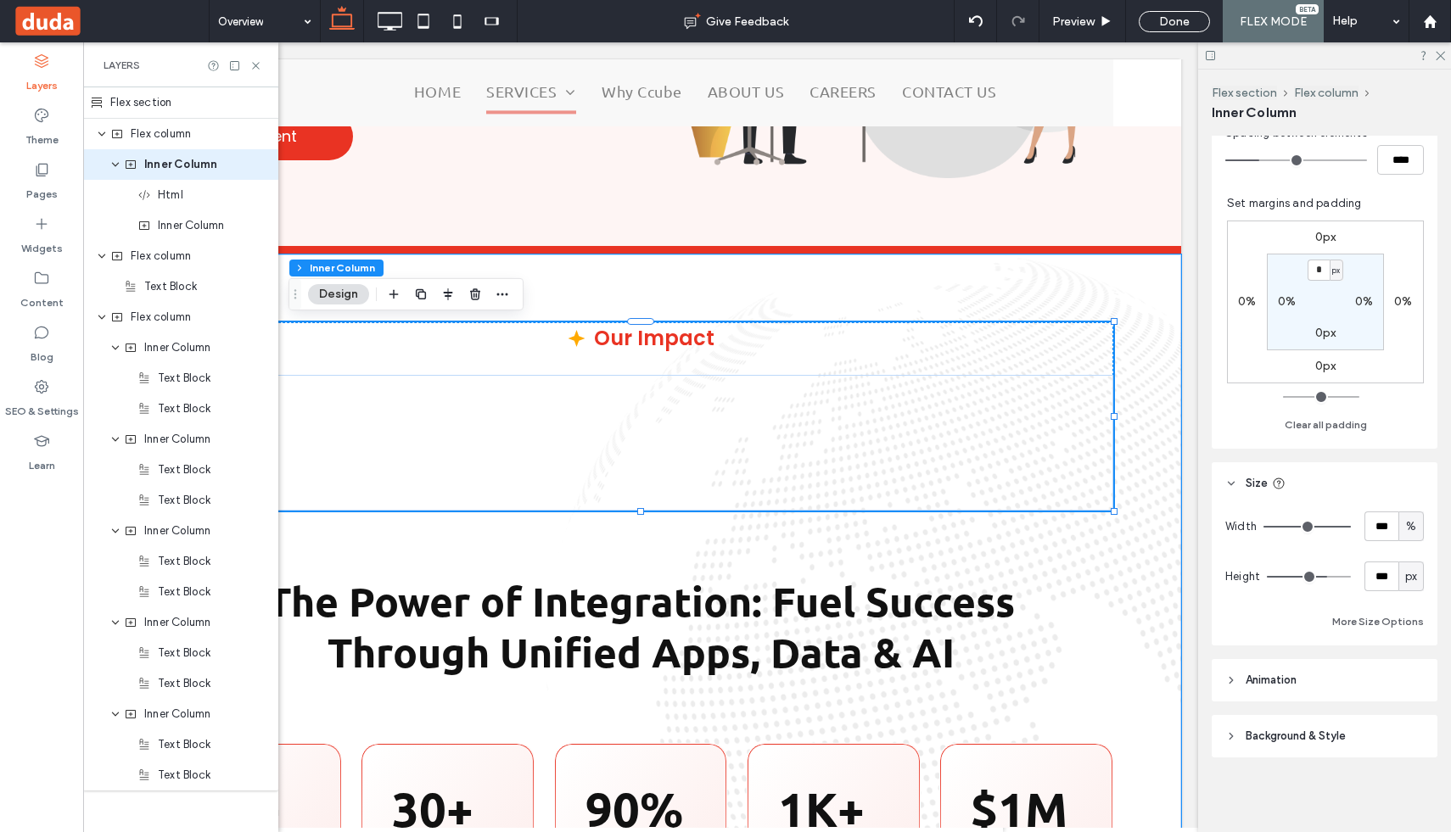
click at [1136, 416] on div "Our Impact The Power of Integration: Fuel Success Through Unified Apps, Data & …" at bounding box center [640, 636] width 1081 height 763
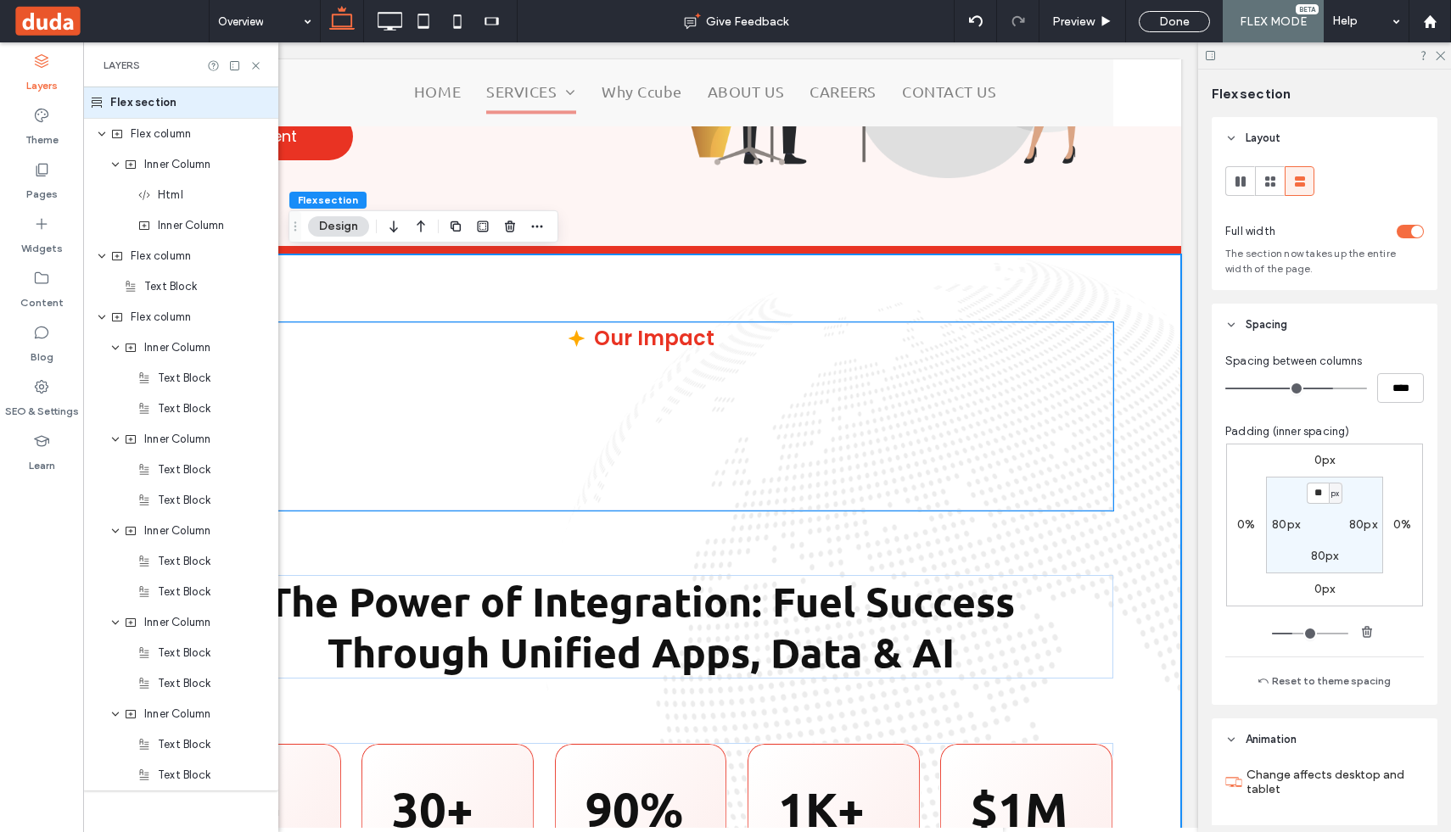
click at [1078, 445] on div at bounding box center [640, 443] width 945 height 136
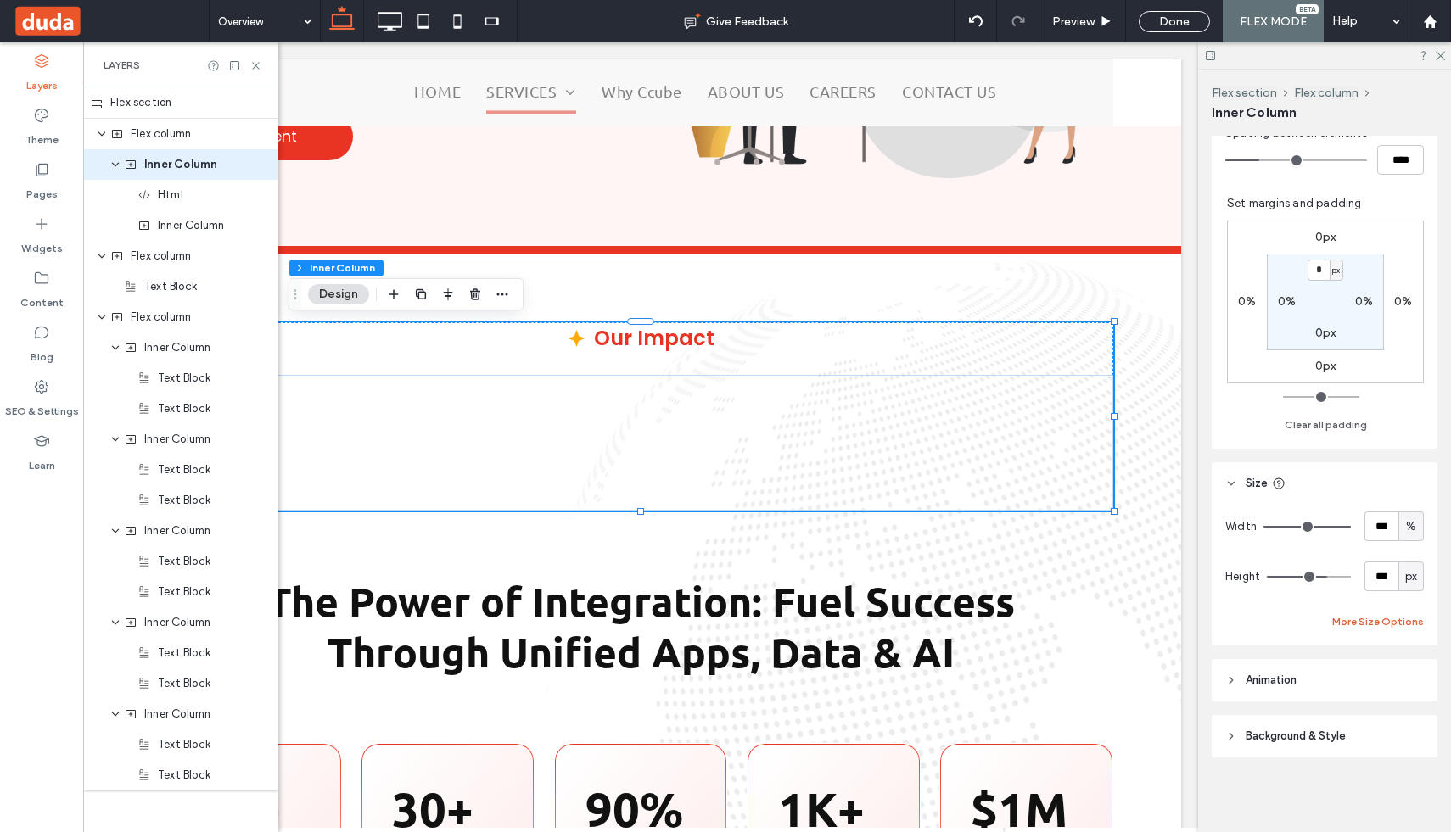
click at [1393, 617] on button "More Size Options" at bounding box center [1378, 622] width 92 height 20
click at [1390, 681] on span "%" at bounding box center [1392, 684] width 10 height 17
click at [1398, 535] on span "px" at bounding box center [1393, 536] width 12 height 17
click at [1366, 685] on input "****" at bounding box center [1363, 685] width 34 height 30
type input "****"
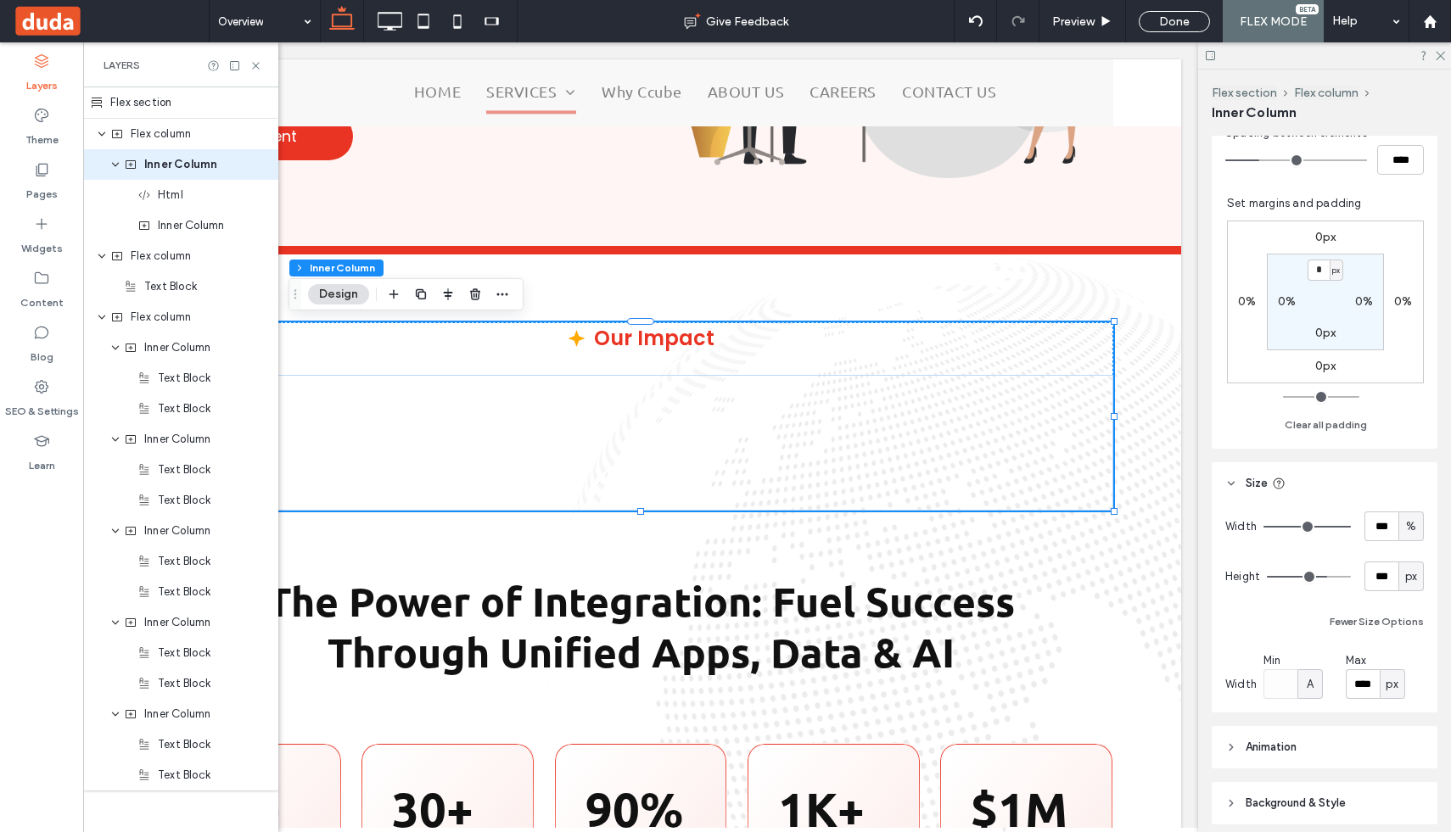
click at [1402, 714] on div "Alignment Layout Content alignment Horizontal Vertical Stacking direction Spaci…" at bounding box center [1330, 481] width 237 height 690
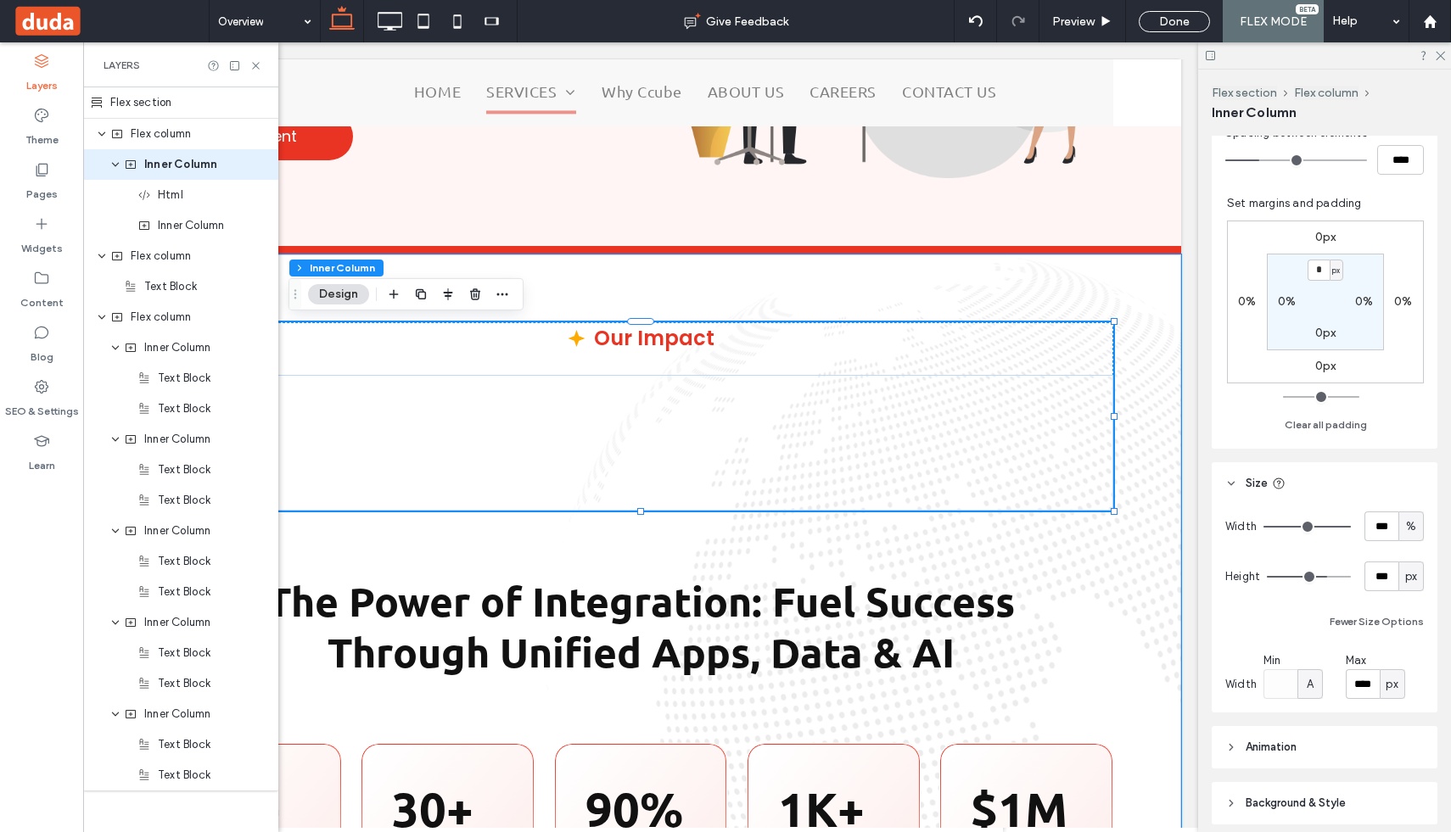
click at [1137, 345] on div "Our Impact The Power of Integration: Fuel Success Through Unified Apps, Data & …" at bounding box center [640, 636] width 1081 height 763
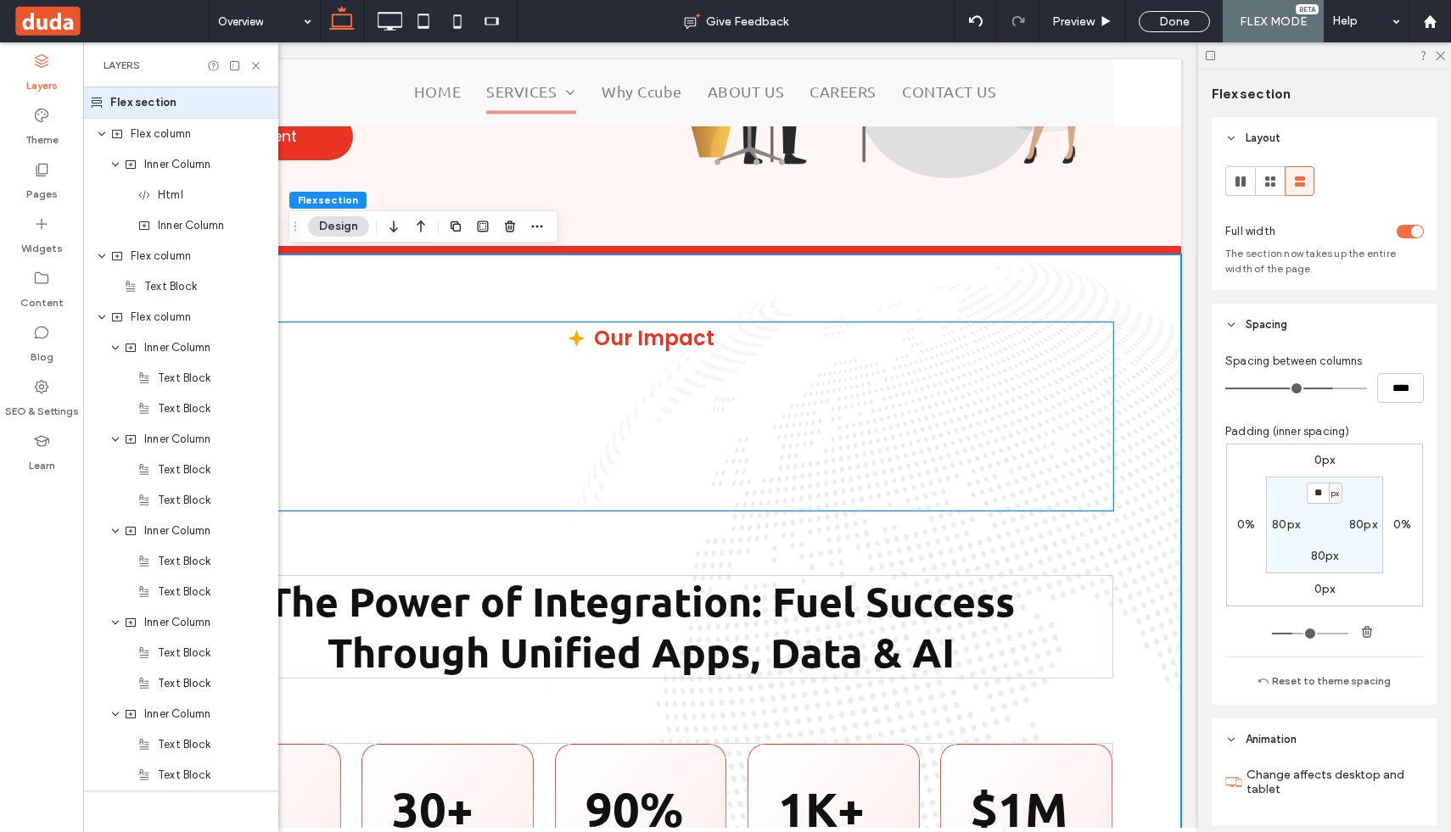
click at [1098, 374] on div "Our Impact" at bounding box center [640, 416] width 945 height 188
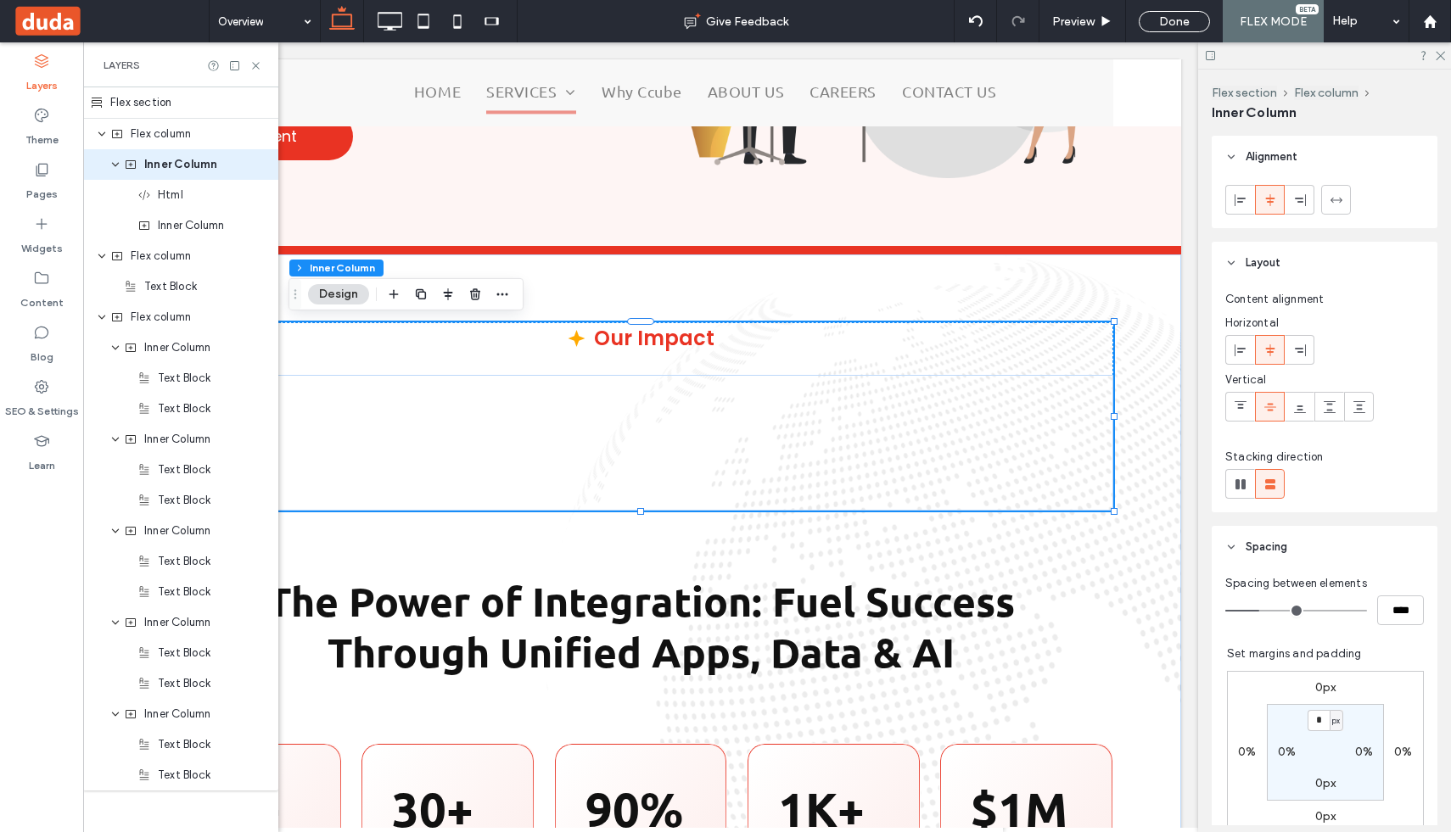
click at [715, 342] on div "Our Impact" at bounding box center [640, 416] width 945 height 188
click at [682, 342] on div "Our Impact" at bounding box center [654, 338] width 121 height 32
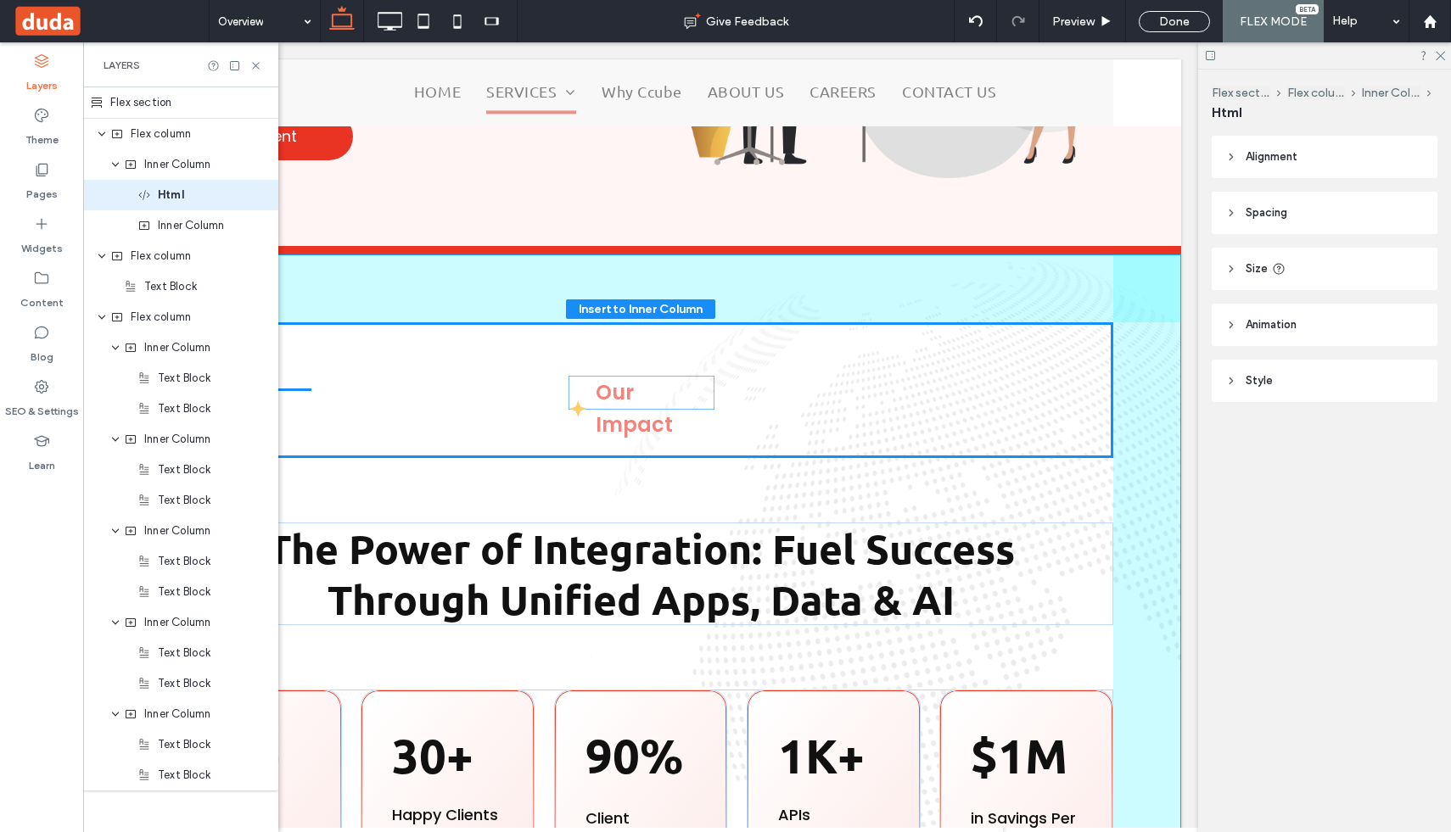
drag, startPoint x: 682, startPoint y: 342, endPoint x: 683, endPoint y: 396, distance: 54.3
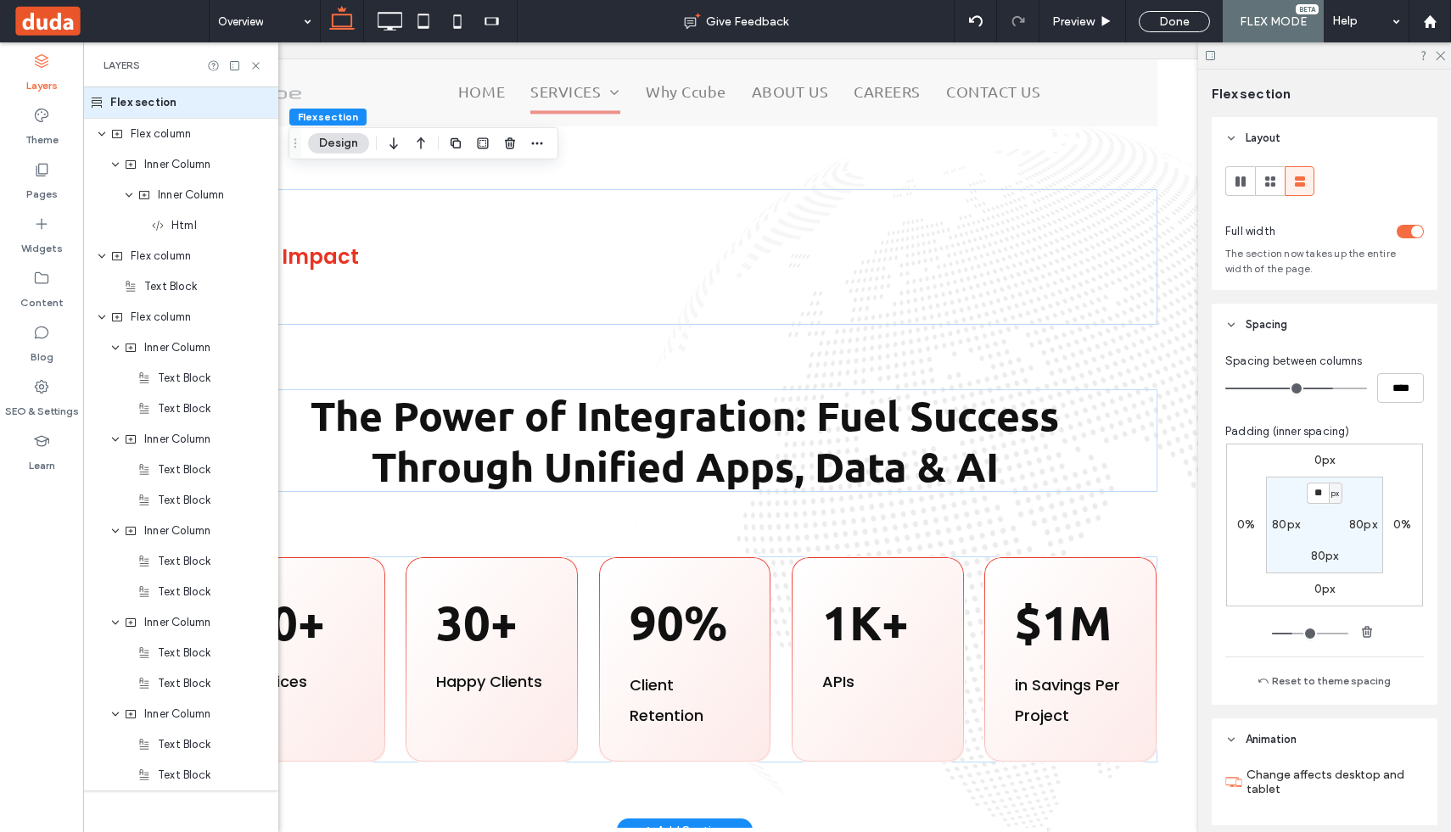
scroll to position [0, 178]
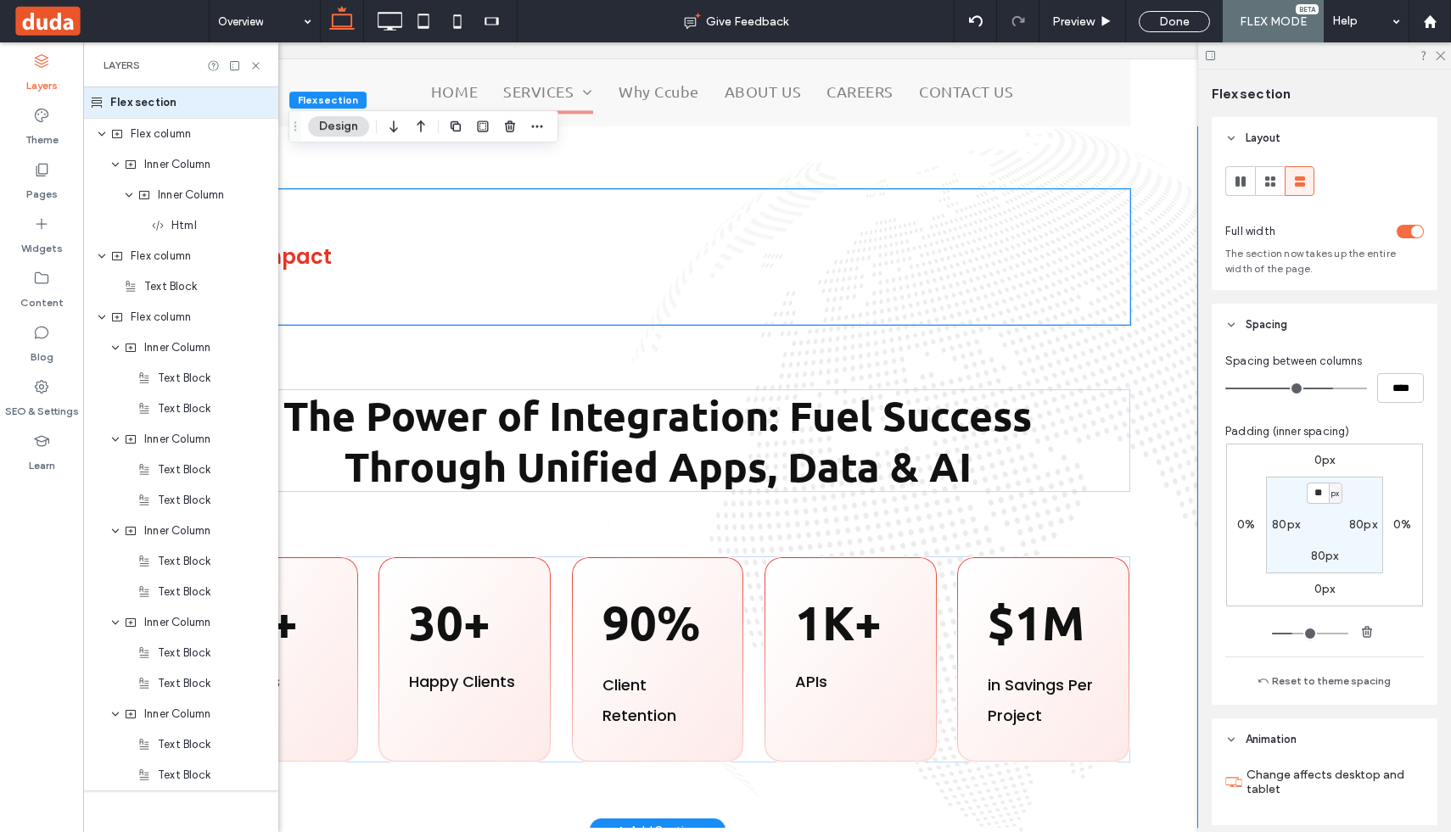
click at [759, 243] on div "Our Impact" at bounding box center [657, 257] width 945 height 136
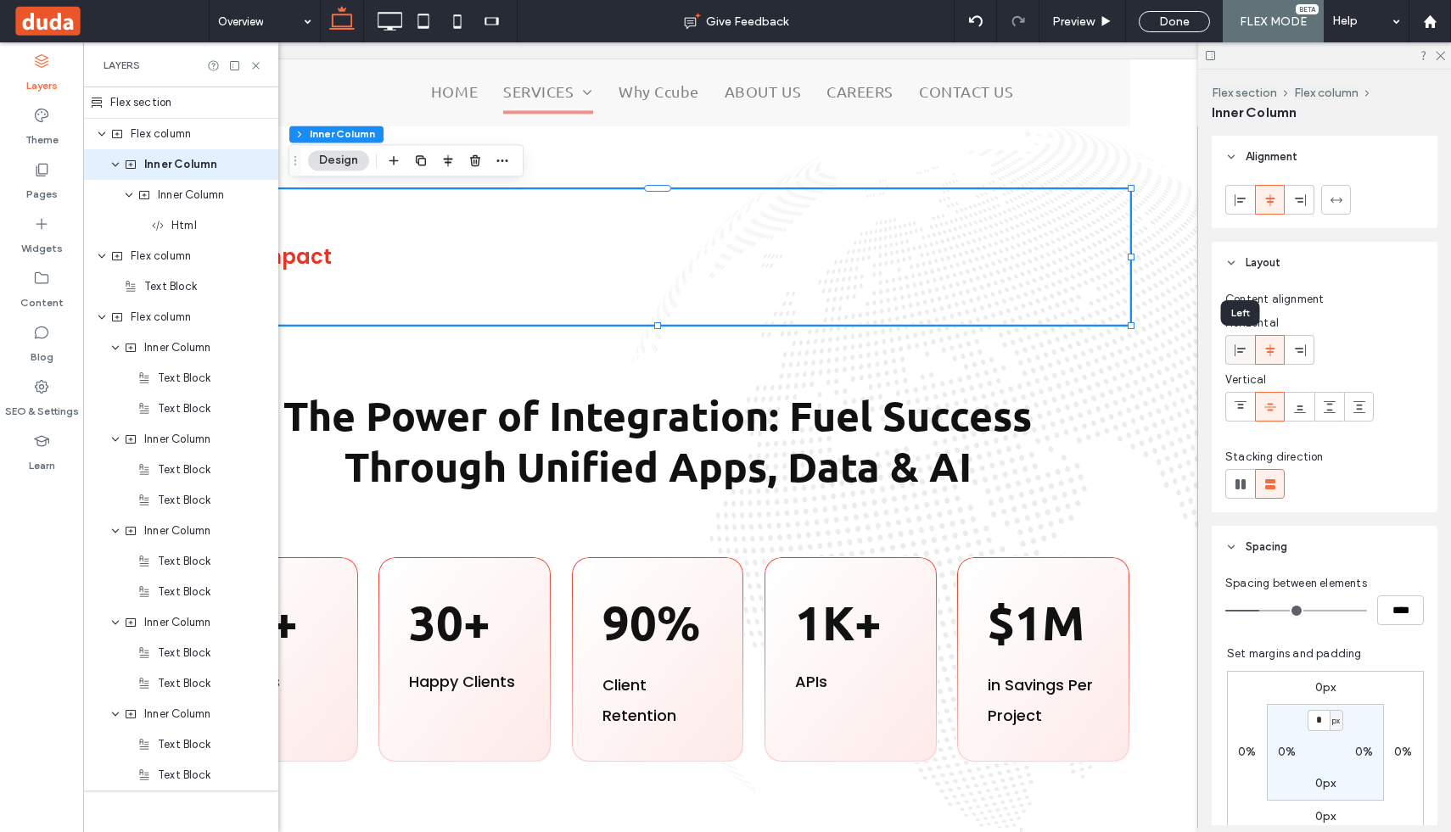
click at [1241, 348] on use at bounding box center [1240, 350] width 11 height 12
click at [1277, 350] on div at bounding box center [1270, 350] width 28 height 28
click at [1247, 404] on div at bounding box center [1240, 407] width 28 height 28
click at [968, 234] on div "Our Impact" at bounding box center [657, 257] width 945 height 136
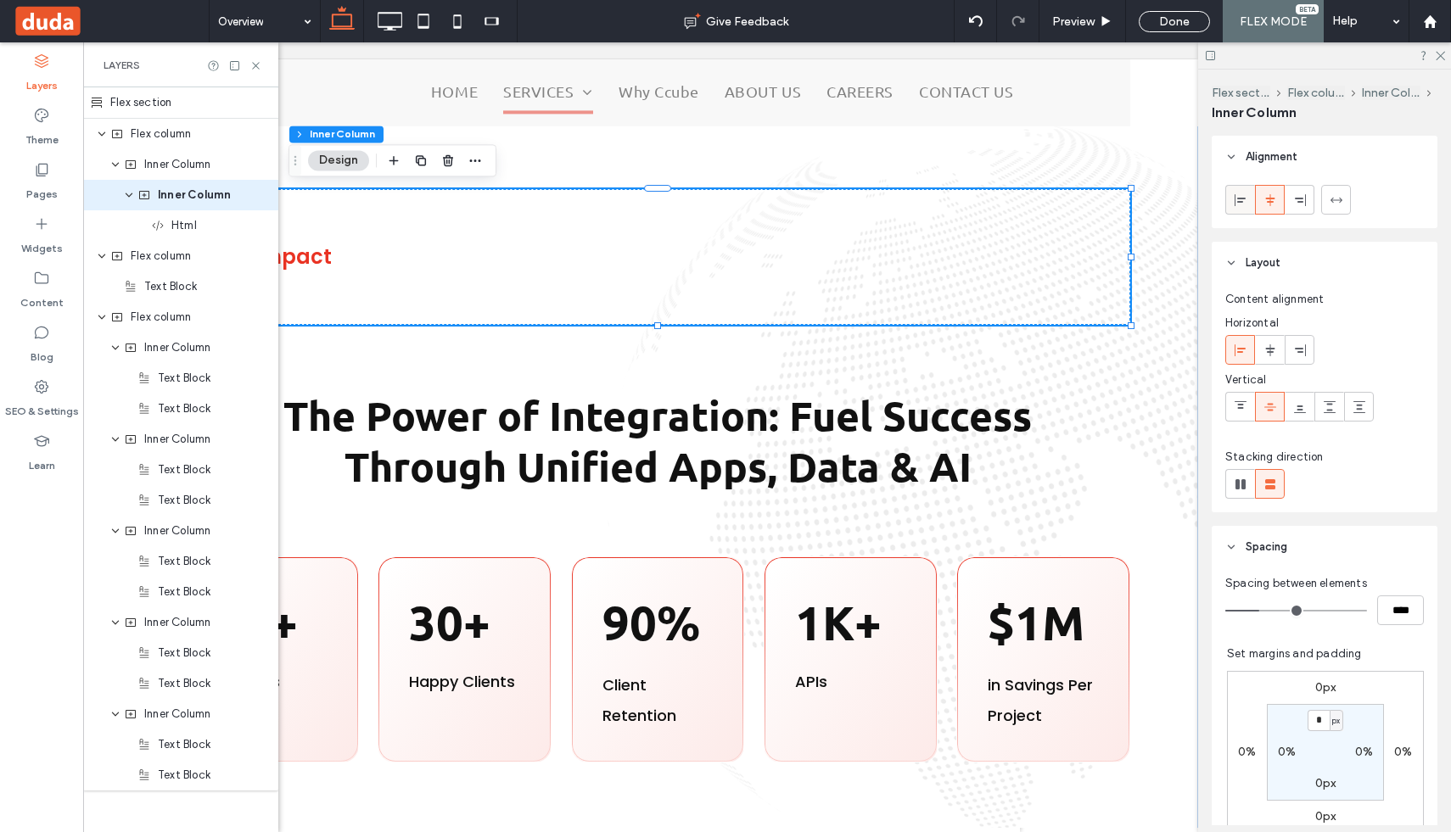
click at [1236, 200] on icon at bounding box center [1241, 200] width 14 height 14
click at [1269, 203] on icon at bounding box center [1271, 200] width 14 height 14
click at [851, 243] on div "Our Impact" at bounding box center [657, 257] width 945 height 136
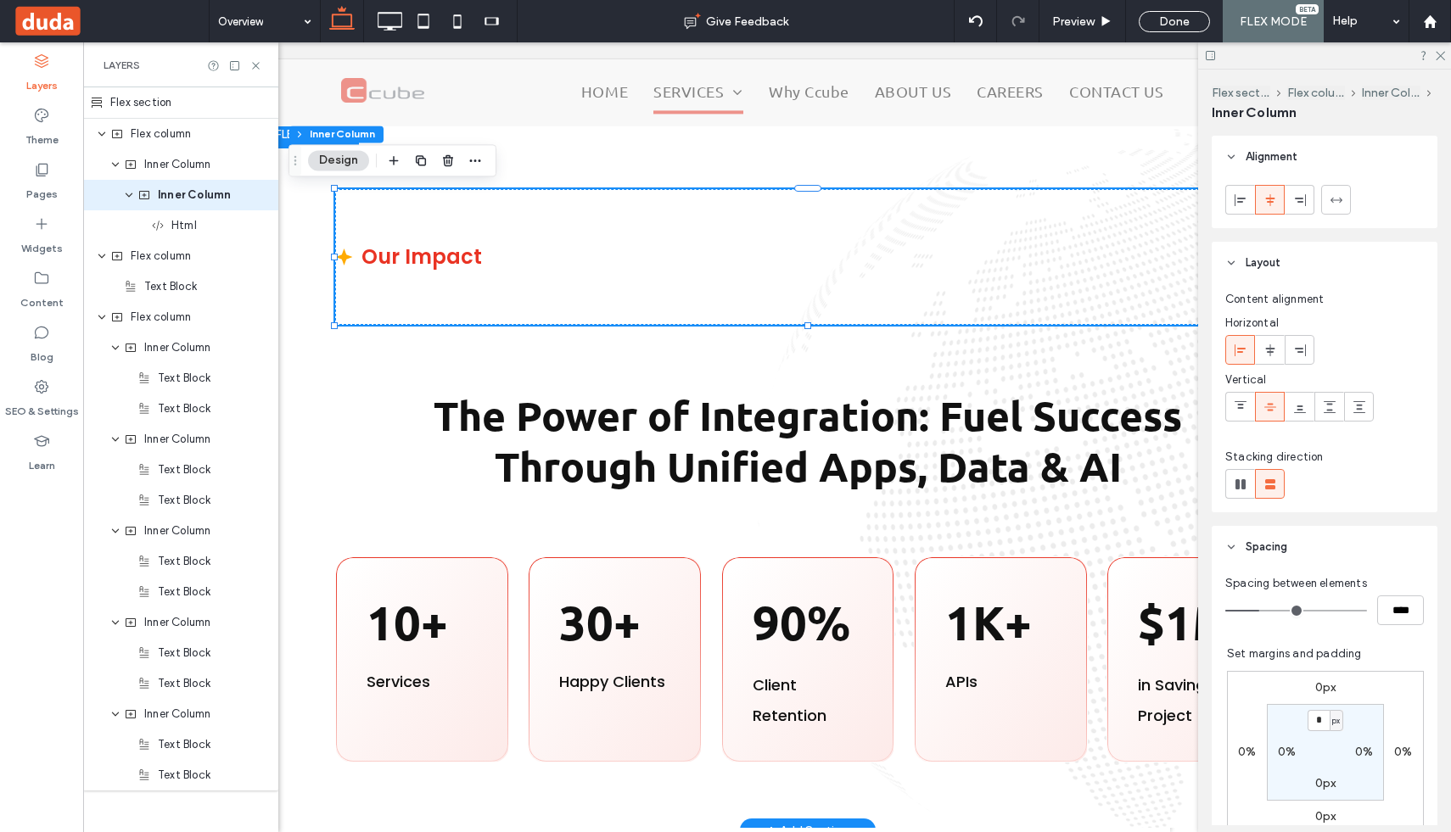
scroll to position [0, 0]
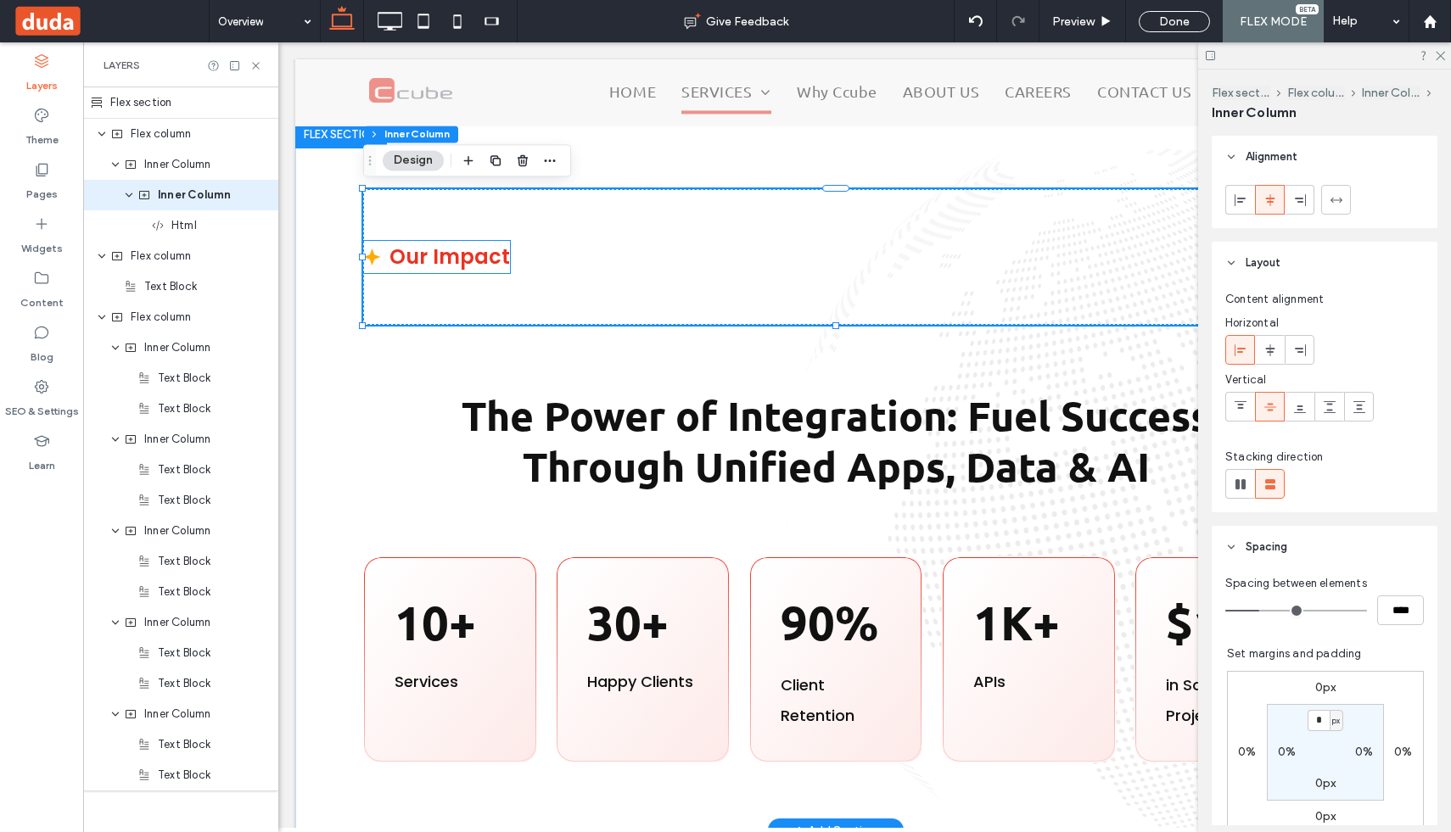
click at [480, 250] on div "Our Impact" at bounding box center [450, 257] width 121 height 32
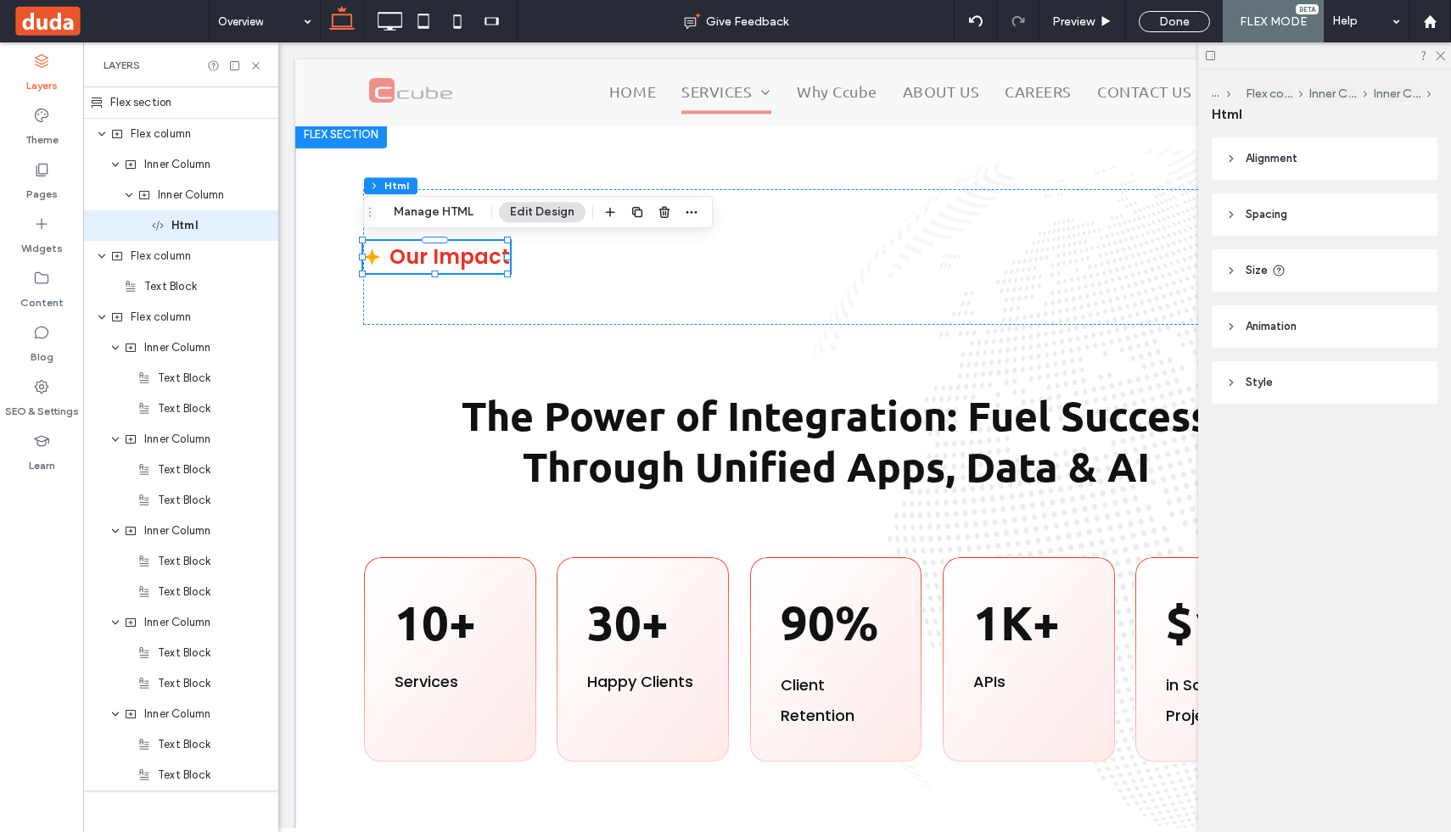
click at [1249, 159] on span "Alignment" at bounding box center [1272, 158] width 52 height 17
click at [1273, 197] on icon at bounding box center [1271, 202] width 14 height 14
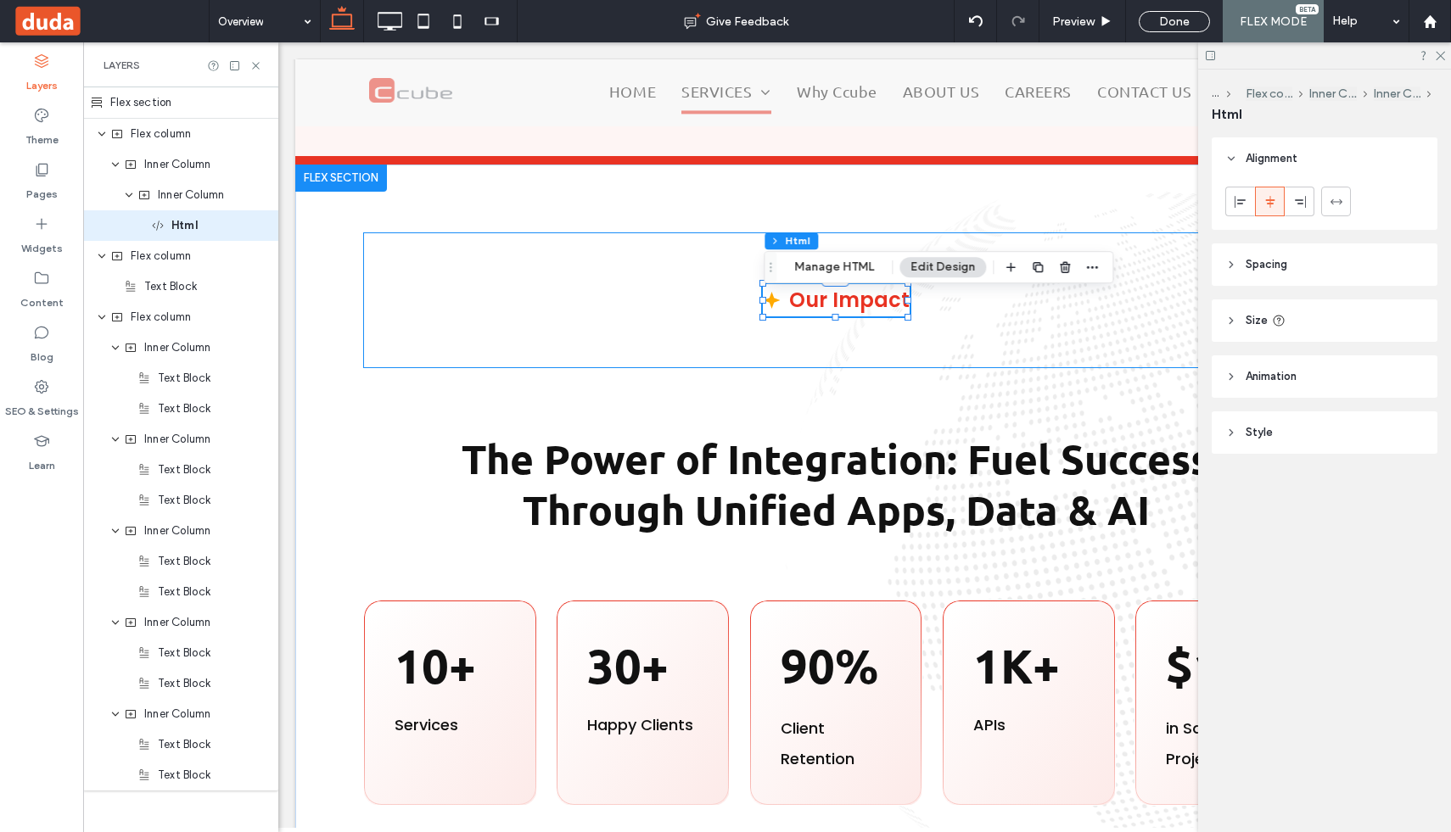
scroll to position [510, 0]
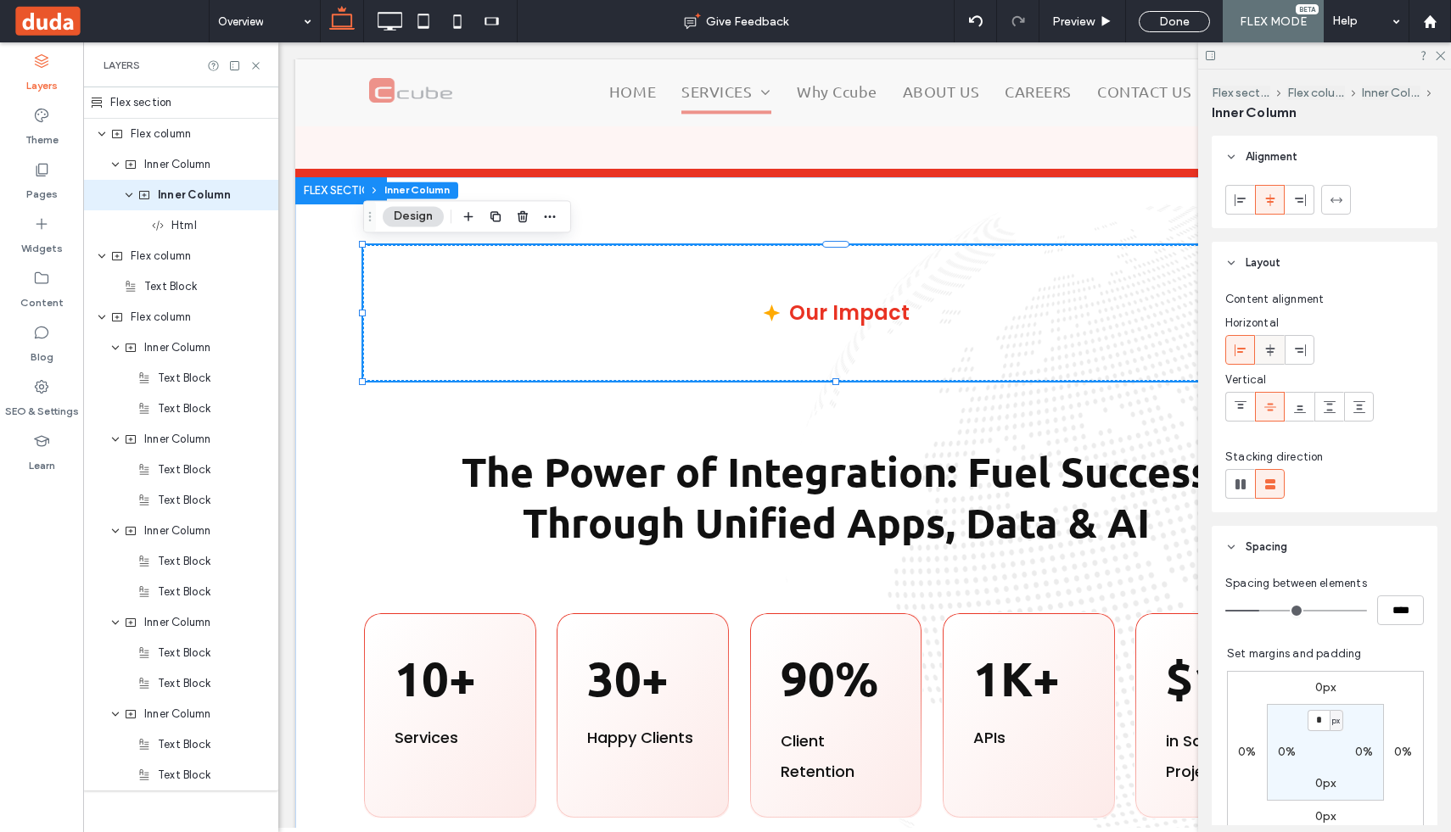
click at [1269, 358] on span at bounding box center [1271, 350] width 14 height 28
click at [913, 304] on div "Our Impact" at bounding box center [835, 313] width 945 height 136
click at [843, 327] on div "Our Impact" at bounding box center [849, 313] width 121 height 32
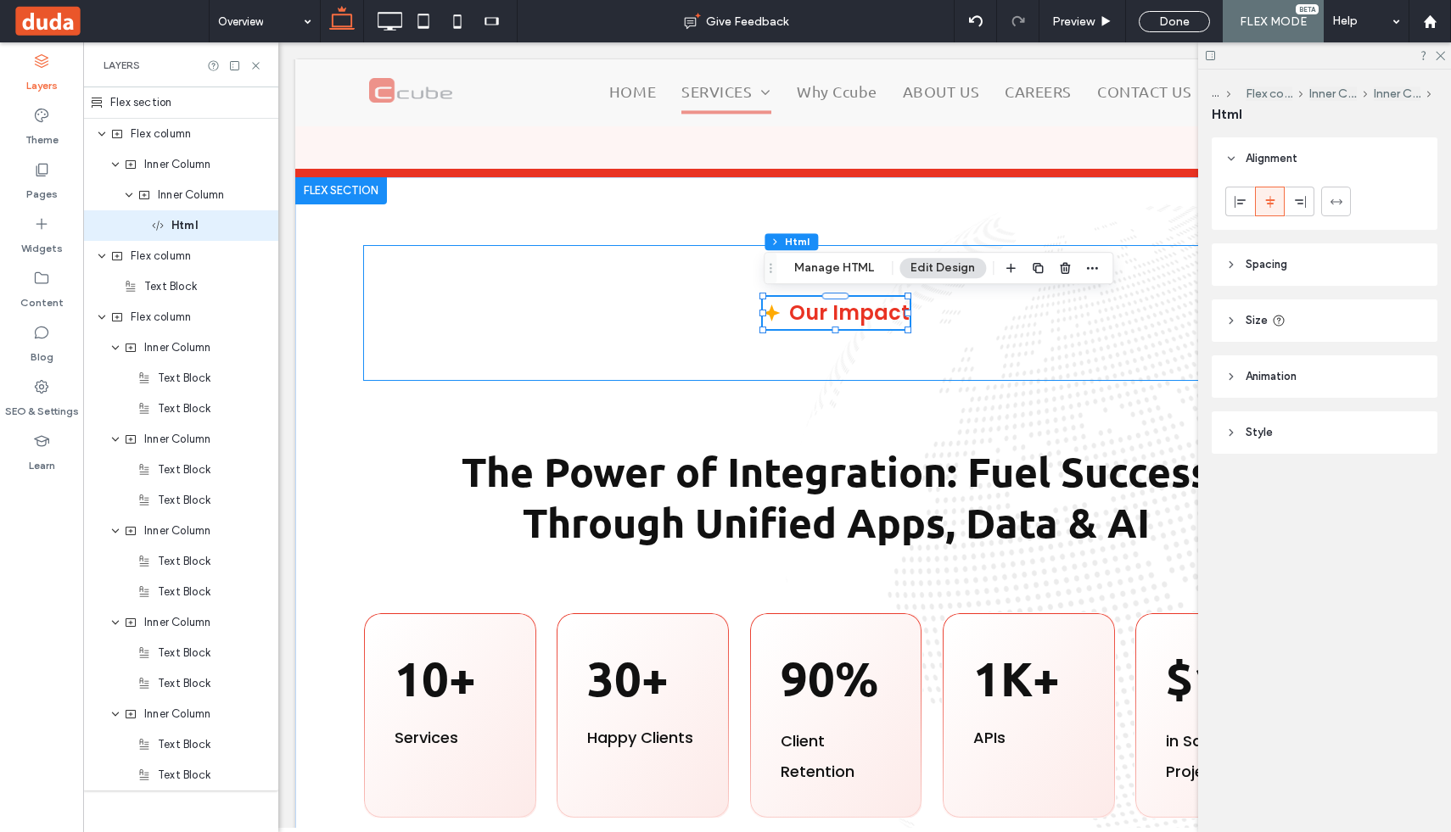
click at [726, 284] on div "Our Impact" at bounding box center [835, 313] width 945 height 136
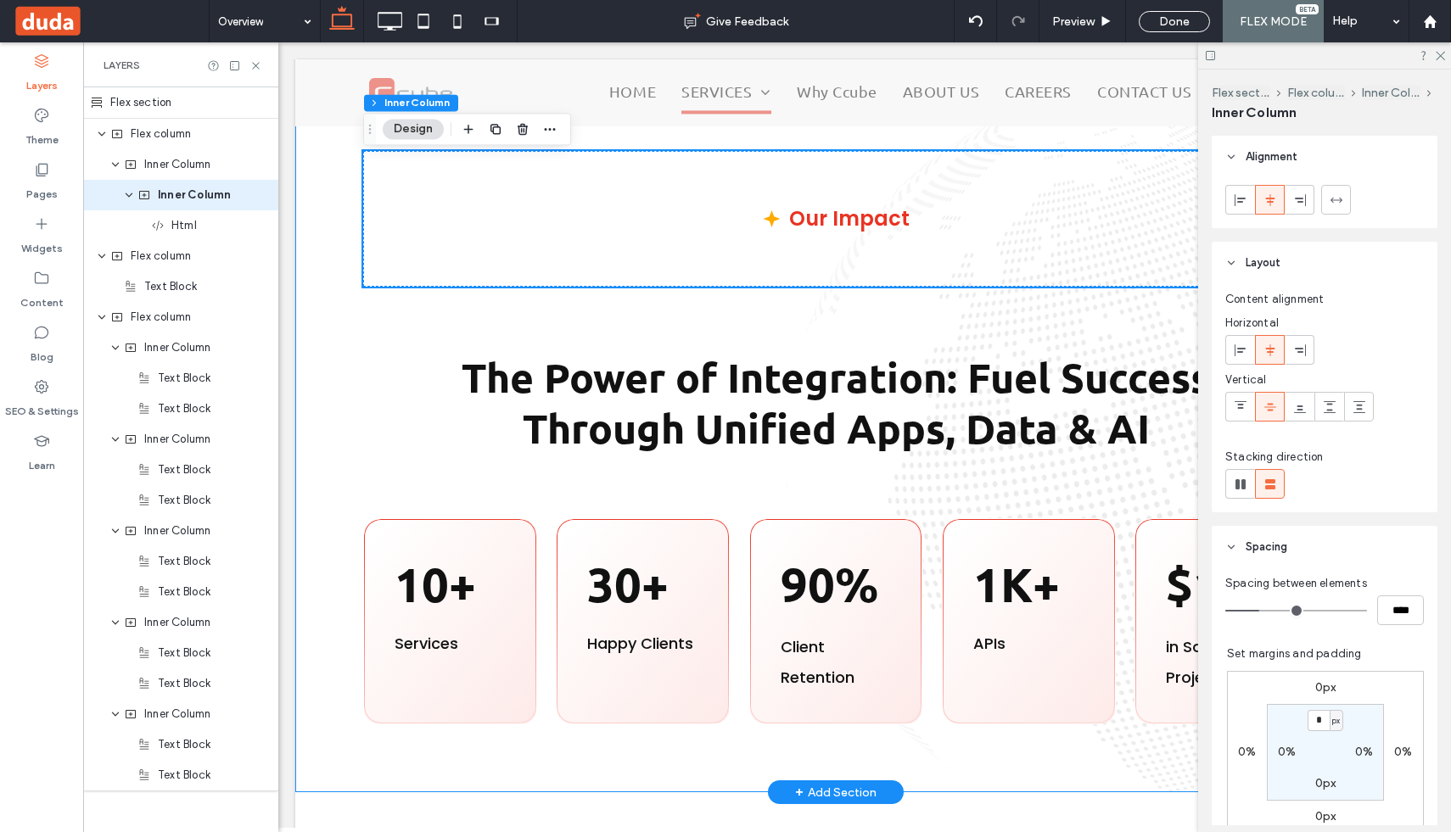
scroll to position [594, 0]
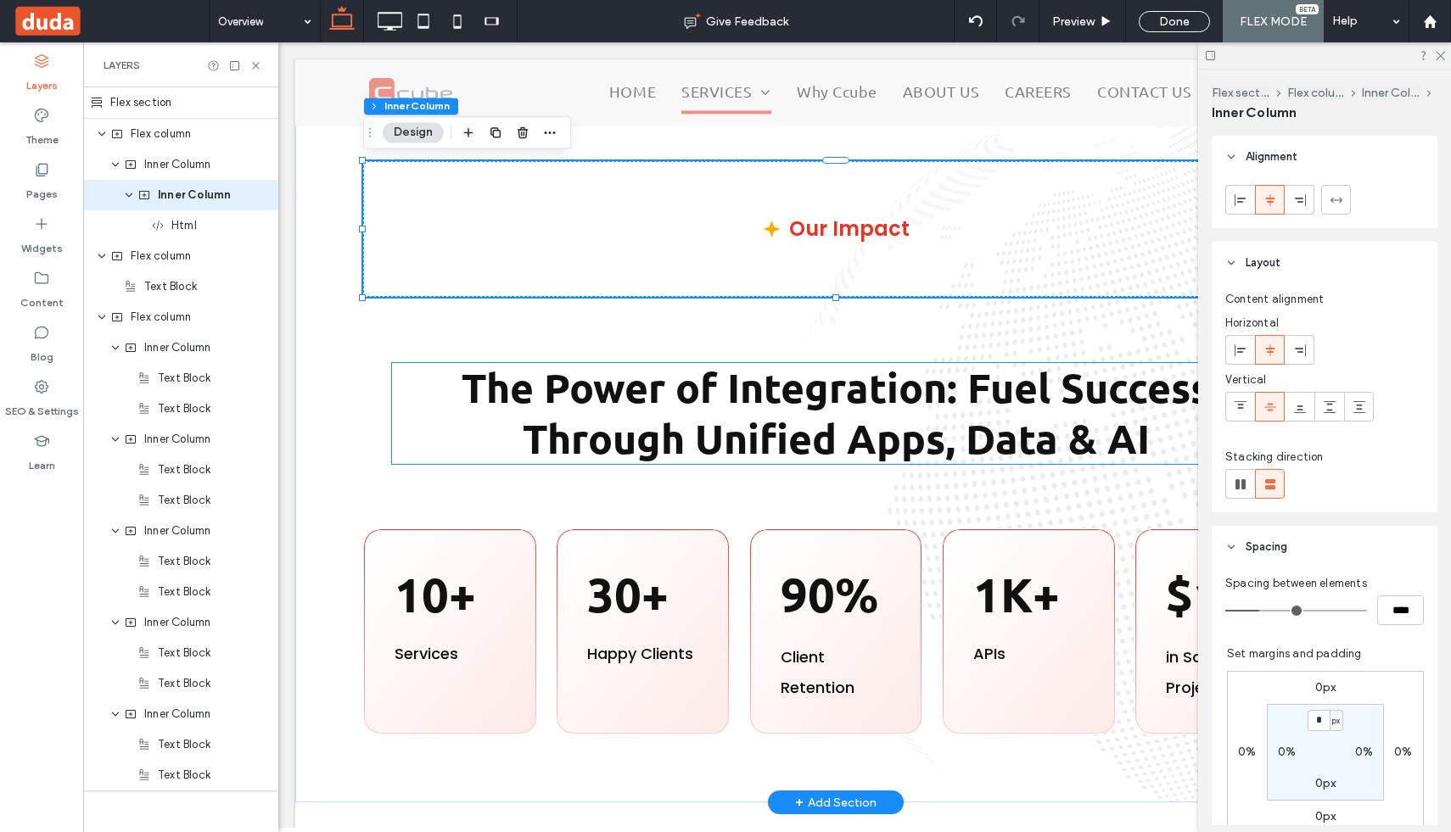
click at [800, 395] on strong "The Power of Integration: Fuel Success Through Unified Apps, Data & AI" at bounding box center [836, 413] width 748 height 102
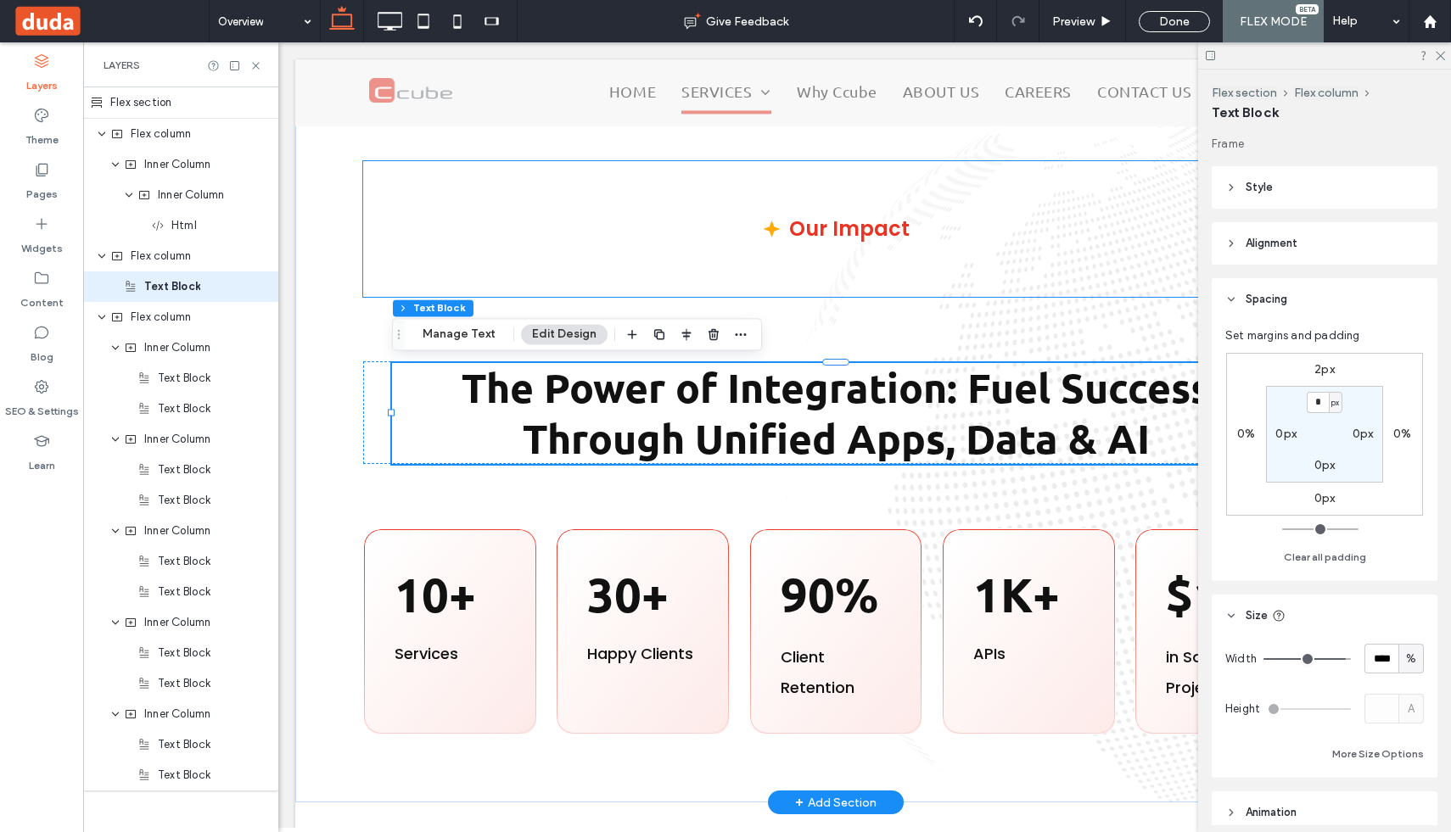
click at [520, 237] on div "Our Impact" at bounding box center [835, 229] width 945 height 136
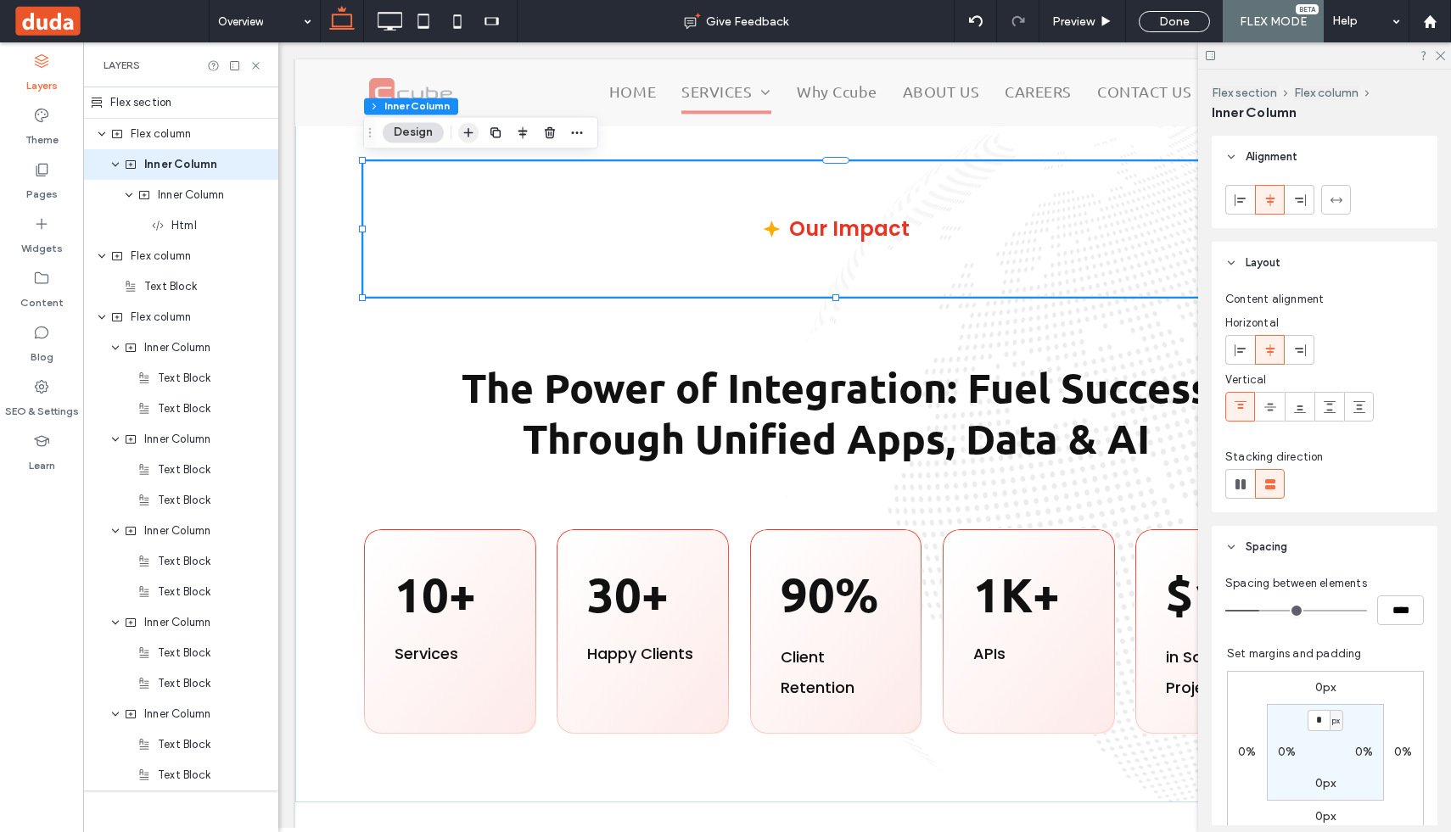
click at [468, 129] on use "button" at bounding box center [468, 132] width 9 height 9
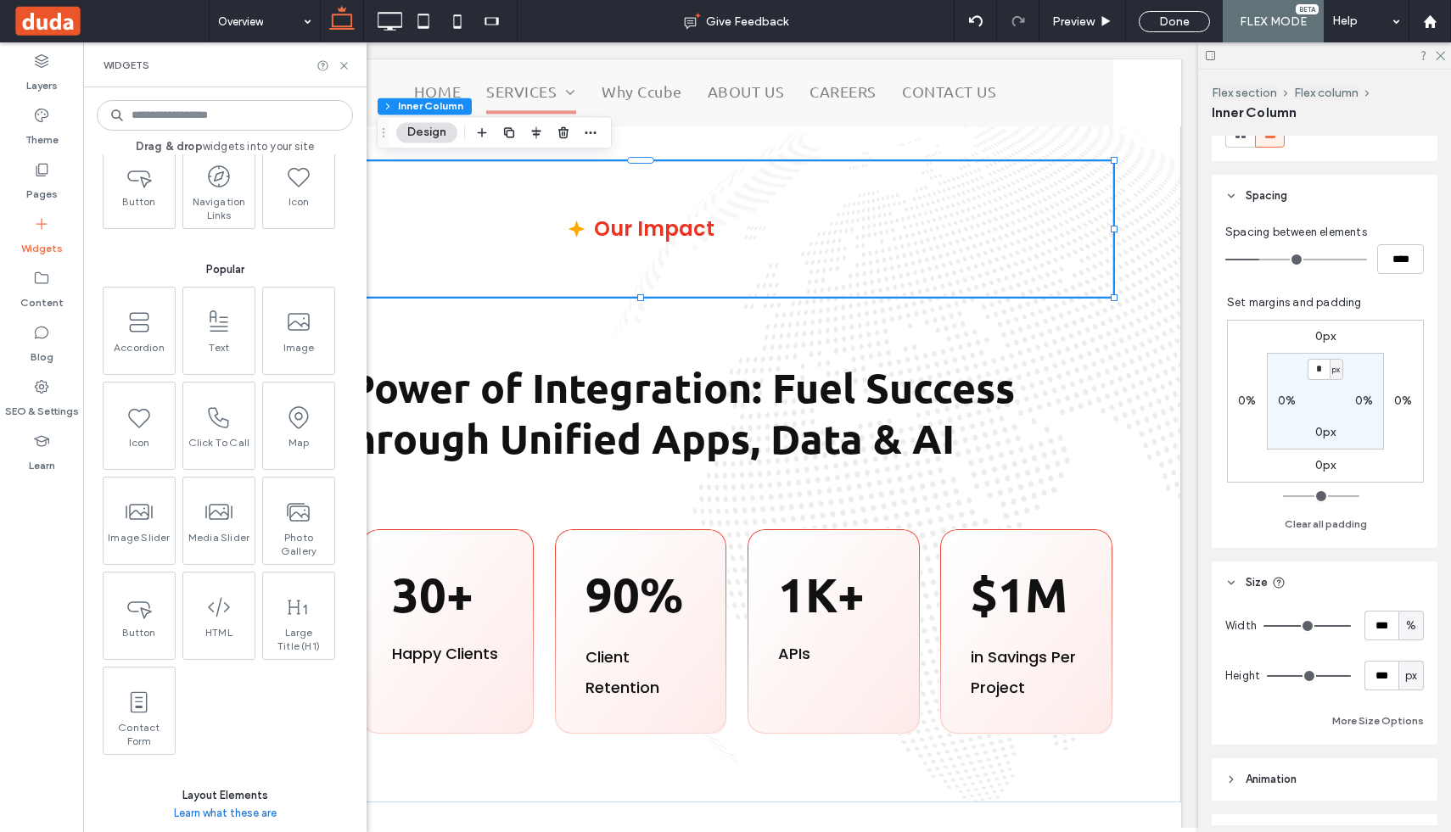
scroll to position [396, 0]
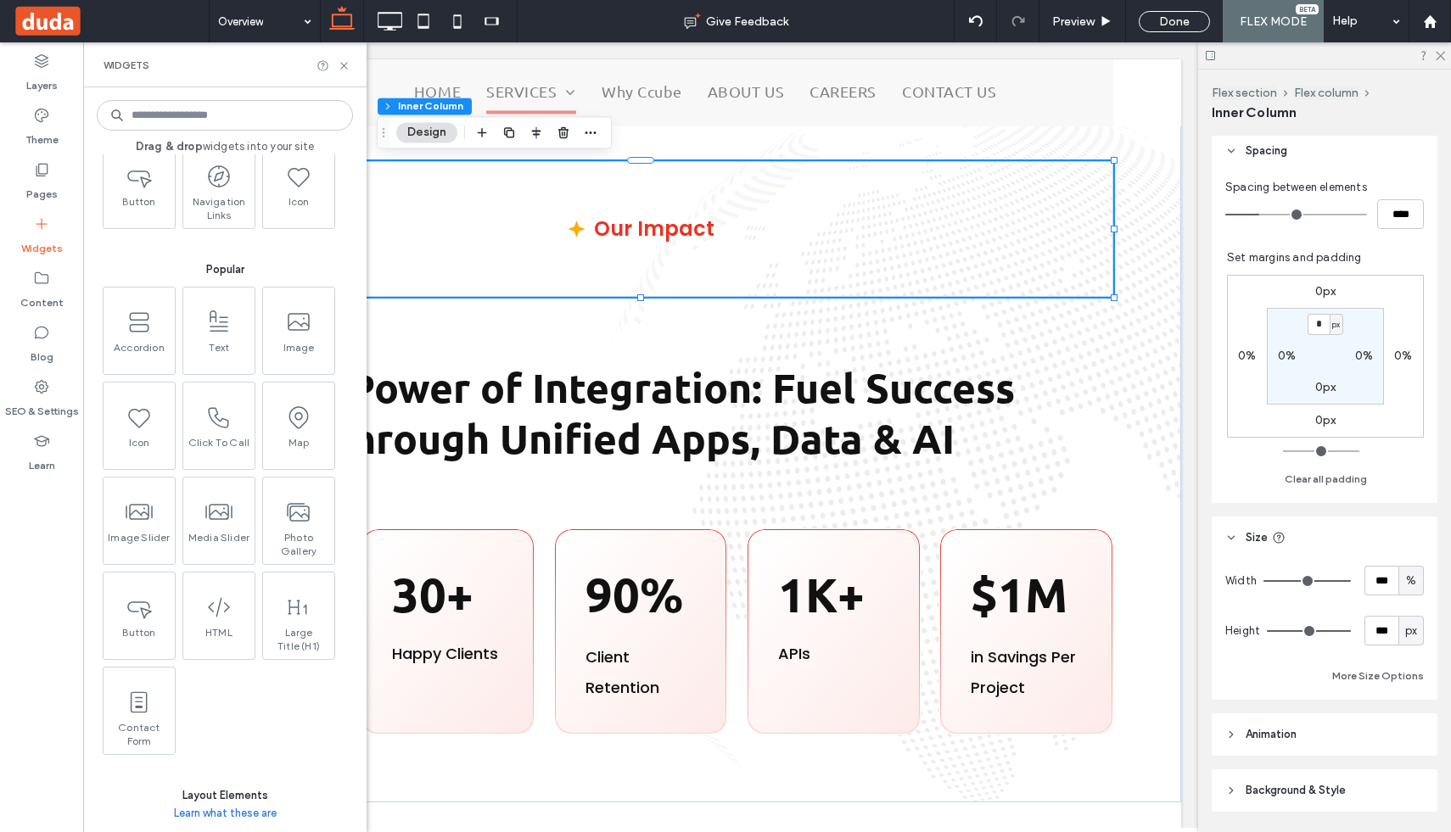
type input "***"
type input "**"
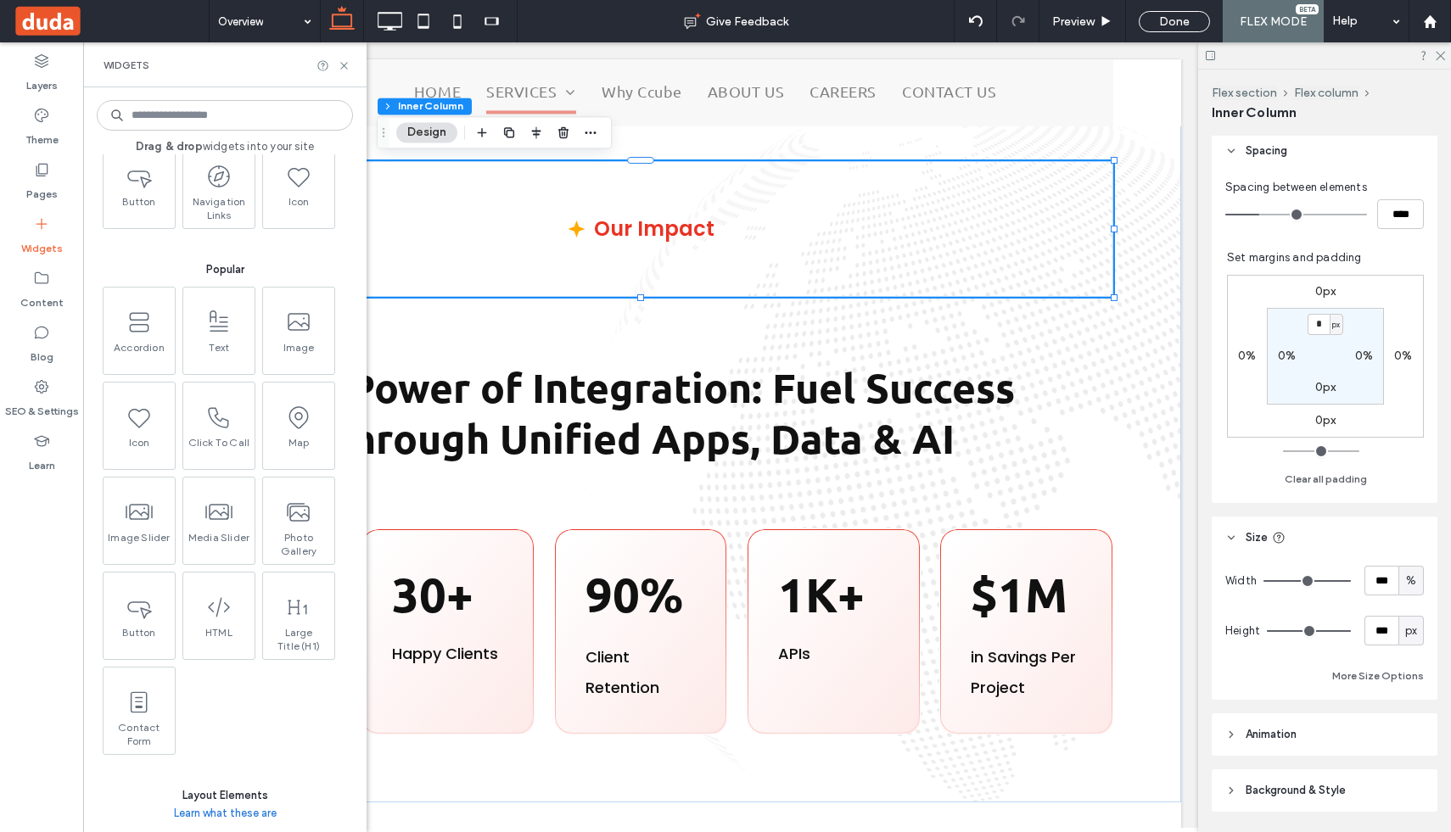
type input "**"
type input "*"
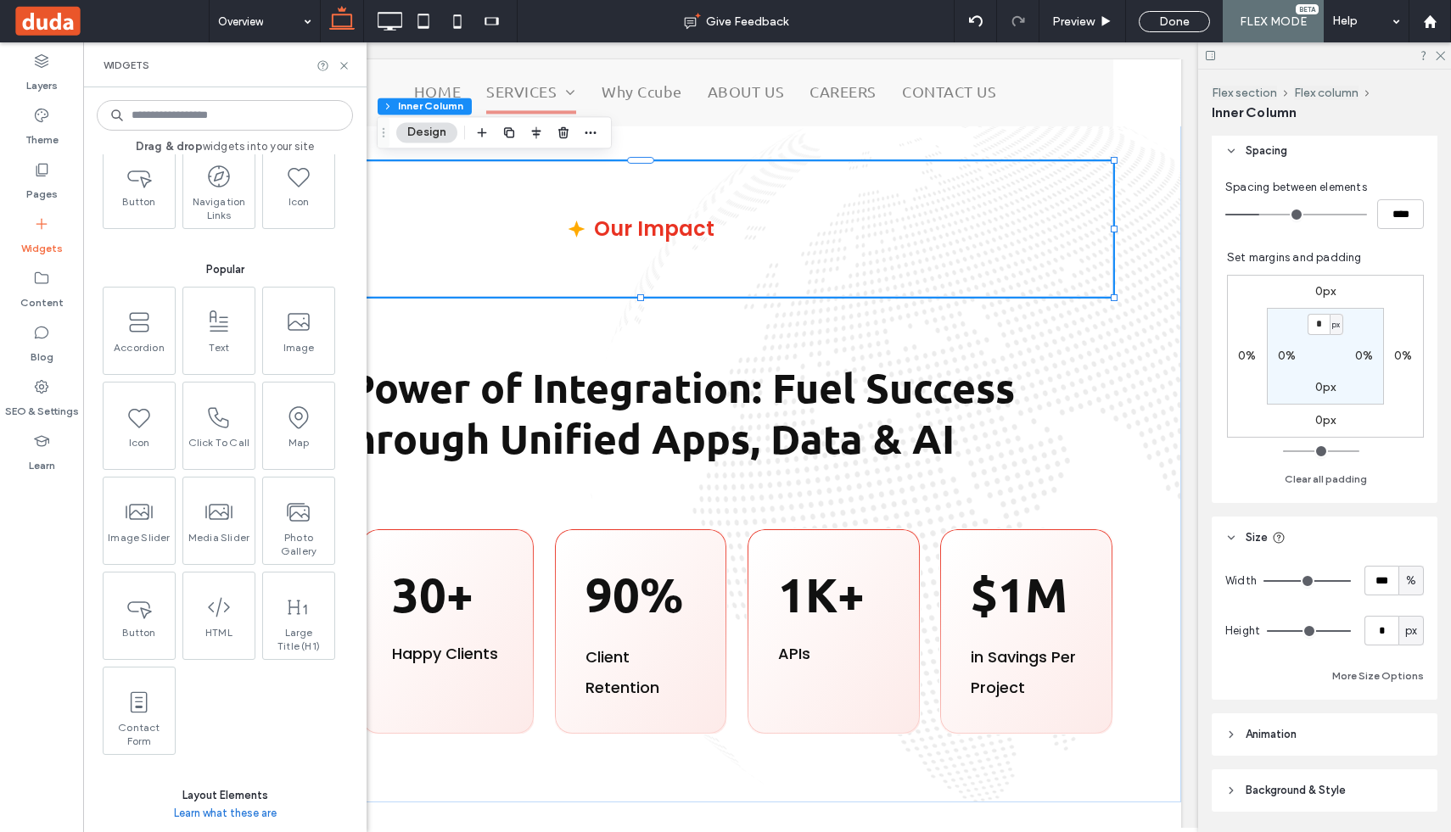
drag, startPoint x: 1344, startPoint y: 631, endPoint x: 1118, endPoint y: 630, distance: 226.6
type input "*"
click at [1267, 631] on input "range" at bounding box center [1309, 632] width 84 height 2
click at [941, 255] on div "Our Impact" at bounding box center [640, 229] width 945 height 136
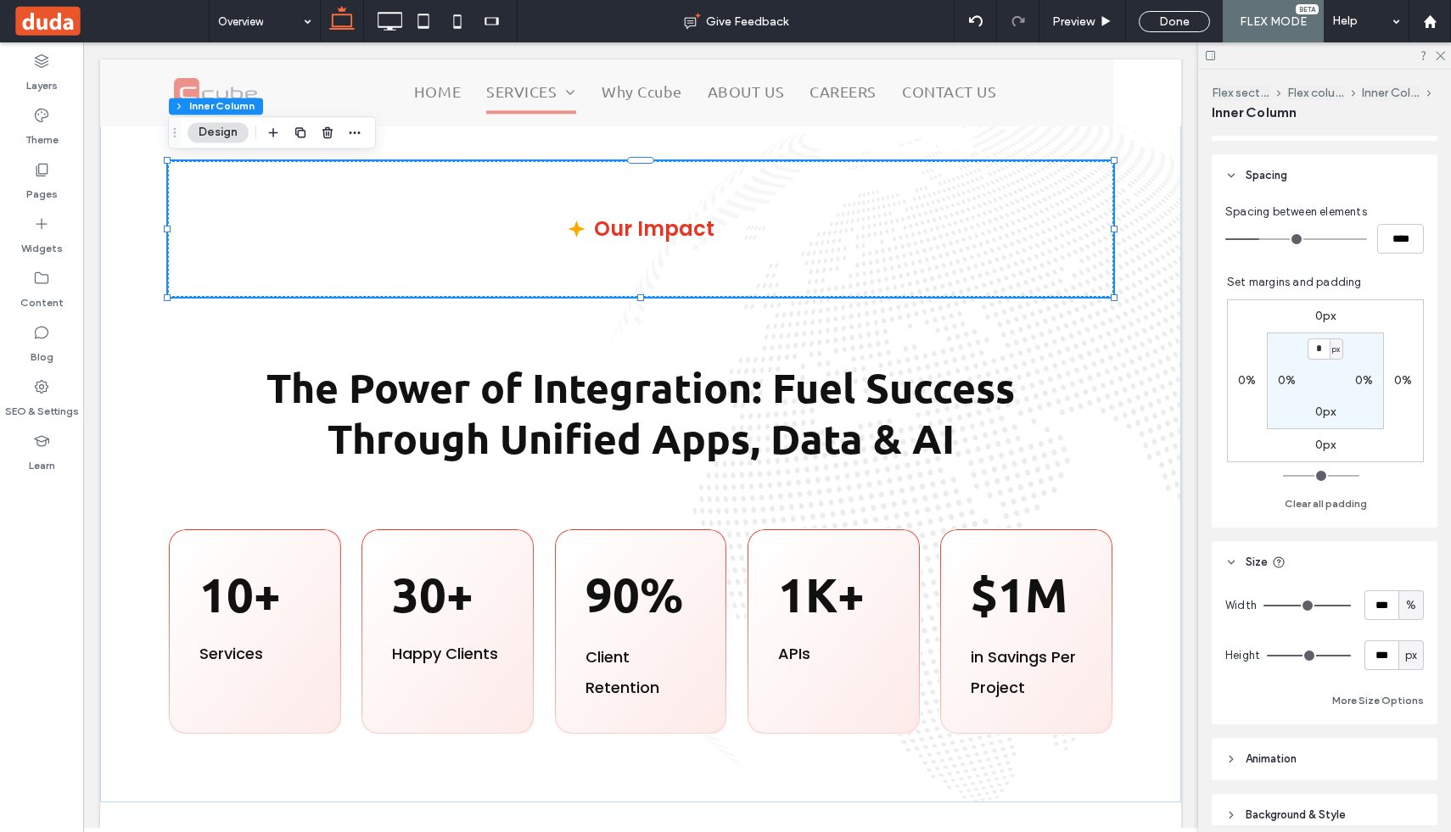
scroll to position [451, 0]
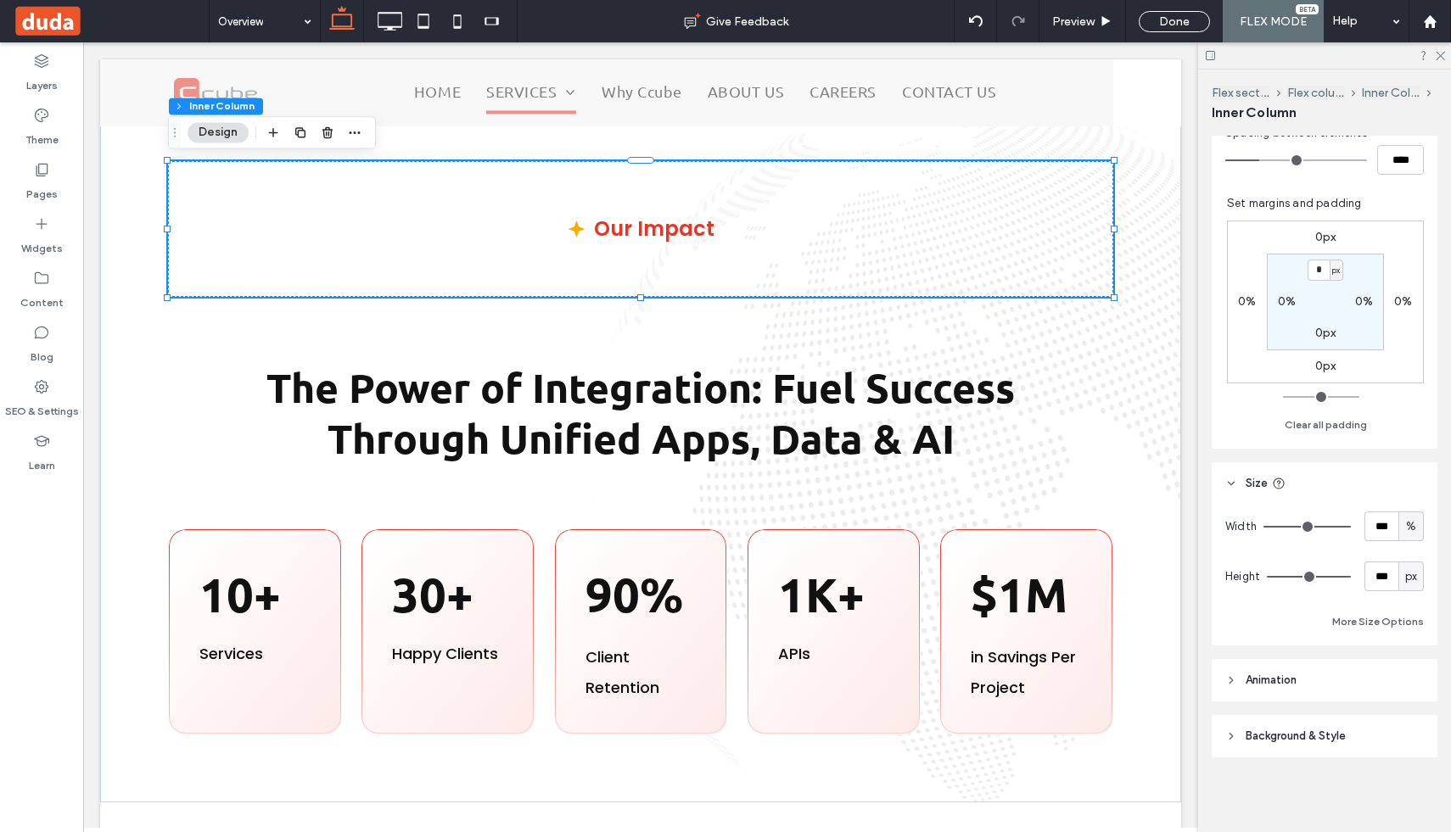
type input "***"
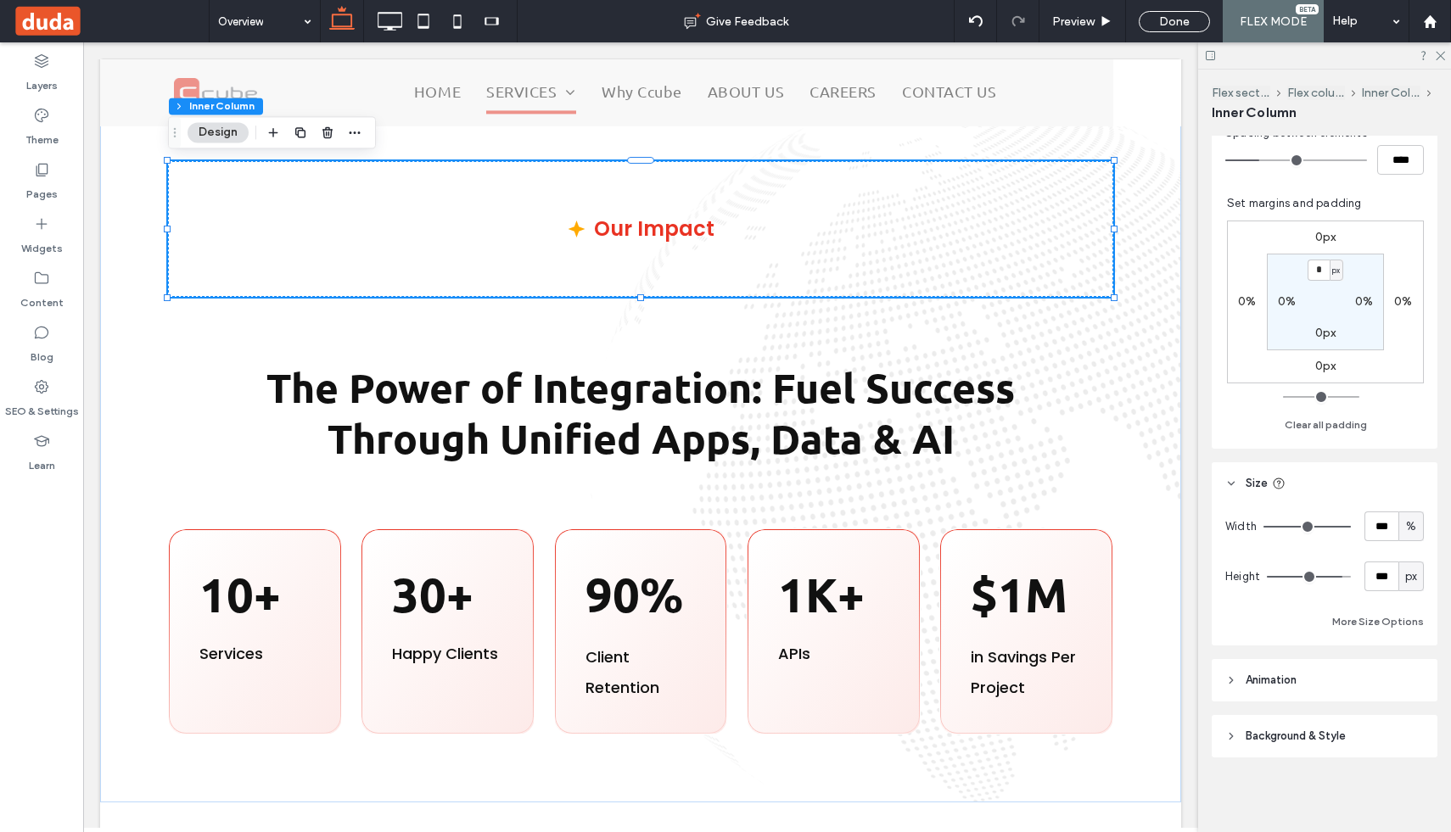
type input "***"
type input "**"
type input "*"
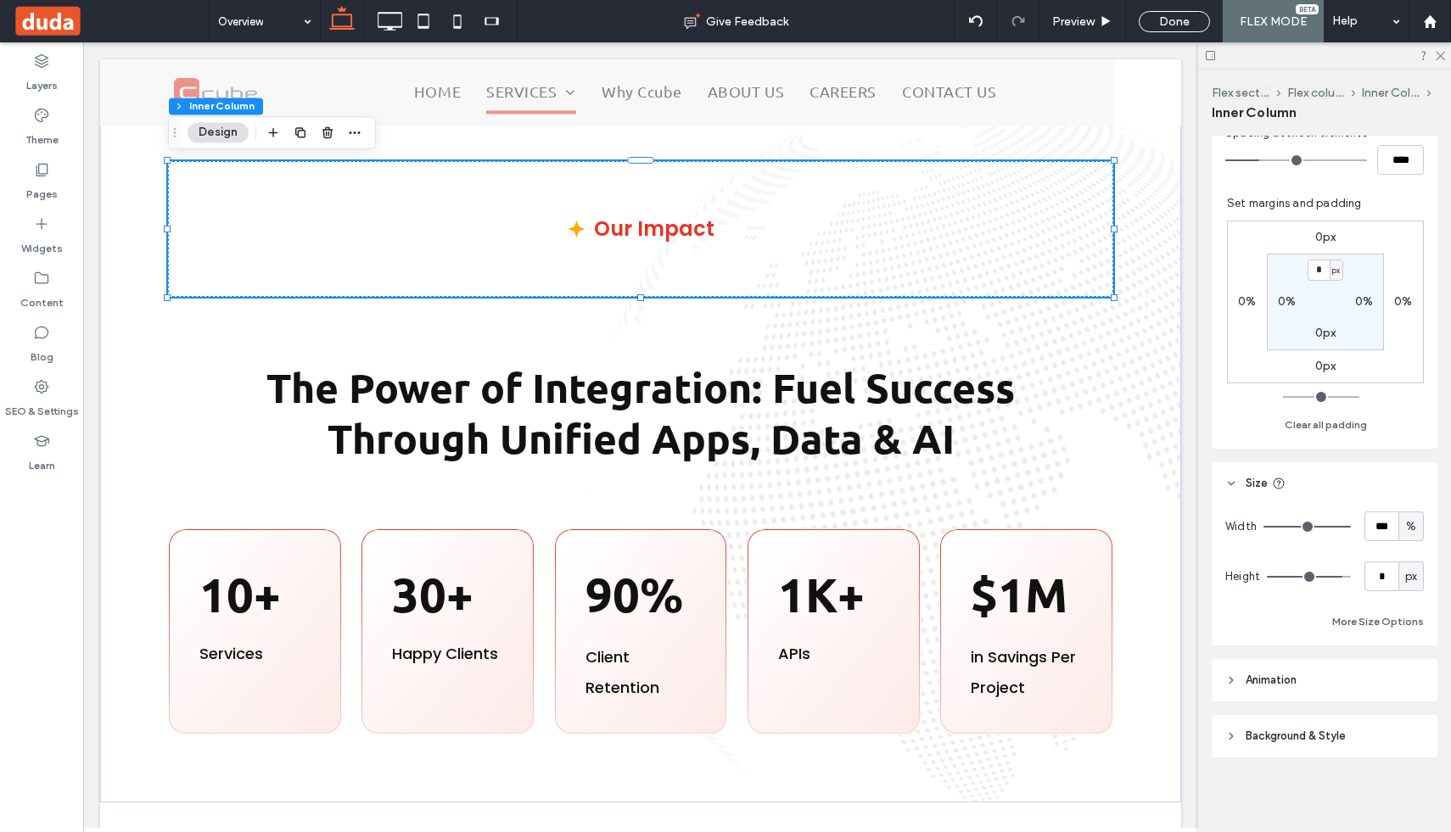
drag, startPoint x: 1337, startPoint y: 581, endPoint x: 1144, endPoint y: 581, distance: 192.6
type input "*"
click at [1267, 578] on input "range" at bounding box center [1309, 577] width 84 height 2
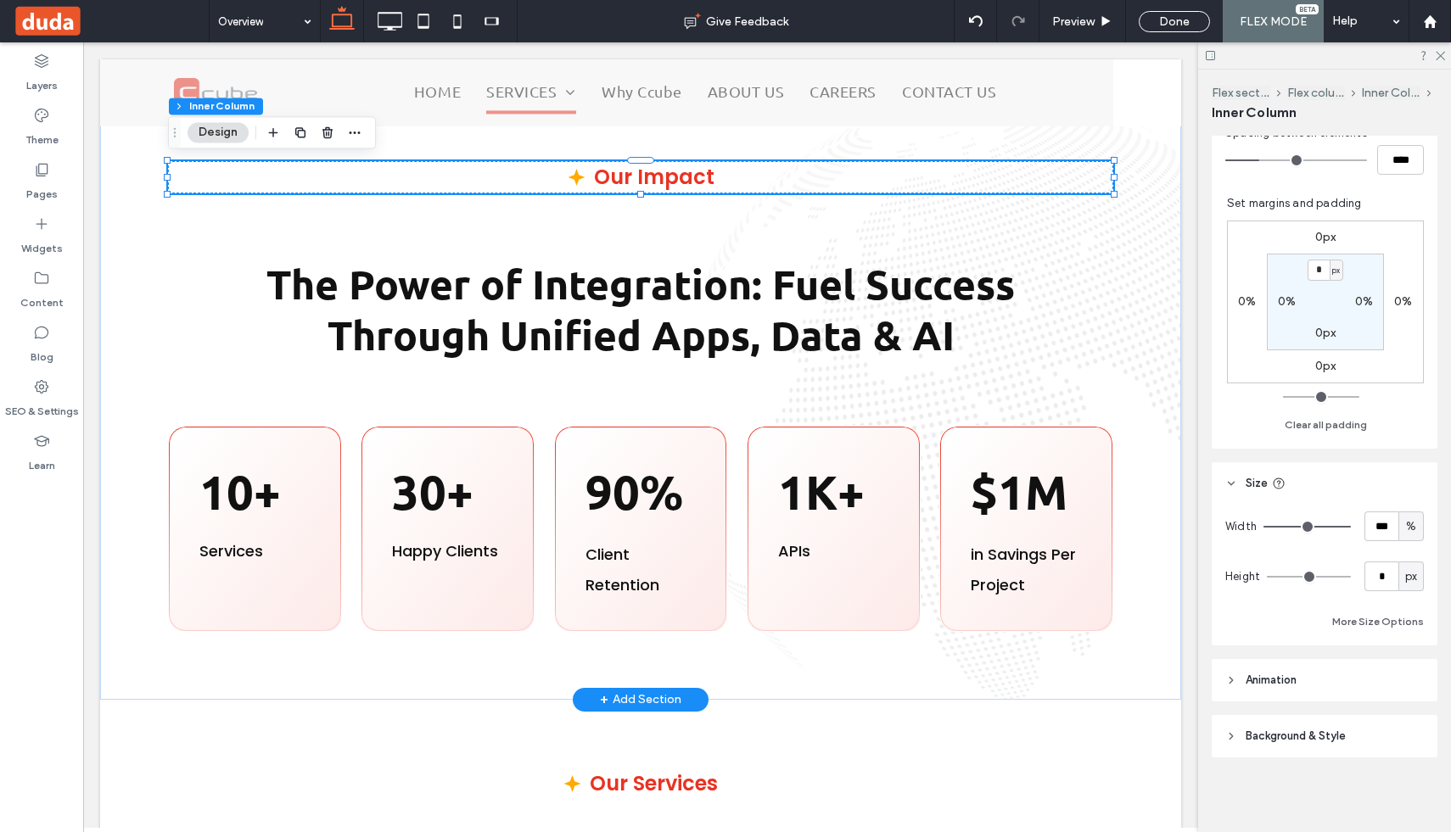
click at [850, 162] on div "Our Impact" at bounding box center [640, 177] width 945 height 32
click at [269, 129] on icon "button" at bounding box center [273, 133] width 14 height 14
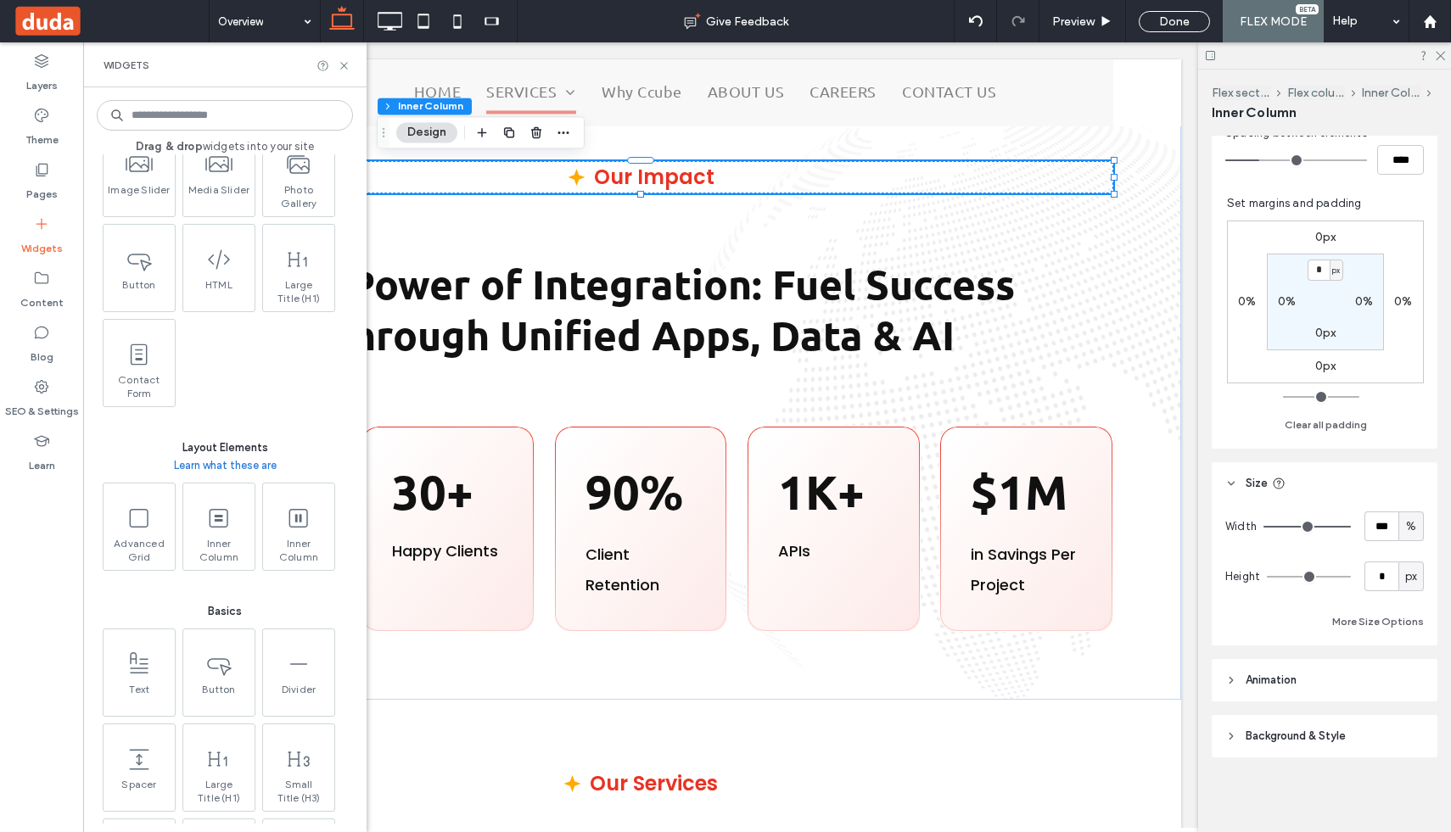
scroll to position [500, 0]
click at [219, 534] on span at bounding box center [217, 515] width 71 height 38
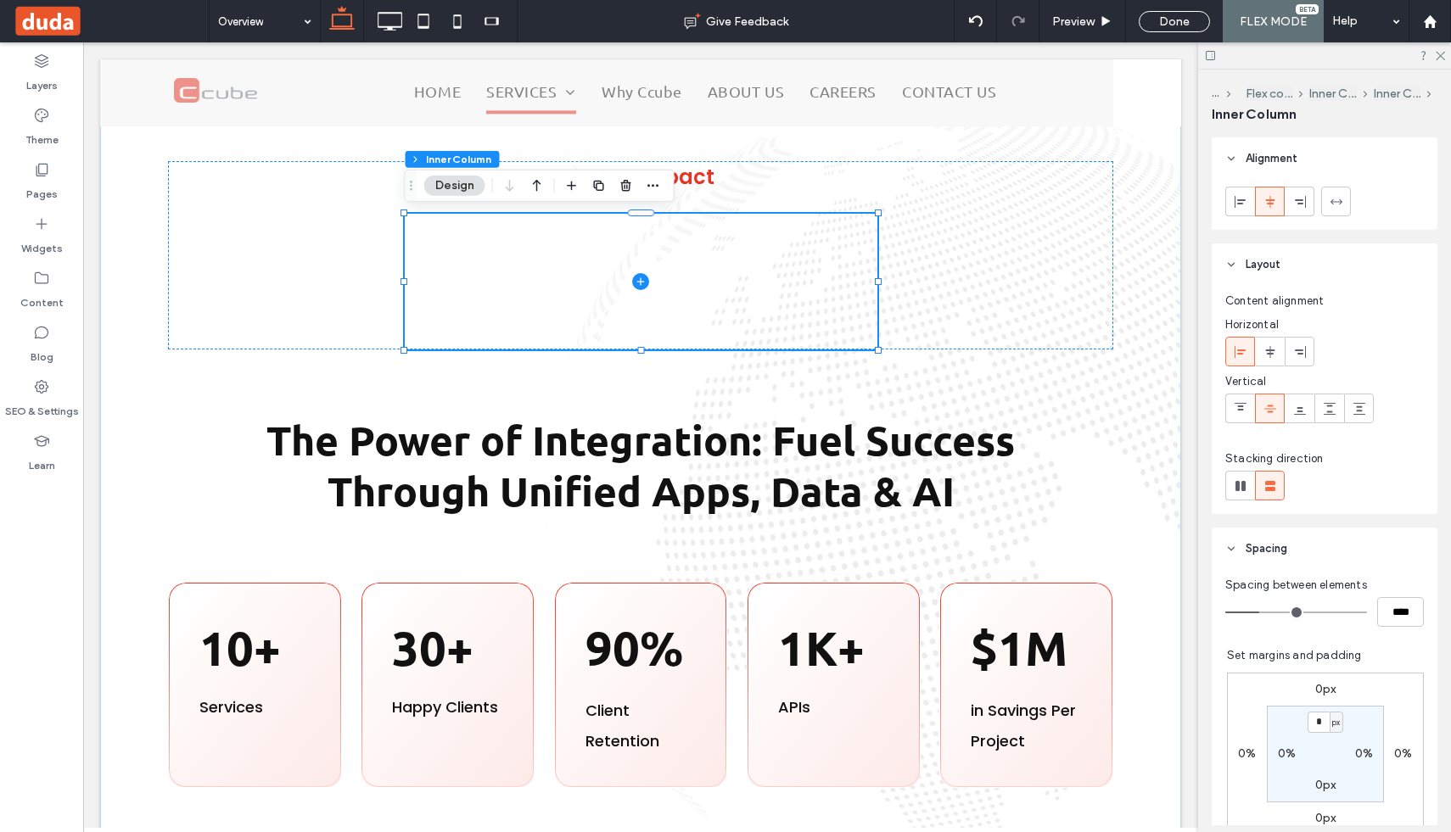
click at [479, 287] on span at bounding box center [641, 282] width 473 height 136
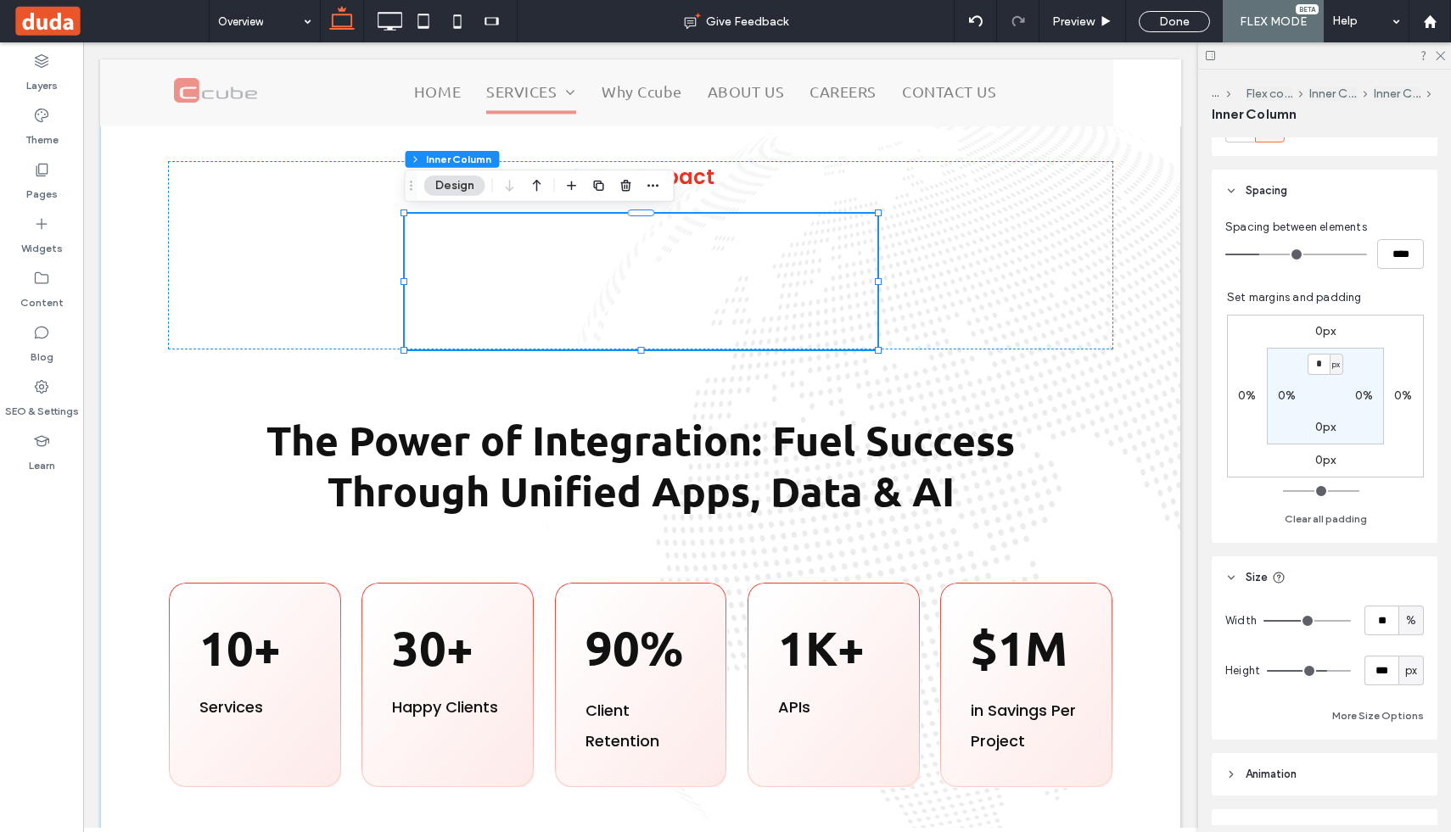
scroll to position [383, 0]
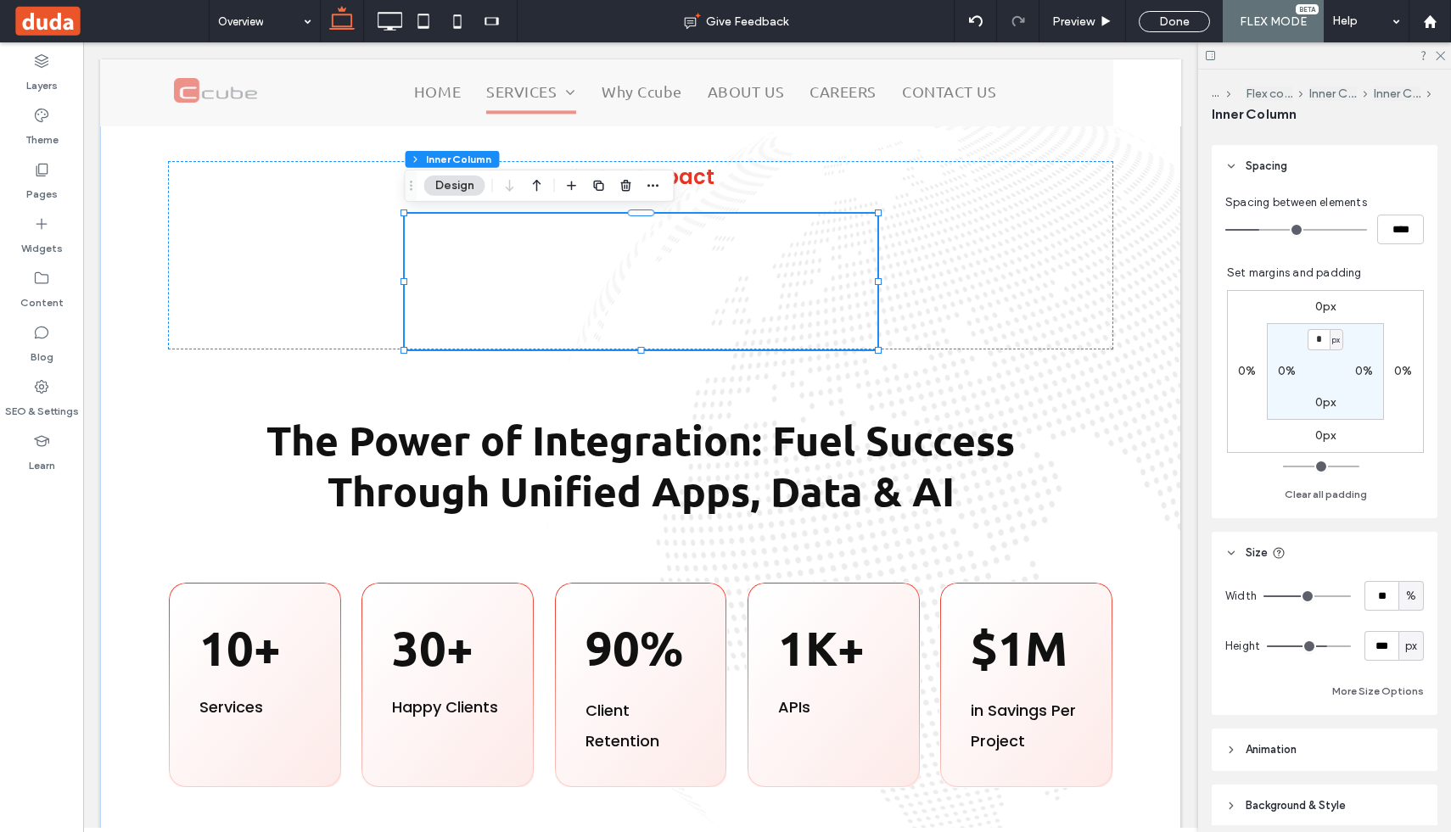
type input "**"
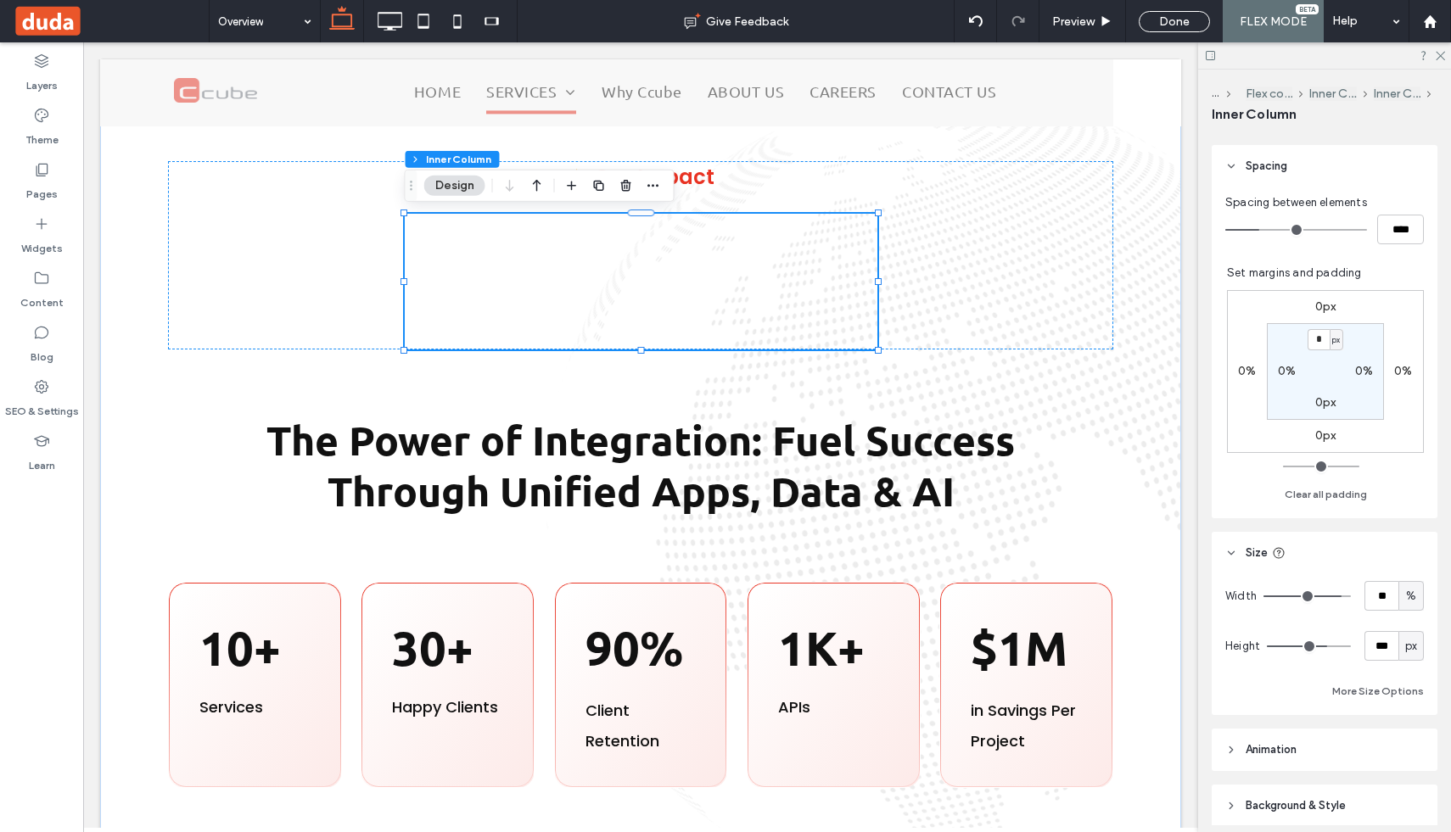
type input "**"
type input "***"
drag, startPoint x: 1306, startPoint y: 591, endPoint x: 1384, endPoint y: 591, distance: 78.1
type input "***"
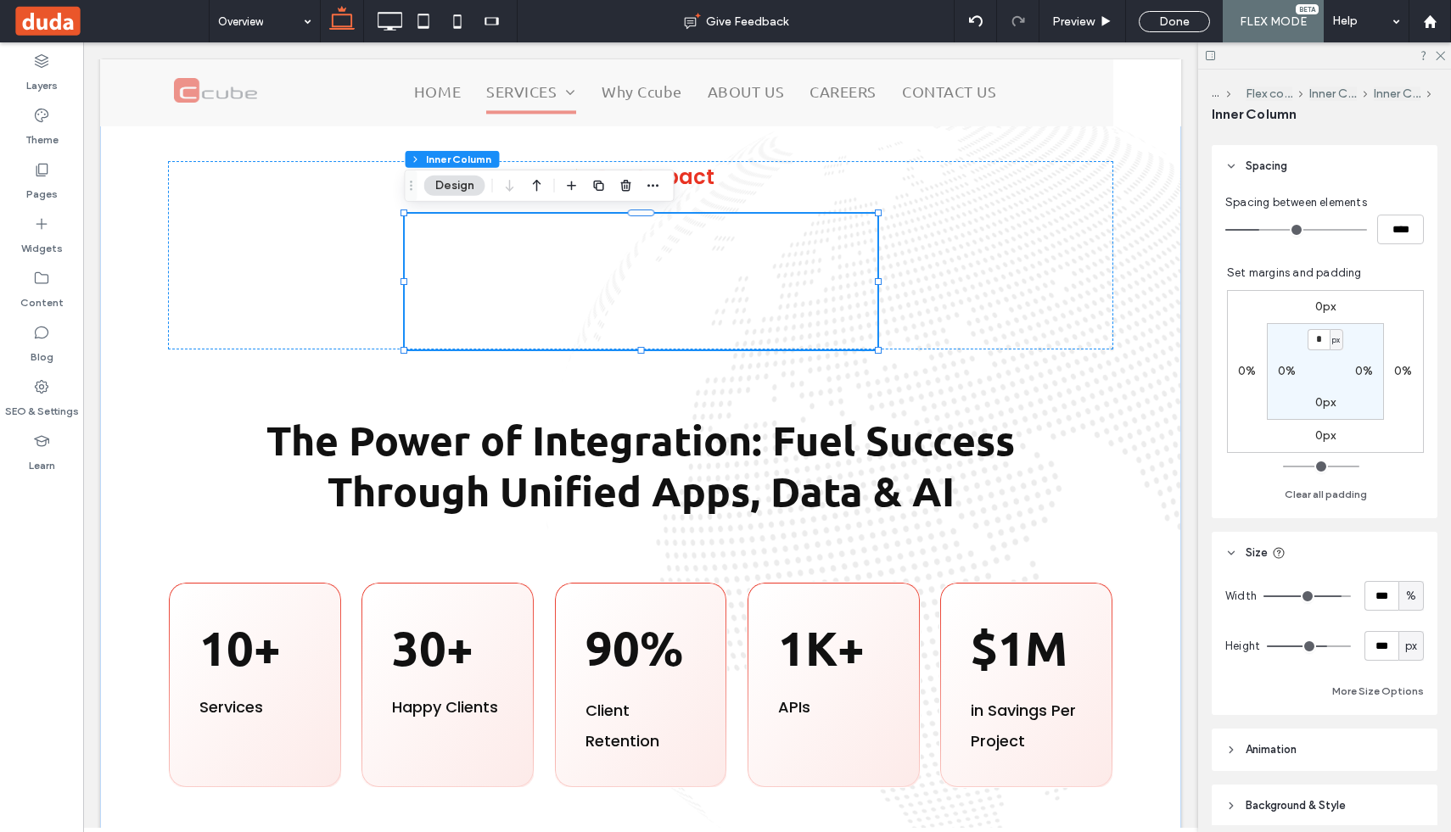
click at [1351, 596] on input "range" at bounding box center [1307, 597] width 87 height 2
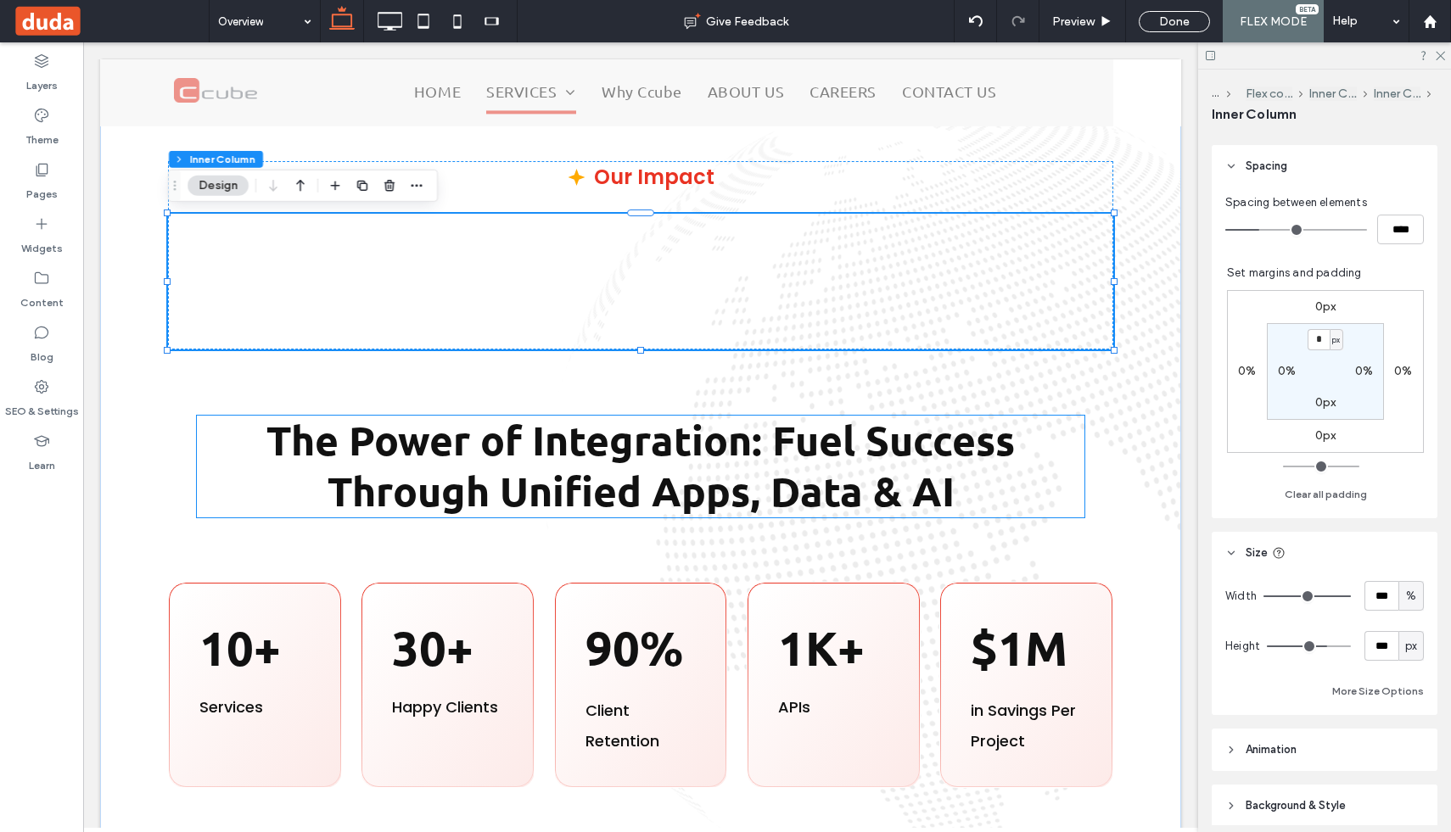
click at [784, 494] on strong "The Power of Integration: Fuel Success Through Unified Apps, Data & AI" at bounding box center [640, 465] width 748 height 102
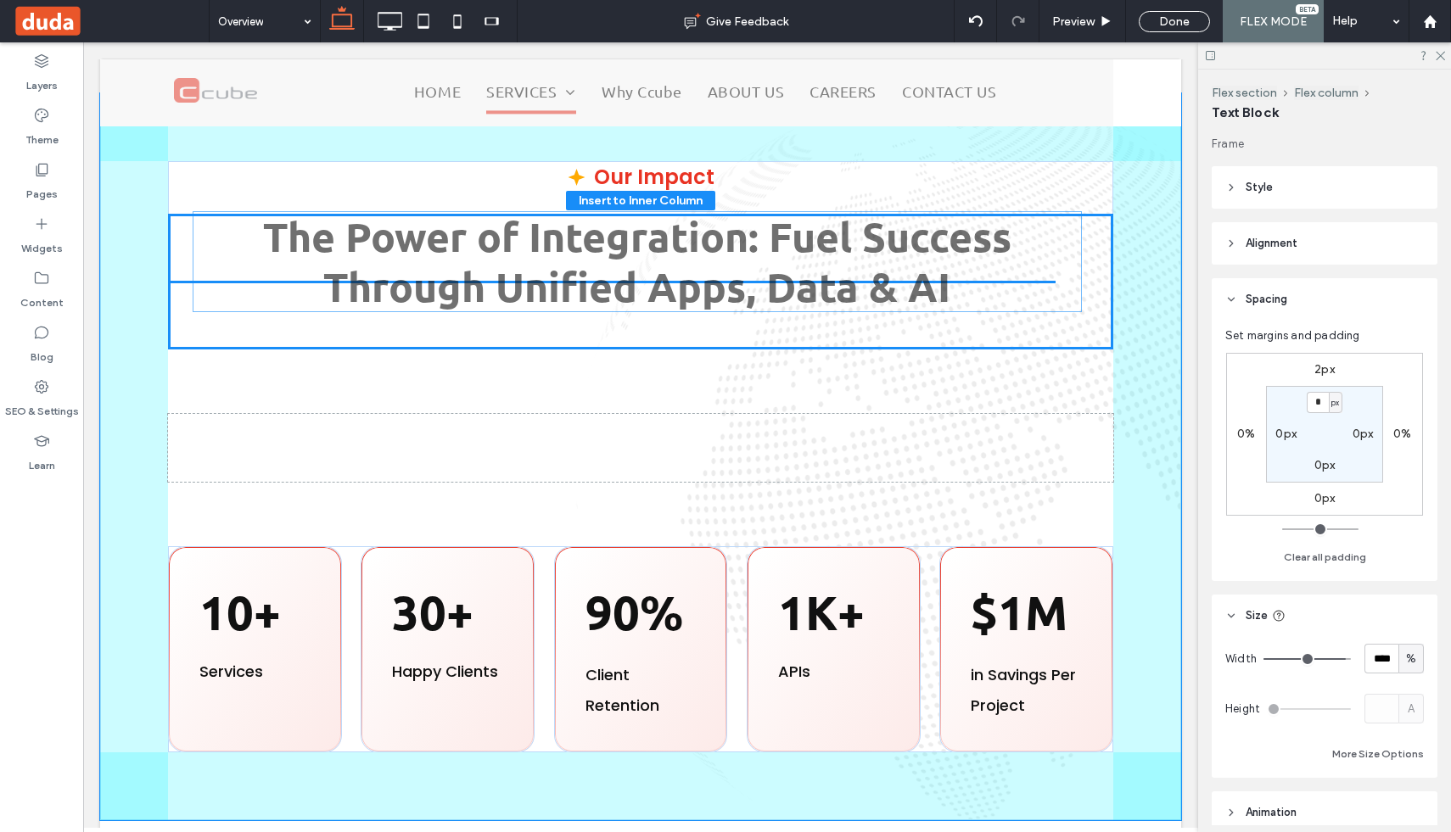
drag, startPoint x: 763, startPoint y: 482, endPoint x: 759, endPoint y: 283, distance: 199.4
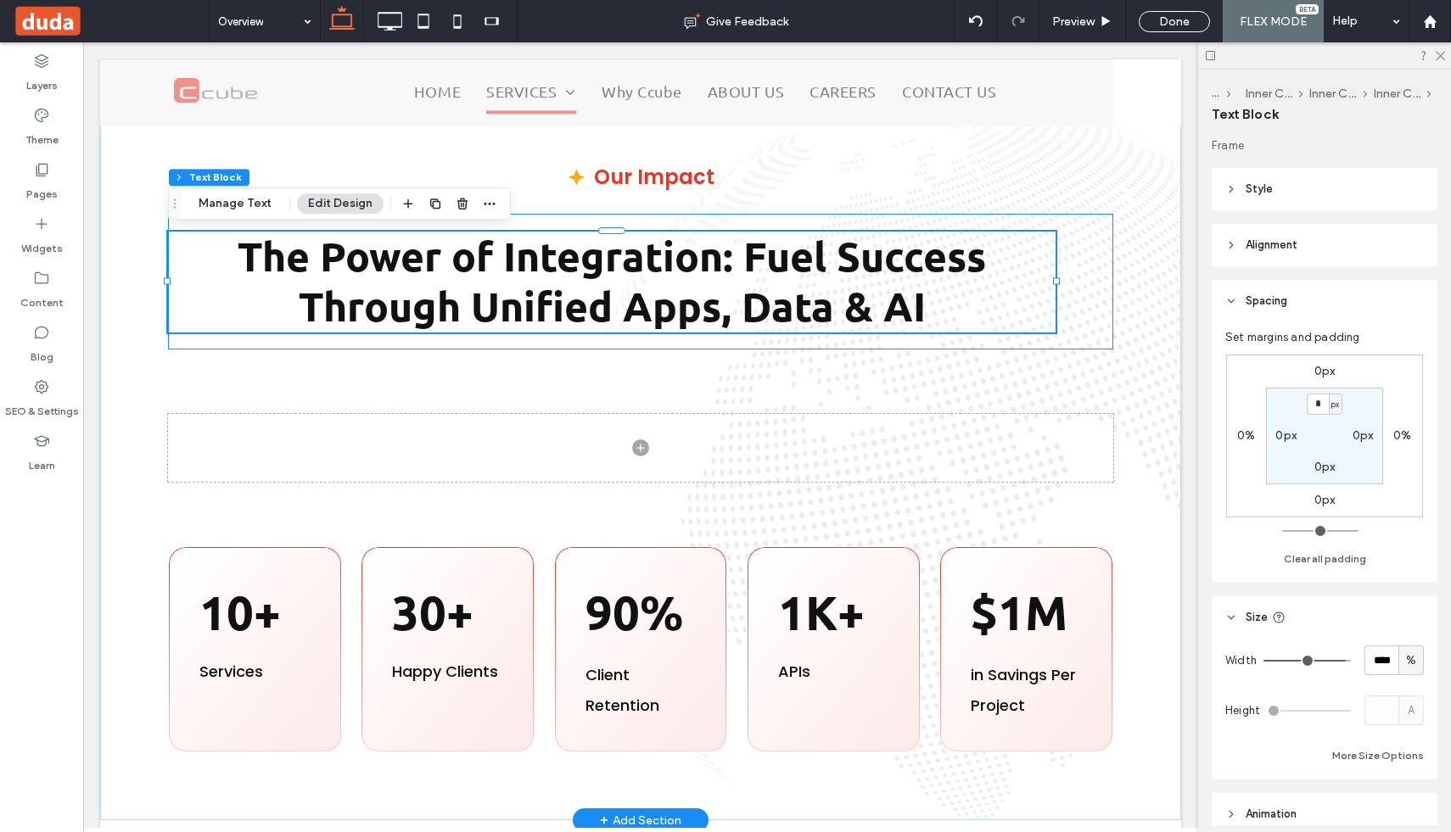
click at [852, 231] on div at bounding box center [612, 231] width 888 height 1
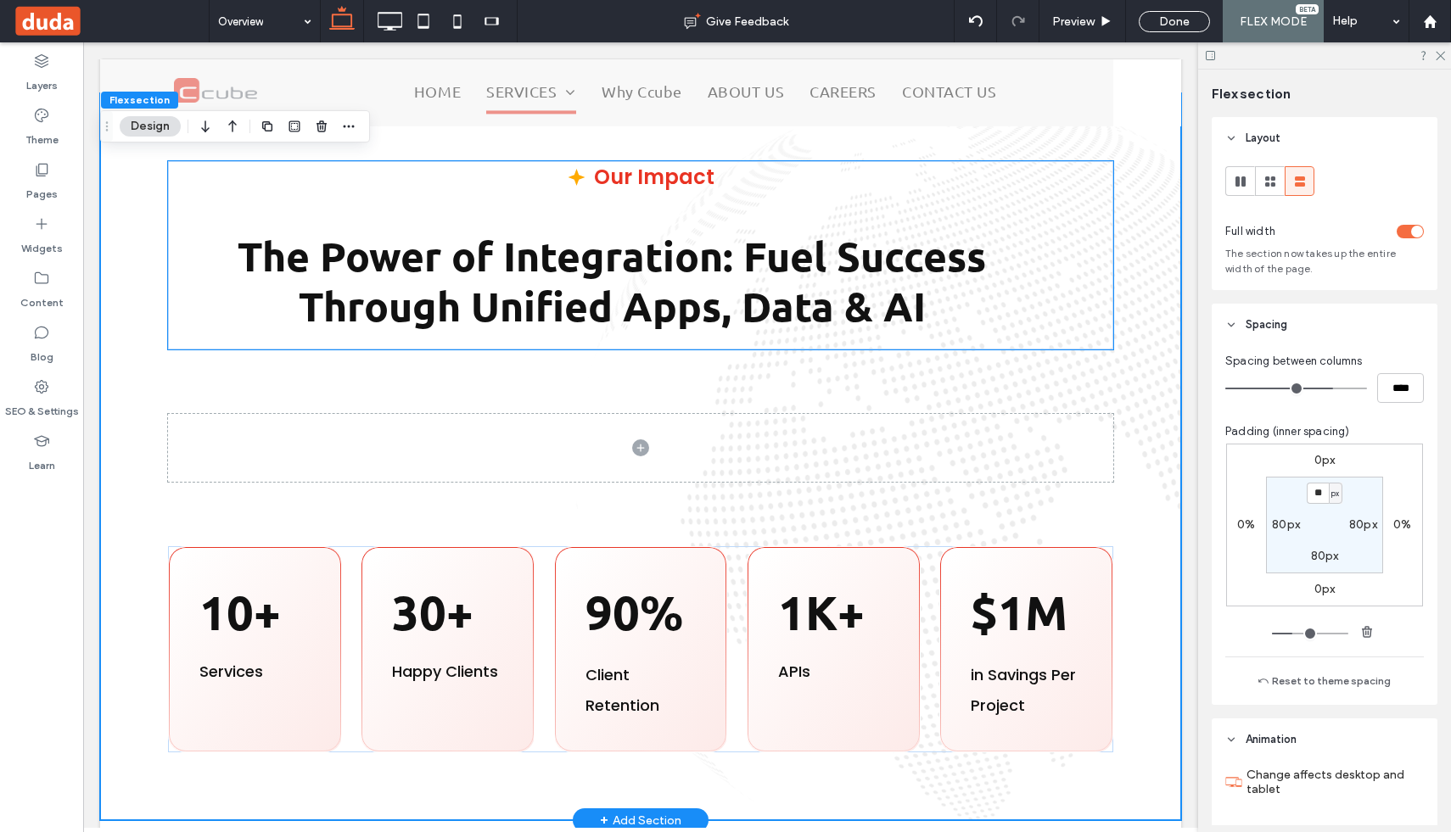
click at [1078, 266] on div "The Power of Integration: Fuel Success Through Unified Apps, Data & AI" at bounding box center [640, 282] width 945 height 136
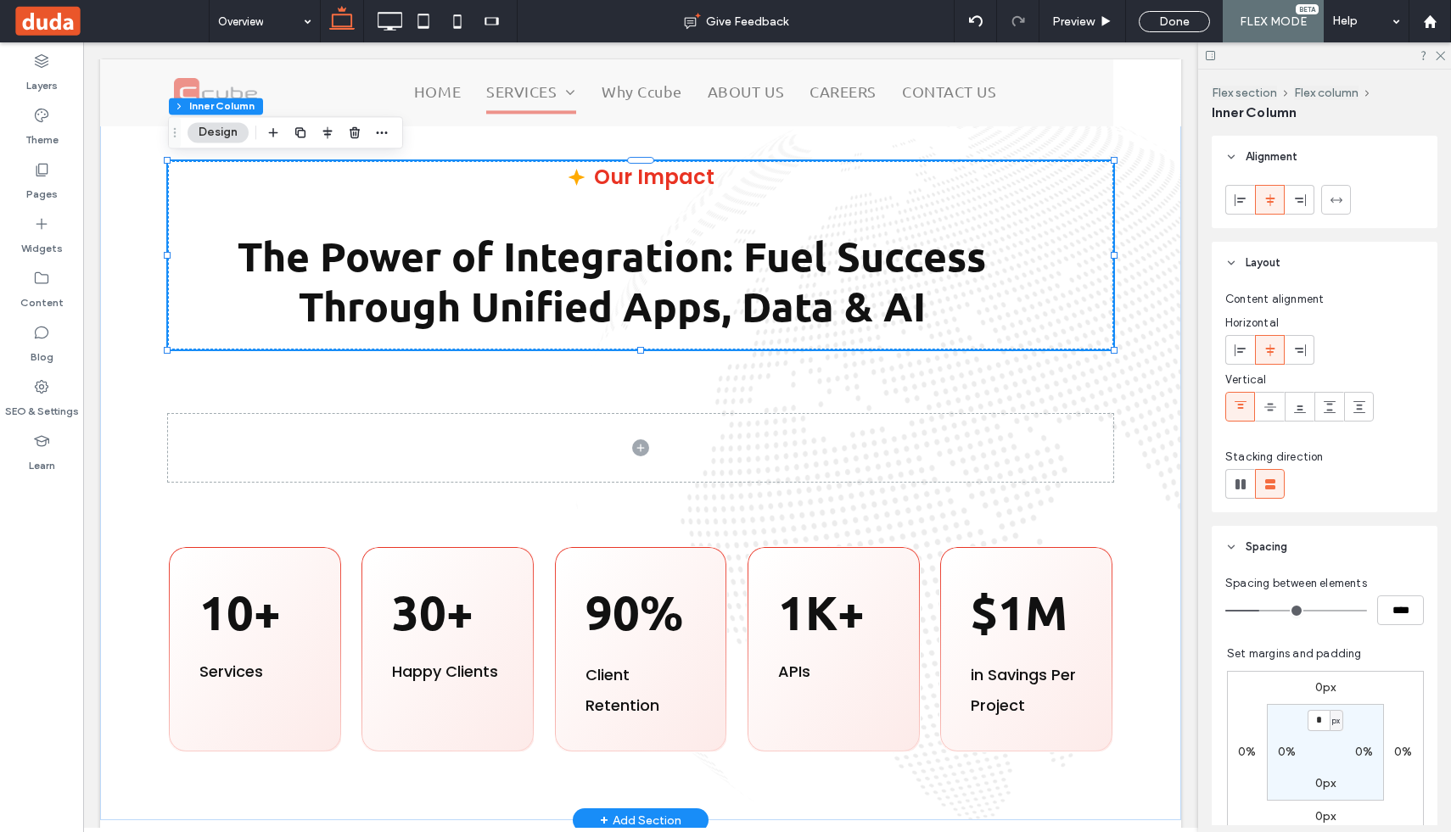
click at [1027, 277] on p "The Power of Integration: Fuel Success Through Unified Apps, Data & AI" at bounding box center [612, 282] width 888 height 101
click at [1003, 277] on p "The Power of Integration: Fuel Success Through Unified Apps, Data & AI" at bounding box center [612, 282] width 888 height 101
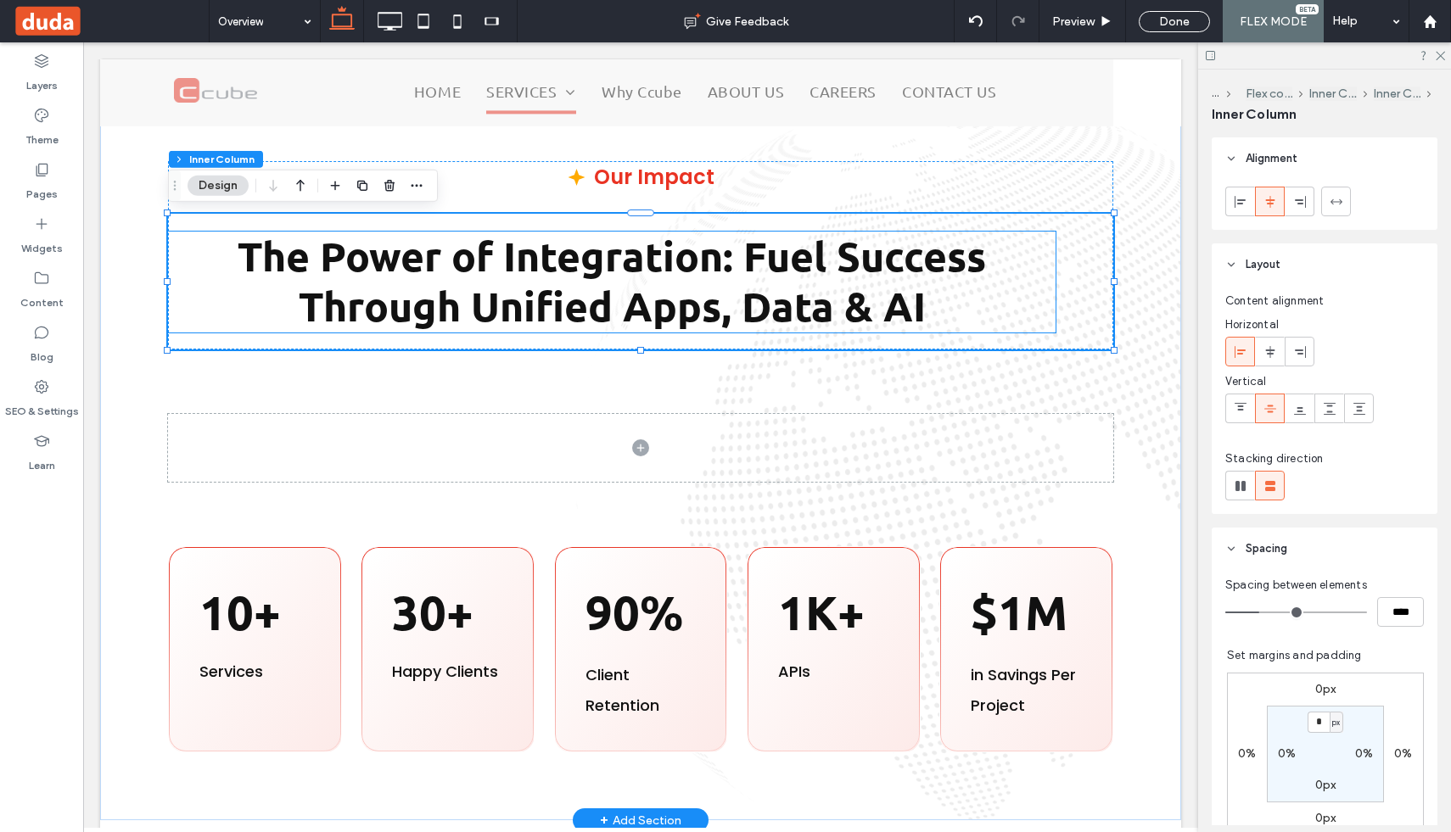
click at [984, 269] on strong "The Power of Integration: Fuel Success Through Unified Apps, Data & AI" at bounding box center [612, 281] width 748 height 102
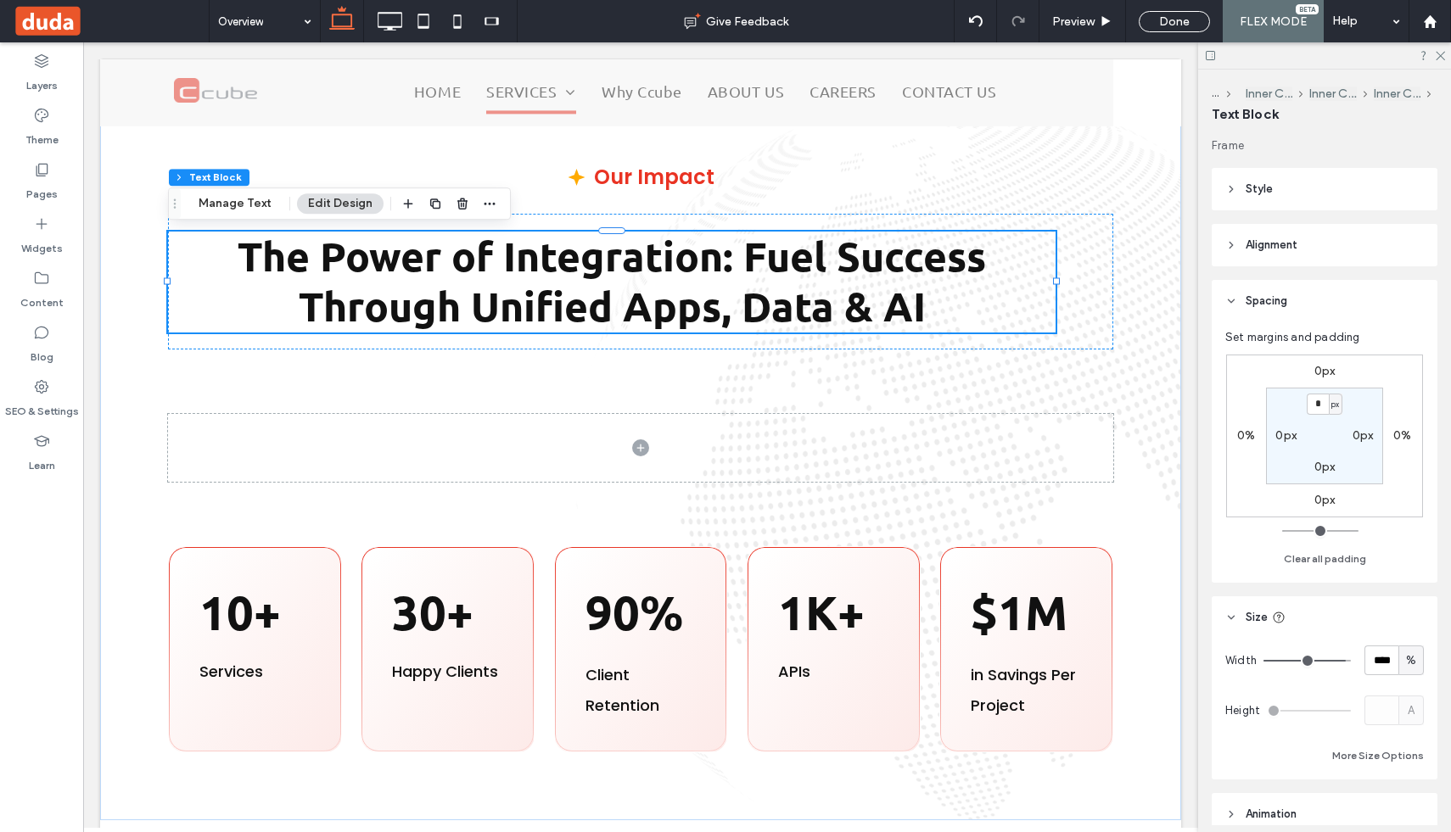
type input "**"
type input "***"
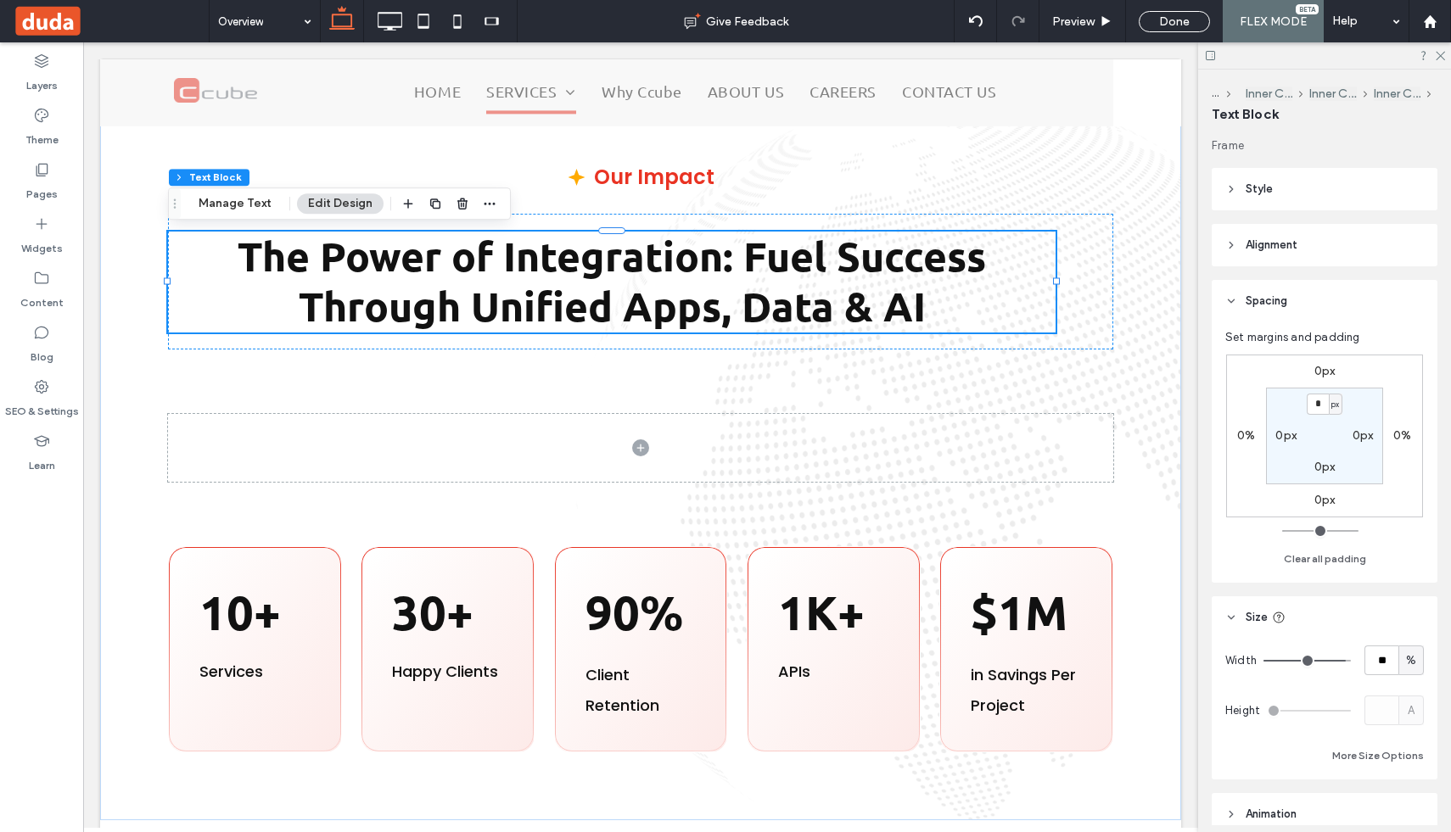
type input "***"
drag, startPoint x: 1340, startPoint y: 657, endPoint x: 1383, endPoint y: 656, distance: 43.3
type input "***"
click at [1351, 660] on input "range" at bounding box center [1307, 661] width 87 height 2
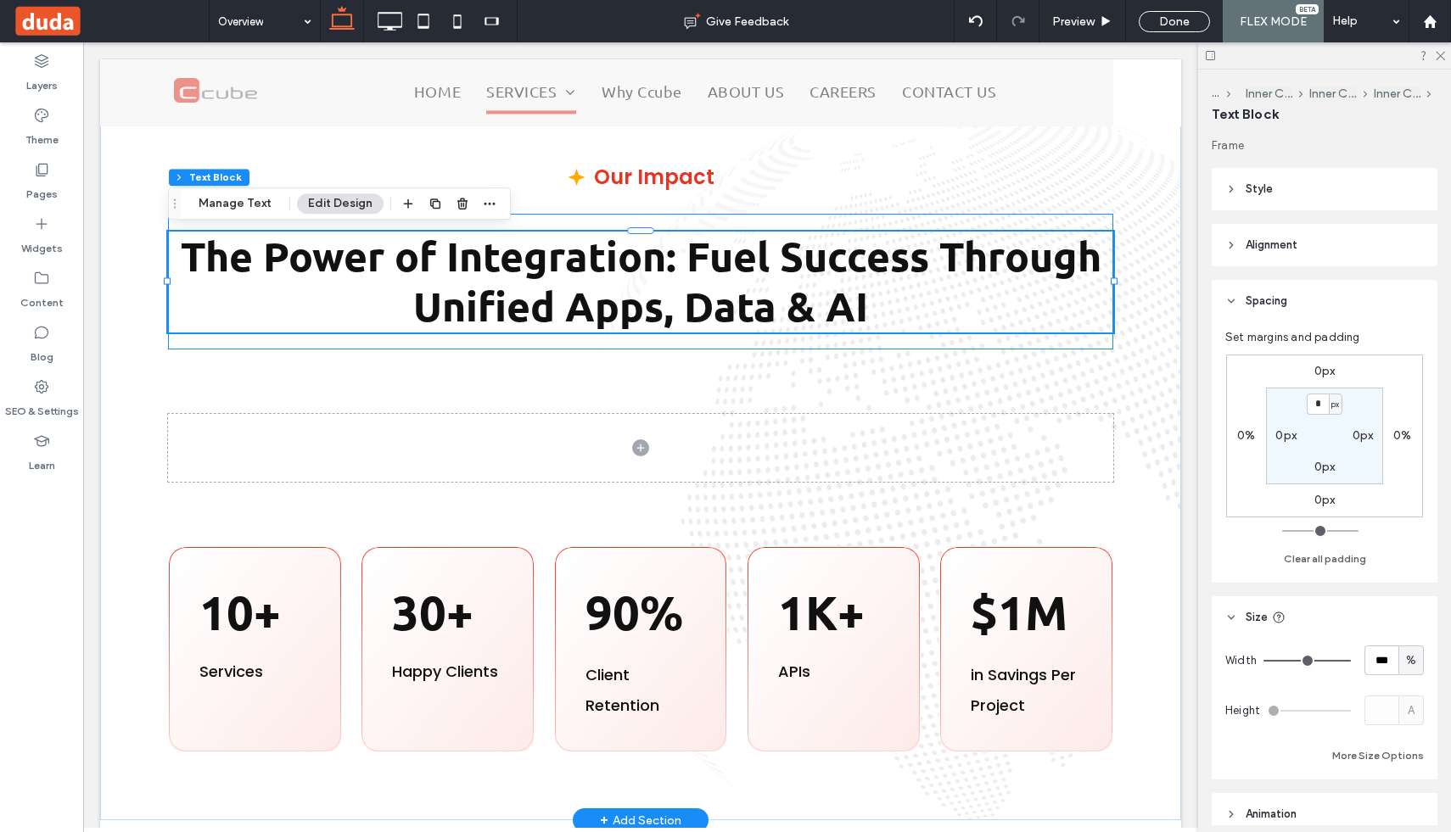
click at [1051, 224] on div "The Power of Integration: Fuel Success Through Unified Apps, Data & AI" at bounding box center [640, 282] width 945 height 136
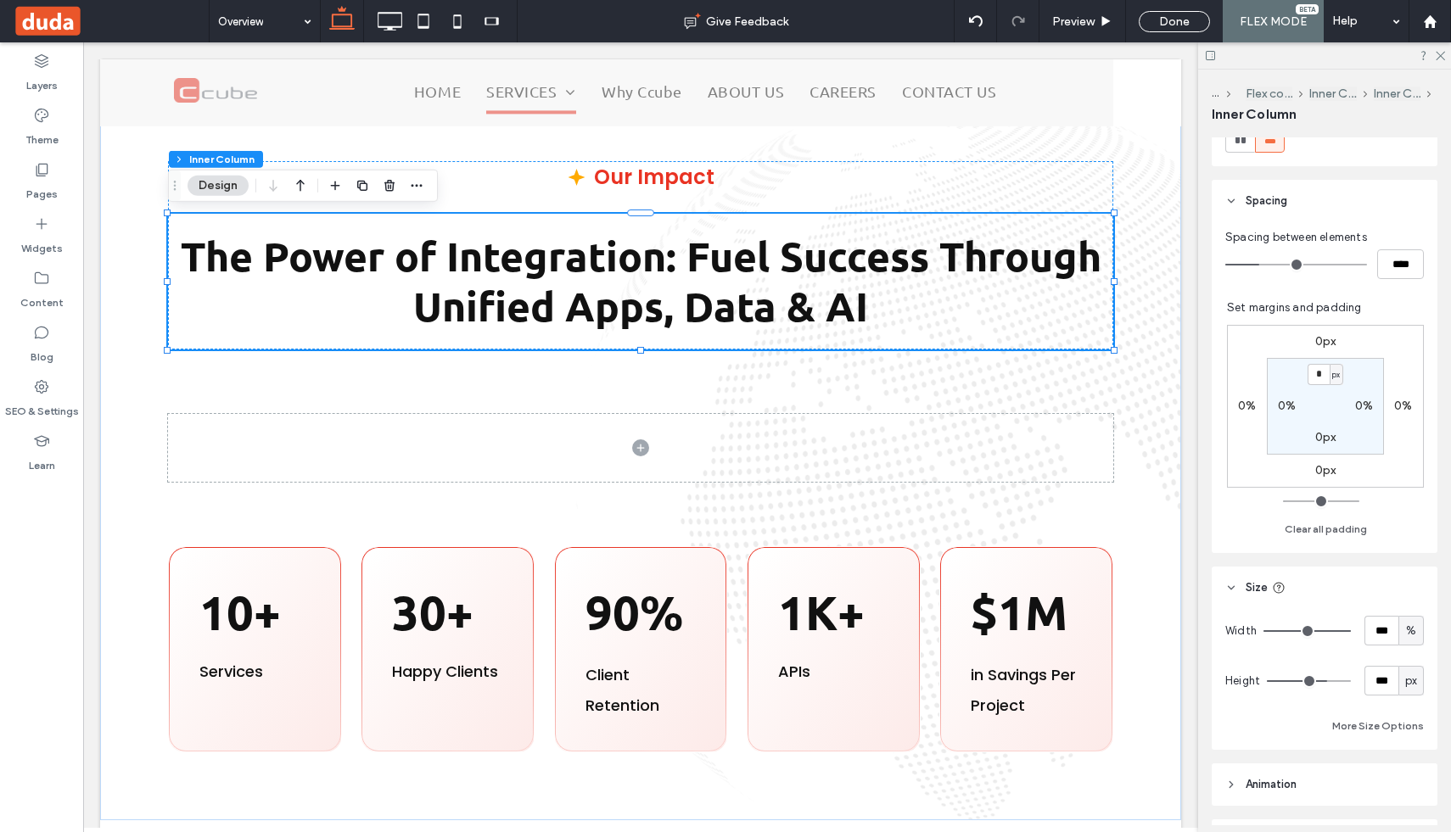
scroll to position [358, 0]
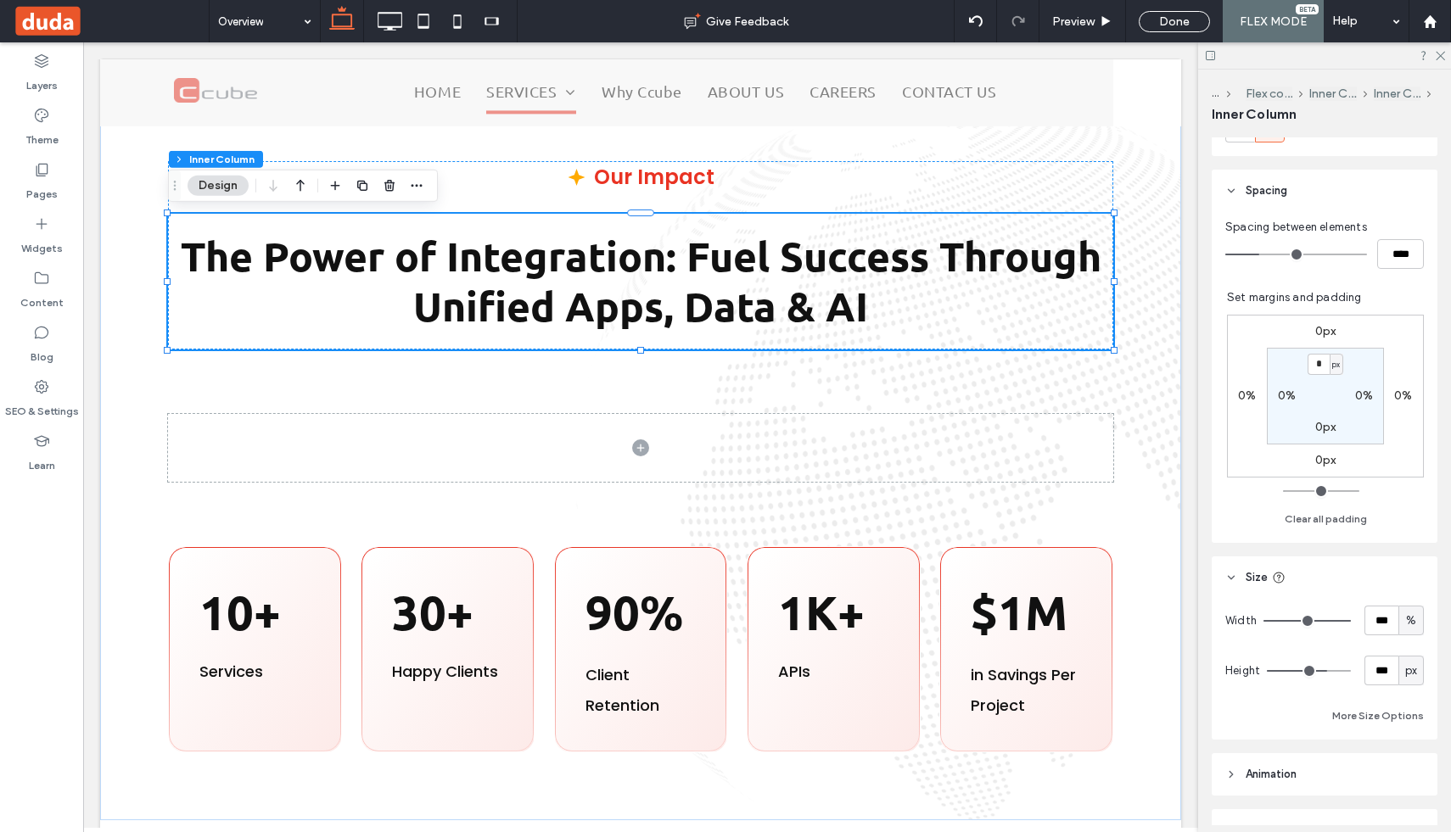
type input "***"
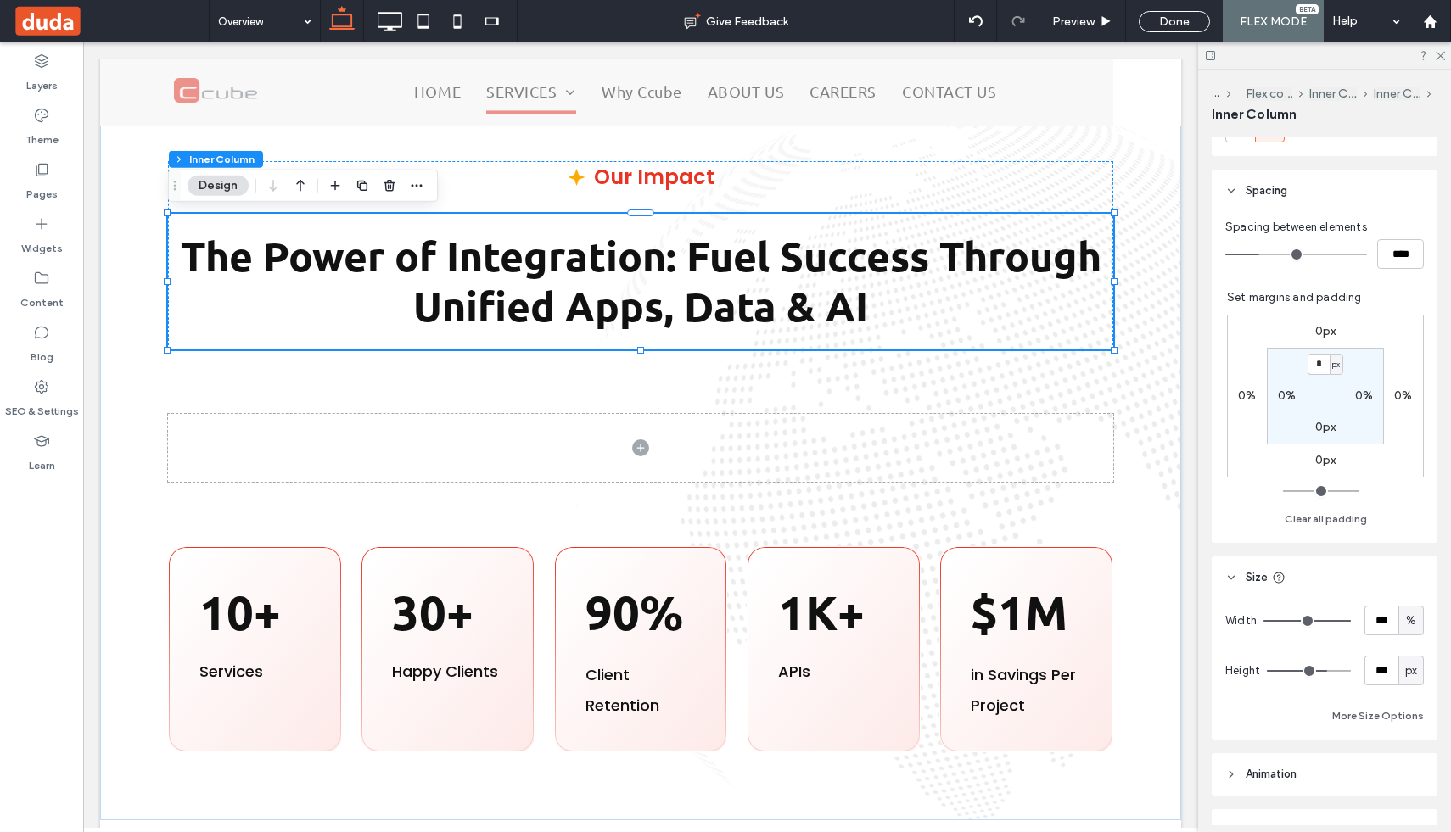
type input "***"
type input "**"
type input "*"
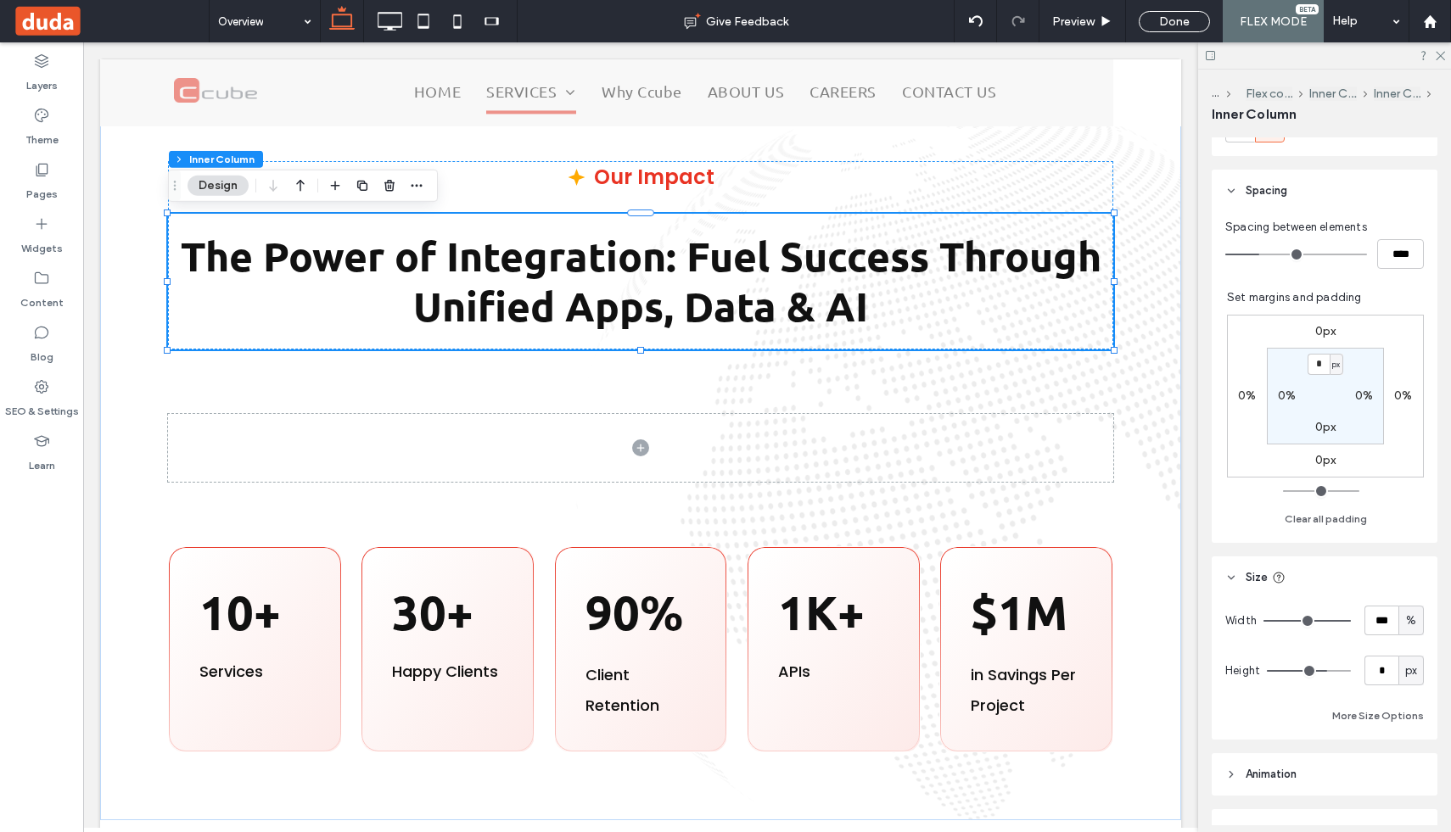
drag, startPoint x: 1326, startPoint y: 671, endPoint x: 1208, endPoint y: 671, distance: 118.0
type input "*"
click at [1267, 671] on input "range" at bounding box center [1309, 671] width 84 height 2
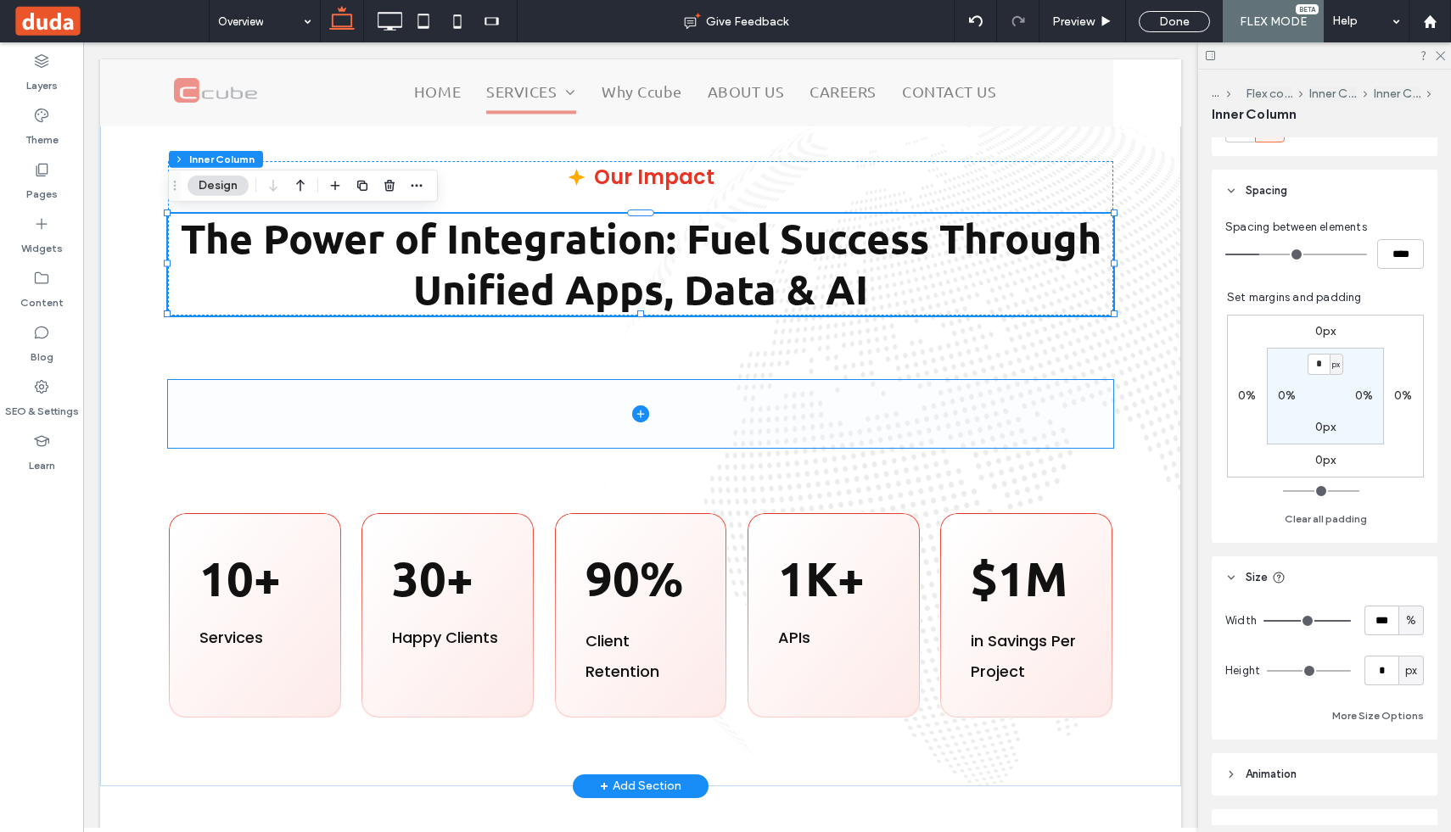
click at [807, 399] on span at bounding box center [640, 414] width 945 height 68
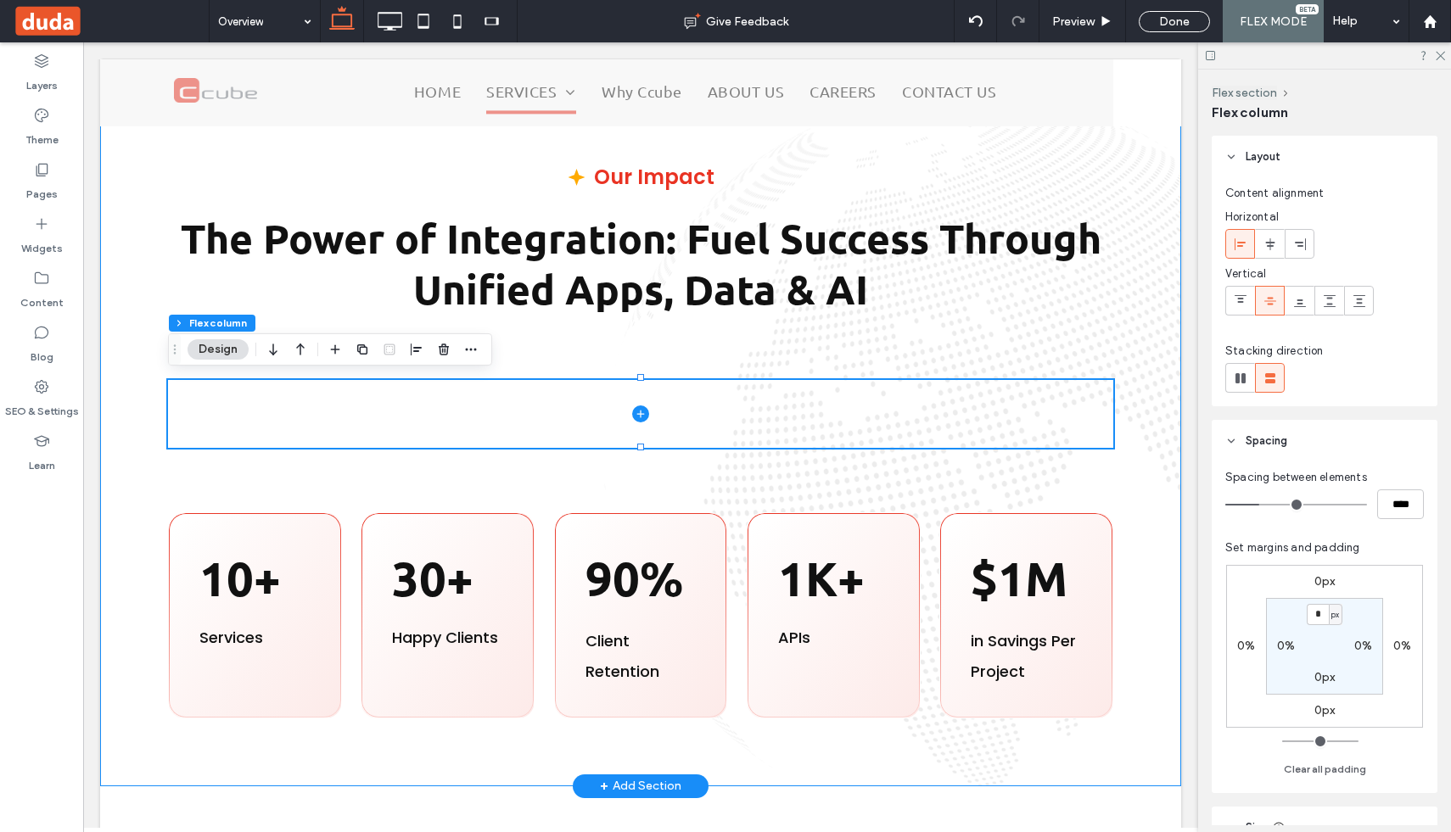
click at [724, 344] on div "Our Impact The Power of Integration: Fuel Success Through Unified Apps, Data & …" at bounding box center [640, 439] width 1081 height 693
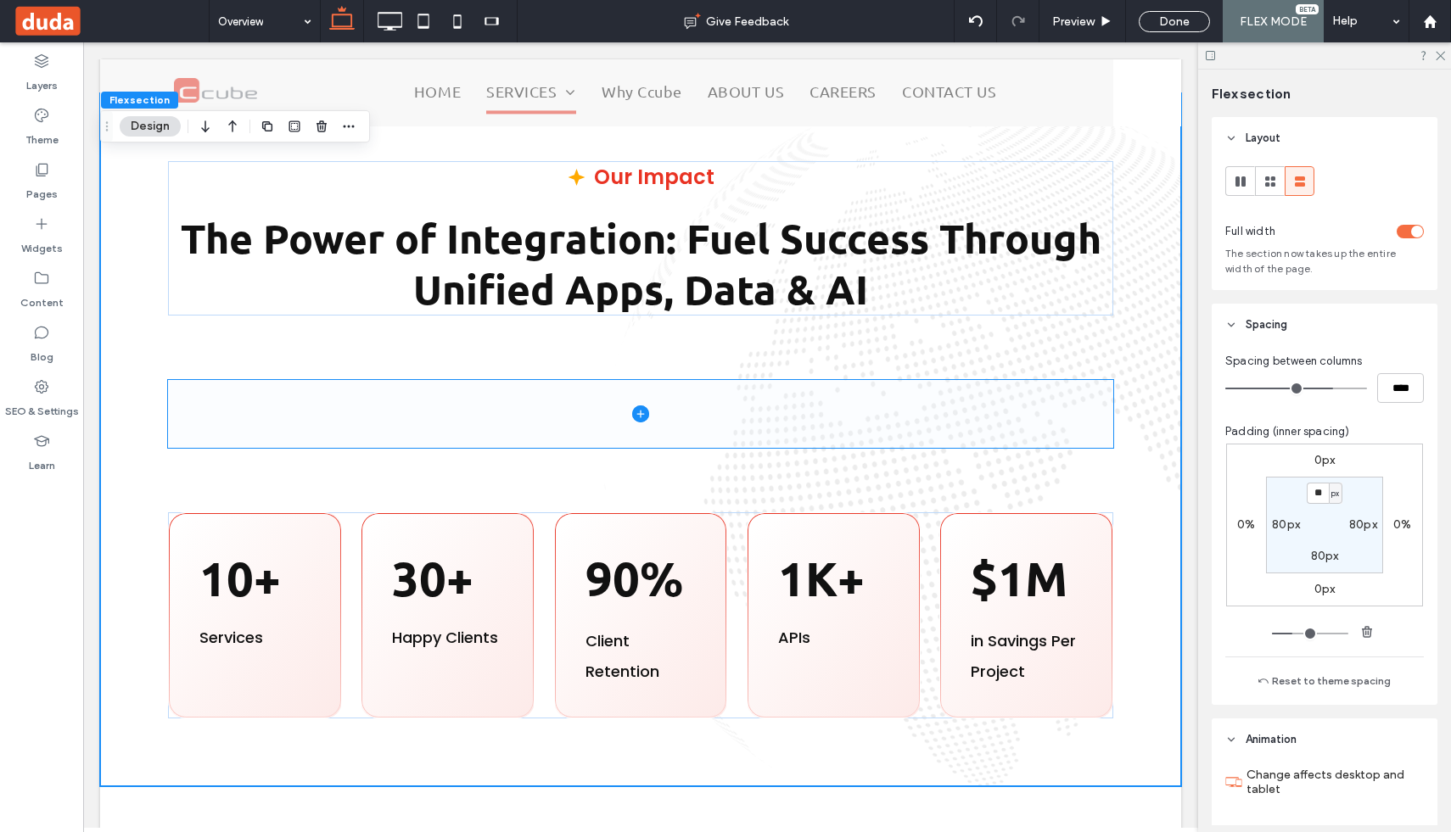
click at [650, 395] on span at bounding box center [640, 414] width 945 height 68
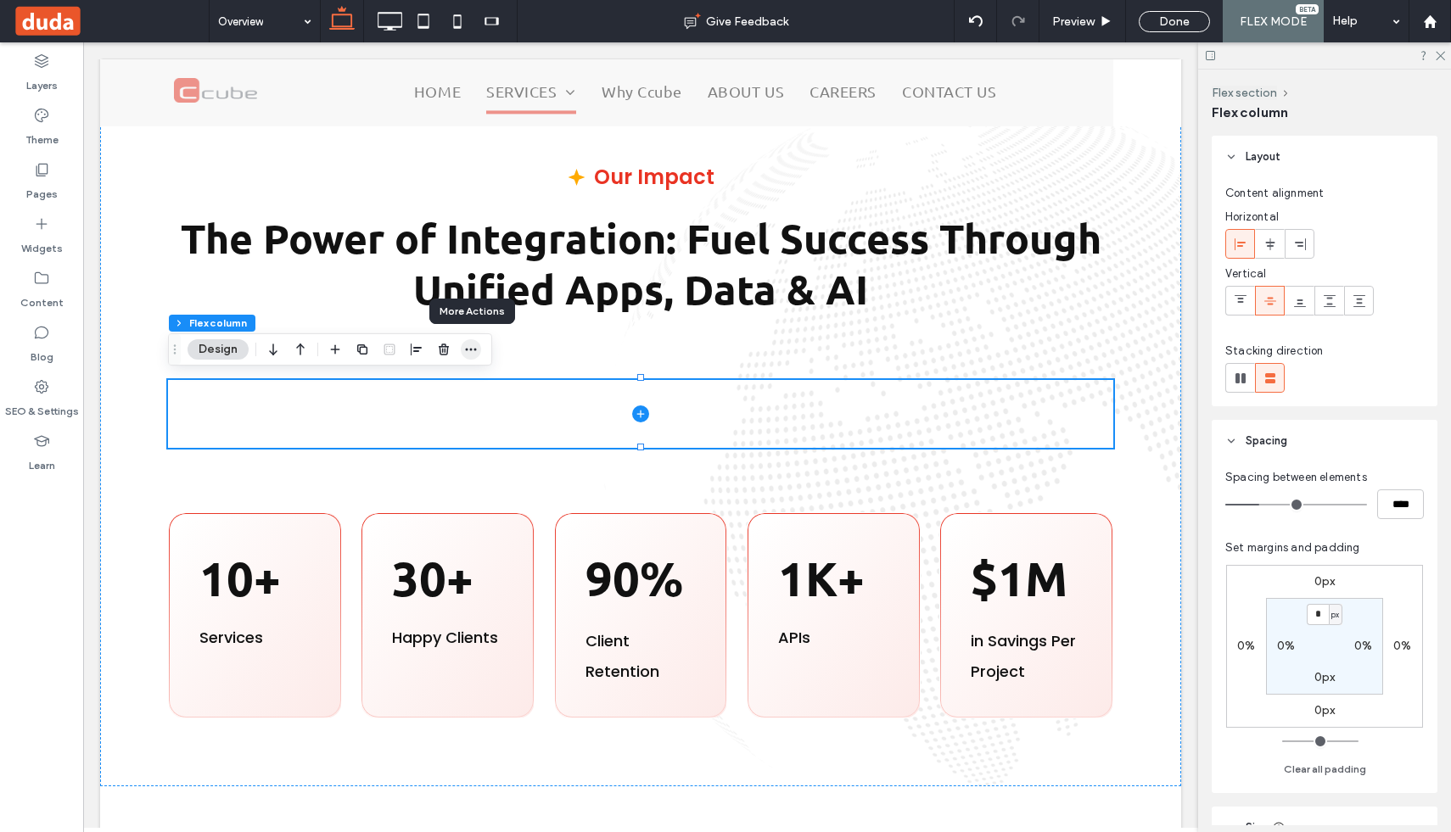
click at [474, 350] on icon "button" at bounding box center [471, 350] width 14 height 14
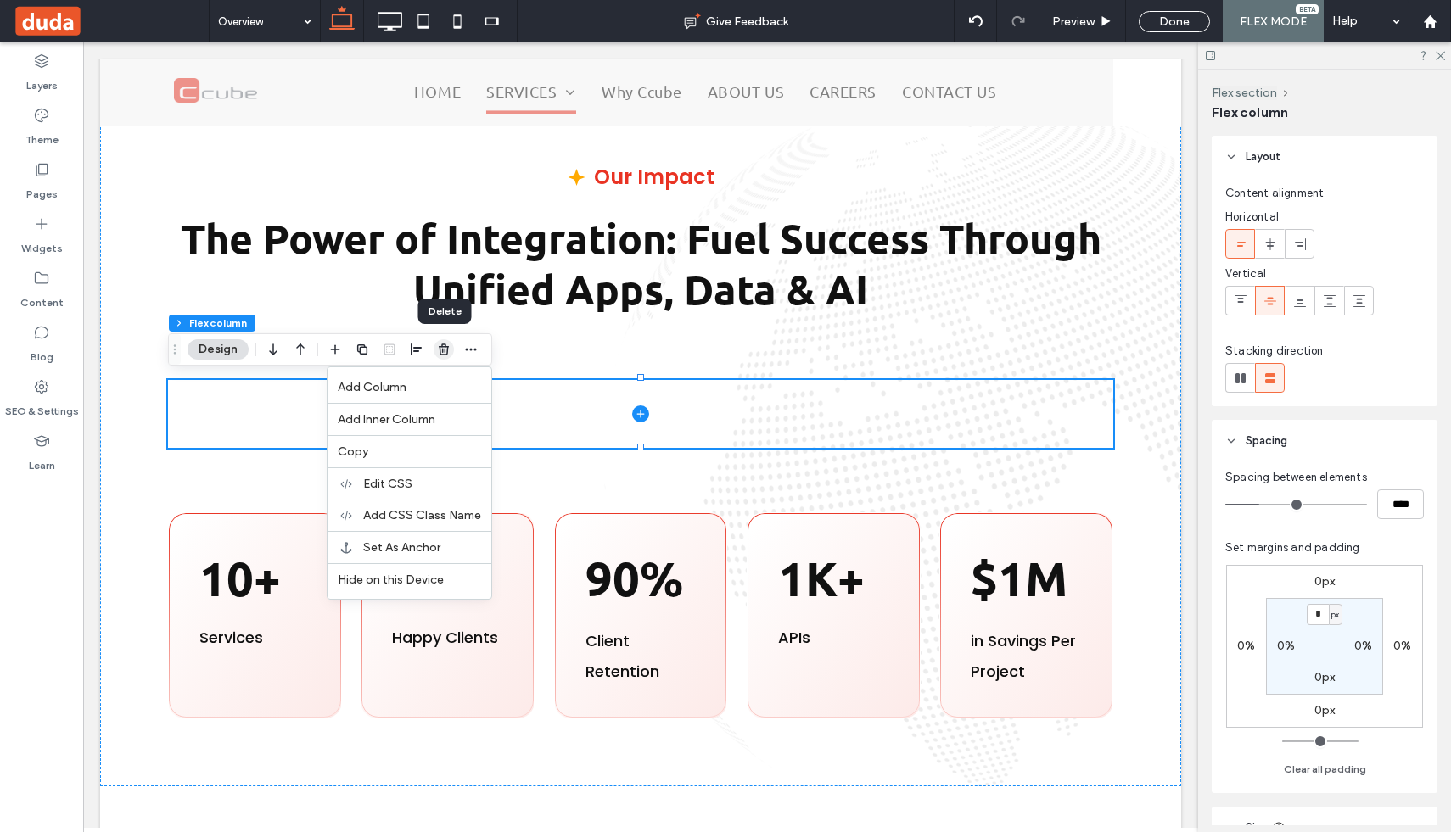
click at [442, 346] on use "button" at bounding box center [444, 349] width 10 height 11
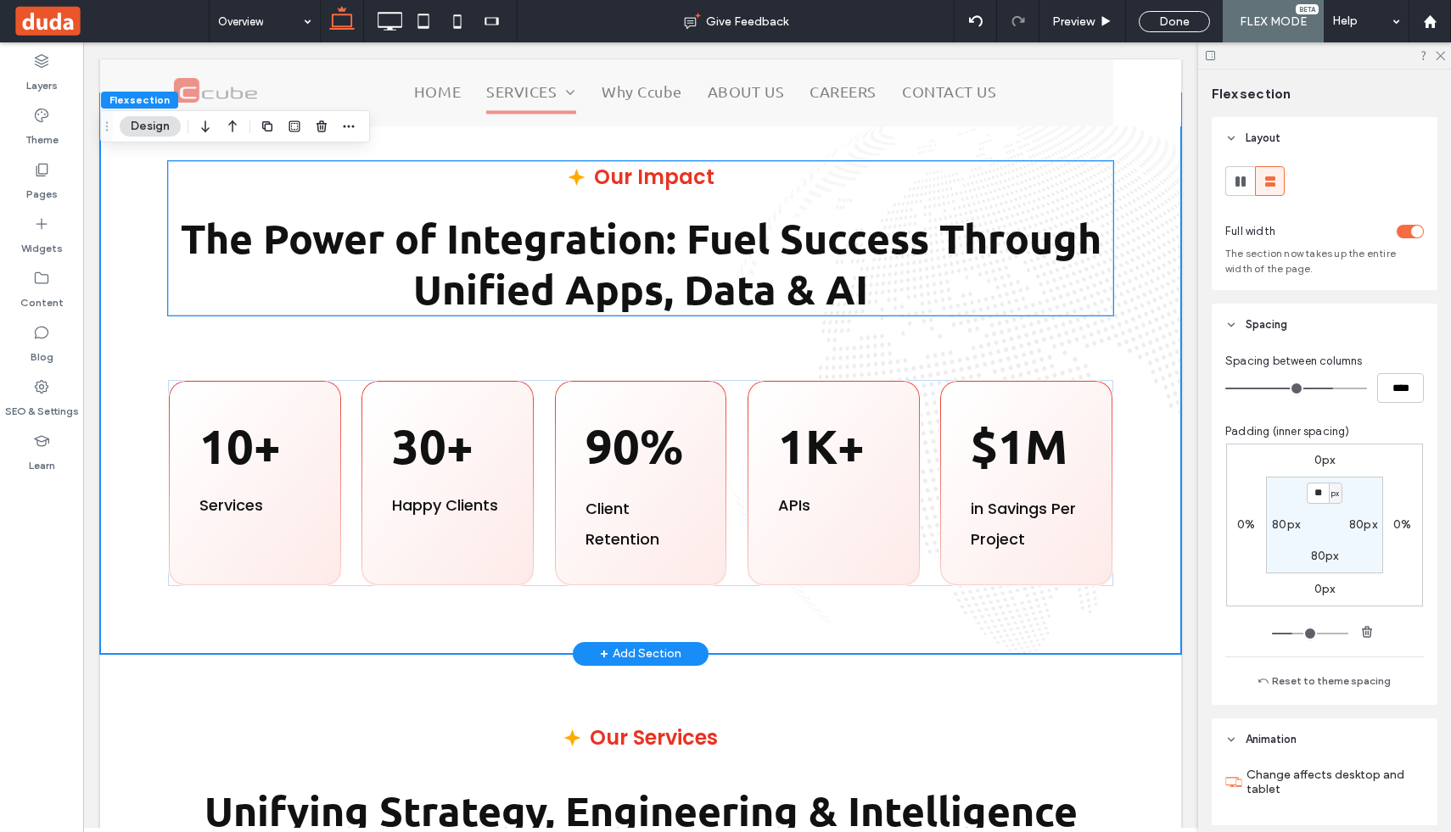
click at [801, 203] on div "Our Impact The Power of Integration: Fuel Success Through Unified Apps, Data & …" at bounding box center [640, 238] width 945 height 154
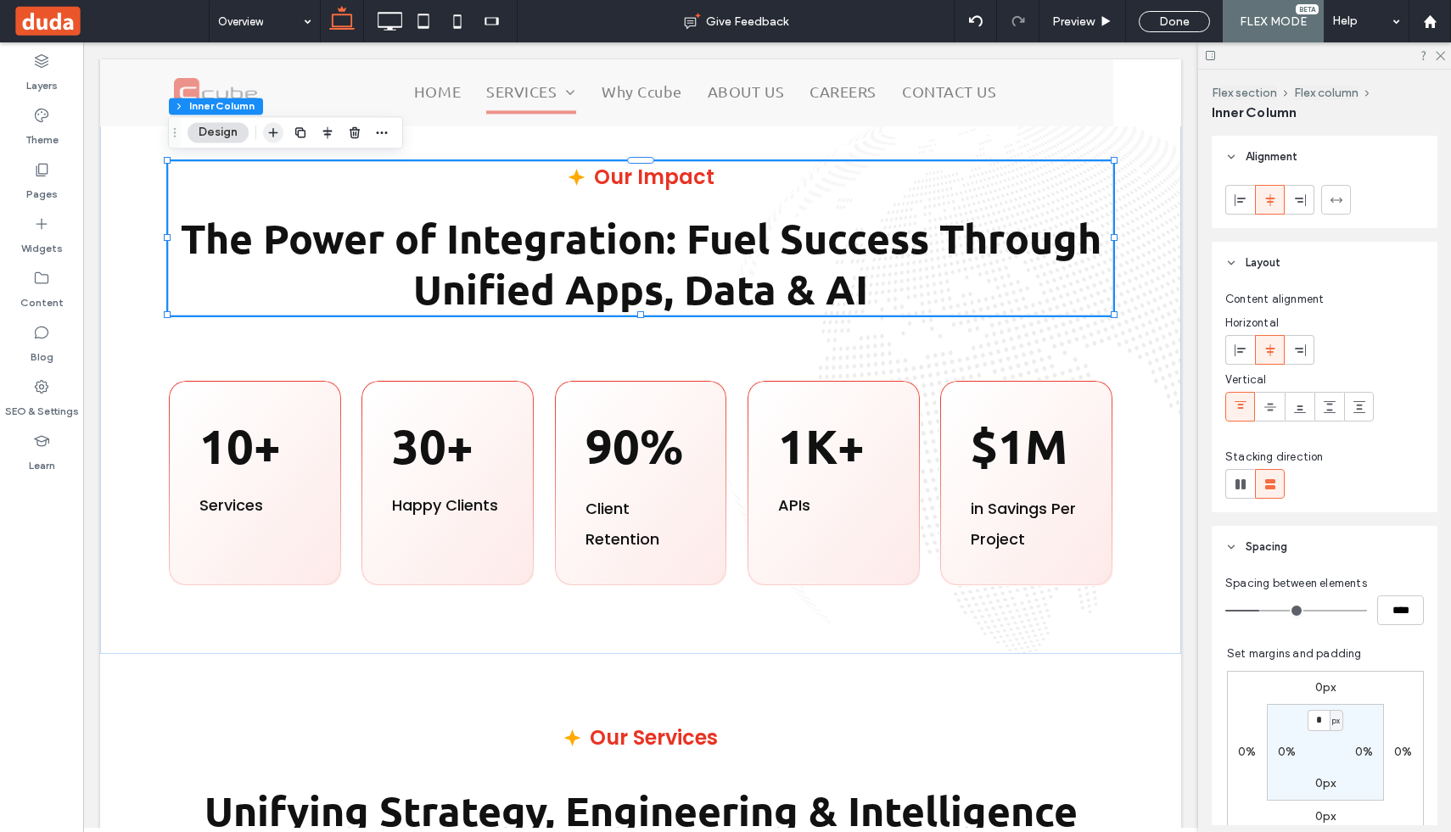
click at [270, 128] on icon "button" at bounding box center [273, 133] width 14 height 14
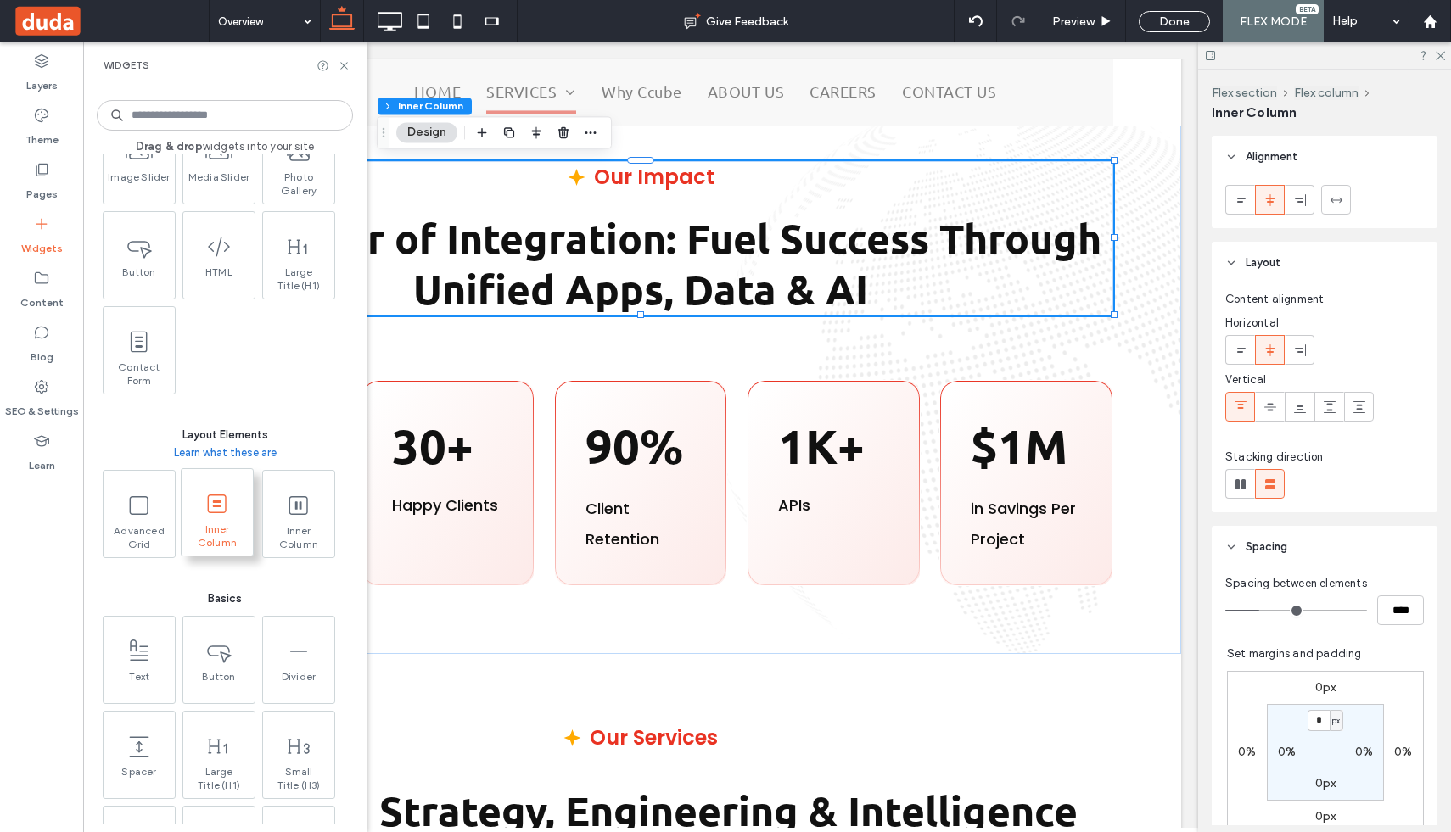
scroll to position [537, 0]
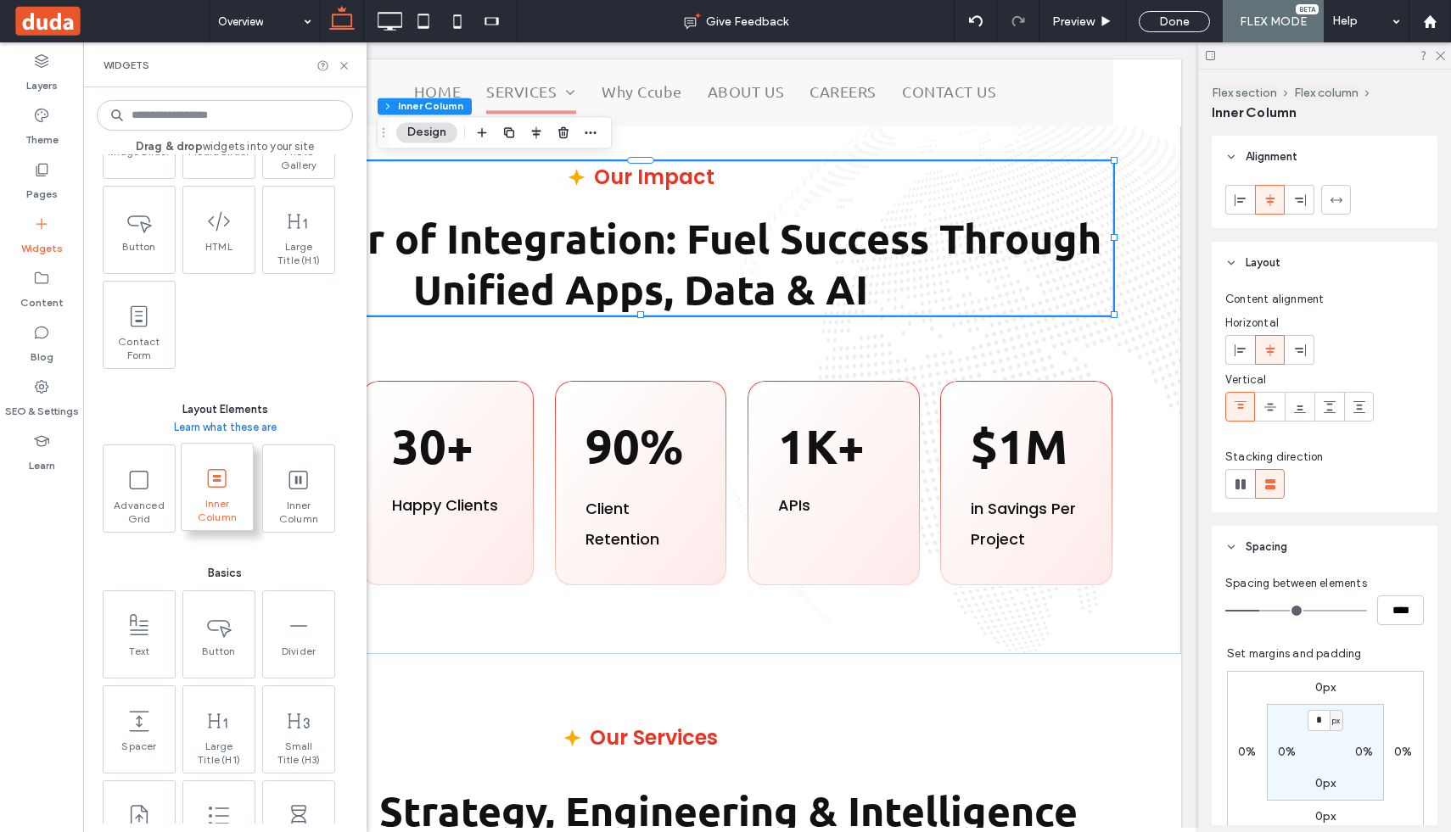
click at [200, 487] on span at bounding box center [217, 478] width 71 height 38
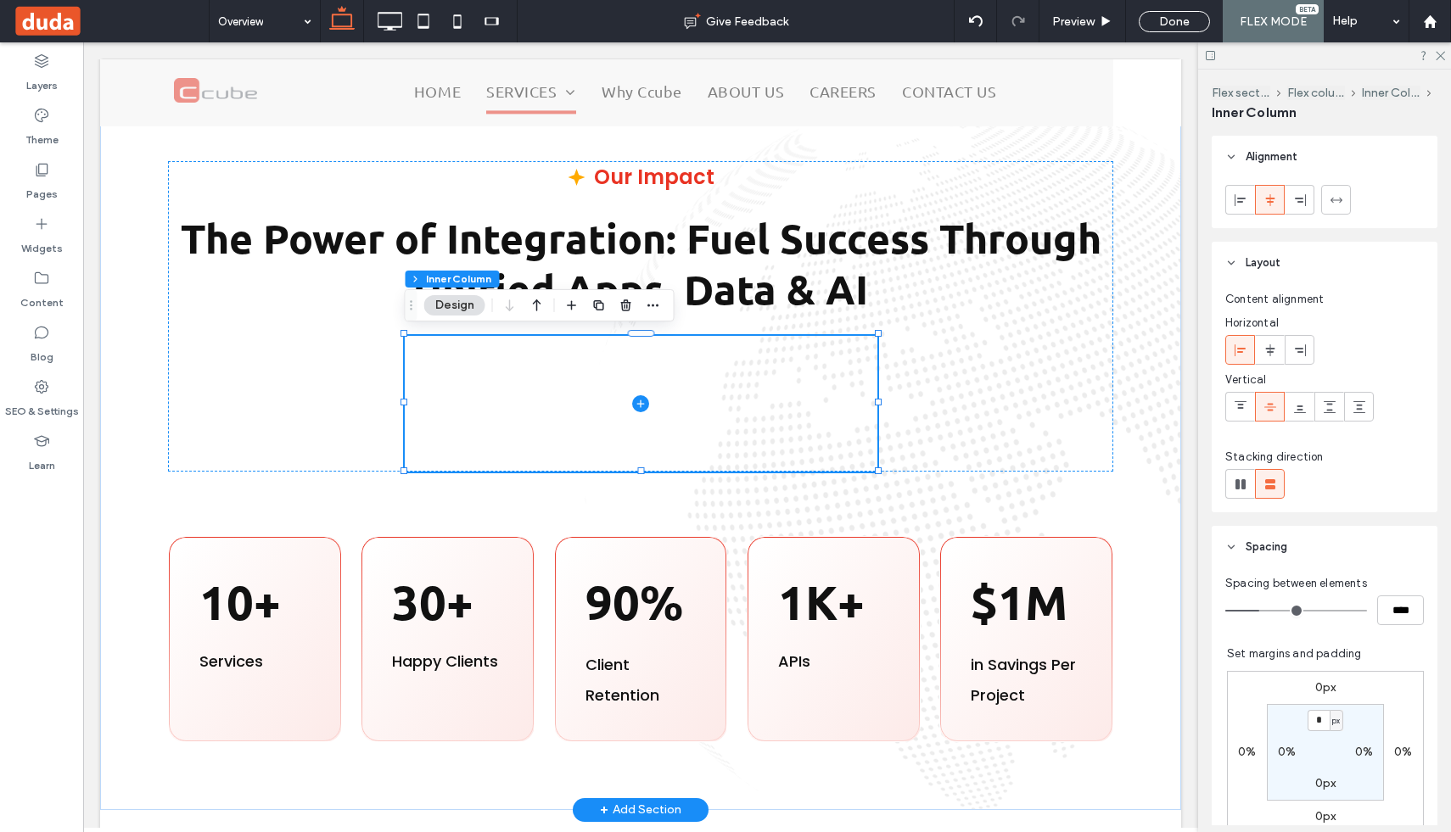
click at [496, 397] on span at bounding box center [641, 404] width 473 height 136
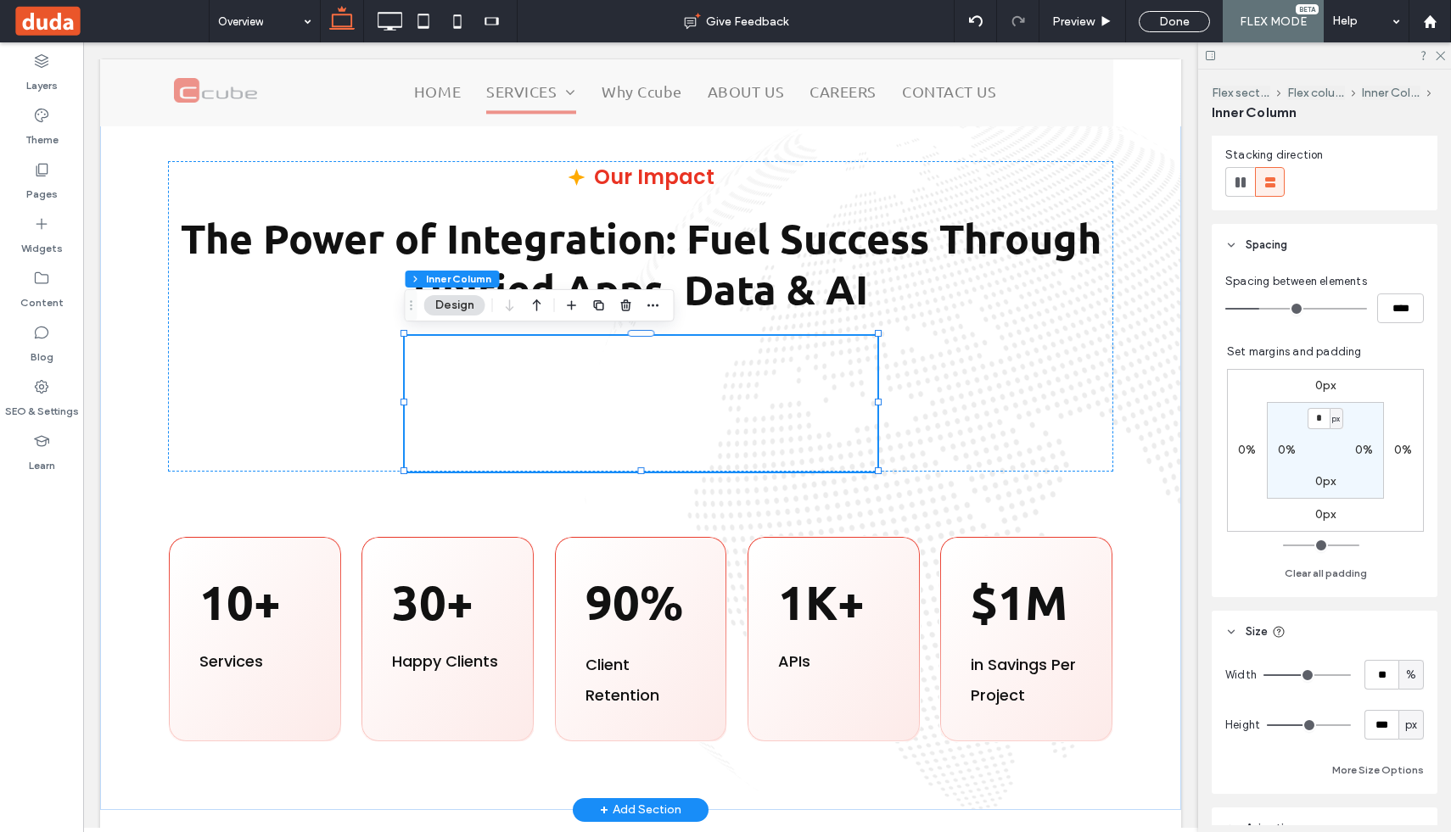
scroll to position [311, 0]
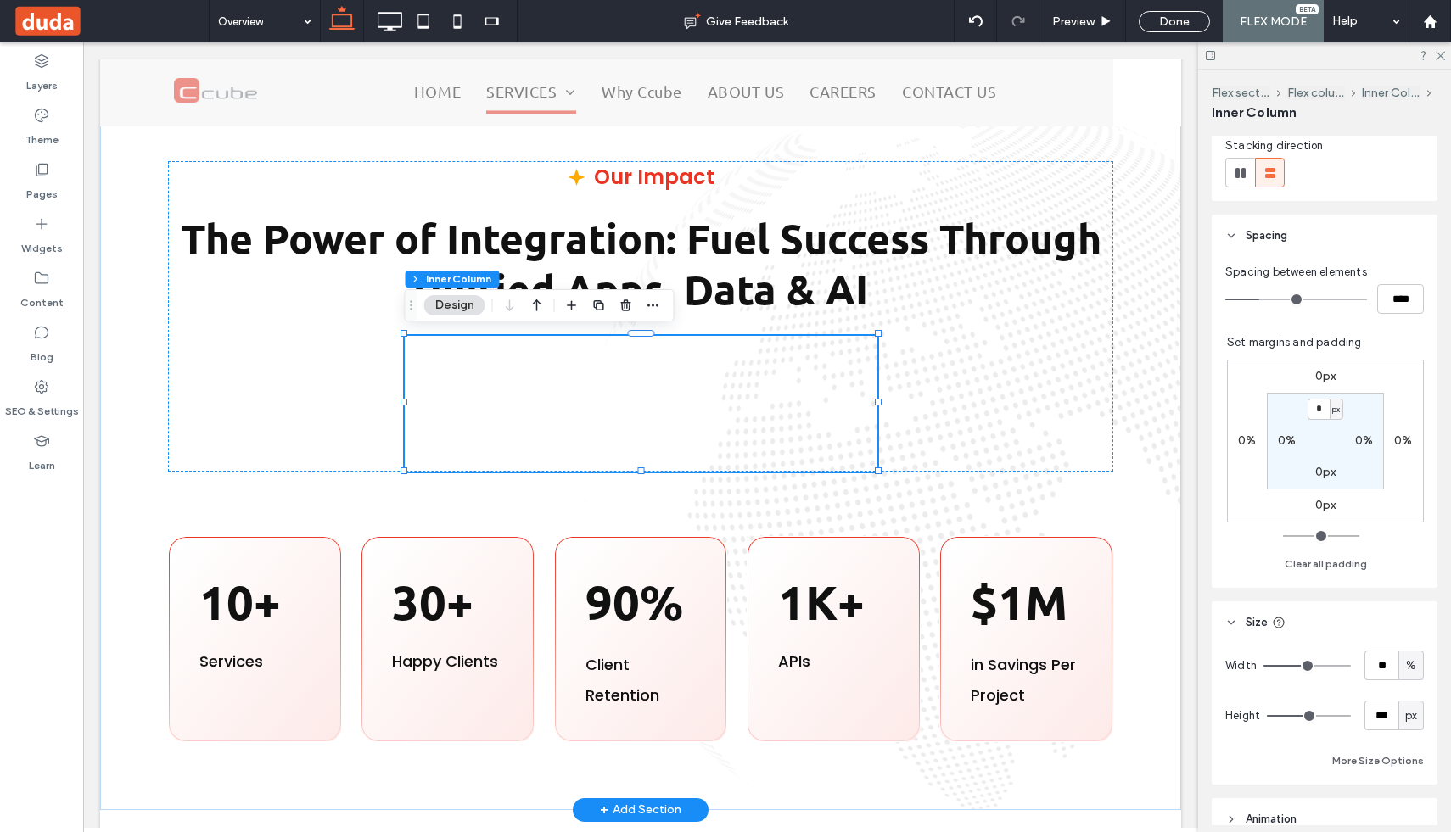
type input "**"
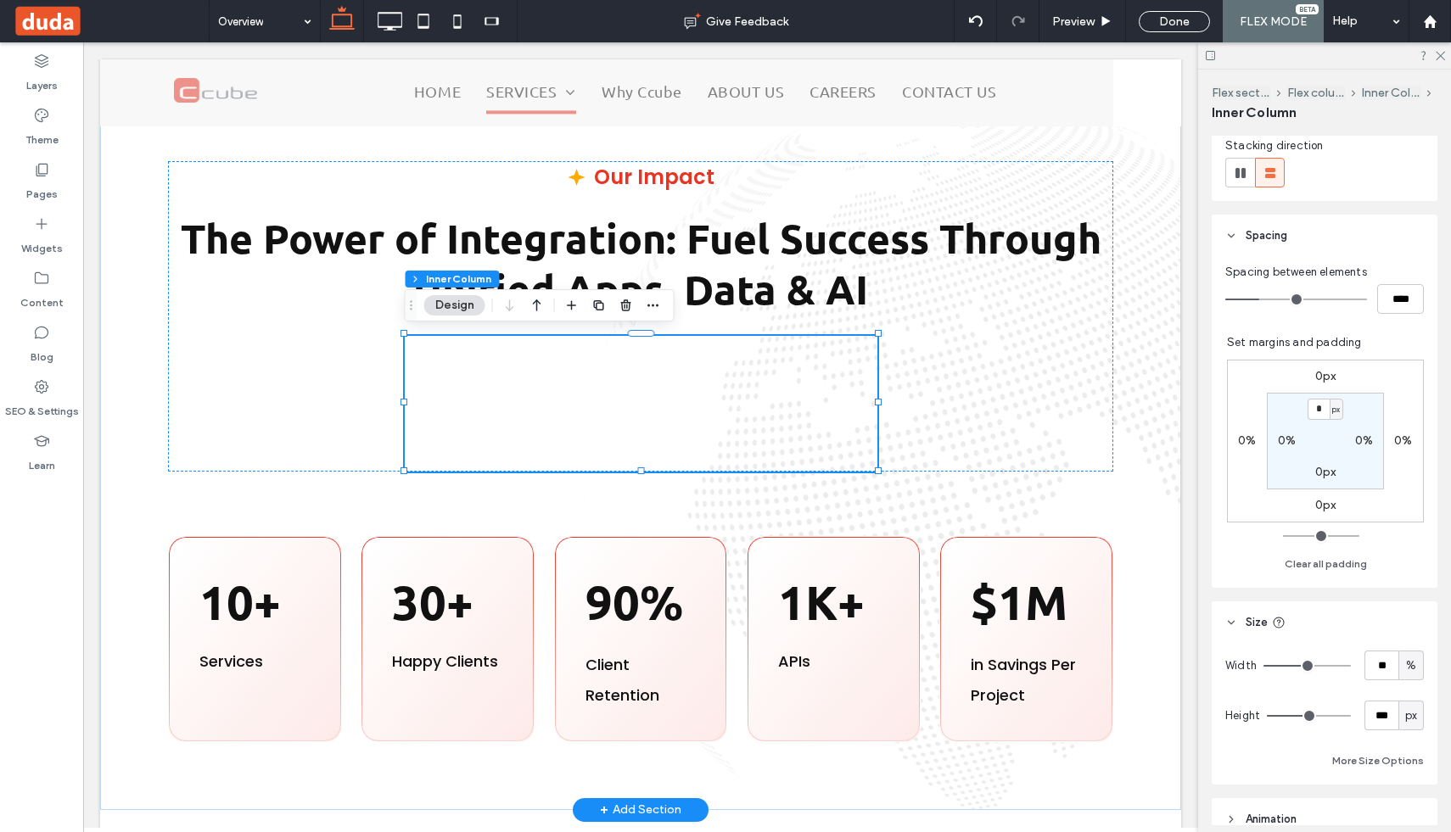
type input "**"
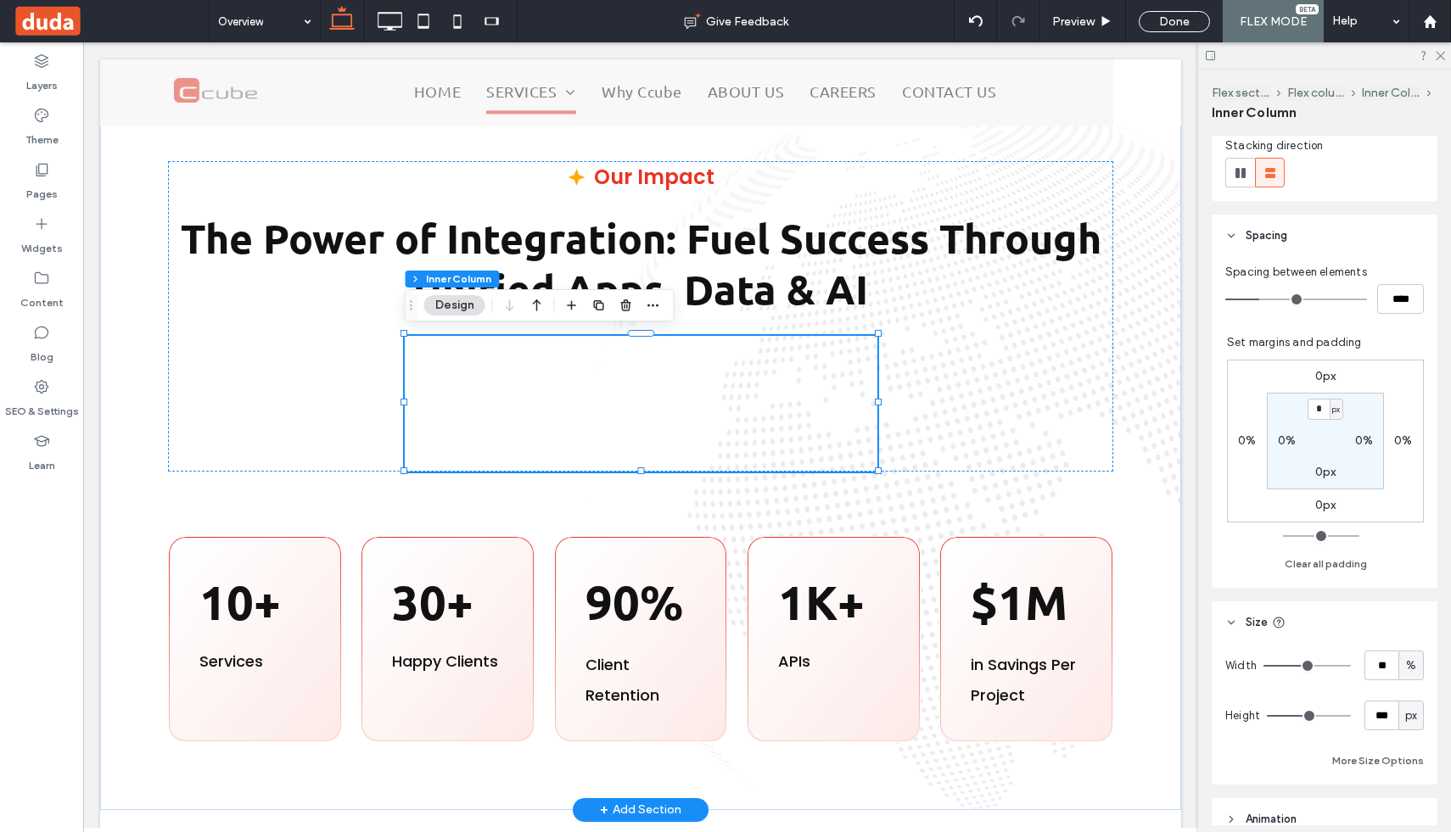
type input "***"
drag, startPoint x: 1303, startPoint y: 662, endPoint x: 1374, endPoint y: 664, distance: 71.3
type input "***"
click at [1351, 665] on input "range" at bounding box center [1307, 666] width 87 height 2
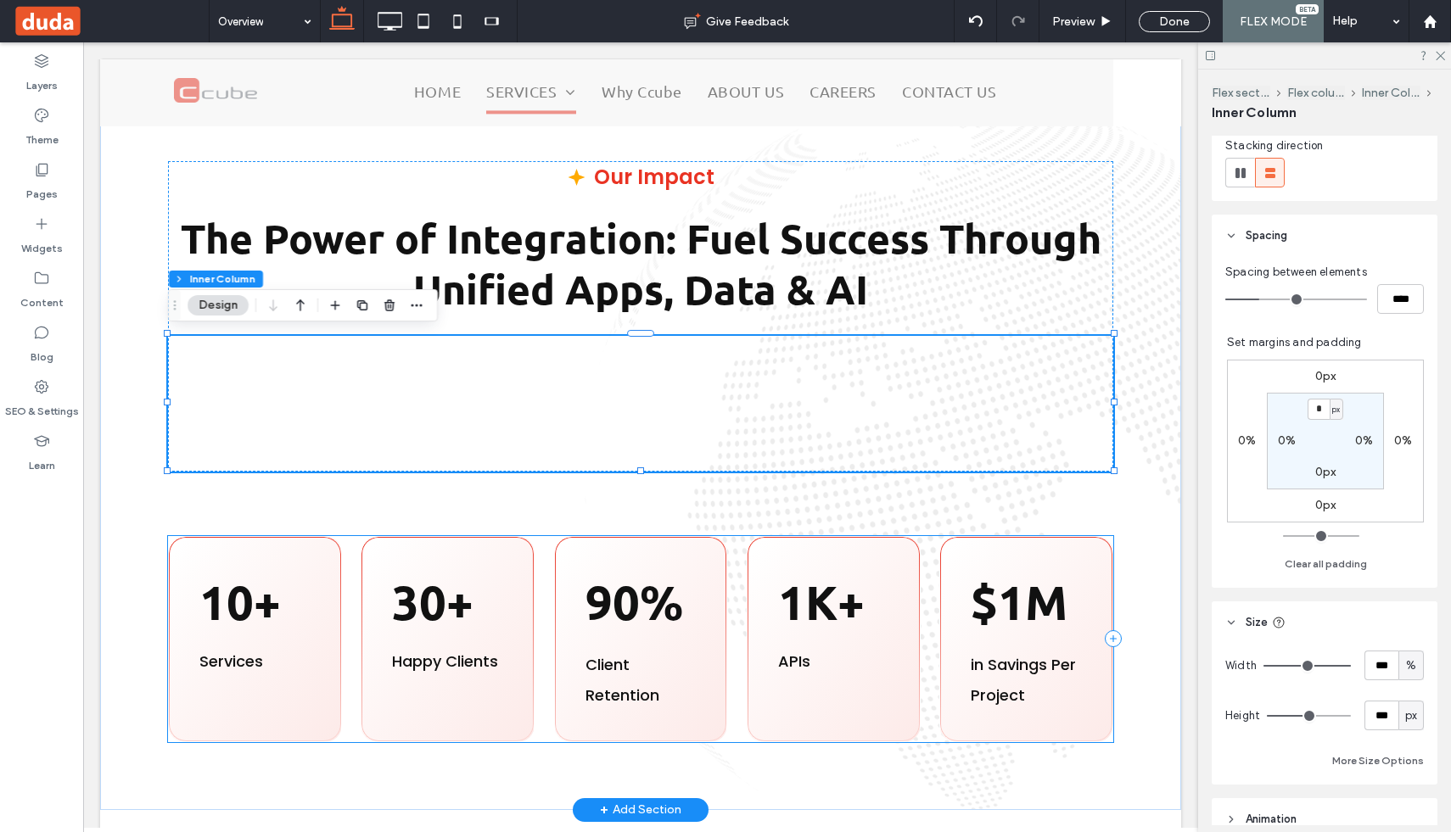
click at [741, 556] on div "10+ ﻿ Services 30+ Happy Clients 90% Client Retention 1K+ APIs $1M in Savings P…" at bounding box center [640, 639] width 945 height 206
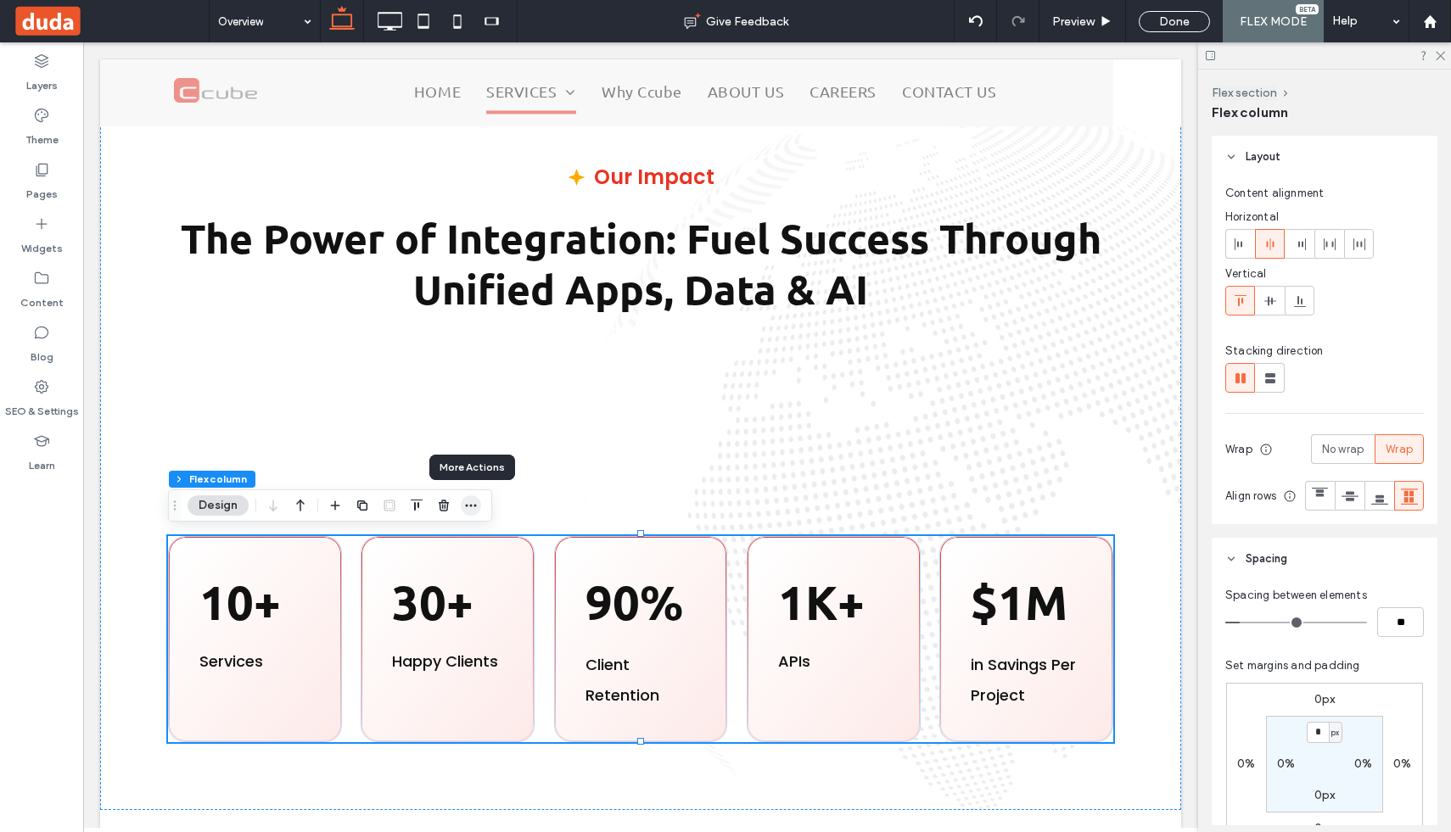
click at [473, 506] on icon "button" at bounding box center [471, 506] width 14 height 14
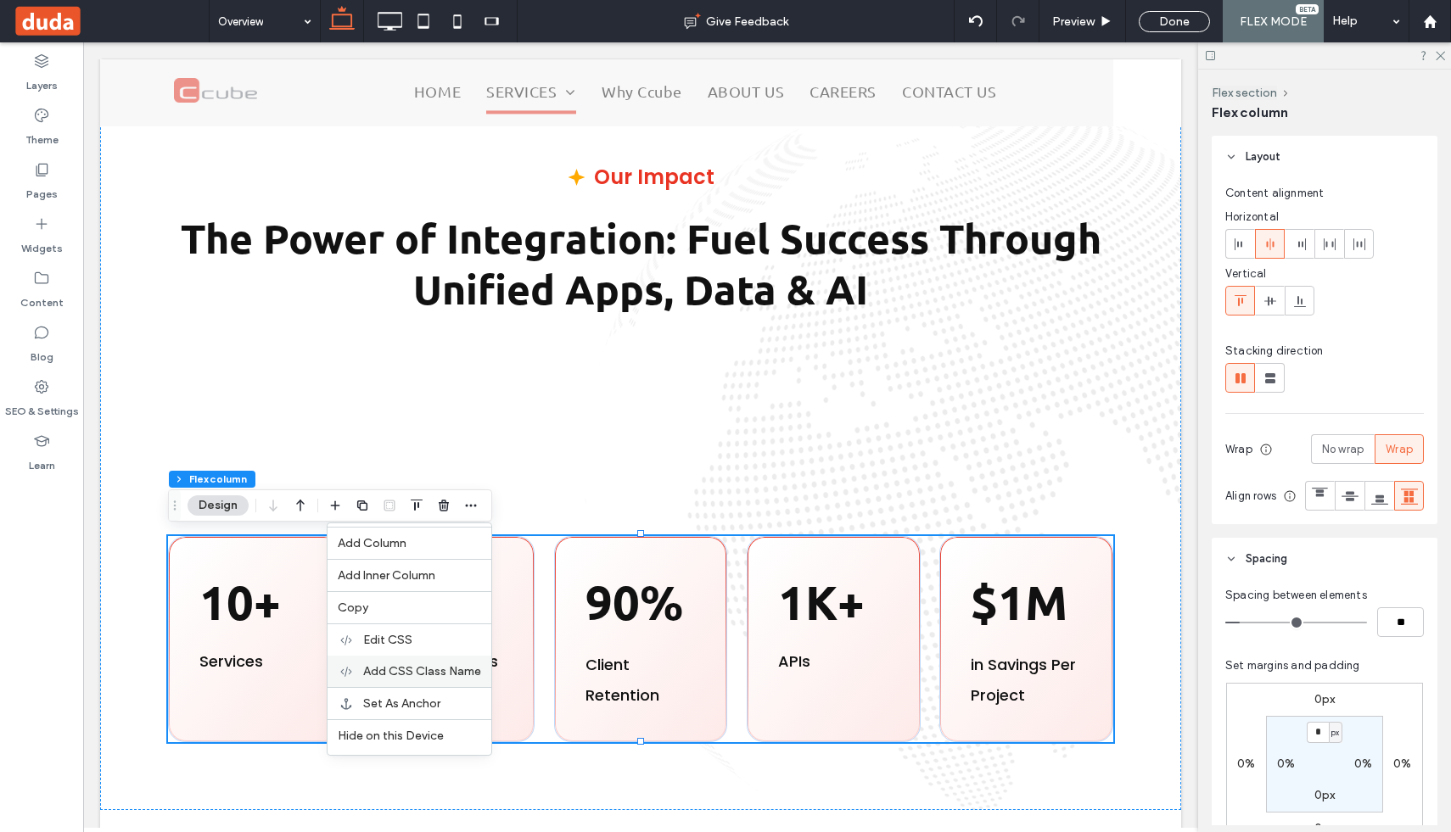
click at [423, 676] on span "Add CSS Class Name" at bounding box center [422, 671] width 118 height 14
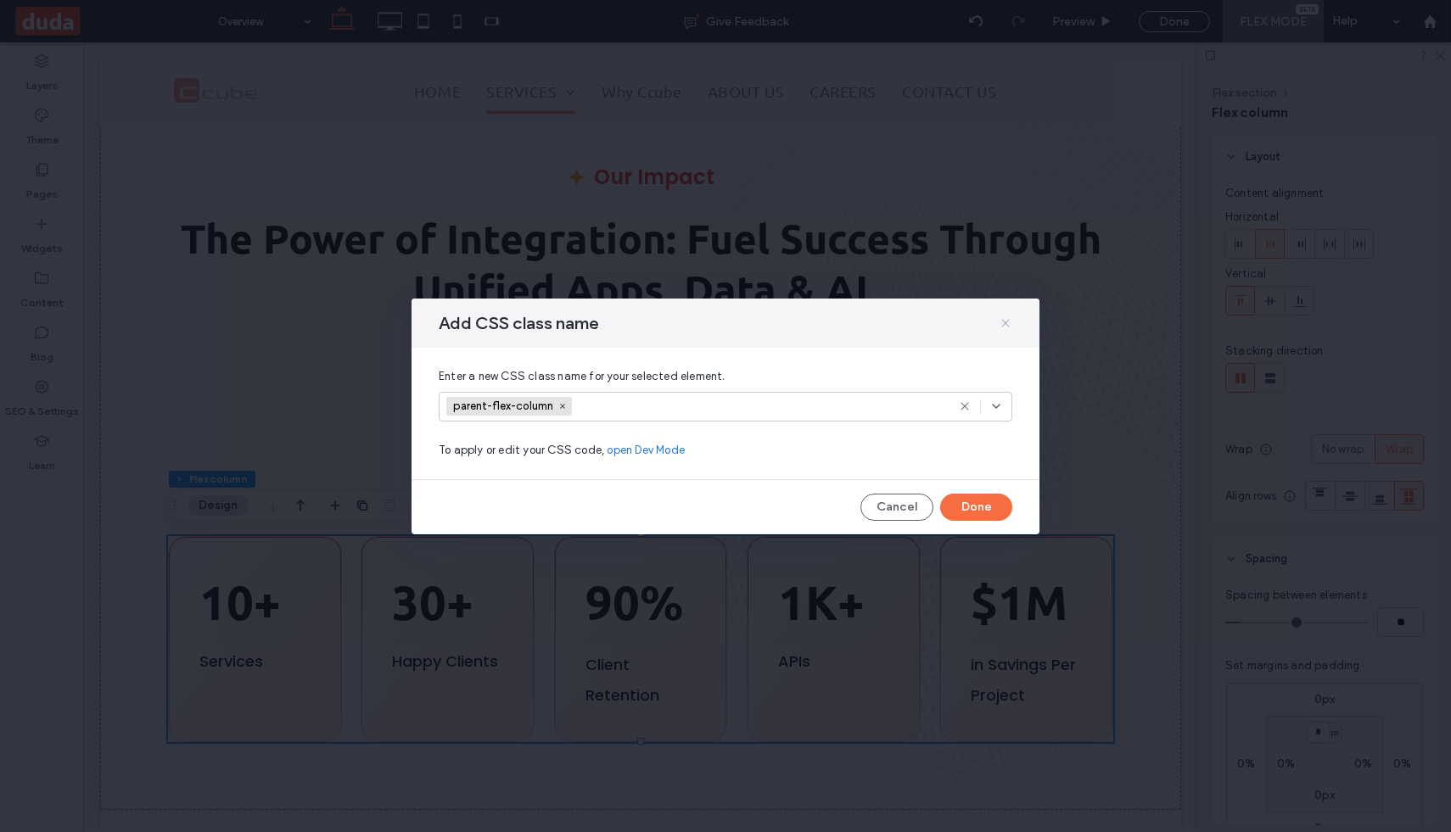
click at [1006, 322] on icon at bounding box center [1006, 324] width 14 height 14
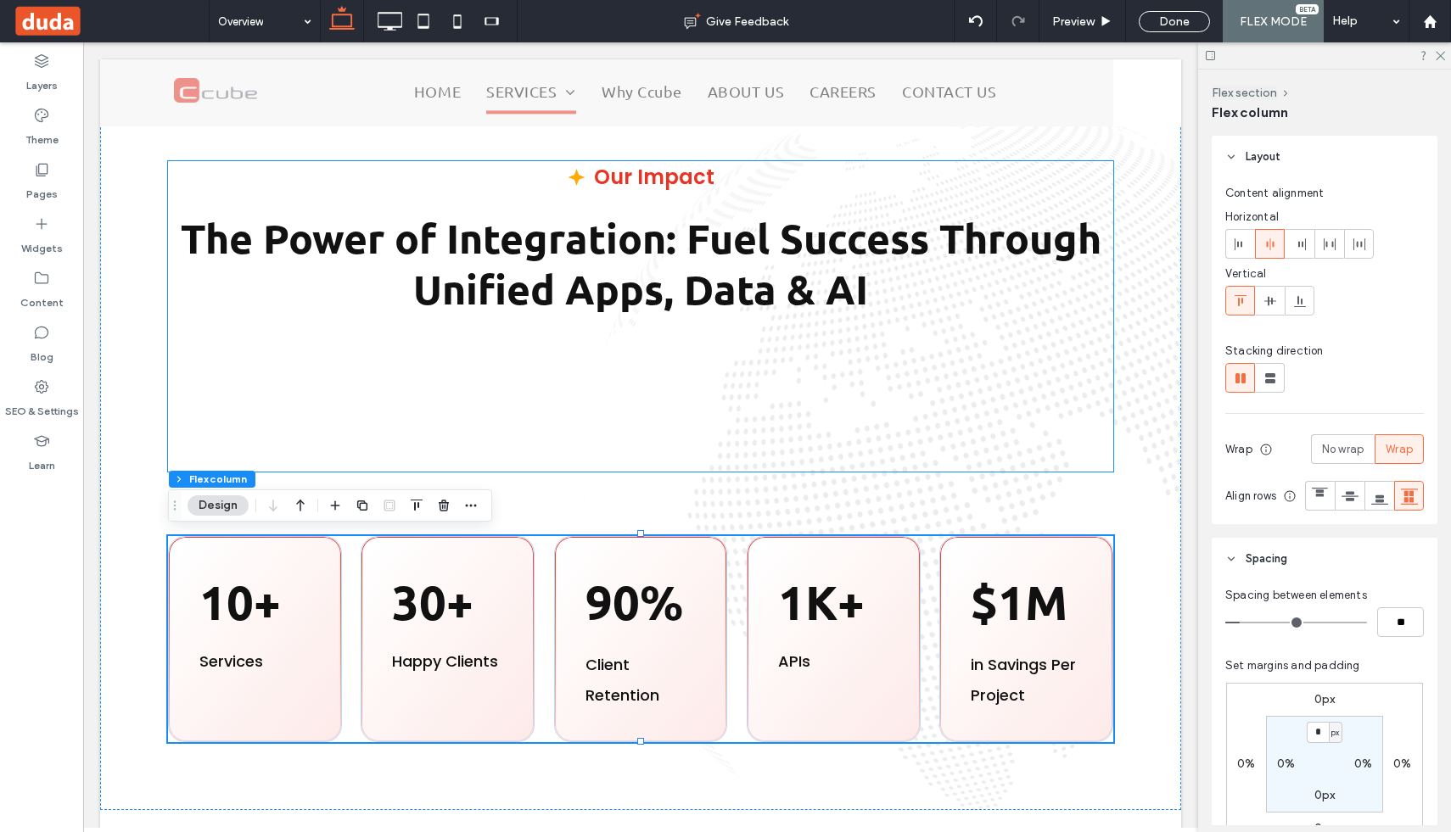
click at [845, 380] on div at bounding box center [640, 404] width 945 height 136
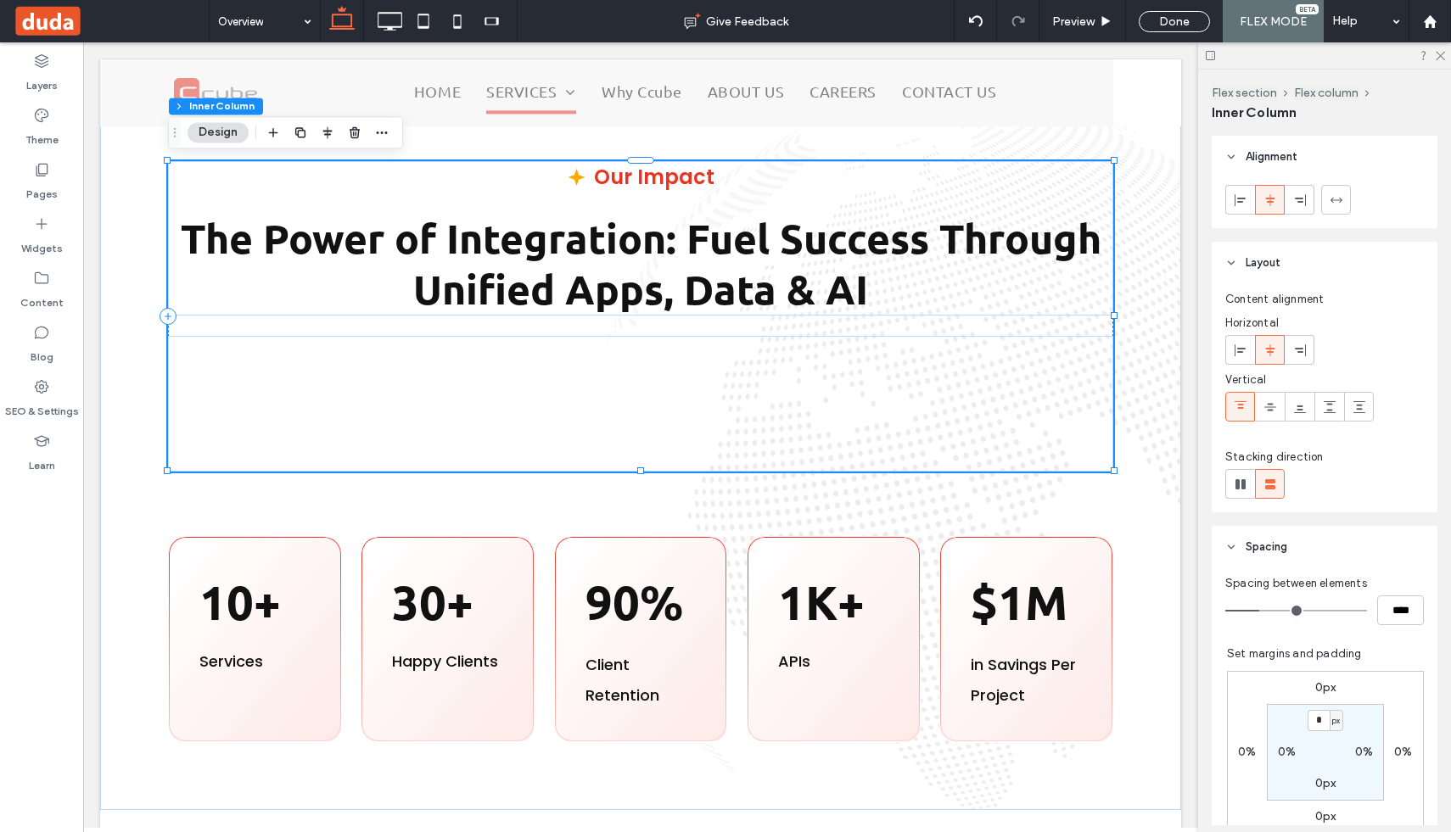
click at [788, 401] on div at bounding box center [640, 404] width 945 height 136
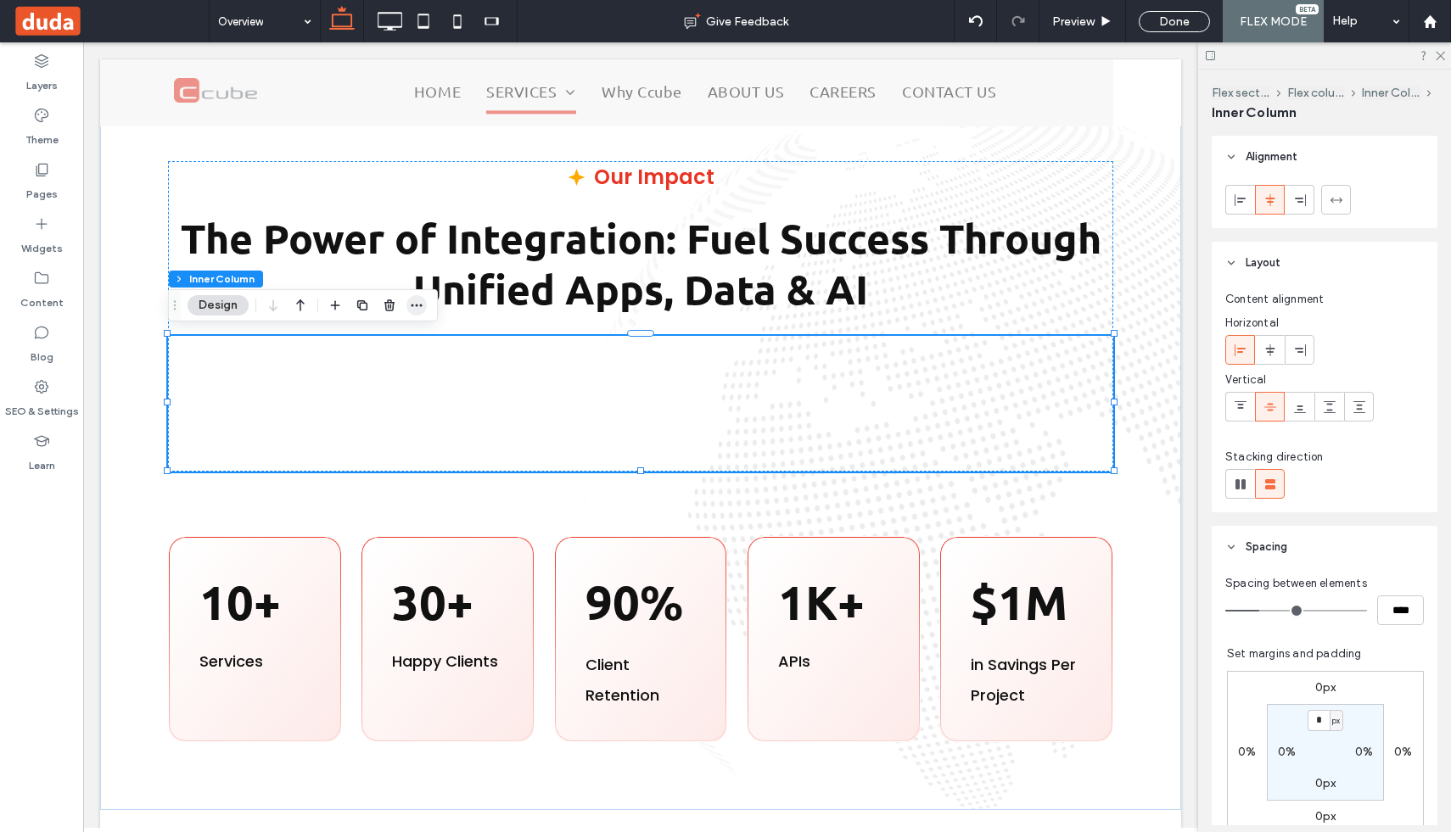
click at [417, 308] on icon "button" at bounding box center [417, 306] width 14 height 14
click at [395, 404] on span "Add CSS Class Name" at bounding box center [368, 407] width 118 height 14
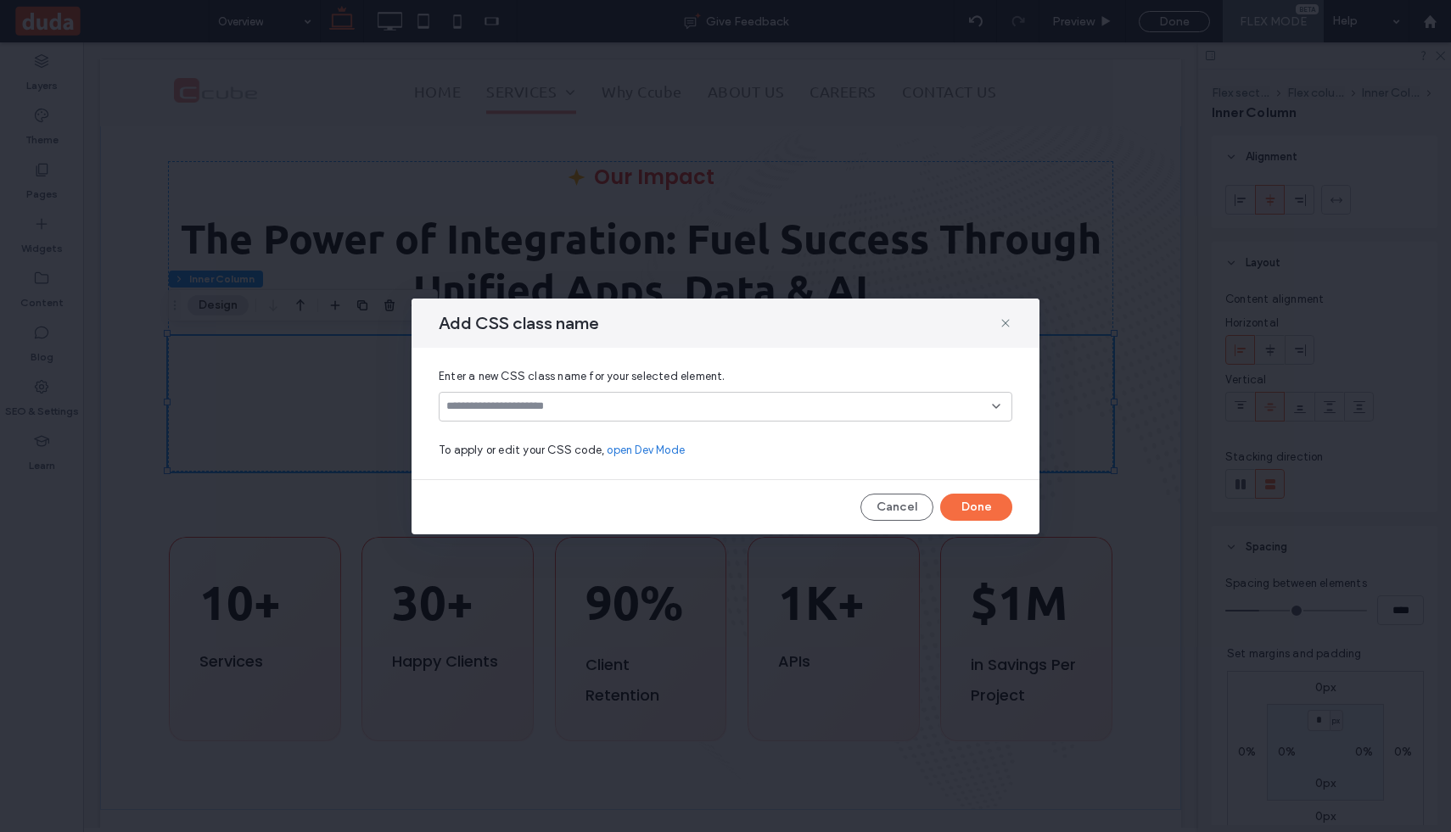
click at [543, 407] on input at bounding box center [719, 407] width 546 height 14
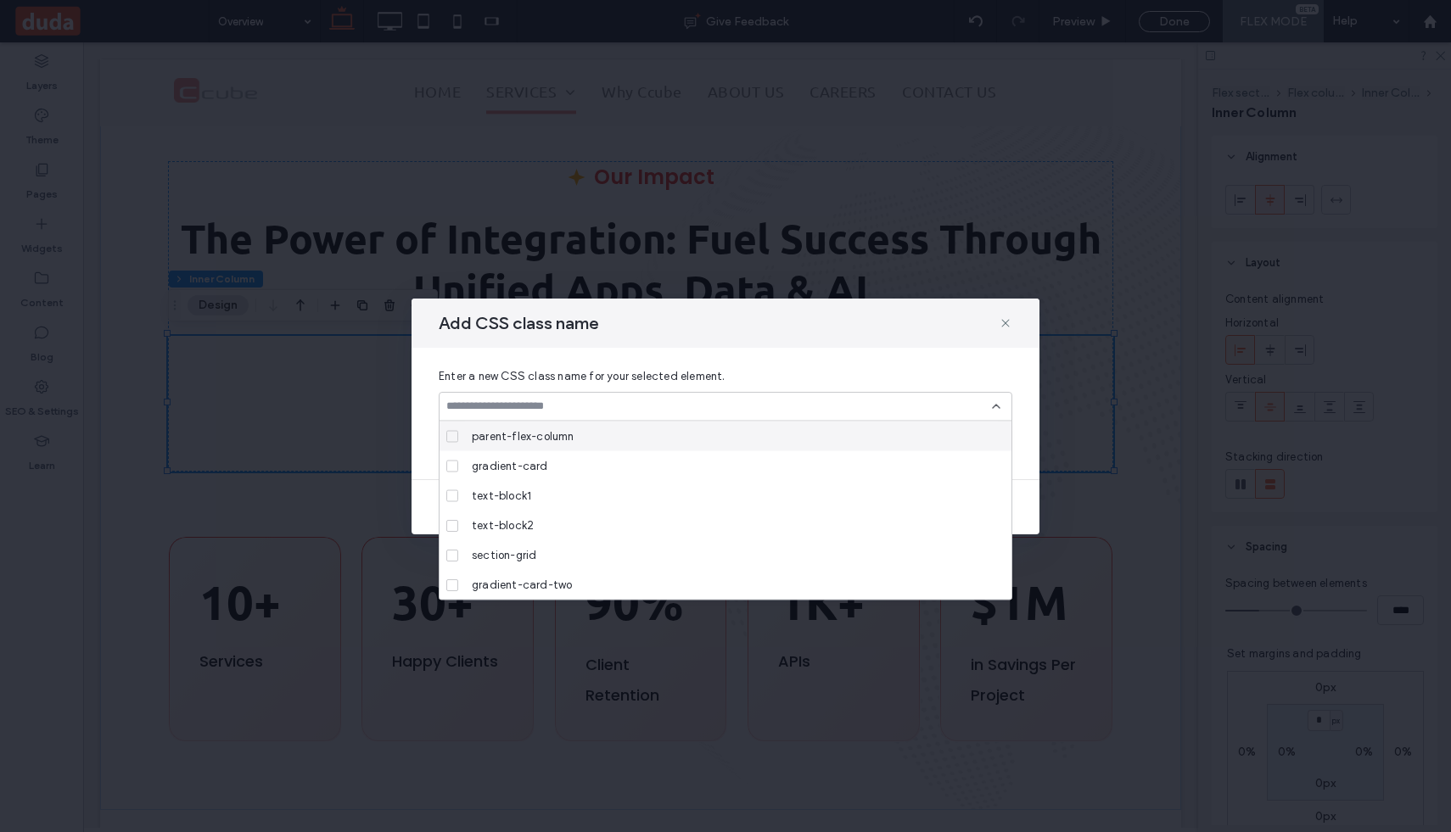
click at [549, 440] on span "parent-flex-column" at bounding box center [523, 436] width 103 height 17
click at [985, 406] on div at bounding box center [980, 407] width 45 height 14
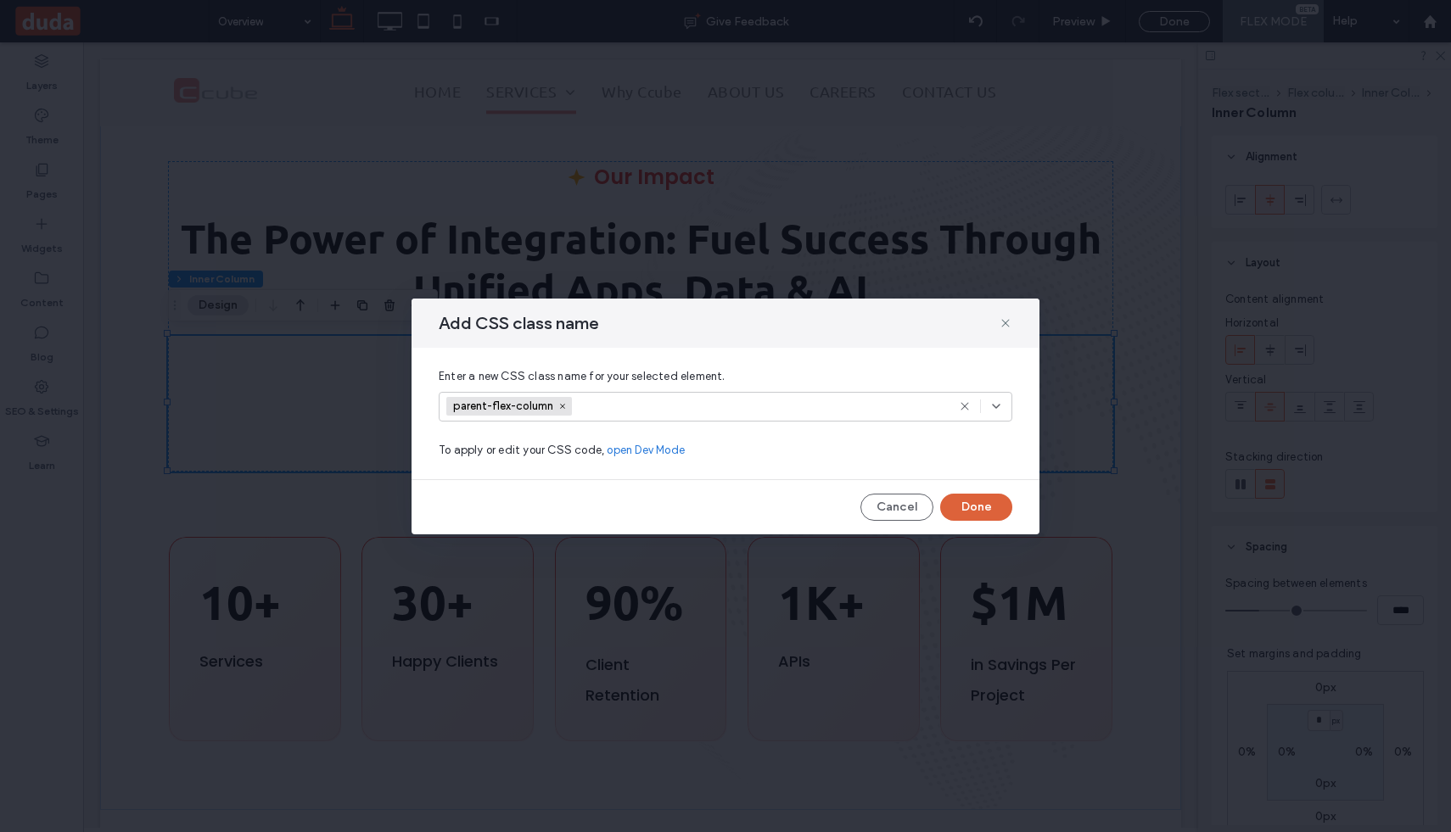
click at [993, 508] on button "Done" at bounding box center [976, 507] width 72 height 27
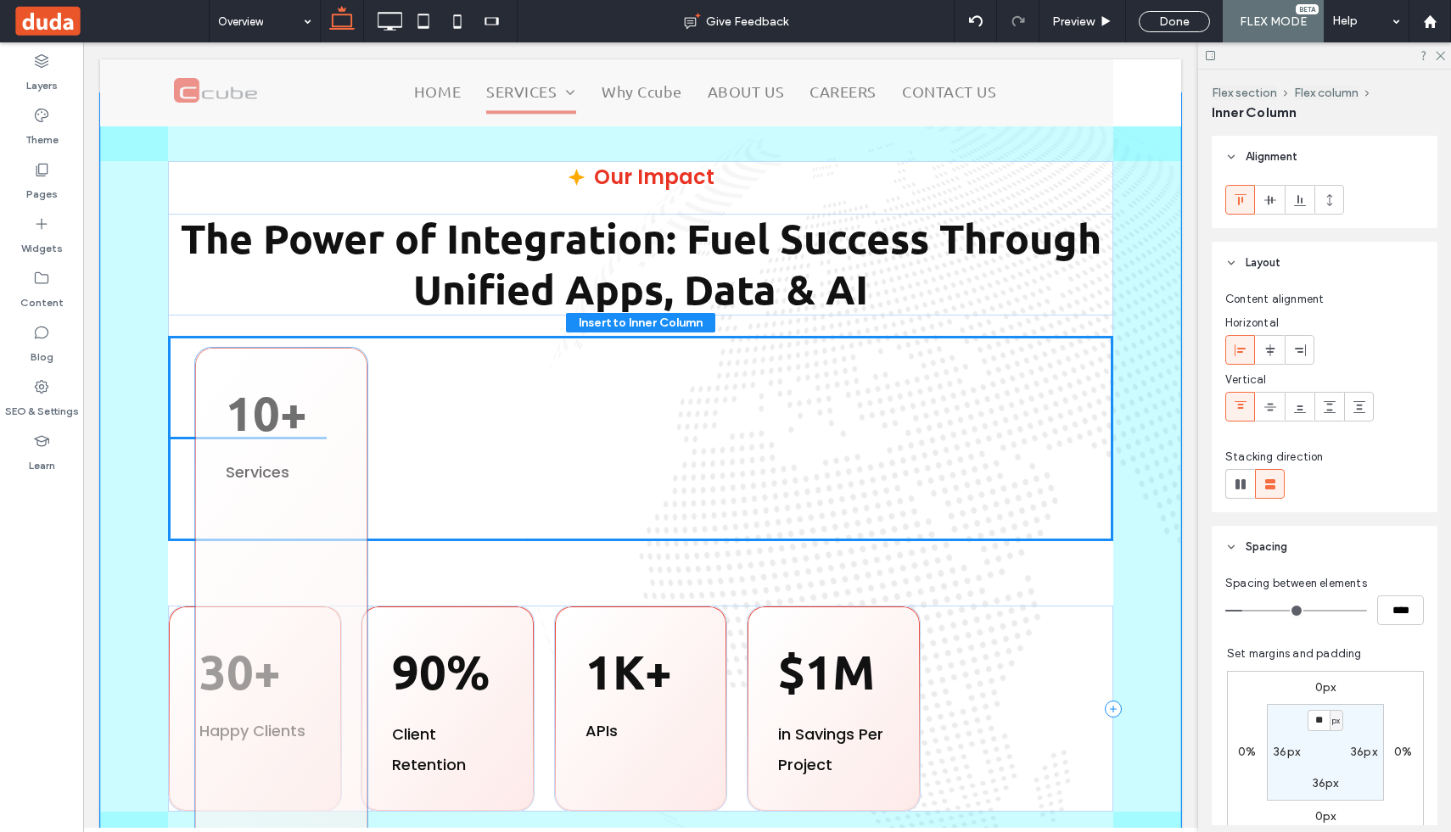
drag, startPoint x: 277, startPoint y: 603, endPoint x: 304, endPoint y: 416, distance: 188.5
type input "*"
type input "*******"
type input "*"
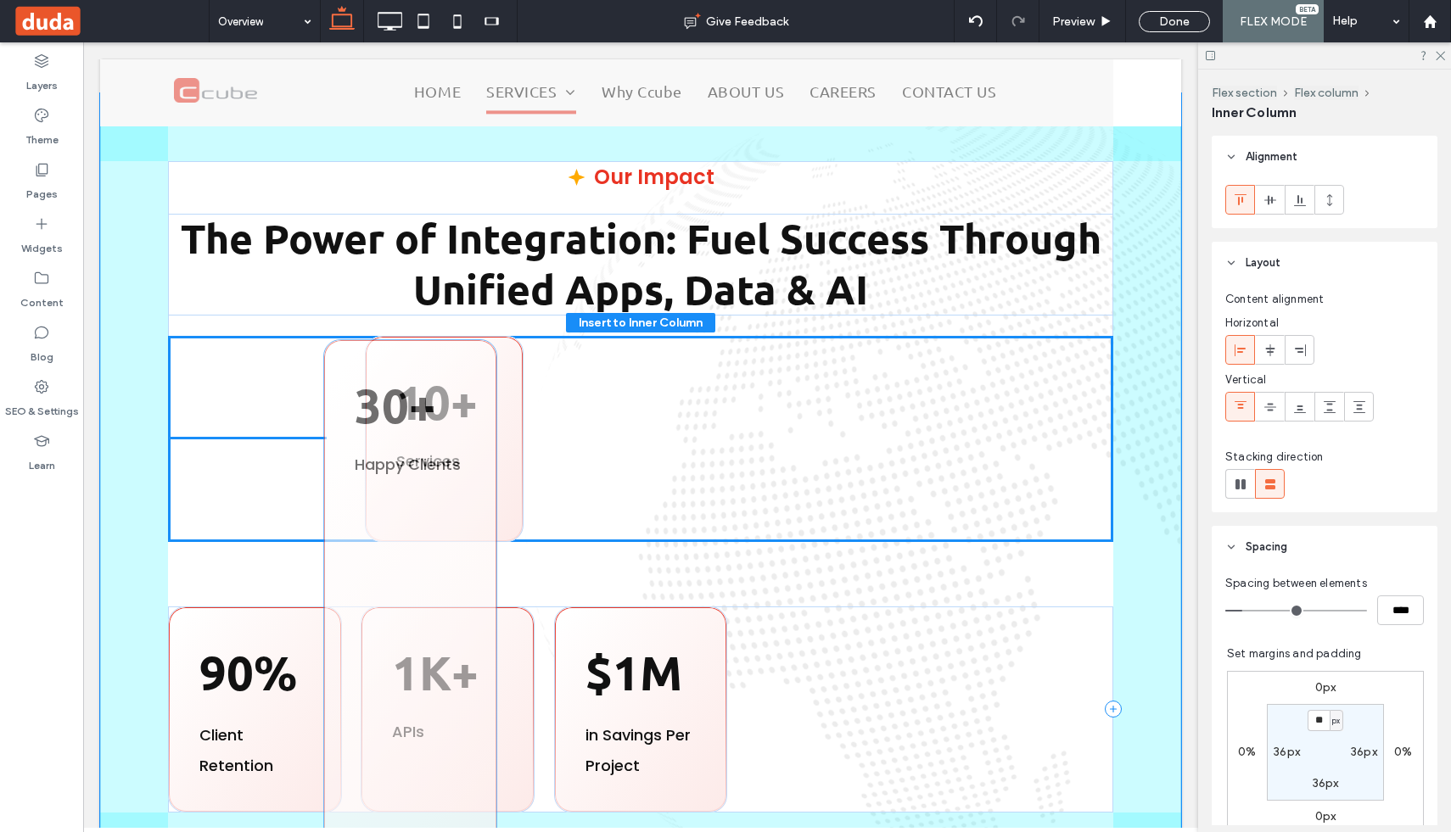
drag, startPoint x: 314, startPoint y: 659, endPoint x: 469, endPoint y: 395, distance: 306.2
type input "*"
type input "*******"
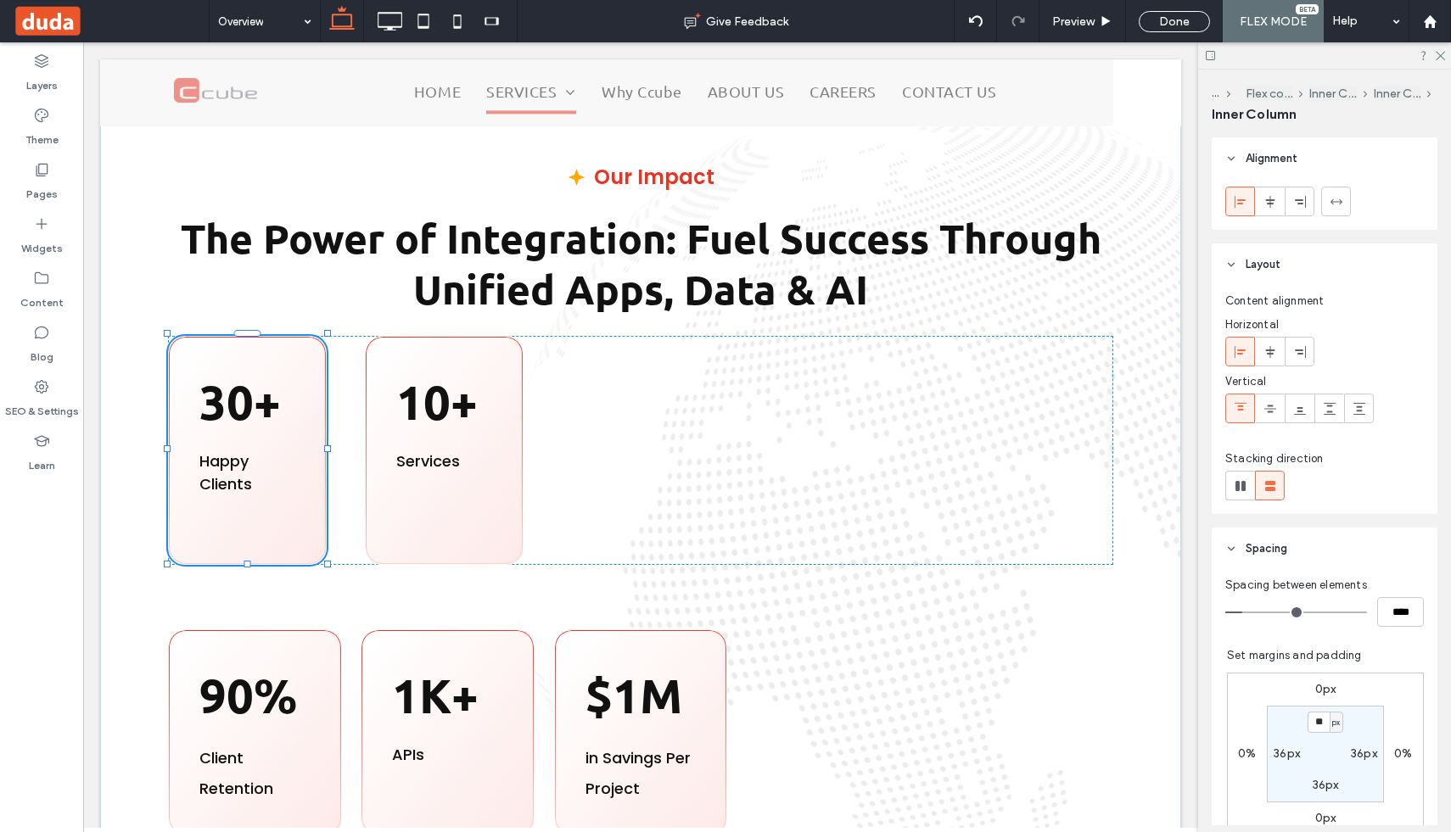
type input "*"
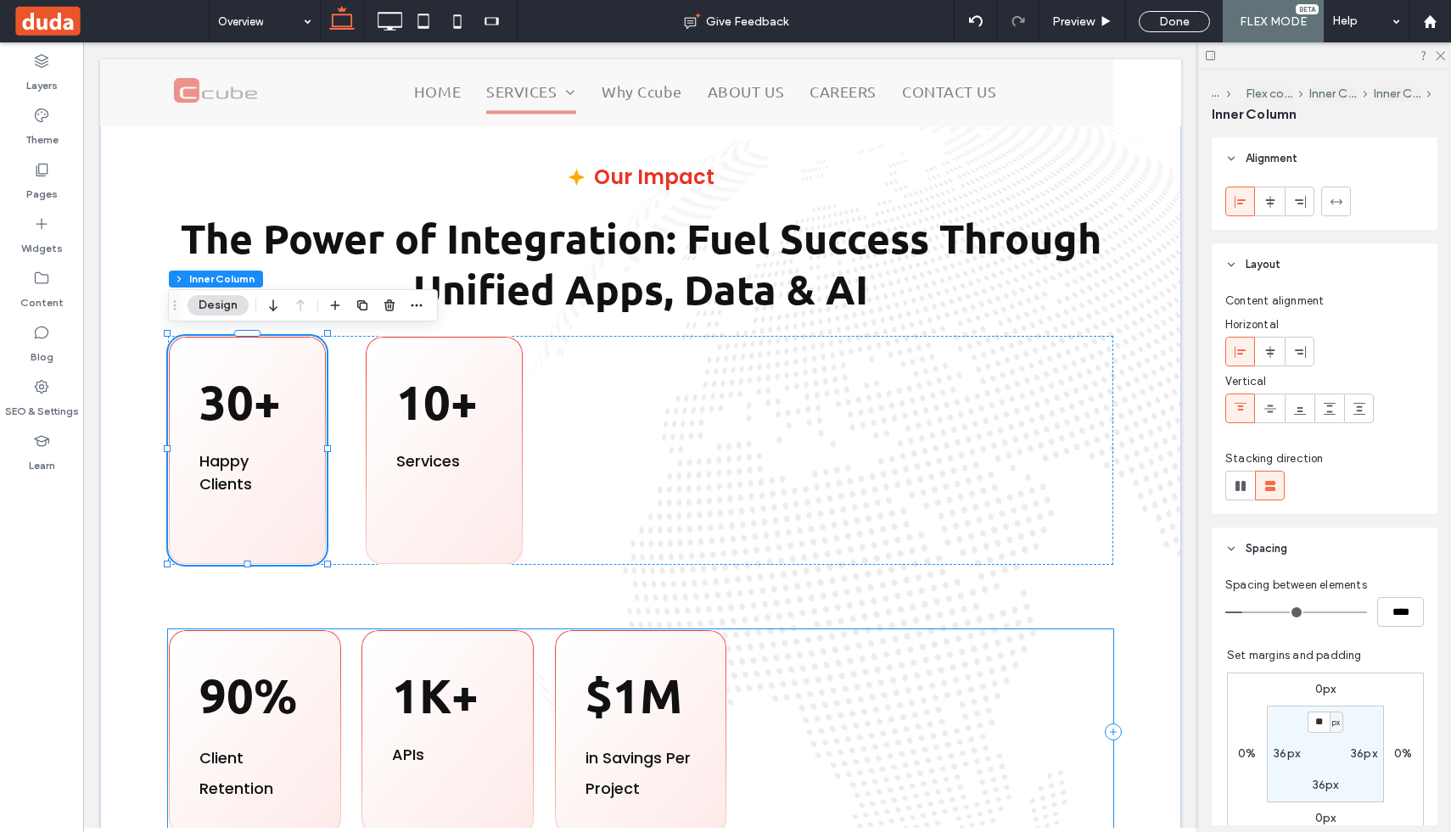
click at [351, 655] on div "90% Client Retention 1K+ APIs $1M in Savings Per Project" at bounding box center [640, 733] width 945 height 206
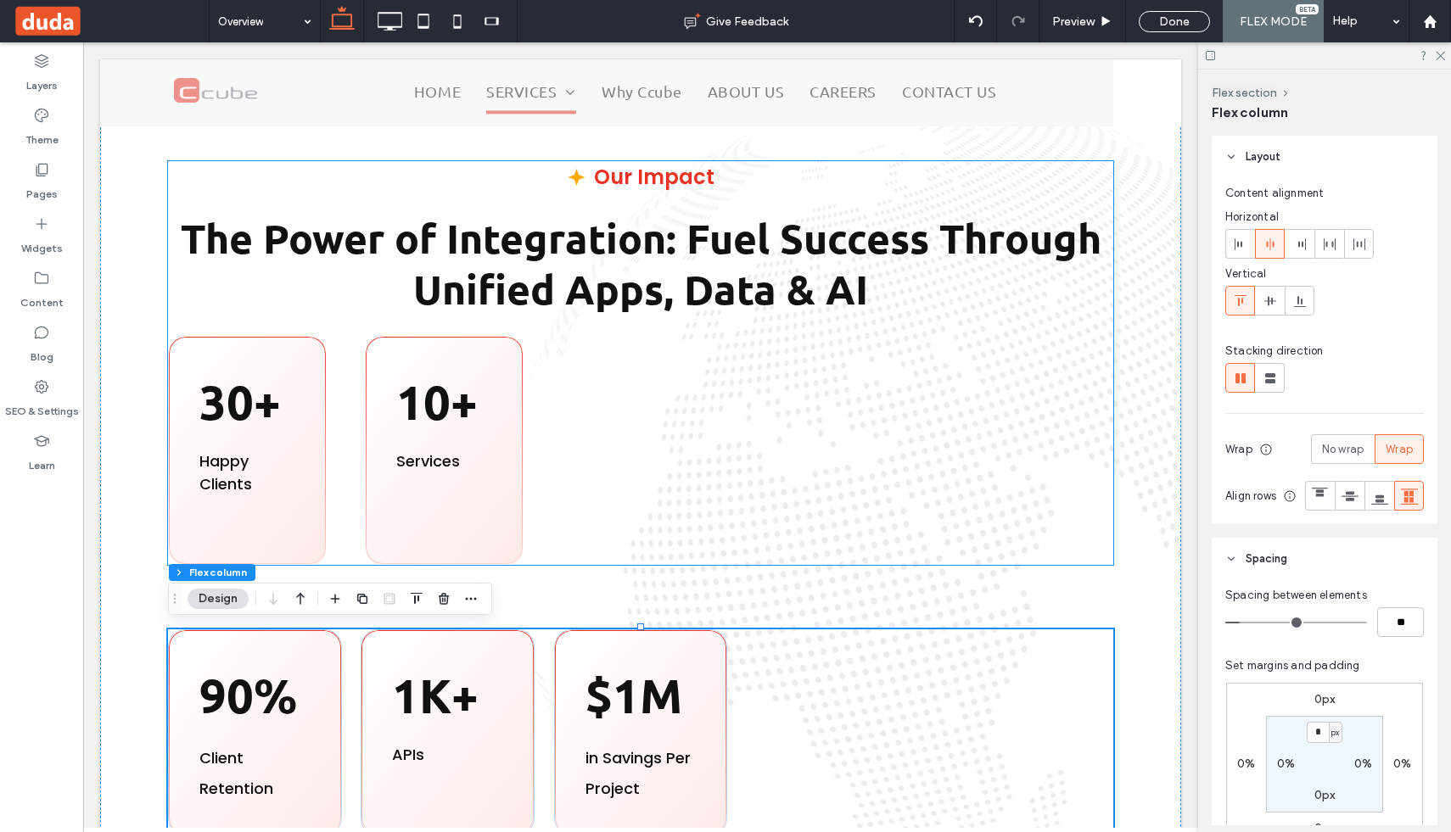
click at [653, 477] on div "30+ Happy Clients 10+ ﻿ Services" at bounding box center [640, 450] width 945 height 229
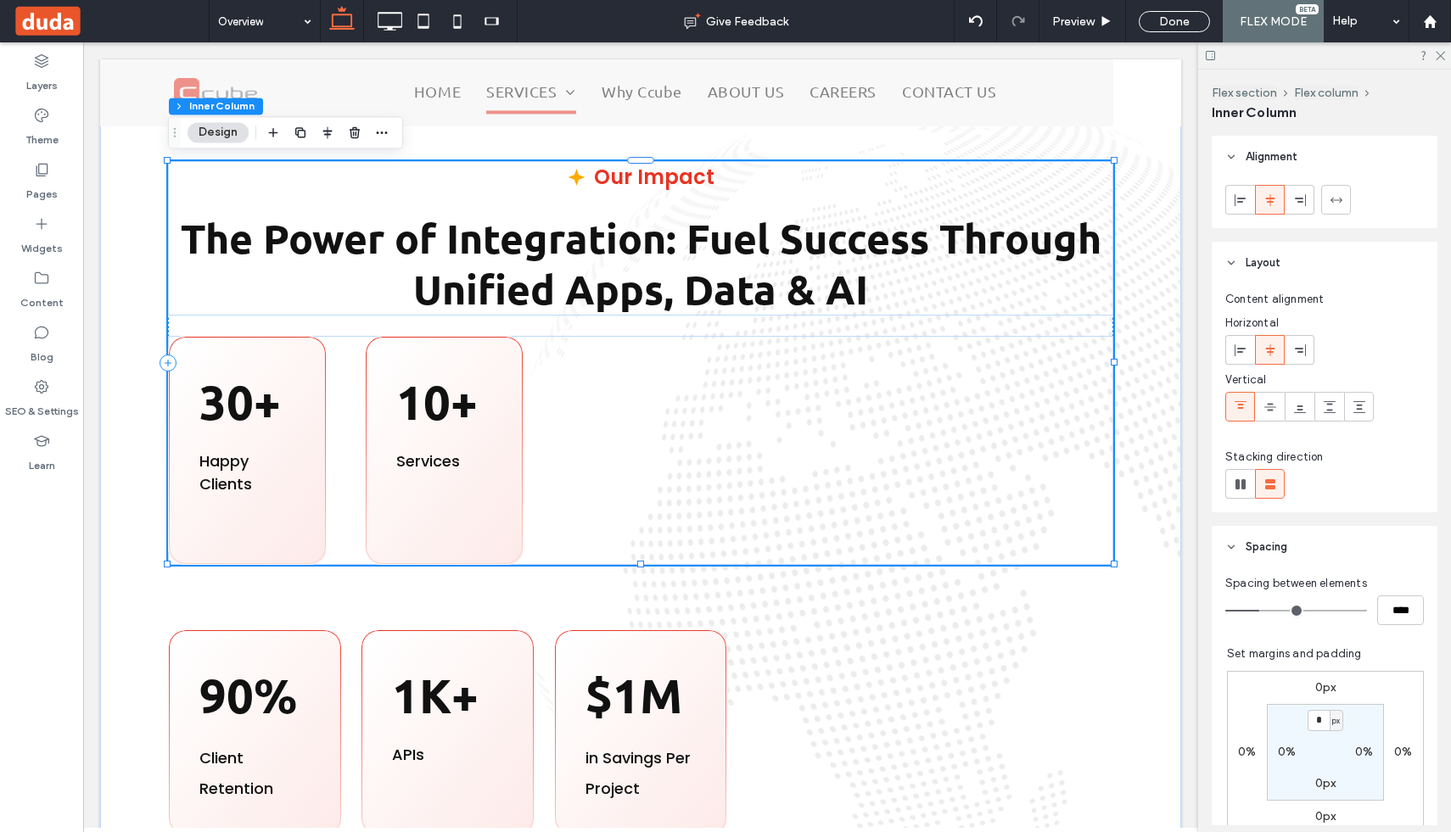
click at [621, 441] on div "30+ Happy Clients 10+ ﻿ Services" at bounding box center [640, 450] width 945 height 229
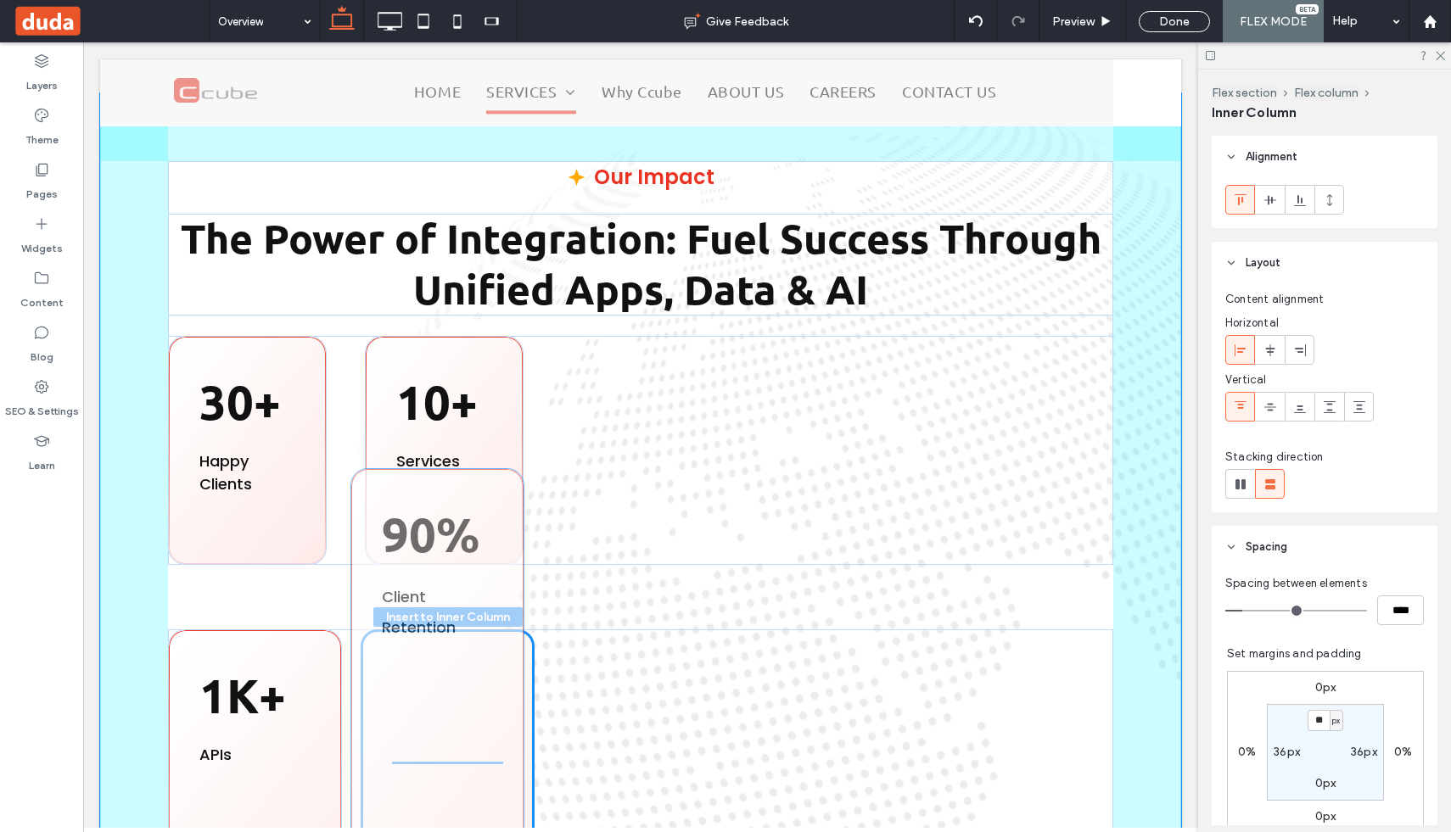
scroll to position [607, 0]
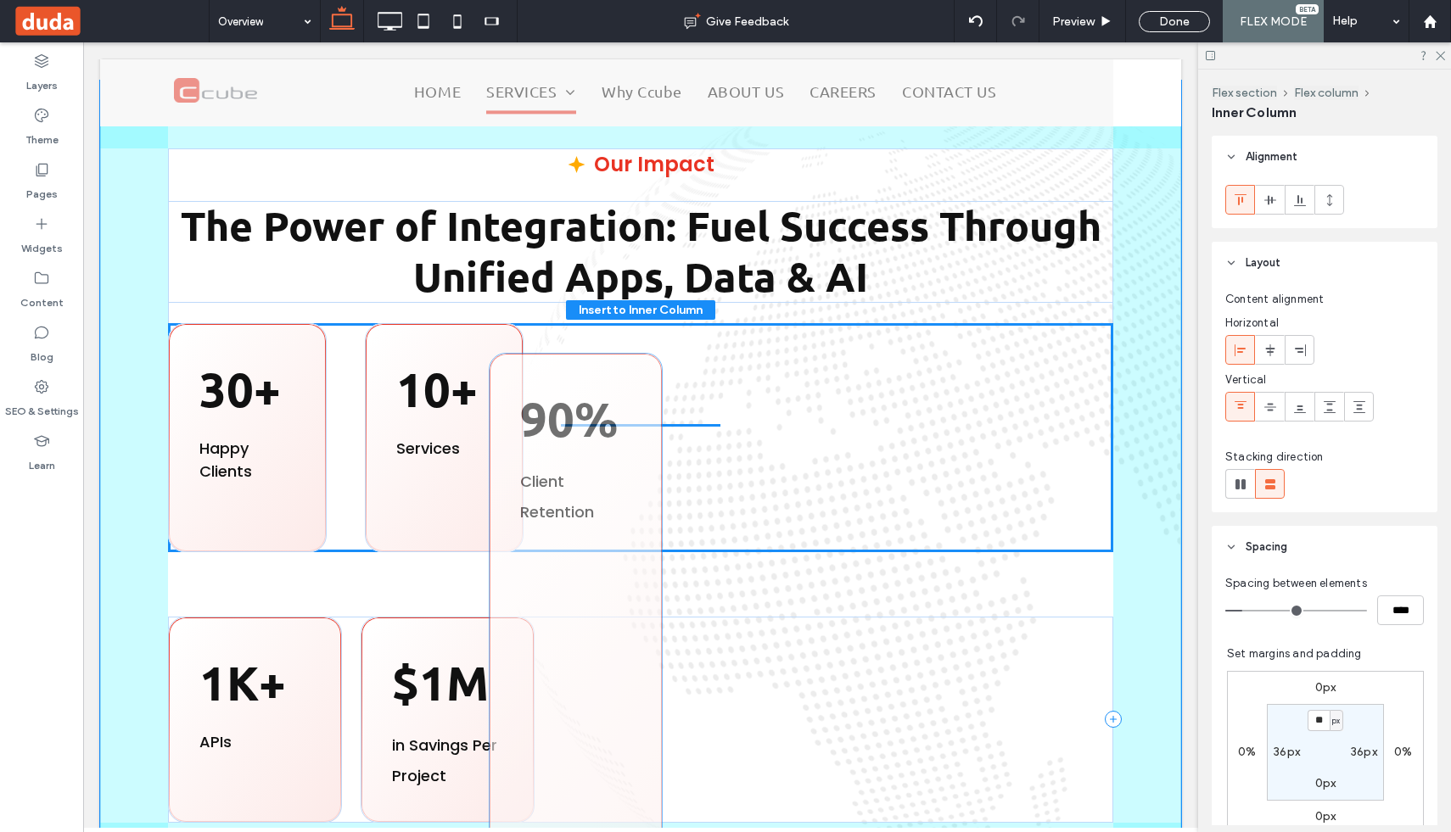
drag, startPoint x: 313, startPoint y: 774, endPoint x: 634, endPoint y: 500, distance: 421.9
type input "*"
type input "*******"
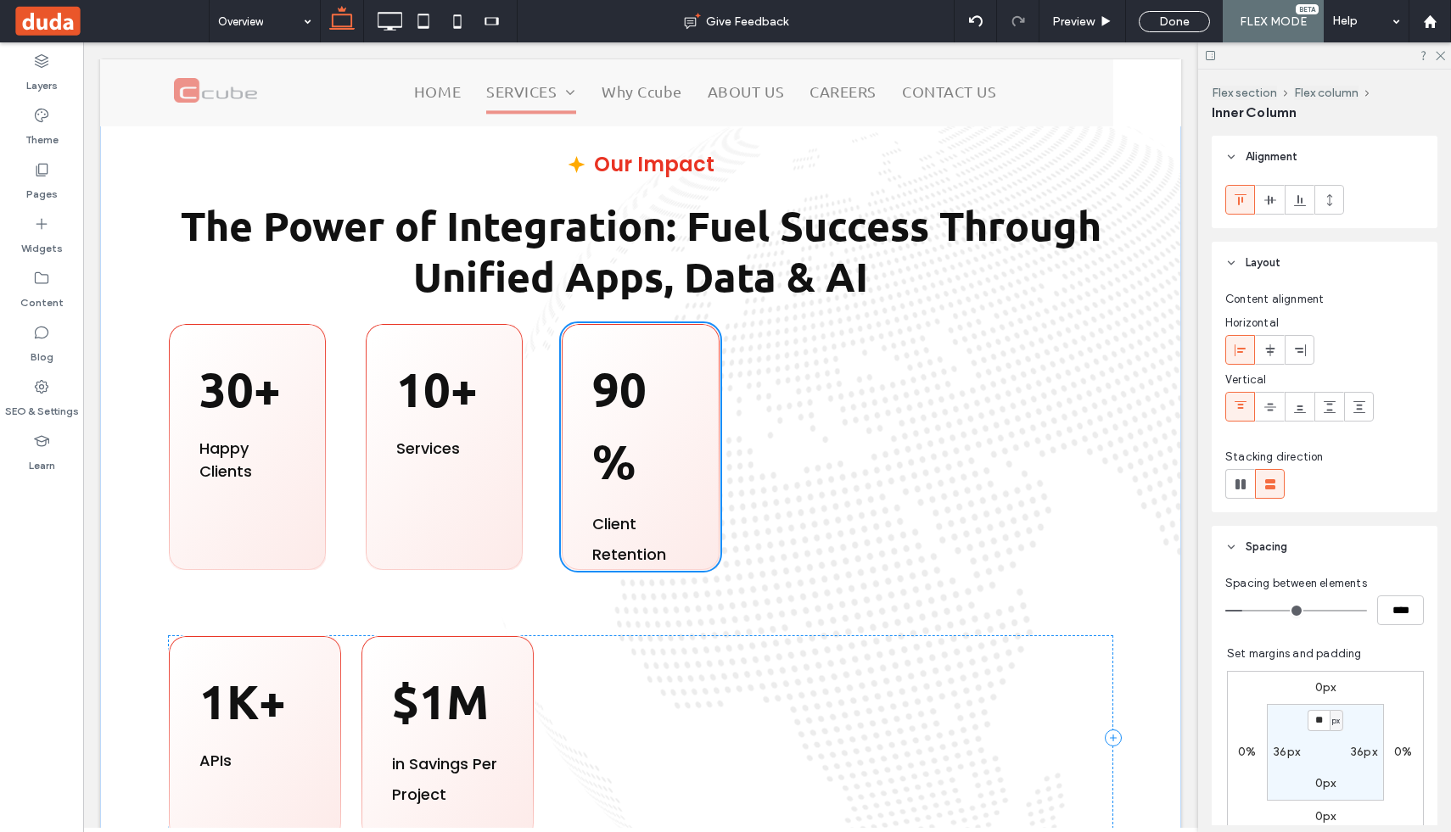
type input "*"
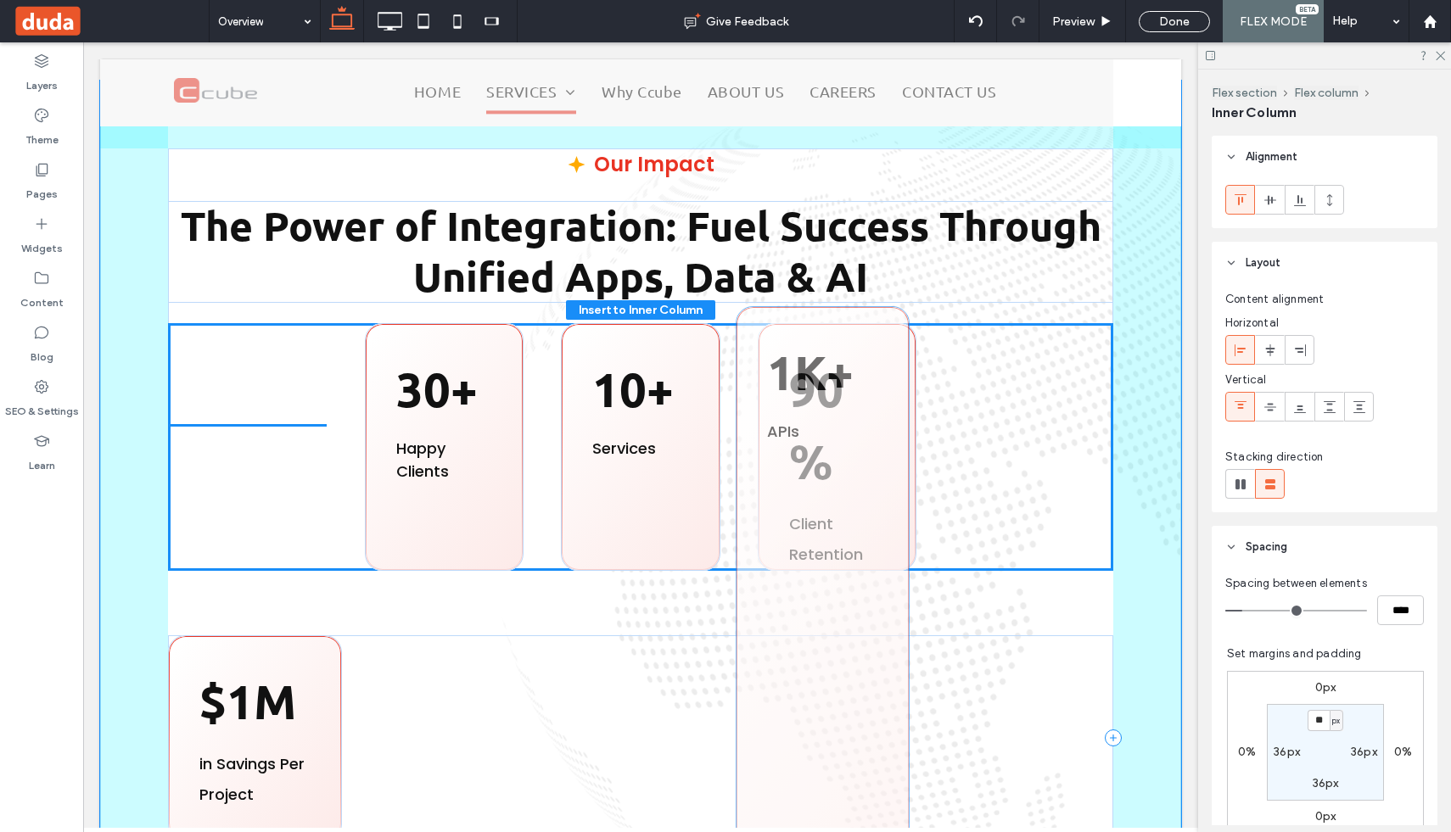
drag, startPoint x: 310, startPoint y: 717, endPoint x: 876, endPoint y: 396, distance: 650.6
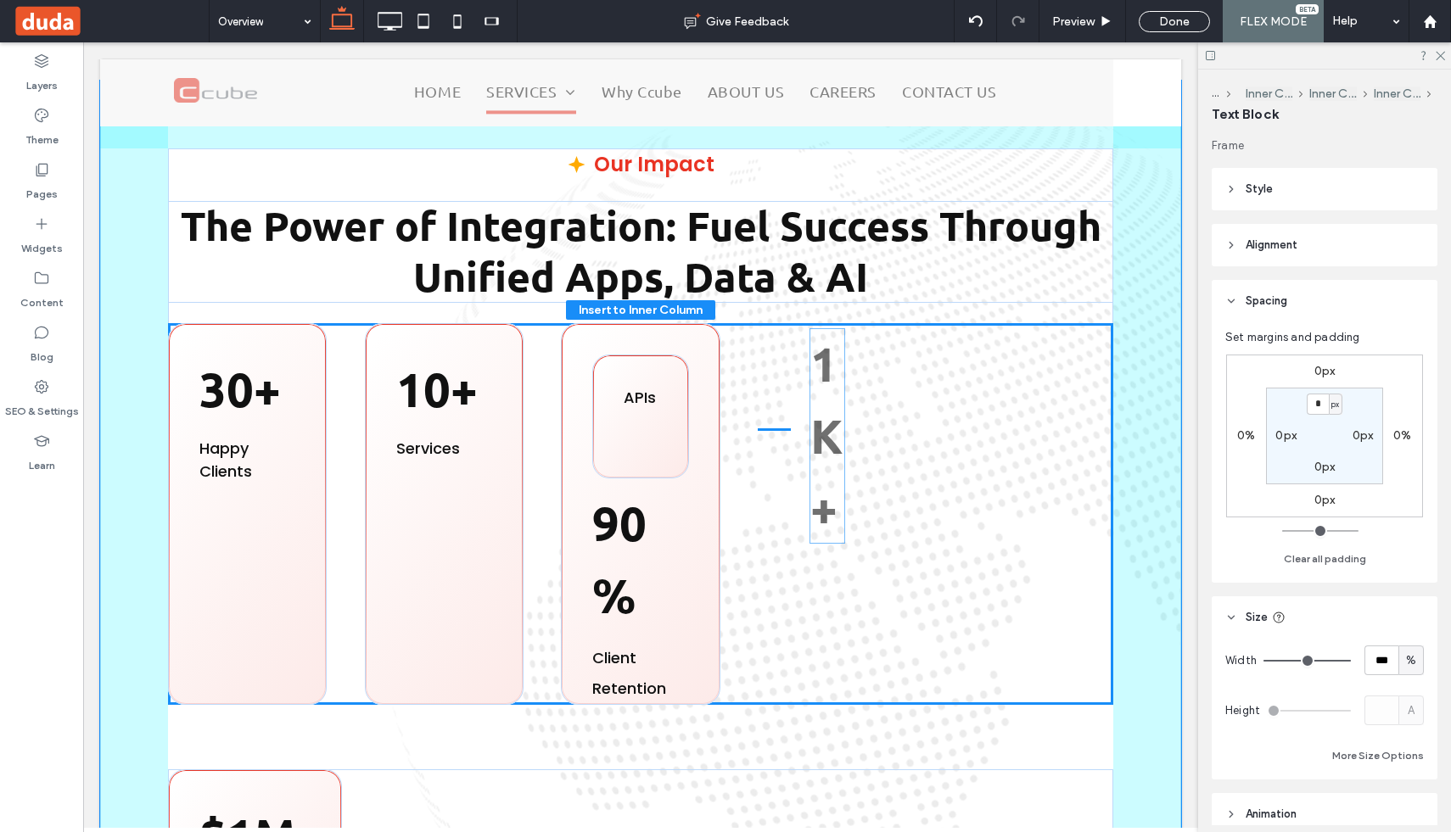
scroll to position [78, 0]
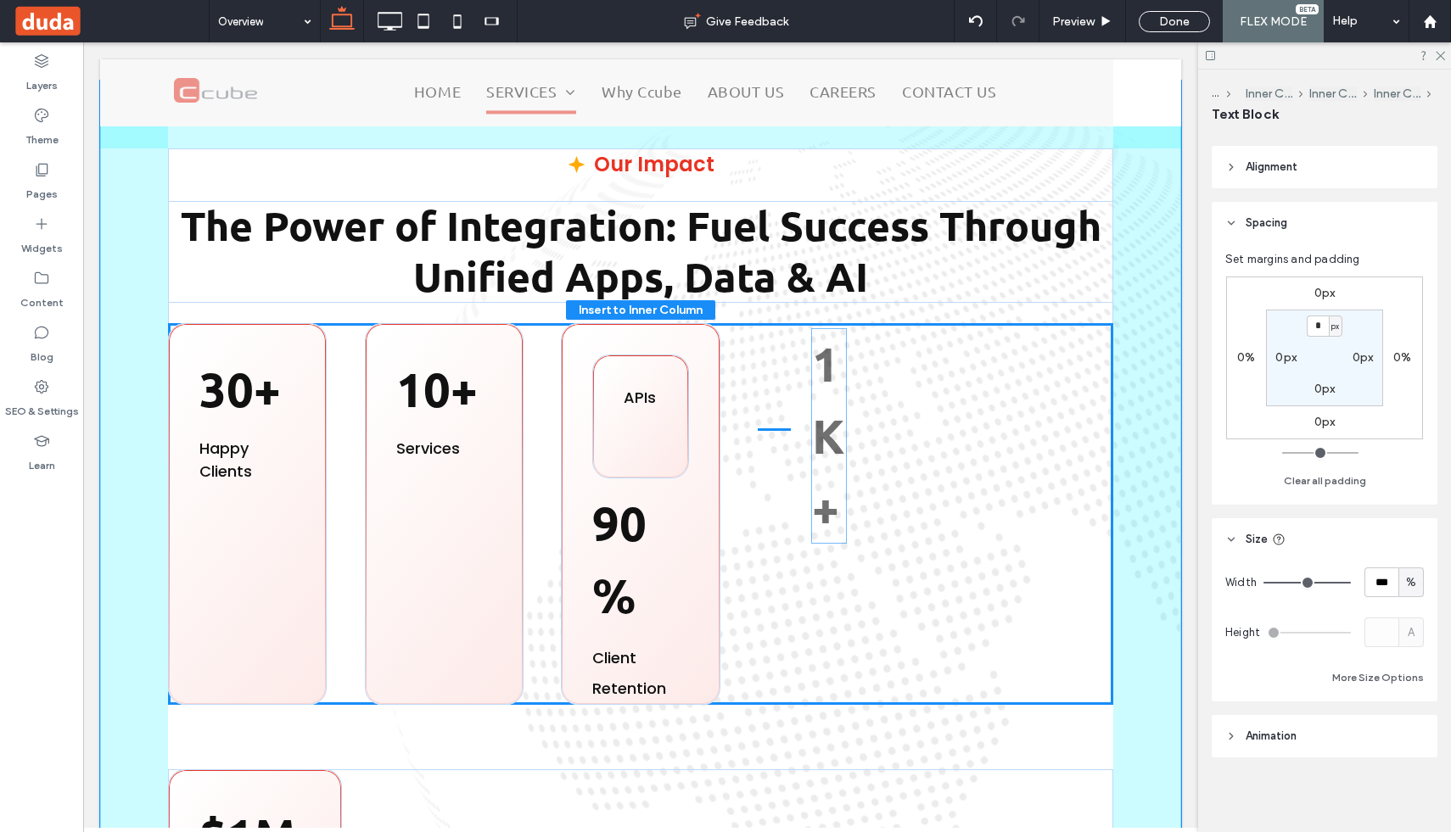
drag, startPoint x: 650, startPoint y: 577, endPoint x: 838, endPoint y: 523, distance: 196.1
type input "*"
type input "******"
type input "*"
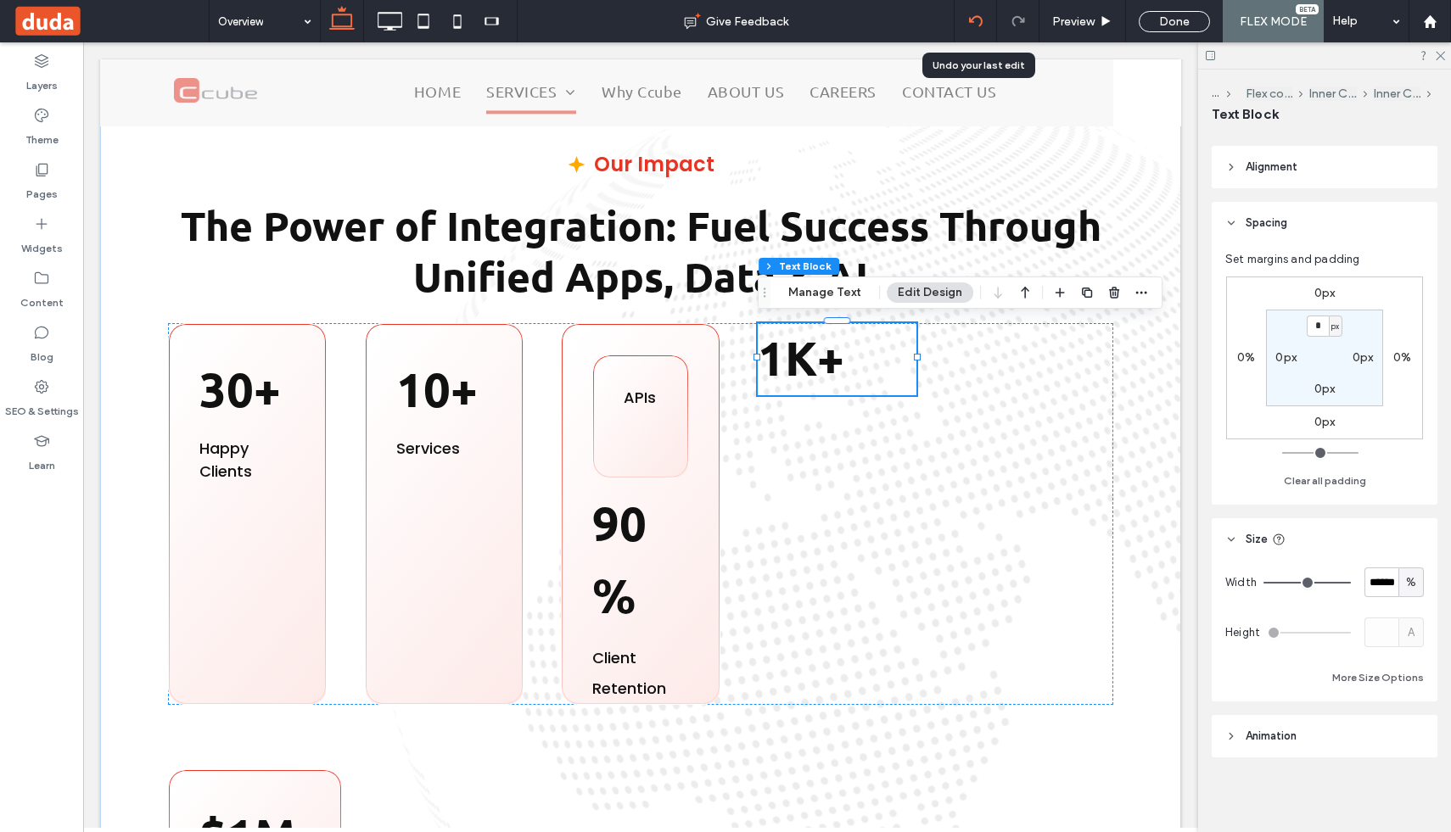
click at [967, 35] on div at bounding box center [976, 21] width 42 height 42
click at [978, 25] on icon at bounding box center [976, 21] width 14 height 14
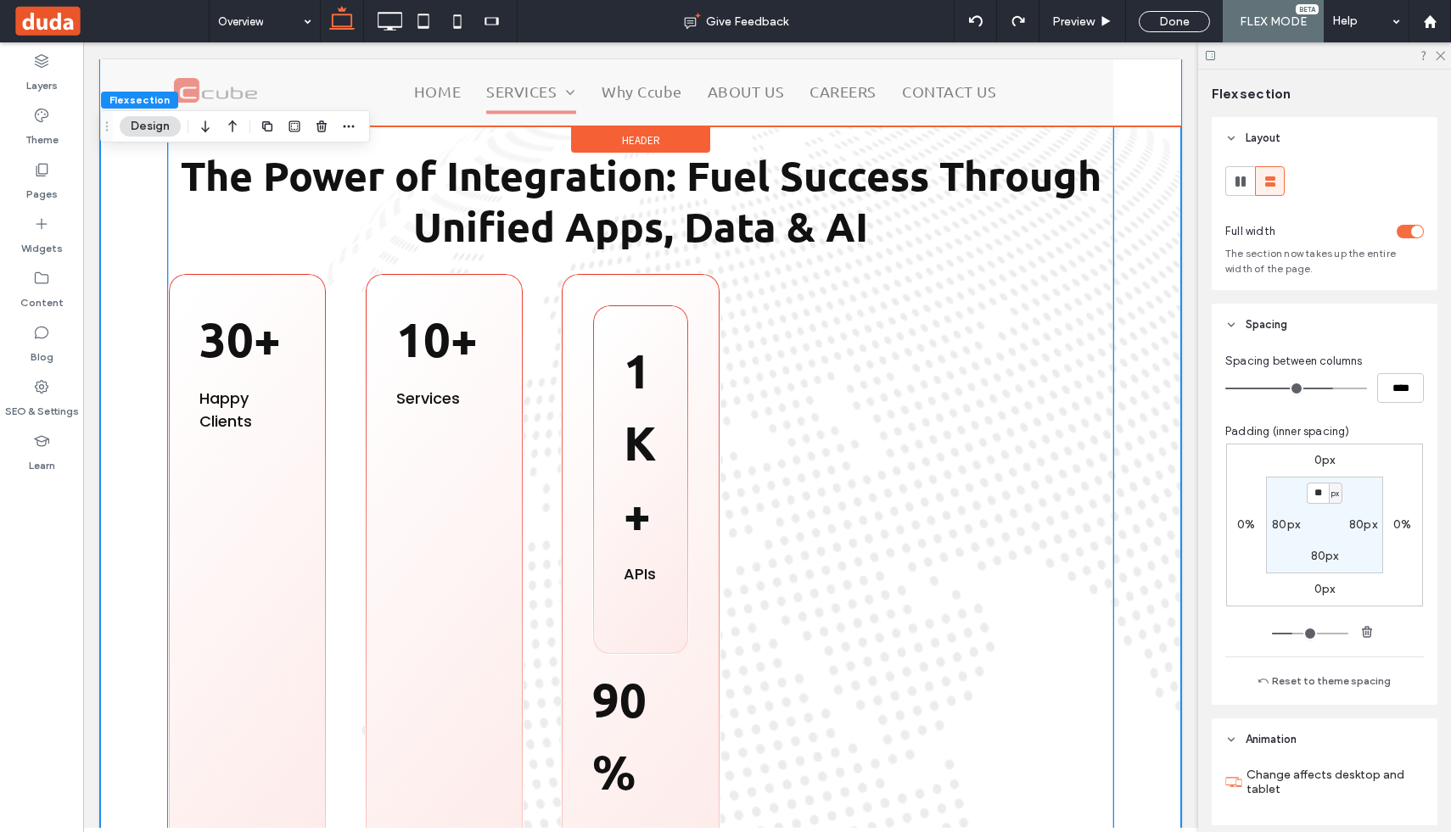
scroll to position [662, 0]
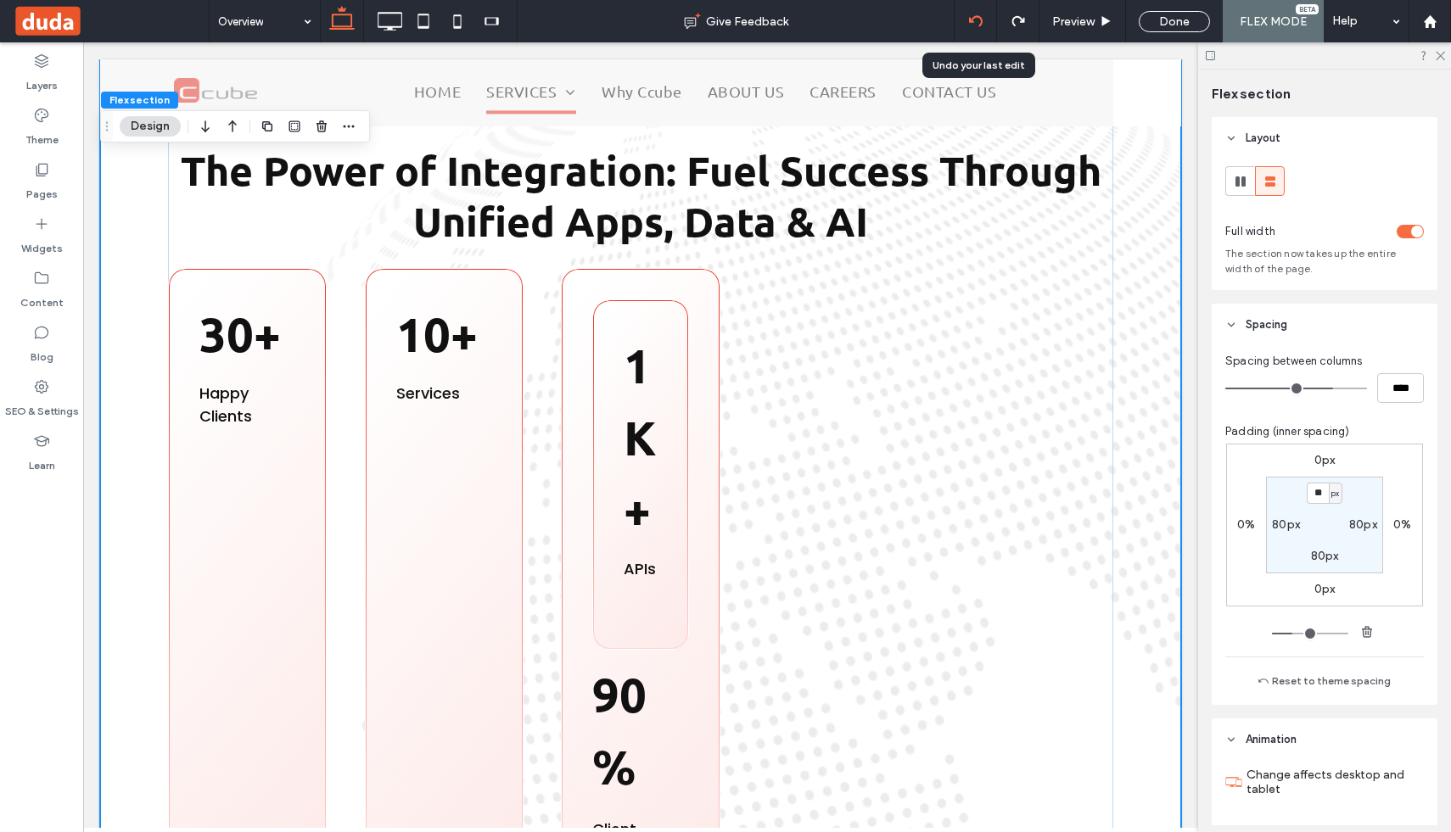
click at [979, 14] on icon at bounding box center [976, 21] width 14 height 14
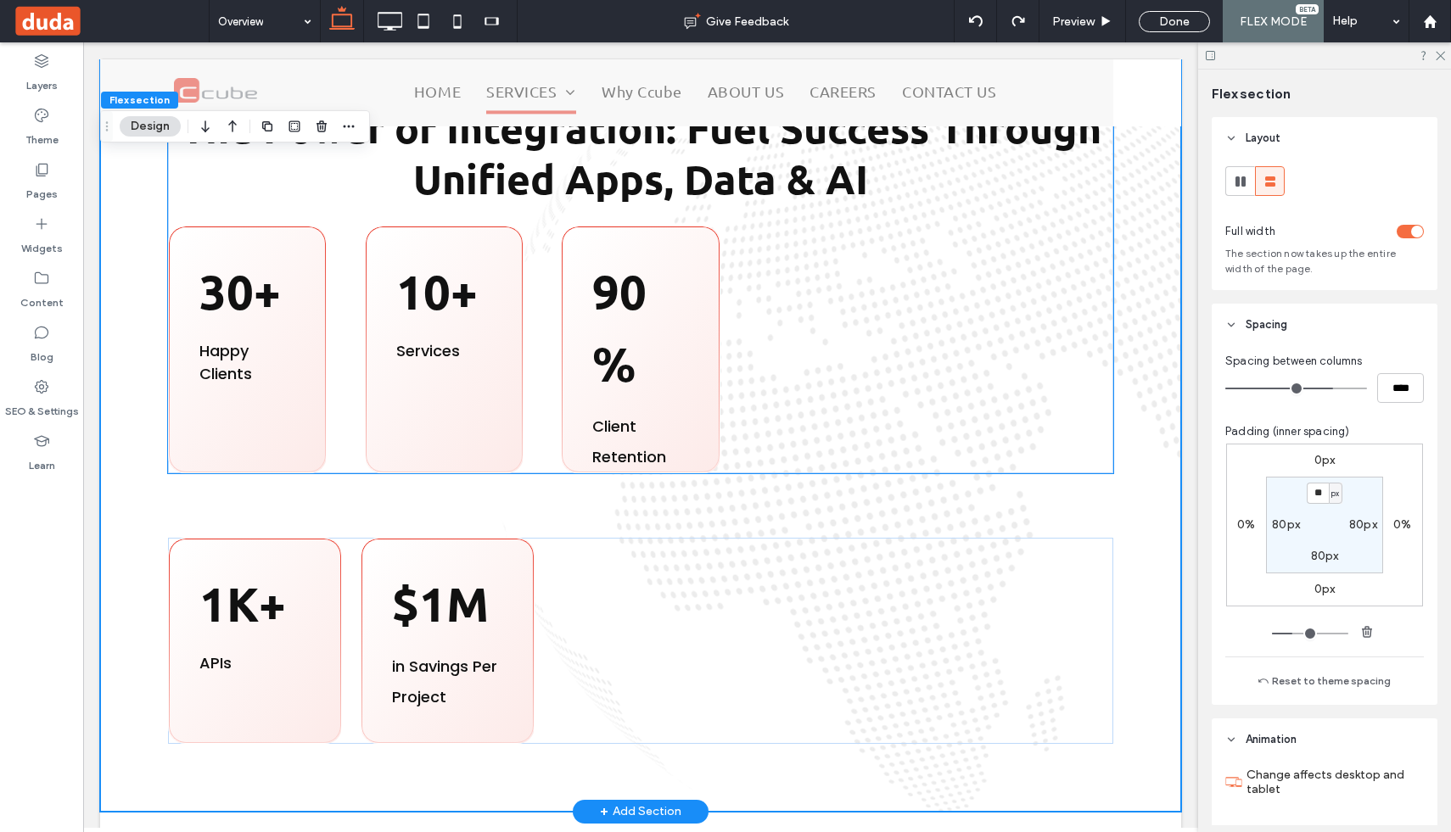
scroll to position [726, 0]
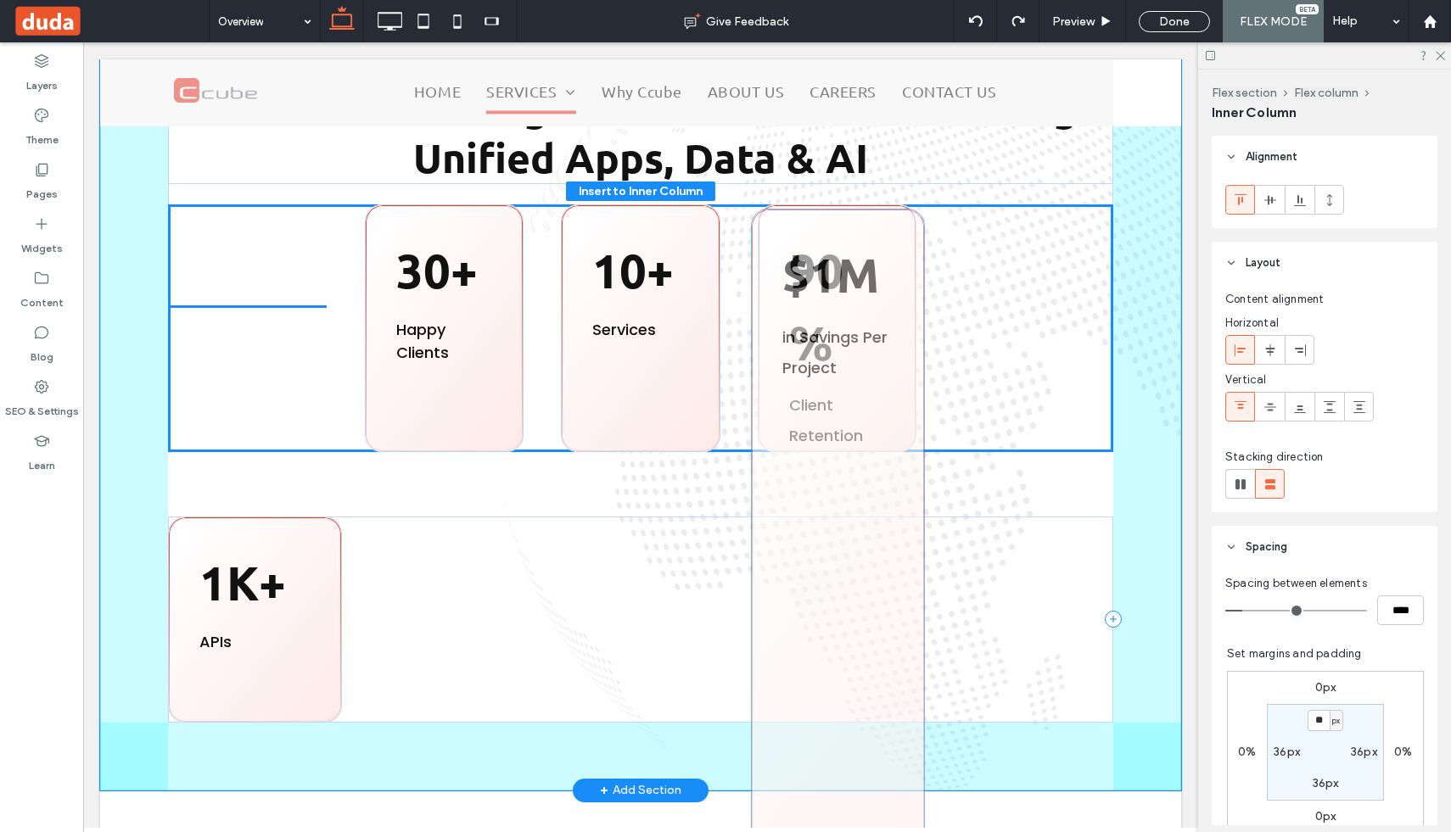
drag, startPoint x: 502, startPoint y: 560, endPoint x: 890, endPoint y: 256, distance: 493.3
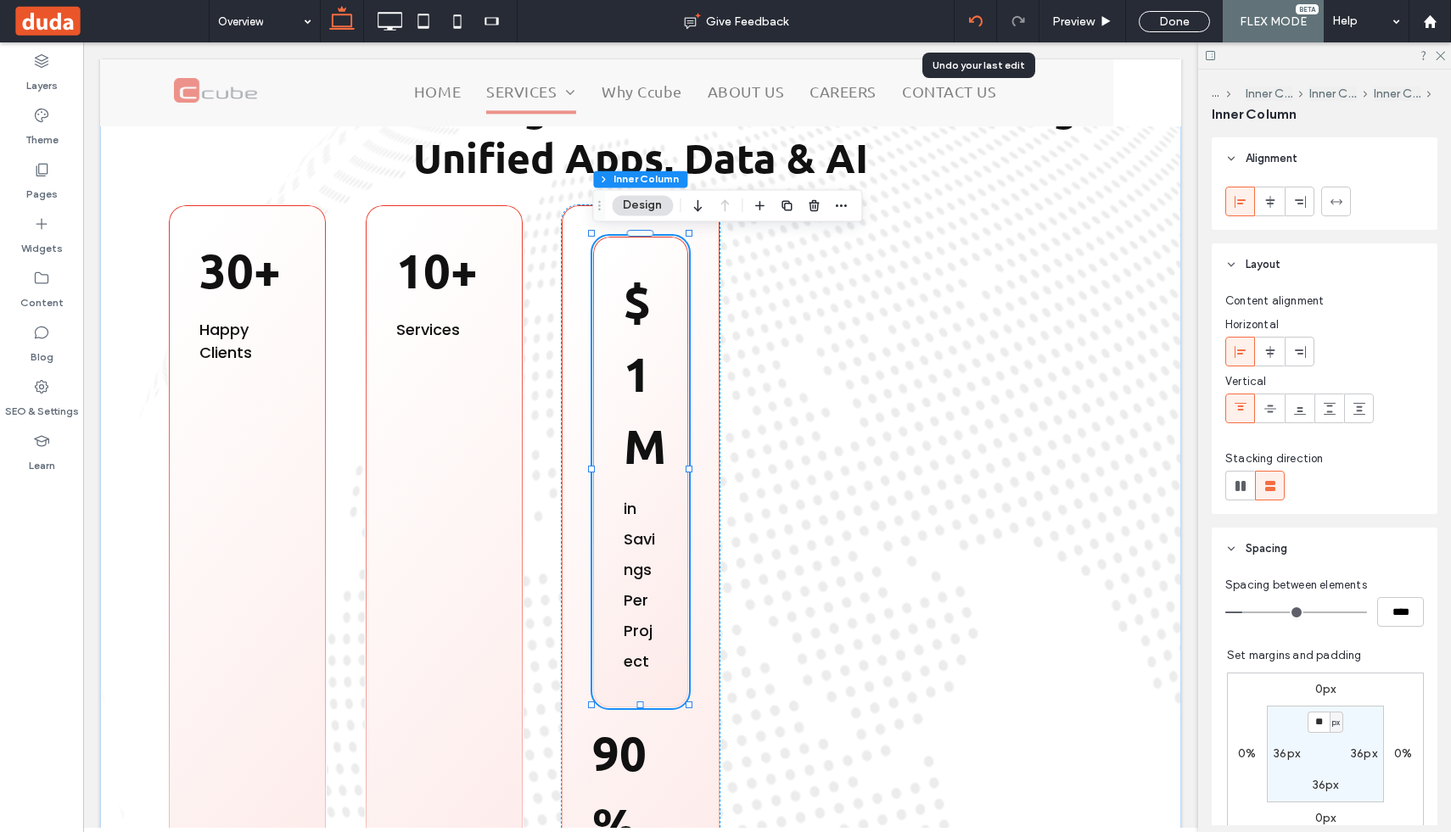
click at [984, 17] on div at bounding box center [976, 21] width 42 height 14
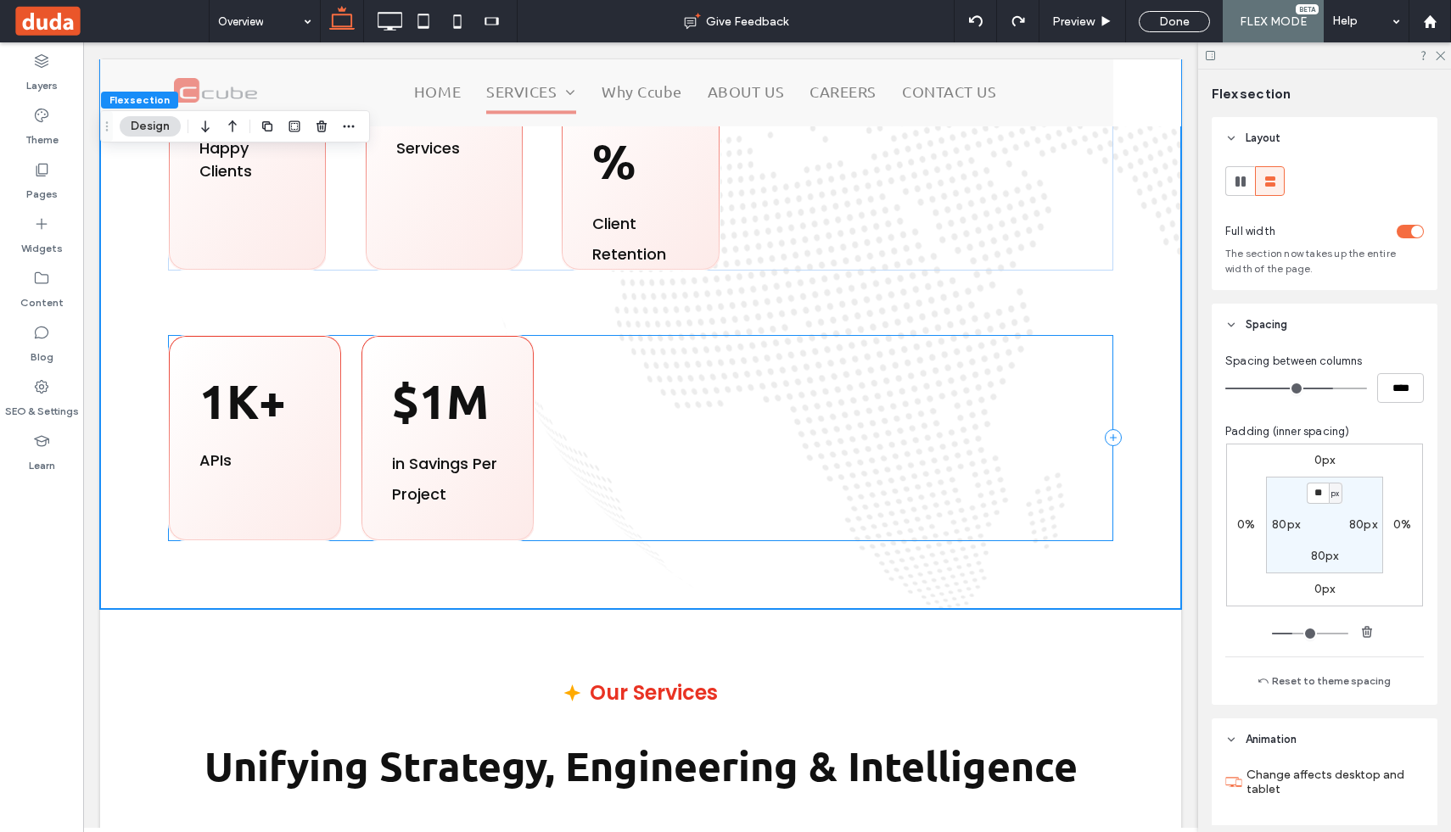
scroll to position [911, 0]
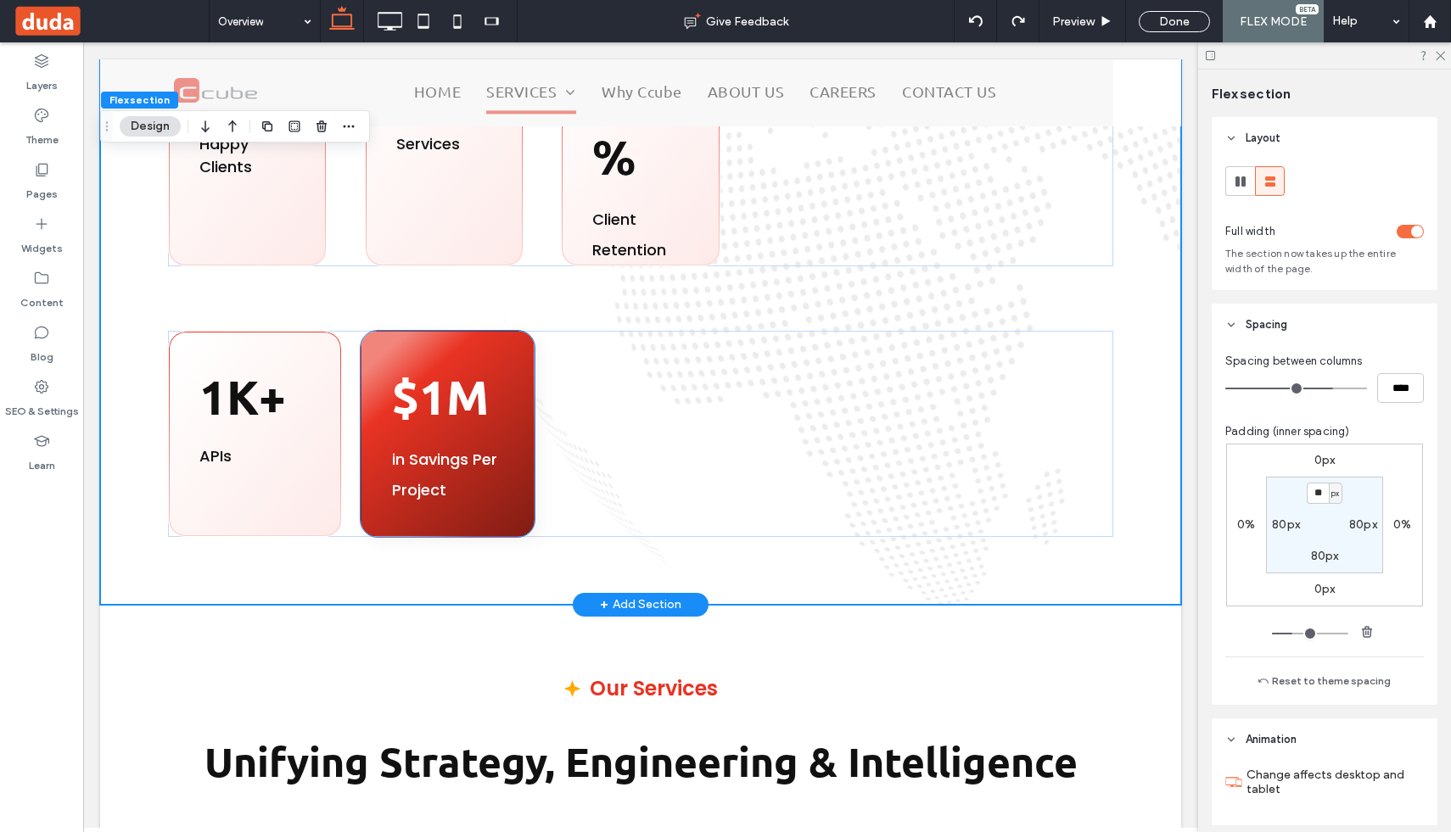
click at [506, 417] on div "$1M in Savings Per Project" at bounding box center [448, 434] width 174 height 206
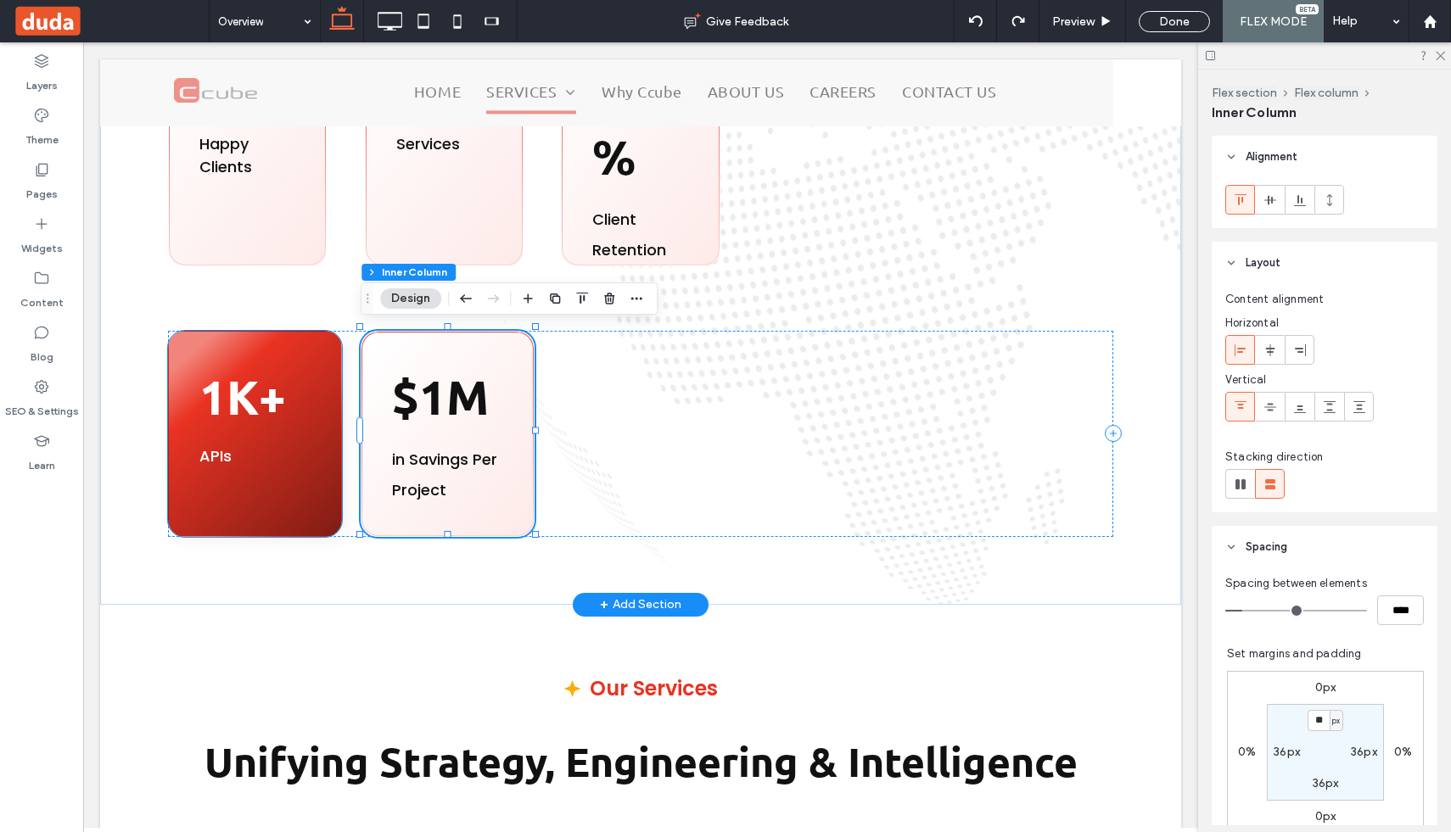
click at [320, 418] on div "1K+ APIs" at bounding box center [255, 434] width 174 height 206
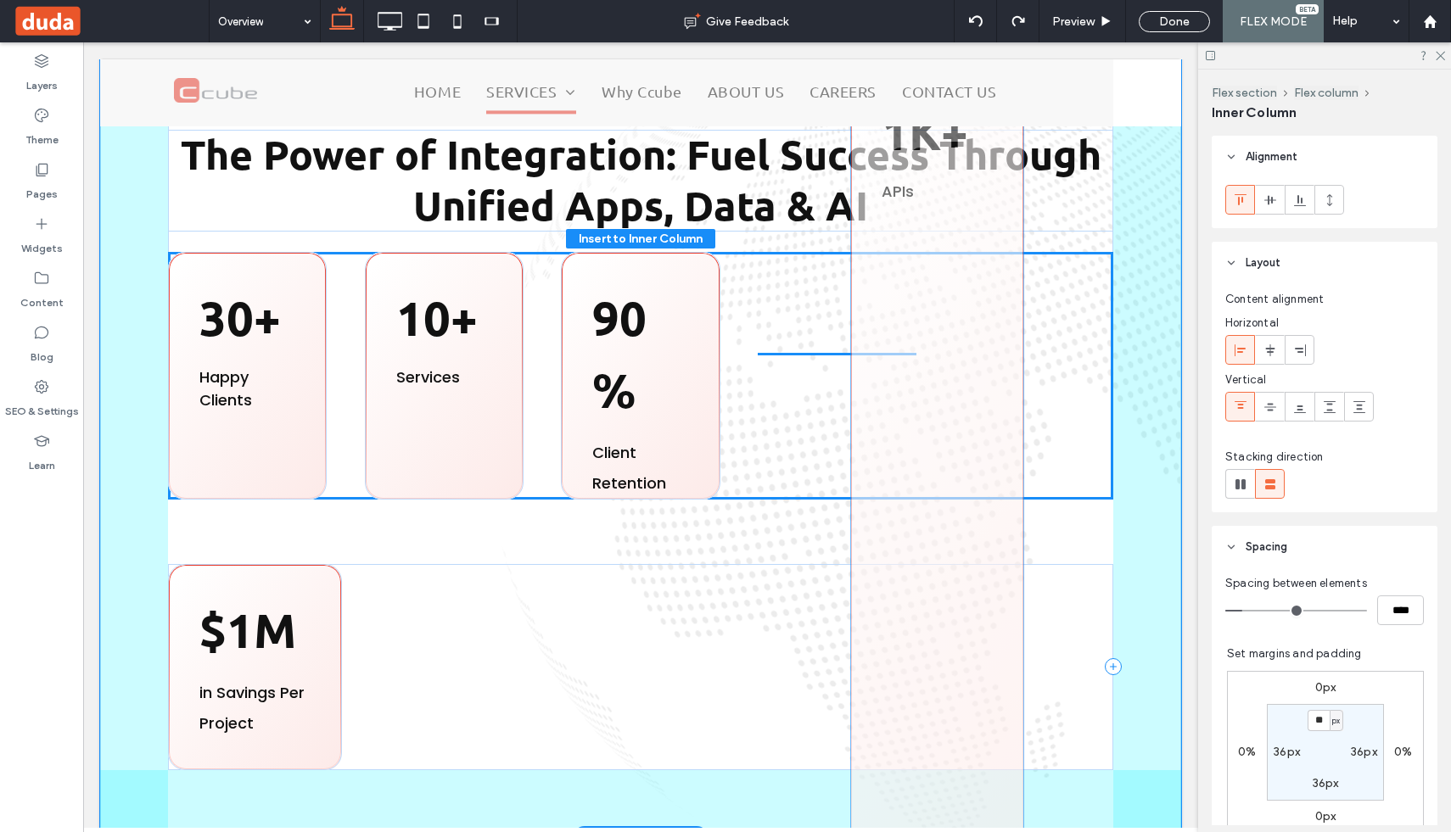
scroll to position [670, 0]
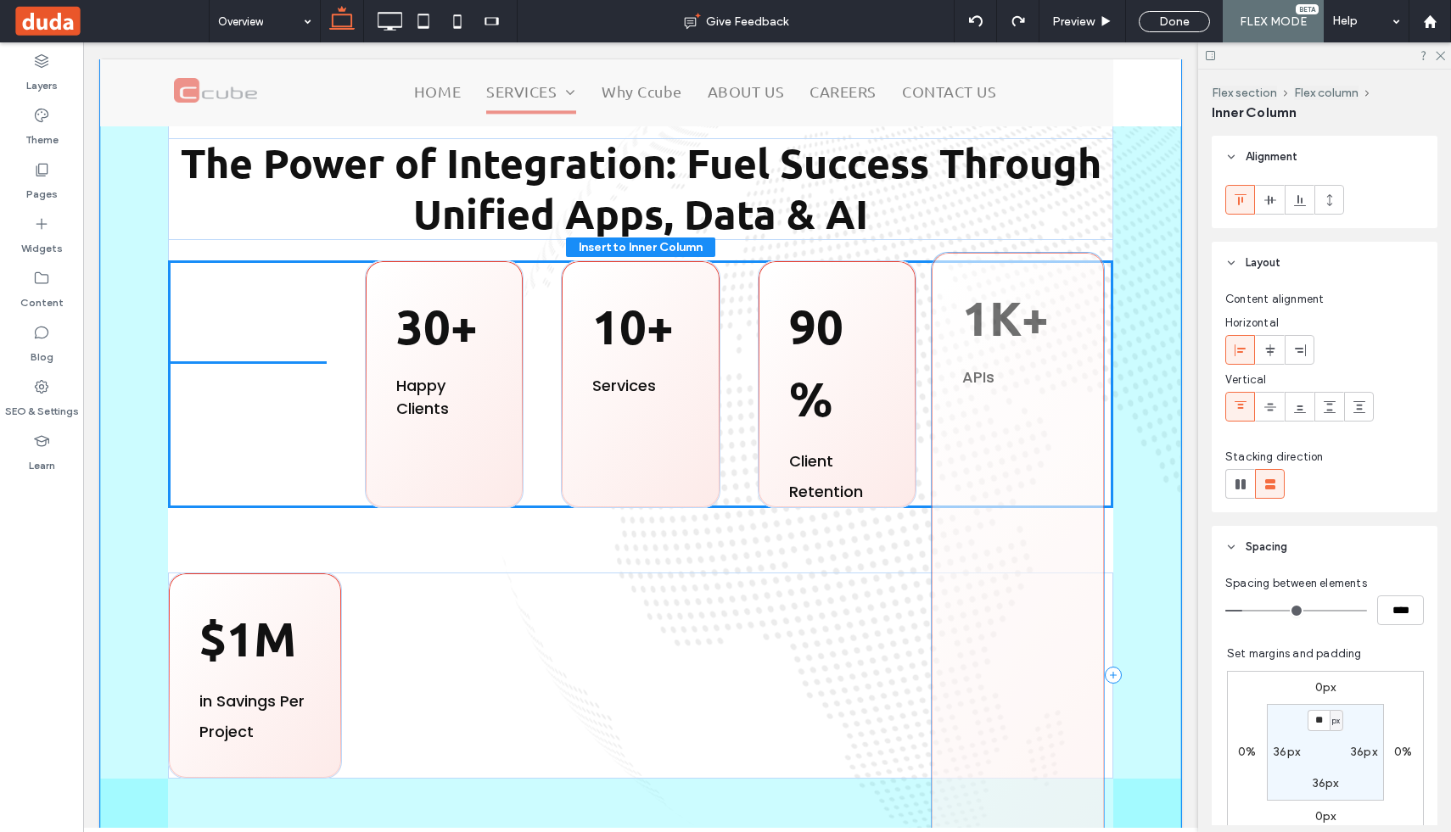
drag, startPoint x: 320, startPoint y: 418, endPoint x: 1083, endPoint y: 343, distance: 766.5
type input "*"
type input "*******"
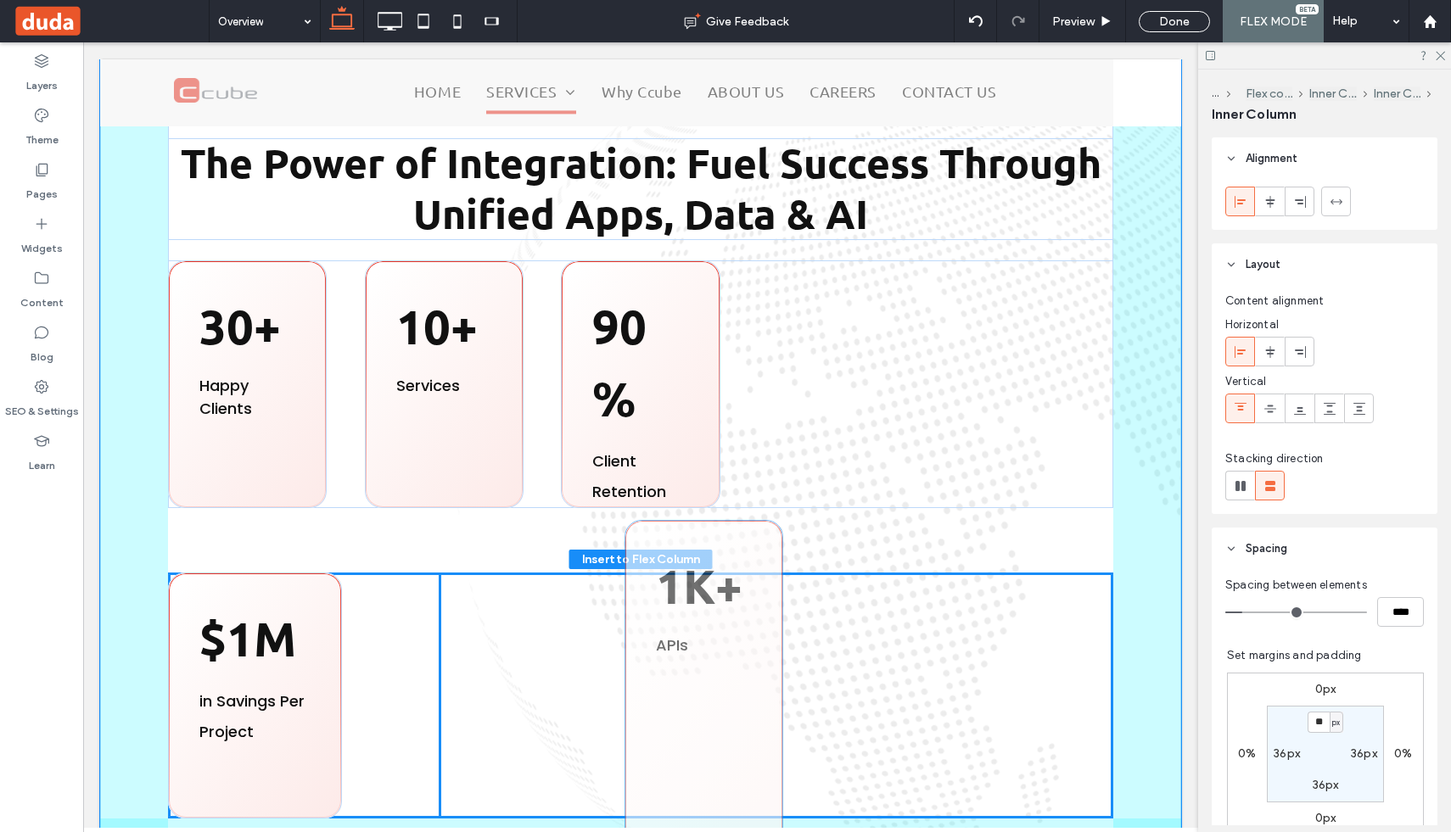
drag, startPoint x: 301, startPoint y: 373, endPoint x: 756, endPoint y: 636, distance: 525.0
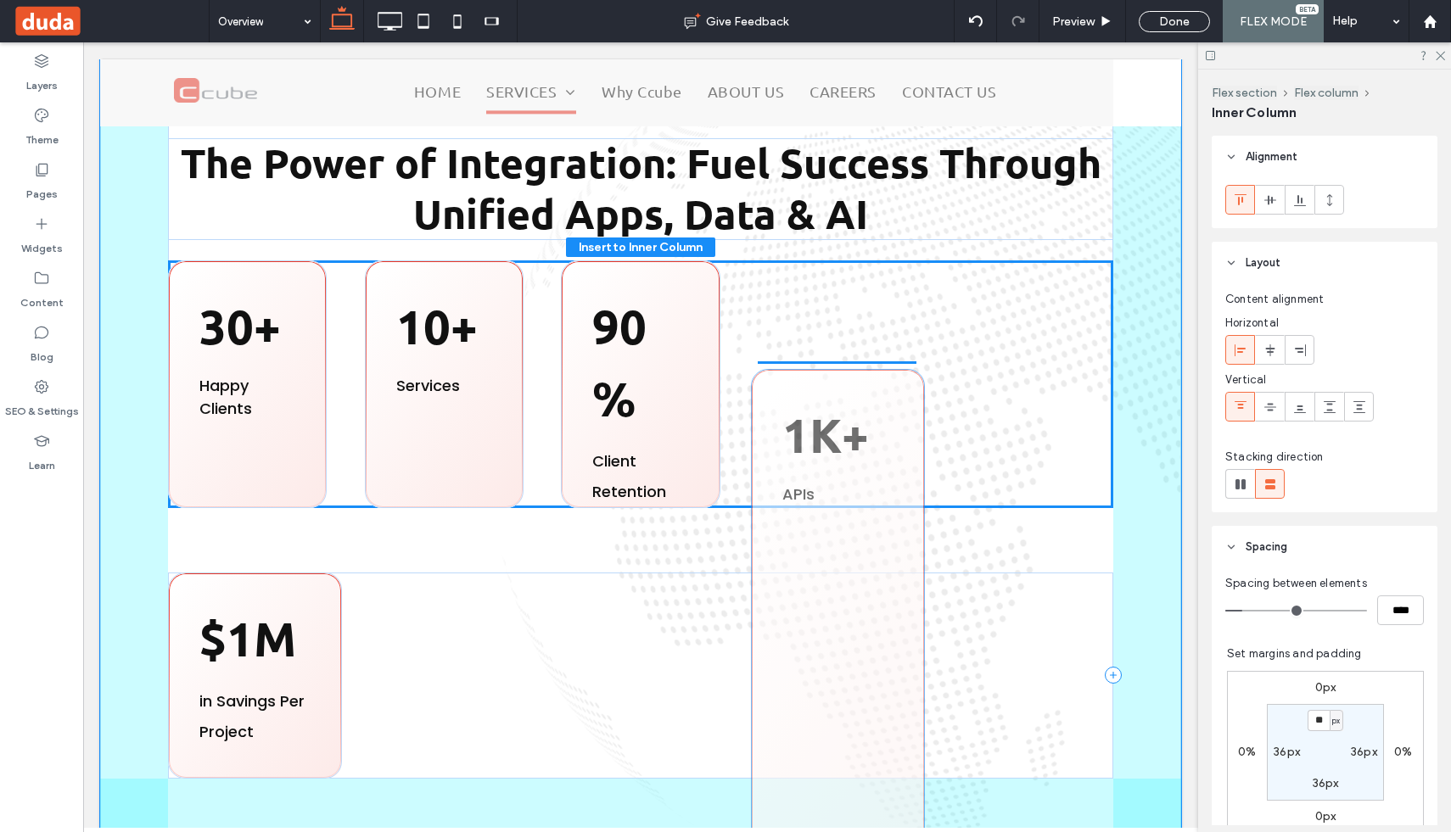
drag, startPoint x: 514, startPoint y: 637, endPoint x: 905, endPoint y: 438, distance: 438.3
type input "*"
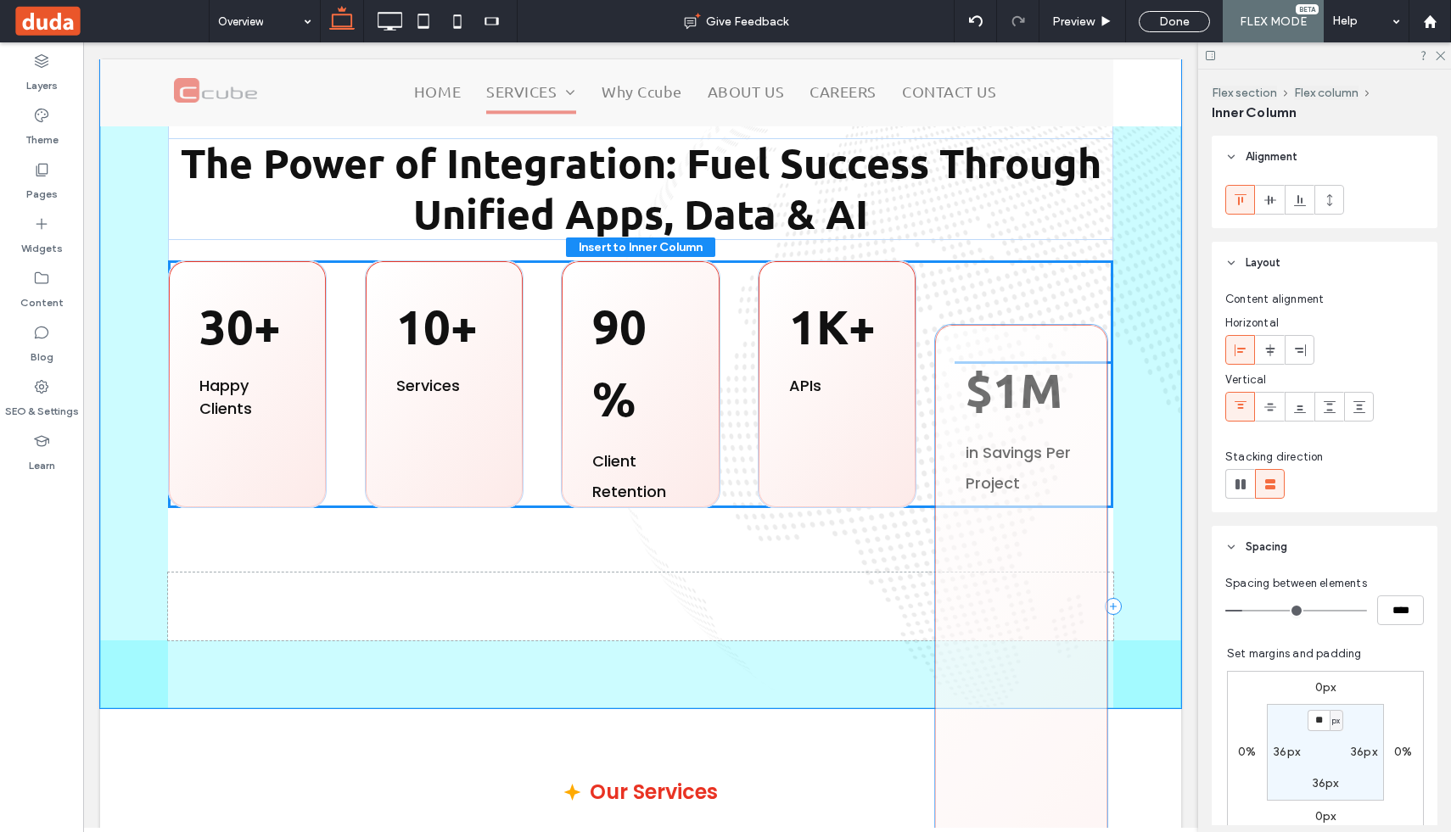
drag, startPoint x: 315, startPoint y: 650, endPoint x: 1081, endPoint y: 406, distance: 804.3
type input "*"
type input "*******"
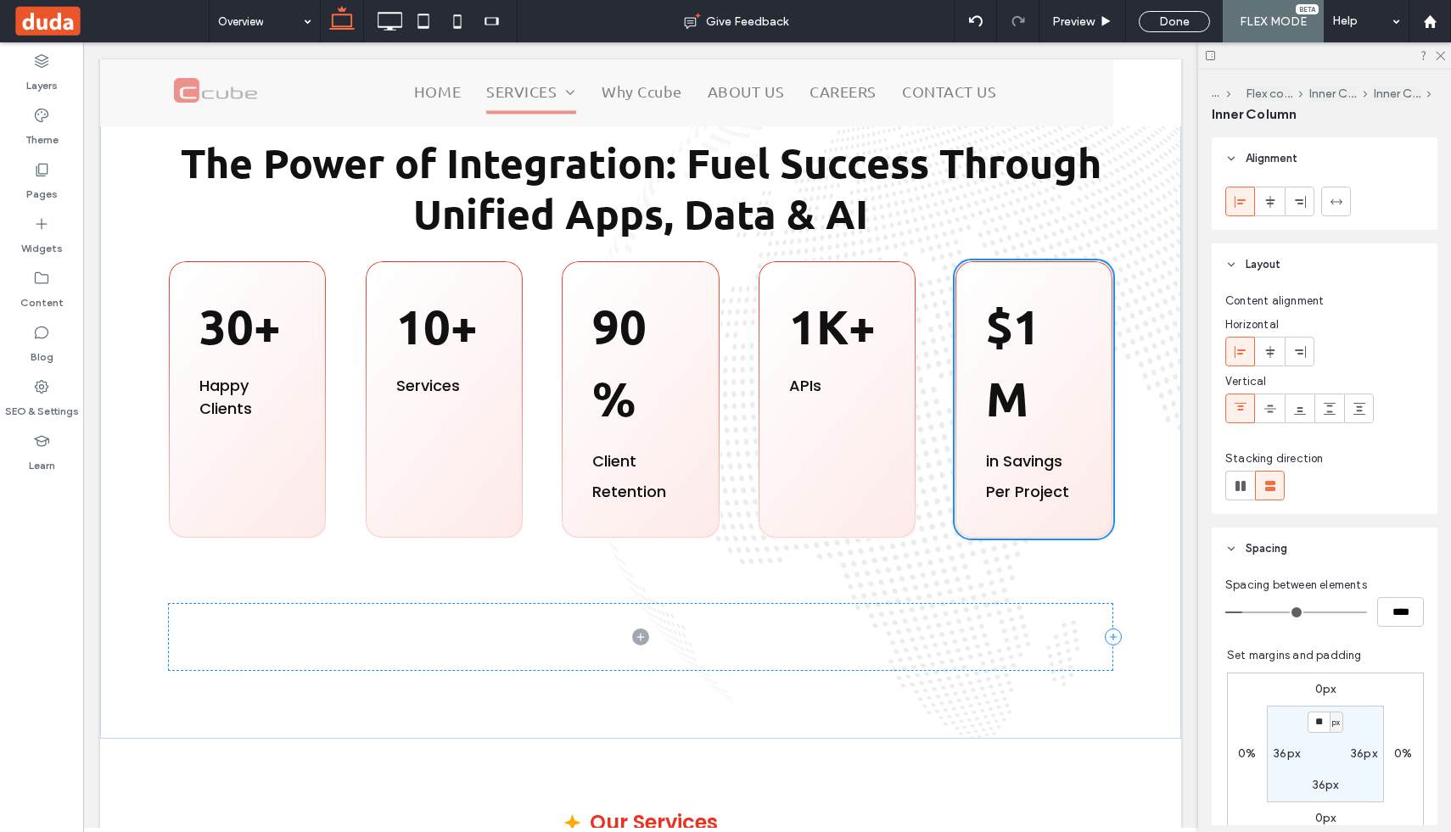
type input "*"
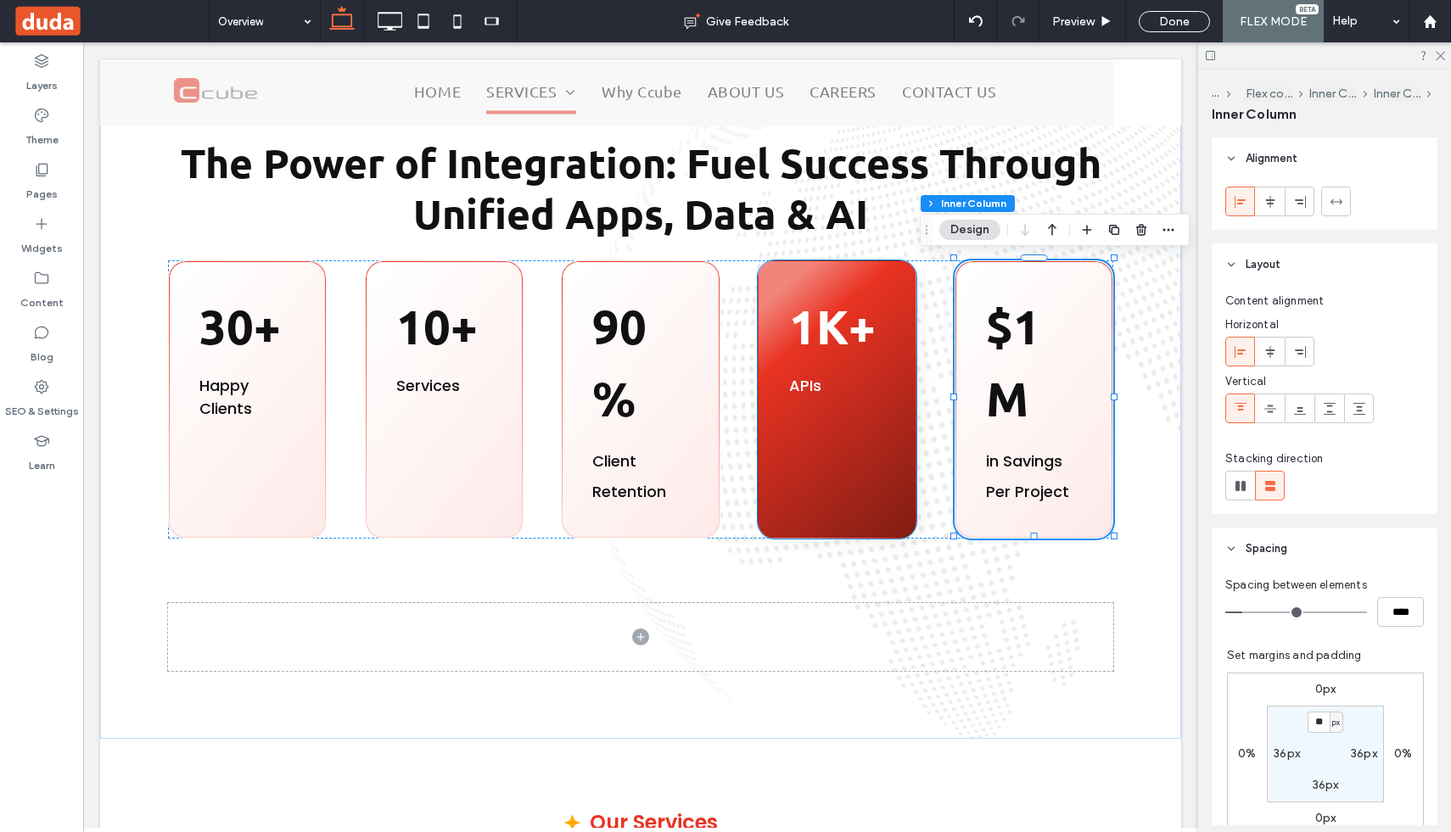
click at [912, 458] on div "1K+ APIs" at bounding box center [837, 400] width 159 height 278
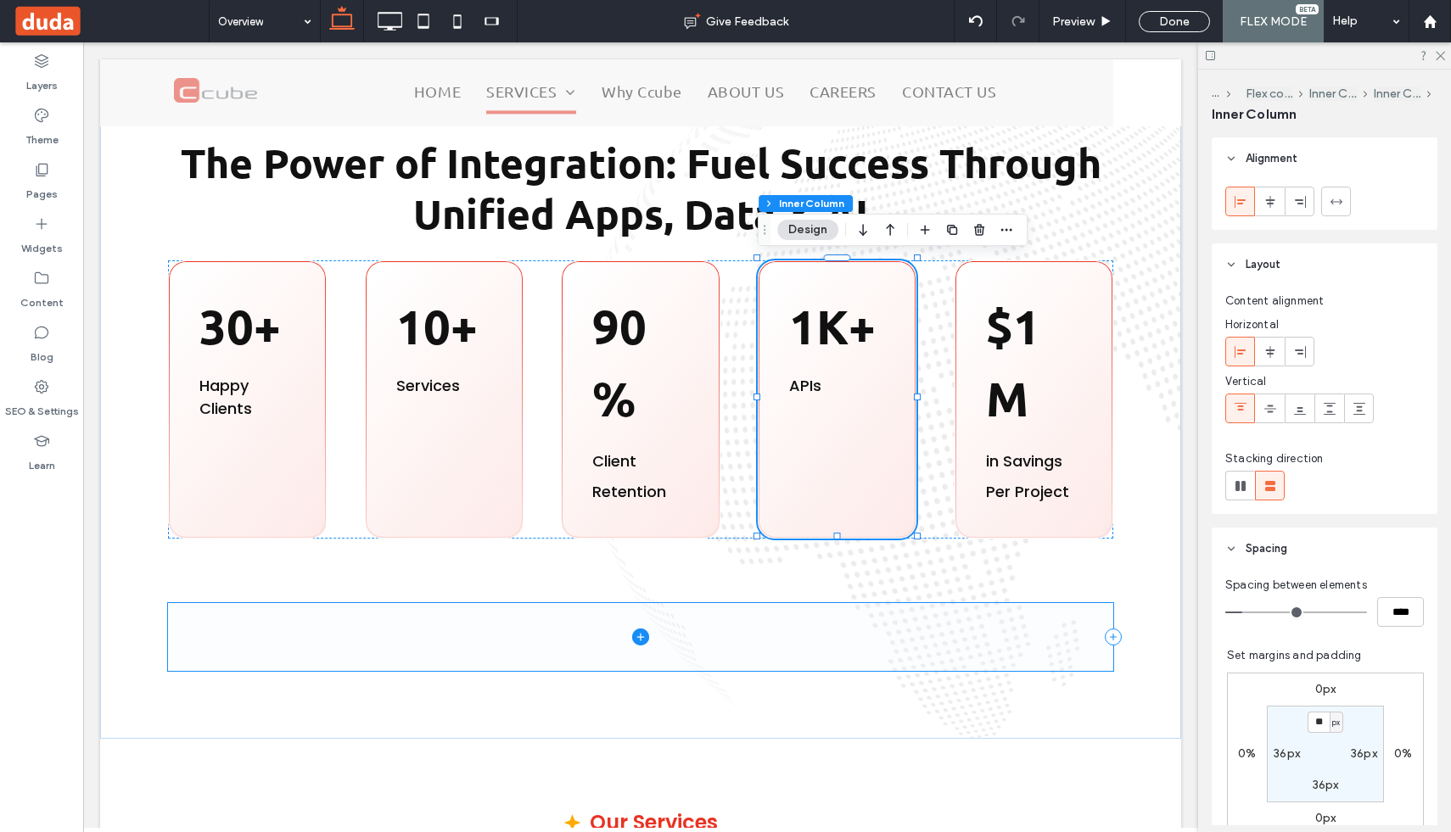
click at [827, 633] on span at bounding box center [640, 637] width 945 height 68
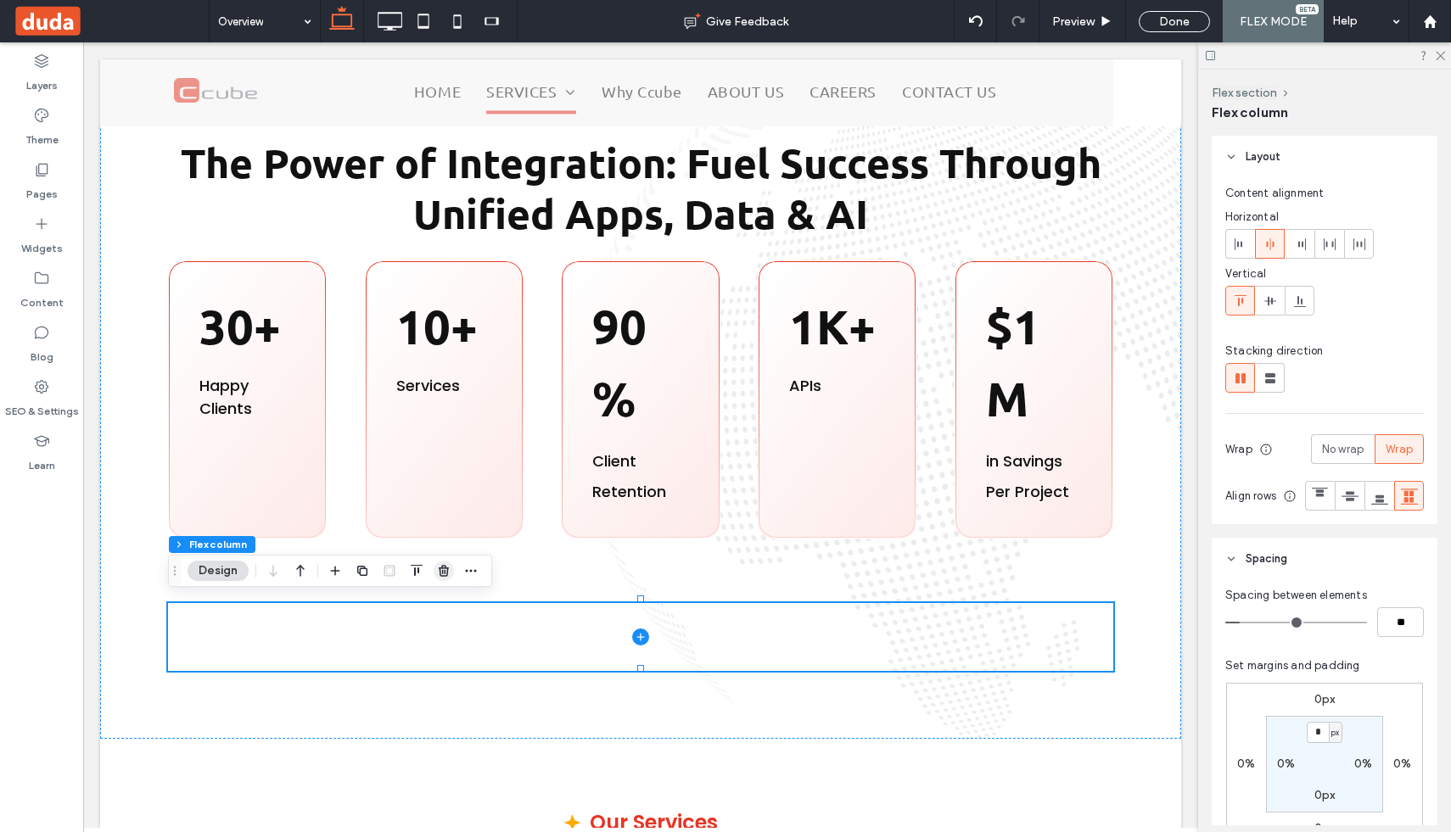
click at [444, 569] on icon "button" at bounding box center [444, 571] width 14 height 14
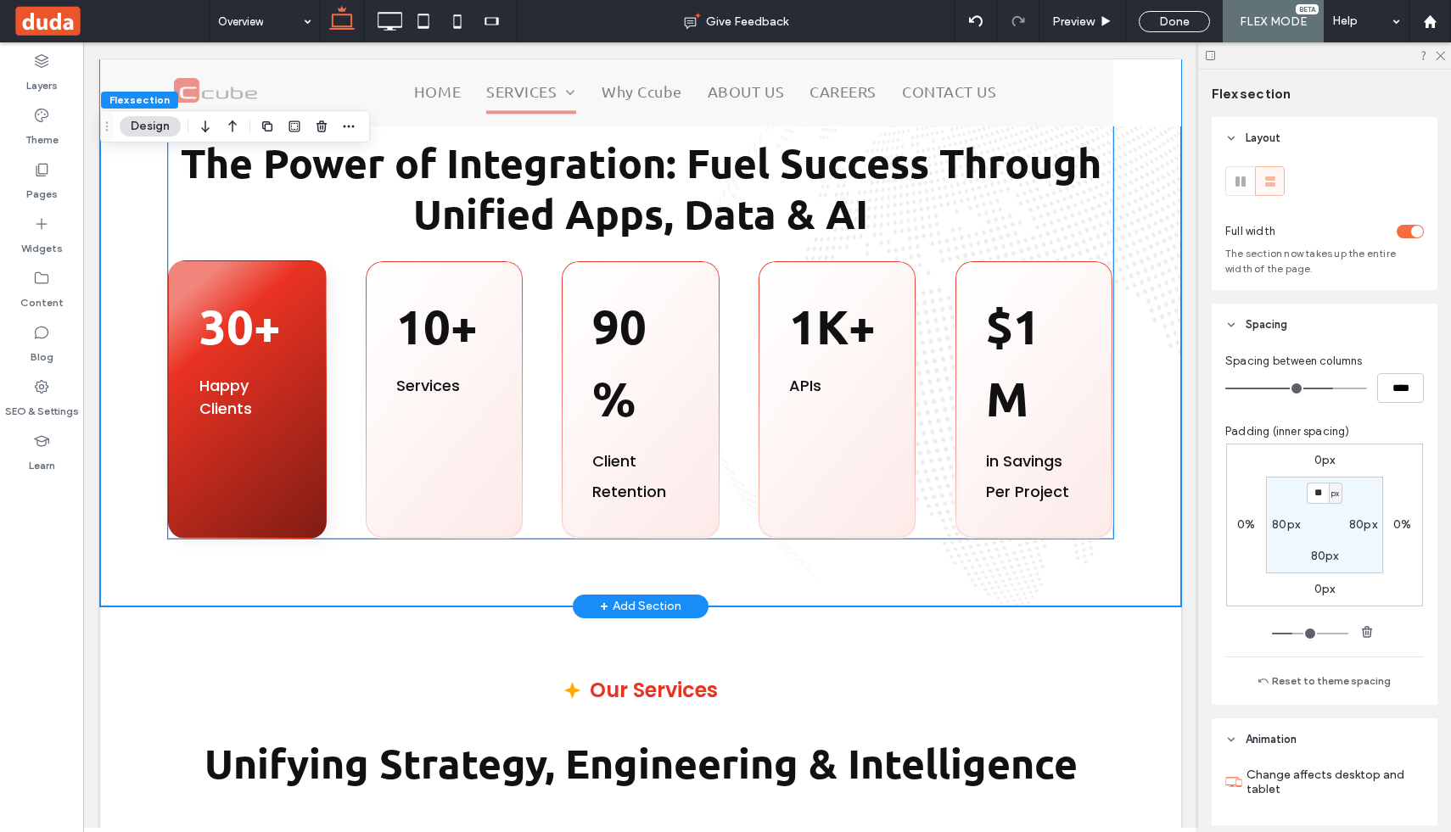
click at [271, 489] on div "30+ Happy Clients" at bounding box center [247, 400] width 159 height 278
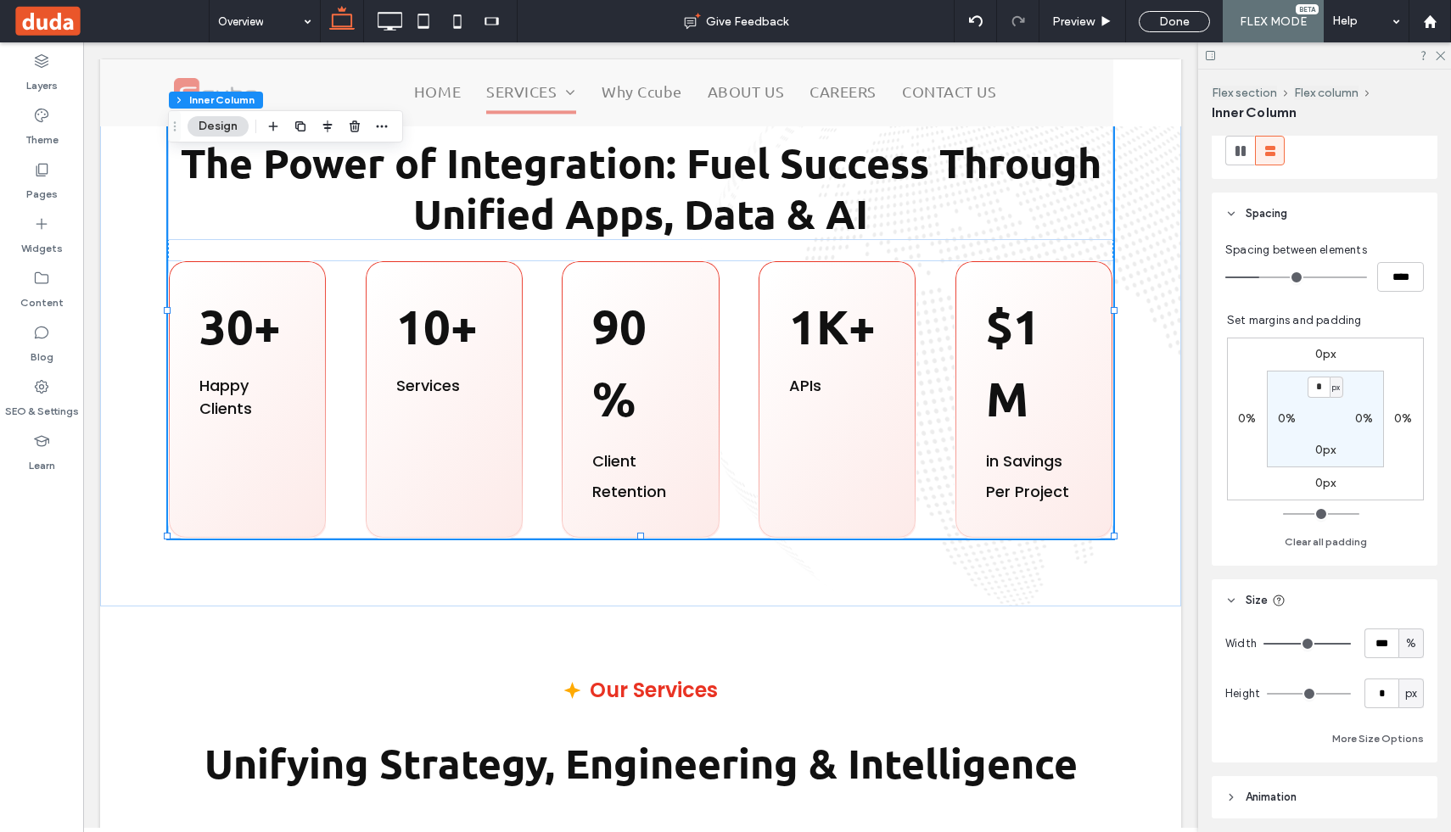
scroll to position [345, 0]
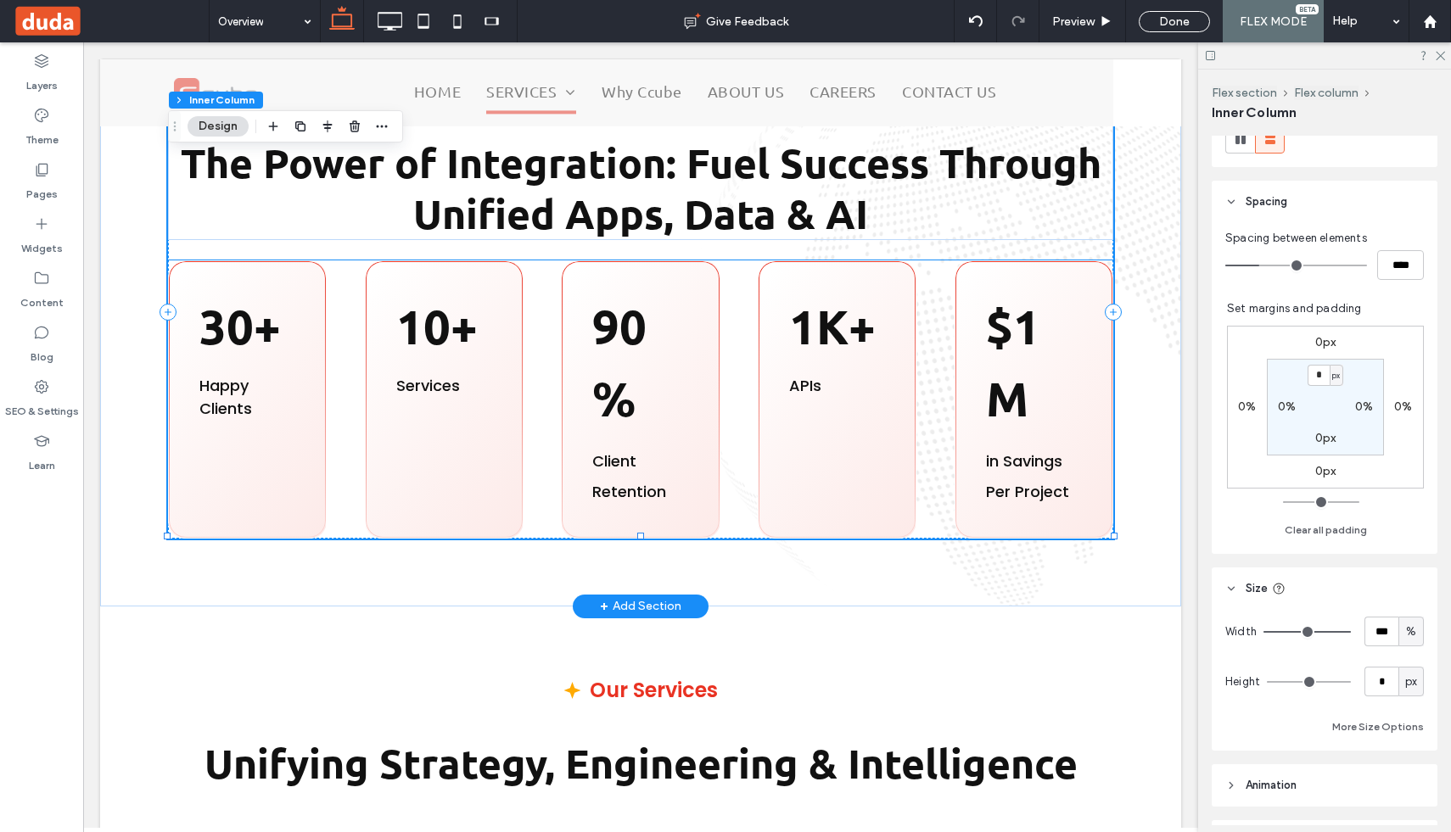
click at [944, 513] on div "30+ Happy Clients 10+ ﻿ Services 90% Client Retention 1K+ APIs $1M in Savings P…" at bounding box center [640, 400] width 945 height 278
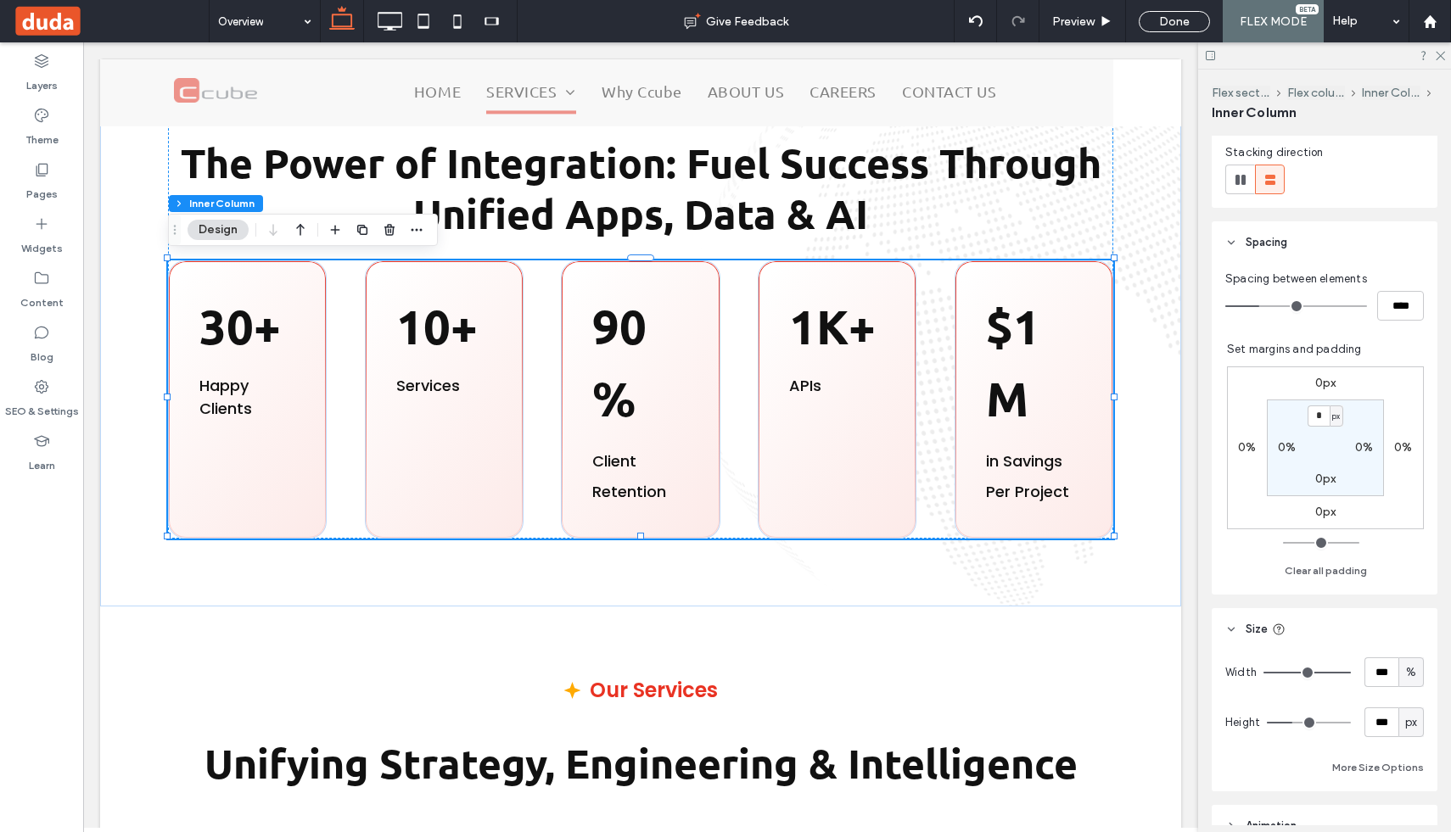
scroll to position [328, 0]
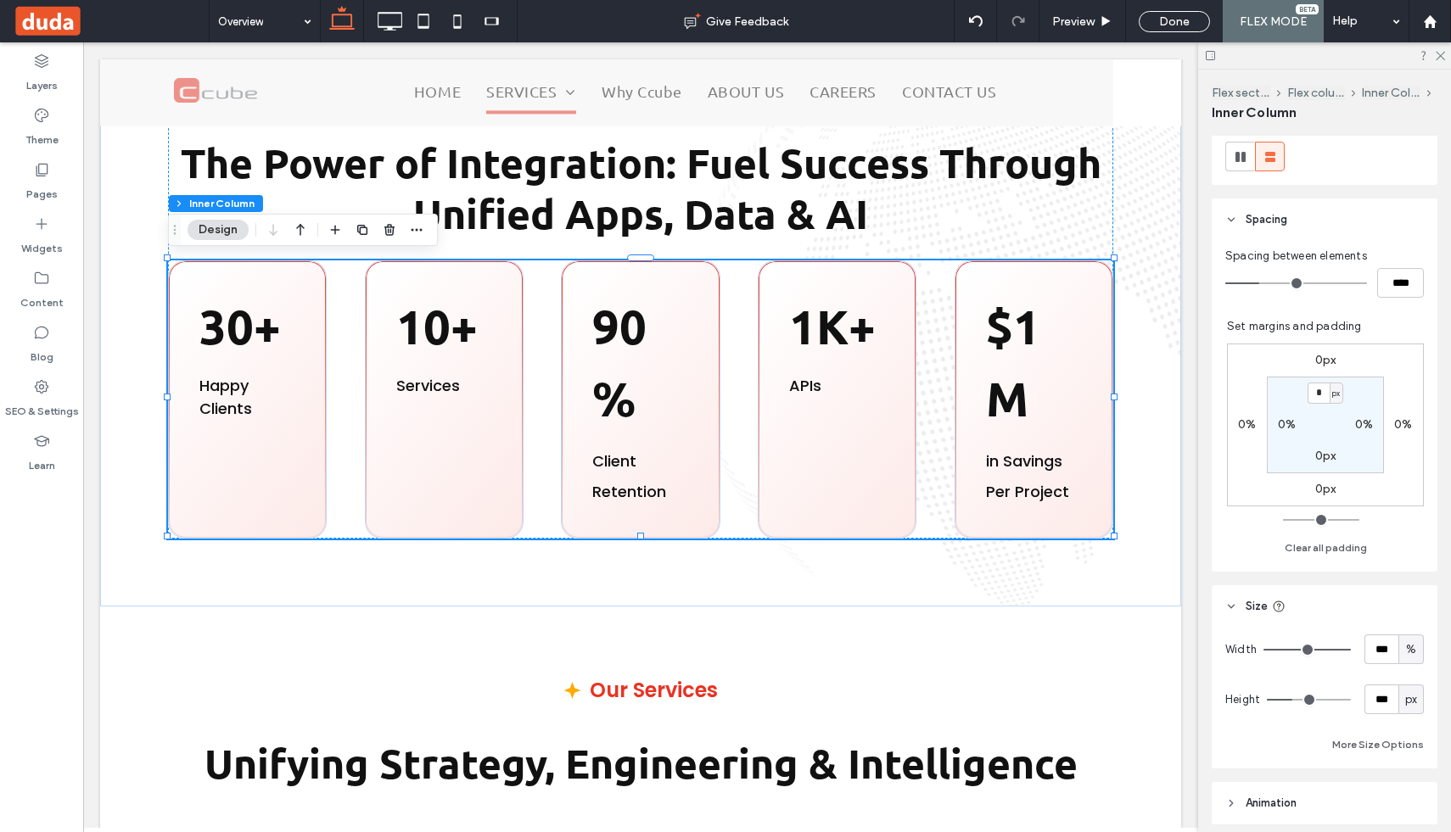
type input "***"
type input "**"
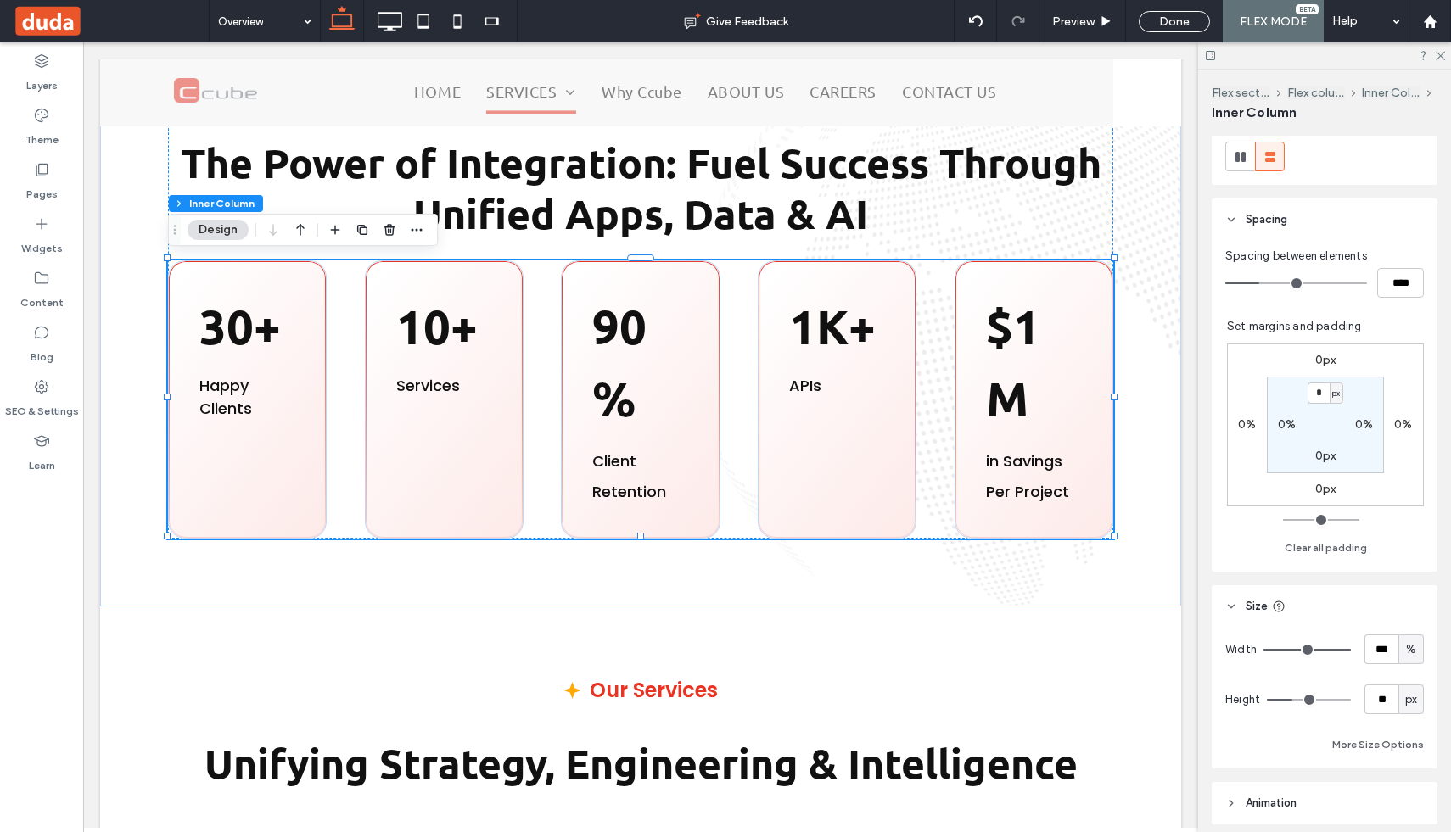
type input "**"
type input "*"
drag, startPoint x: 1290, startPoint y: 700, endPoint x: 1216, endPoint y: 701, distance: 73.8
type input "*"
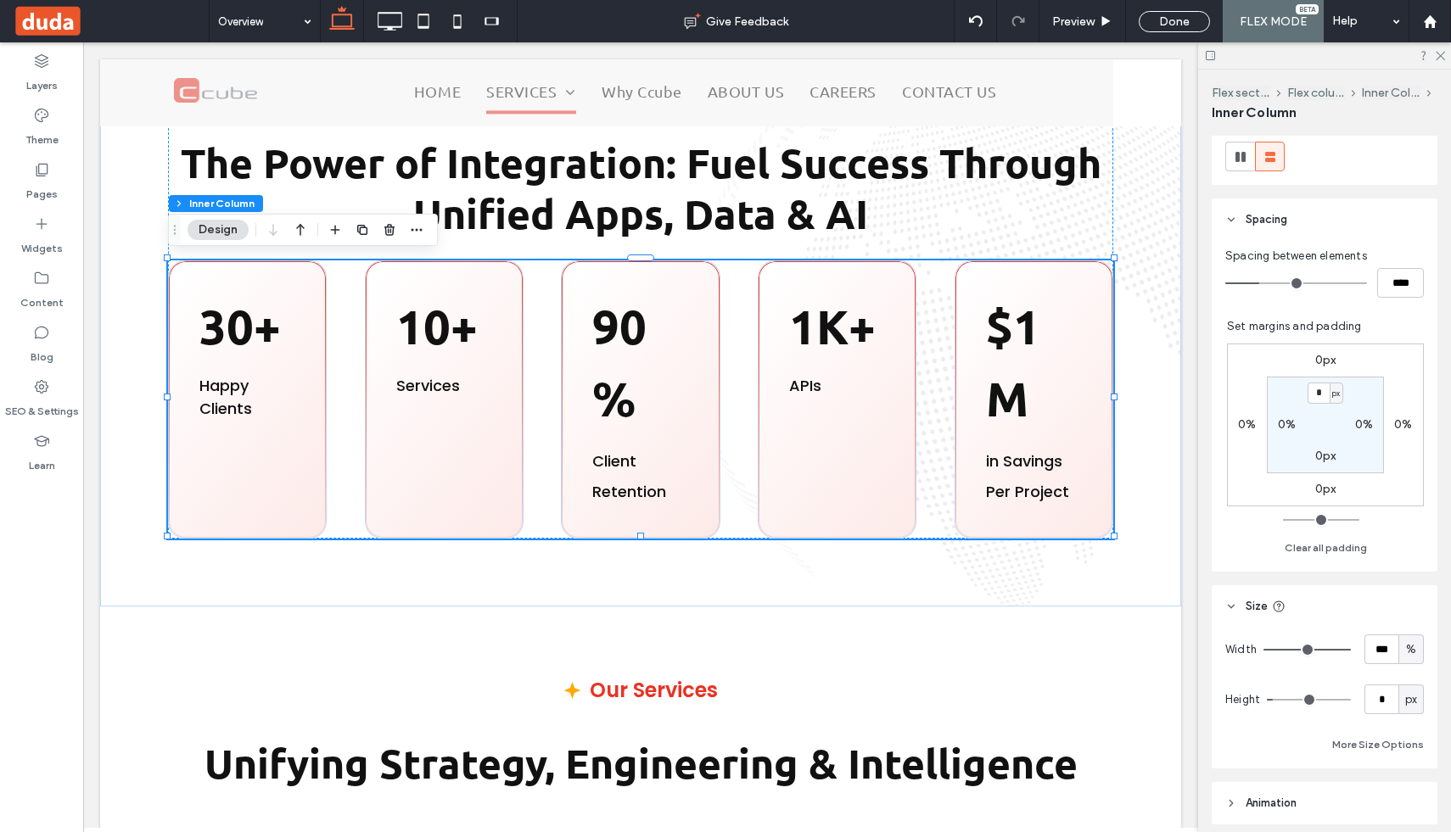
click at [1267, 700] on input "range" at bounding box center [1309, 700] width 84 height 2
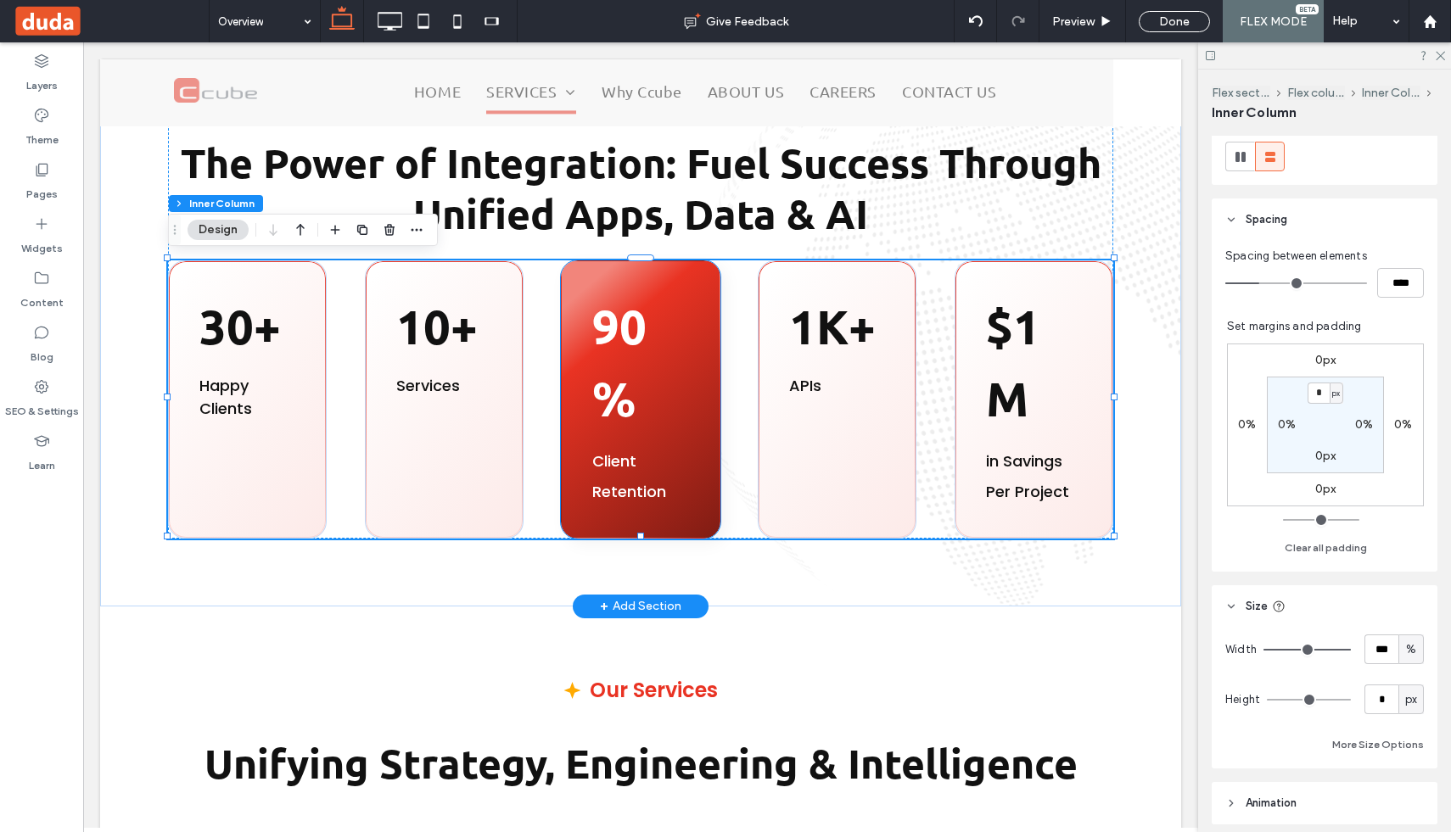
click at [637, 414] on p "90%" at bounding box center [640, 364] width 96 height 144
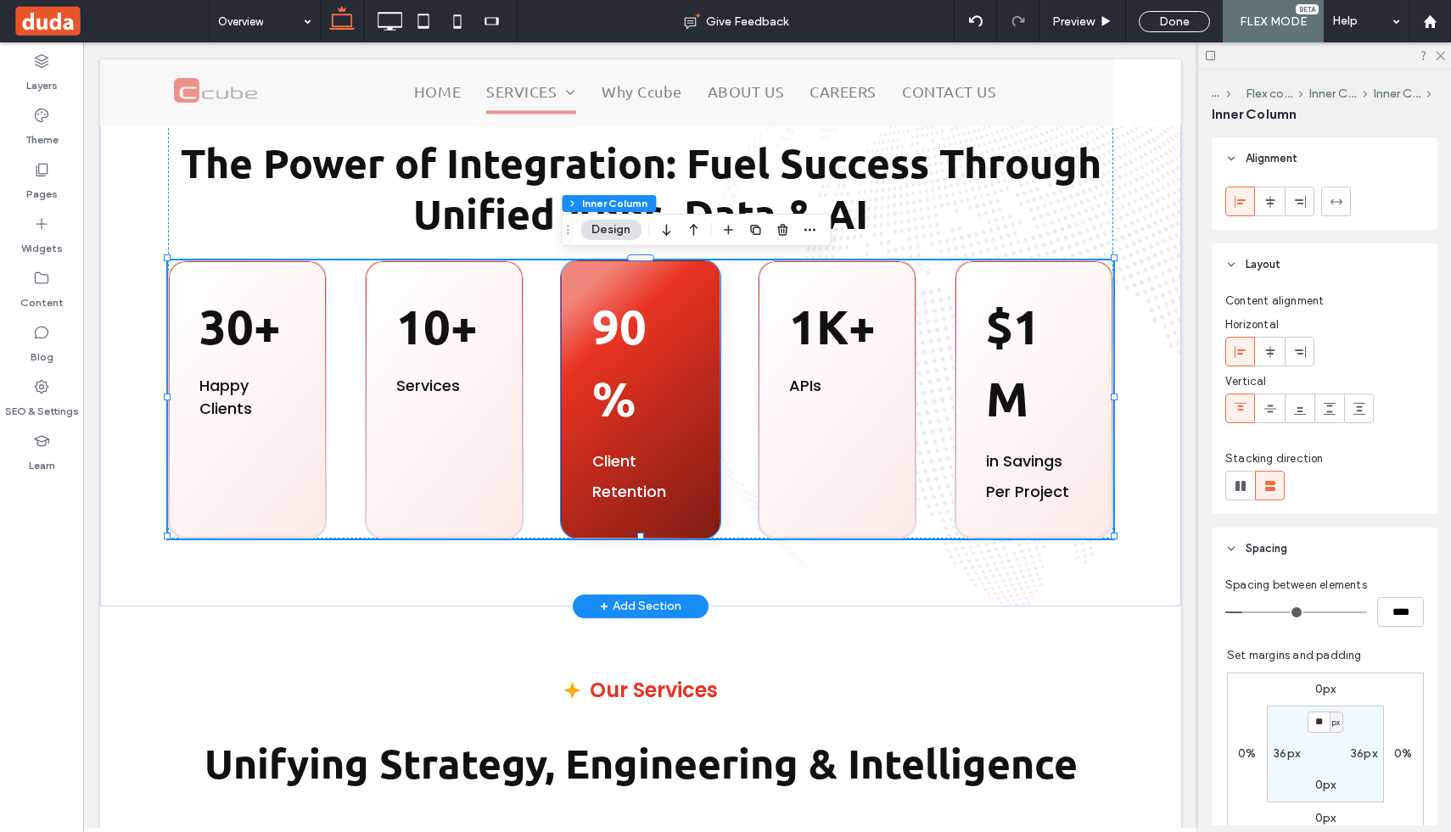
type input "*"
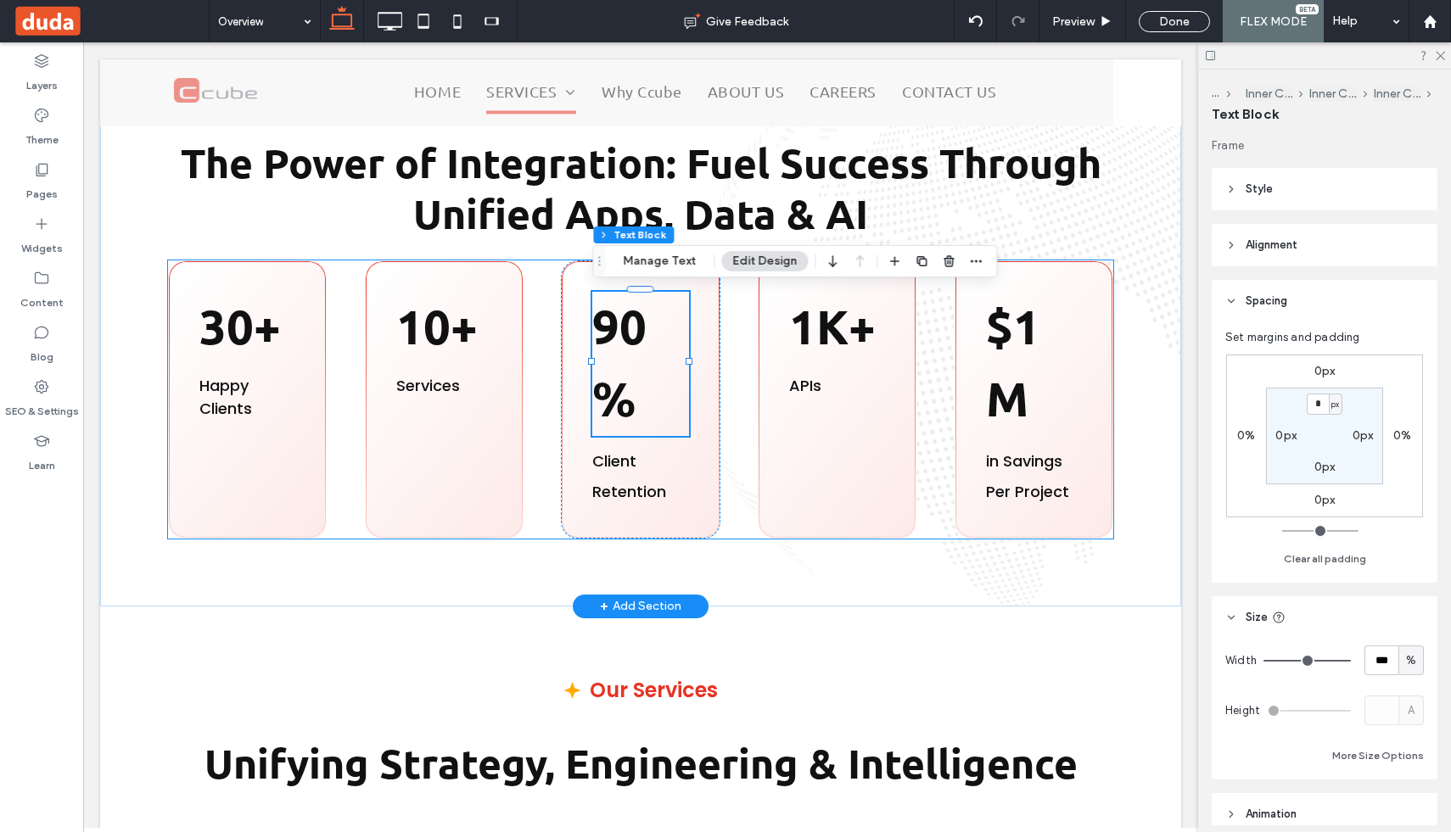
click at [743, 375] on div "30+ Happy Clients 10+ ﻿ Services 90% Client Retention 1K+ APIs $1M in Savings P…" at bounding box center [640, 400] width 945 height 278
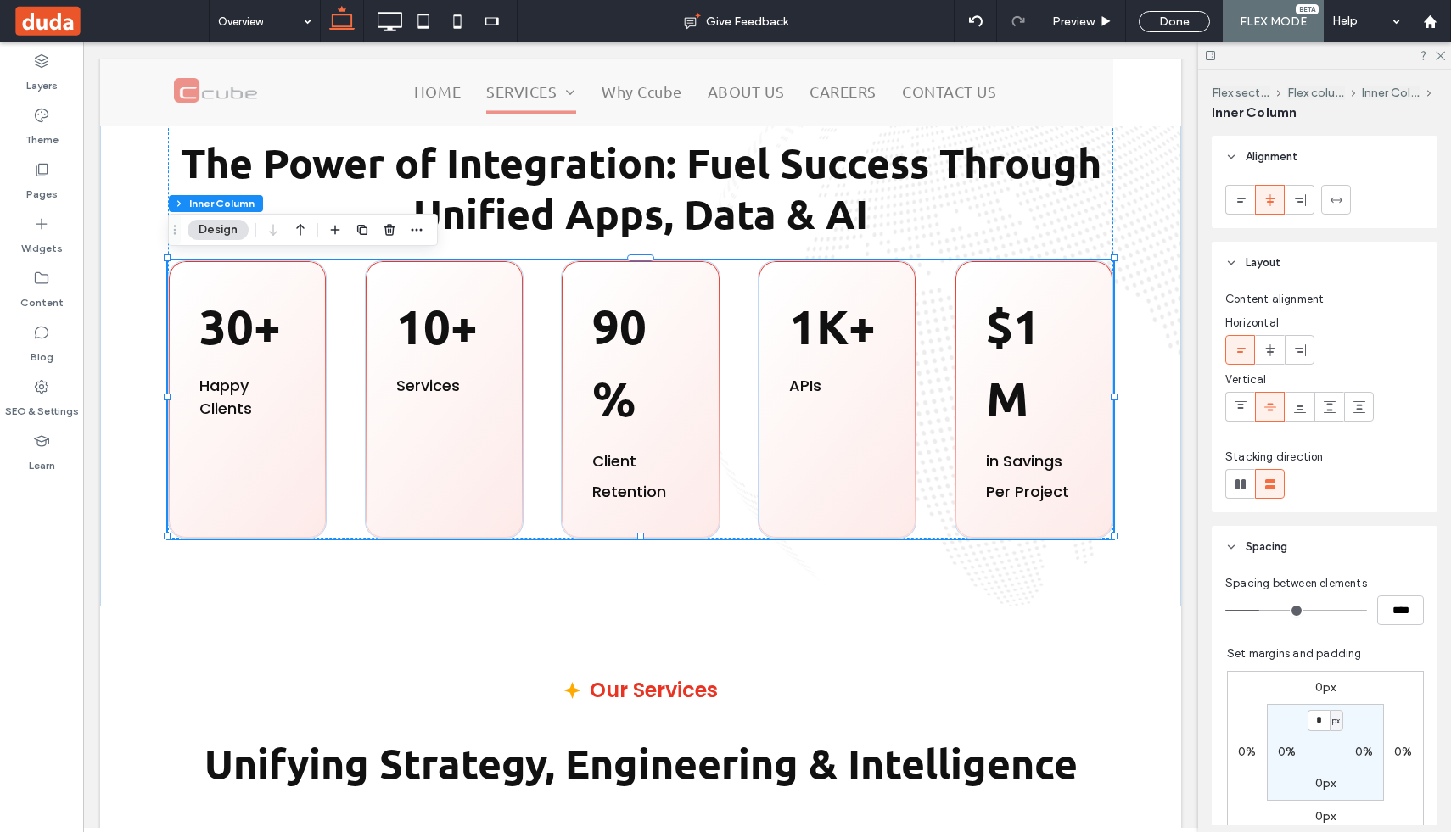
type input "**"
type input "****"
click at [1244, 610] on input "range" at bounding box center [1296, 611] width 142 height 2
type input "*"
type input "***"
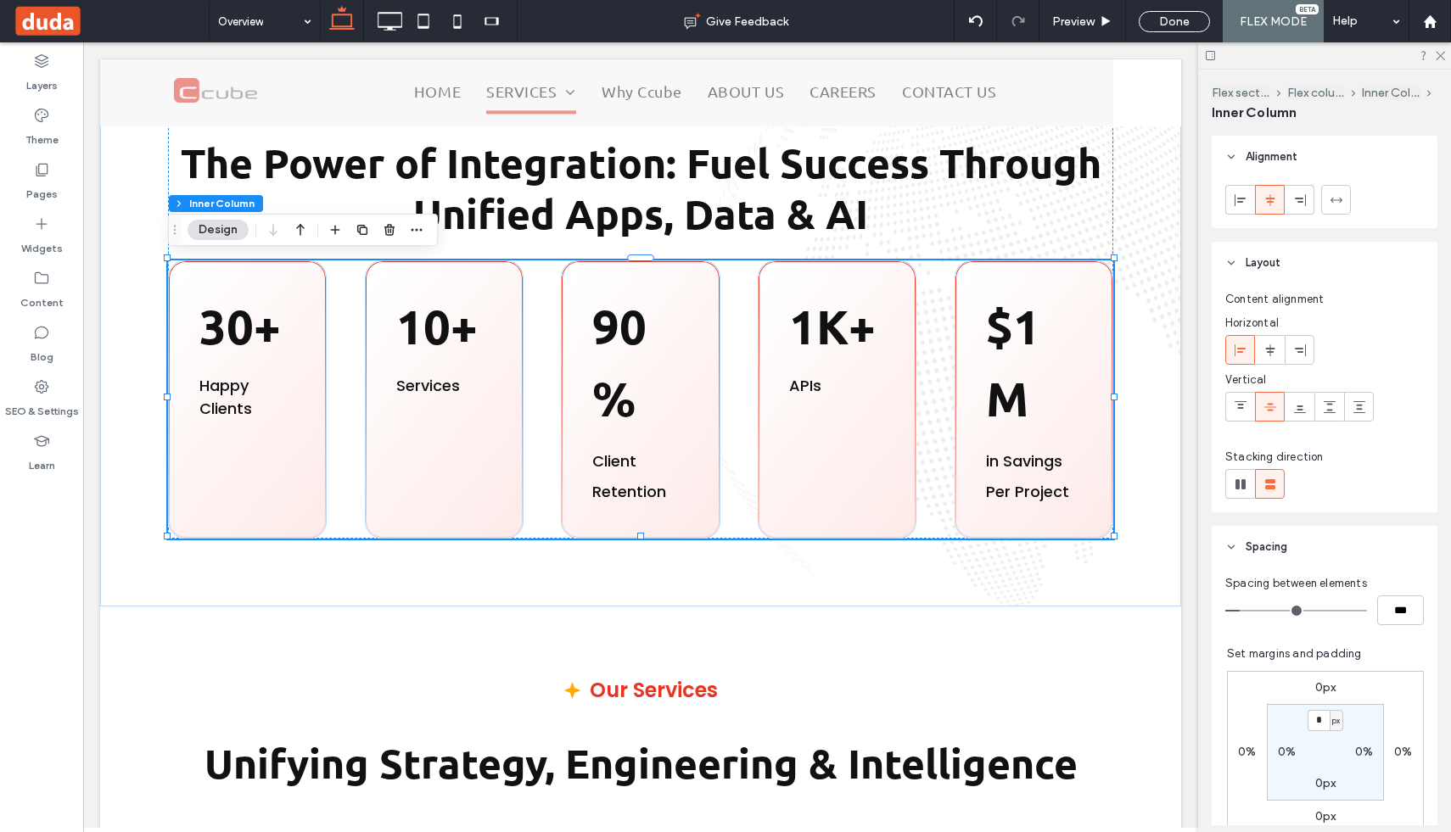
type input "*"
type input "***"
type input "*"
type input "***"
drag, startPoint x: 1238, startPoint y: 608, endPoint x: 1209, endPoint y: 608, distance: 28.9
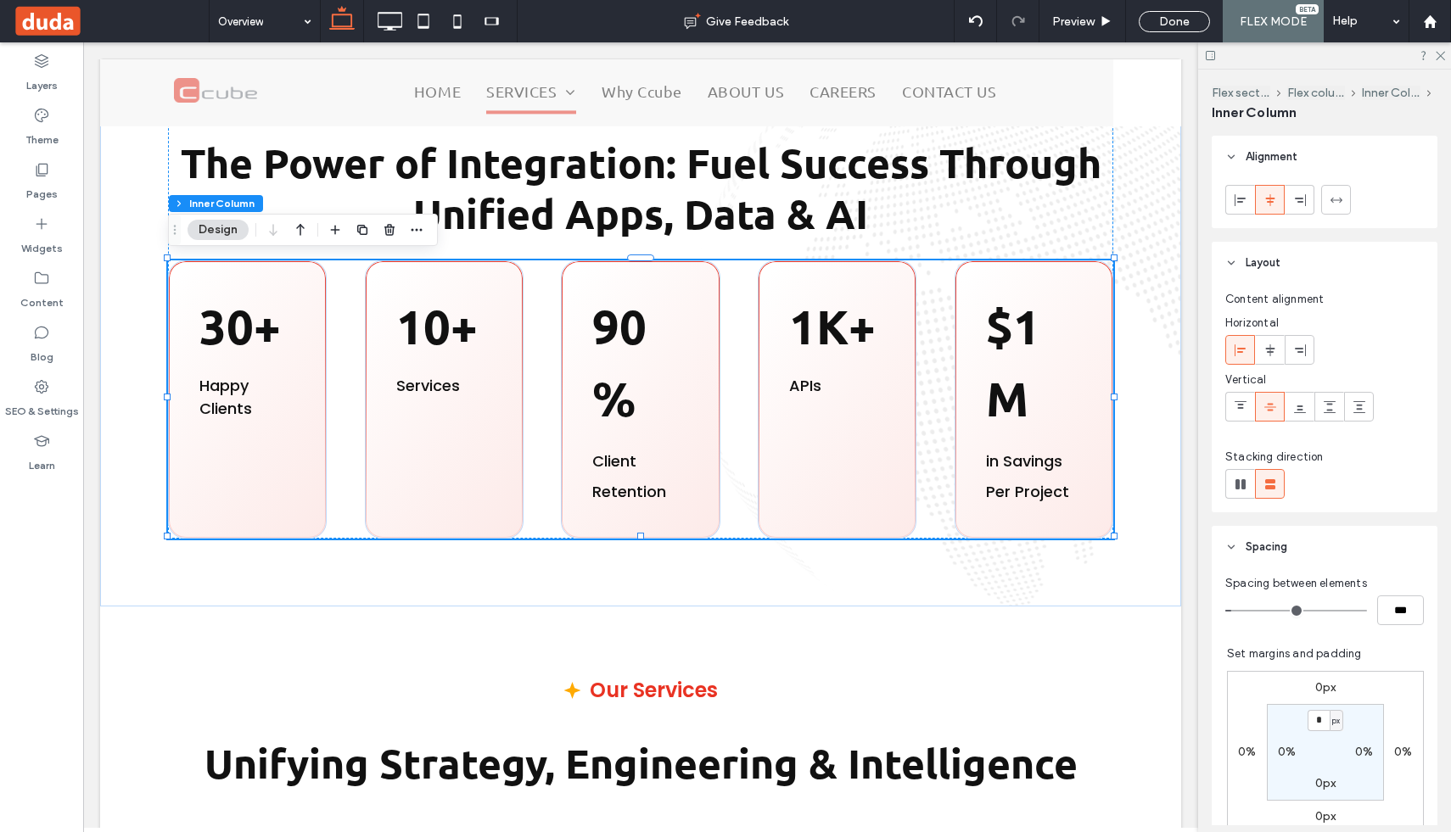
type input "*"
click at [1225, 610] on input "range" at bounding box center [1296, 611] width 142 height 2
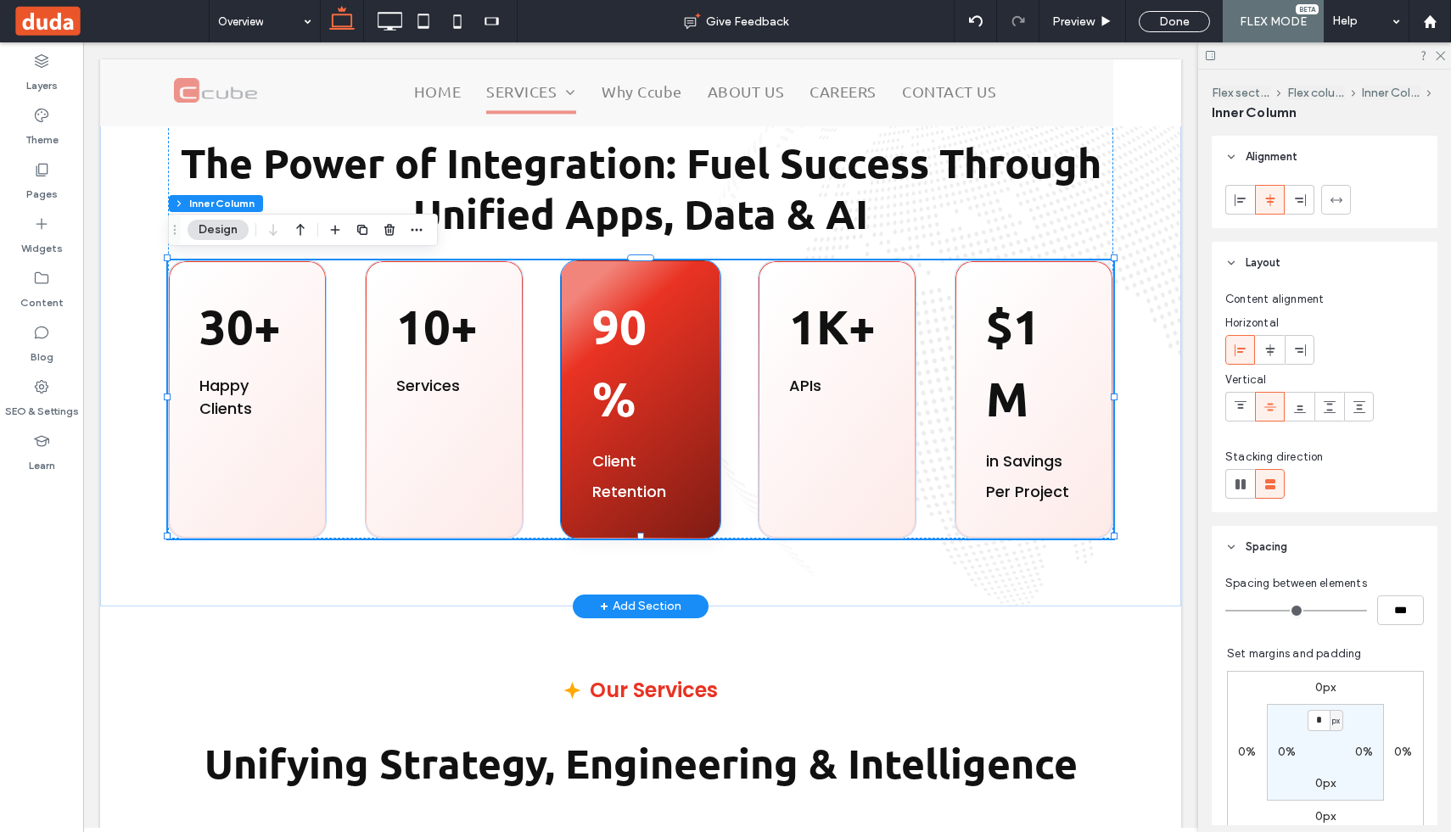
click at [703, 433] on div "90% Client Retention" at bounding box center [640, 400] width 159 height 278
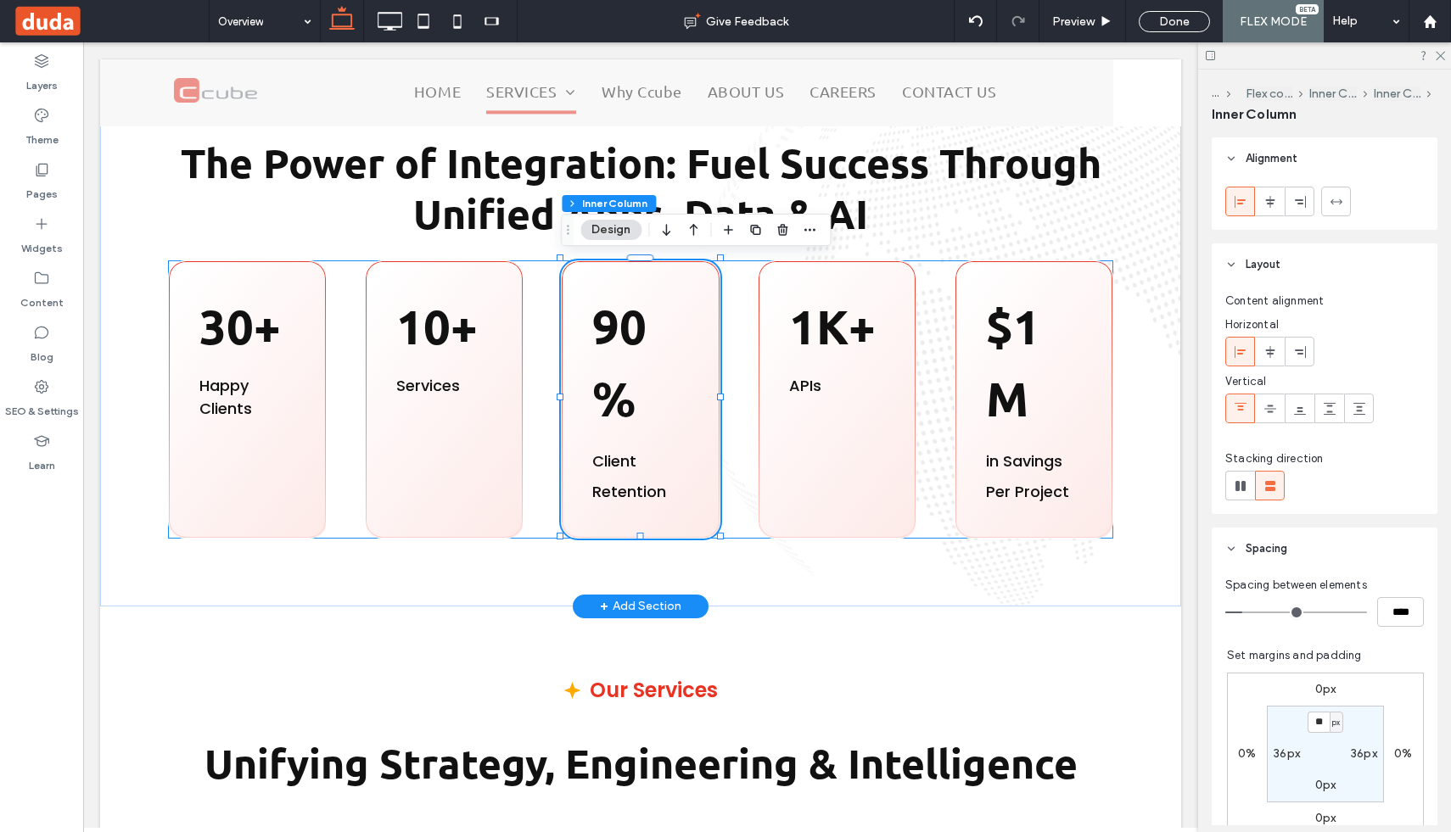
click at [726, 428] on div "30+ Happy Clients 10+ ﻿ Services 90% Client Retention 1K+ APIs $1M in Savings P…" at bounding box center [640, 400] width 945 height 278
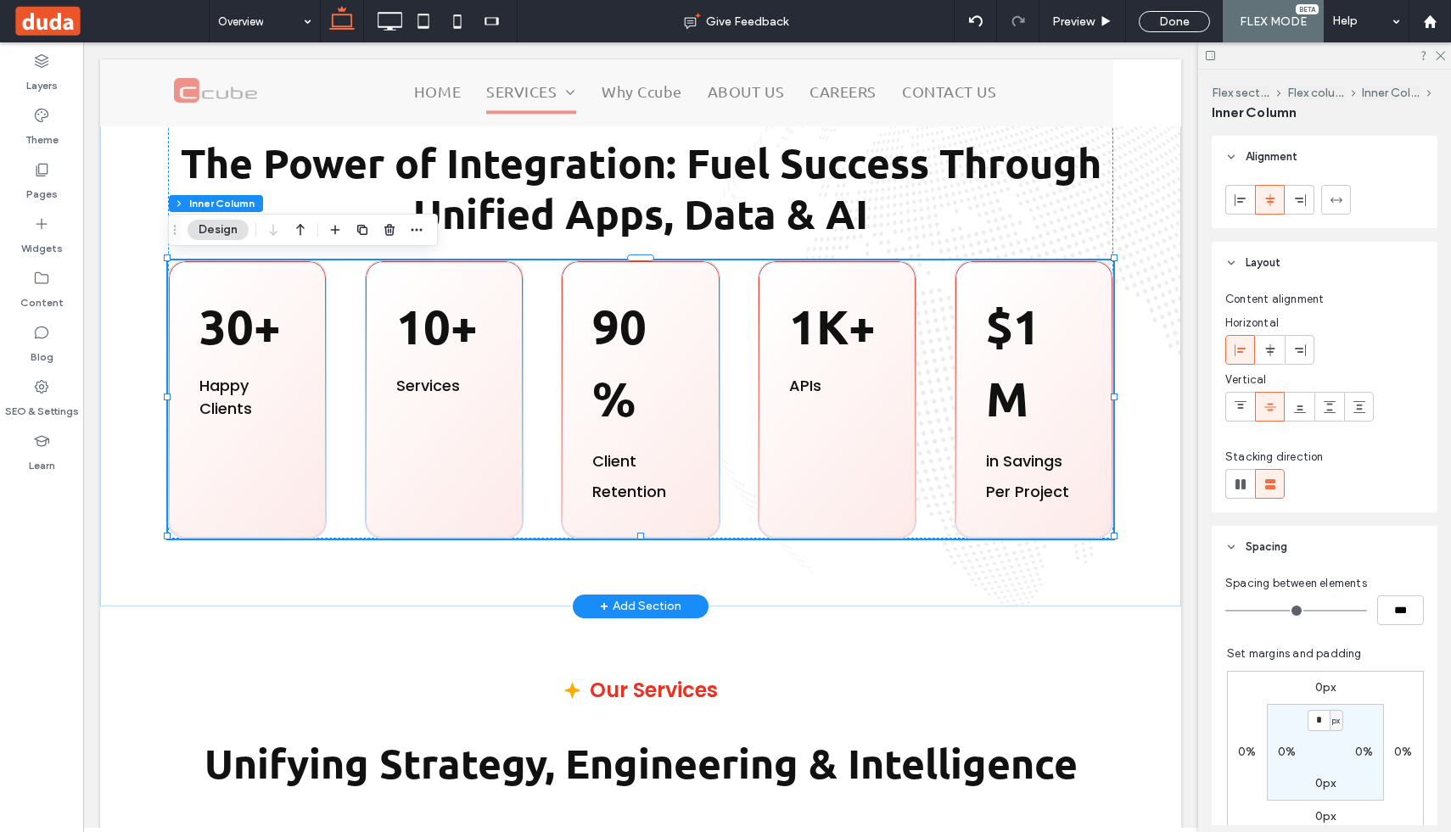
click at [741, 426] on div "30+ Happy Clients 10+ ﻿ Services 90% Client Retention 1K+ APIs $1M in Savings P…" at bounding box center [640, 400] width 945 height 278
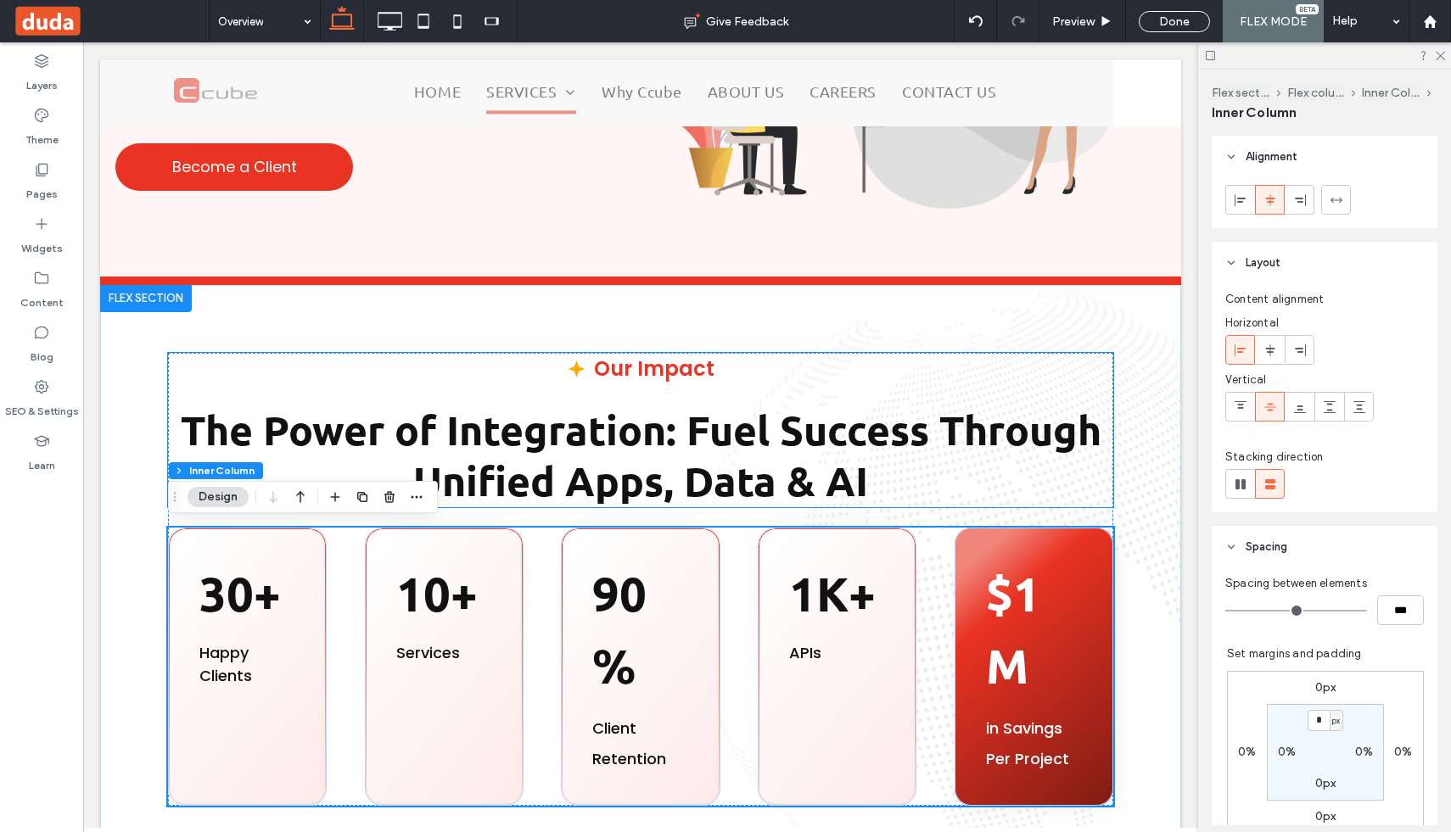
scroll to position [404, 0]
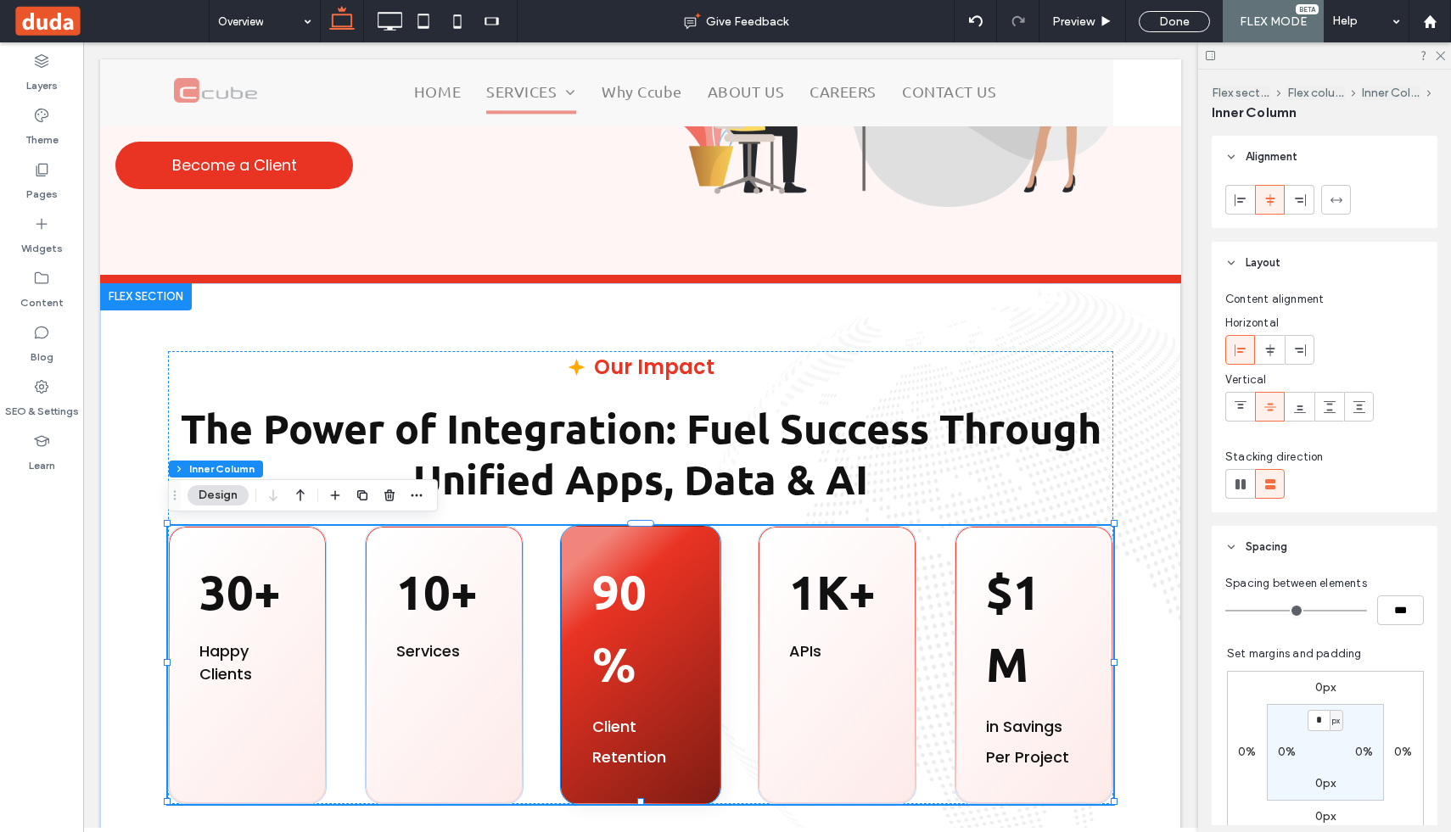
click at [639, 606] on strong "90%" at bounding box center [619, 628] width 54 height 132
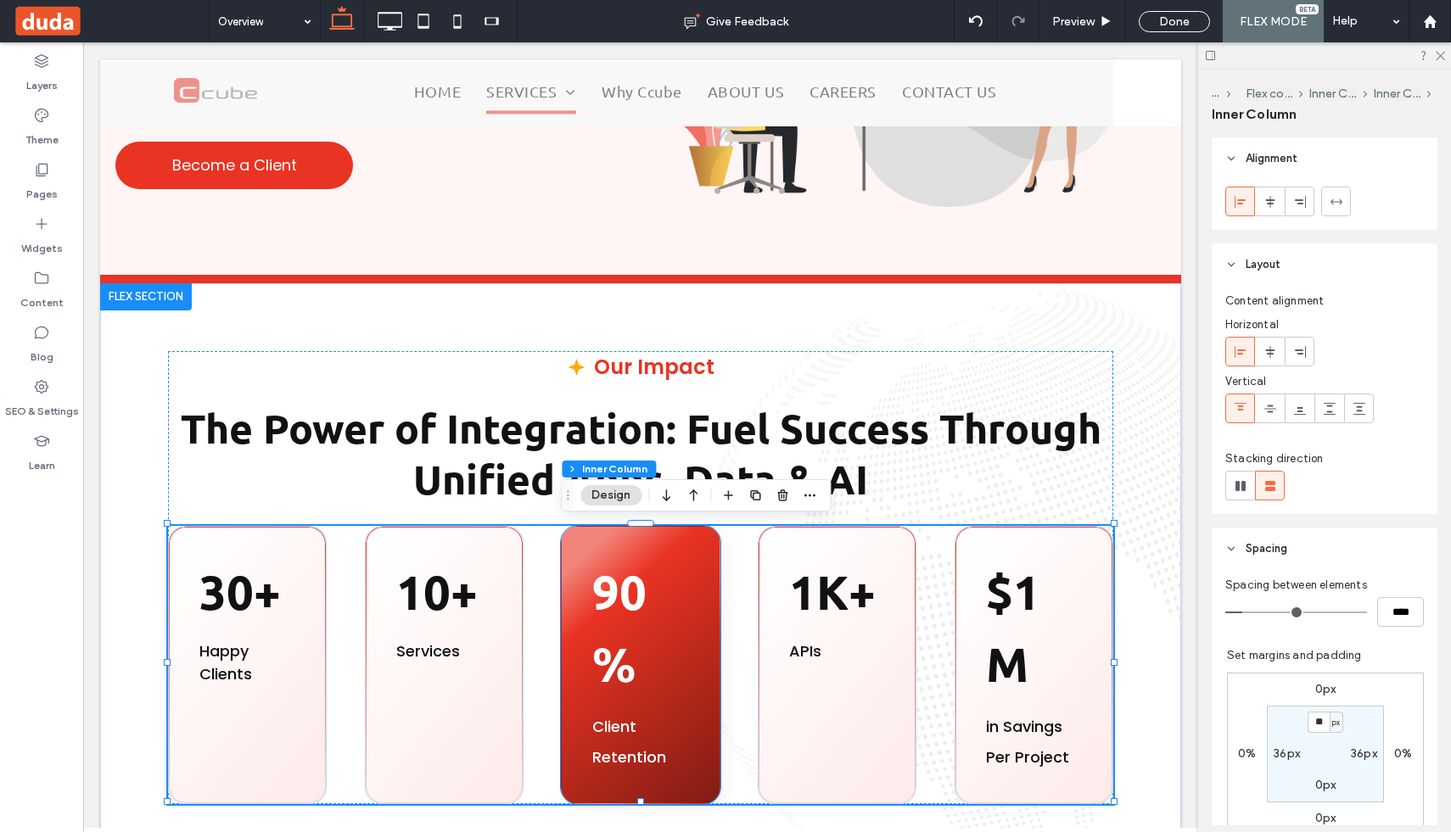
type input "*"
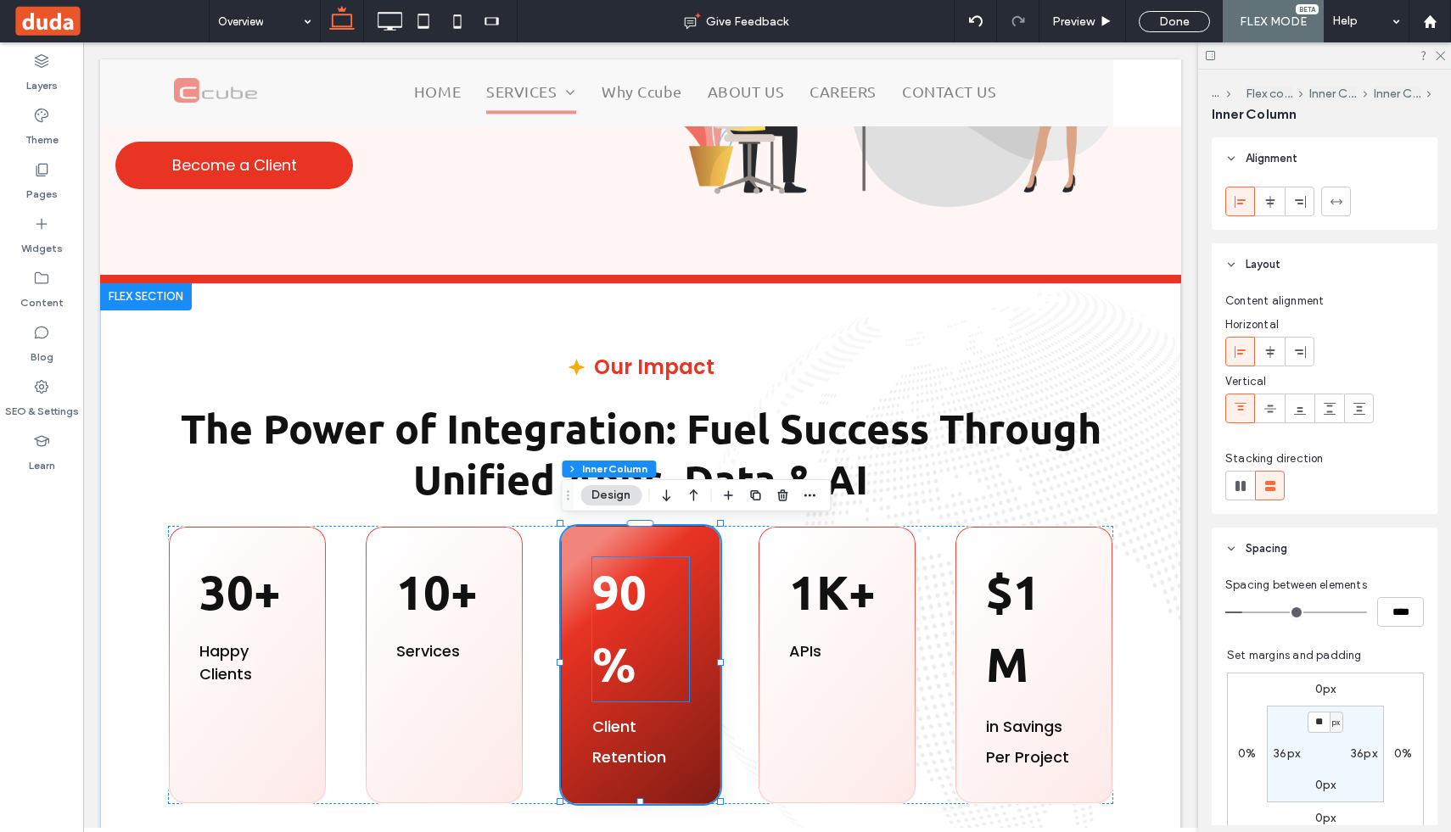
click at [619, 623] on p "90%" at bounding box center [640, 630] width 96 height 144
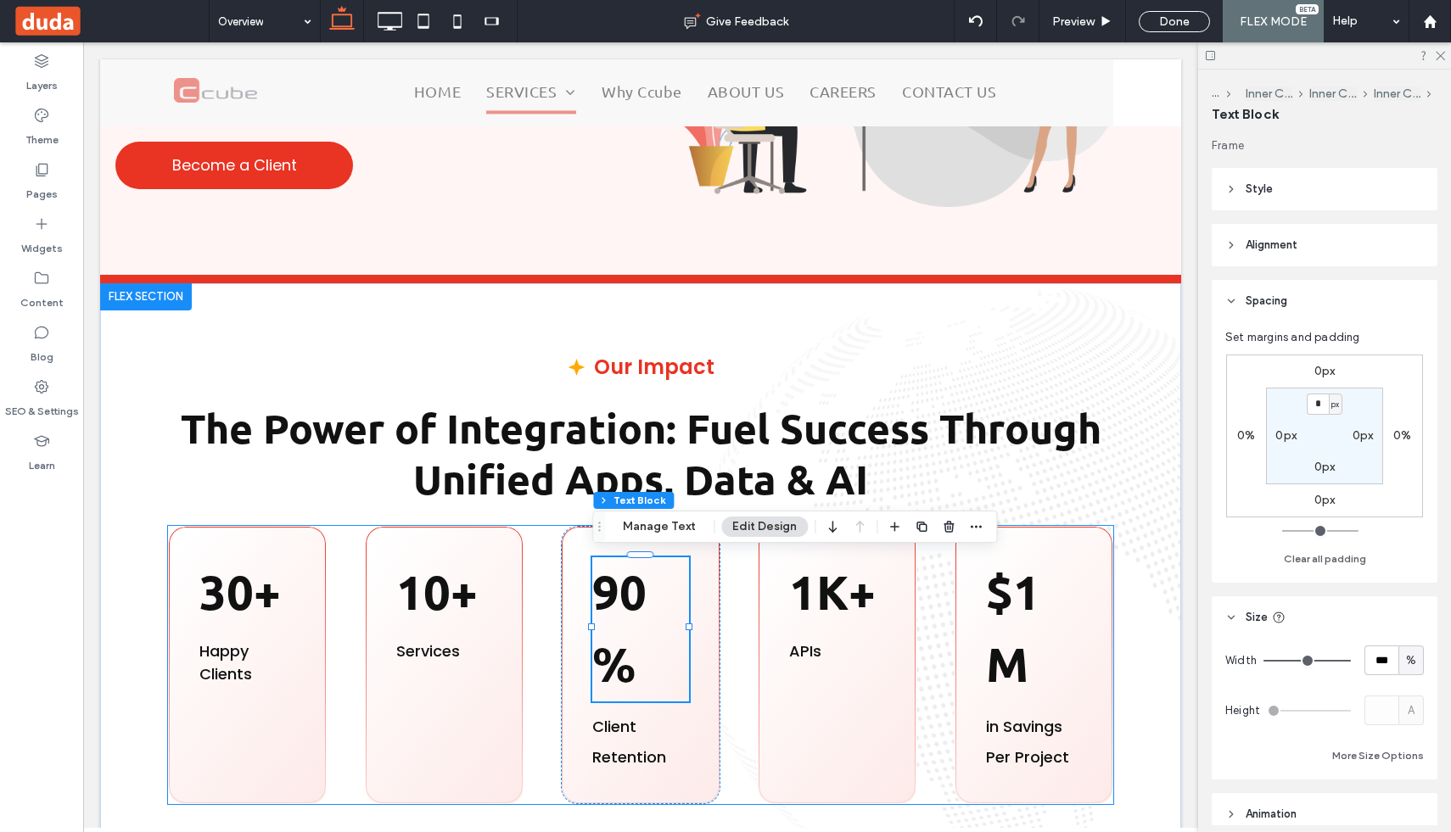
click at [539, 605] on div "30+ Happy Clients 10+ ﻿ Services 90% Client Retention 1K+ APIs $1M in Savings P…" at bounding box center [640, 665] width 945 height 278
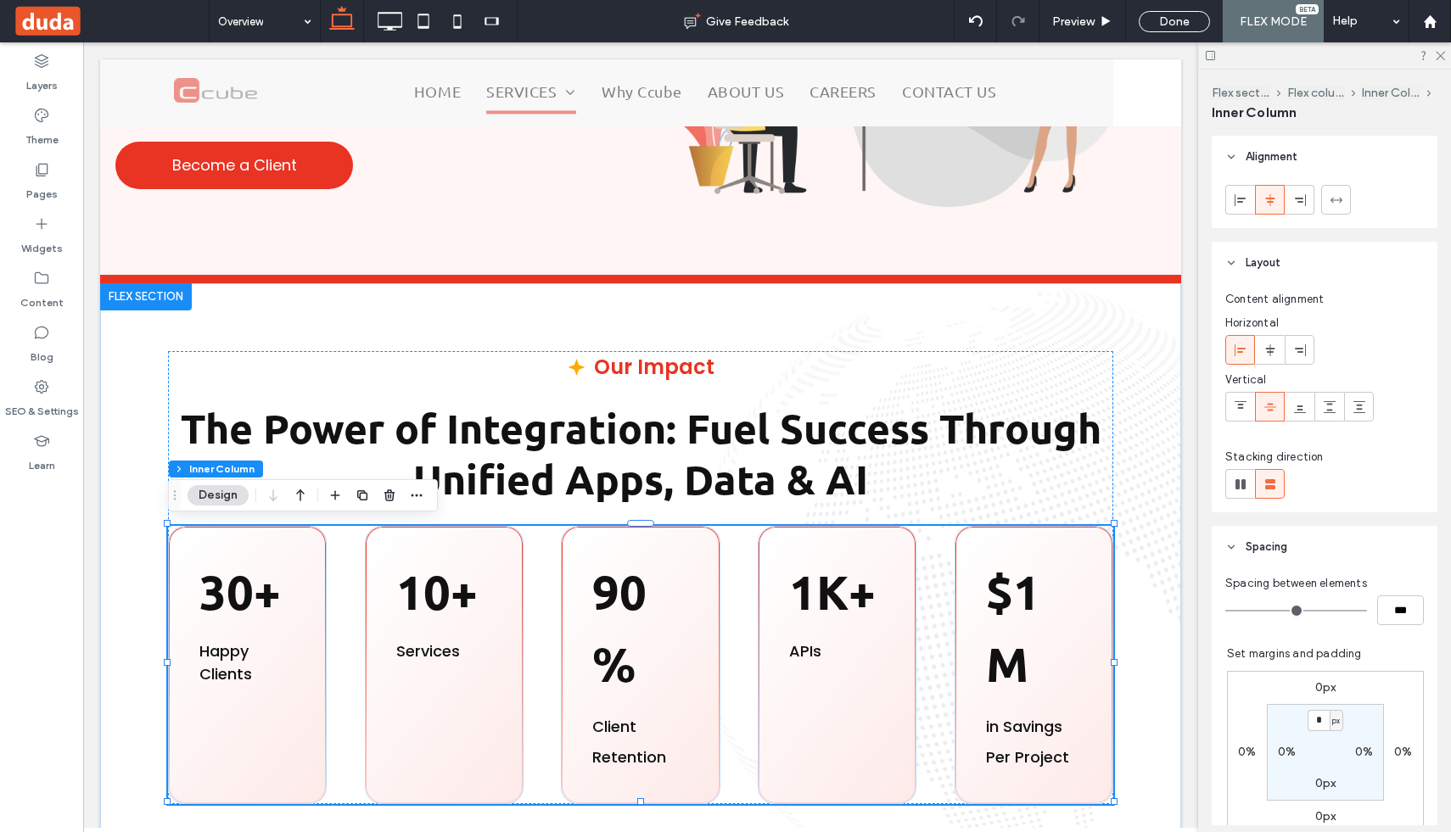
click at [539, 605] on div "30+ Happy Clients 10+ ﻿ Services 90% Client Retention 1K+ APIs $1M in Savings P…" at bounding box center [640, 665] width 945 height 278
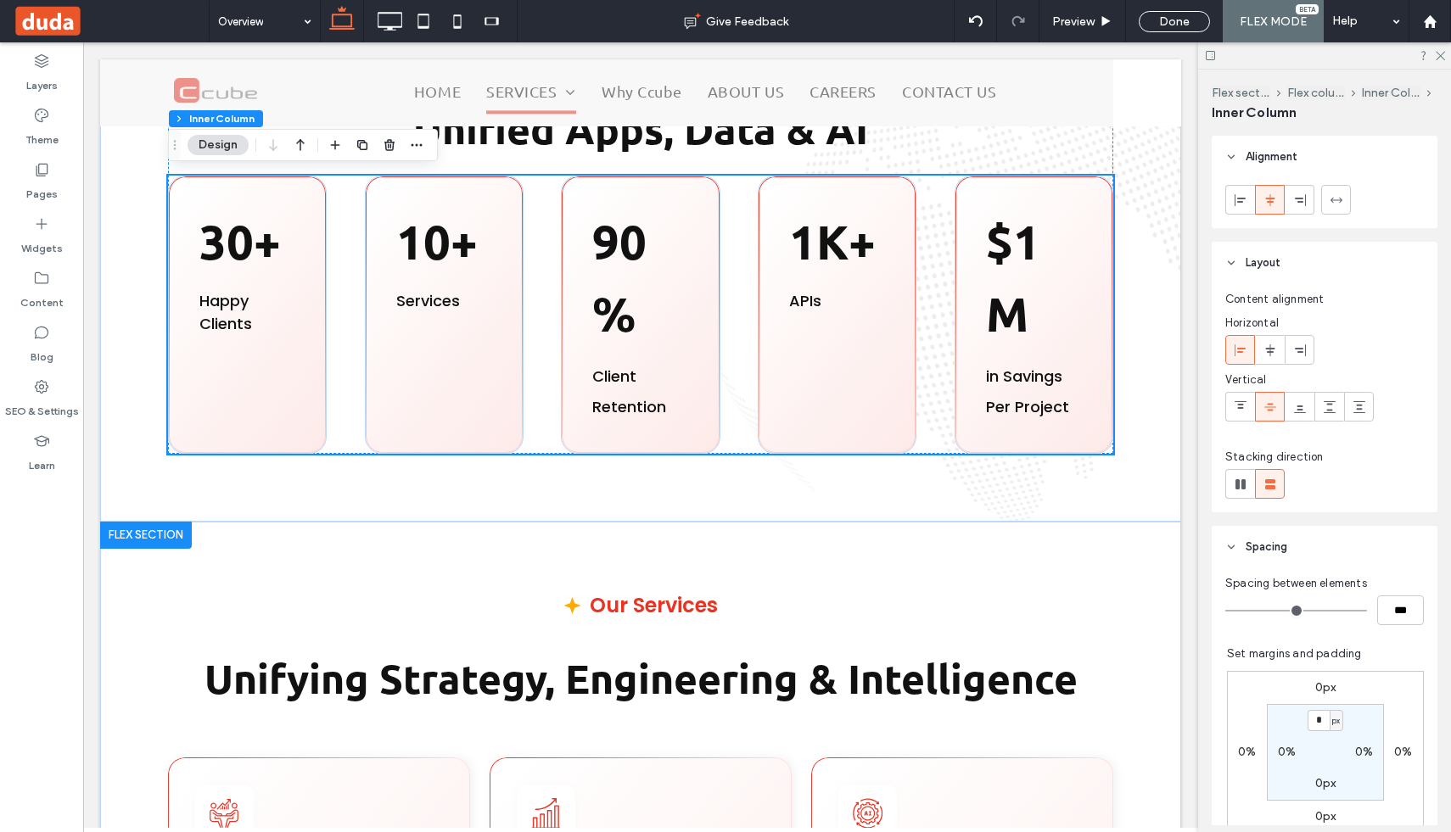
scroll to position [743, 0]
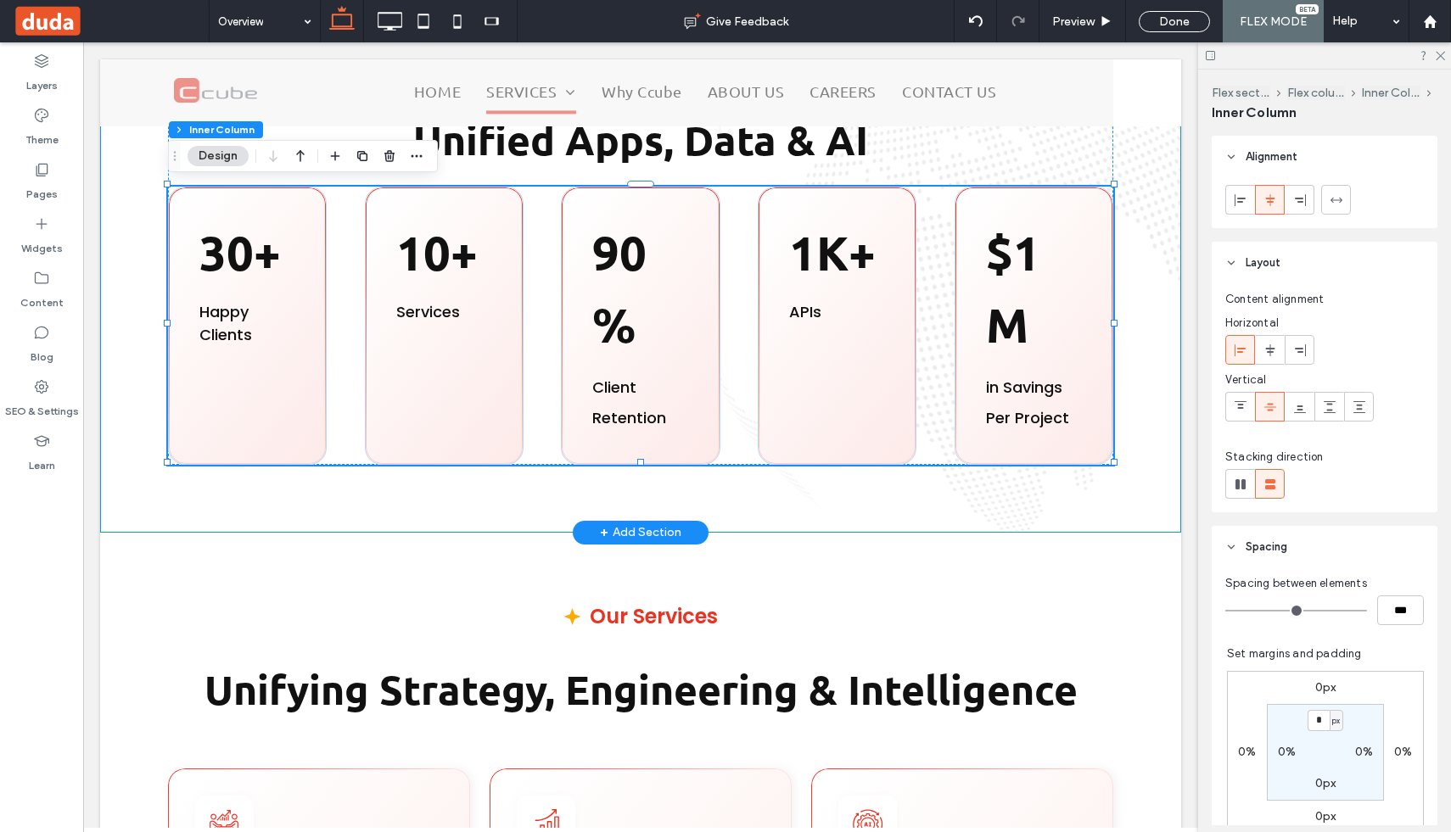
click at [505, 490] on div "Our Impact The Power of Integration: Fuel Success Through Unified Apps, Data & …" at bounding box center [640, 238] width 1081 height 589
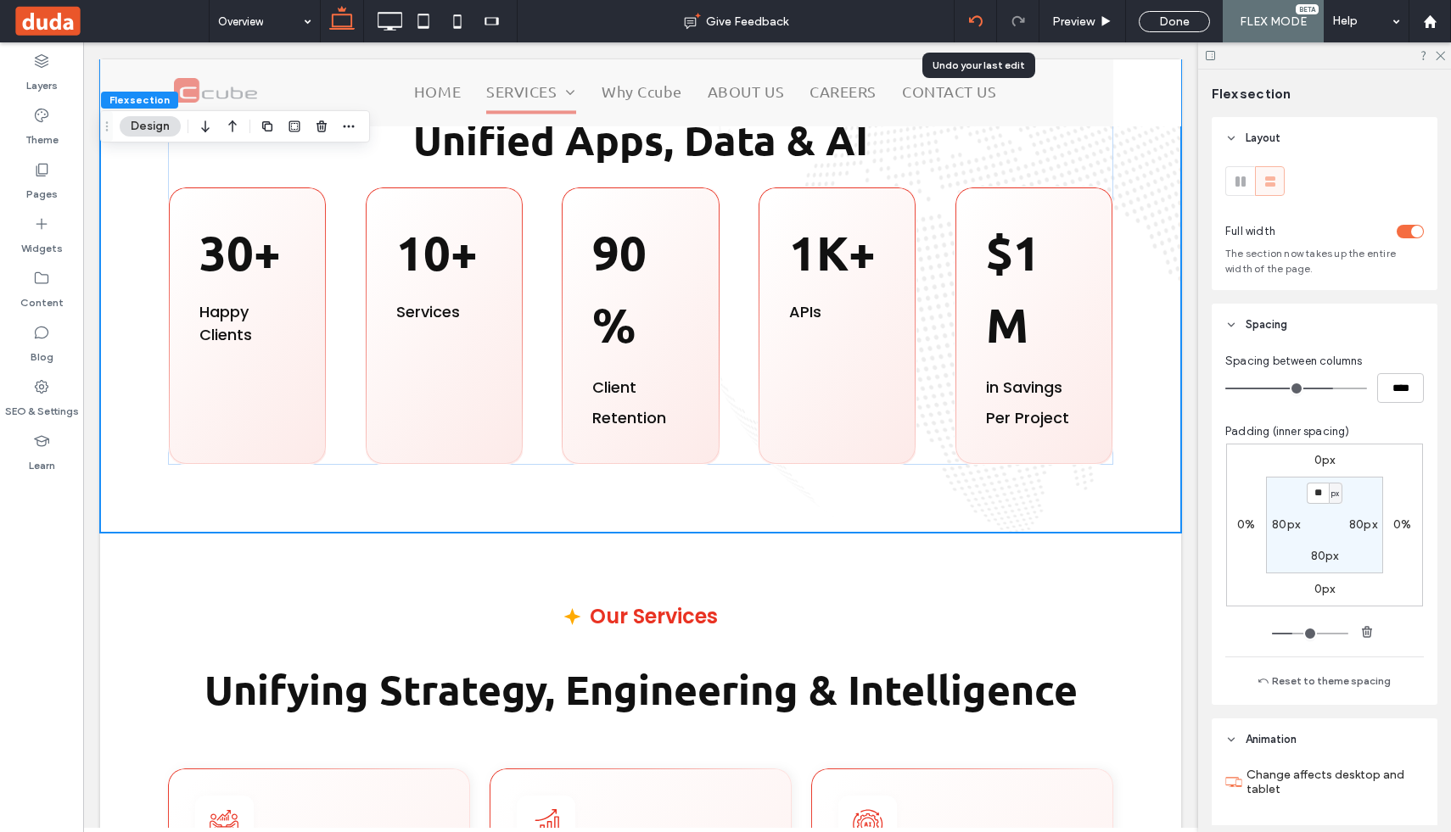
click at [990, 25] on div at bounding box center [976, 21] width 42 height 14
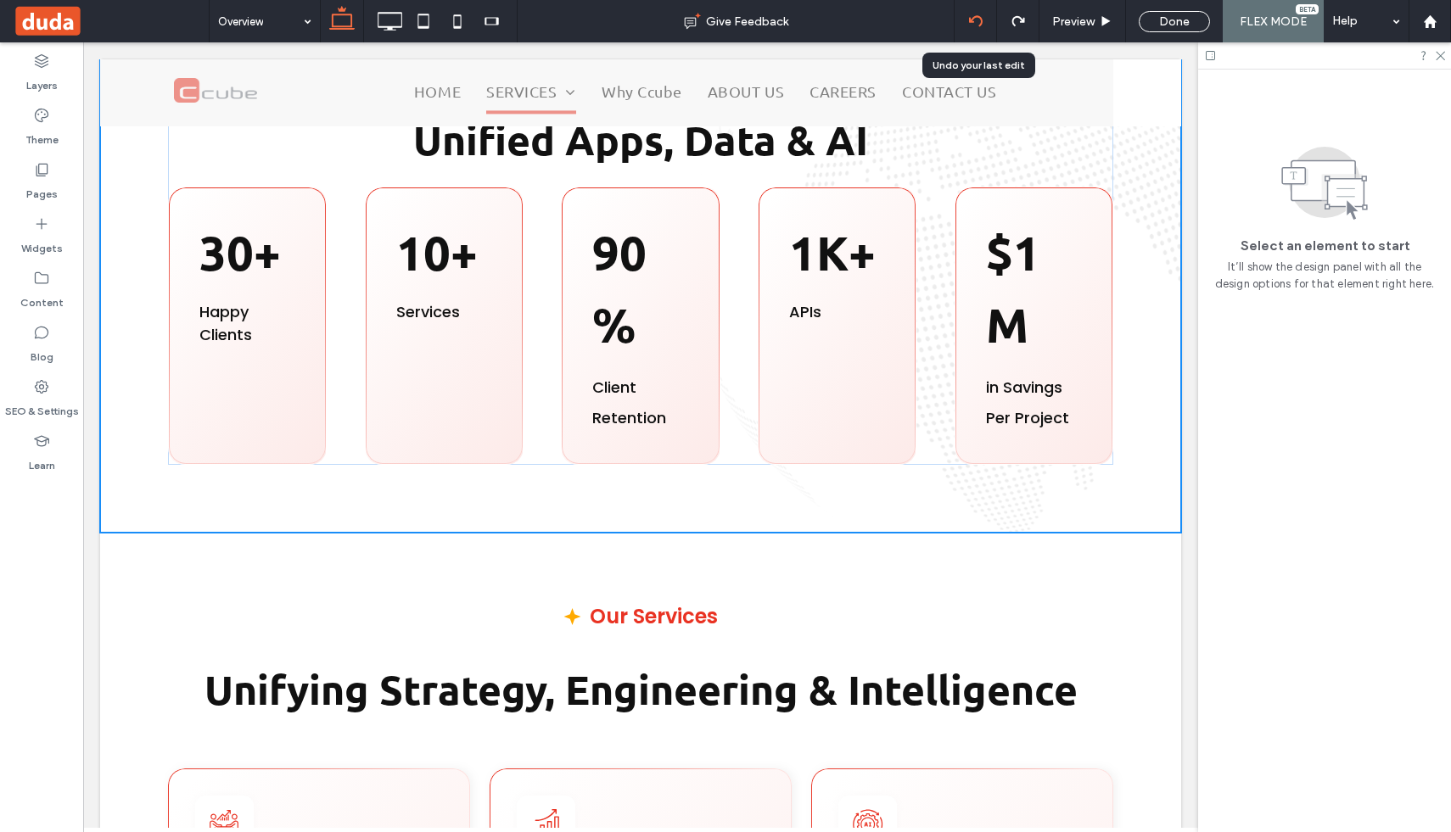
click at [982, 23] on use at bounding box center [975, 20] width 14 height 11
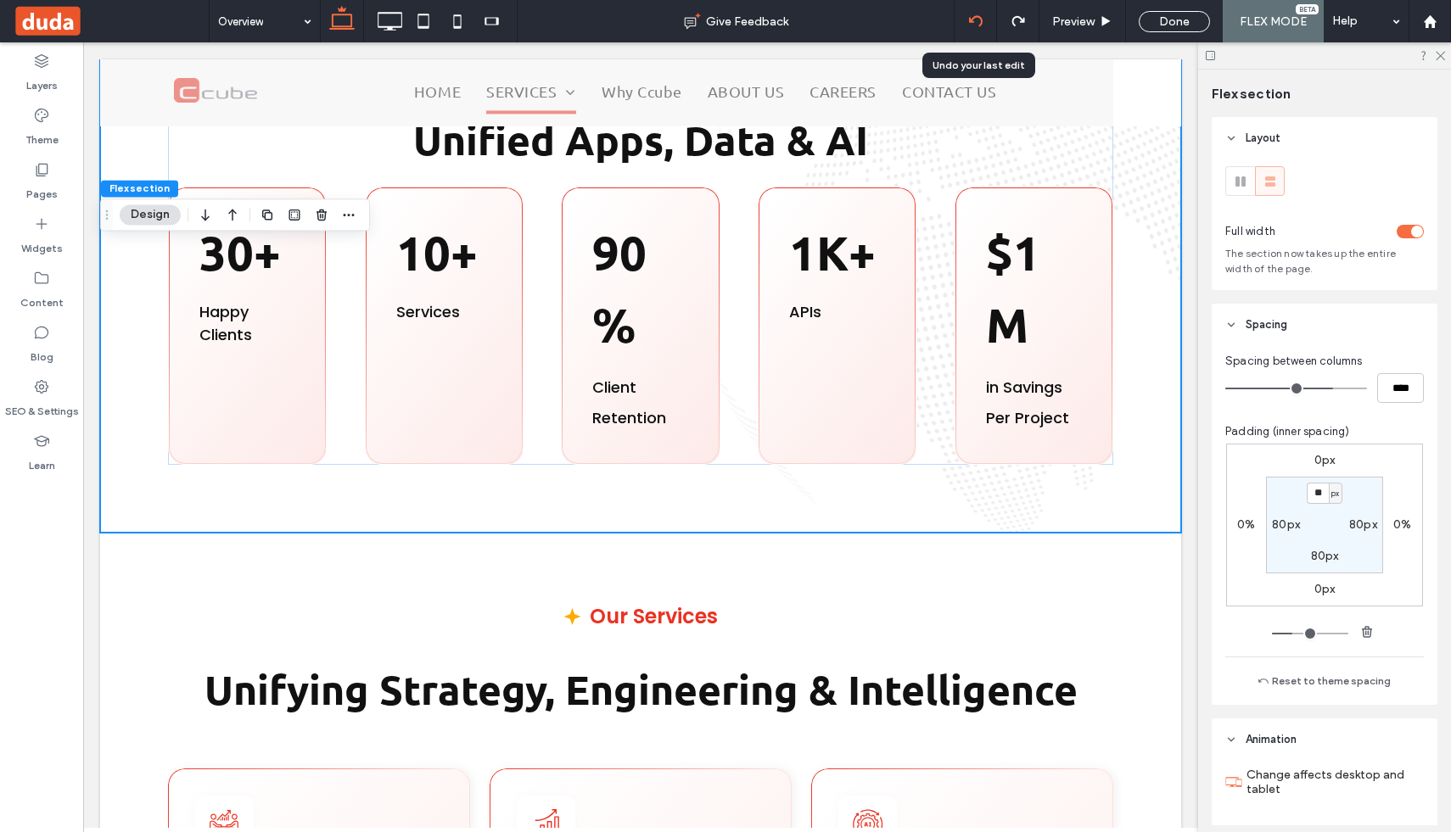
click at [982, 23] on use at bounding box center [975, 20] width 14 height 11
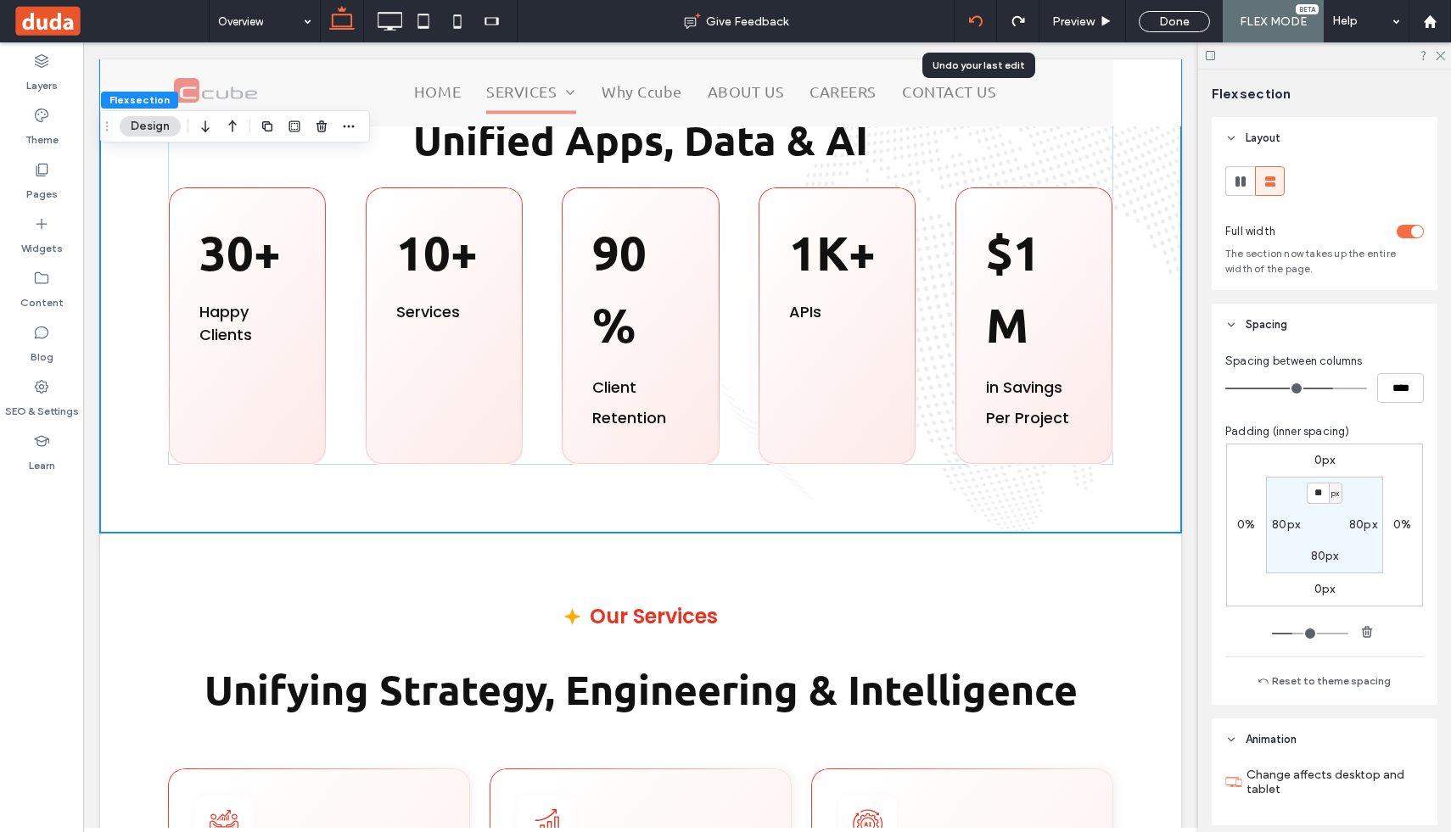
click at [978, 16] on use at bounding box center [975, 20] width 14 height 11
click at [983, 14] on icon at bounding box center [976, 21] width 14 height 14
click at [981, 18] on use at bounding box center [975, 20] width 14 height 11
click at [982, 18] on icon at bounding box center [976, 21] width 14 height 14
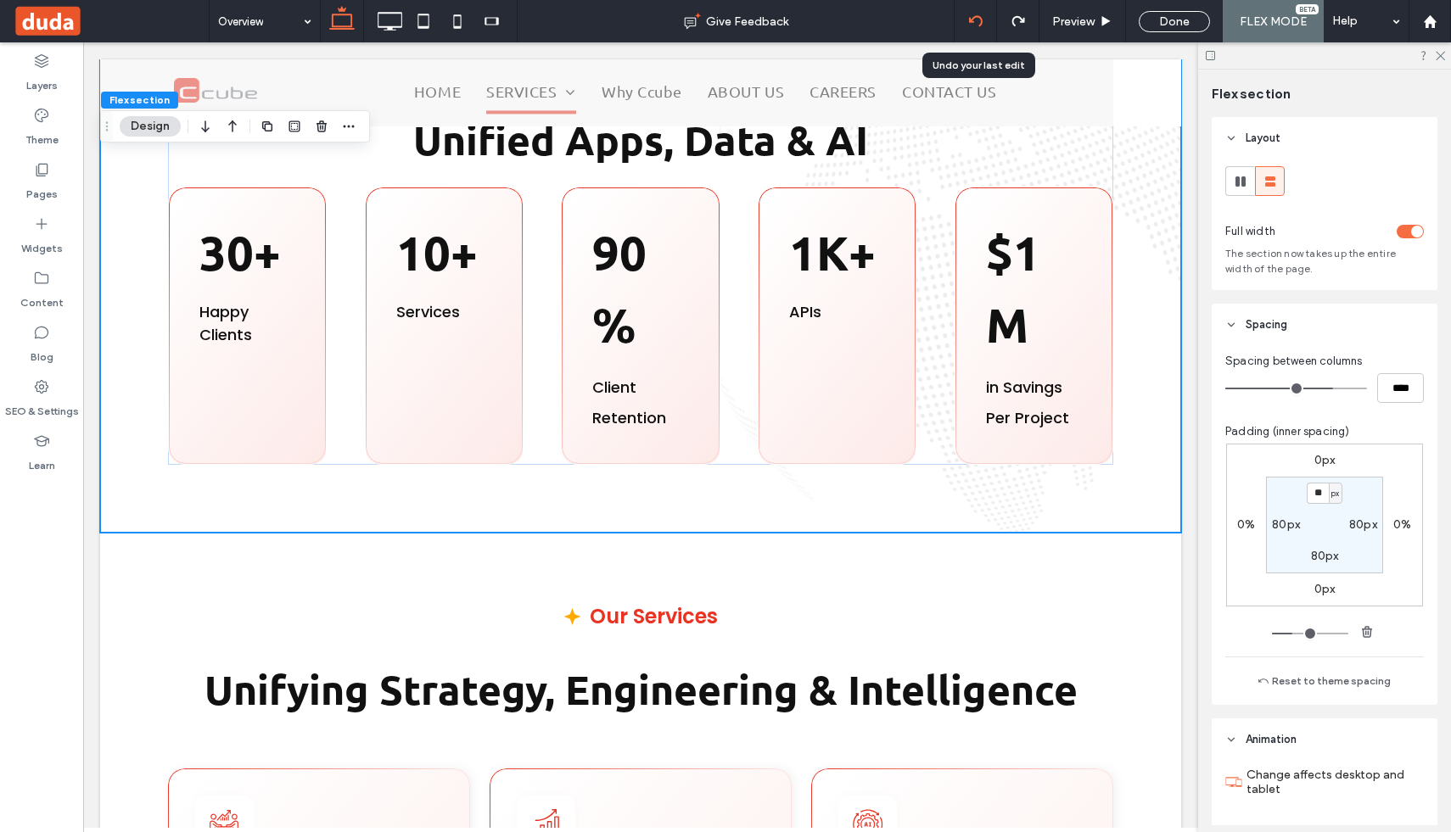
click at [982, 18] on icon at bounding box center [976, 21] width 14 height 14
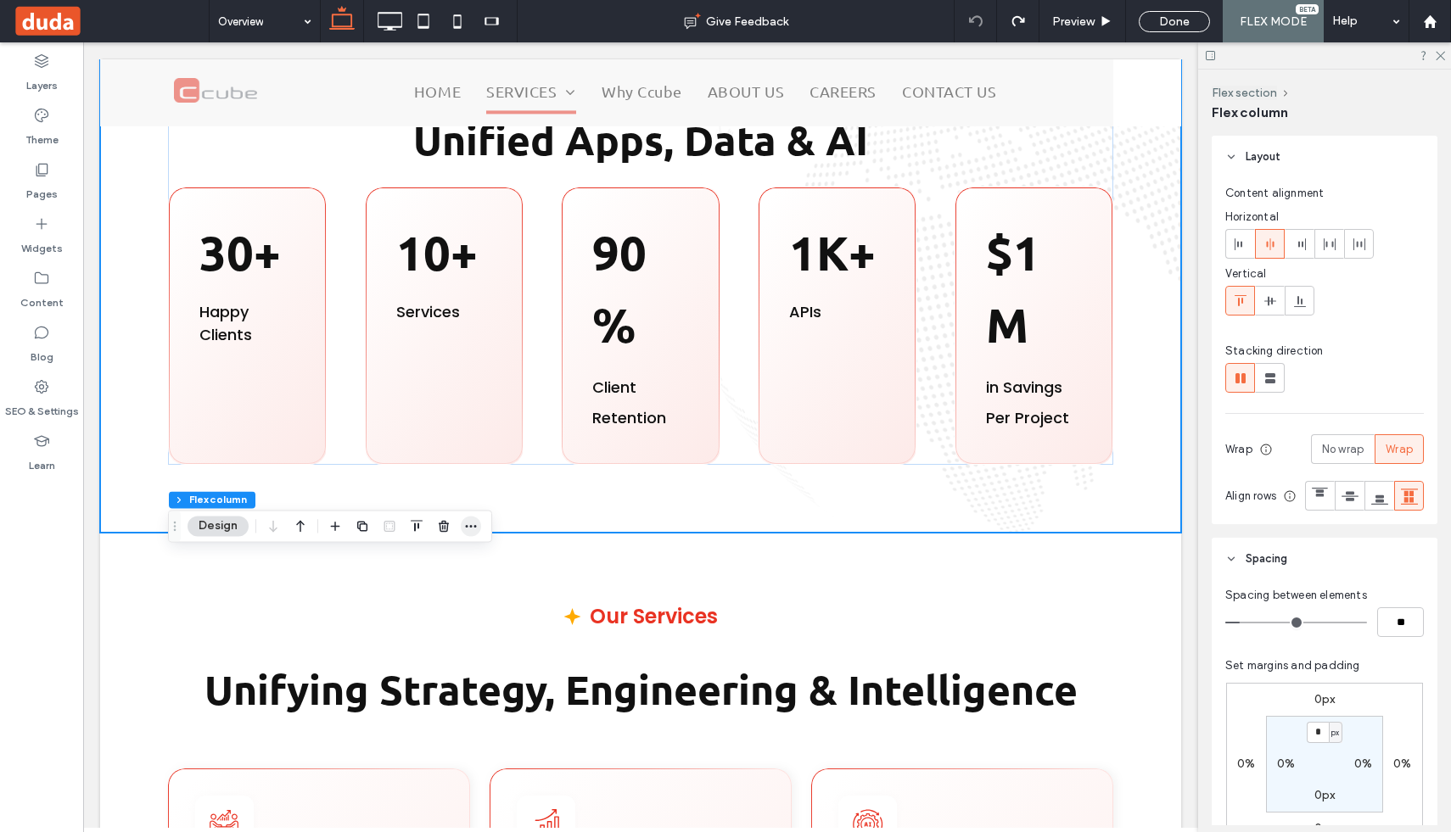
click at [466, 531] on icon "button" at bounding box center [471, 526] width 14 height 14
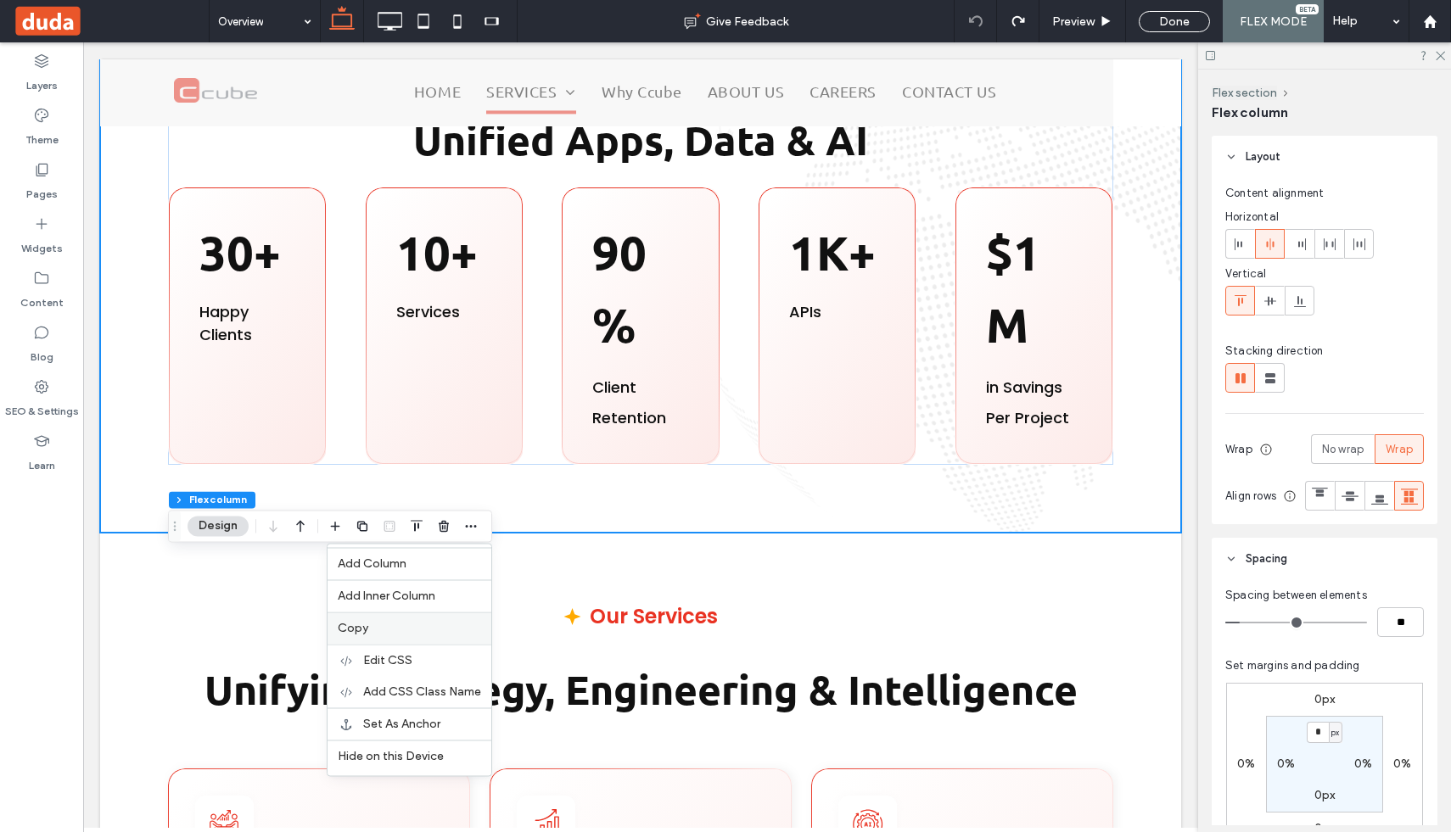
click at [428, 624] on label "Copy" at bounding box center [409, 628] width 143 height 14
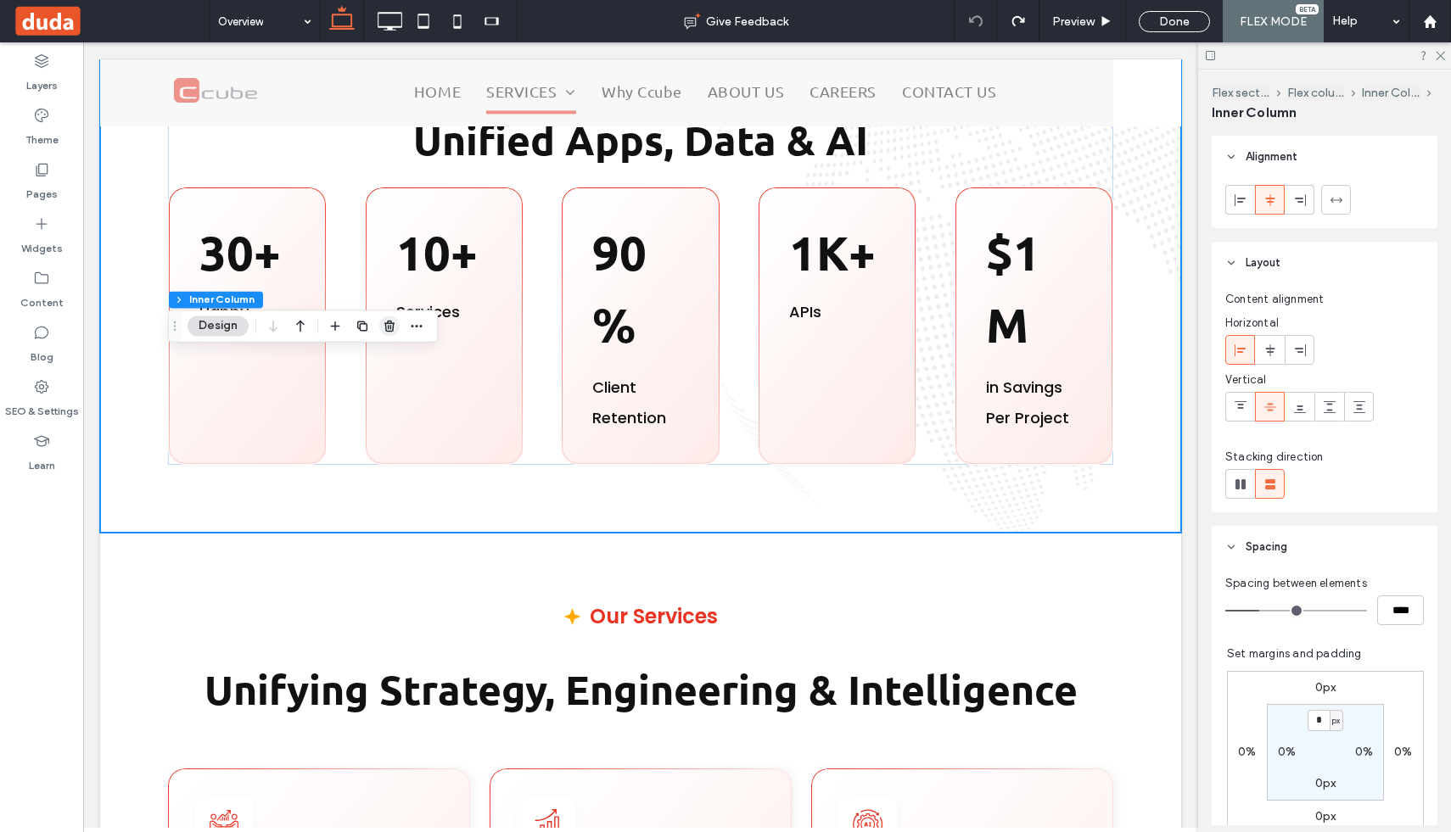
click at [390, 326] on icon "button" at bounding box center [390, 326] width 14 height 14
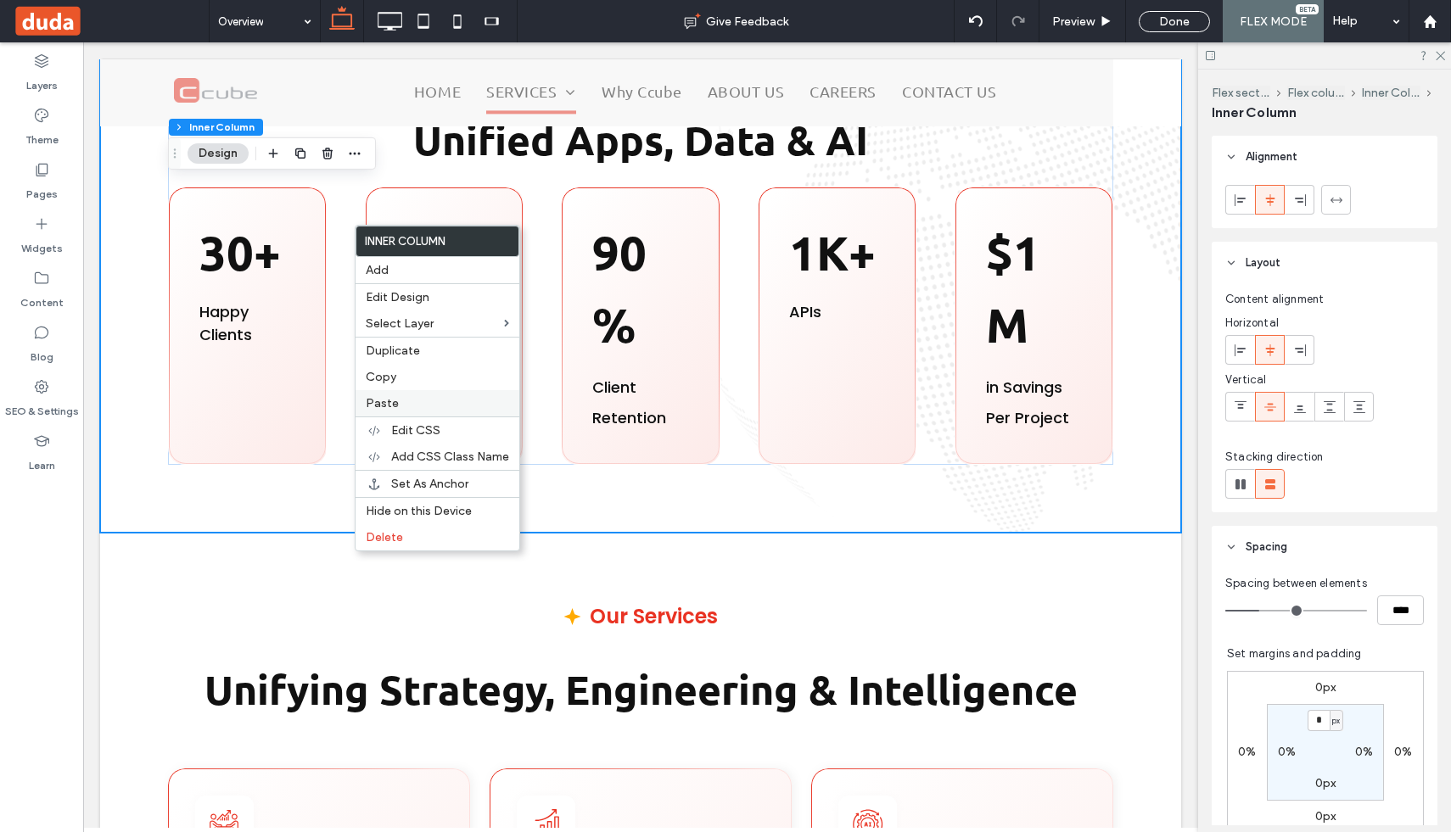
click at [388, 398] on span "Paste" at bounding box center [382, 403] width 33 height 14
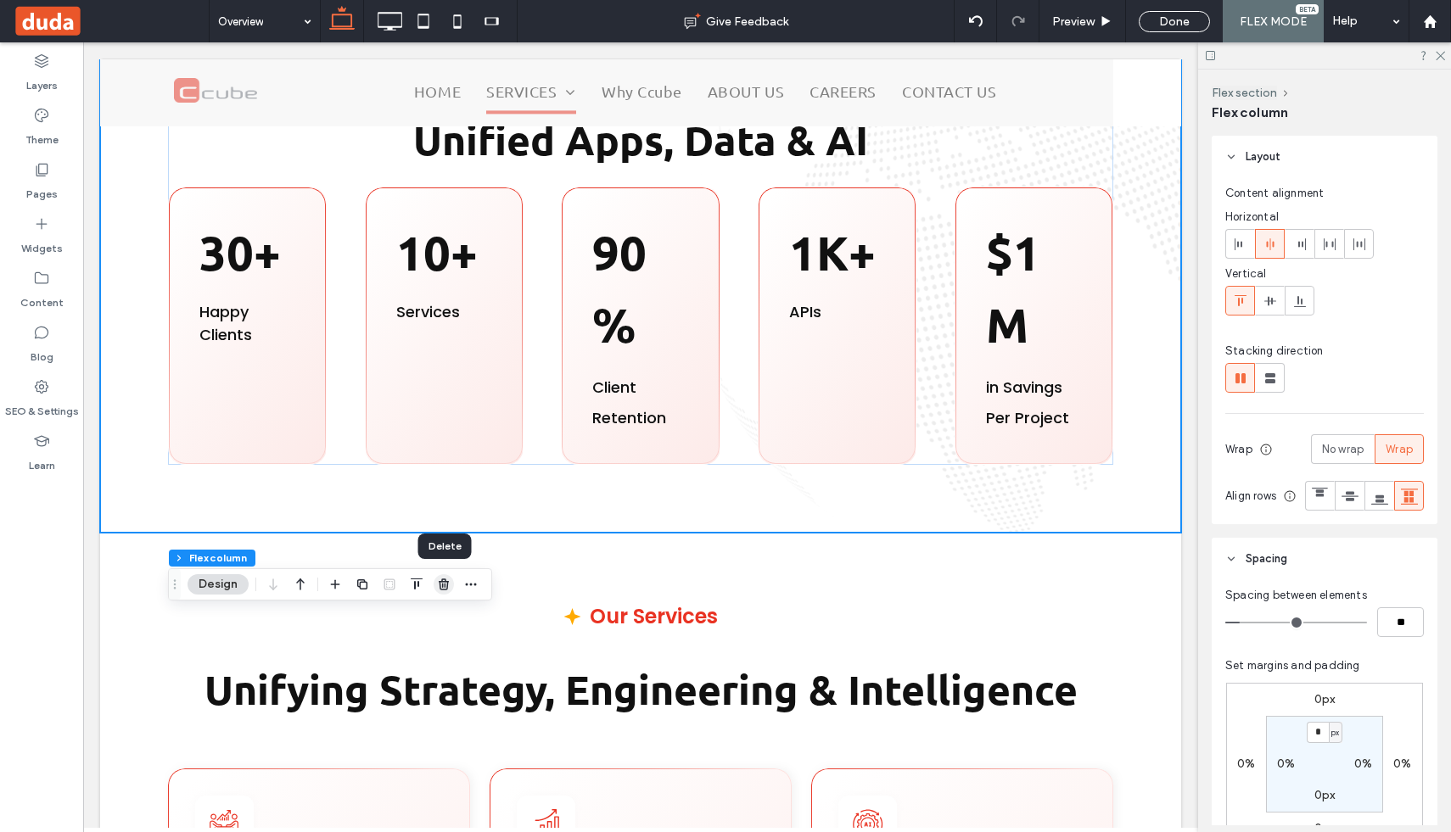
click at [438, 585] on icon "button" at bounding box center [444, 585] width 14 height 14
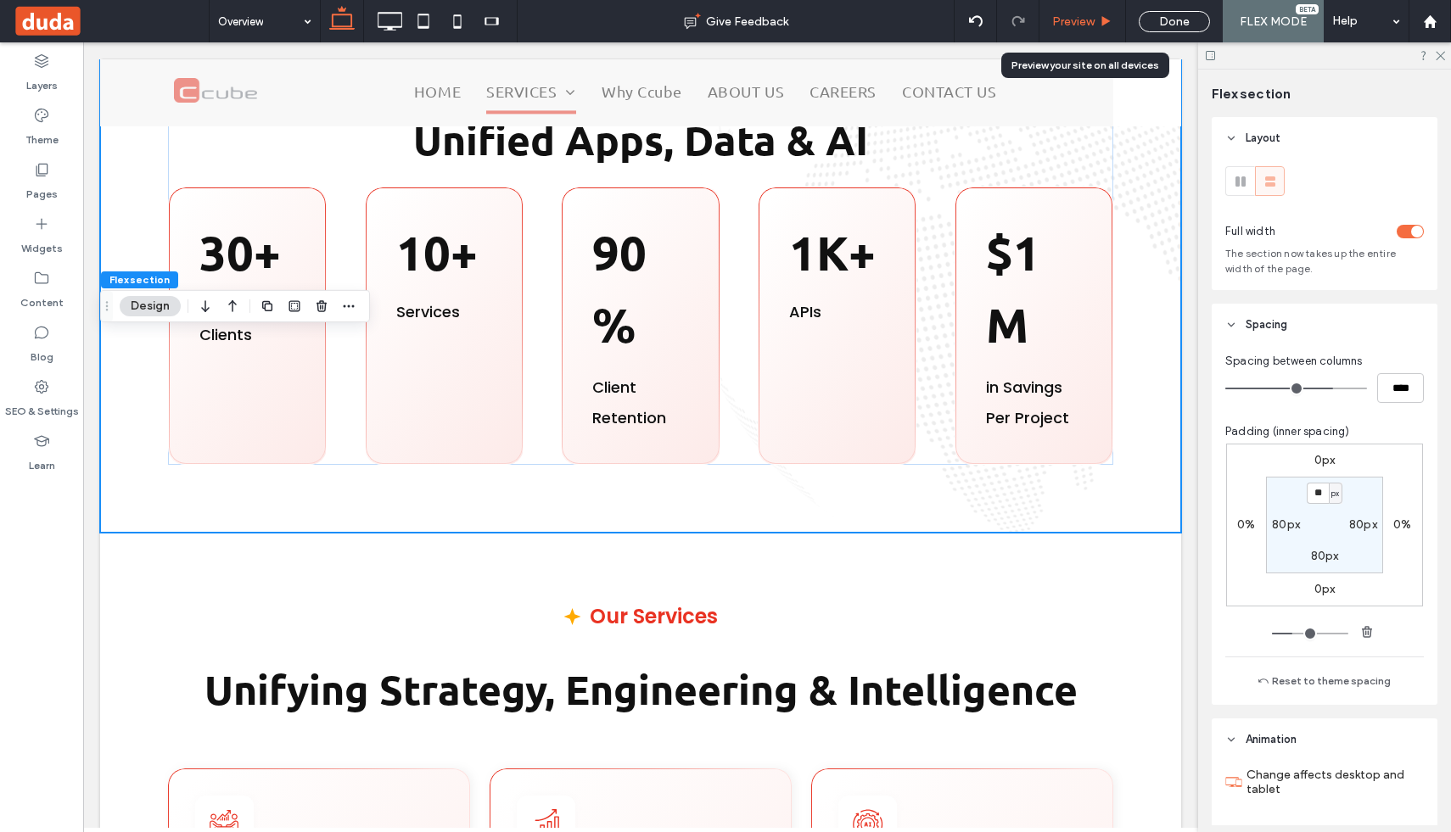
click at [1090, 21] on span "Preview" at bounding box center [1073, 21] width 42 height 14
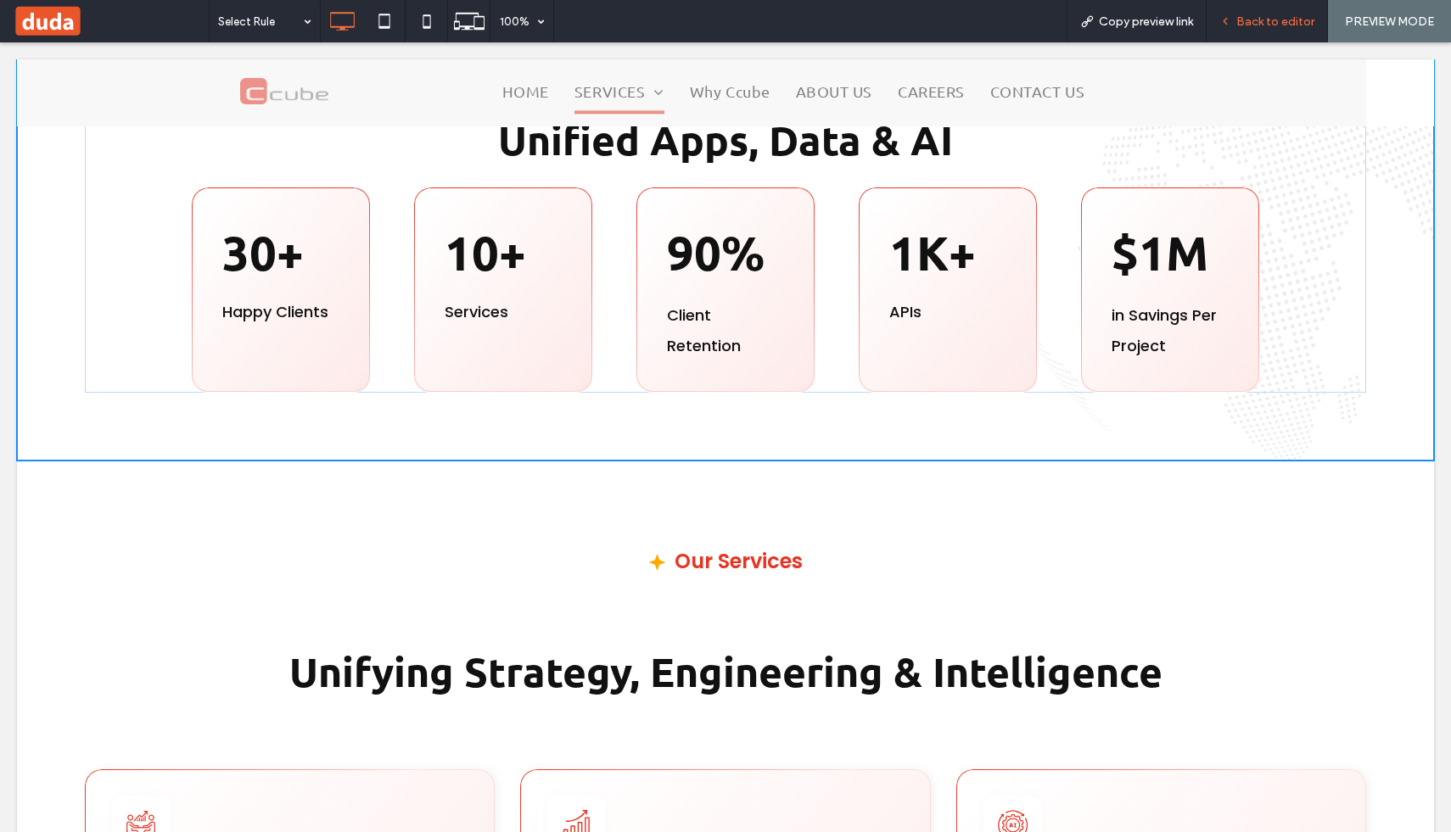
click at [1272, 36] on div "Back to editor" at bounding box center [1267, 21] width 121 height 42
click at [1273, 20] on span "Back to editor" at bounding box center [1275, 21] width 78 height 14
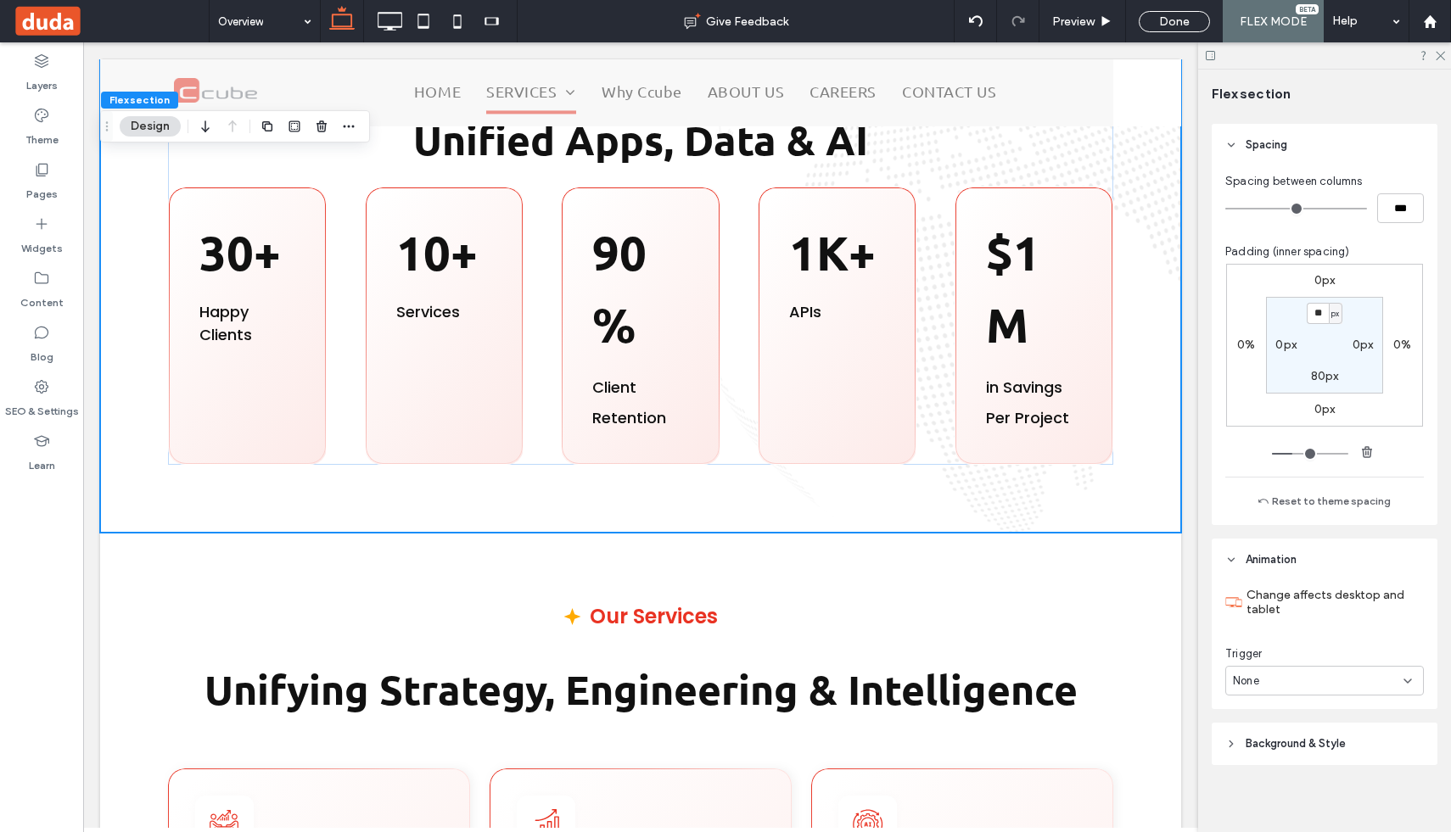
scroll to position [188, 0]
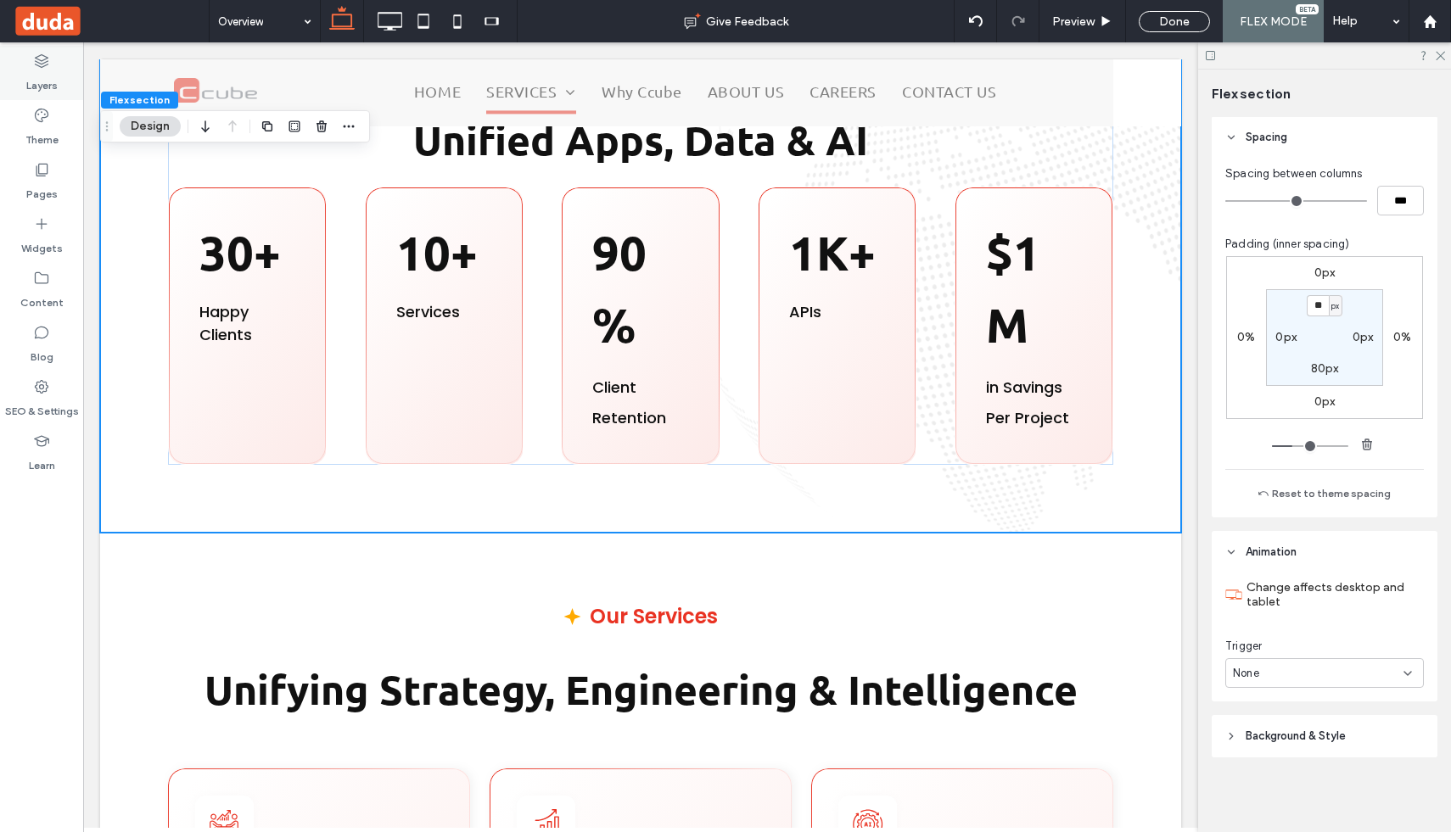
click at [34, 58] on icon at bounding box center [41, 61] width 17 height 17
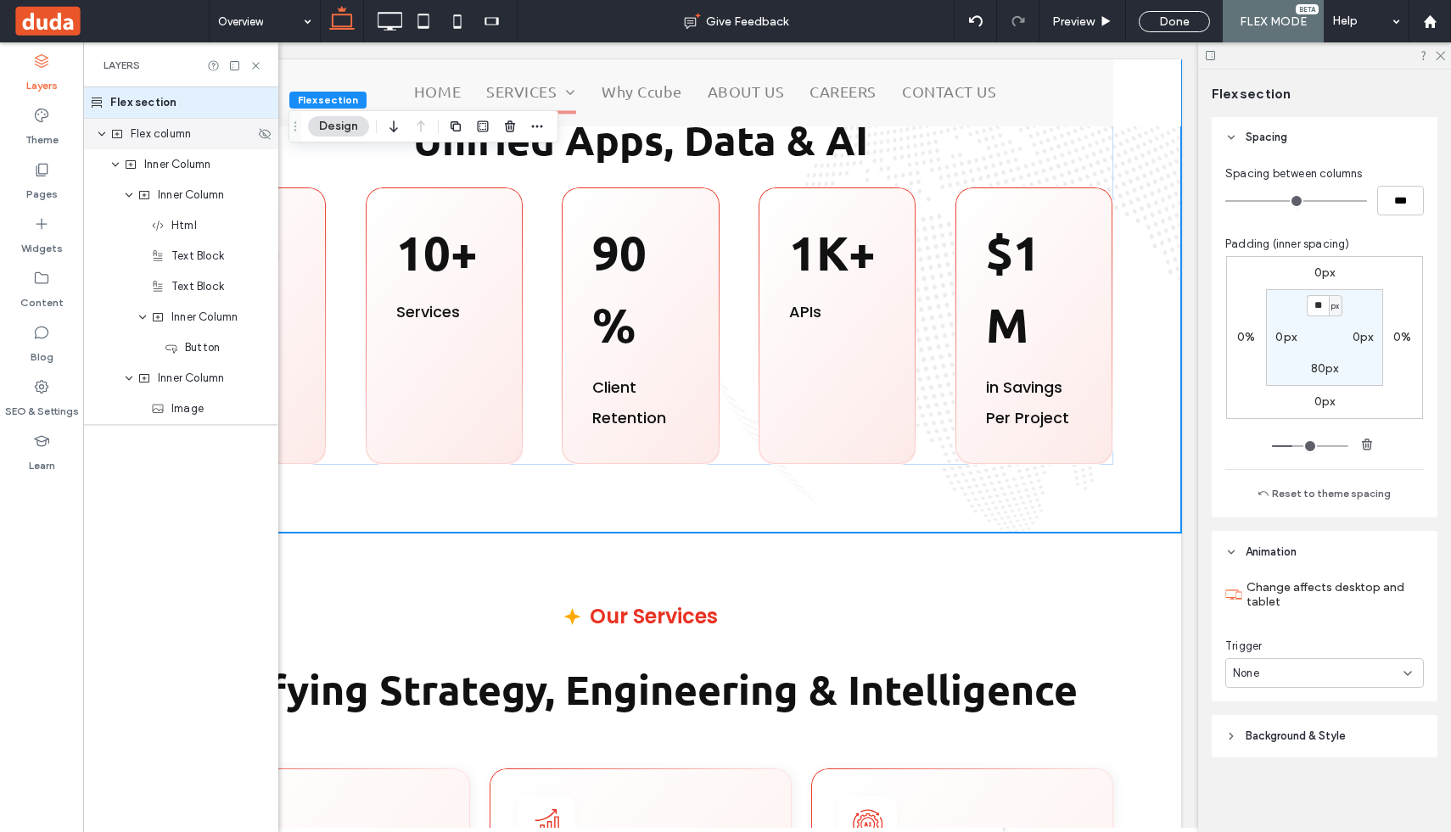
click at [153, 141] on span "Flex column" at bounding box center [161, 134] width 60 height 17
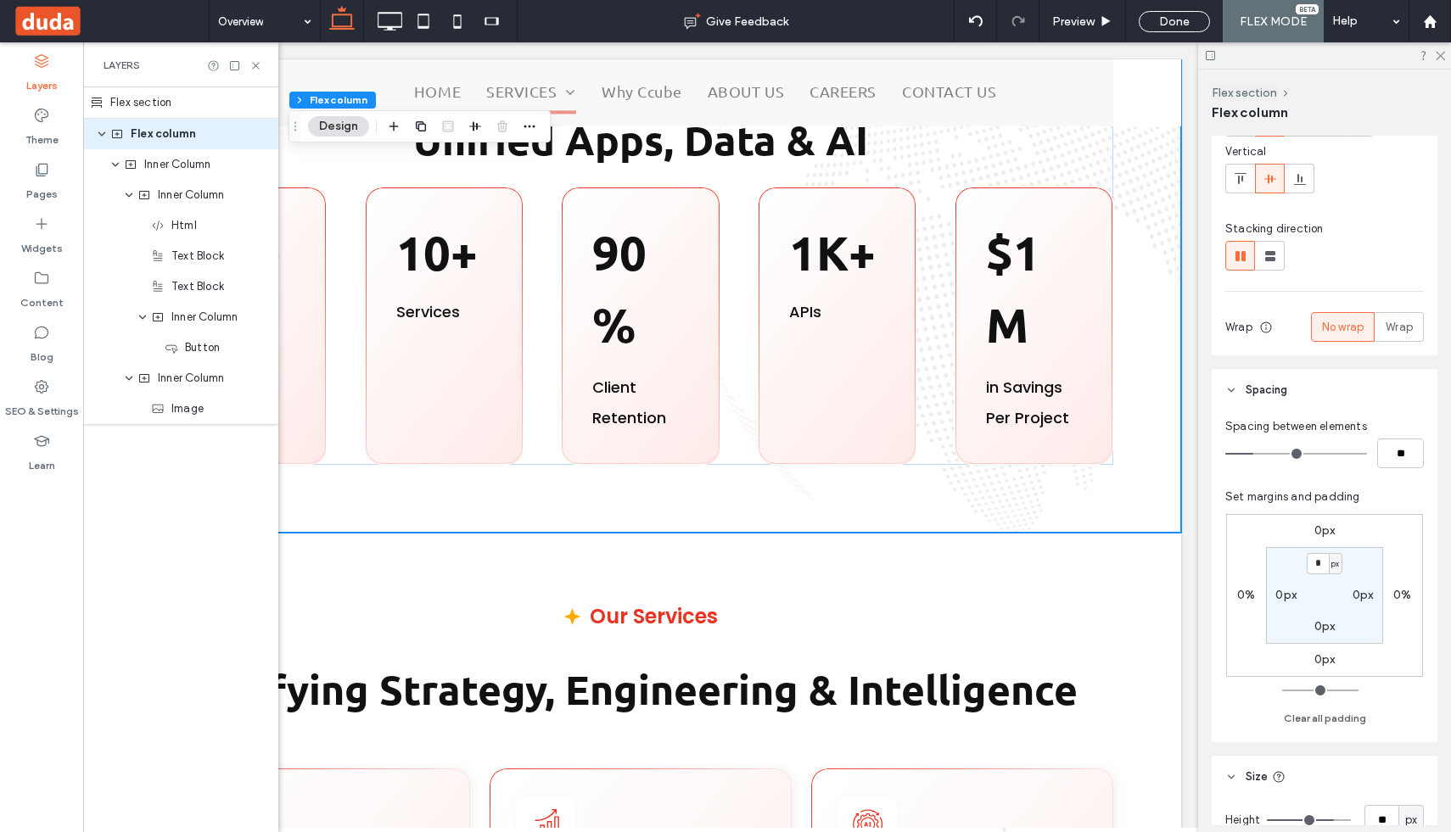
scroll to position [325, 0]
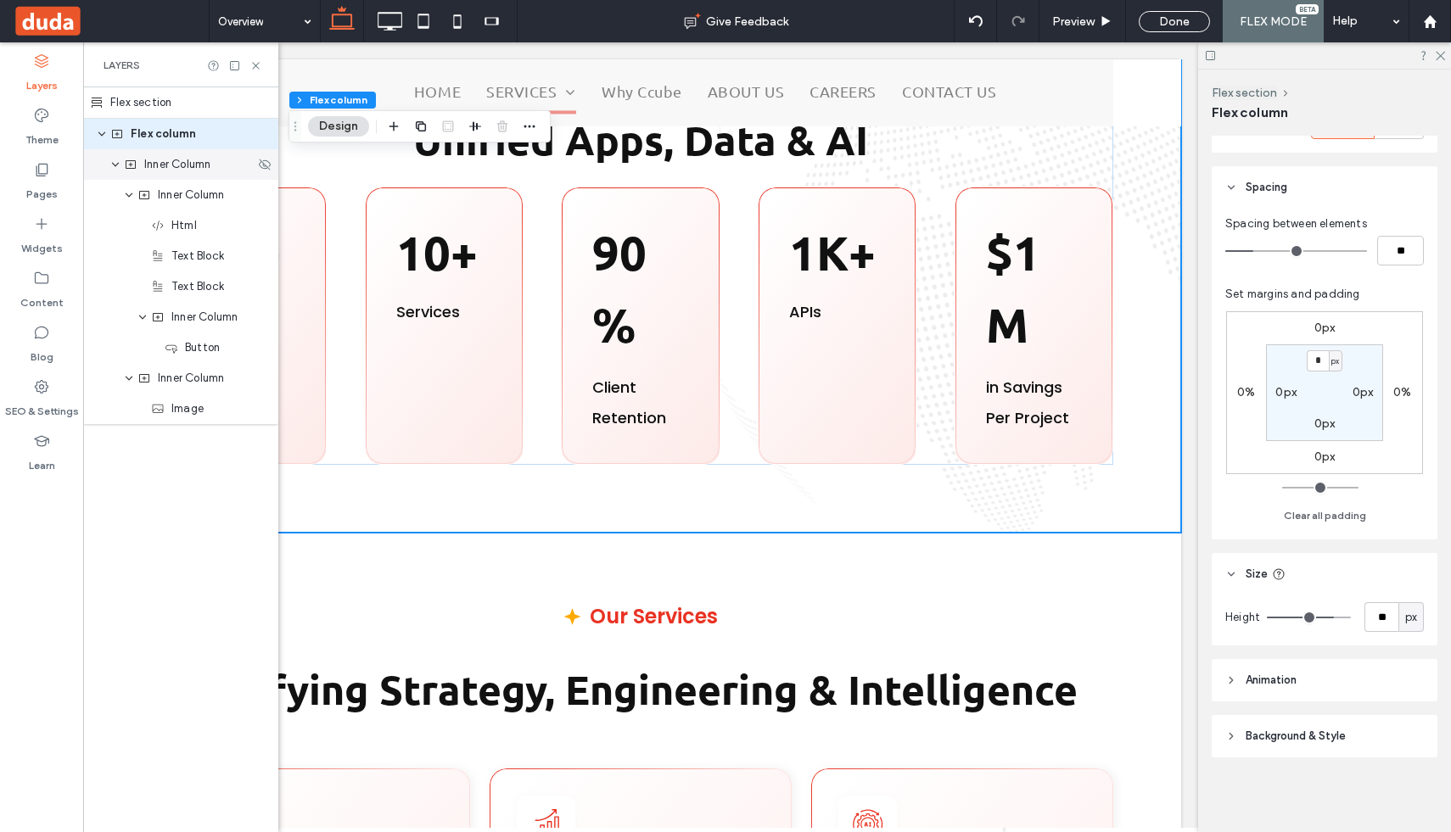
click at [178, 165] on span "Inner Column" at bounding box center [177, 164] width 66 height 17
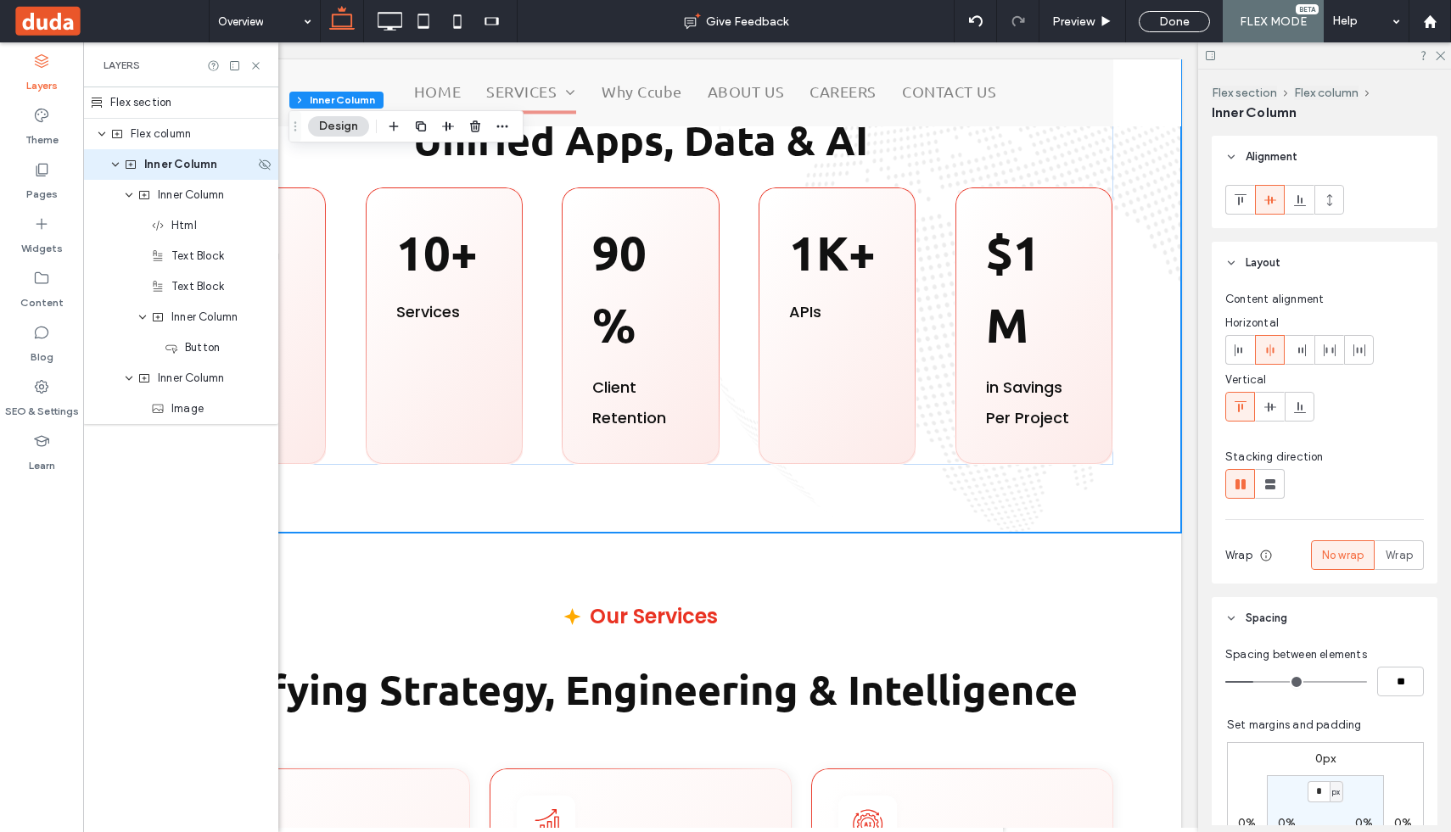
click at [121, 169] on div "Inner Column" at bounding box center [180, 164] width 195 height 31
click at [118, 170] on icon "expand Inner Column" at bounding box center [115, 165] width 10 height 14
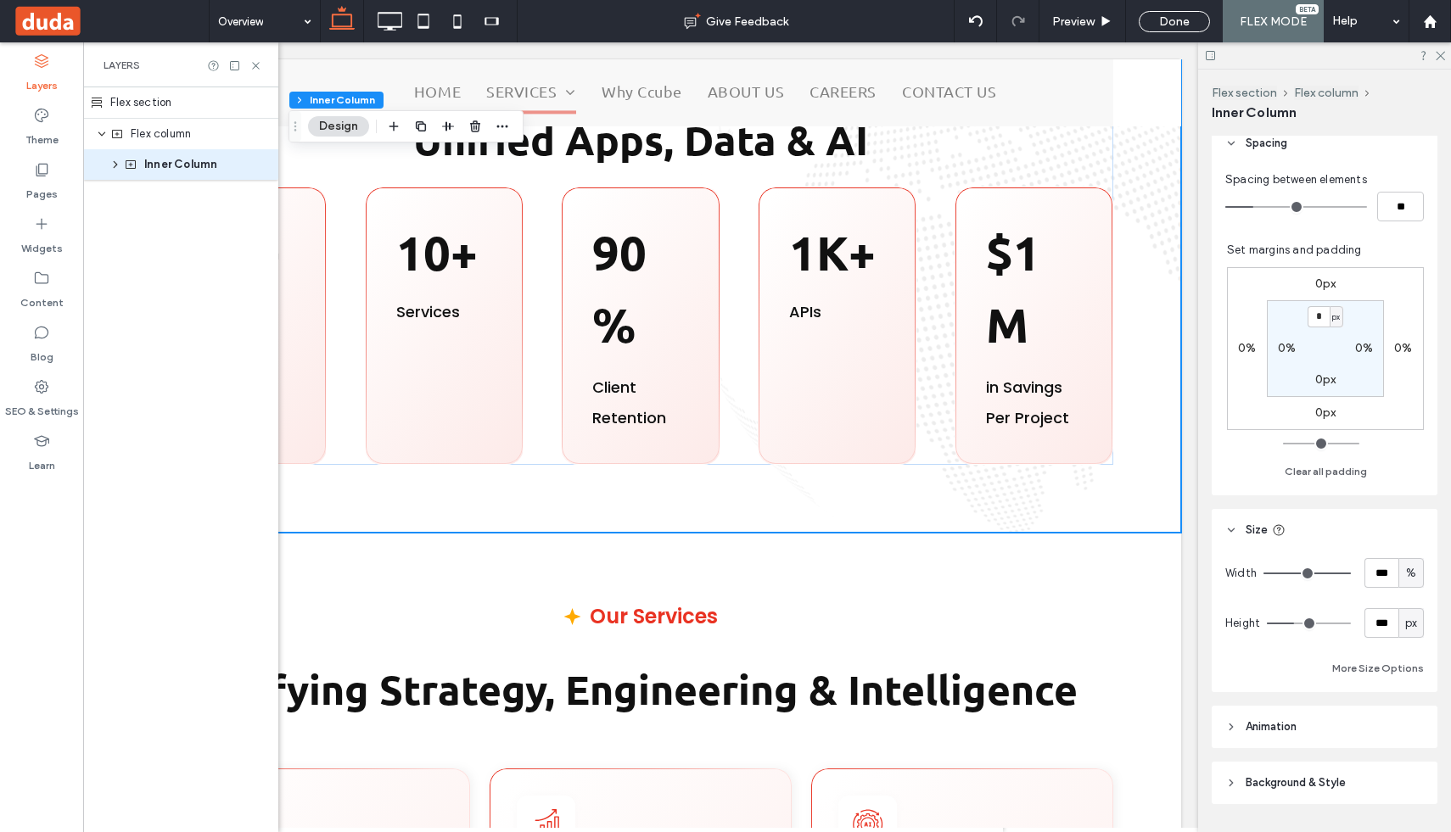
scroll to position [485, 0]
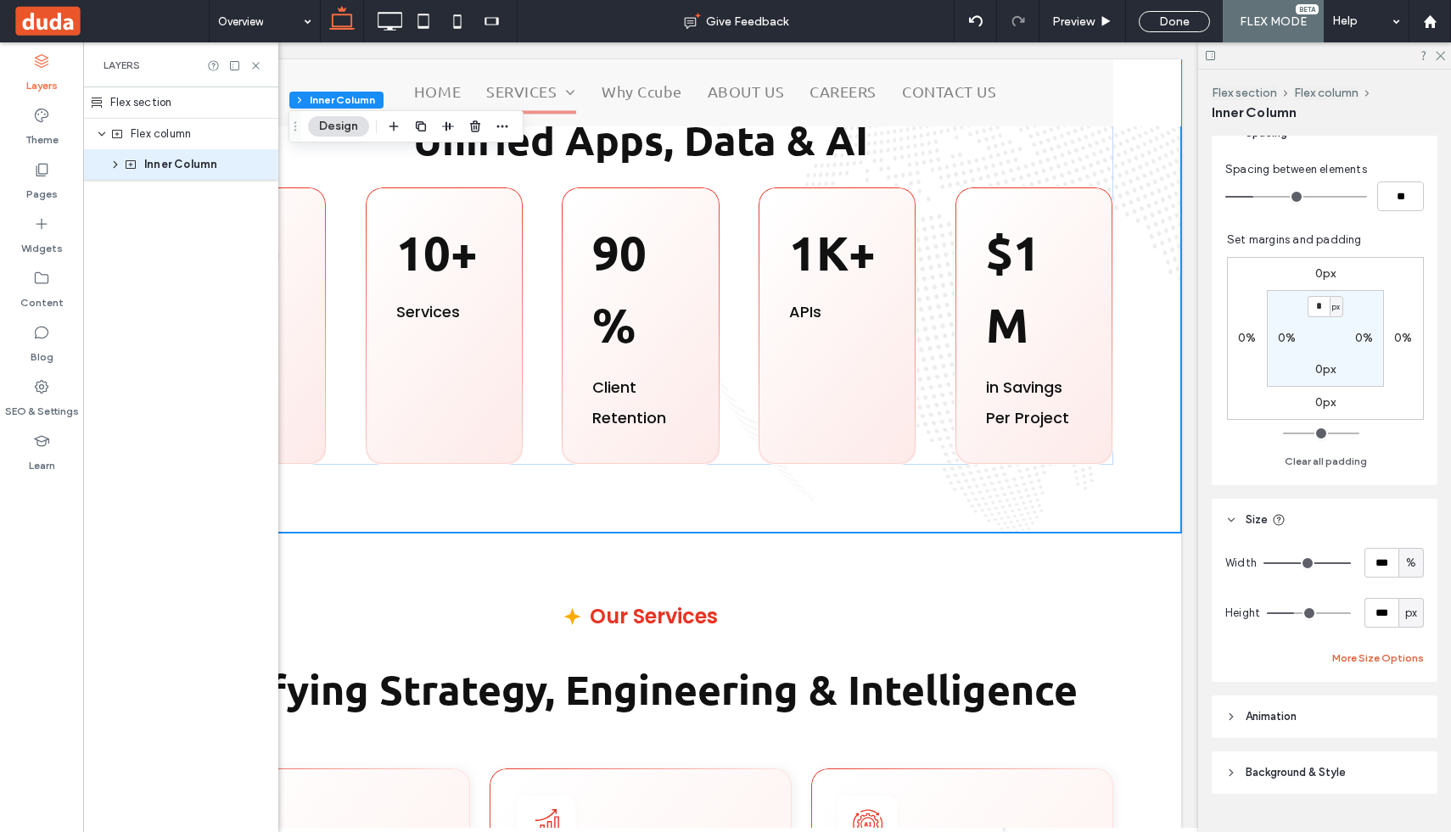
click at [1382, 655] on button "More Size Options" at bounding box center [1378, 658] width 92 height 20
click at [1368, 722] on input "****" at bounding box center [1363, 721] width 34 height 30
type input "****"
type input "***"
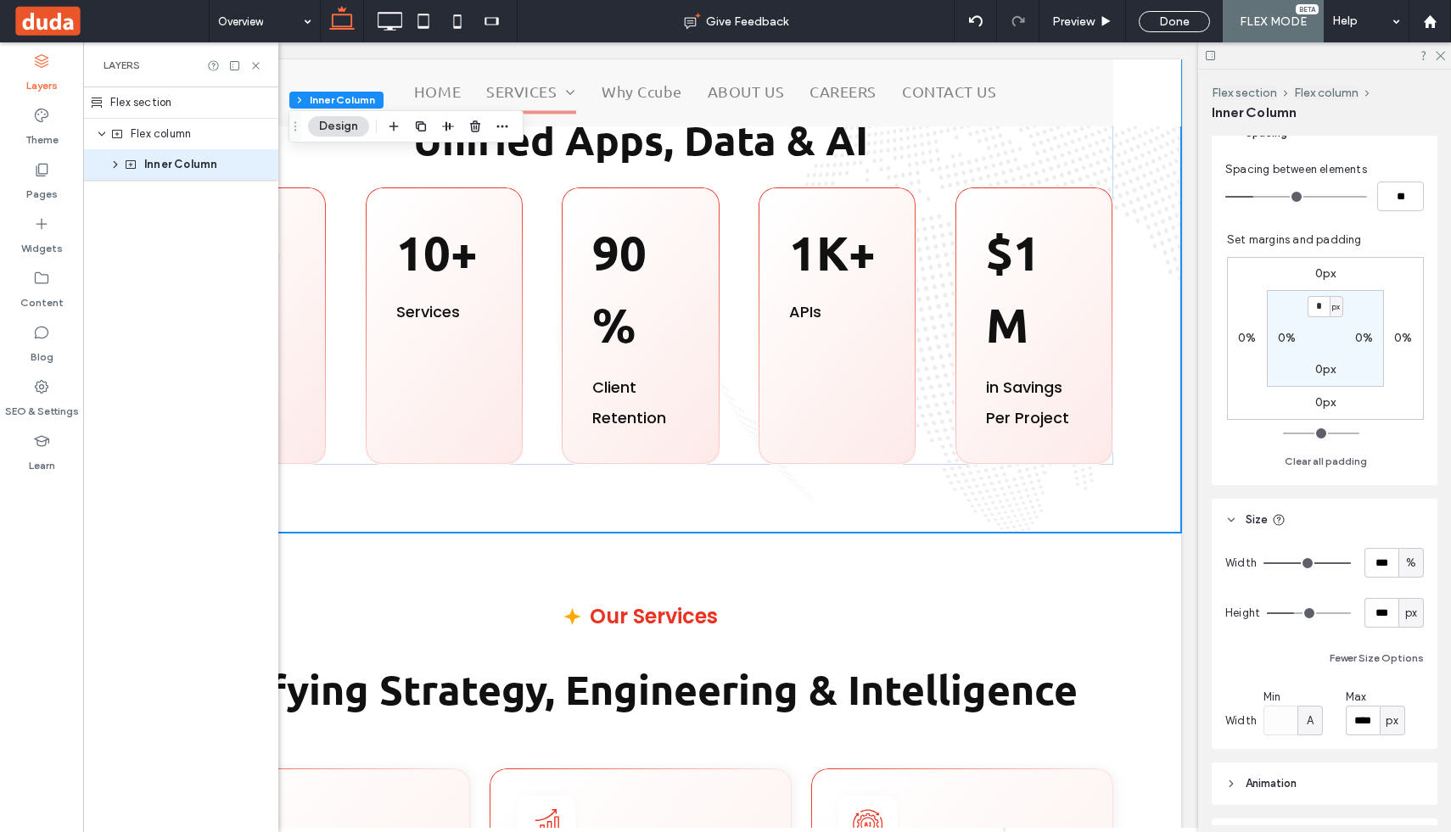
type input "***"
type input "*"
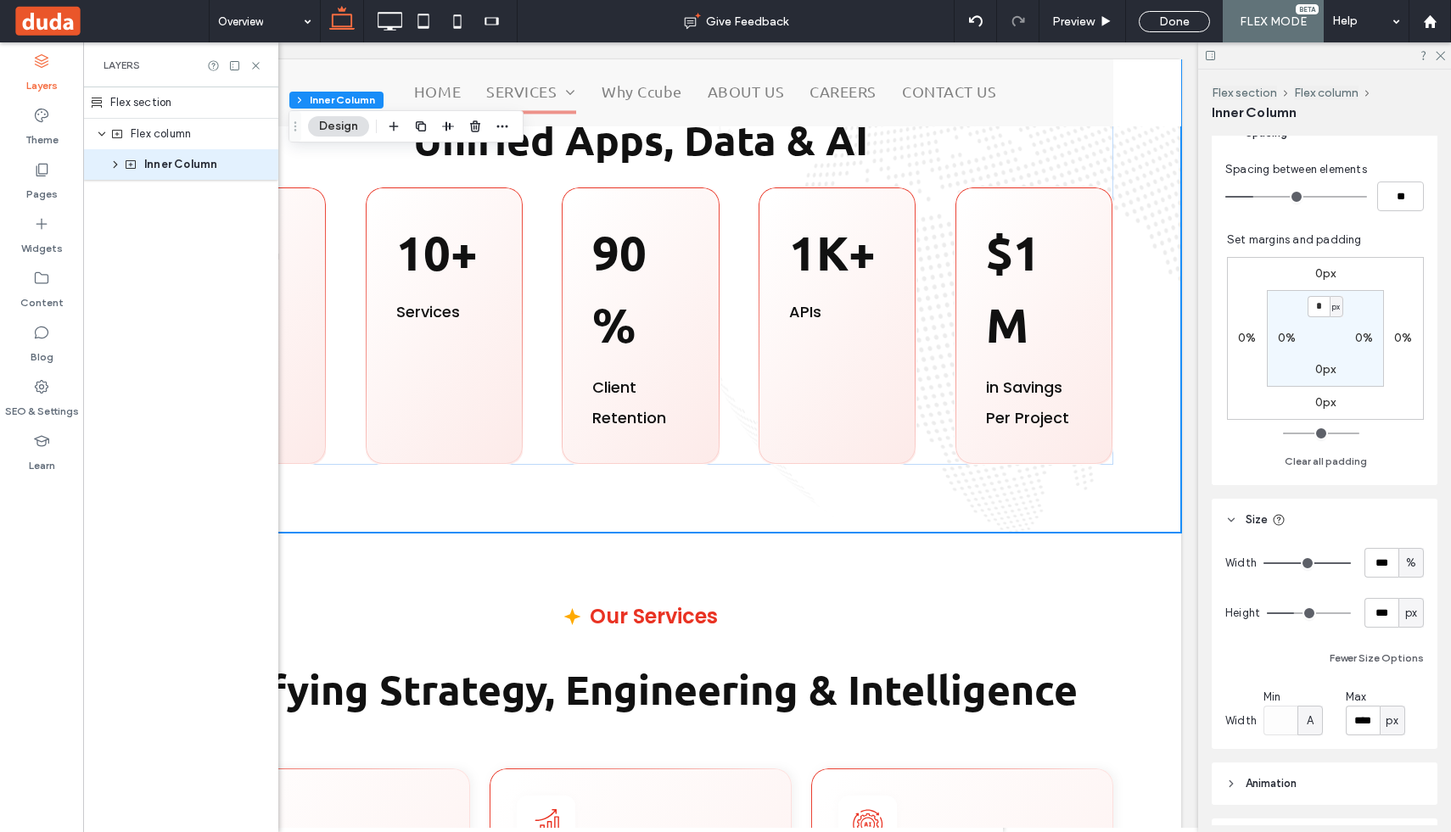
type input "*"
drag, startPoint x: 1298, startPoint y: 614, endPoint x: 1217, endPoint y: 614, distance: 81.5
click at [1217, 614] on div "Width *** % Height * px Fewer Size Options Width Min A Max **** px" at bounding box center [1325, 645] width 226 height 208
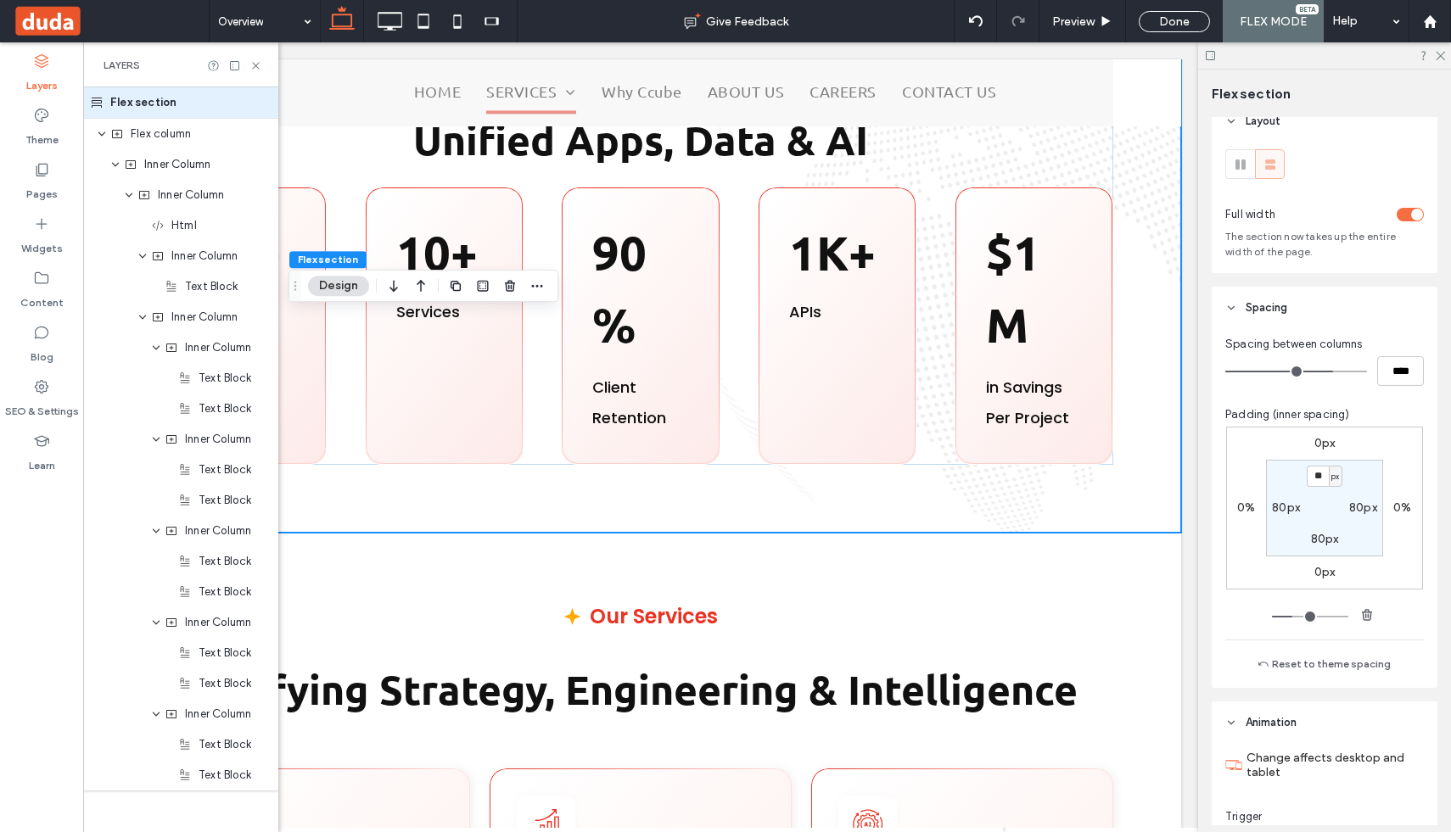
scroll to position [0, 0]
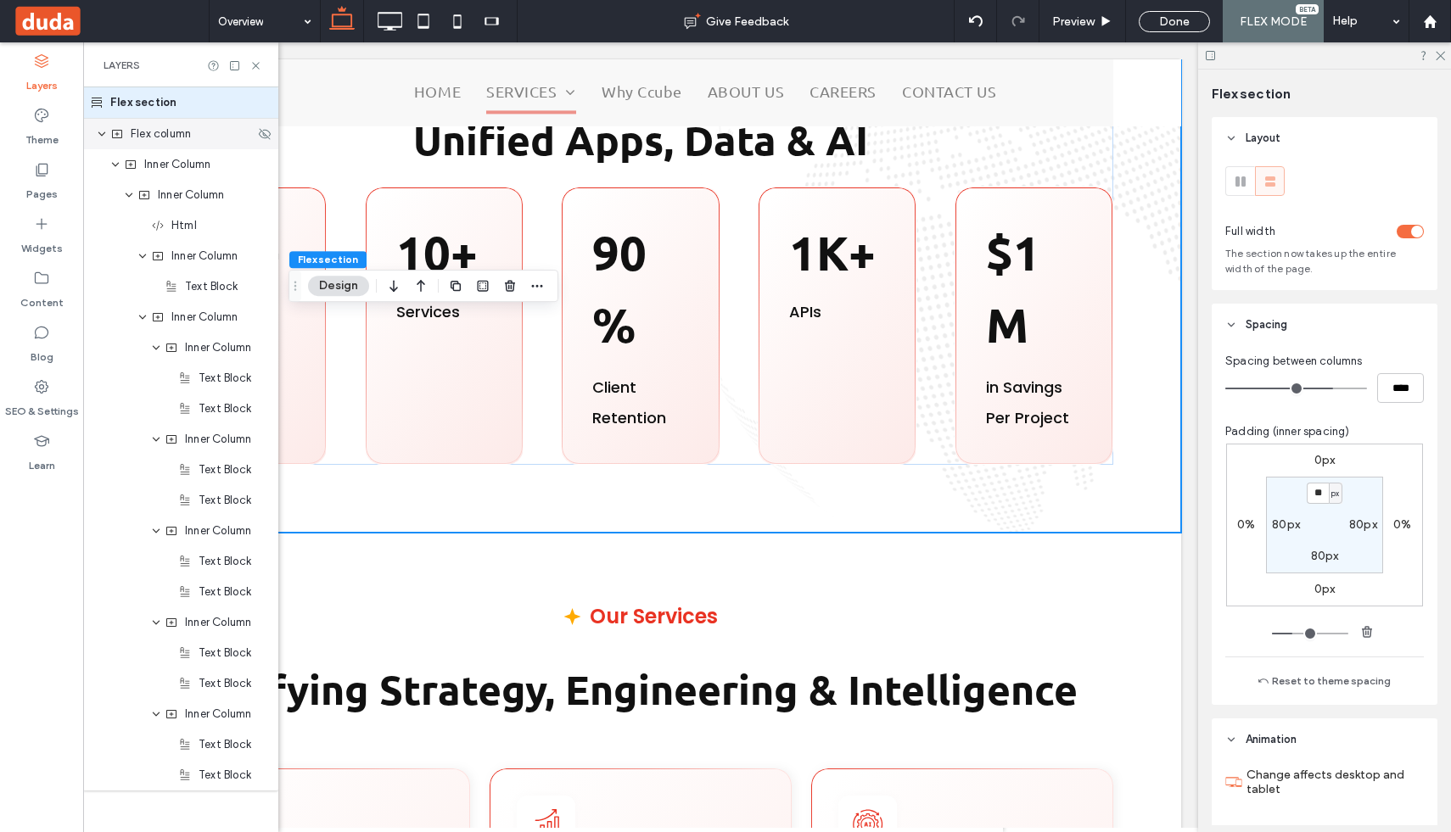
click at [103, 133] on use "expand Flex column" at bounding box center [101, 134] width 7 height 4
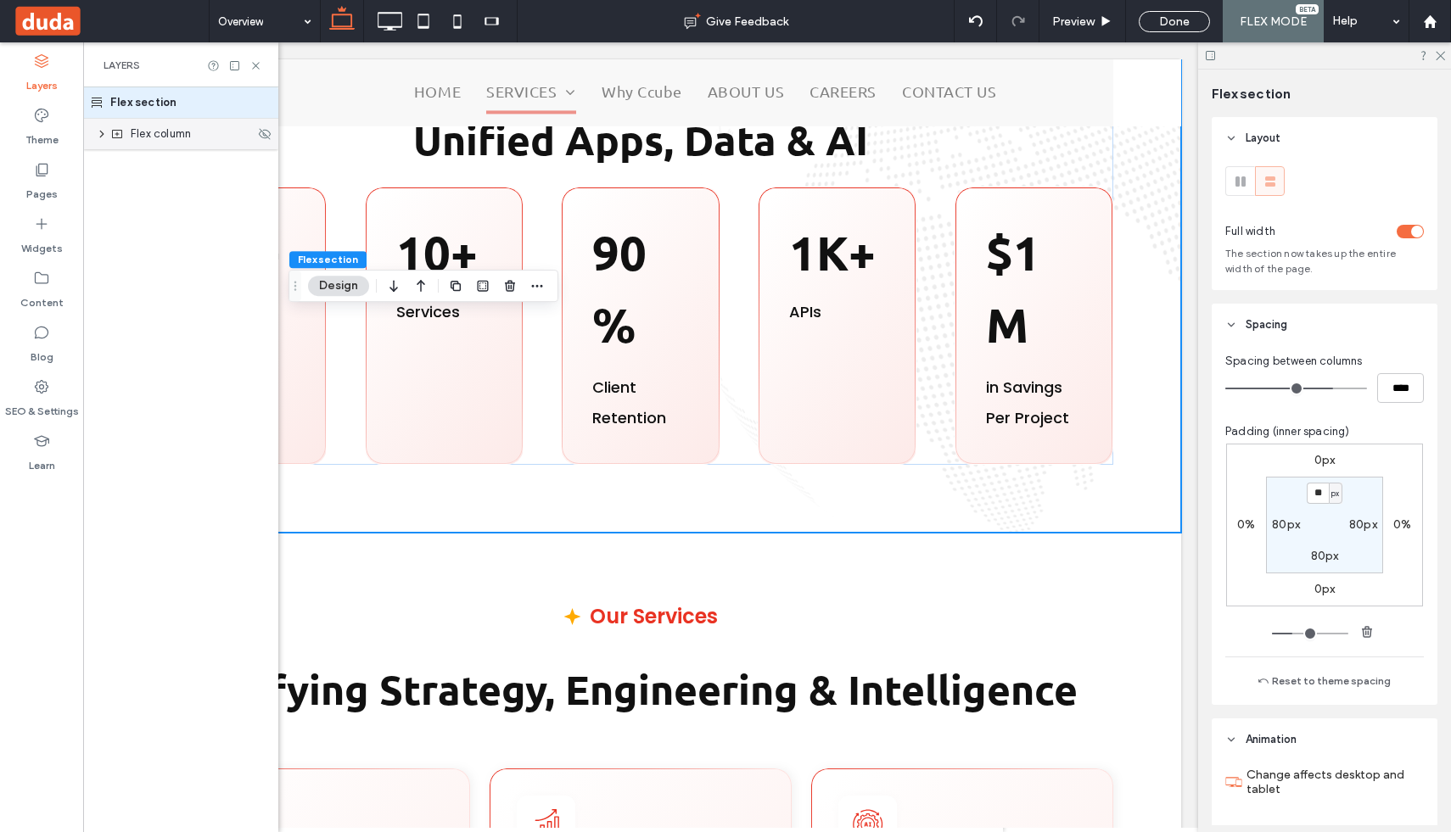
click at [149, 133] on span "Flex column" at bounding box center [161, 134] width 60 height 17
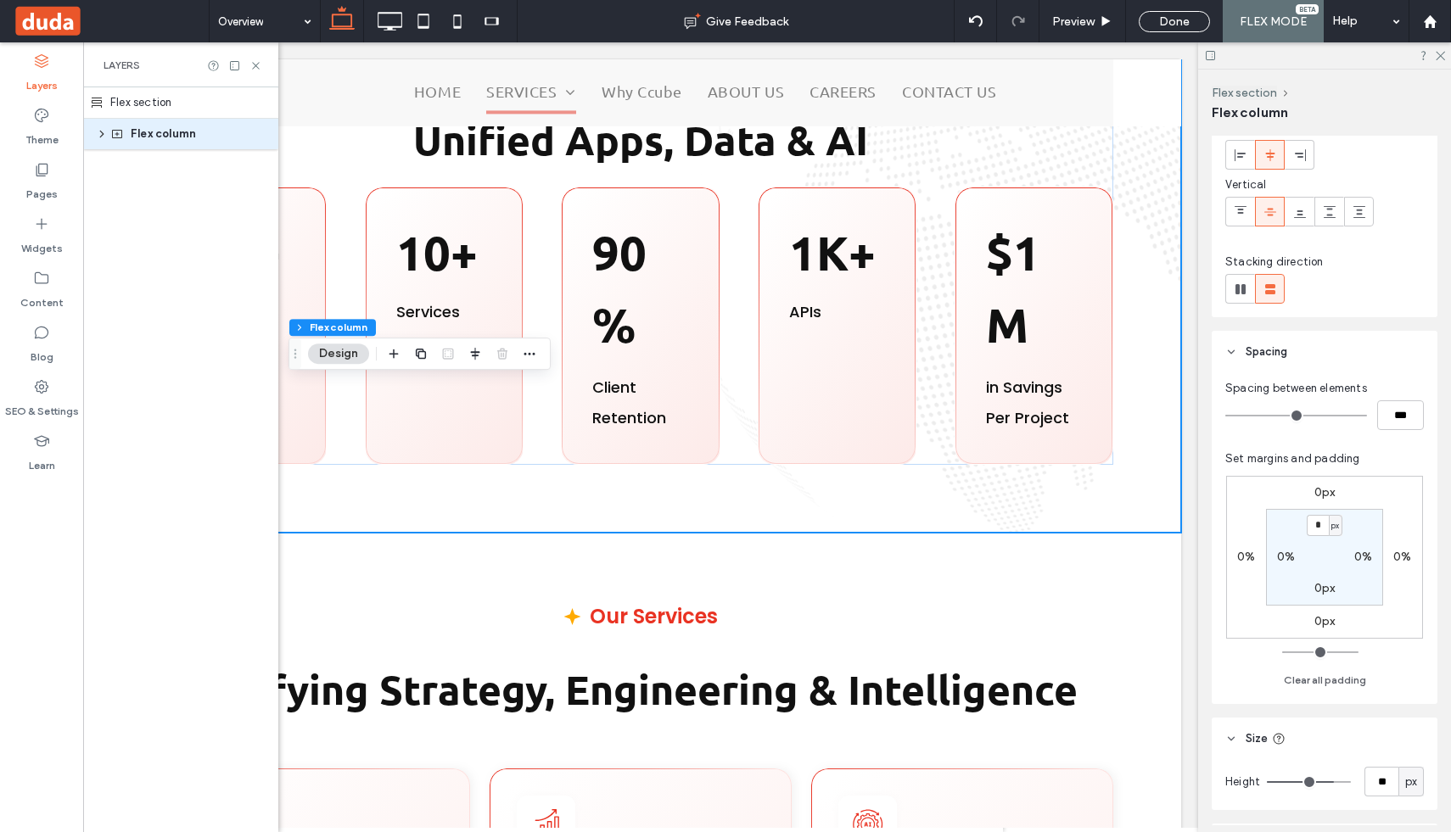
scroll to position [254, 0]
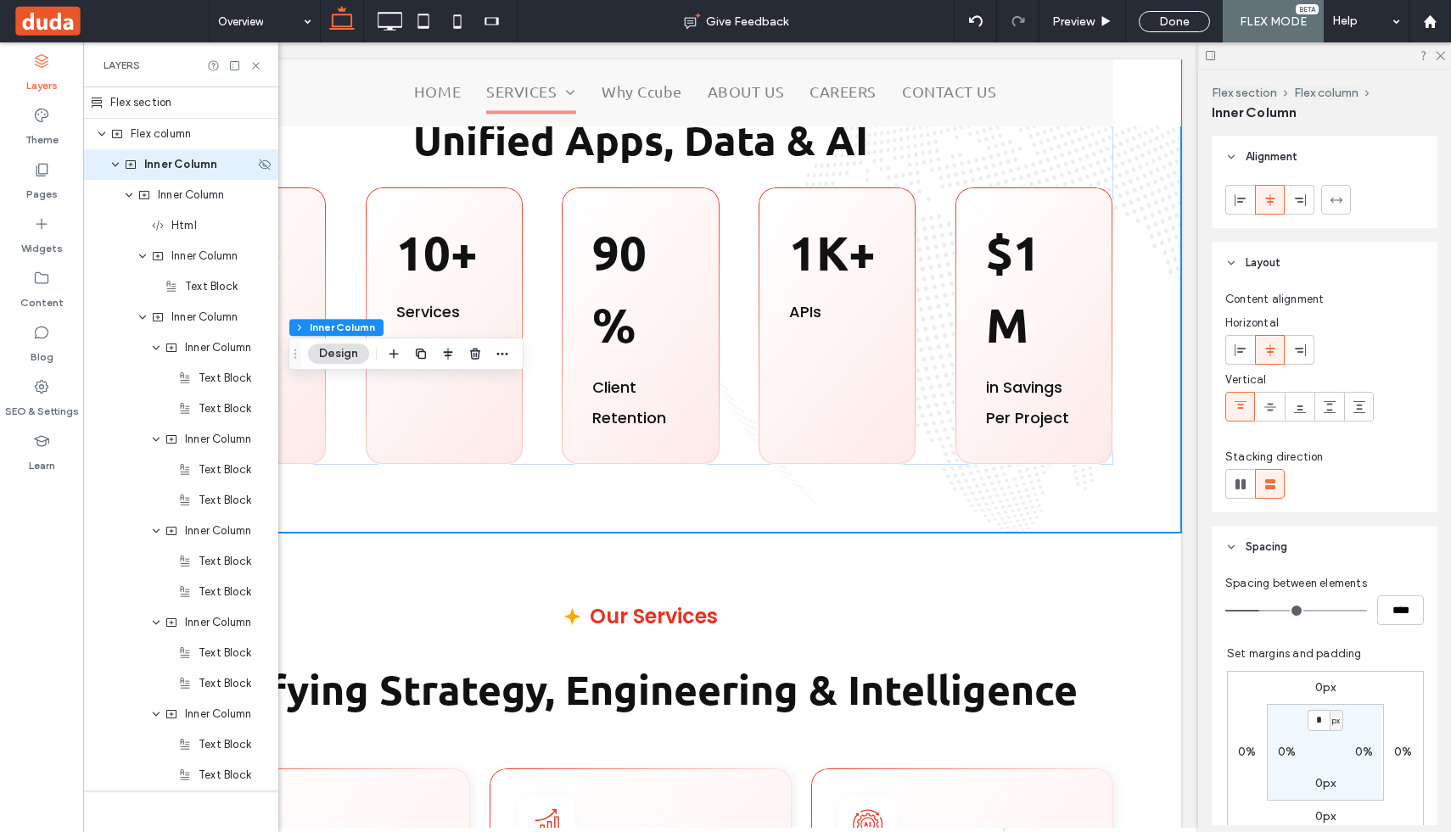
click at [154, 171] on span "Inner Column" at bounding box center [180, 164] width 73 height 17
click at [165, 185] on div "Inner Column" at bounding box center [180, 195] width 195 height 31
click at [131, 195] on use "expand Inner Column" at bounding box center [129, 195] width 7 height 4
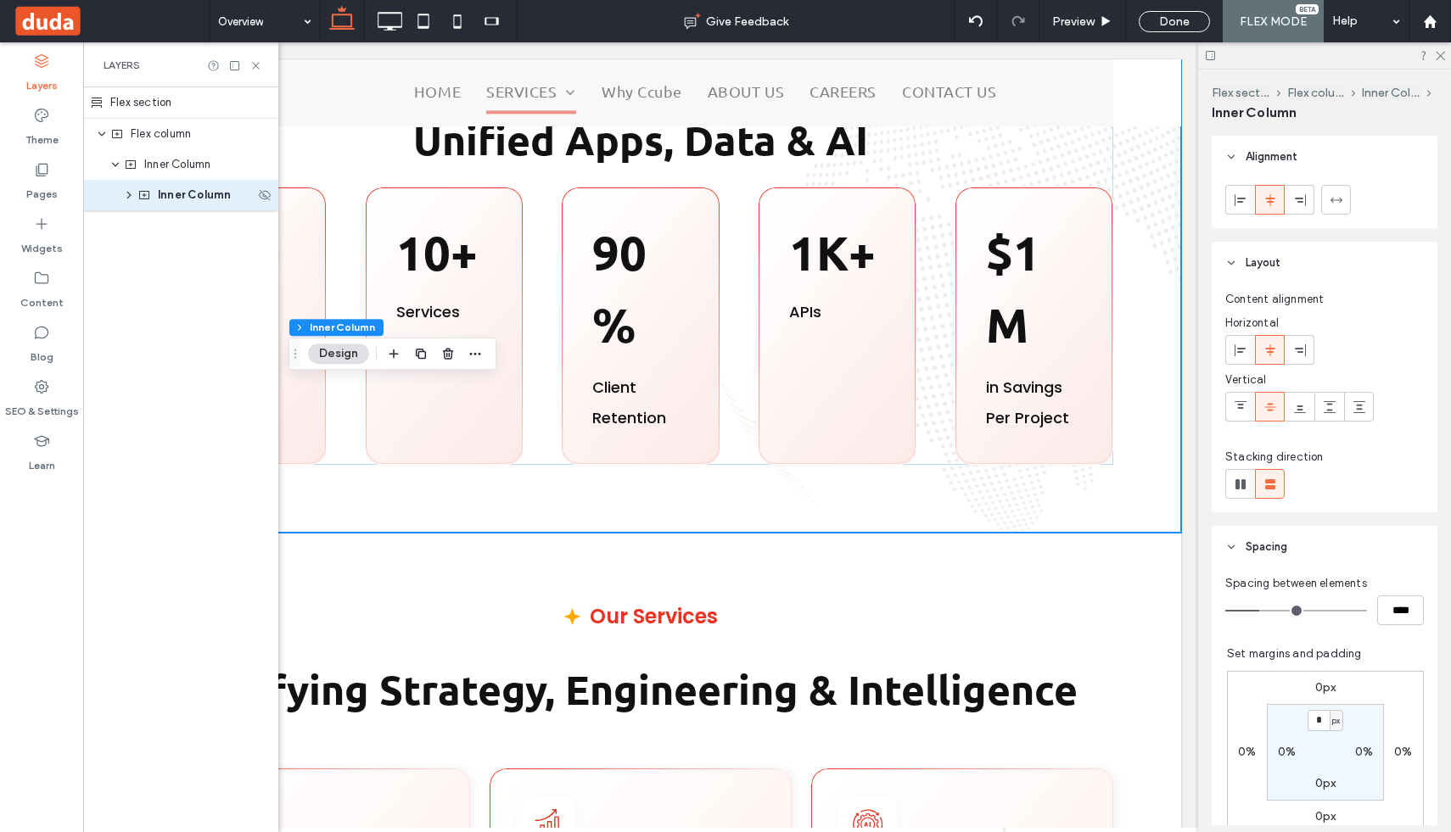
click at [176, 201] on span "Inner Column" at bounding box center [194, 195] width 73 height 17
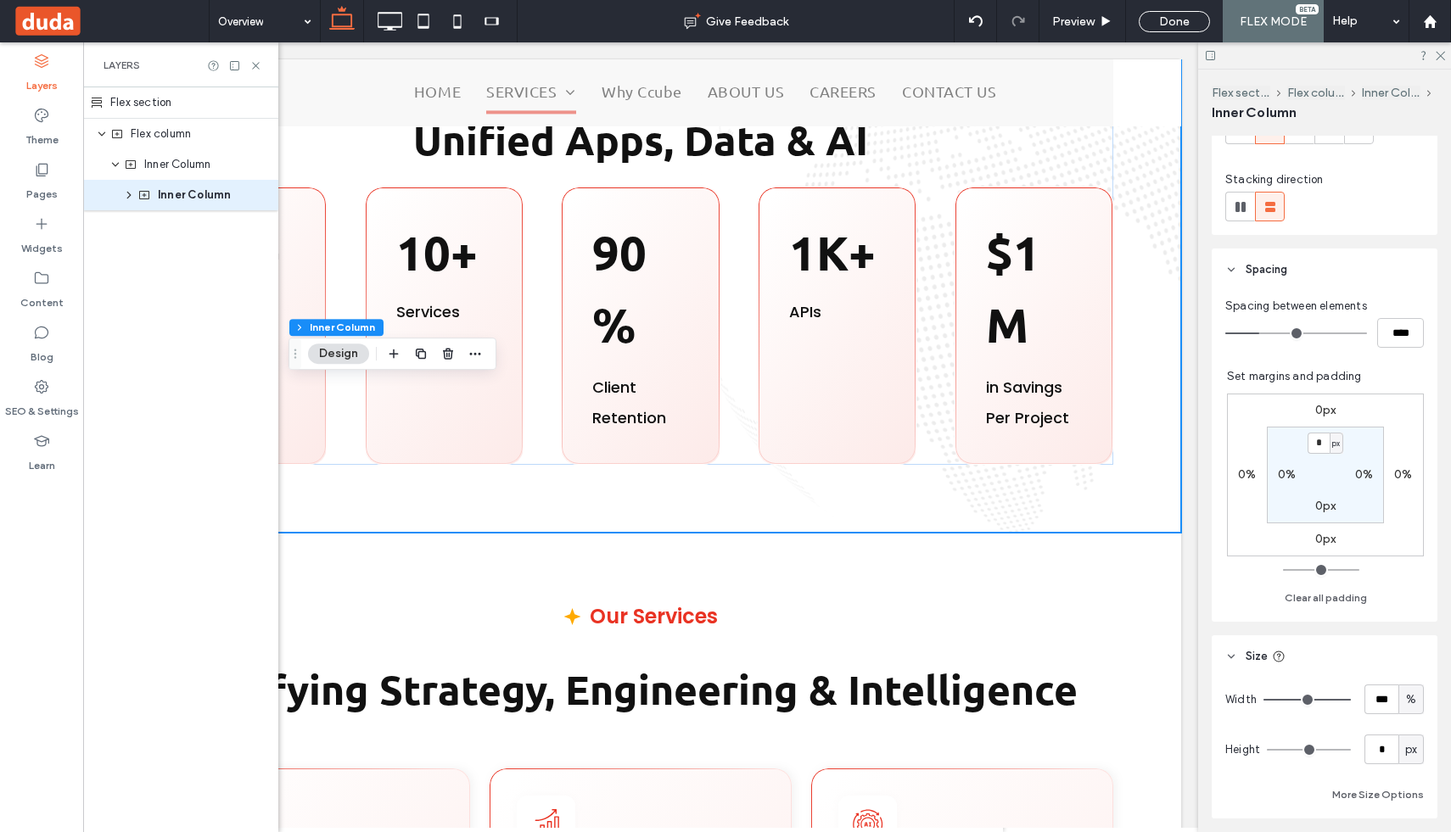
scroll to position [451, 0]
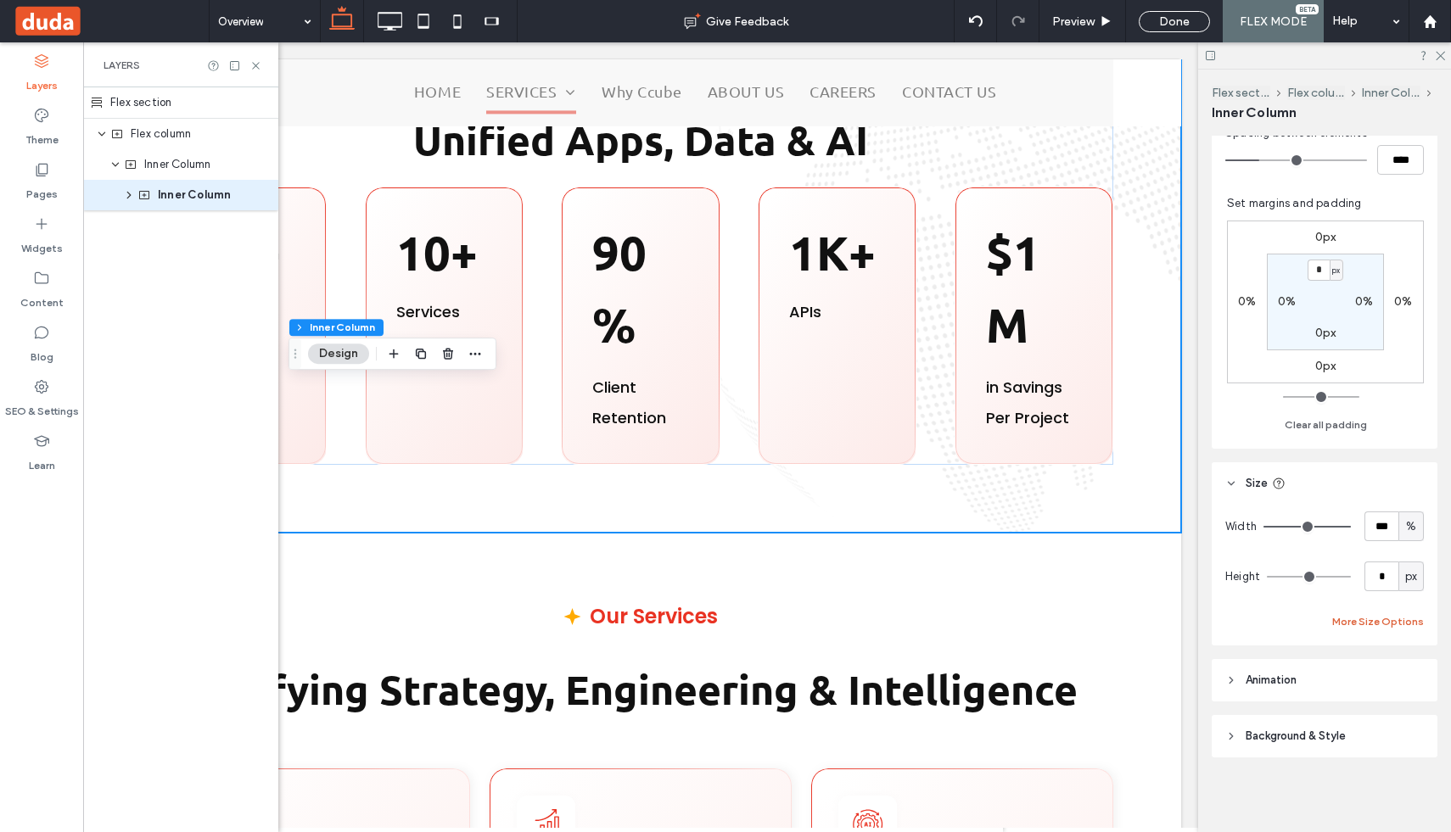
click at [1386, 625] on button "More Size Options" at bounding box center [1378, 622] width 92 height 20
click at [1395, 689] on span "%" at bounding box center [1392, 684] width 10 height 17
drag, startPoint x: 1393, startPoint y: 654, endPoint x: 1389, endPoint y: 526, distance: 128.2
click at [1389, 526] on div "px % vh vw A" at bounding box center [1393, 595] width 24 height 149
click at [1392, 530] on span "px" at bounding box center [1393, 536] width 12 height 17
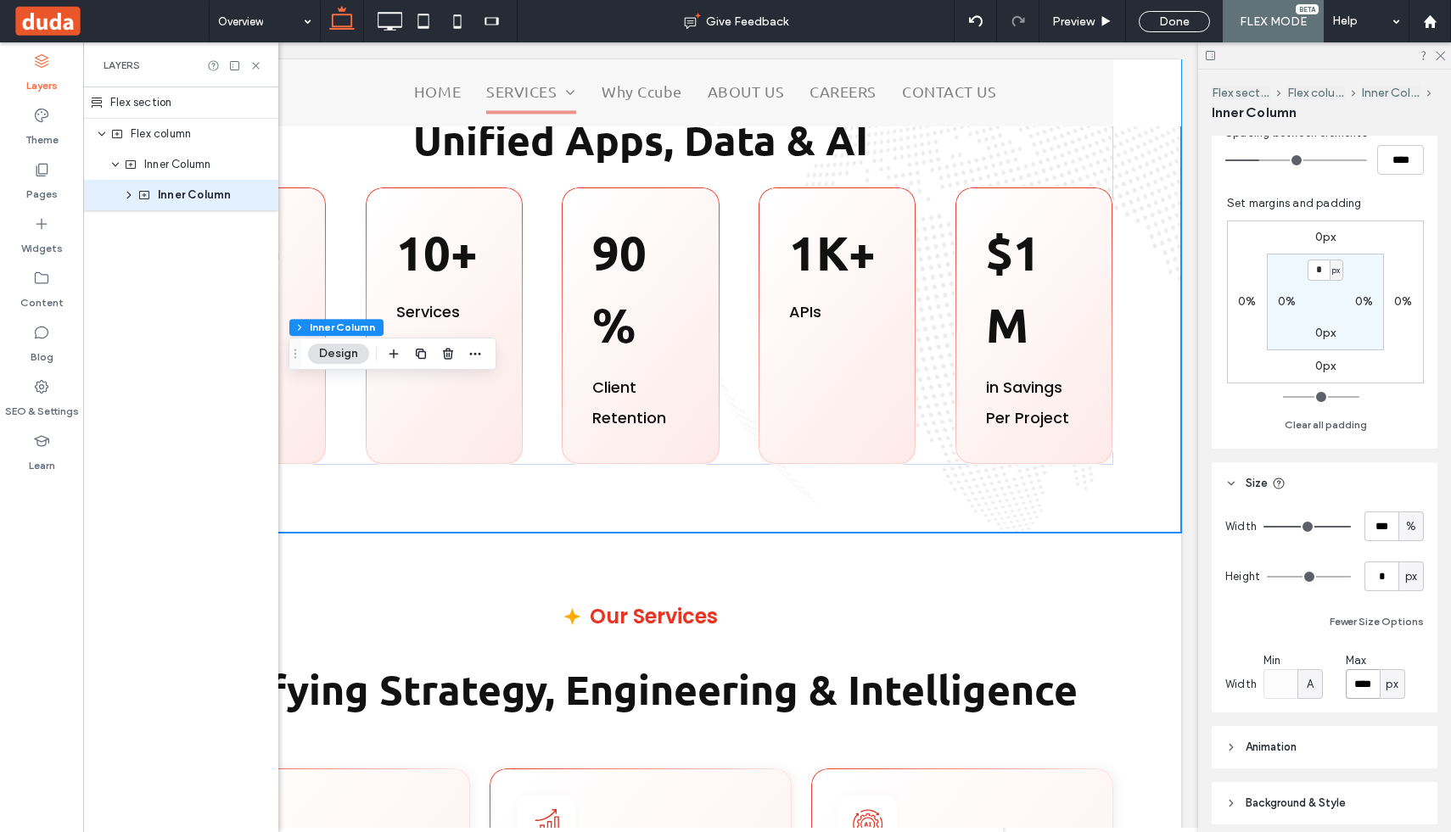
click at [1358, 688] on input "****" at bounding box center [1363, 685] width 34 height 30
type input "****"
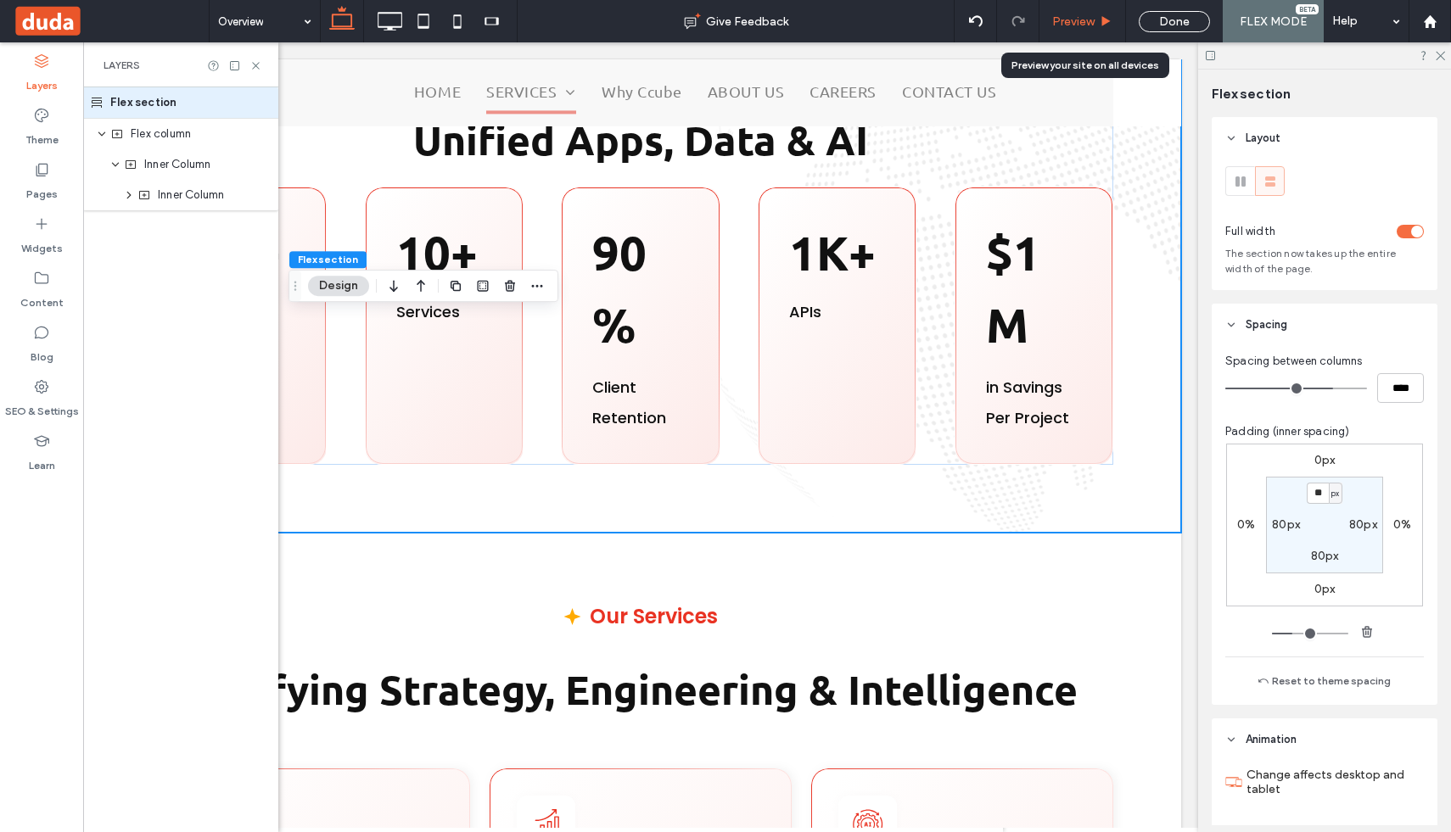
click at [1095, 29] on div "Preview" at bounding box center [1083, 21] width 87 height 42
click at [1093, 17] on span "Preview" at bounding box center [1073, 21] width 42 height 14
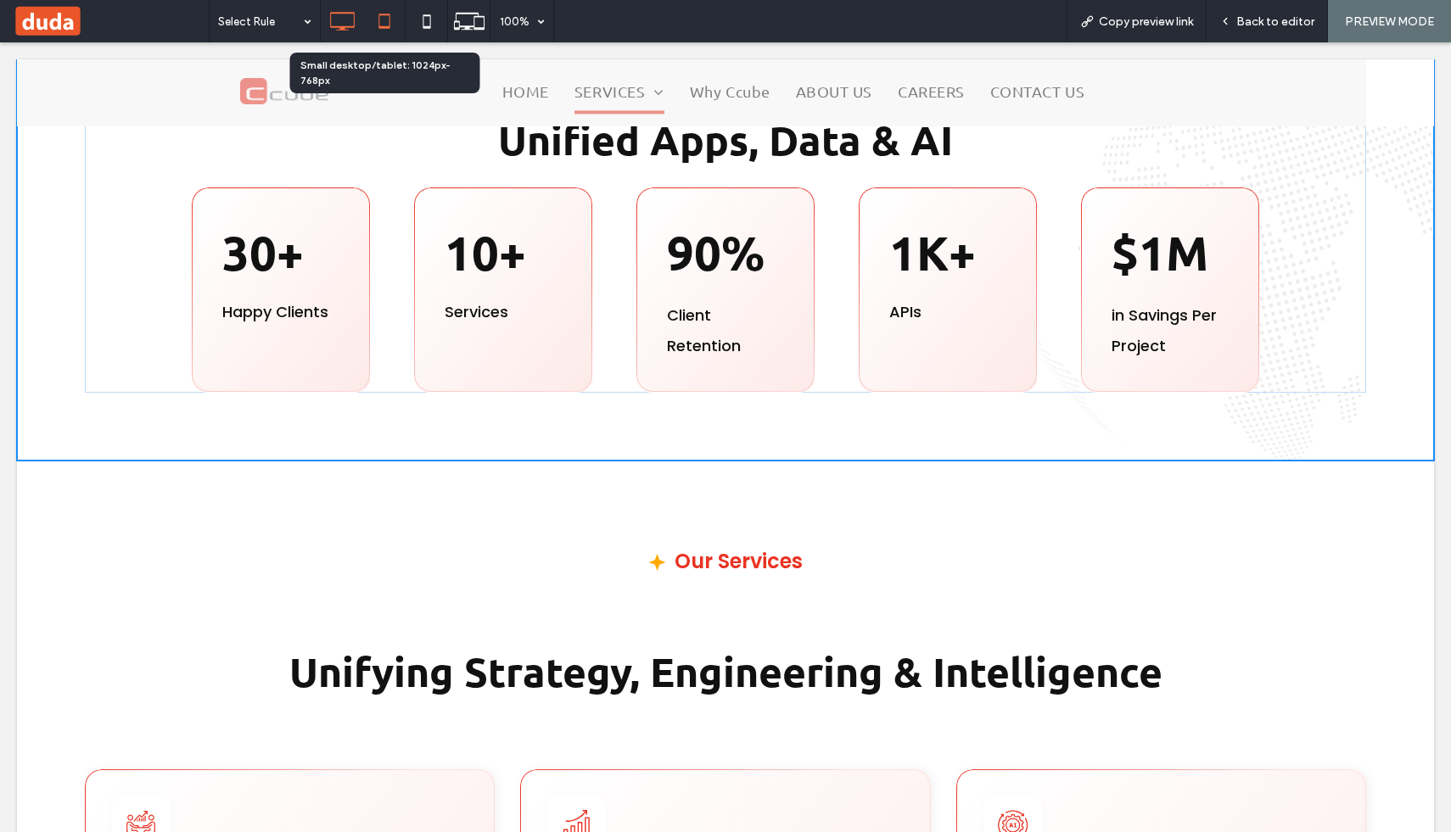
click at [387, 24] on icon at bounding box center [384, 21] width 34 height 34
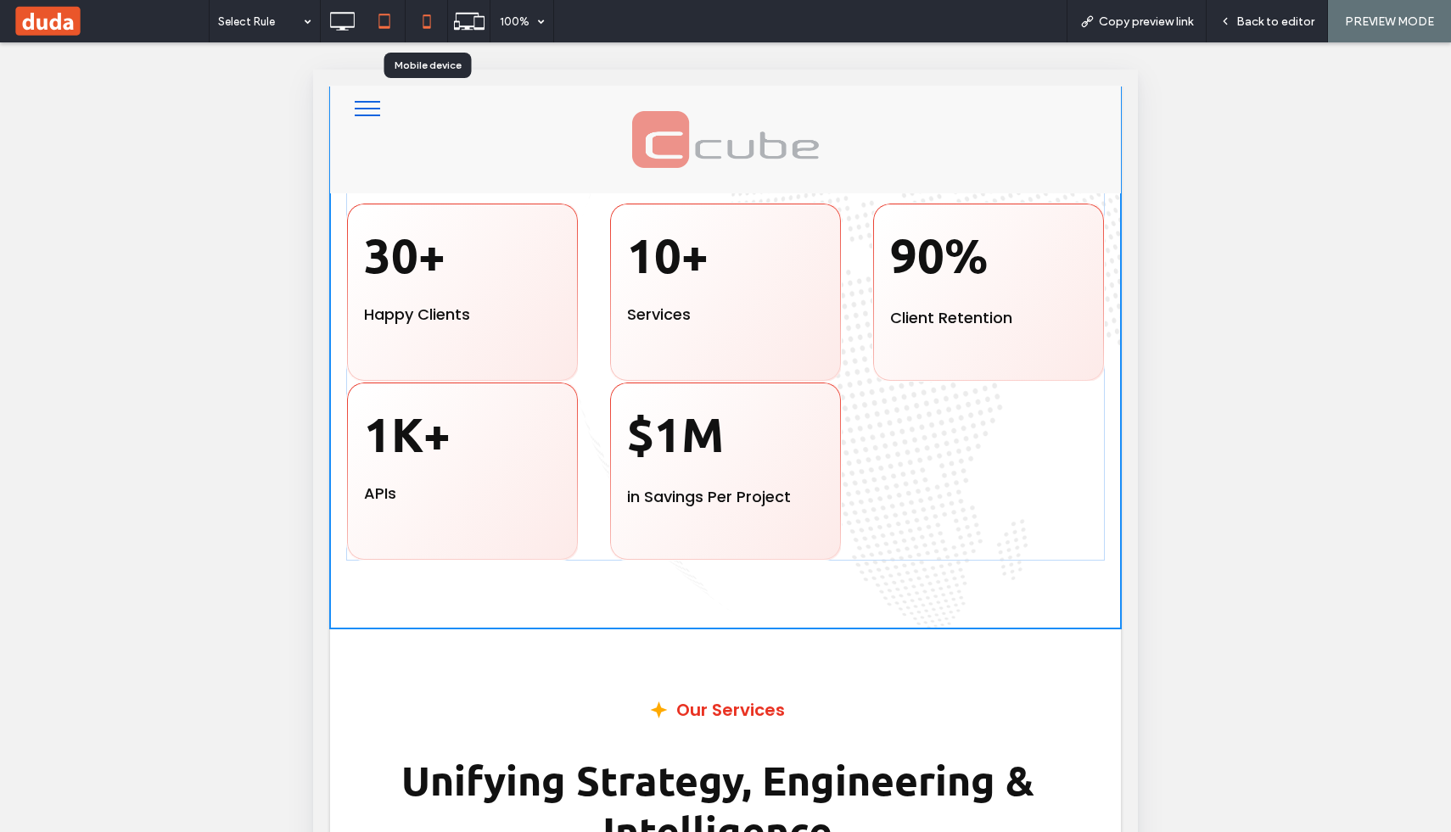
click at [423, 21] on use at bounding box center [427, 21] width 8 height 14
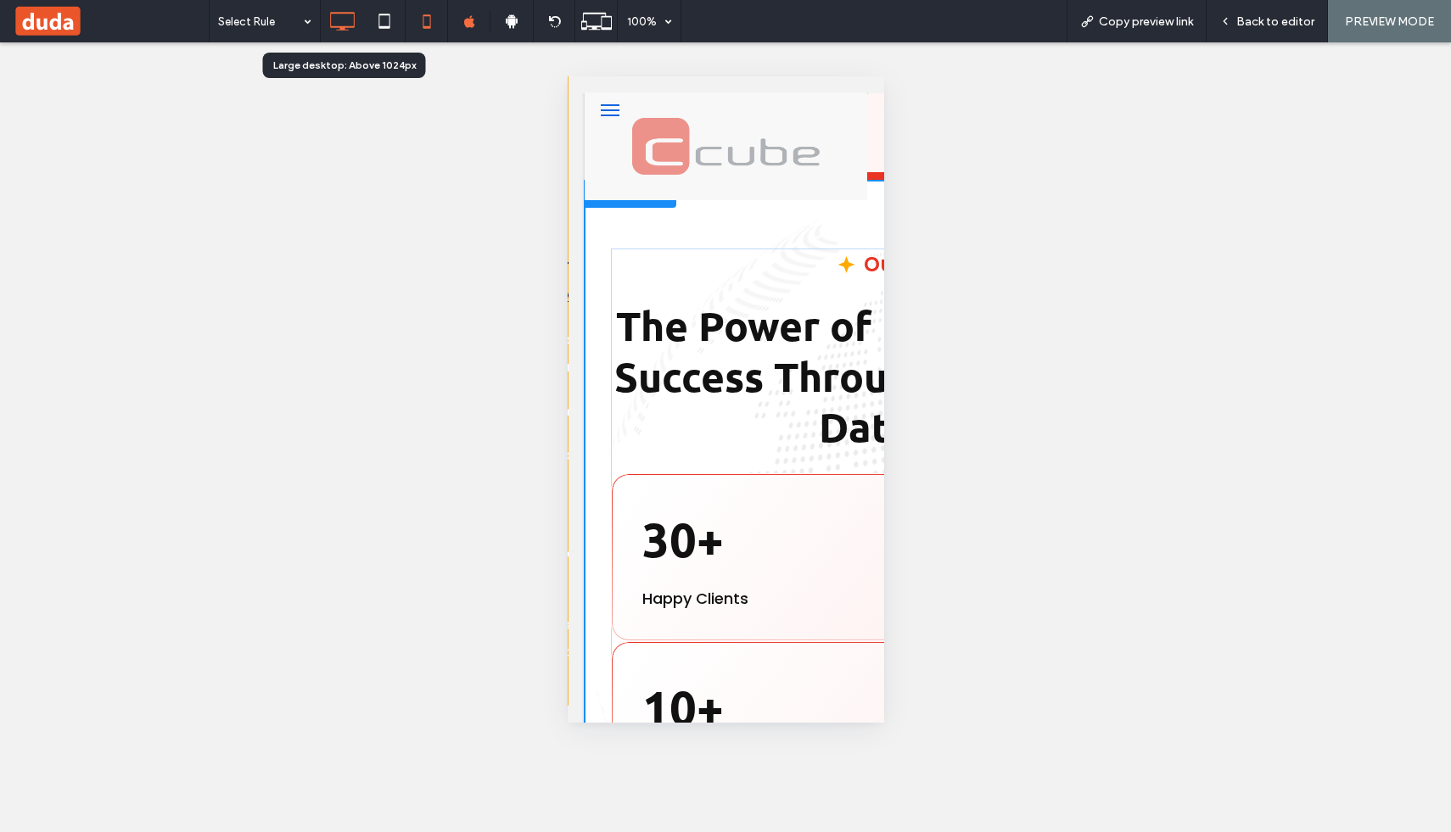
click at [346, 20] on icon at bounding box center [342, 21] width 34 height 34
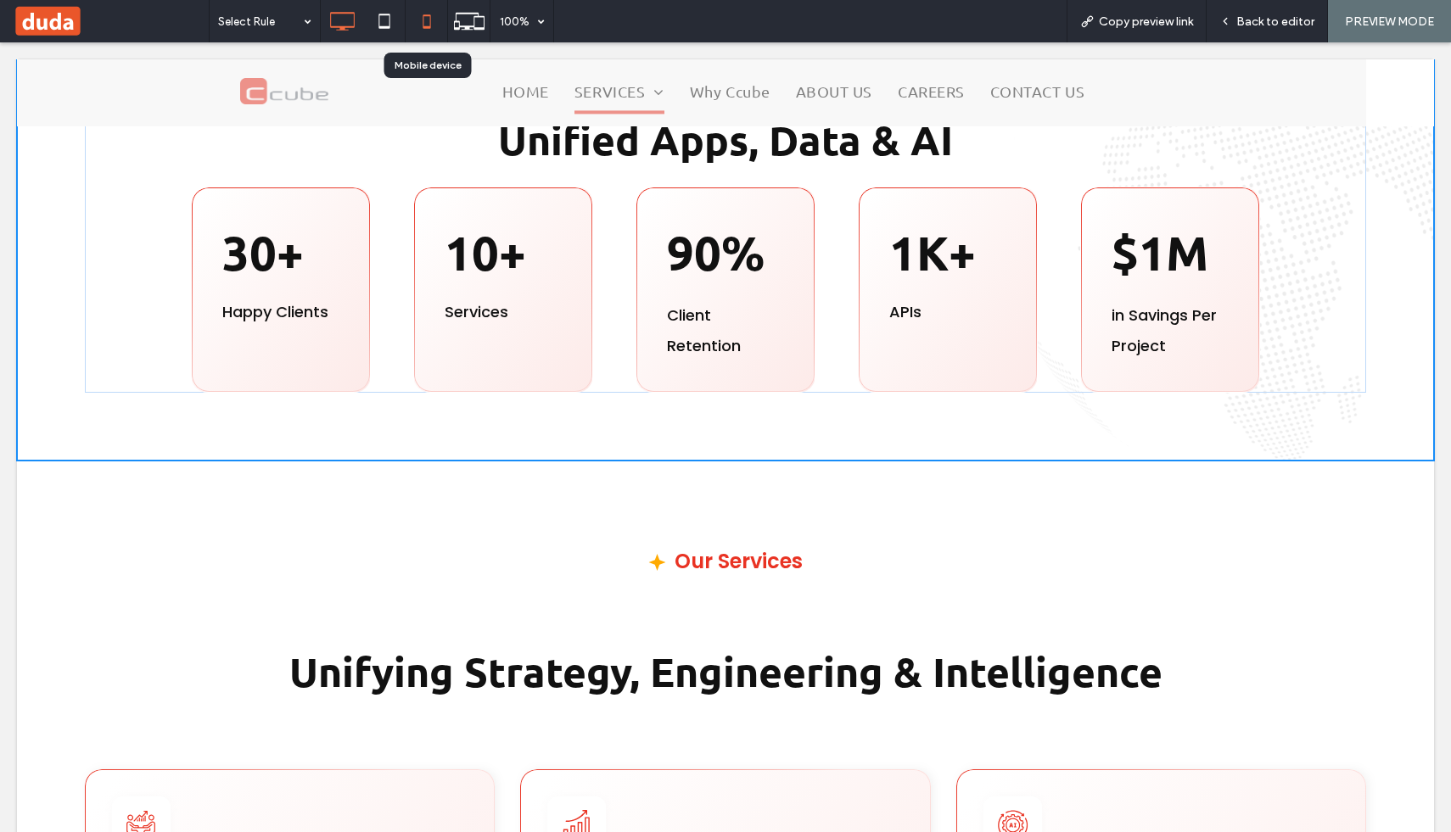
click at [420, 29] on icon at bounding box center [427, 21] width 34 height 34
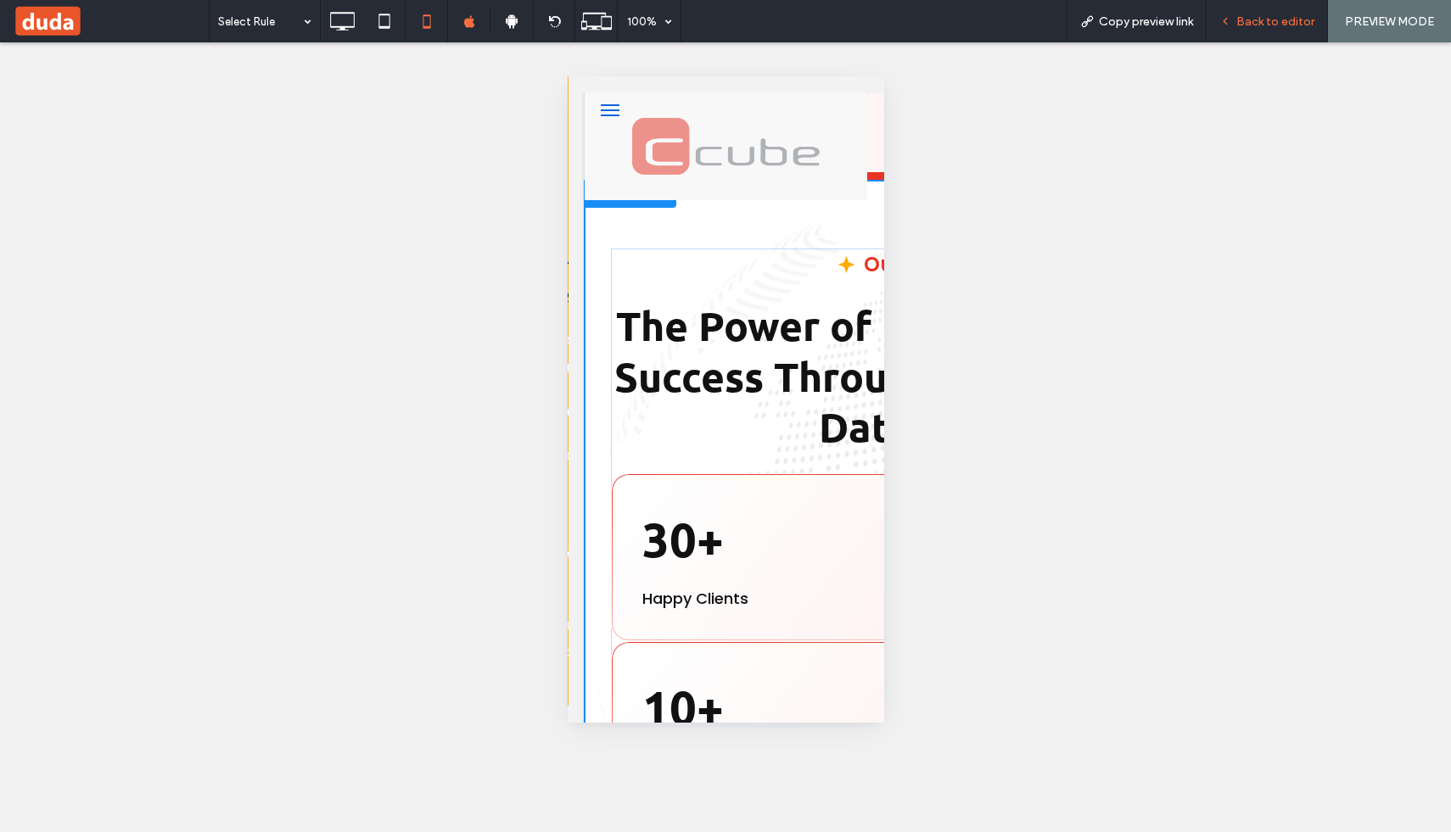
click at [1277, 16] on span "Back to editor" at bounding box center [1275, 21] width 78 height 14
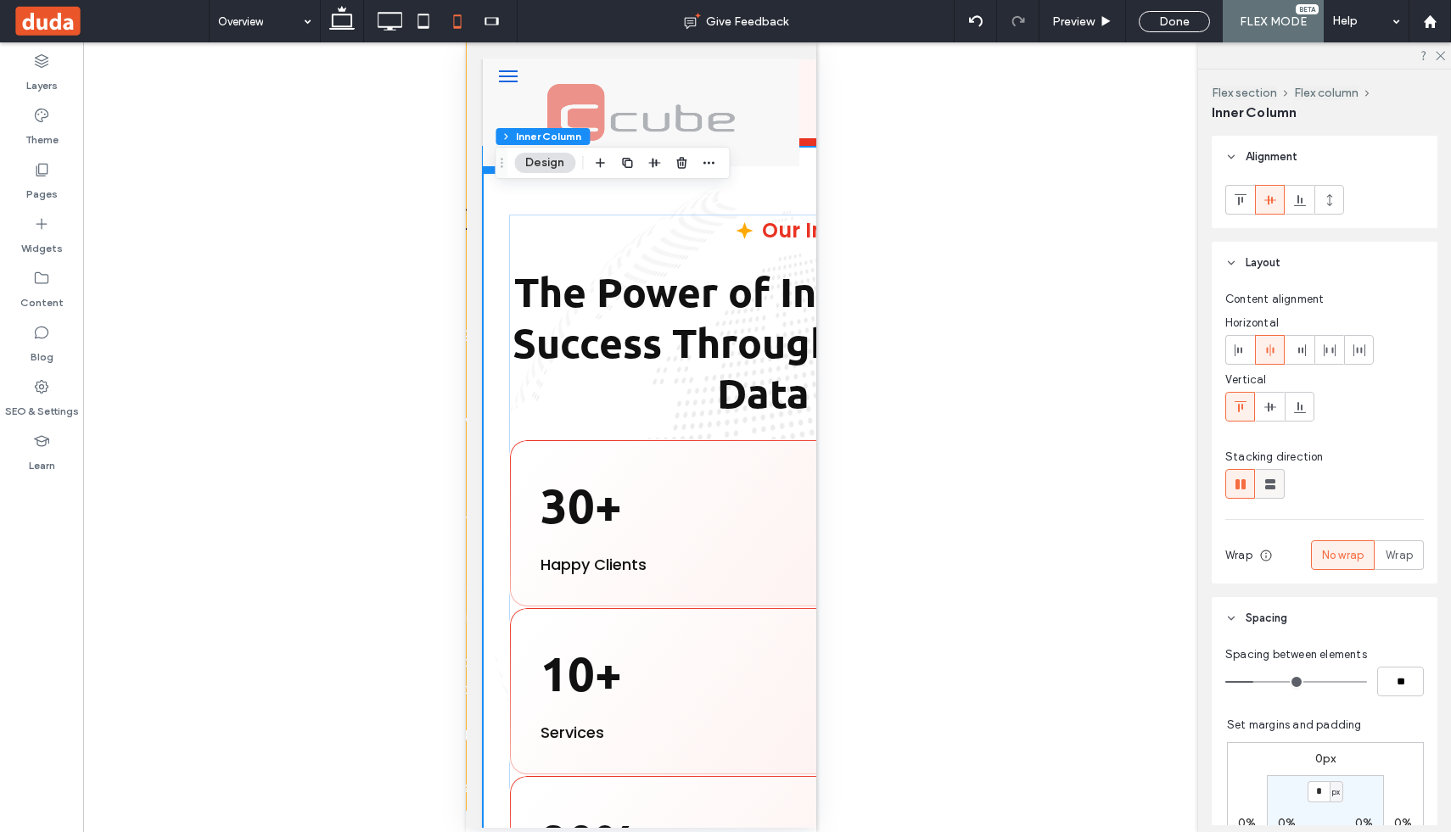
click at [1270, 485] on icon at bounding box center [1270, 484] width 17 height 17
type input "**"
type input "****"
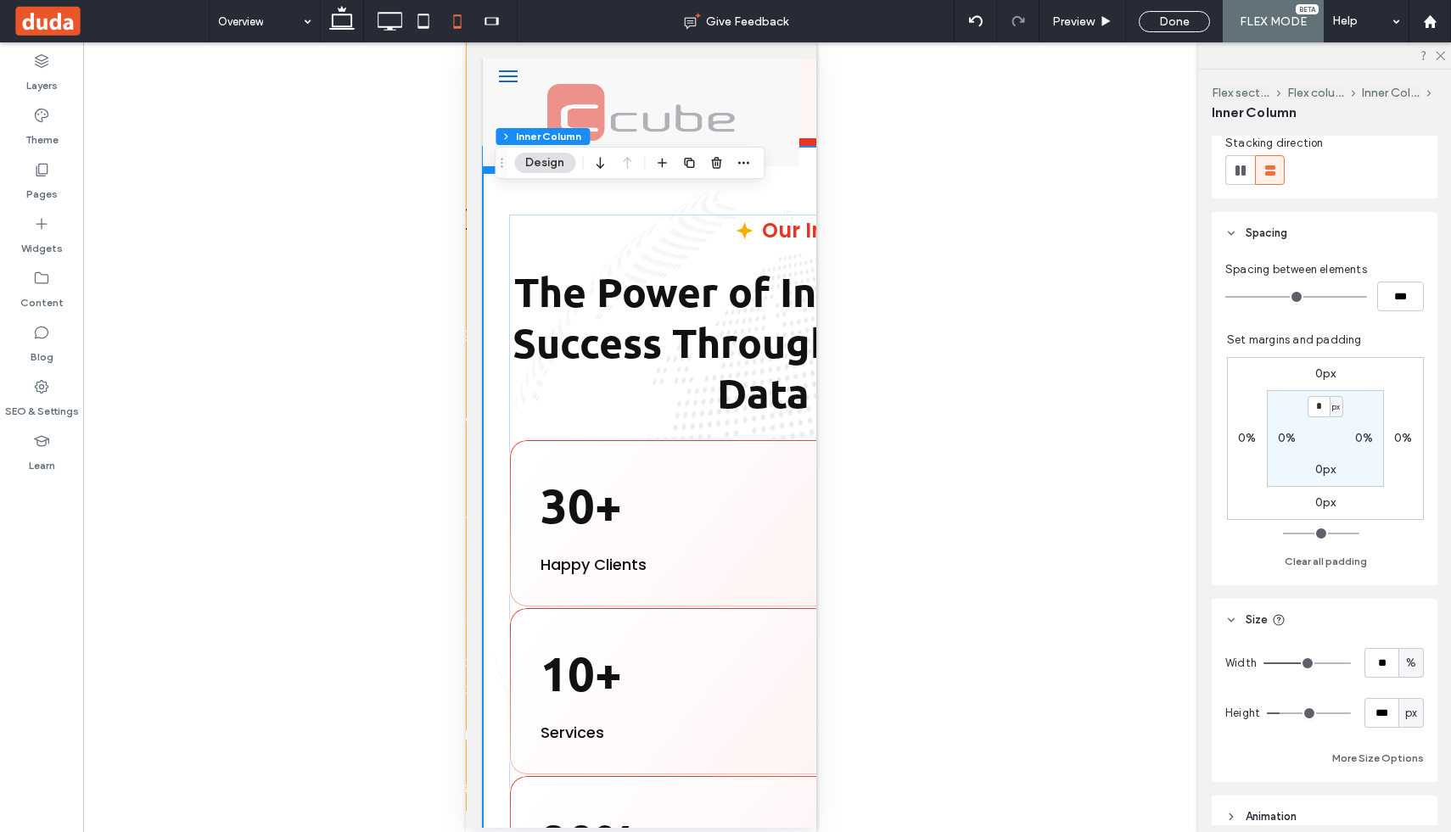
scroll to position [322, 0]
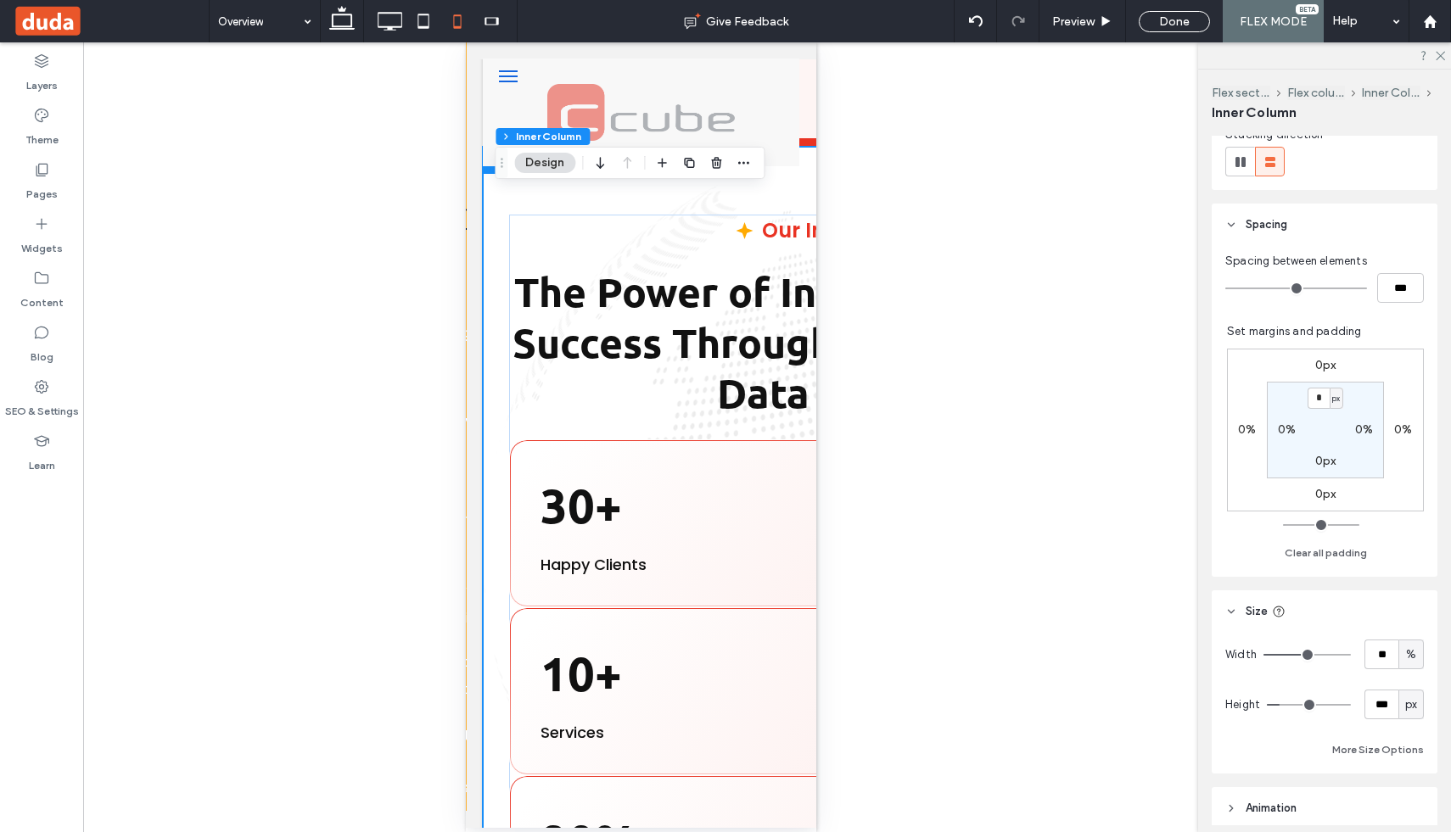
type input "**"
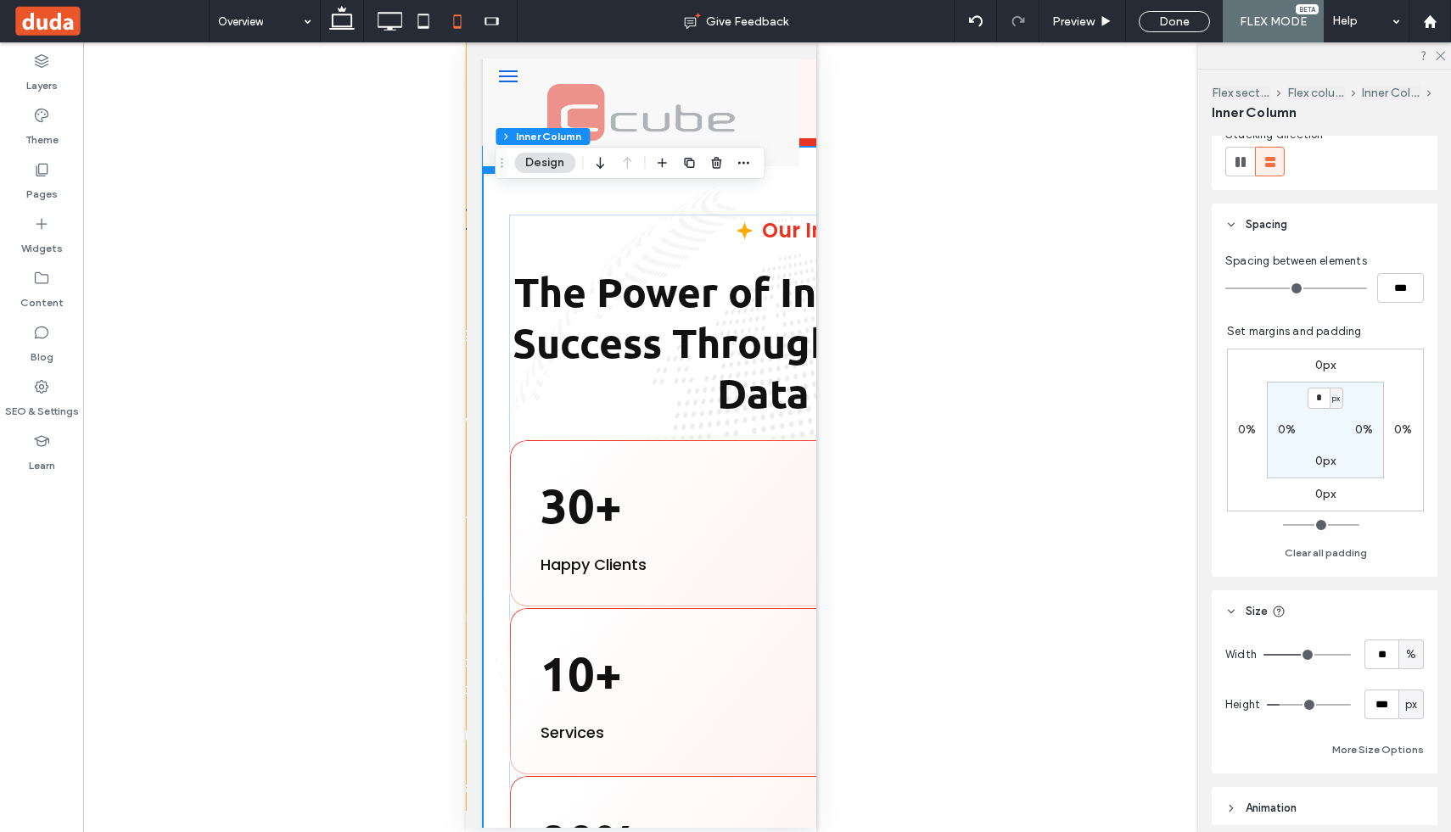
type input "**"
type input "***"
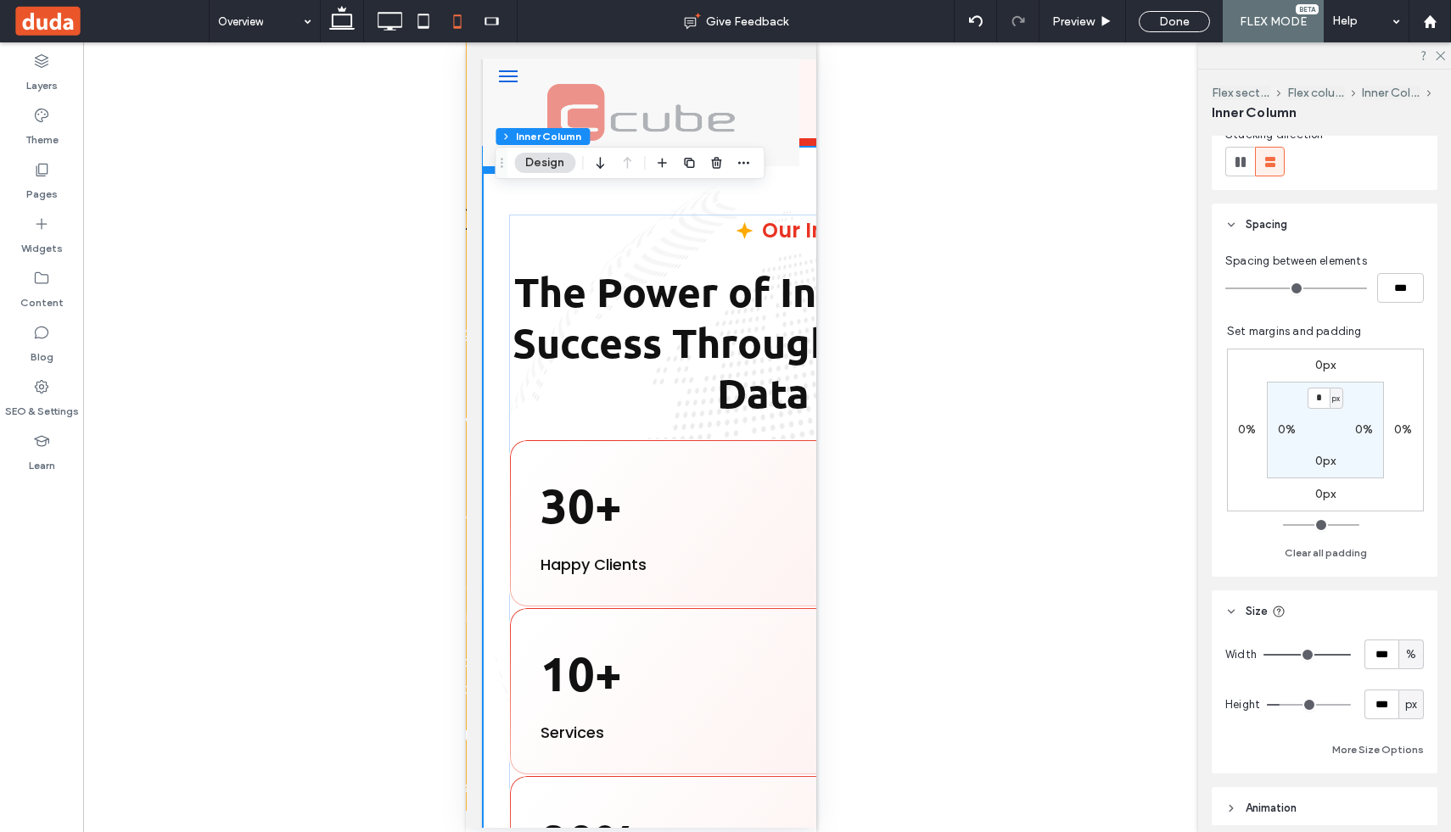
drag, startPoint x: 1306, startPoint y: 654, endPoint x: 1407, endPoint y: 656, distance: 101.0
type input "***"
click at [1351, 656] on input "range" at bounding box center [1307, 655] width 87 height 2
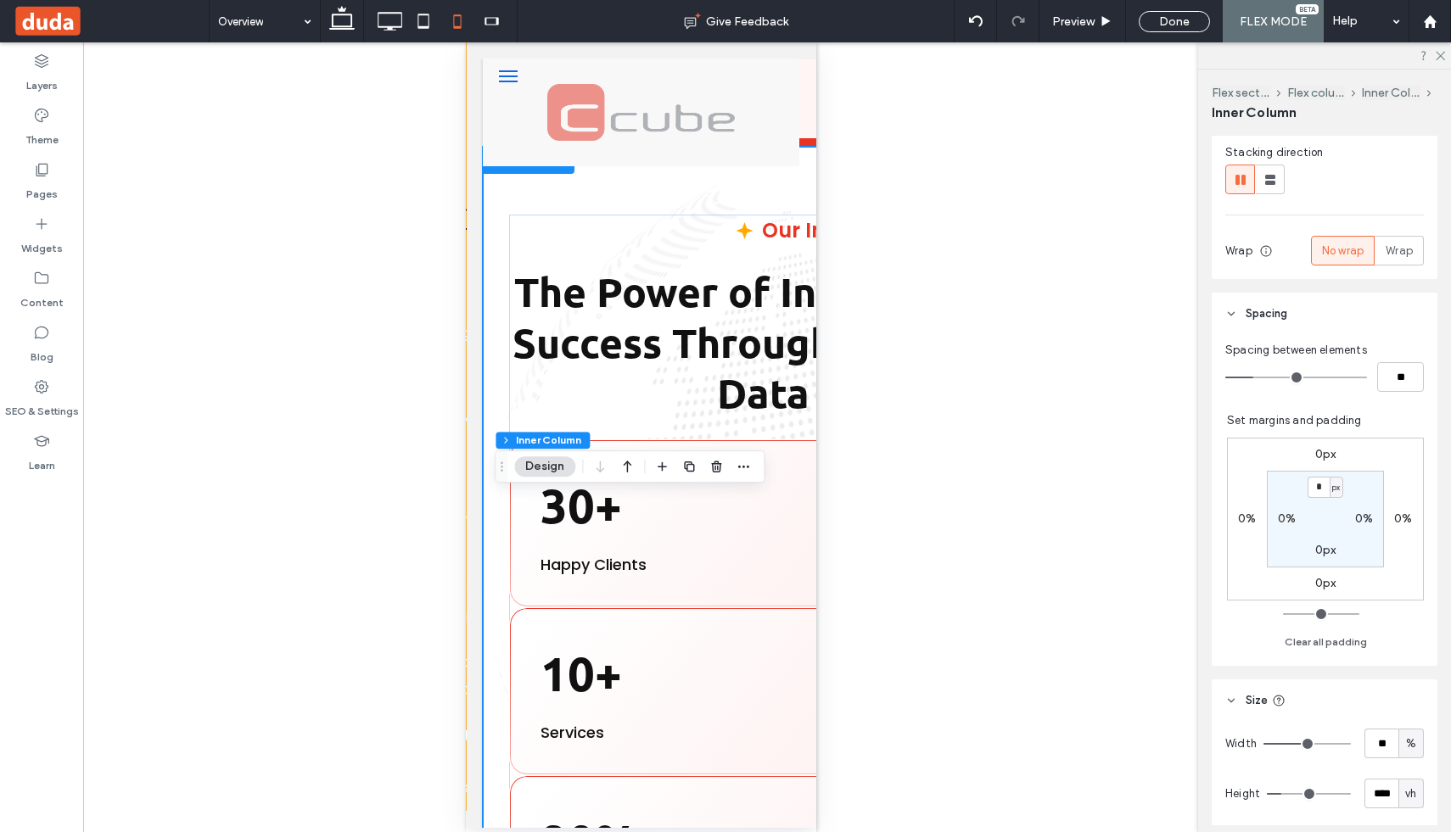
scroll to position [317, 0]
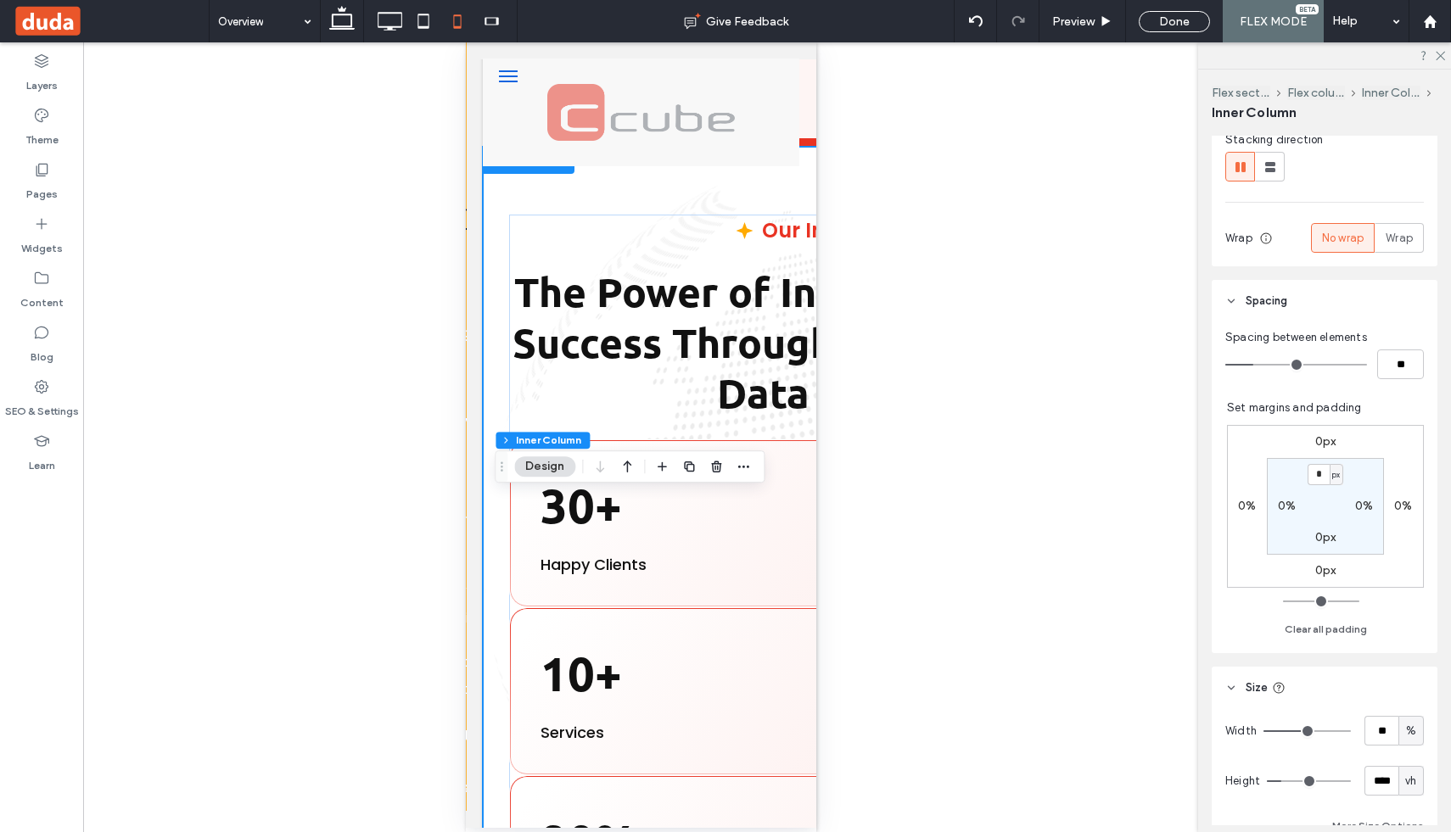
type input "**"
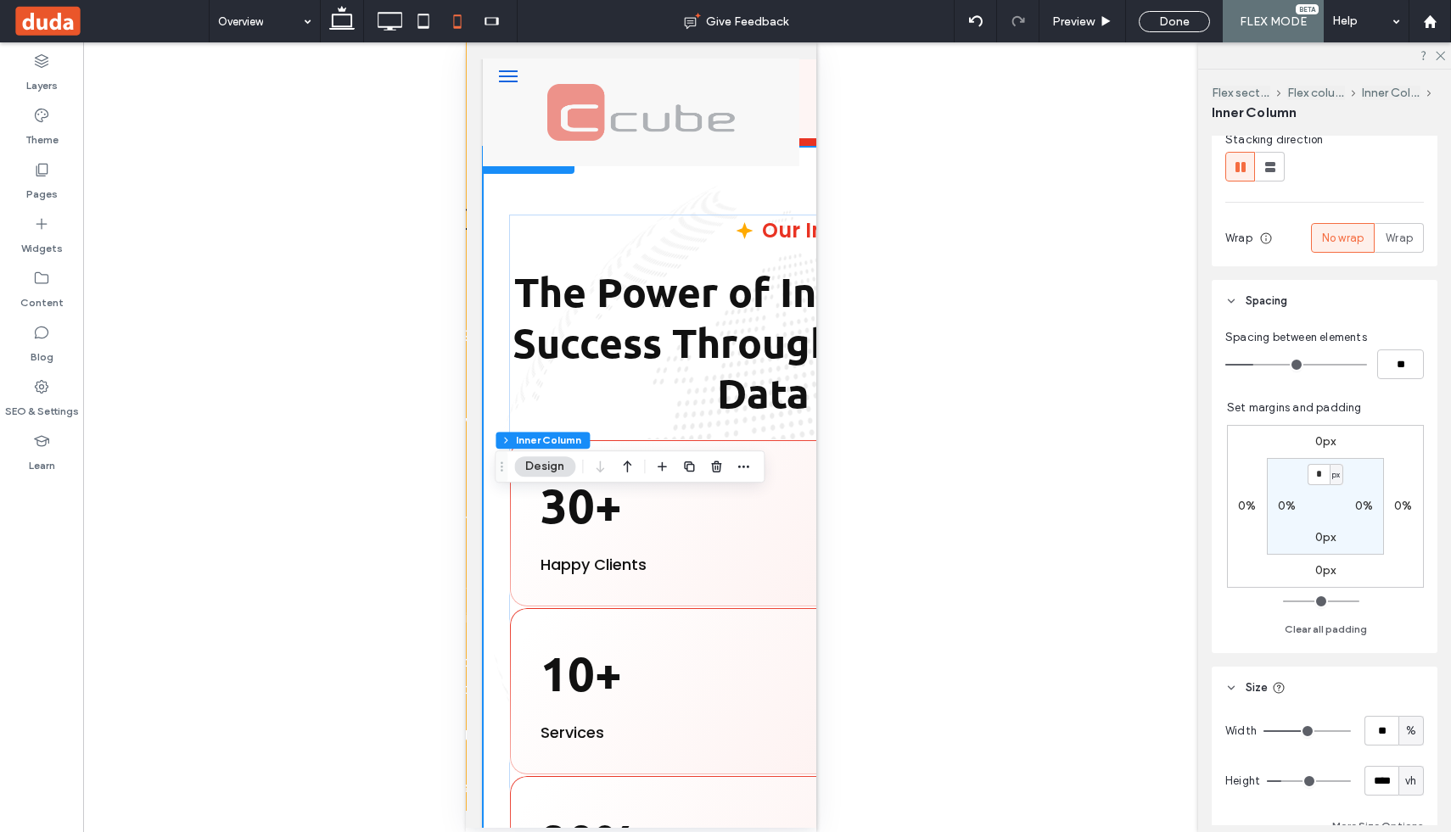
type input "**"
type input "***"
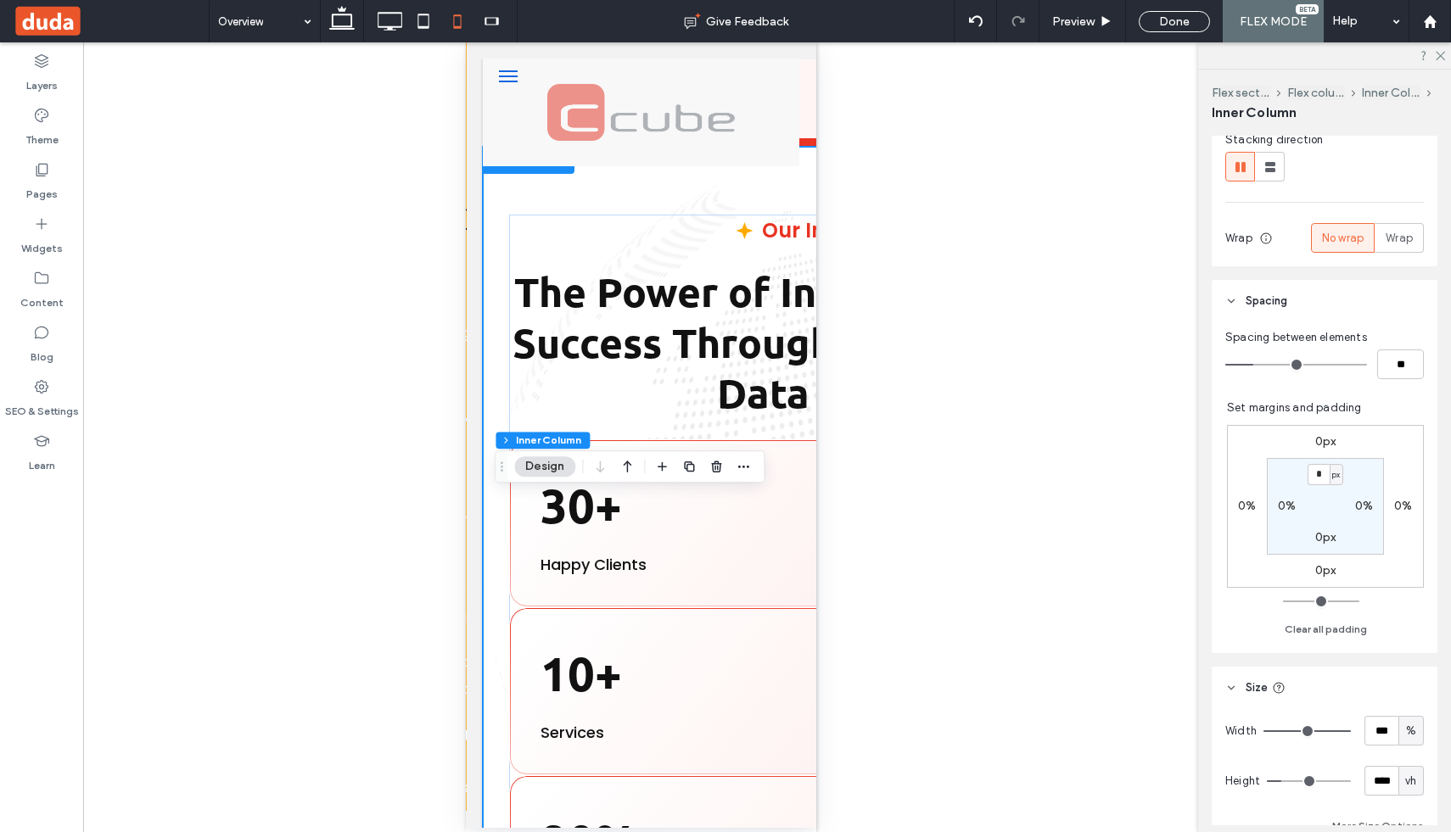
drag, startPoint x: 1308, startPoint y: 727, endPoint x: 1410, endPoint y: 735, distance: 102.1
type input "***"
click at [1351, 732] on input "range" at bounding box center [1307, 732] width 87 height 2
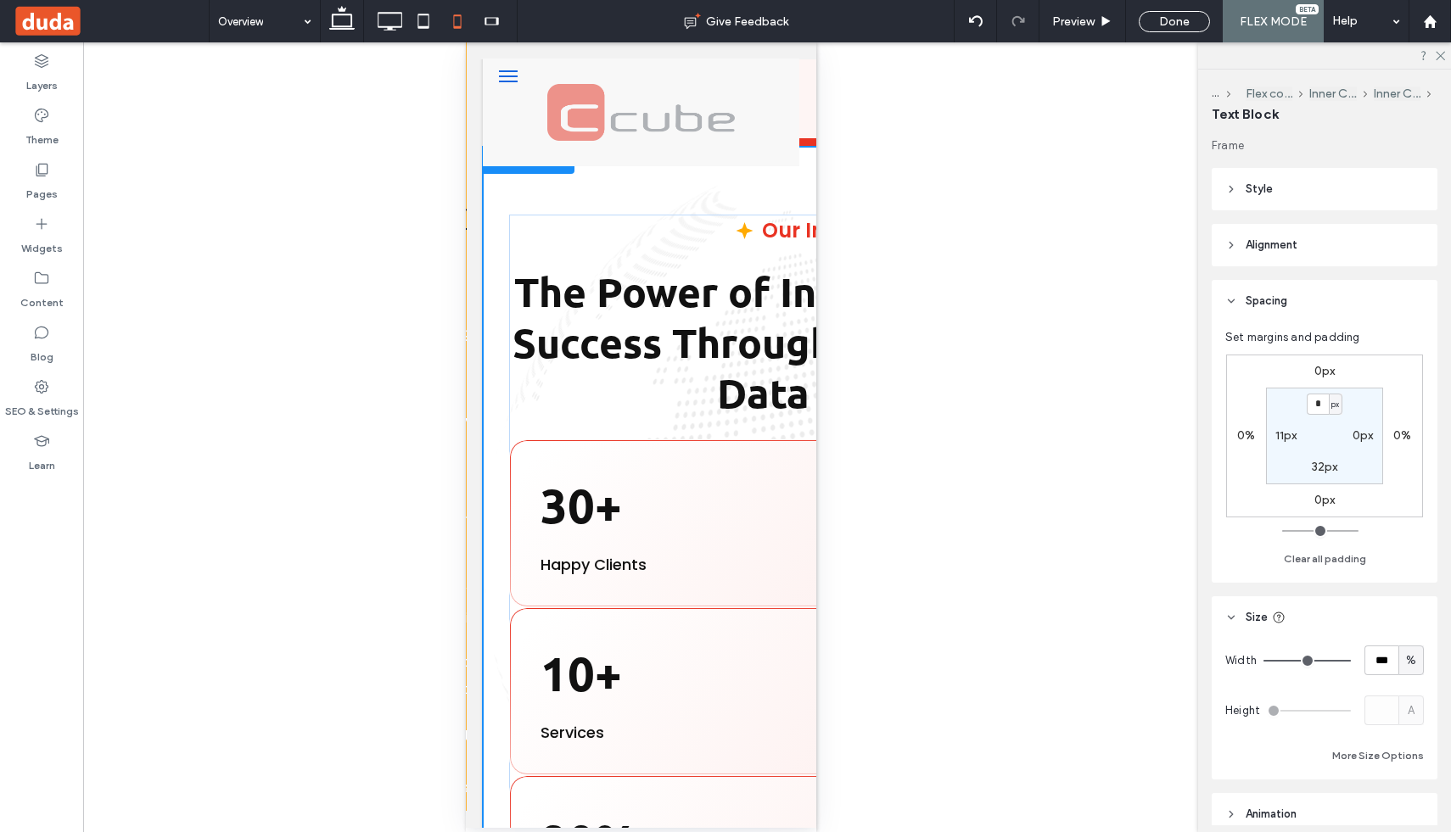
type input "******"
type input "**"
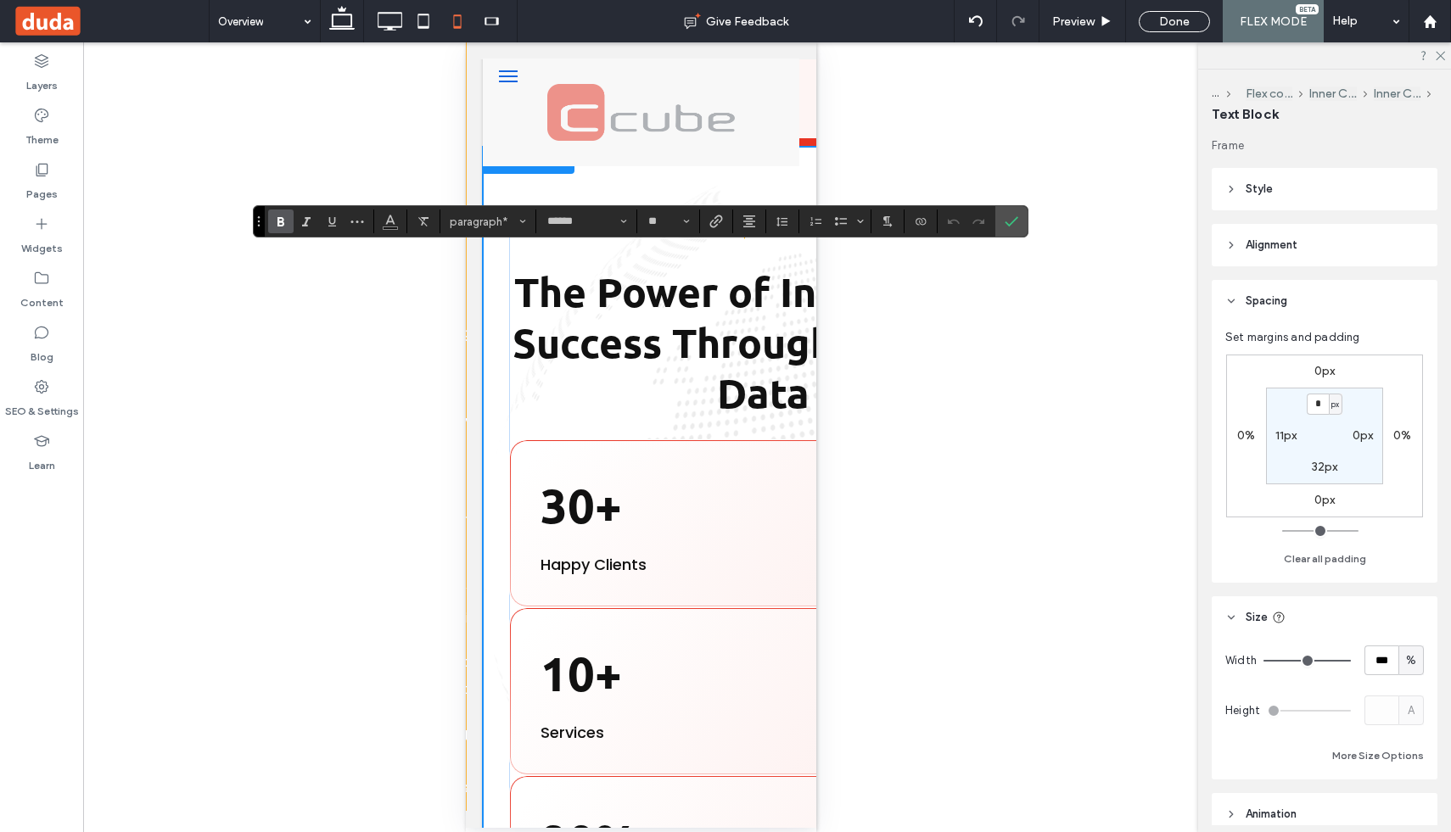
click at [891, 409] on div "Unhide? Yes Unhide? Yes Unhide? Yes" at bounding box center [640, 437] width 1115 height 790
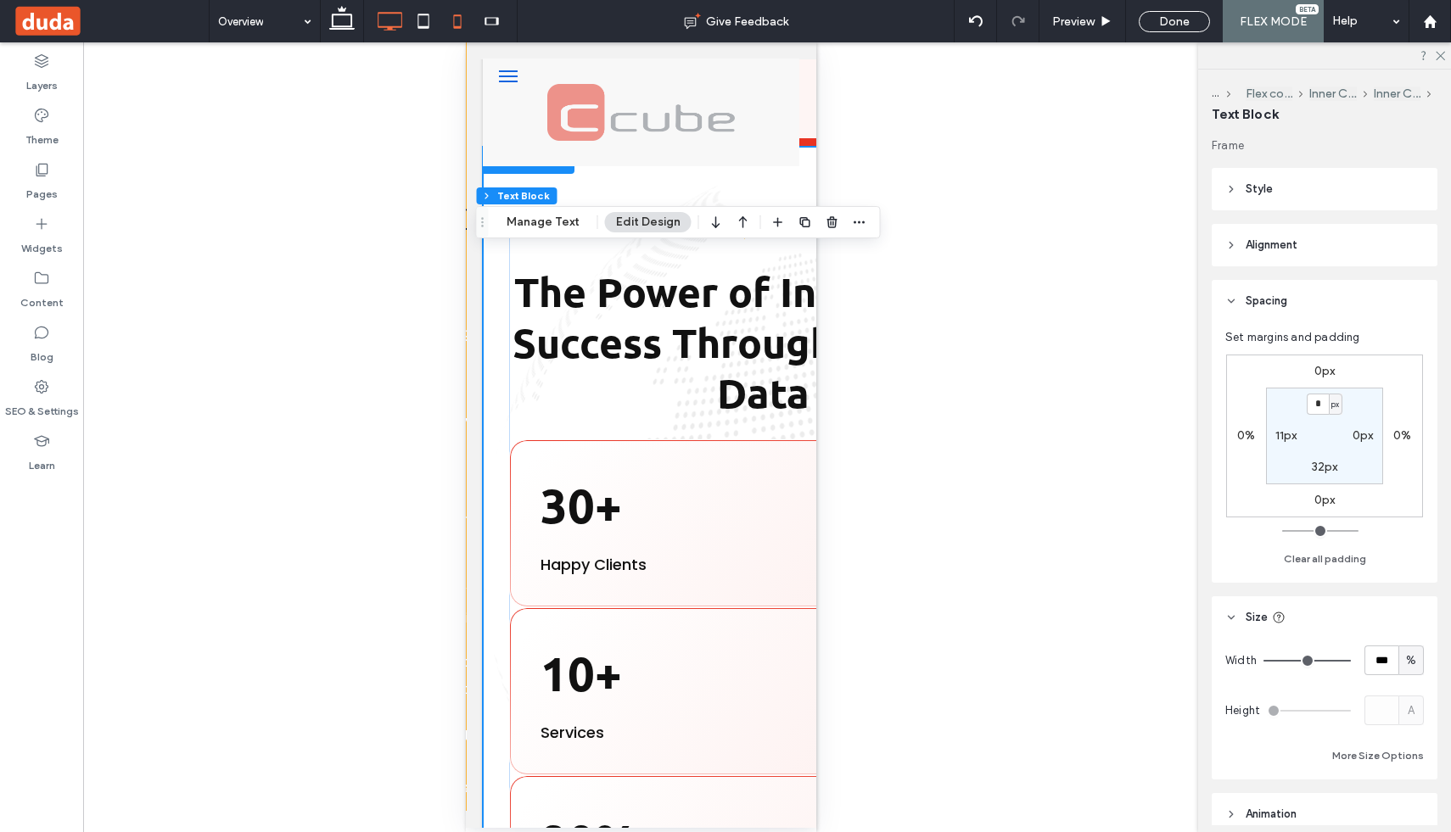
click at [389, 15] on icon at bounding box center [390, 21] width 34 height 34
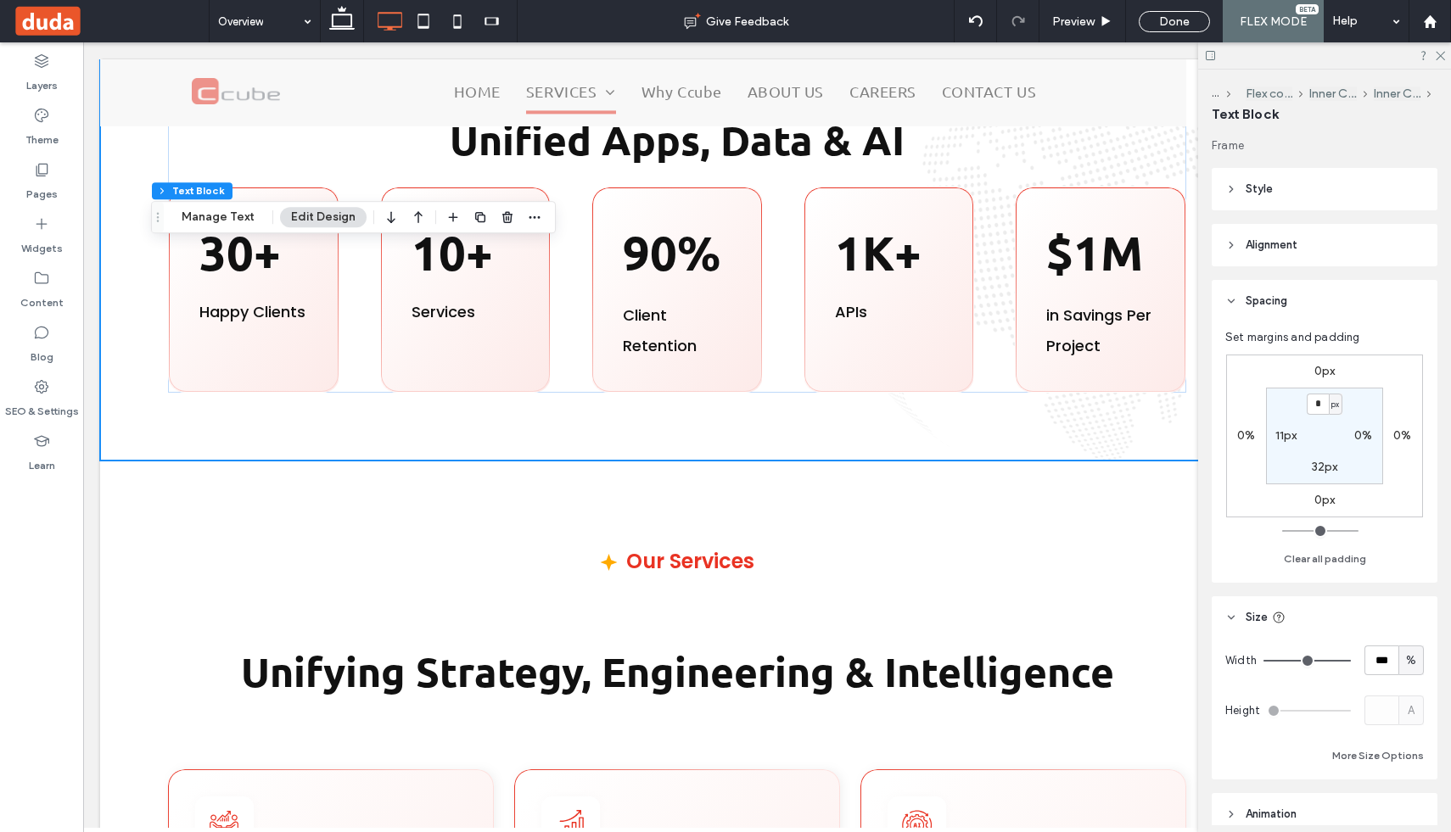
scroll to position [0, 17]
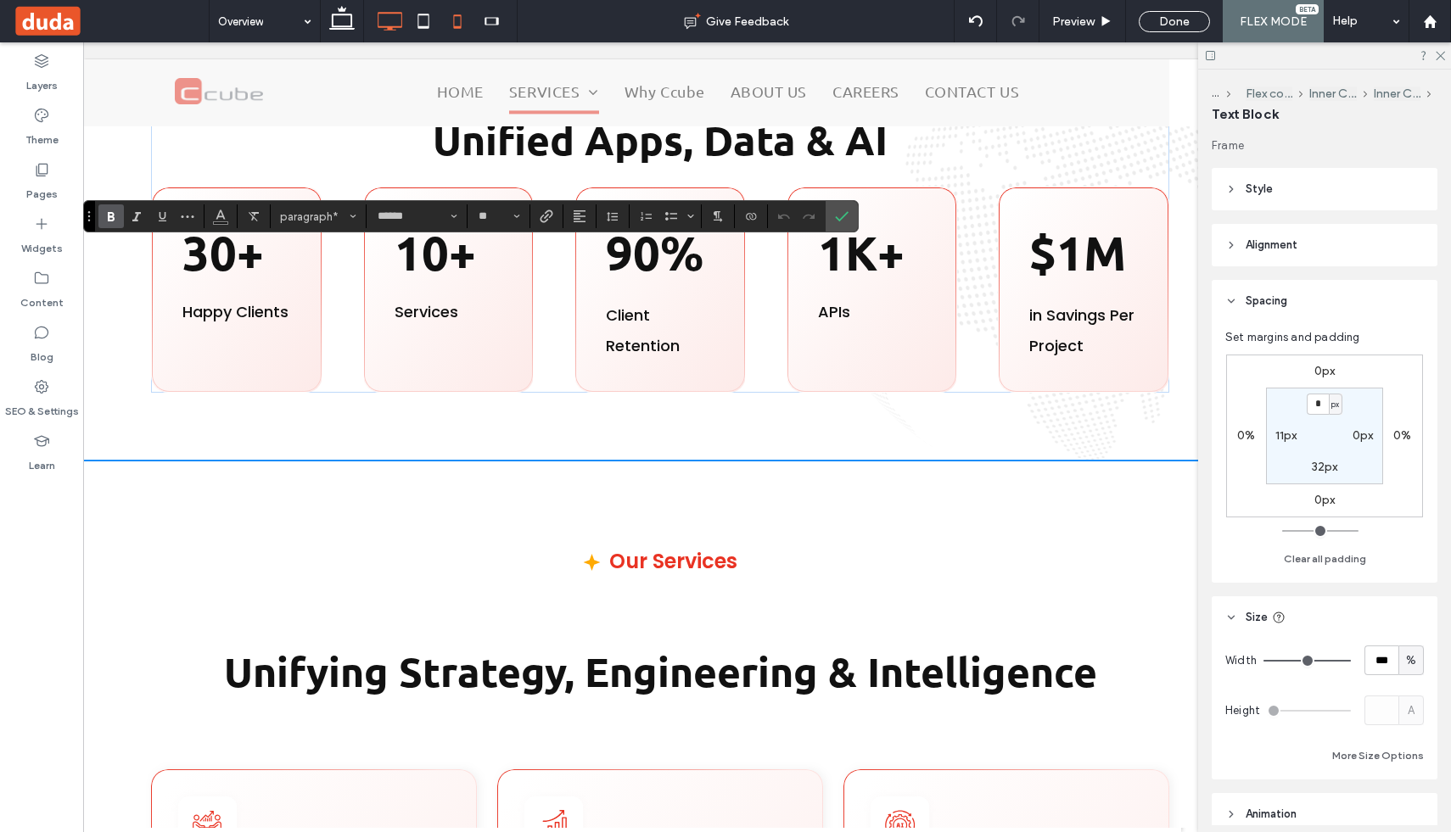
click at [458, 25] on icon at bounding box center [457, 21] width 34 height 34
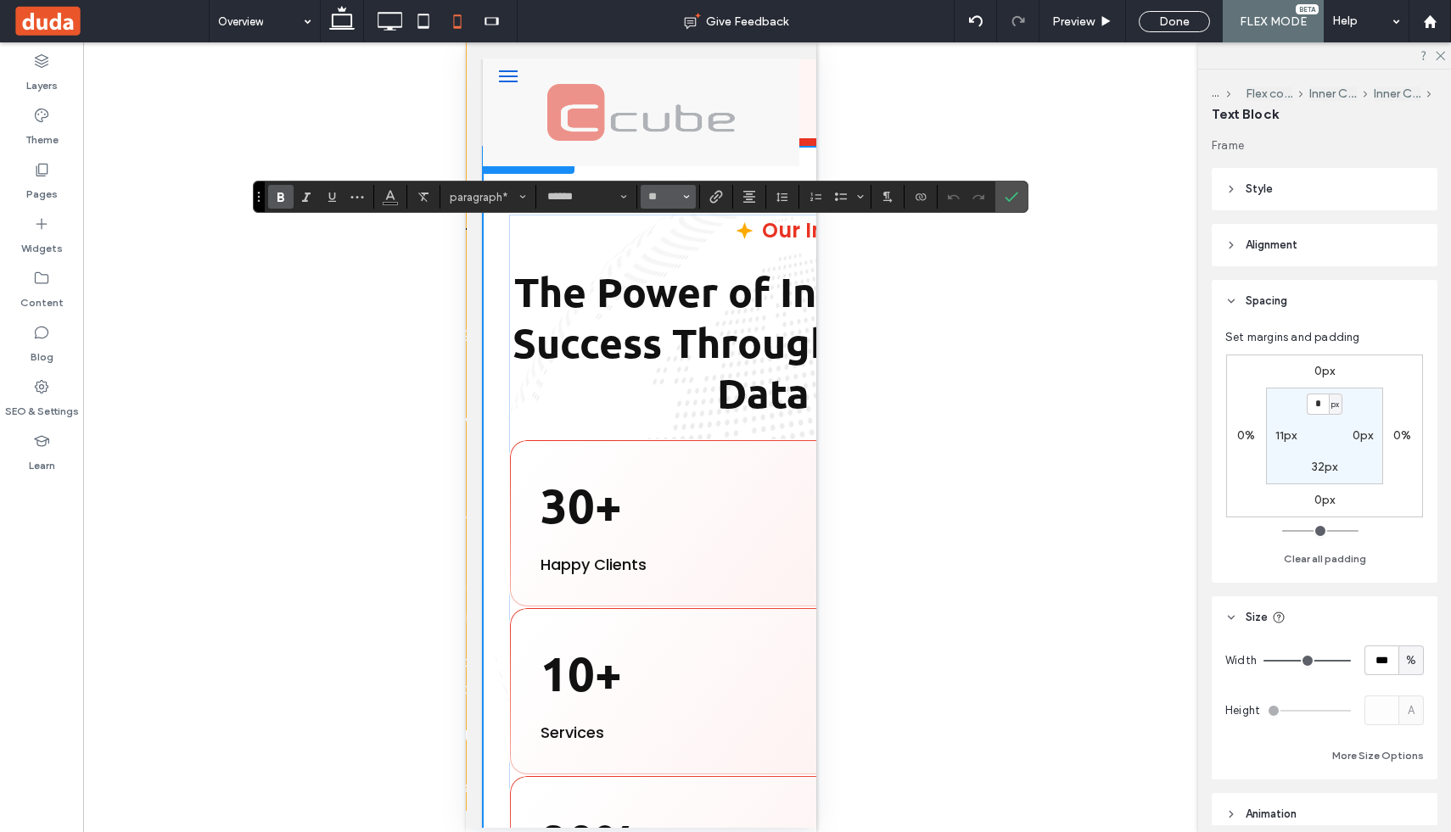
click at [689, 192] on span "Size" at bounding box center [686, 197] width 7 height 22
click at [664, 282] on label "24" at bounding box center [668, 276] width 54 height 24
type input "**"
click at [389, 285] on div "Unhide? Yes Unhide? Yes Unhide? Yes" at bounding box center [640, 437] width 1115 height 790
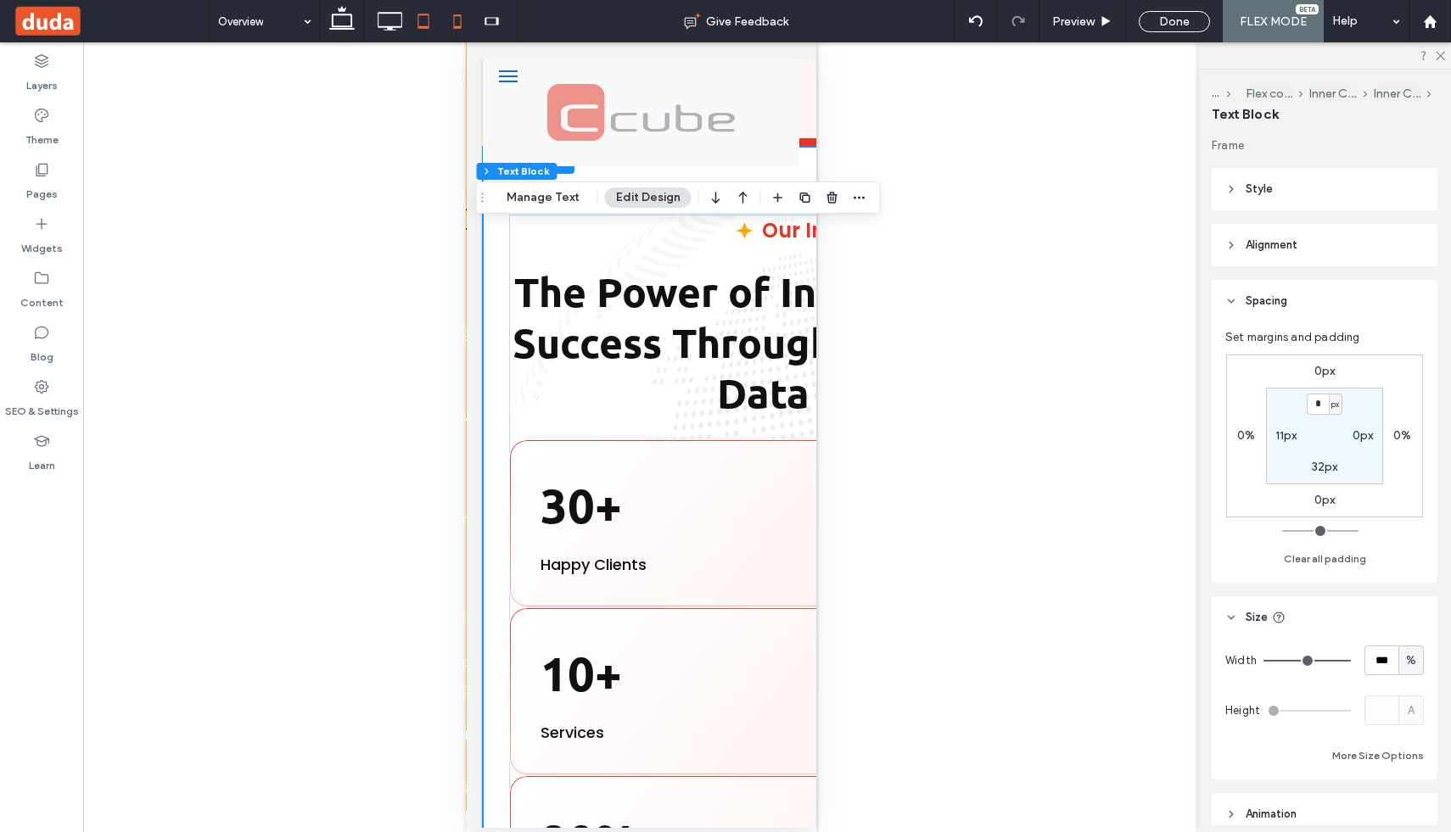
click at [427, 27] on use at bounding box center [423, 21] width 11 height 14
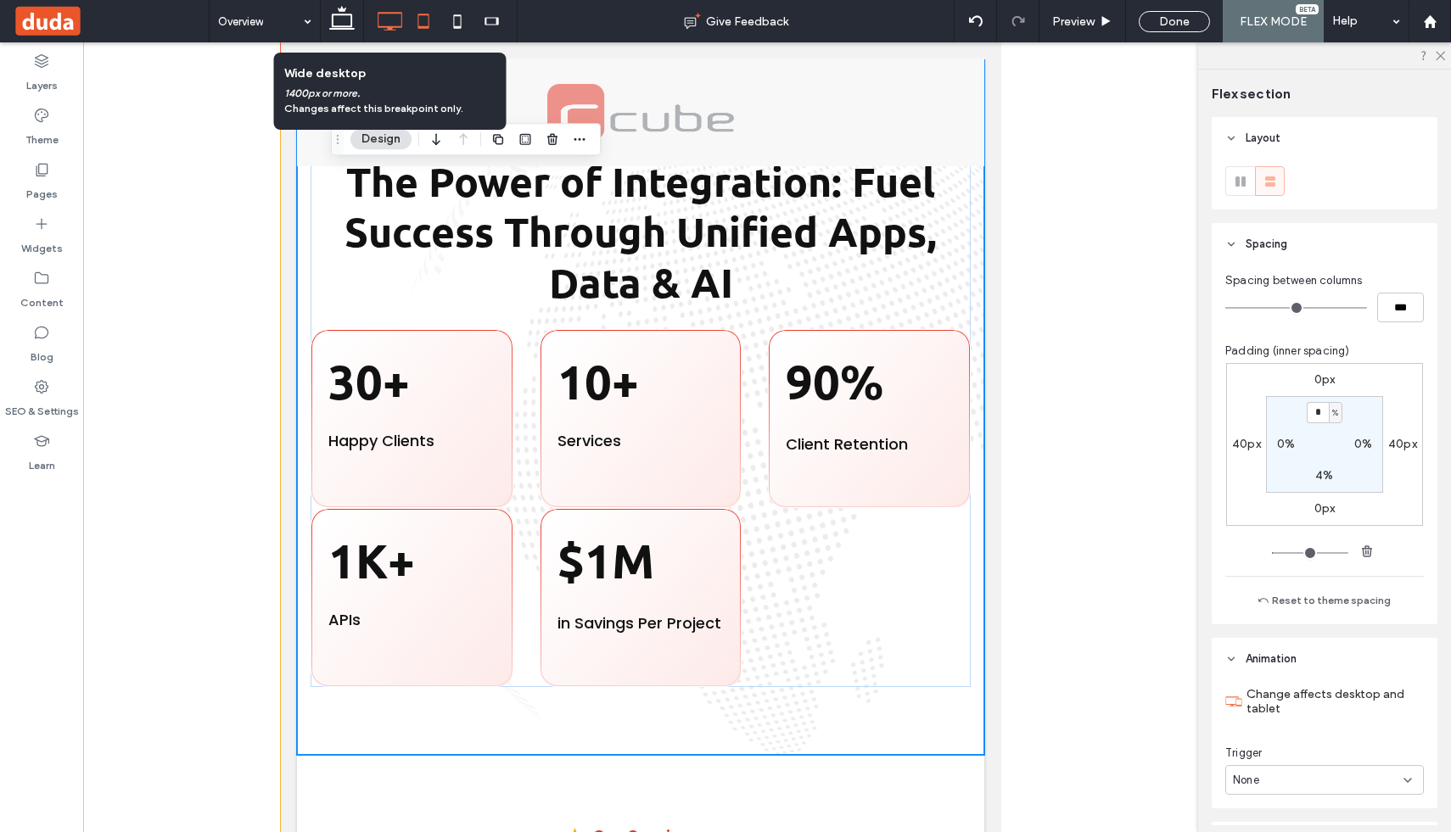
click at [395, 20] on icon at bounding box center [390, 21] width 34 height 34
type input "**"
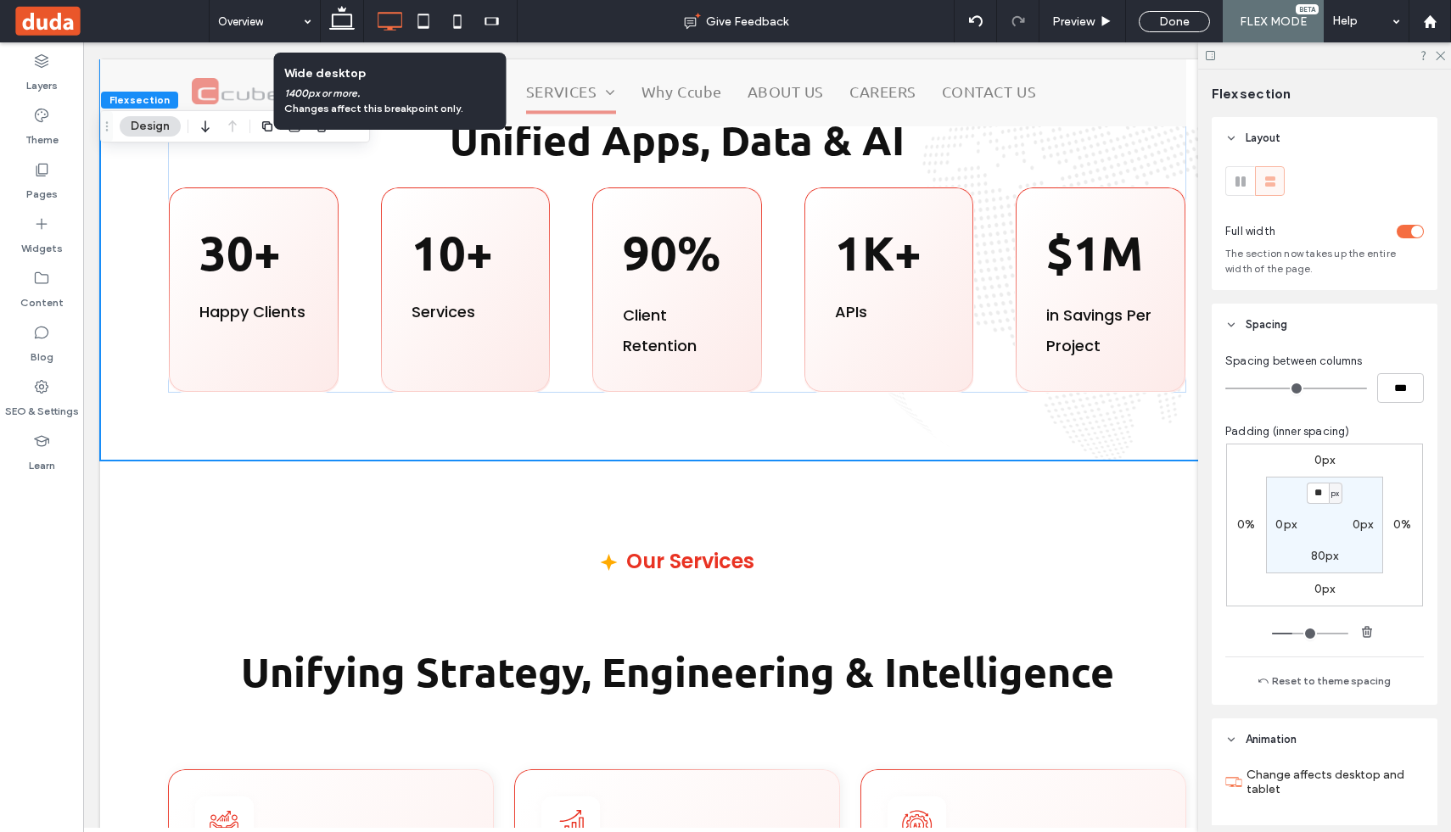
scroll to position [0, 17]
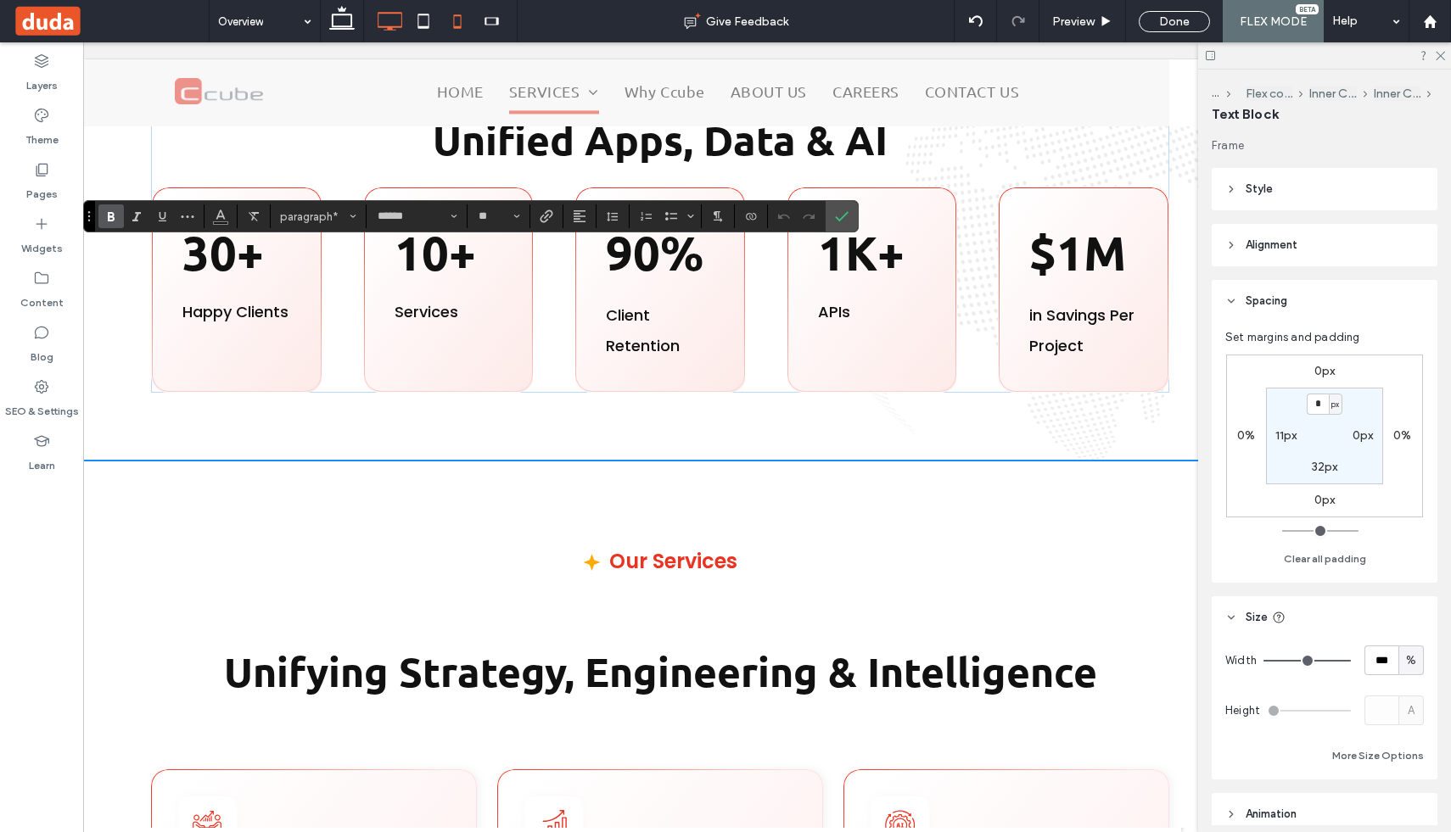
click at [456, 25] on icon at bounding box center [457, 21] width 34 height 34
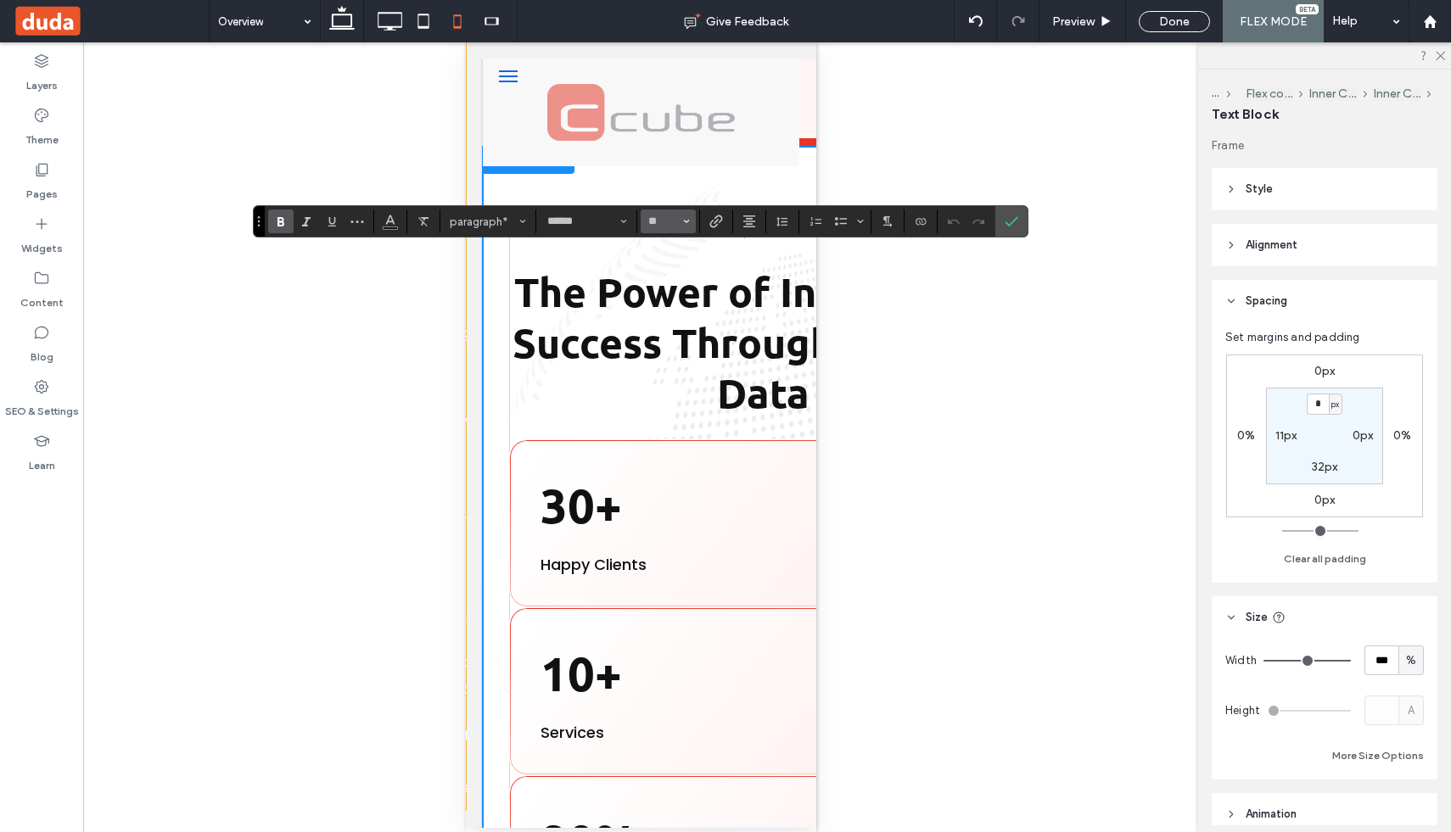
click at [686, 217] on span "Size" at bounding box center [686, 221] width 7 height 22
type input "**"
click at [378, 401] on div "Unhide? Yes Unhide? Yes Unhide? Yes" at bounding box center [640, 437] width 1115 height 790
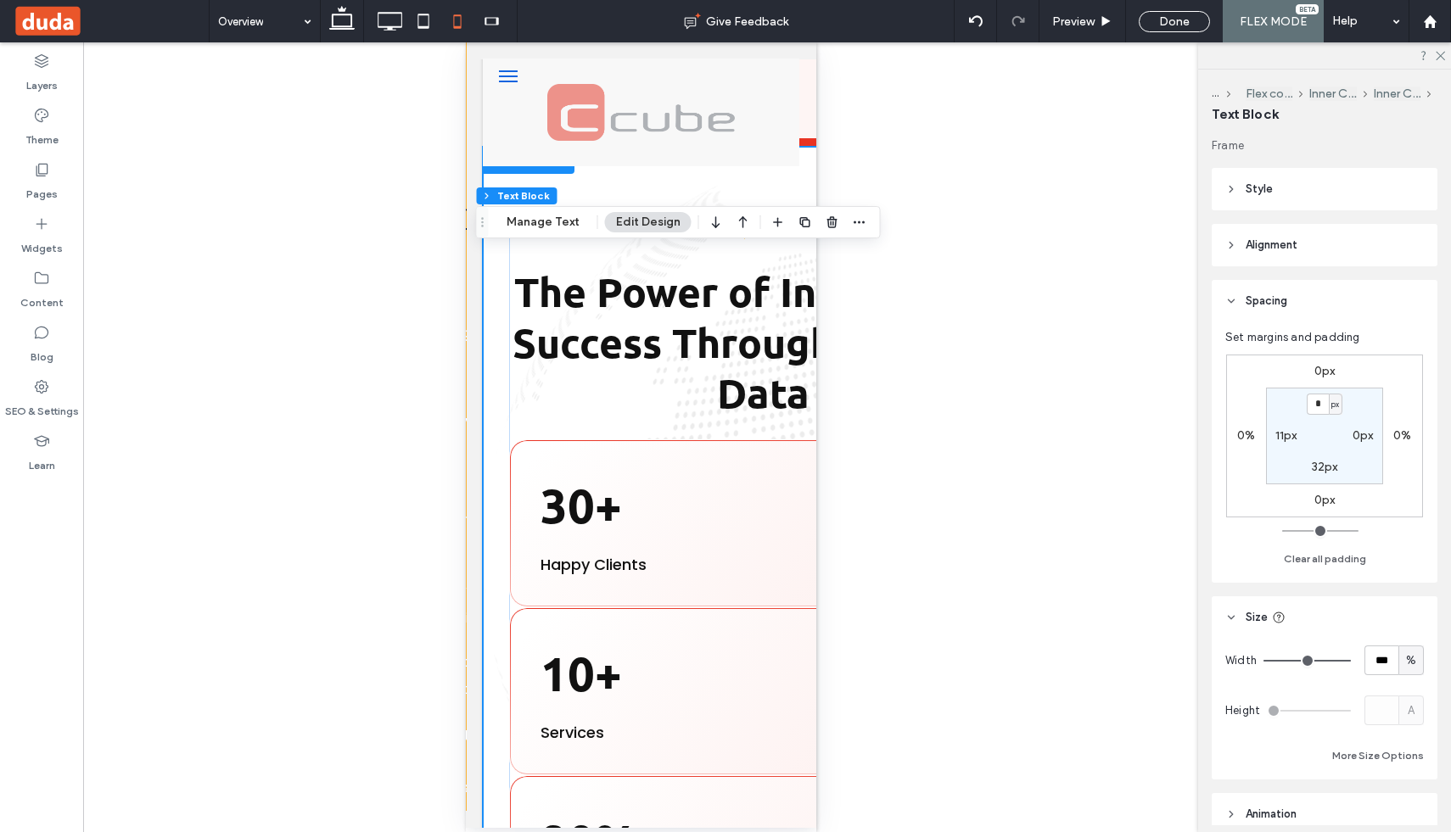
click at [364, 406] on div "Unhide? Yes Unhide? Yes Unhide? Yes" at bounding box center [640, 437] width 1115 height 790
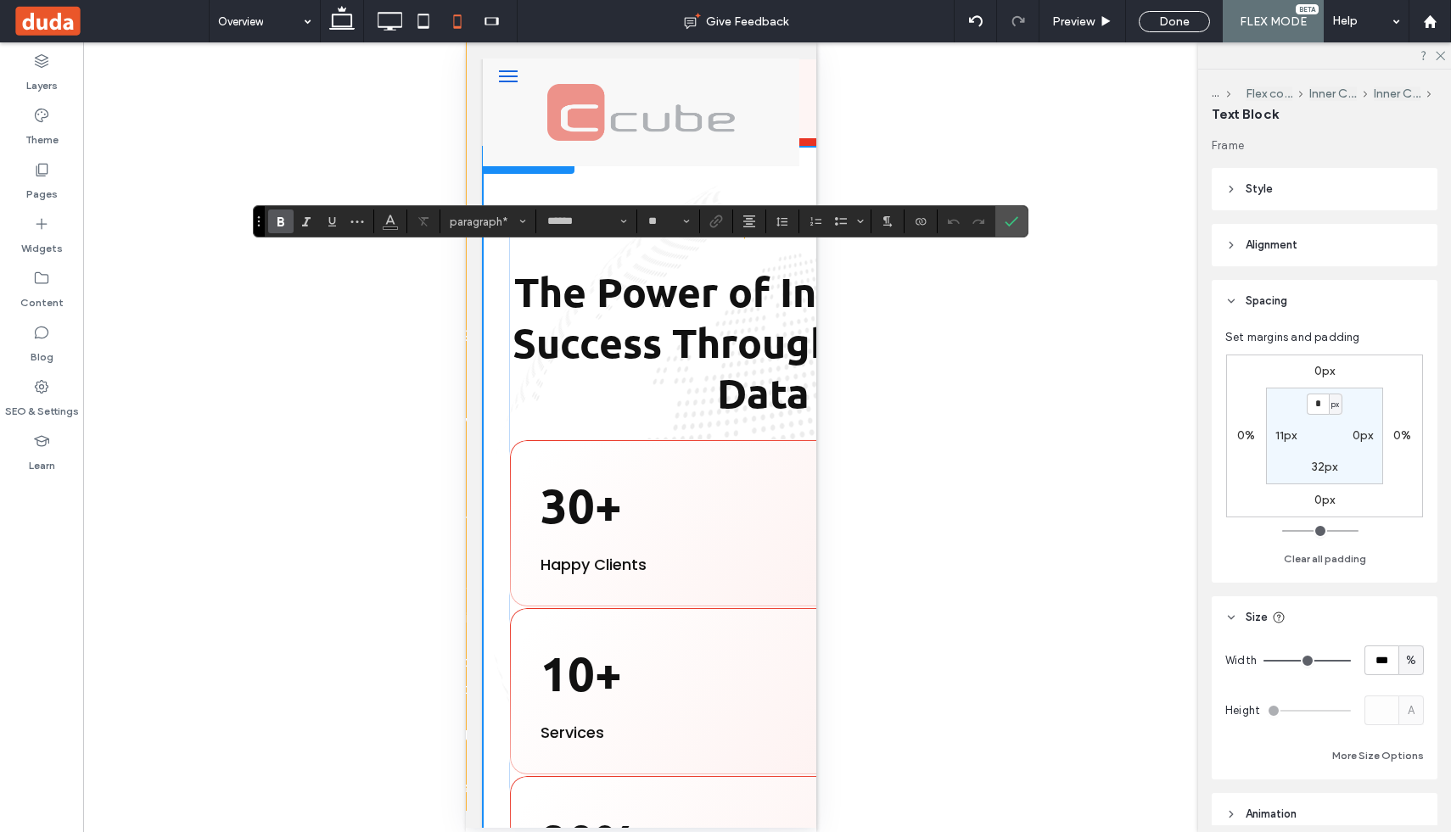
click at [362, 457] on div "Unhide? Yes Unhide? Yes Unhide? Yes" at bounding box center [640, 437] width 1115 height 790
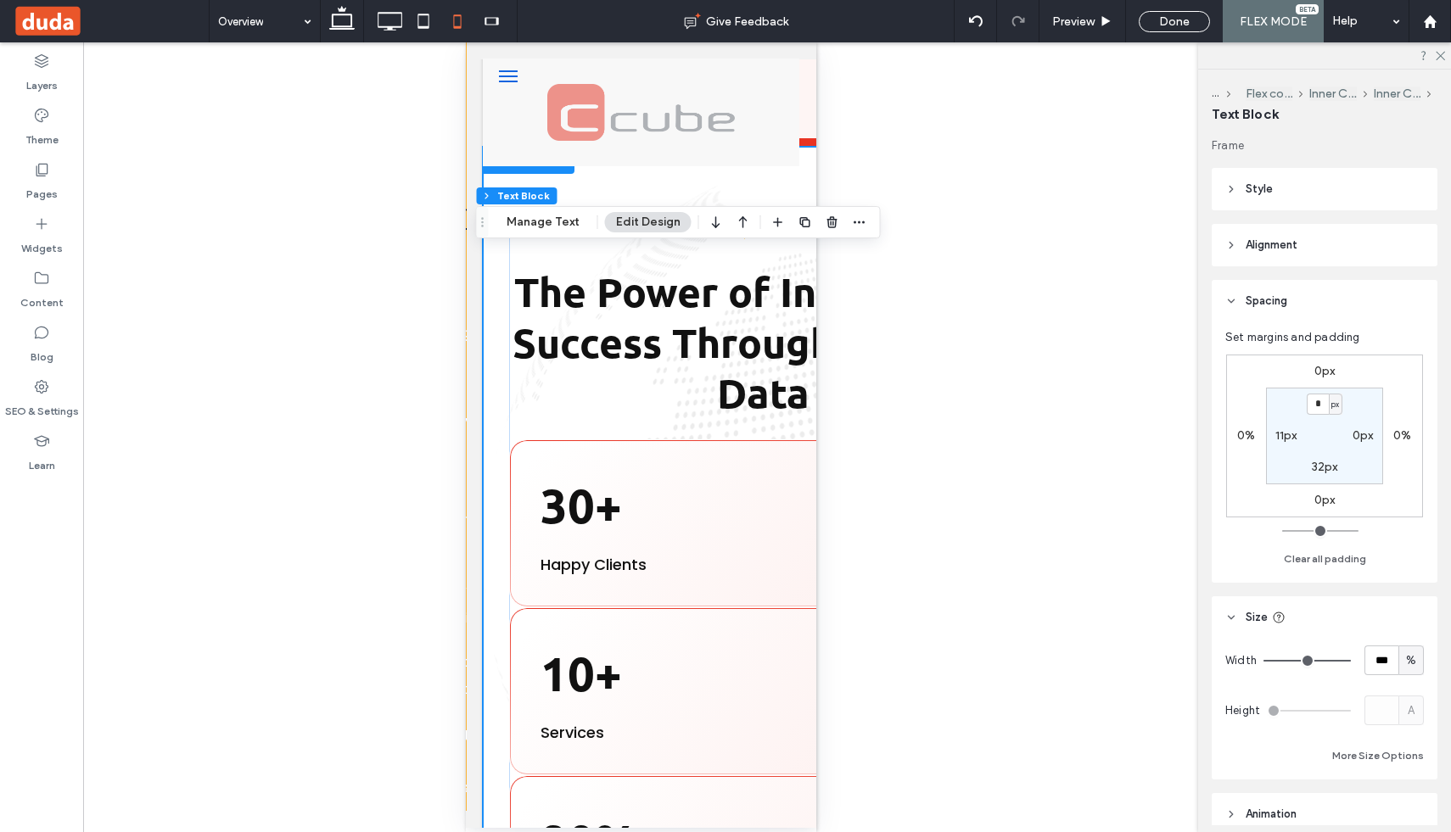
click at [991, 176] on div "Unhide? Yes Unhide? Yes Unhide? Yes" at bounding box center [640, 437] width 1115 height 790
click at [886, 142] on div "Unhide? Yes Unhide? Yes Unhide? Yes" at bounding box center [640, 437] width 1115 height 790
click at [394, 25] on icon at bounding box center [390, 21] width 34 height 34
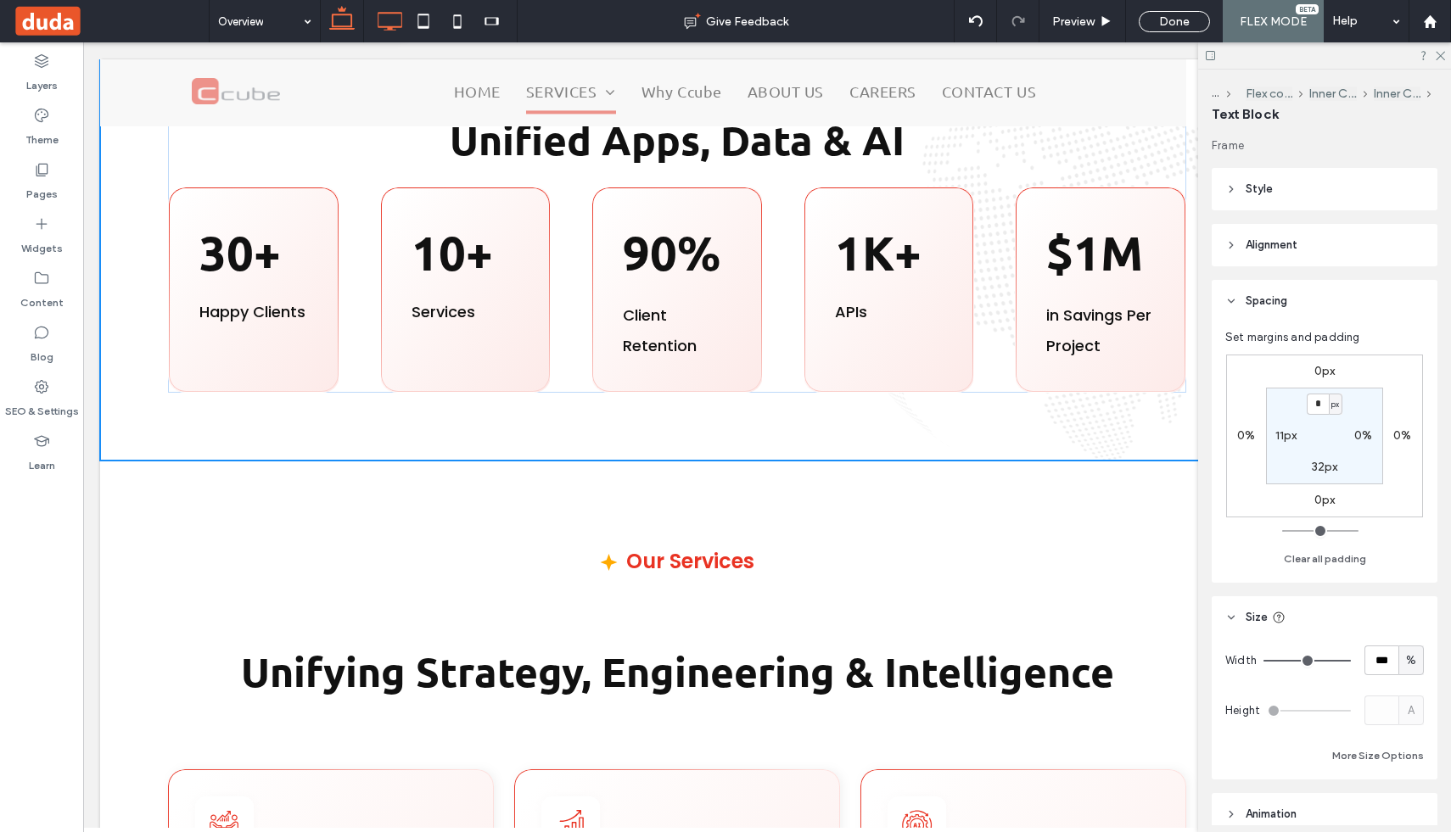
scroll to position [0, 17]
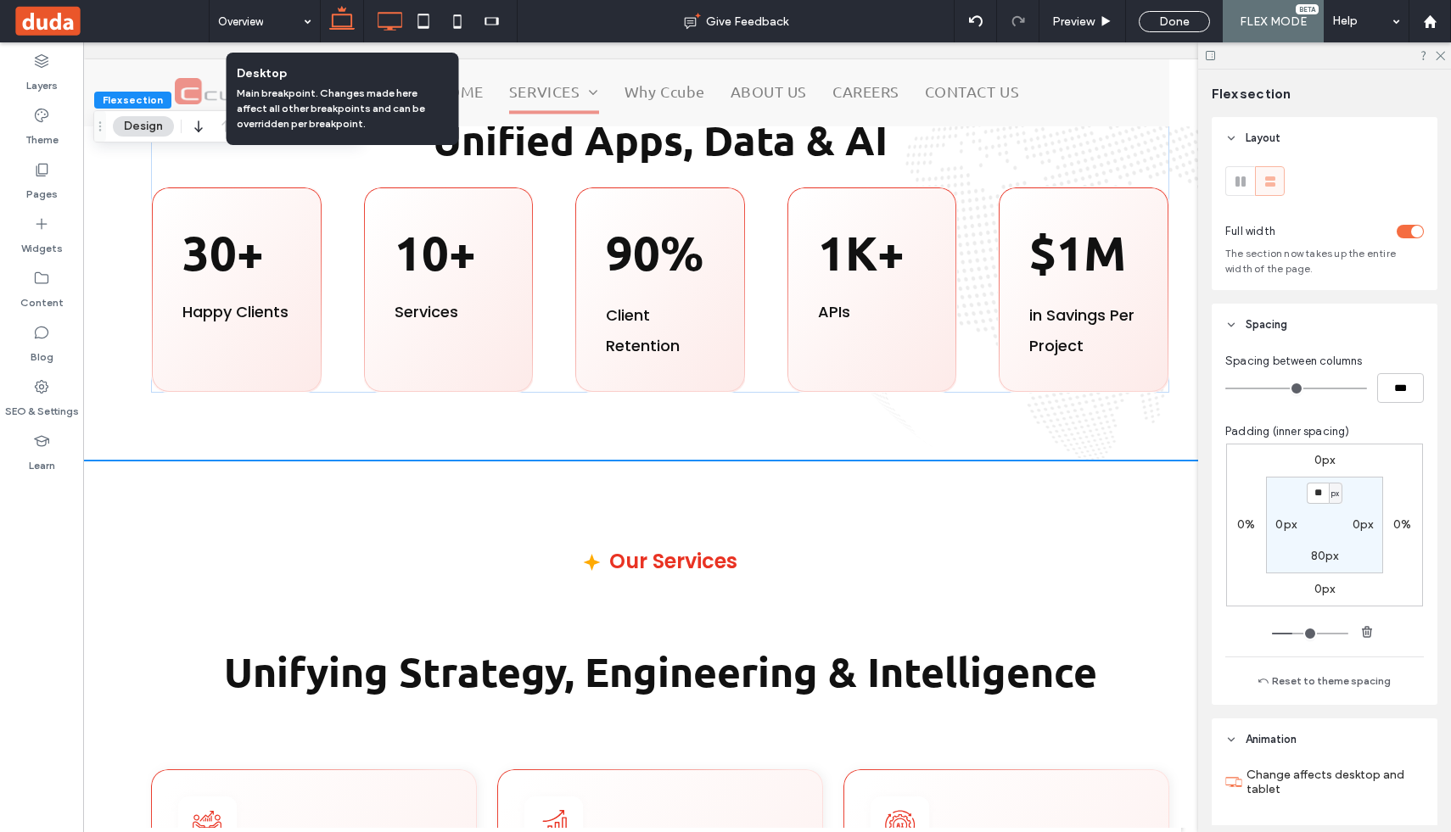
click at [340, 22] on icon at bounding box center [342, 21] width 34 height 34
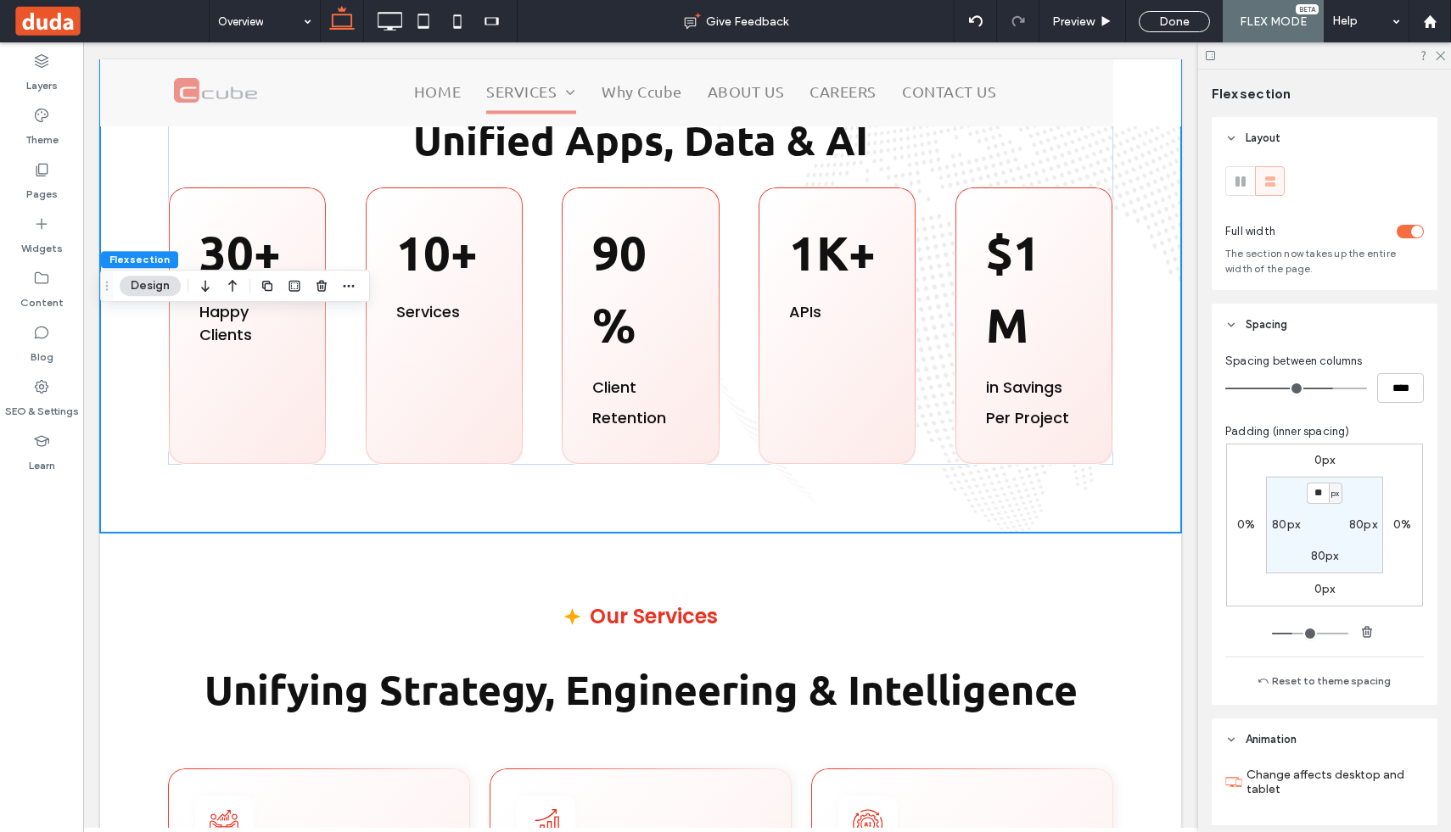
scroll to position [188, 0]
